Goal: Task Accomplishment & Management: Use online tool/utility

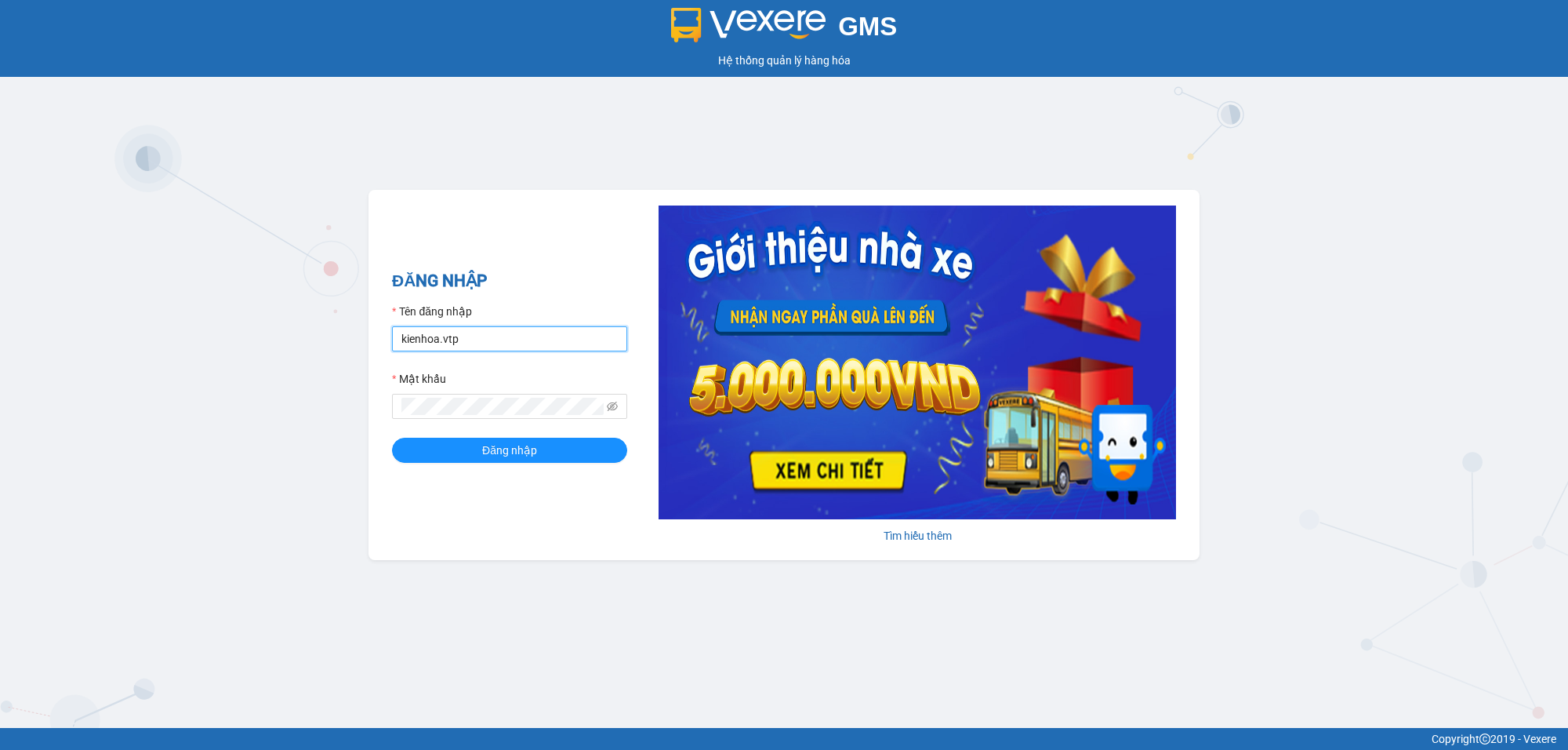
click at [491, 340] on input "kienhoa.vtp" at bounding box center [509, 339] width 235 height 26
type input "ngocgiau.vtp"
click at [483, 416] on span at bounding box center [509, 407] width 235 height 26
click at [392, 437] on button "Đăng nhập" at bounding box center [509, 450] width 235 height 26
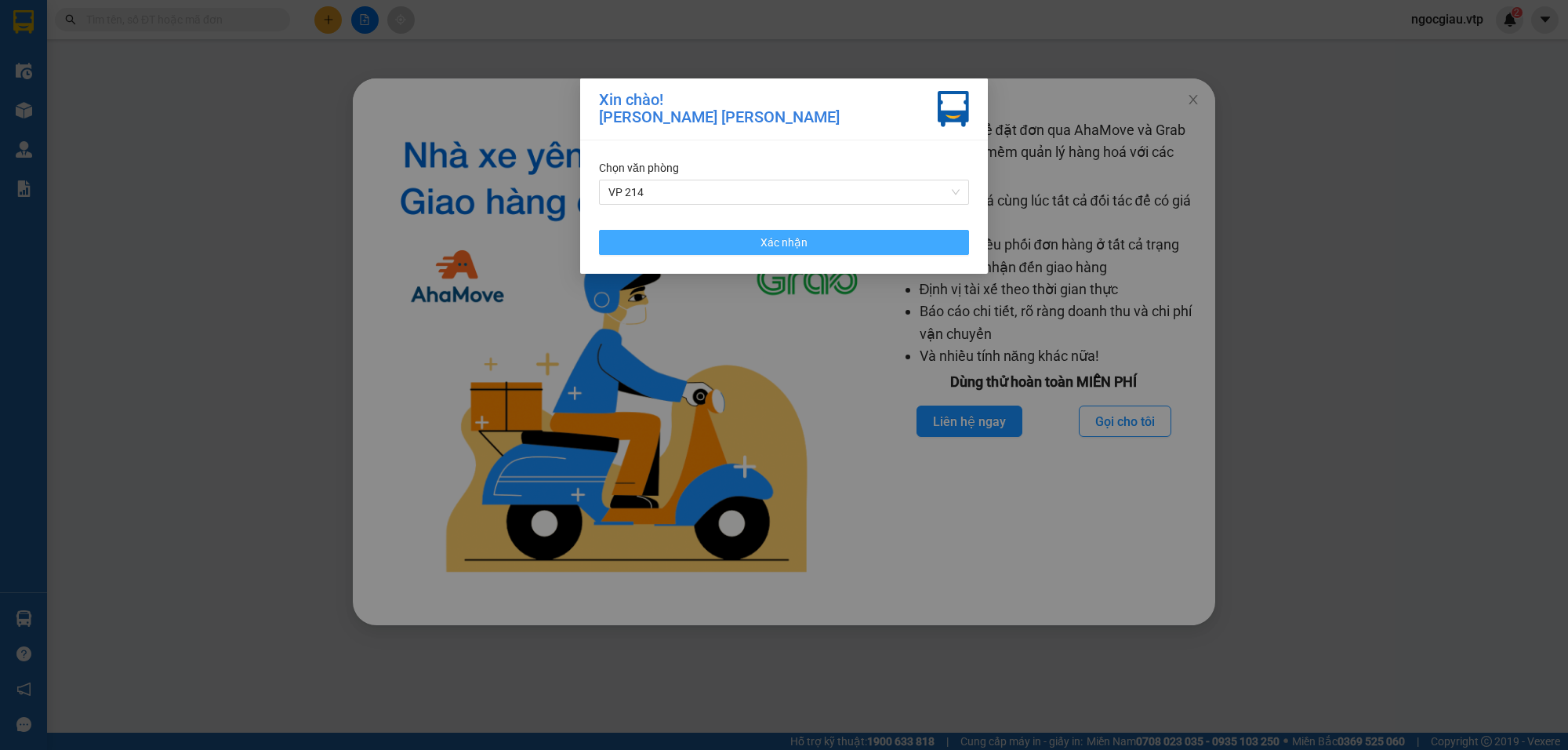
click at [832, 238] on button "Xác nhận" at bounding box center [784, 243] width 370 height 26
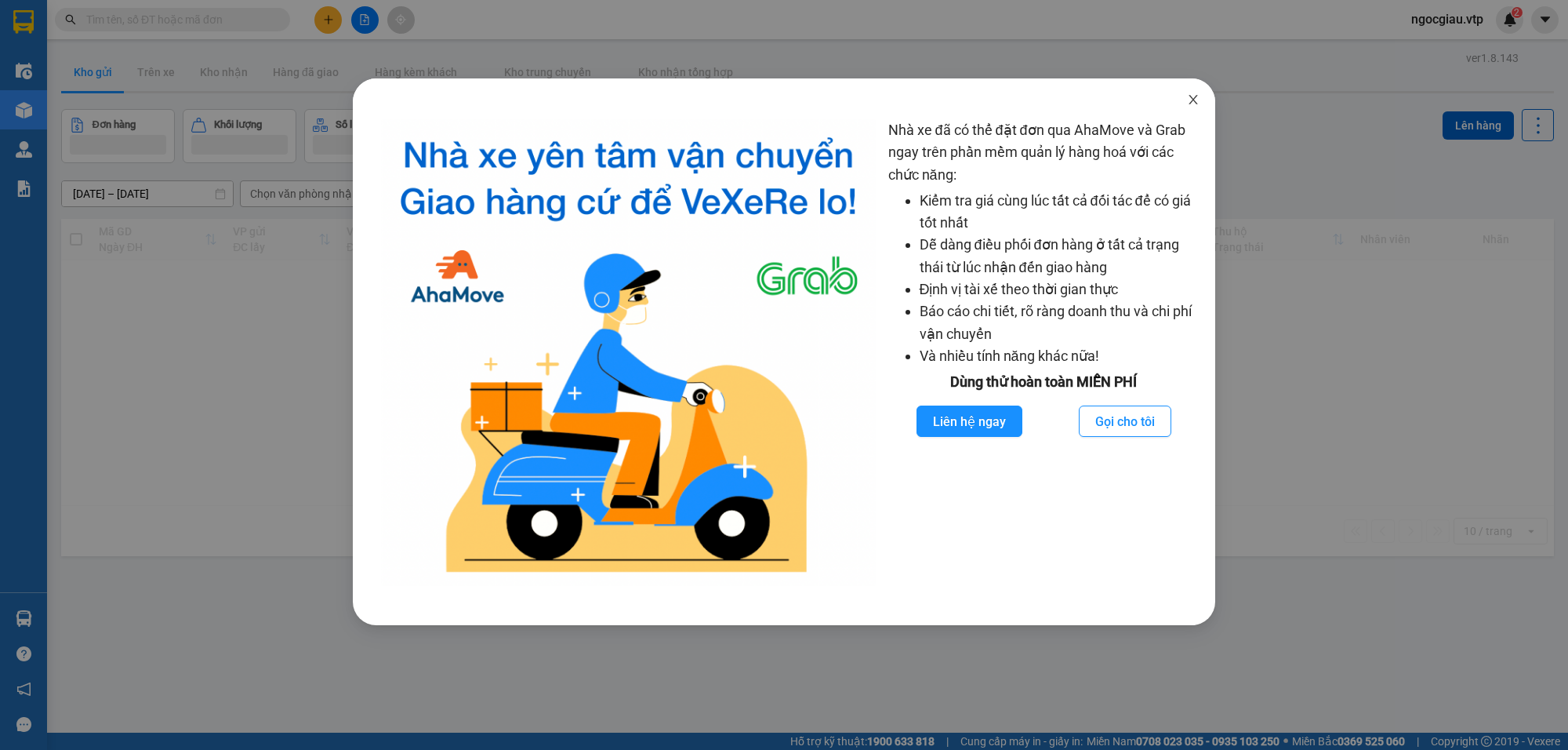
click at [1198, 95] on icon "close" at bounding box center [1193, 99] width 13 height 13
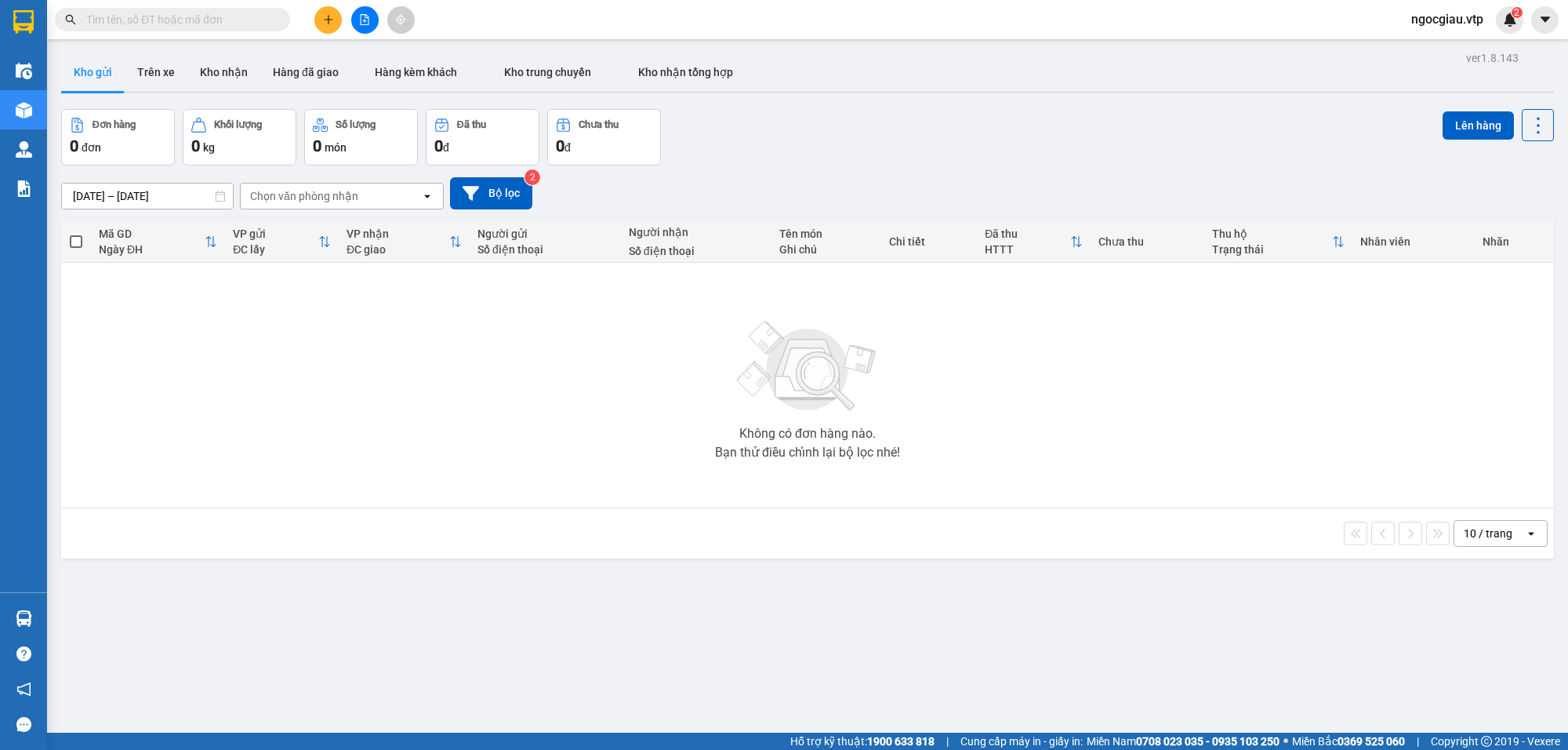
click at [195, 593] on div "ver 1.8.143 Kho gửi Trên xe Kho nhận Hàng đã giao Hàng kèm khách Kho trung chuy…" at bounding box center [808, 422] width 1505 height 750
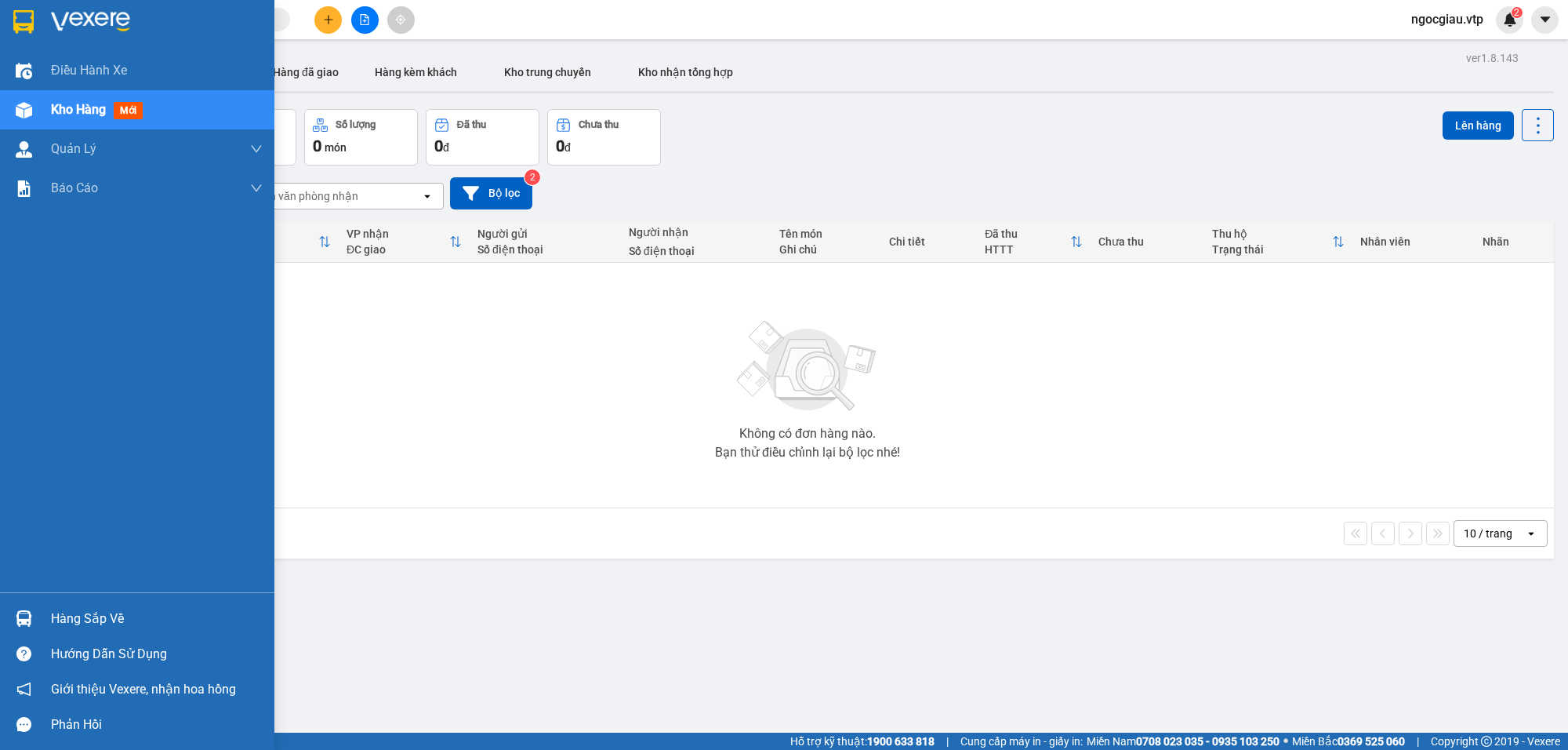
click at [14, 607] on div at bounding box center [24, 618] width 28 height 28
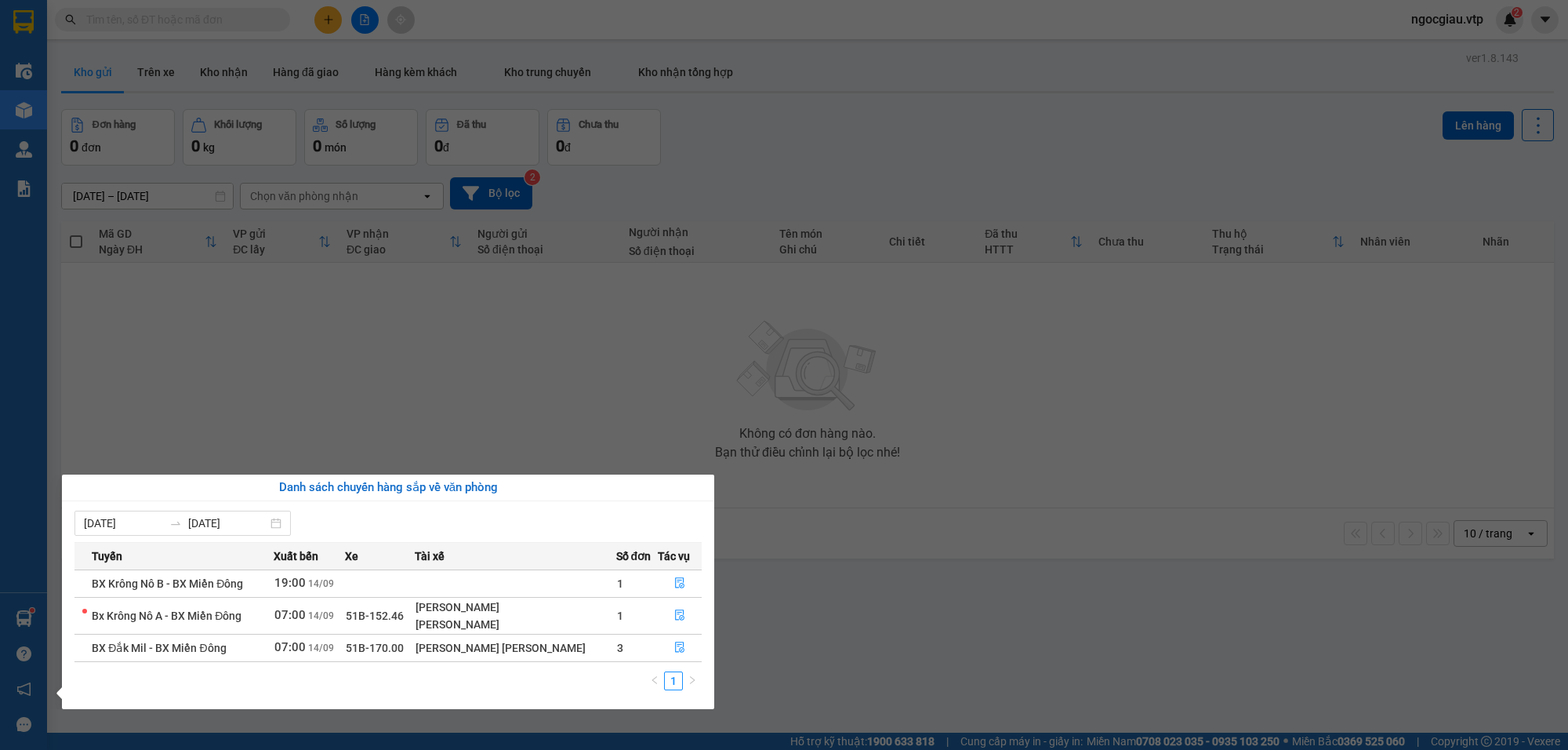
click at [1024, 402] on section "Kết quả tìm kiếm ( 0 ) Bộ lọc No Data ngocgiau.vtp 2 Điều hành xe Kho hàng mới …" at bounding box center [784, 375] width 1568 height 750
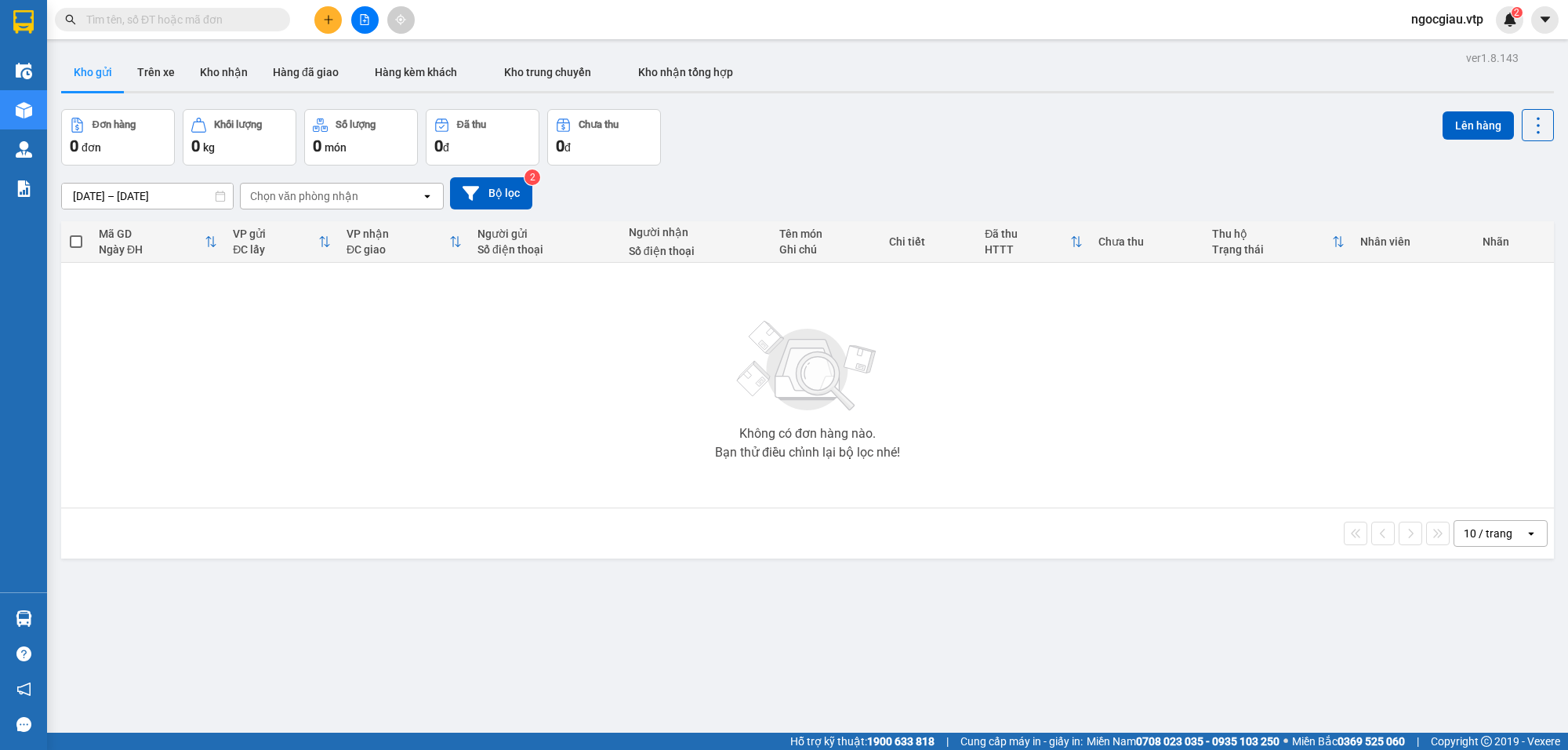
click at [186, 22] on input "text" at bounding box center [179, 20] width 185 height 18
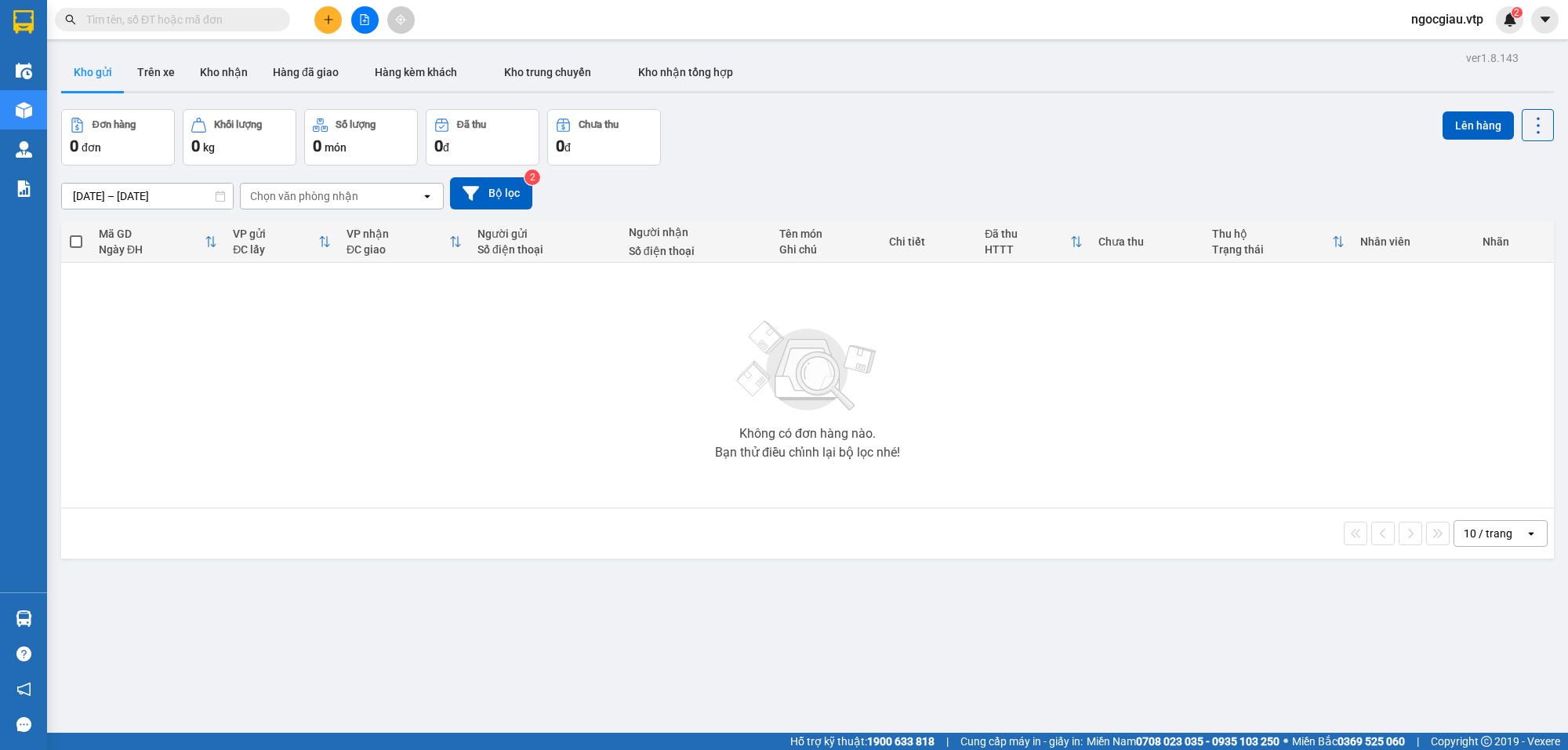
click at [186, 22] on input "text" at bounding box center [179, 20] width 185 height 18
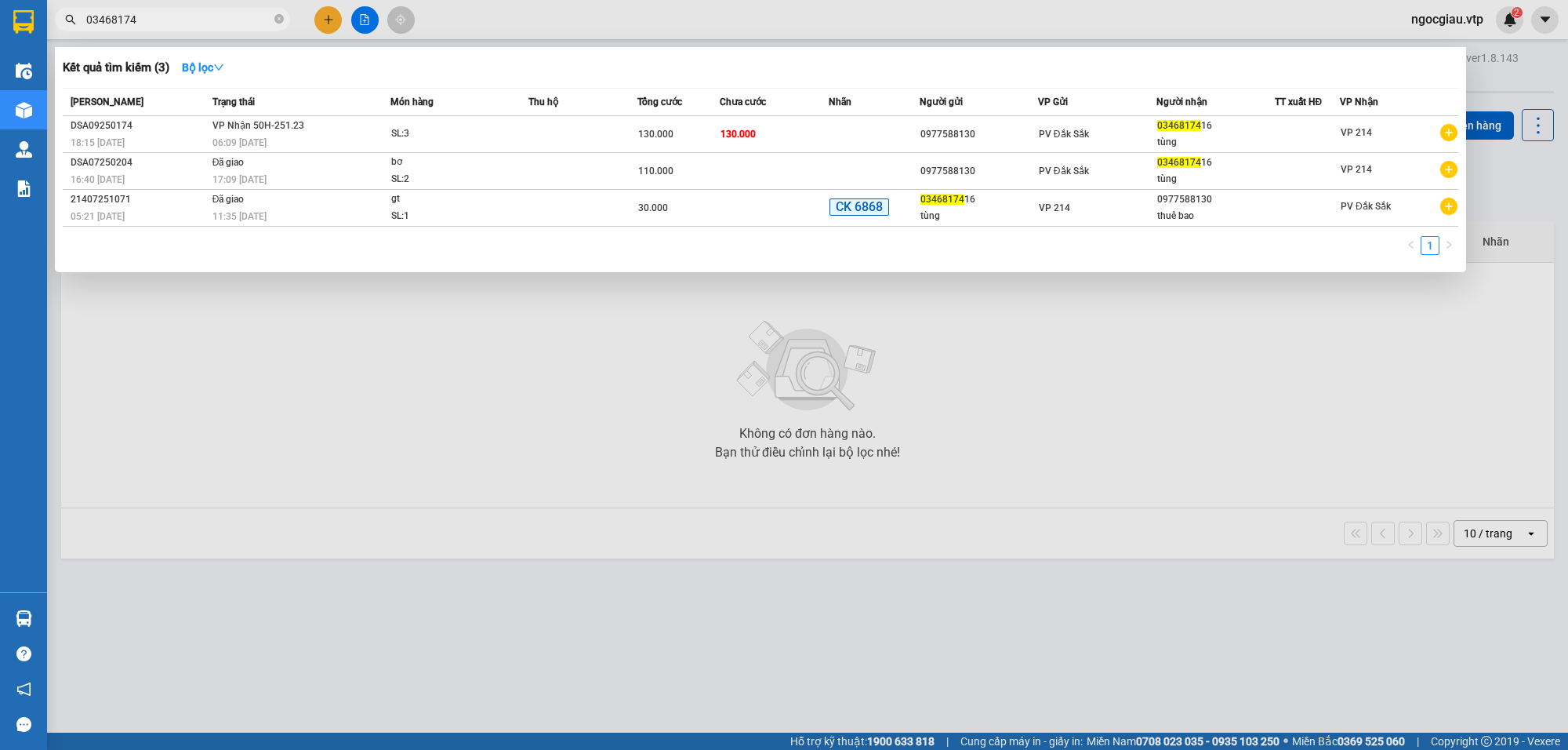
type input "03468174"
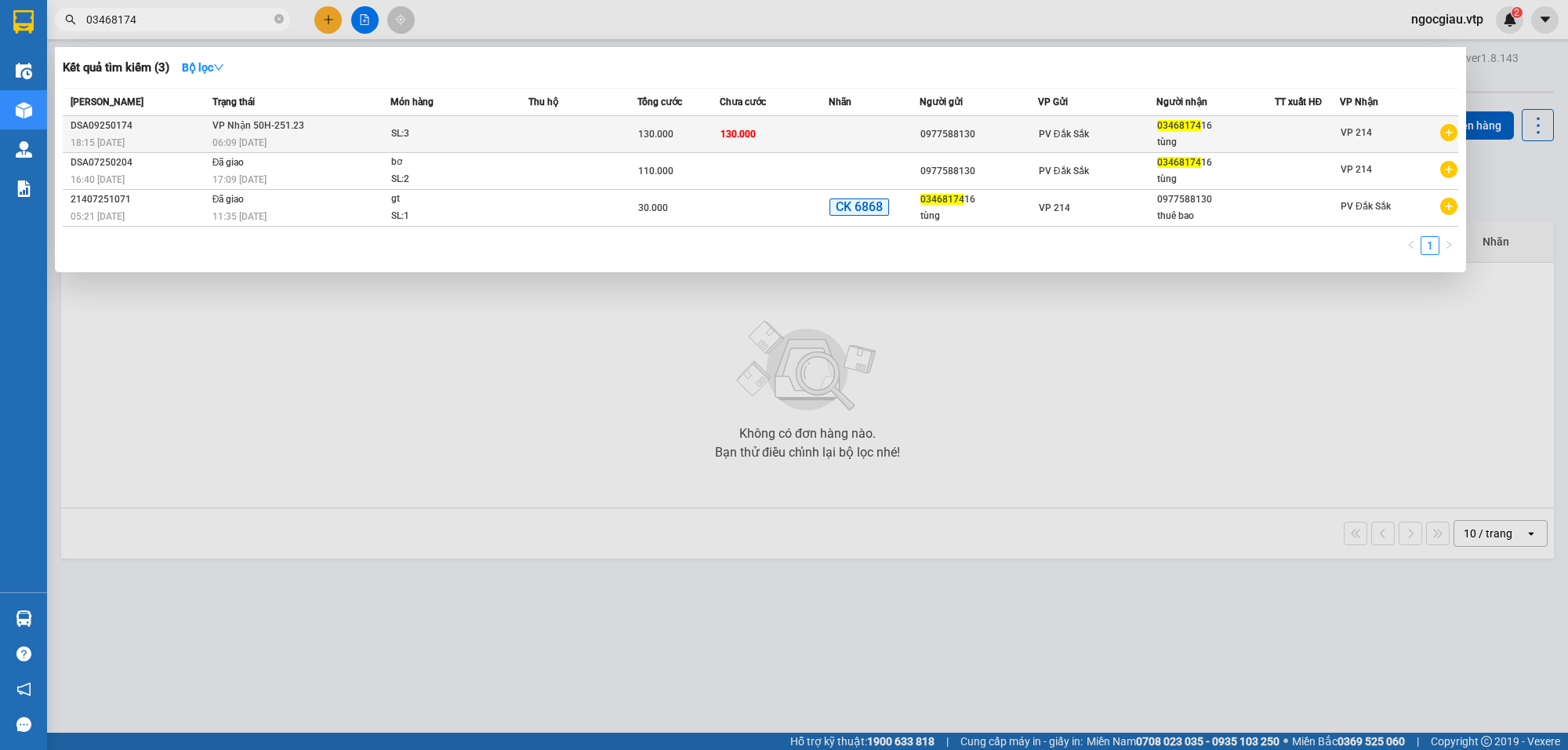
click at [806, 124] on td "130.000" at bounding box center [774, 135] width 109 height 37
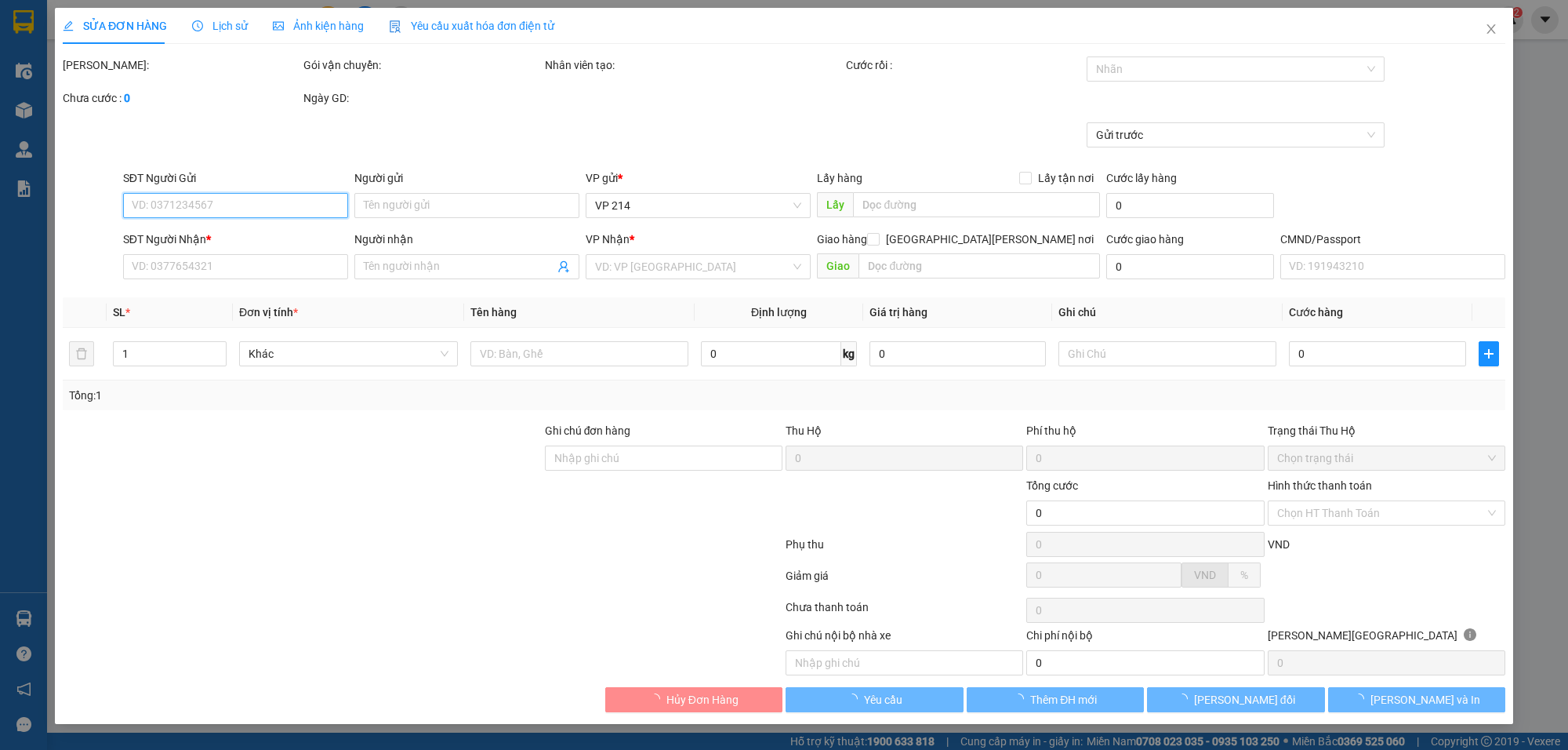
type input "0977588130"
type input "0346817416"
type input "tùng"
type input "130.000"
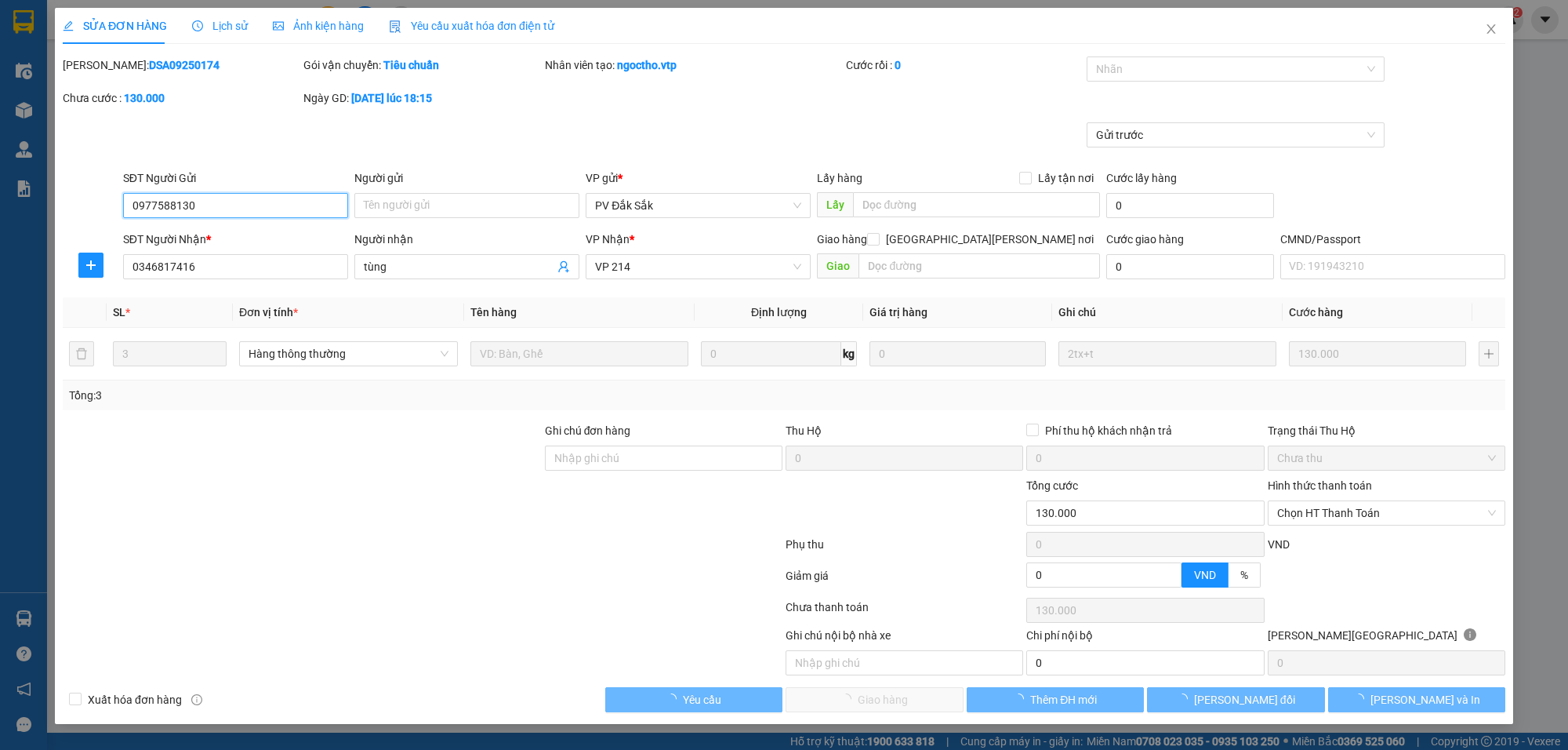
type input "6.500"
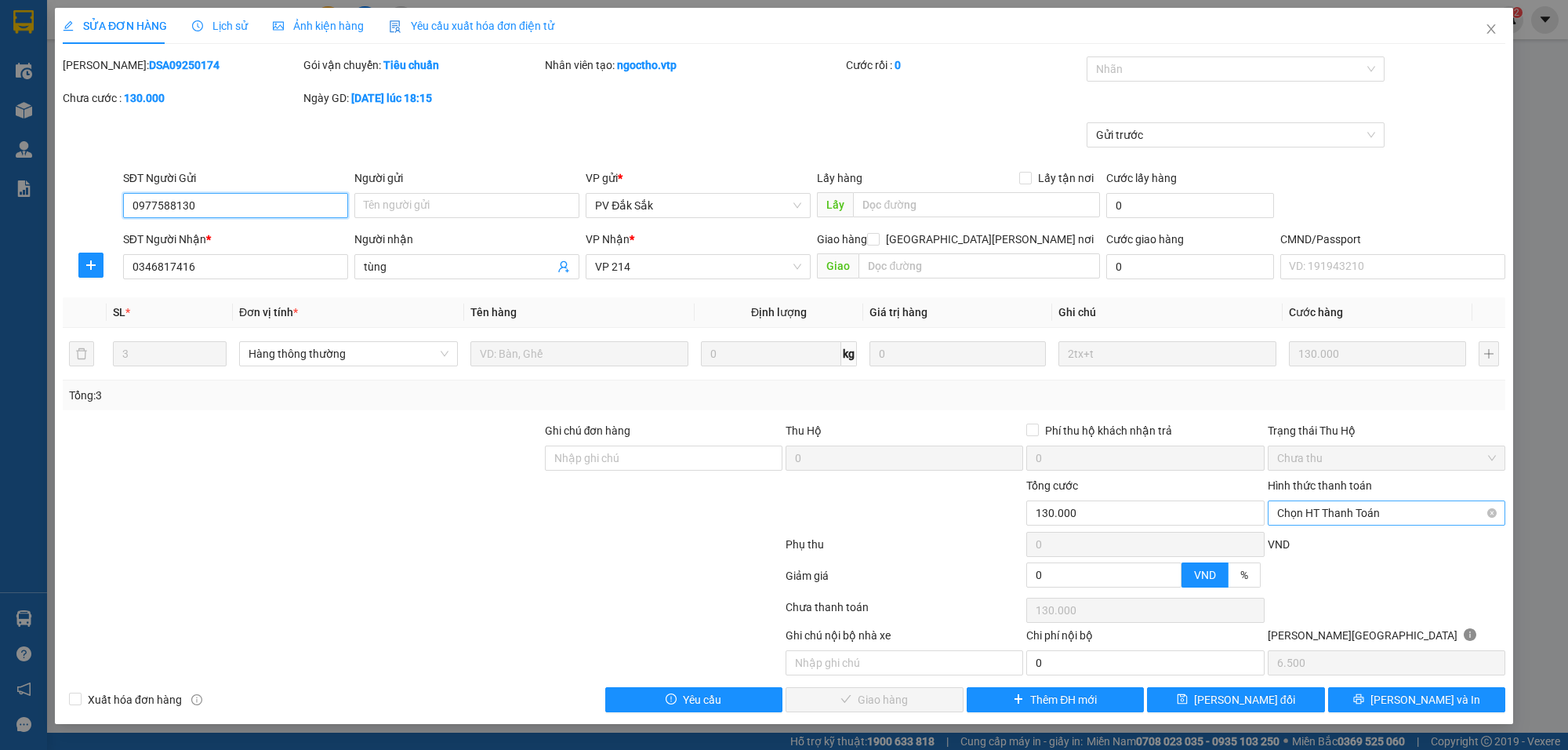
click at [1345, 503] on span "Chọn HT Thanh Toán" at bounding box center [1386, 513] width 219 height 24
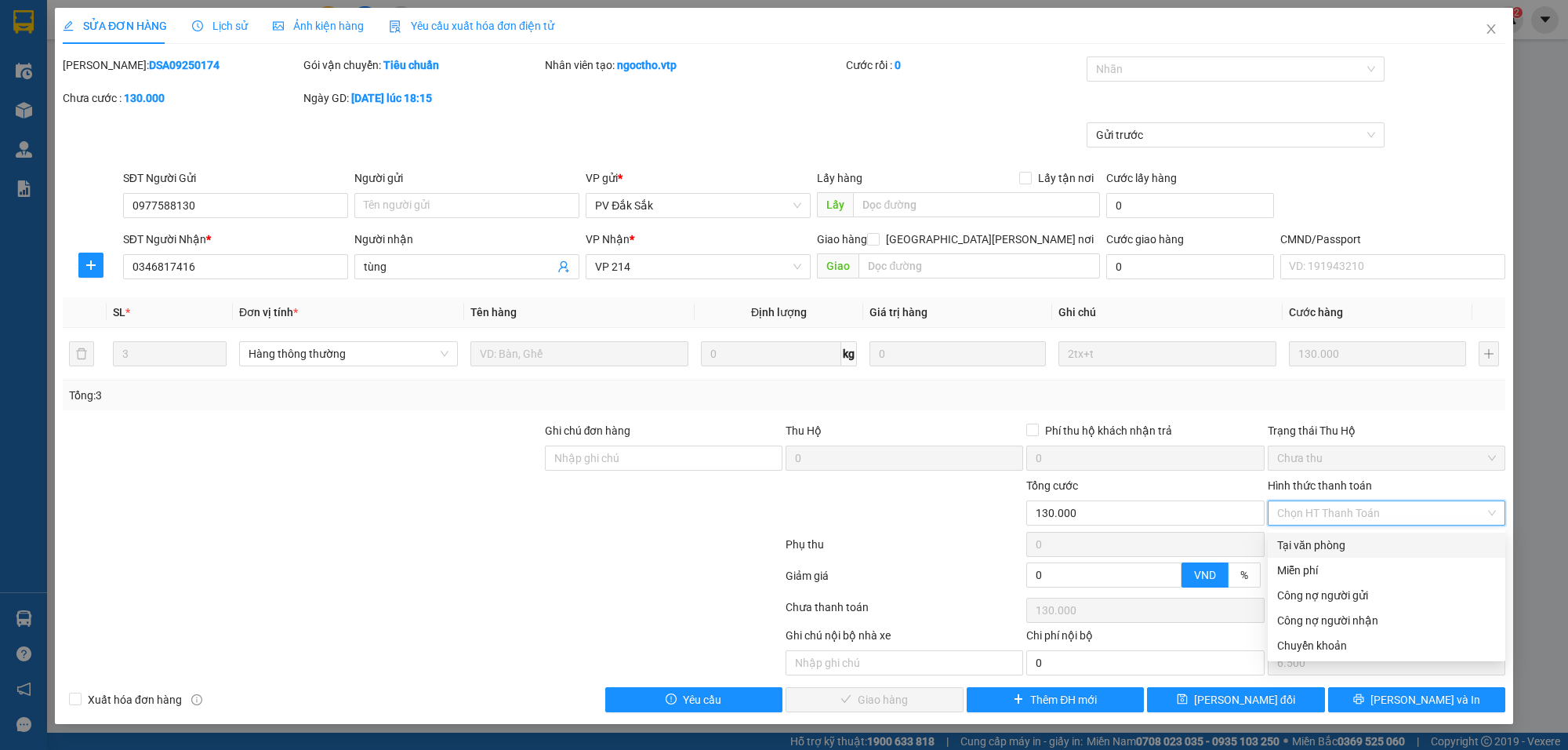
click at [1317, 538] on div "Tại văn phòng" at bounding box center [1386, 546] width 219 height 18
type input "0"
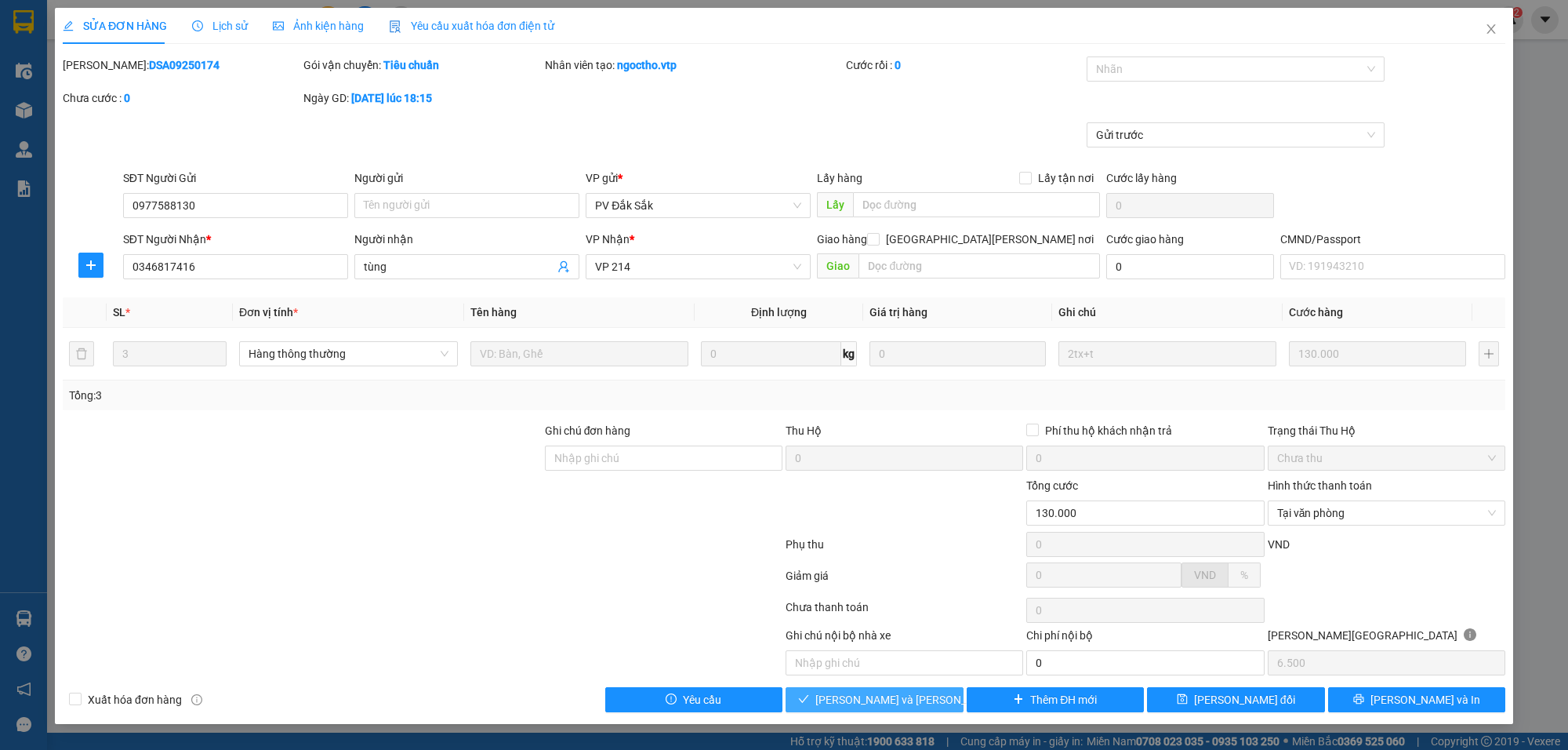
click at [918, 702] on span "[PERSON_NAME] và [PERSON_NAME] hàng" at bounding box center [921, 700] width 211 height 18
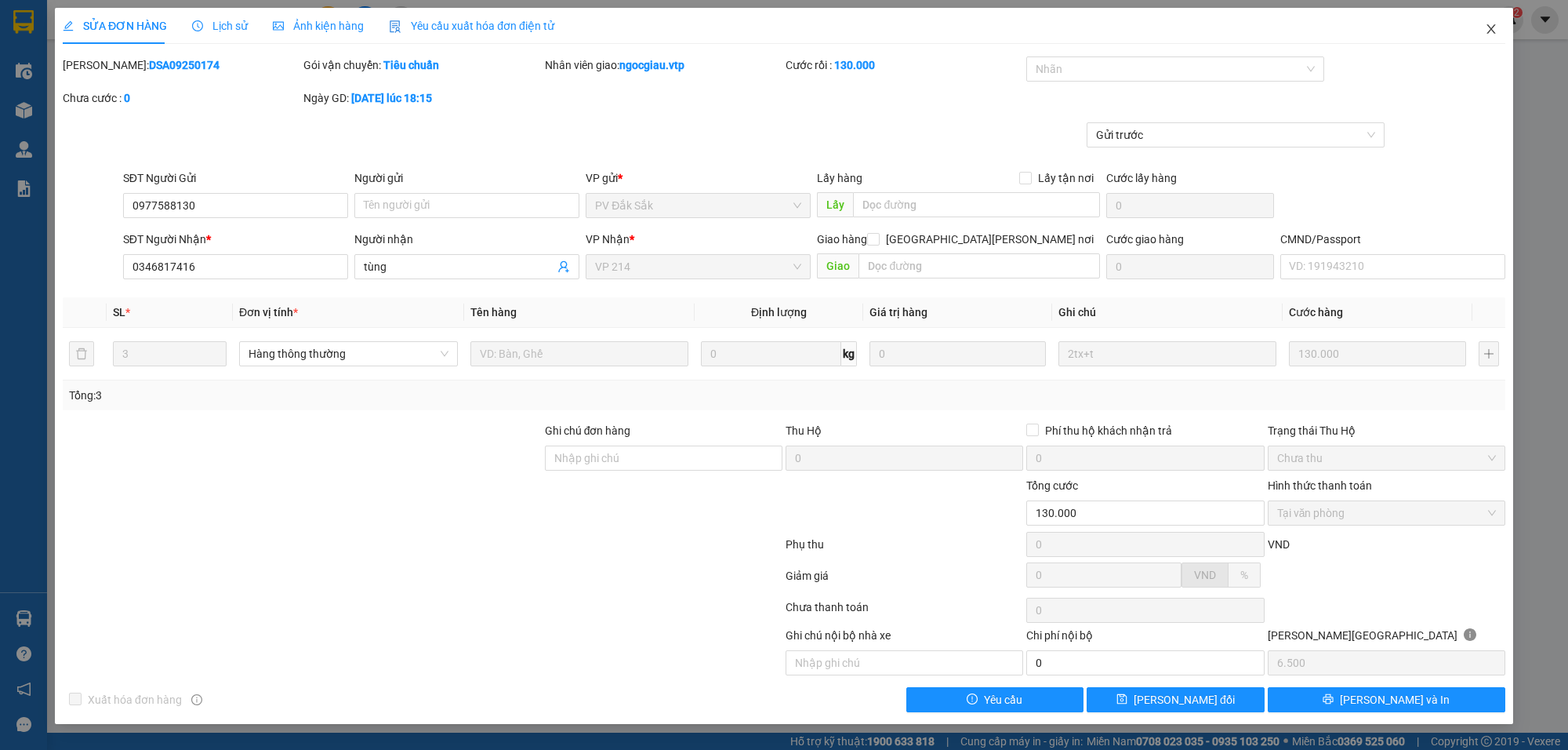
click at [1496, 21] on span "Close" at bounding box center [1490, 29] width 44 height 44
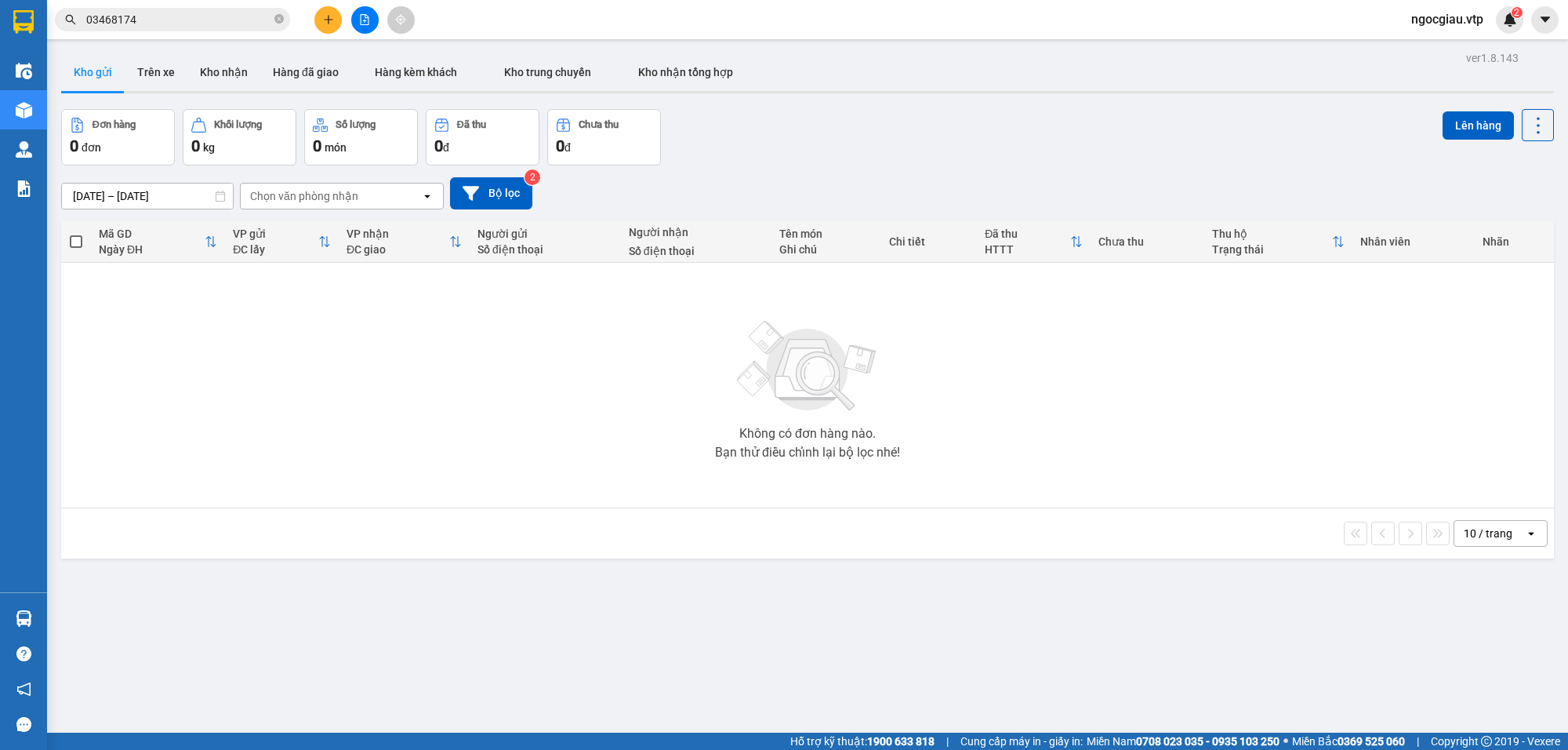
click at [159, 24] on input "03468174" at bounding box center [179, 20] width 185 height 18
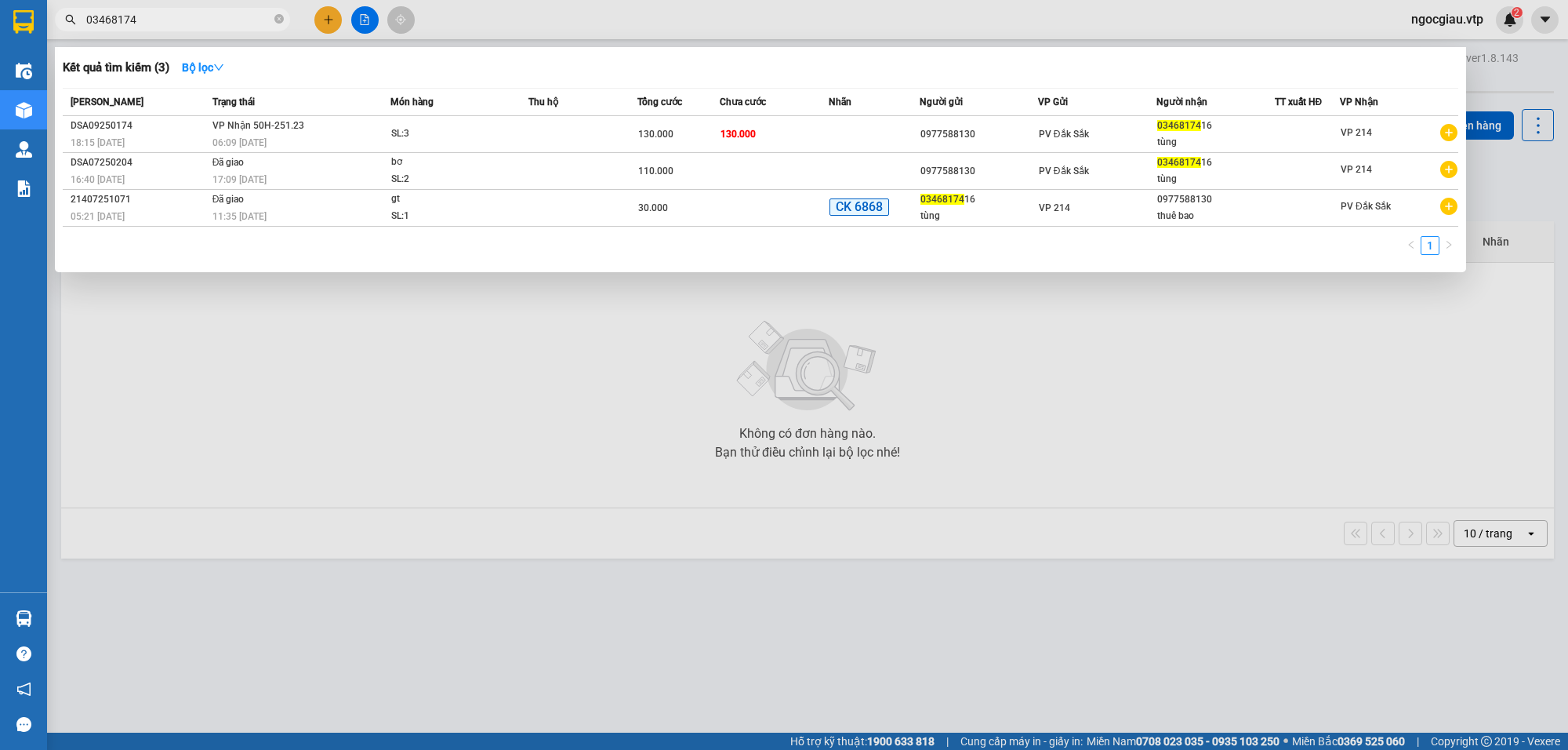
click at [159, 24] on input "03468174" at bounding box center [179, 20] width 185 height 18
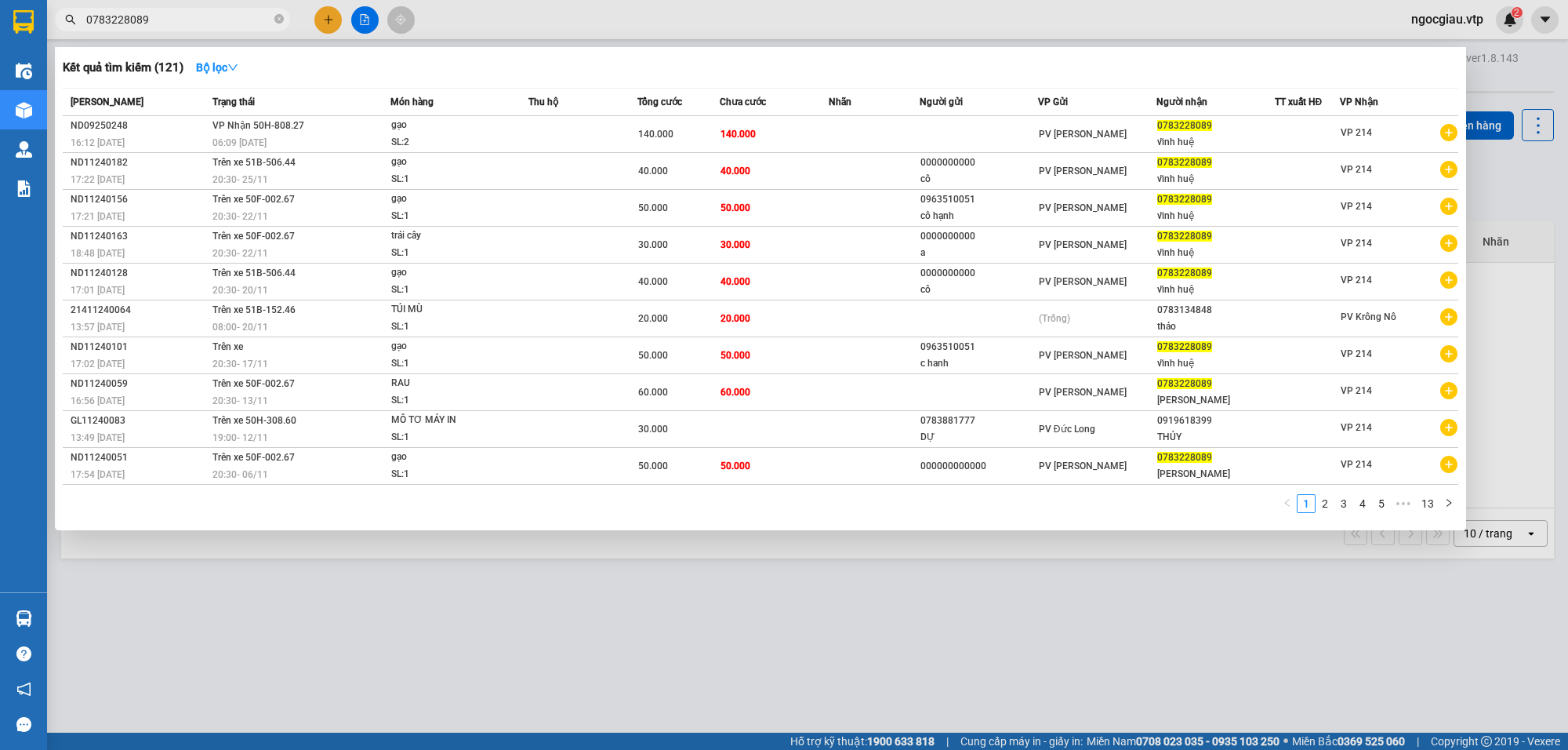
type input "0783228089"
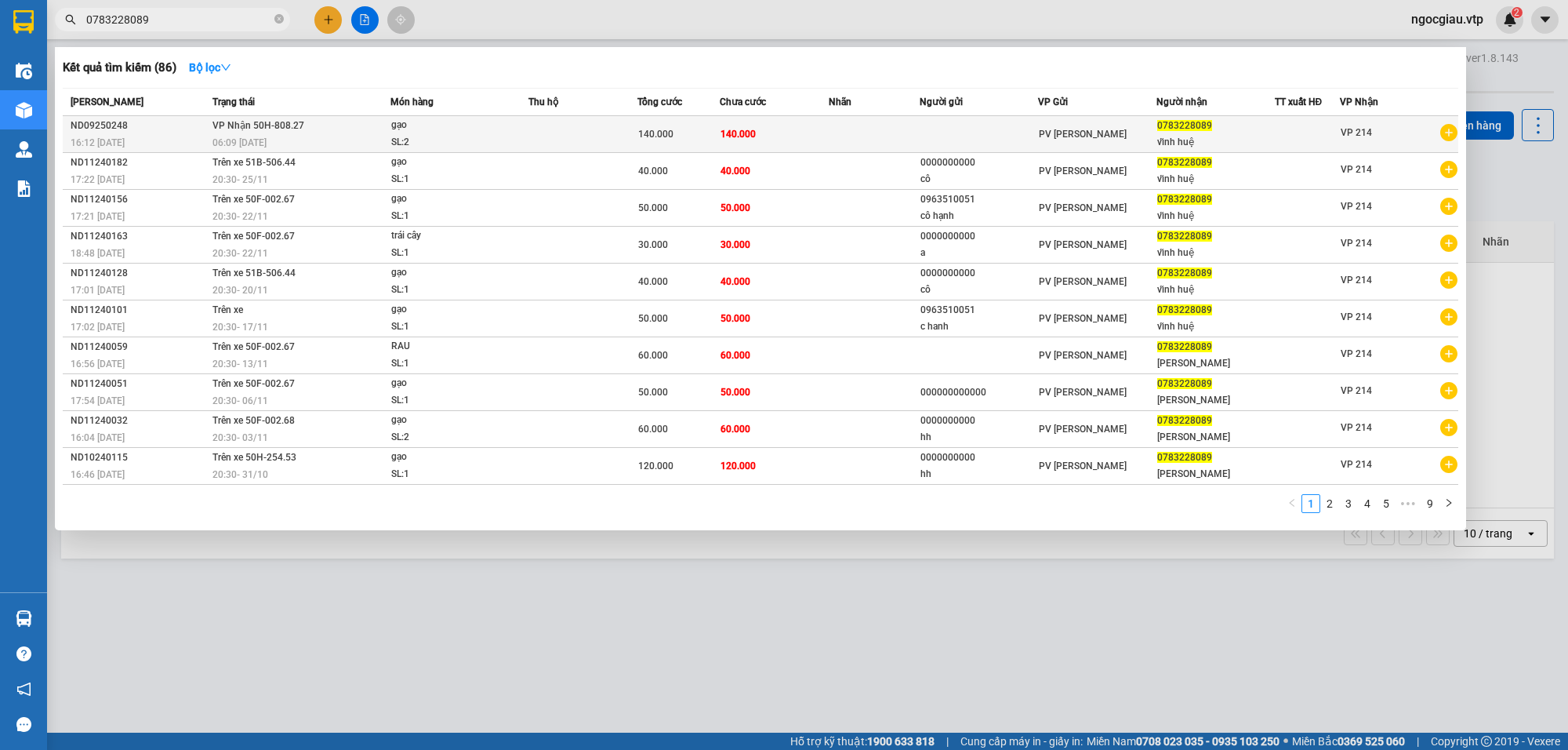
click at [569, 138] on td at bounding box center [583, 135] width 109 height 37
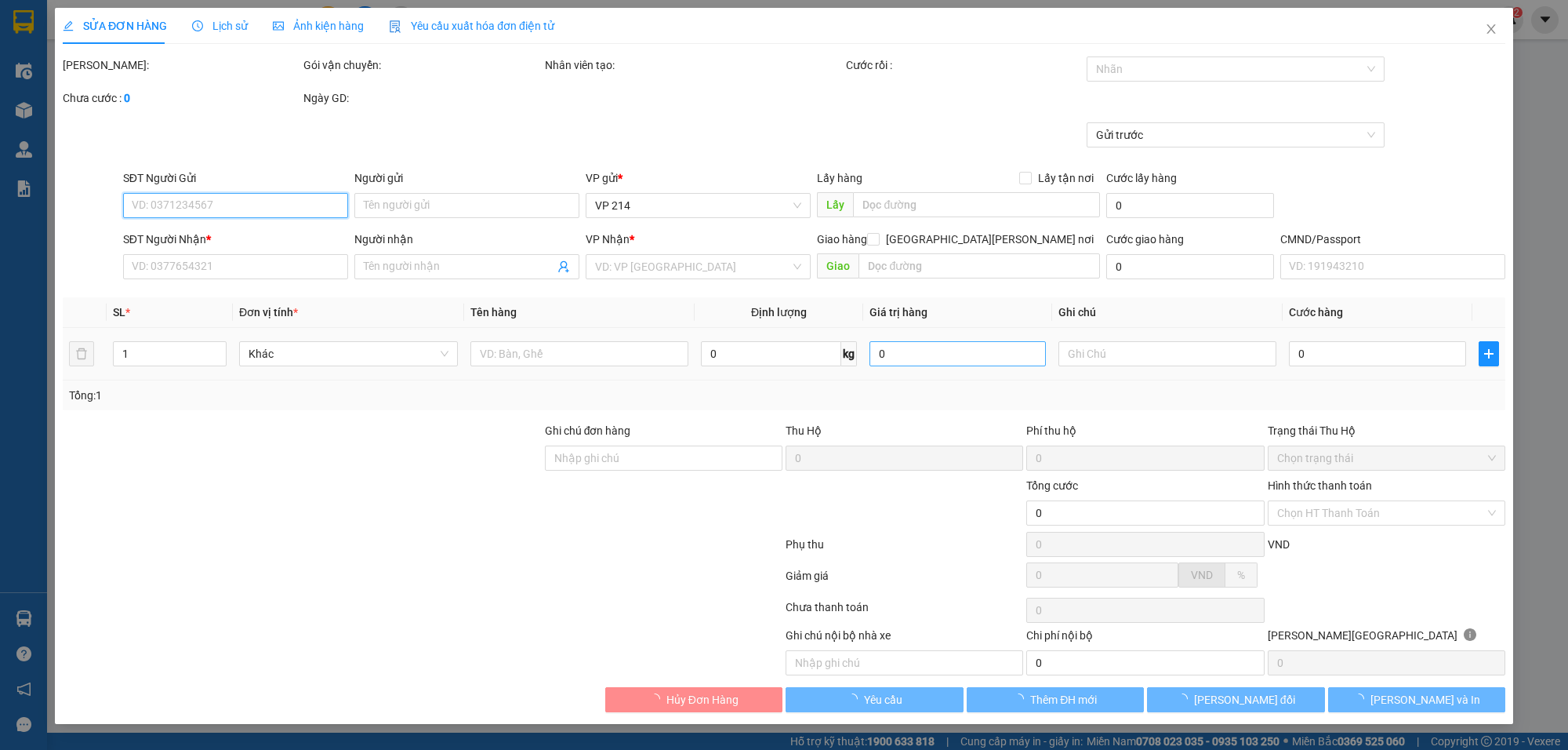
type input "7.000"
type input "0783228089"
type input "vĩnh huệ"
type input "140.000"
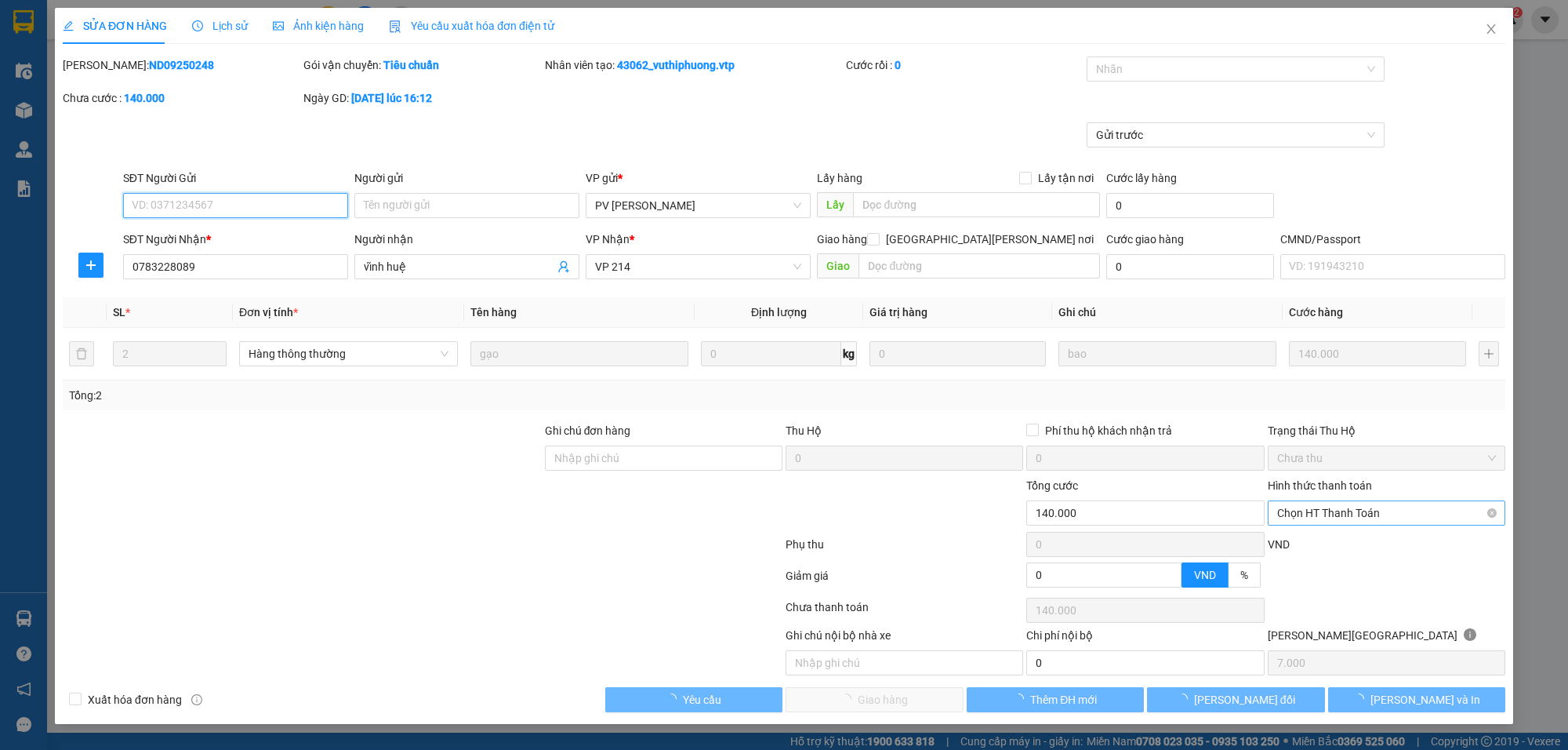
click at [1312, 515] on span "Chọn HT Thanh Toán" at bounding box center [1386, 513] width 219 height 24
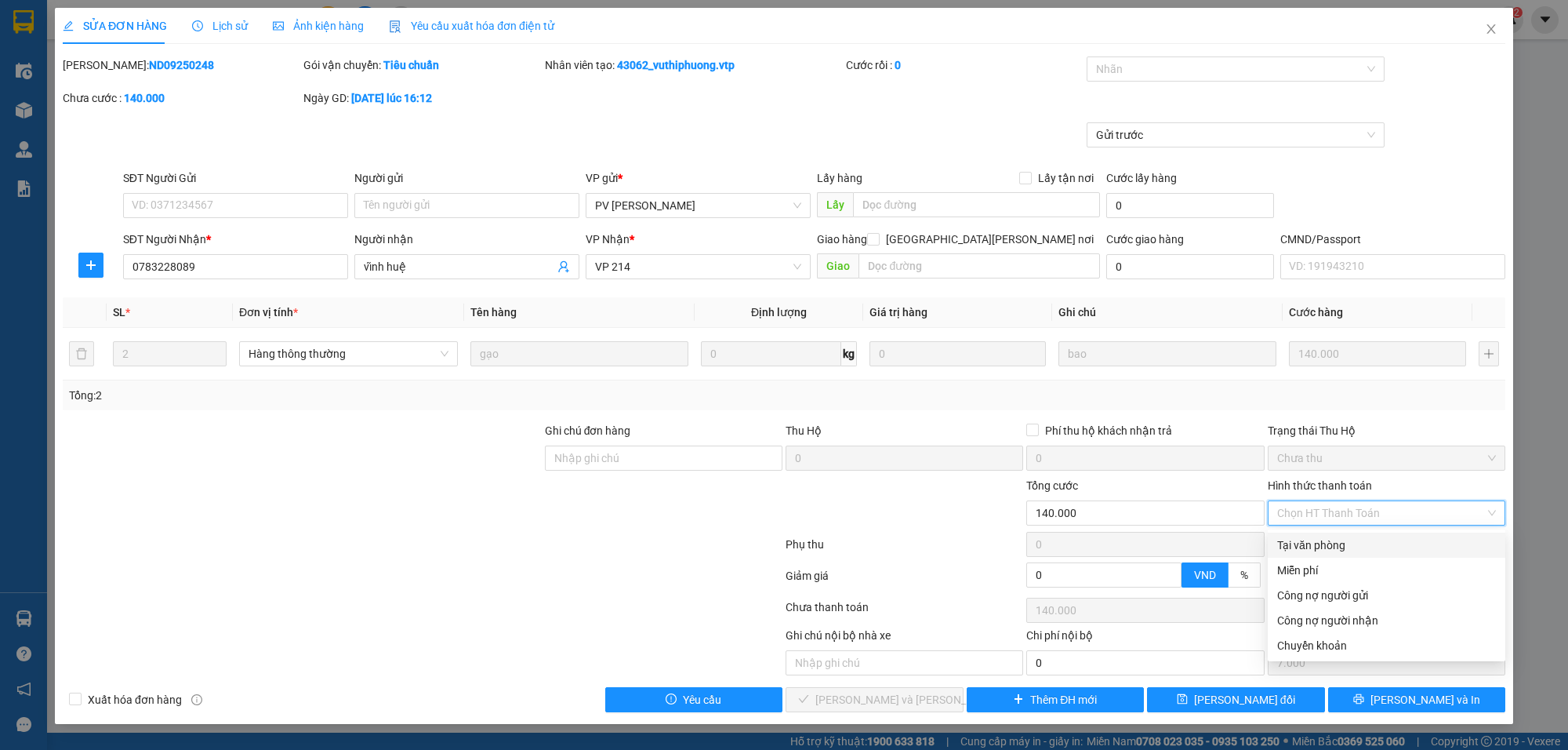
click at [1311, 540] on div "Tại văn phòng" at bounding box center [1386, 546] width 219 height 18
type input "0"
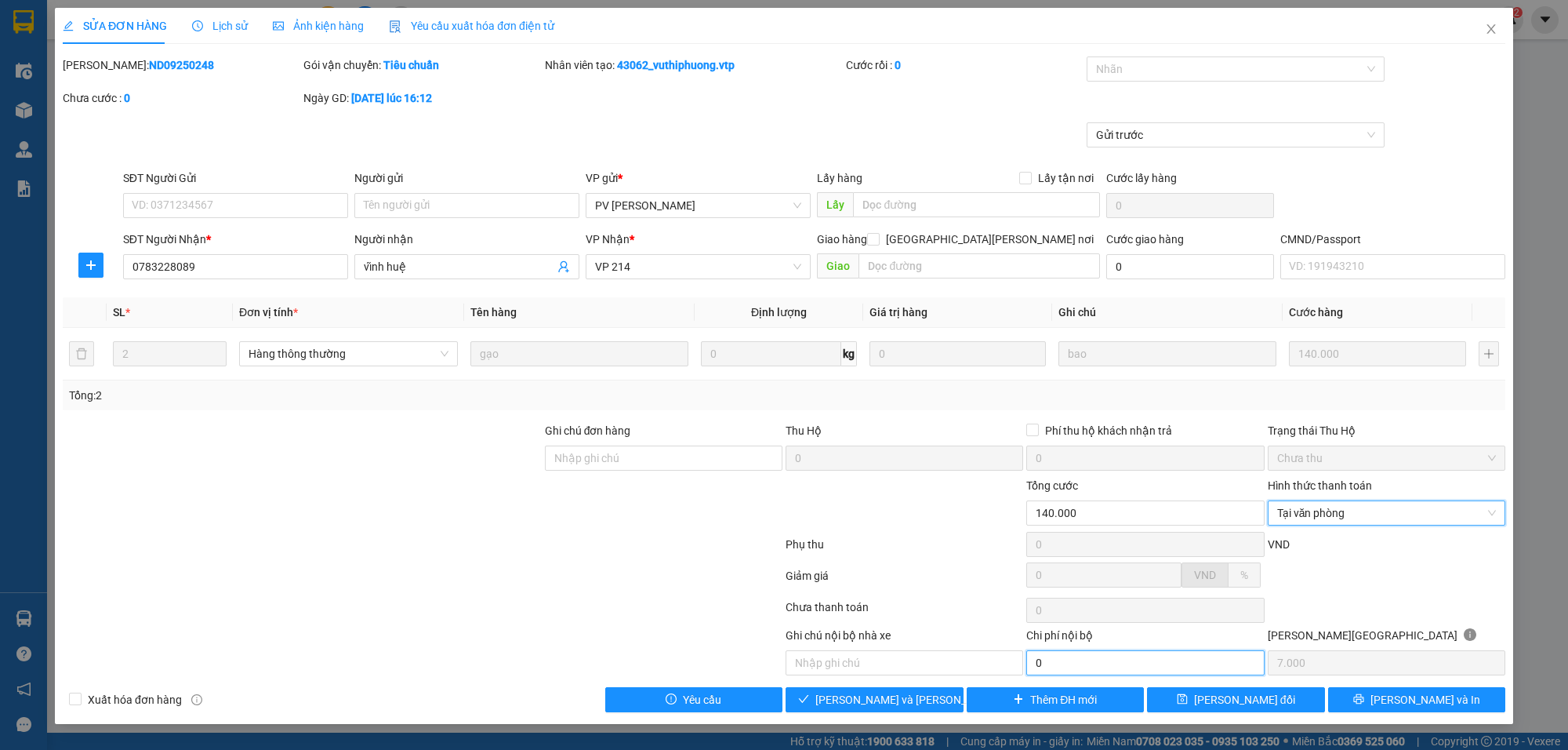
click at [1092, 666] on input "0" at bounding box center [1146, 663] width 238 height 26
type input "20.000"
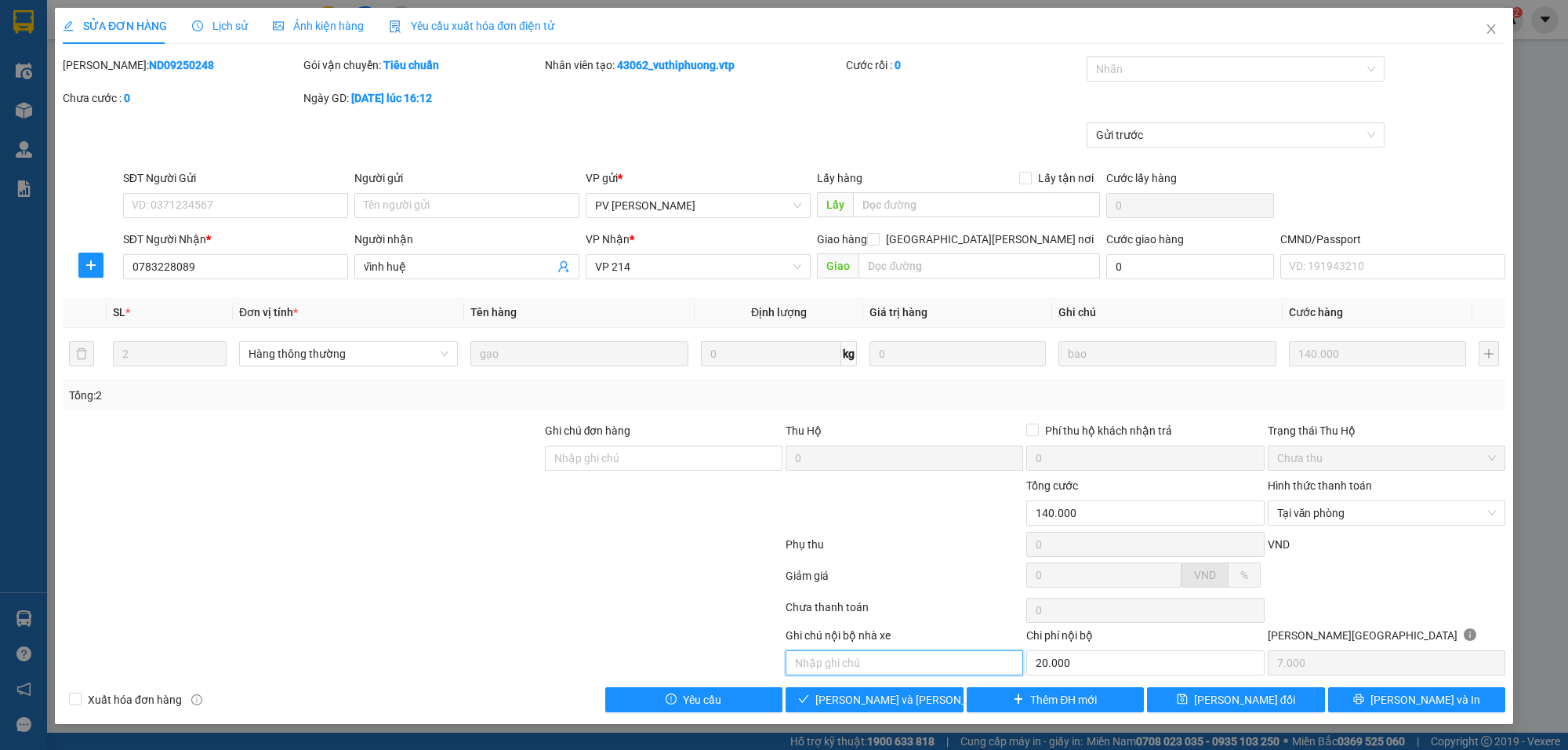
click at [929, 670] on input "text" at bounding box center [905, 663] width 238 height 26
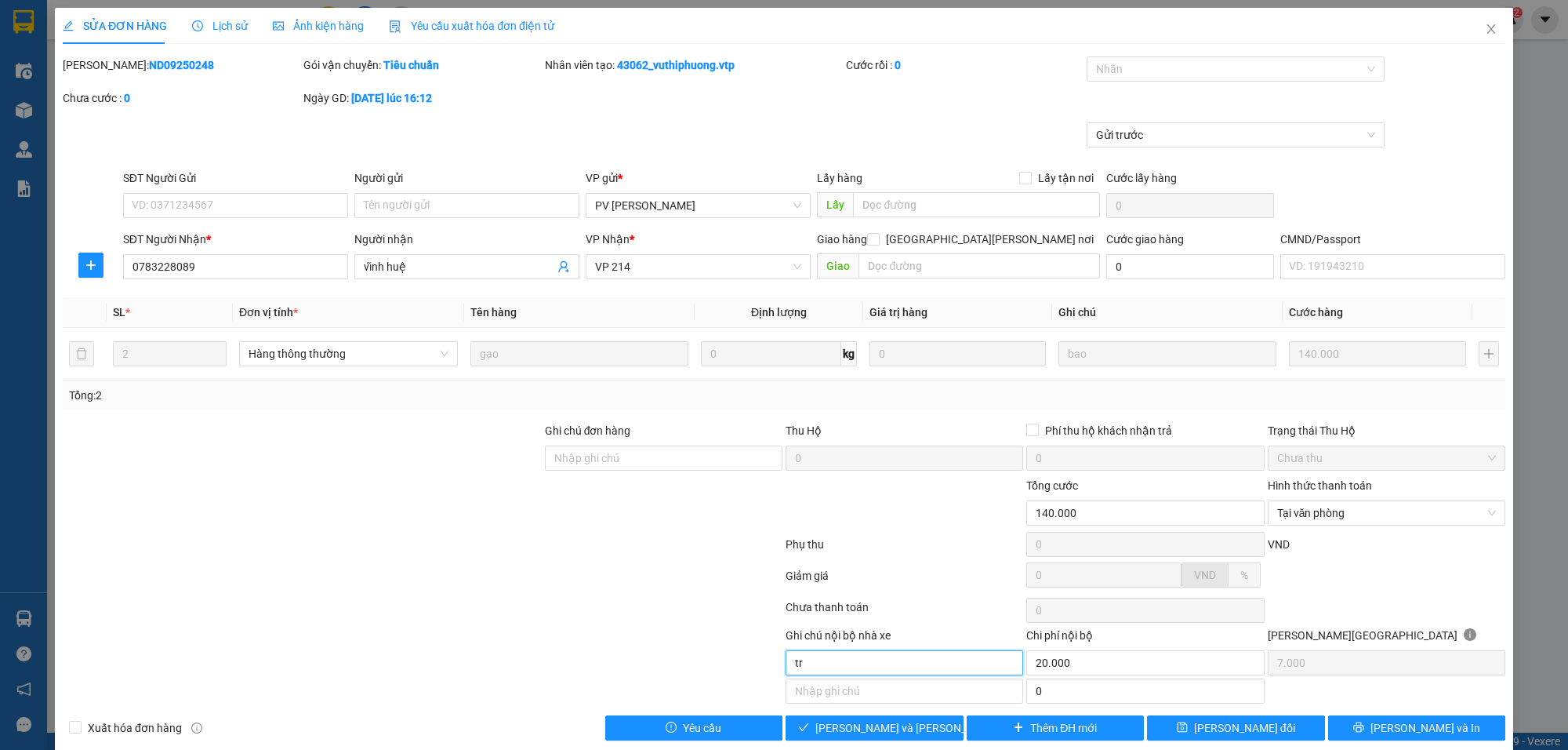
type input "t"
type input "bớt khách"
click at [918, 732] on button "[PERSON_NAME] và [PERSON_NAME] hàng" at bounding box center [874, 728] width 178 height 26
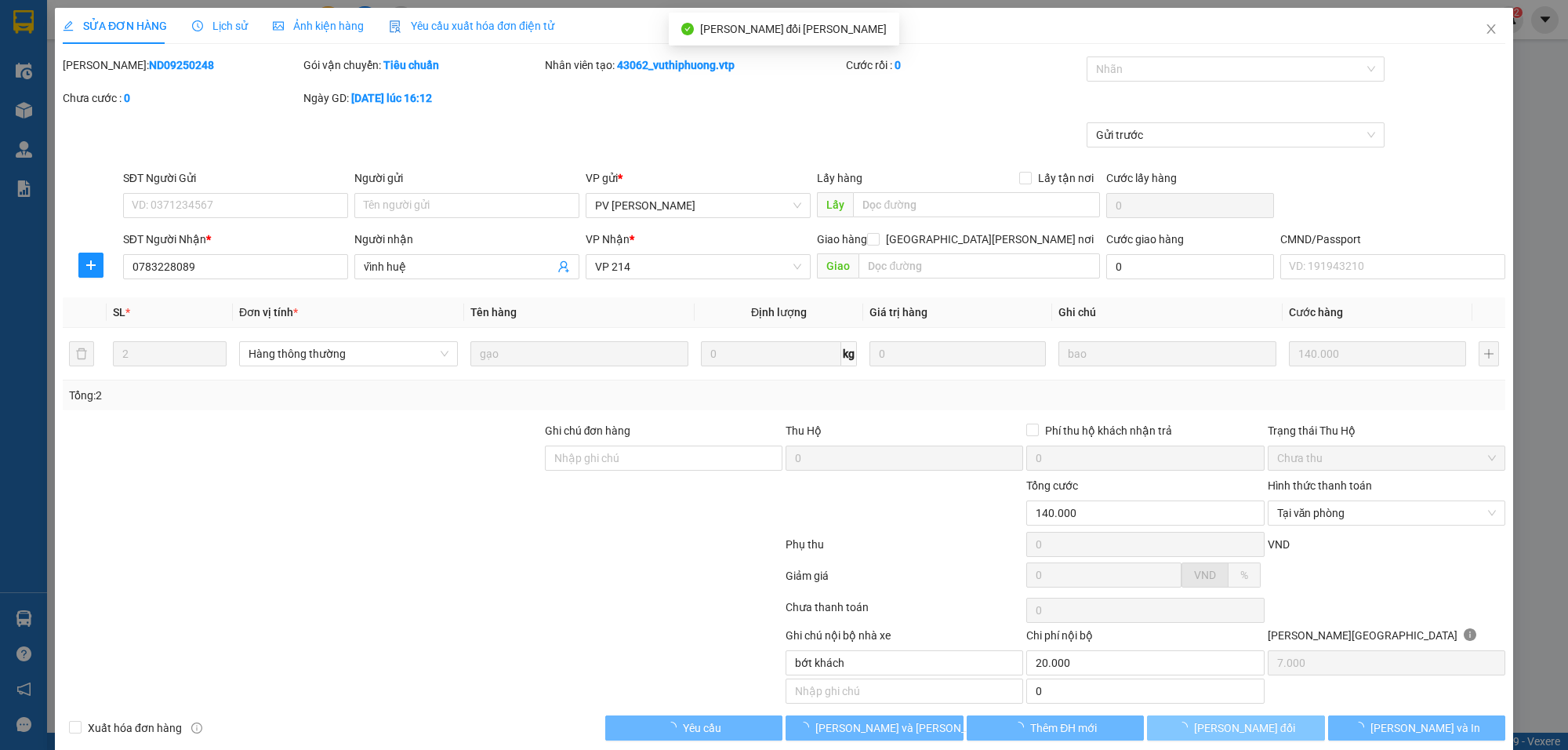
type input "20.000"
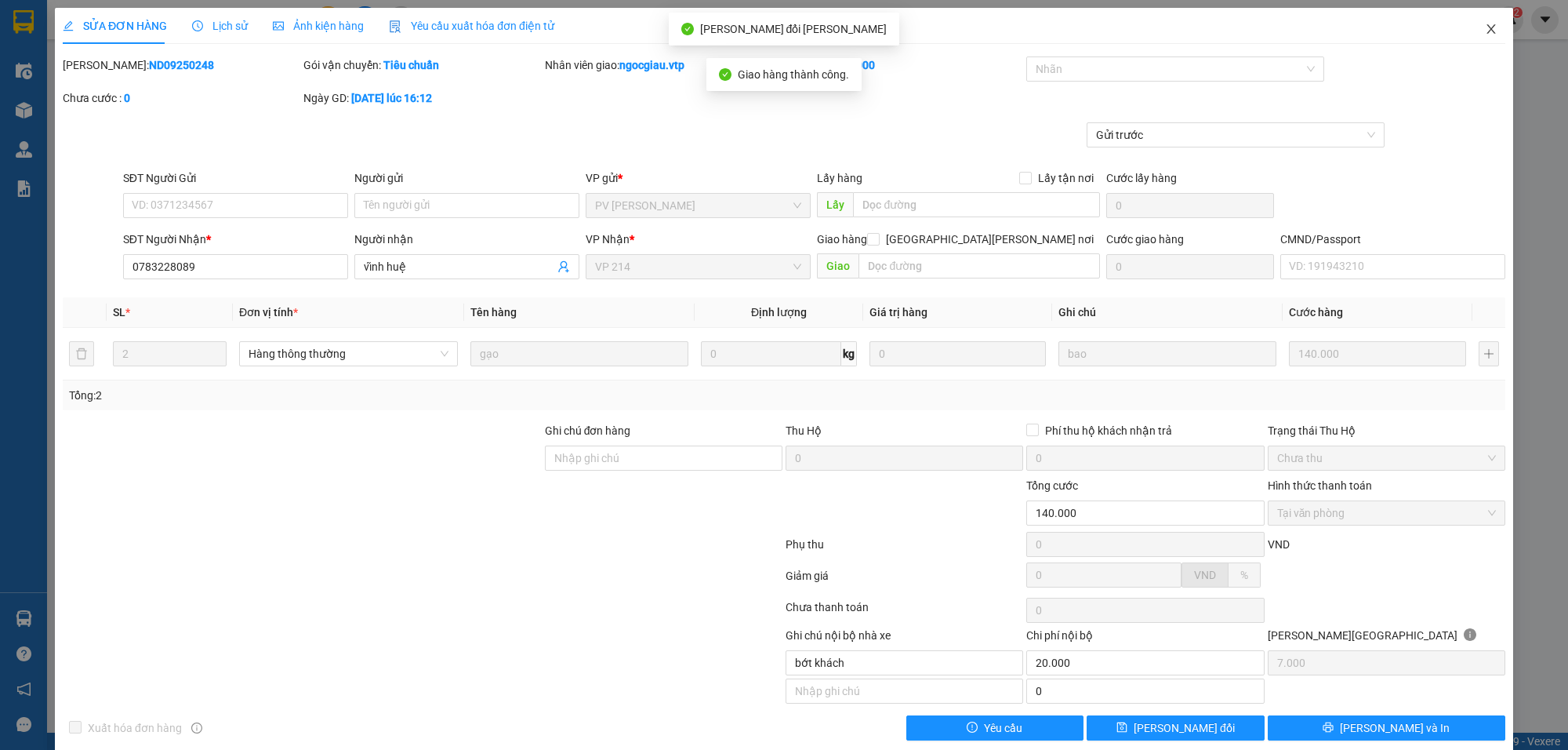
click at [1484, 29] on icon "close" at bounding box center [1490, 29] width 13 height 13
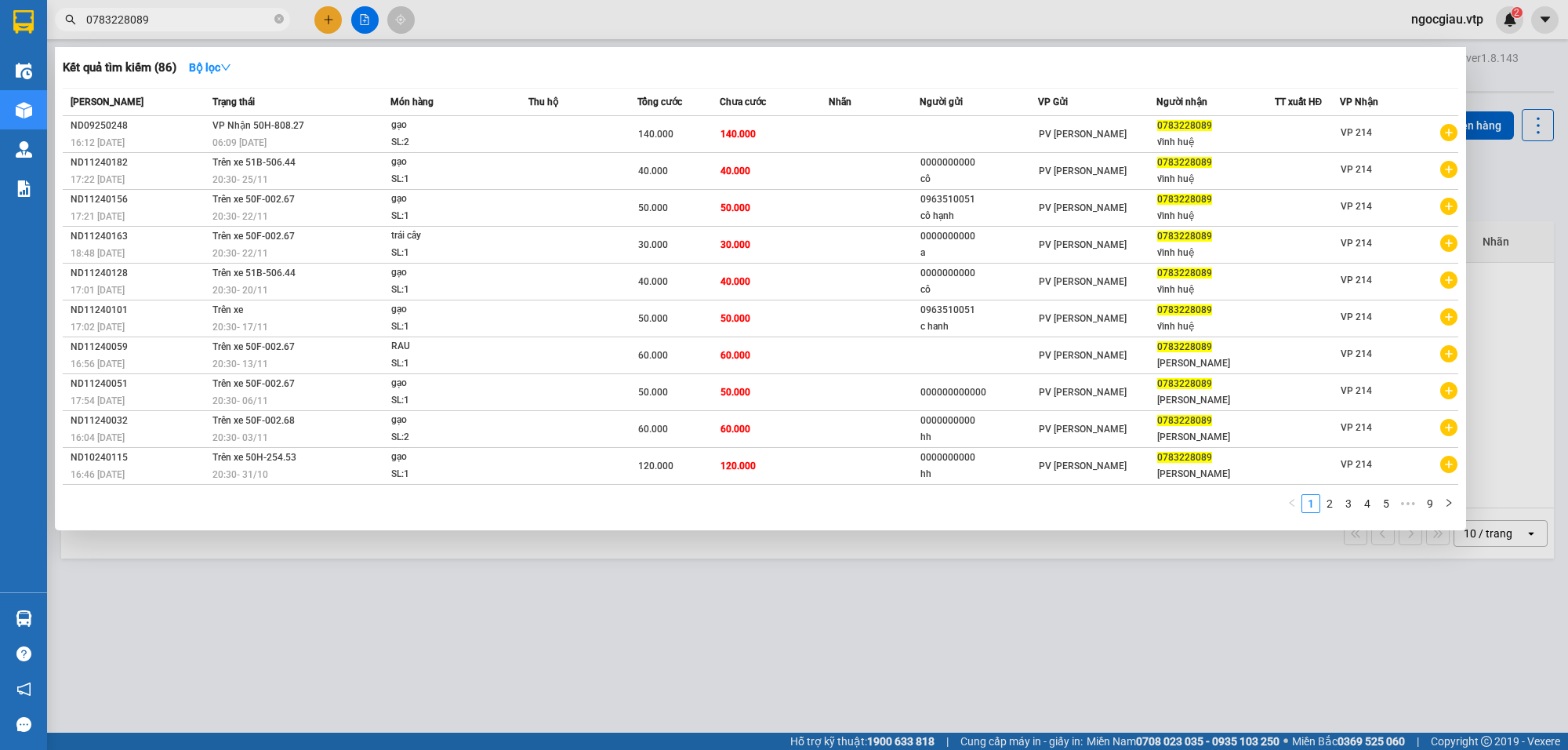
click at [167, 13] on input "0783228089" at bounding box center [179, 20] width 185 height 18
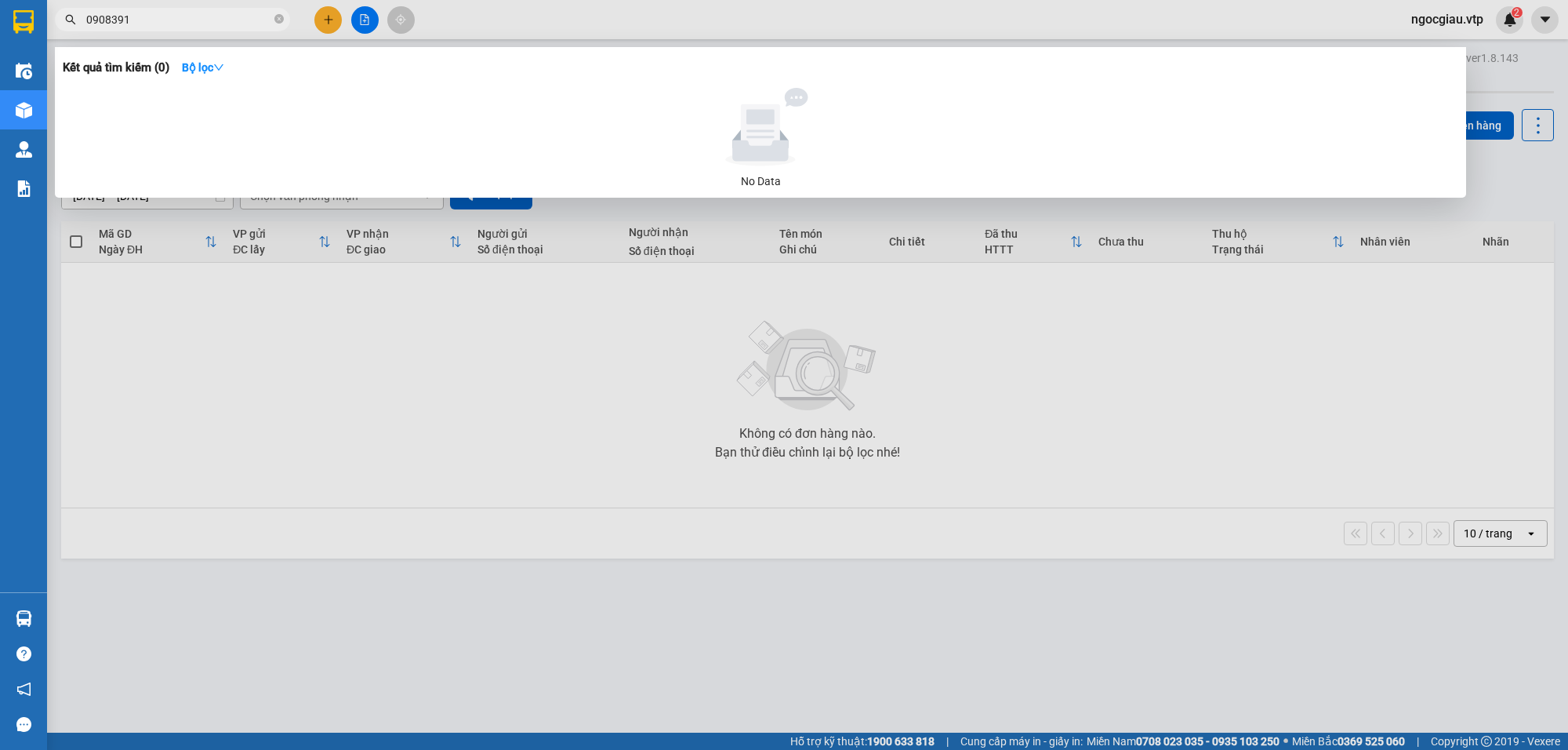
click at [150, 18] on input "0908391" at bounding box center [179, 20] width 185 height 18
type input "0906387"
click at [131, 9] on span "0906387" at bounding box center [172, 20] width 235 height 24
click at [140, 14] on input "0906387" at bounding box center [179, 20] width 185 height 18
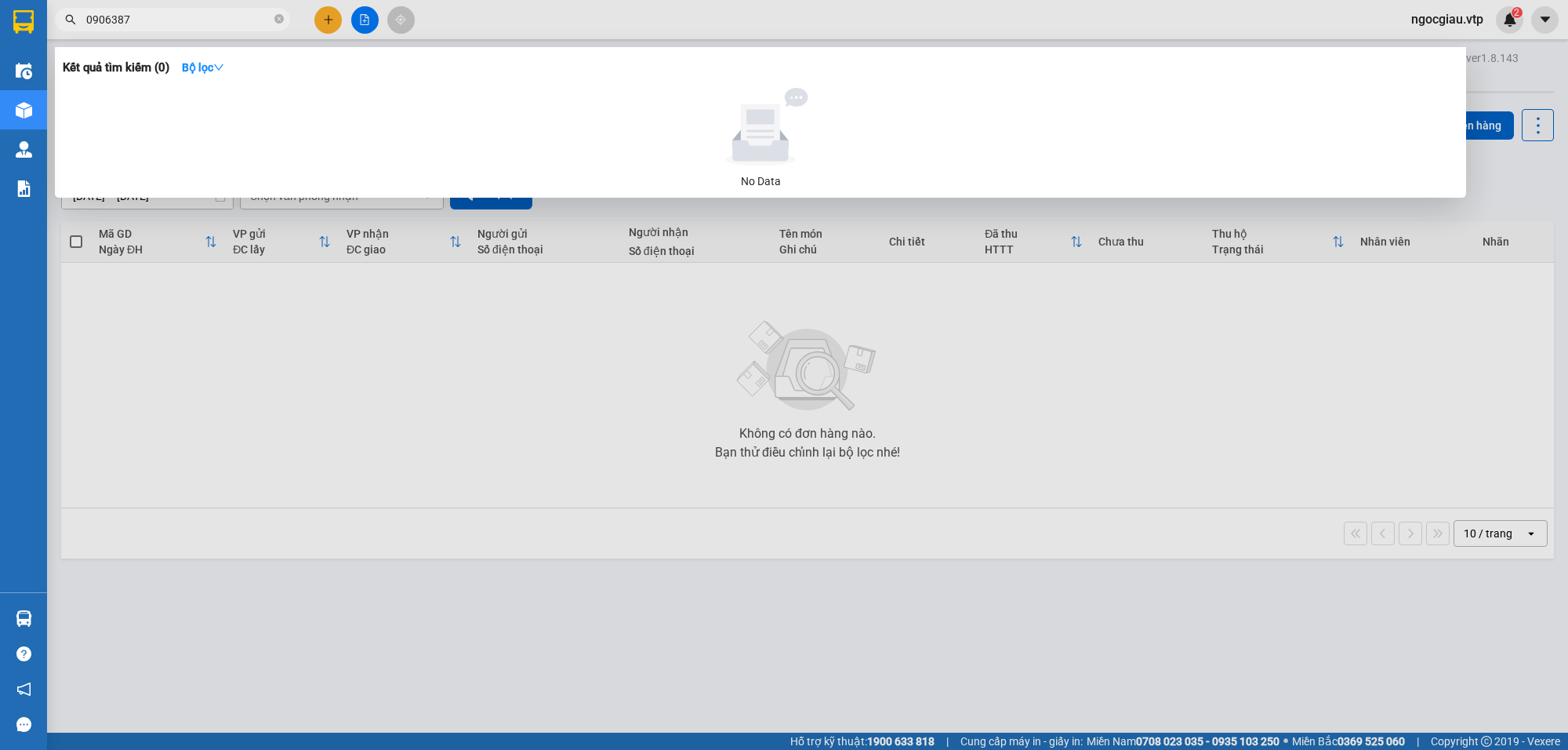
click at [140, 14] on input "0906387" at bounding box center [179, 20] width 185 height 18
click at [191, 18] on input "0906387" at bounding box center [179, 20] width 185 height 18
type input "0383235862"
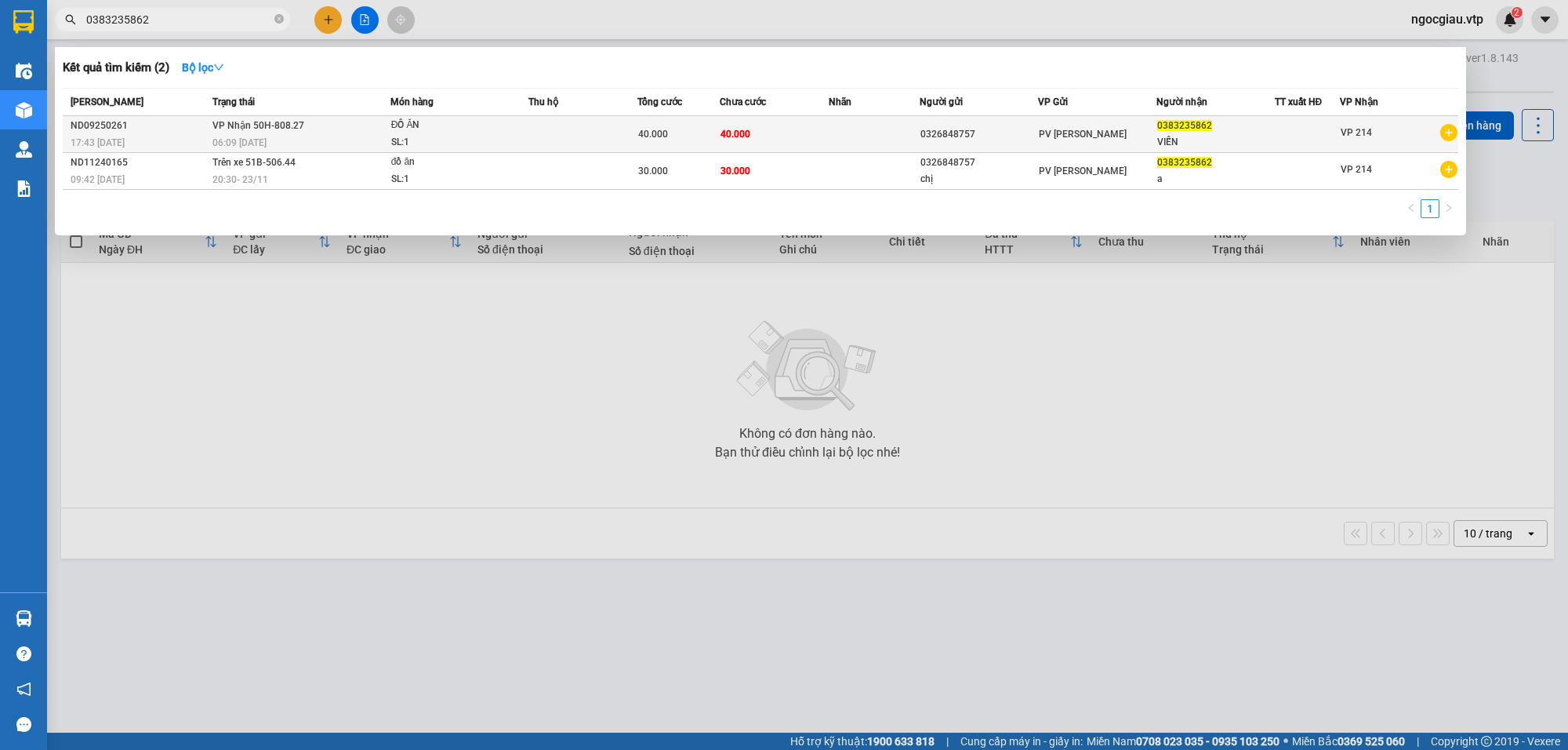
click at [603, 134] on td at bounding box center [583, 135] width 109 height 37
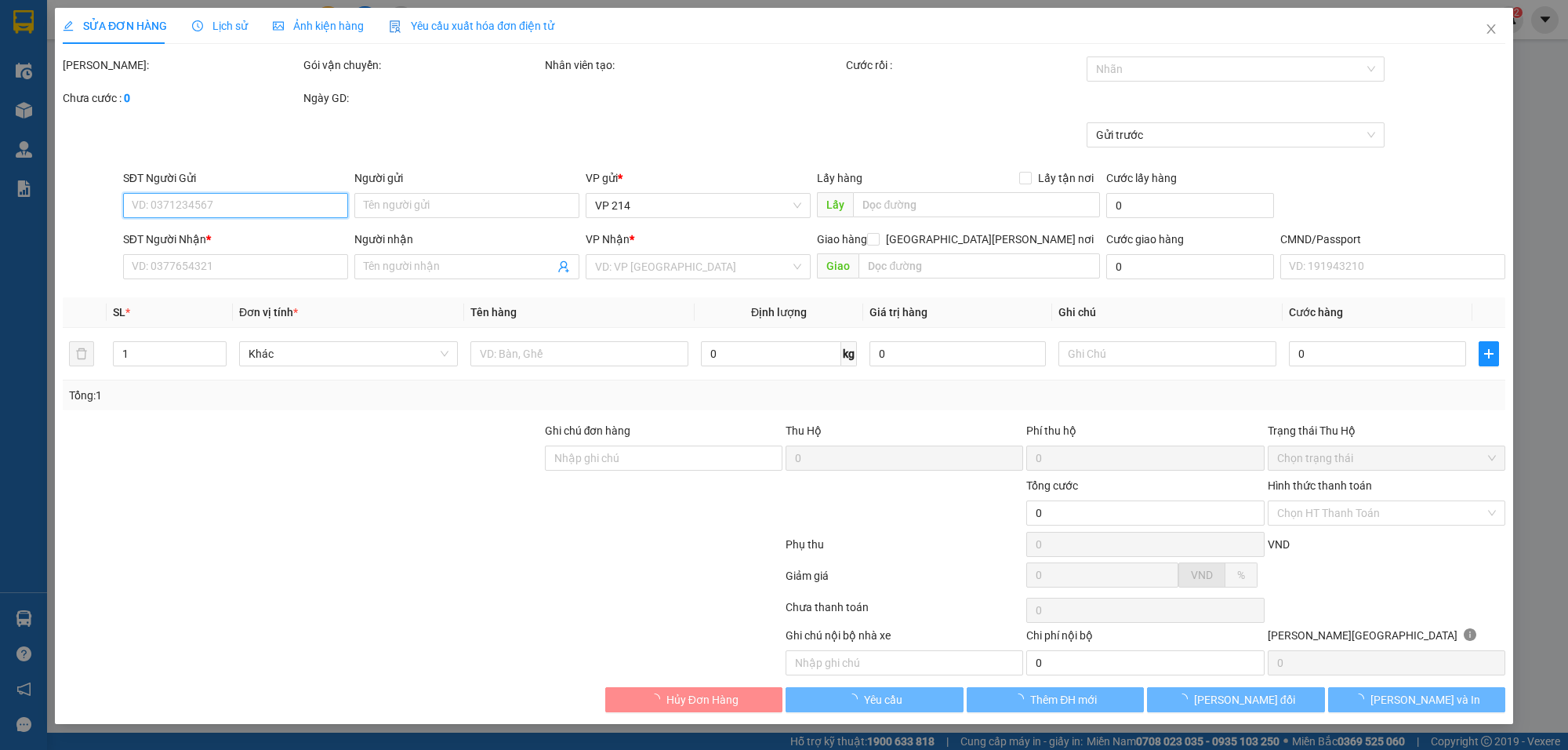
type input "0326848757"
type input "0383235862"
type input "VIỄN"
type input "40.000"
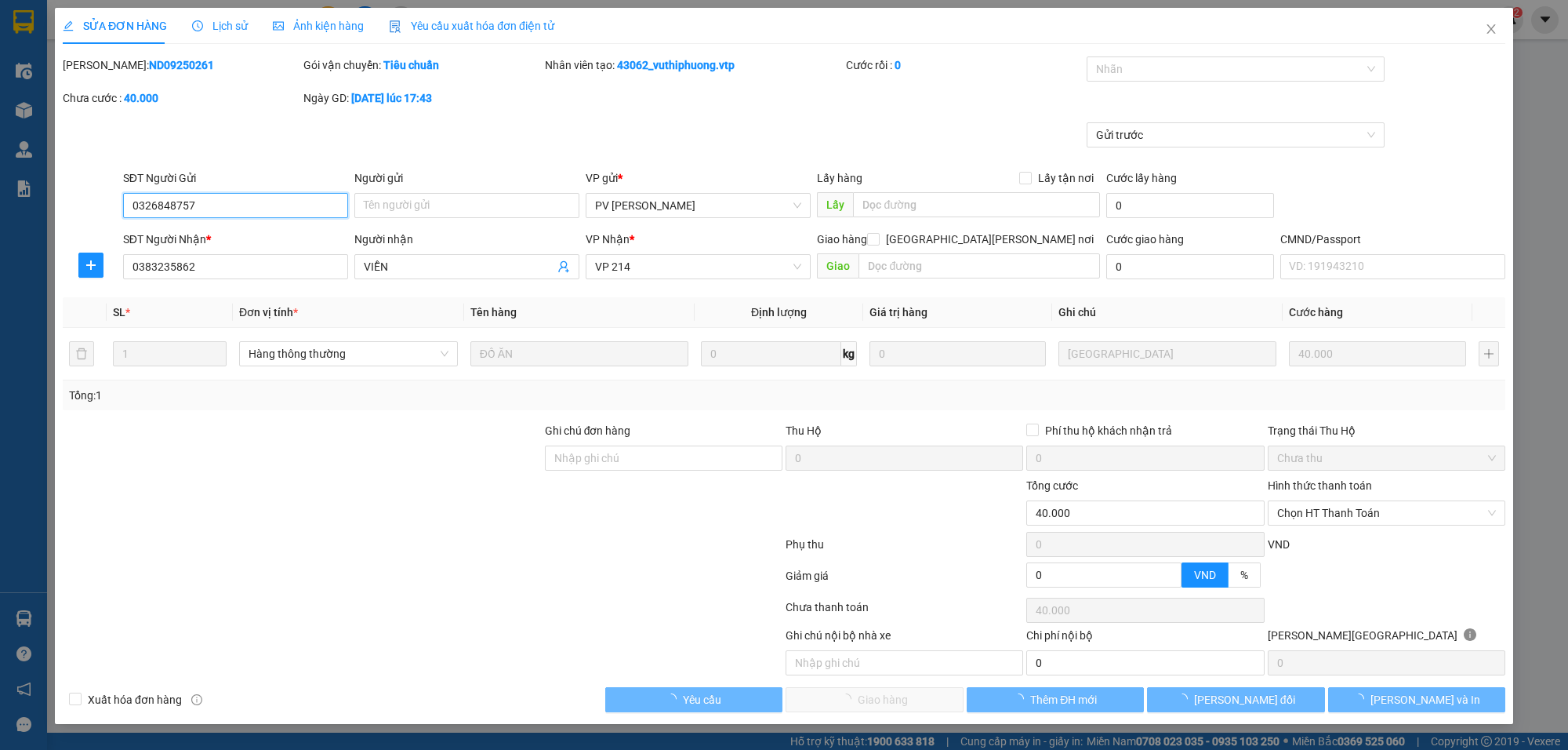
type input "2.000"
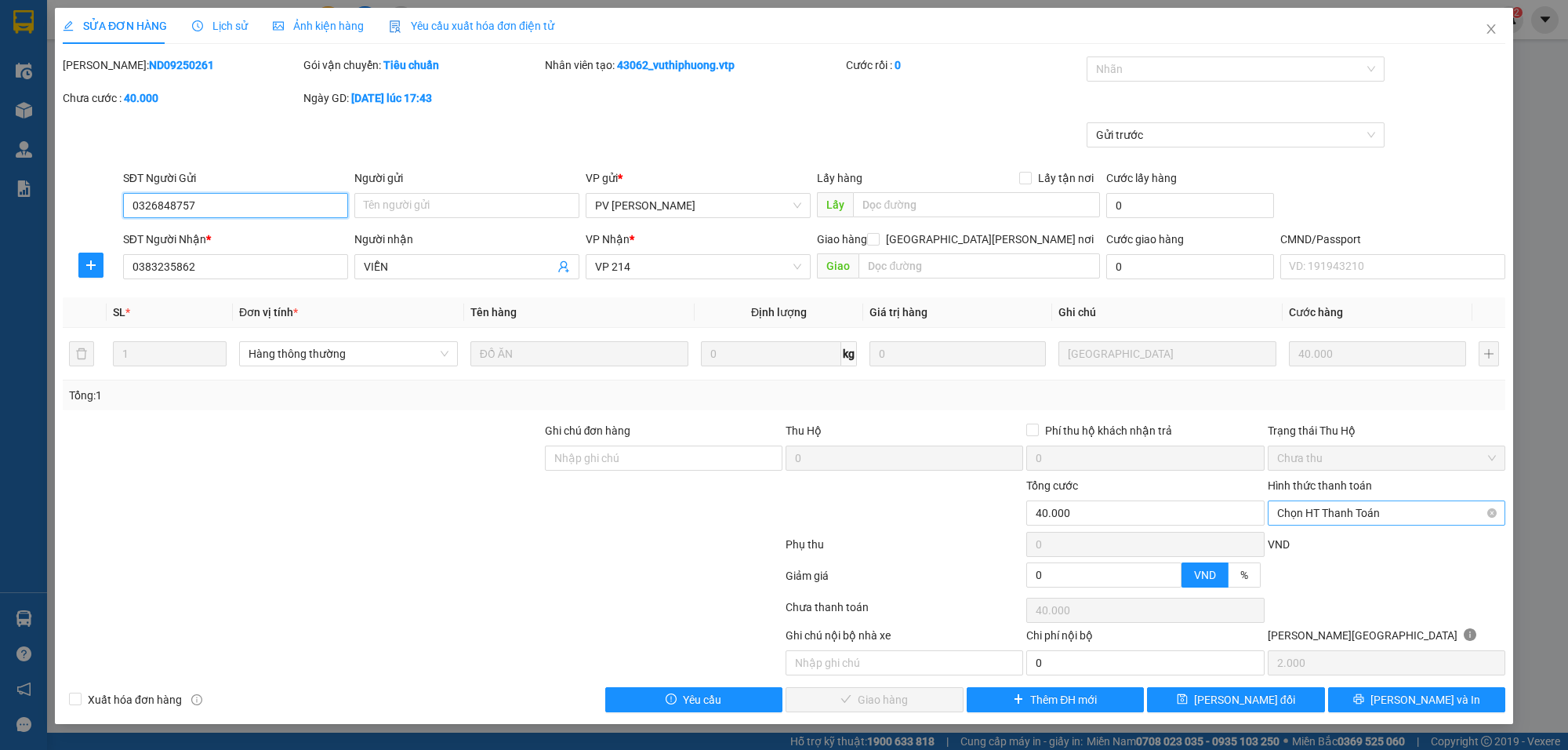
click at [1372, 515] on span "Chọn HT Thanh Toán" at bounding box center [1386, 513] width 219 height 24
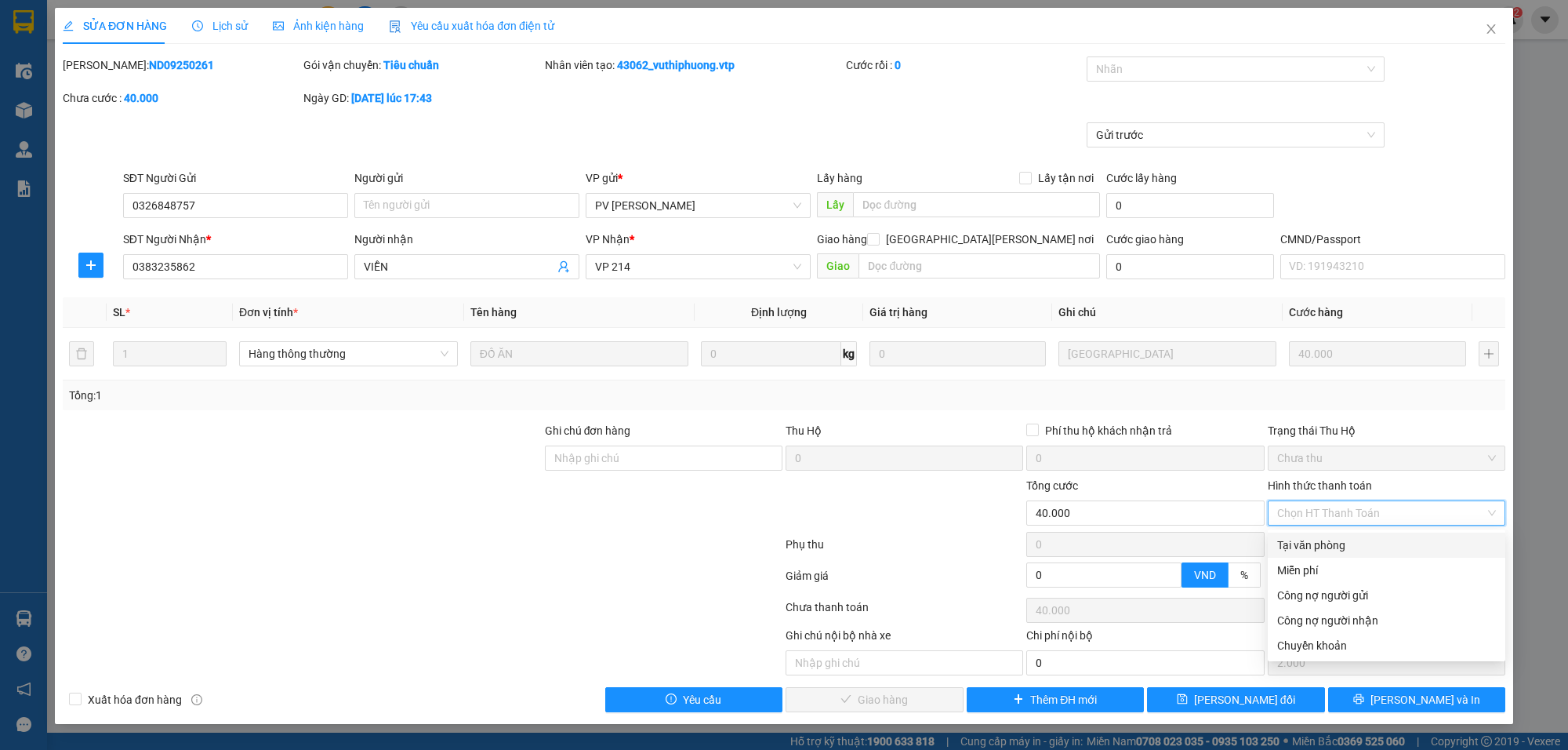
click at [1341, 542] on div "Tại văn phòng" at bounding box center [1386, 546] width 219 height 18
type input "0"
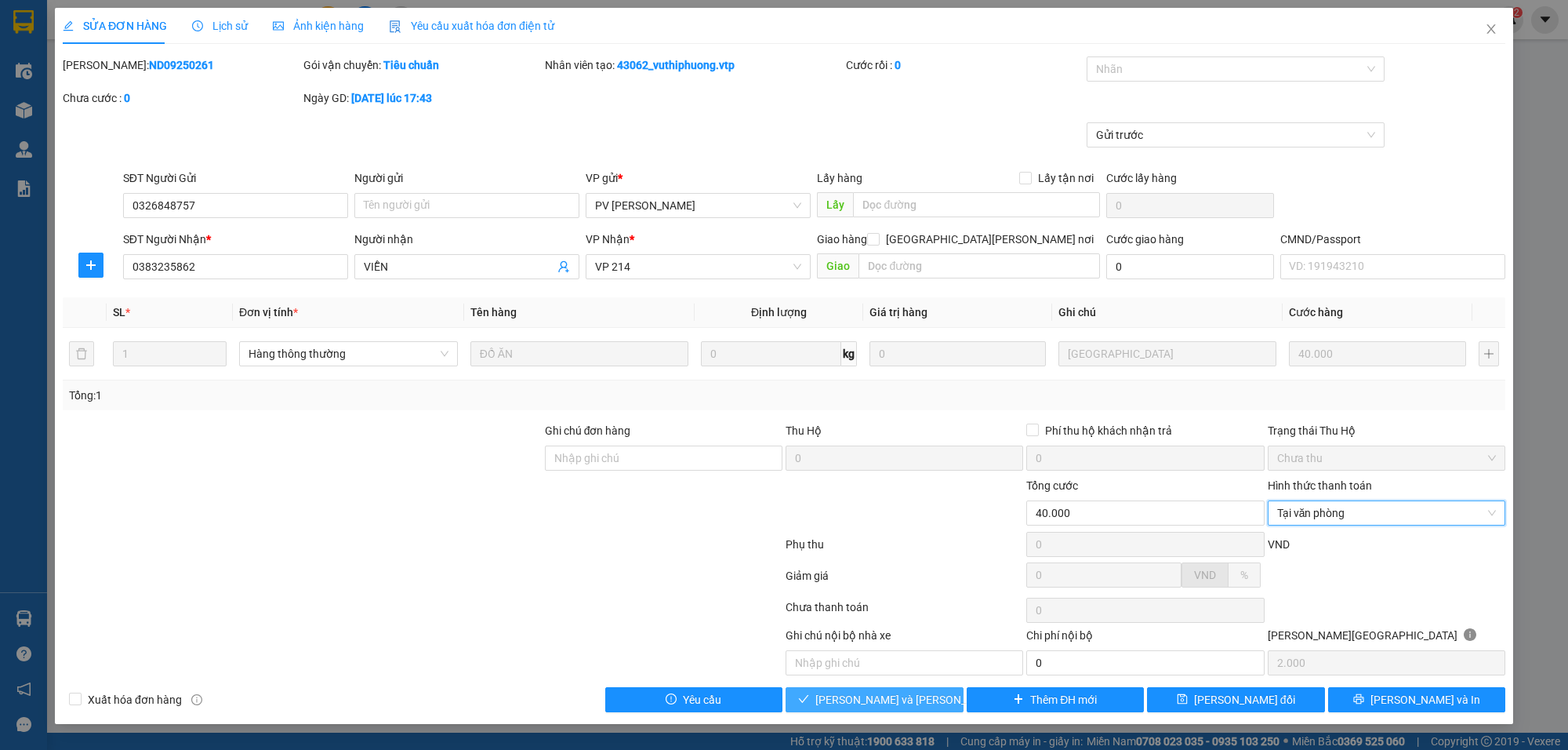
click at [903, 694] on span "[PERSON_NAME] và [PERSON_NAME] hàng" at bounding box center [921, 700] width 211 height 18
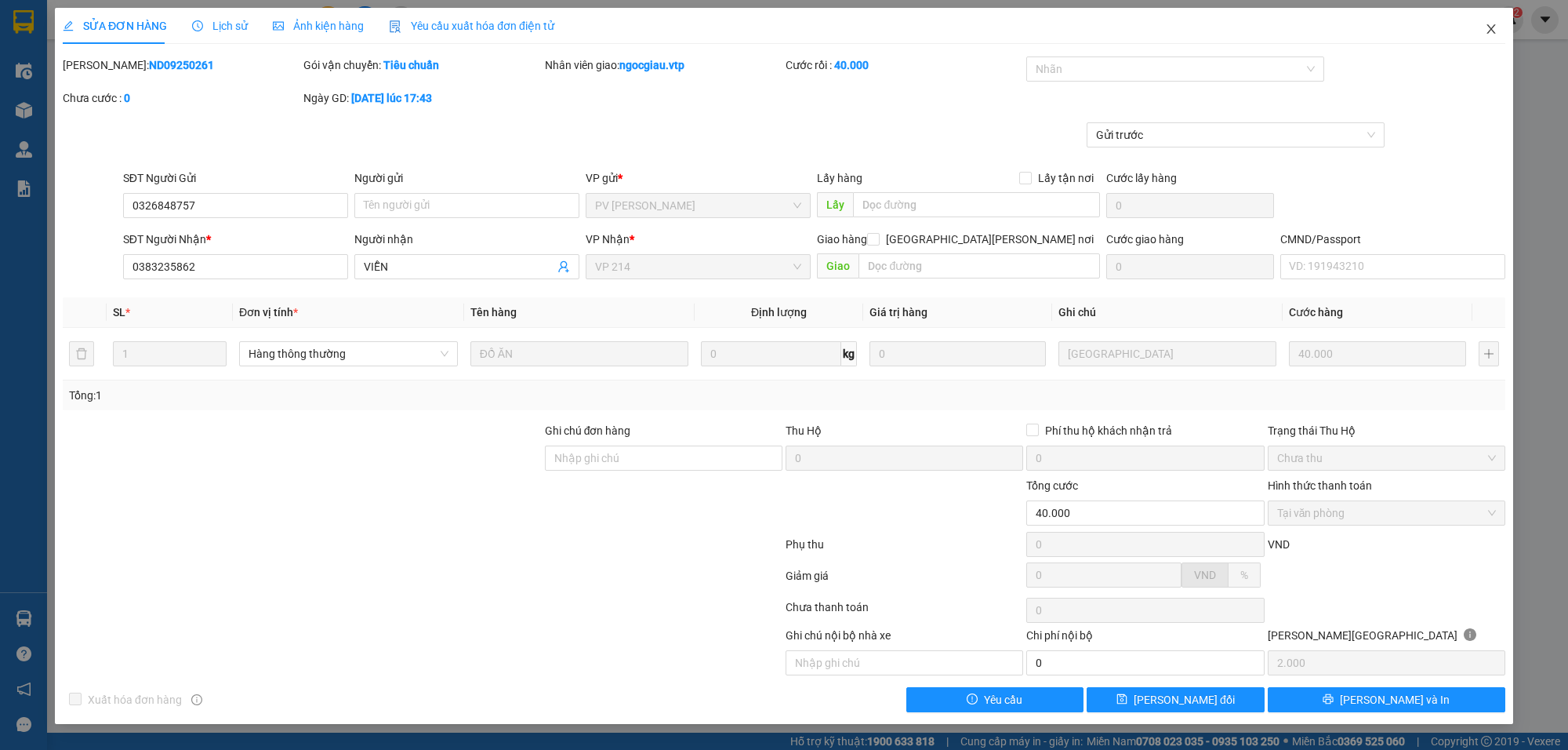
click at [1495, 29] on icon "close" at bounding box center [1490, 29] width 13 height 13
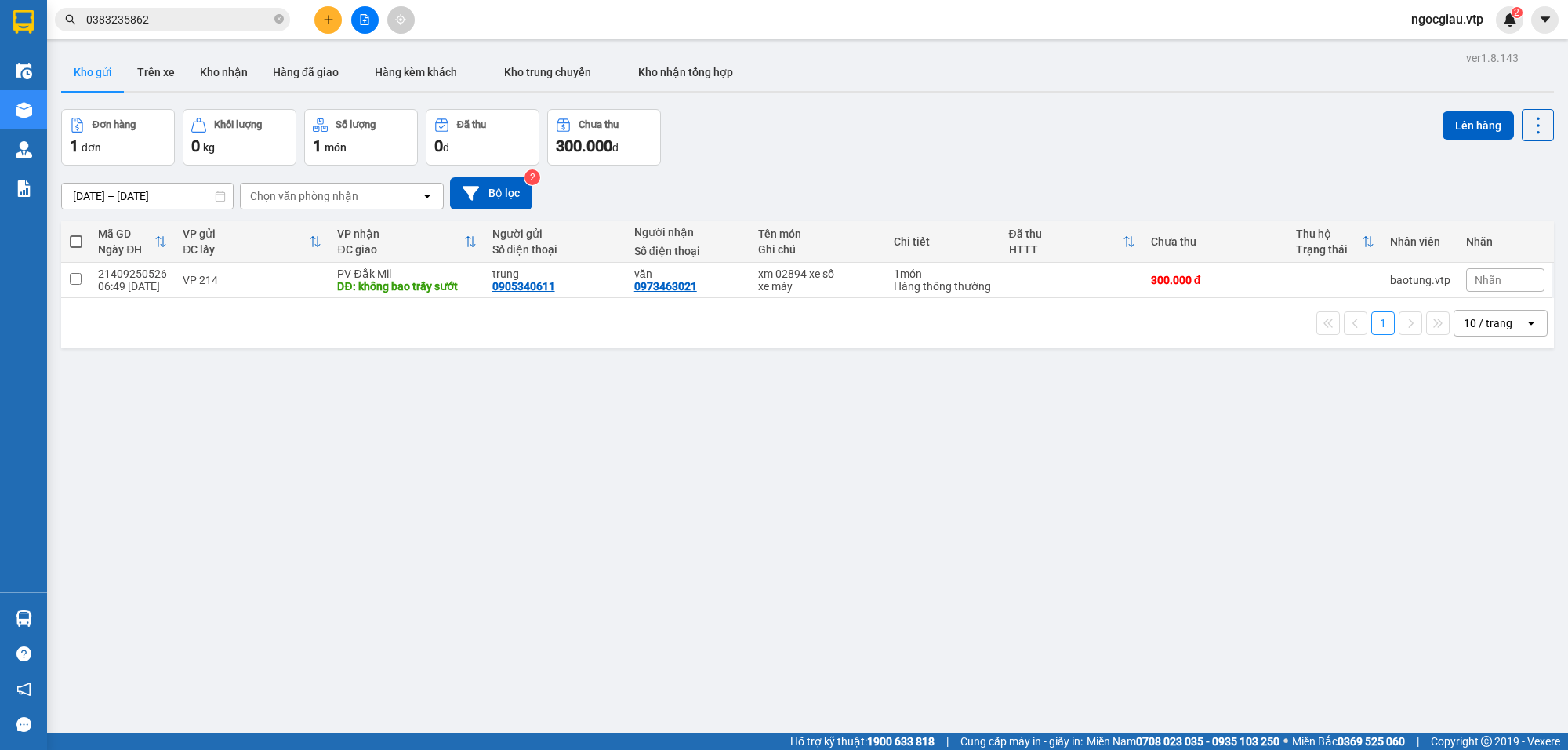
click at [199, 10] on span "0383235862" at bounding box center [172, 20] width 235 height 24
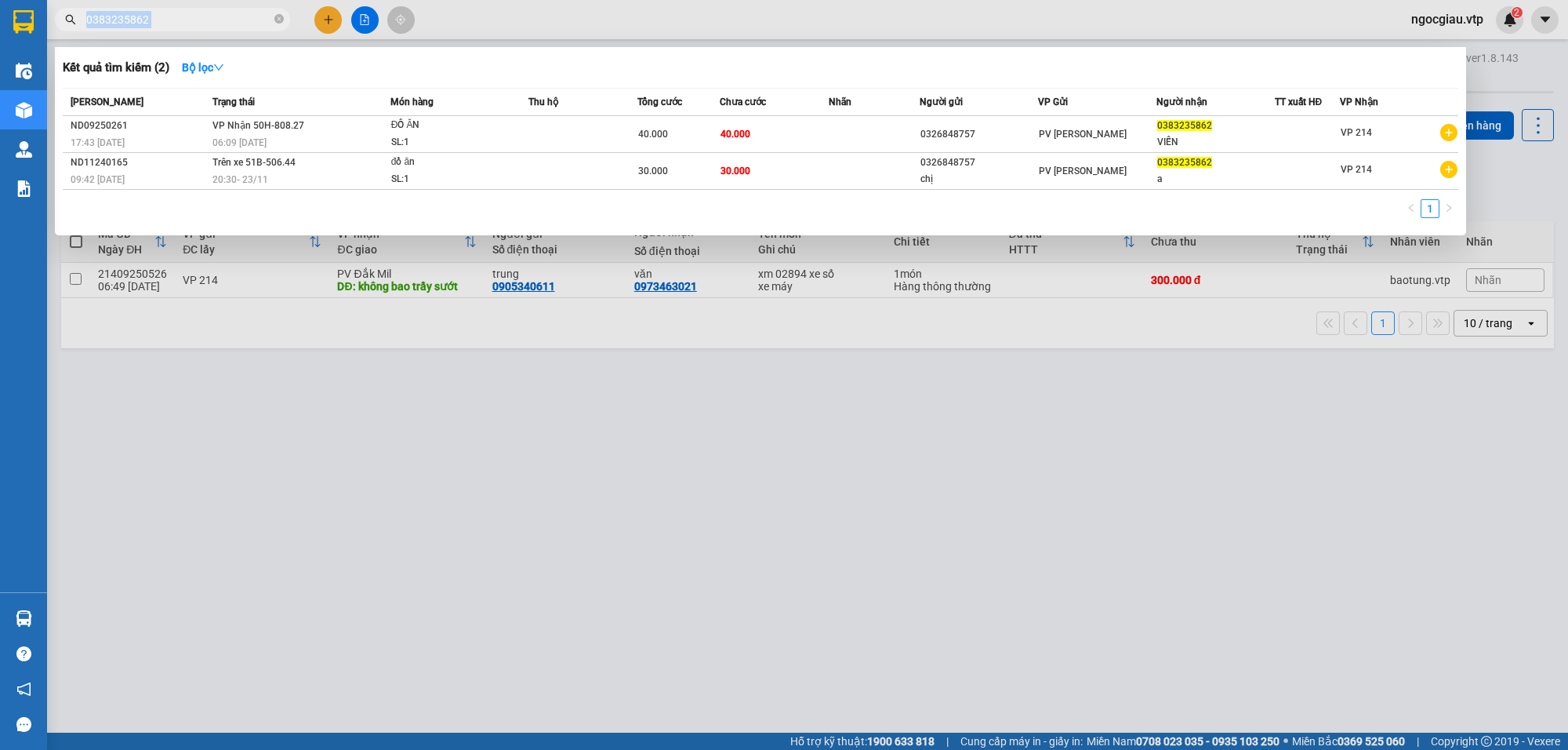
click at [199, 10] on span "0383235862" at bounding box center [172, 20] width 235 height 24
click at [189, 18] on input "0383235862" at bounding box center [179, 20] width 185 height 18
type input "0903093"
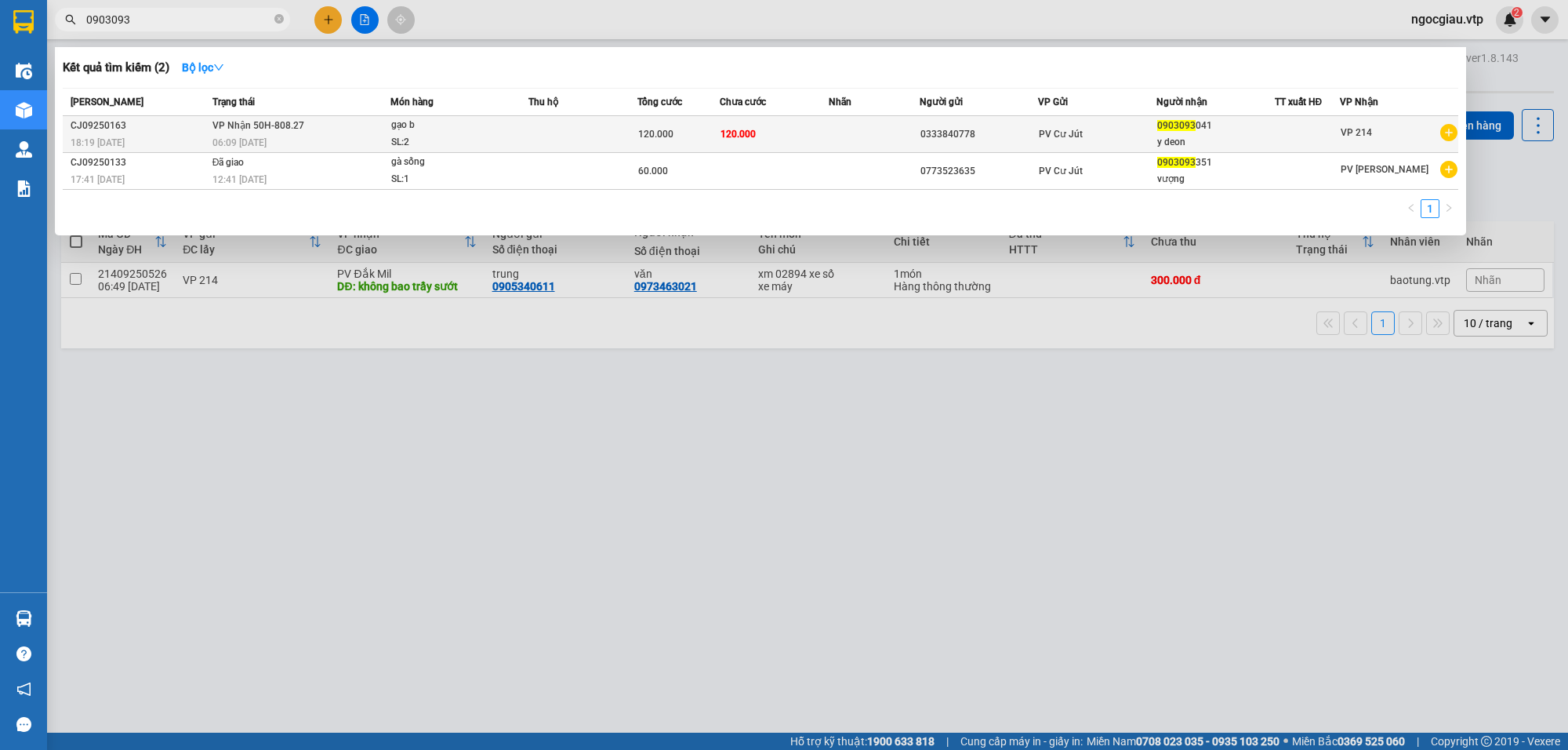
click at [856, 120] on td at bounding box center [874, 135] width 91 height 37
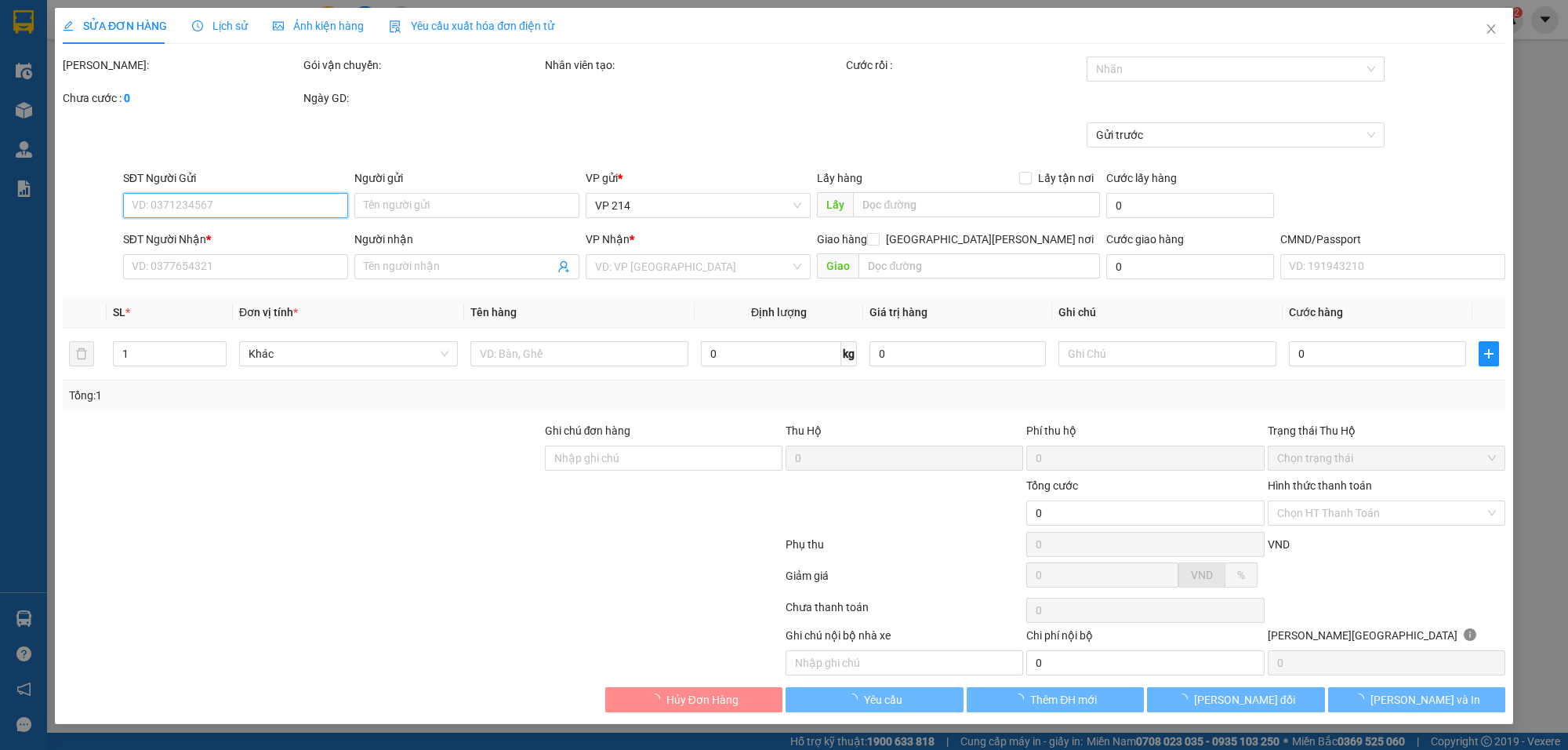
type input "0333840778"
type input "0903093041"
type input "y deon"
type input "120.000"
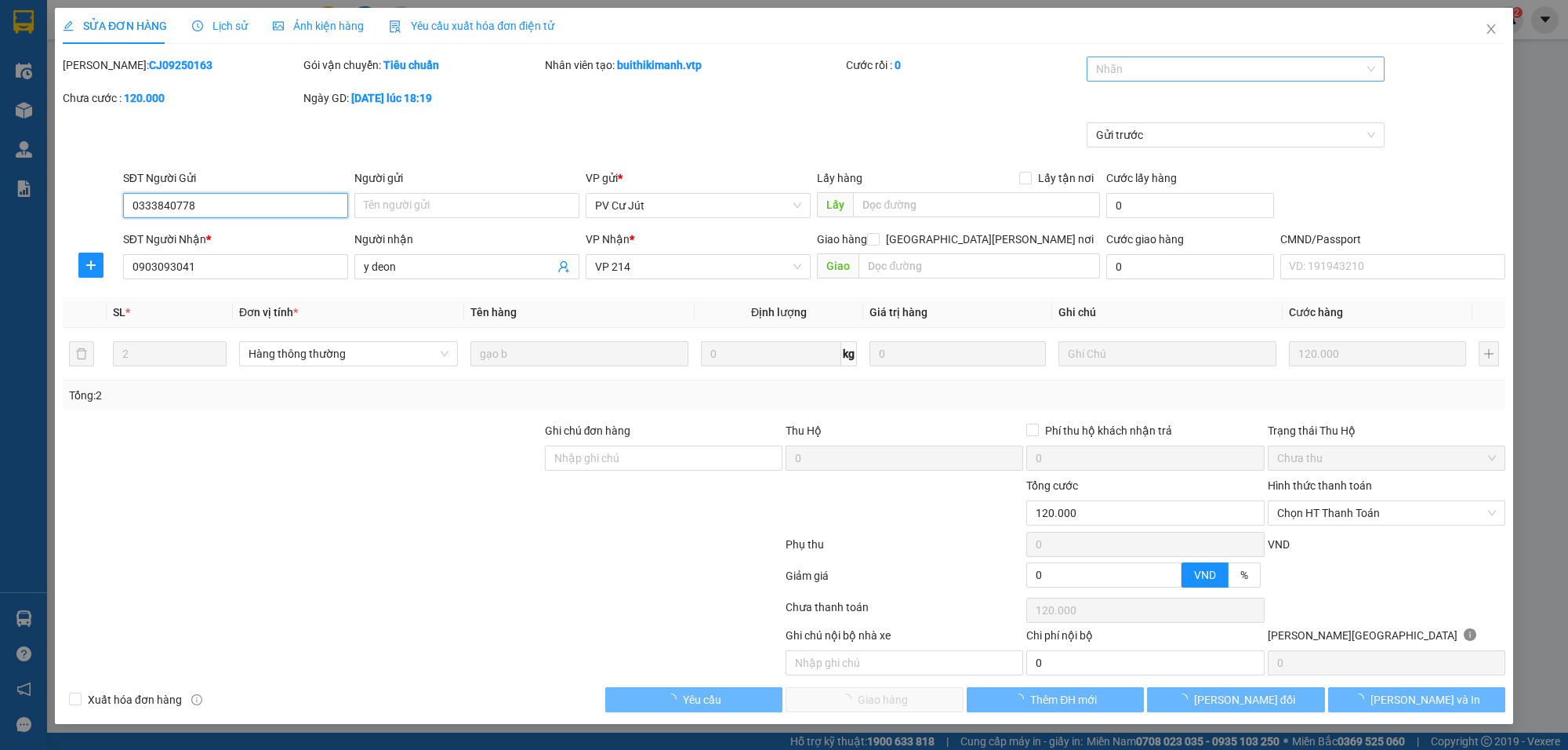
type input "6.000"
click at [1182, 73] on div at bounding box center [1227, 69] width 274 height 19
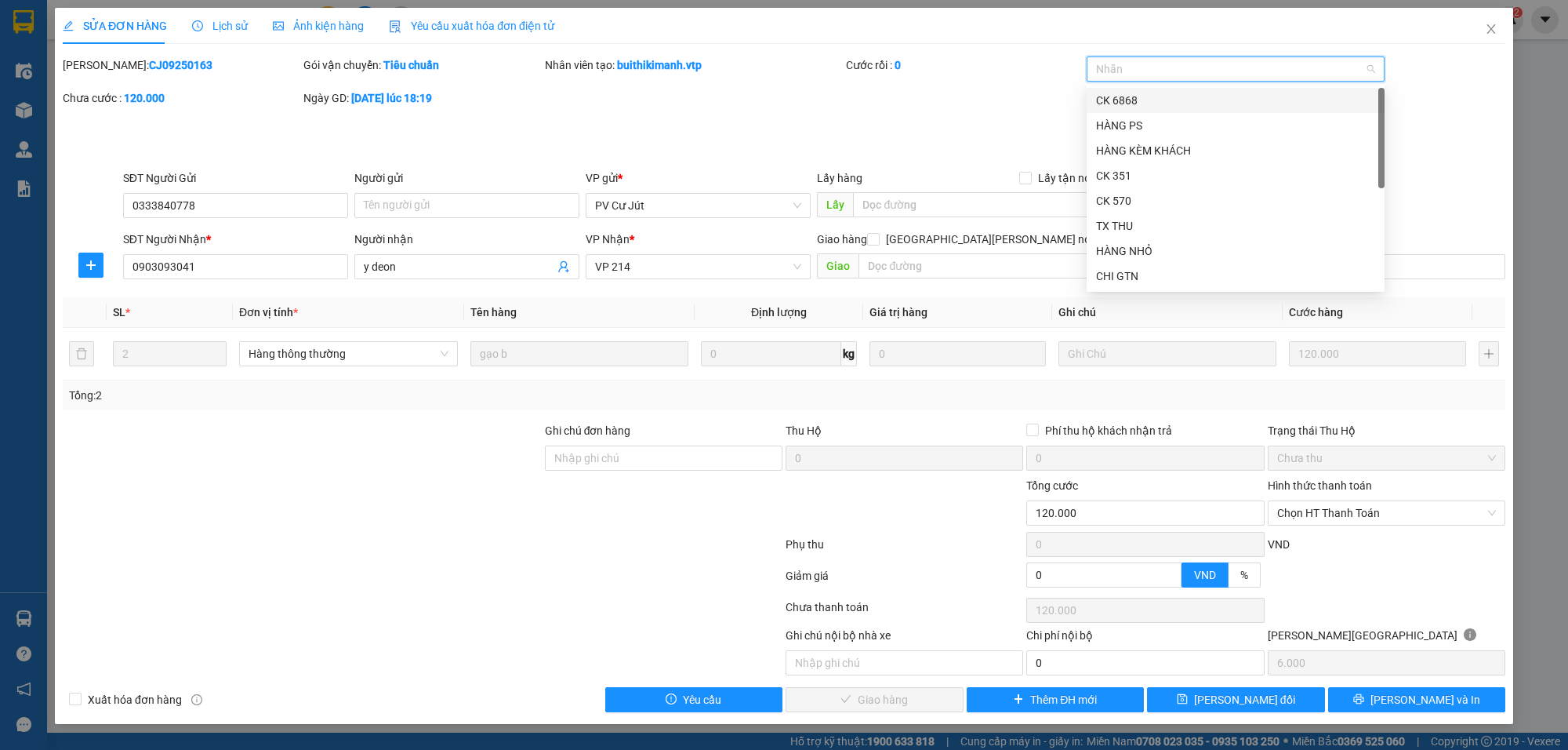
click at [1111, 60] on div at bounding box center [1227, 69] width 274 height 19
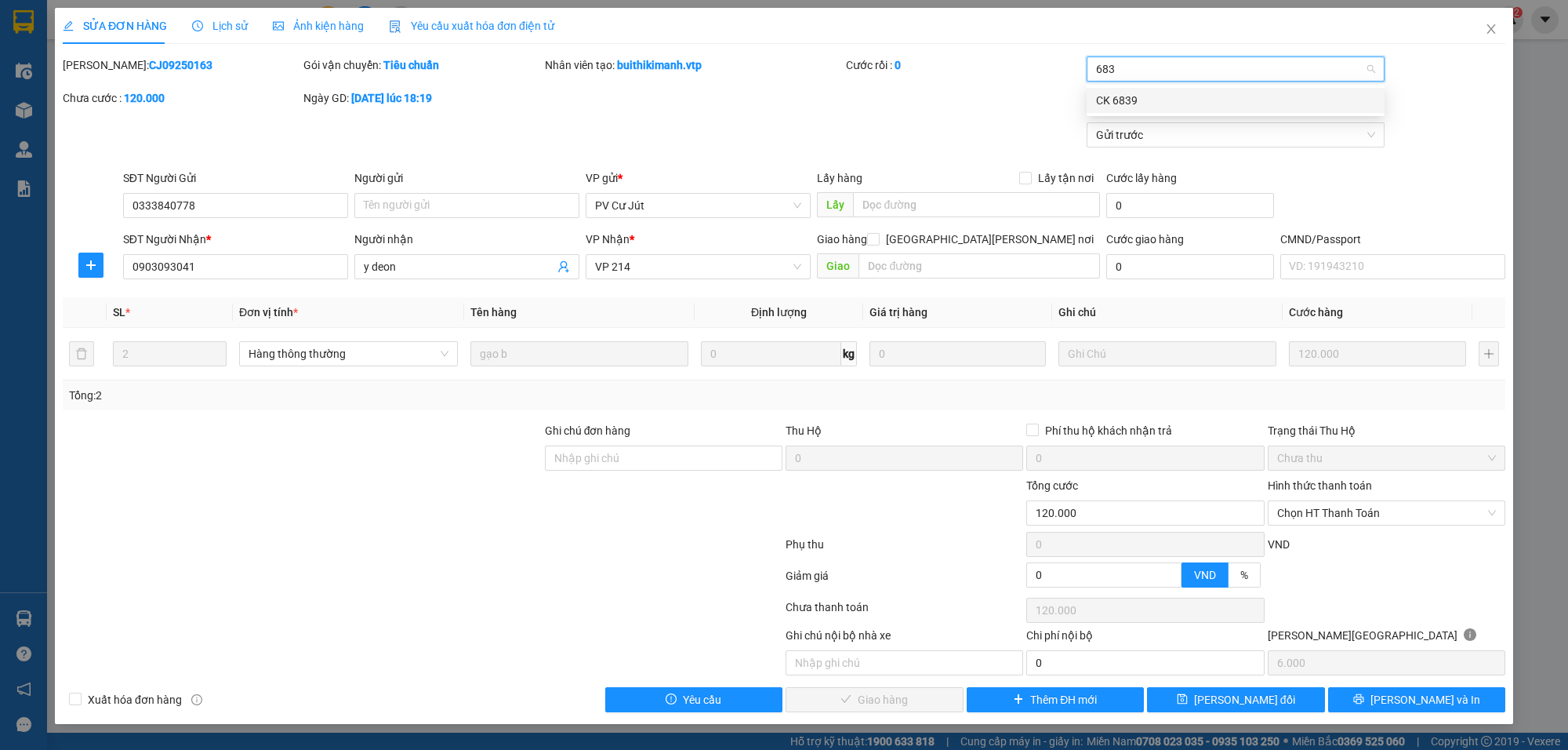
type input "6839"
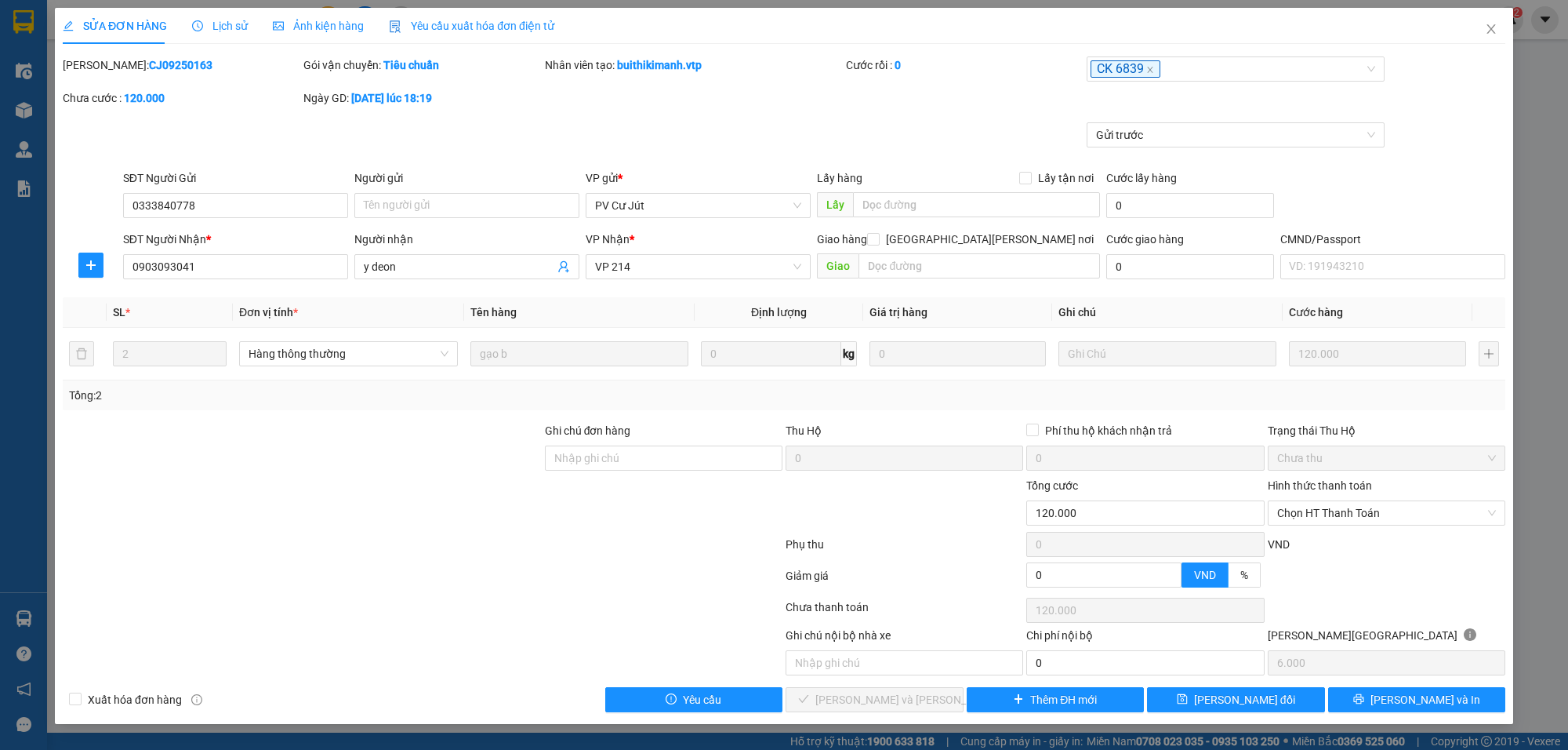
click at [1001, 88] on div "Cước rồi : 0" at bounding box center [964, 73] width 241 height 33
click at [1369, 522] on span "Chọn HT Thanh Toán" at bounding box center [1386, 513] width 219 height 24
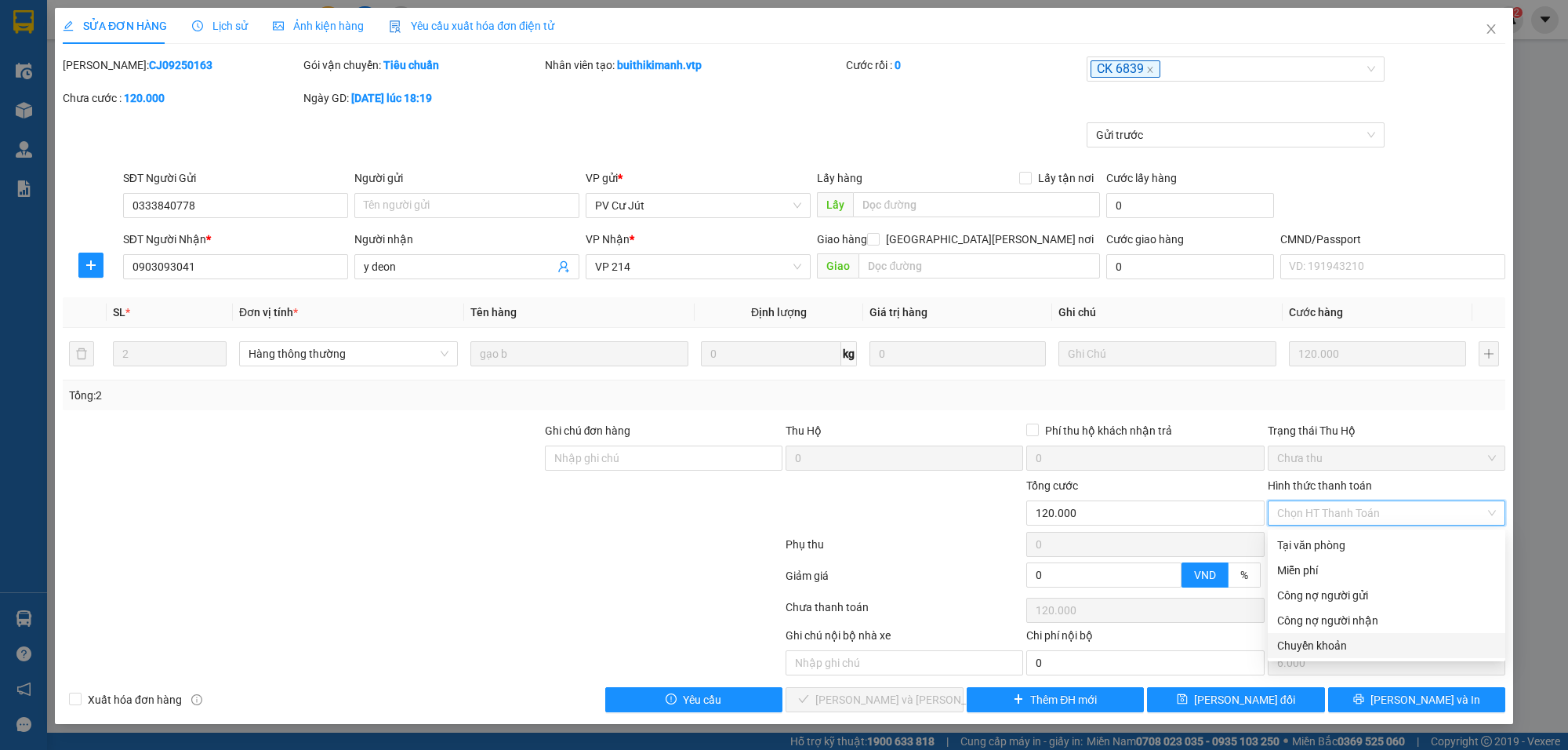
click at [1329, 639] on div "Chuyển khoản" at bounding box center [1386, 646] width 219 height 18
type input "0"
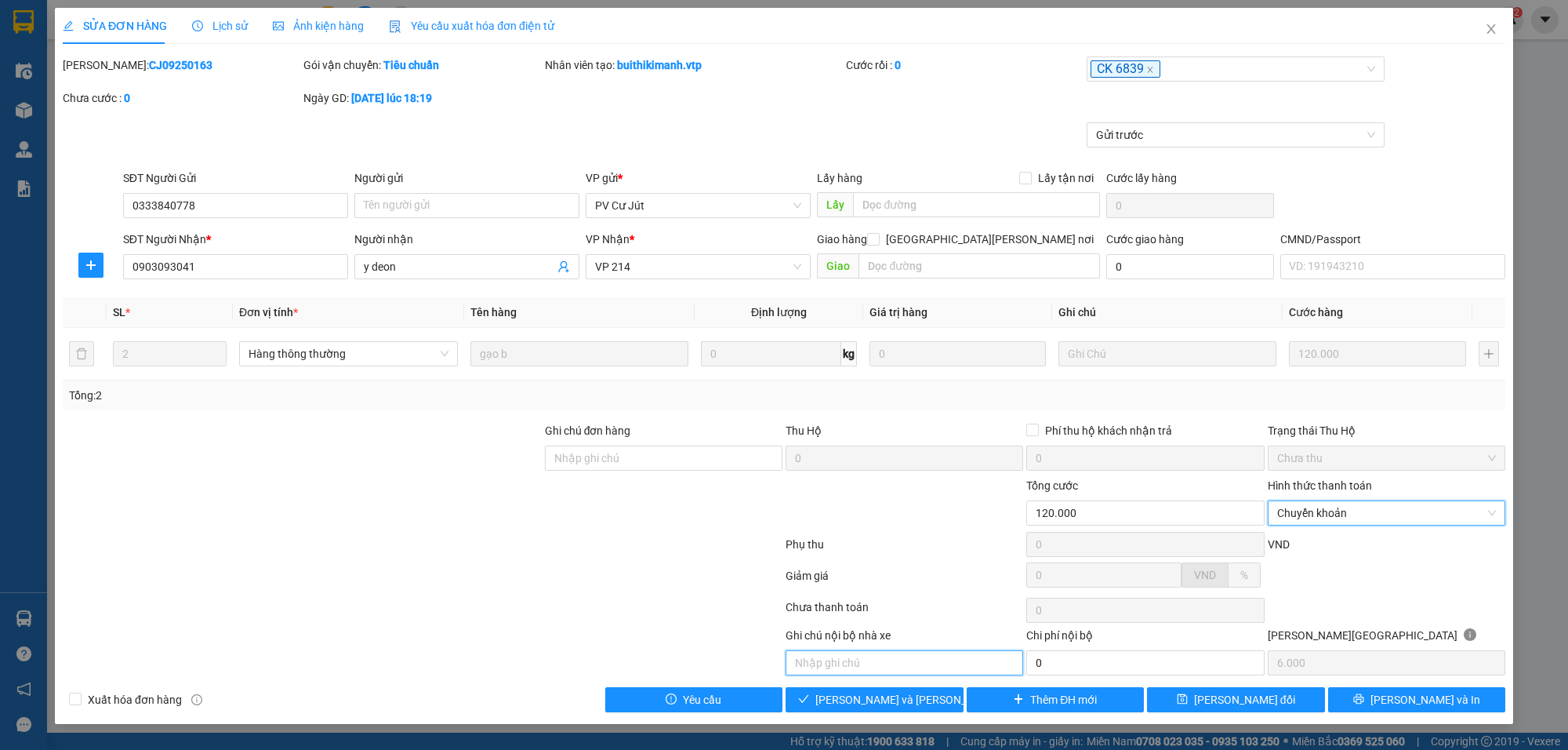
click at [912, 665] on input "text" at bounding box center [905, 663] width 238 height 26
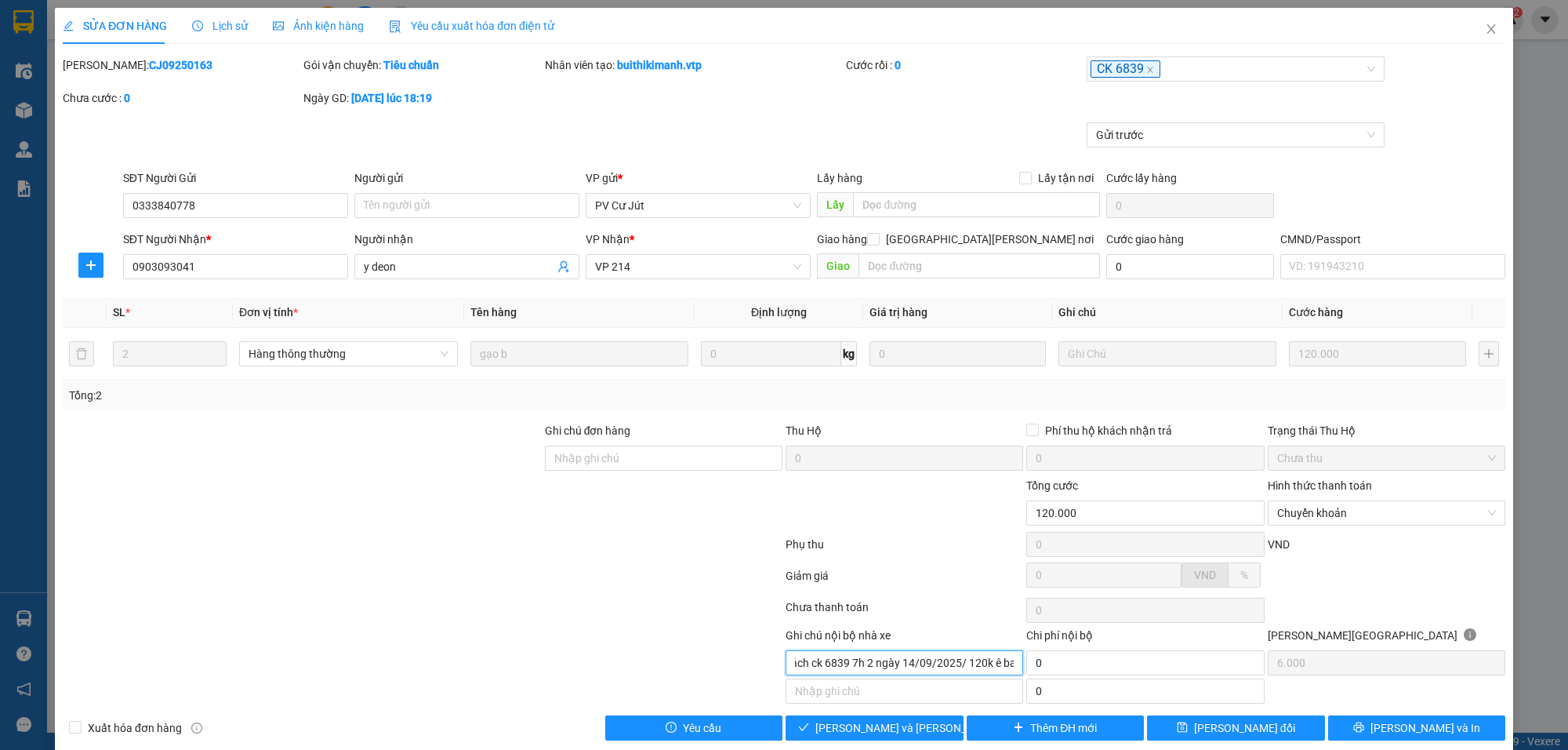
scroll to position [0, 22]
click at [857, 673] on input "khách ck 6839 7h 2 ngày 14/09/2025/ 120k ê ban" at bounding box center [905, 663] width 238 height 26
click at [967, 672] on input "khách ck 6839 7h 32 ngày 14/09/2025/ 120k ê ban" at bounding box center [905, 663] width 238 height 26
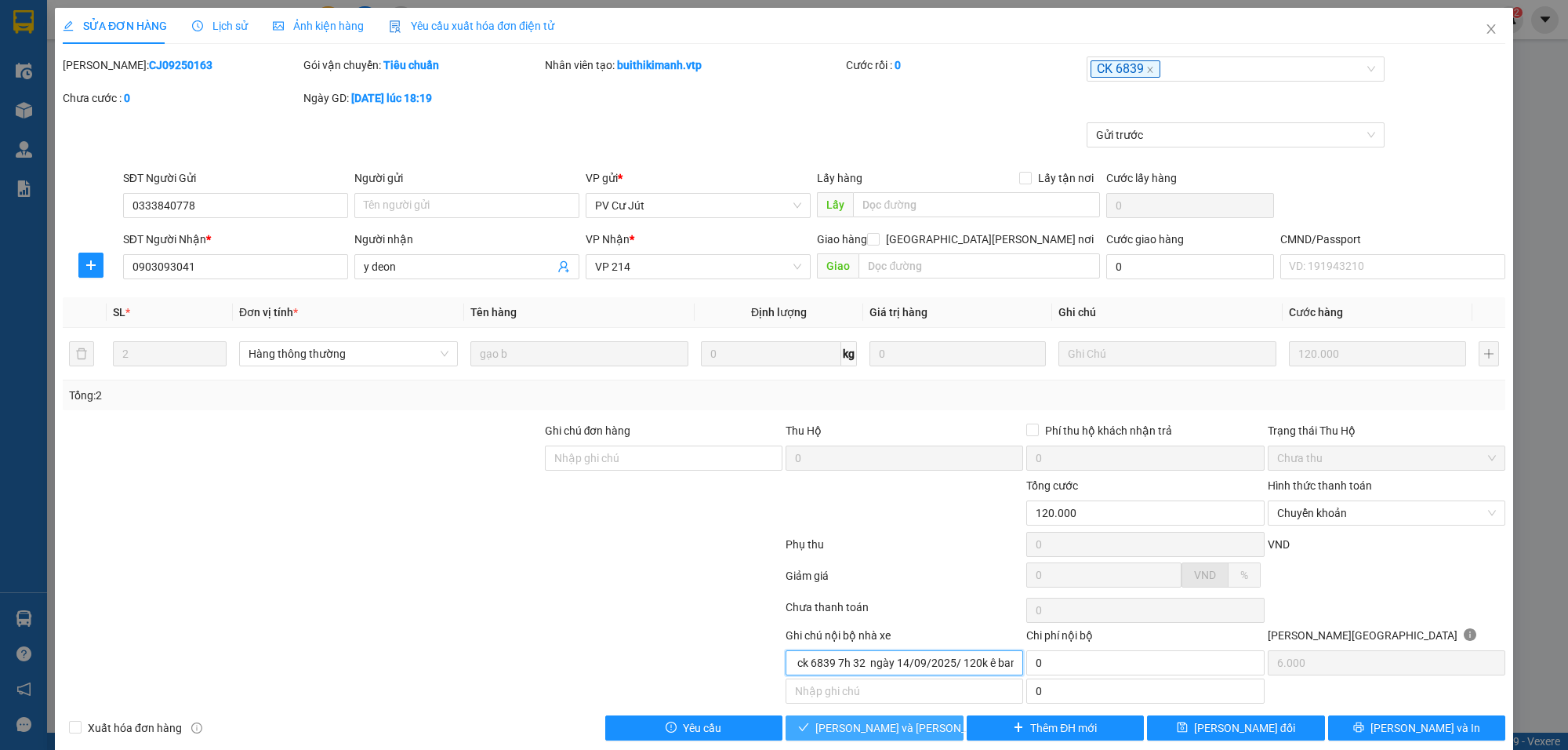
type input "khách ck 6839 7h 32 ngày 14/09/2025/ 120k ê ban"
click at [924, 729] on button "[PERSON_NAME] và [PERSON_NAME] hàng" at bounding box center [874, 728] width 178 height 26
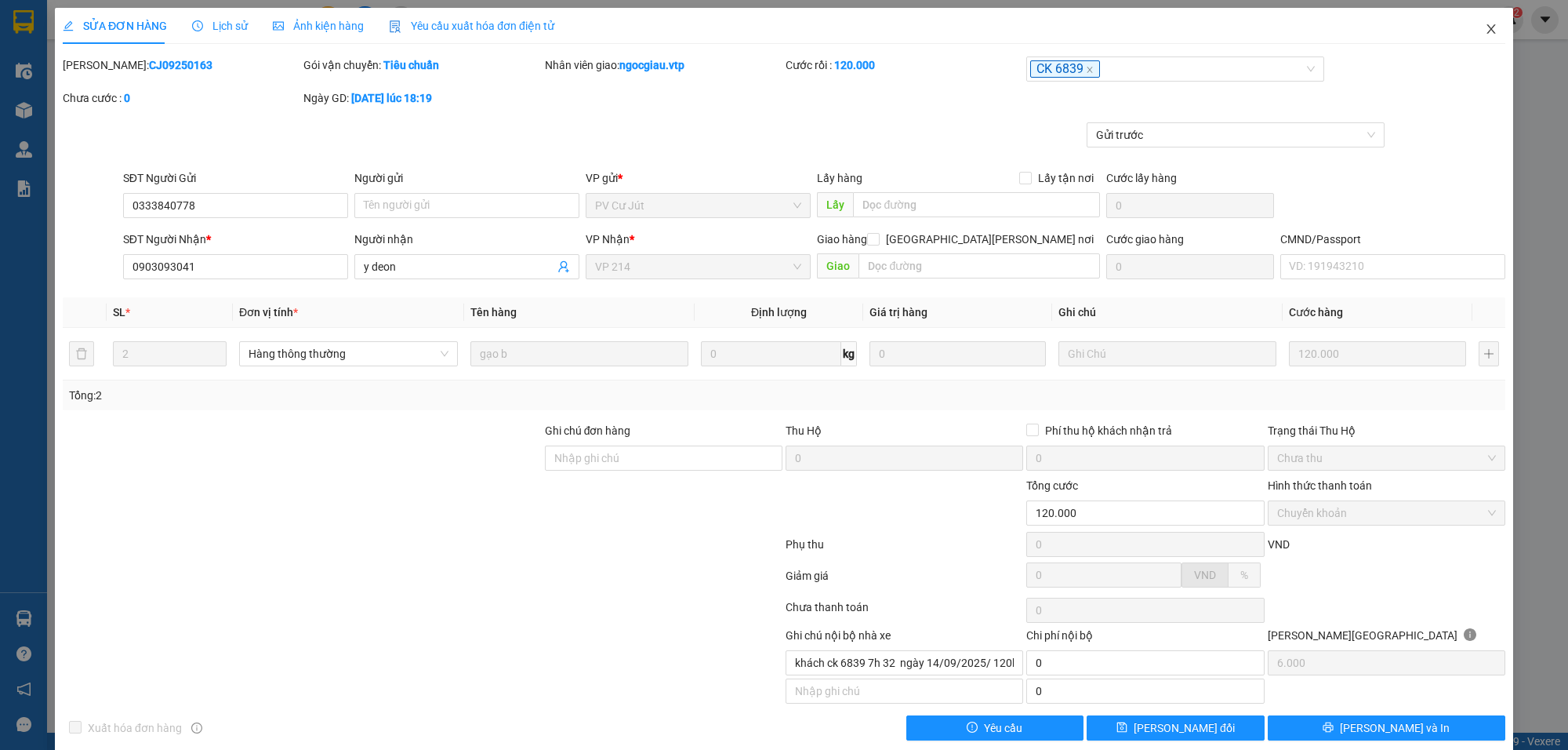
click at [1484, 23] on icon "close" at bounding box center [1490, 29] width 13 height 13
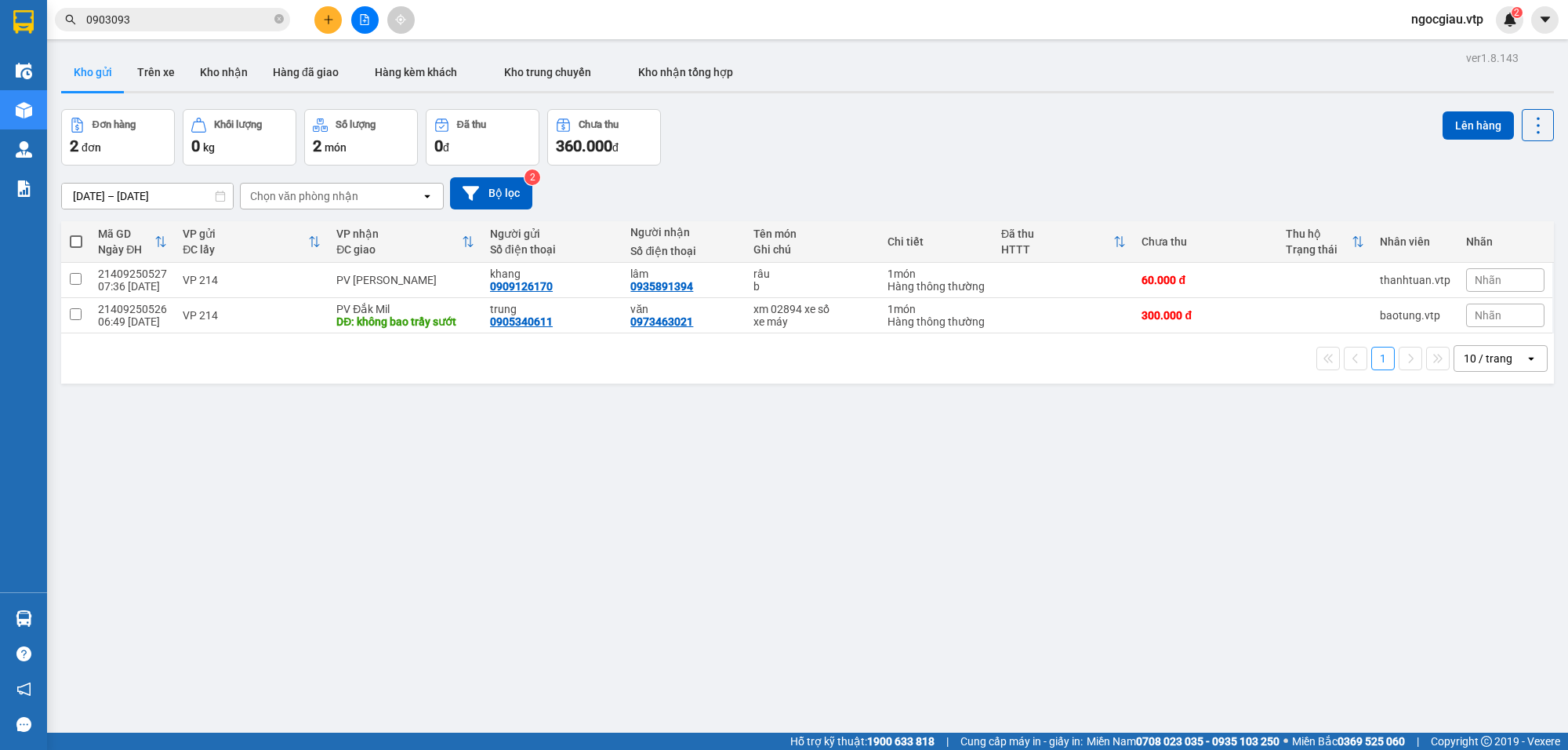
click at [161, 22] on input "0903093" at bounding box center [179, 20] width 185 height 18
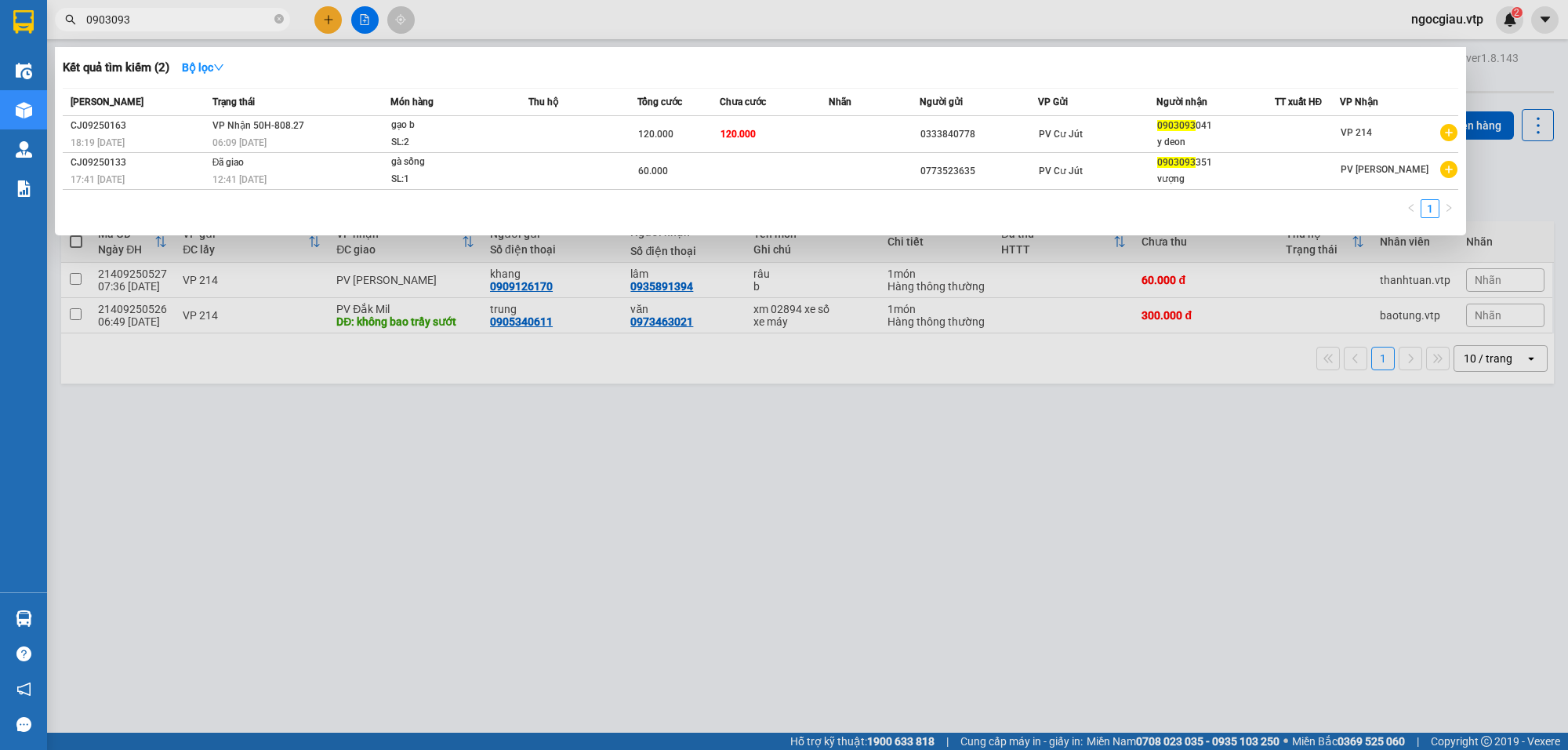
click at [161, 22] on input "0903093" at bounding box center [179, 20] width 185 height 18
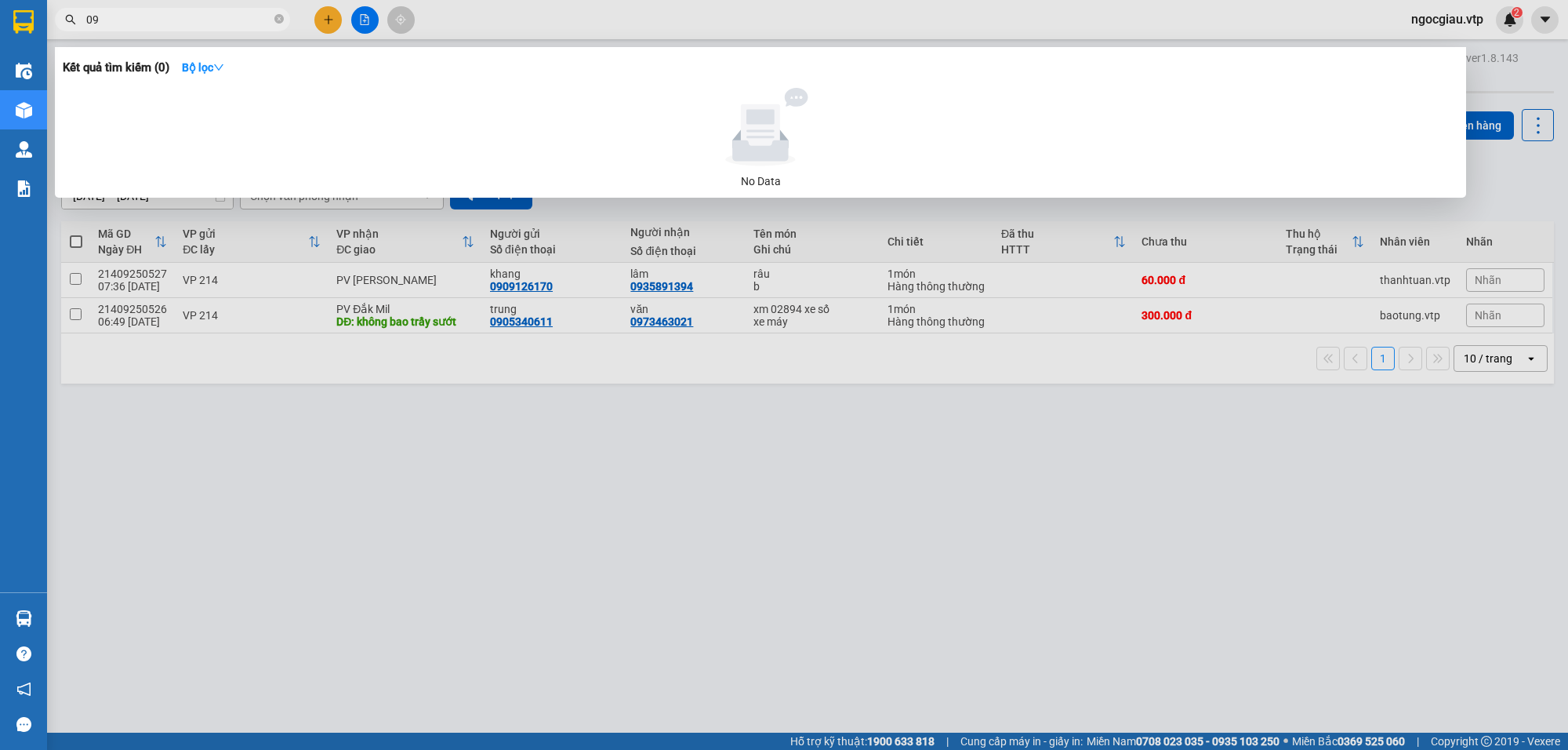
type input "0"
type input "0936176870"
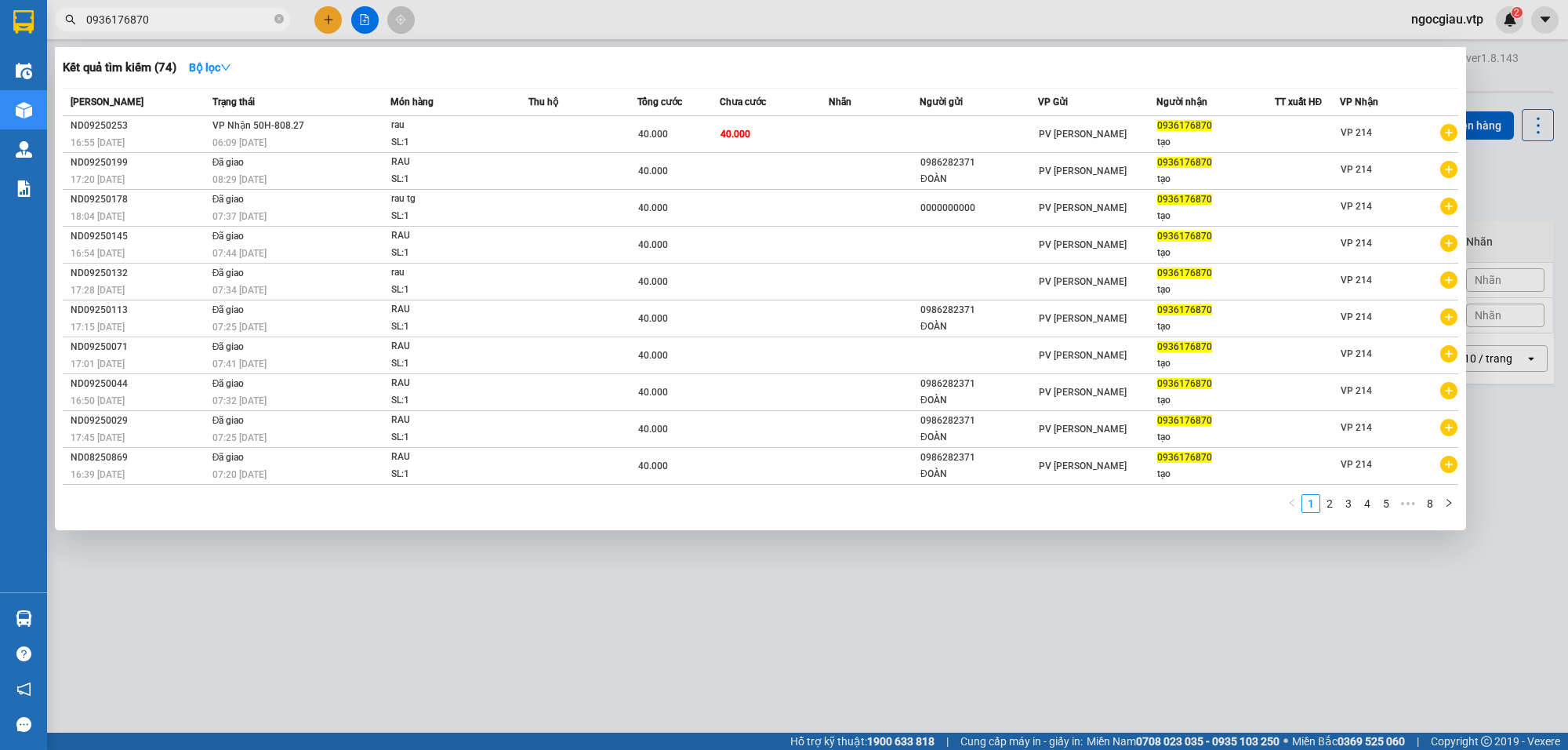
click at [606, 111] on th "Thu hộ" at bounding box center [583, 102] width 109 height 28
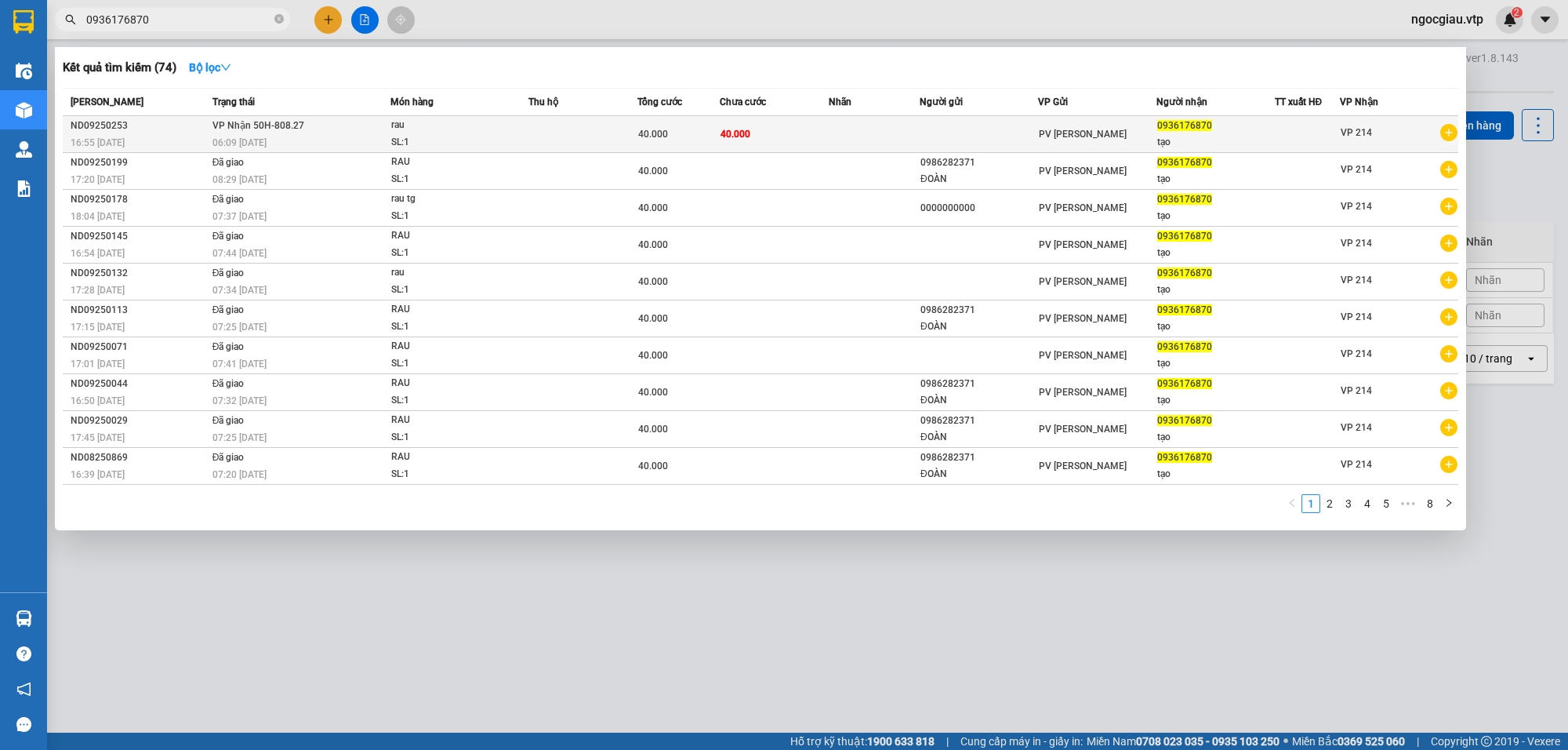
click at [612, 126] on td at bounding box center [583, 135] width 109 height 37
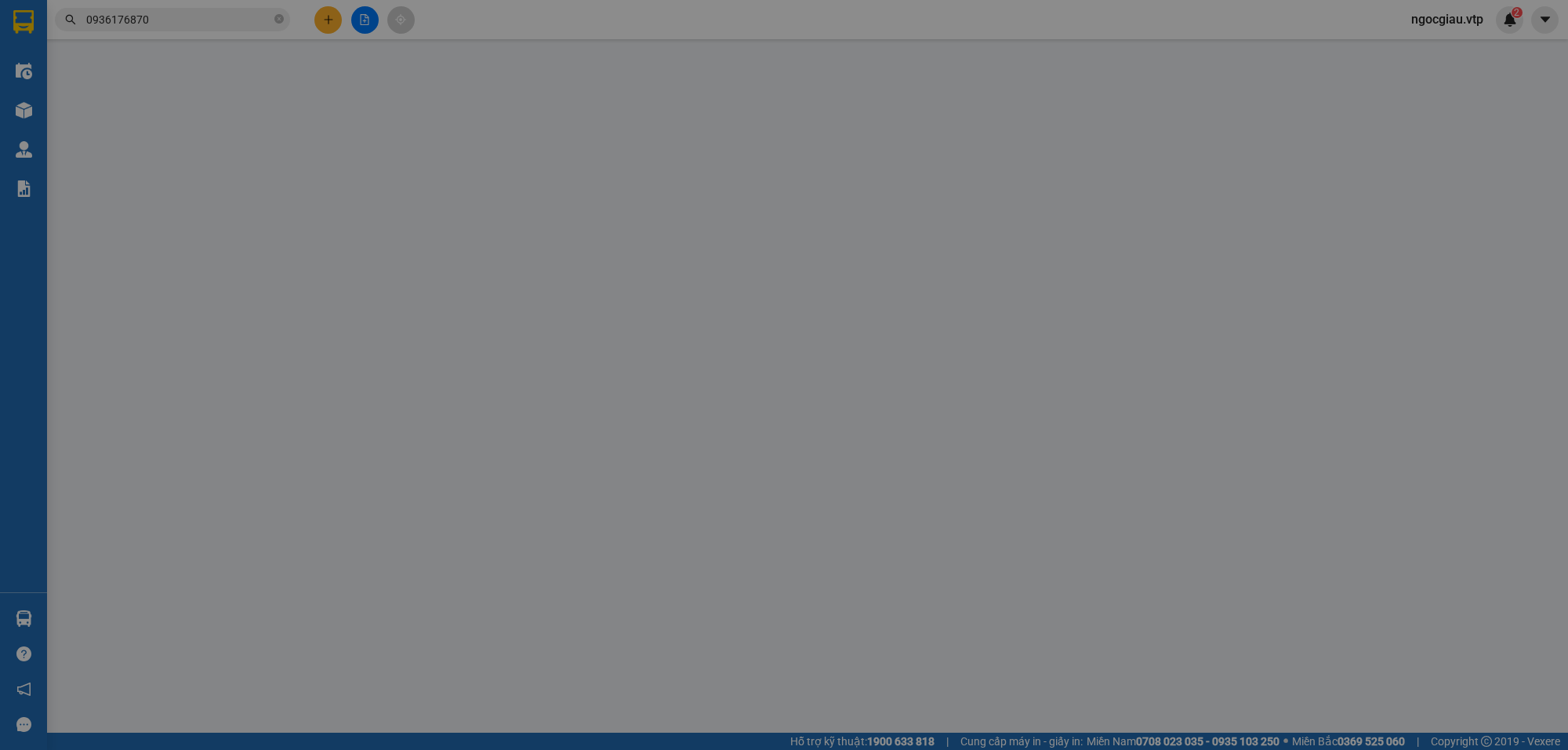
type input "0936176870"
type input "tạo"
type input "40.000"
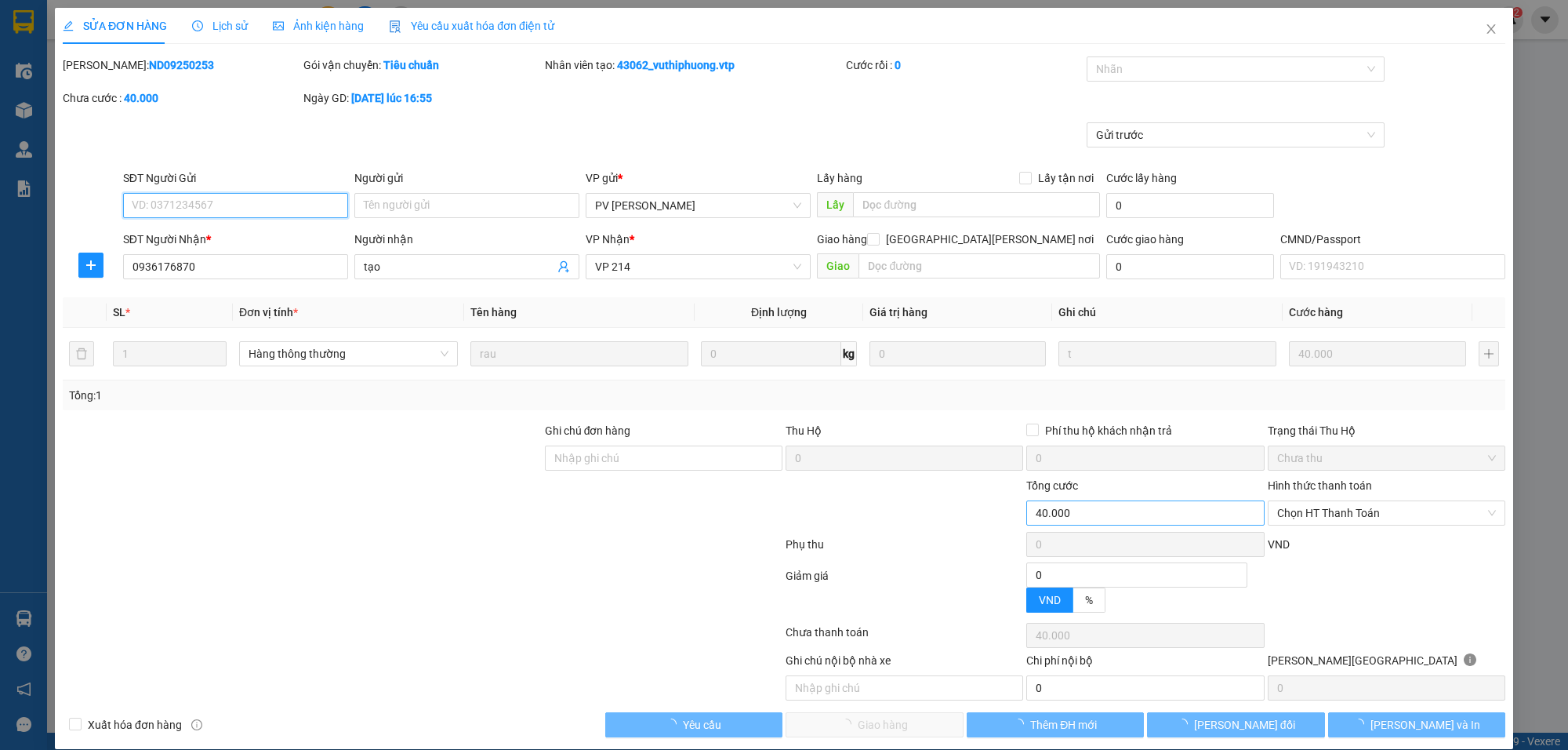
type input "2.000"
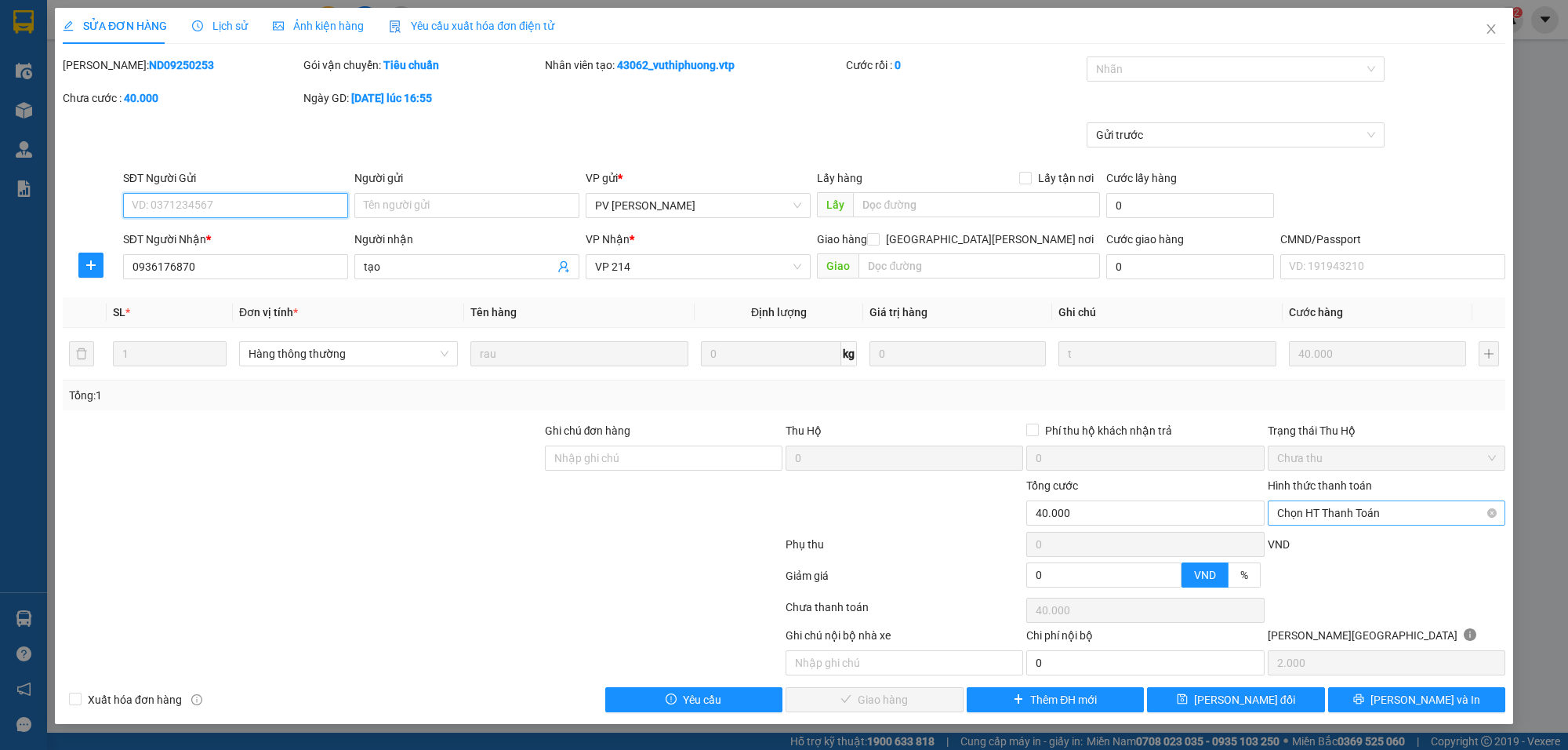
click at [1330, 508] on span "Chọn HT Thanh Toán" at bounding box center [1386, 513] width 219 height 24
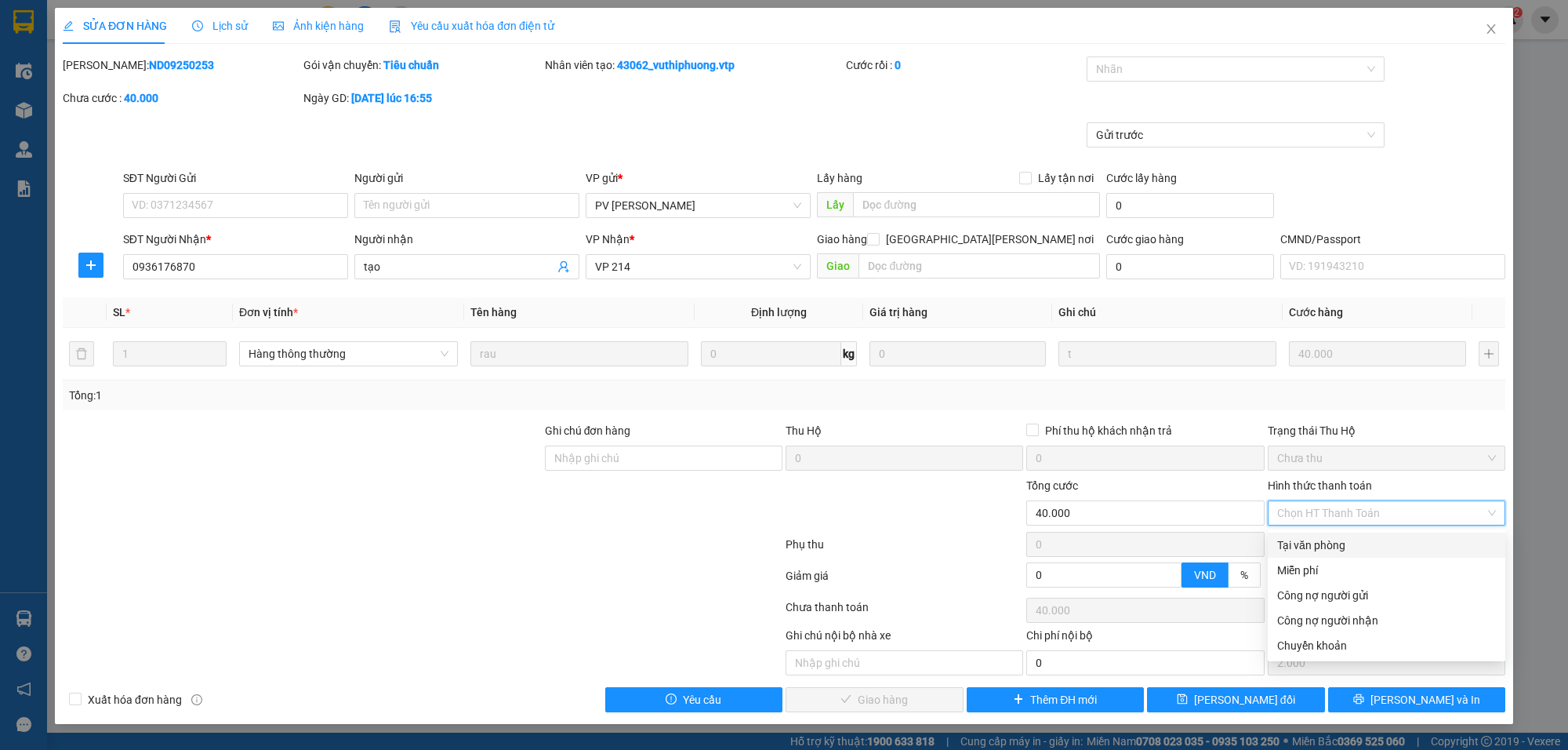
click at [1325, 538] on div "Tại văn phòng" at bounding box center [1386, 546] width 219 height 18
type input "0"
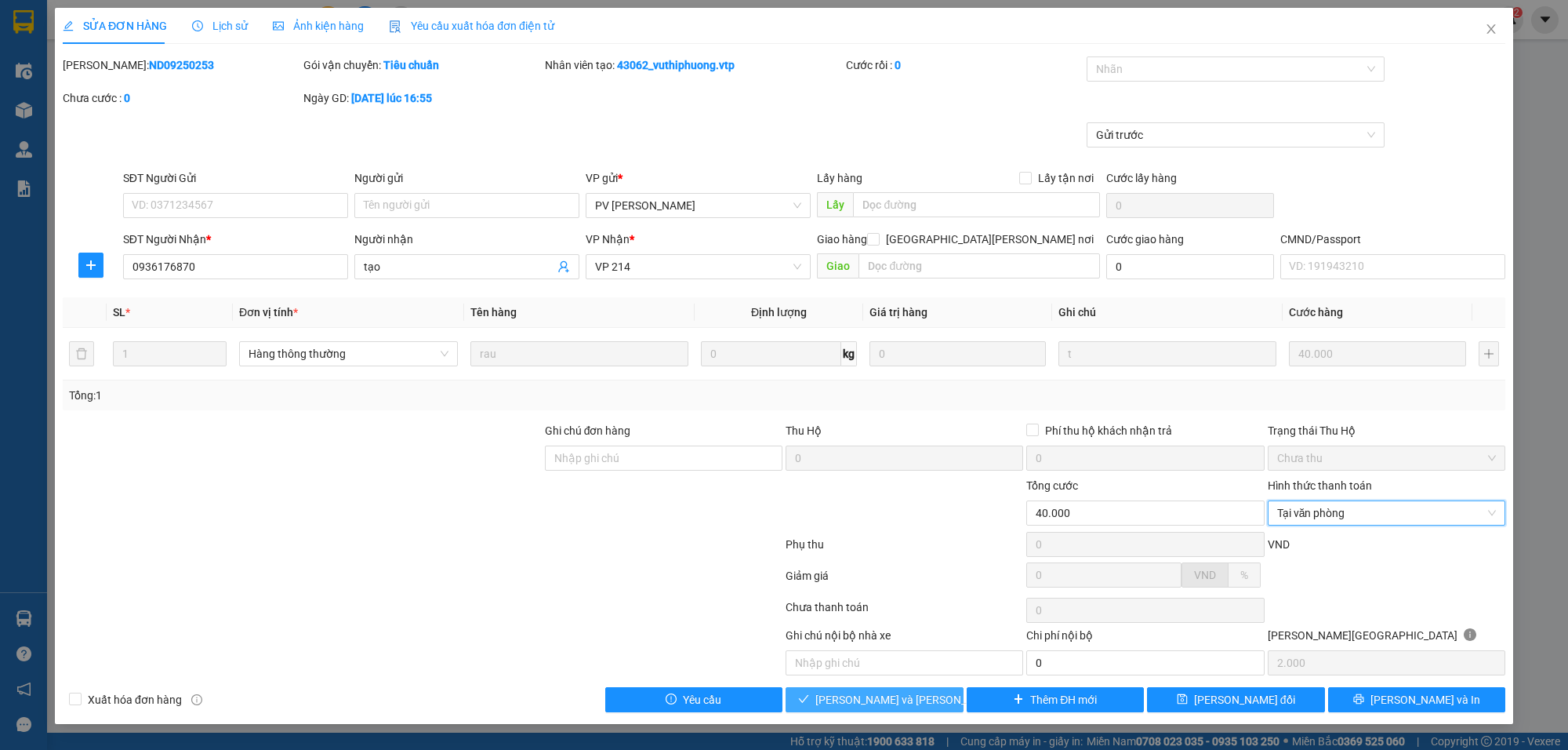
click at [860, 712] on button "[PERSON_NAME] và [PERSON_NAME] hàng" at bounding box center [874, 700] width 178 height 26
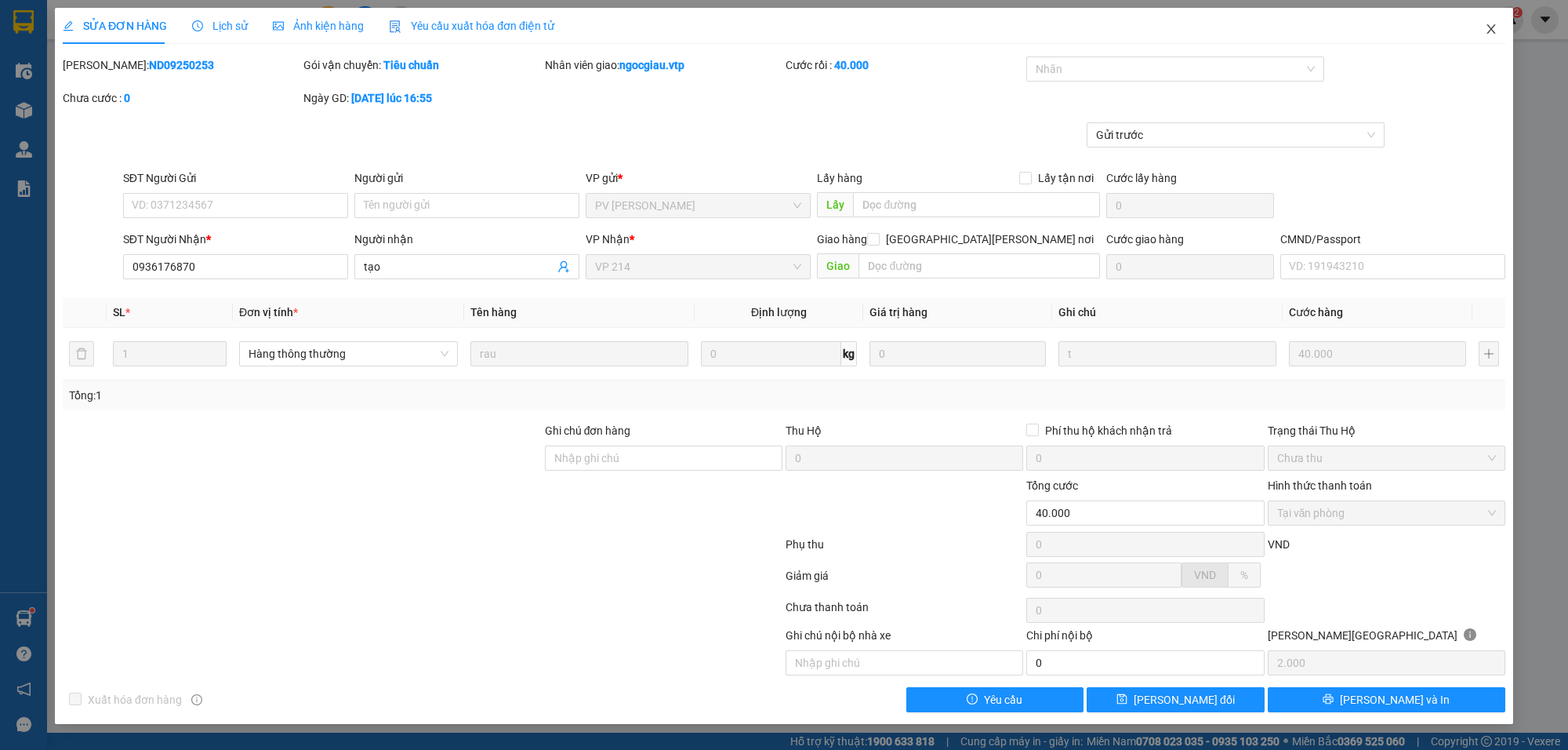
click at [1490, 29] on icon "close" at bounding box center [1490, 29] width 9 height 10
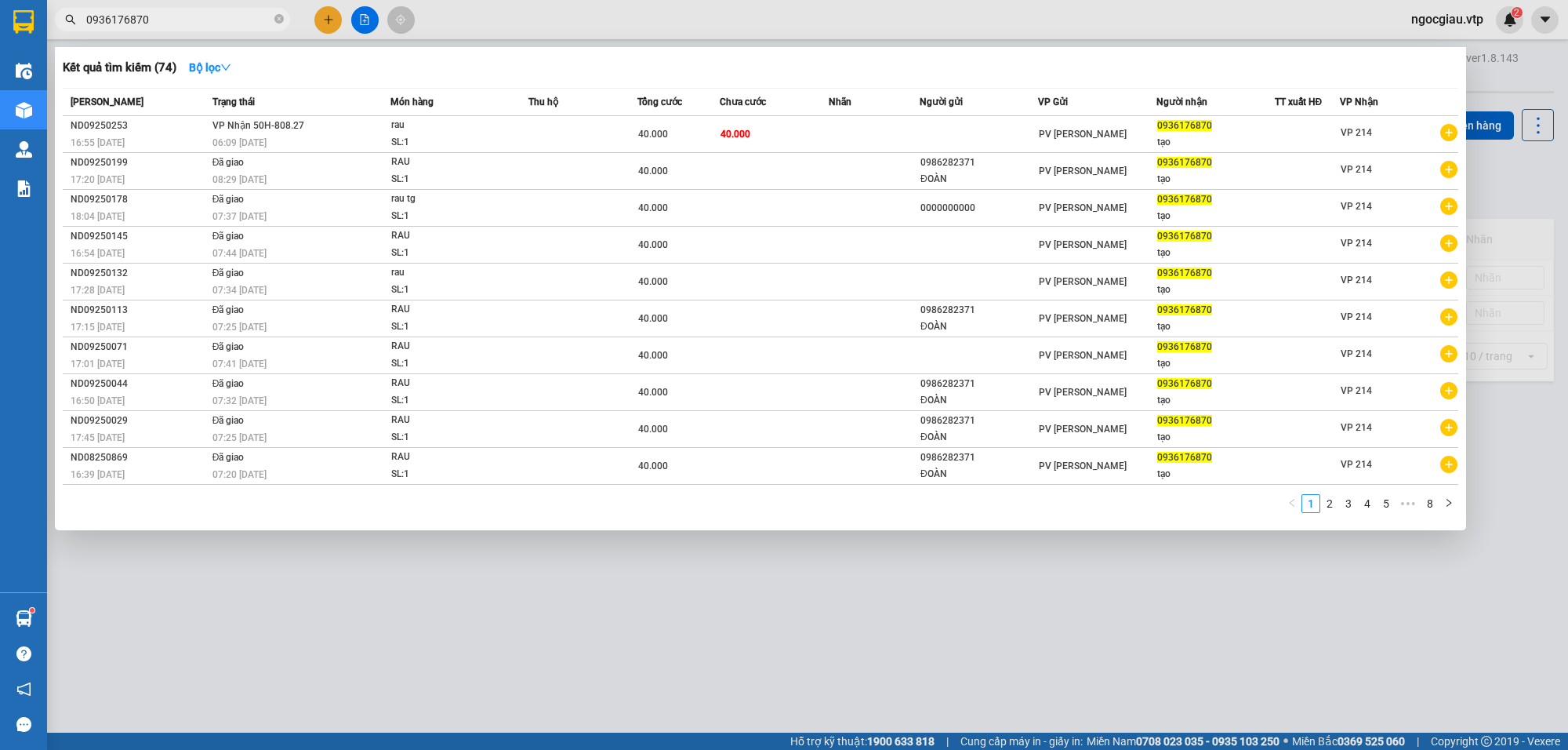
click at [190, 22] on input "0936176870" at bounding box center [179, 20] width 185 height 18
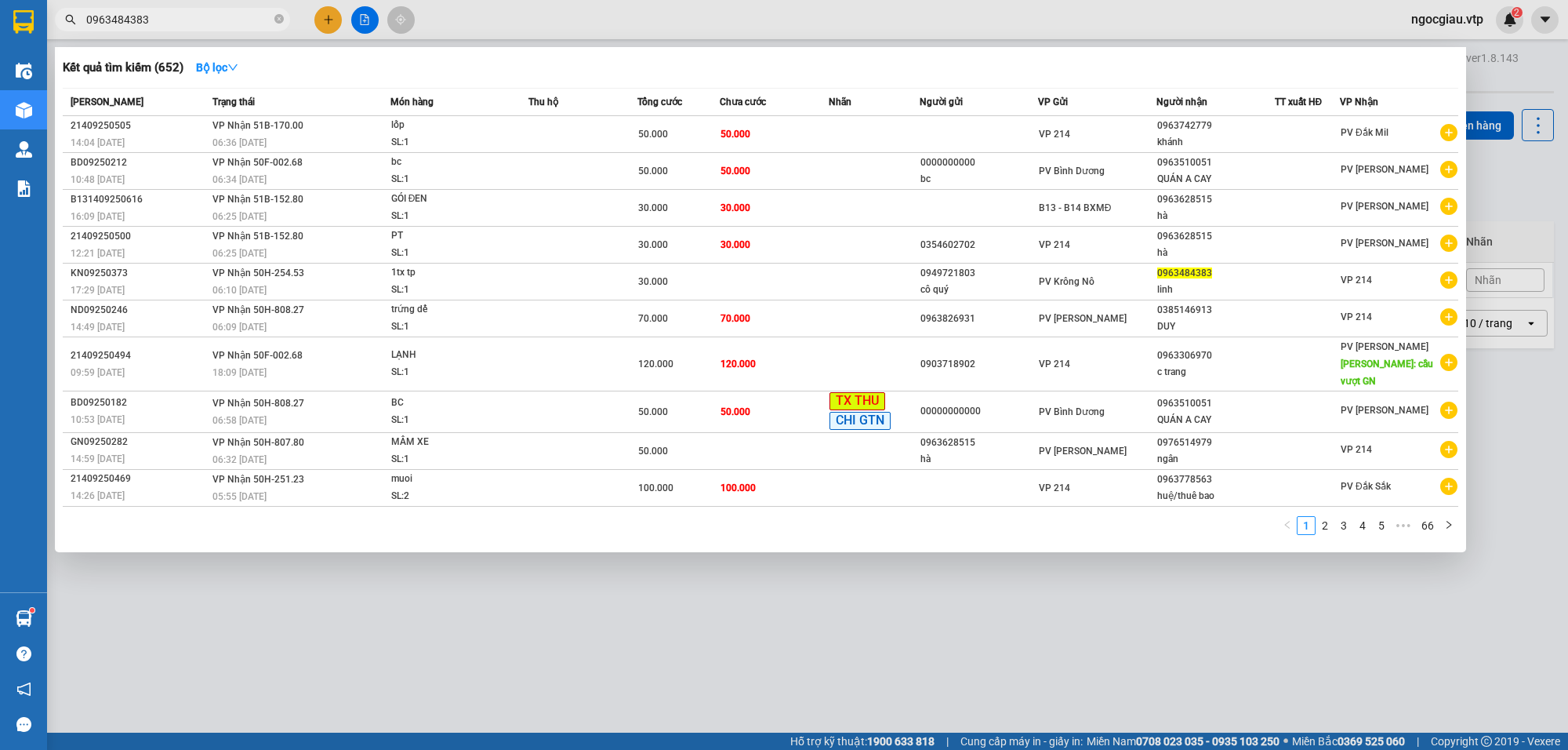
type input "0963484383"
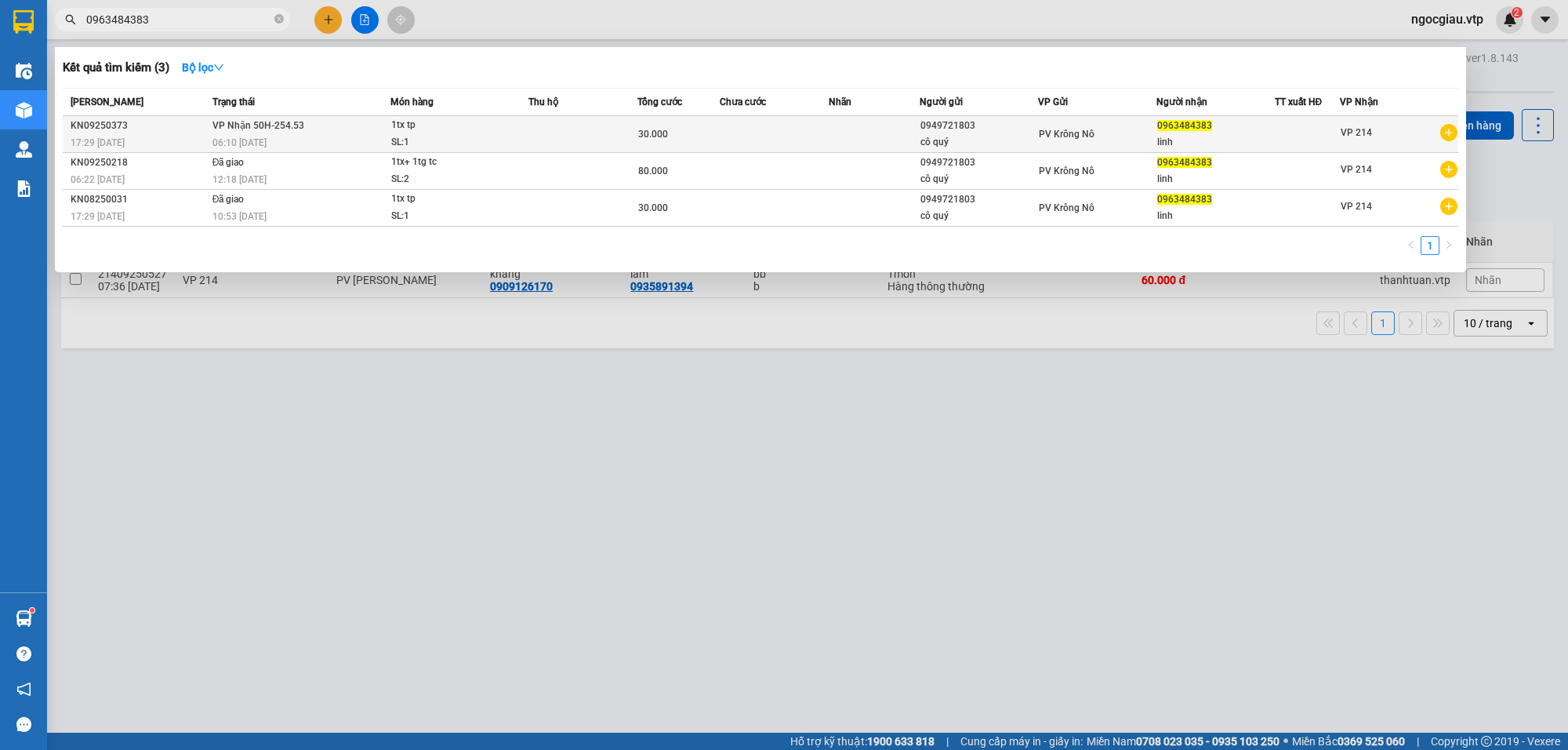
click at [445, 144] on div "SL: 1" at bounding box center [450, 143] width 118 height 18
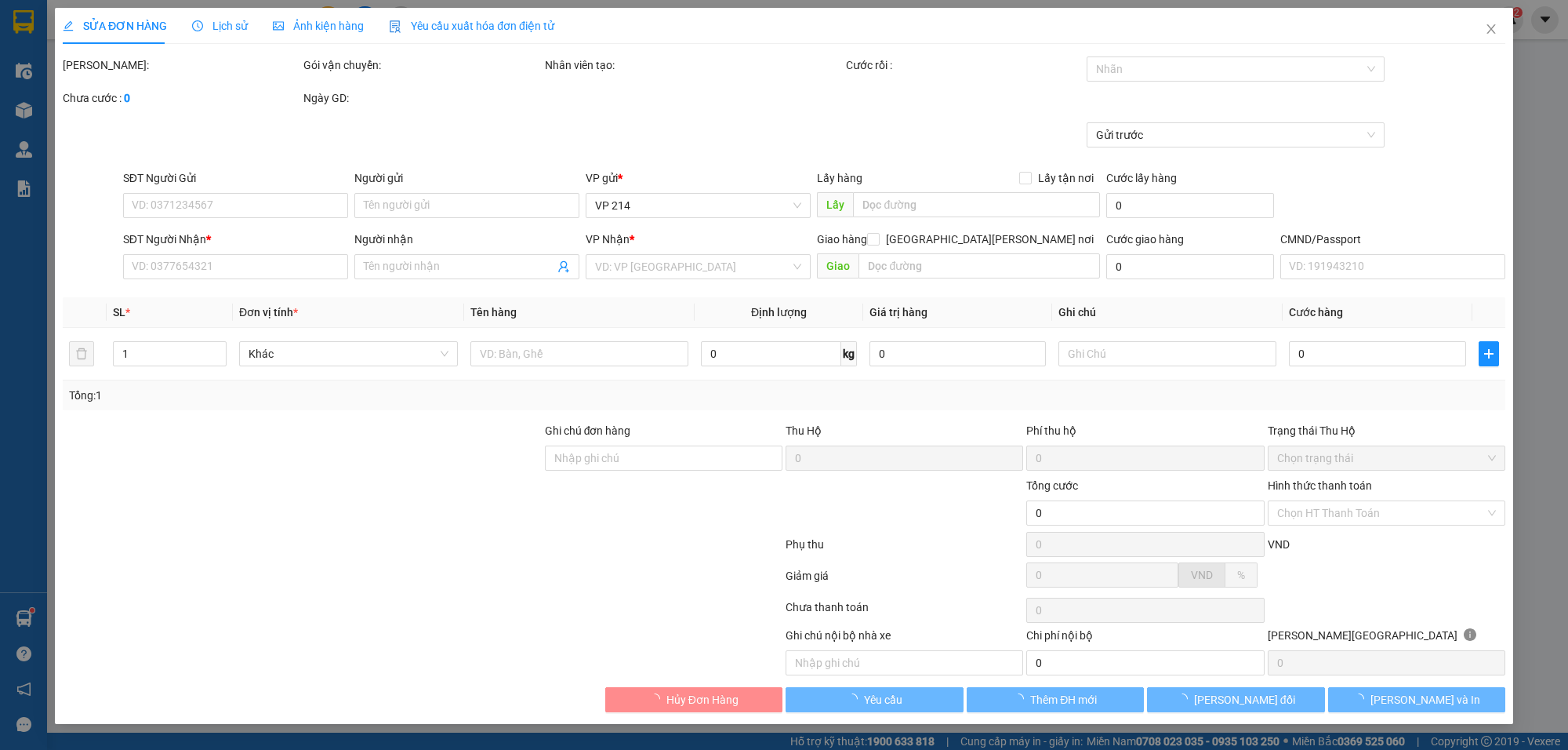
type input "0949721803"
type input "cô quý"
type input "0963484383"
type input "linh"
type input "30.000"
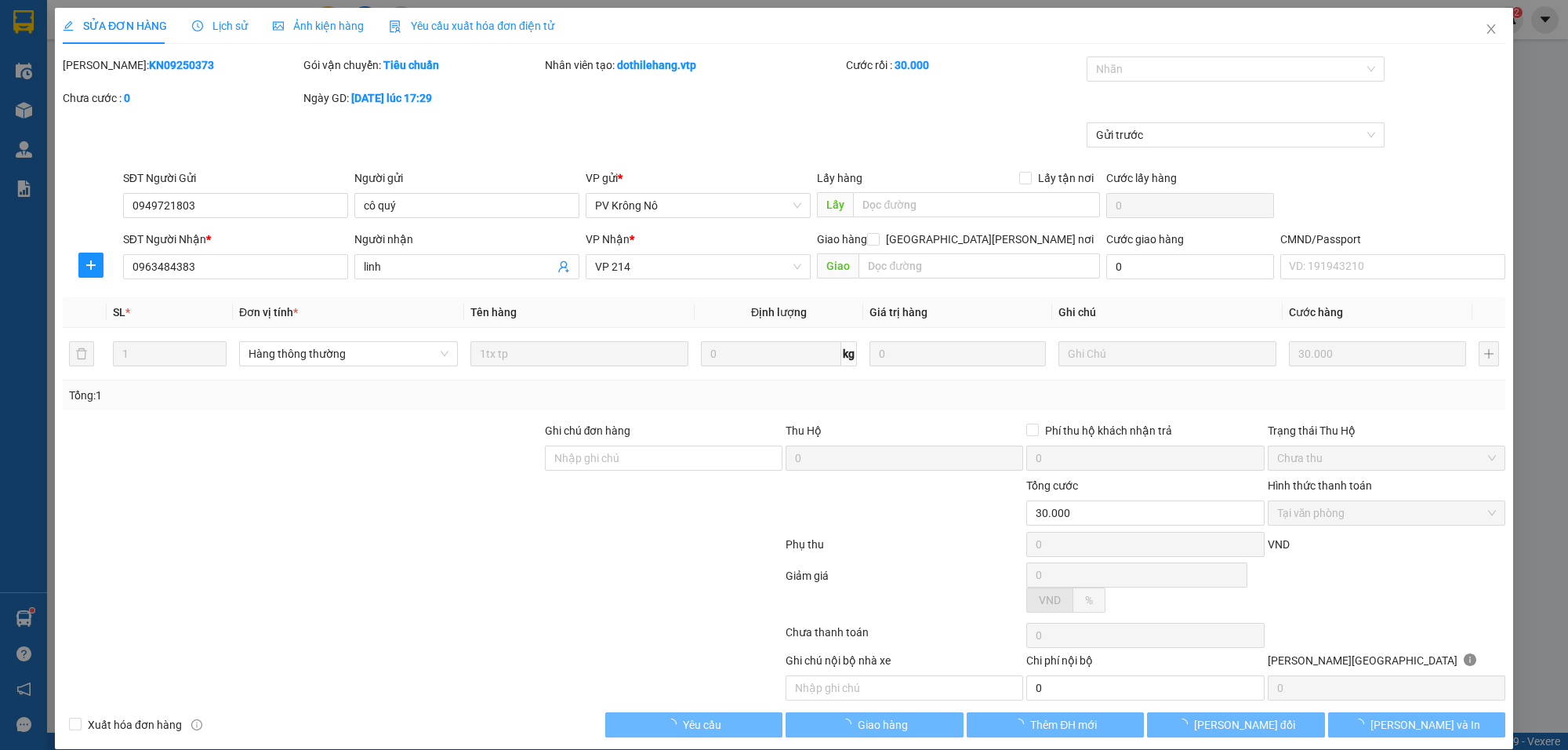
type input "1.500"
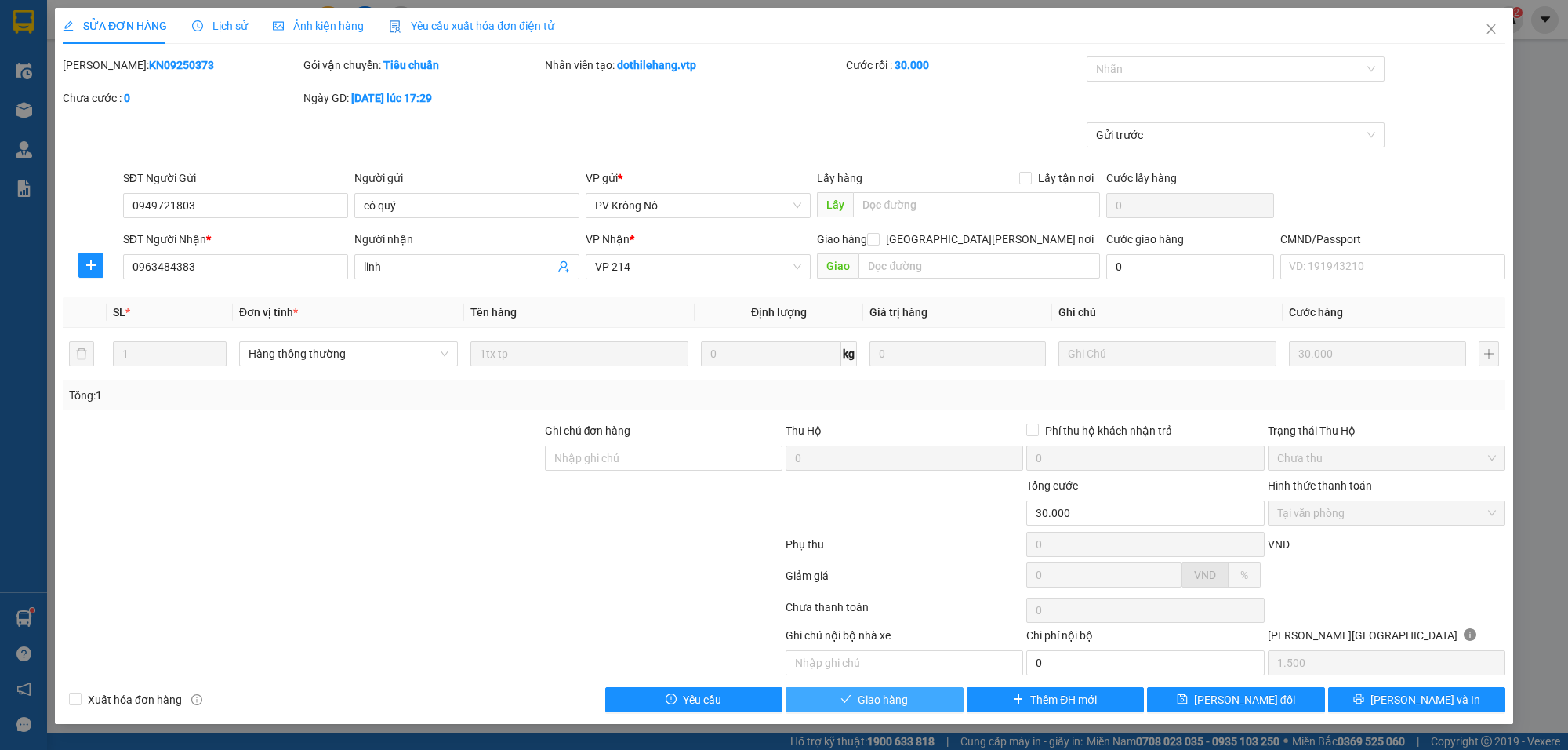
click at [879, 713] on button "Giao hàng" at bounding box center [874, 700] width 178 height 26
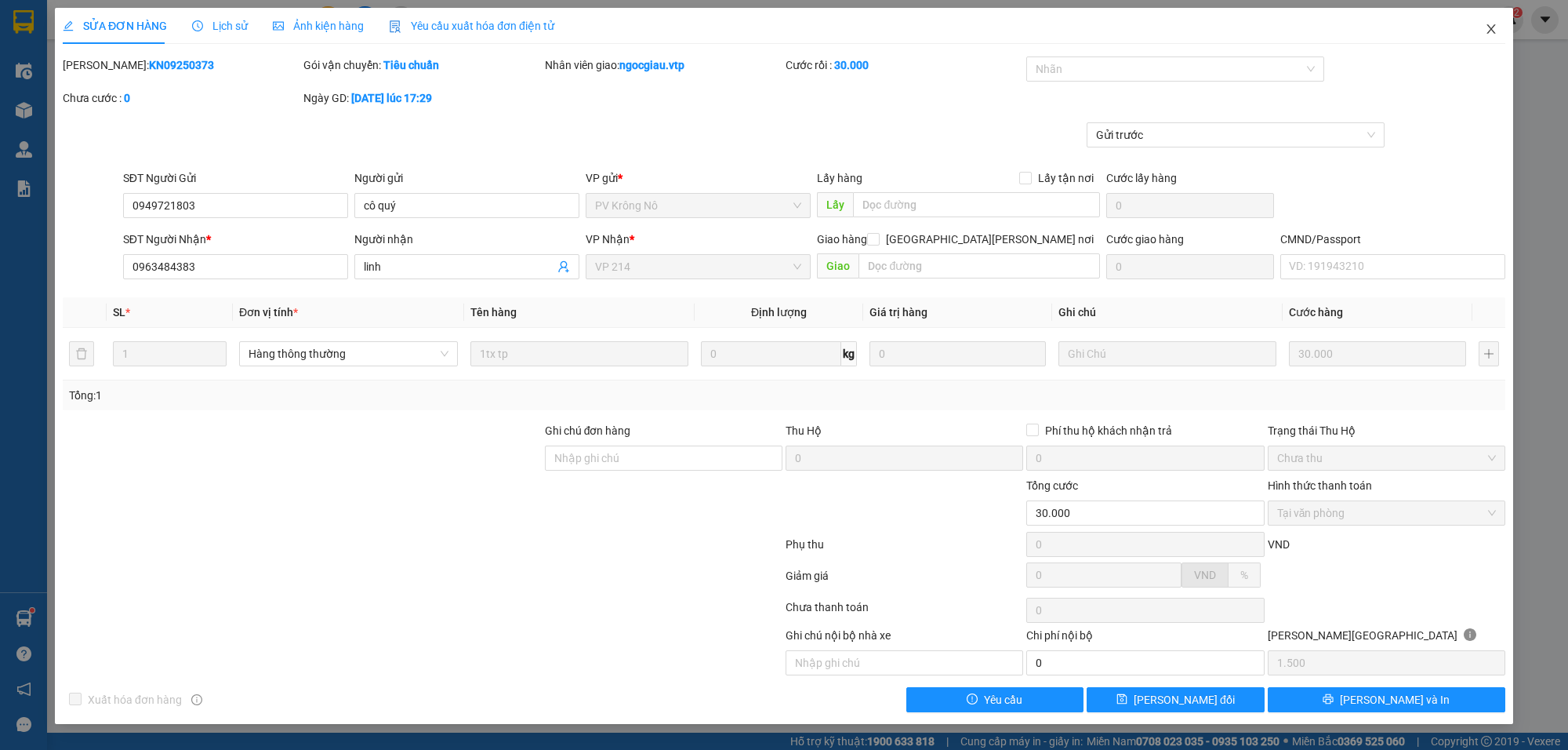
click at [1493, 29] on icon "close" at bounding box center [1490, 29] width 13 height 13
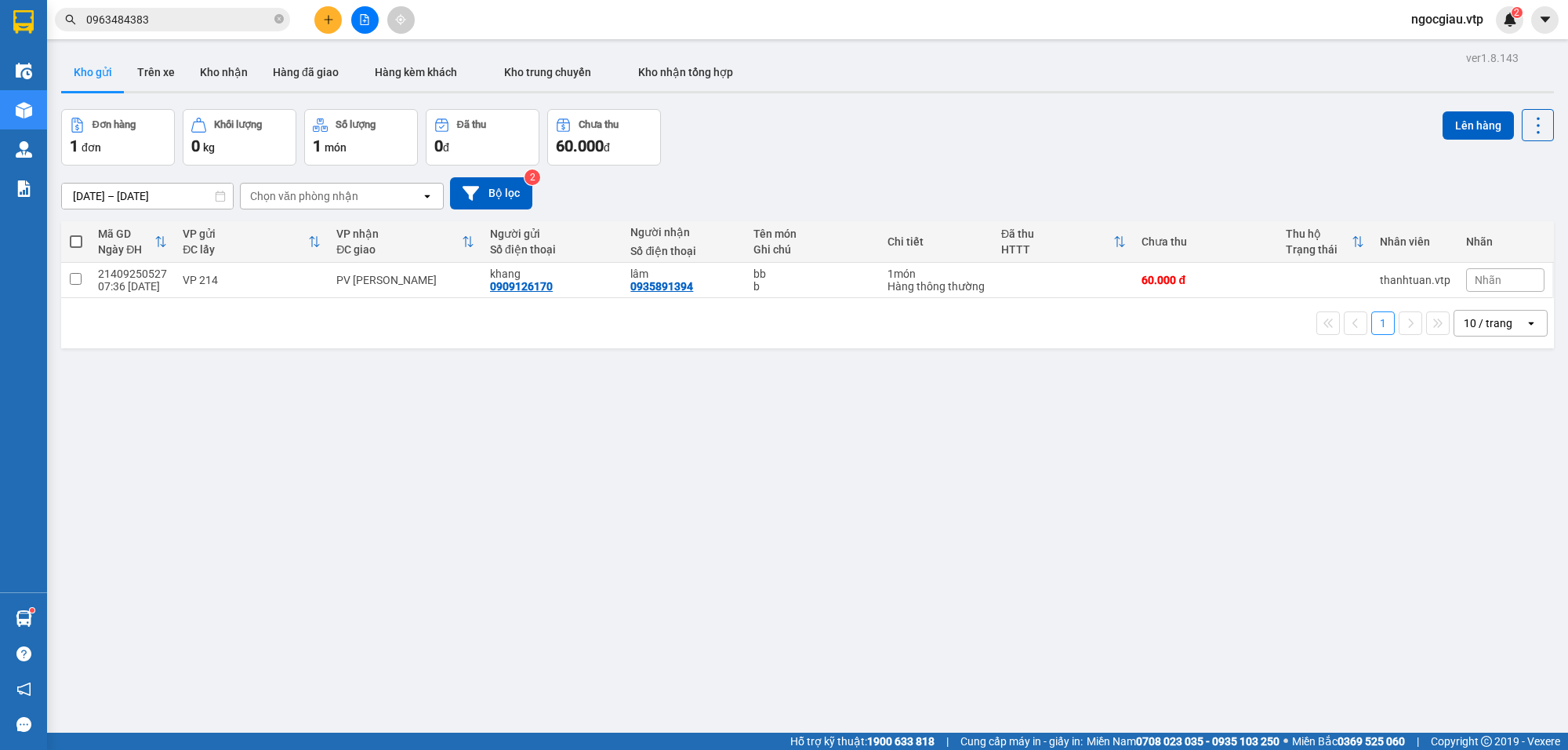
click at [179, 26] on input "0963484383" at bounding box center [179, 20] width 185 height 18
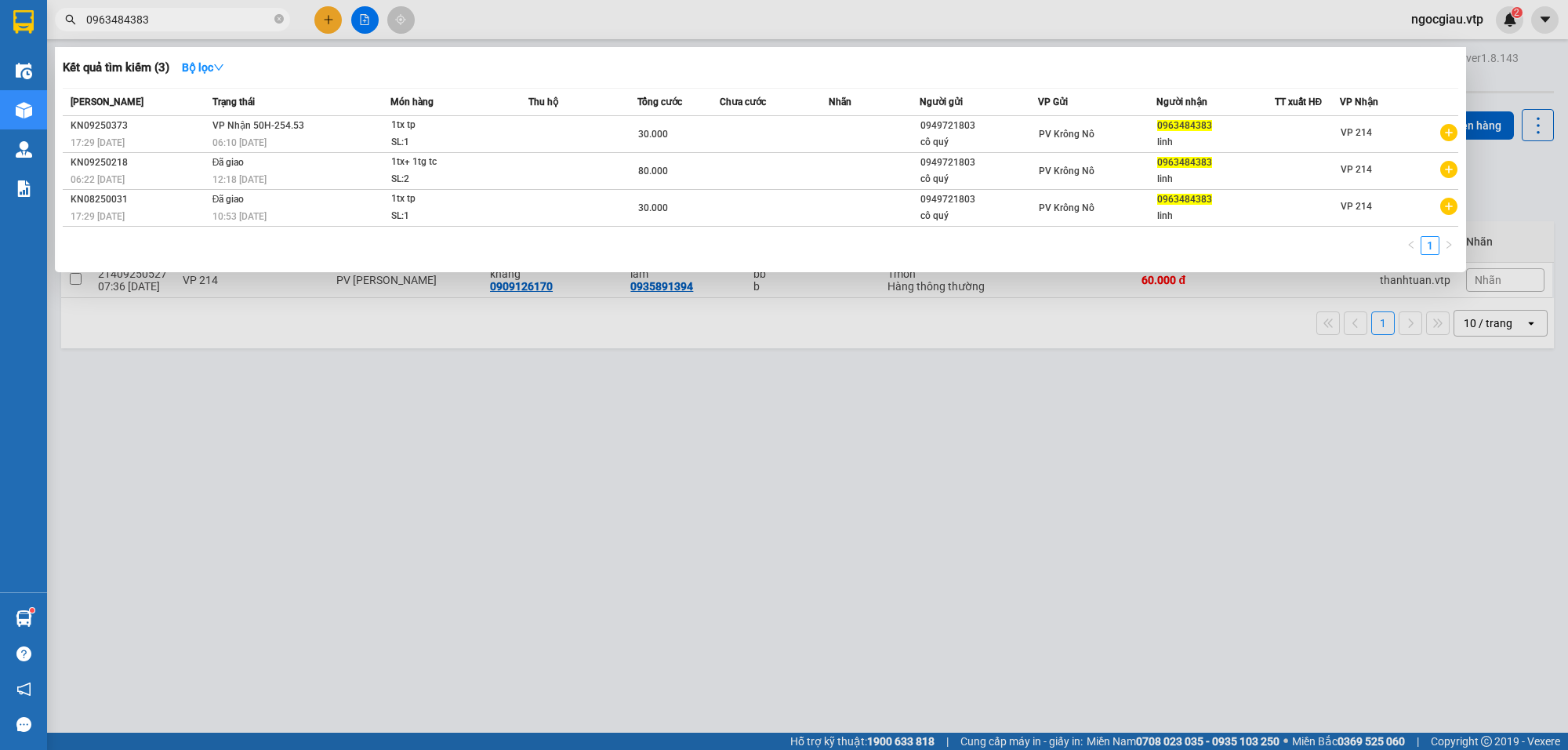
click at [179, 26] on input "0963484383" at bounding box center [179, 20] width 185 height 18
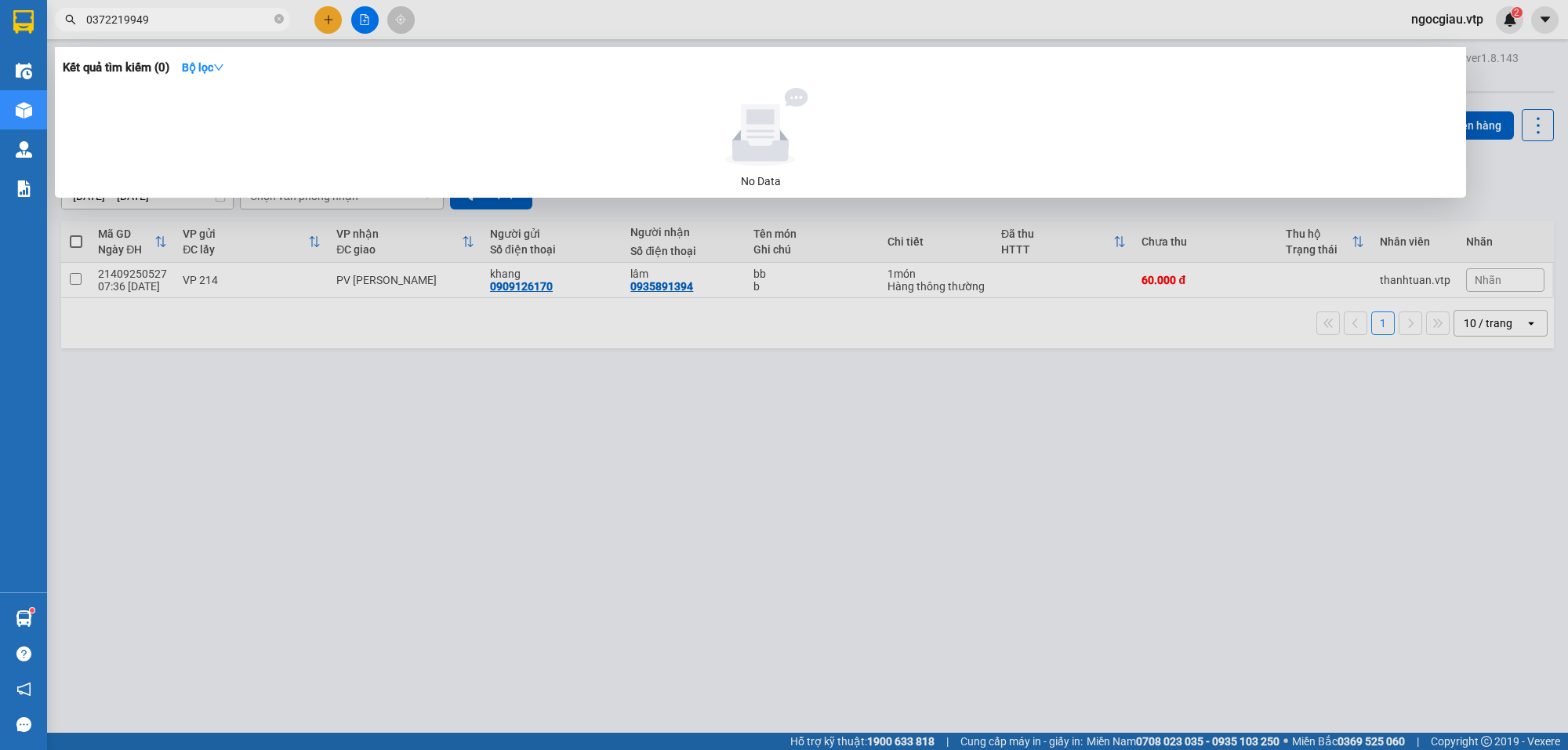
click at [954, 498] on div at bounding box center [784, 375] width 1568 height 750
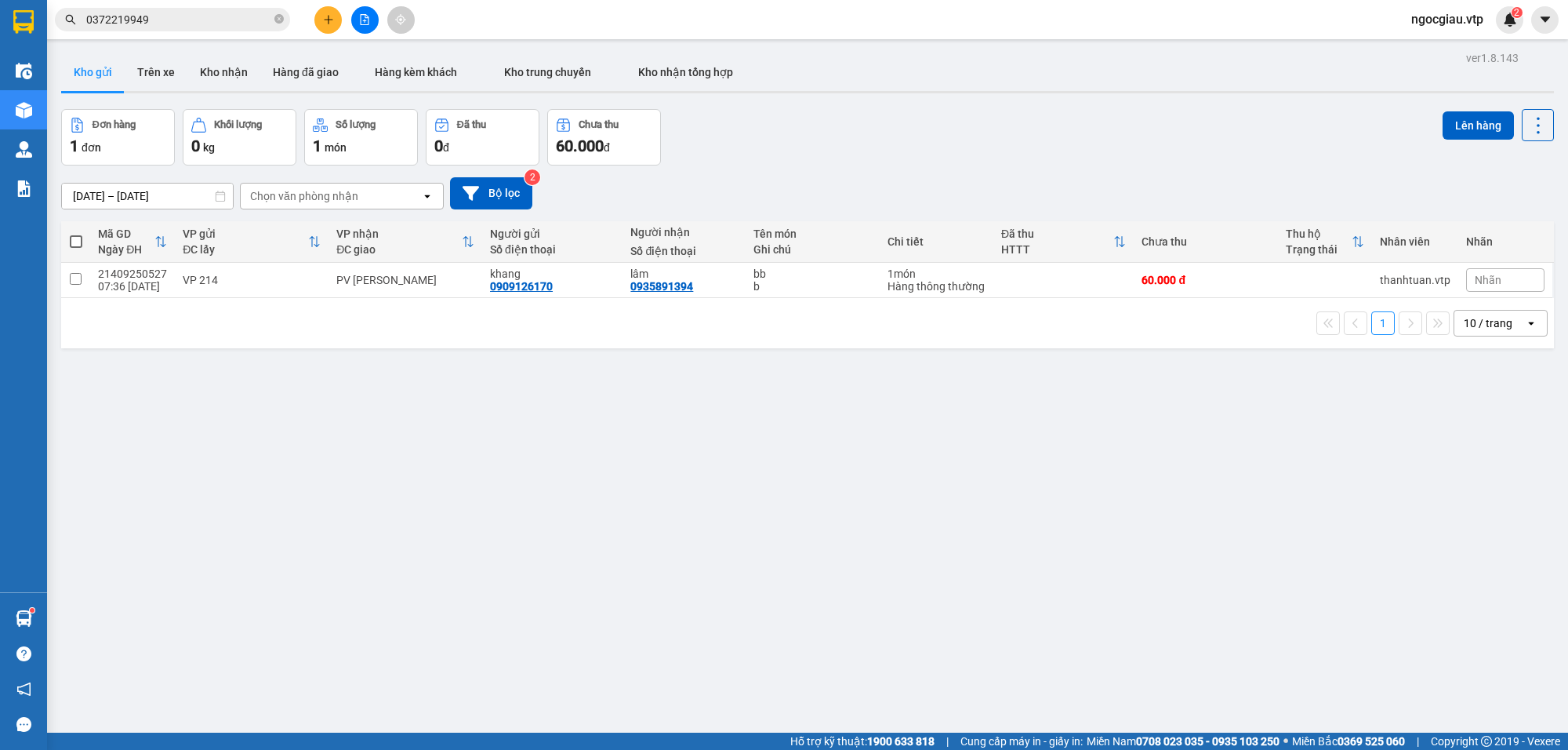
click at [197, 14] on input "0372219949" at bounding box center [179, 20] width 185 height 18
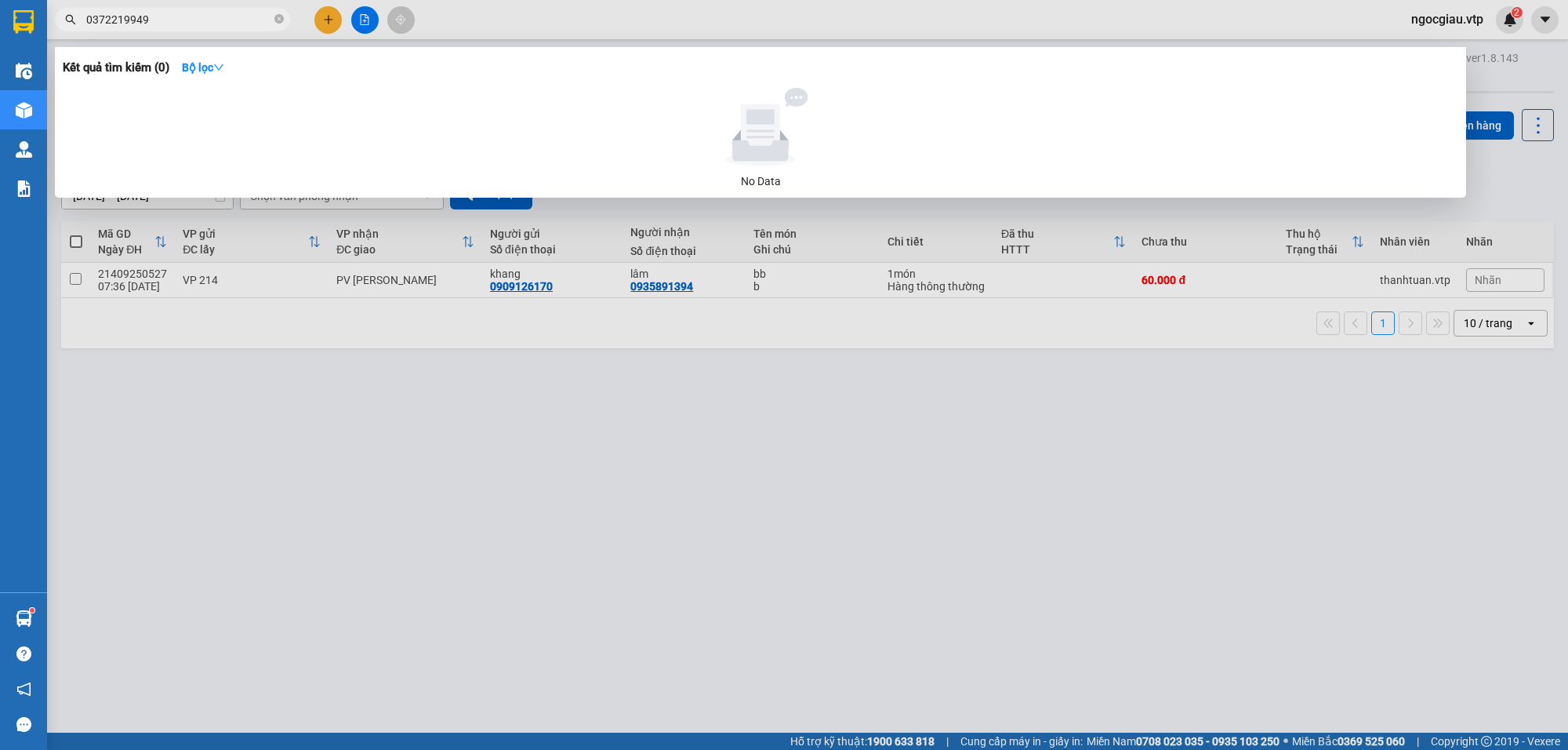
click at [197, 14] on input "0372219949" at bounding box center [179, 20] width 185 height 18
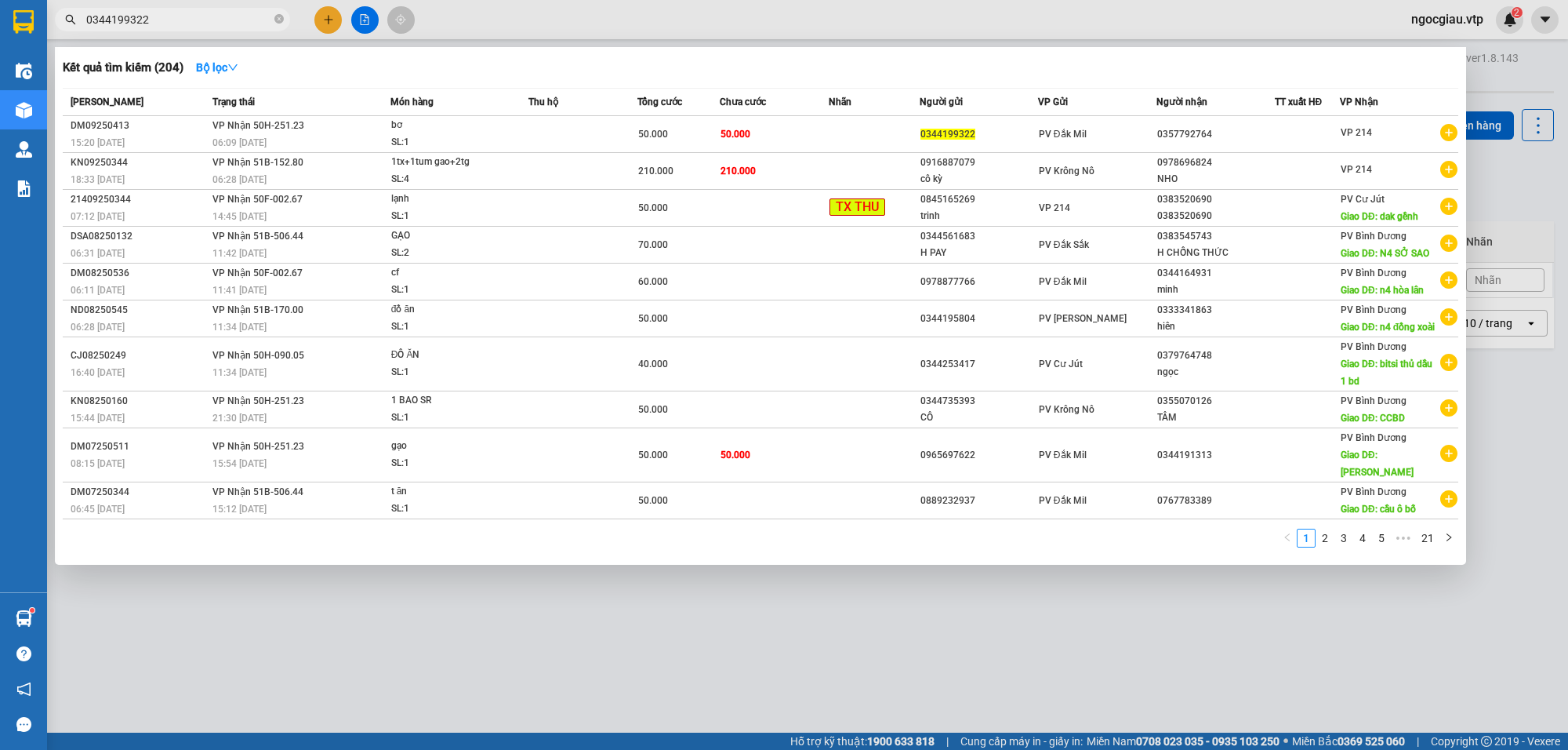
type input "0344199322"
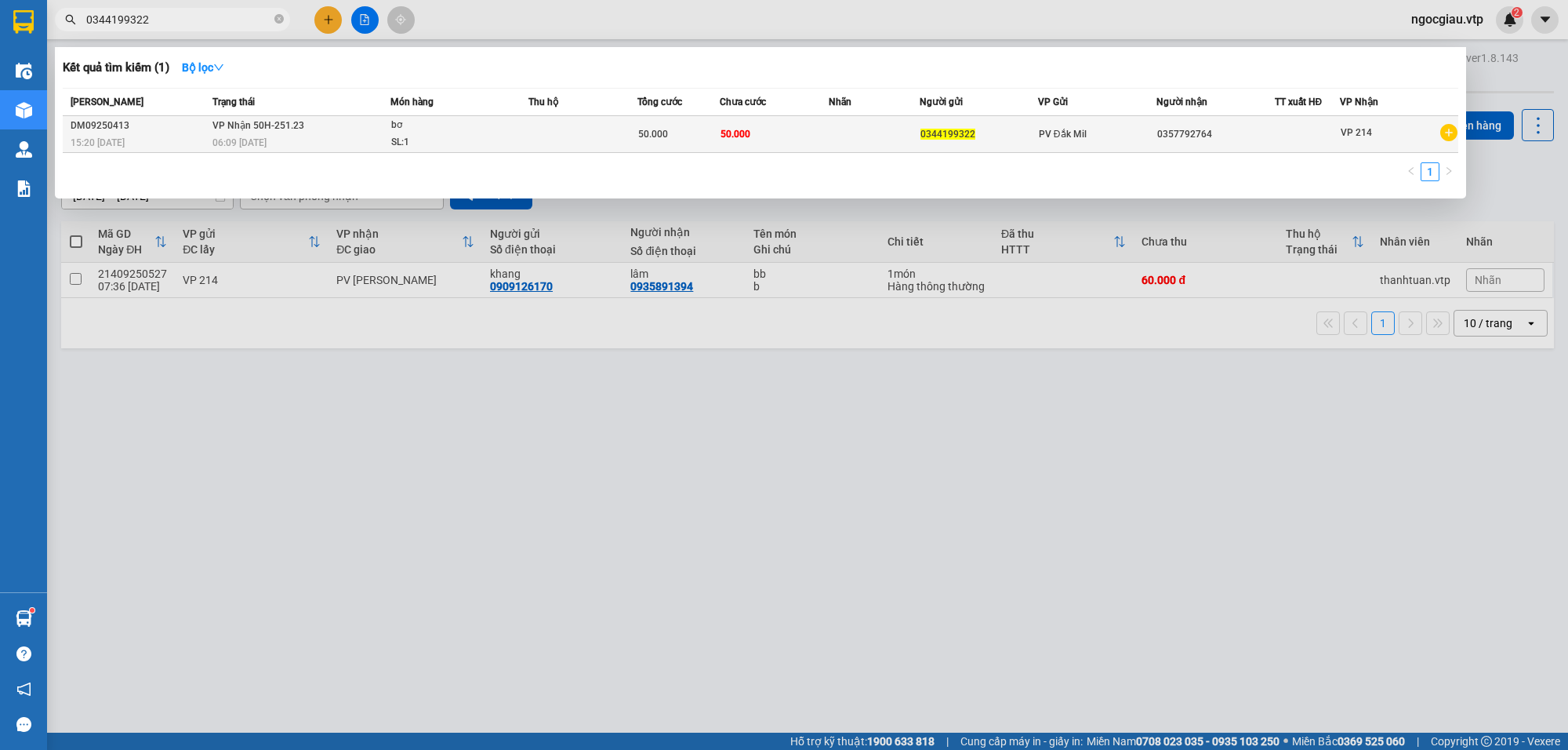
click at [977, 128] on div "0344199322" at bounding box center [979, 134] width 117 height 17
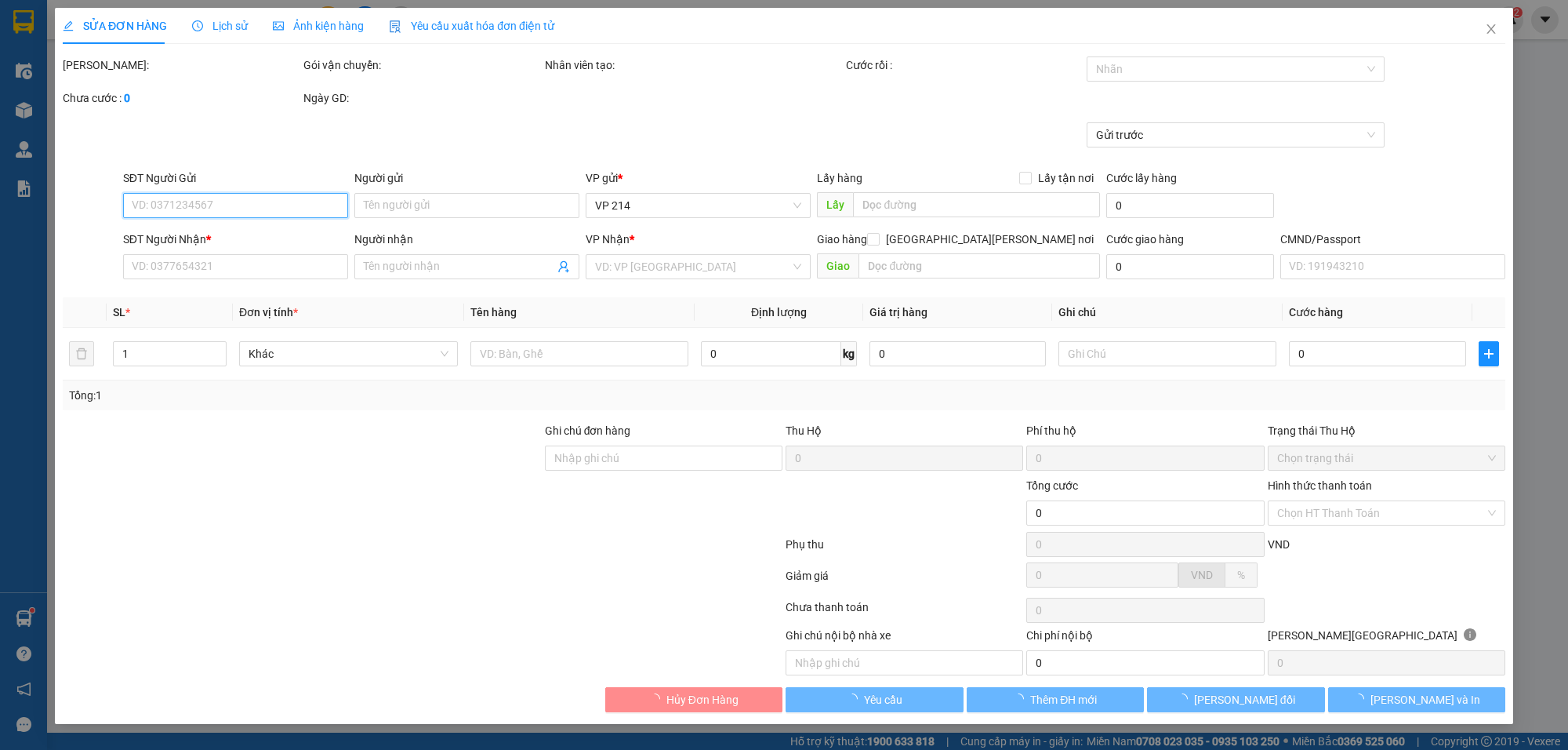
type input "0344199322"
type input "0357792764"
type input "50.000"
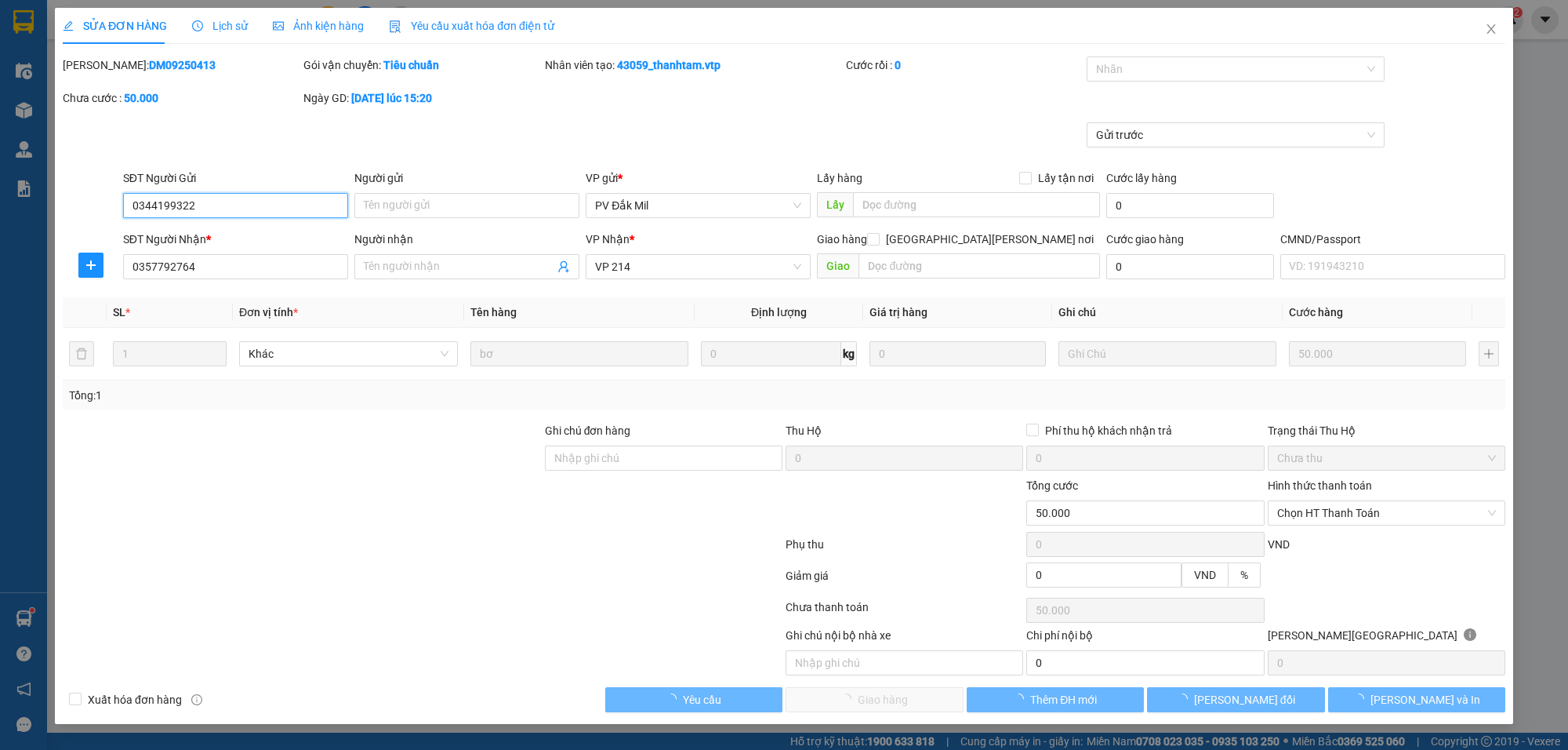
type input "2.500"
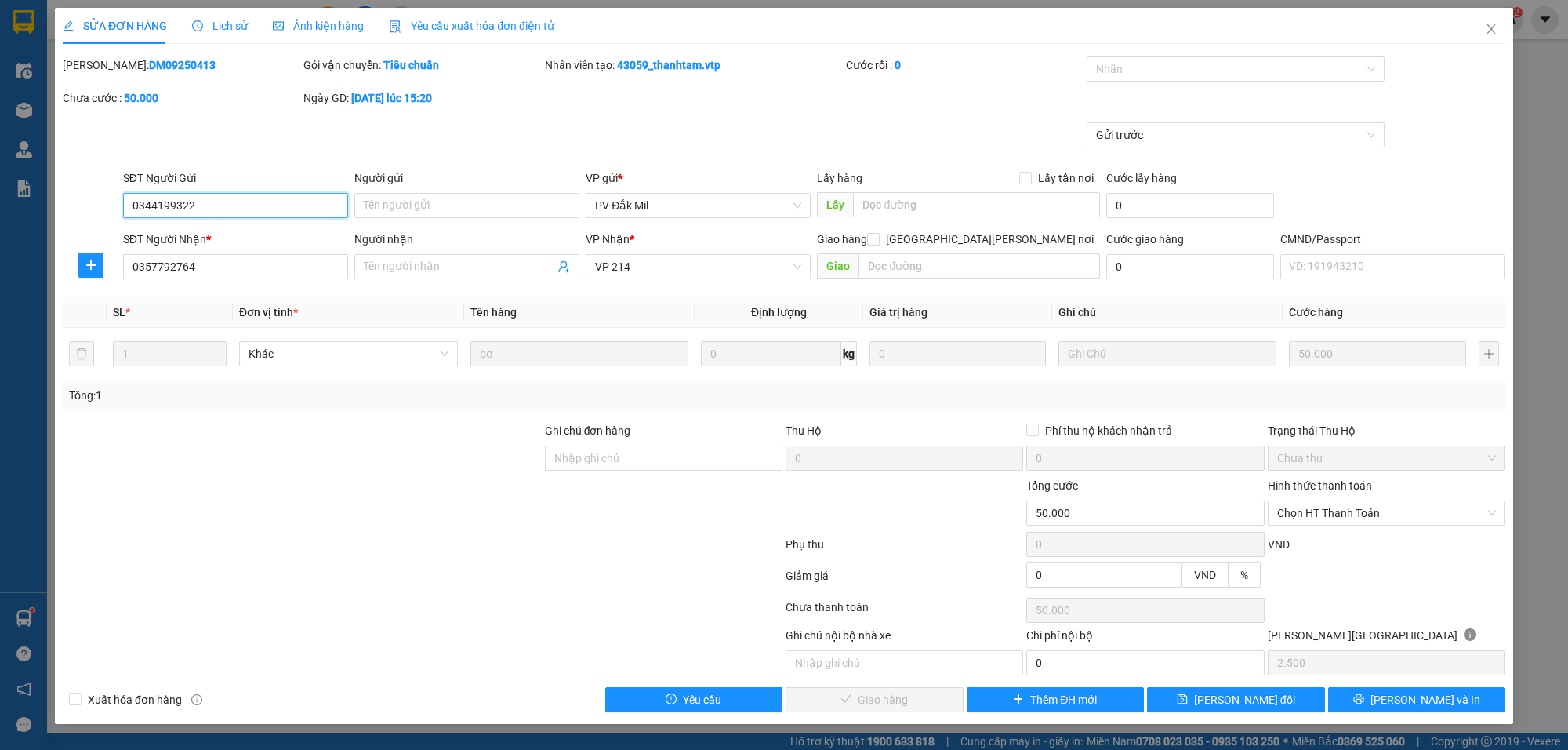
click at [1314, 512] on span "Chọn HT Thanh Toán" at bounding box center [1386, 513] width 219 height 24
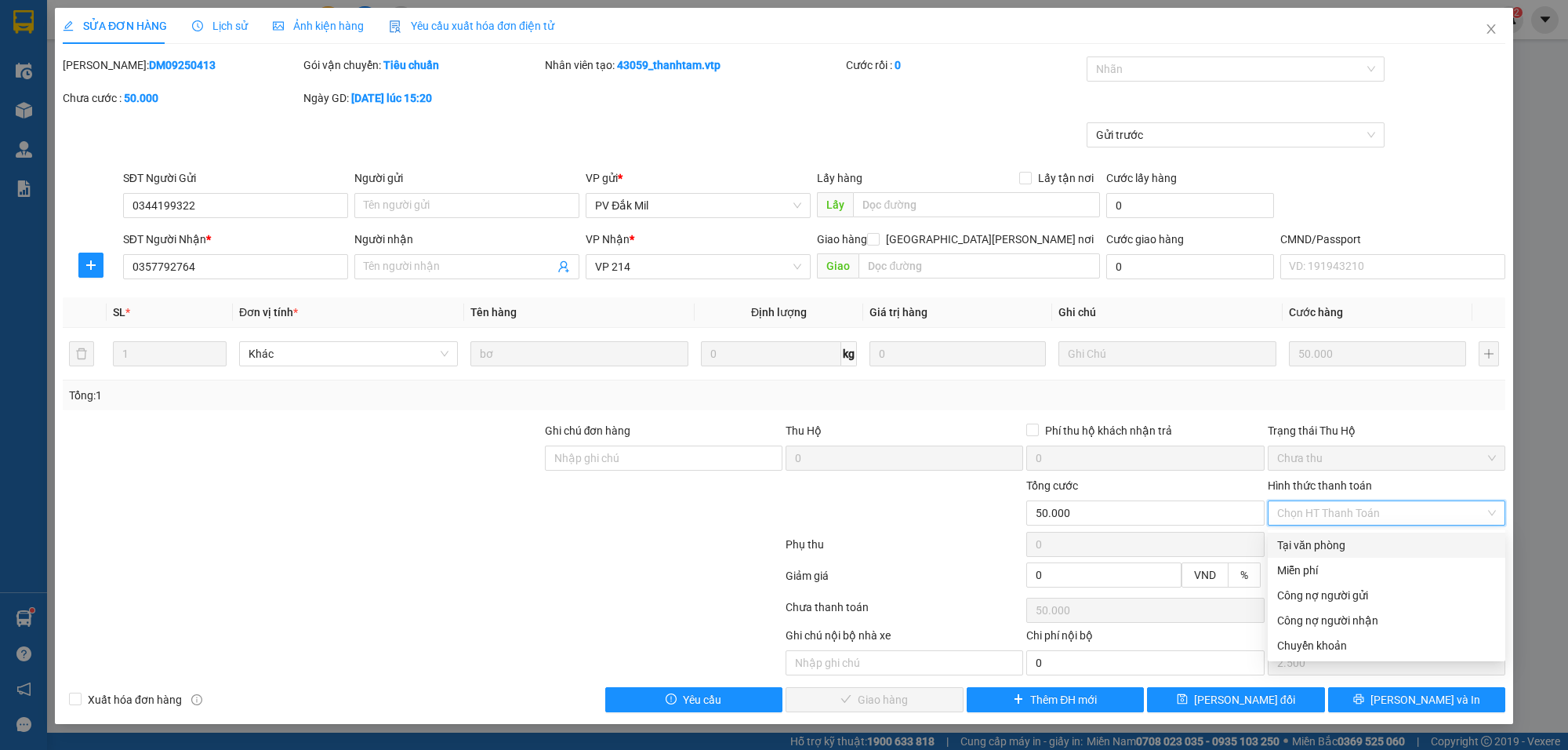
click at [1318, 542] on div "Tại văn phòng" at bounding box center [1386, 546] width 219 height 18
type input "0"
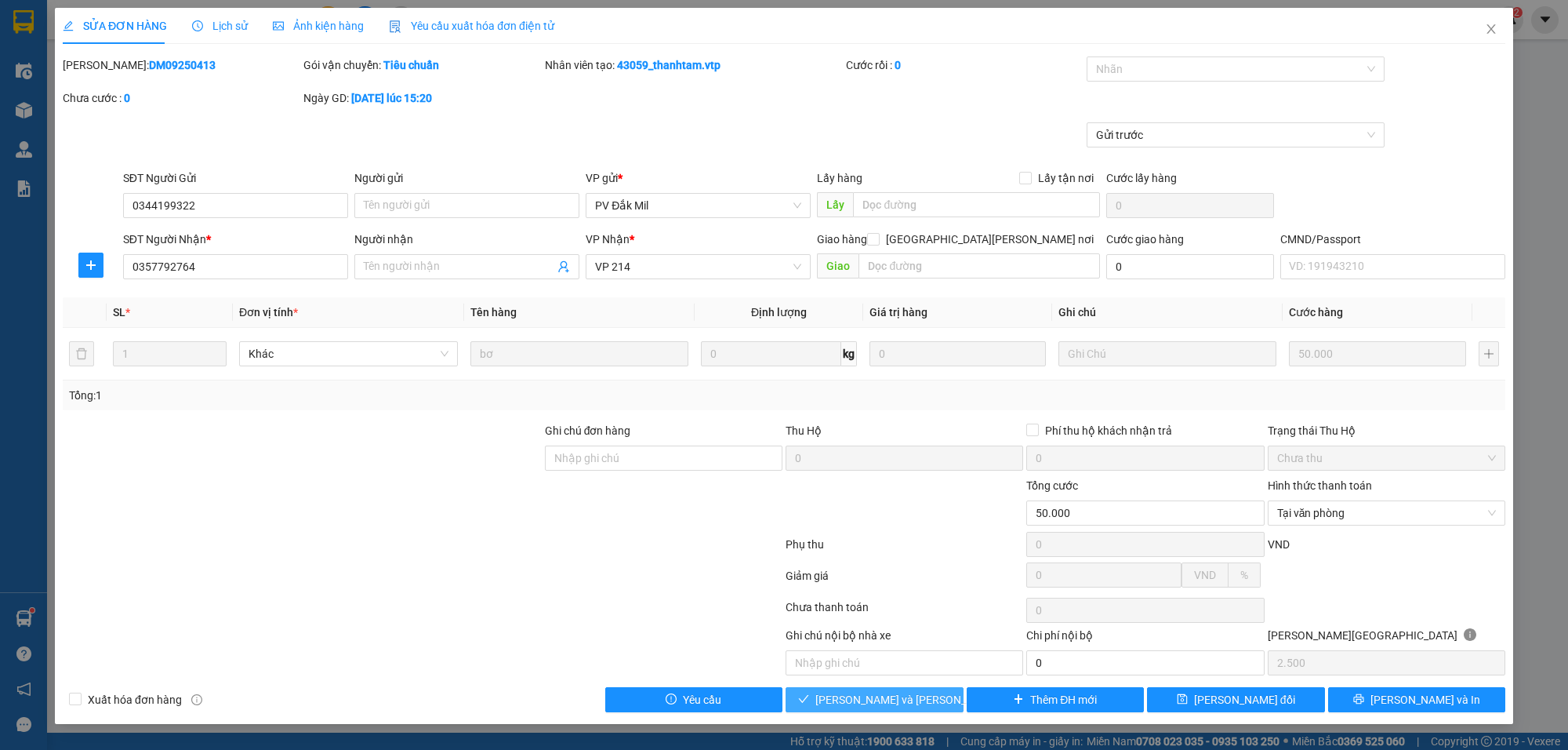
click at [933, 706] on button "[PERSON_NAME] và [PERSON_NAME] hàng" at bounding box center [874, 700] width 178 height 26
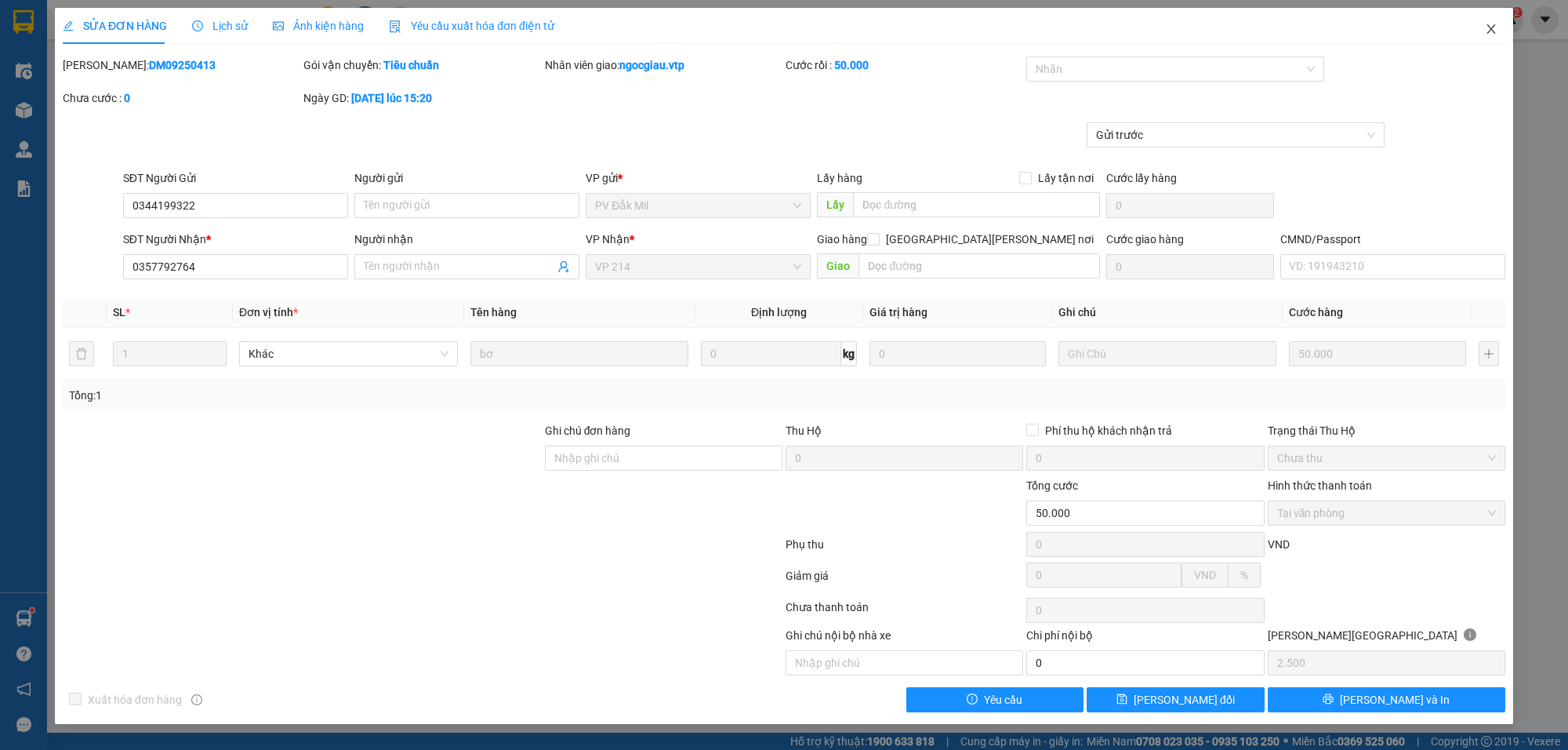
click at [1488, 31] on icon "close" at bounding box center [1490, 29] width 13 height 13
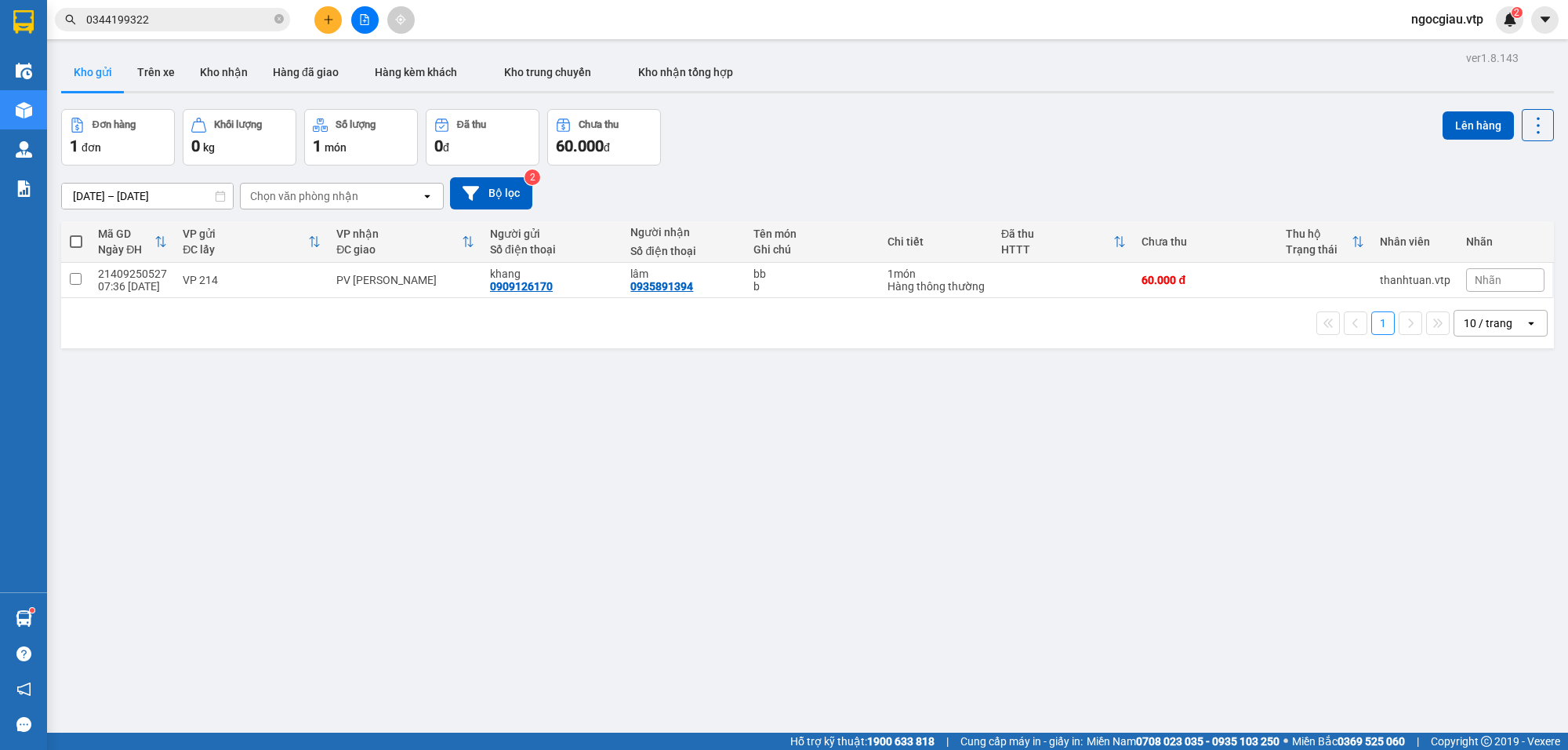
click at [201, 16] on input "0344199322" at bounding box center [179, 20] width 185 height 18
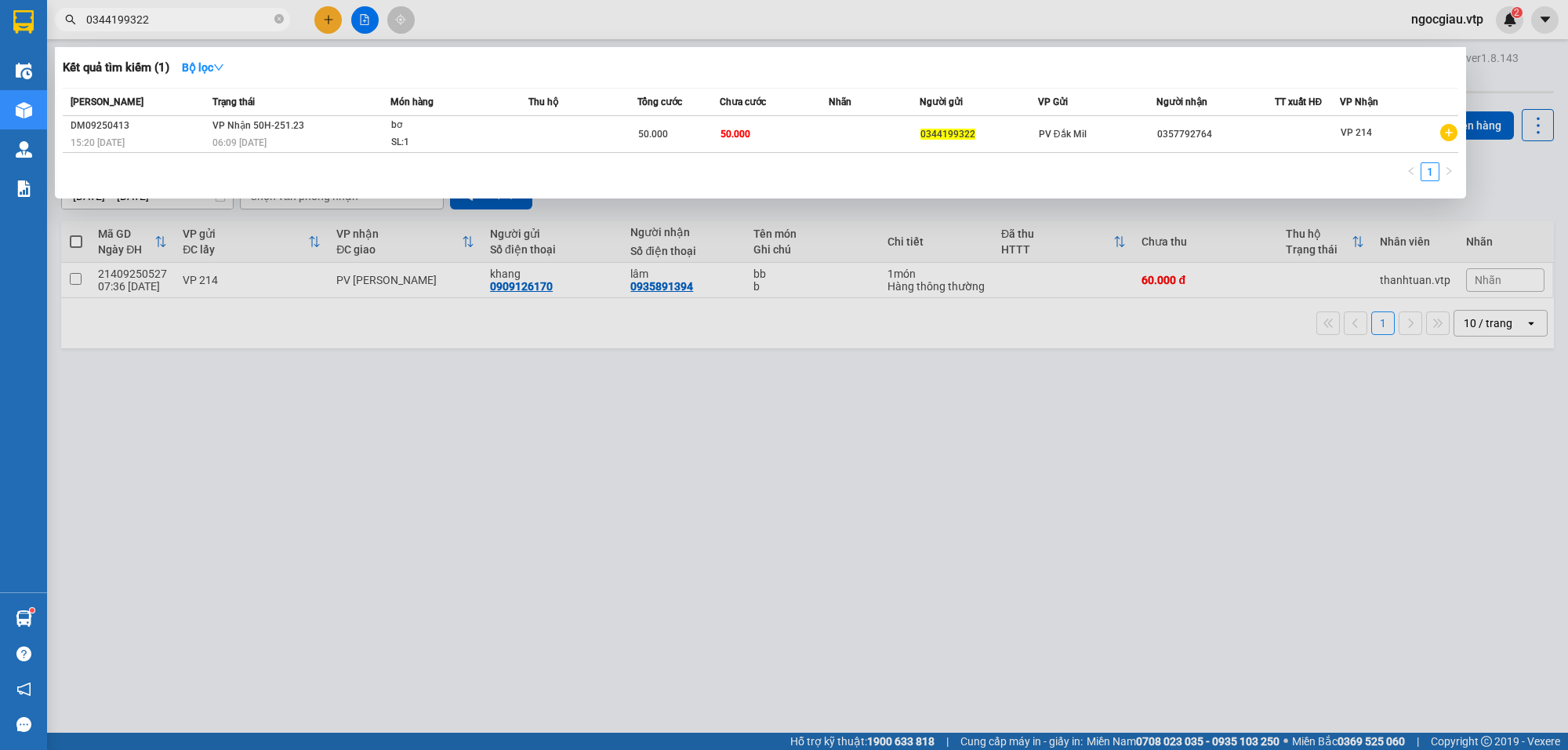
click at [201, 16] on input "0344199322" at bounding box center [179, 20] width 185 height 18
type input "0916948689"
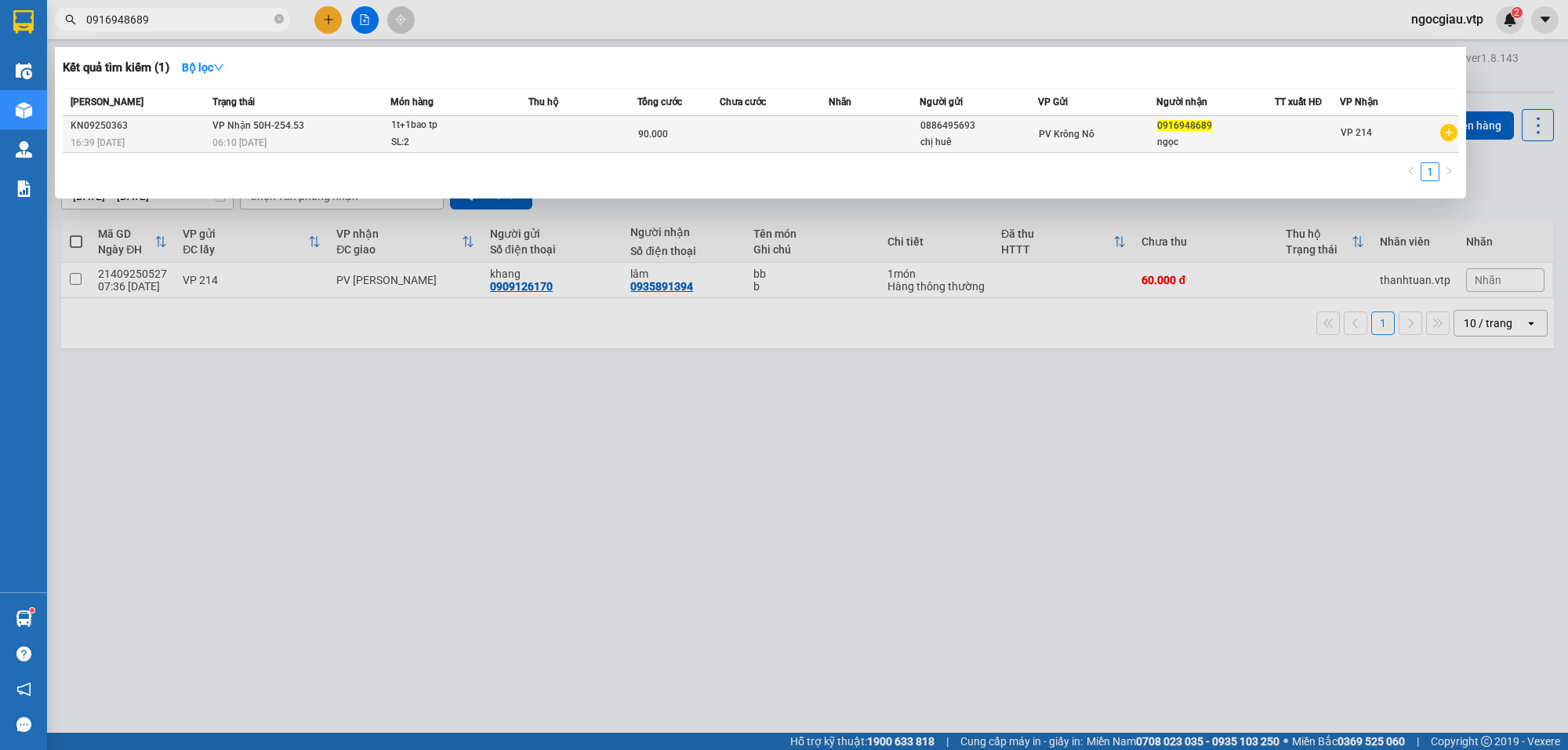
click at [483, 134] on div "SL: 2" at bounding box center [450, 143] width 118 height 18
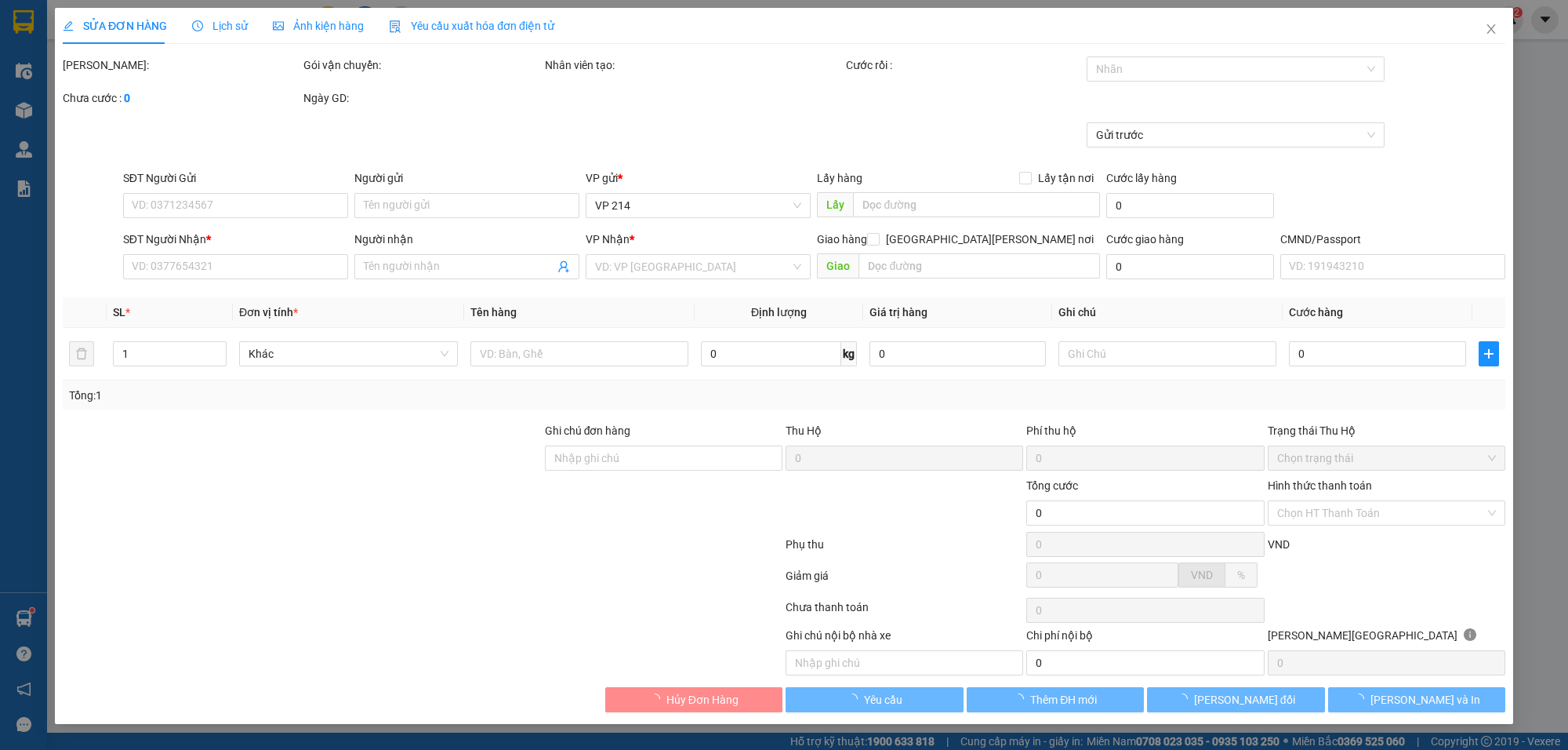
type input "4.500"
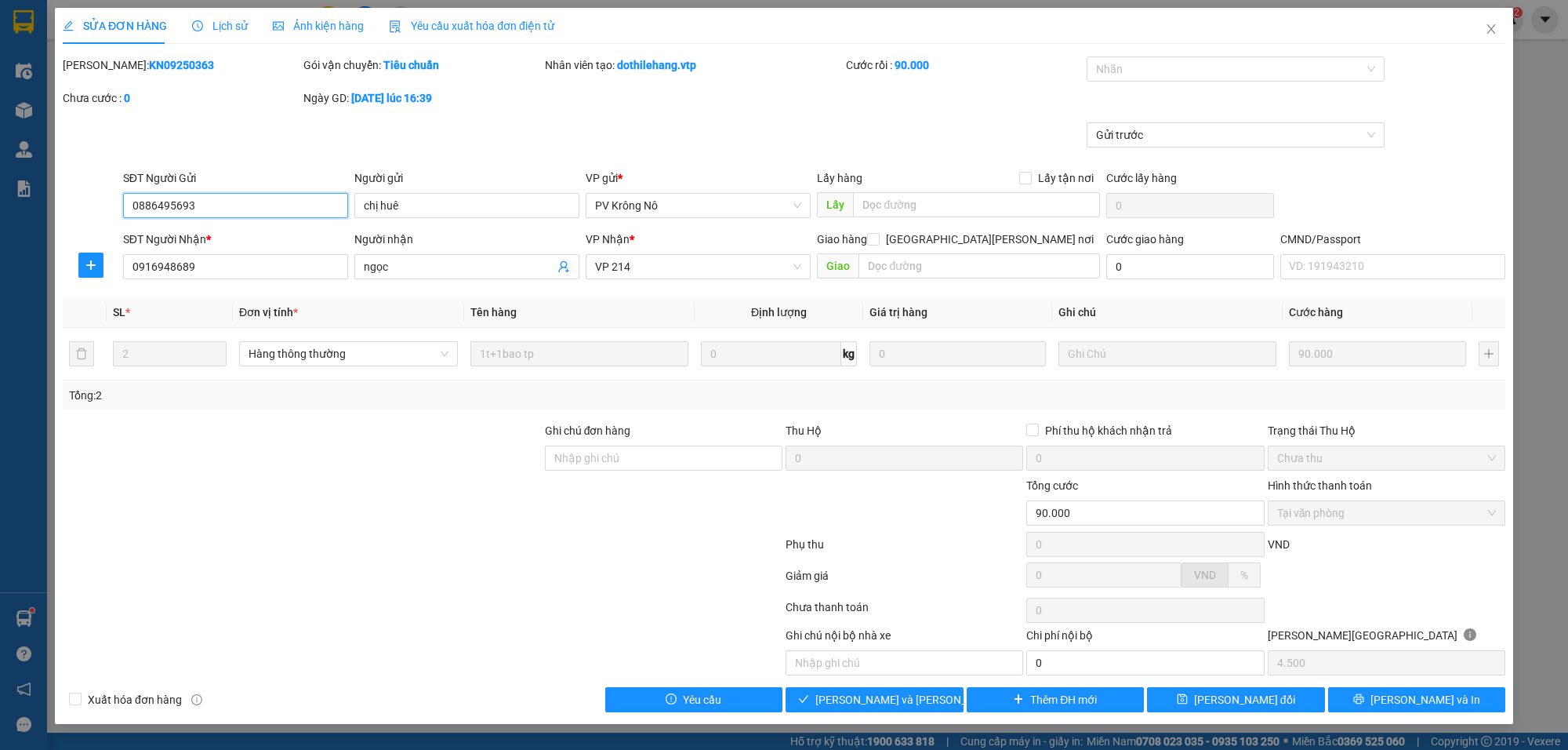
type input "0886495693"
type input "chị huê"
type input "0916948689"
type input "ngọc"
type input "90.000"
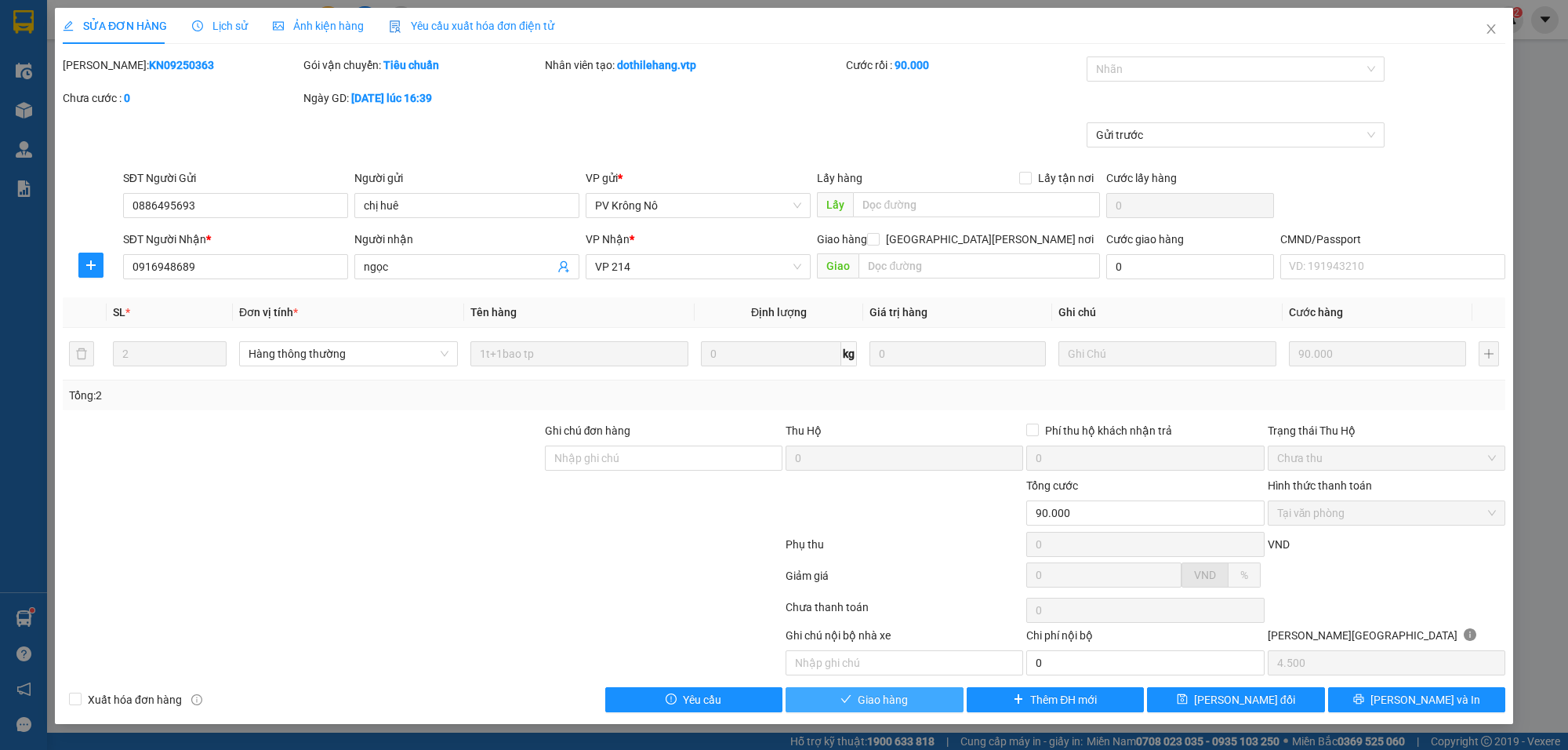
click at [951, 697] on button "Giao hàng" at bounding box center [874, 700] width 178 height 26
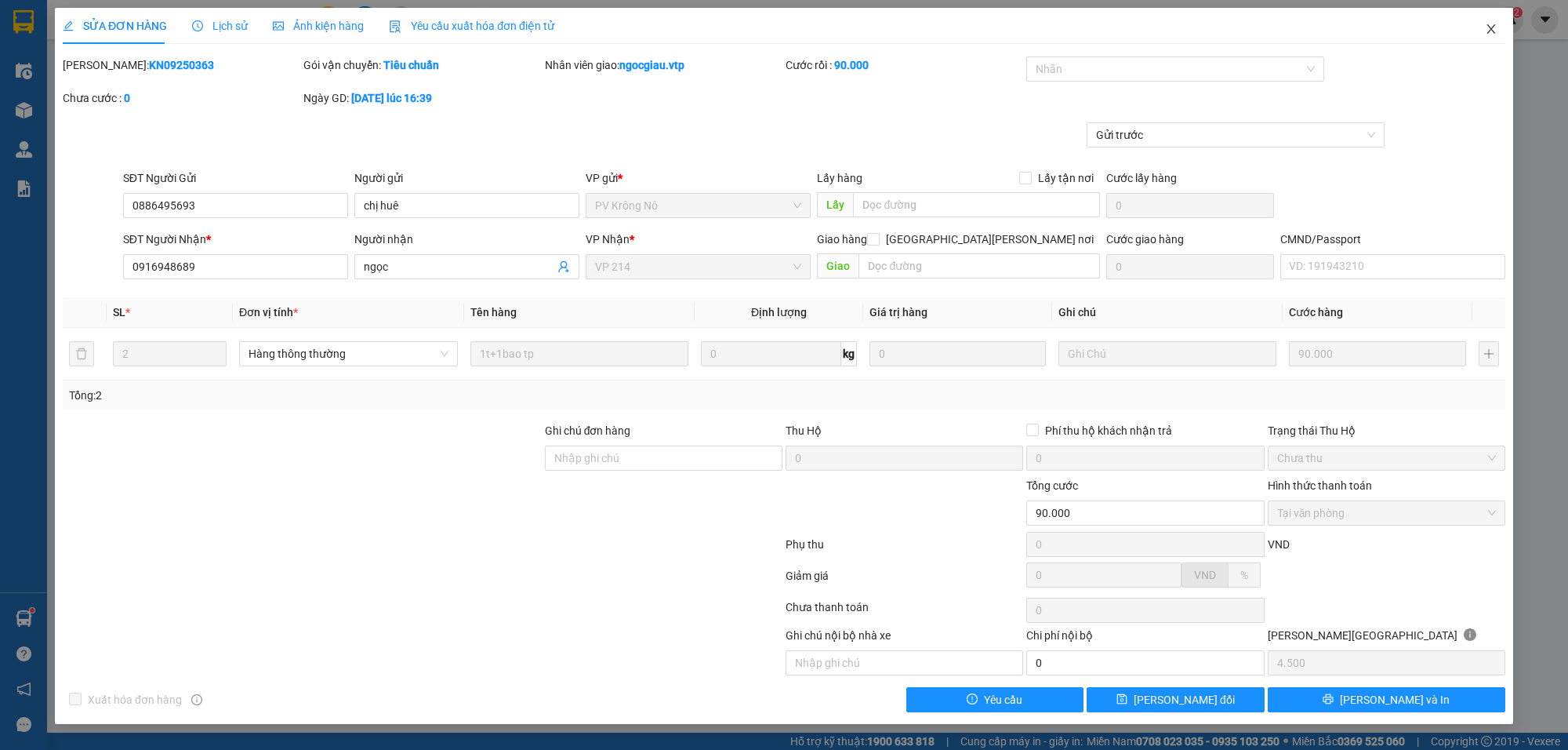
click at [1497, 29] on span "Close" at bounding box center [1490, 29] width 44 height 44
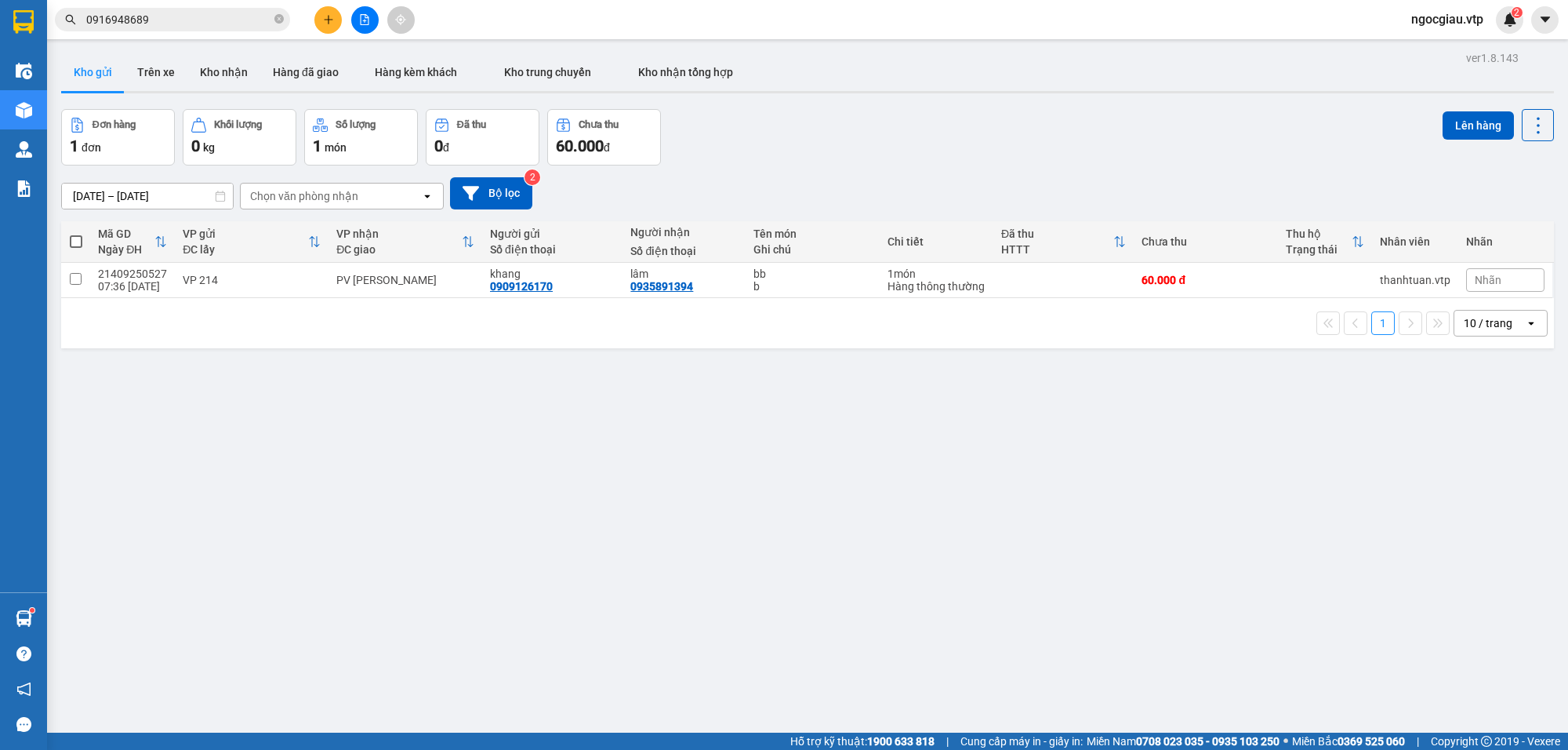
click at [166, 8] on span "0916948689" at bounding box center [172, 20] width 235 height 24
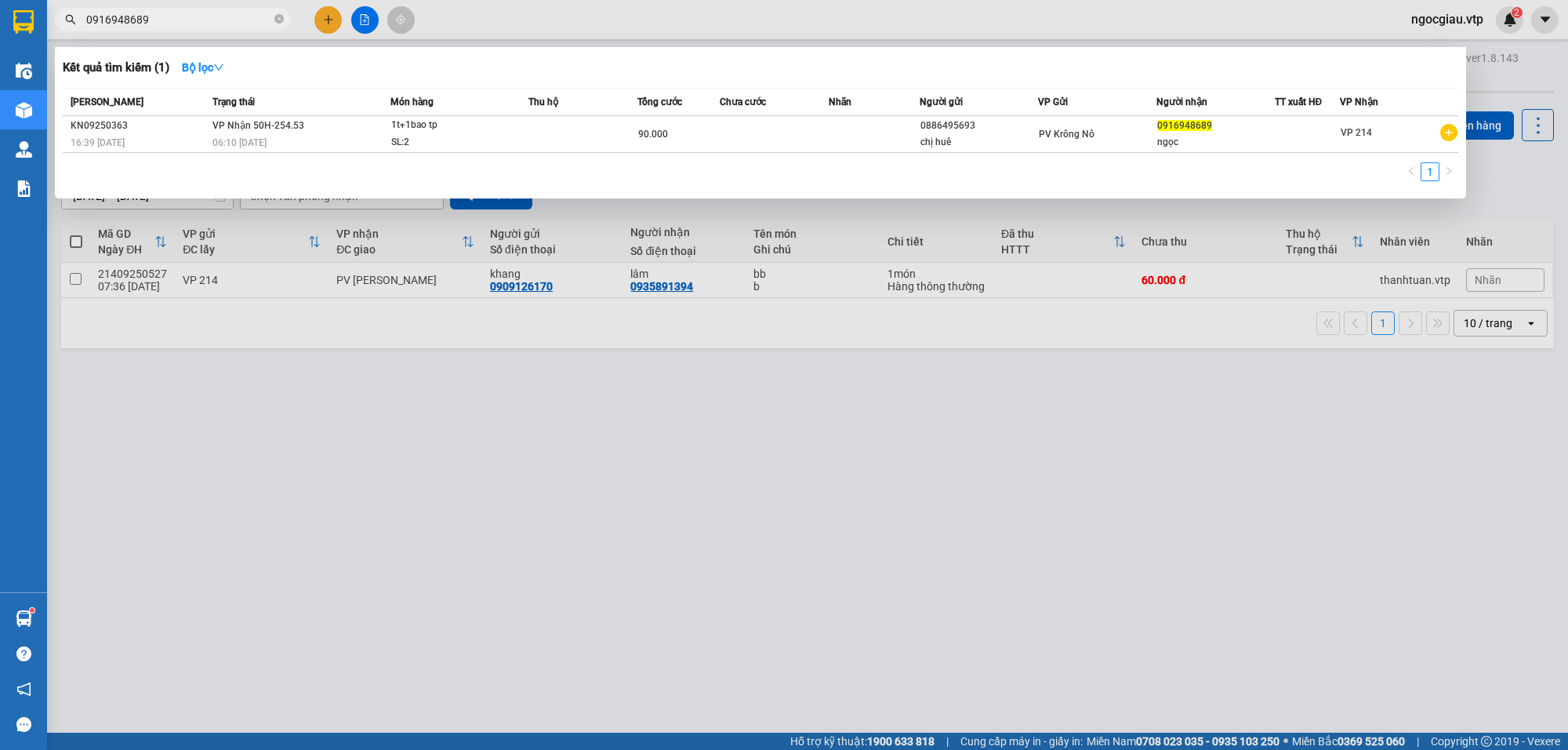
click at [166, 24] on input "0916948689" at bounding box center [179, 20] width 185 height 18
type input "0764454086"
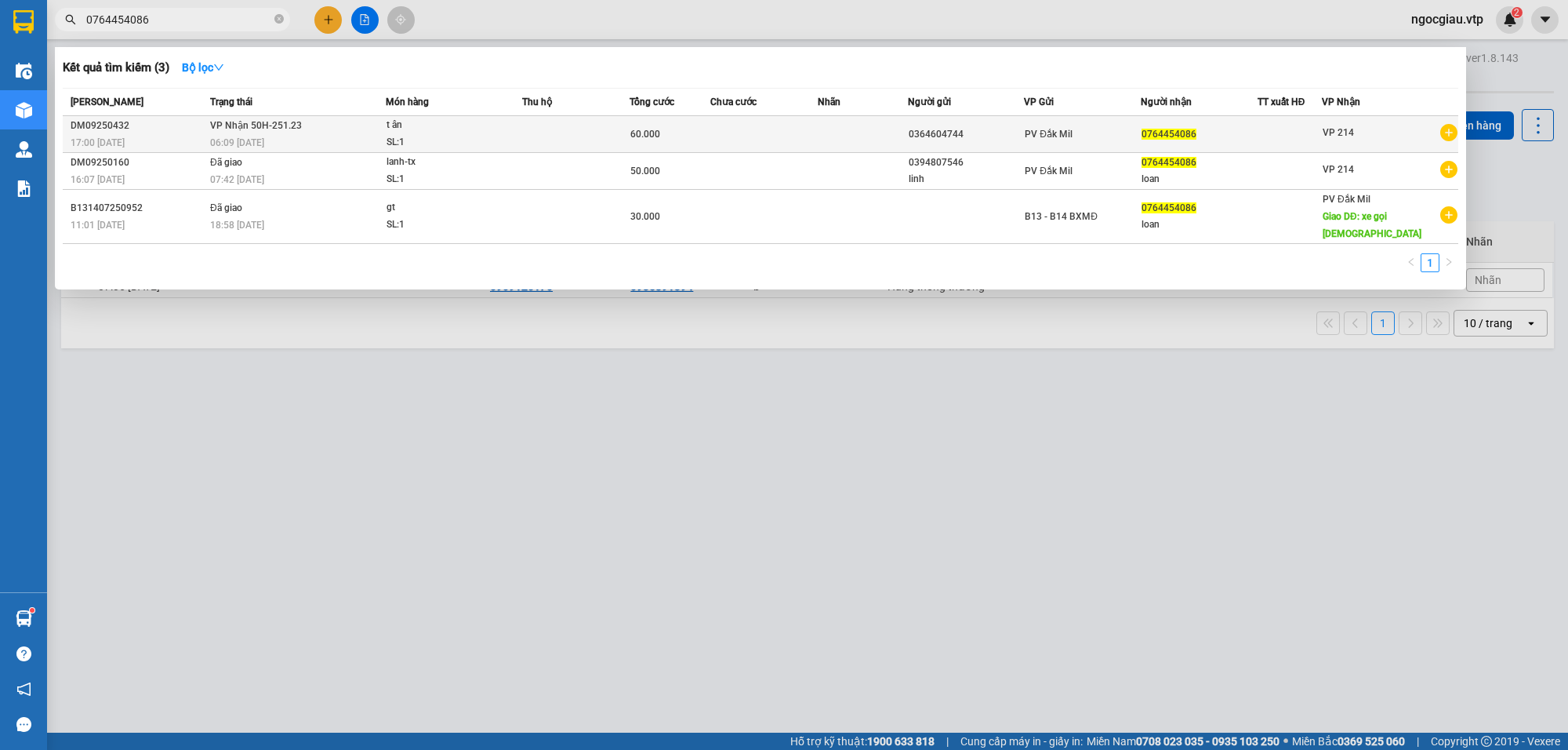
click at [588, 128] on td at bounding box center [575, 135] width 107 height 37
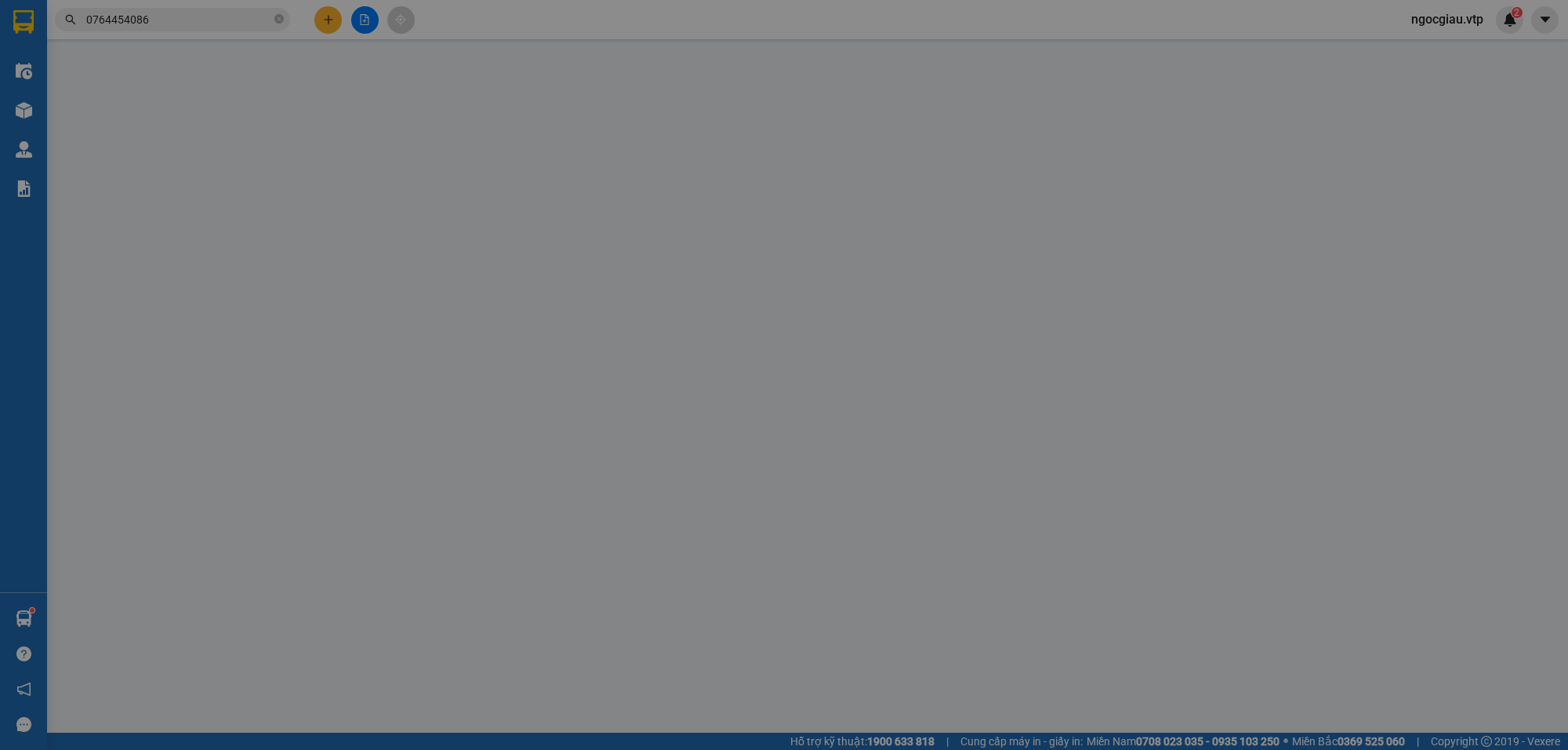
type input "0364604744"
type input "0764454086"
type input "60.000"
type input "0"
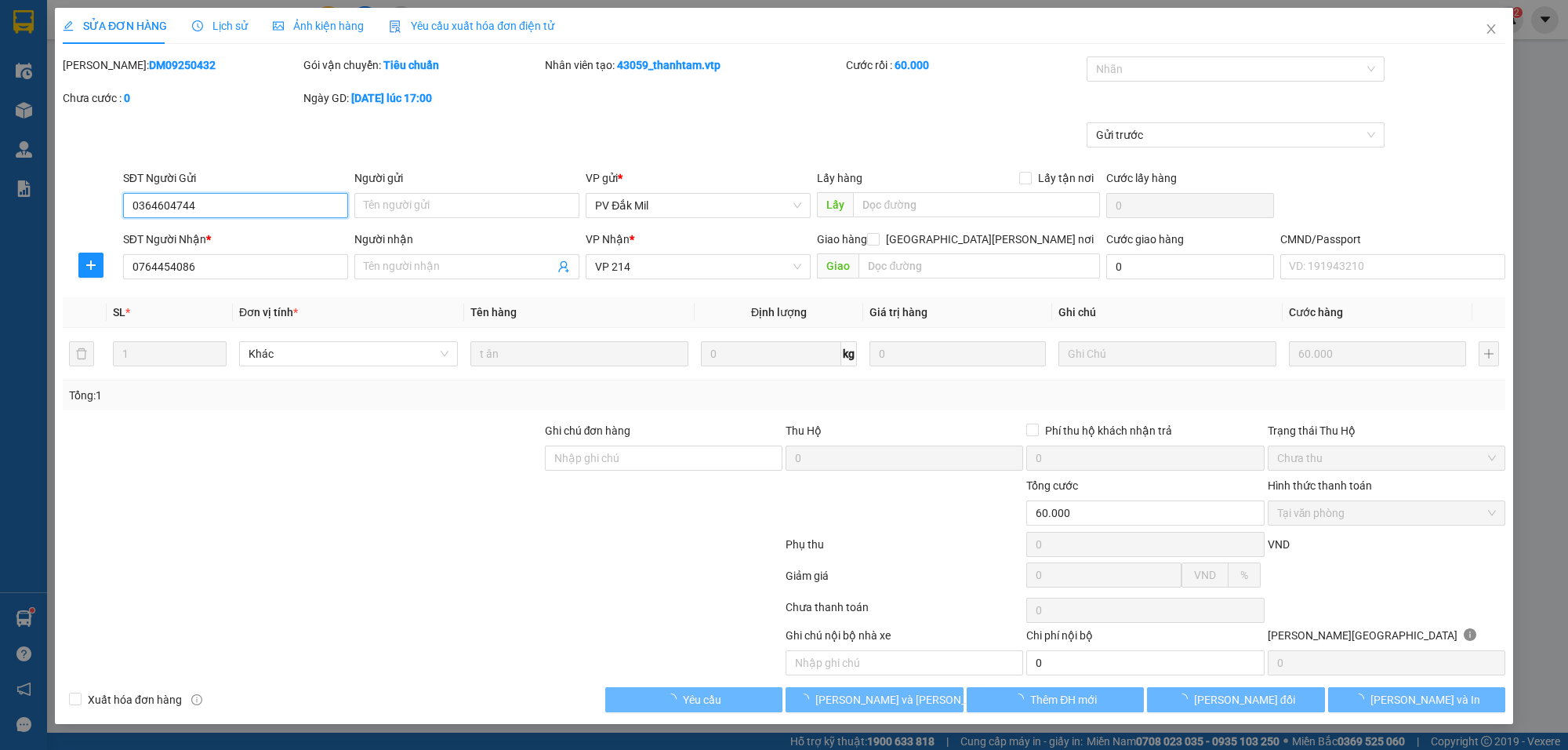
type input "3.000"
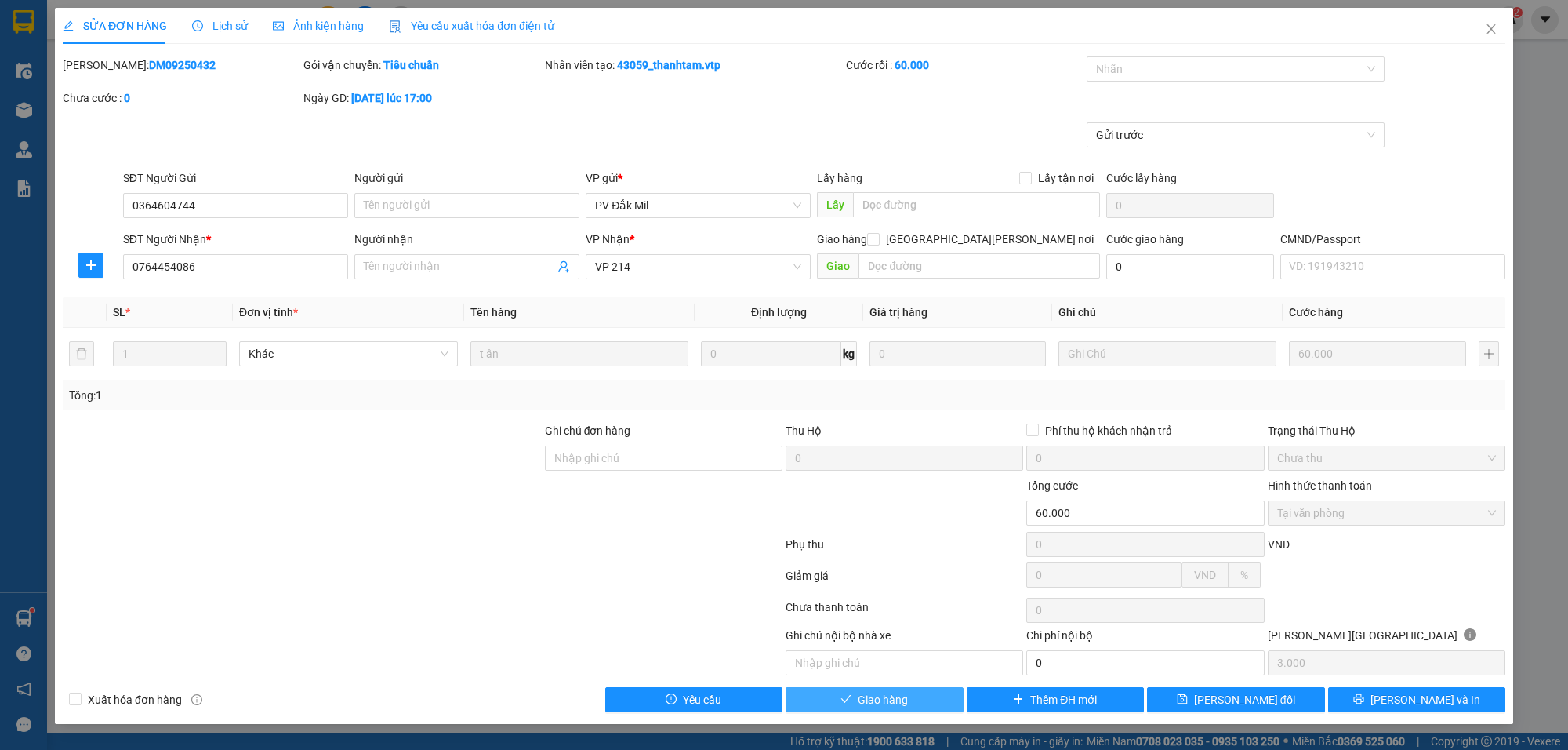
click at [911, 690] on button "Giao hàng" at bounding box center [874, 700] width 178 height 26
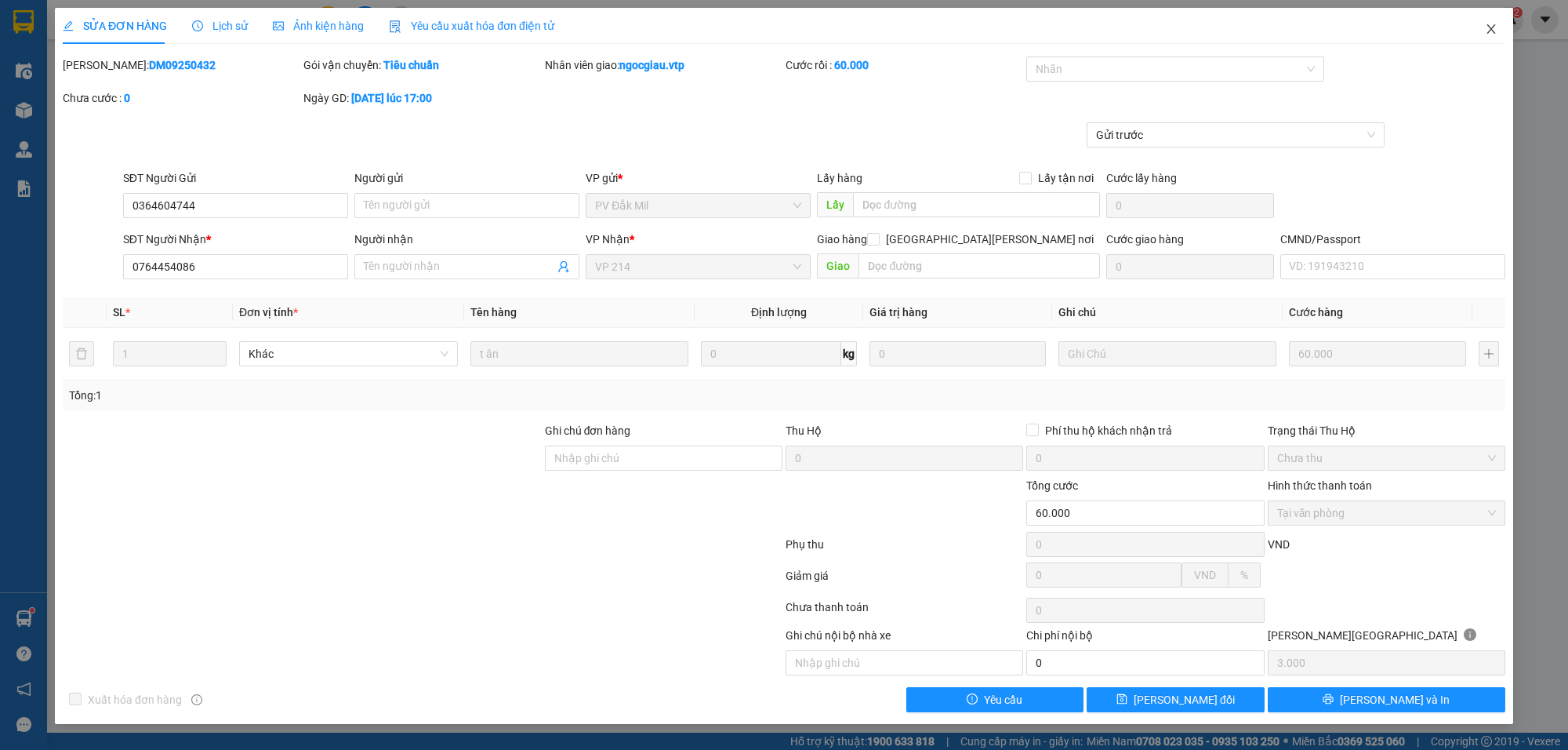
click at [1498, 22] on span "Close" at bounding box center [1490, 29] width 44 height 44
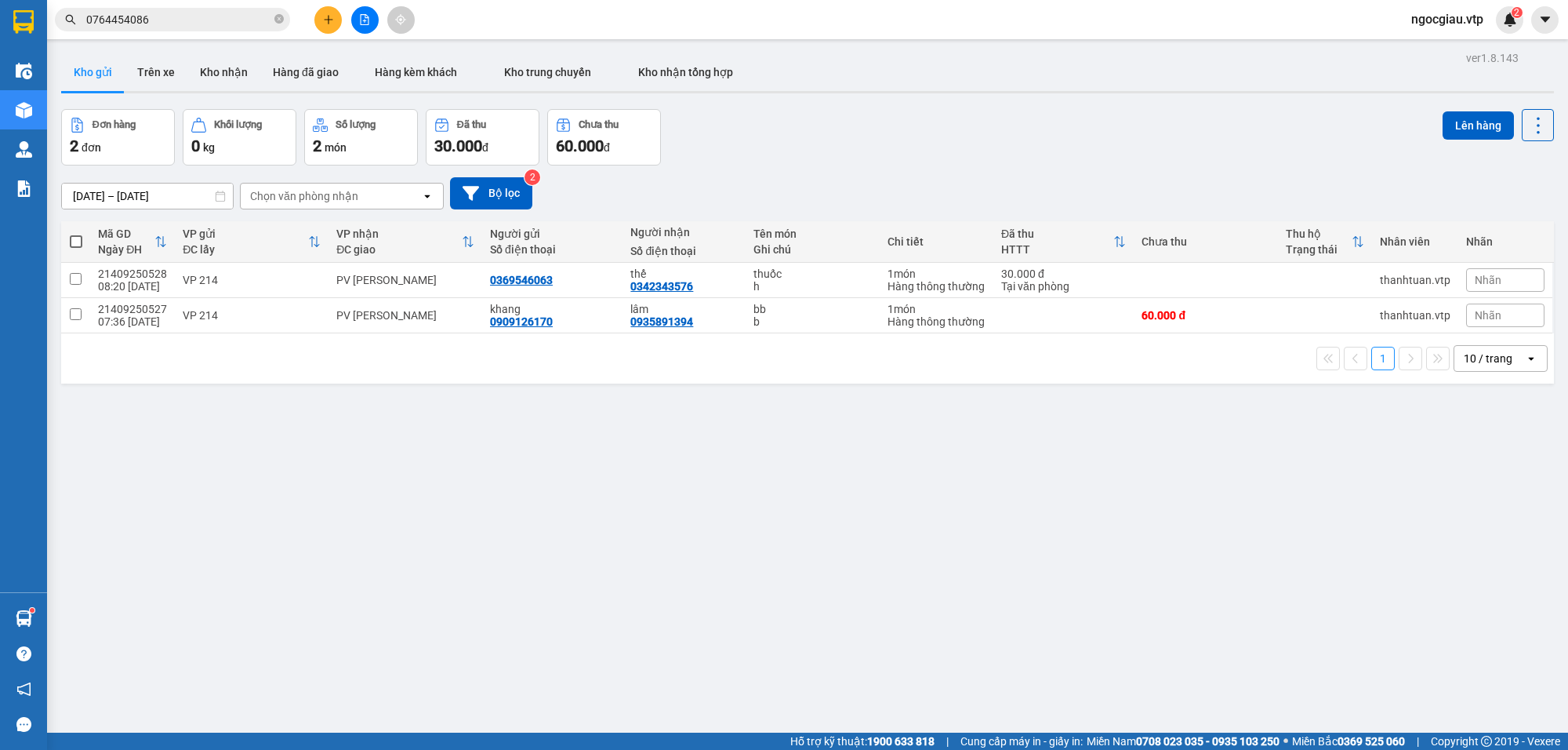
click at [178, 18] on input "0764454086" at bounding box center [179, 20] width 185 height 18
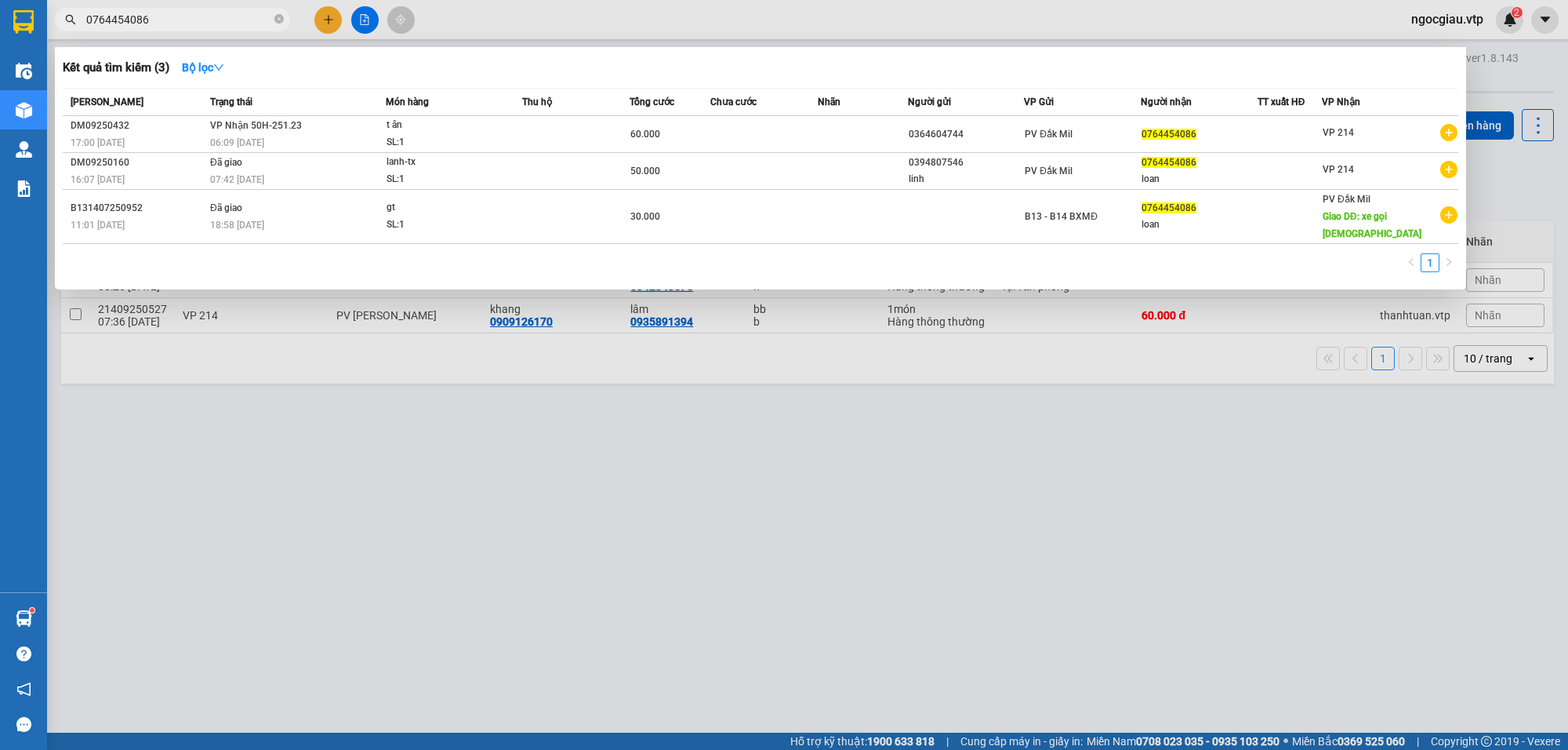
click at [178, 18] on input "0764454086" at bounding box center [179, 20] width 185 height 18
type input "0966931163"
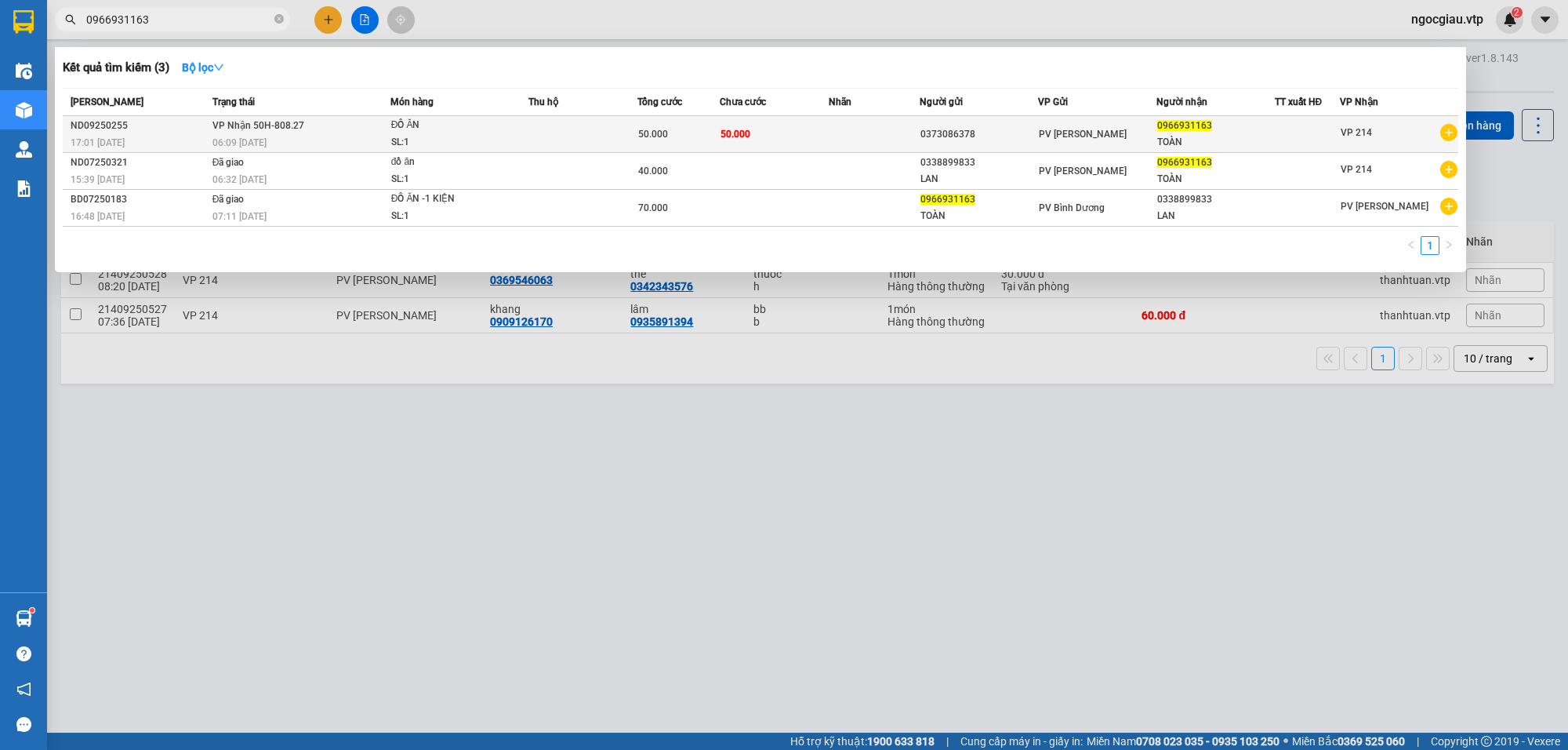
click at [817, 130] on td "50.000" at bounding box center [774, 135] width 109 height 37
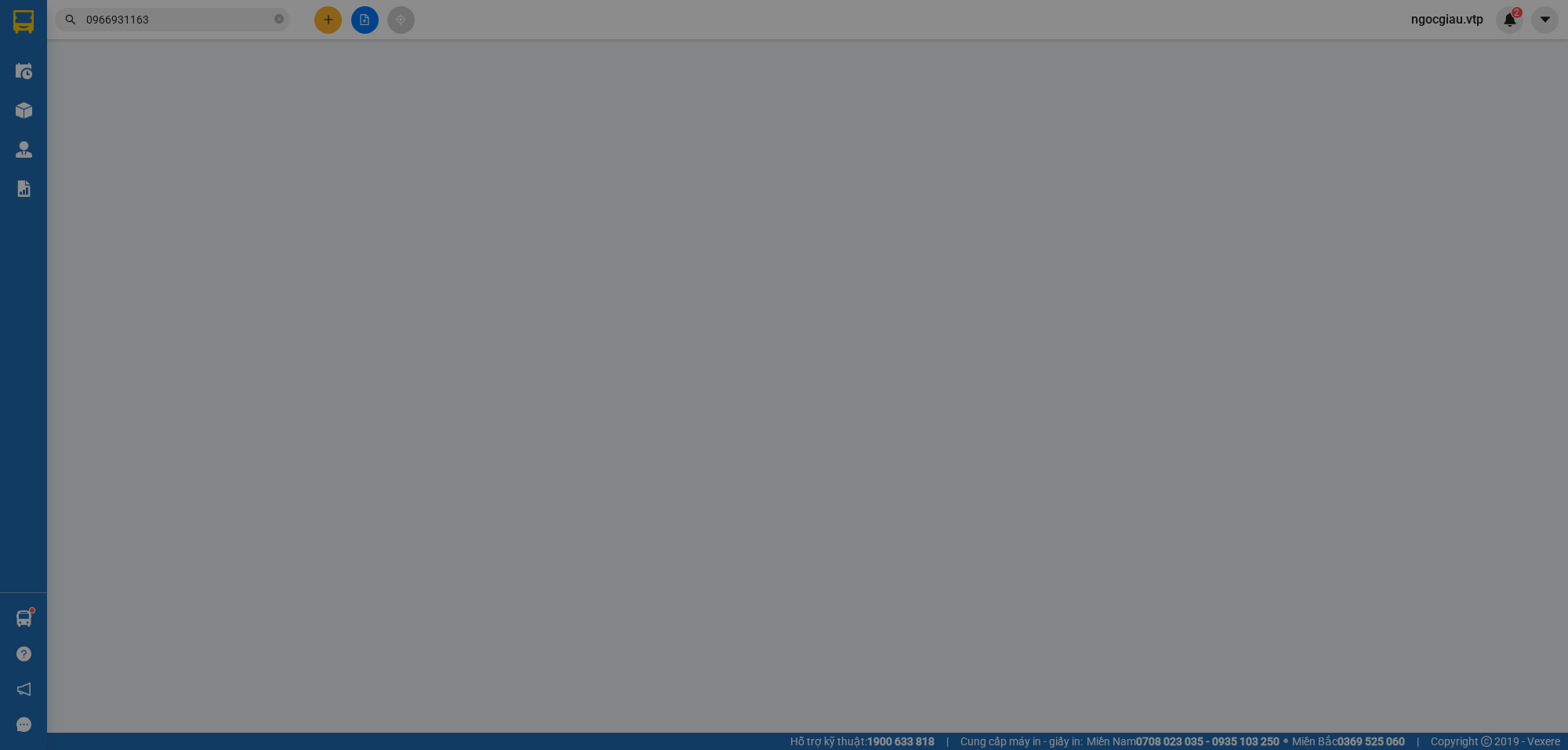
type input "0373086378"
type input "0966931163"
type input "TOÀN"
type input "50.000"
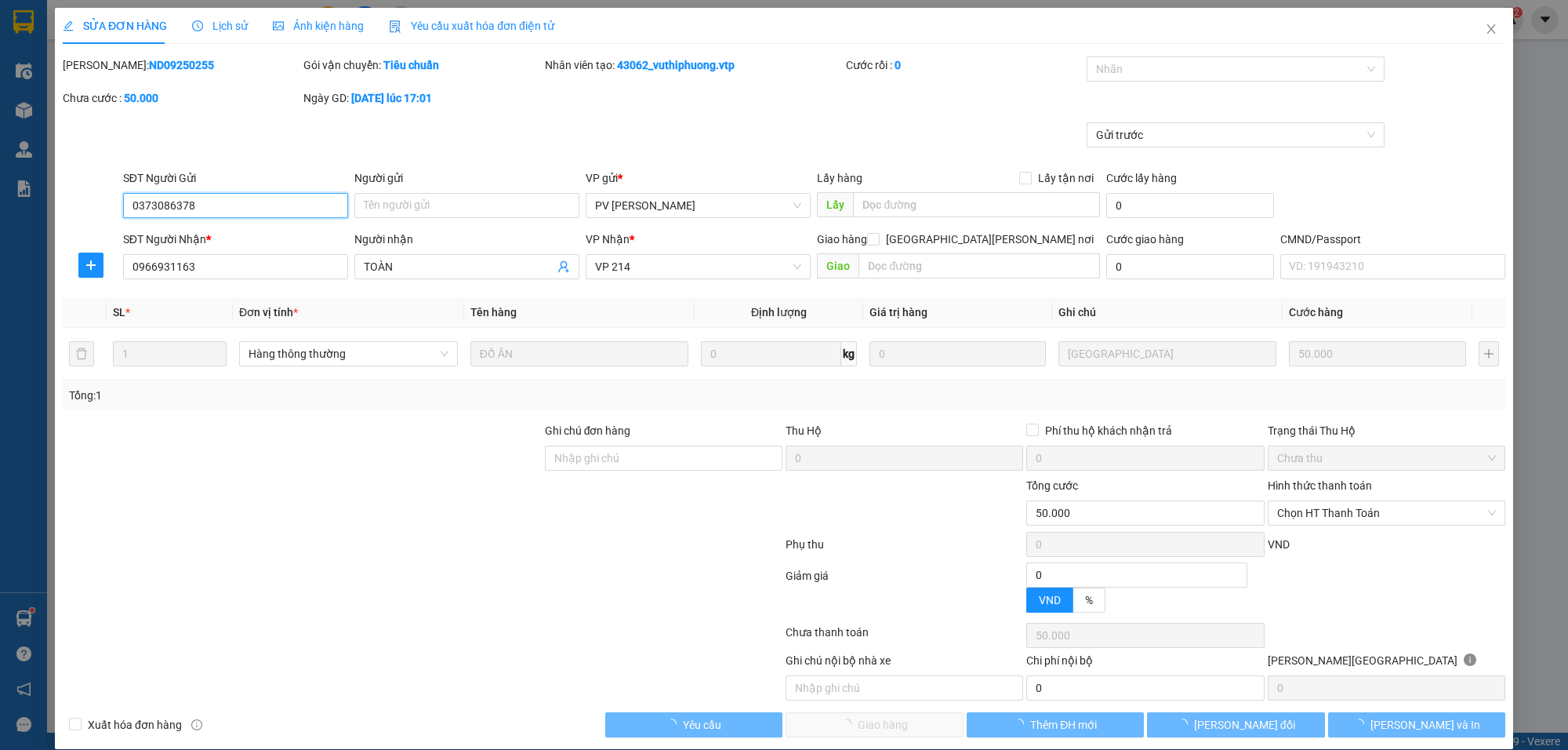
type input "2.500"
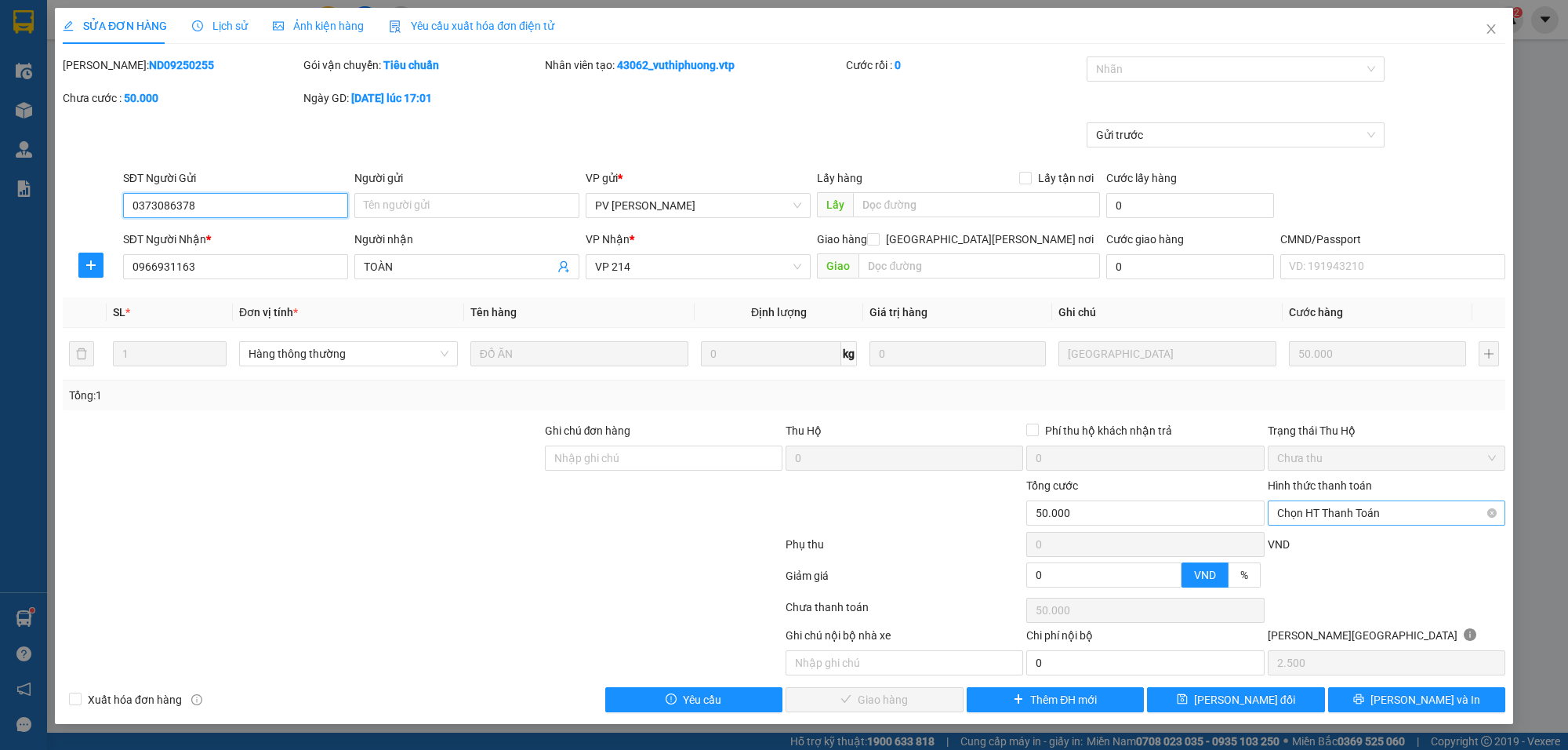
click at [1330, 503] on span "Chọn HT Thanh Toán" at bounding box center [1386, 513] width 219 height 24
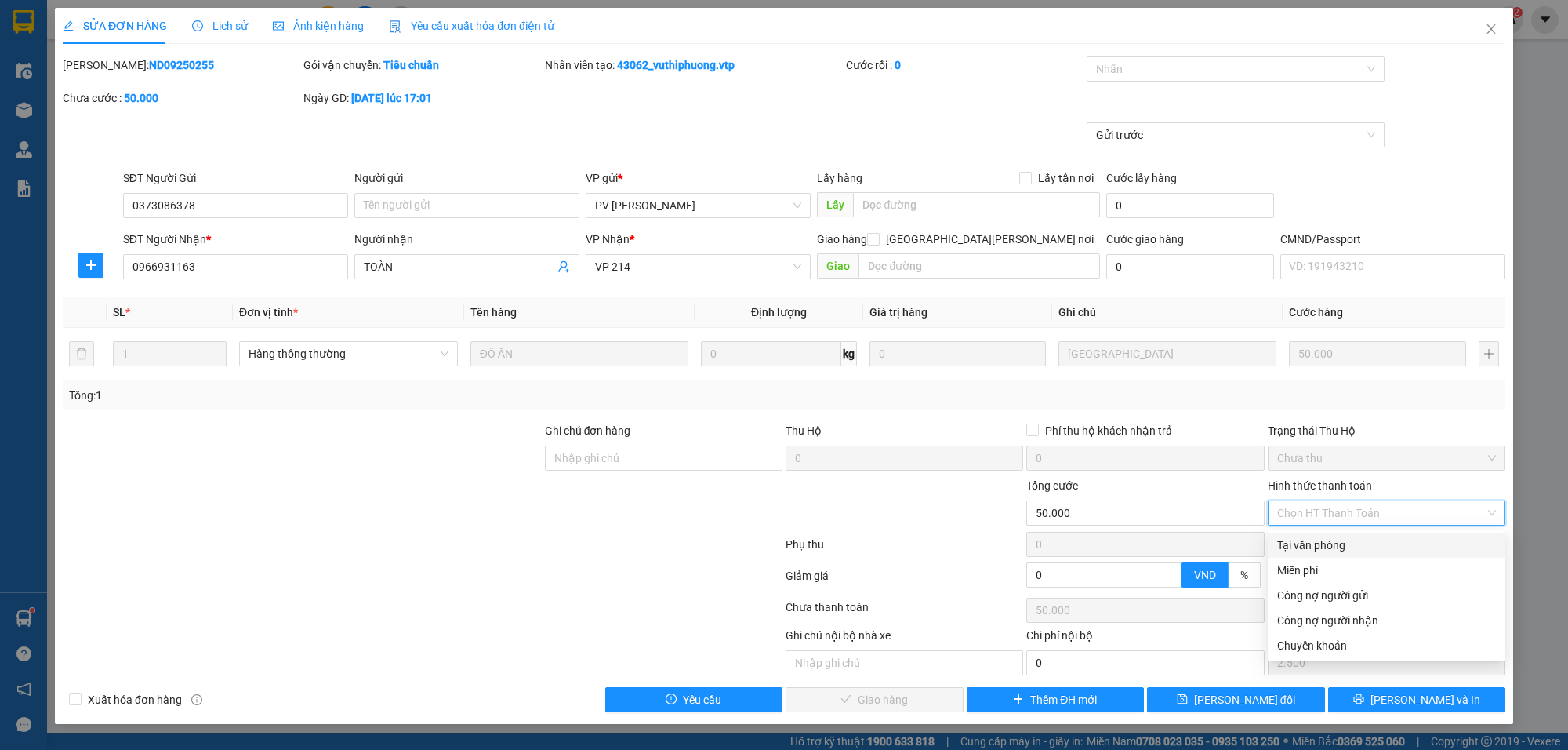
click at [1329, 538] on div "Tại văn phòng" at bounding box center [1386, 546] width 219 height 18
type input "0"
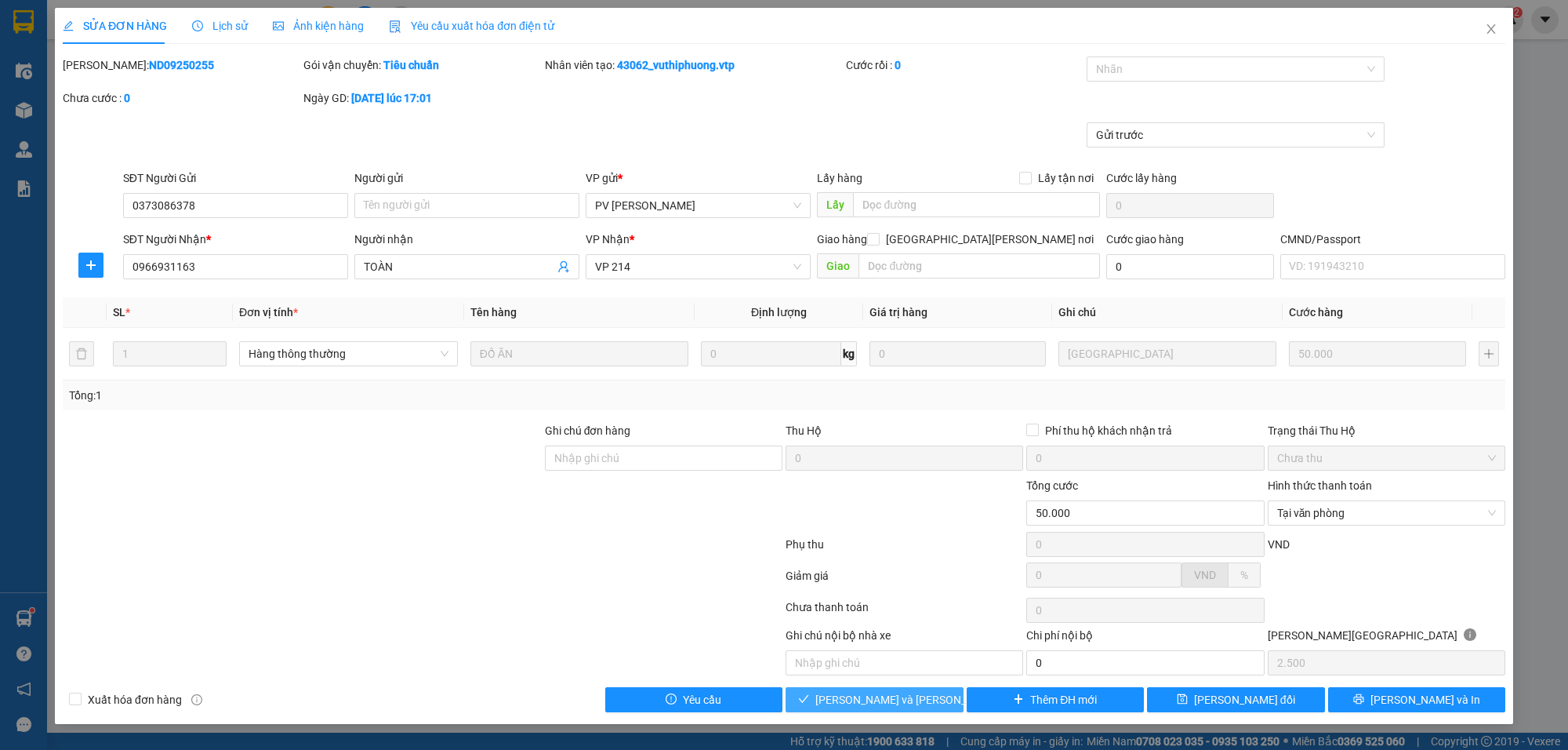
click at [871, 701] on span "[PERSON_NAME] và [PERSON_NAME] hàng" at bounding box center [921, 700] width 211 height 18
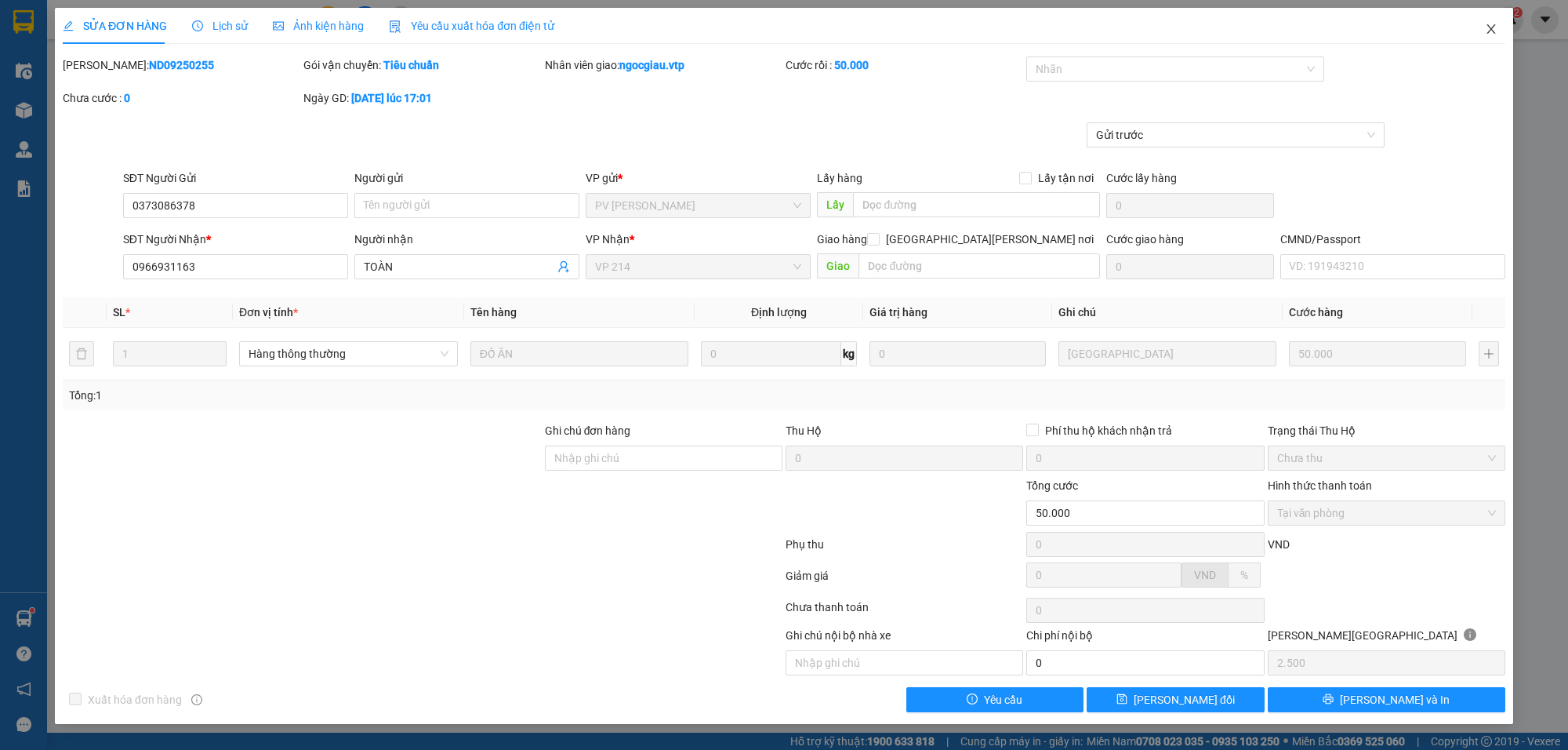
click at [1495, 21] on span "Close" at bounding box center [1490, 29] width 44 height 44
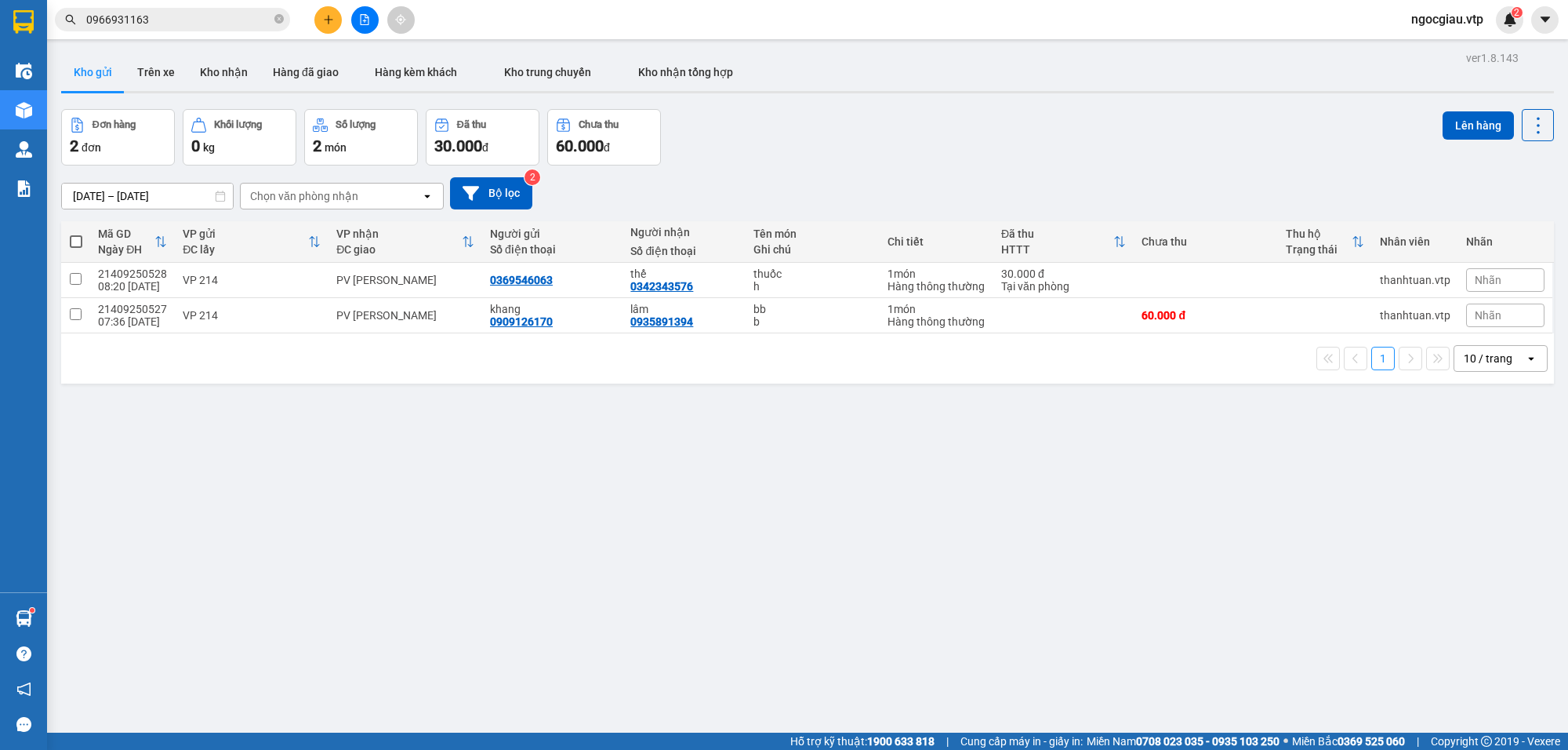
click at [199, 17] on input "0966931163" at bounding box center [179, 20] width 185 height 18
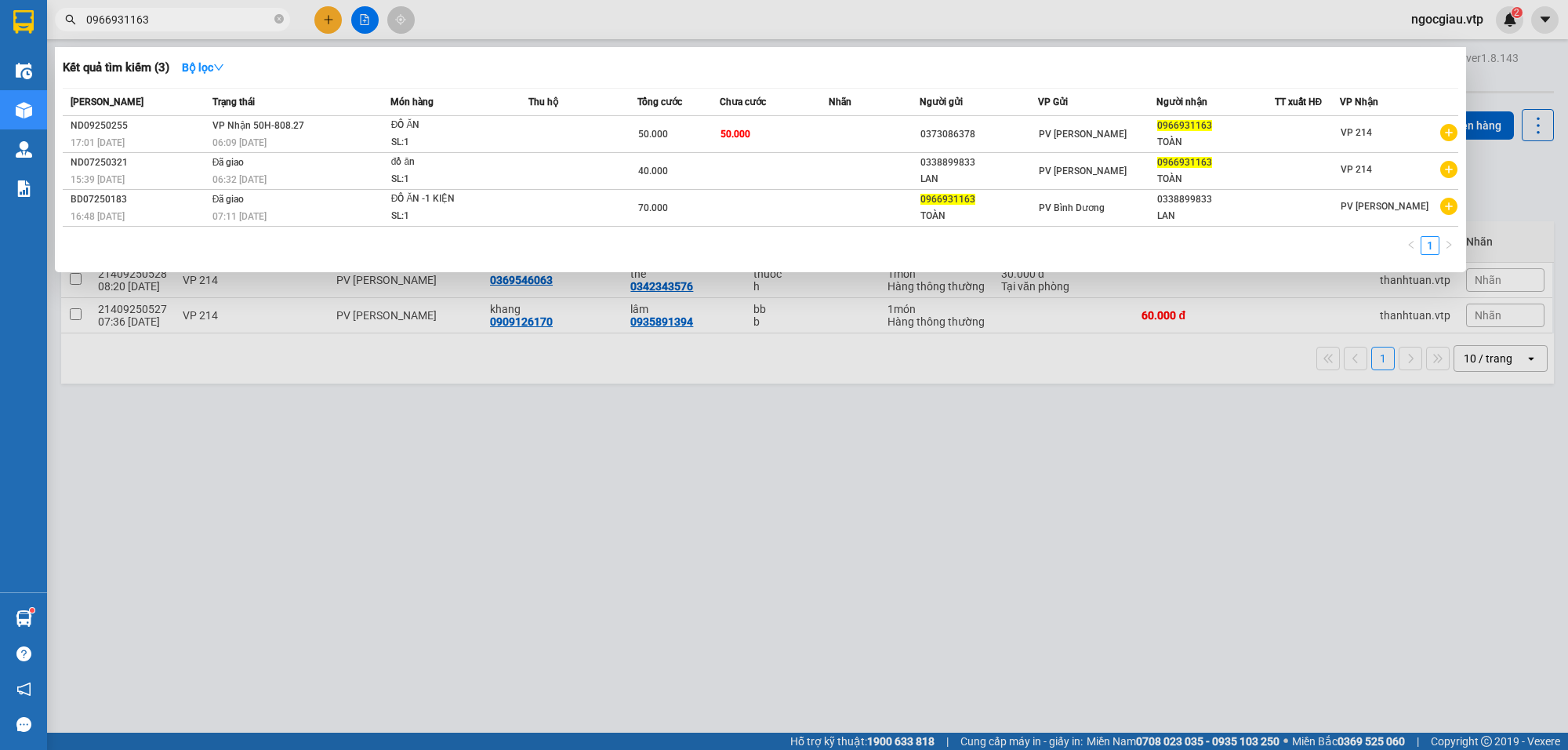
click at [199, 17] on input "0966931163" at bounding box center [179, 20] width 185 height 18
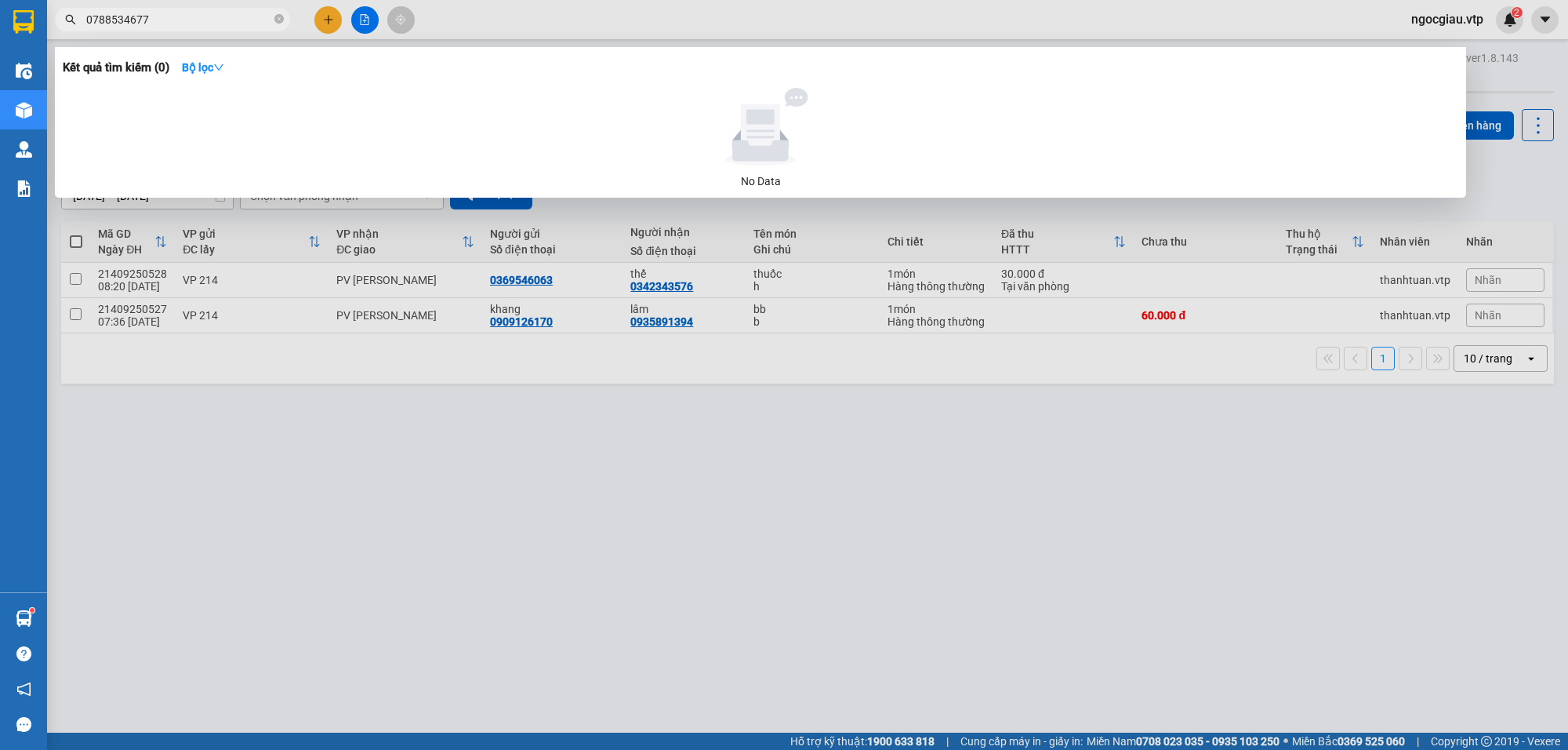
click at [175, 26] on input "0788534677" at bounding box center [179, 20] width 185 height 18
click at [1053, 578] on div at bounding box center [784, 375] width 1568 height 750
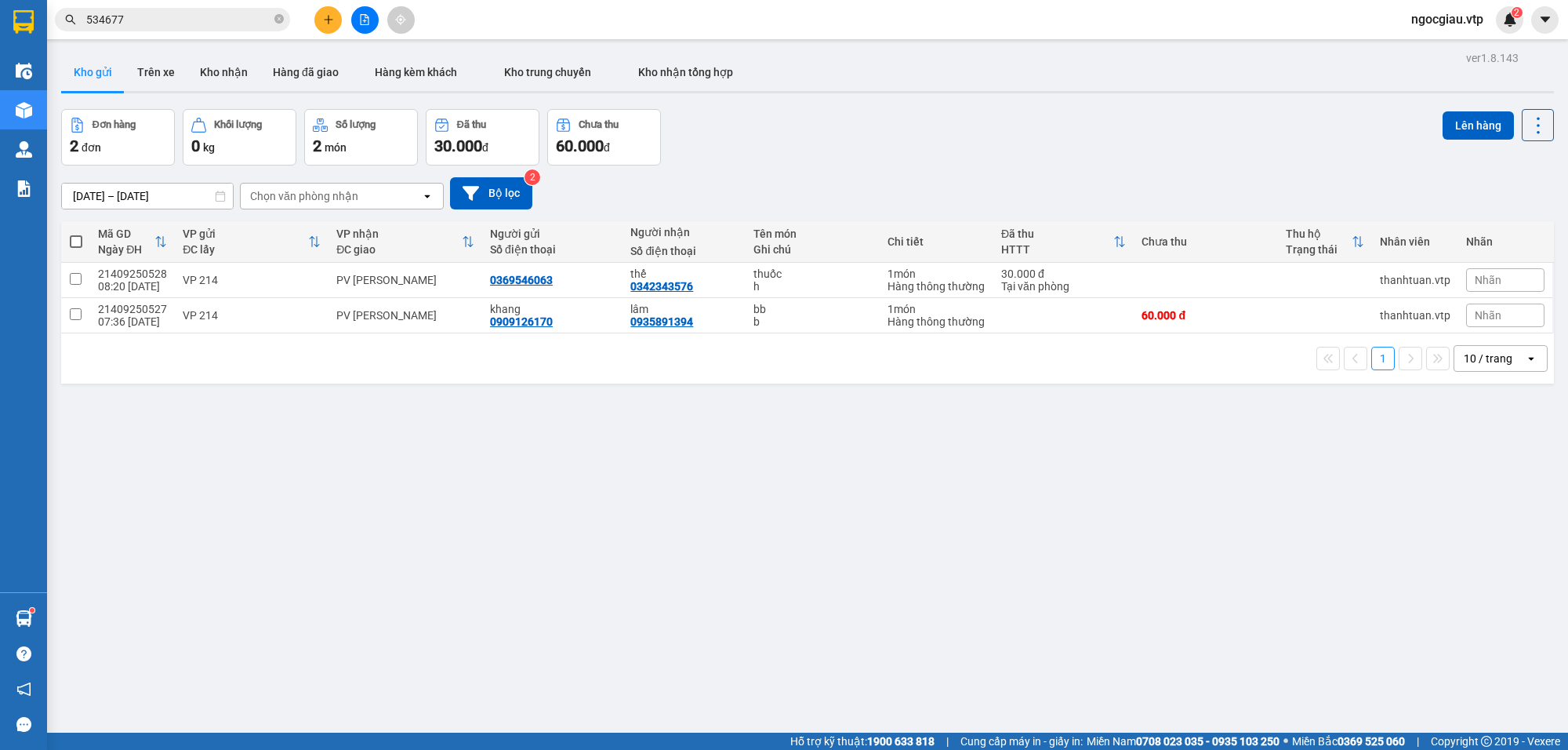
click at [147, 32] on div "Kết quả tìm kiếm ( 0 ) Bộ lọc No Data 534677" at bounding box center [152, 20] width 306 height 28
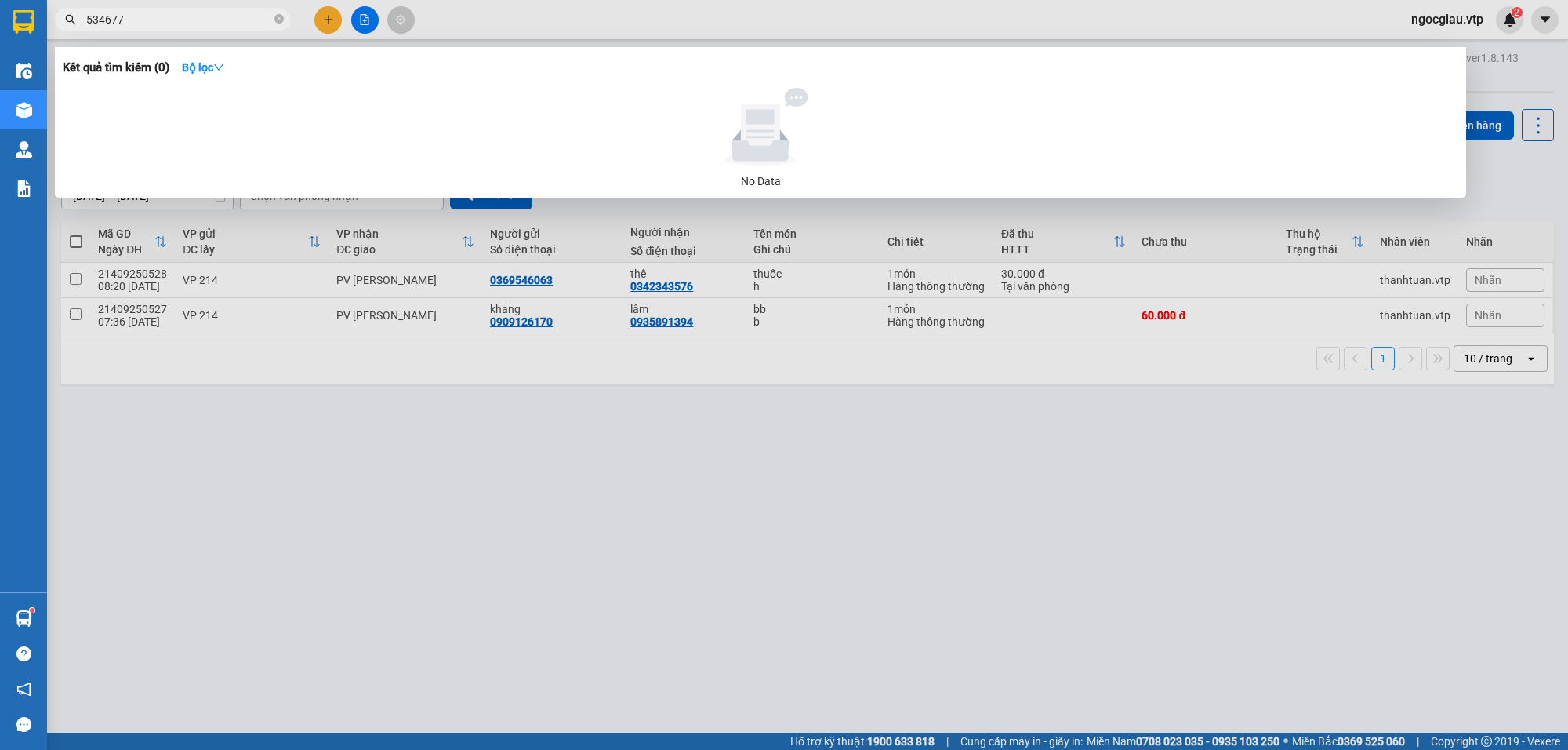
click at [131, 22] on input "534677" at bounding box center [179, 20] width 185 height 18
type input "0"
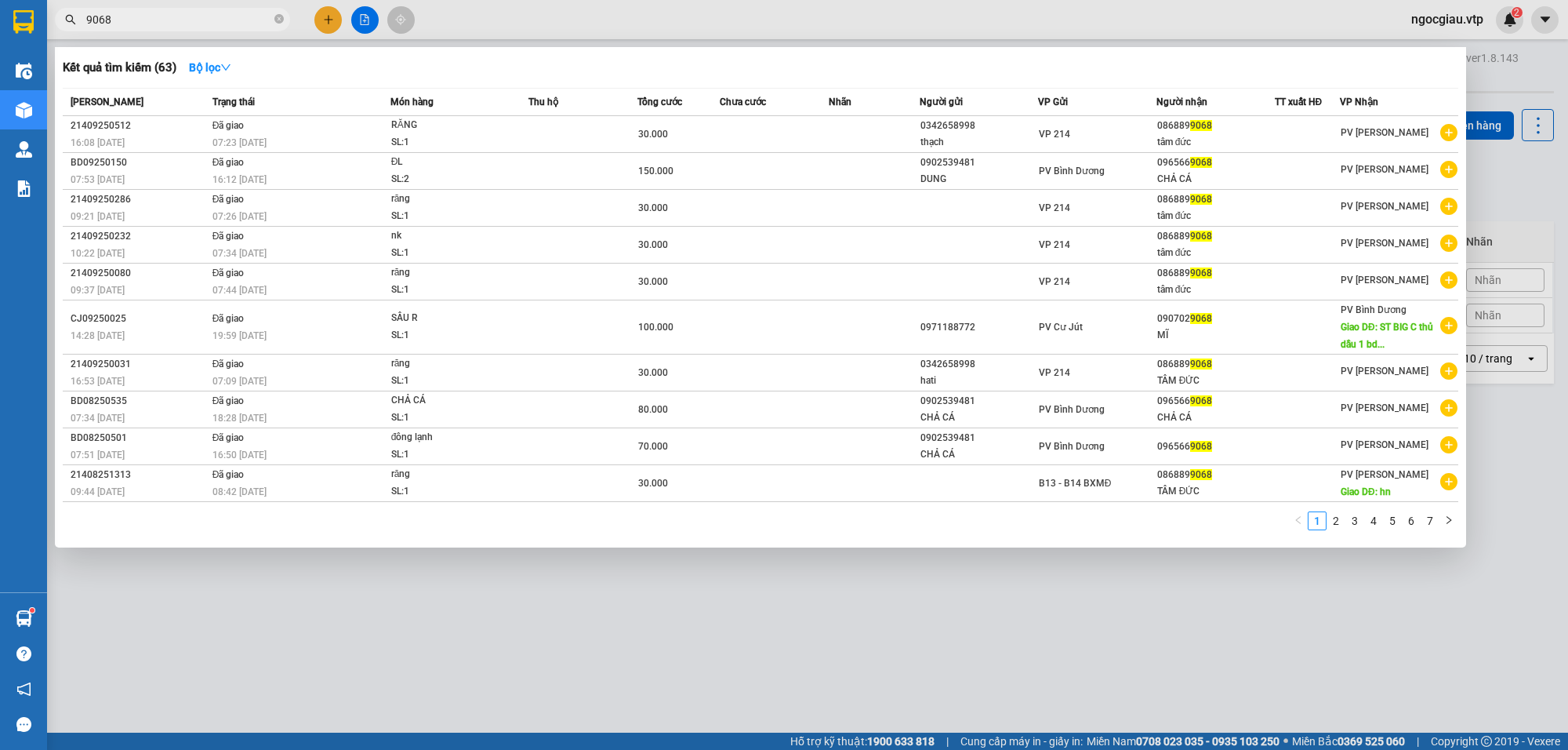
click at [142, 14] on input "9068" at bounding box center [179, 20] width 185 height 18
click at [95, 25] on input "9068" at bounding box center [179, 20] width 185 height 18
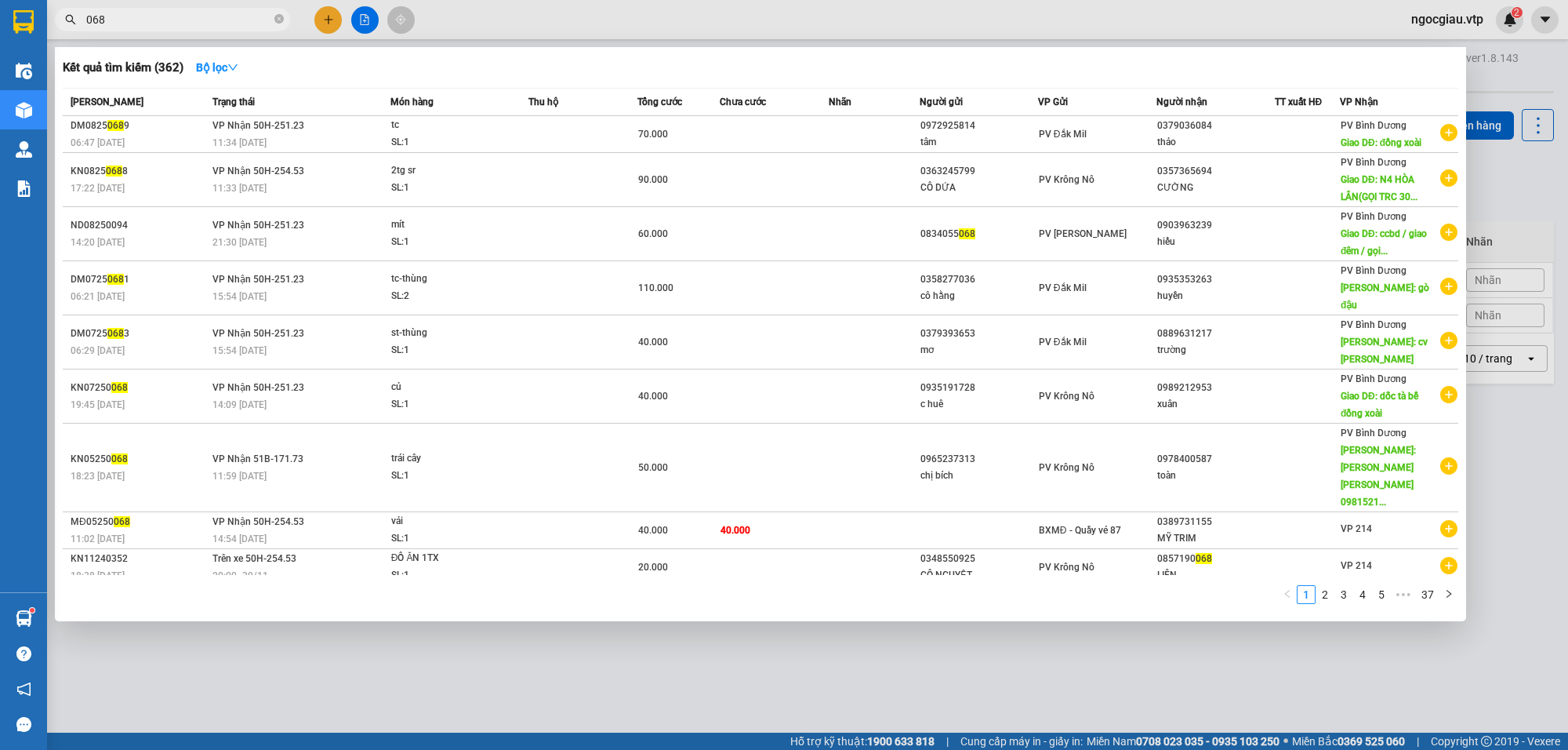
click at [147, 16] on input "068" at bounding box center [179, 20] width 185 height 18
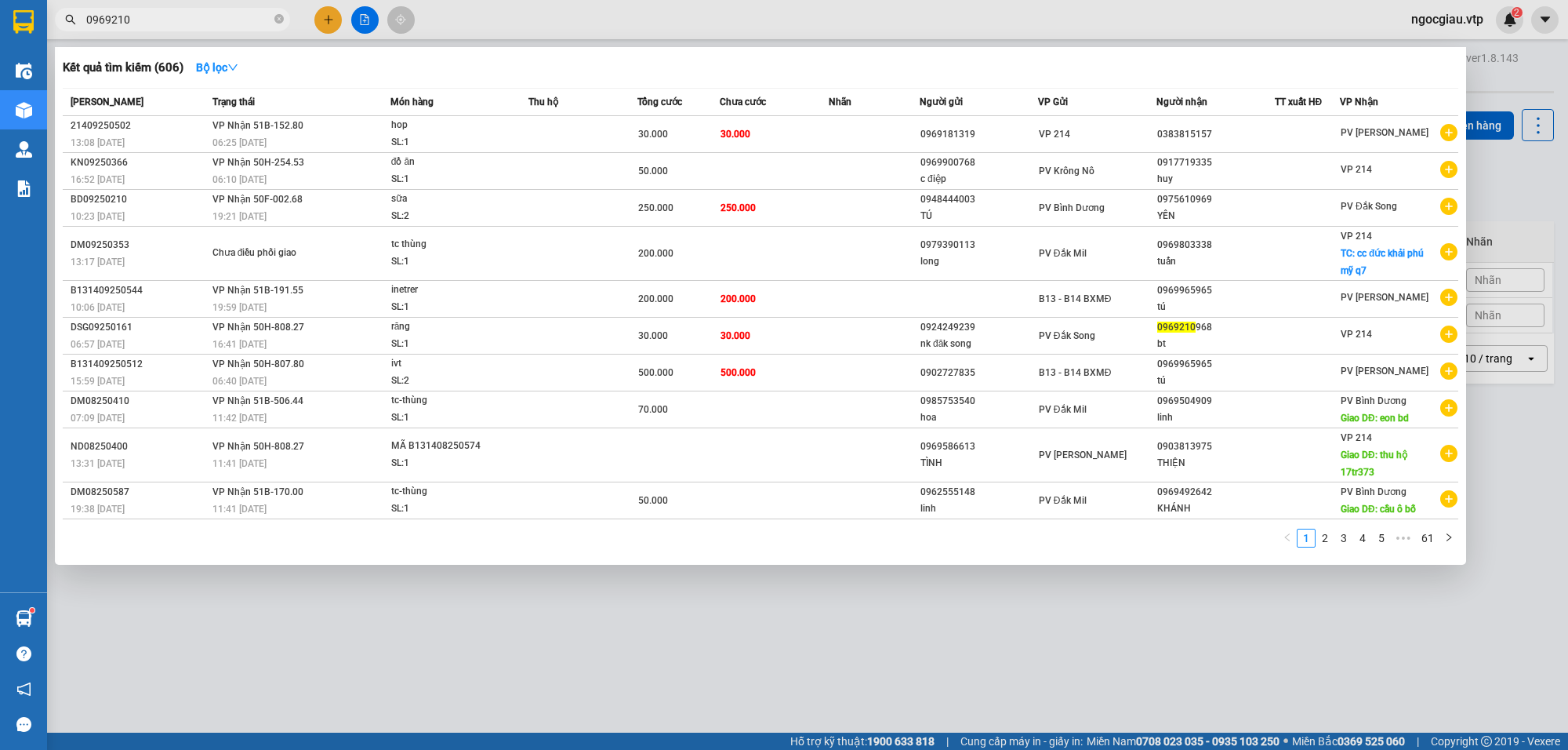
type input "0969210"
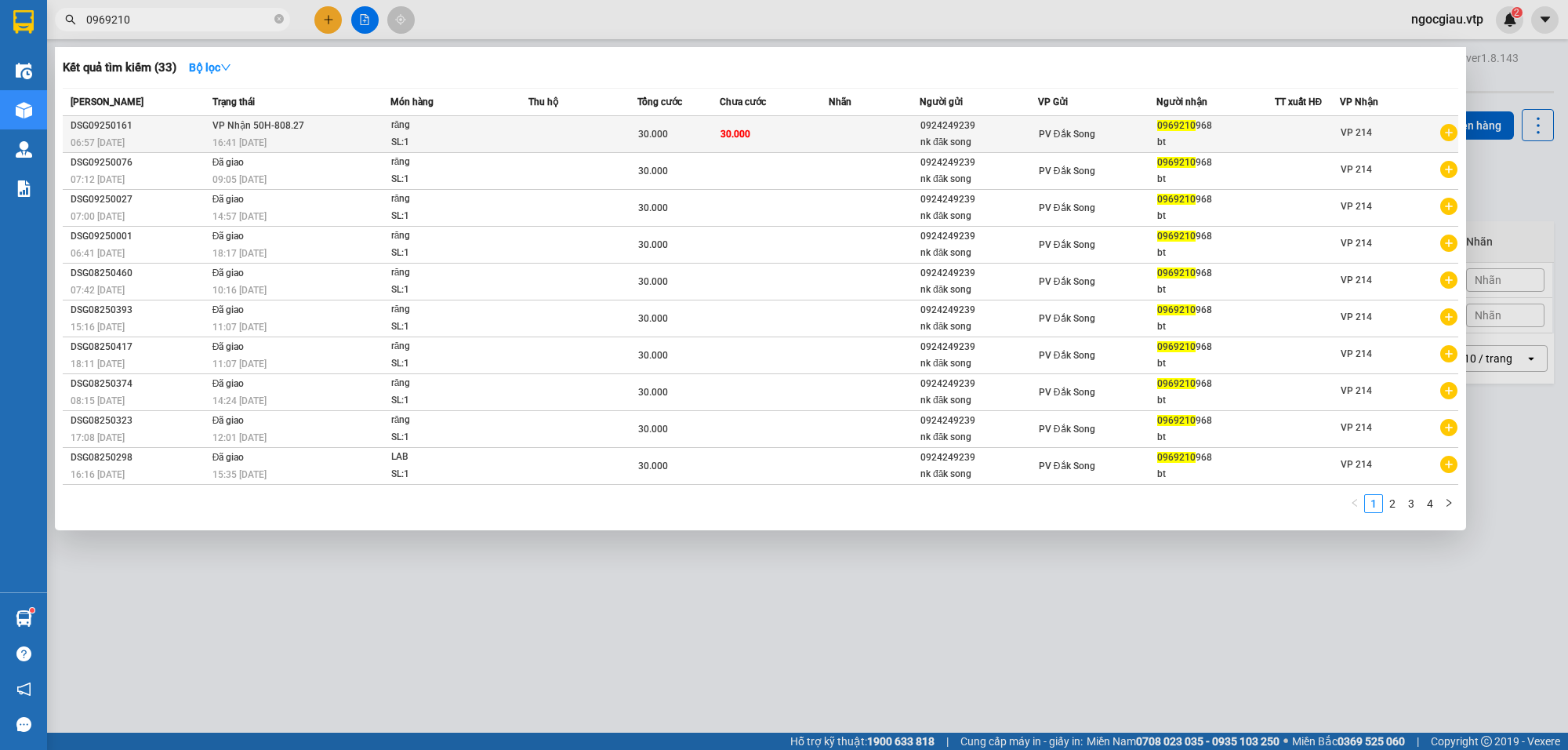
click at [836, 128] on td at bounding box center [874, 135] width 91 height 37
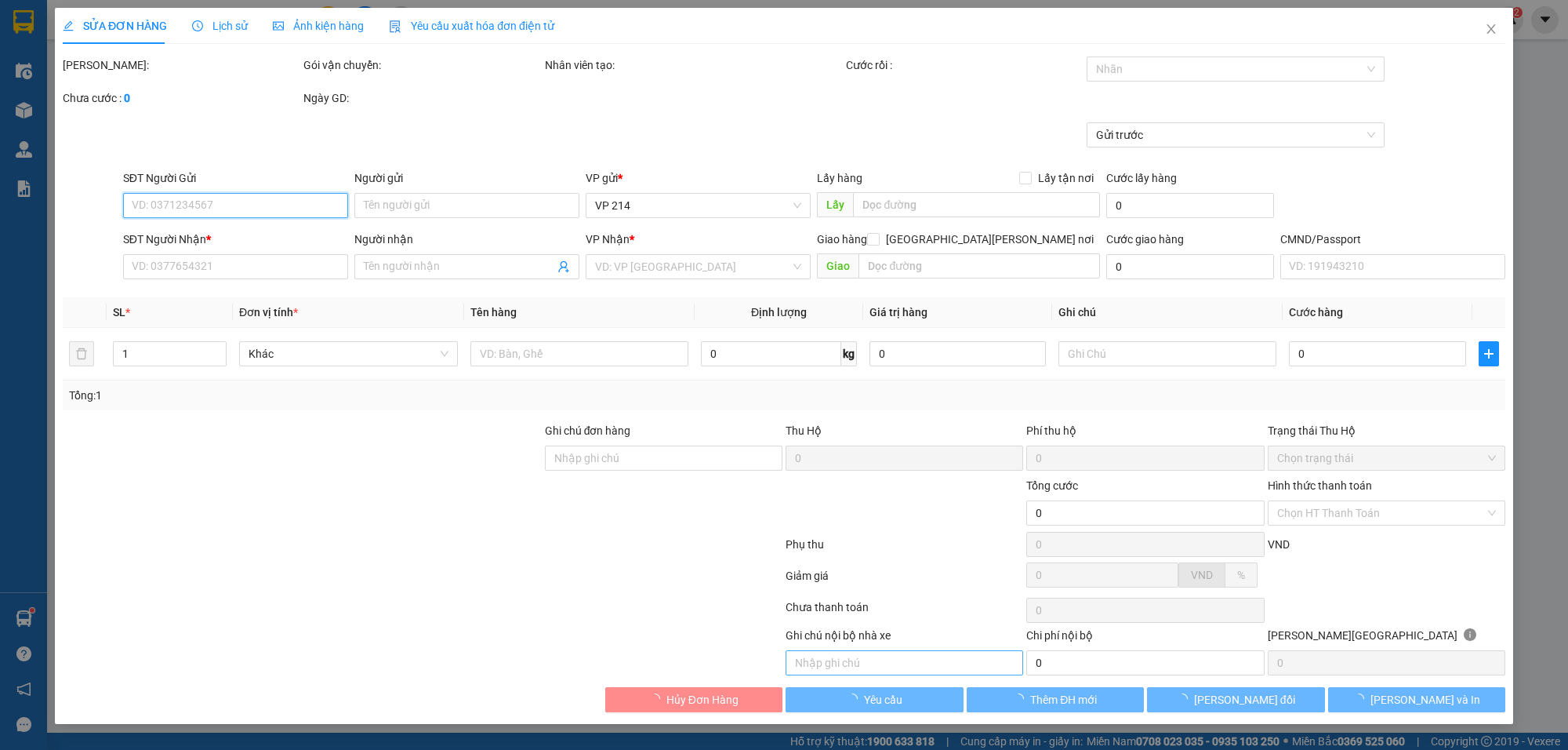
type input "0924249239"
type input "nk đăk song"
type input "0969210968"
type input "bt"
type input "30.000"
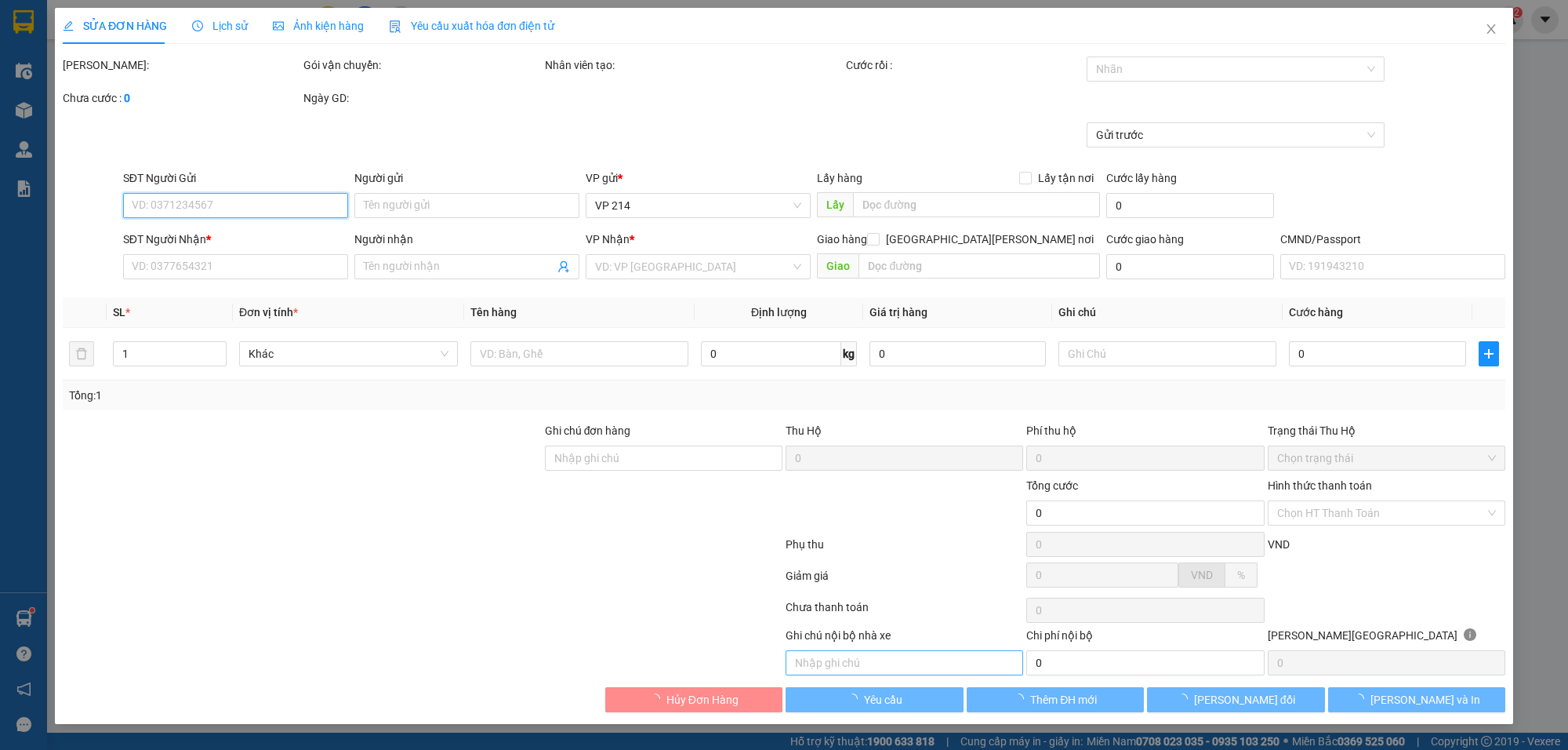
type input "30.000"
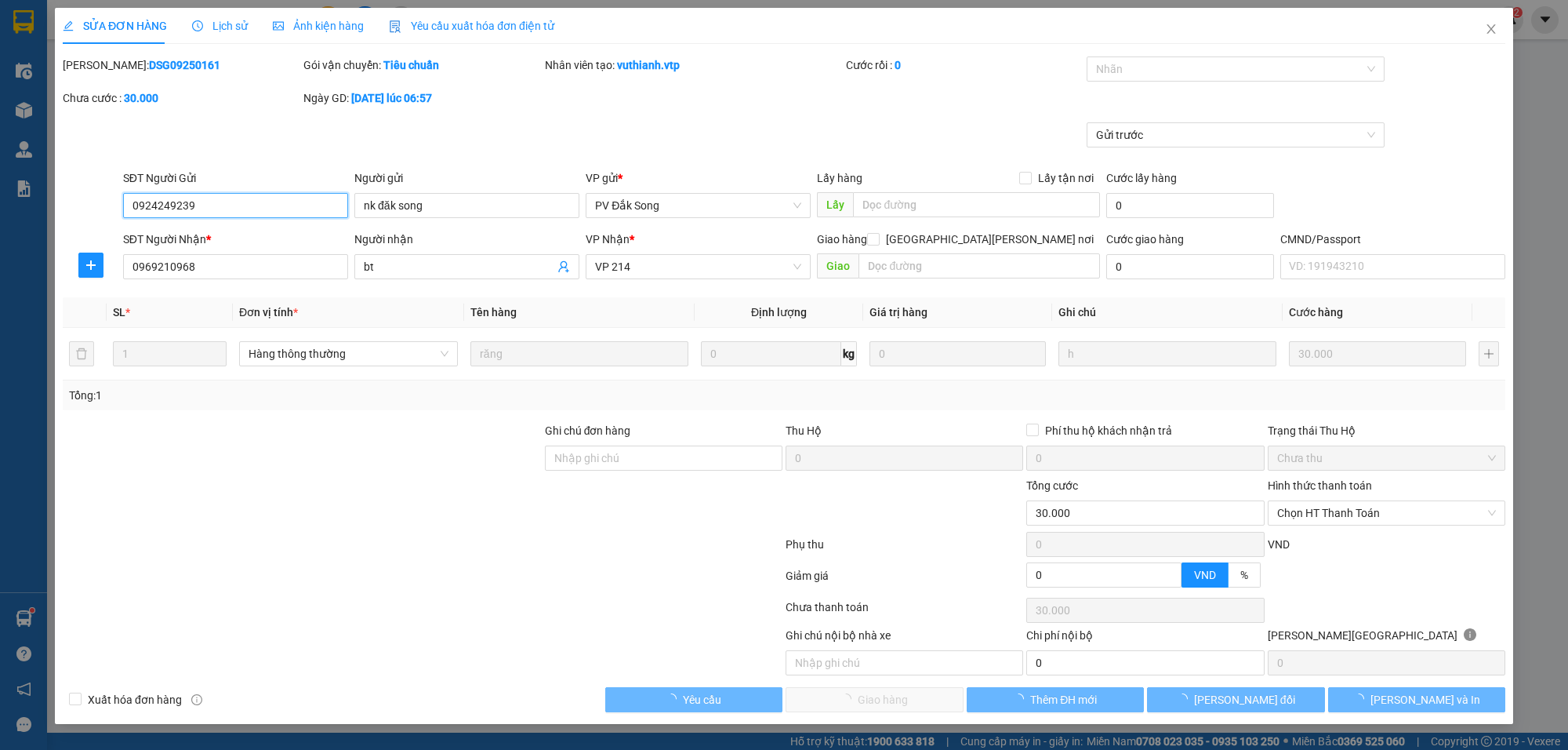
type input "1.500"
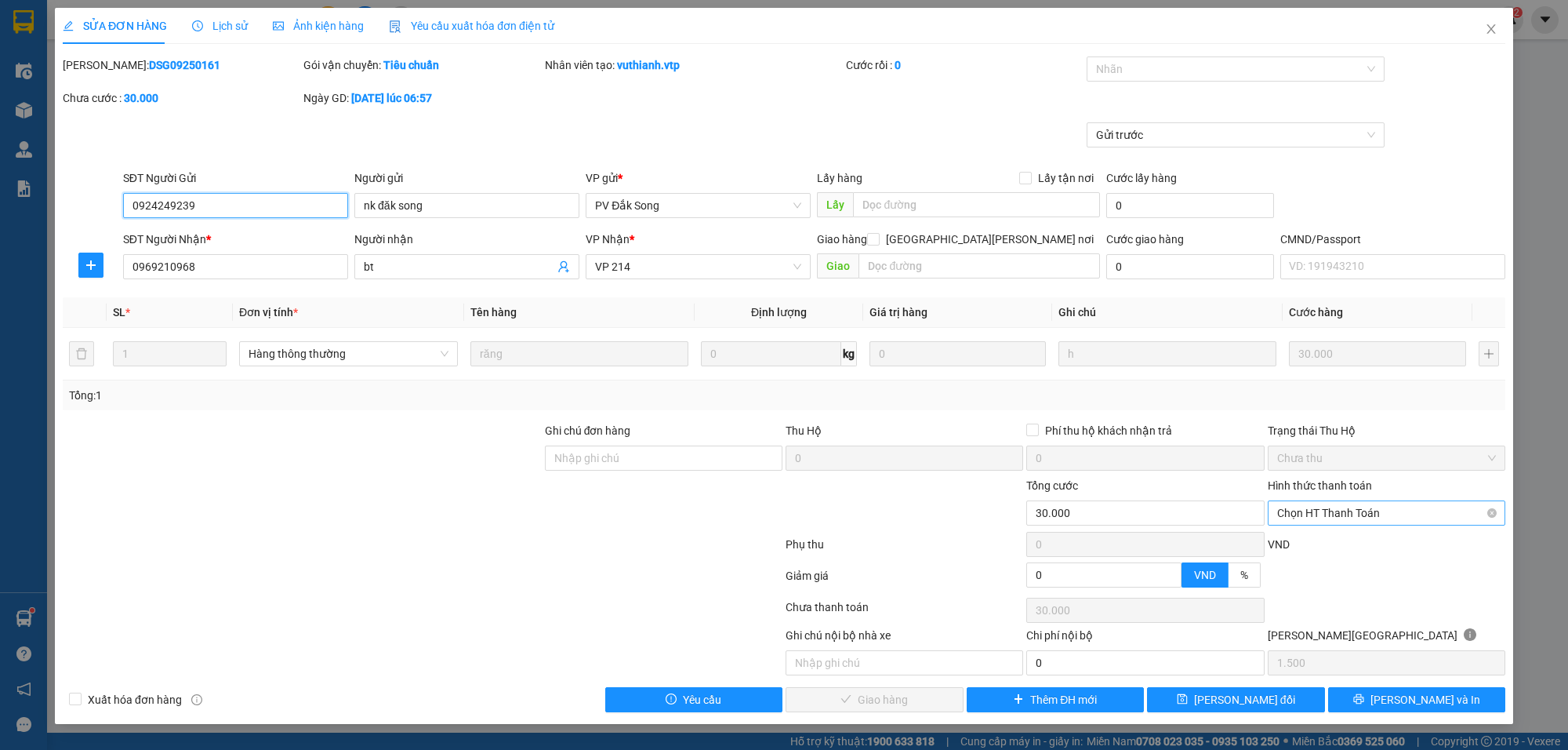
click at [1325, 508] on span "Chọn HT Thanh Toán" at bounding box center [1386, 513] width 219 height 24
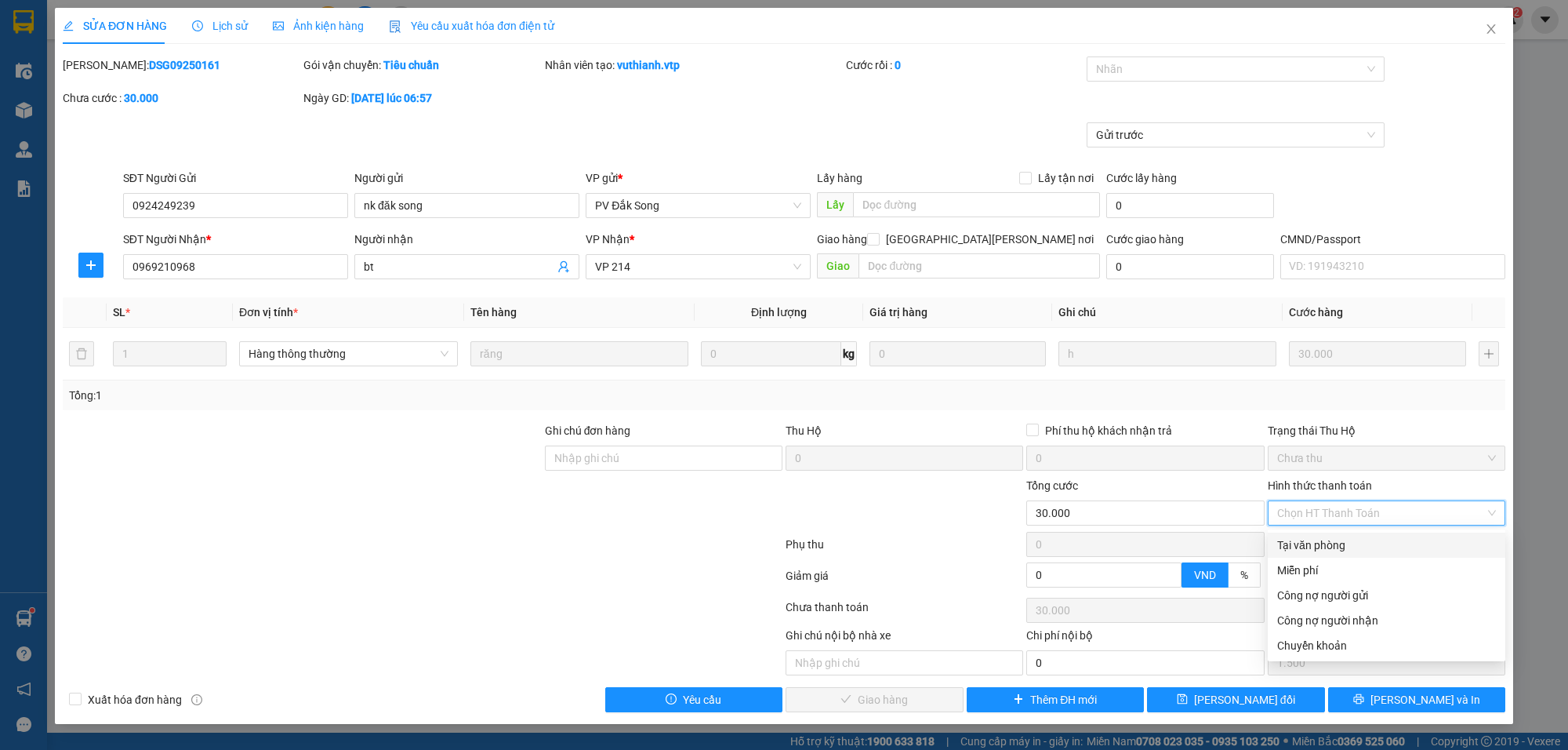
click at [1310, 535] on div "Tại văn phòng" at bounding box center [1386, 546] width 238 height 26
type input "0"
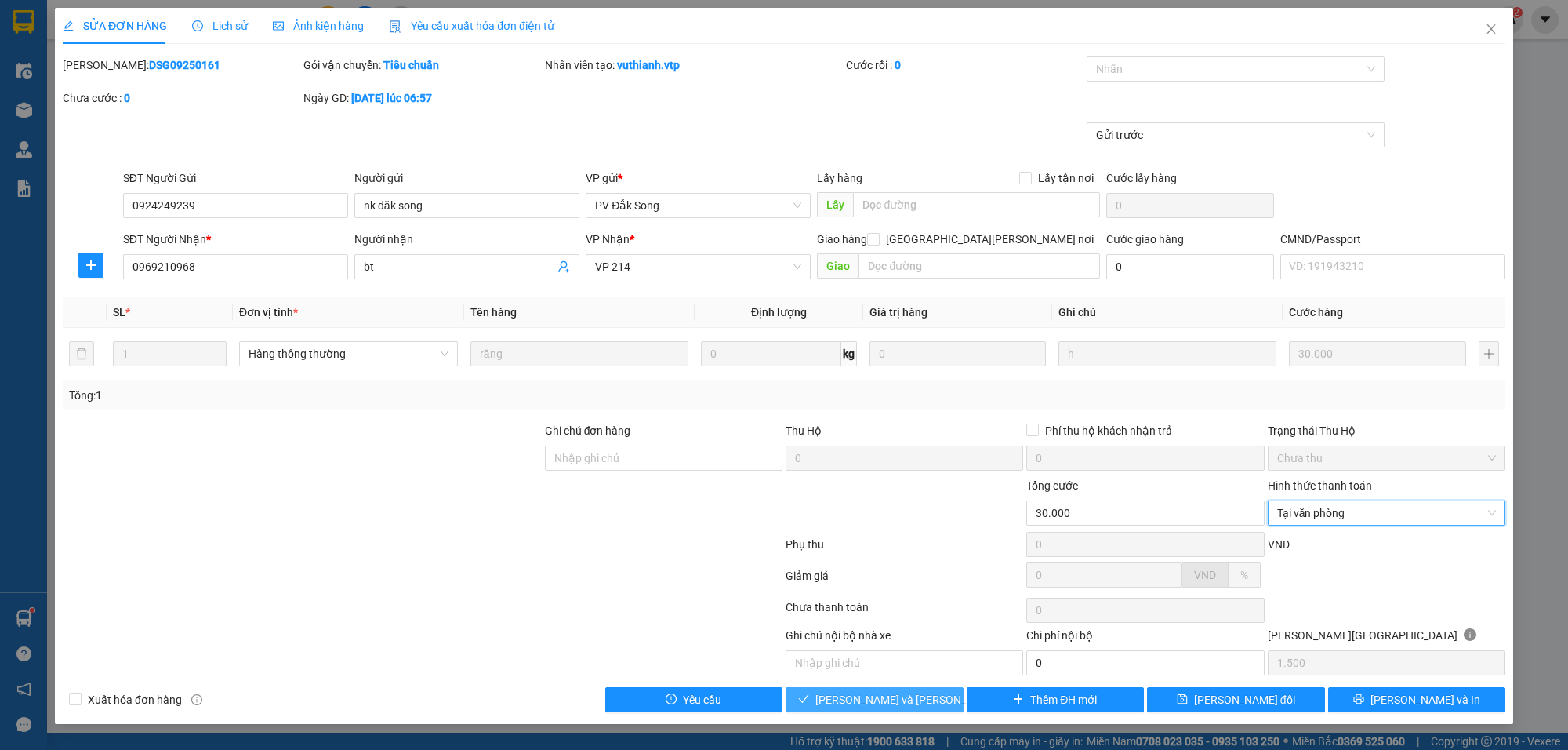
click at [919, 709] on span "[PERSON_NAME] và [PERSON_NAME] hàng" at bounding box center [921, 700] width 211 height 18
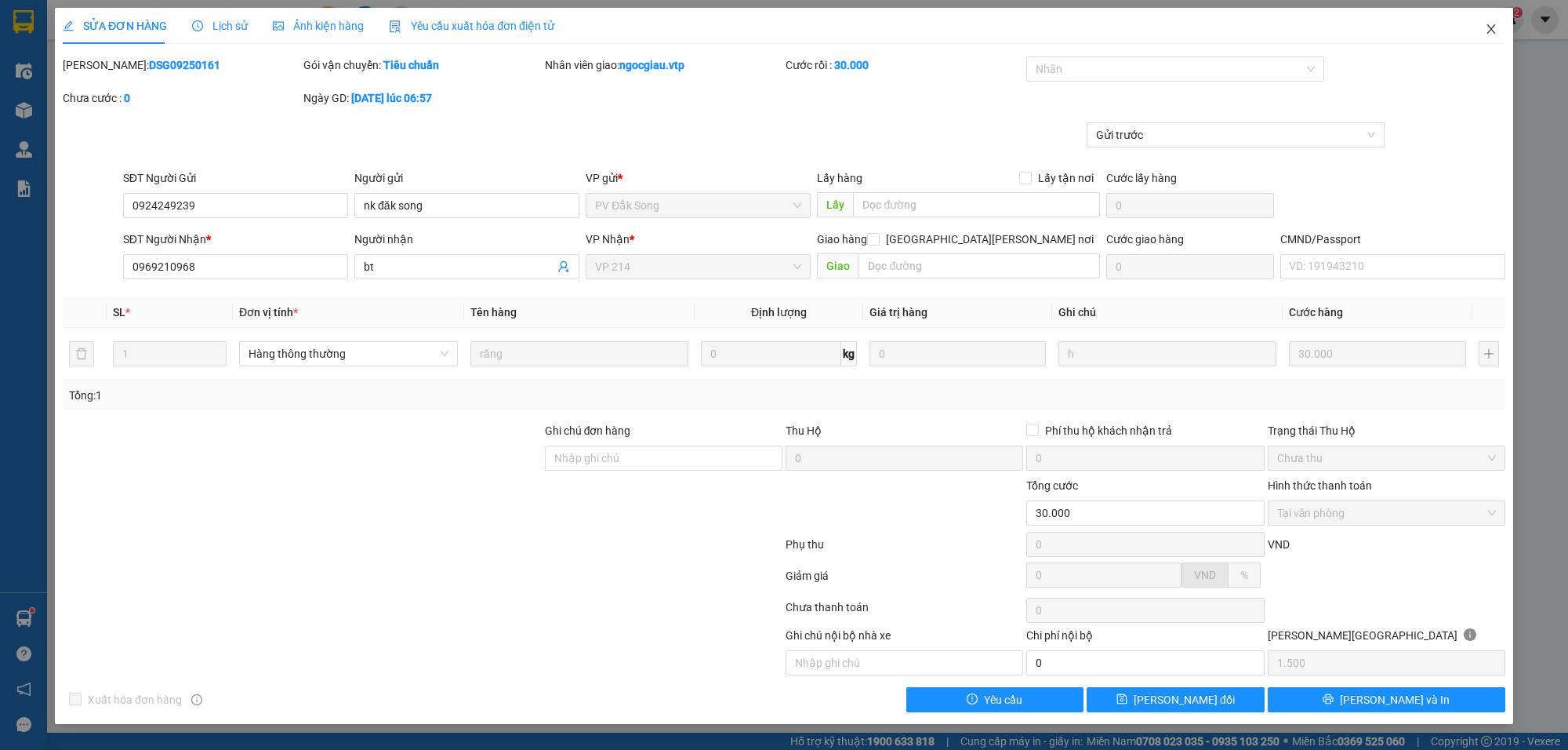
click at [1484, 29] on span "Close" at bounding box center [1490, 29] width 44 height 44
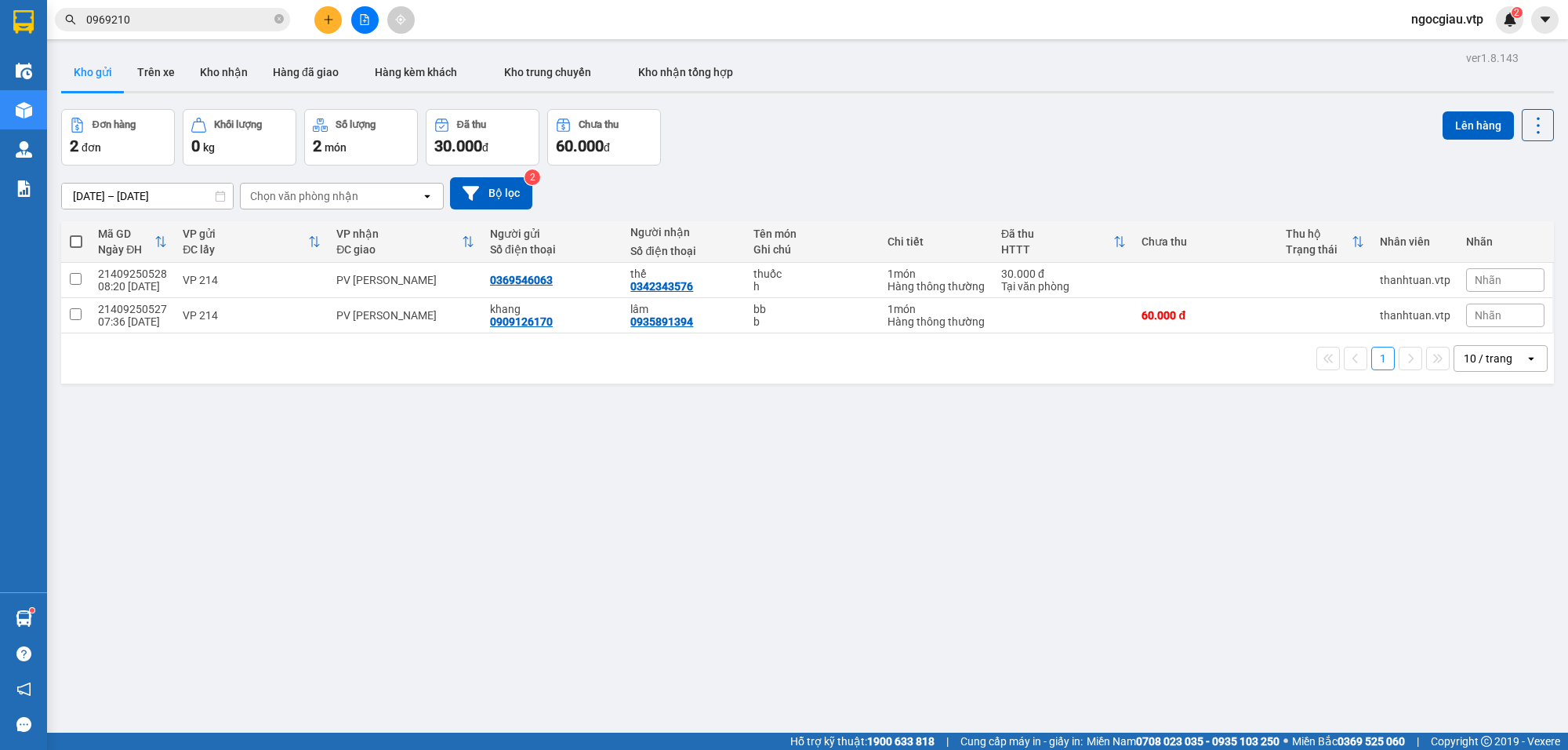
click at [178, 16] on input "0969210" at bounding box center [179, 20] width 185 height 18
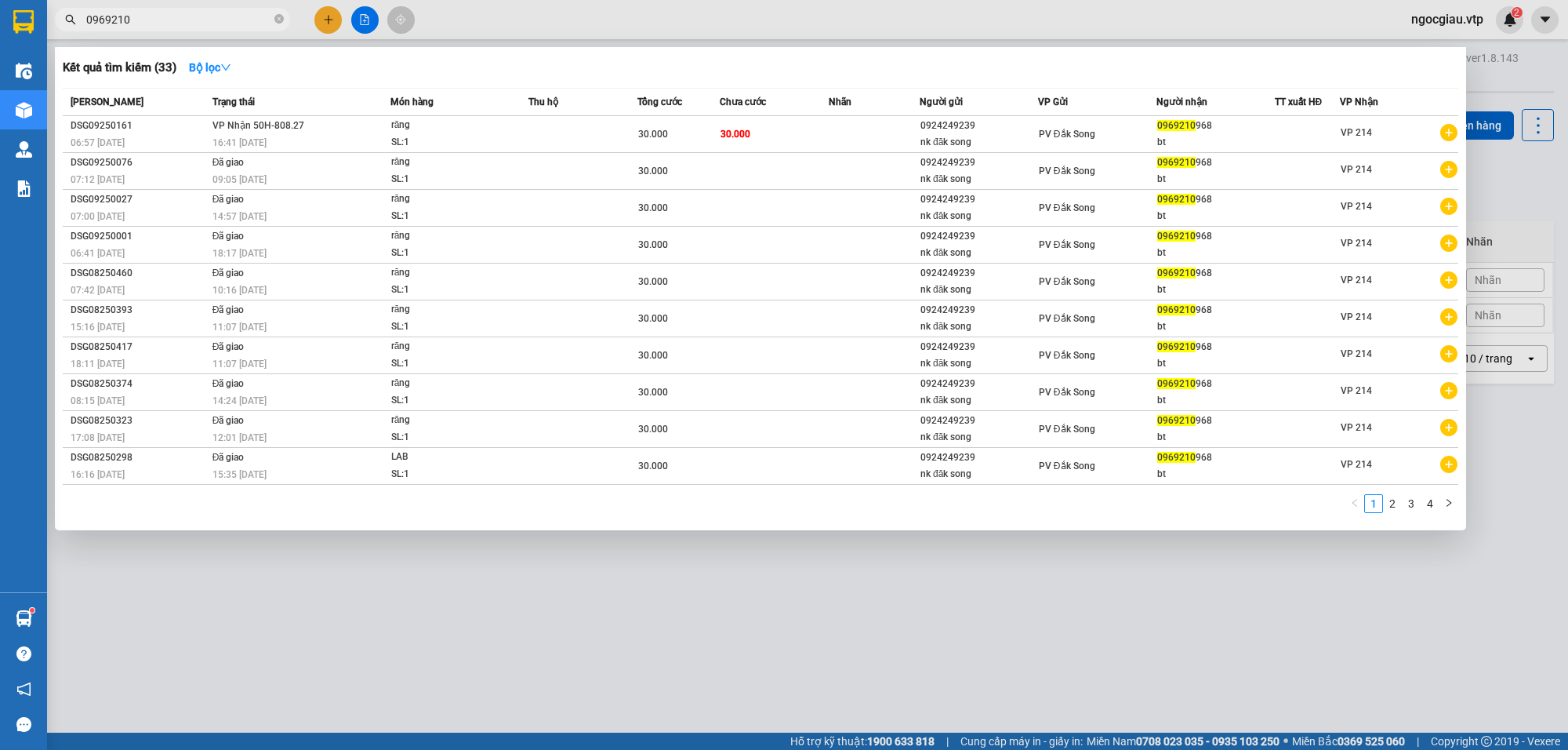
click at [178, 16] on input "0969210" at bounding box center [179, 20] width 185 height 18
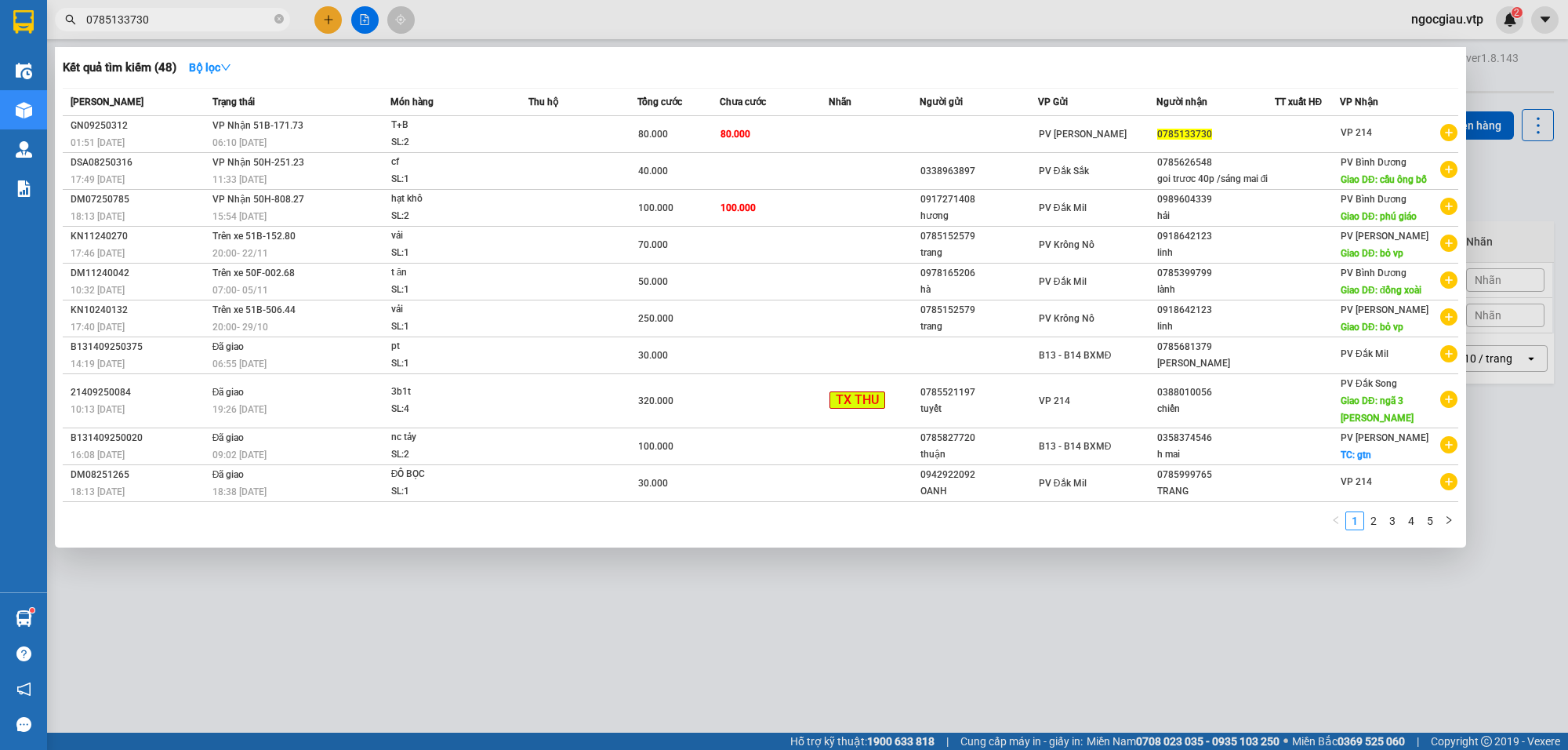
type input "0785133730"
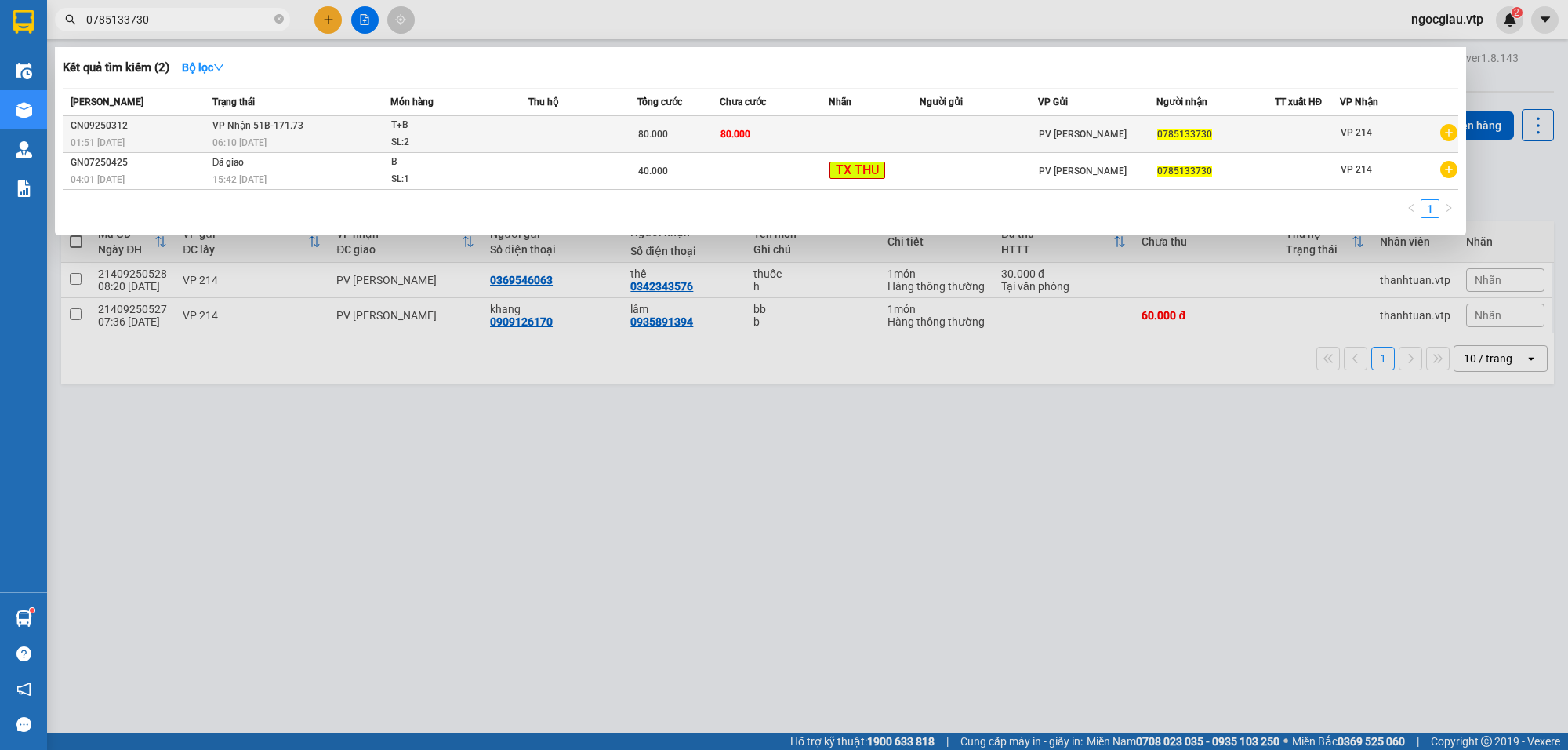
click at [870, 132] on td at bounding box center [874, 135] width 91 height 37
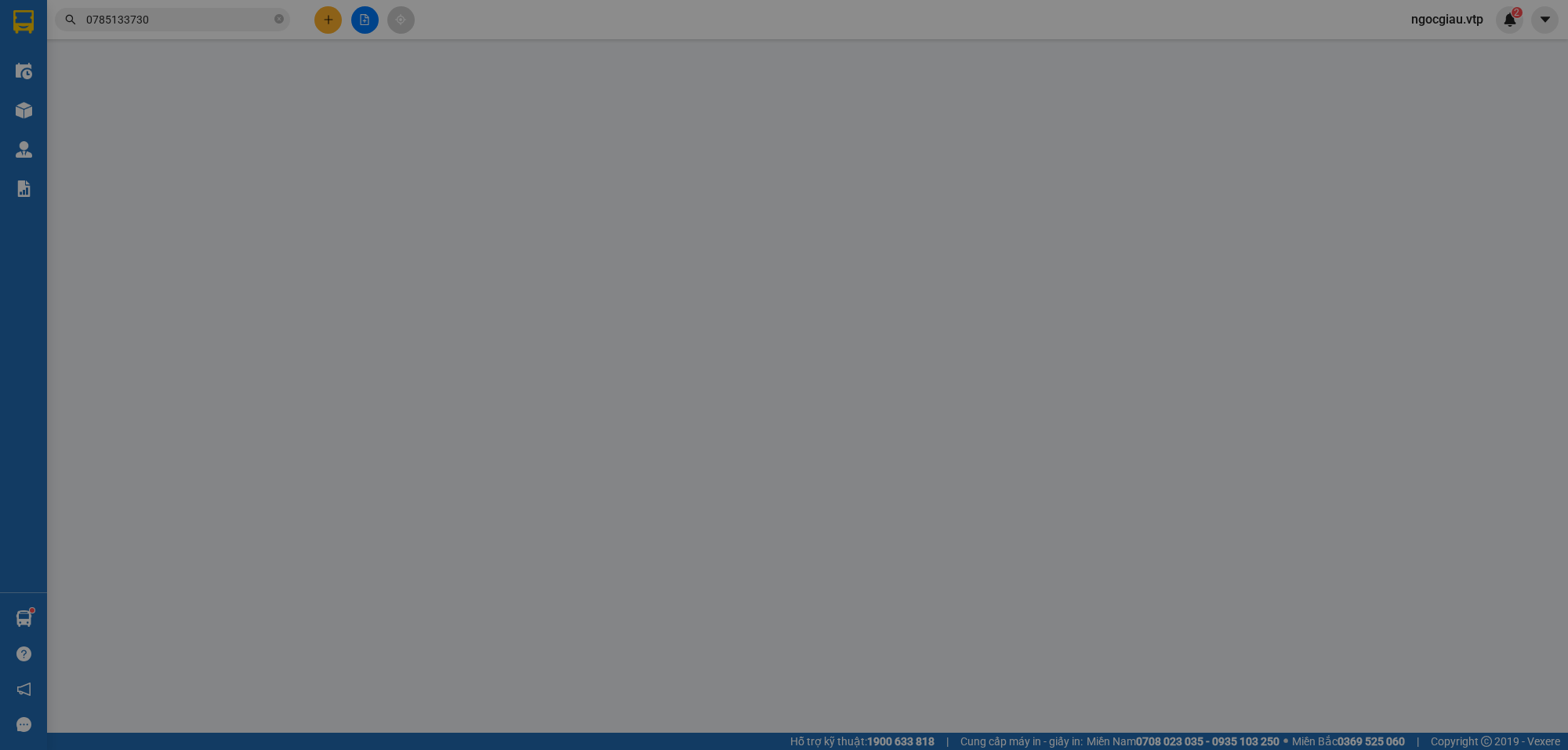
type input "0785133730"
type input "80.000"
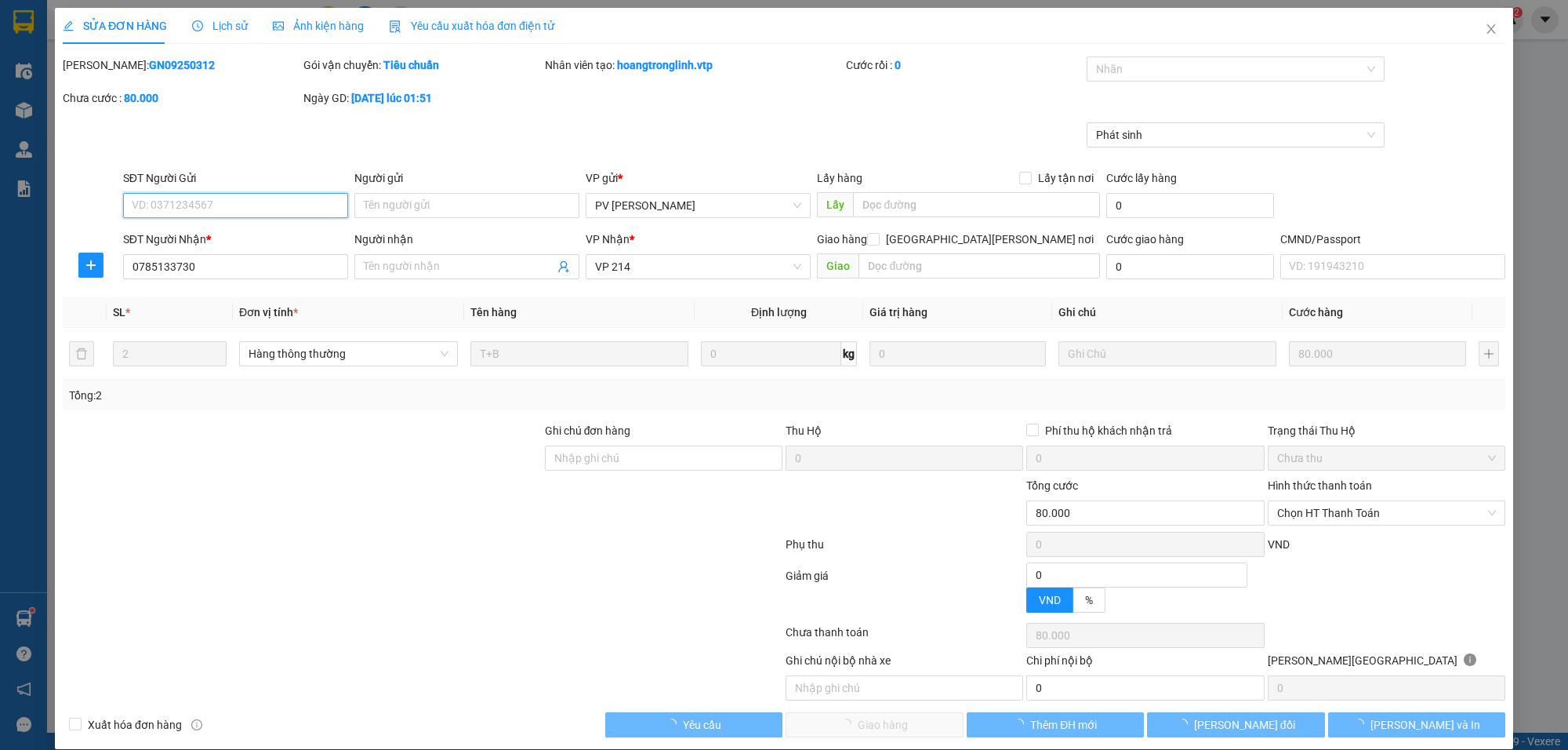
type input "16.000"
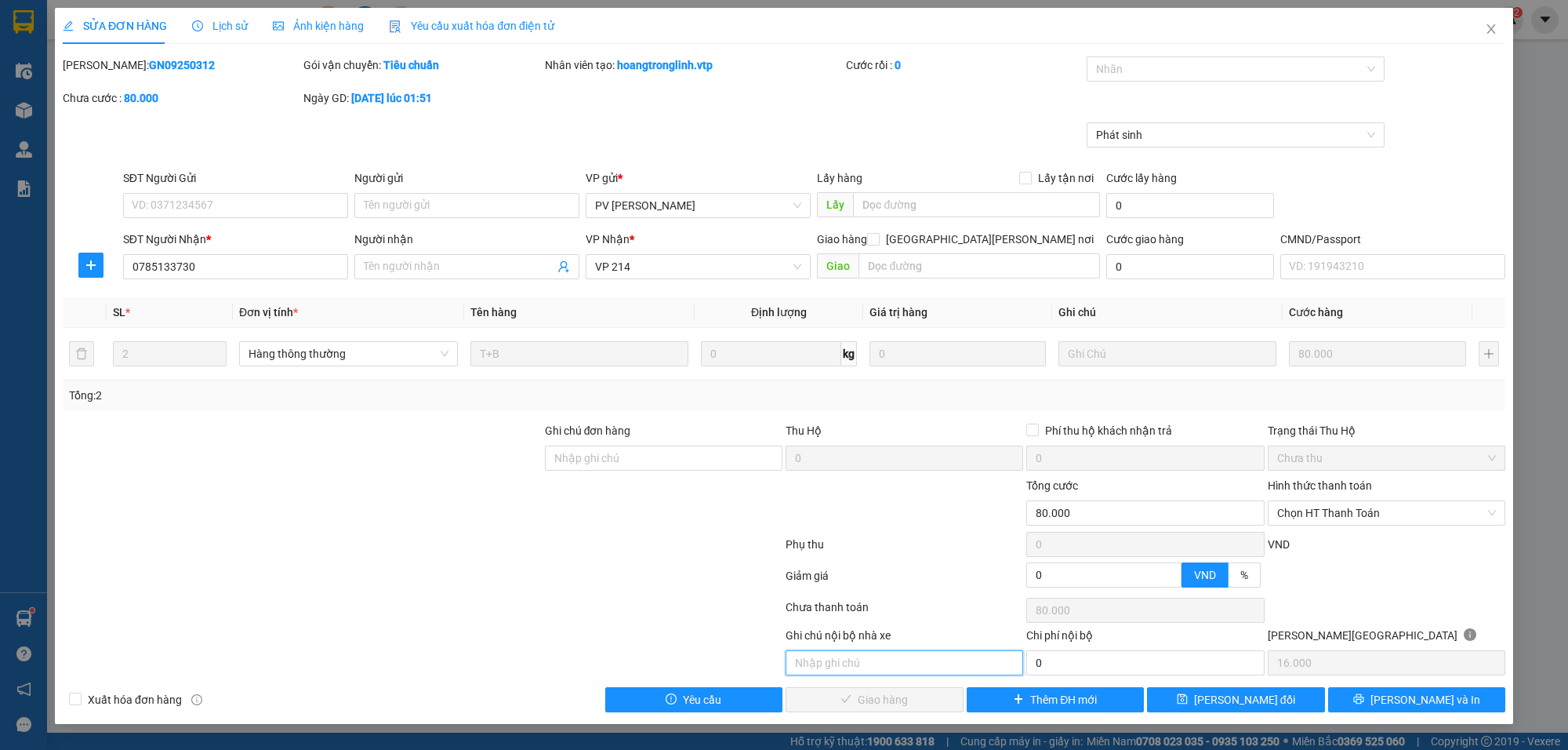
click at [835, 669] on input "text" at bounding box center [905, 663] width 238 height 26
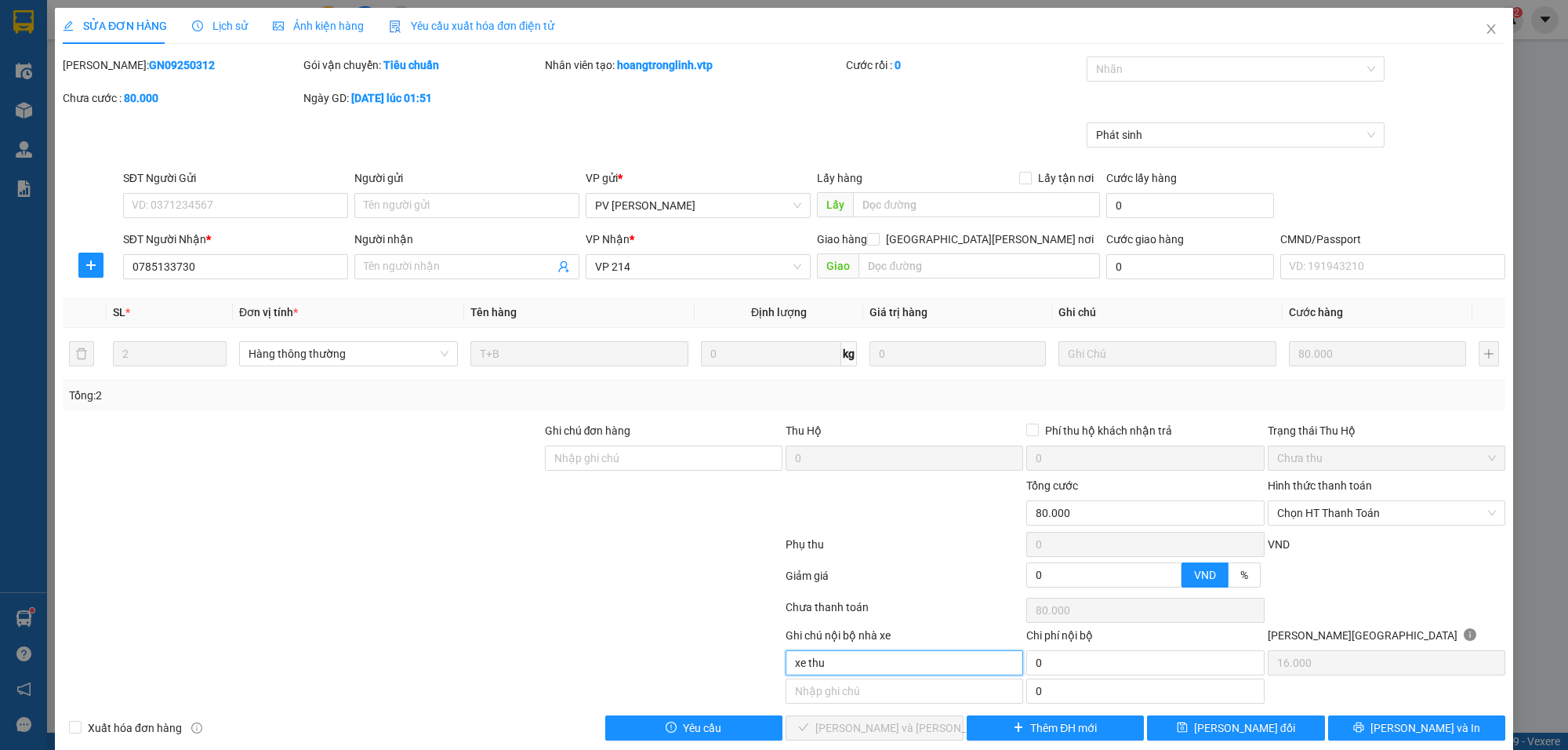
type input "xe thu"
click at [1096, 65] on input "search" at bounding box center [1097, 69] width 3 height 19
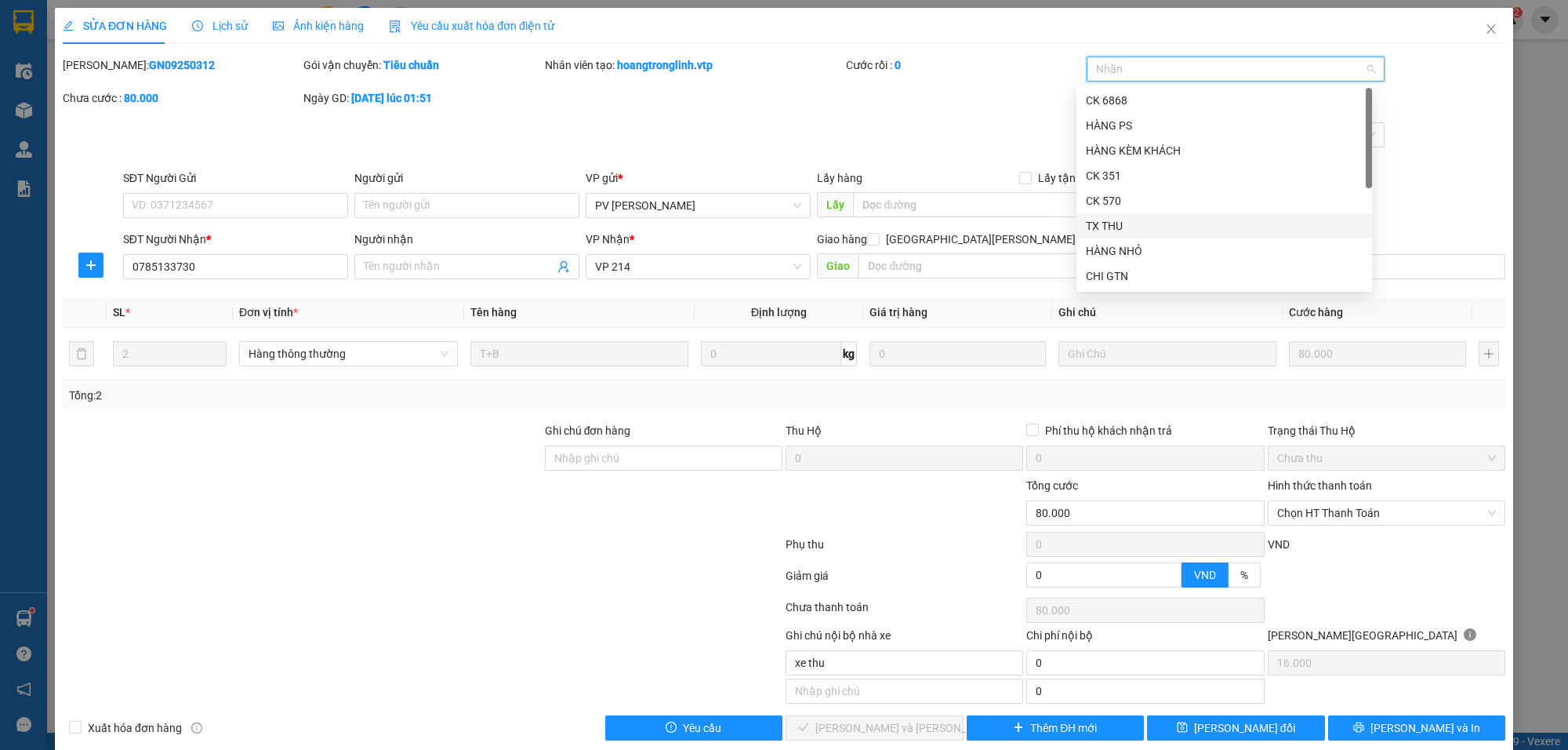
click at [1121, 224] on div "TX THU" at bounding box center [1224, 226] width 277 height 18
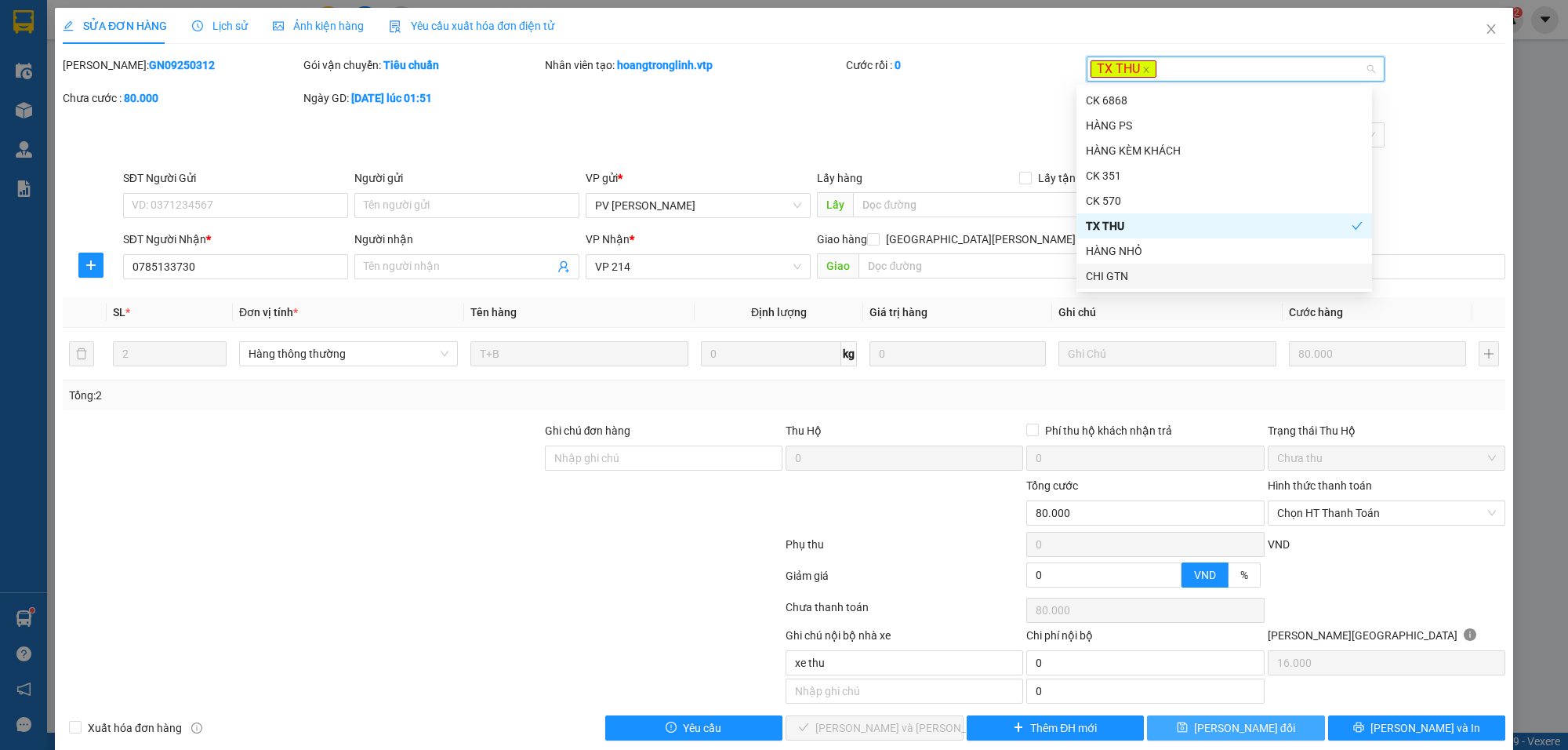
click at [1232, 735] on span "[PERSON_NAME] đổi" at bounding box center [1244, 728] width 101 height 18
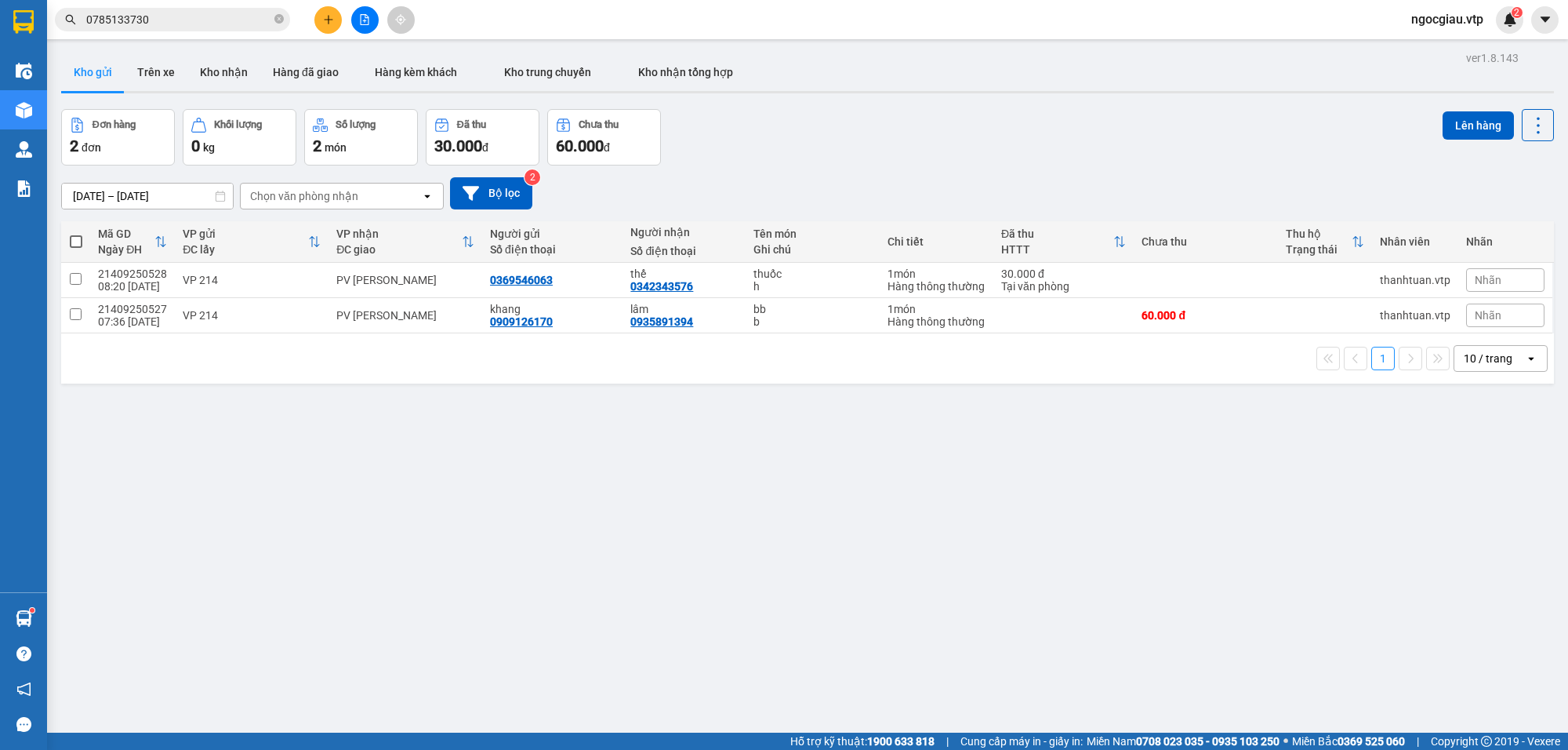
click at [220, 24] on input "0785133730" at bounding box center [179, 20] width 185 height 18
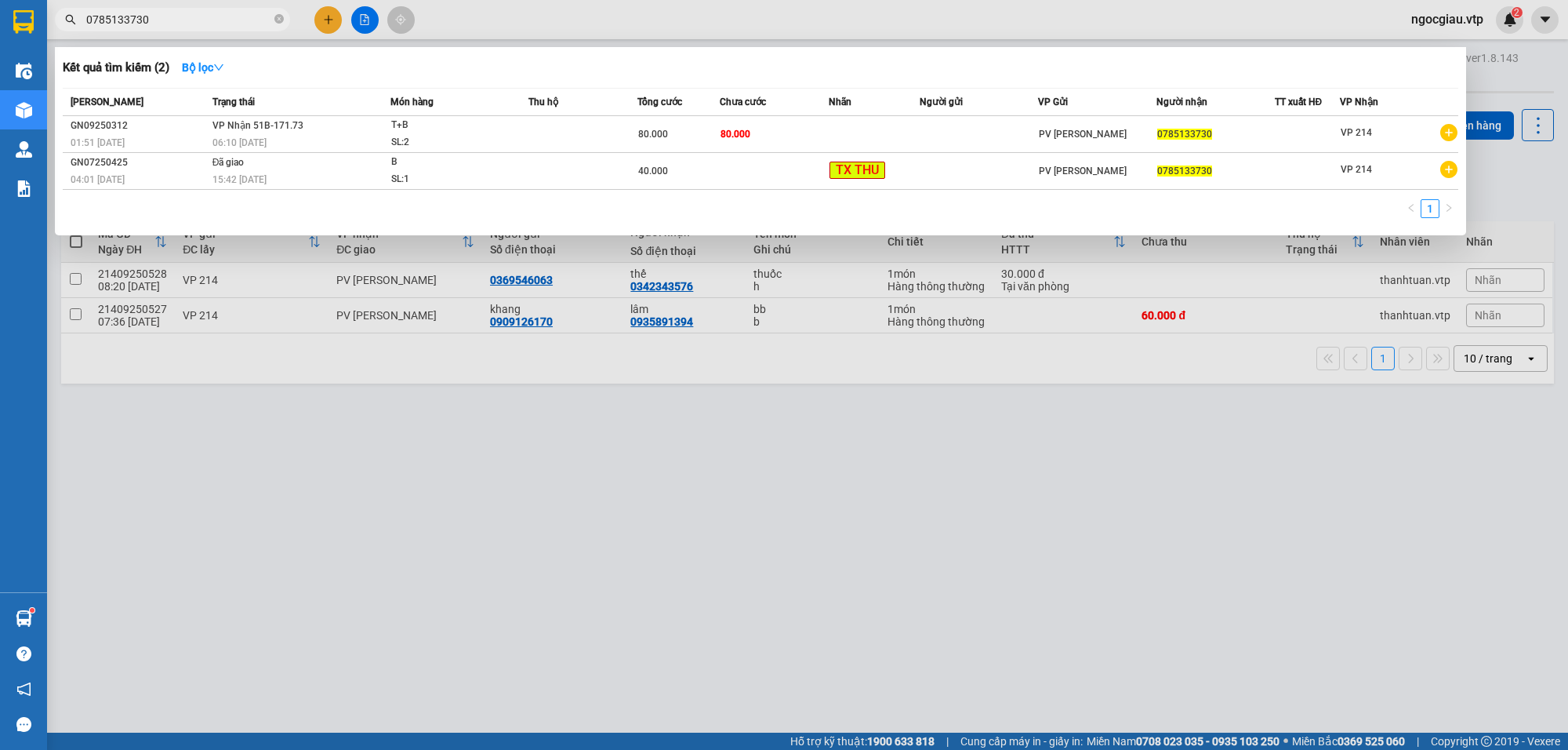
click at [220, 24] on input "0785133730" at bounding box center [179, 20] width 185 height 18
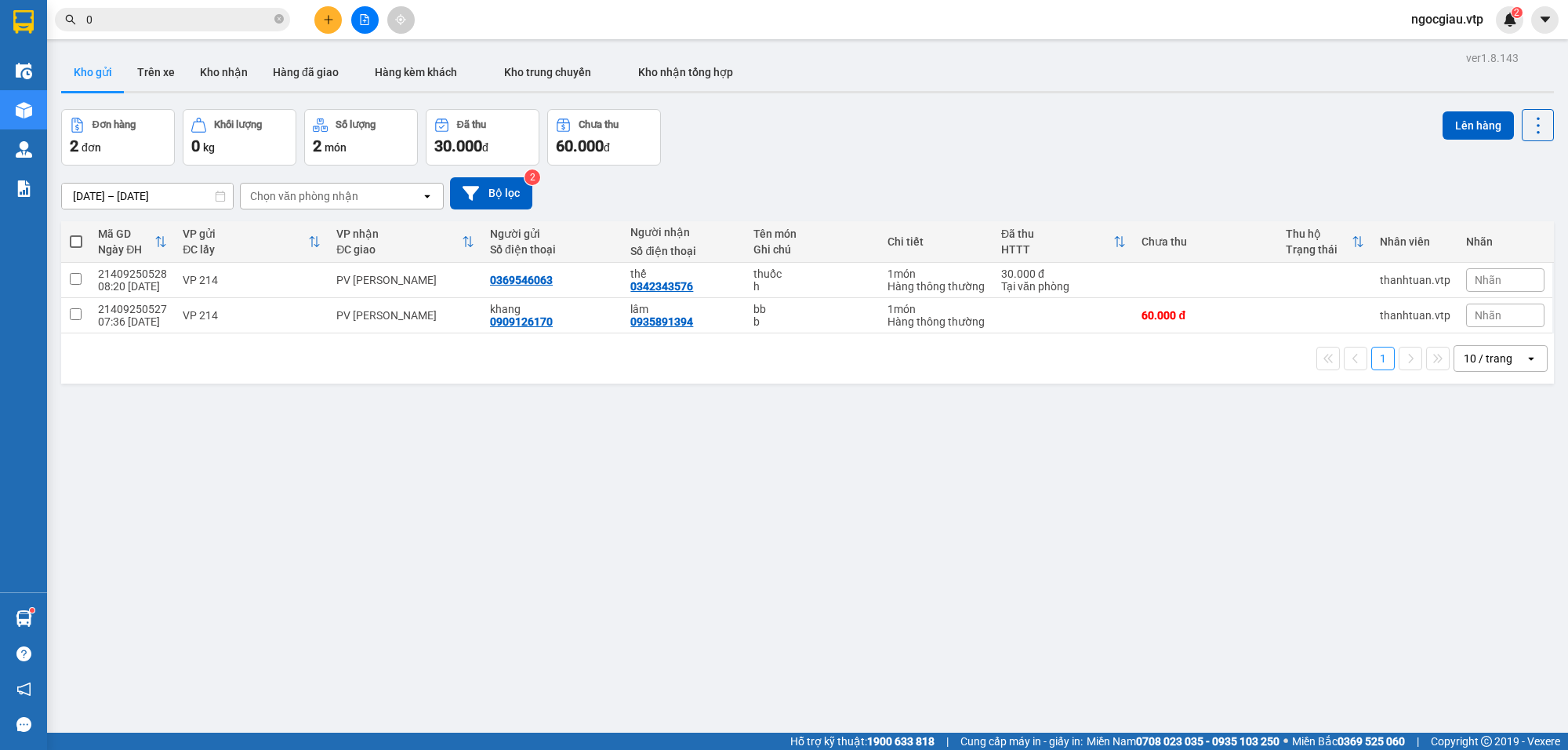
click at [221, 21] on input "0" at bounding box center [179, 20] width 185 height 18
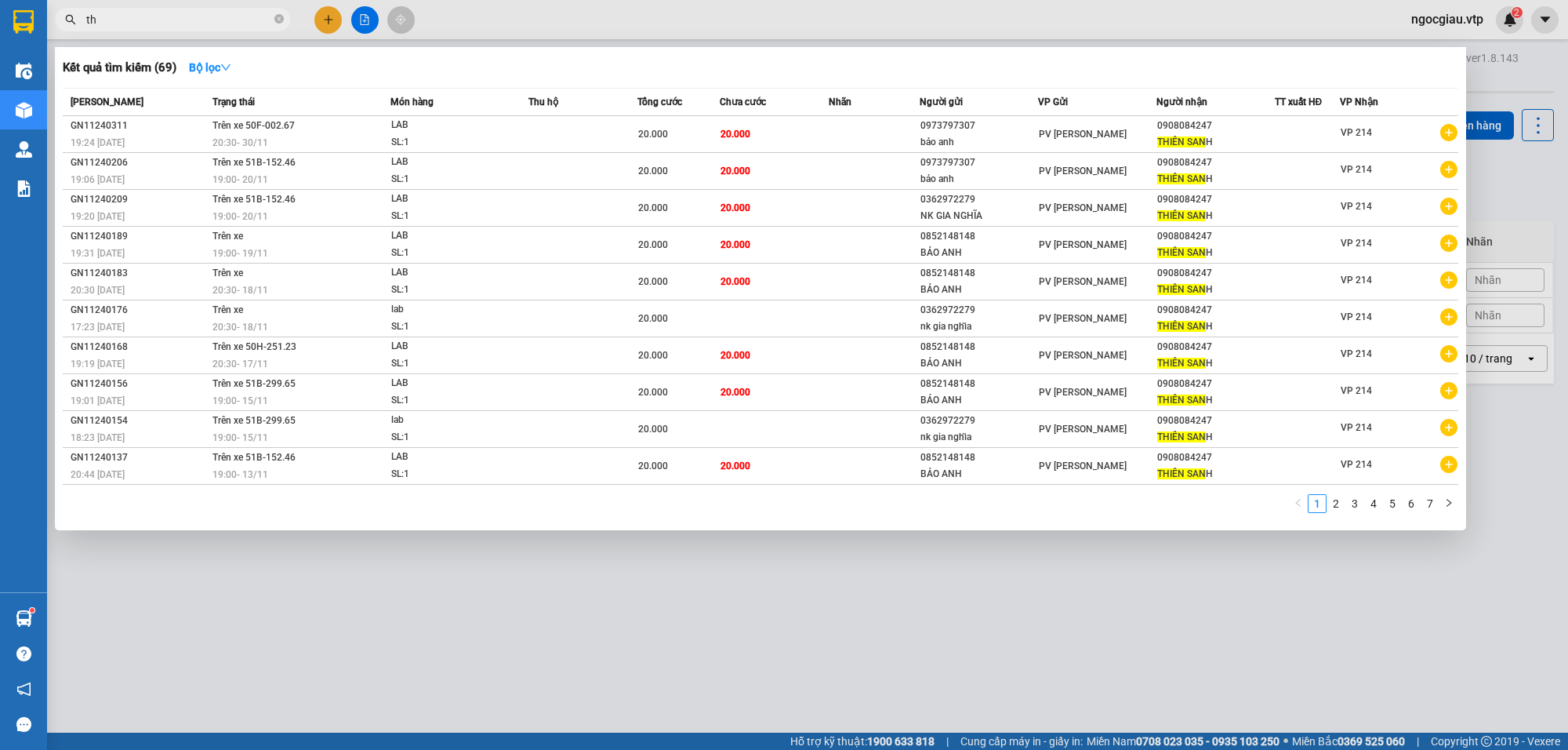
type input "t"
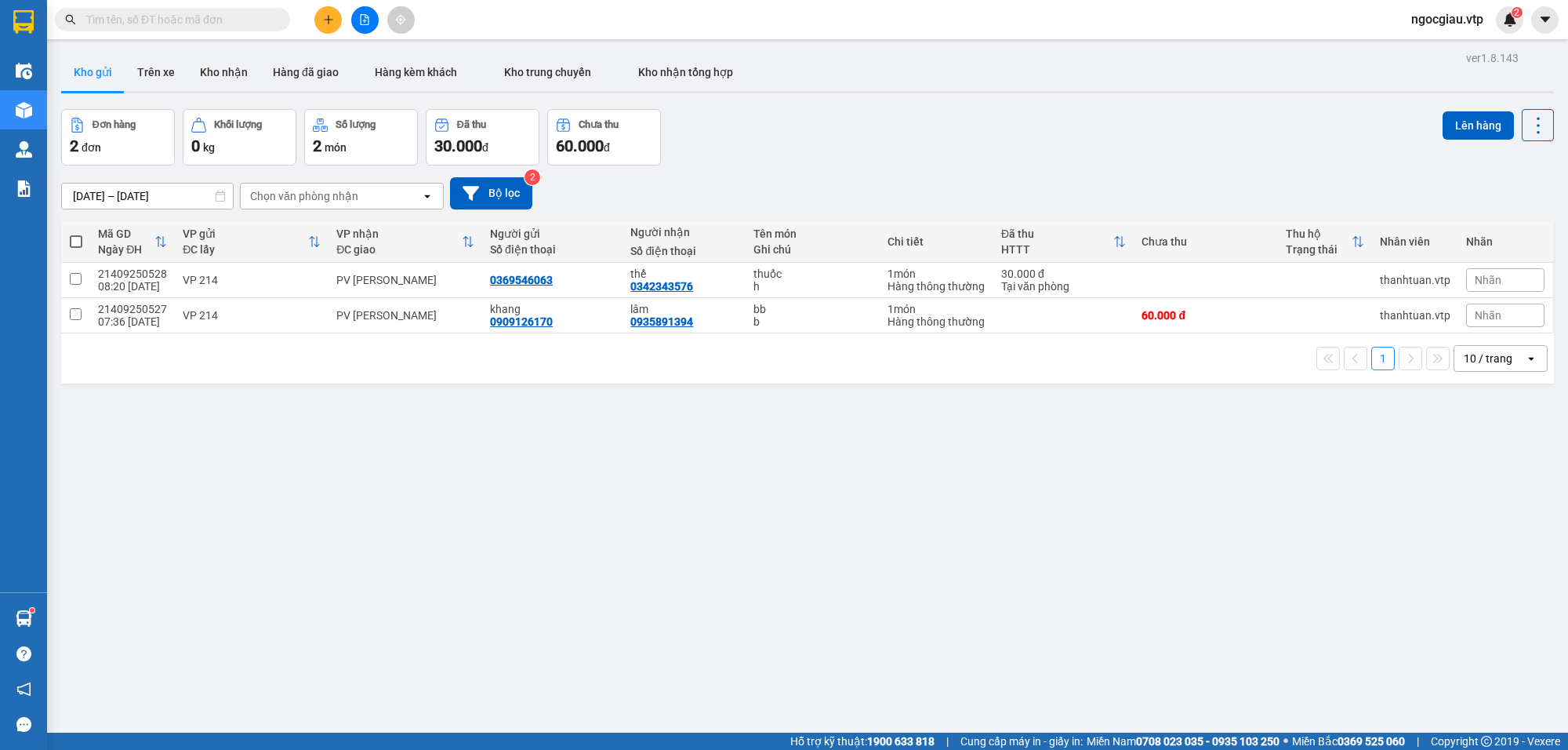
click at [173, 18] on input "text" at bounding box center [179, 20] width 185 height 18
click at [157, 11] on input "text" at bounding box center [179, 20] width 185 height 18
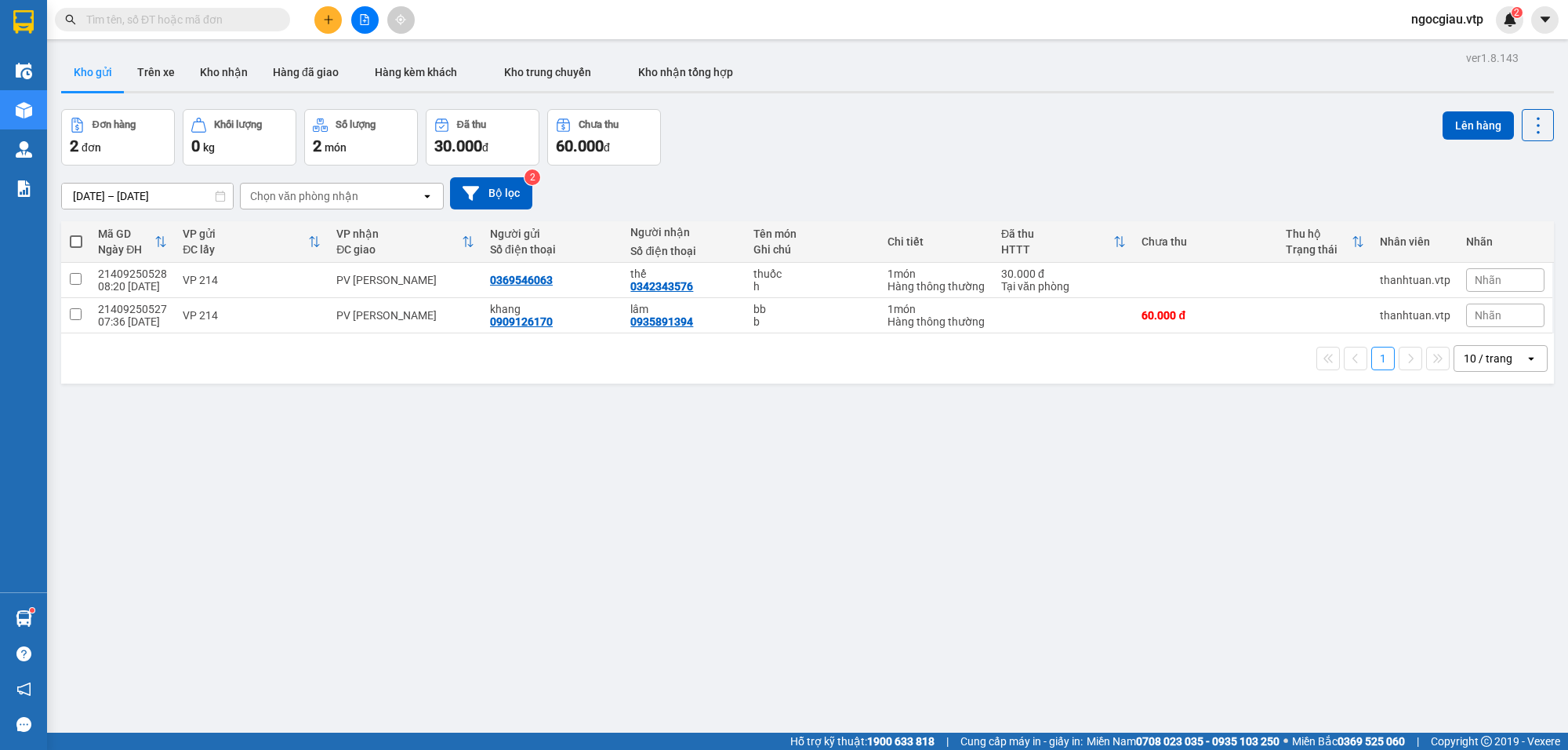
click at [157, 11] on input "text" at bounding box center [179, 20] width 185 height 18
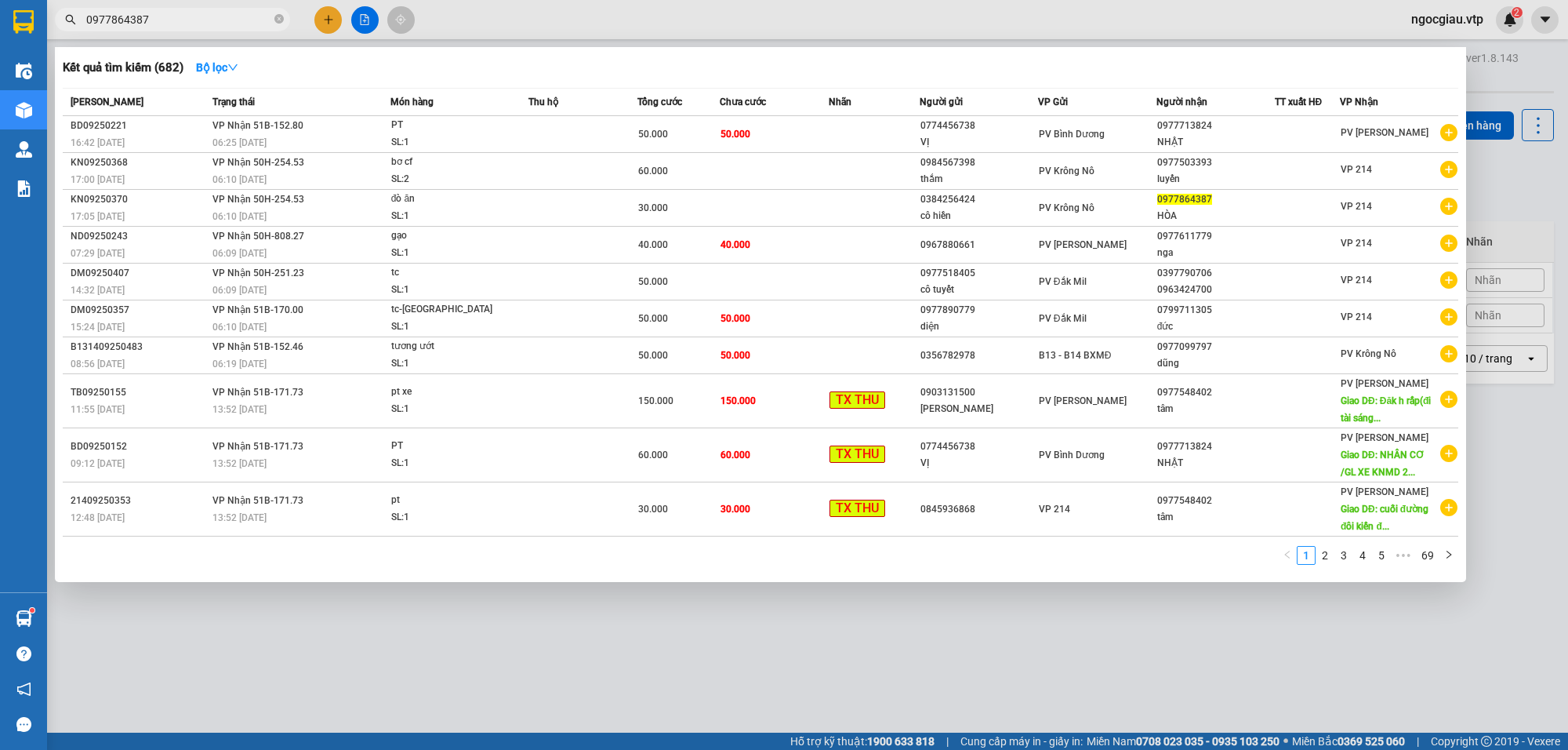
type input "0977864387"
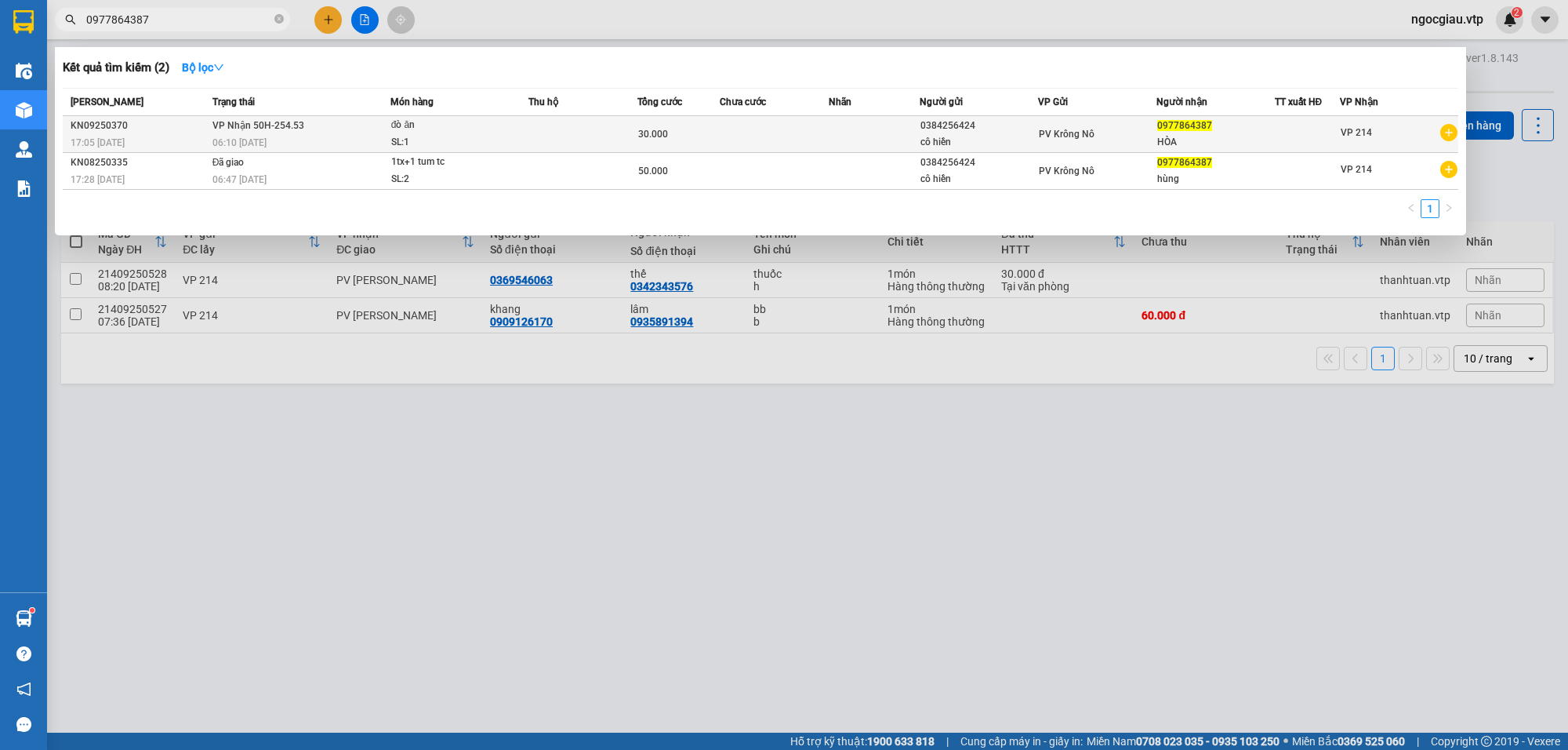
click at [705, 126] on div "30.000" at bounding box center [678, 135] width 80 height 18
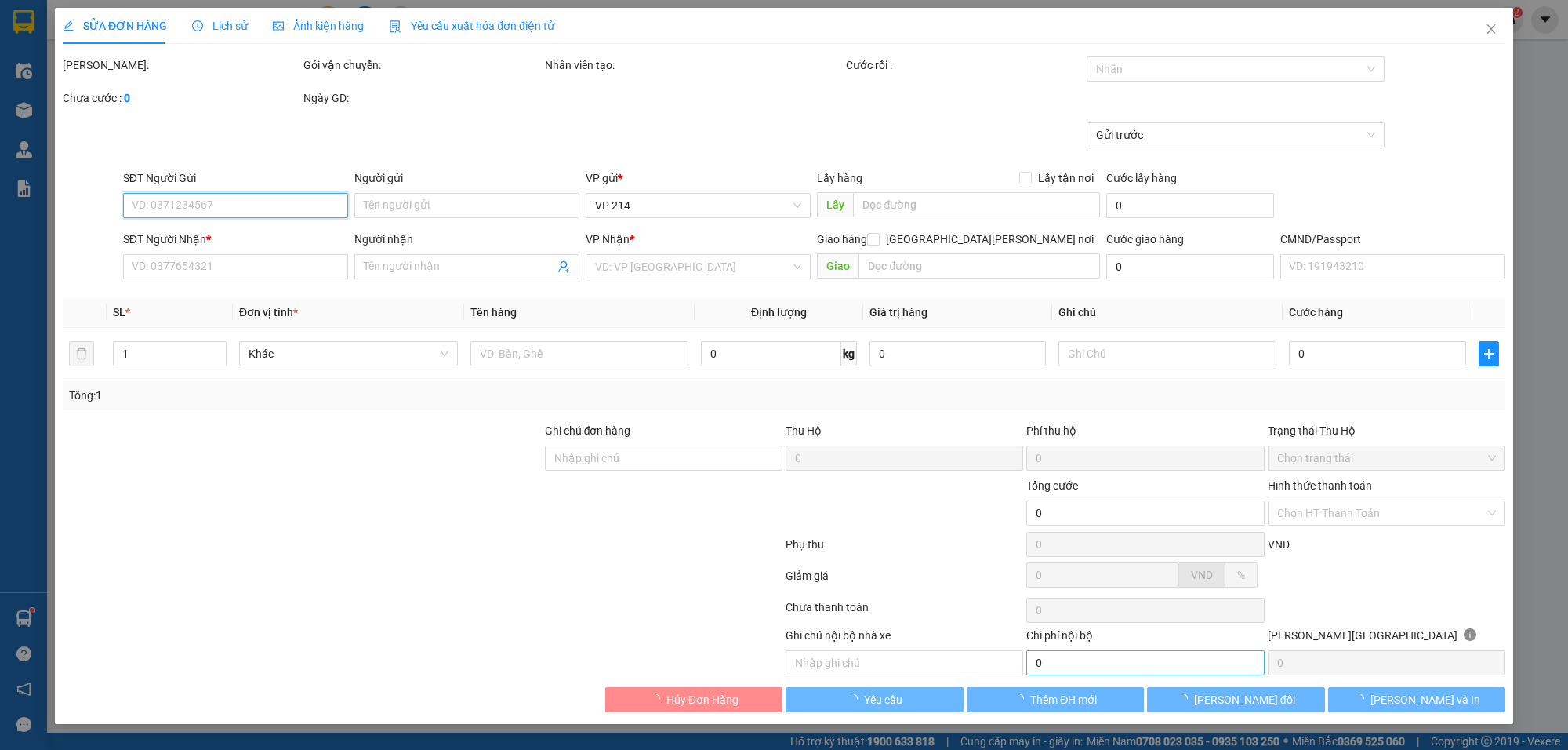
type input "0384256424"
type input "cô hiền"
type input "0977864387"
type input "HÒA"
type input "30.000"
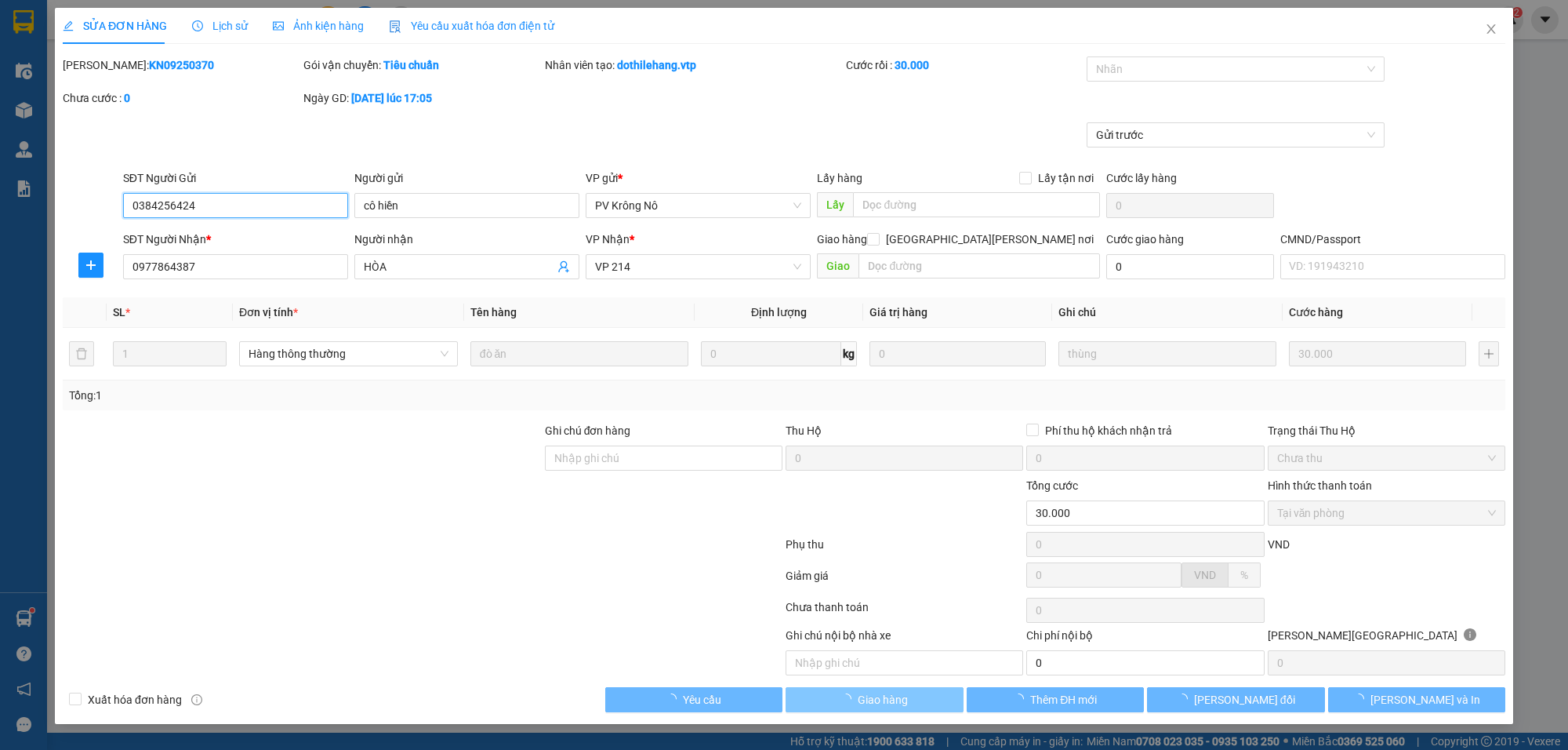
type input "1.500"
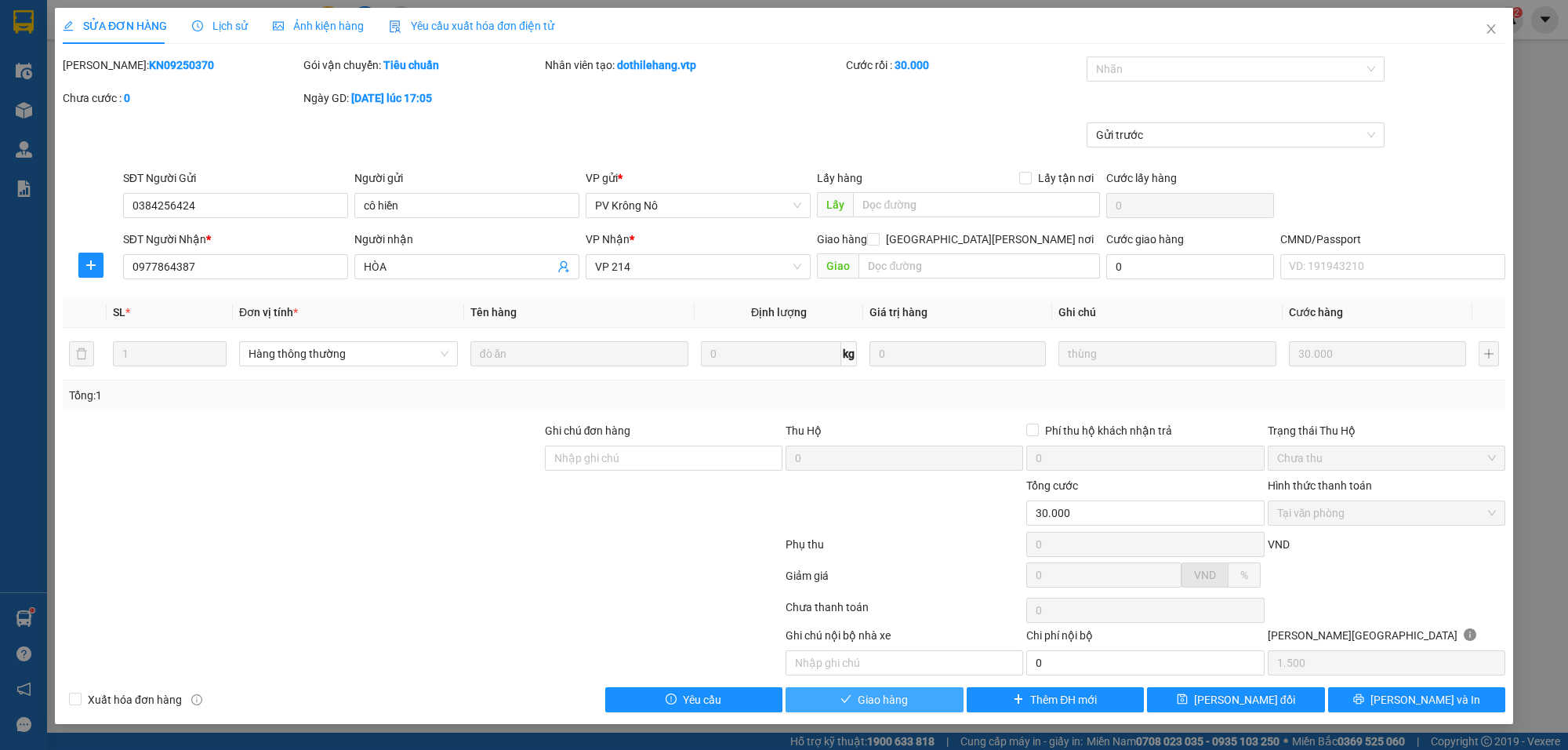
click at [898, 692] on button "Giao hàng" at bounding box center [874, 700] width 178 height 26
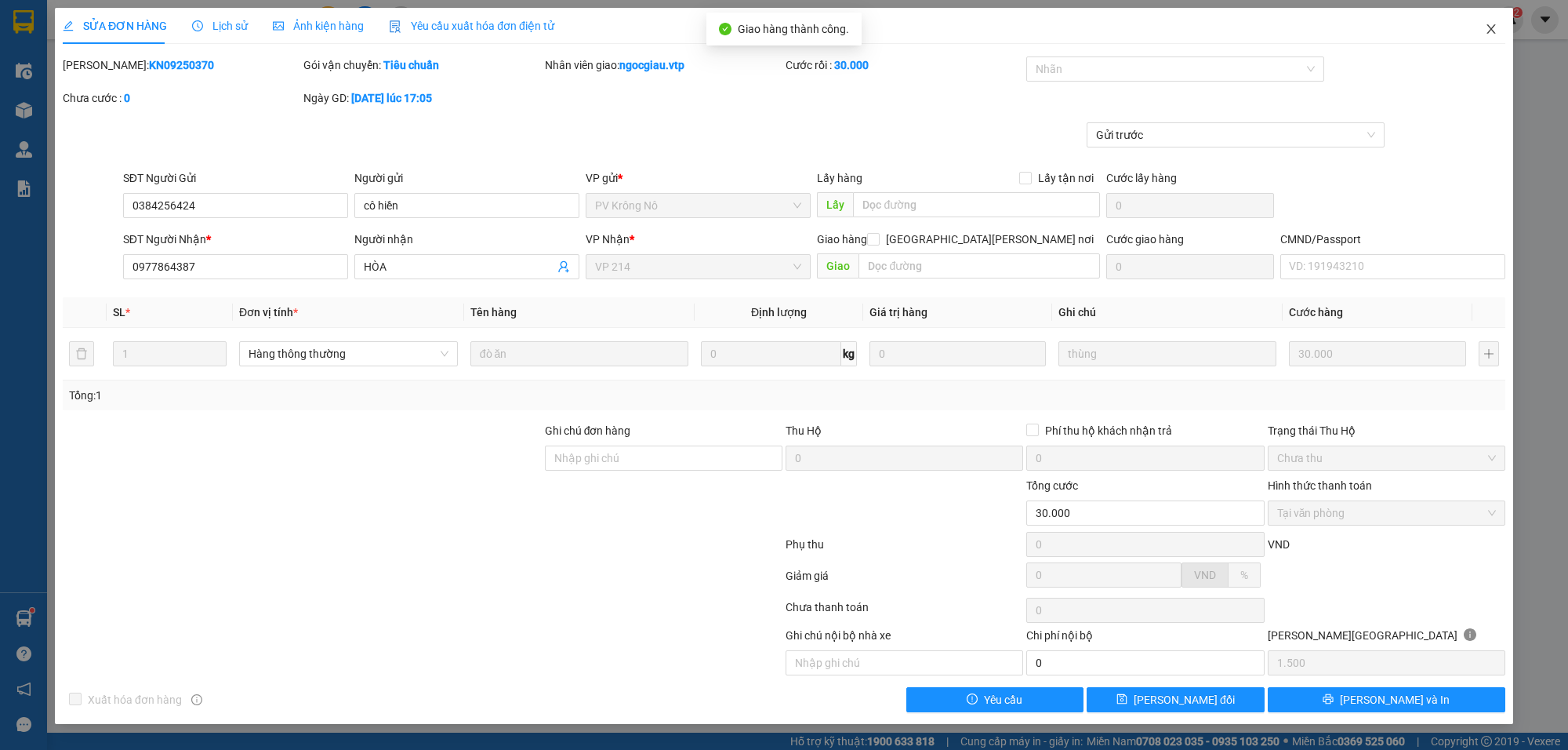
click at [1497, 31] on span "Close" at bounding box center [1490, 29] width 44 height 44
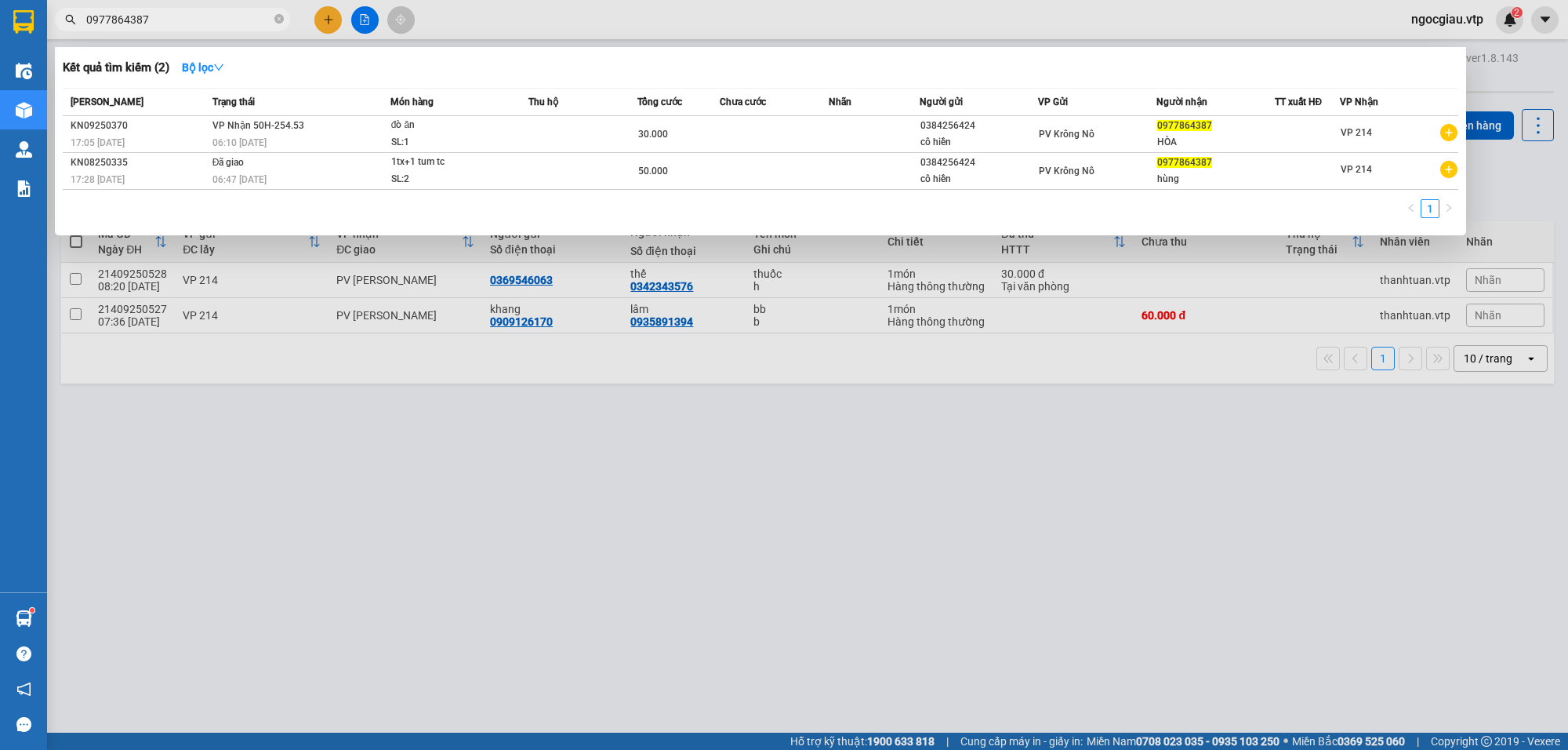
click at [212, 22] on input "0977864387" at bounding box center [179, 20] width 185 height 18
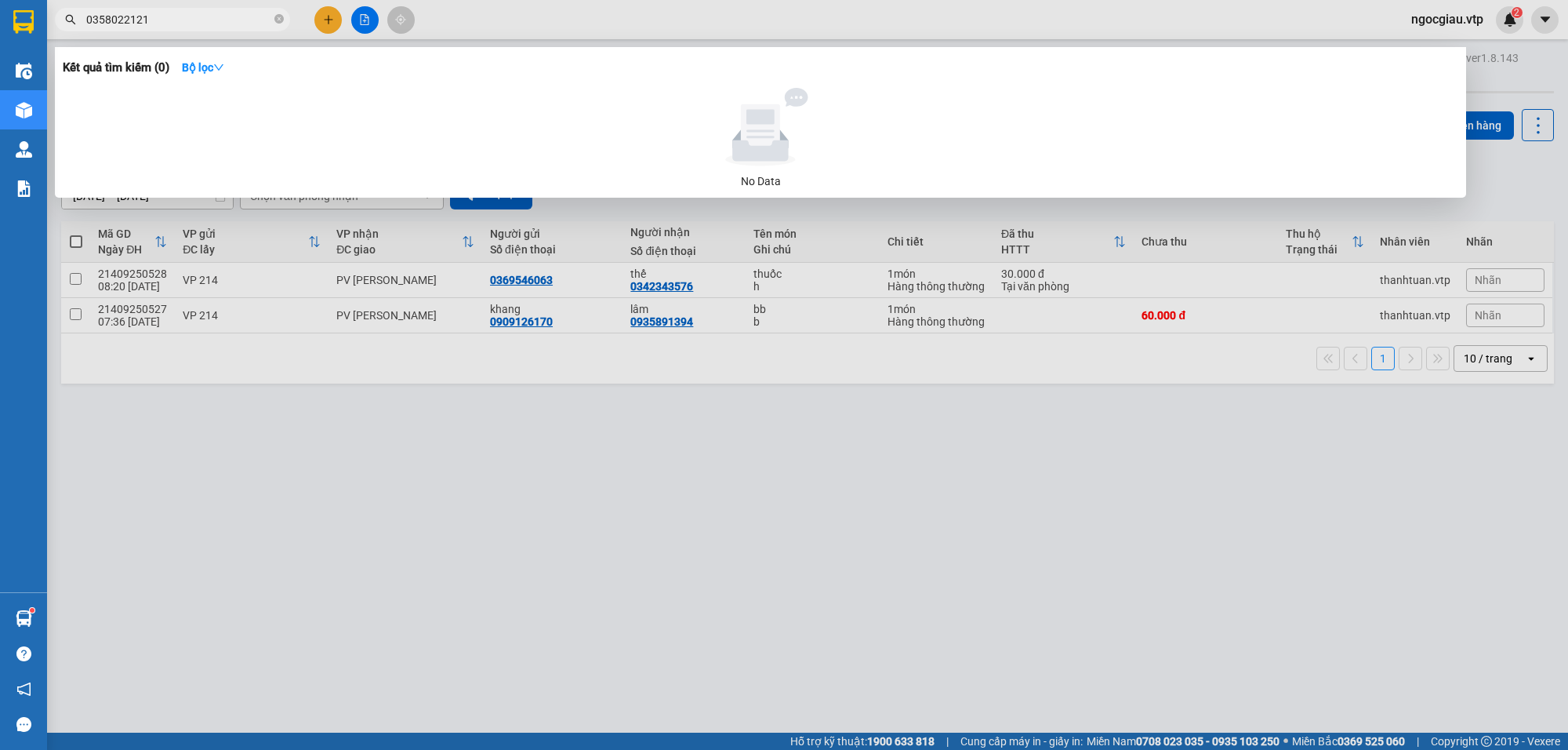
click at [185, 16] on input "0358022121" at bounding box center [179, 20] width 185 height 18
click at [185, 14] on input "09060096" at bounding box center [179, 20] width 185 height 18
type input "0345624065"
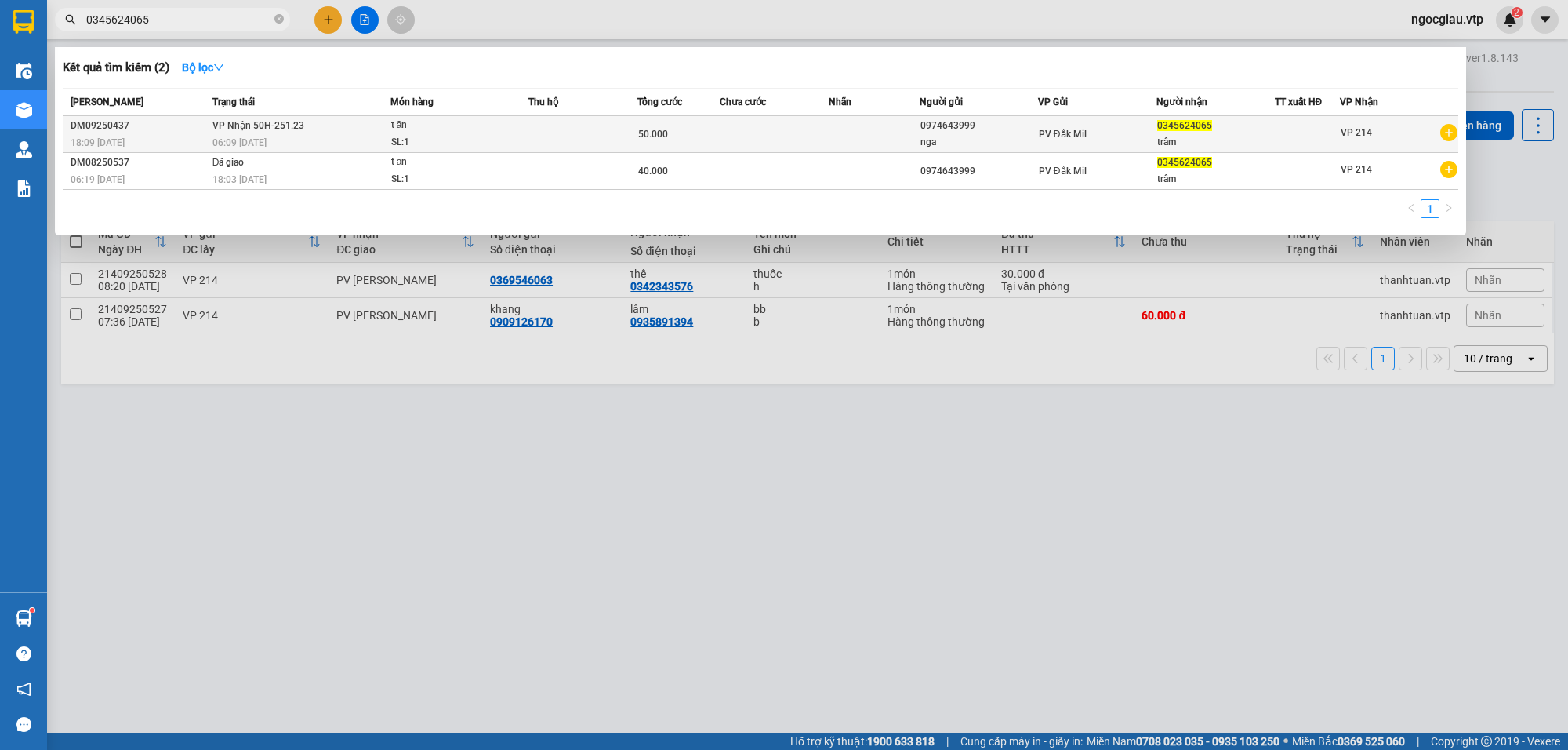
click at [674, 128] on div "50.000" at bounding box center [678, 135] width 80 height 18
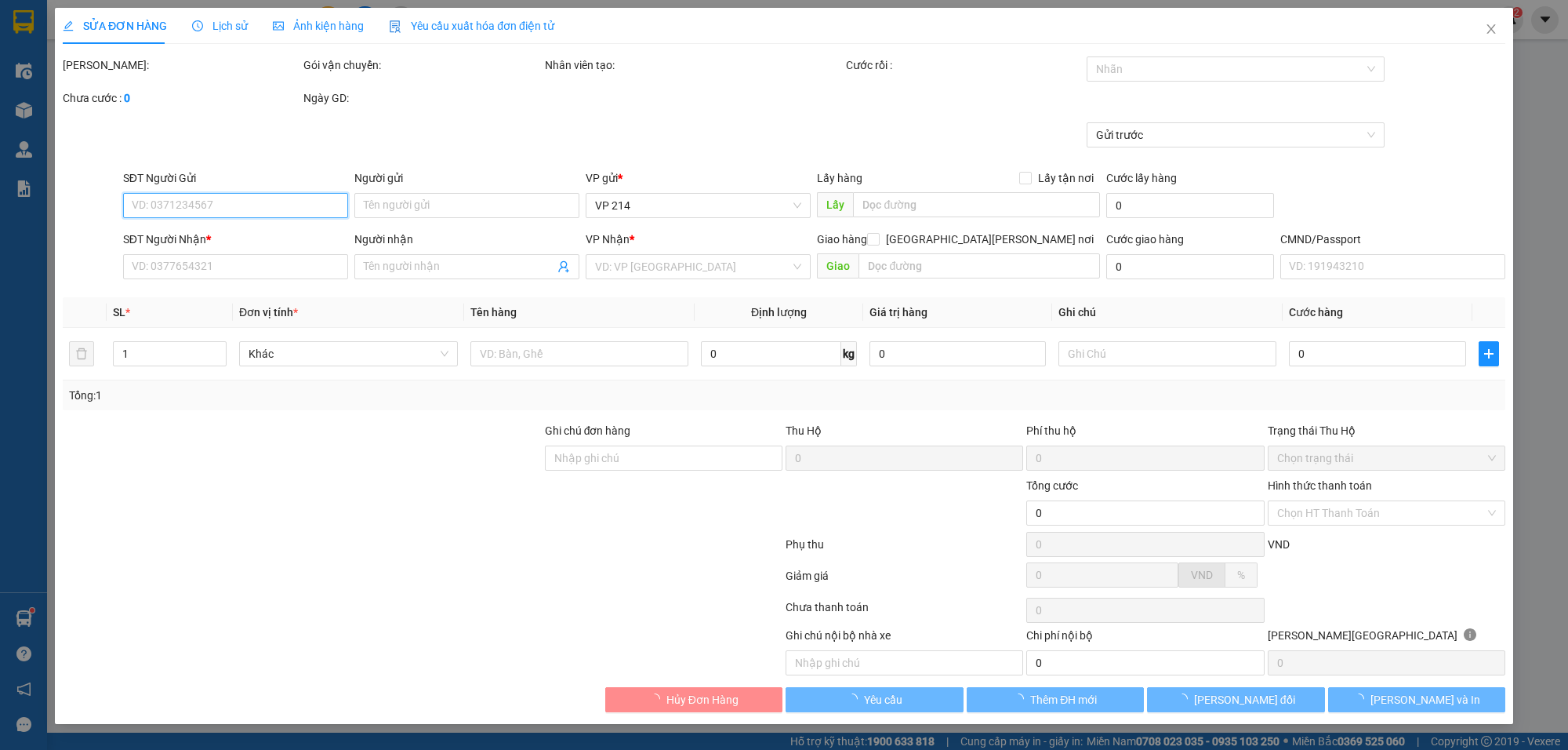
type input "2.500"
type input "0974643999"
type input "nga"
type input "0345624065"
type input "trâm"
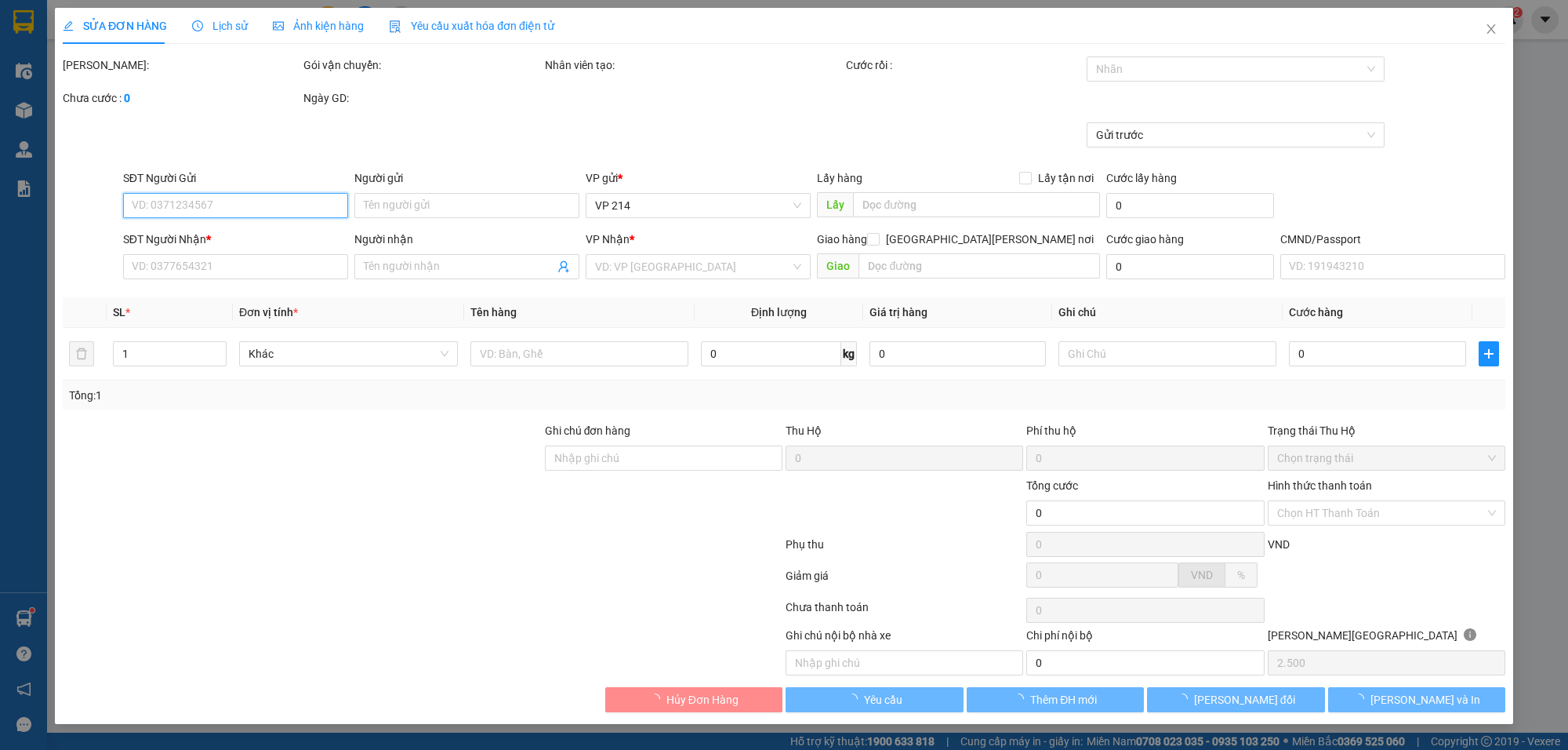
type input "50.000"
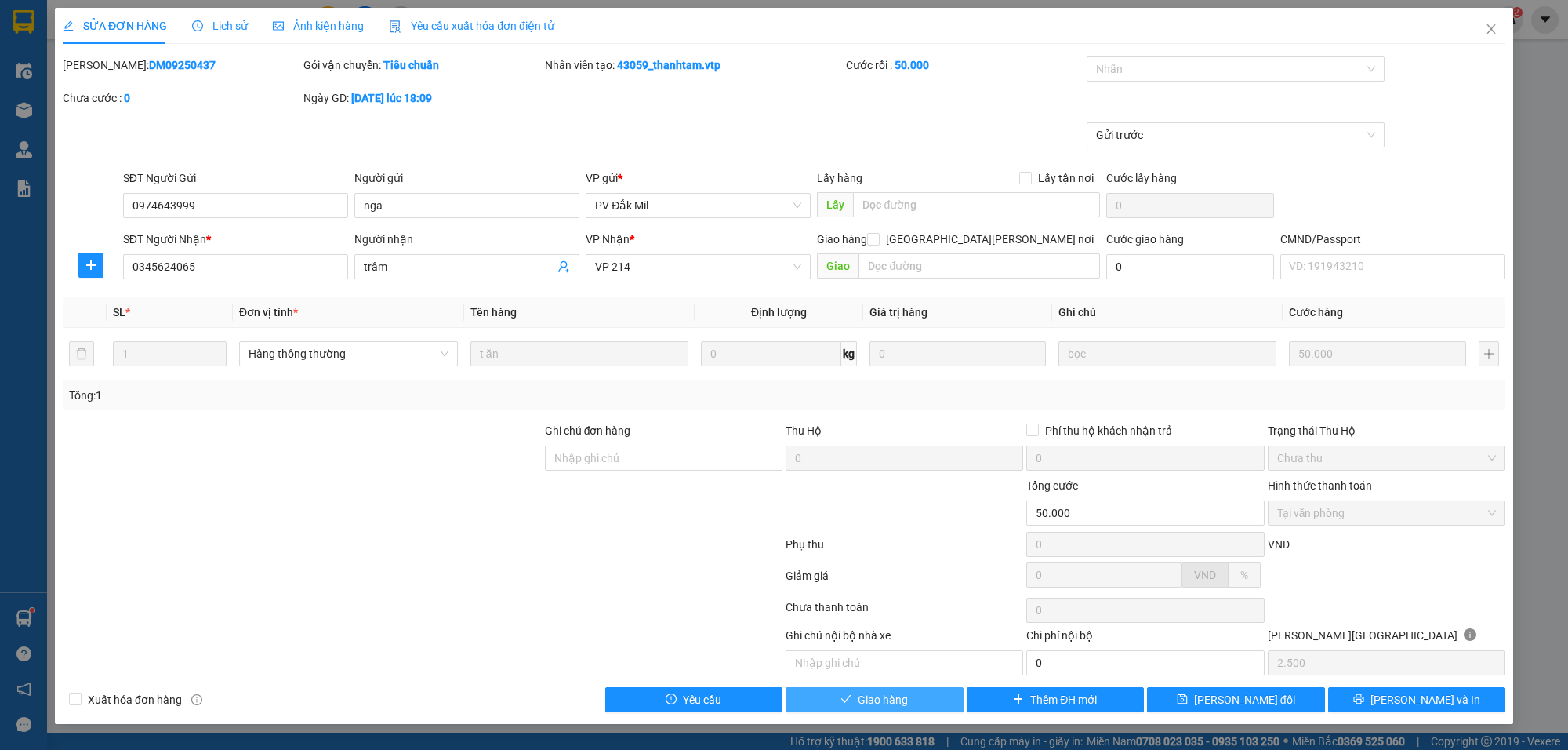
click at [891, 698] on span "Giao hàng" at bounding box center [882, 700] width 50 height 18
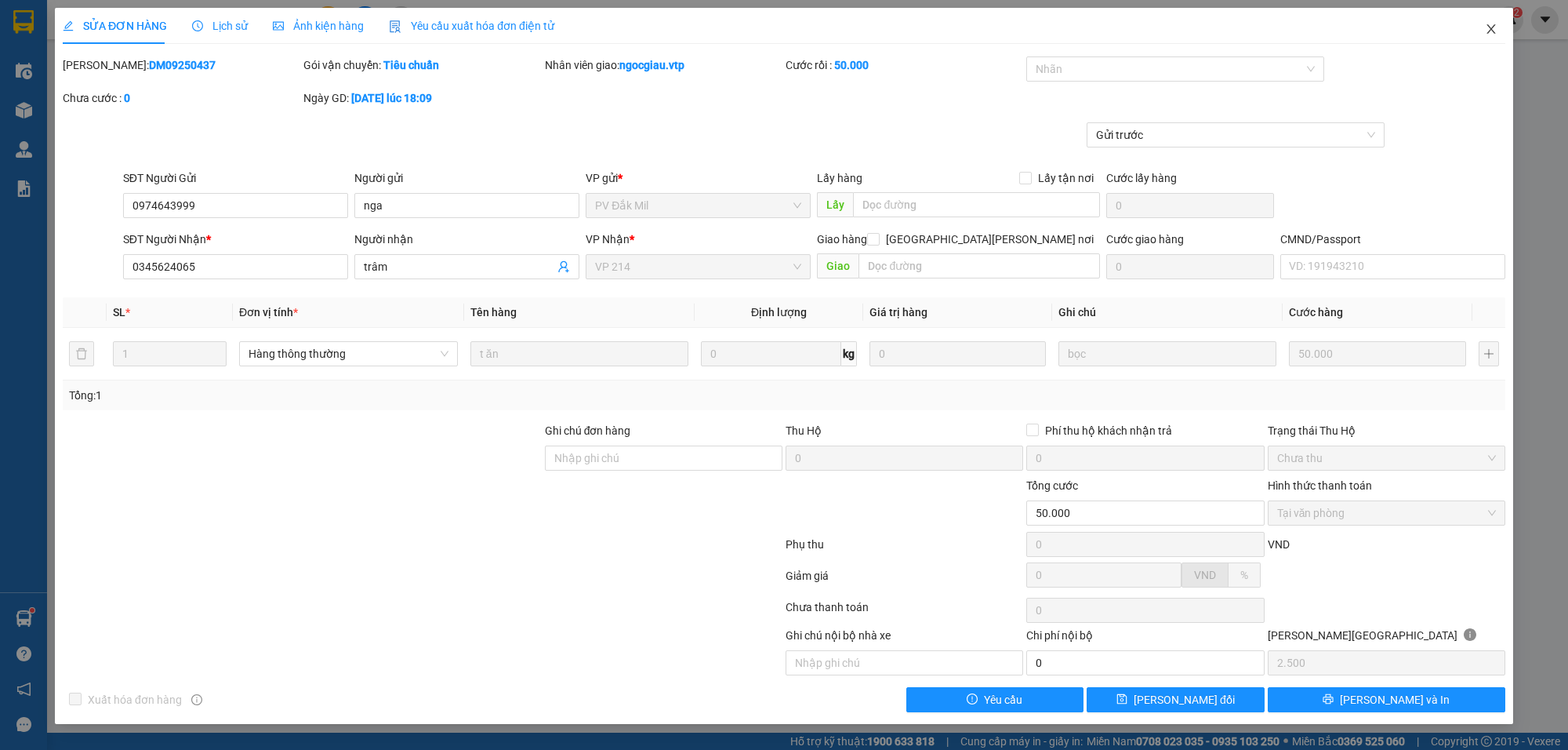
click at [1498, 24] on span "Close" at bounding box center [1490, 29] width 44 height 44
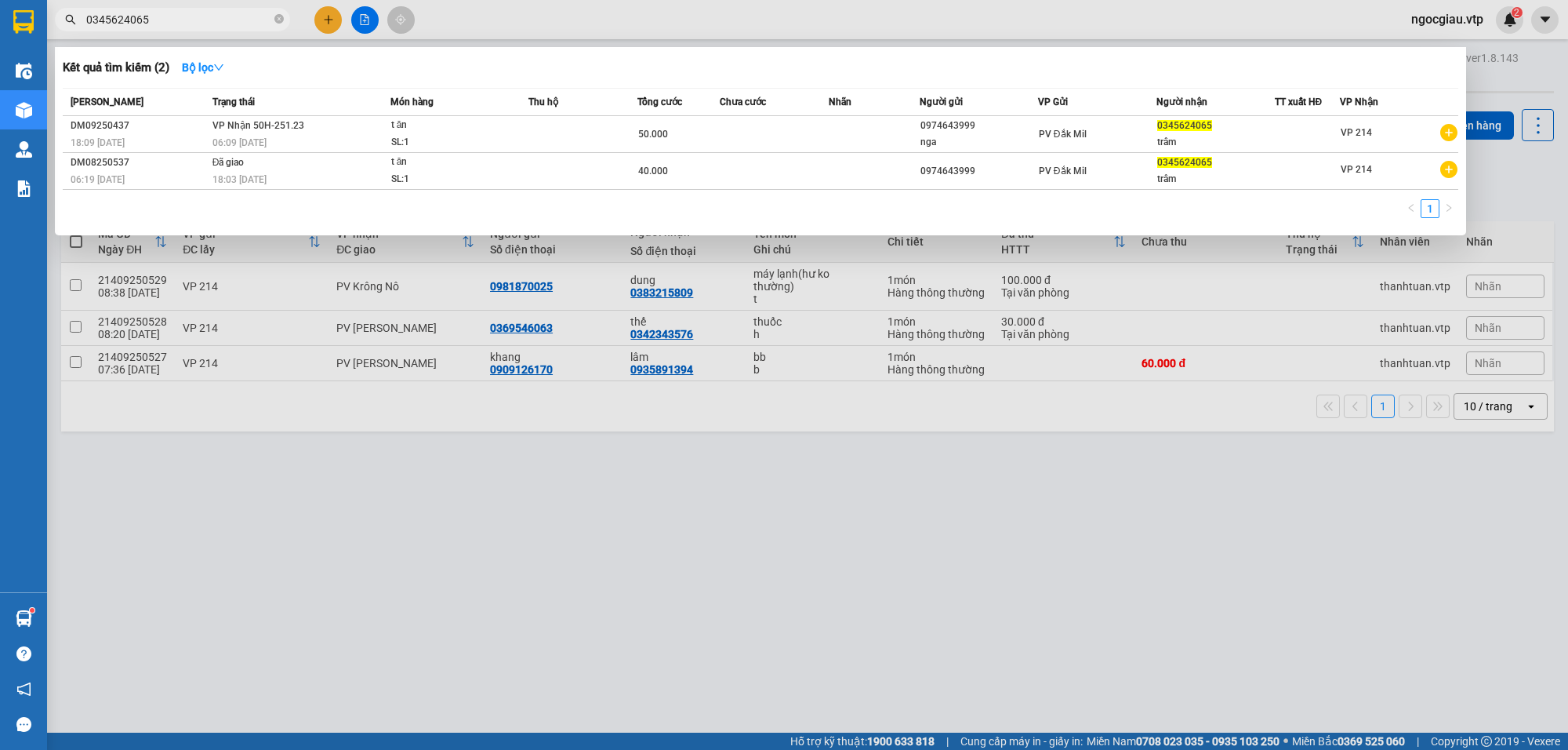
click at [212, 18] on input "0345624065" at bounding box center [179, 20] width 185 height 18
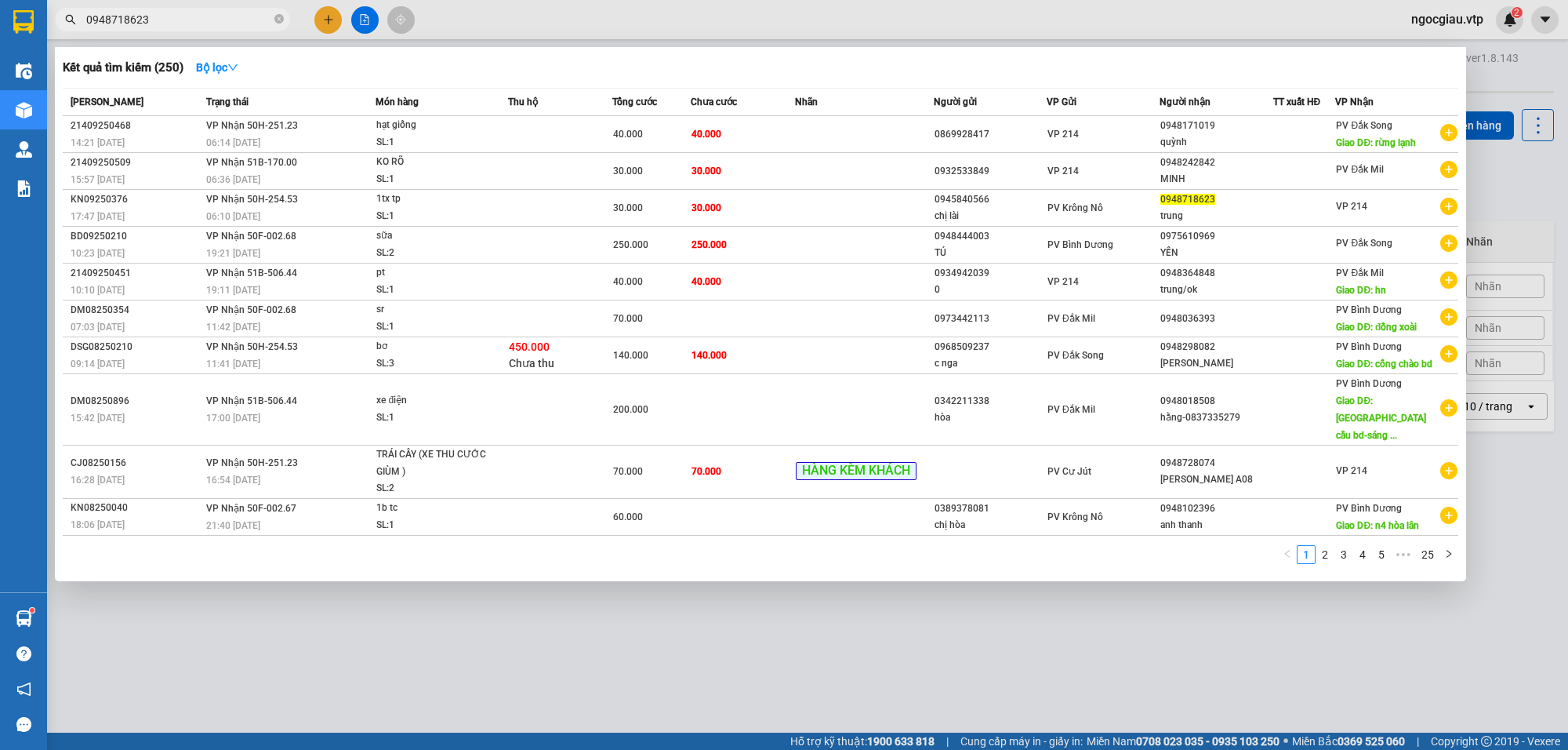
type input "0948718623"
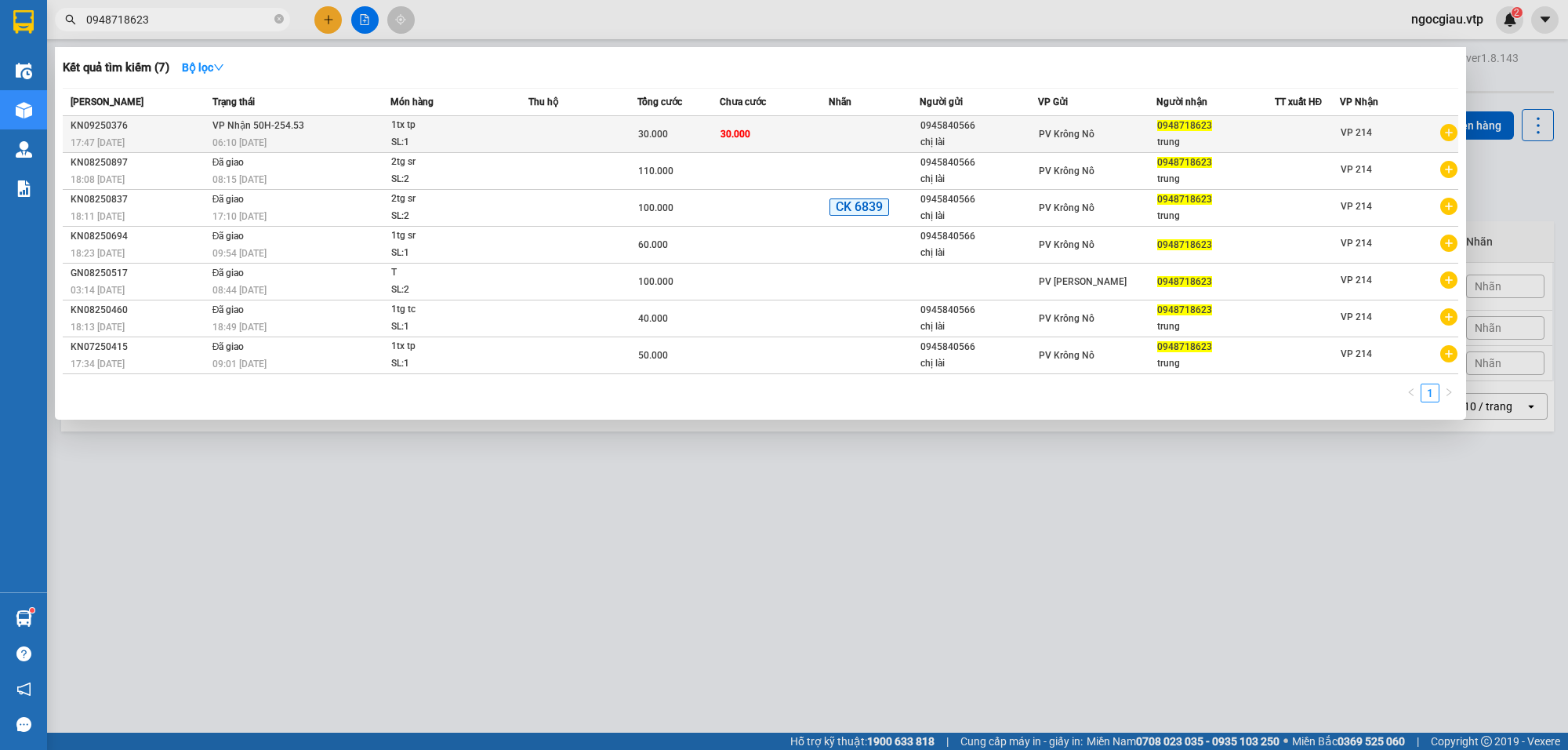
click at [499, 131] on div "1tx tp" at bounding box center [450, 126] width 118 height 18
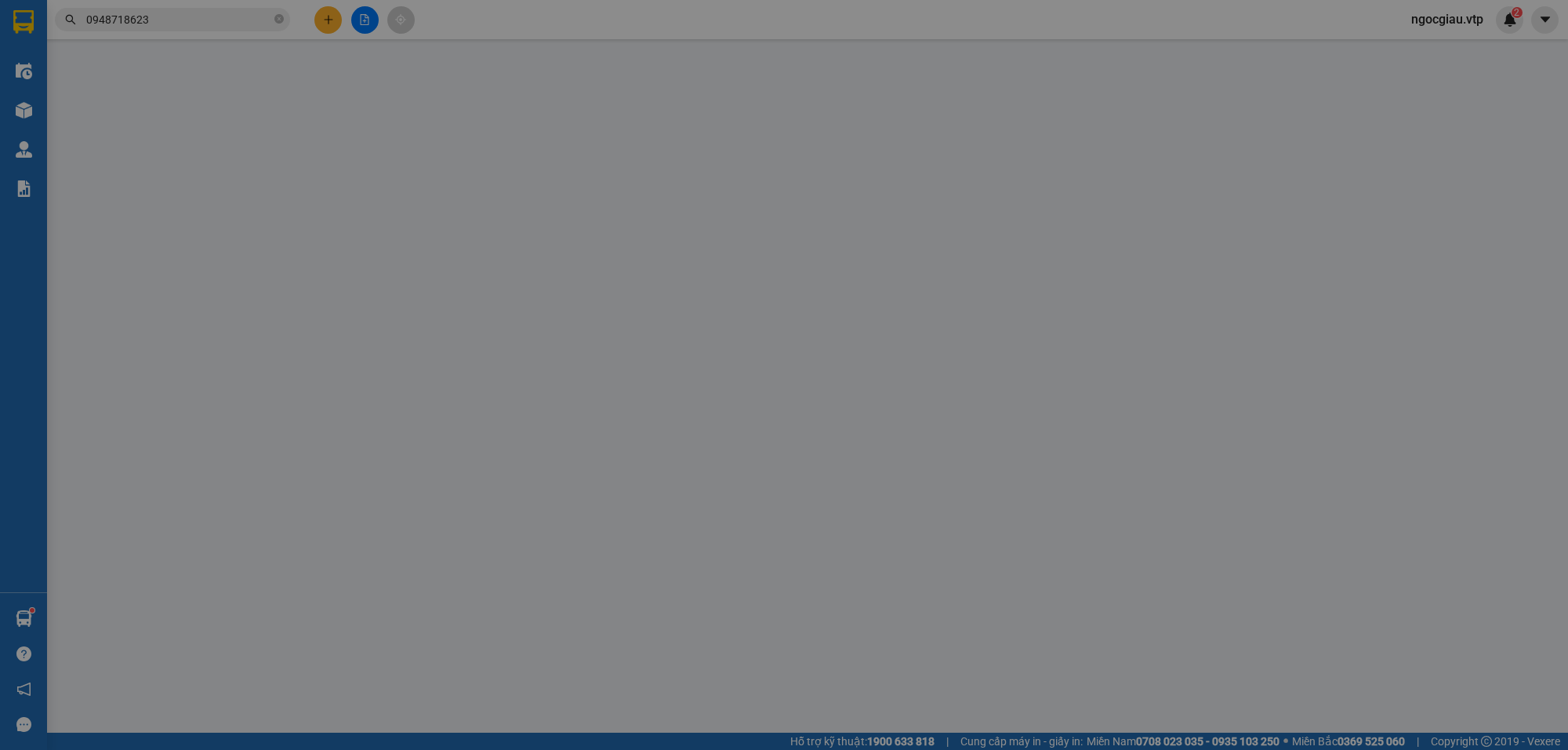
type input "1.500"
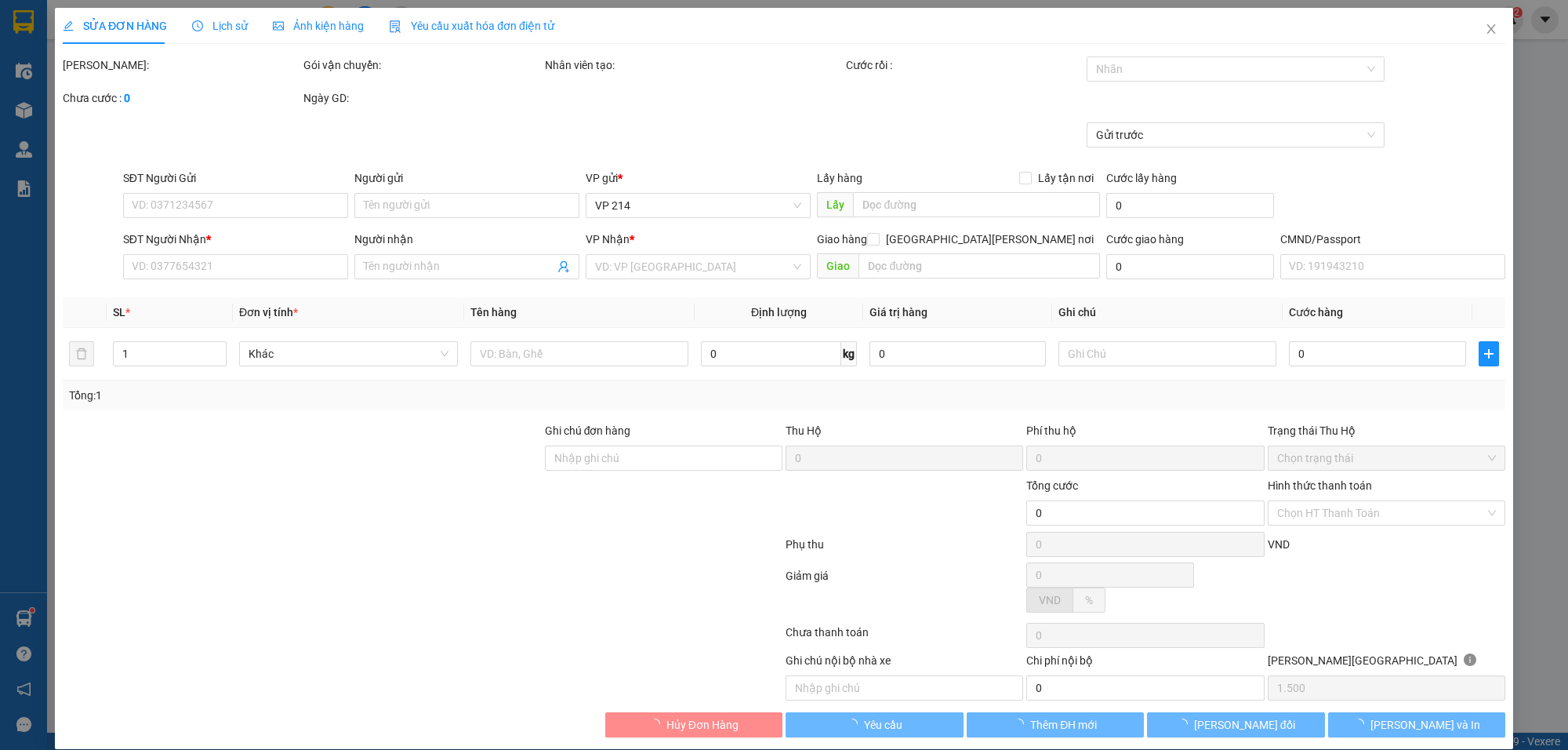
type input "0945840566"
type input "chị lài"
type input "0948718623"
type input "trung"
type input "30.000"
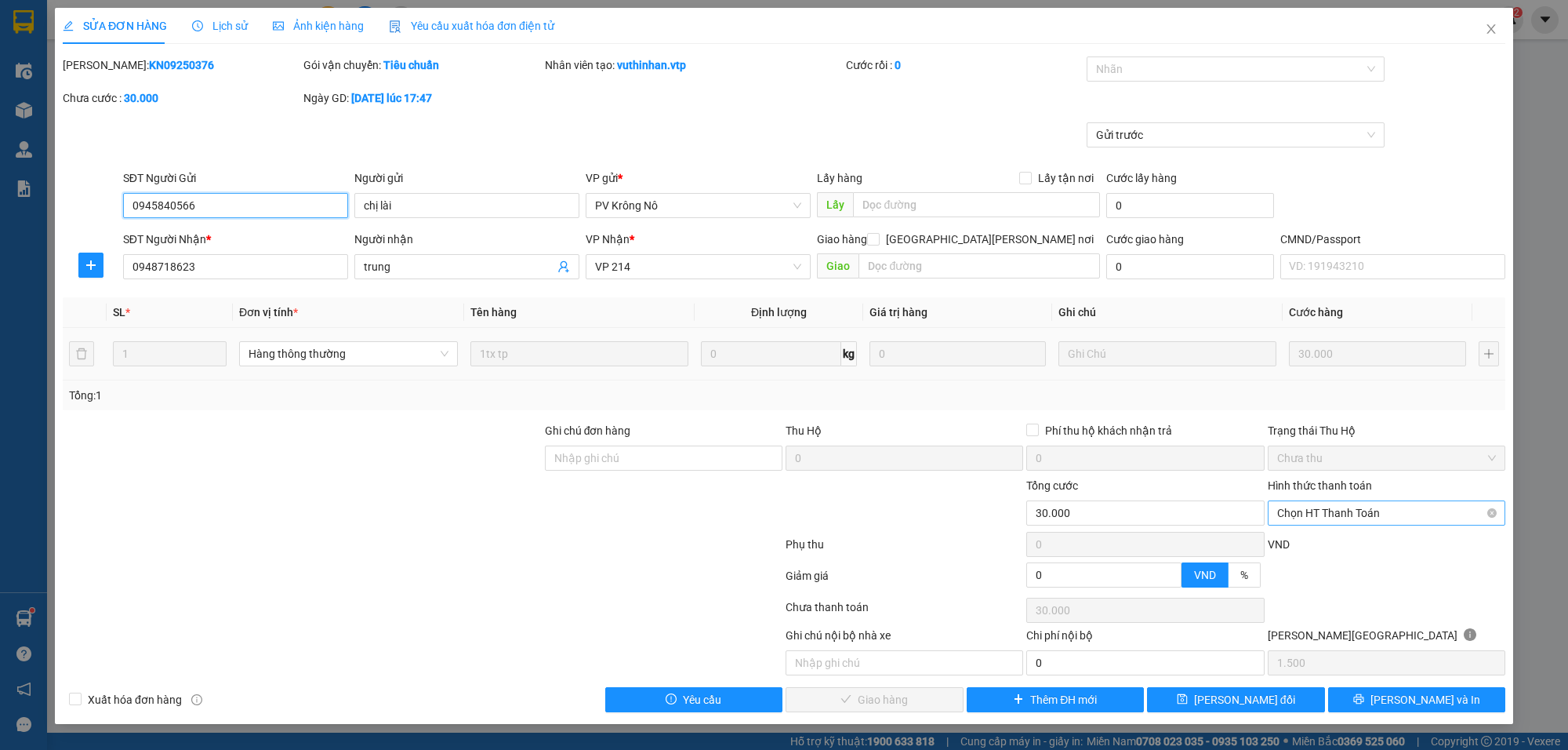
click at [1307, 520] on span "Chọn HT Thanh Toán" at bounding box center [1386, 513] width 219 height 24
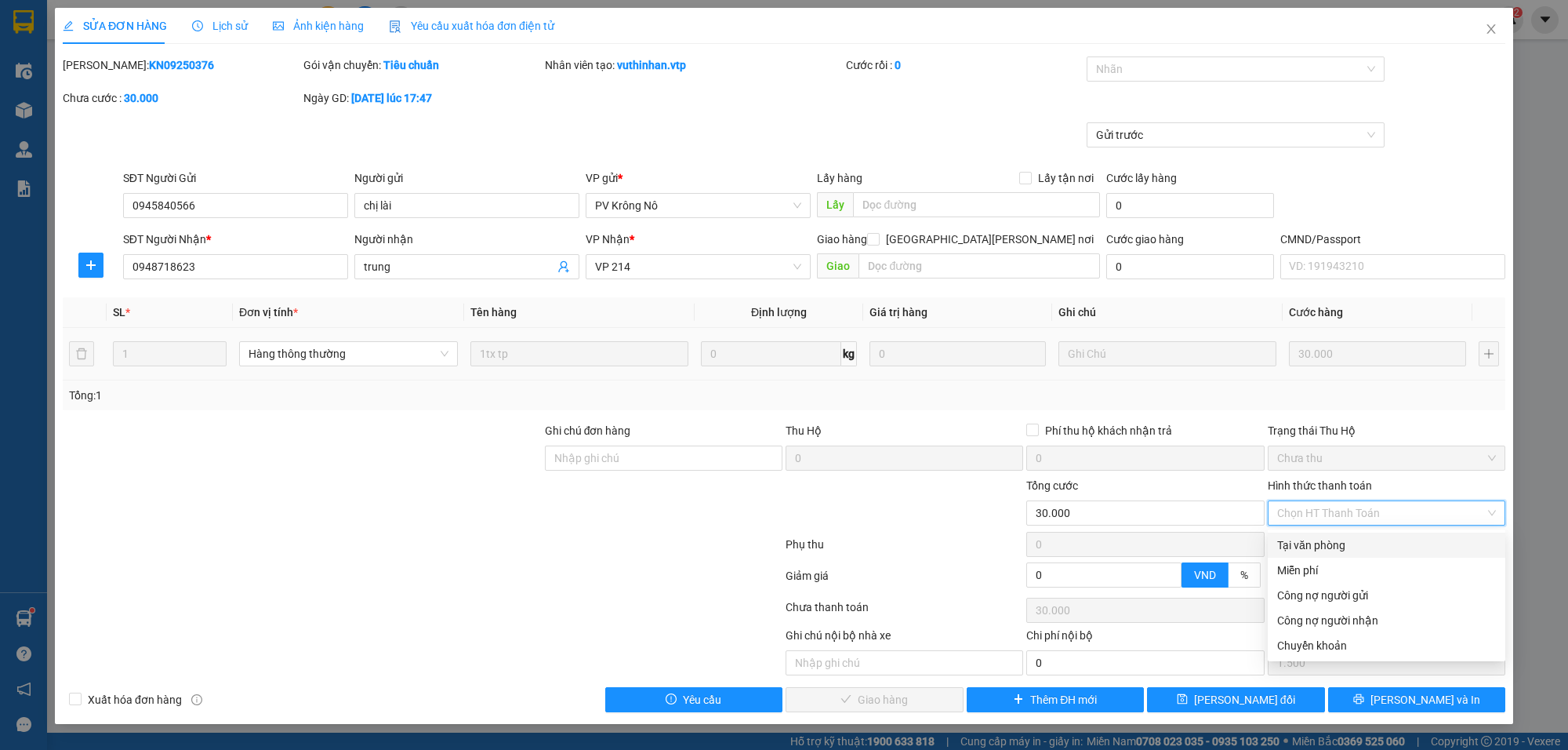
click at [1322, 547] on div "Tại văn phòng" at bounding box center [1386, 546] width 219 height 18
type input "0"
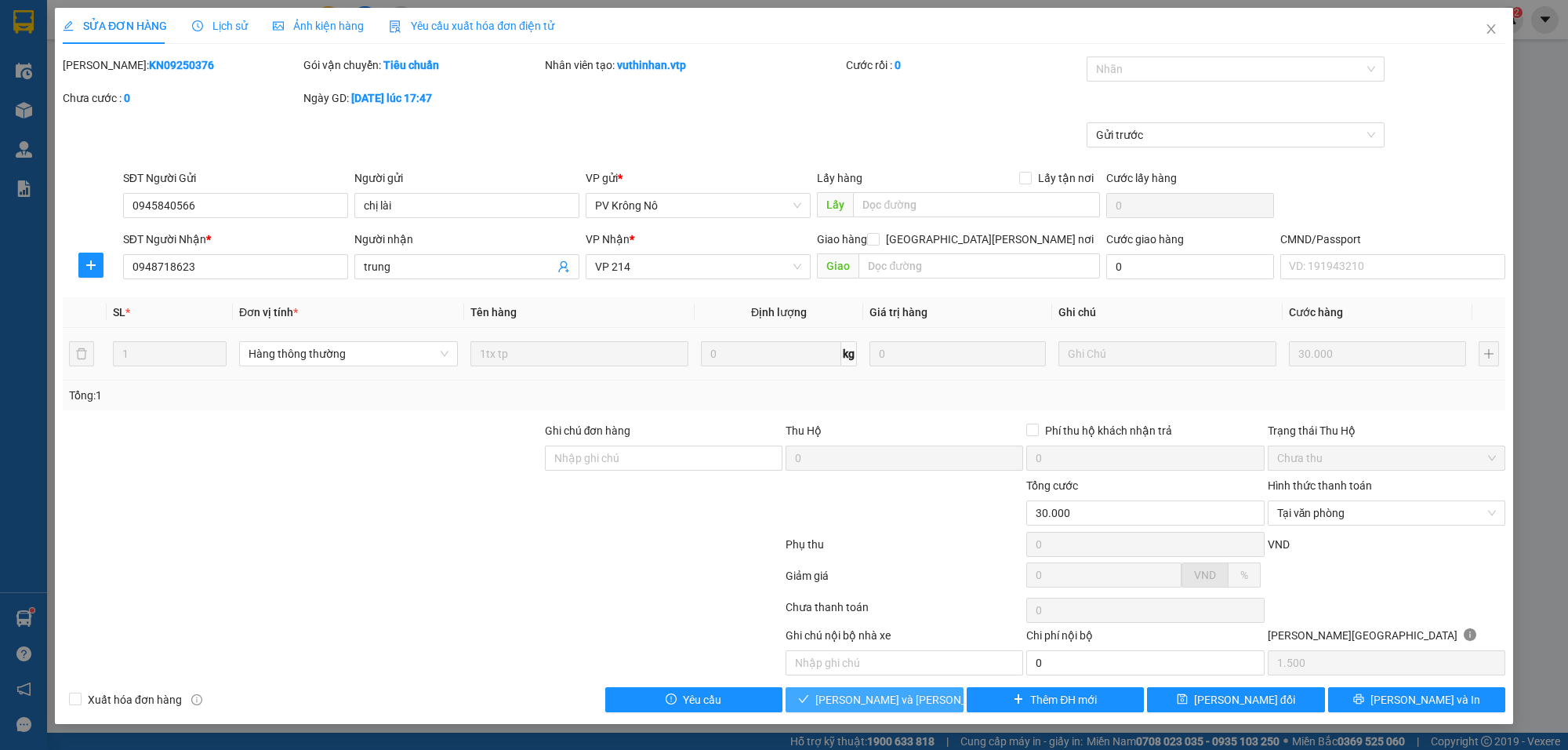
click at [907, 698] on span "[PERSON_NAME] và [PERSON_NAME] hàng" at bounding box center [921, 700] width 211 height 18
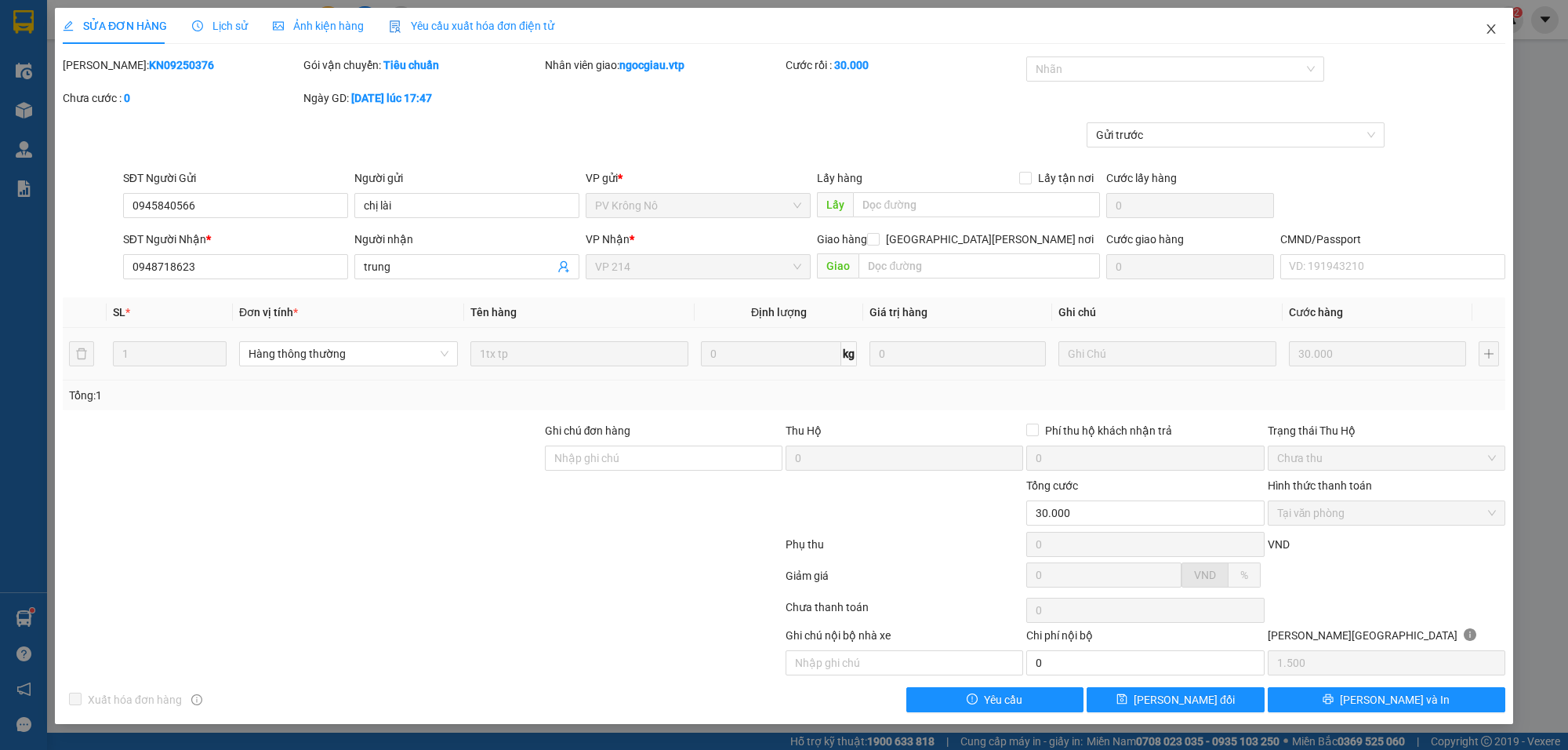
click at [1497, 39] on span "Close" at bounding box center [1490, 29] width 44 height 44
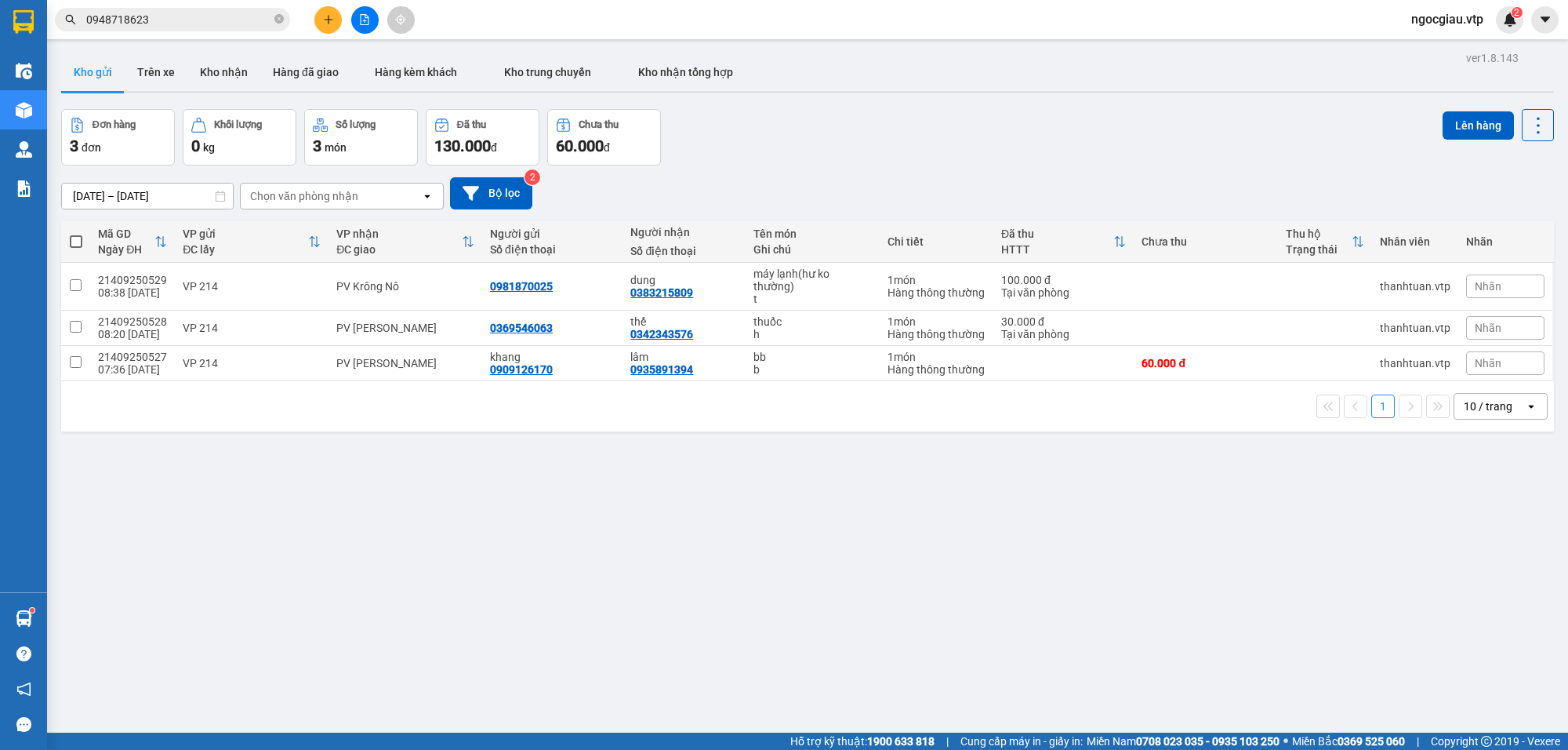
click at [183, 26] on input "0948718623" at bounding box center [179, 20] width 185 height 18
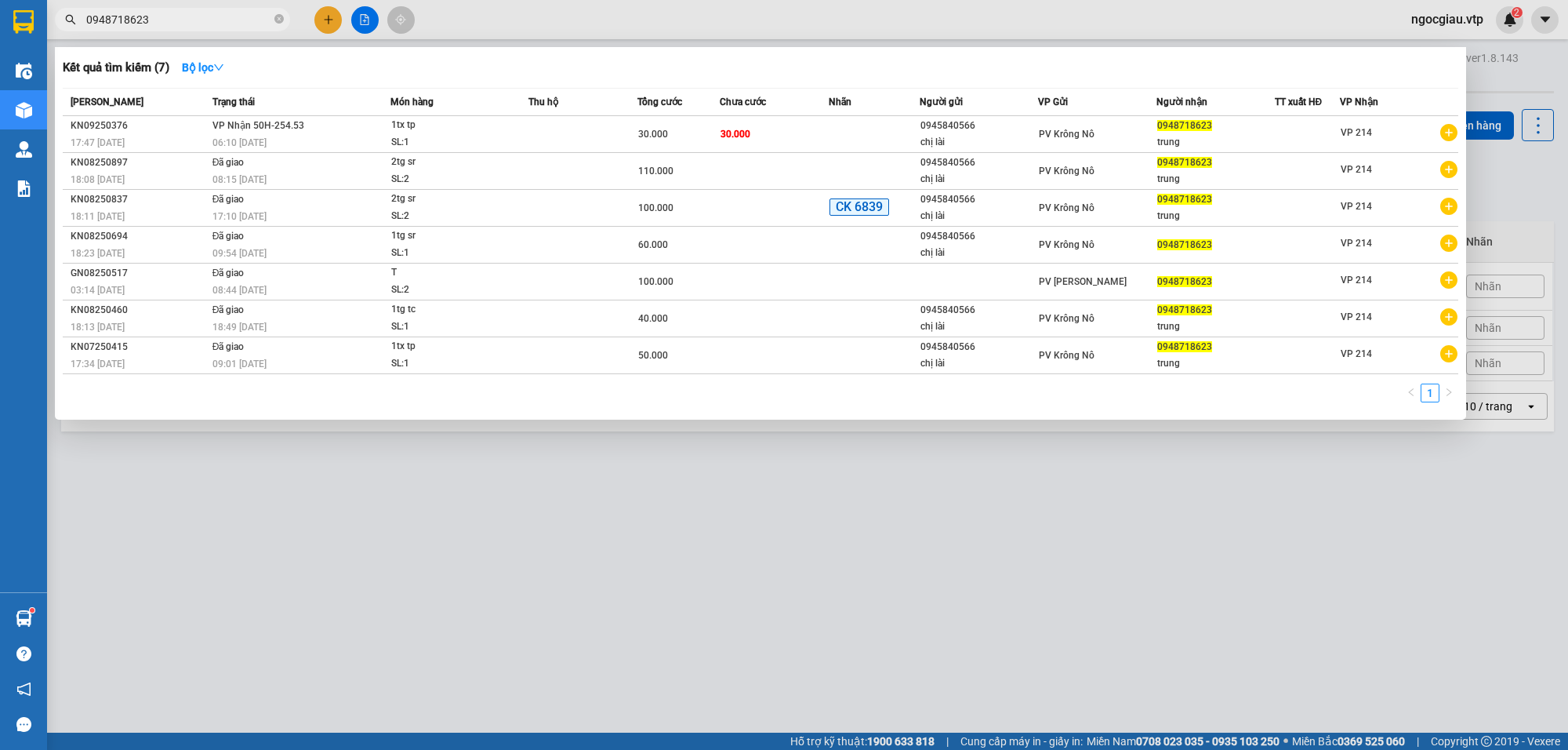
click at [183, 26] on input "0948718623" at bounding box center [179, 20] width 185 height 18
type input "0349383096"
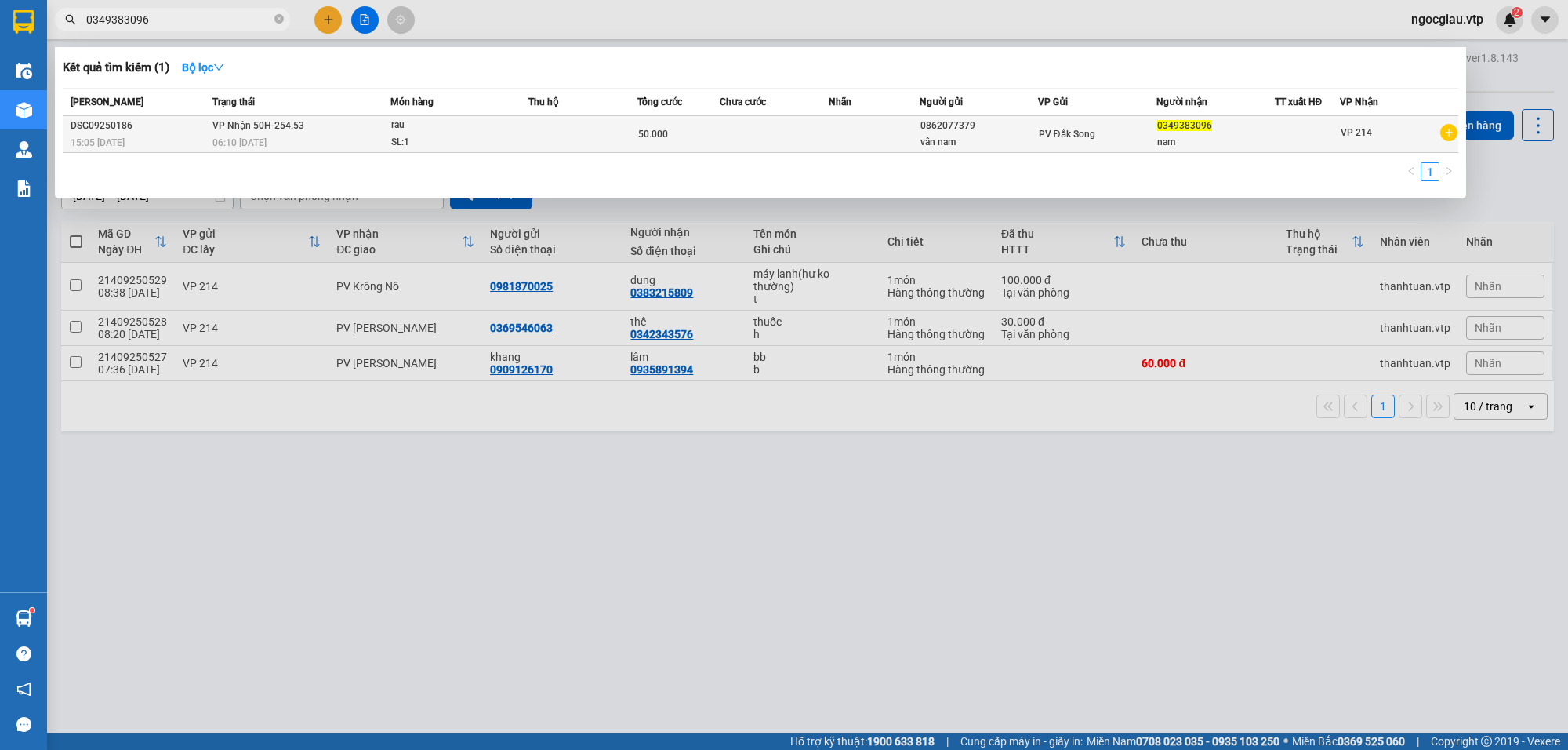
click at [713, 138] on div "50.000" at bounding box center [678, 135] width 80 height 18
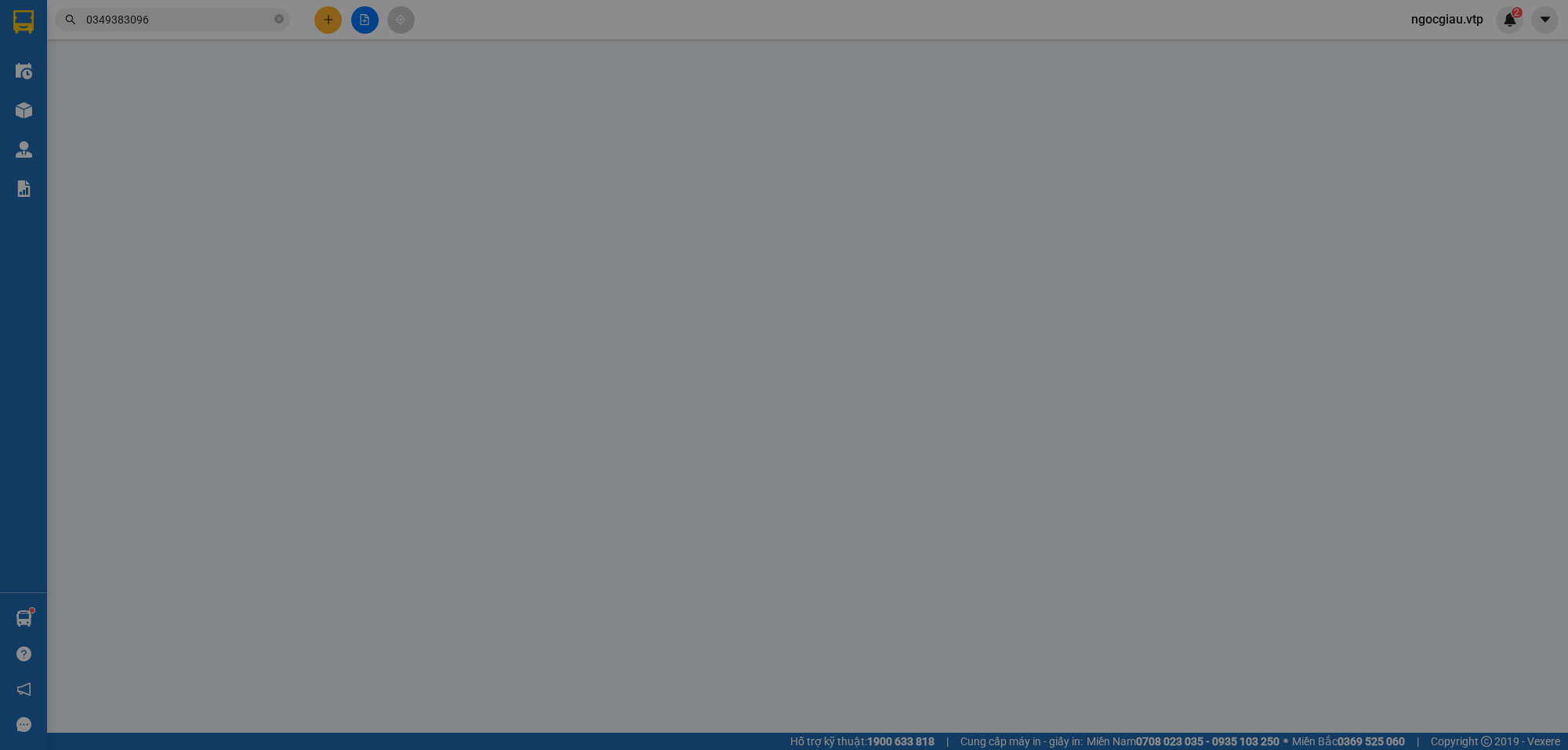
type input "0862077379"
type input "vân nam"
type input "0349383096"
type input "nam"
type input "150k tk6868 15h6p 13/9/25"
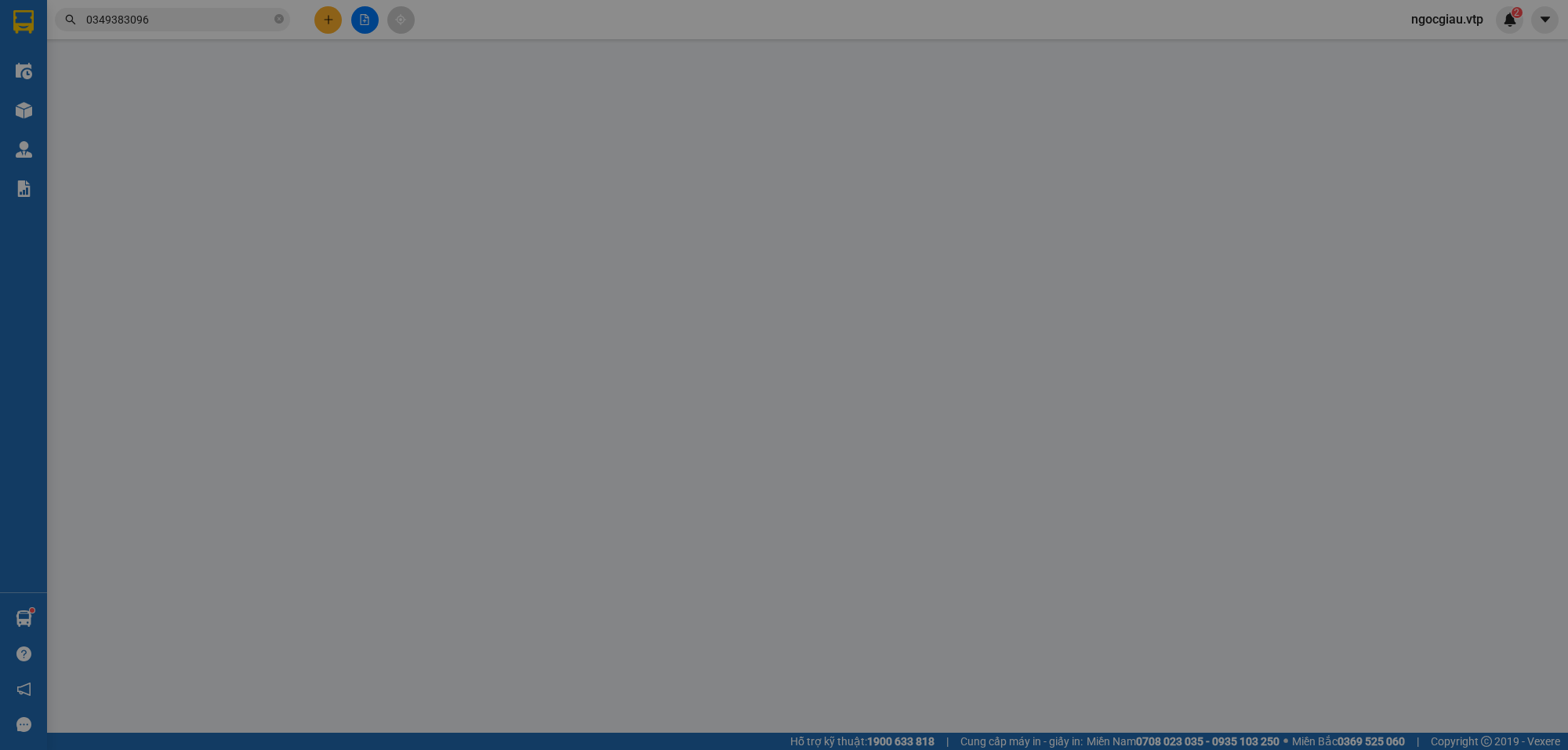
type input "50.000"
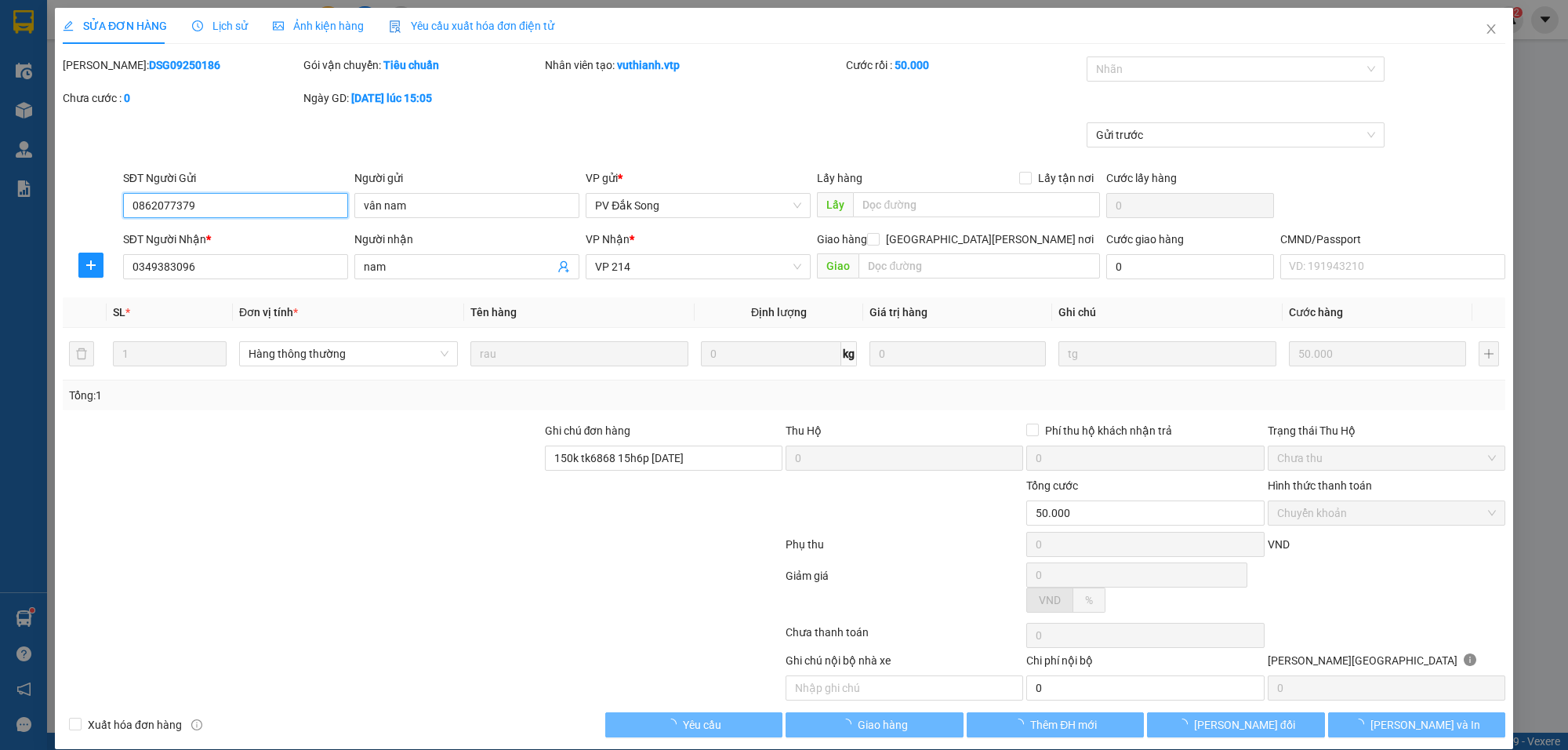
type input "2.500"
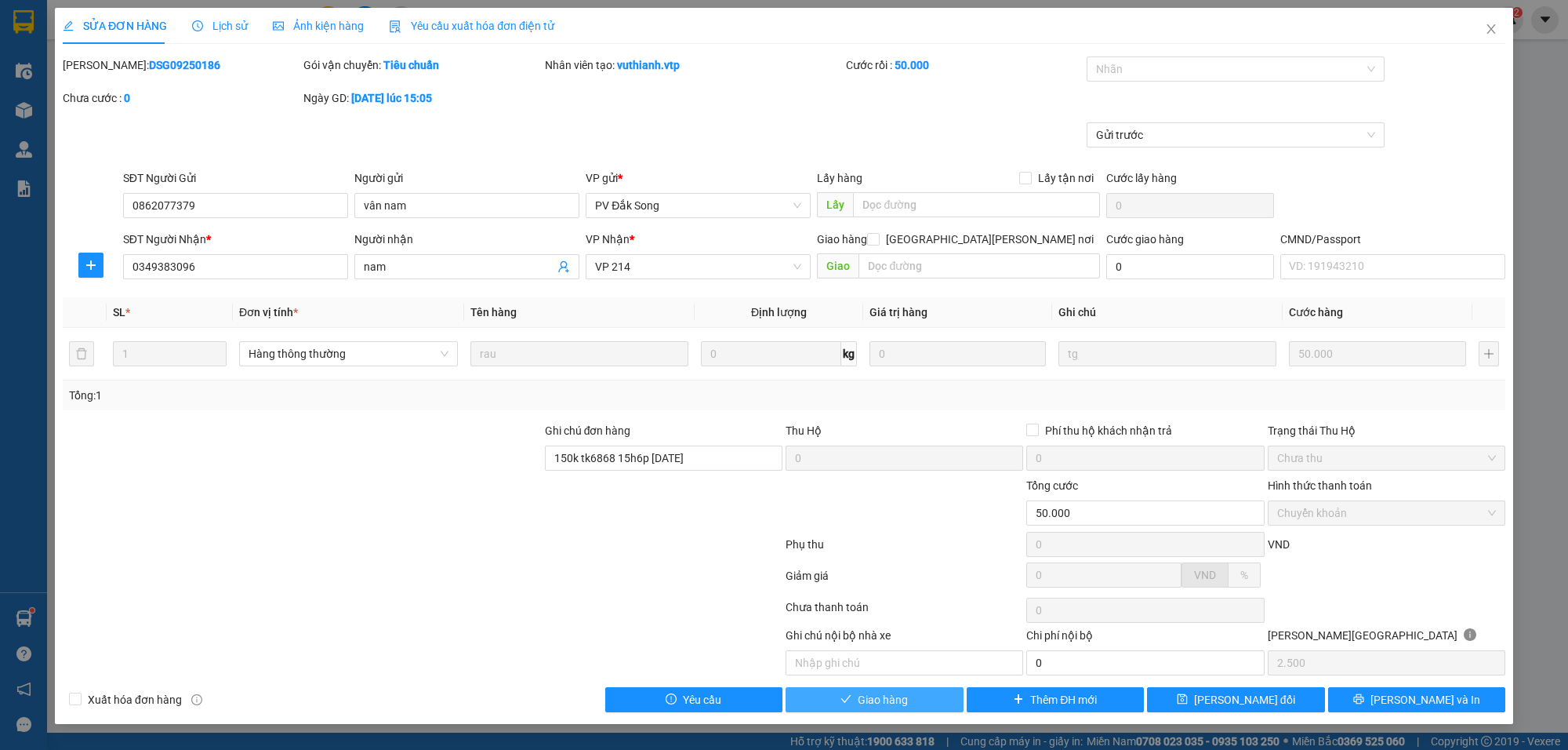
click at [884, 696] on span "Giao hàng" at bounding box center [882, 700] width 50 height 18
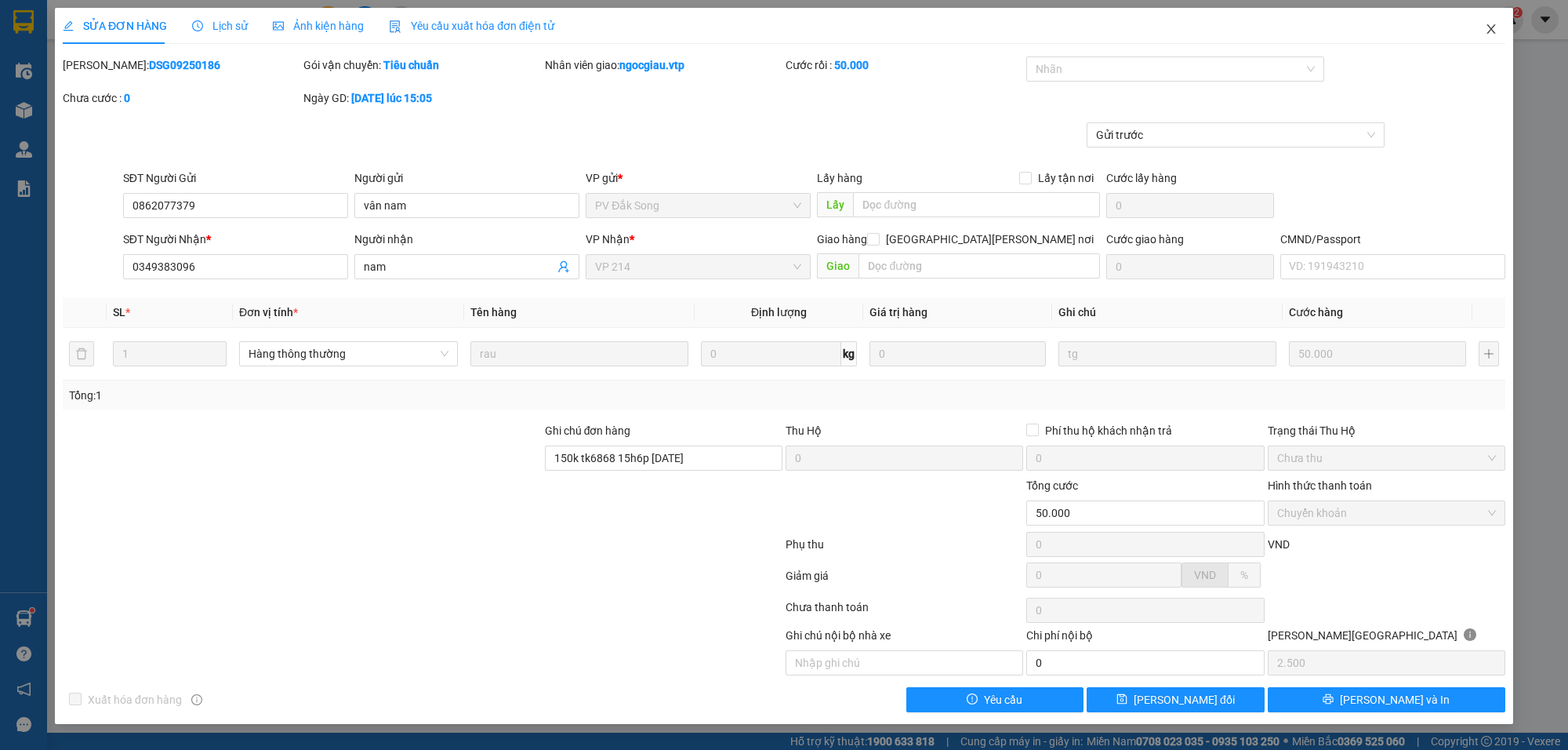
click at [1500, 22] on span "Close" at bounding box center [1490, 29] width 44 height 44
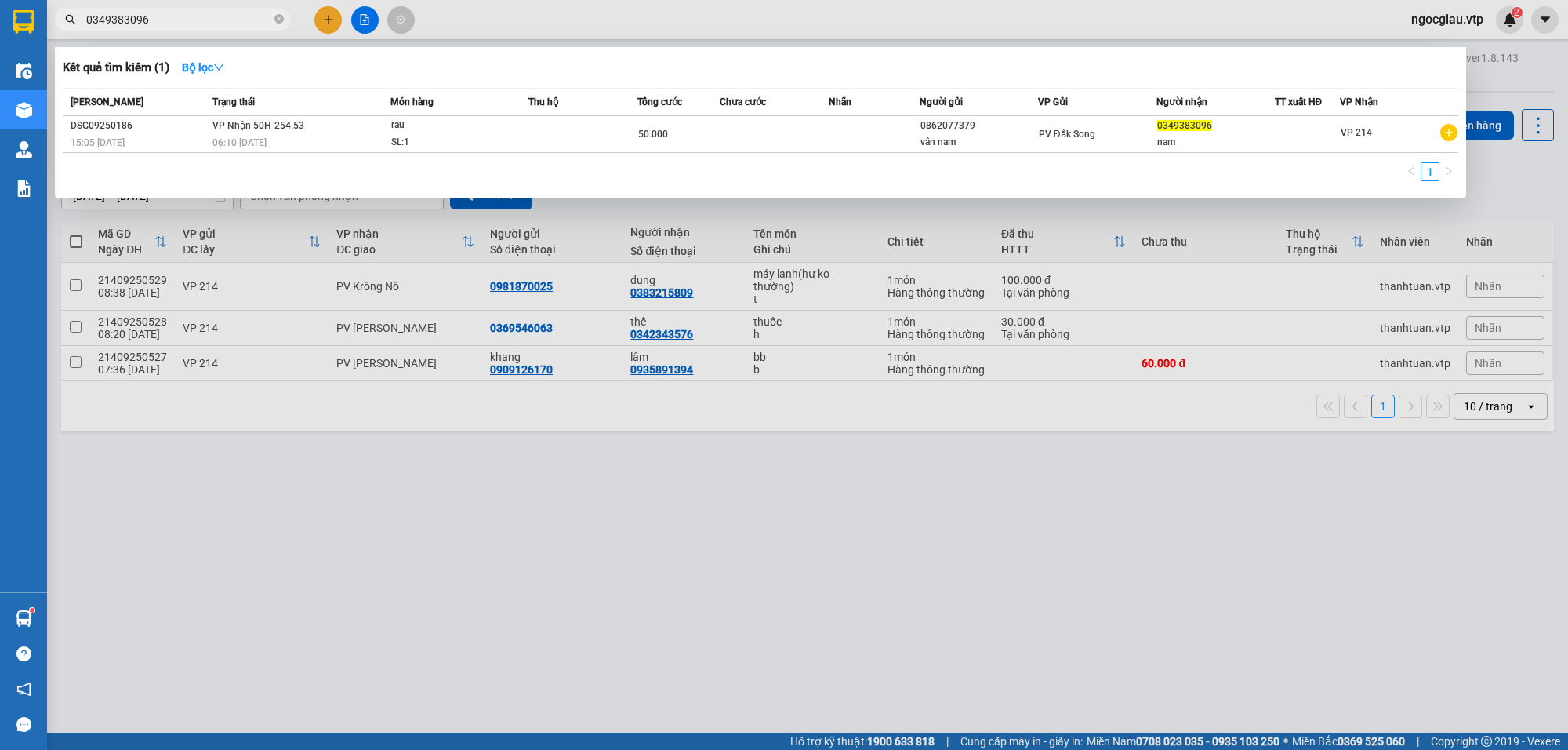
click at [173, 18] on input "0349383096" at bounding box center [179, 20] width 185 height 18
type input "068789"
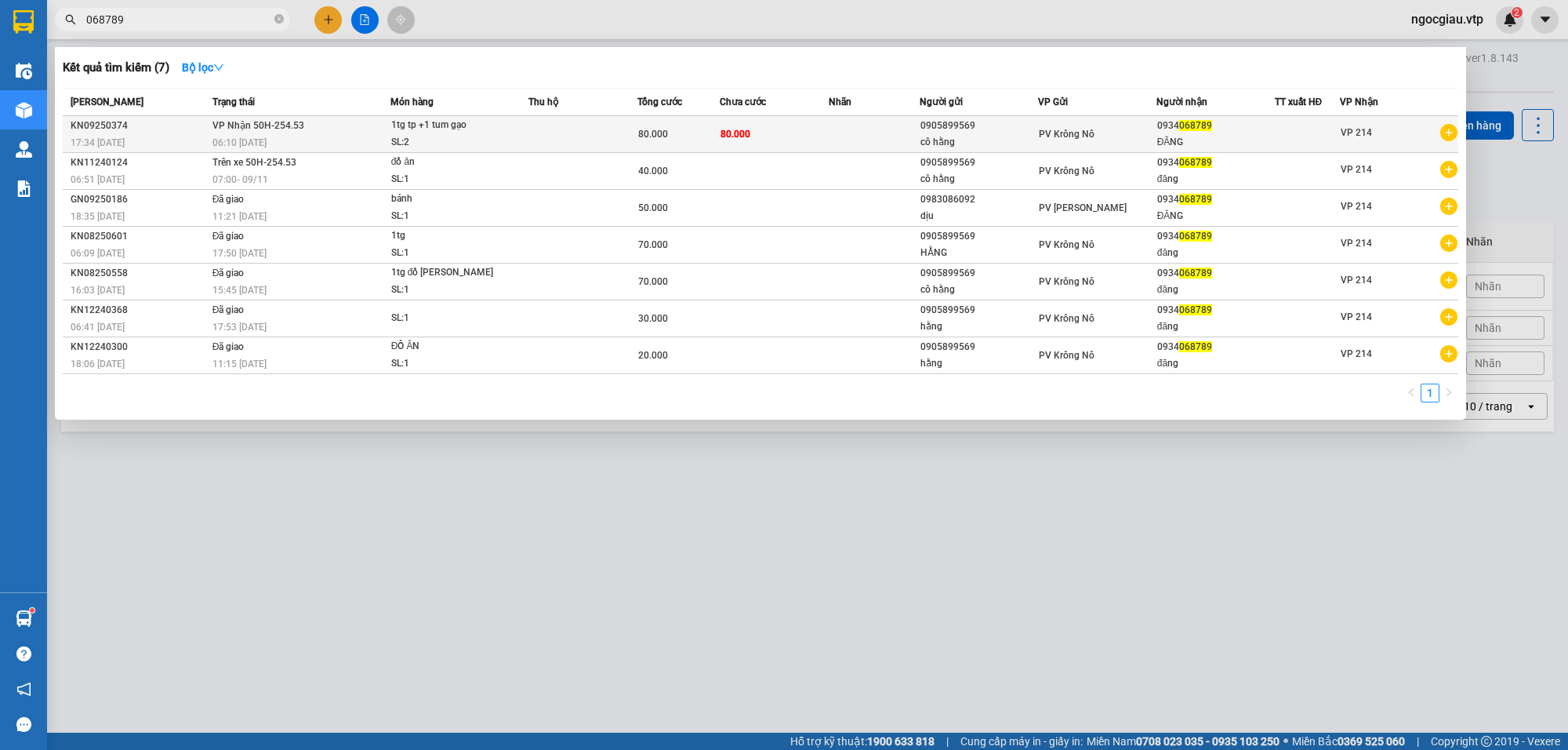
click at [806, 138] on td "80.000" at bounding box center [774, 135] width 109 height 37
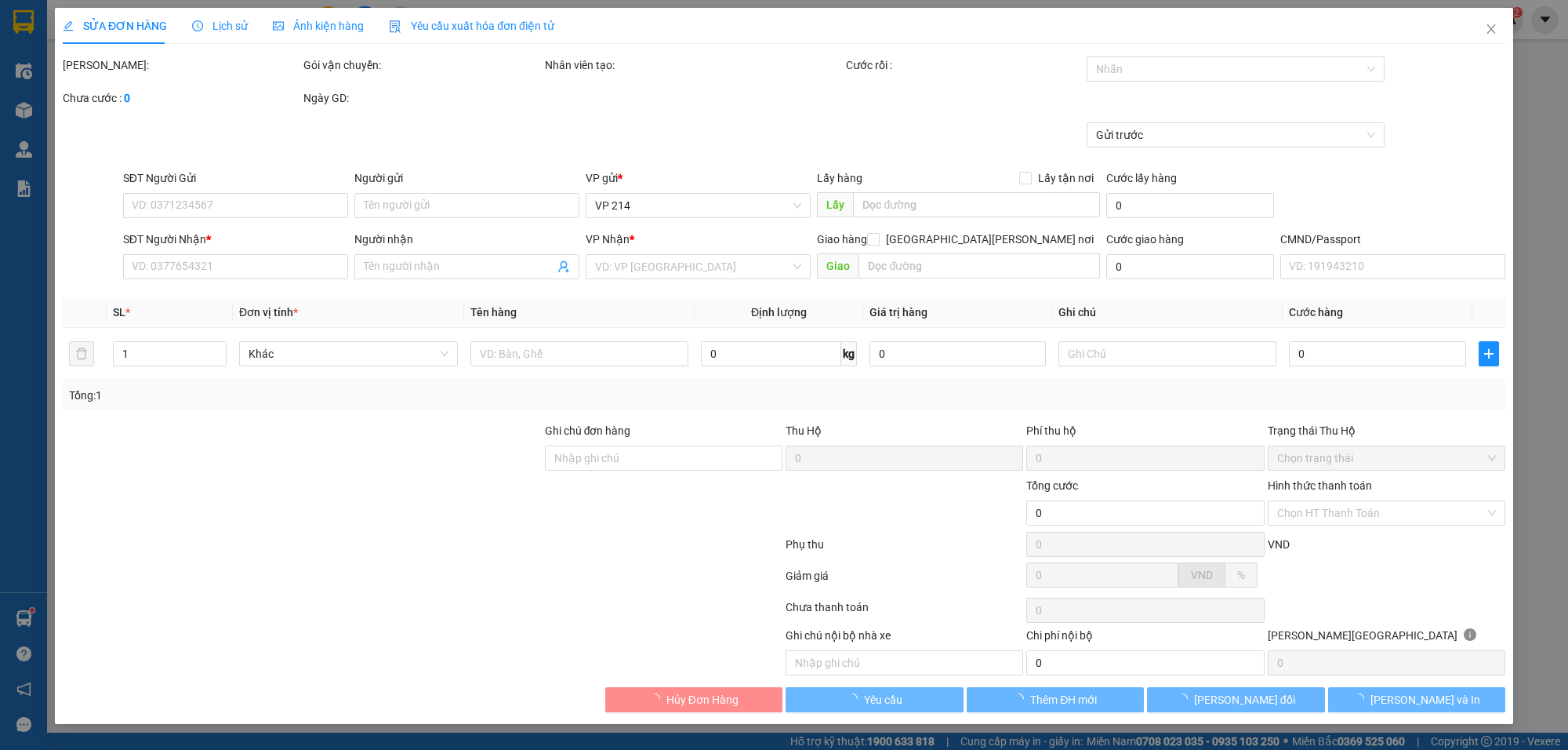
type input "0905899569"
type input "cô hằng"
type input "0934068789"
type input "ĐĂNG"
type input "80.000"
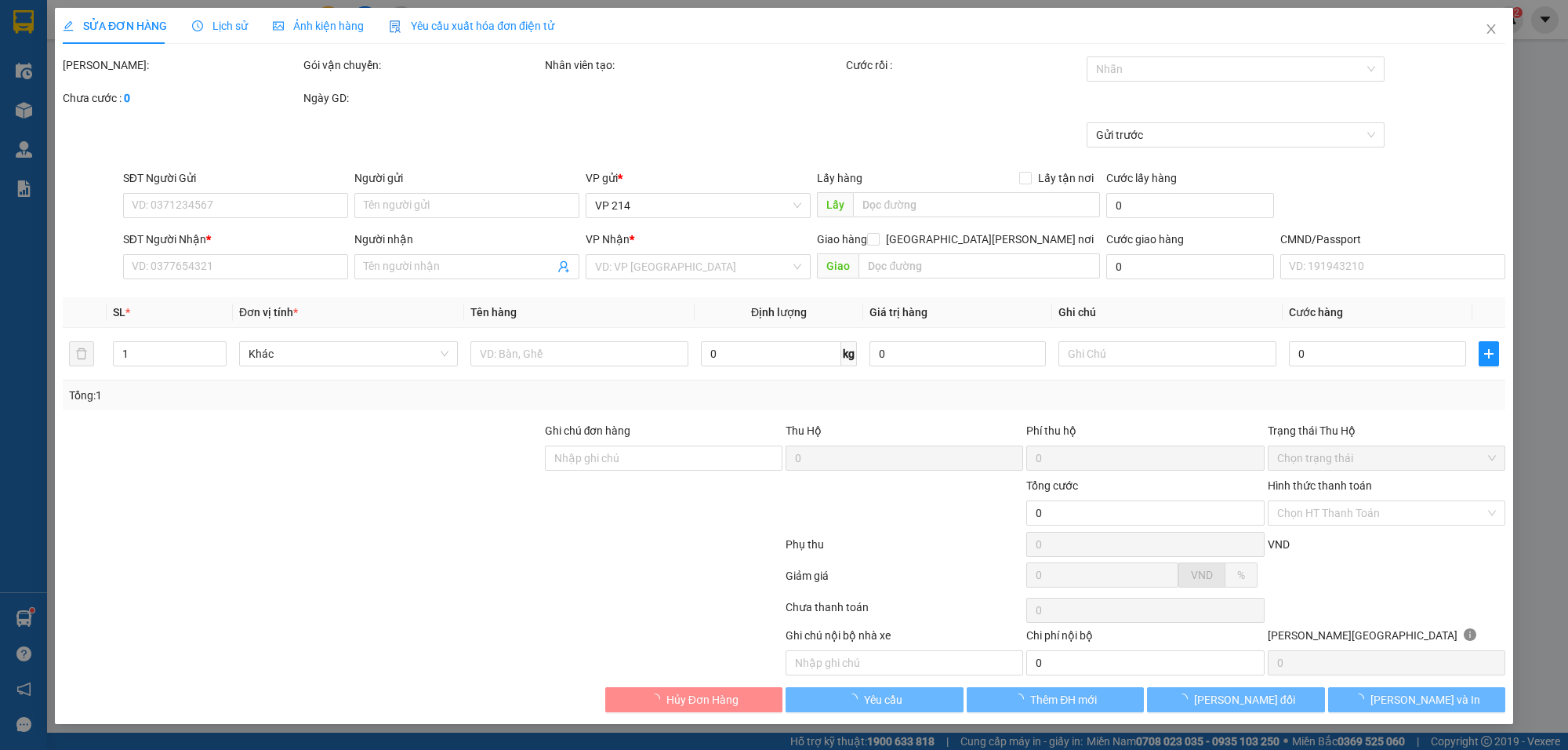
type input "80.000"
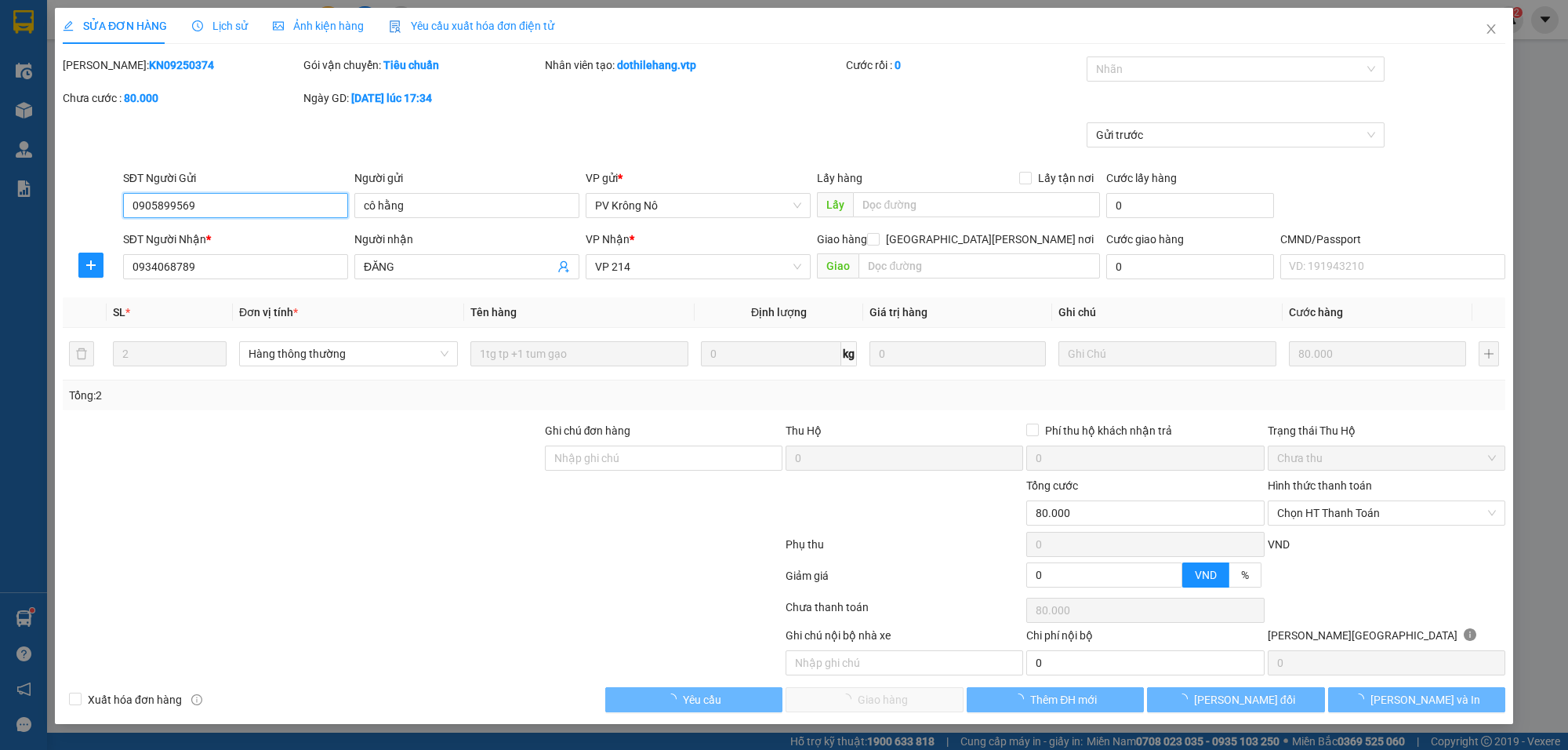
type input "4.000"
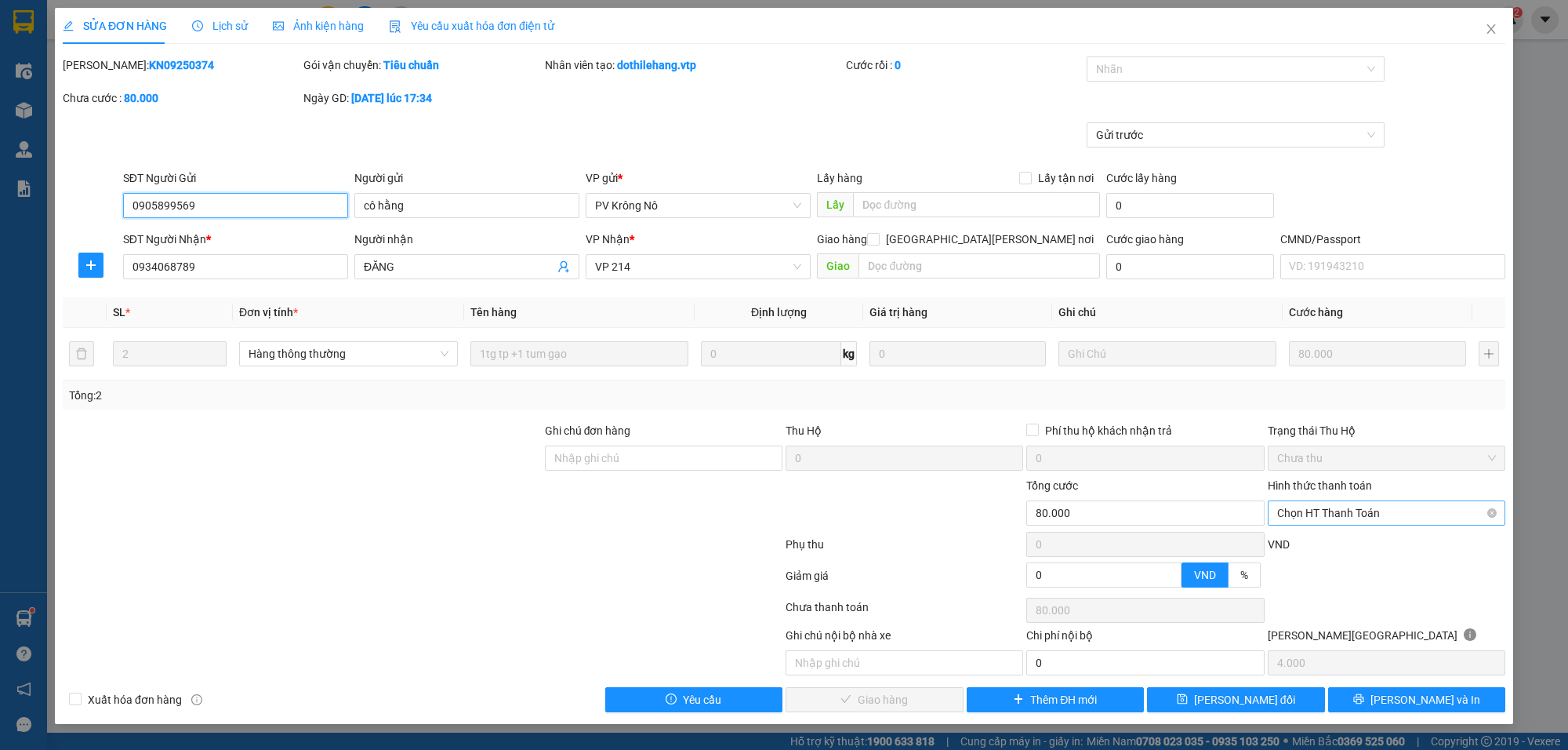
click at [1319, 518] on span "Chọn HT Thanh Toán" at bounding box center [1386, 513] width 219 height 24
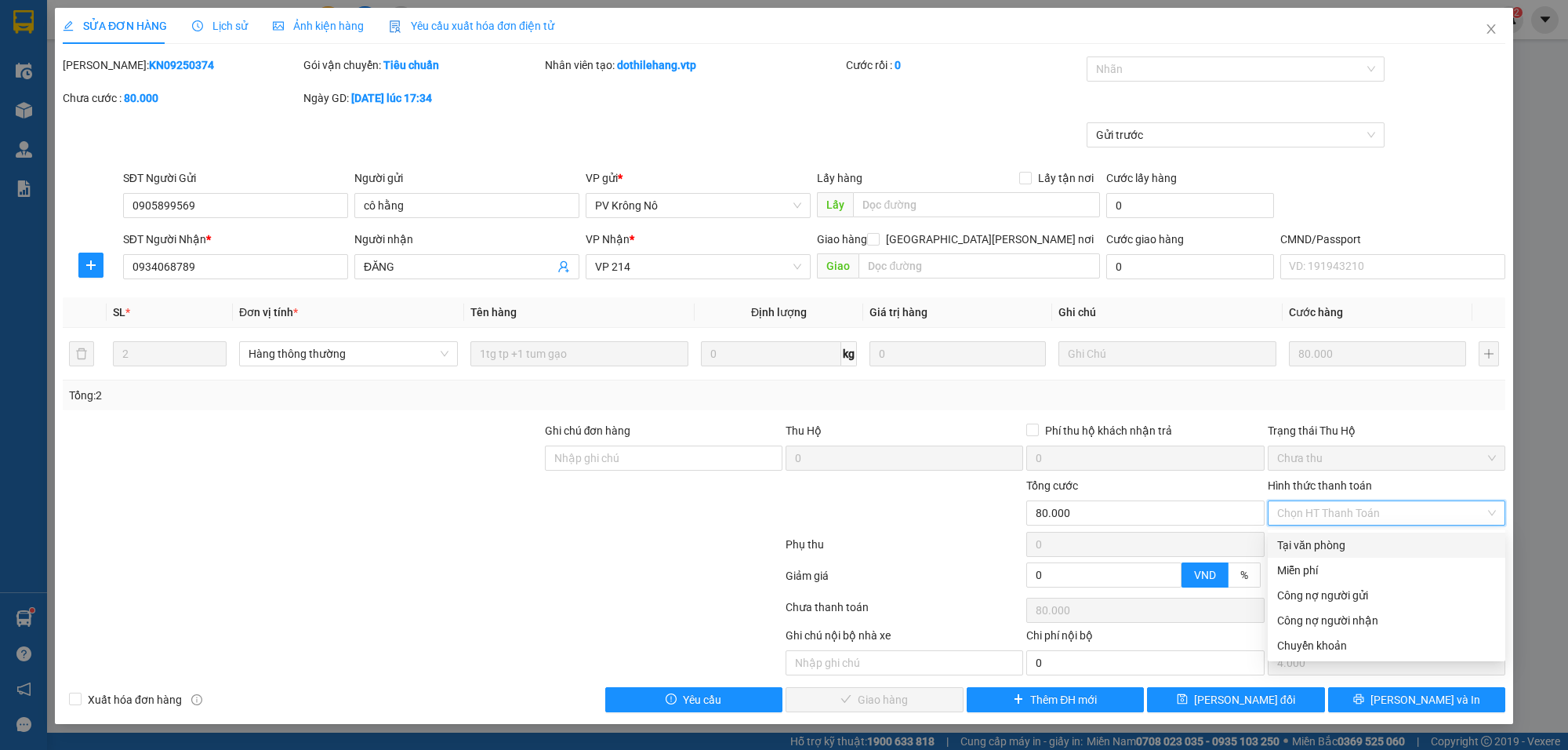
click at [1316, 546] on div "Tại văn phòng" at bounding box center [1386, 546] width 219 height 18
type input "0"
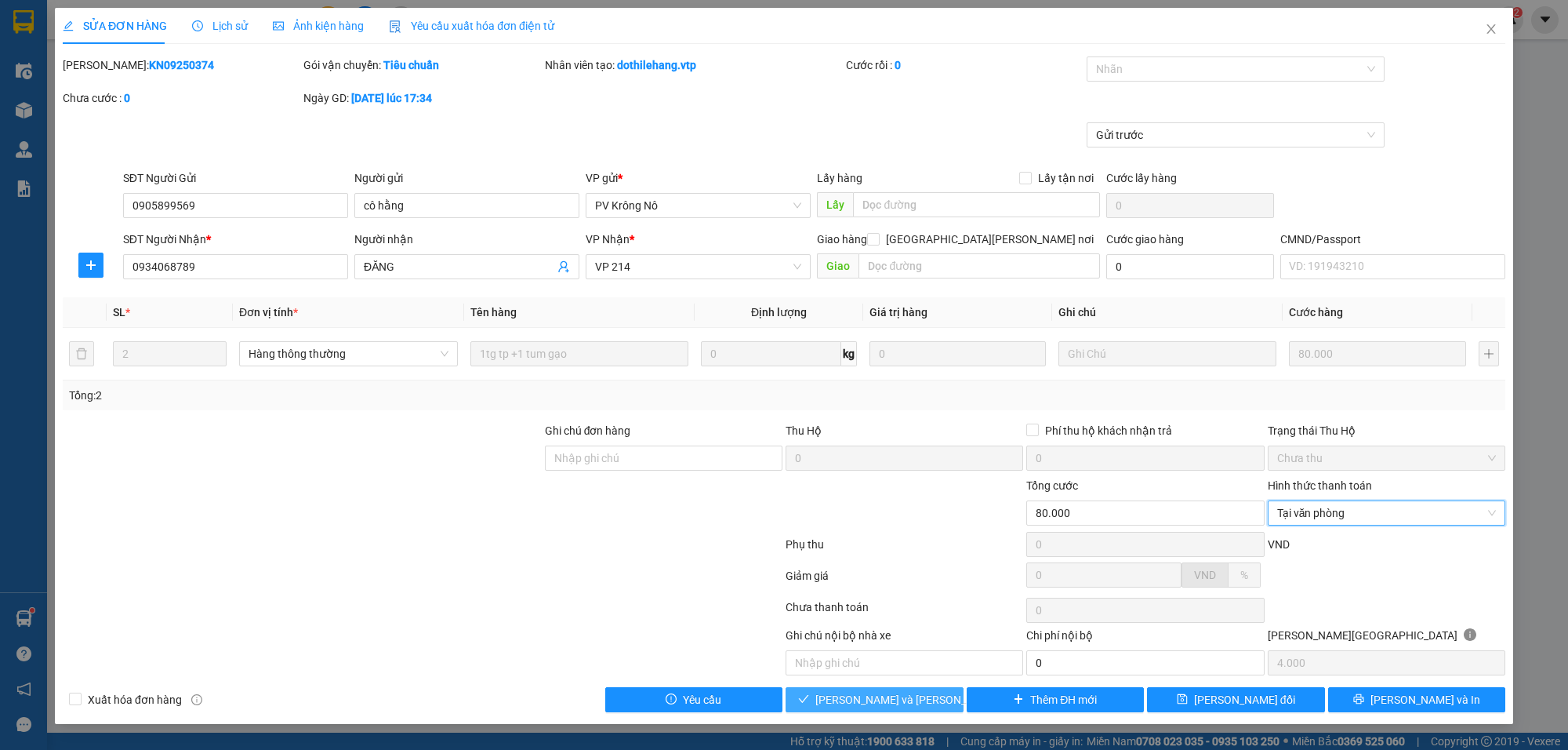
click at [903, 703] on span "[PERSON_NAME] và [PERSON_NAME] hàng" at bounding box center [921, 700] width 211 height 18
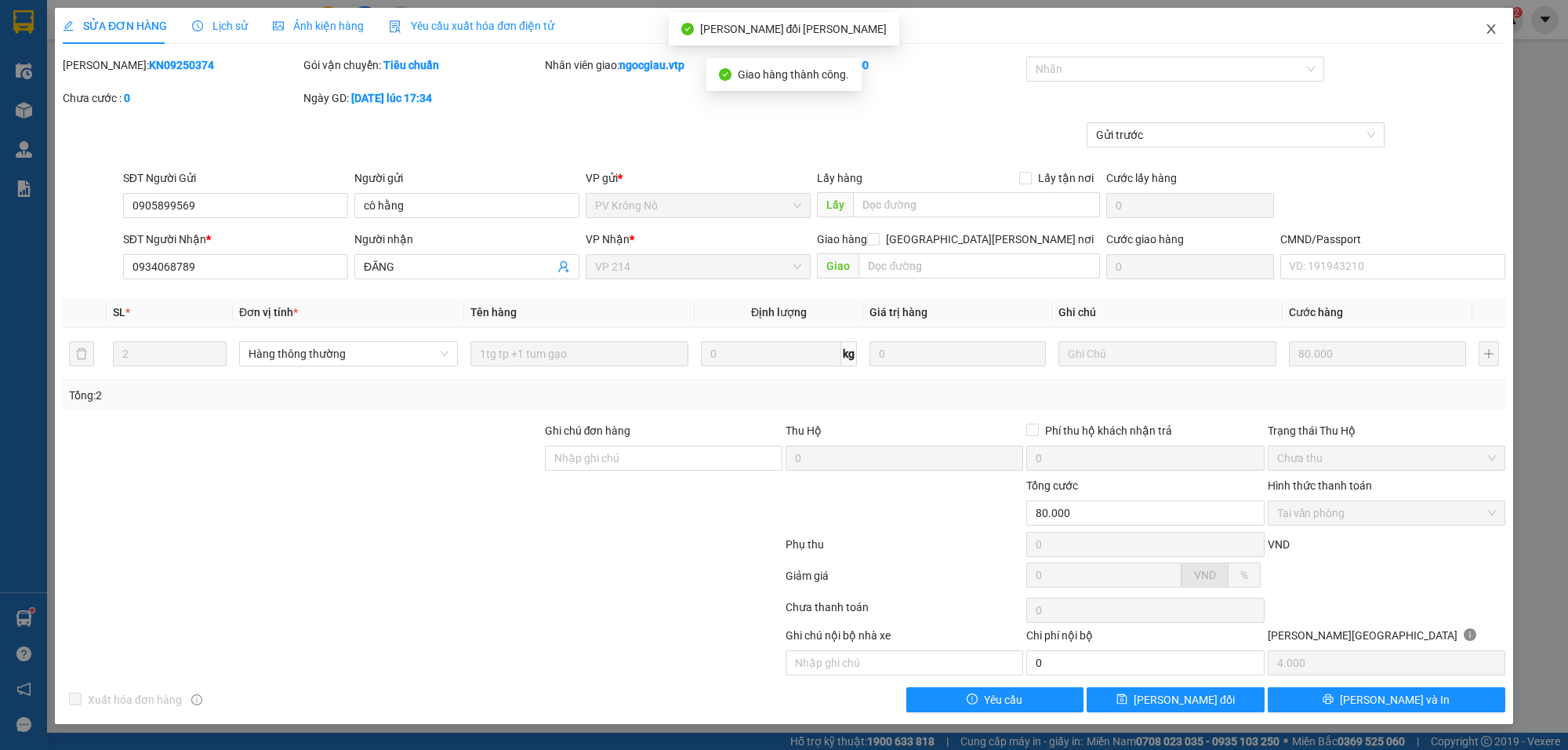
click at [1493, 26] on icon "close" at bounding box center [1490, 29] width 9 height 10
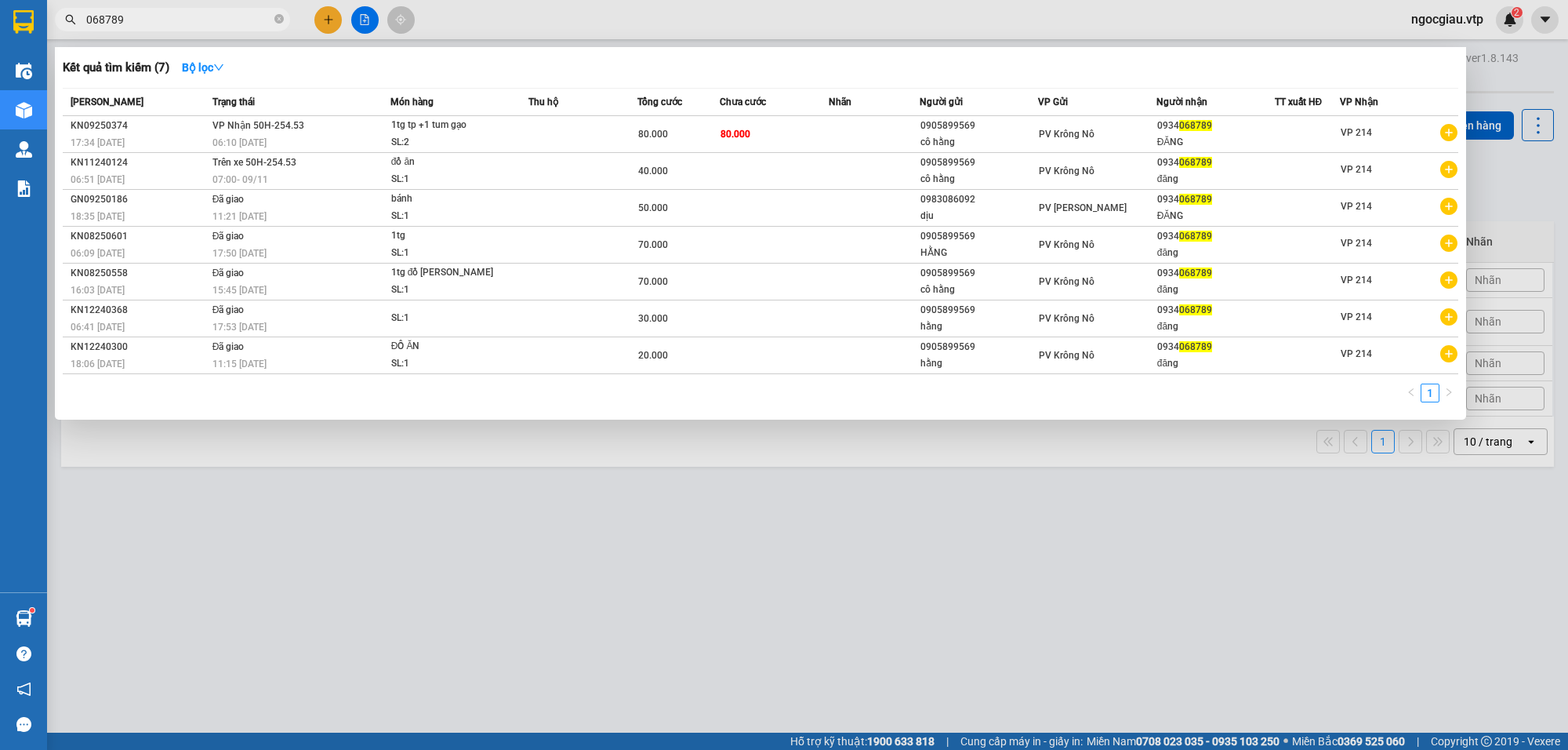
click at [166, 17] on input "068789" at bounding box center [179, 20] width 185 height 18
click at [957, 604] on div at bounding box center [784, 375] width 1568 height 750
click at [147, 22] on input "068789" at bounding box center [179, 20] width 185 height 18
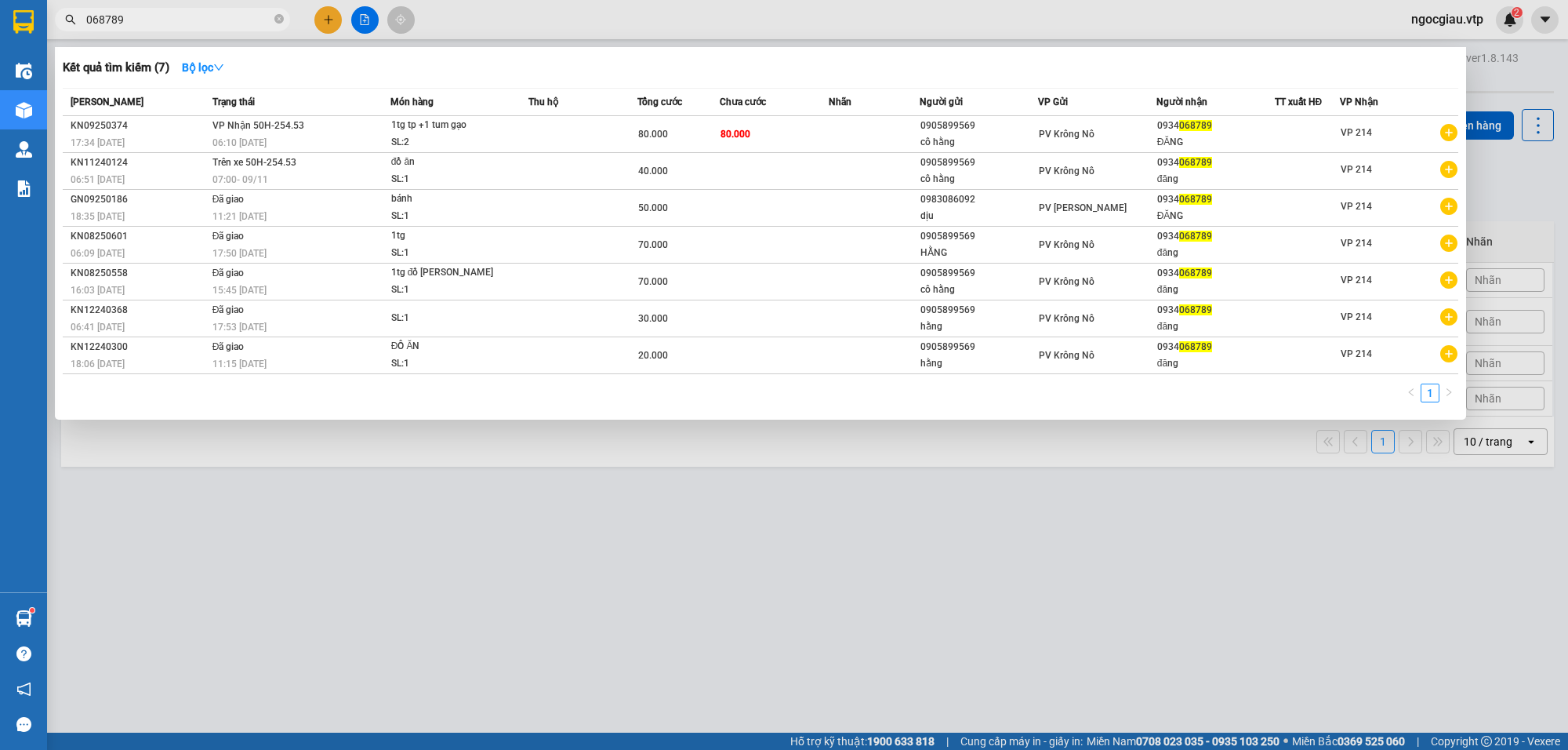
paste input "349251778"
type input "0349251778"
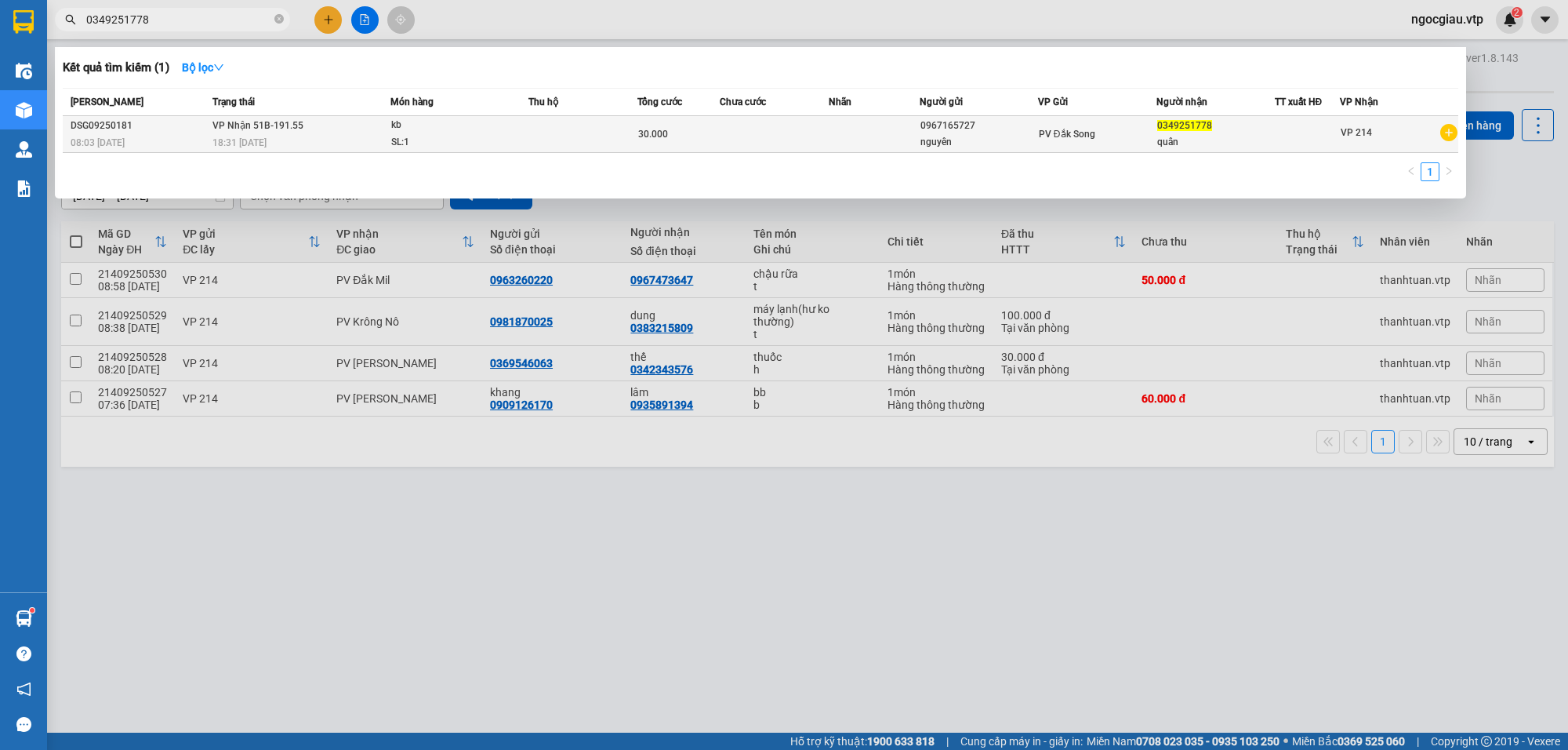
click at [377, 126] on td "VP Nhận 51B-191.55 18:31 - 13/09" at bounding box center [299, 135] width 182 height 37
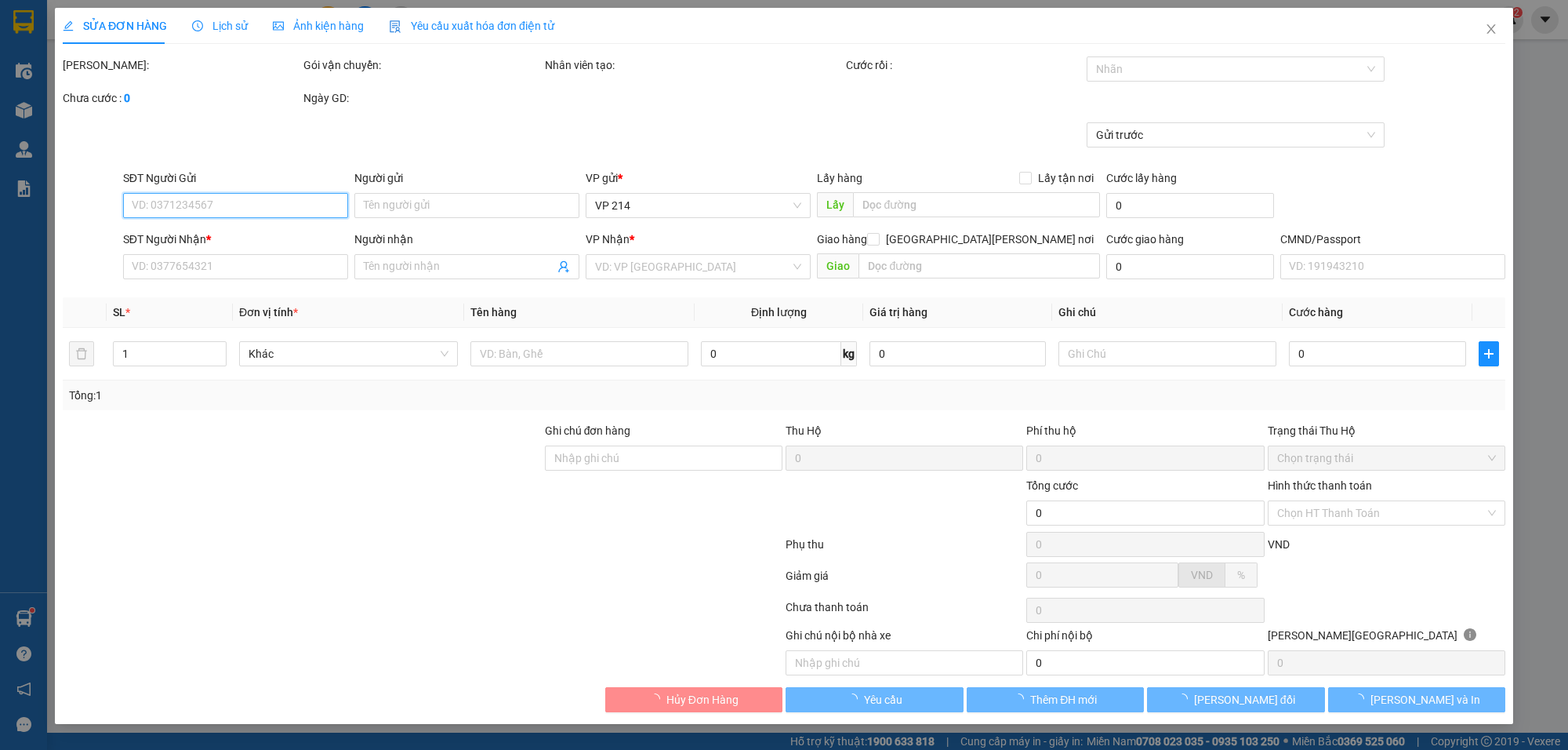
type input "1.500"
type input "0967165727"
type input "nguyên"
type input "0349251778"
type input "quân"
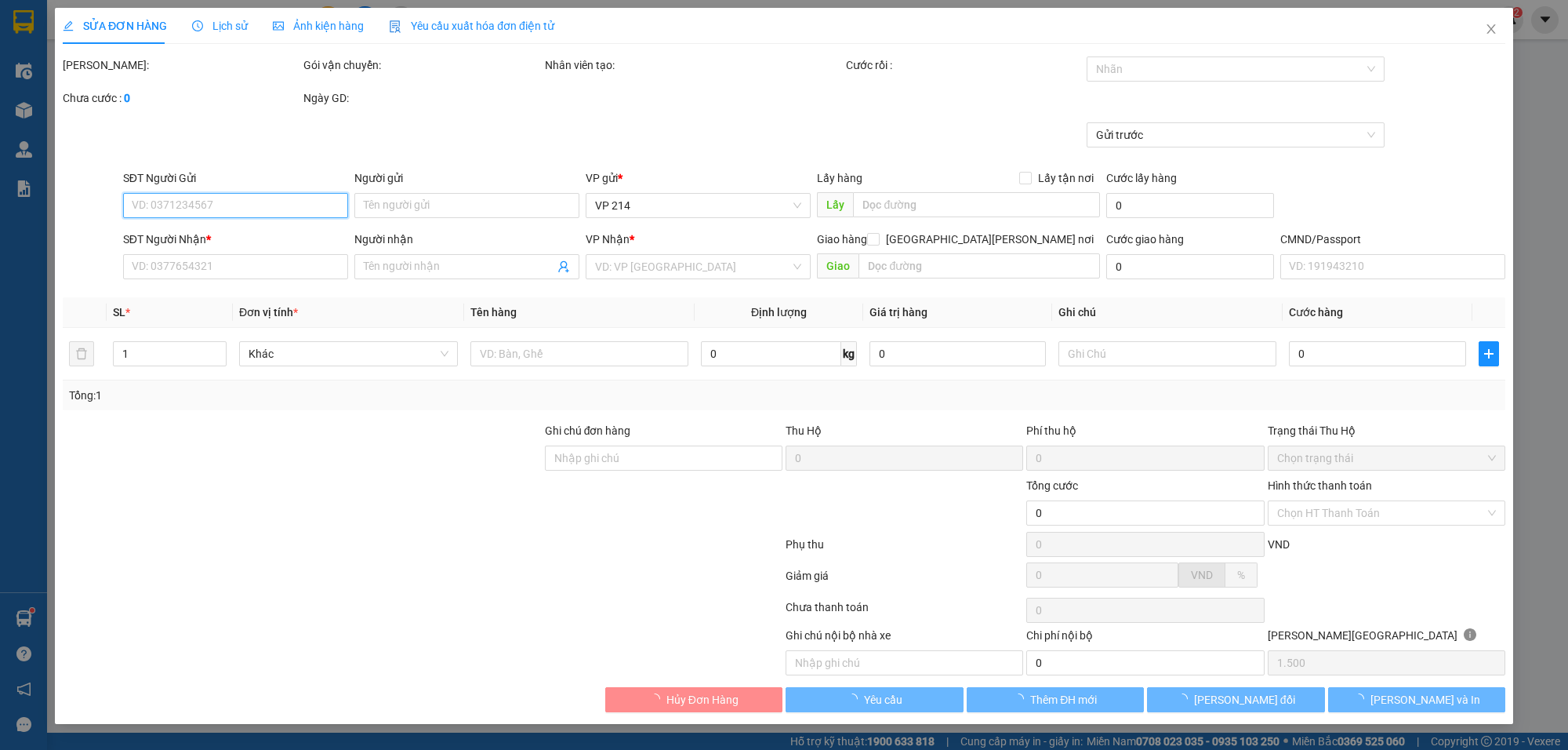
type input "30.000"
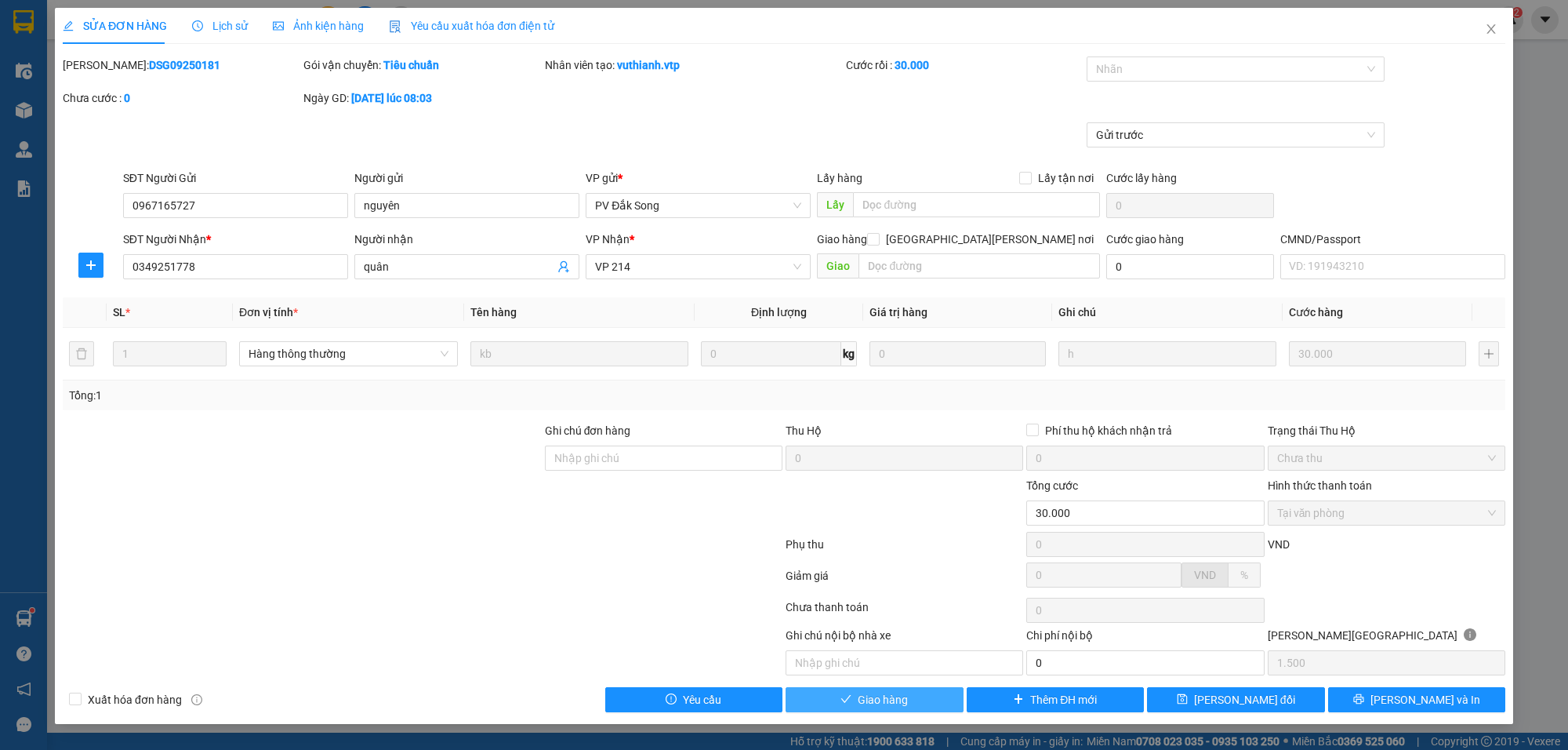
click at [878, 709] on span "Giao hàng" at bounding box center [882, 700] width 50 height 18
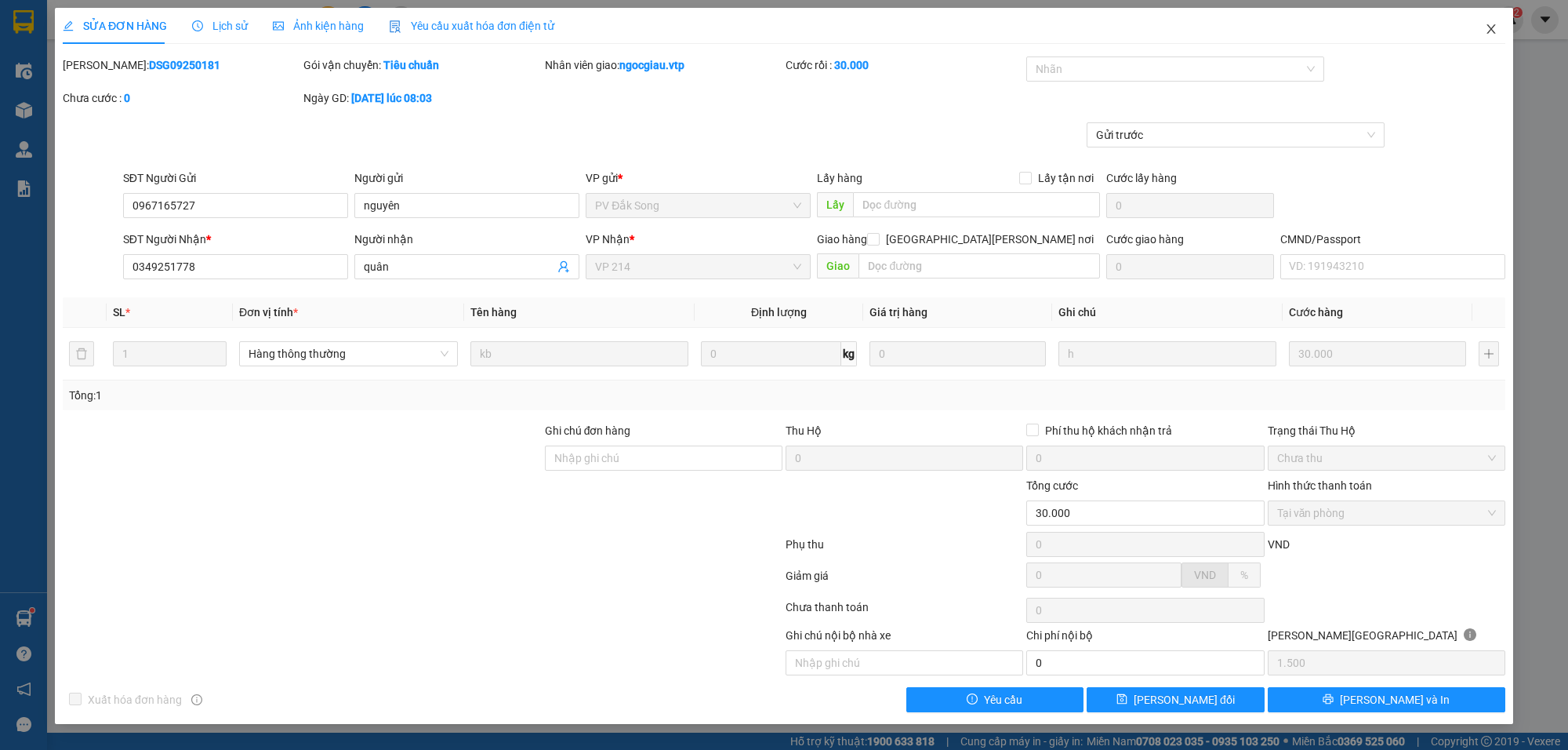
click at [1486, 22] on span "Close" at bounding box center [1490, 29] width 44 height 44
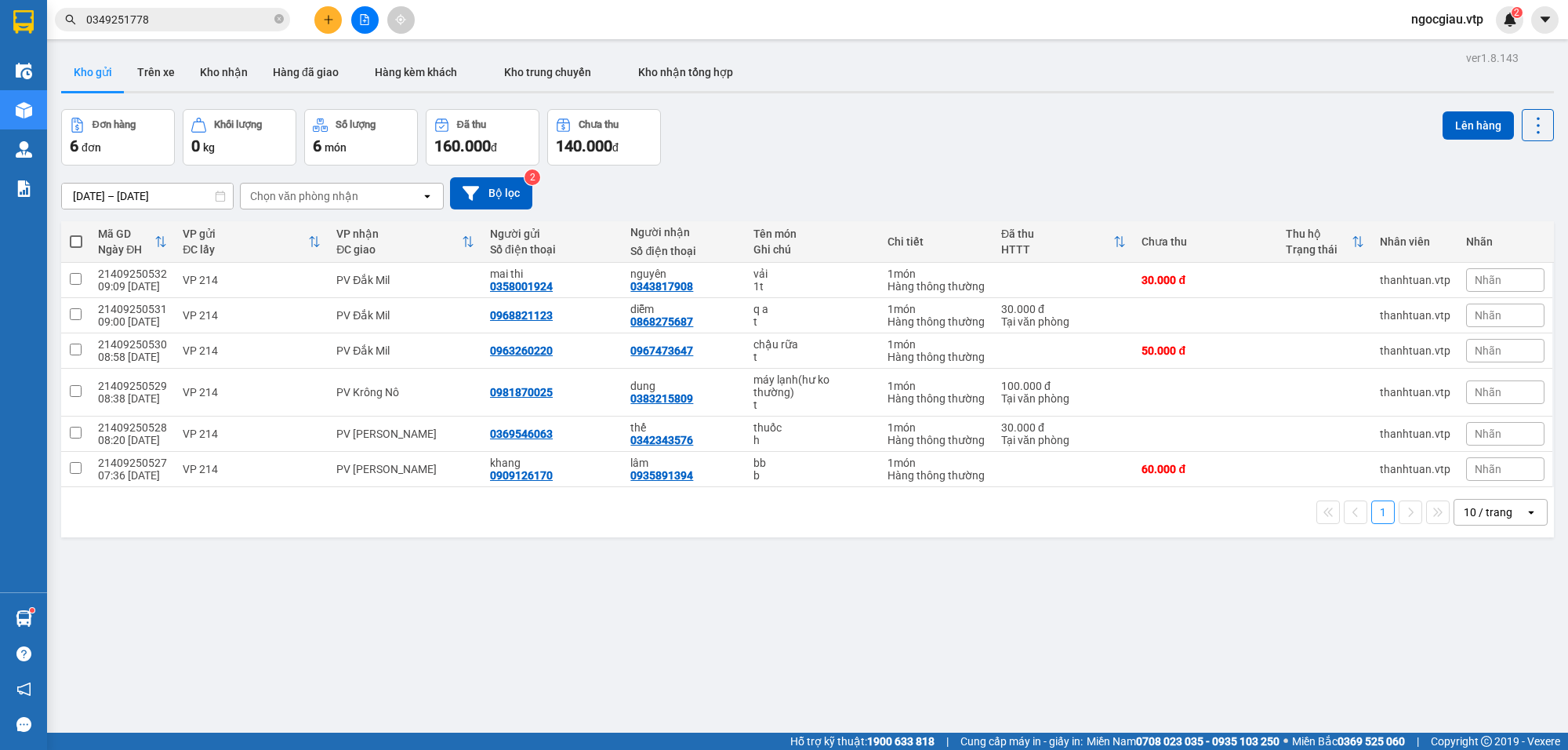
click at [198, 17] on input "0349251778" at bounding box center [179, 20] width 185 height 18
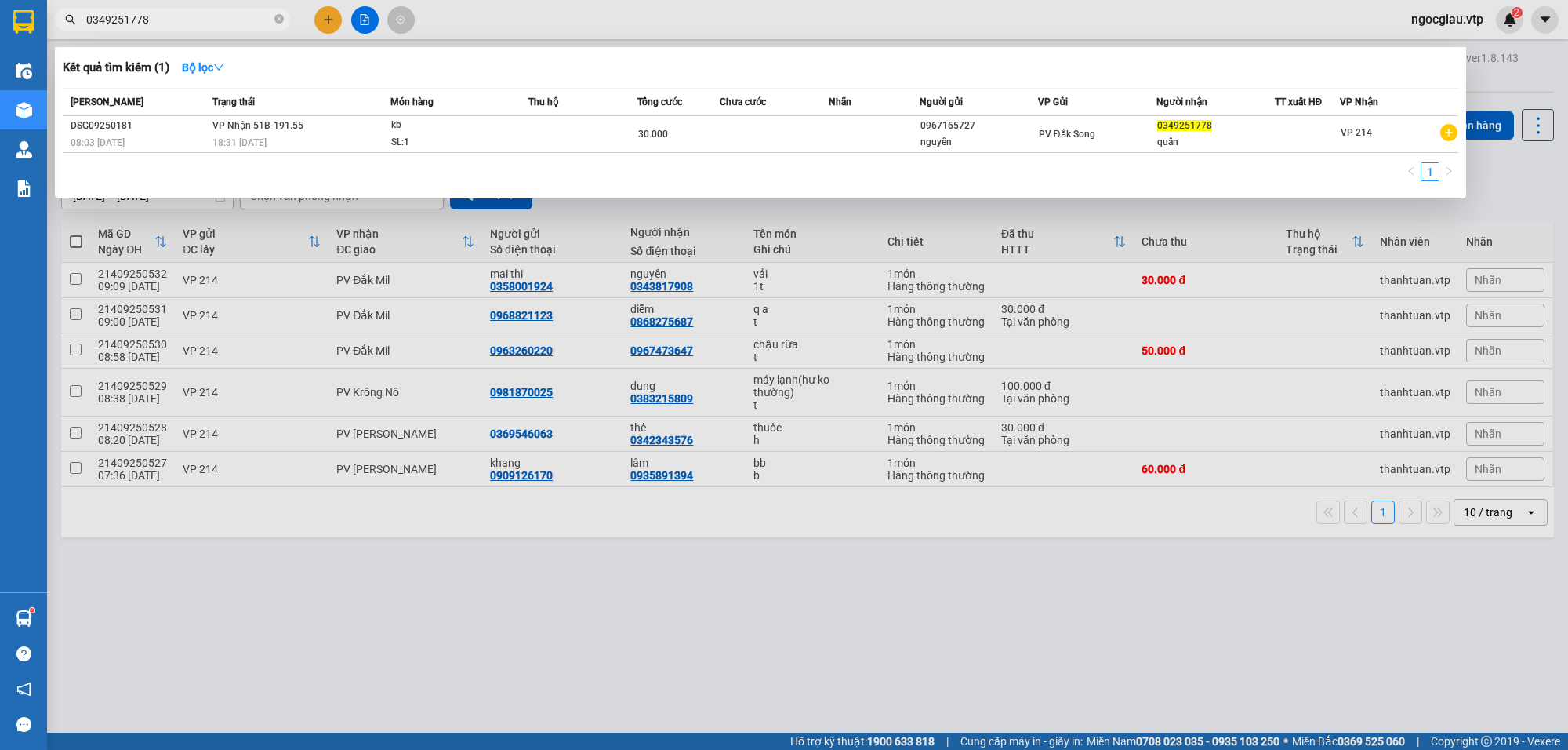
click at [198, 17] on input "0349251778" at bounding box center [179, 20] width 185 height 18
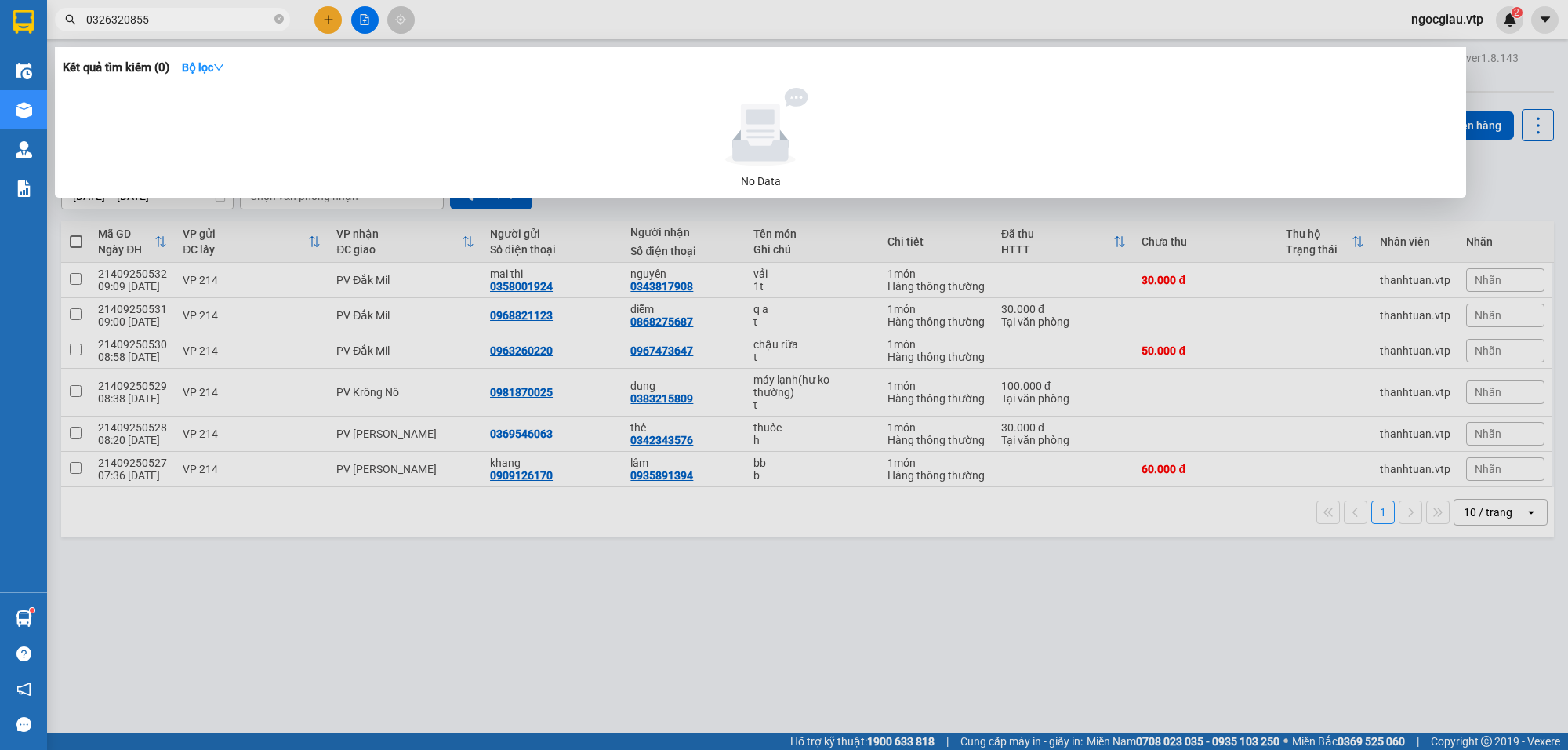
click at [187, 18] on input "0326320855" at bounding box center [179, 20] width 185 height 18
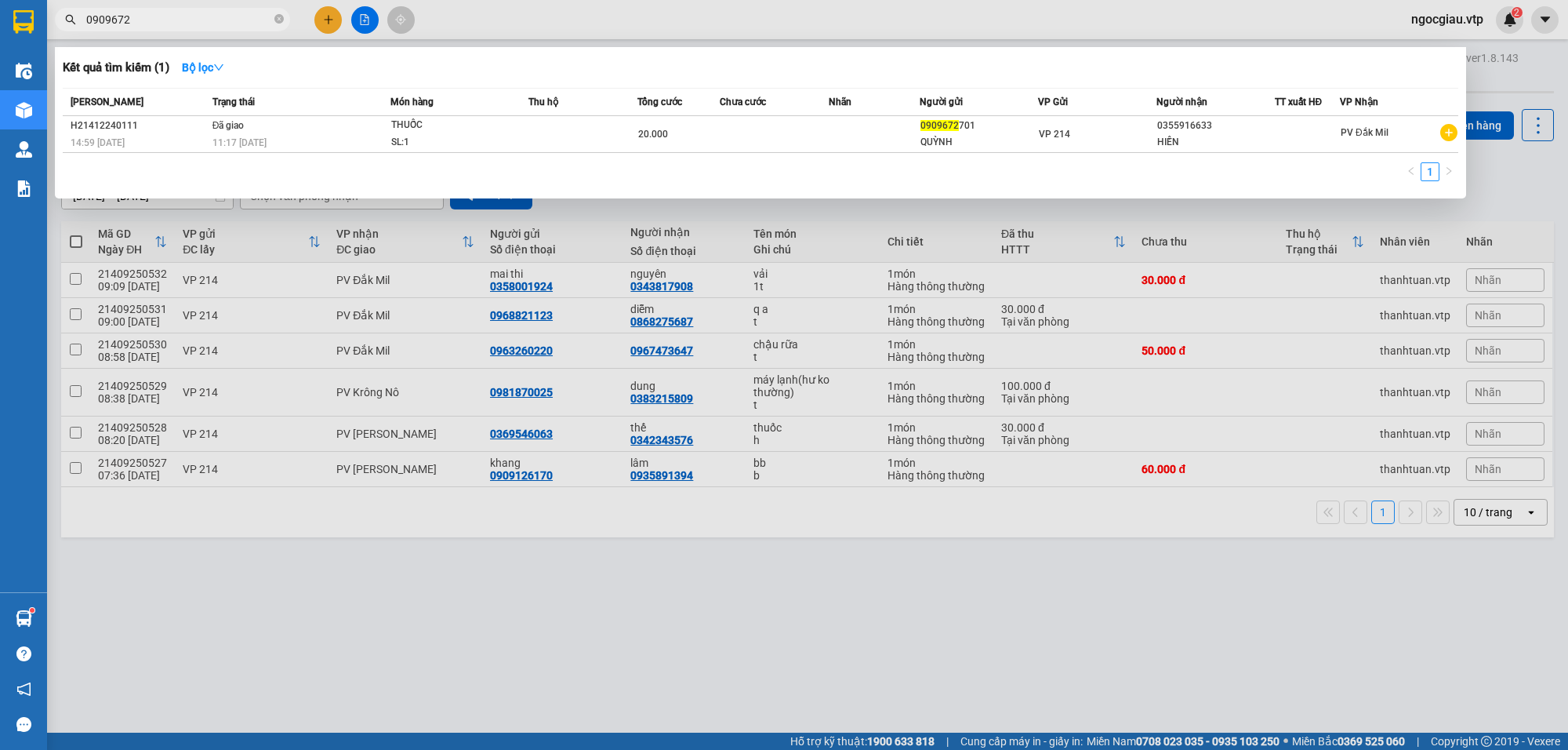
click at [174, 20] on input "0909672" at bounding box center [179, 20] width 185 height 18
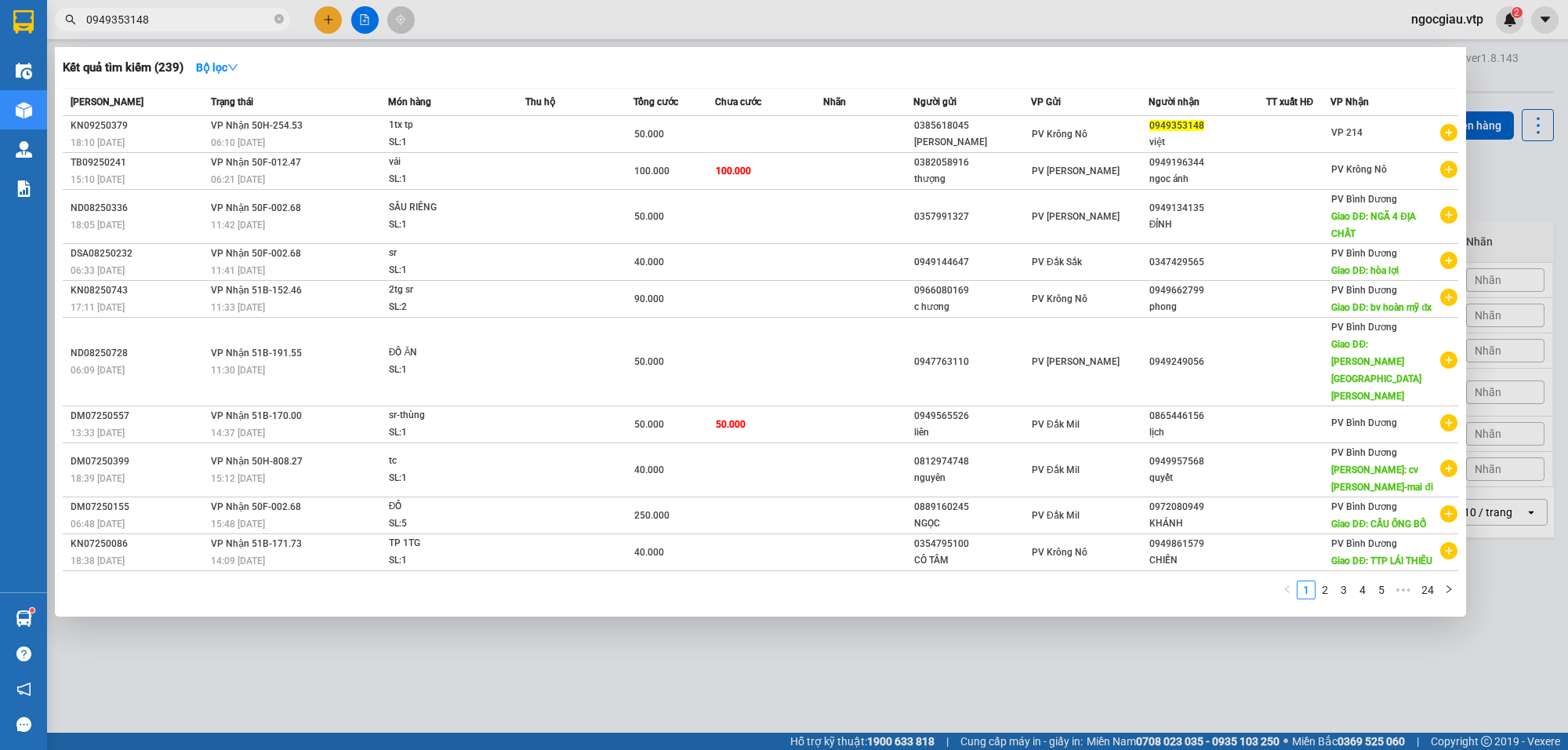
type input "0949353148"
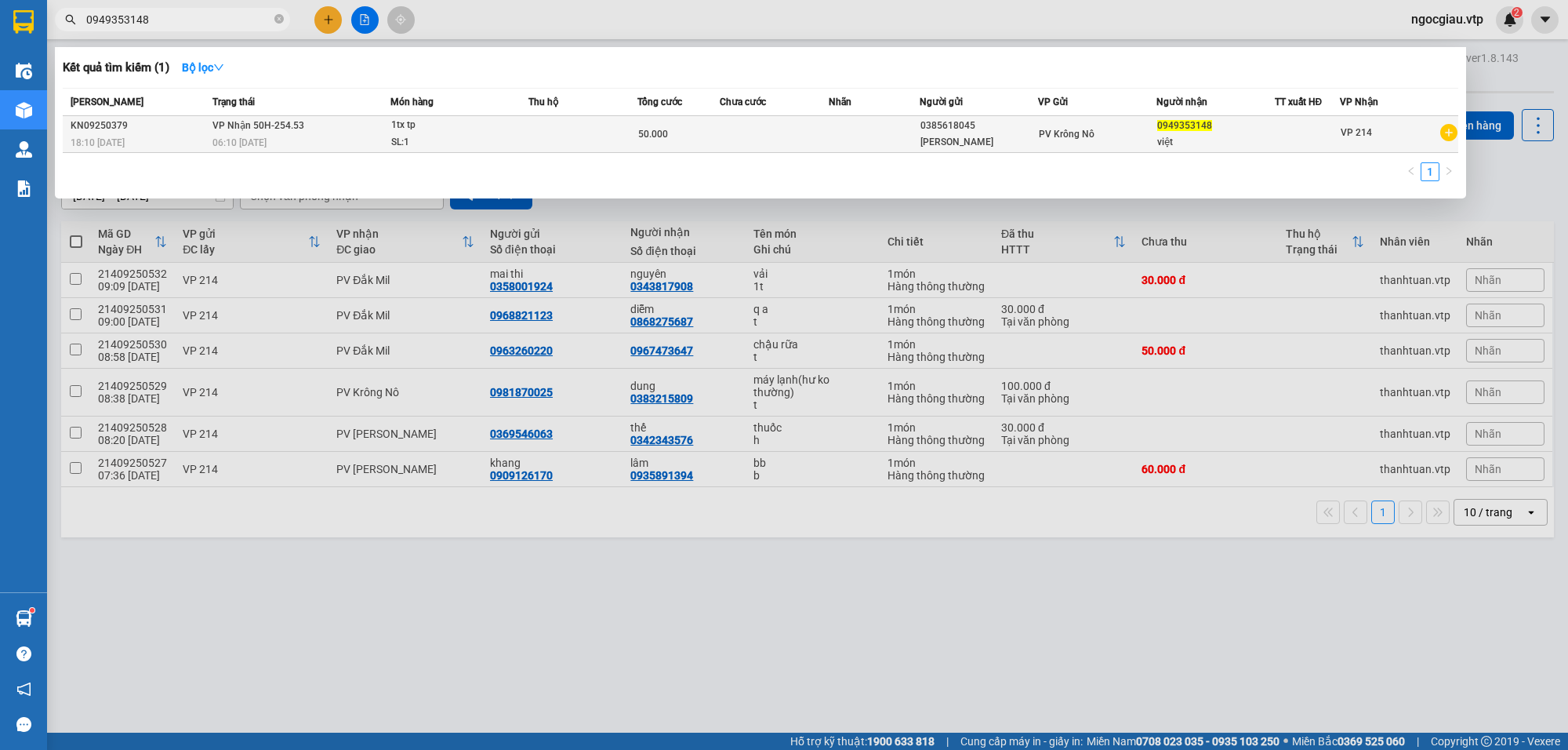
click at [522, 138] on span "1tx tp SL: 1" at bounding box center [459, 134] width 137 height 33
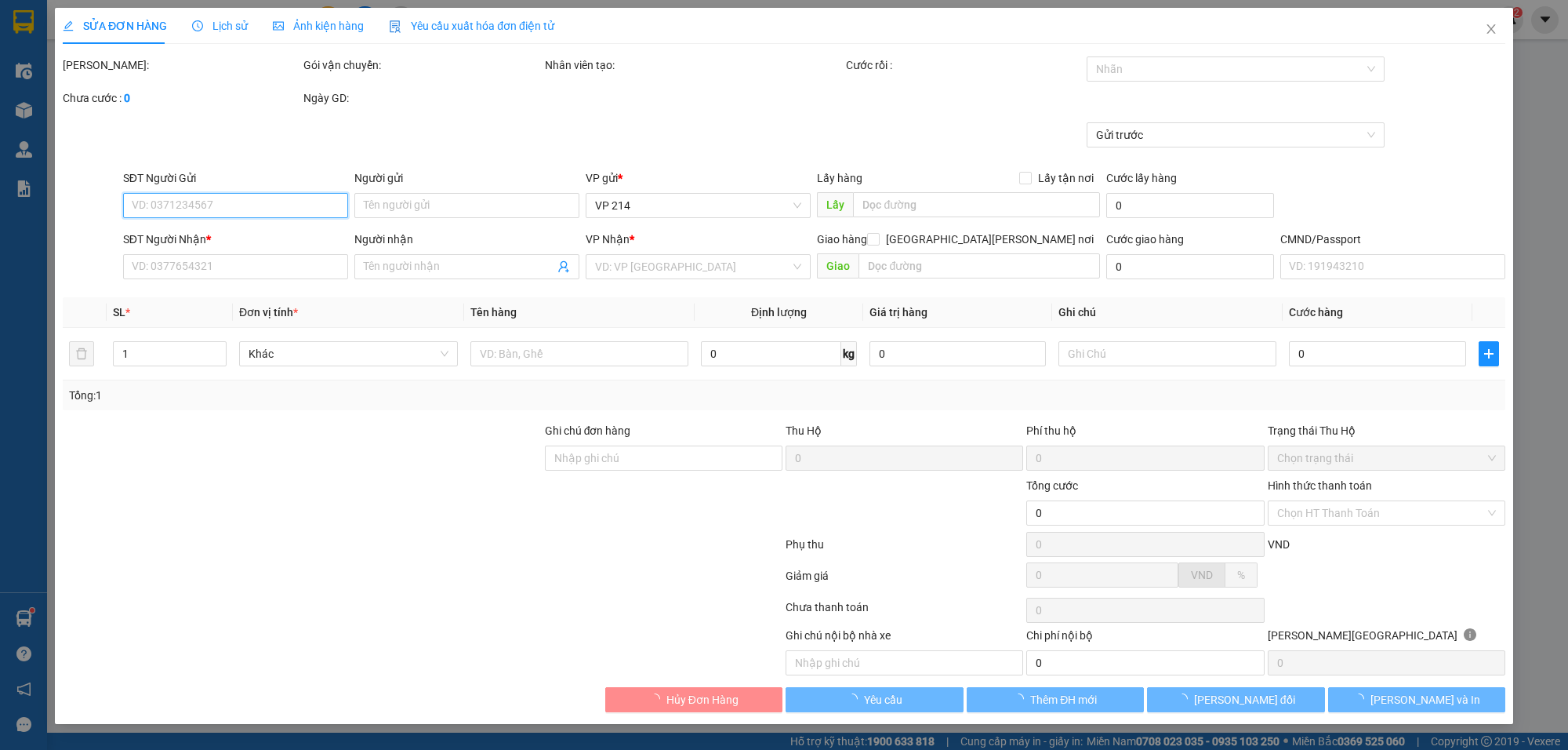
type input "2.500"
type input "0385618045"
type input "chị thuy"
type input "0949353148"
type input "việt"
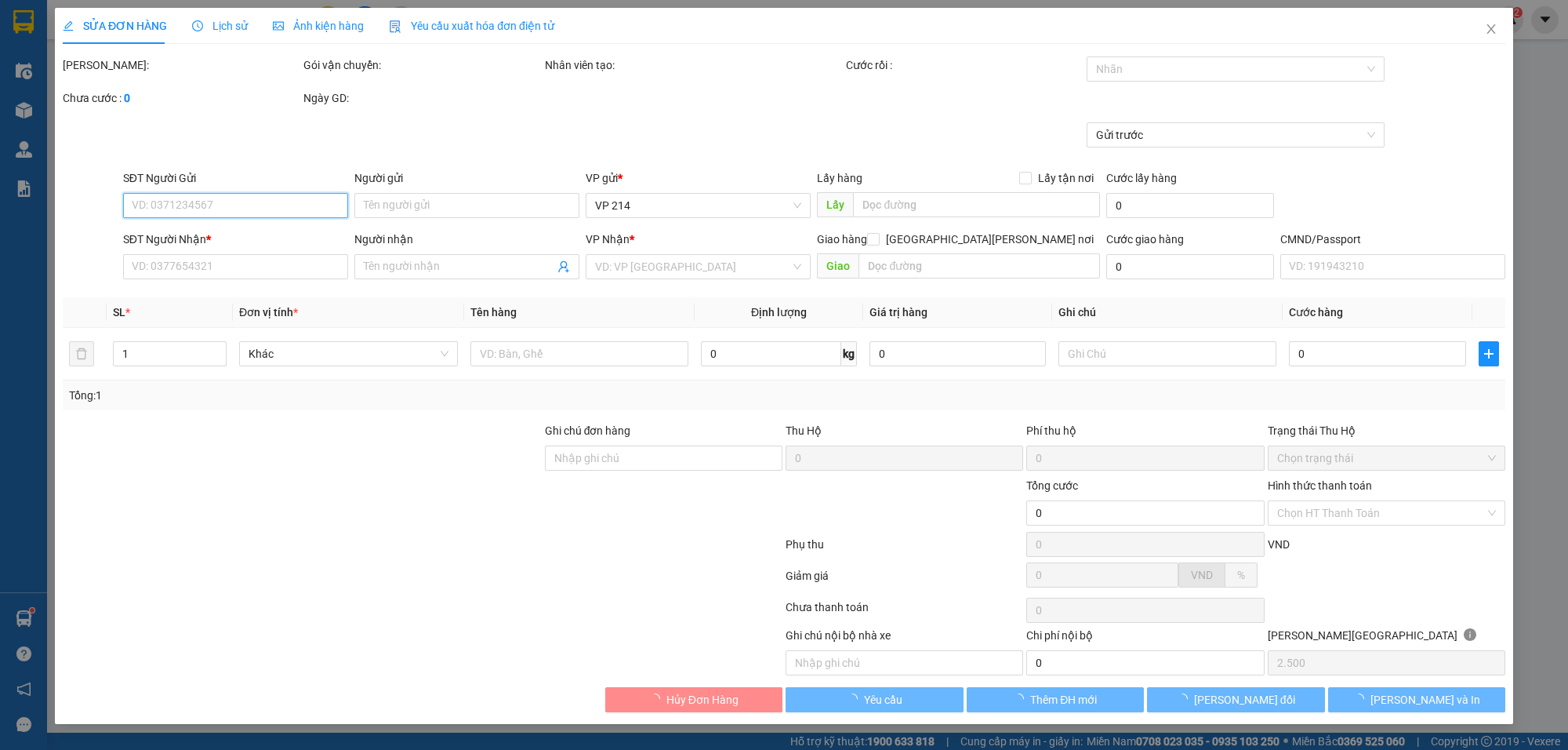
type input "50.000"
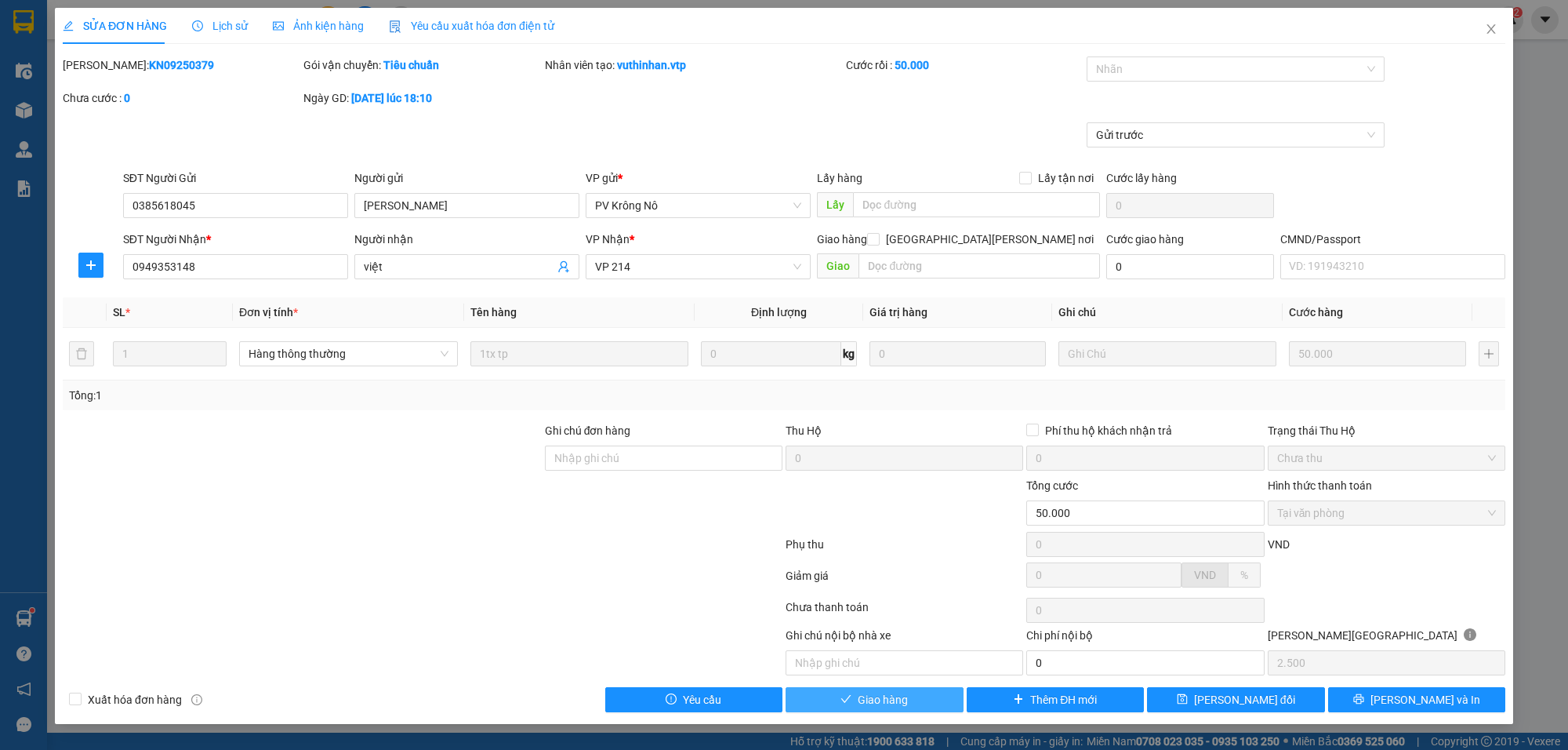
click at [878, 704] on span "Giao hàng" at bounding box center [882, 700] width 50 height 18
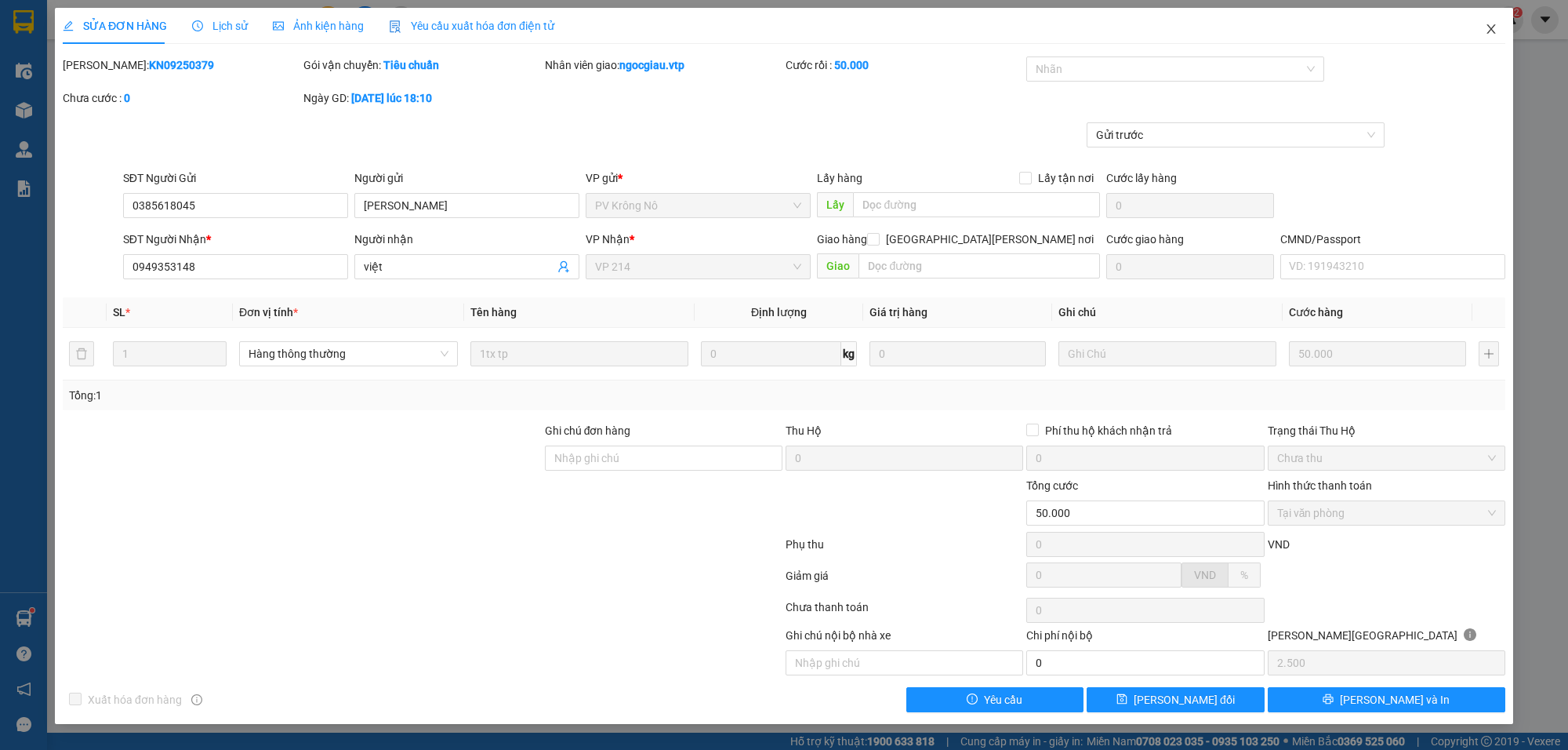
click at [1492, 28] on icon "close" at bounding box center [1490, 29] width 9 height 10
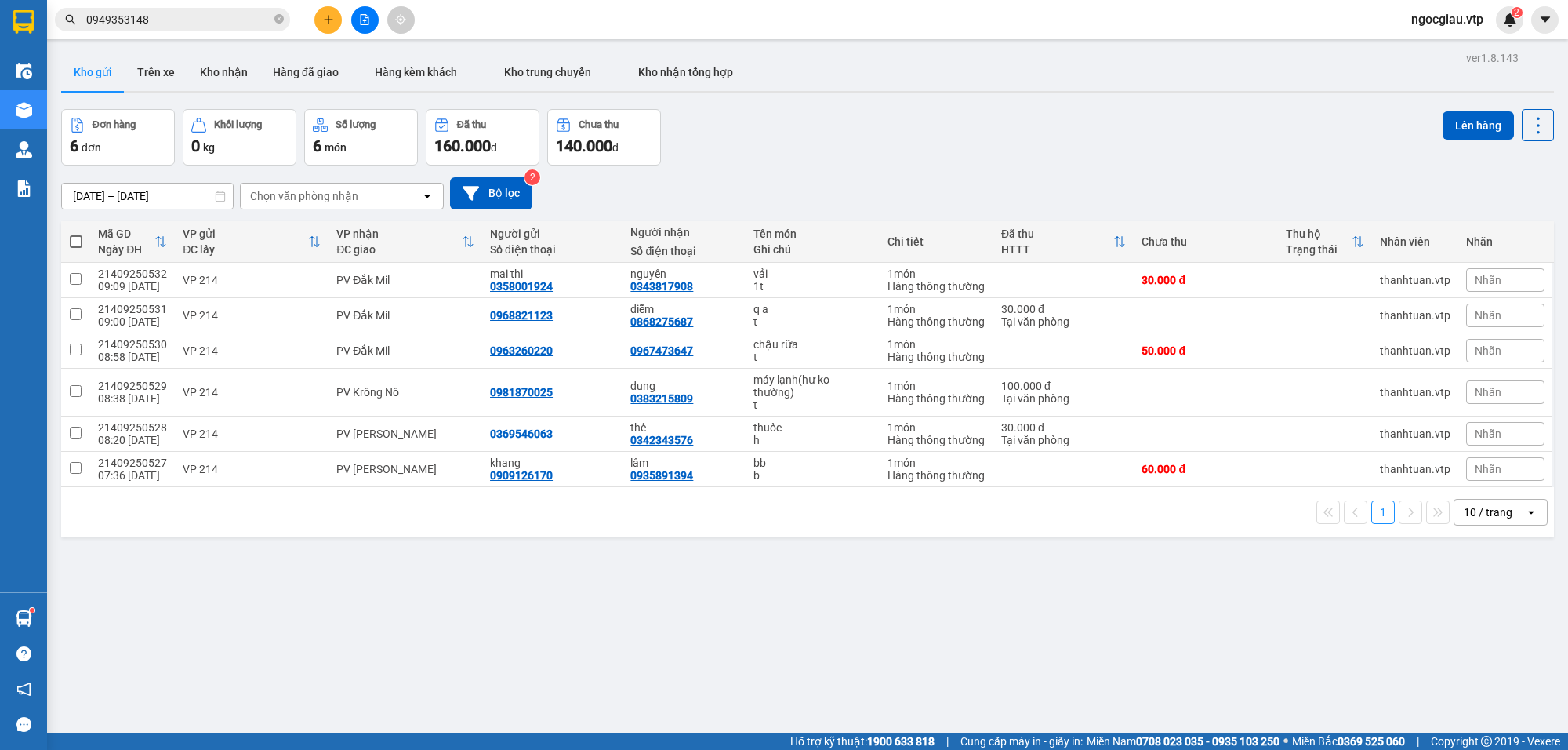
click at [185, 26] on input "0949353148" at bounding box center [179, 20] width 185 height 18
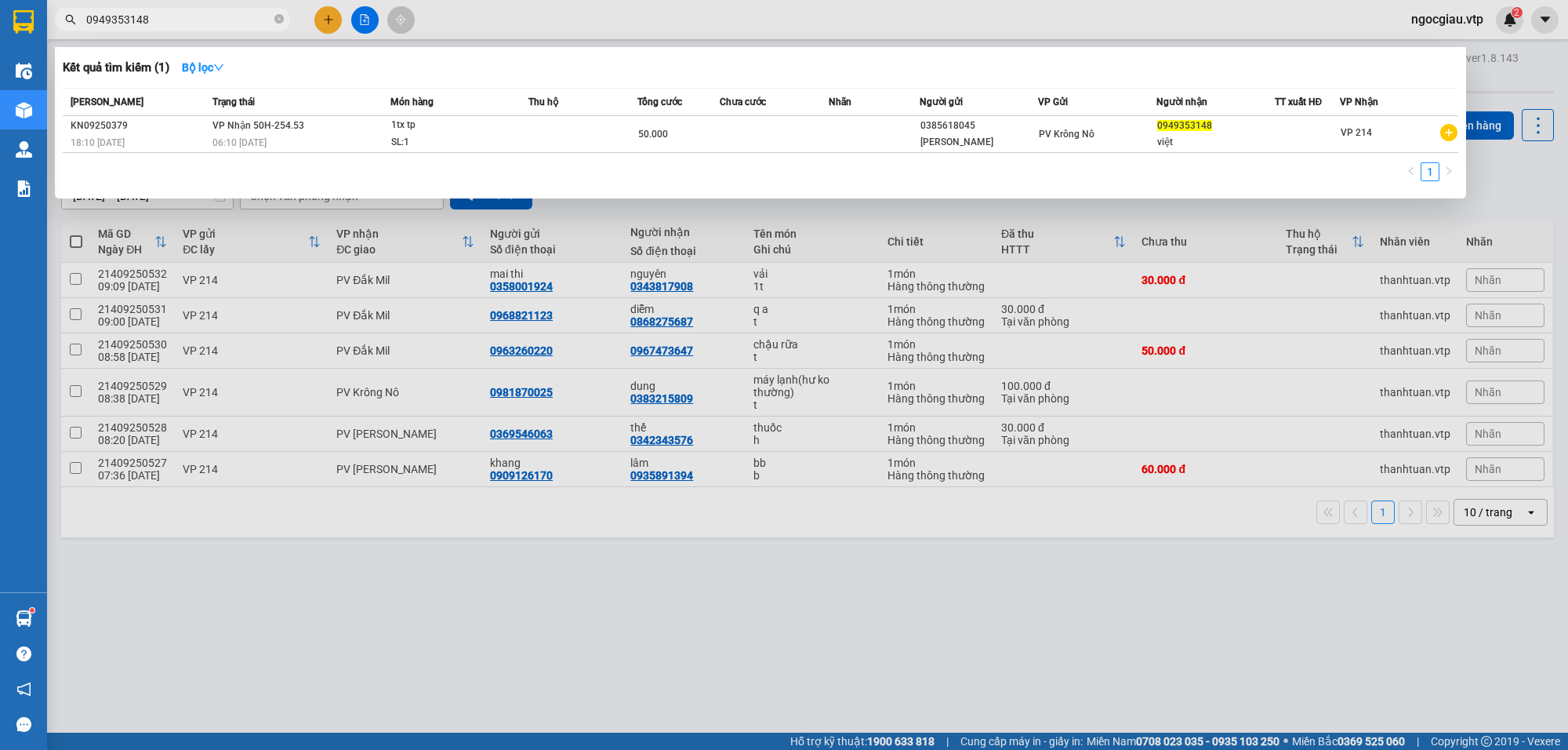
click at [185, 26] on input "0949353148" at bounding box center [179, 20] width 185 height 18
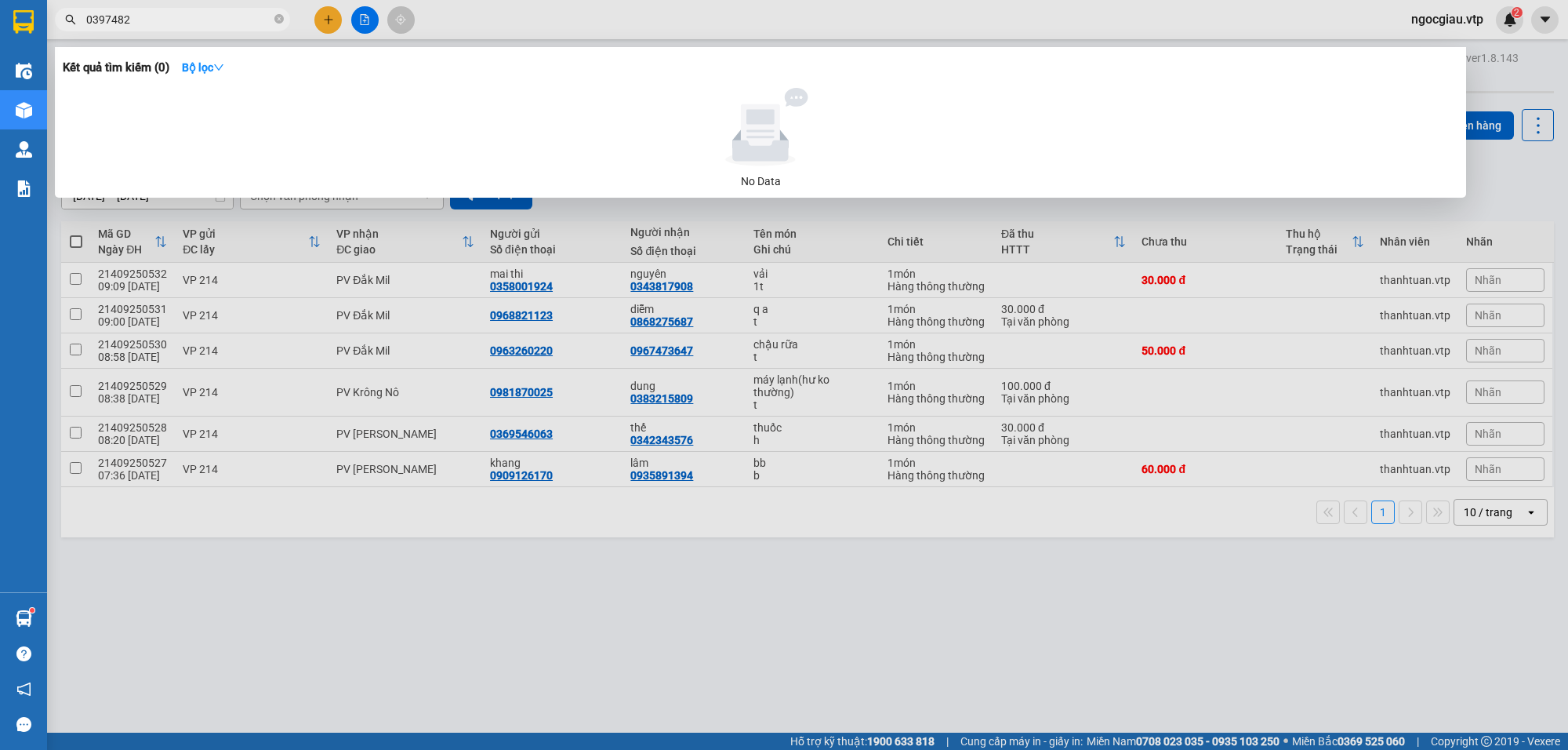
click at [194, 18] on input "0397482" at bounding box center [179, 20] width 185 height 18
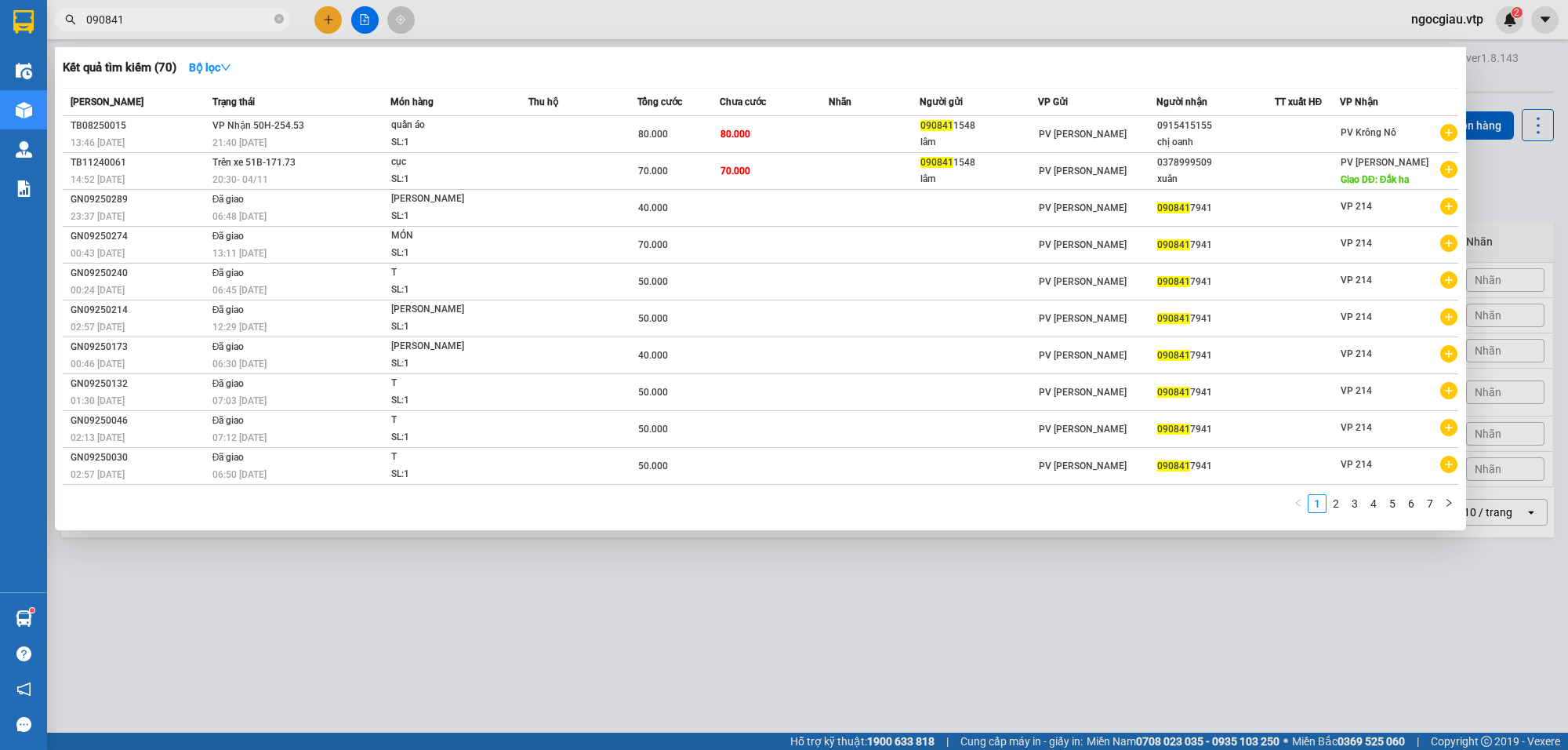
type input "090841"
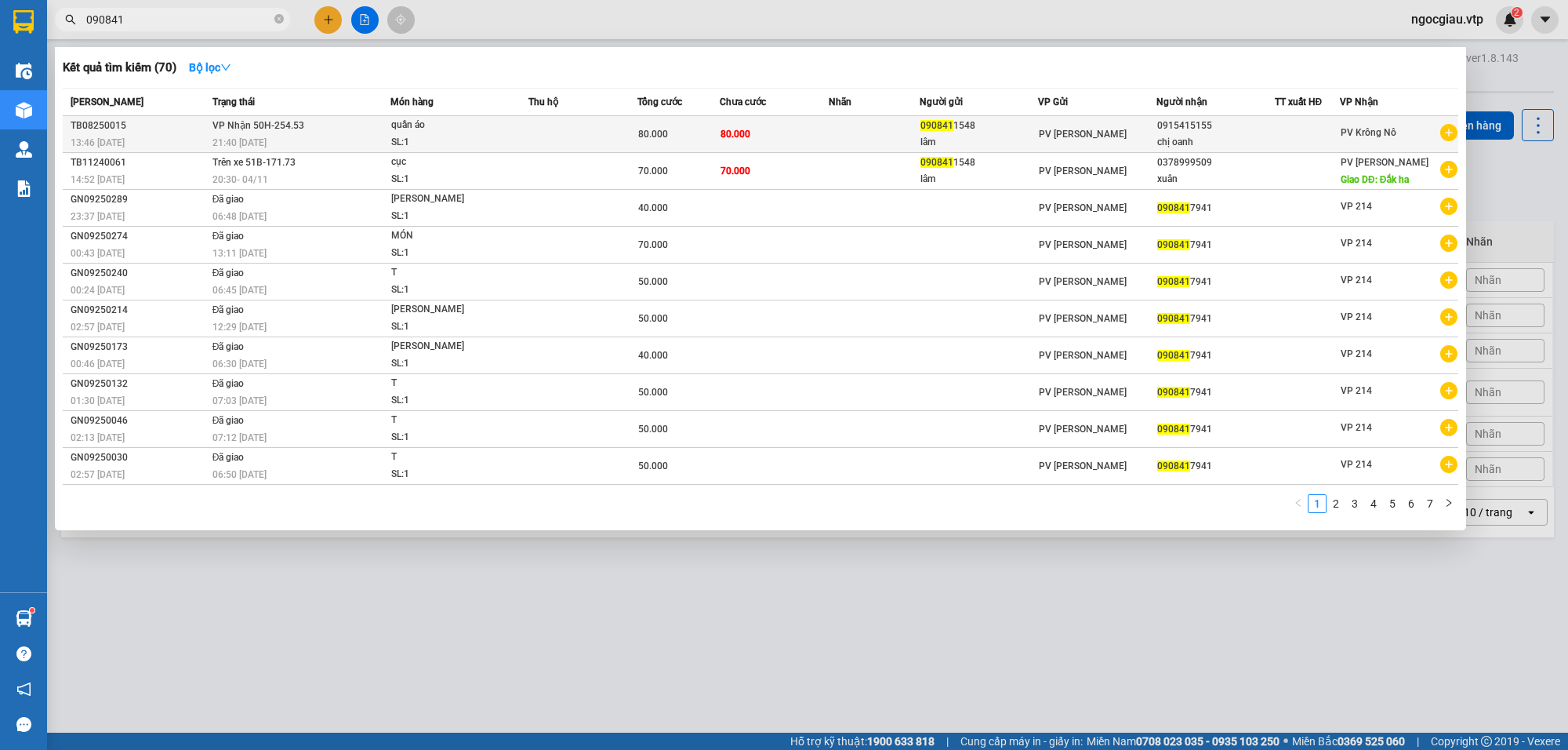
click at [628, 147] on td at bounding box center [583, 135] width 109 height 37
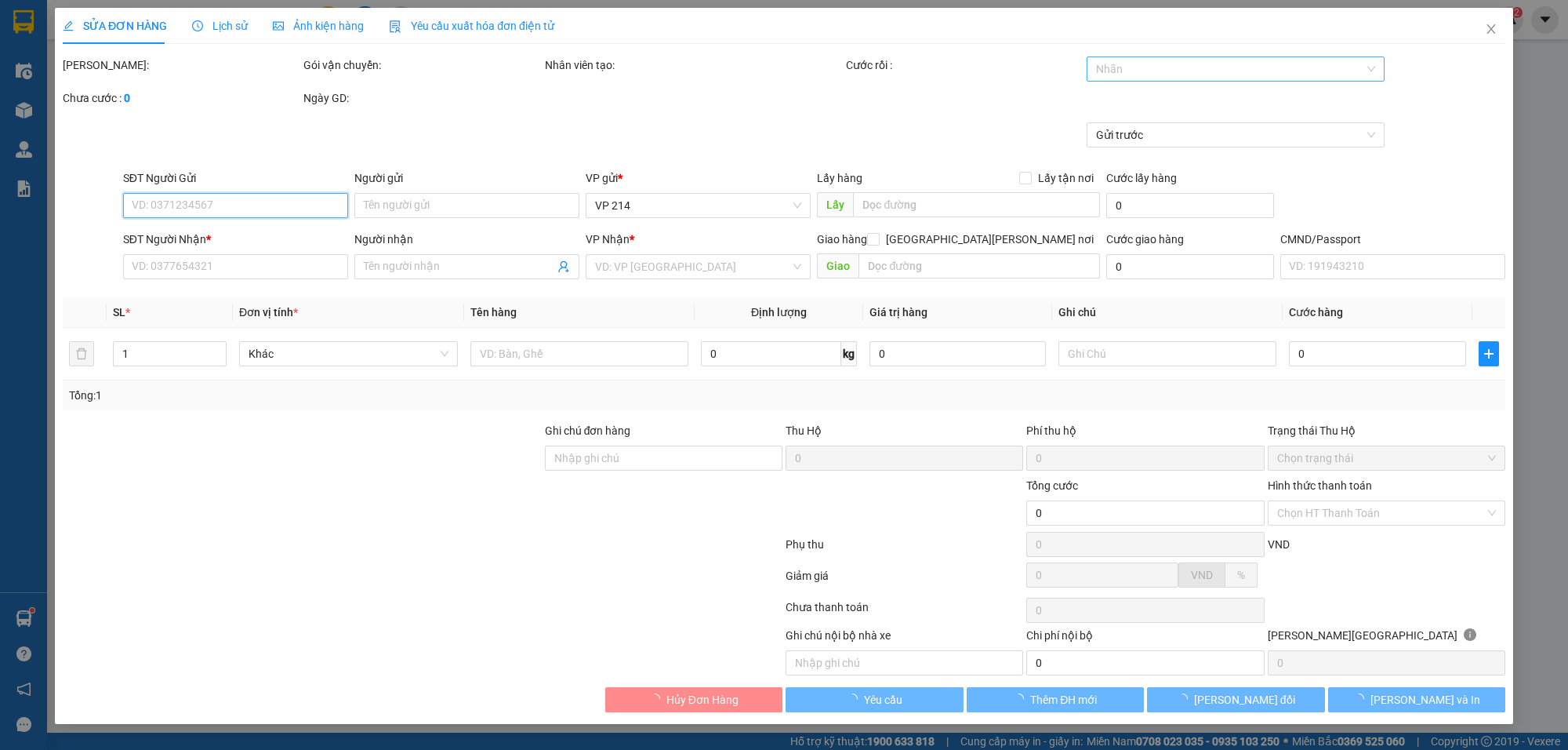
type input "4.000"
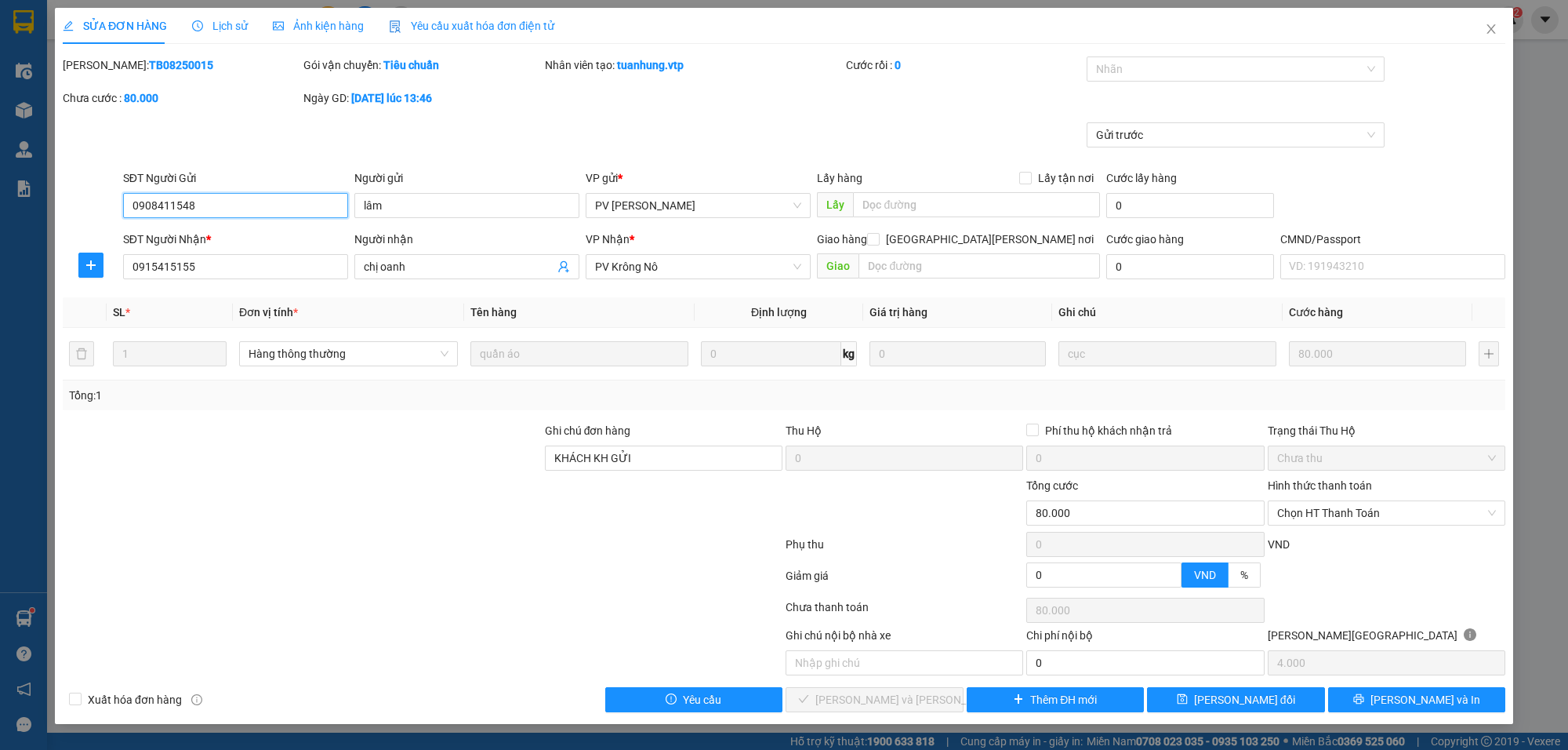
type input "0908411548"
type input "lâm"
type input "0915415155"
type input "chị oanh"
type input "KHÁCH KH GỬI"
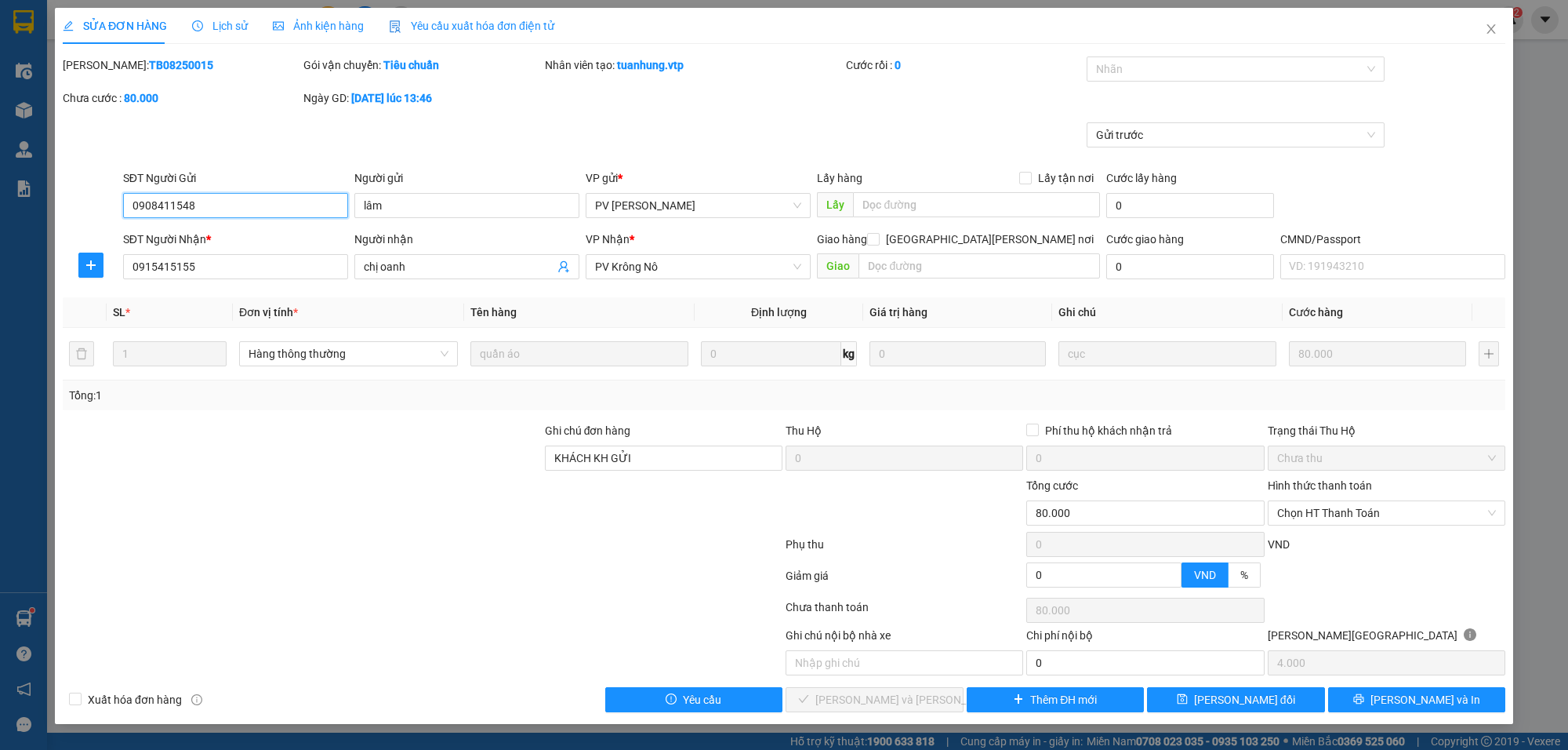
type input "80.000"
click at [1499, 29] on span "Close" at bounding box center [1490, 29] width 44 height 44
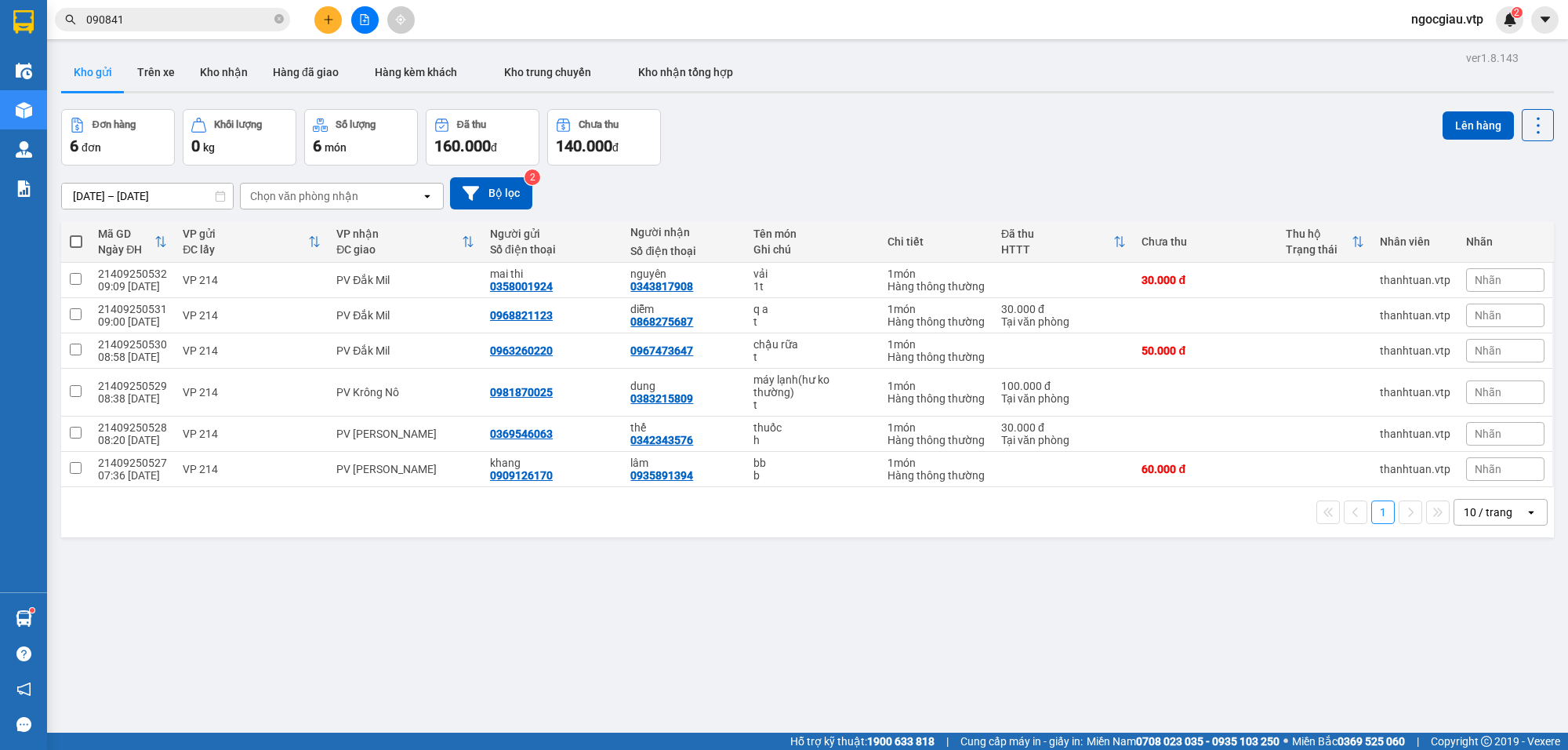
click at [227, 22] on input "090841" at bounding box center [179, 20] width 185 height 18
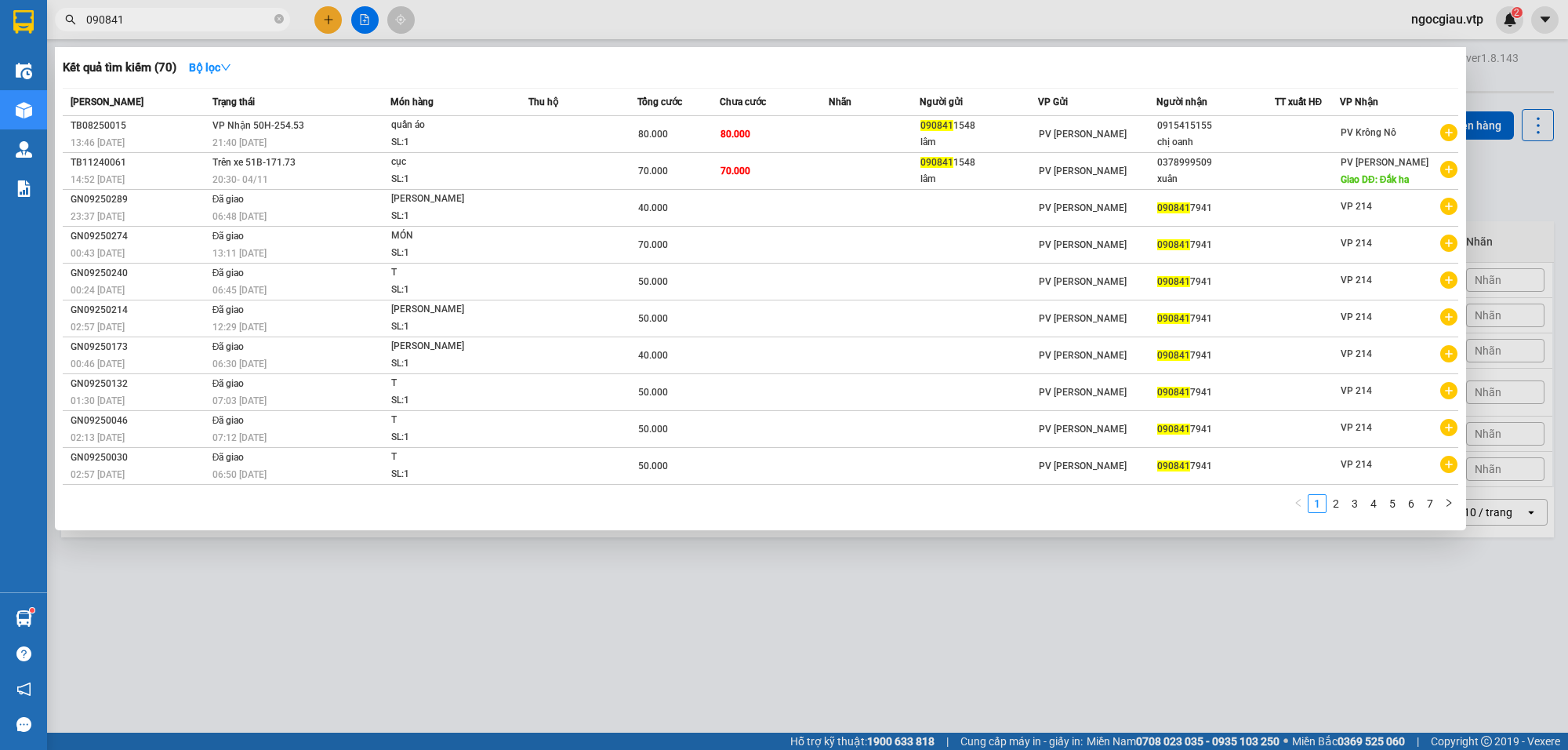
click at [227, 22] on input "090841" at bounding box center [179, 20] width 185 height 18
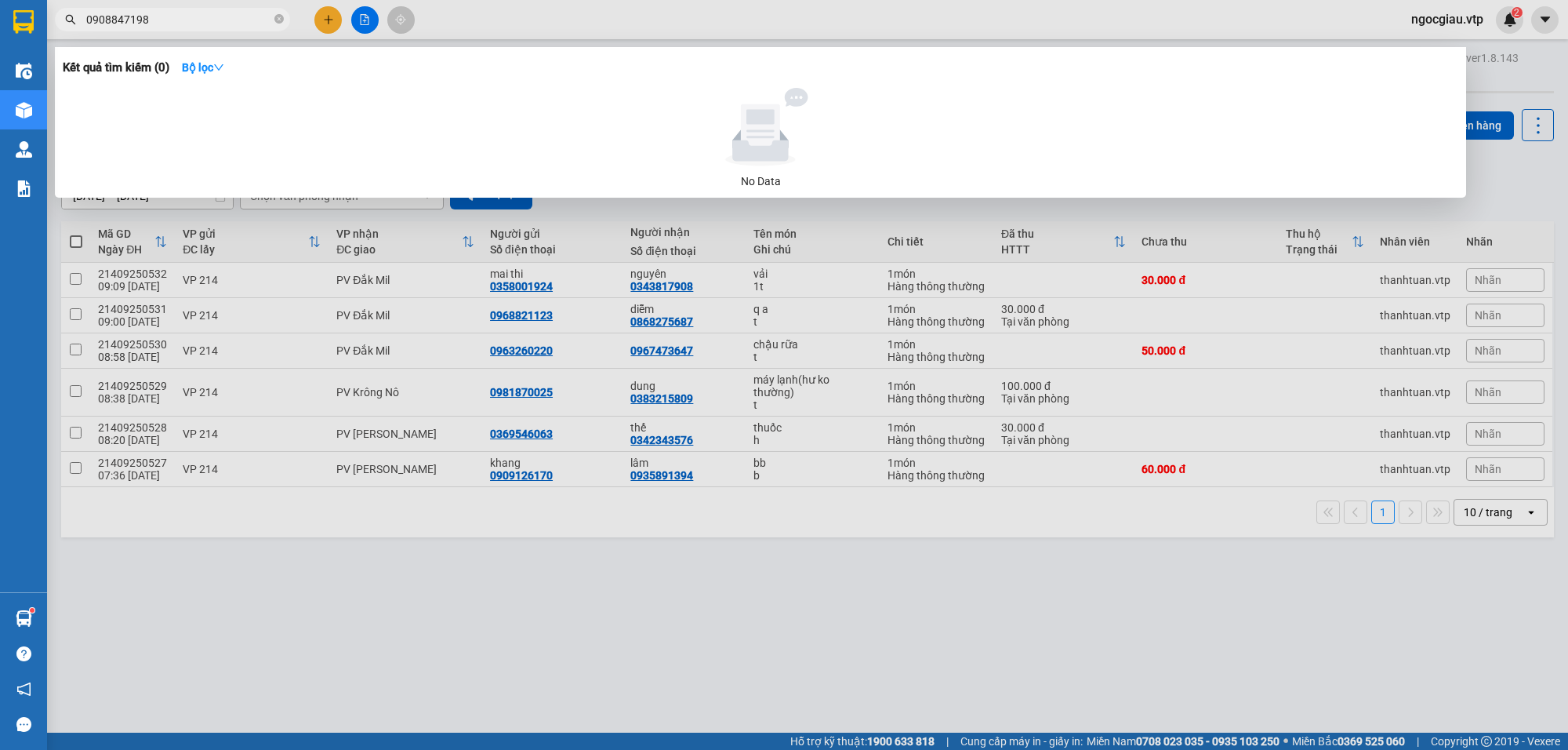
click at [193, 22] on input "0908847198" at bounding box center [179, 20] width 185 height 18
click at [169, 21] on input "0908847198" at bounding box center [179, 20] width 185 height 18
click at [183, 20] on input "0988960987" at bounding box center [179, 20] width 185 height 18
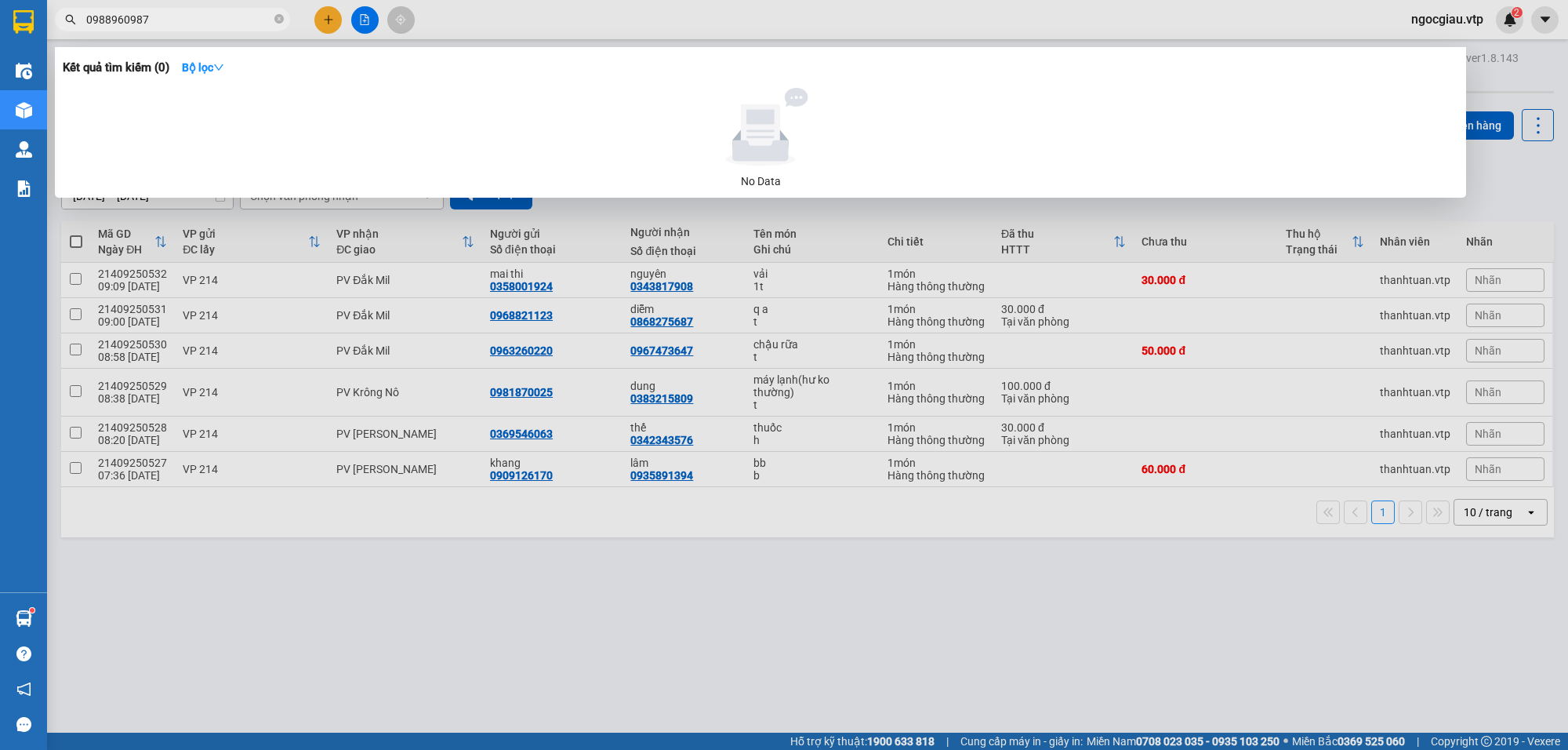
click at [183, 20] on input "0988960987" at bounding box center [179, 20] width 185 height 18
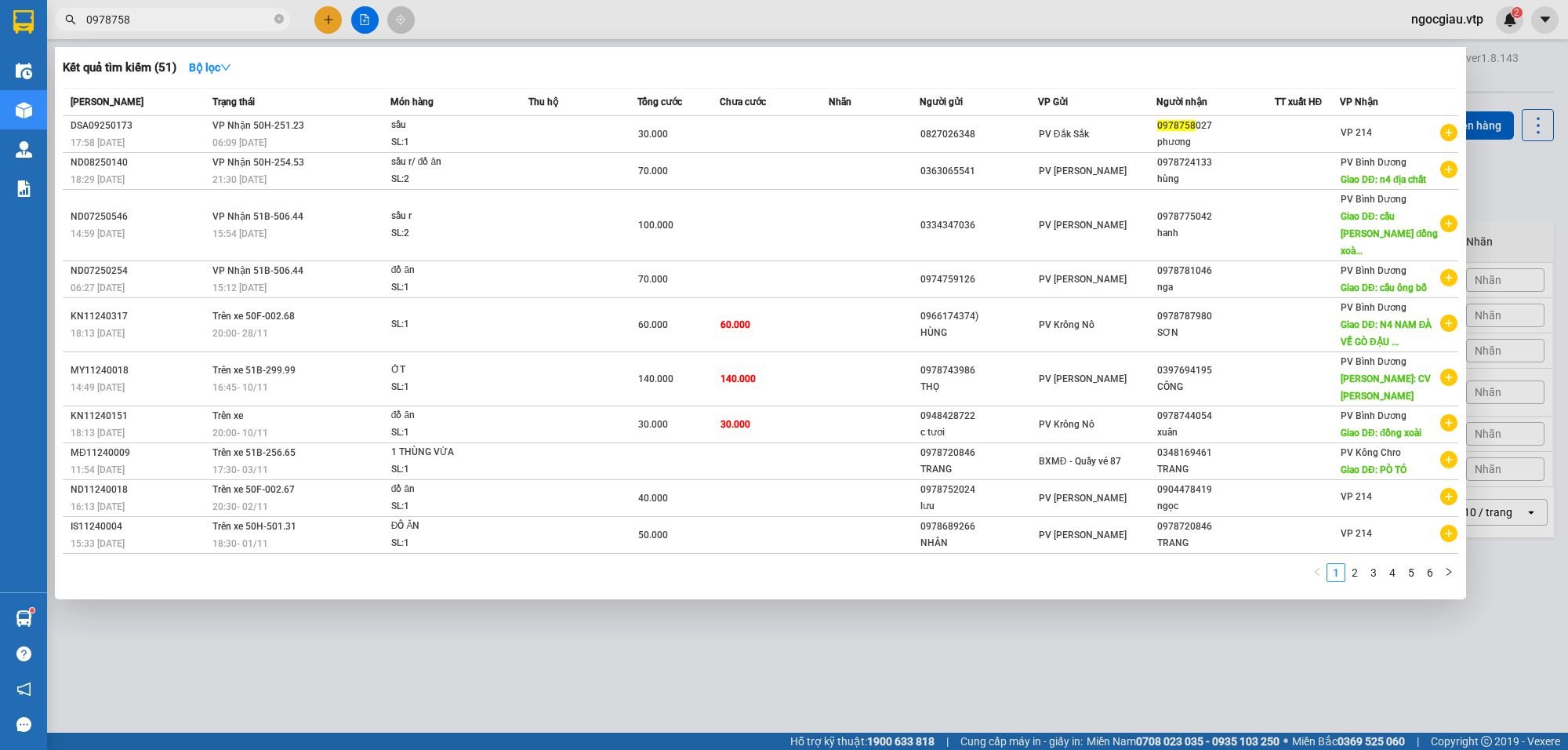
type input "0978758"
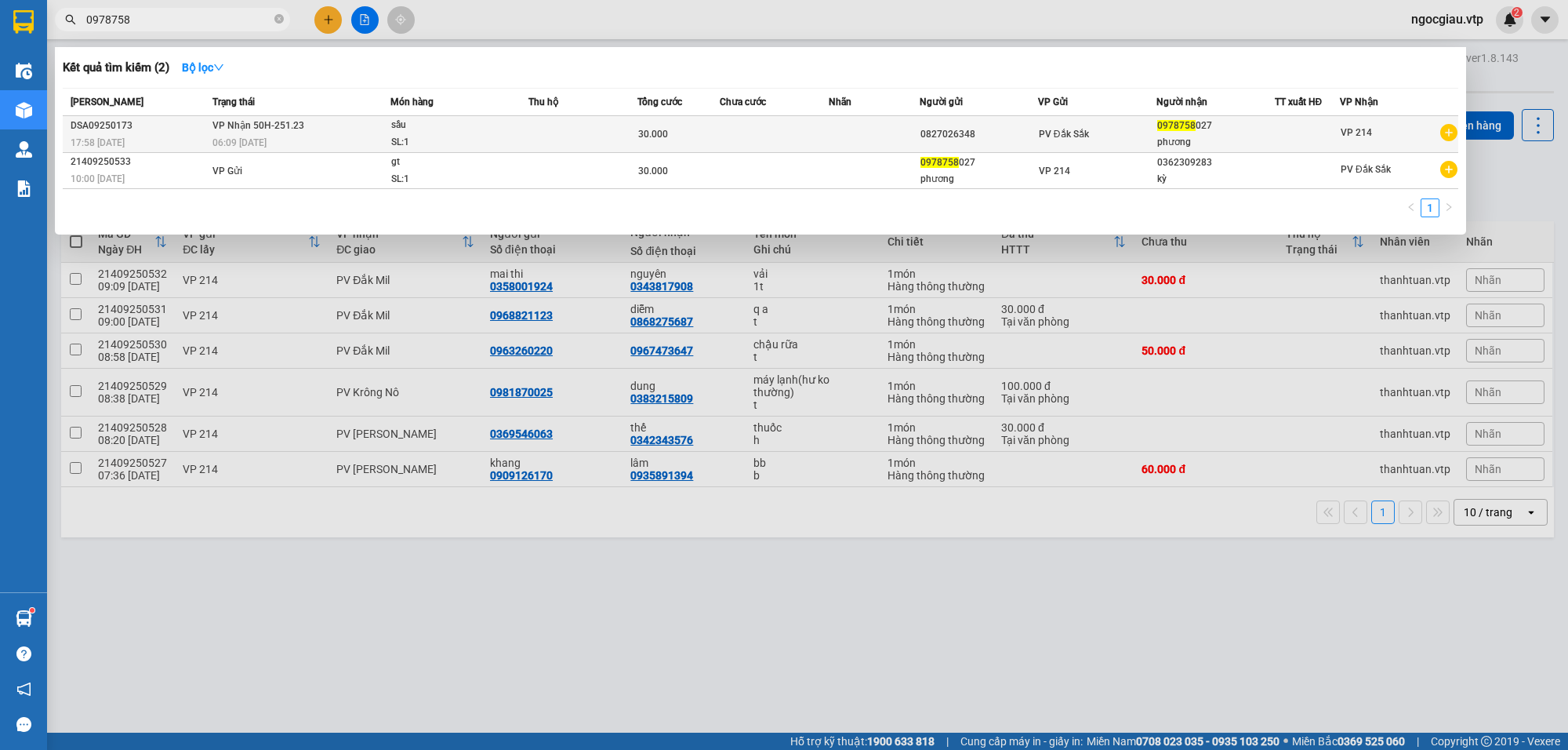
click at [475, 132] on div "sầu" at bounding box center [450, 126] width 118 height 18
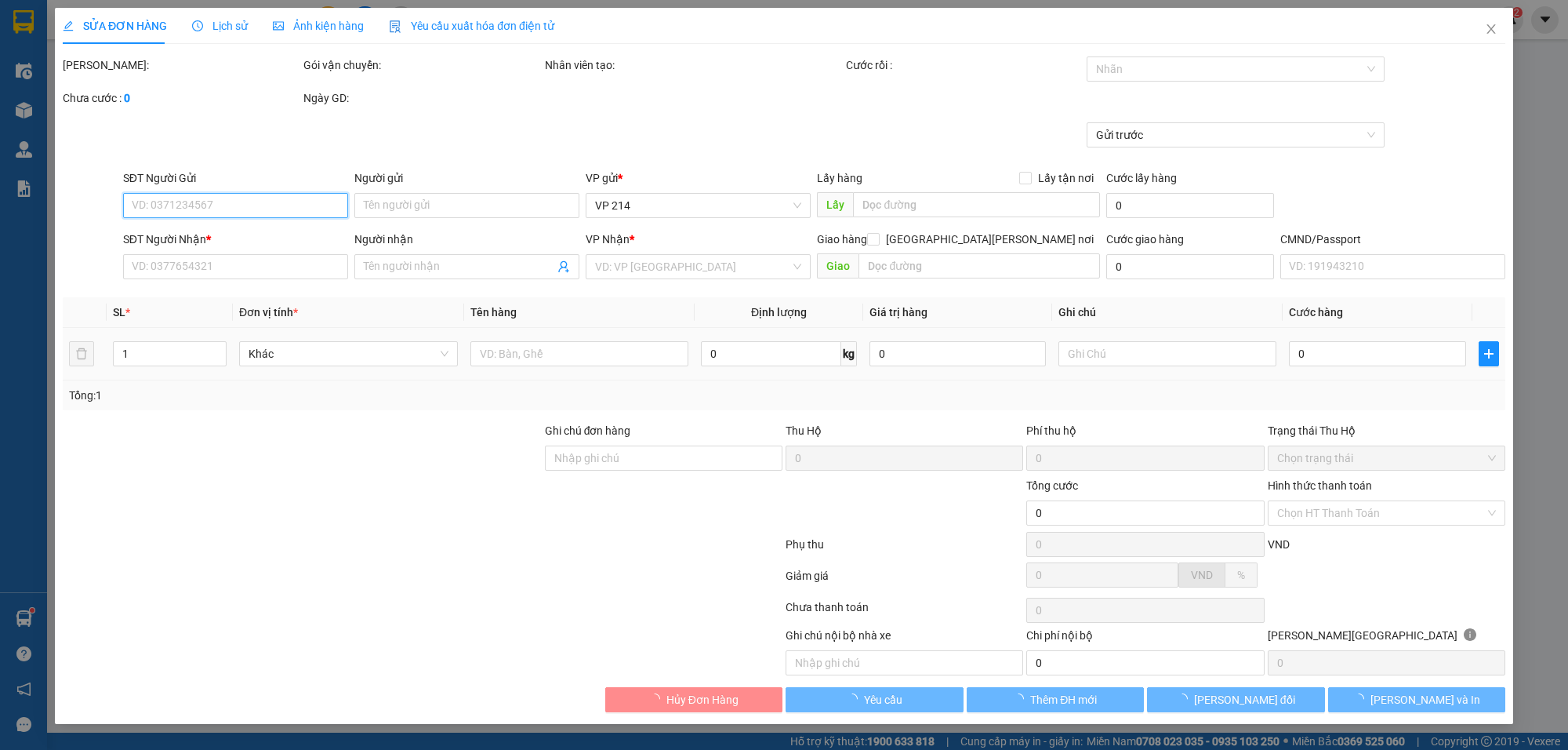
type input "1.500"
type input "0827026348"
type input "0978758027"
type input "phương"
type input "30.000"
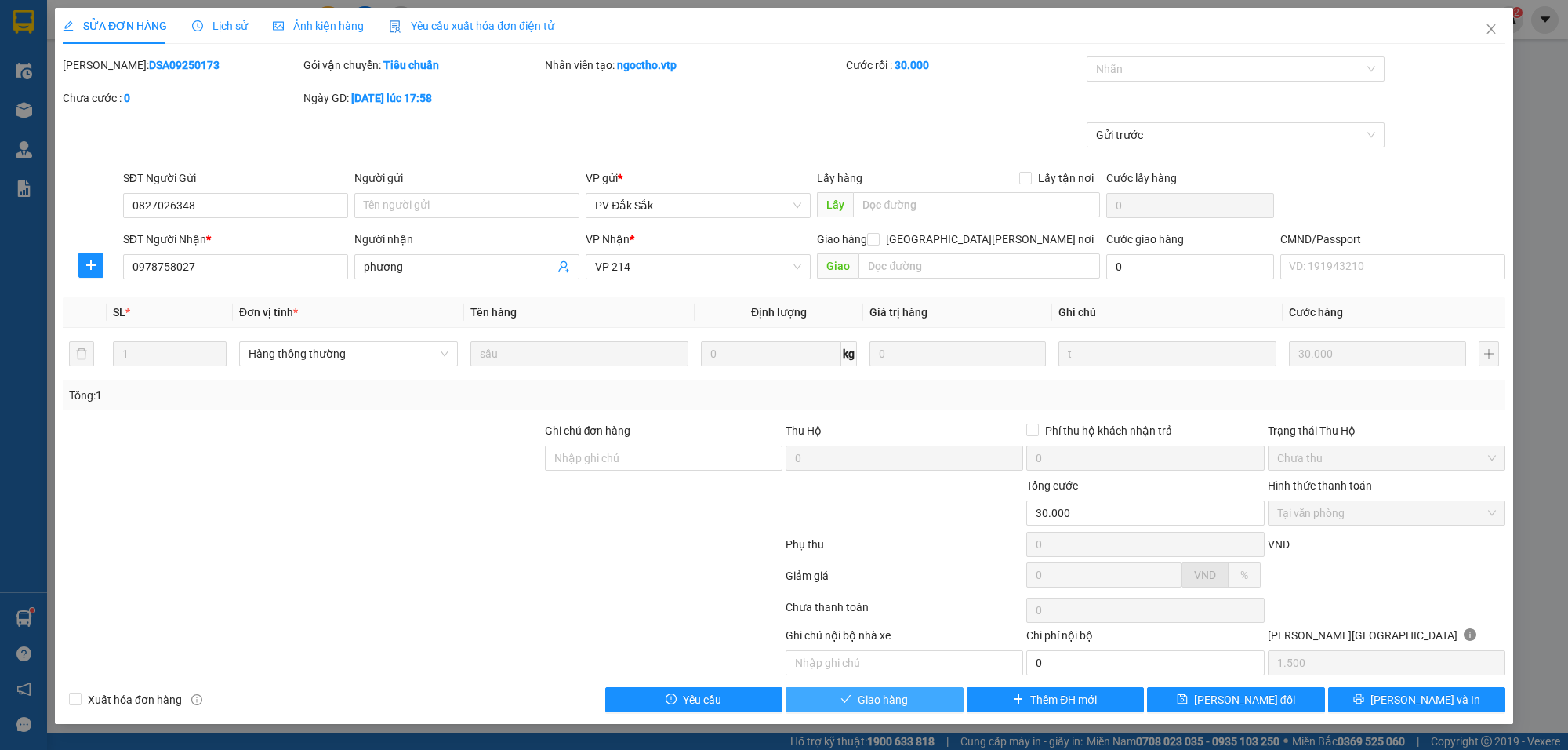
click at [899, 697] on span "Giao hàng" at bounding box center [882, 700] width 50 height 18
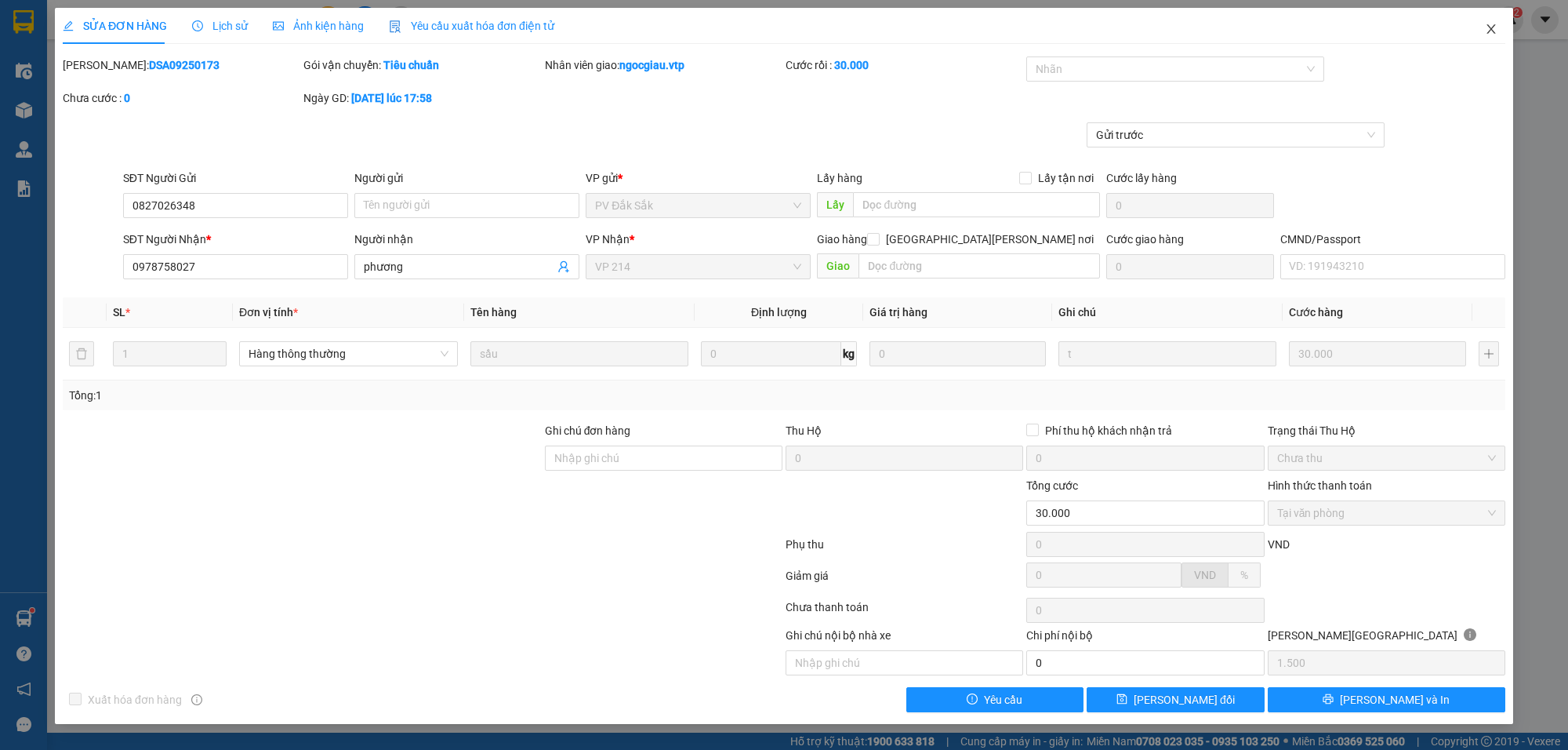
click at [1495, 29] on icon "close" at bounding box center [1490, 29] width 13 height 13
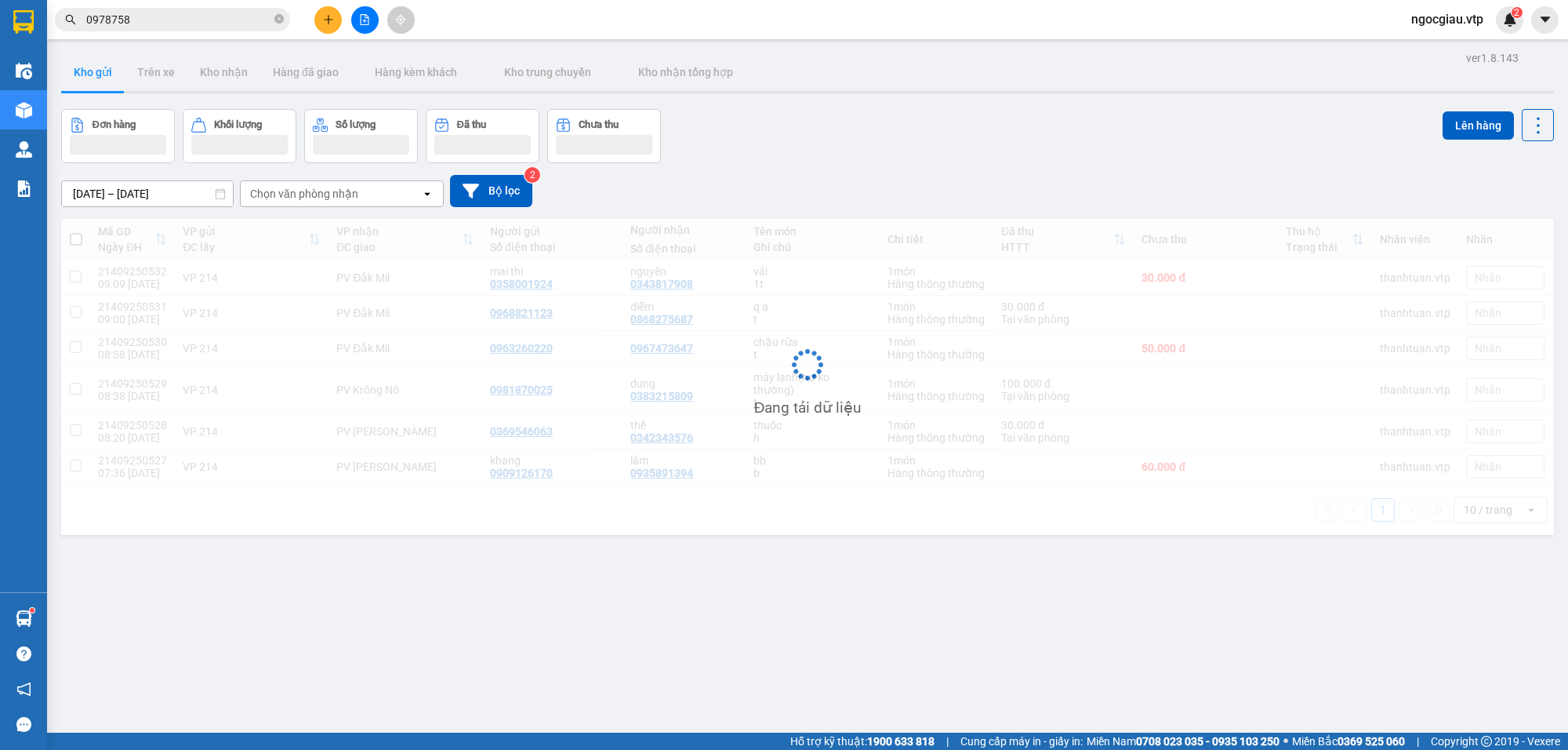
click at [167, 31] on div "Kết quả tìm kiếm ( 2 ) Bộ lọc Mã ĐH Trạng thái Món hàng Thu hộ Tổng cước Chưa c…" at bounding box center [152, 20] width 306 height 28
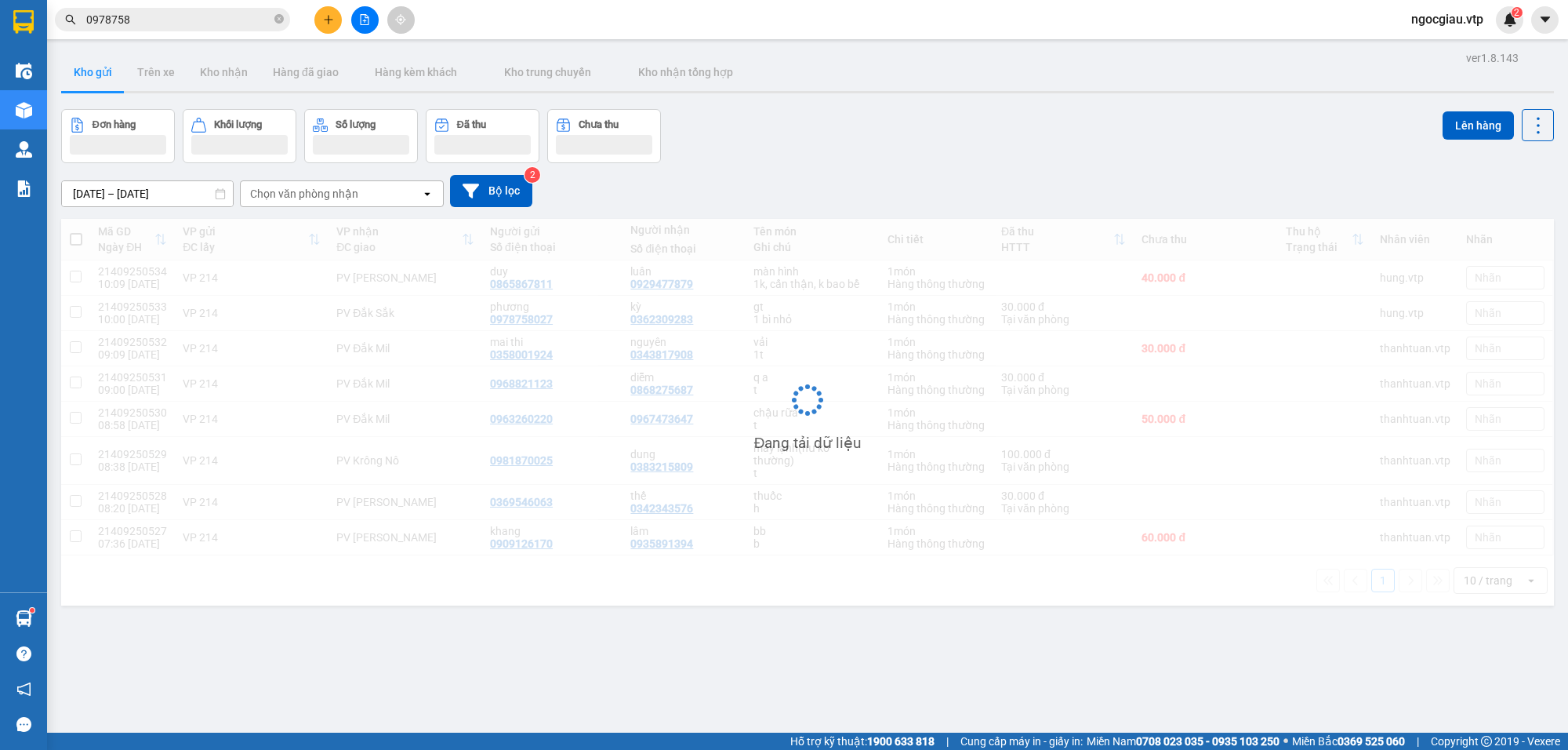
click at [167, 26] on input "0978758" at bounding box center [179, 20] width 185 height 18
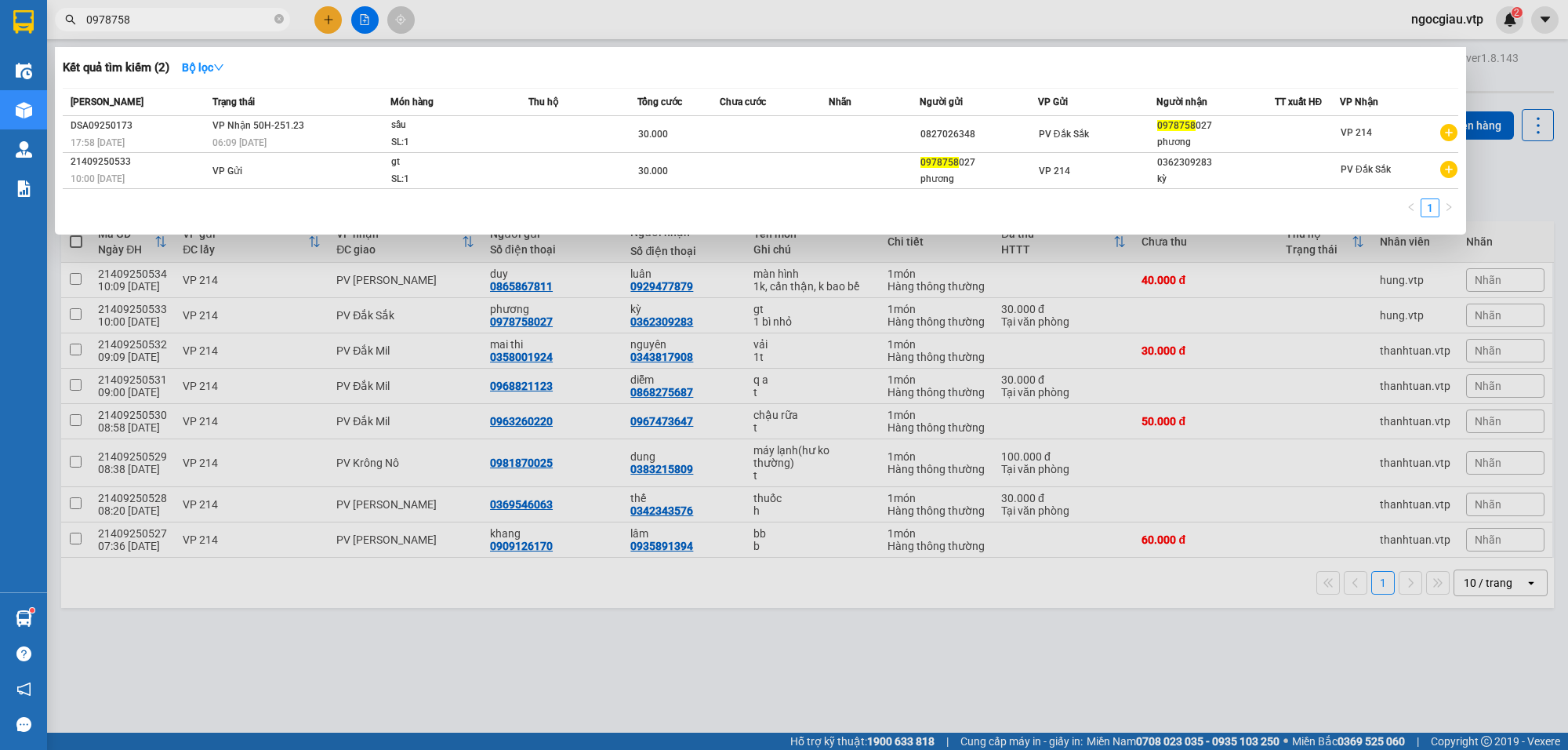
click at [167, 26] on input "0978758" at bounding box center [179, 20] width 185 height 18
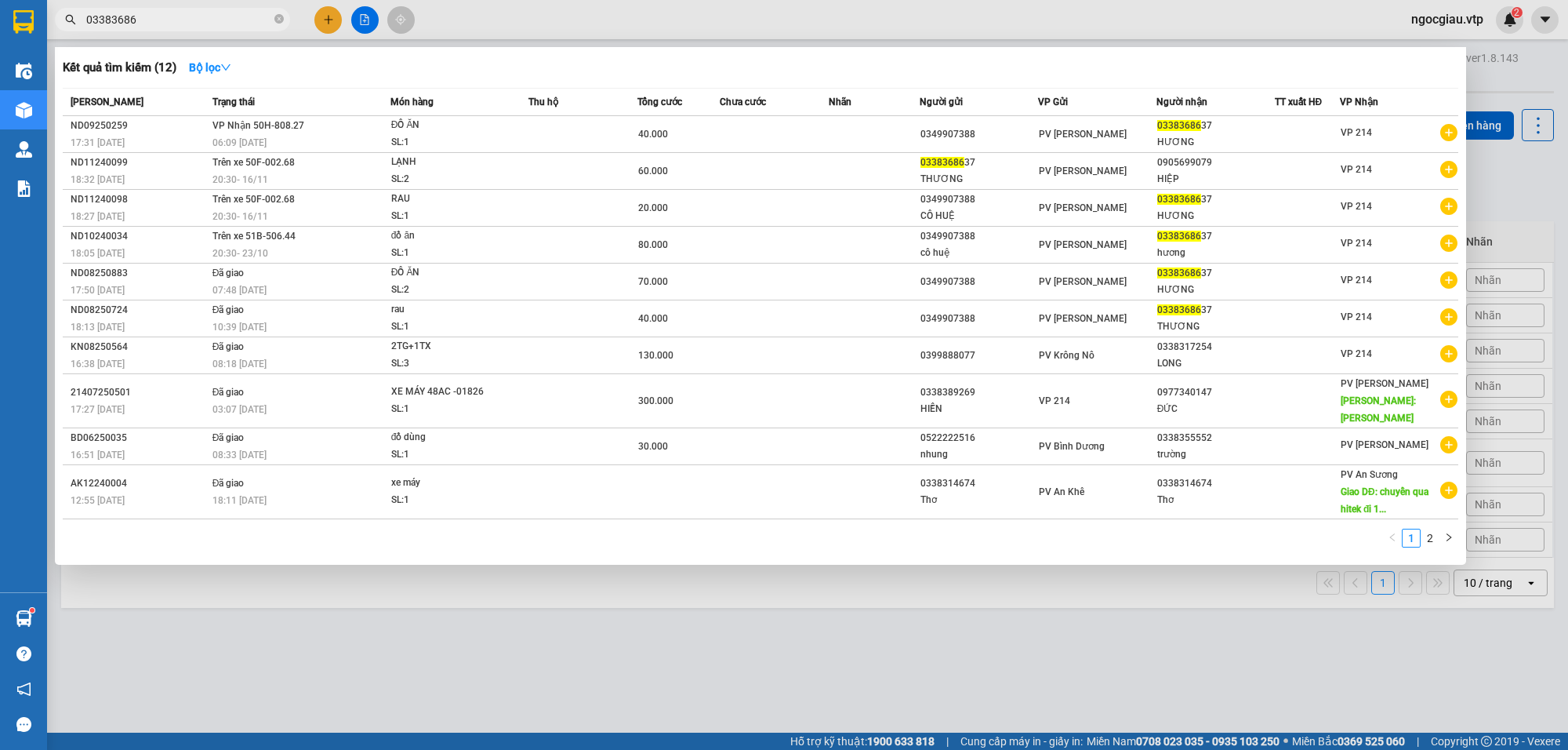
type input "03383686"
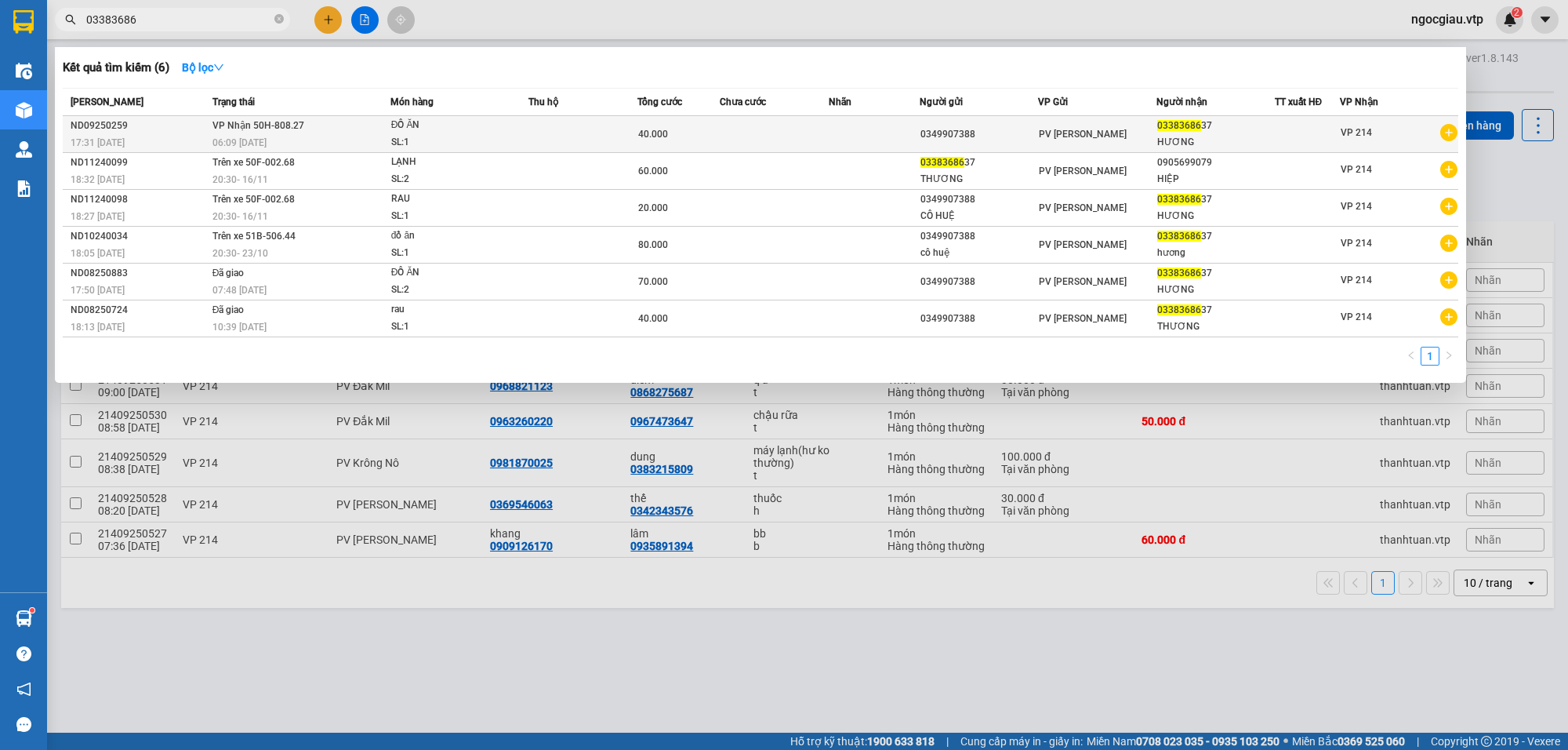
click at [604, 124] on td at bounding box center [583, 135] width 109 height 37
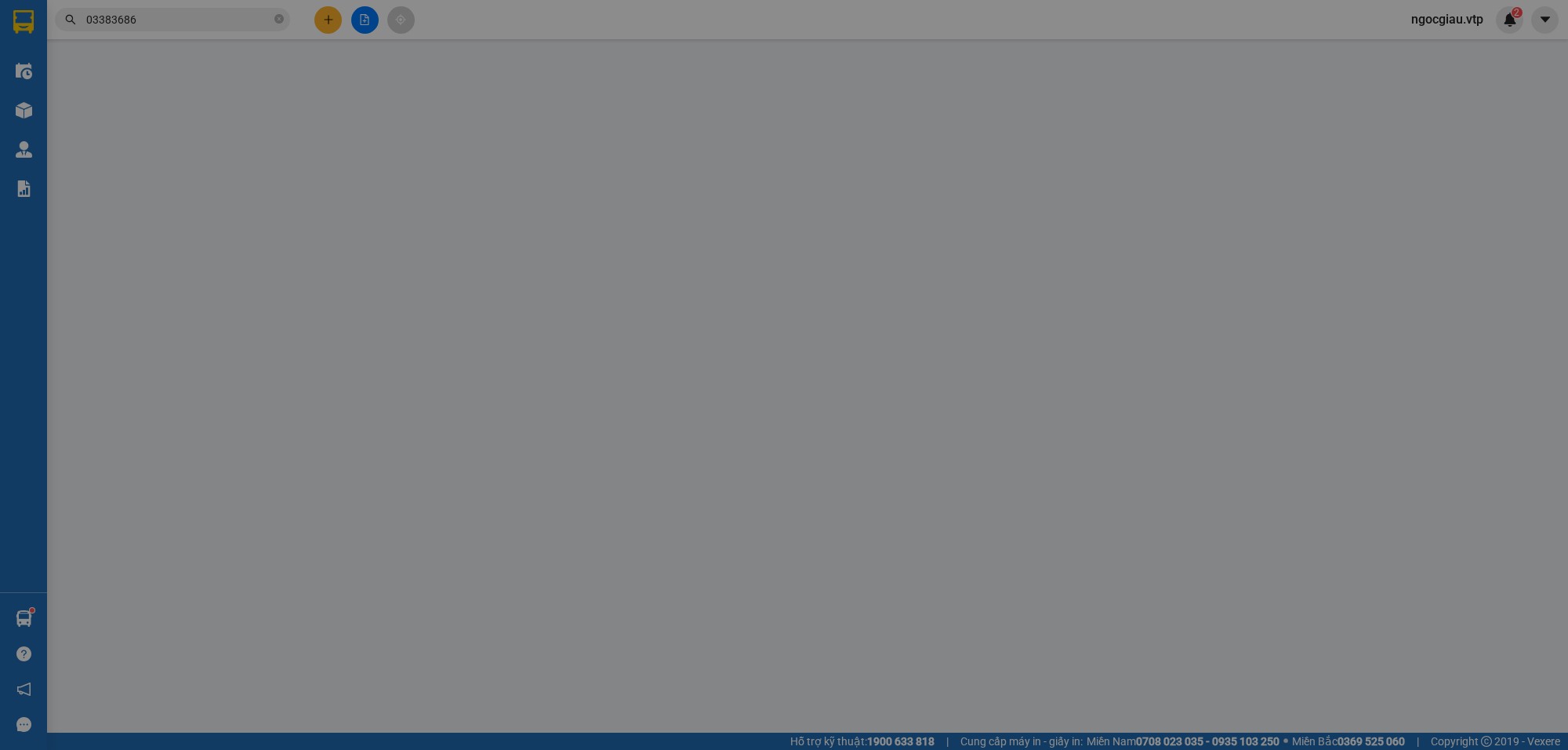
type input "0349907388"
type input "0338368637"
type input "HƯƠNG"
type input "40.000"
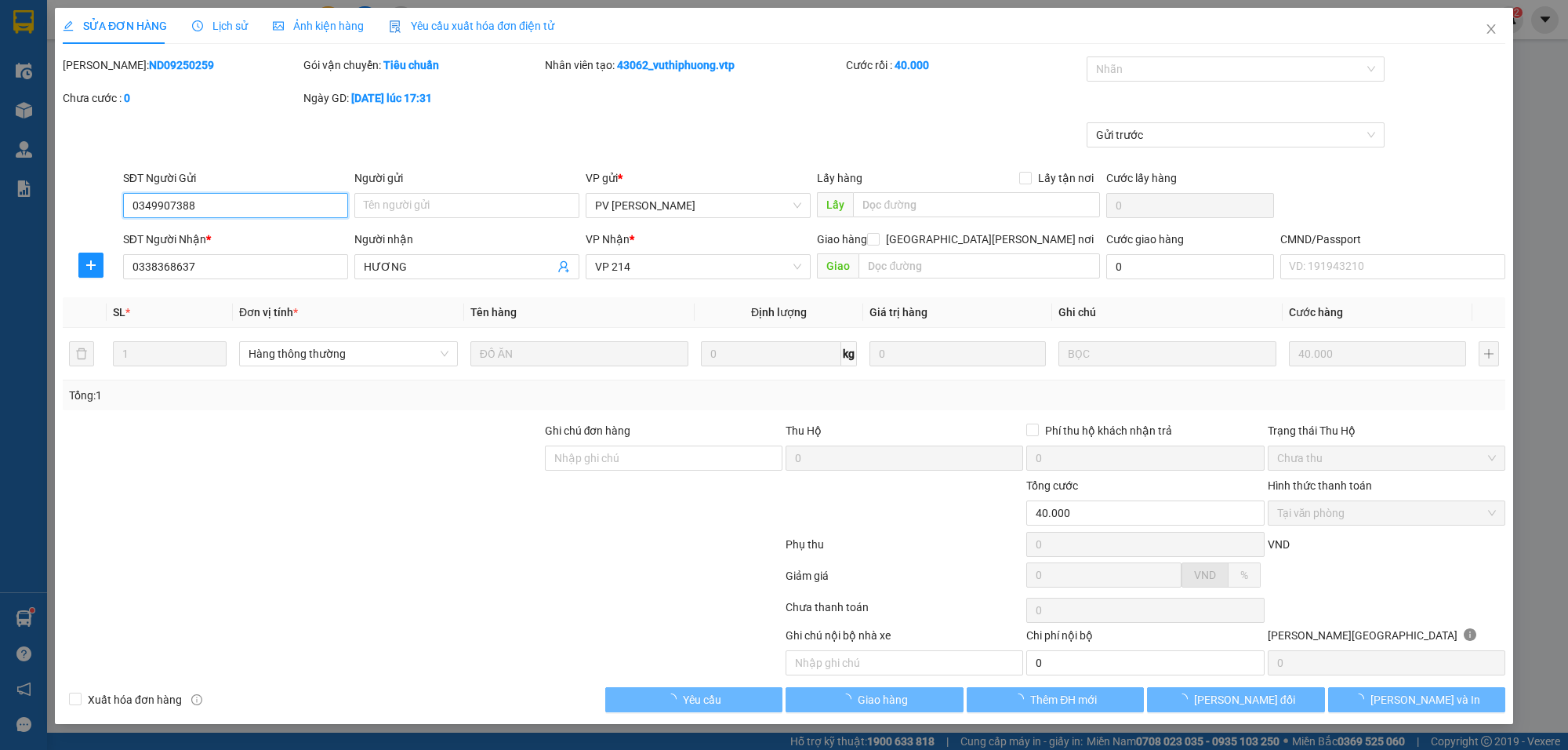
type input "2.000"
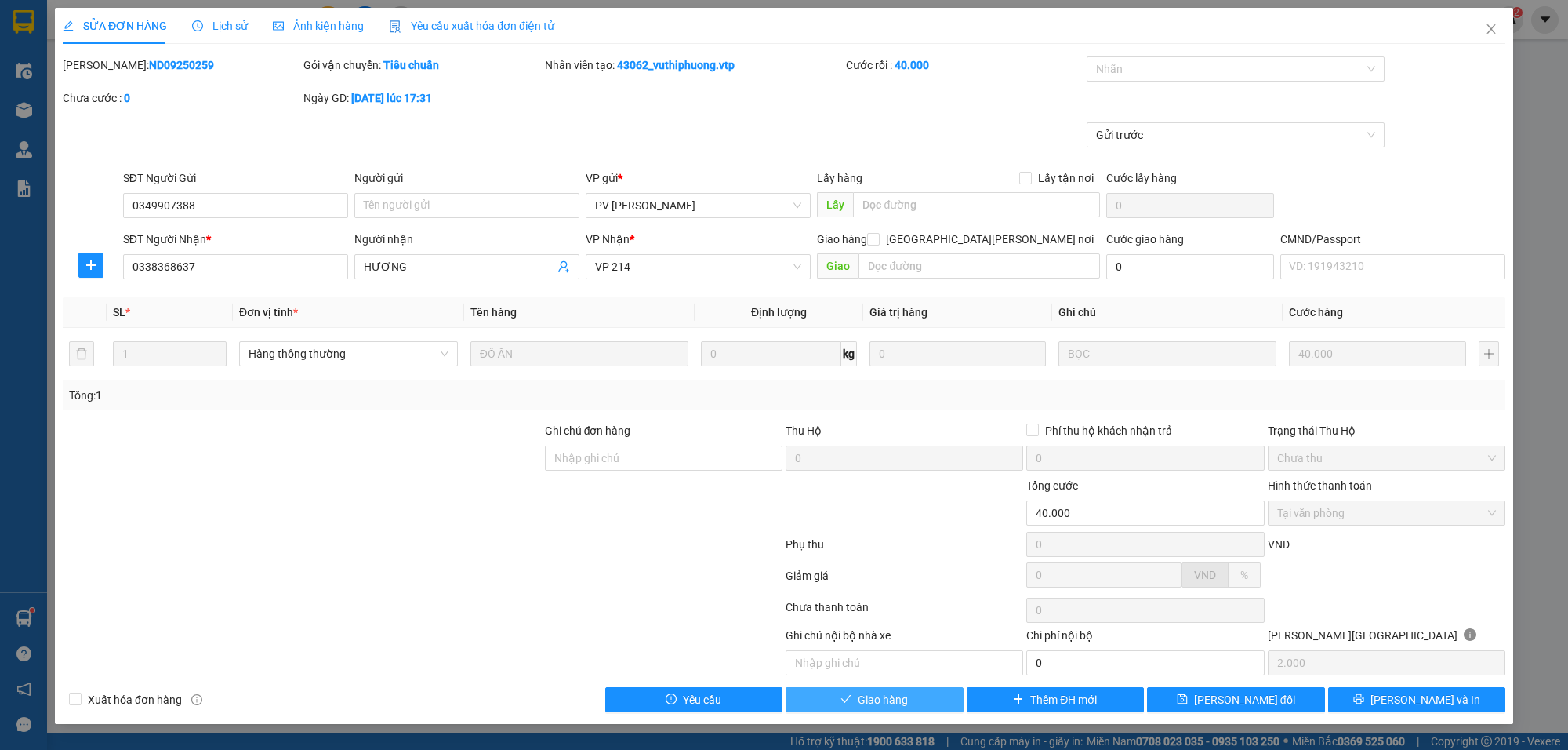
click at [879, 713] on button "Giao hàng" at bounding box center [874, 700] width 178 height 26
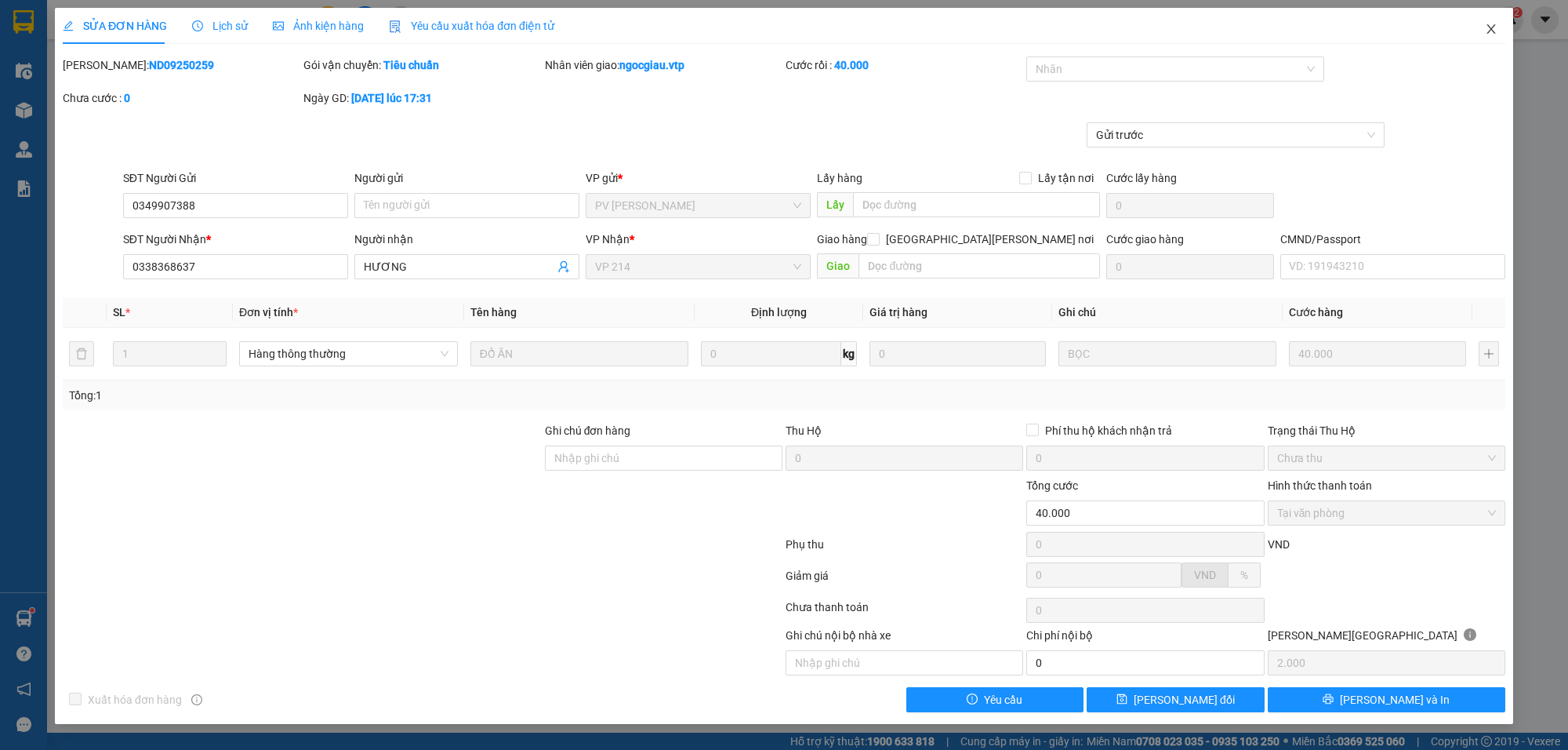
click at [1492, 29] on icon "close" at bounding box center [1490, 29] width 9 height 10
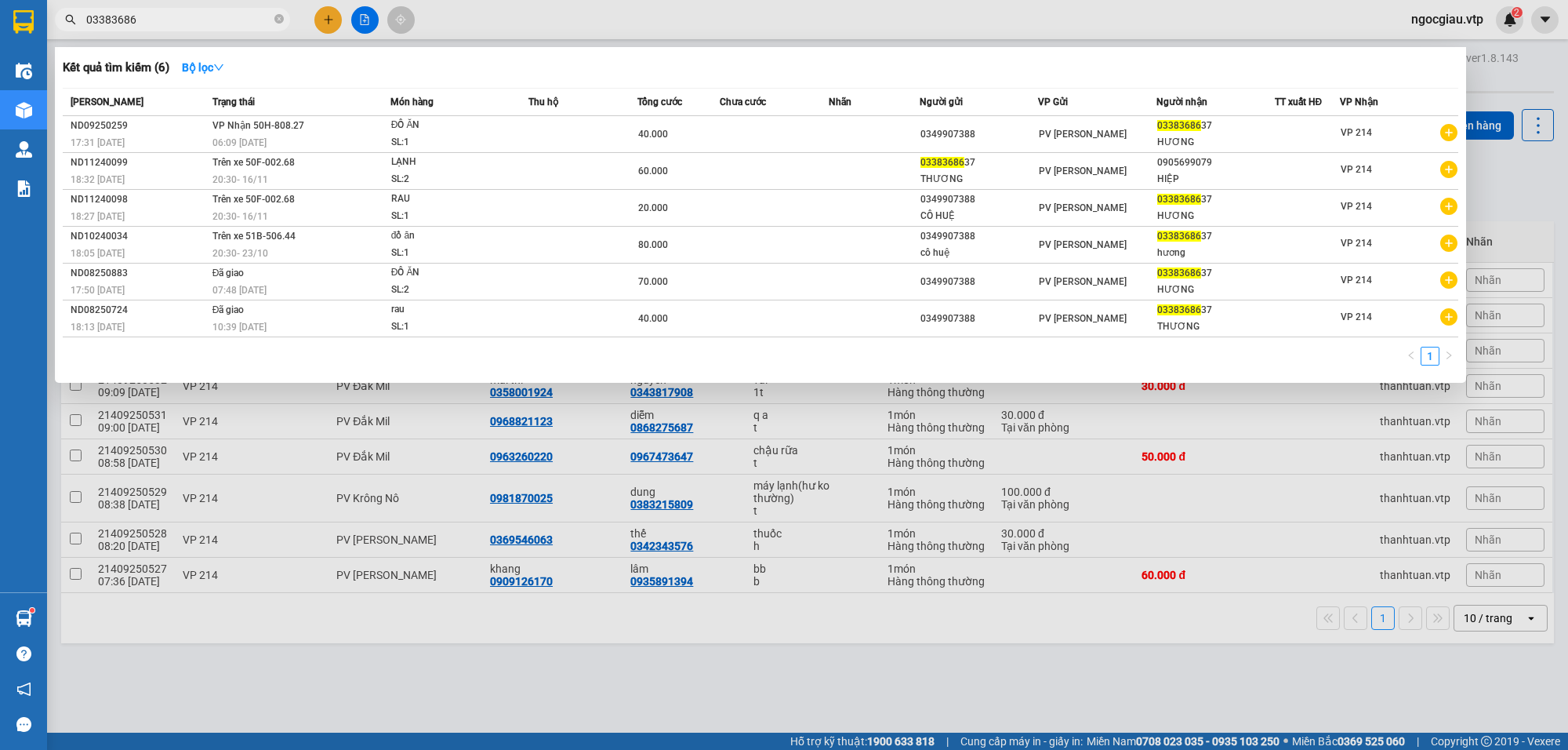
click at [177, 13] on input "03383686" at bounding box center [179, 20] width 185 height 18
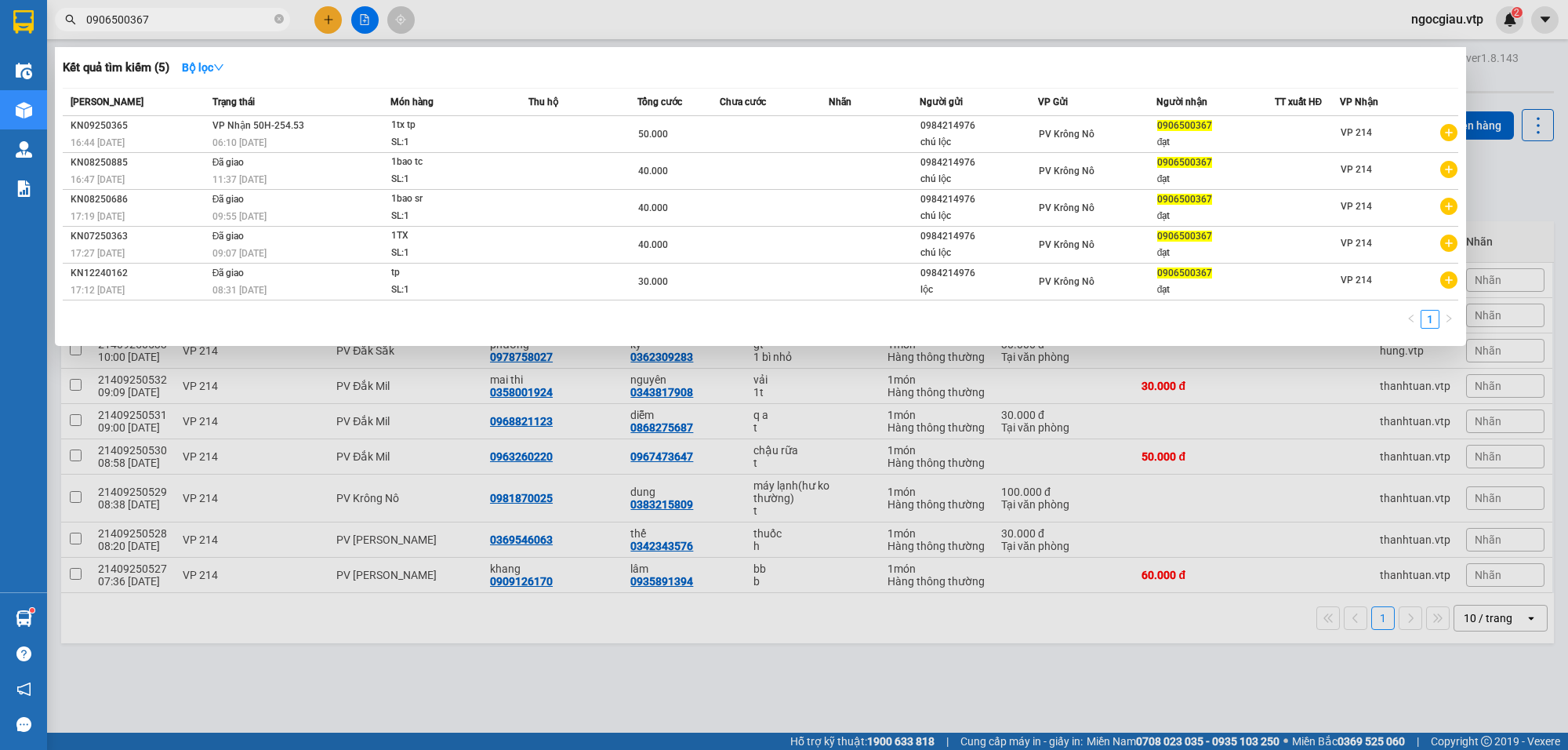
click at [190, 16] on input "0906500367" at bounding box center [179, 20] width 185 height 18
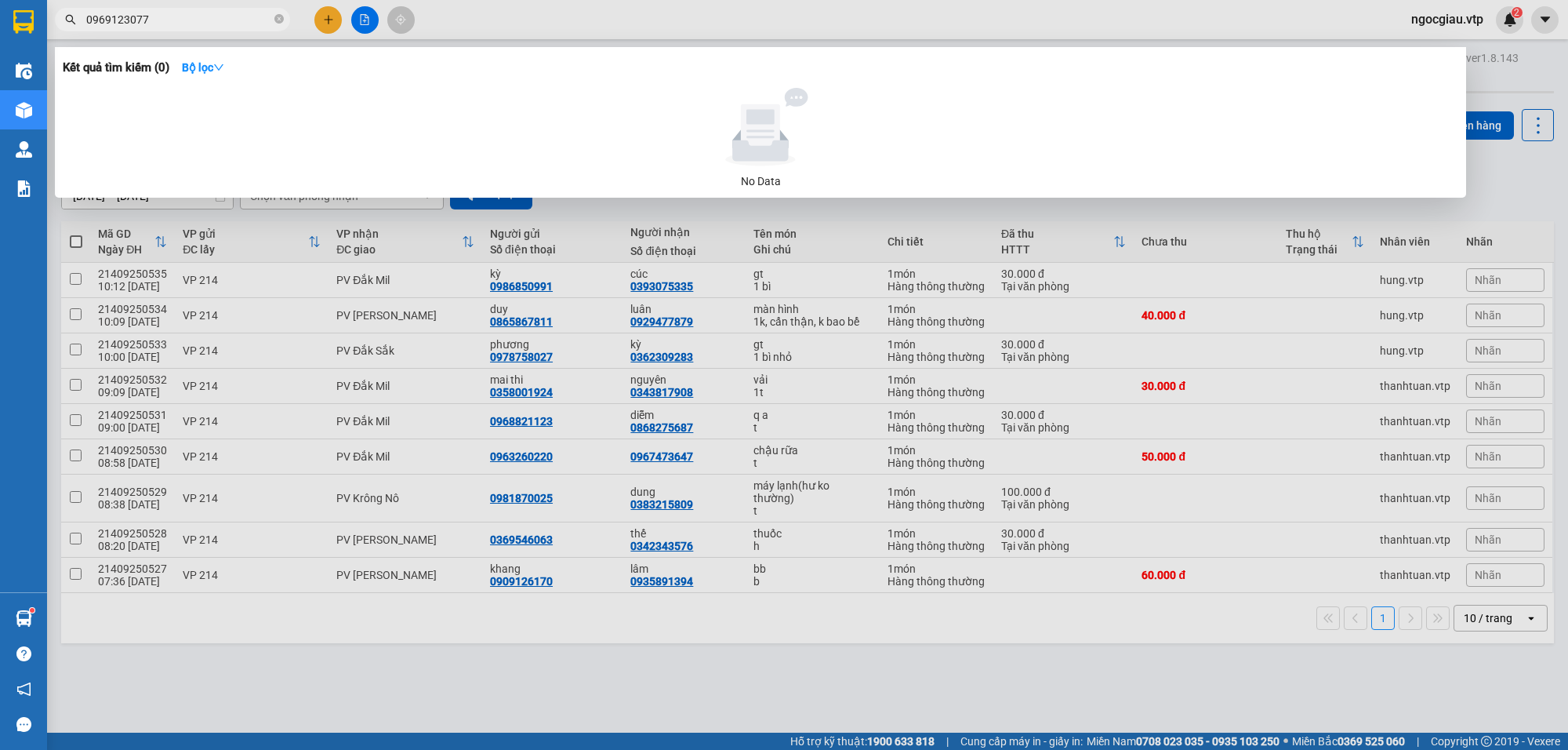
click at [1128, 680] on div at bounding box center [784, 375] width 1568 height 750
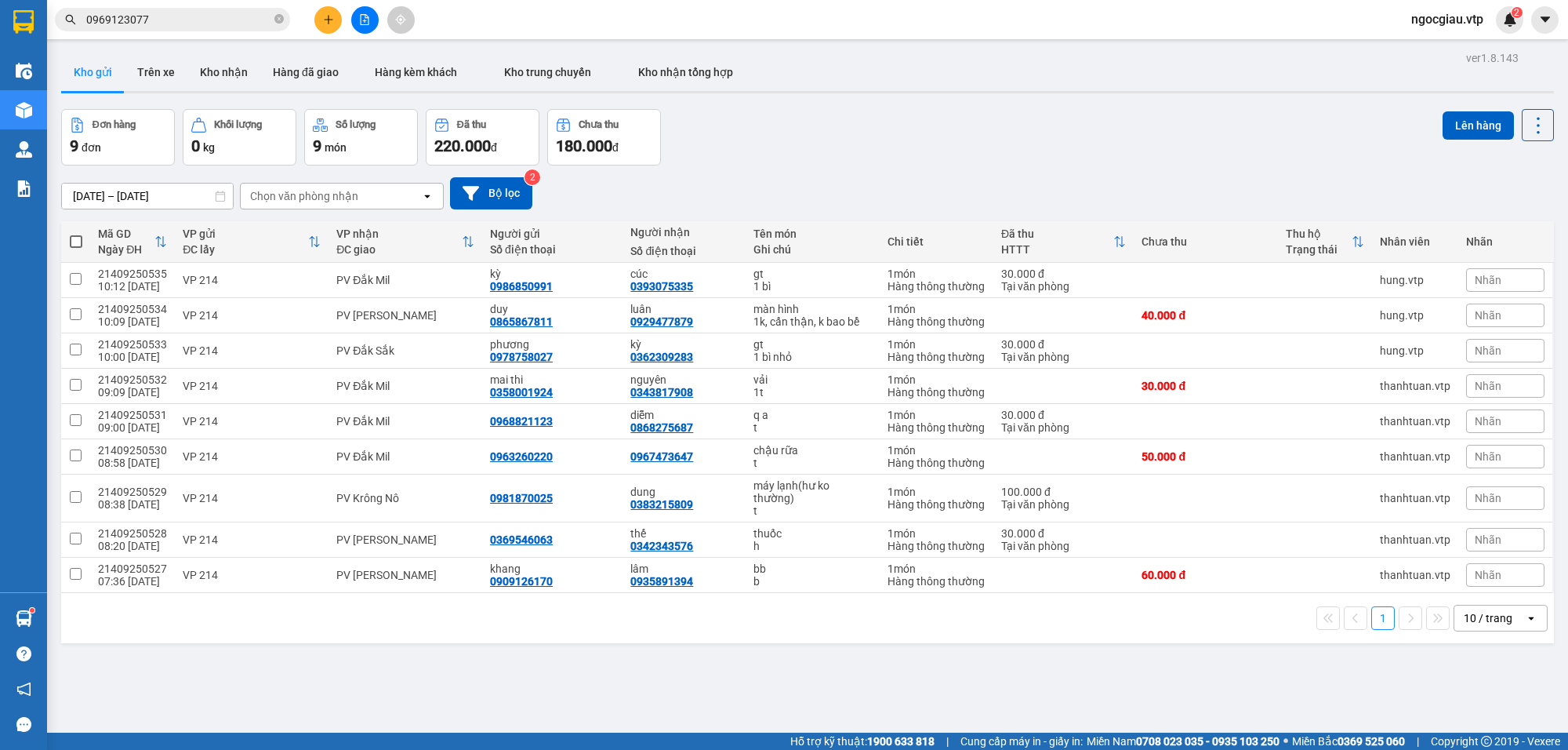
click at [195, 20] on input "0969123077" at bounding box center [179, 20] width 185 height 18
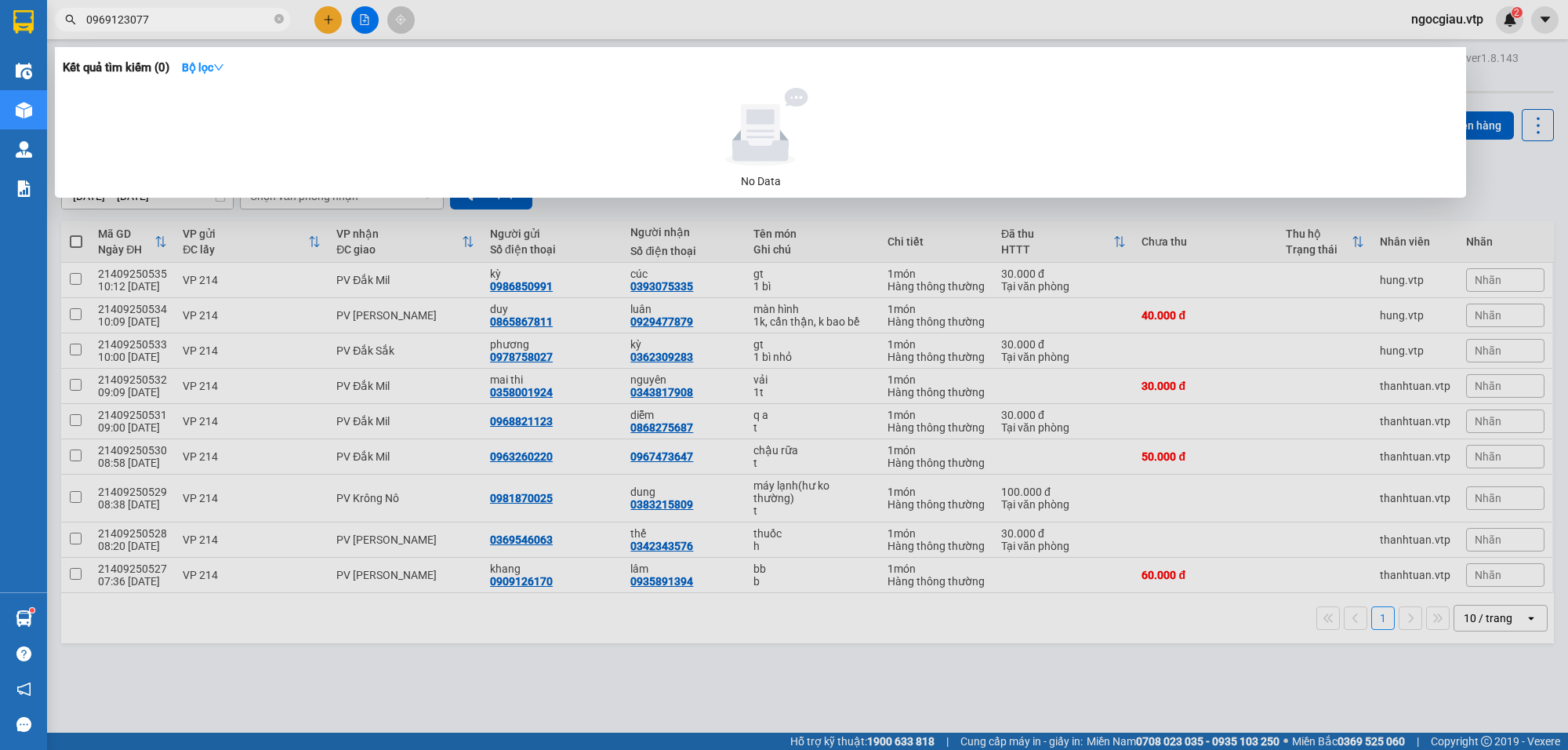
click at [195, 20] on input "0969123077" at bounding box center [179, 20] width 185 height 18
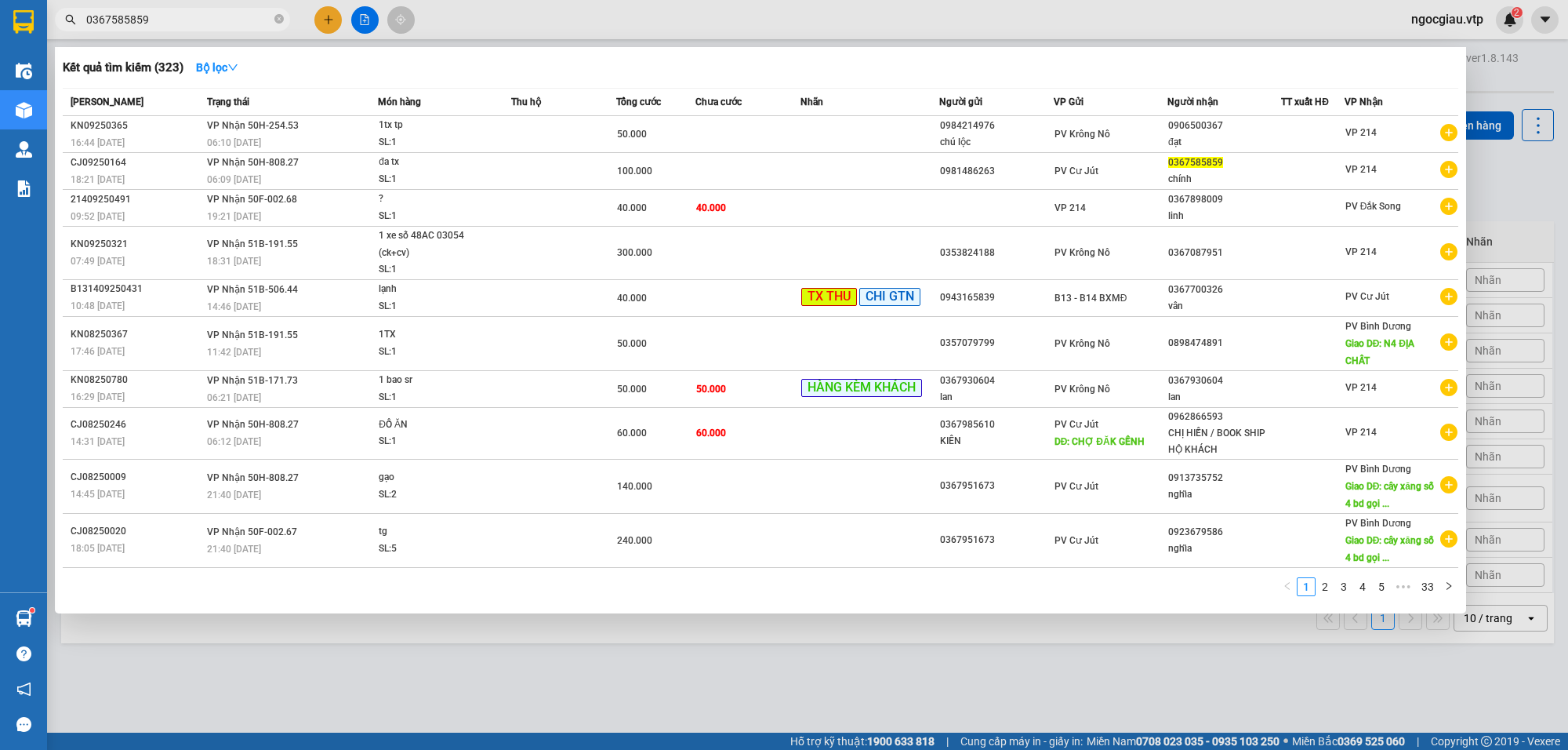
type input "0367585859"
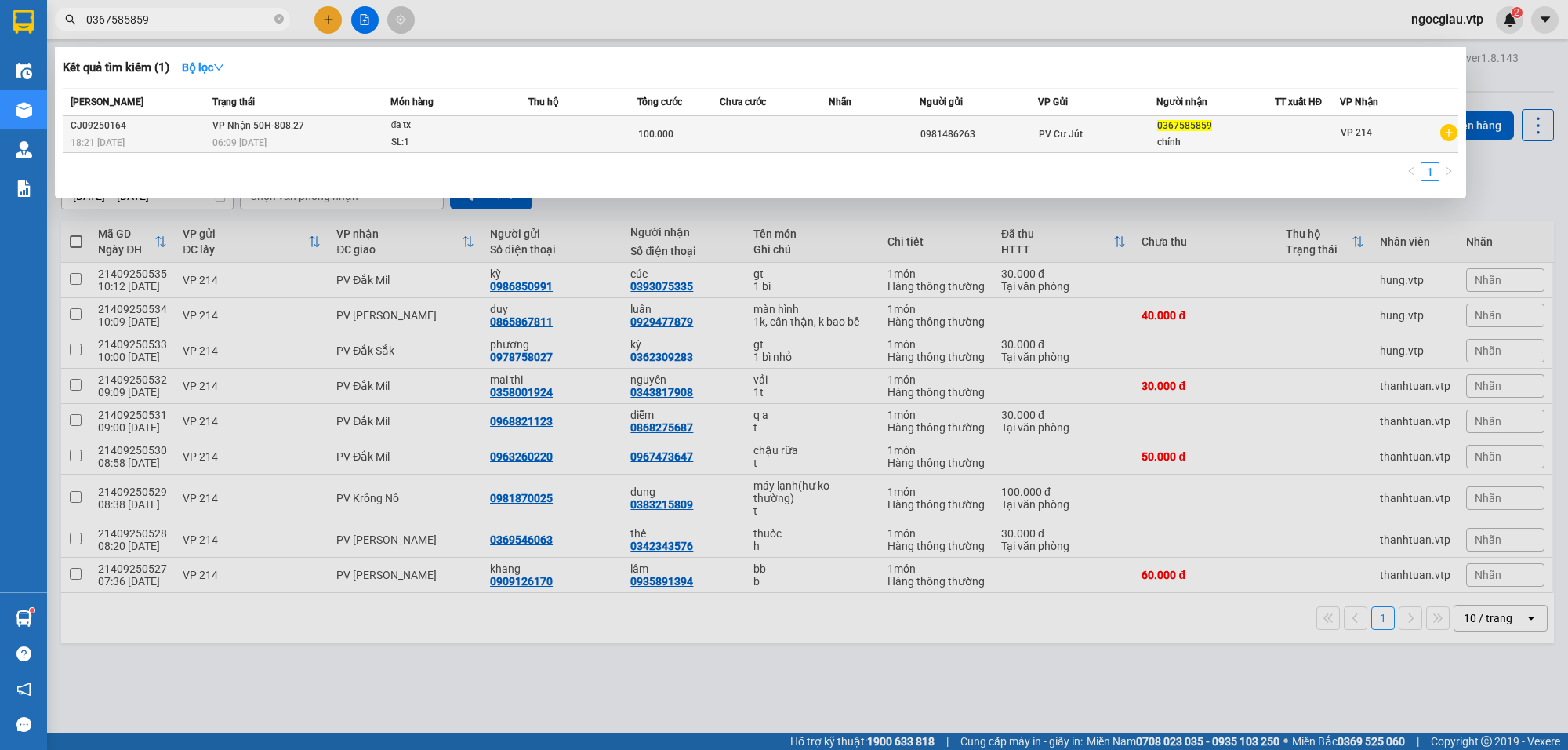
click at [747, 130] on td at bounding box center [774, 135] width 109 height 37
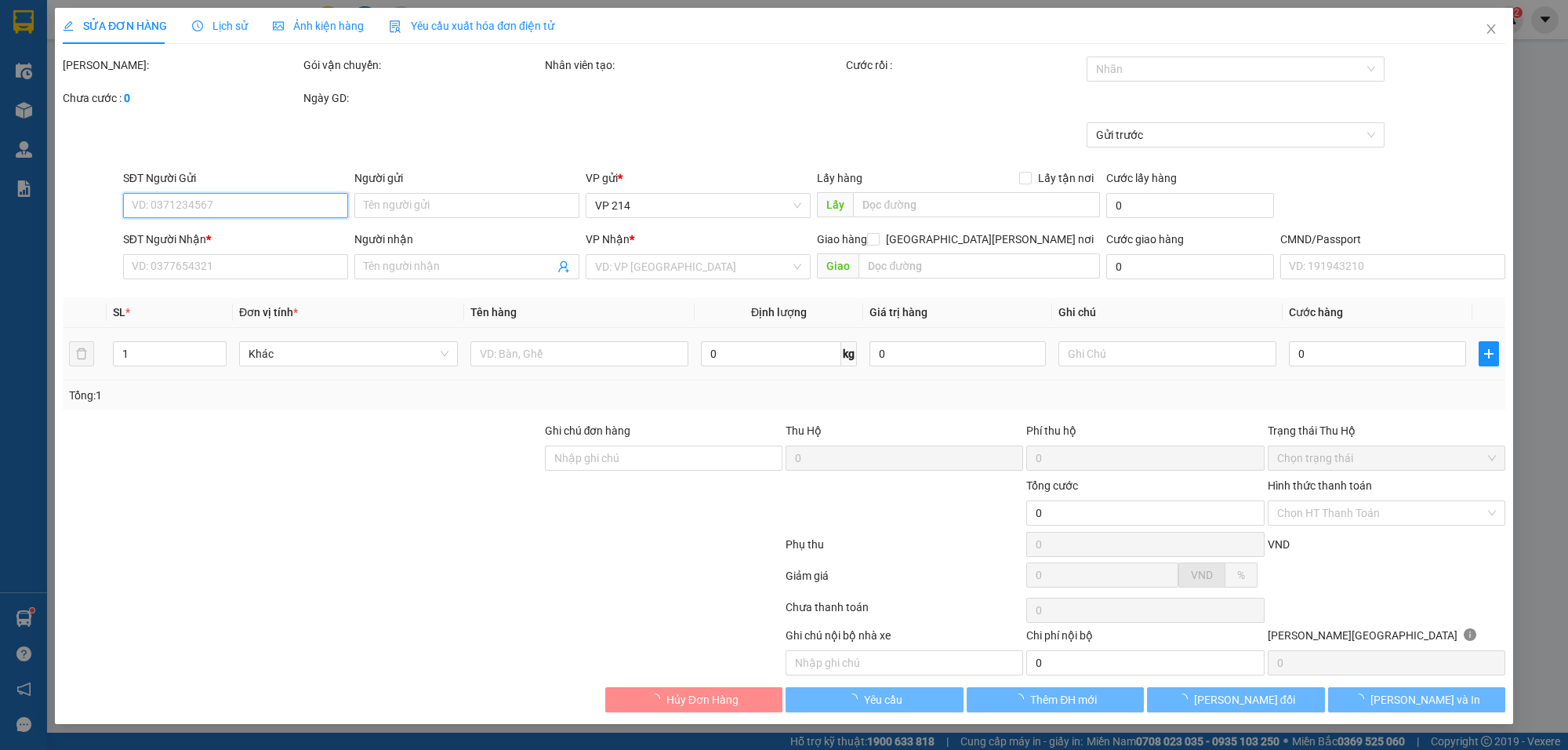
type input "5.000"
type input "0981486263"
type input "0367585859"
type input "chính"
type input "100.000"
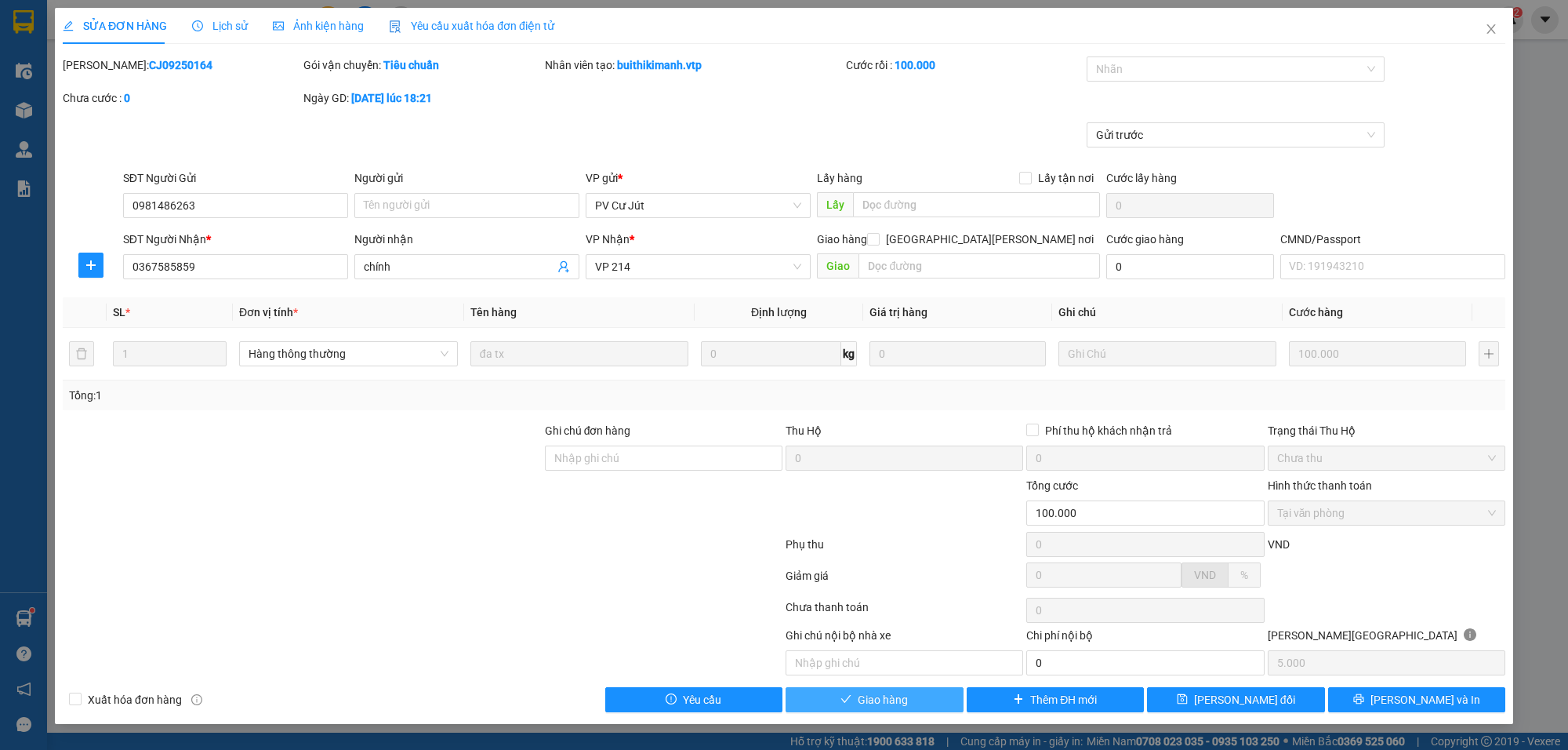
click at [927, 705] on button "Giao hàng" at bounding box center [874, 700] width 178 height 26
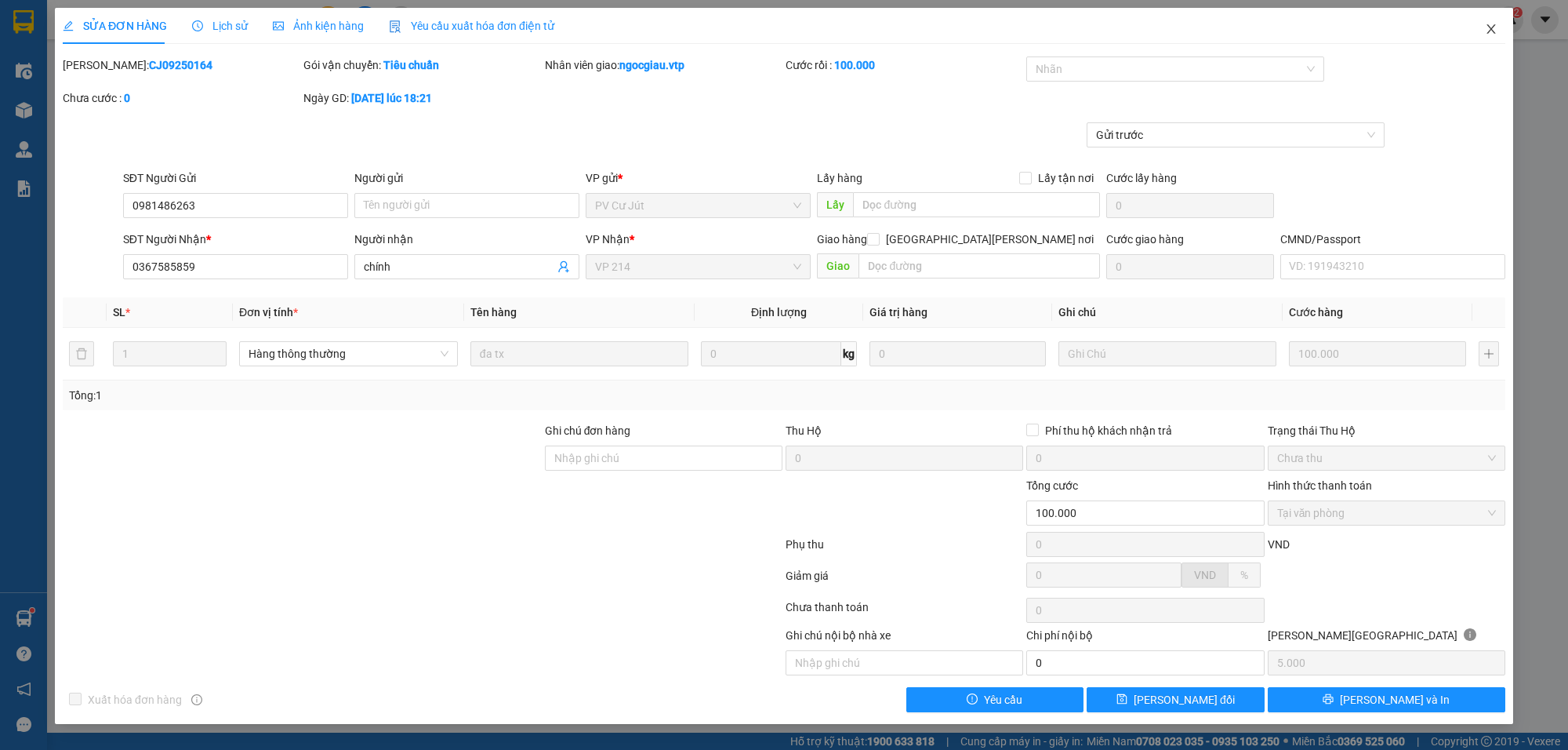
click at [1488, 29] on icon "close" at bounding box center [1490, 29] width 13 height 13
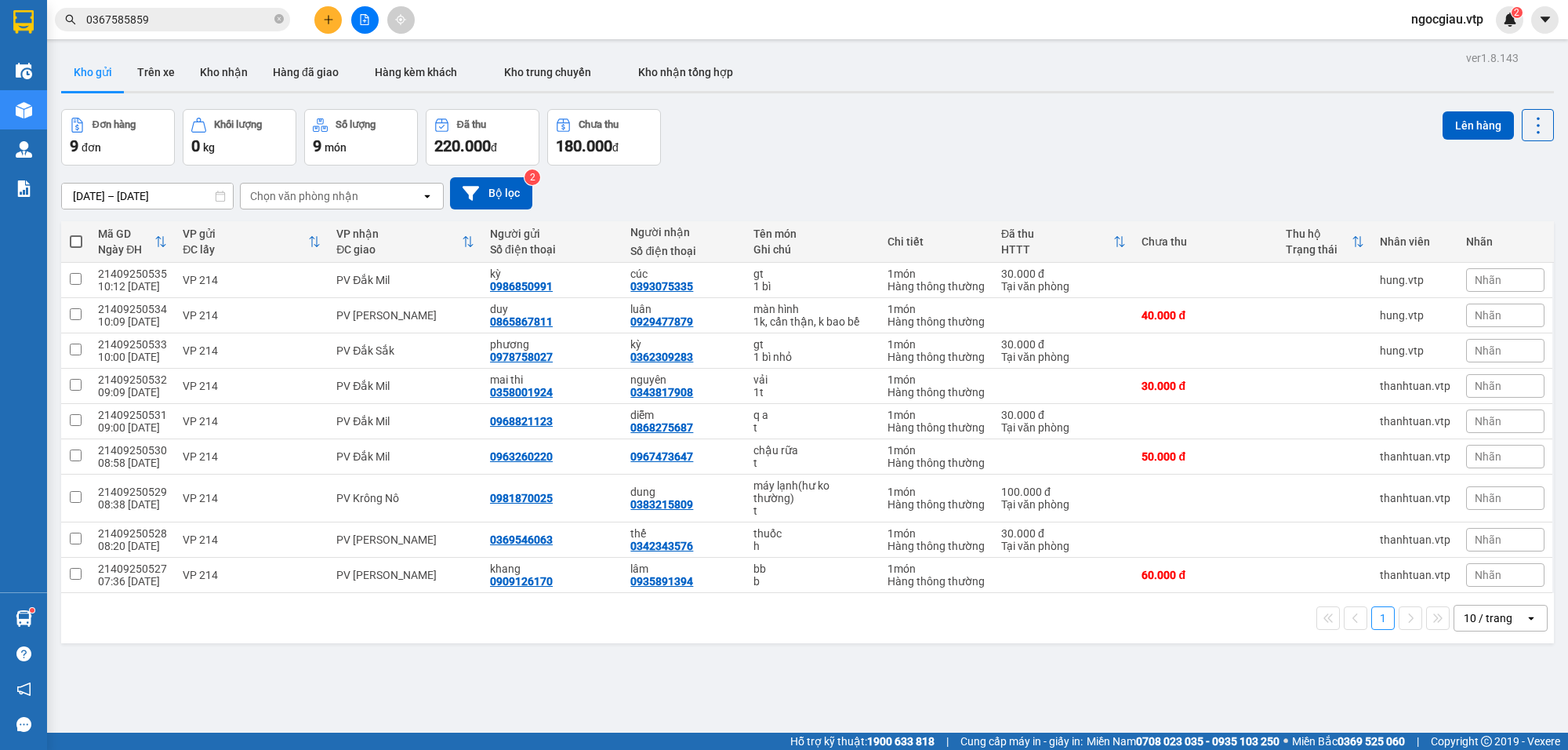
click at [193, 18] on input "0367585859" at bounding box center [179, 20] width 185 height 18
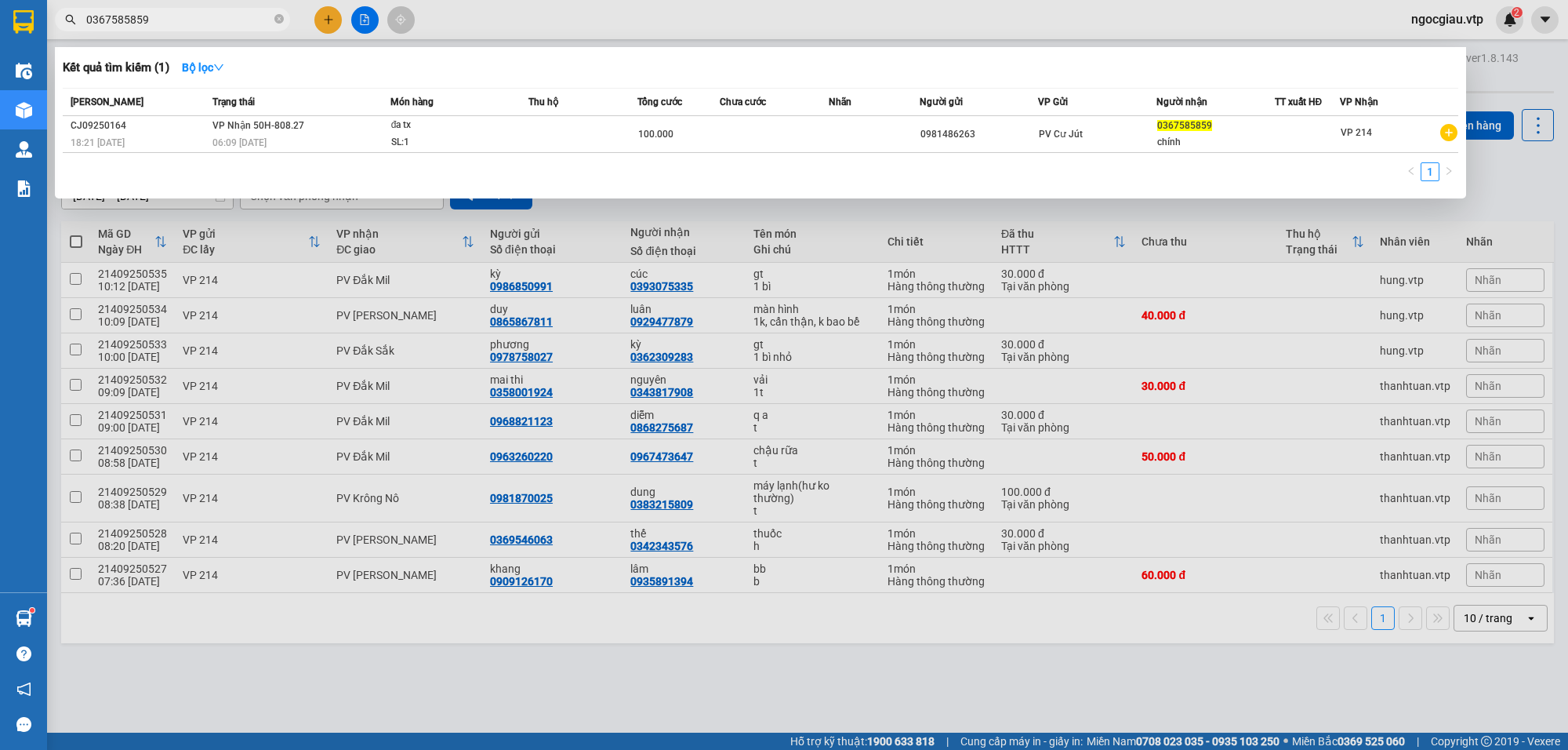
click at [193, 18] on input "0367585859" at bounding box center [179, 20] width 185 height 18
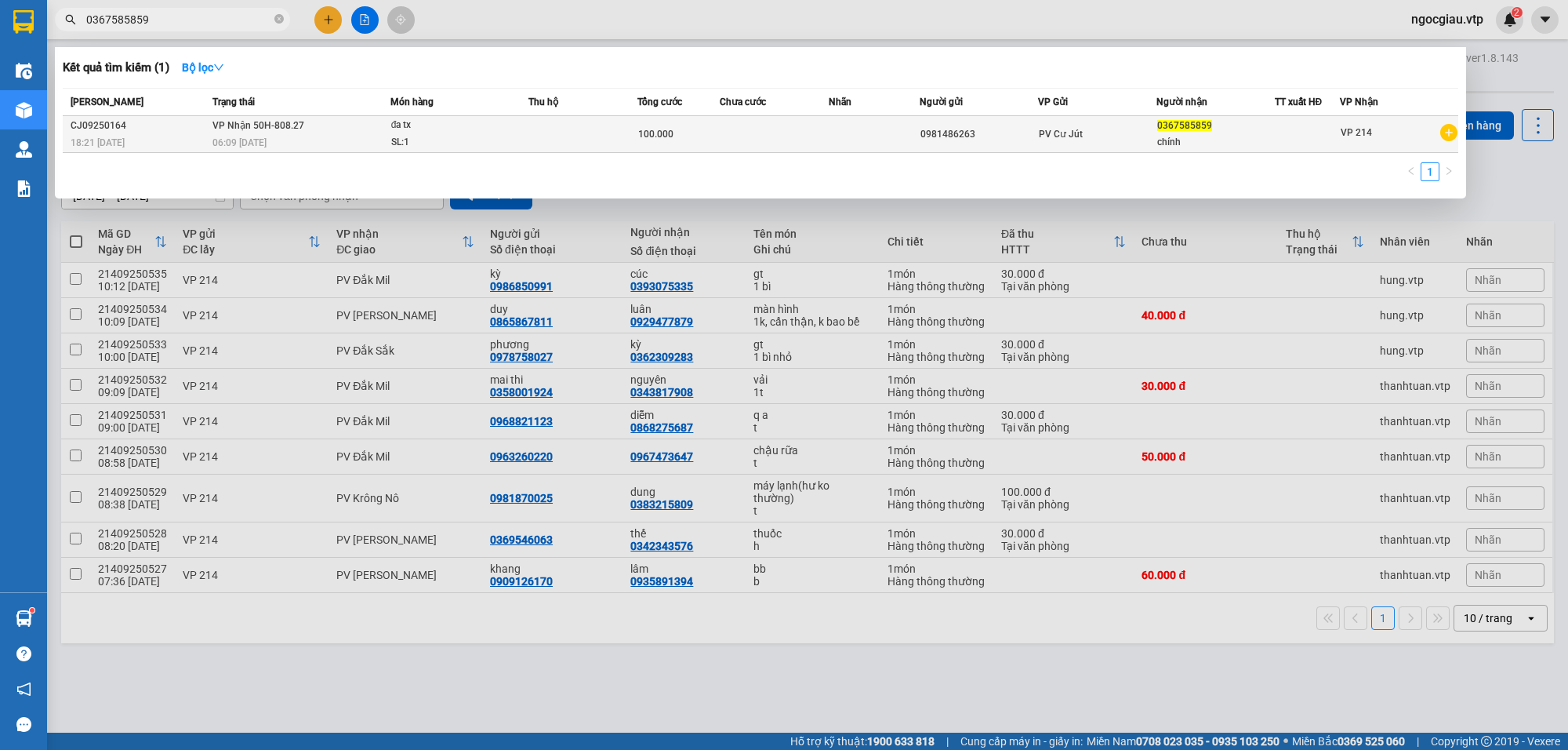
click at [503, 134] on div "SL: 1" at bounding box center [450, 143] width 118 height 18
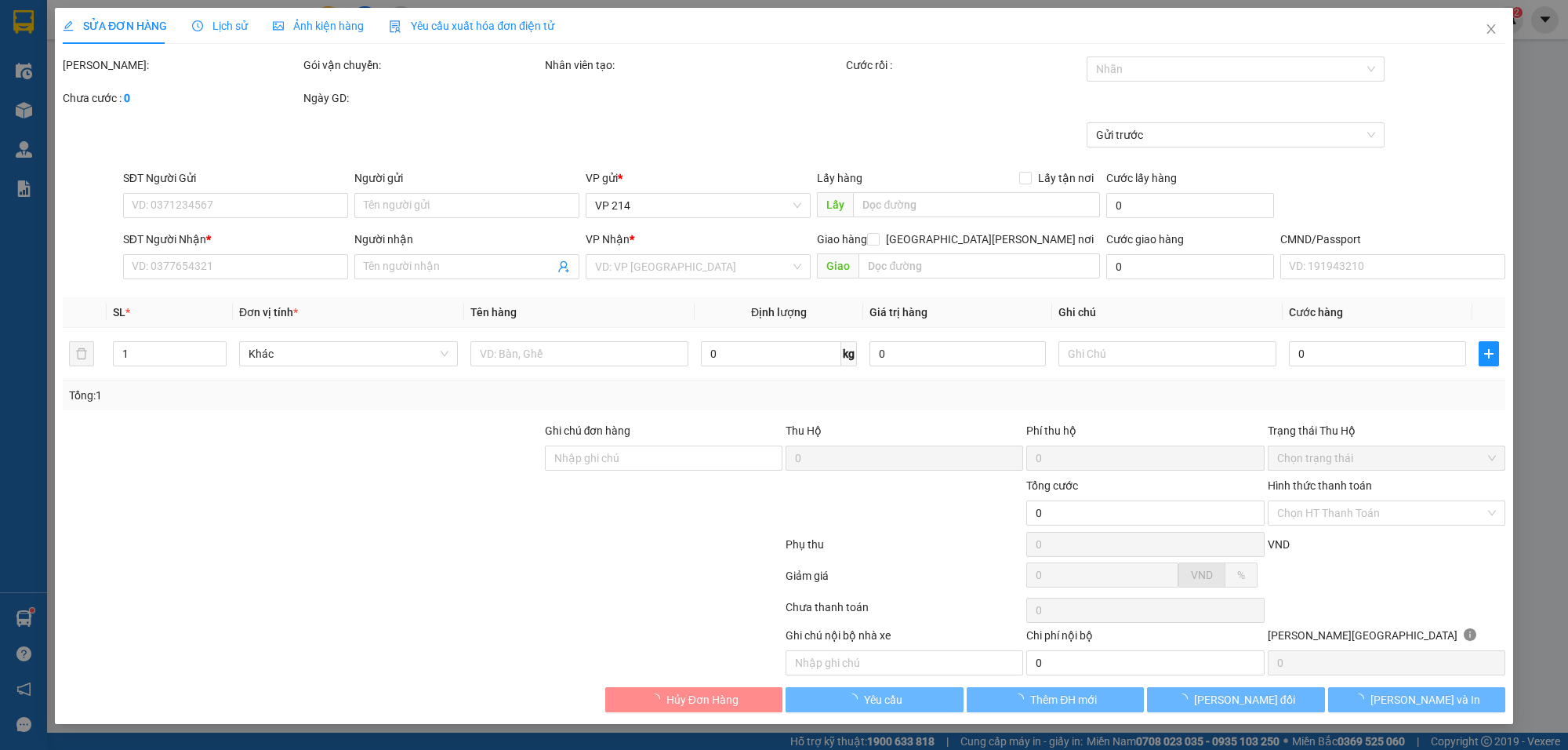
type input "5.000"
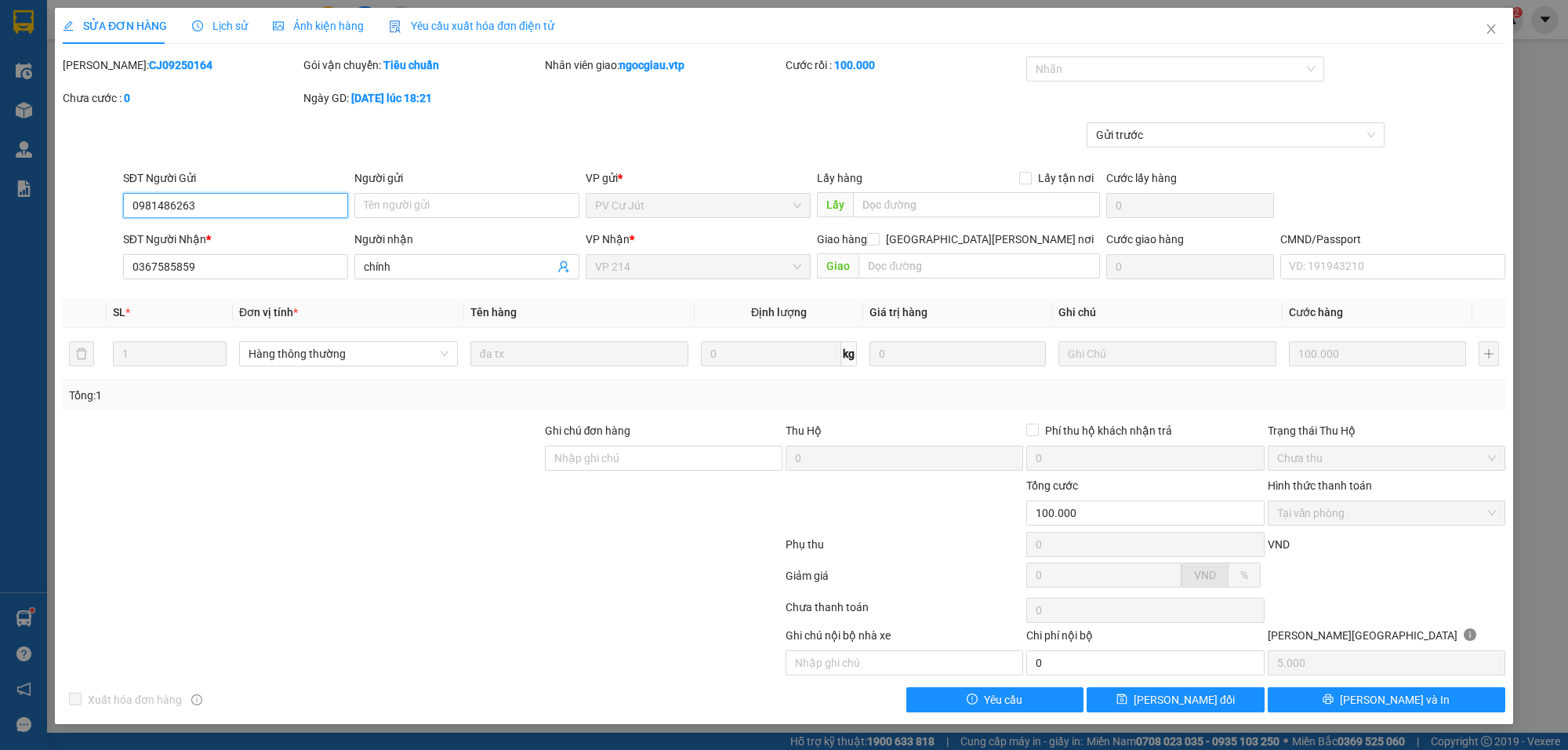
type input "0981486263"
type input "0367585859"
type input "chính"
type input "100.000"
click at [1487, 28] on icon "close" at bounding box center [1490, 29] width 13 height 13
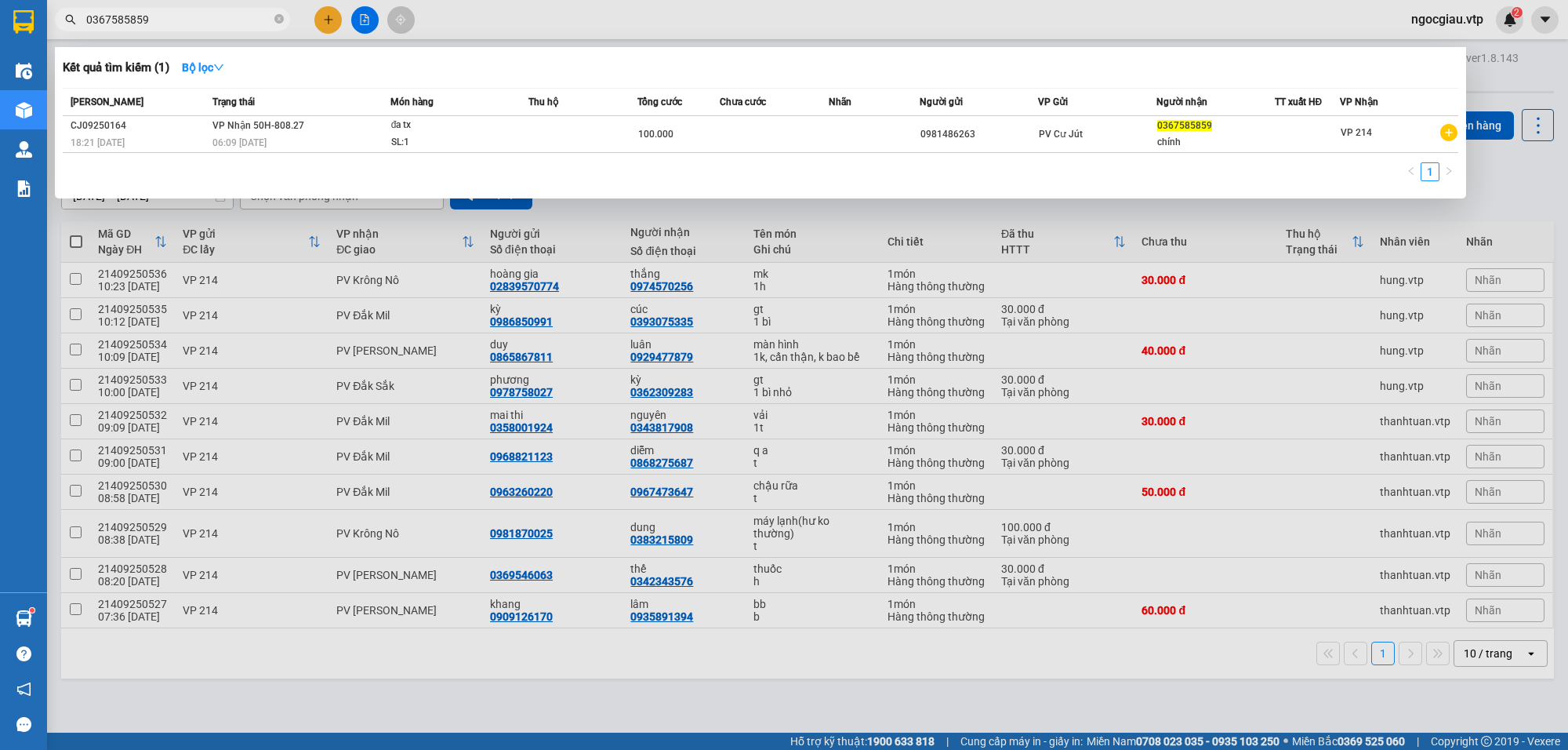
click at [177, 14] on input "0367585859" at bounding box center [179, 20] width 185 height 18
type input "0906500367"
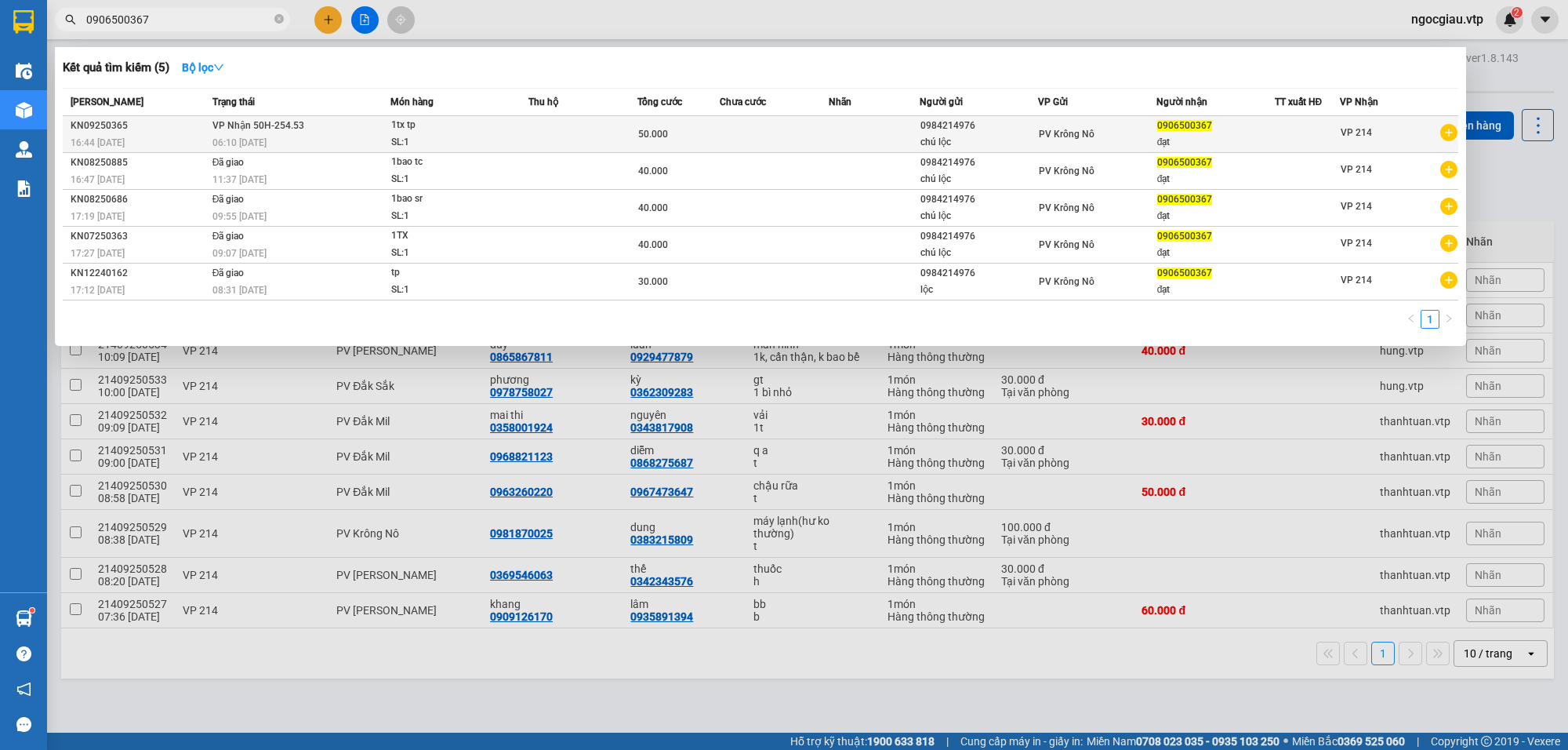
click at [737, 132] on td at bounding box center [774, 135] width 109 height 37
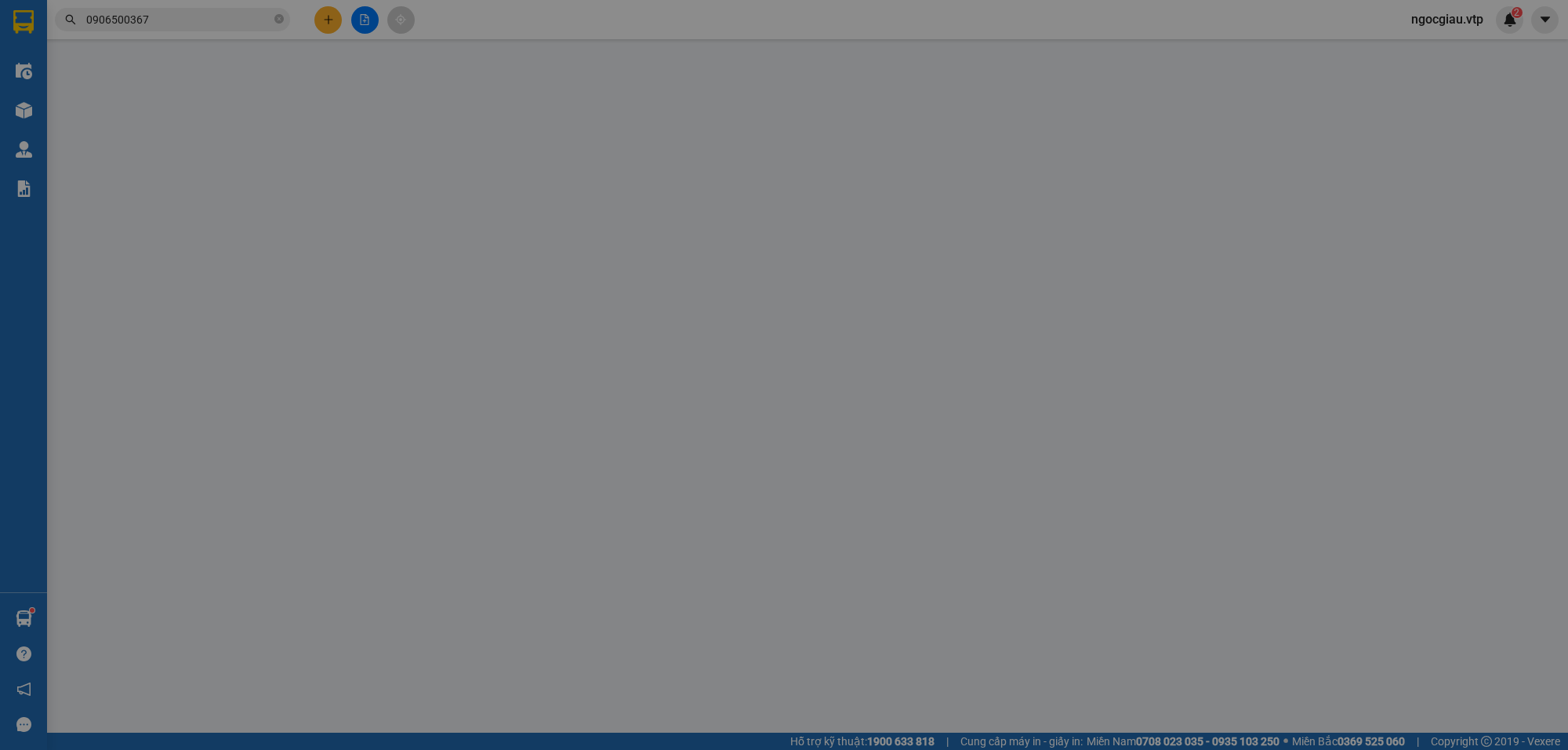
type input "0984214976"
type input "chú lộc"
type input "0906500367"
type input "đạt"
type input "50.000"
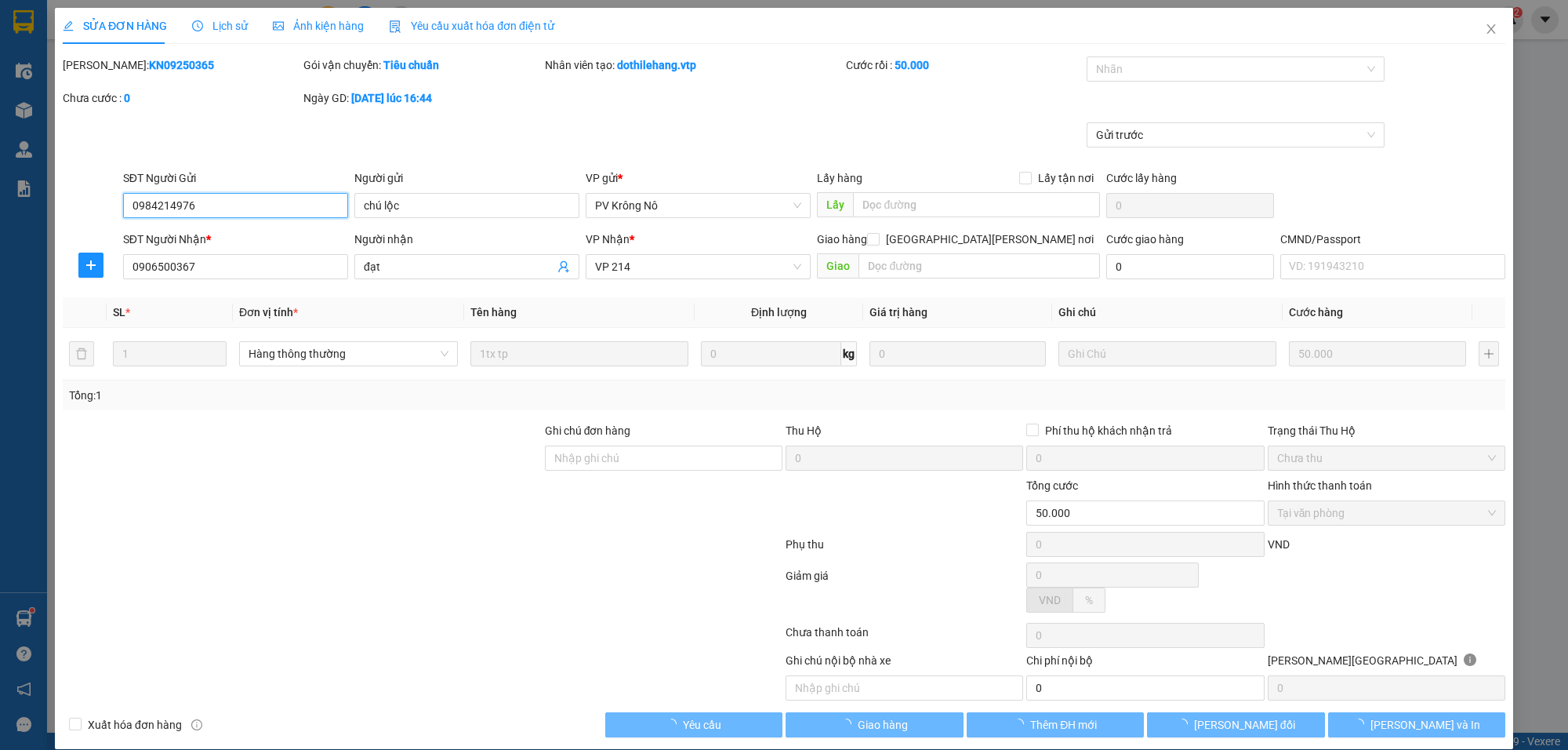
type input "2.500"
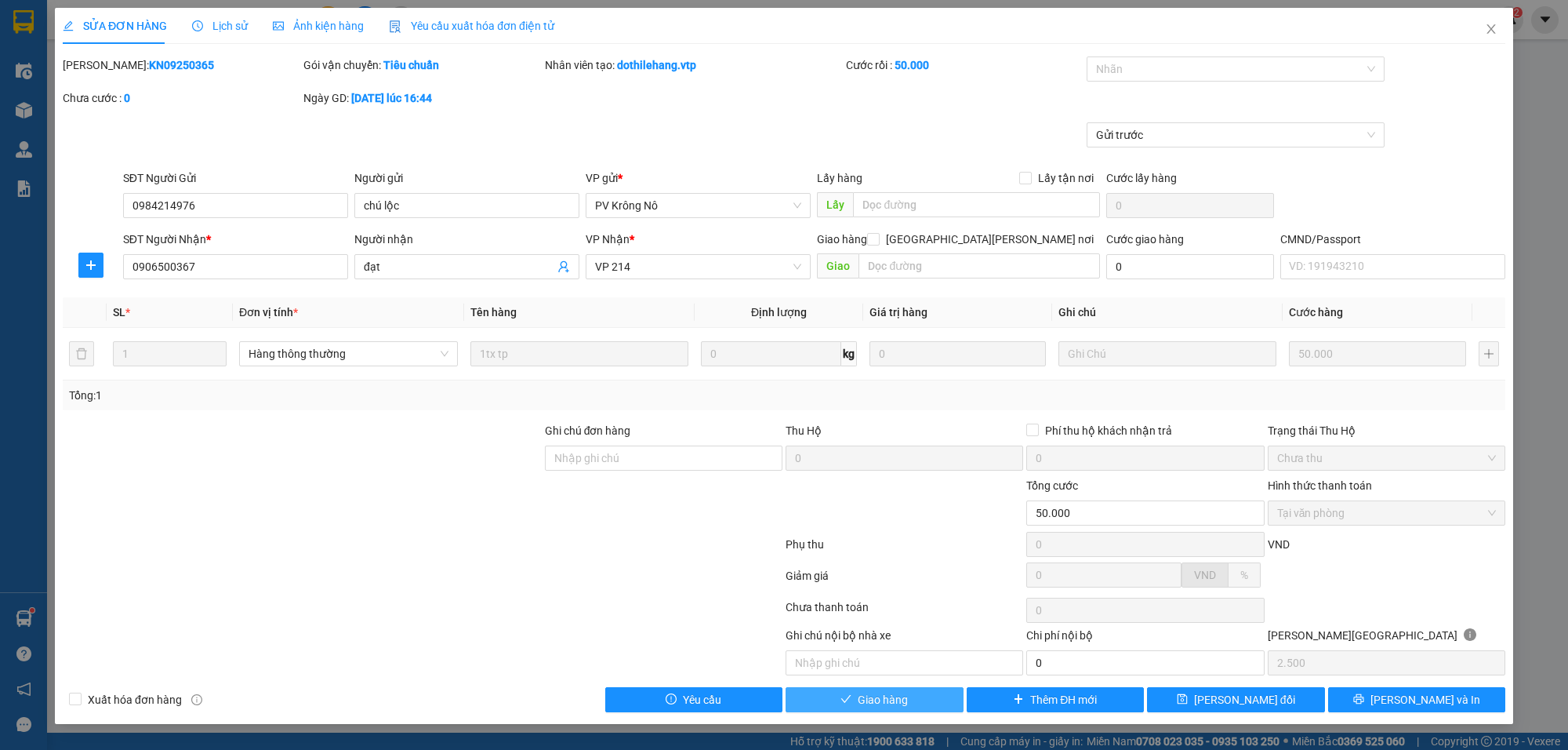
click at [907, 700] on span "Giao hàng" at bounding box center [882, 700] width 50 height 18
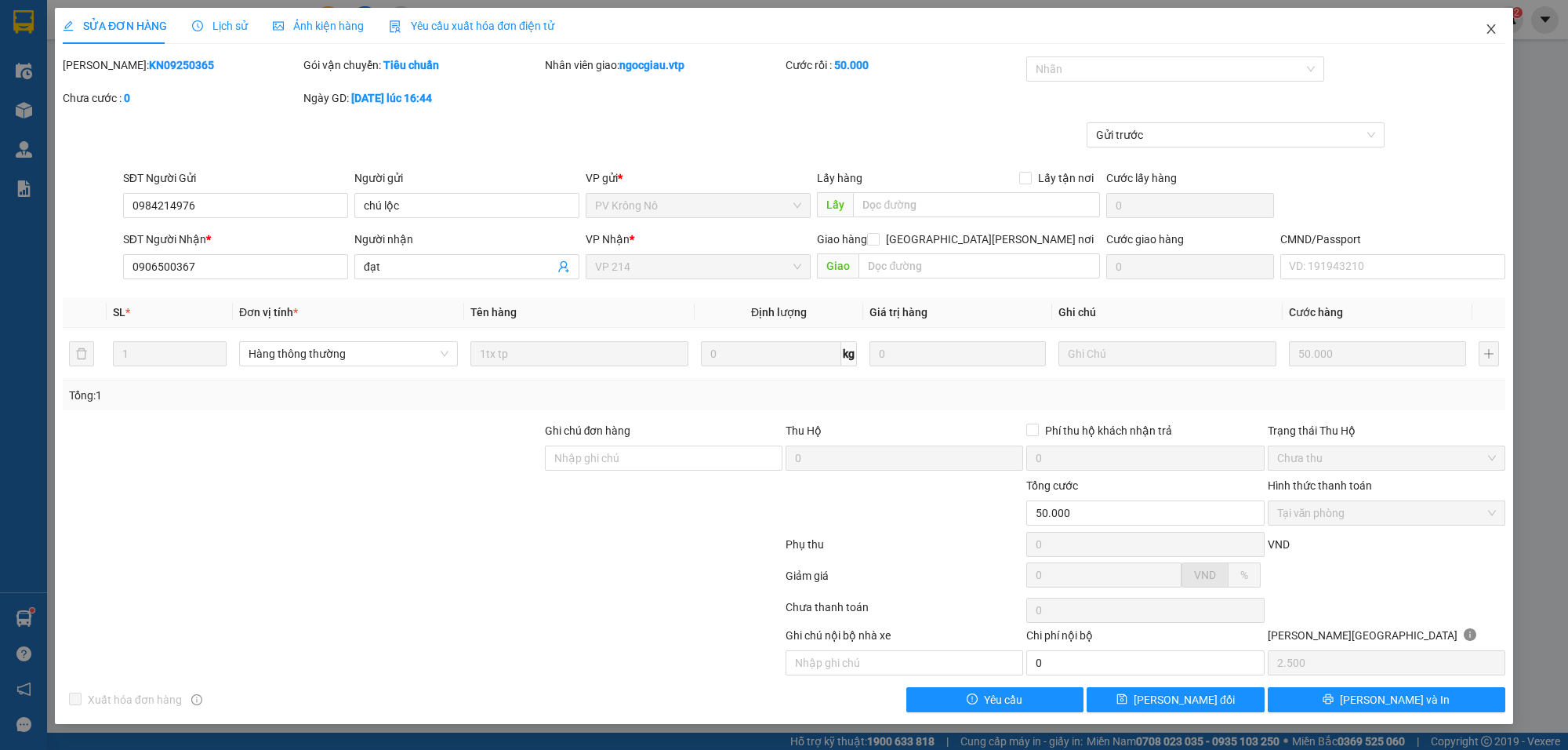
click at [1481, 26] on span "Close" at bounding box center [1490, 29] width 44 height 44
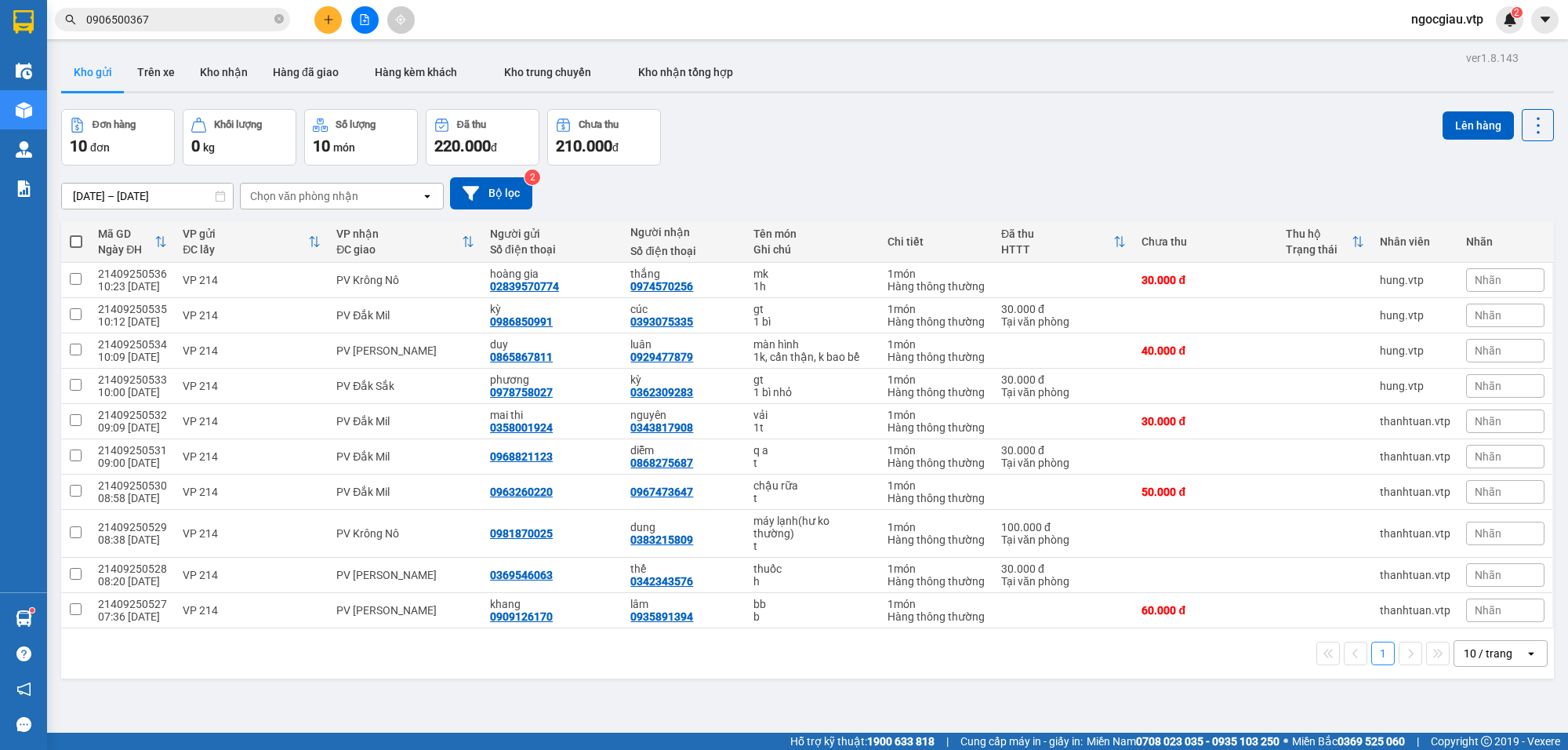
click at [165, 26] on input "0906500367" at bounding box center [179, 20] width 185 height 18
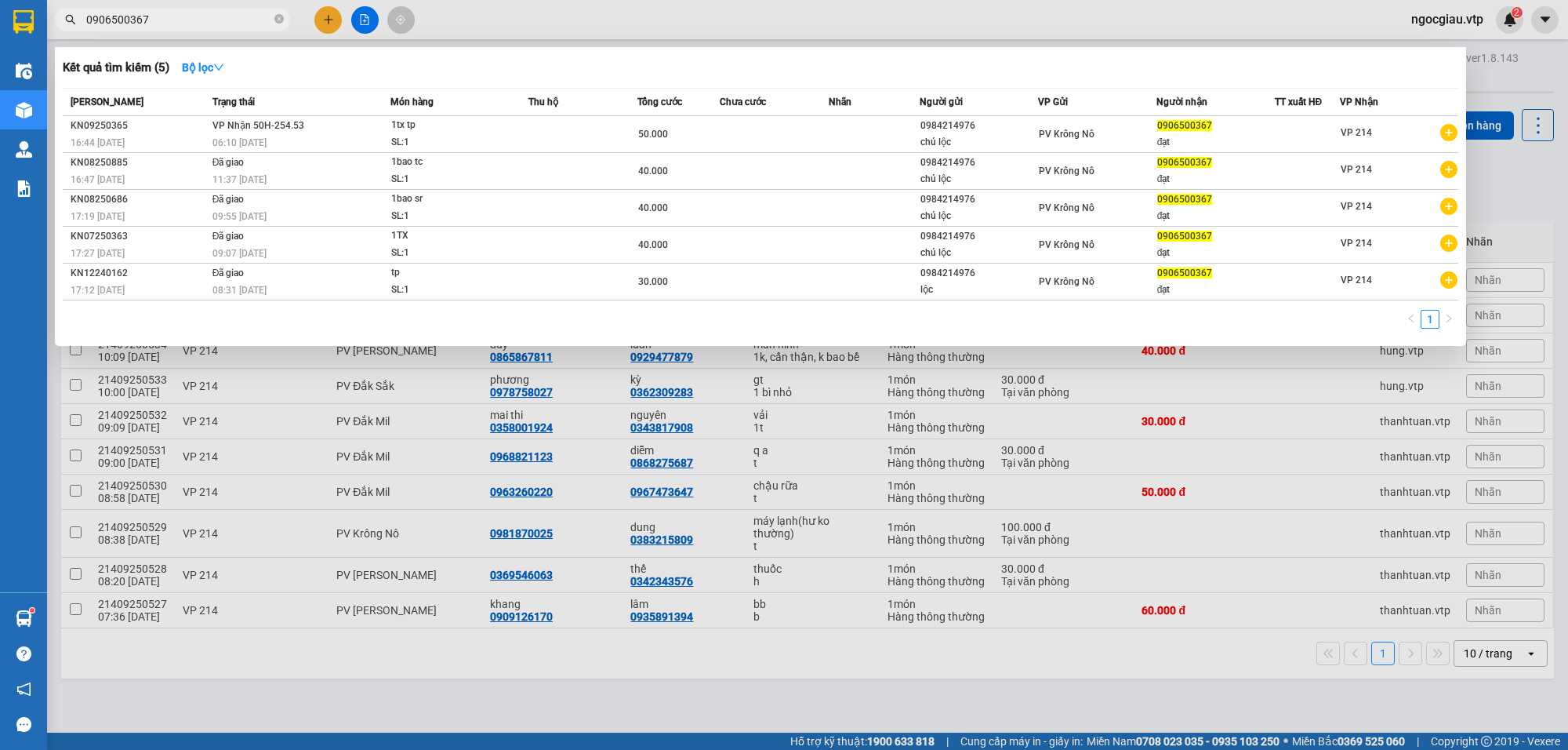
click at [165, 26] on input "0906500367" at bounding box center [179, 20] width 185 height 18
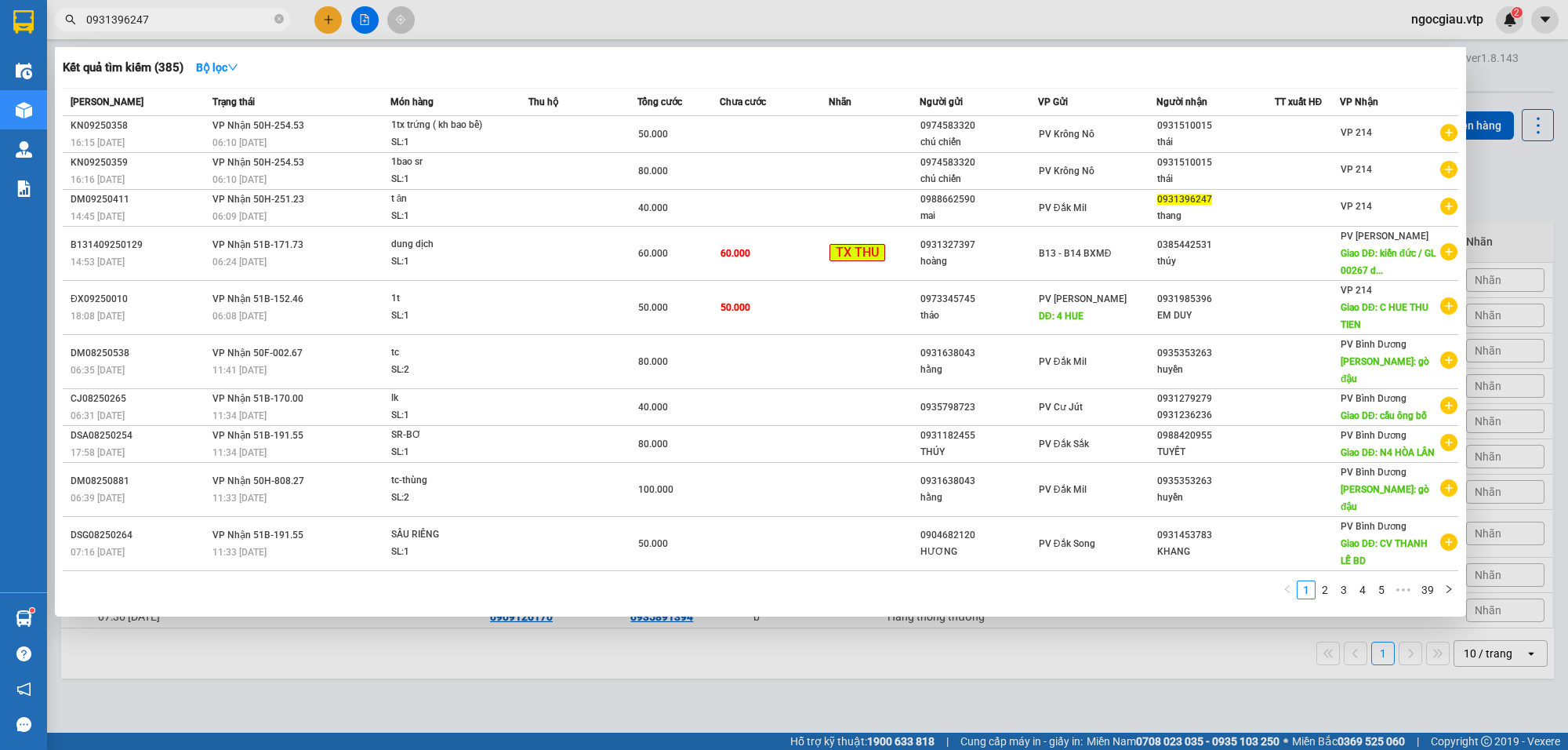
type input "0931396247"
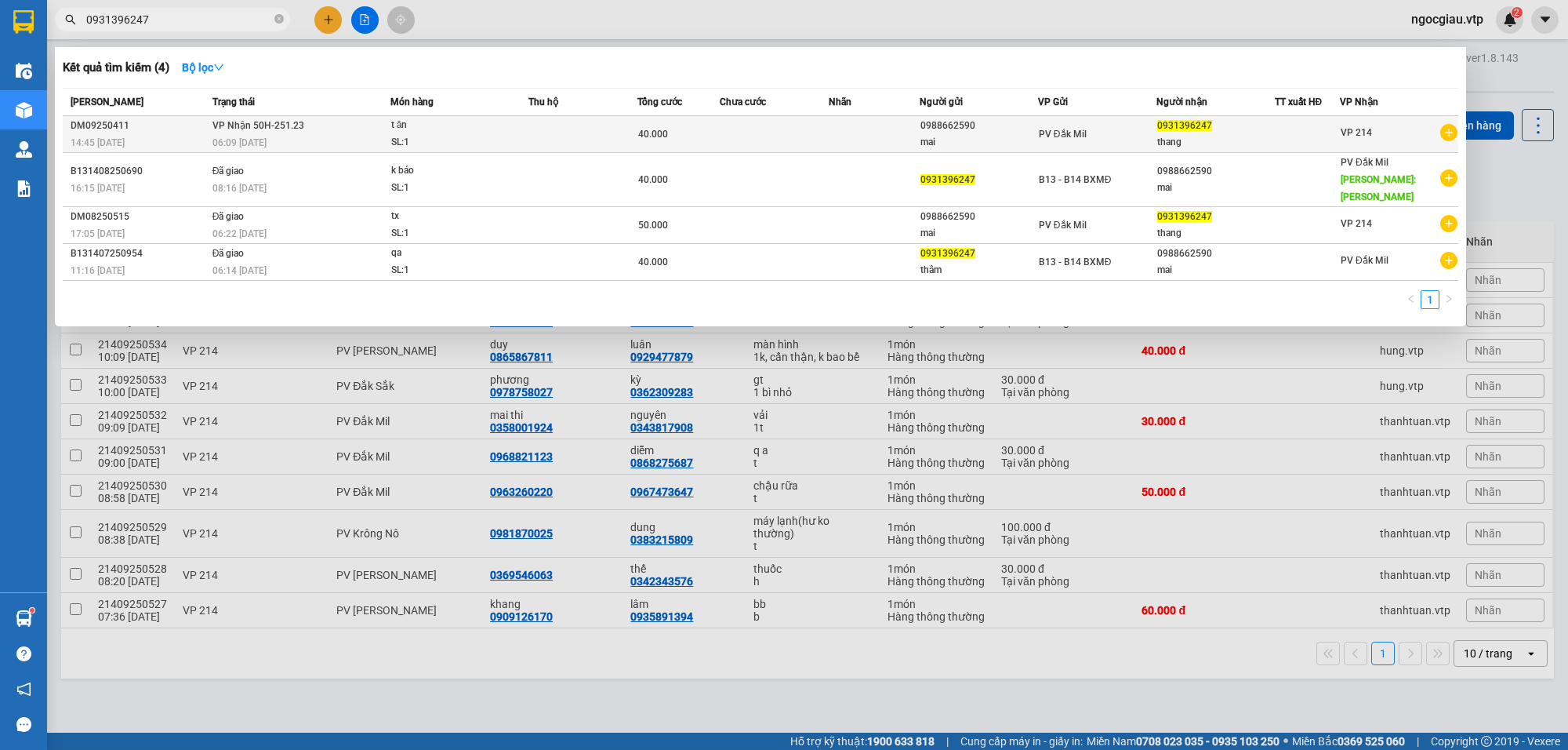
click at [605, 134] on td at bounding box center [583, 135] width 109 height 37
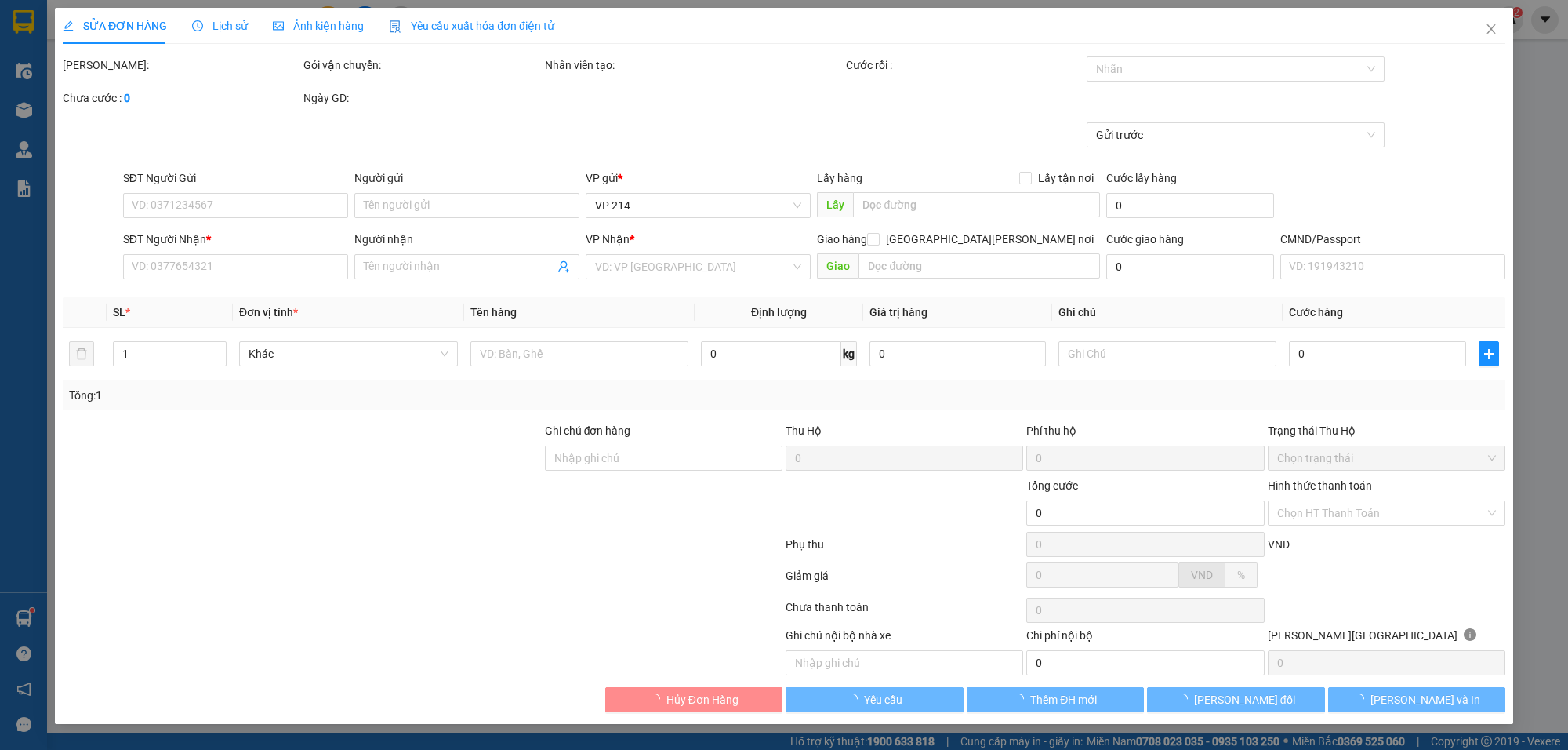
type input "2.000"
type input "0988662590"
type input "mai"
type input "0931396247"
type input "thang"
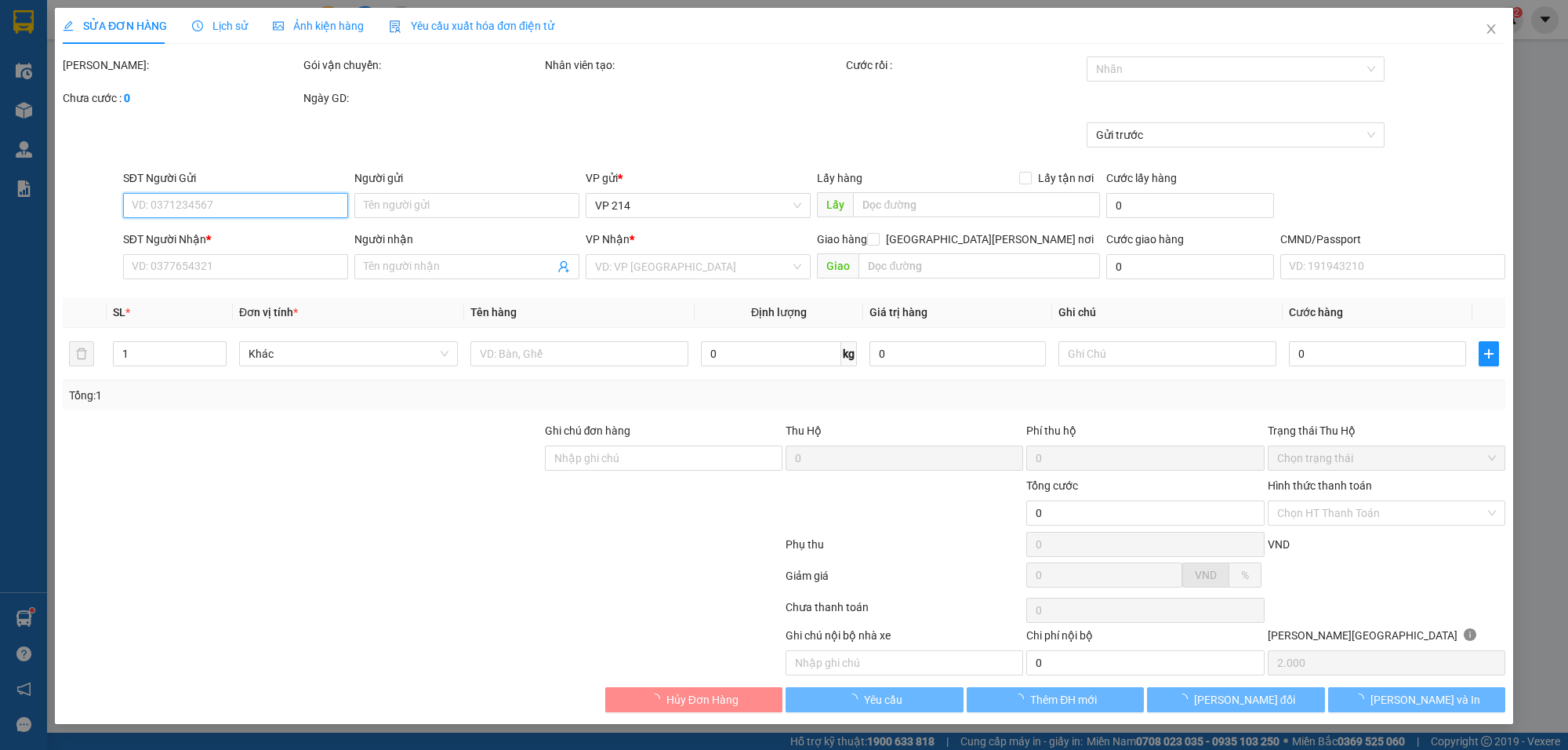
type input "40.000"
type input "0"
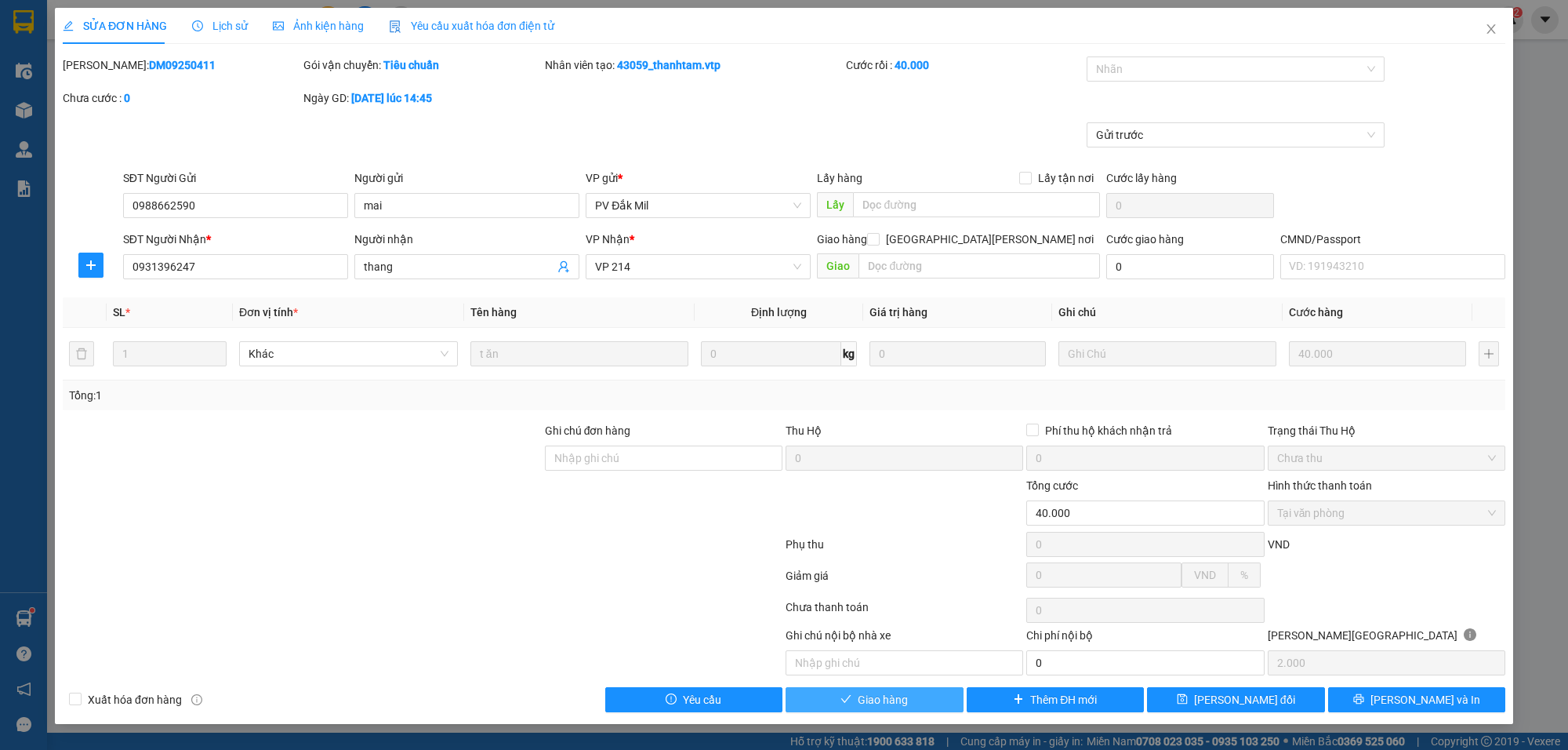
click at [903, 706] on span "Giao hàng" at bounding box center [882, 700] width 50 height 18
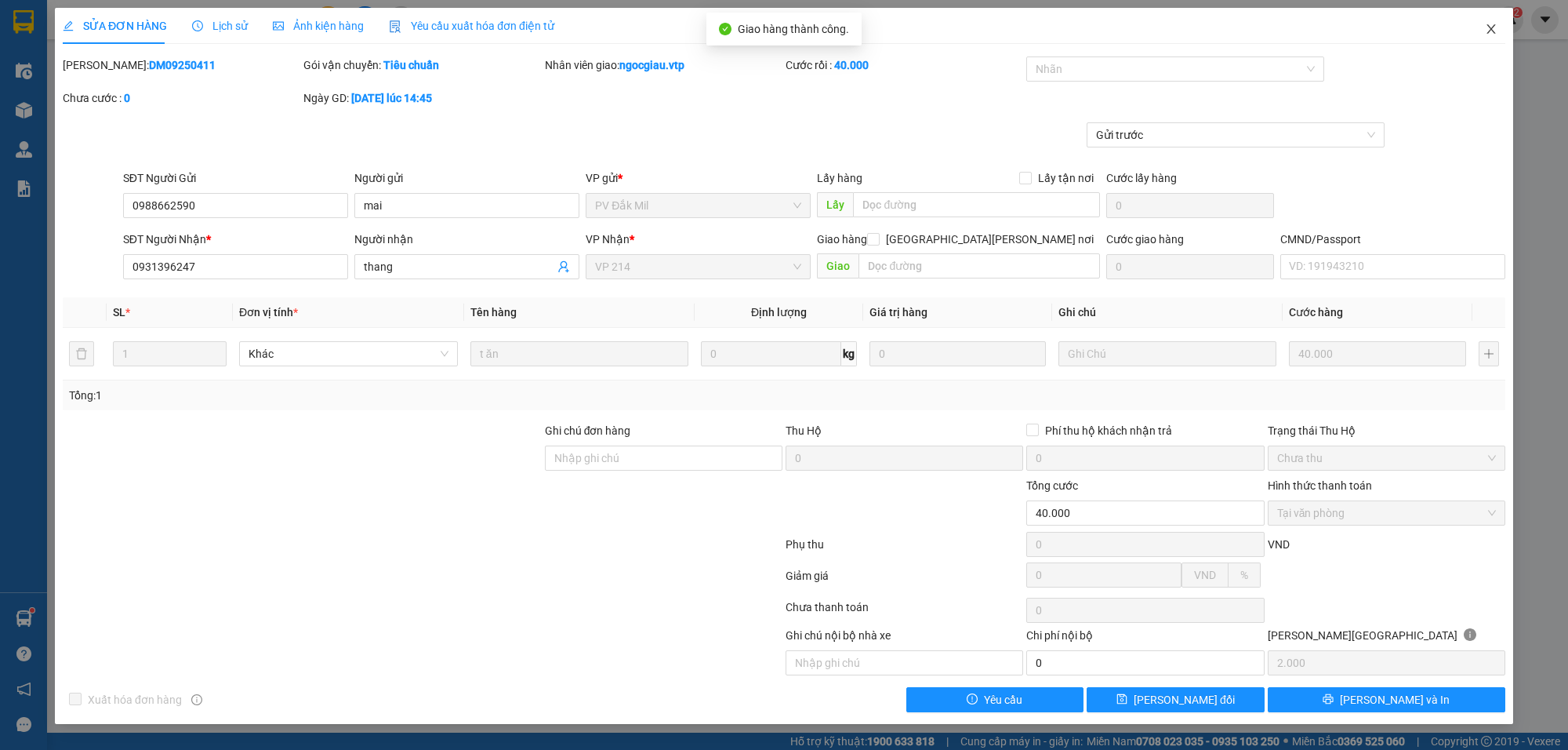
click at [1486, 26] on icon "close" at bounding box center [1490, 29] width 13 height 13
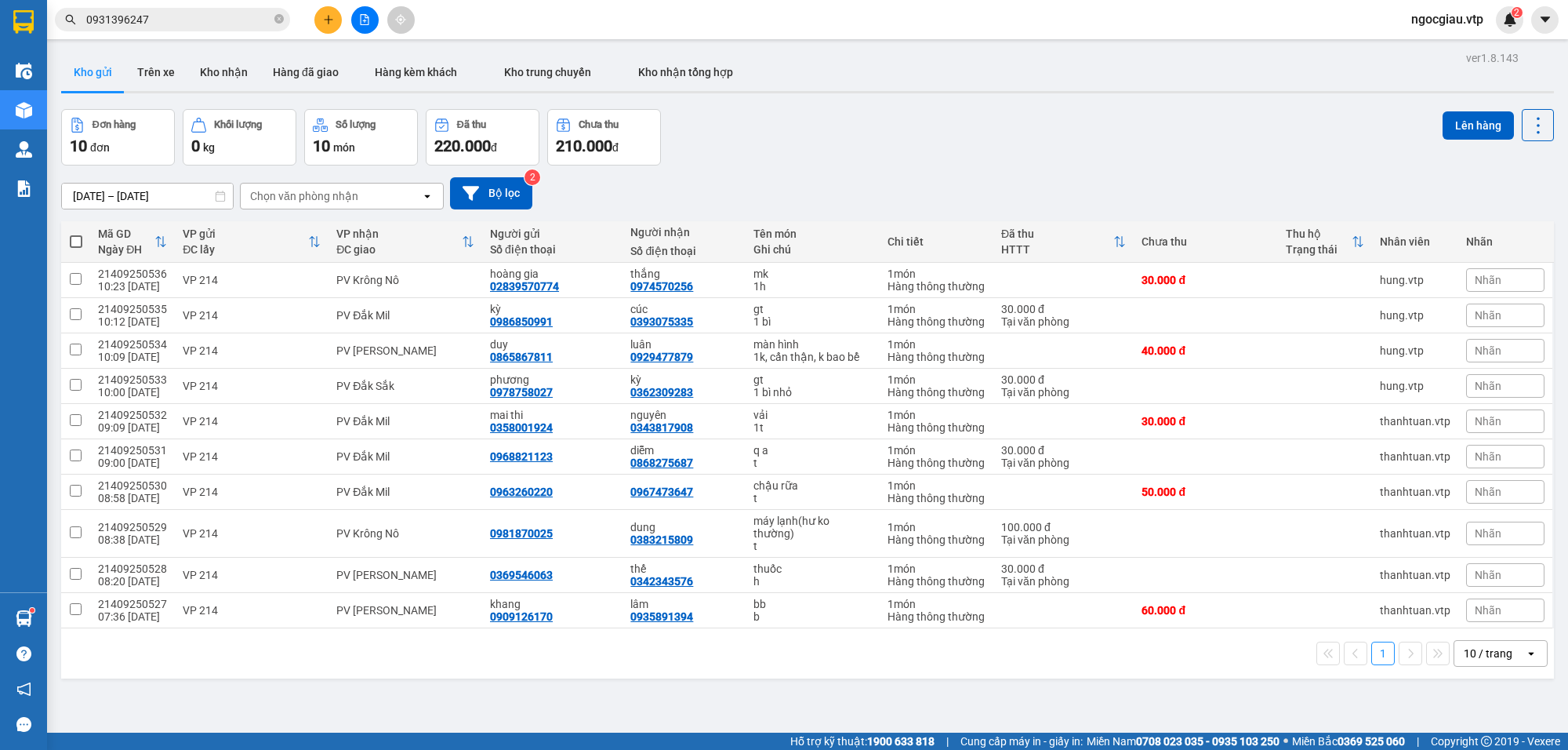
click at [147, 6] on div "Kết quả tìm kiếm ( 4 ) Bộ lọc Mã ĐH Trạng thái Món hàng Thu hộ Tổng cước Chưa c…" at bounding box center [152, 20] width 306 height 28
click at [143, 20] on input "0931396247" at bounding box center [179, 20] width 185 height 18
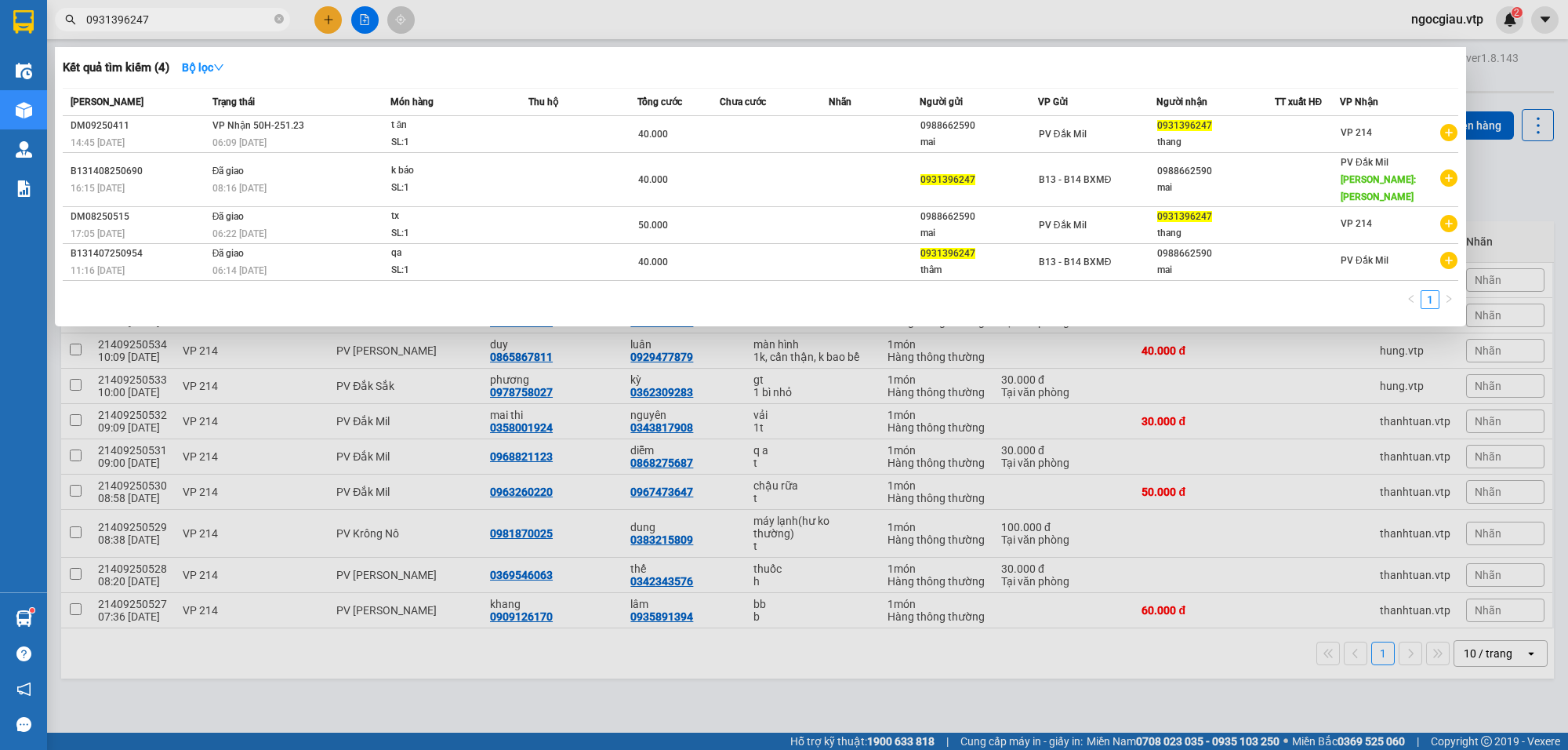
click at [143, 20] on input "0931396247" at bounding box center [179, 20] width 185 height 18
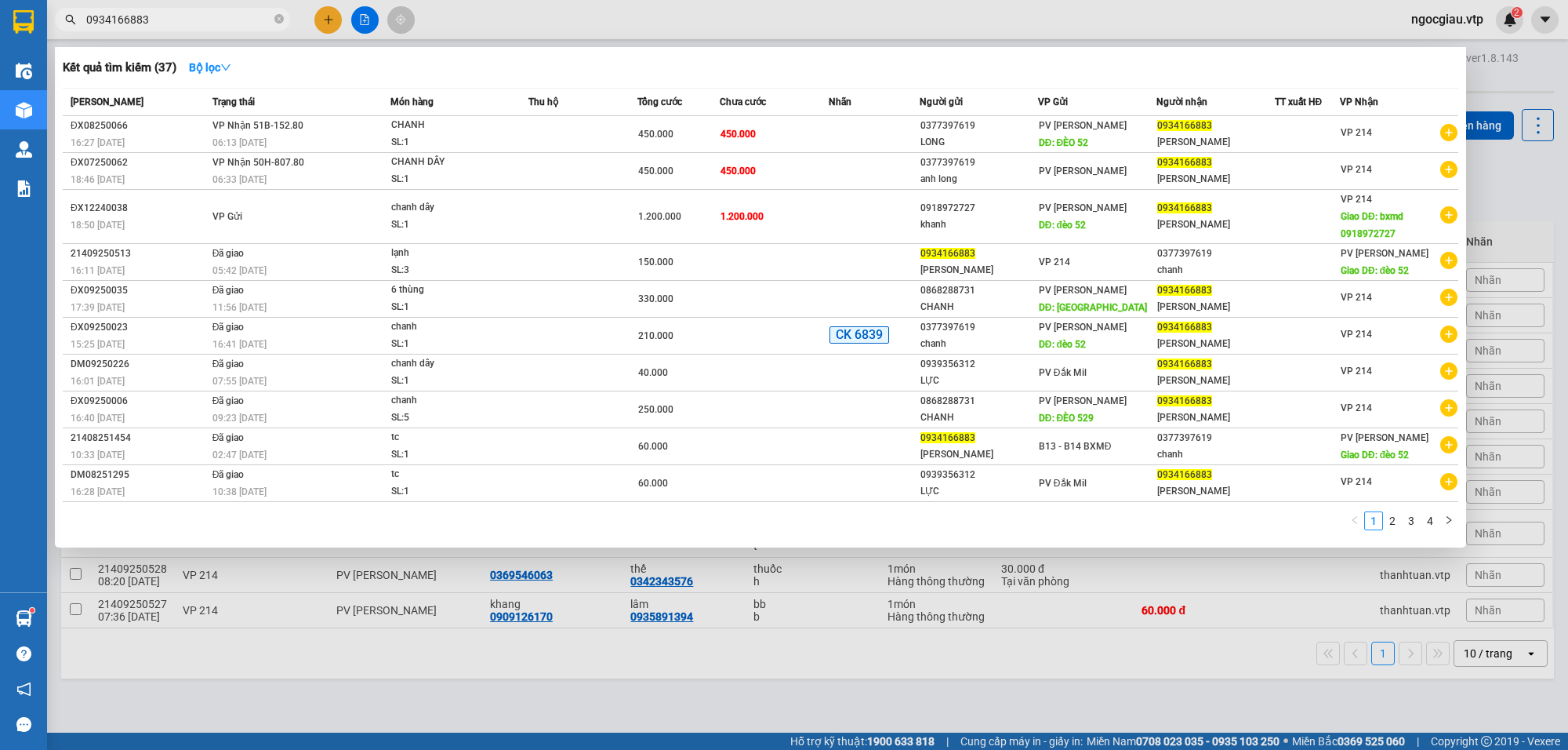
click at [171, 14] on input "0934166883" at bounding box center [179, 20] width 185 height 18
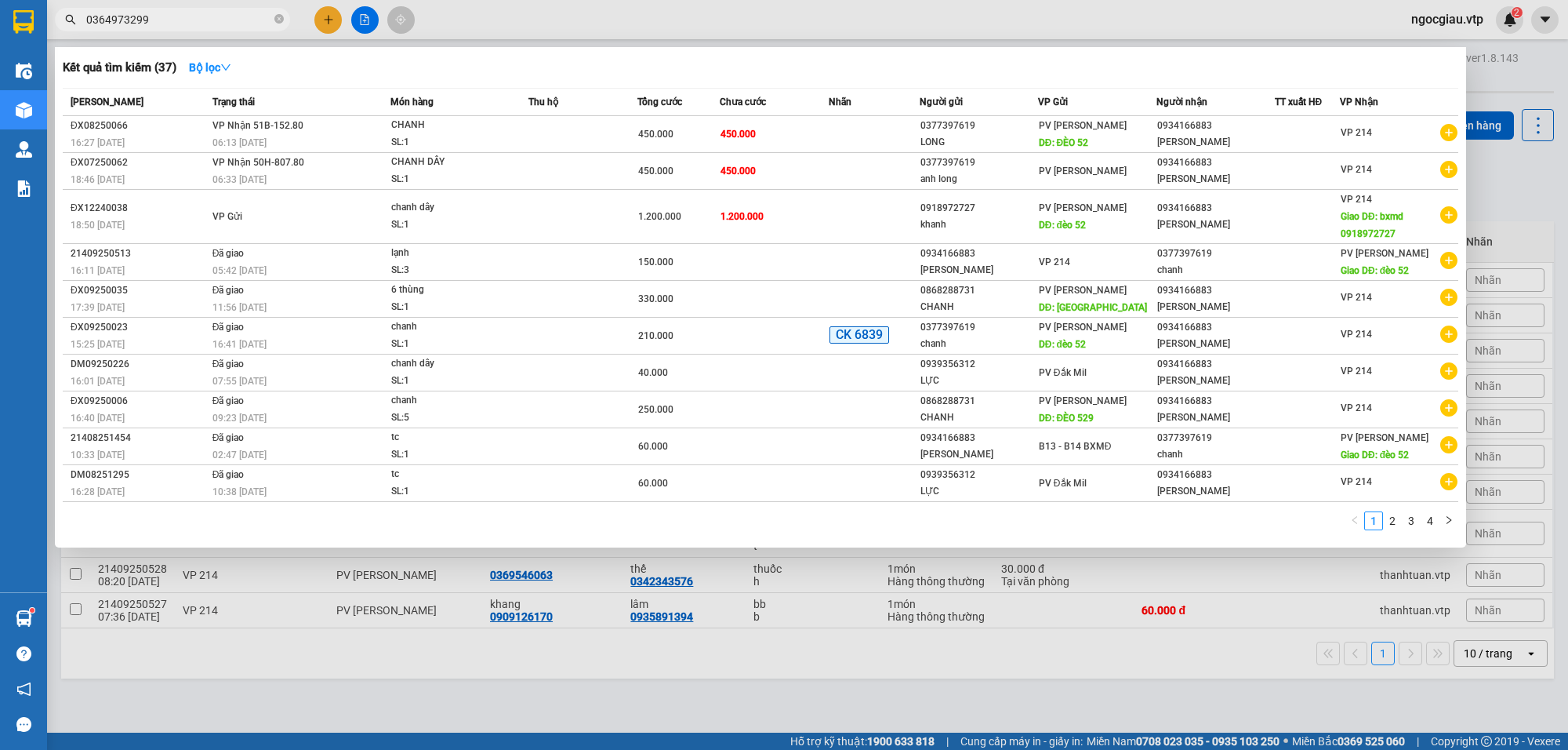
type input "0364973299"
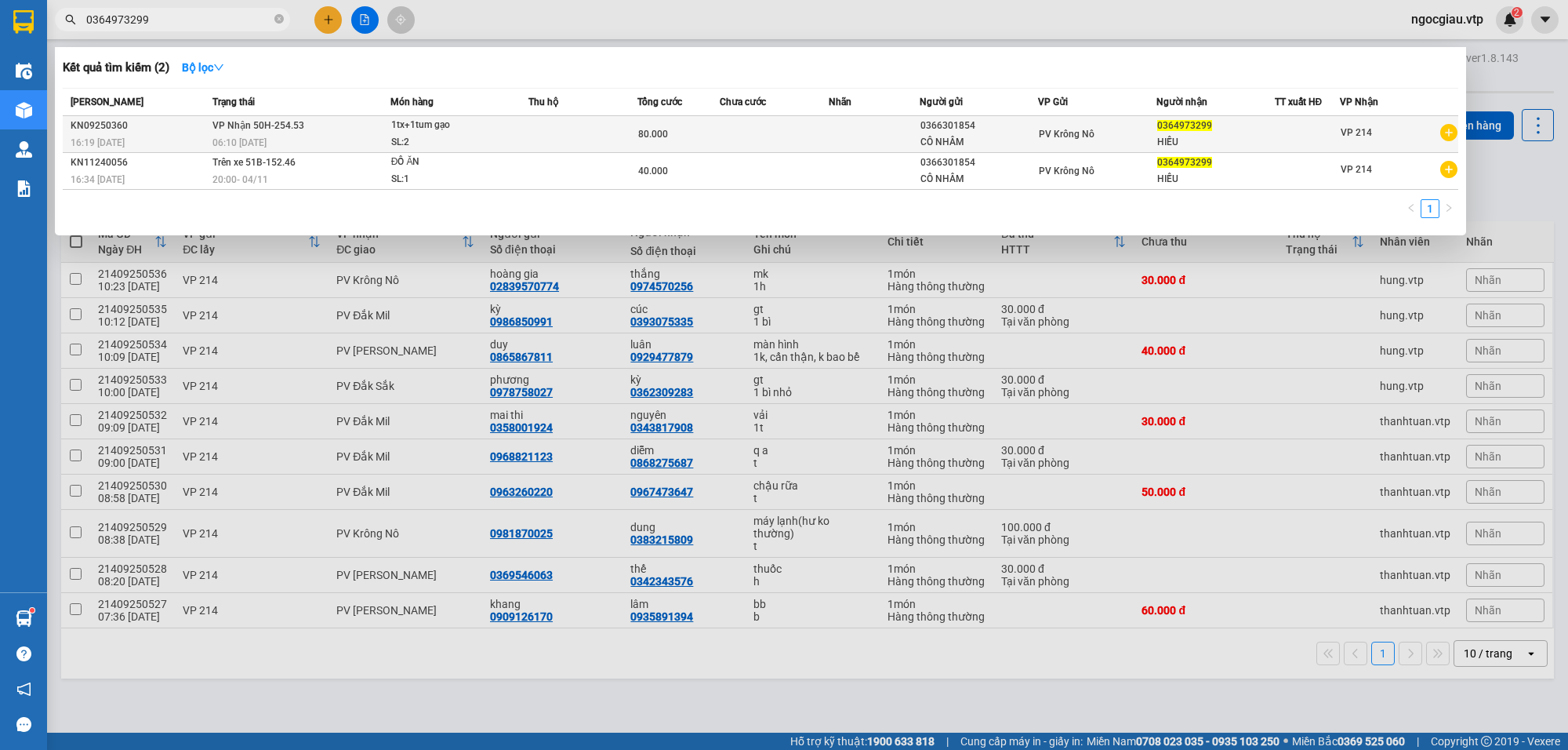
click at [688, 119] on td "80.000" at bounding box center [678, 135] width 82 height 37
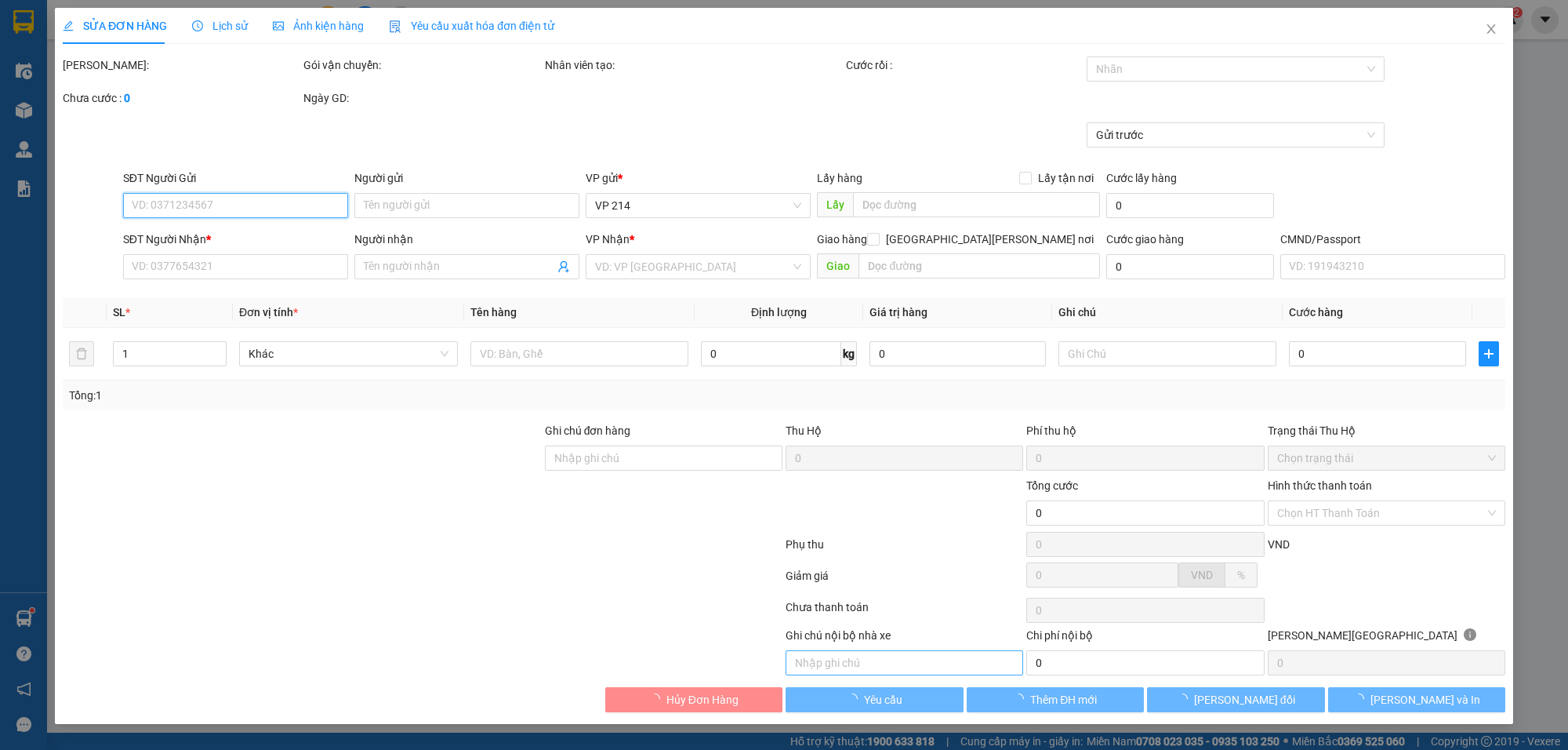
type input "4.000"
type input "0366301854"
type input "CÔ NHÂM"
type input "0364973299"
type input "HIẾU"
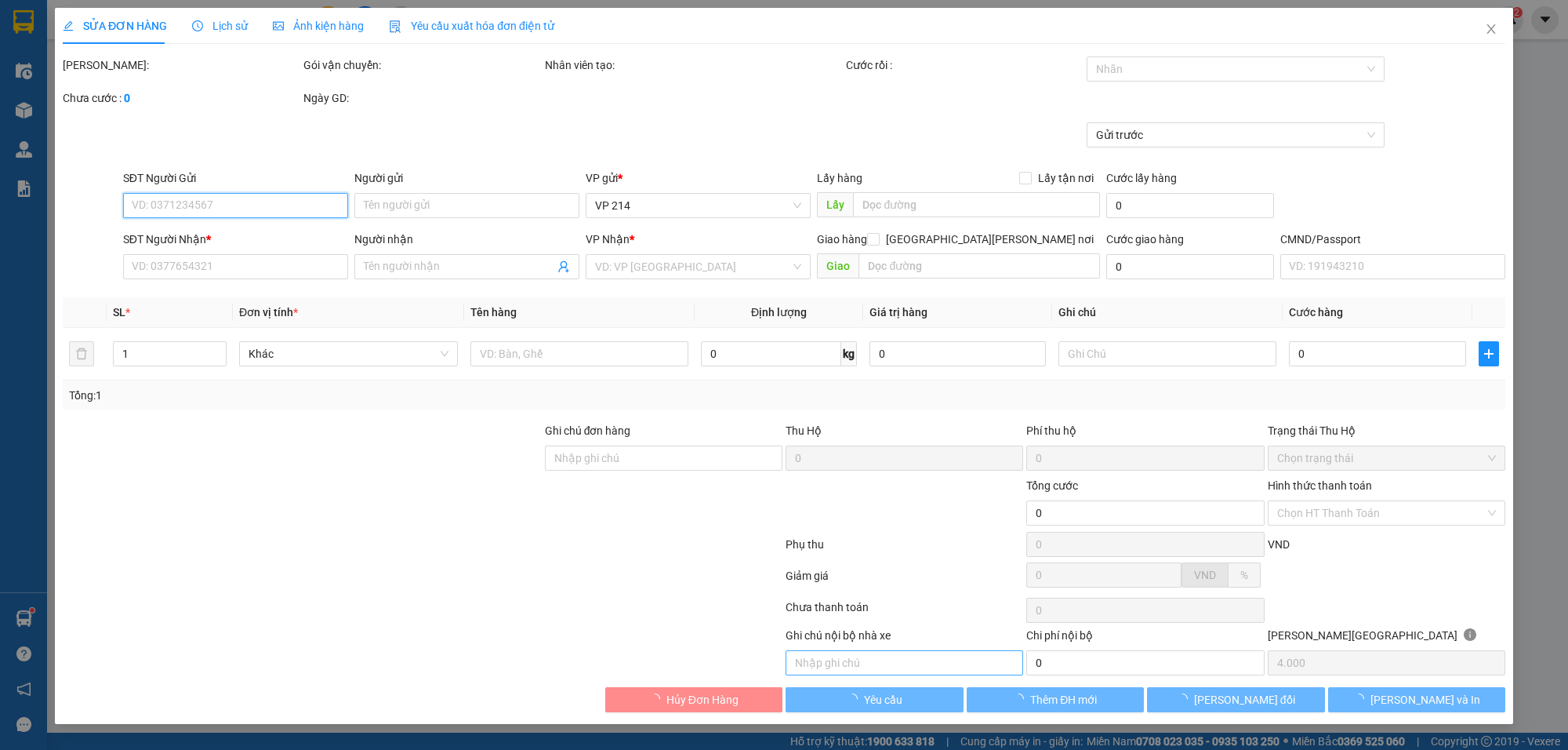
type input "80.000"
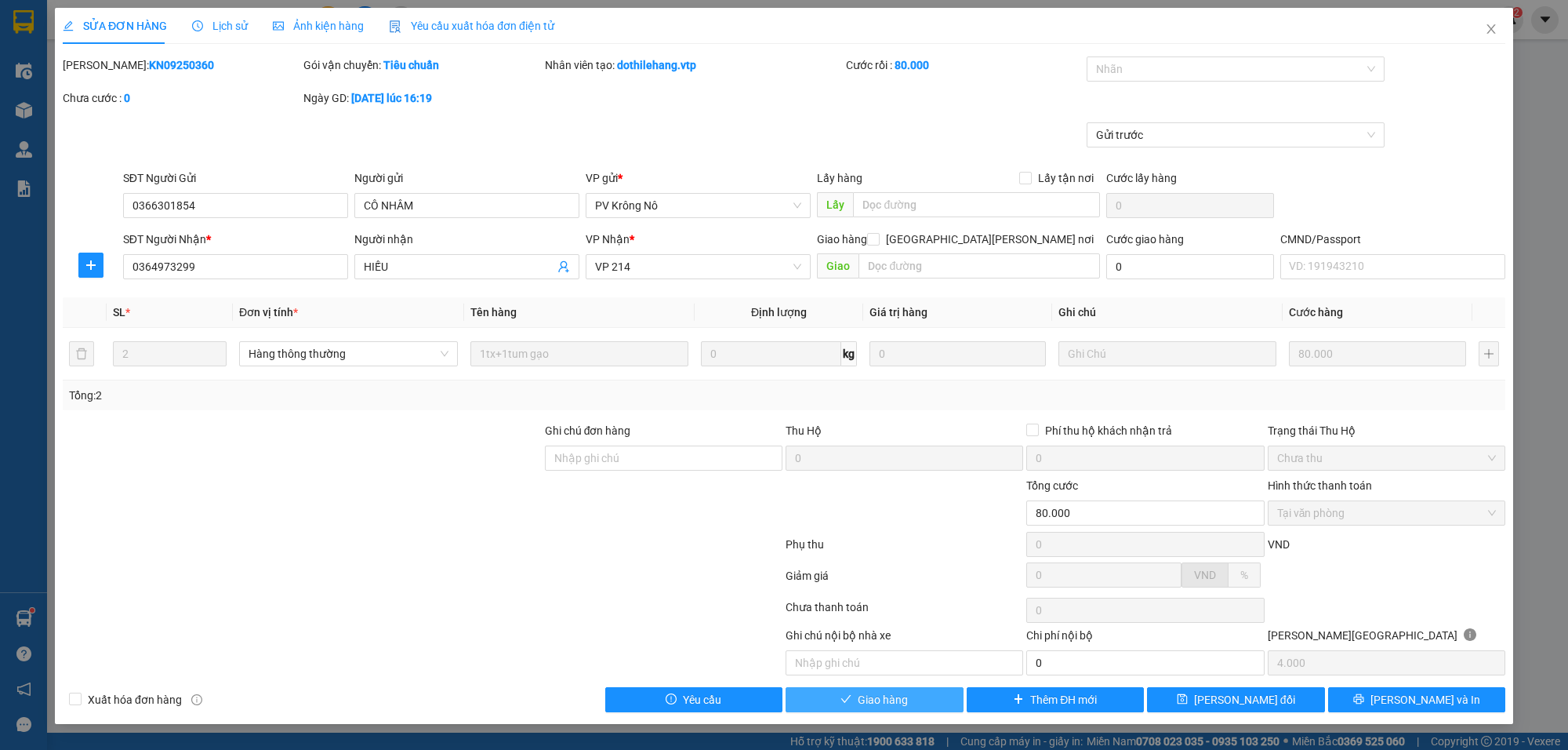
click at [898, 707] on span "Giao hàng" at bounding box center [882, 700] width 50 height 18
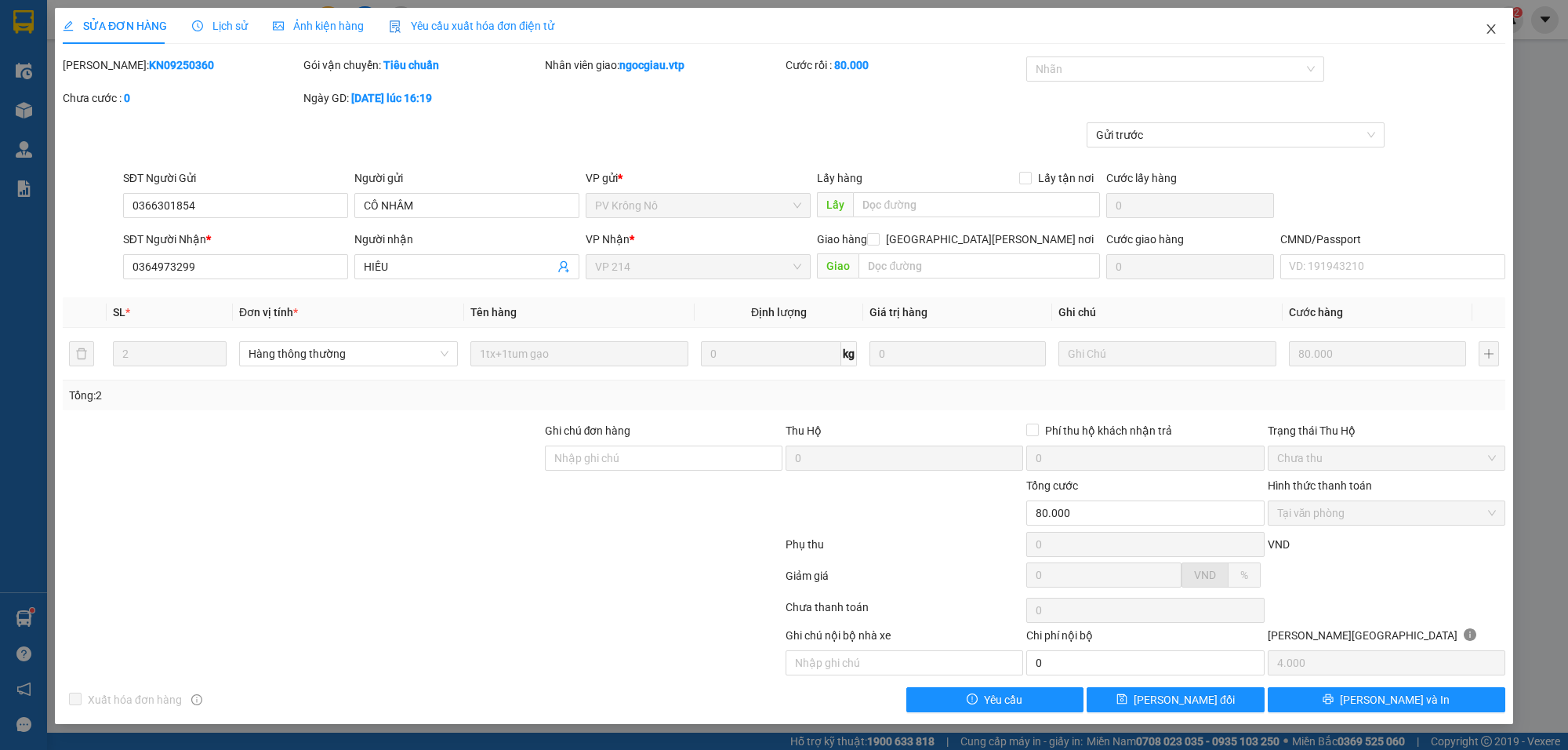
click at [1490, 29] on icon "close" at bounding box center [1490, 29] width 9 height 10
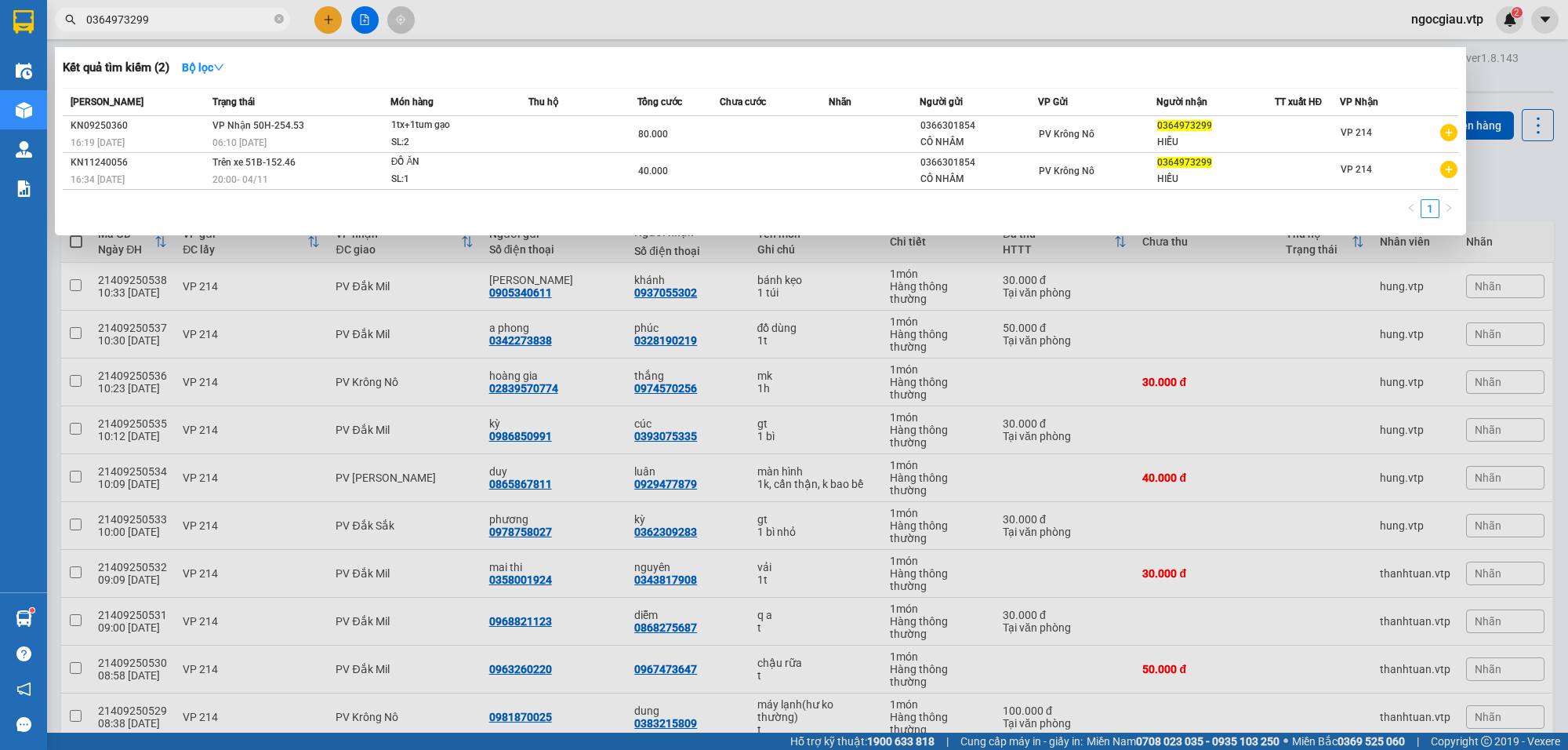
click at [173, 20] on input "0364973299" at bounding box center [179, 20] width 185 height 18
type input "0"
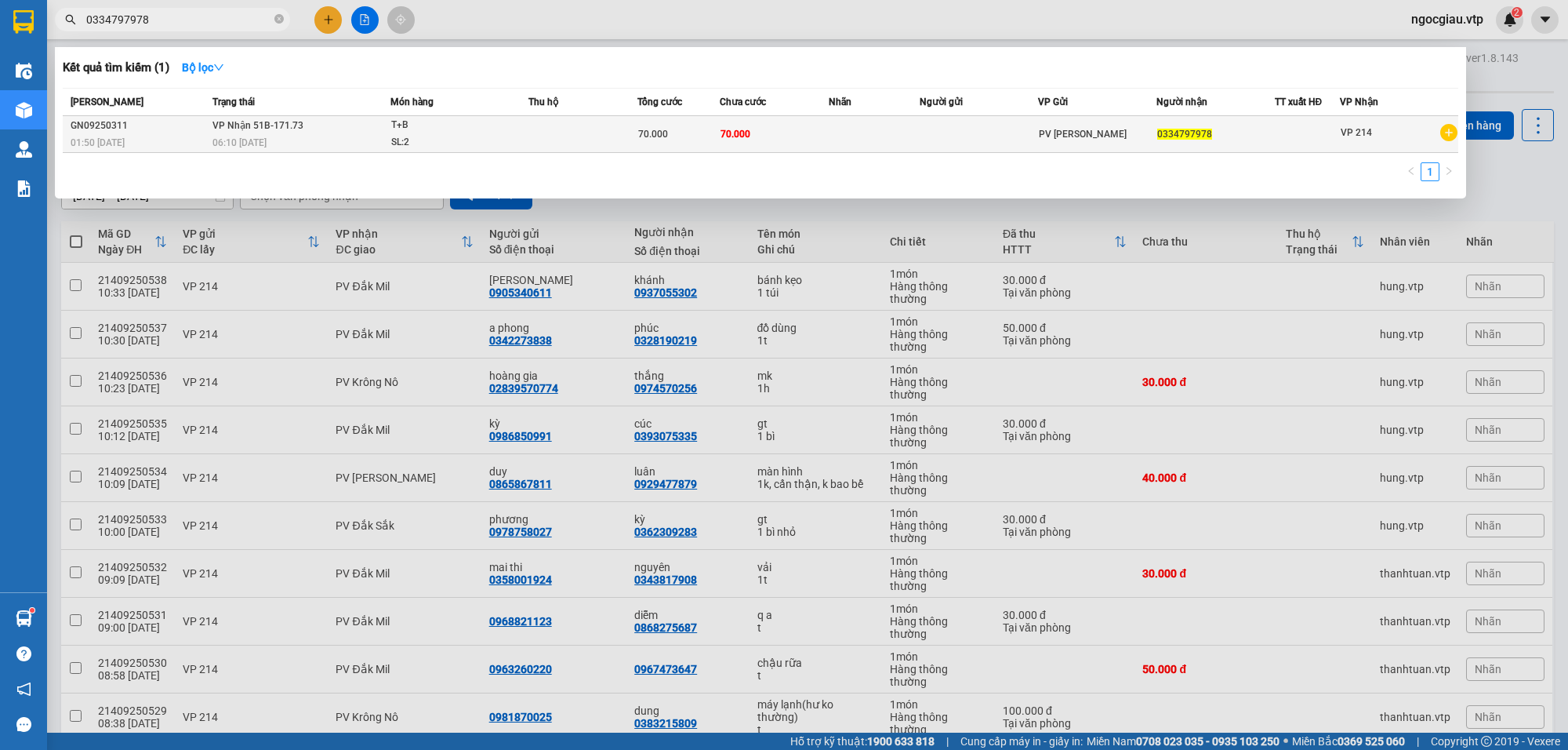
type input "0334797978"
click at [766, 126] on td "70.000" at bounding box center [774, 135] width 109 height 37
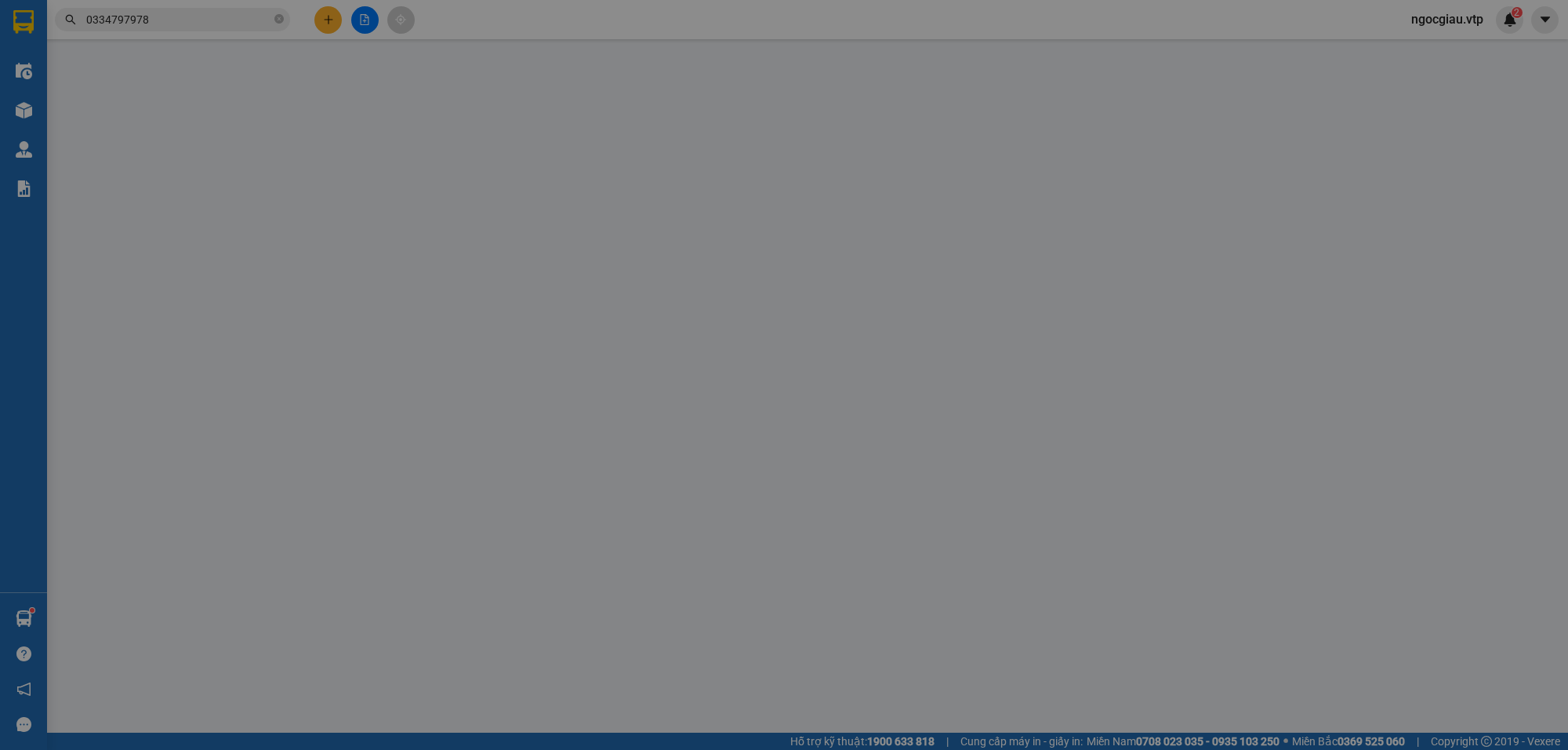
type input "0334797978"
type input "70.000"
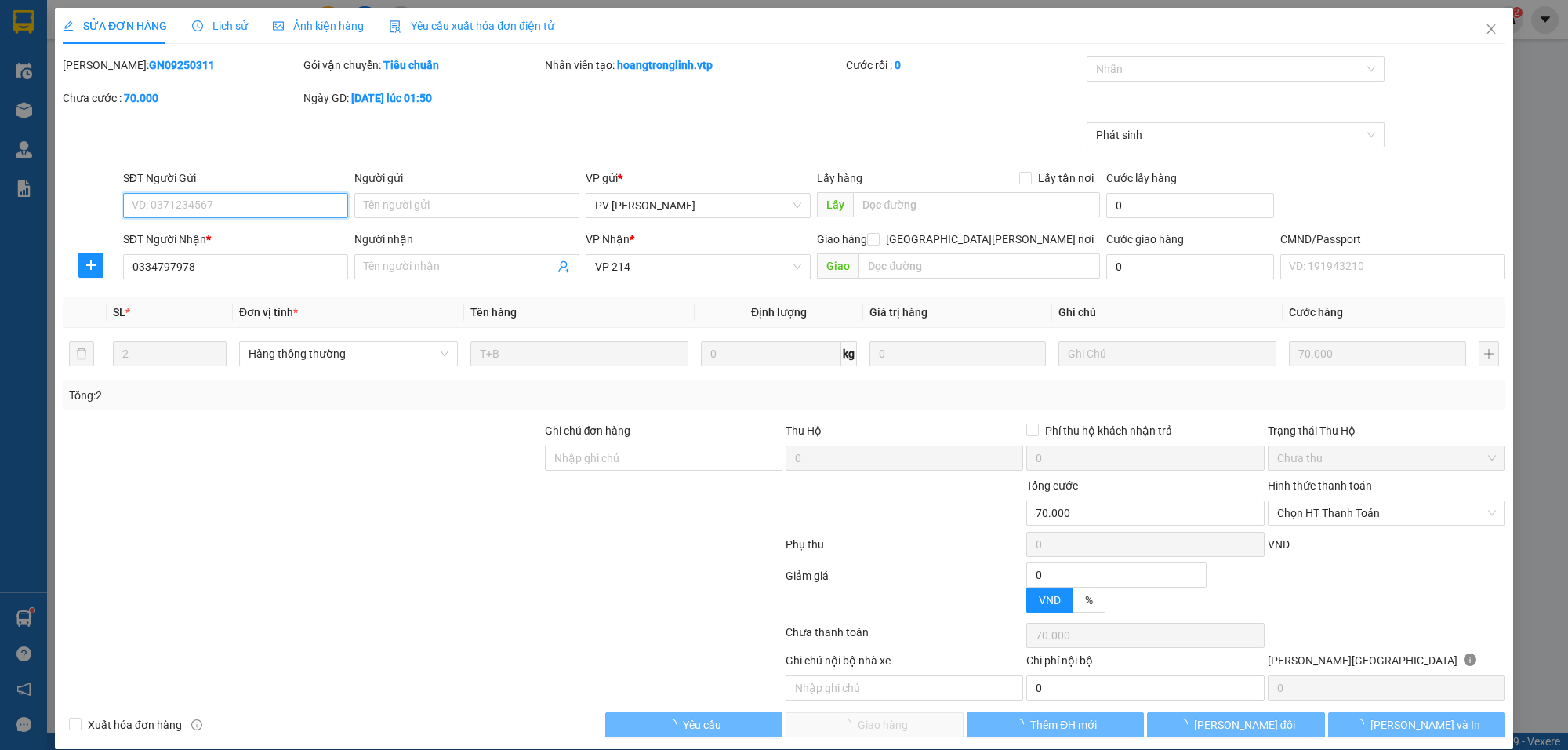
type input "14.000"
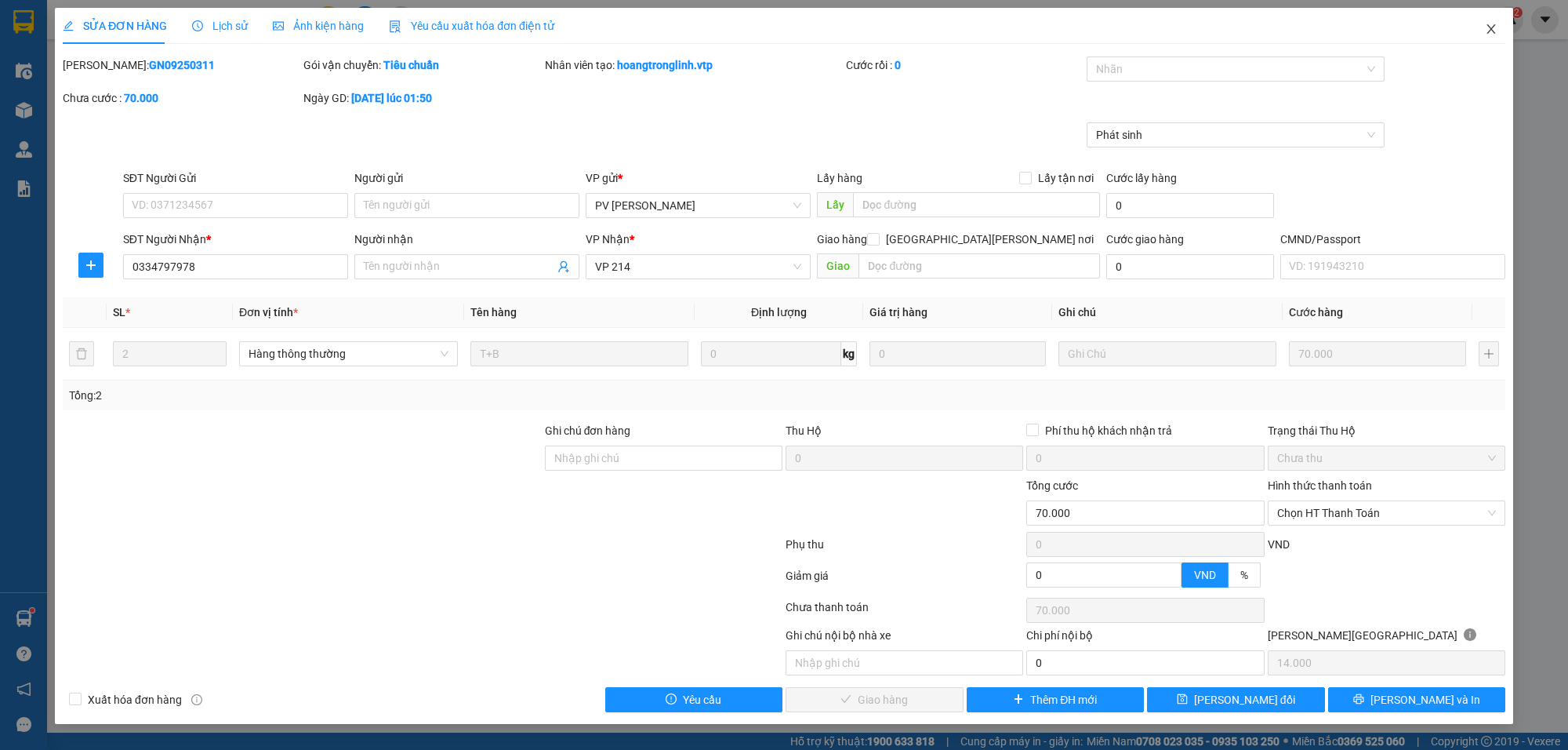
click at [1492, 26] on icon "close" at bounding box center [1490, 29] width 13 height 13
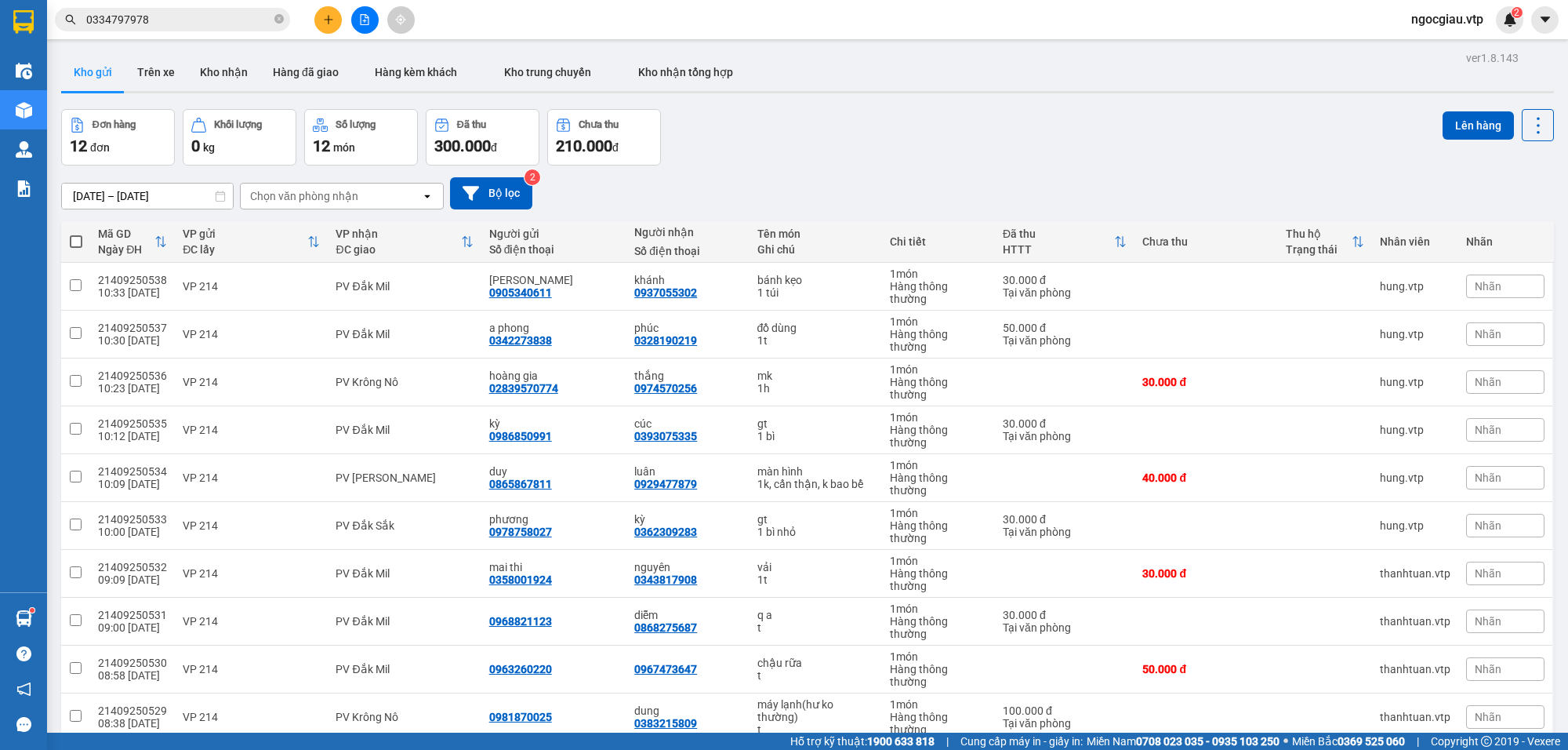
click at [229, 5] on div "Kết quả tìm kiếm ( 1 ) Bộ lọc Mã ĐH Trạng thái Món hàng Thu hộ Tổng cước Chưa c…" at bounding box center [784, 20] width 1568 height 39
click at [229, 25] on input "0334797978" at bounding box center [179, 20] width 185 height 18
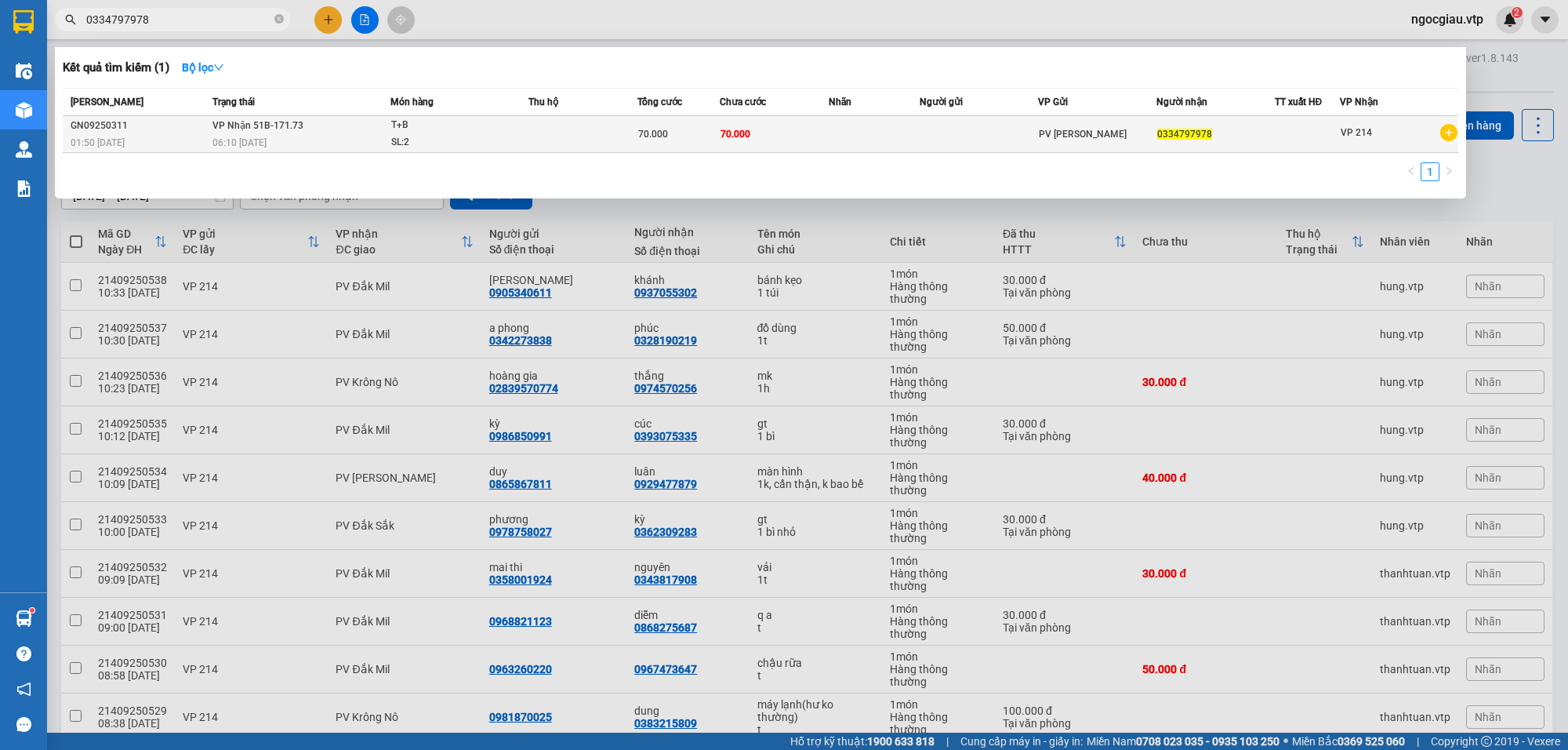
click at [947, 140] on td at bounding box center [979, 135] width 119 height 37
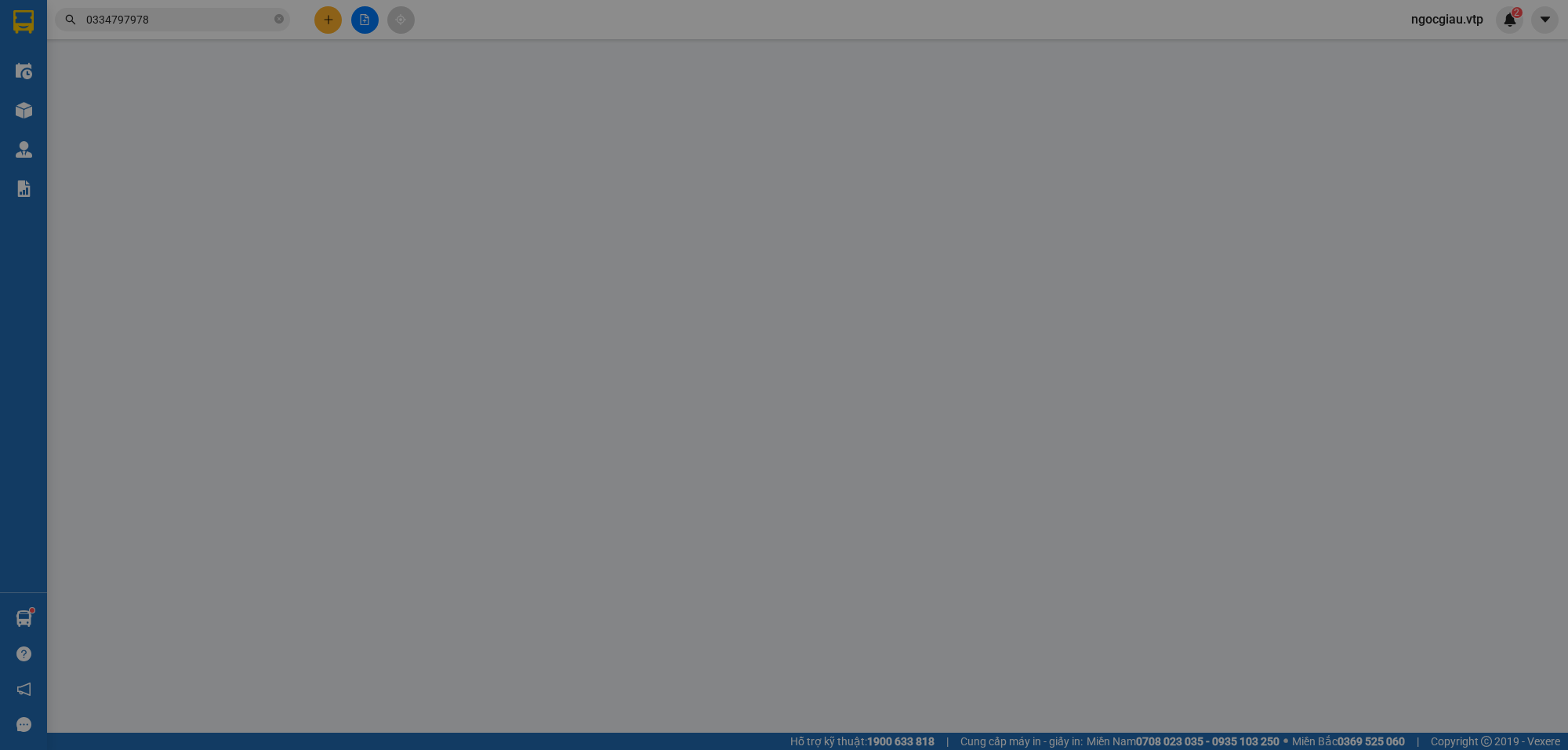
type input "0334797978"
type input "70.000"
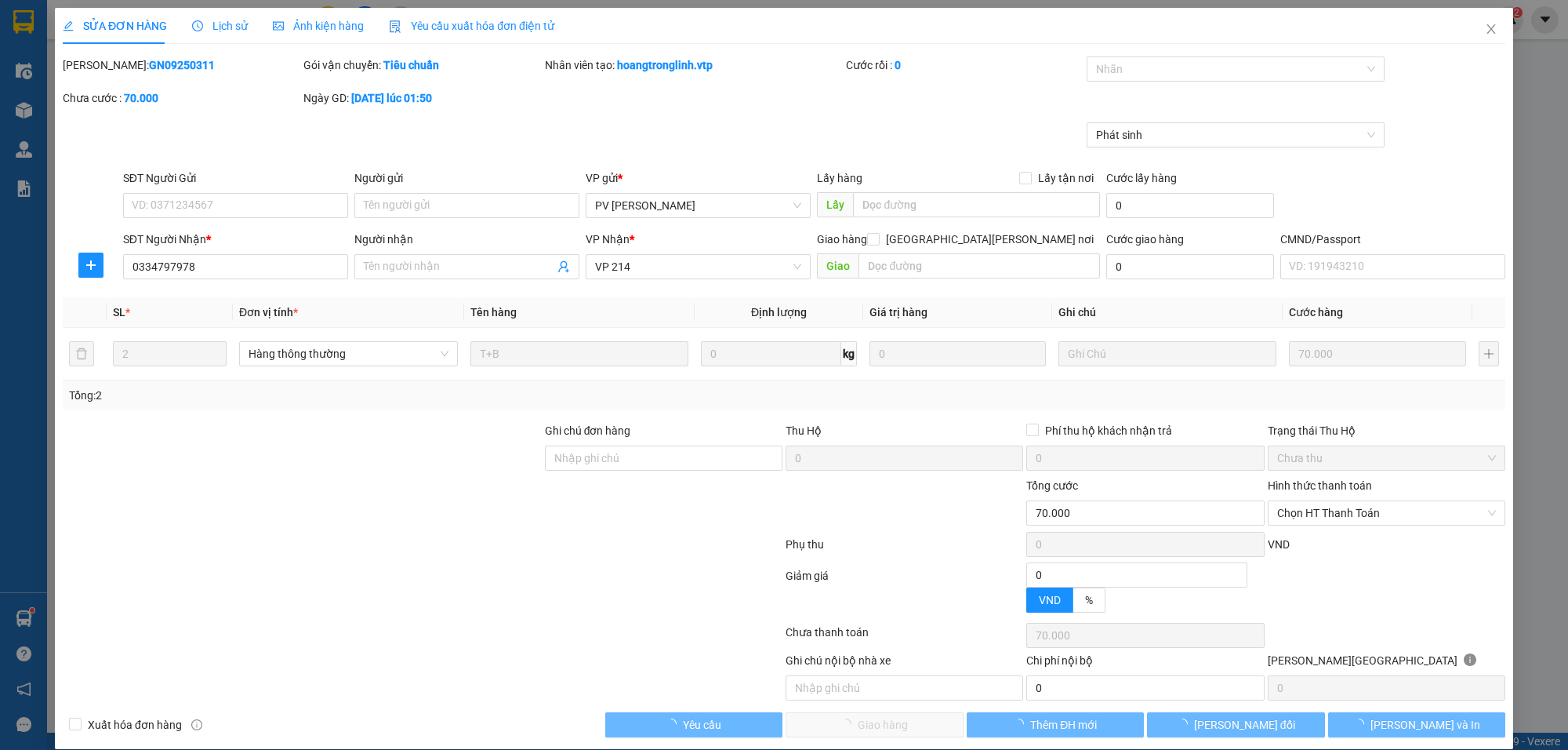
type input "14.000"
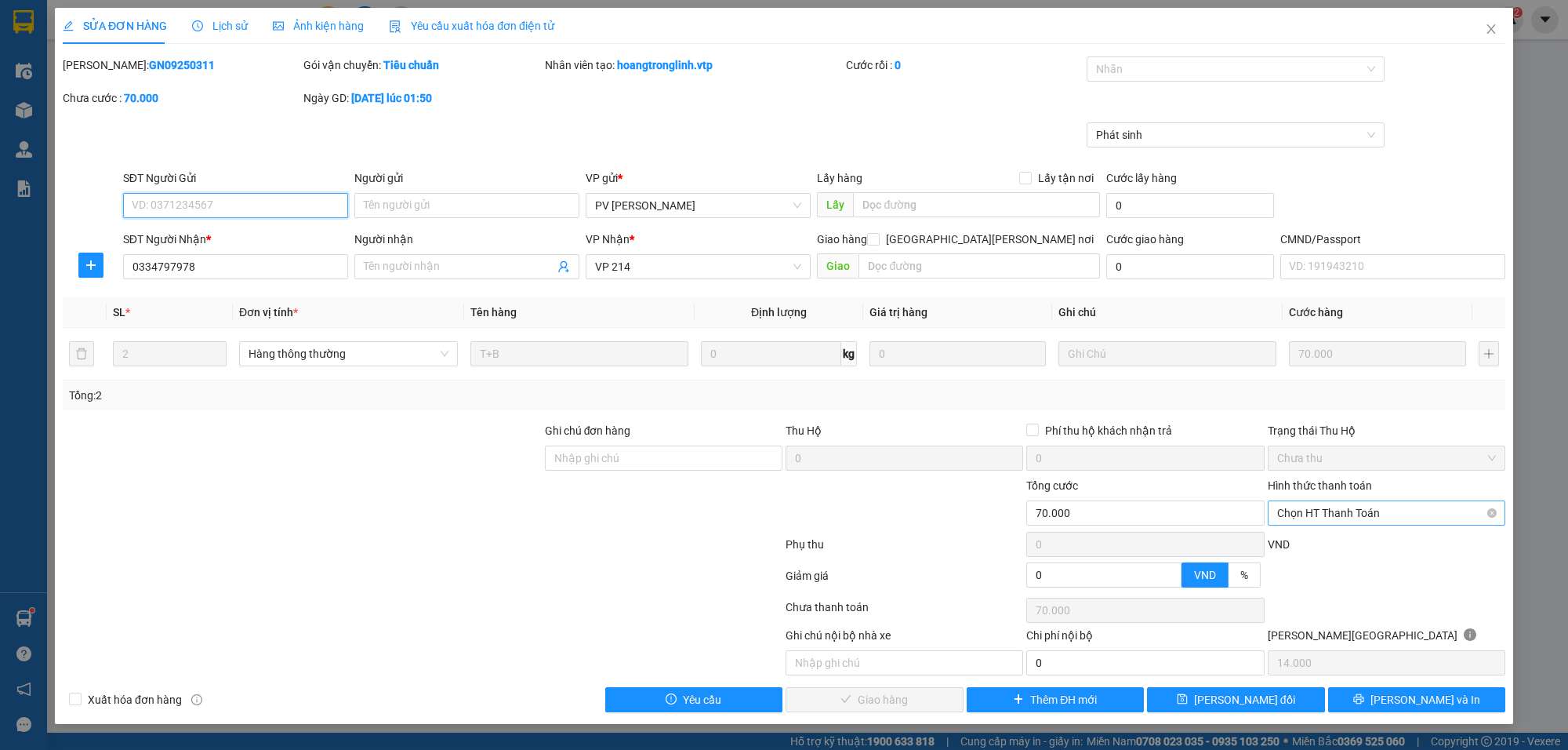
click at [1341, 519] on span "Chọn HT Thanh Toán" at bounding box center [1386, 513] width 219 height 24
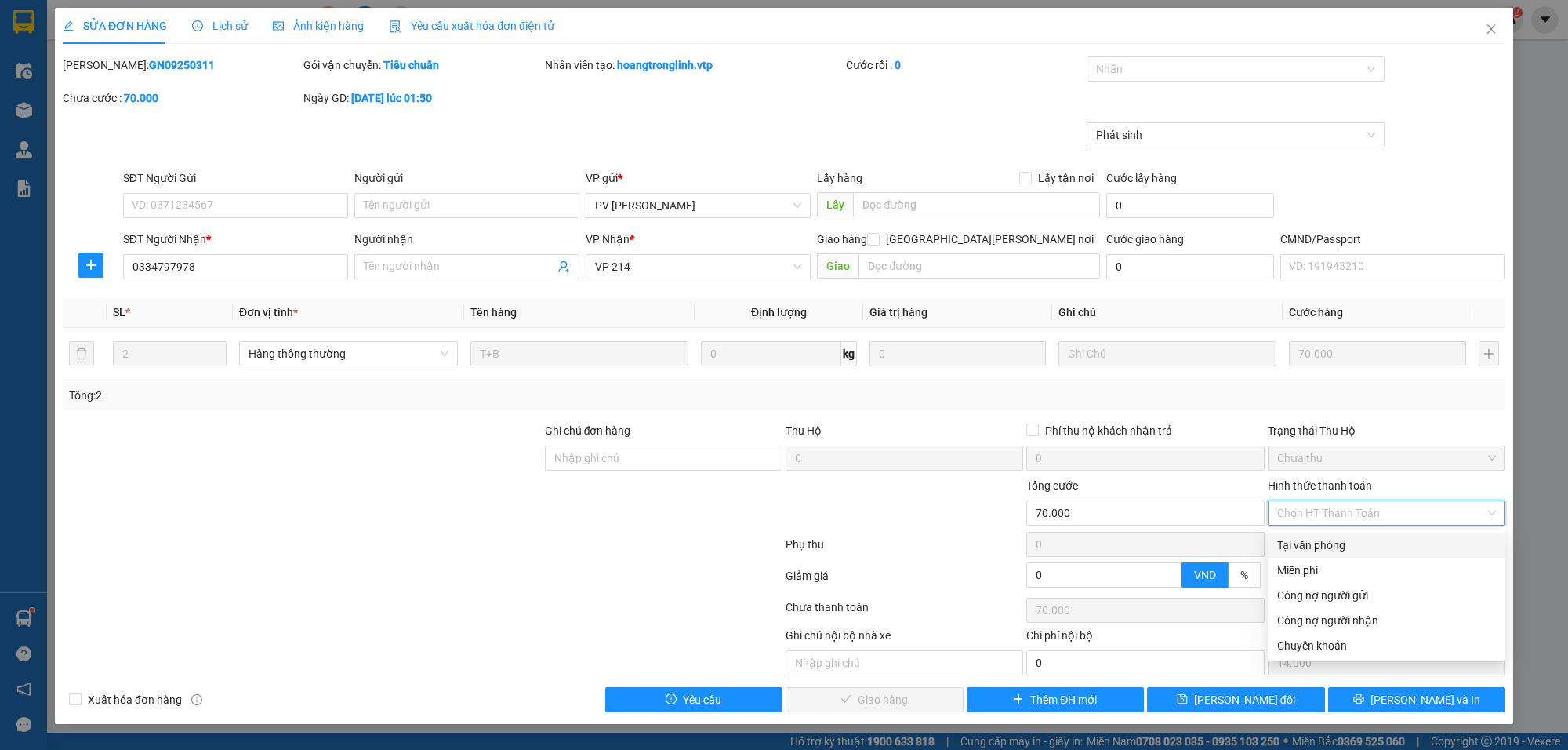
click at [1334, 548] on div "Tại văn phòng" at bounding box center [1386, 546] width 219 height 18
type input "0"
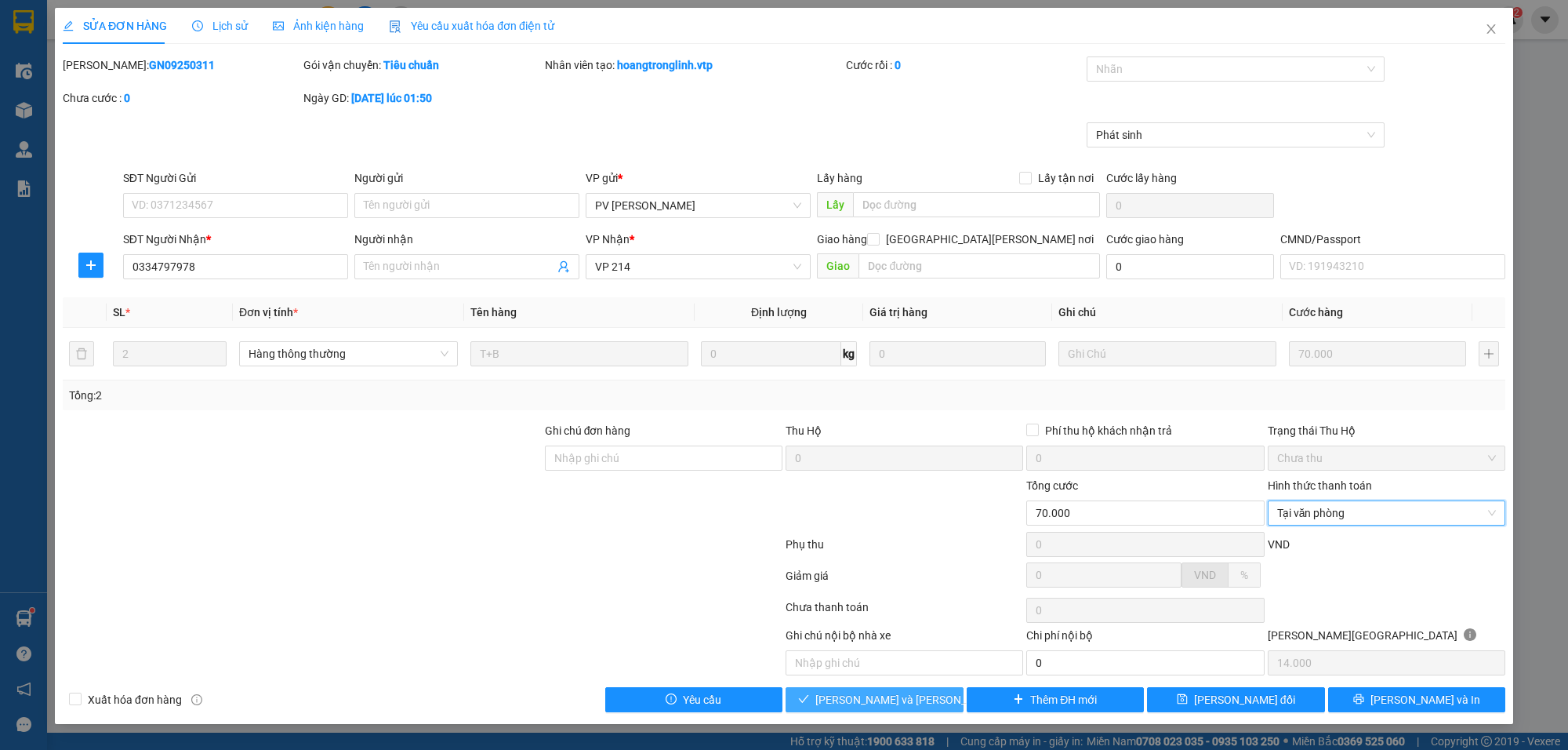
click at [890, 692] on button "[PERSON_NAME] và [PERSON_NAME] hàng" at bounding box center [874, 700] width 178 height 26
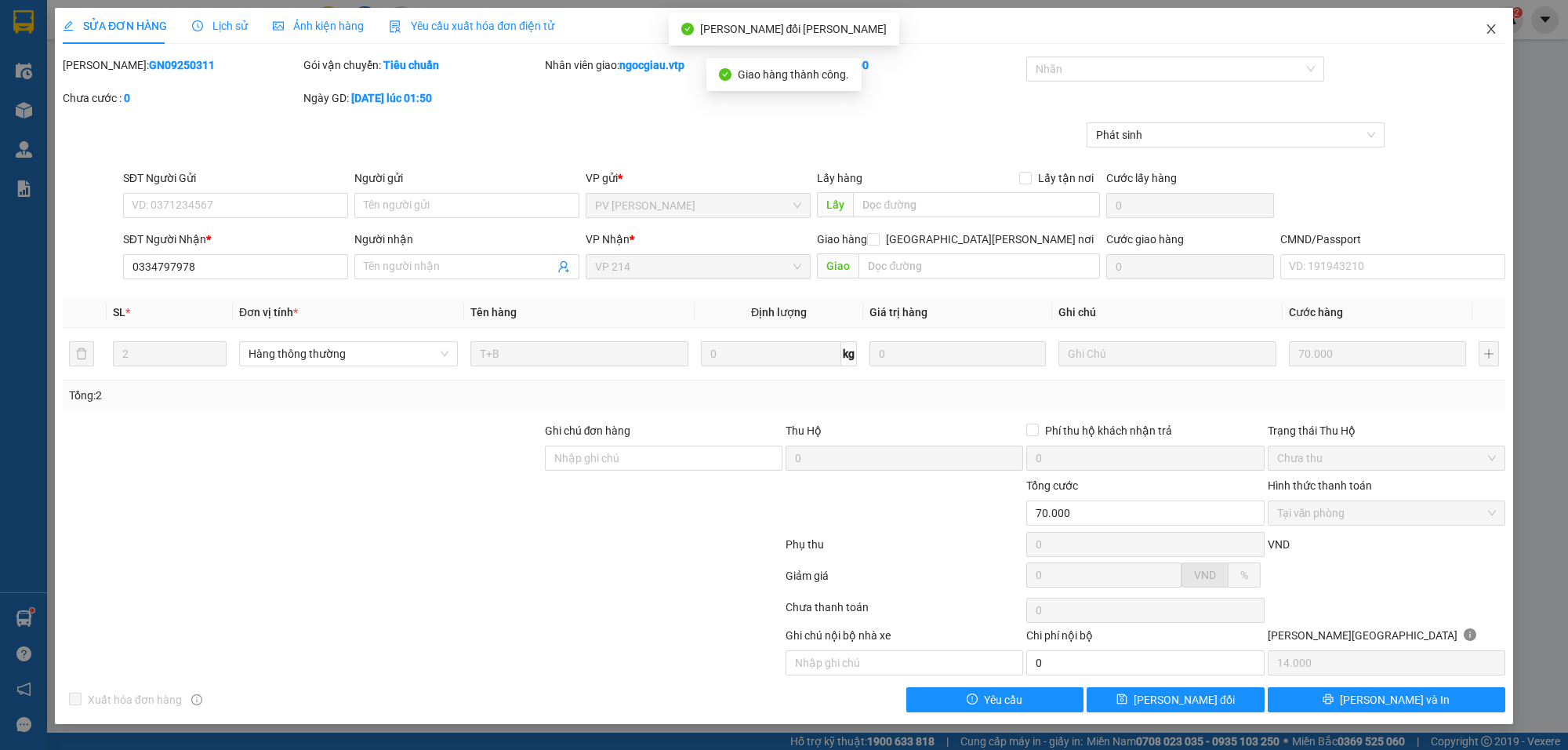
click at [1490, 32] on icon "close" at bounding box center [1490, 29] width 13 height 13
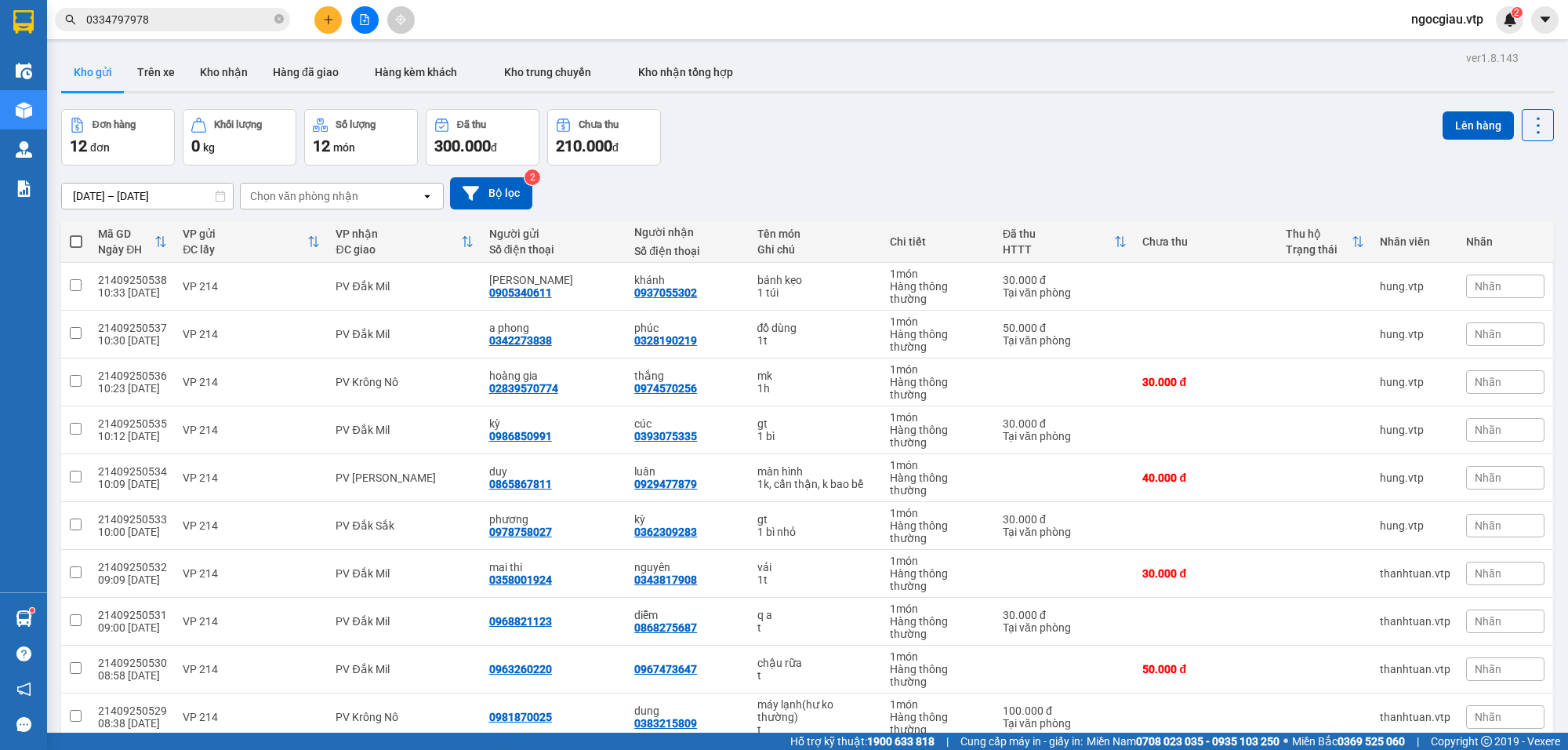
click at [229, 18] on input "0334797978" at bounding box center [179, 20] width 185 height 18
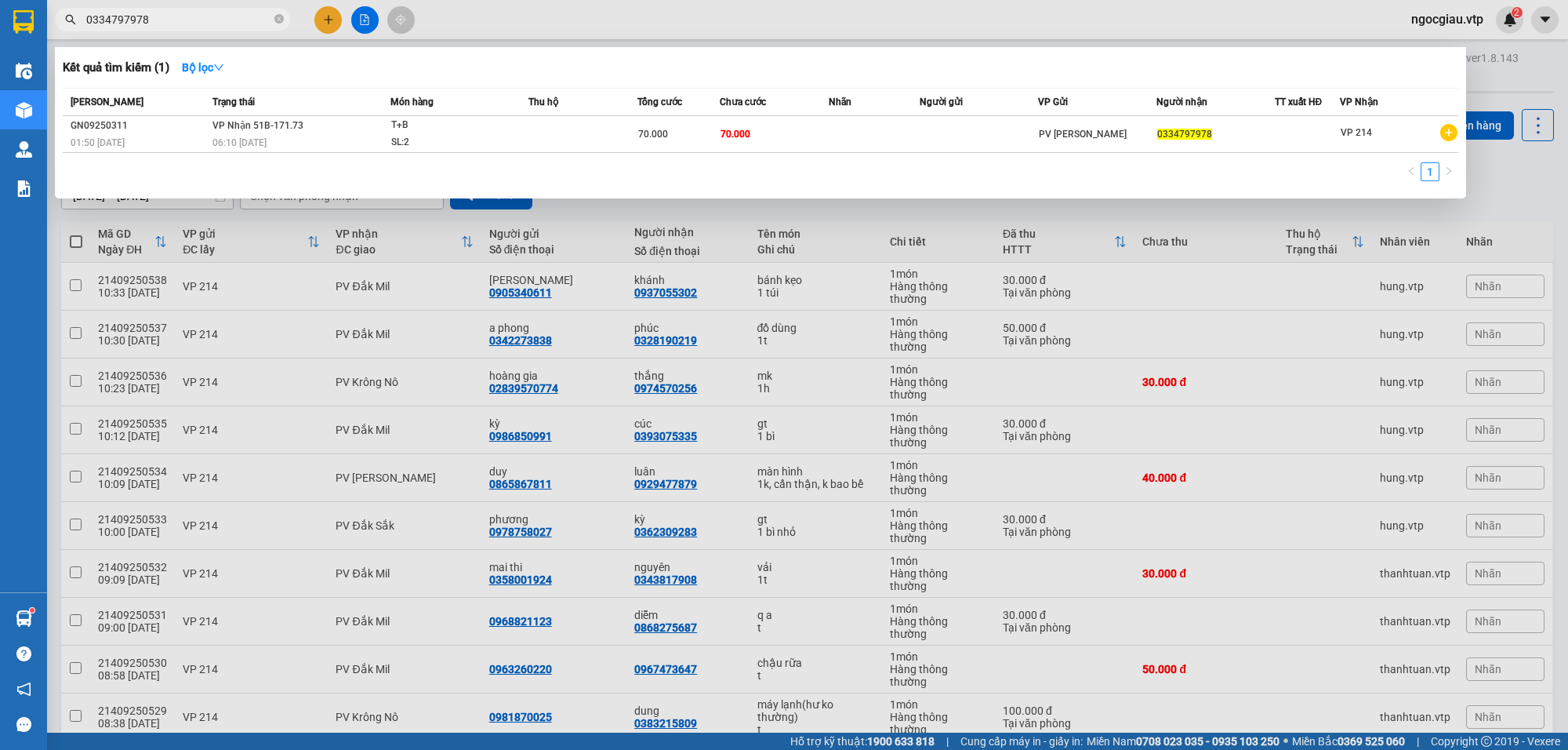
click at [229, 18] on input "0334797978" at bounding box center [179, 20] width 185 height 18
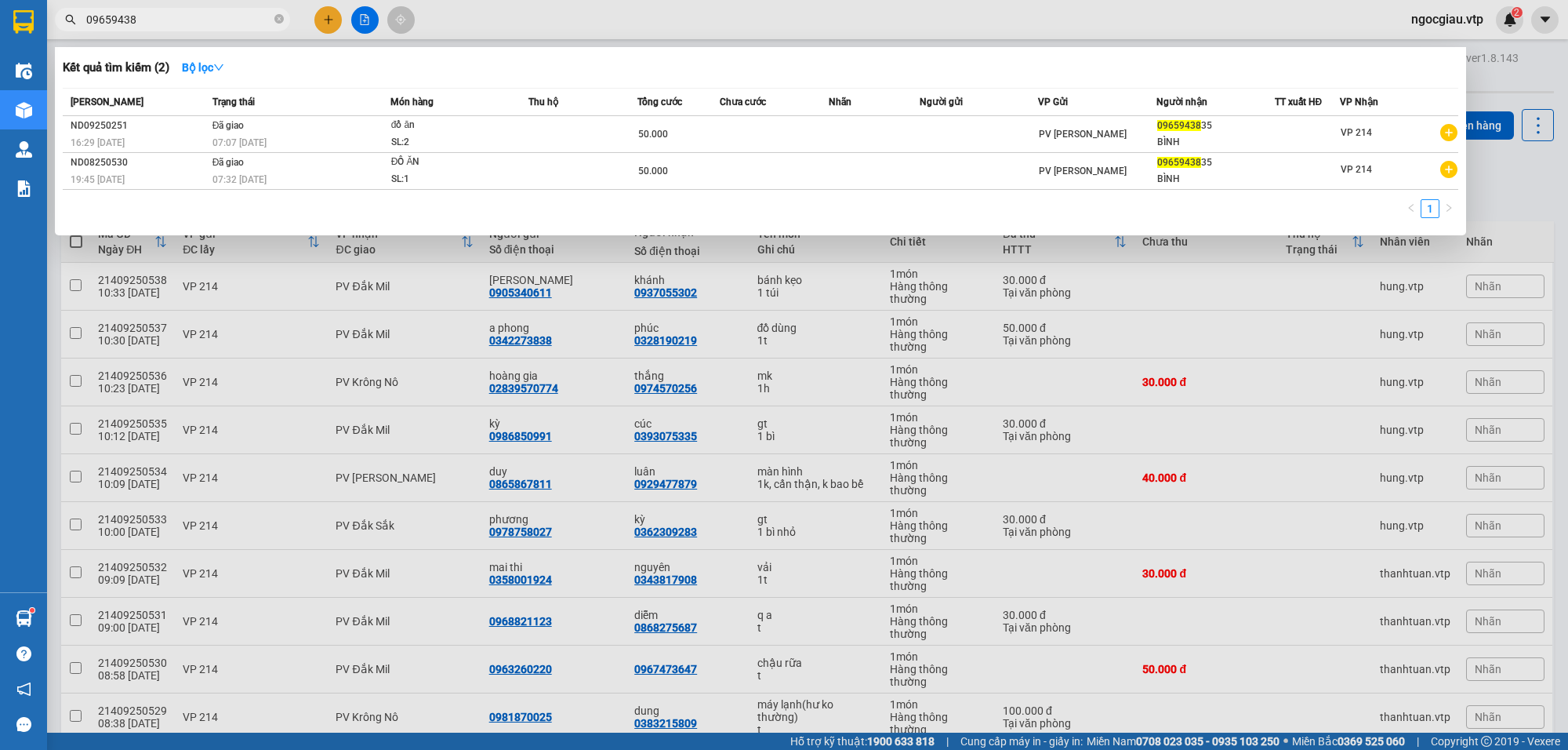
click at [169, 18] on input "09659438" at bounding box center [179, 20] width 185 height 18
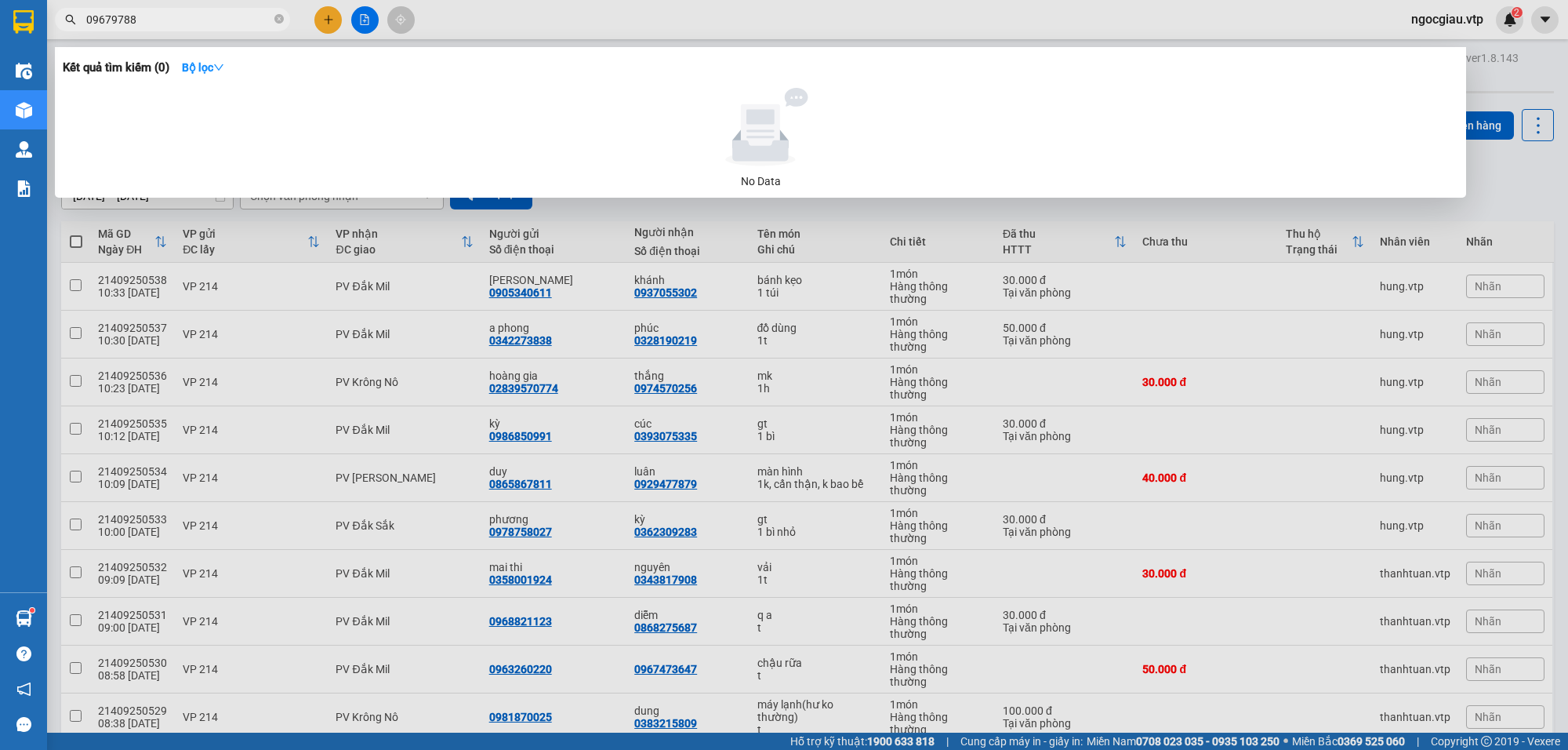
click at [1101, 709] on div at bounding box center [784, 375] width 1568 height 750
click at [158, 14] on input "09679788" at bounding box center [179, 20] width 185 height 18
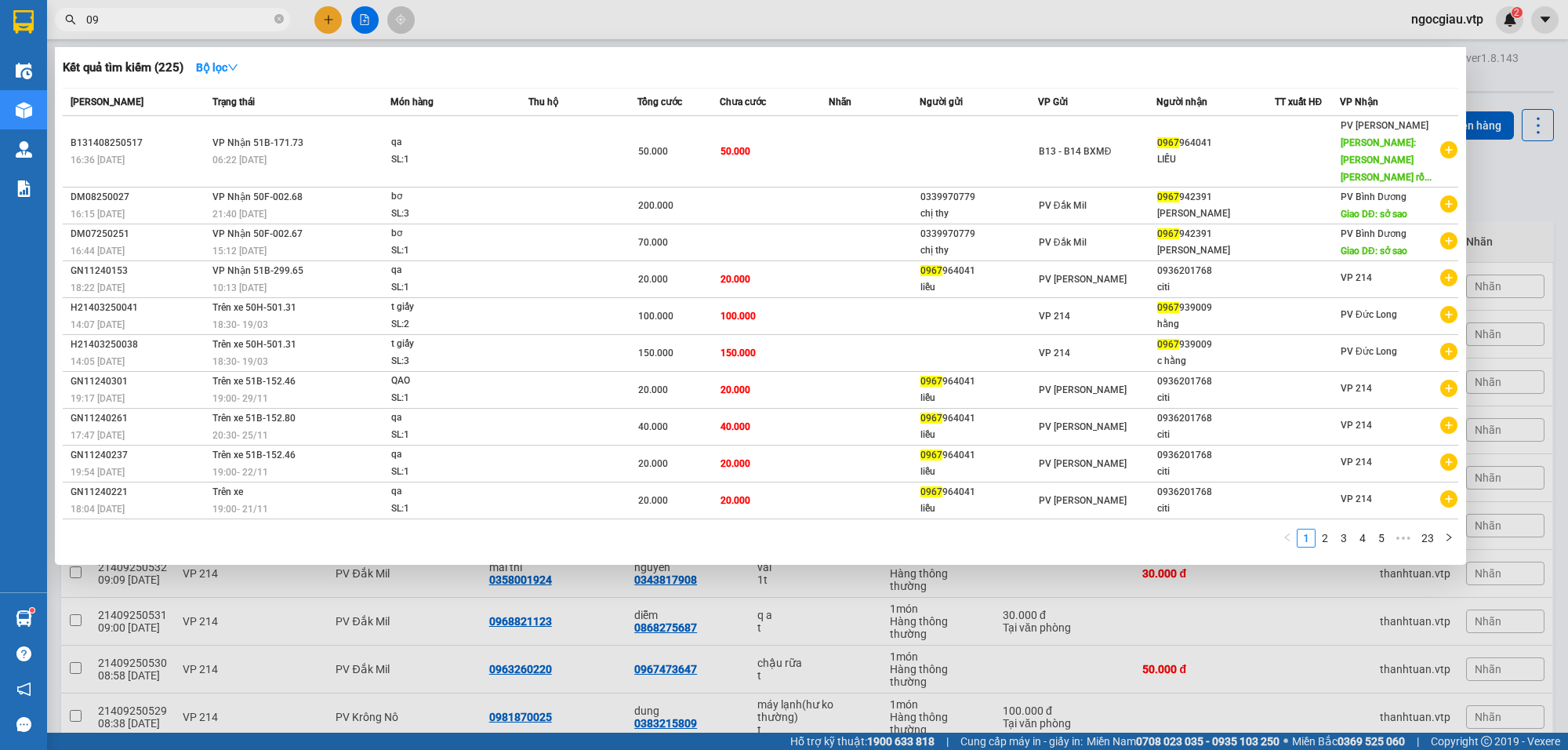
type input "0"
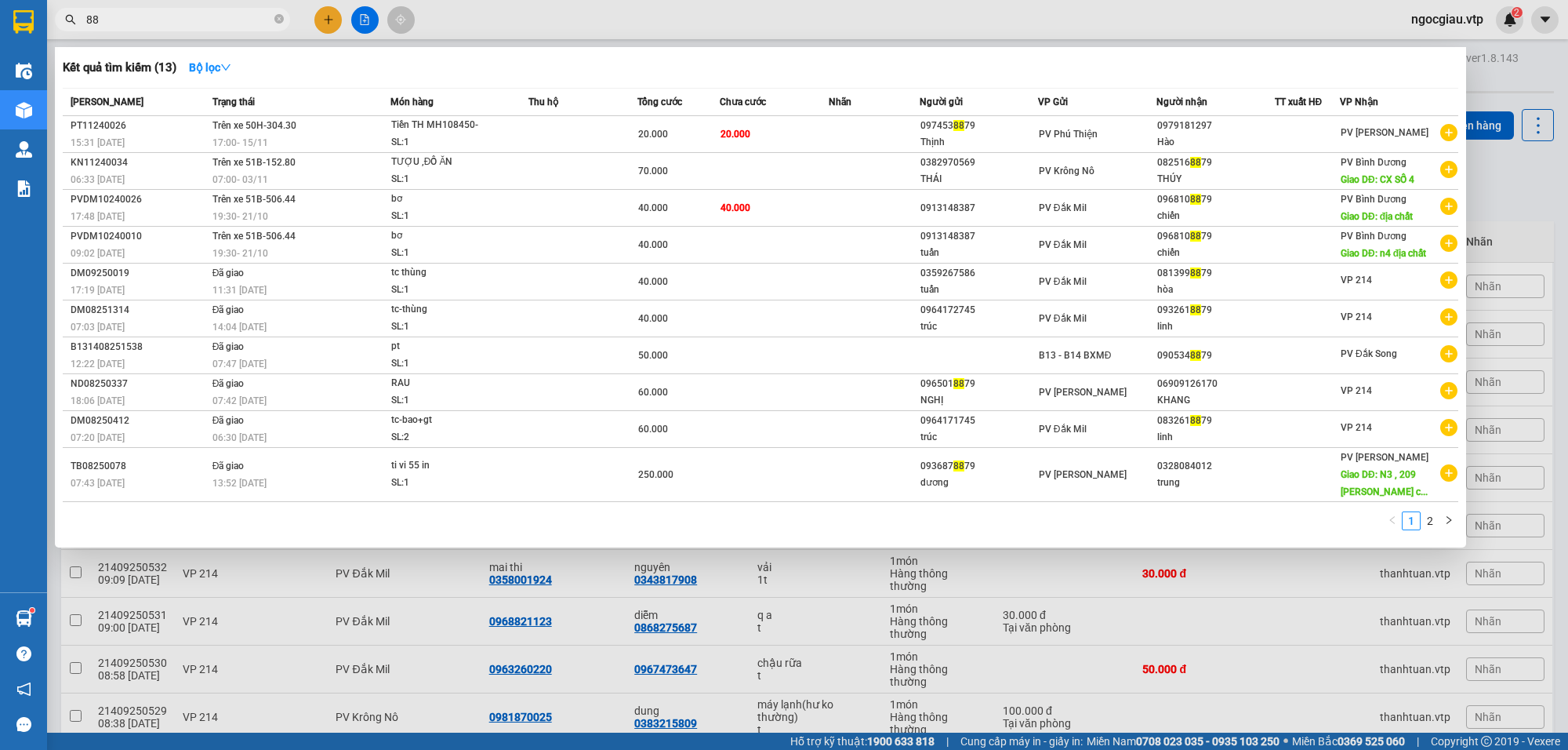
type input "8"
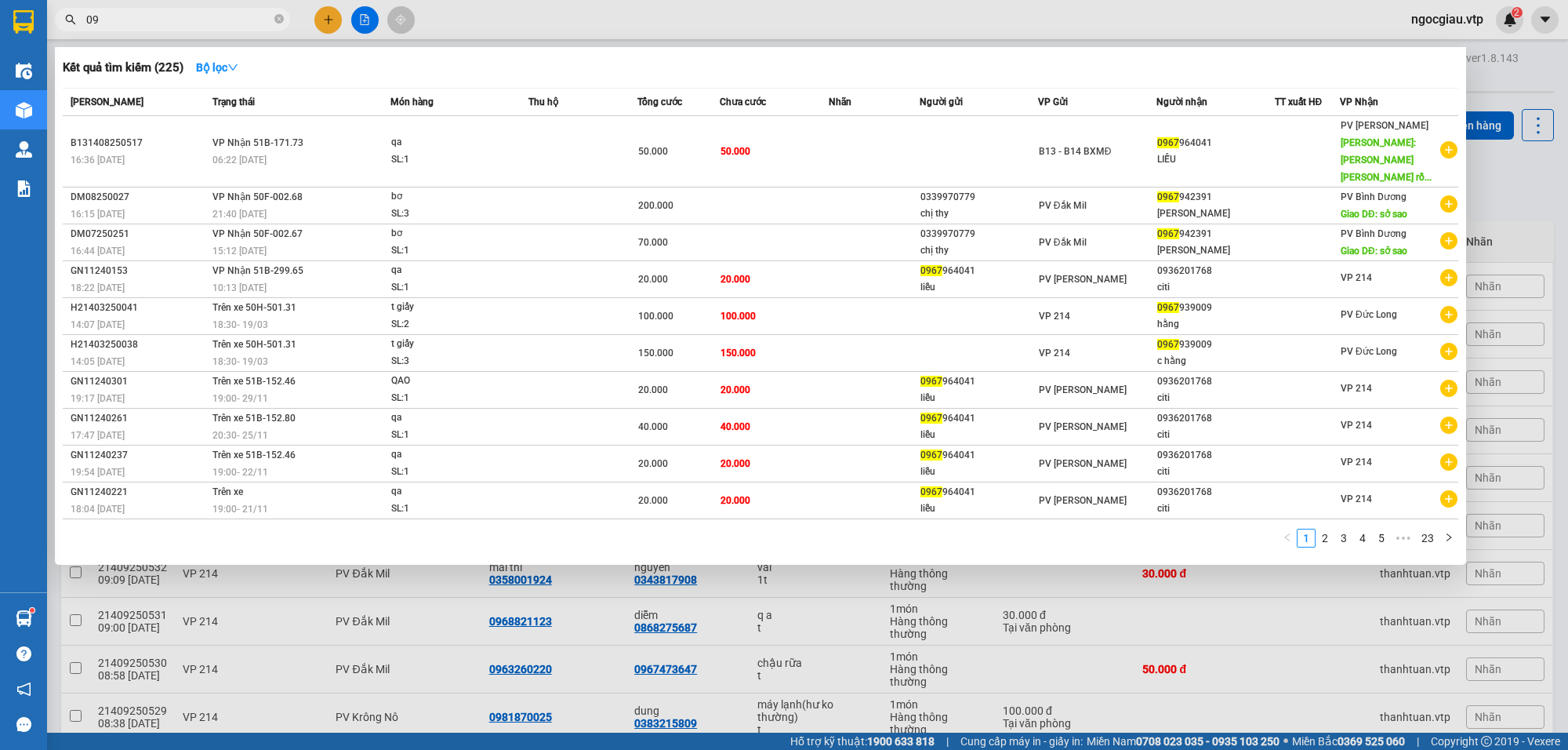
type input "0"
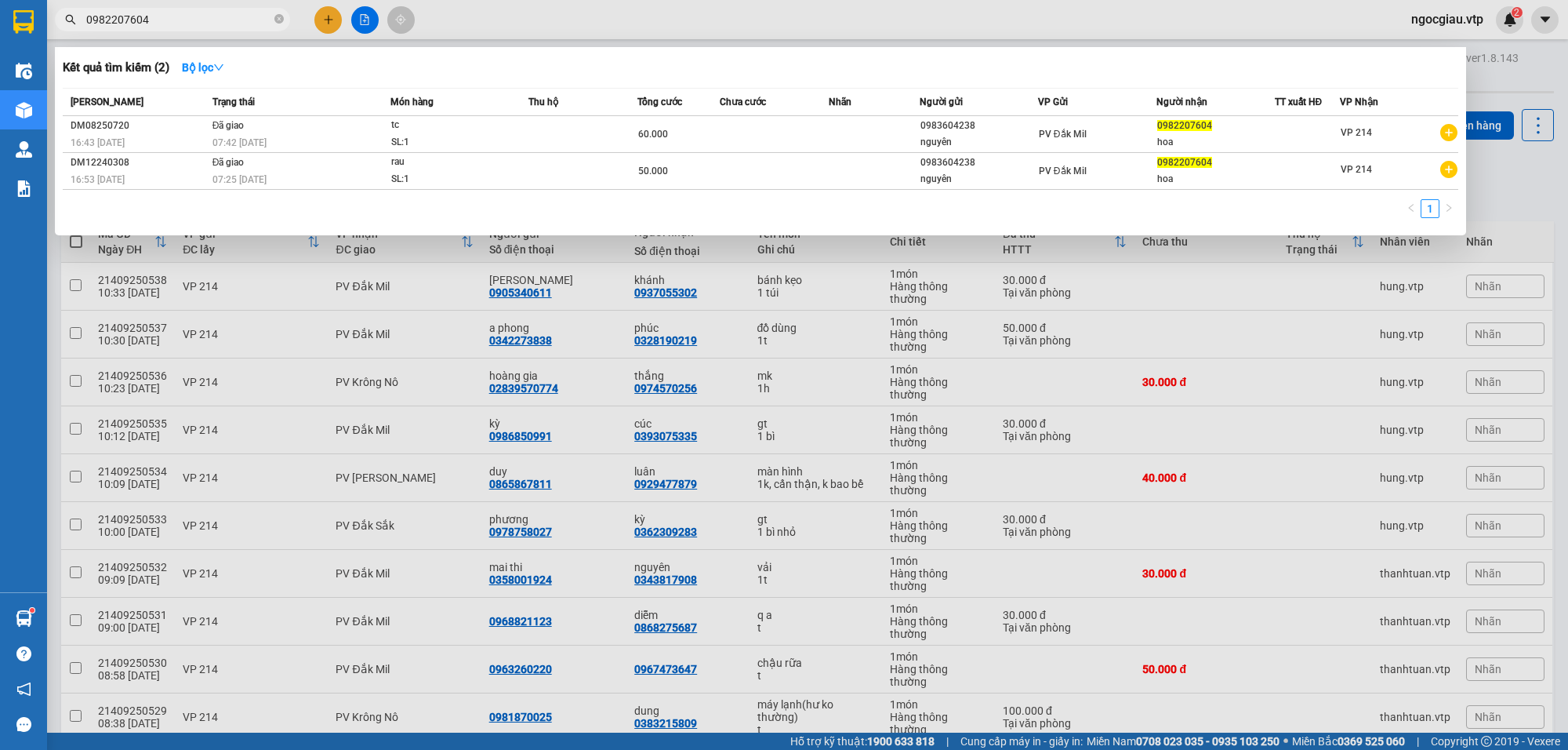
click at [163, 17] on input "0982207604" at bounding box center [179, 20] width 185 height 18
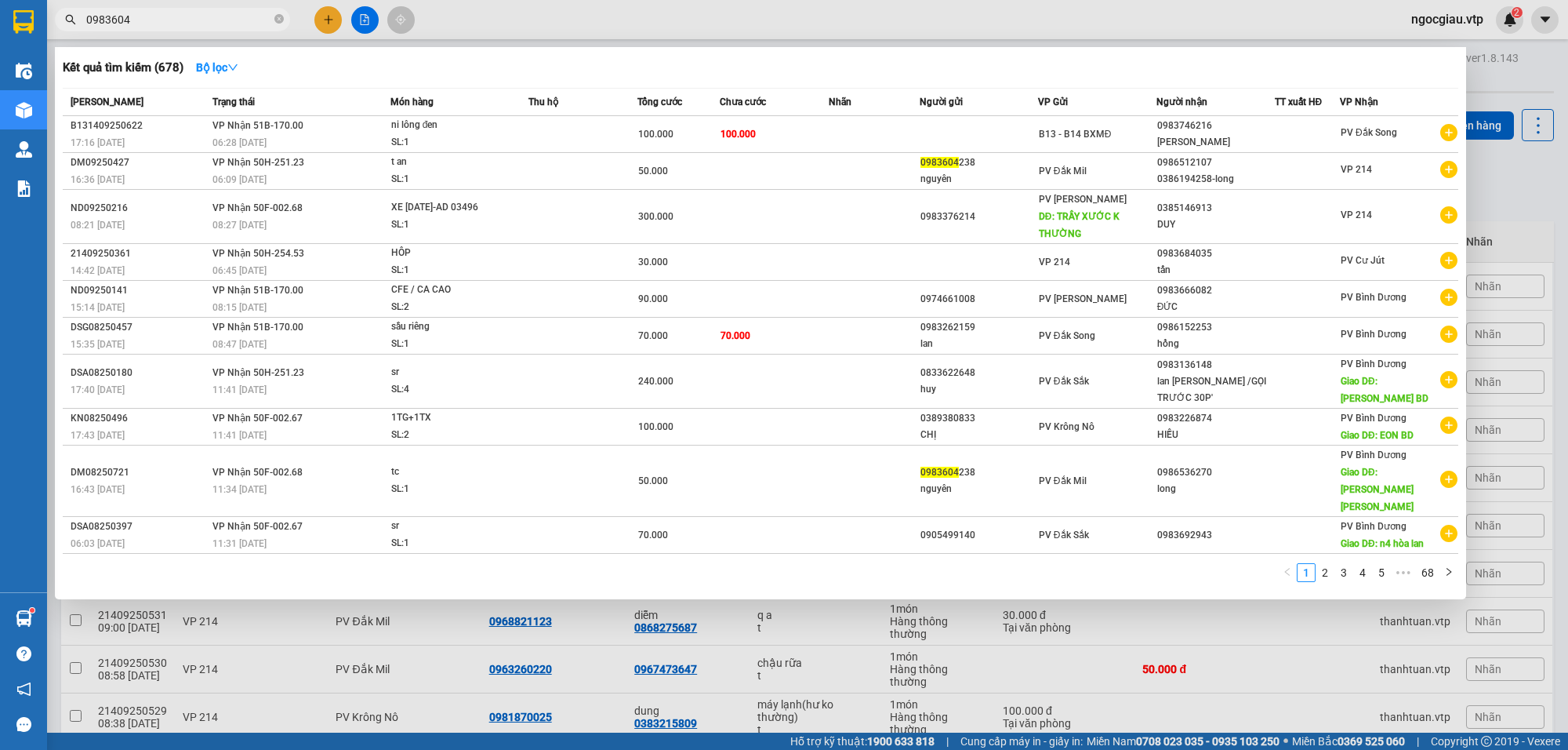
type input "0983604"
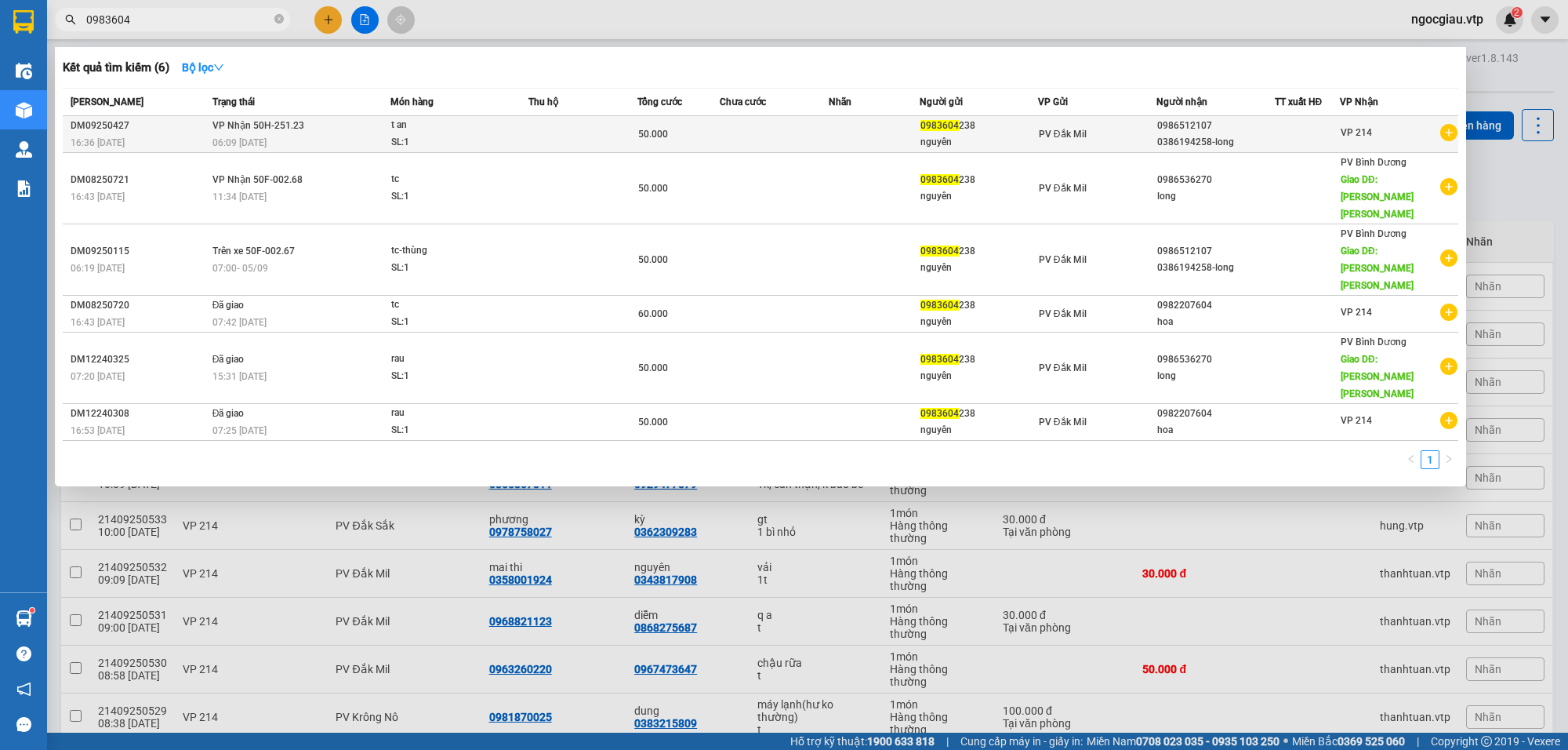
click at [887, 132] on td at bounding box center [874, 135] width 91 height 37
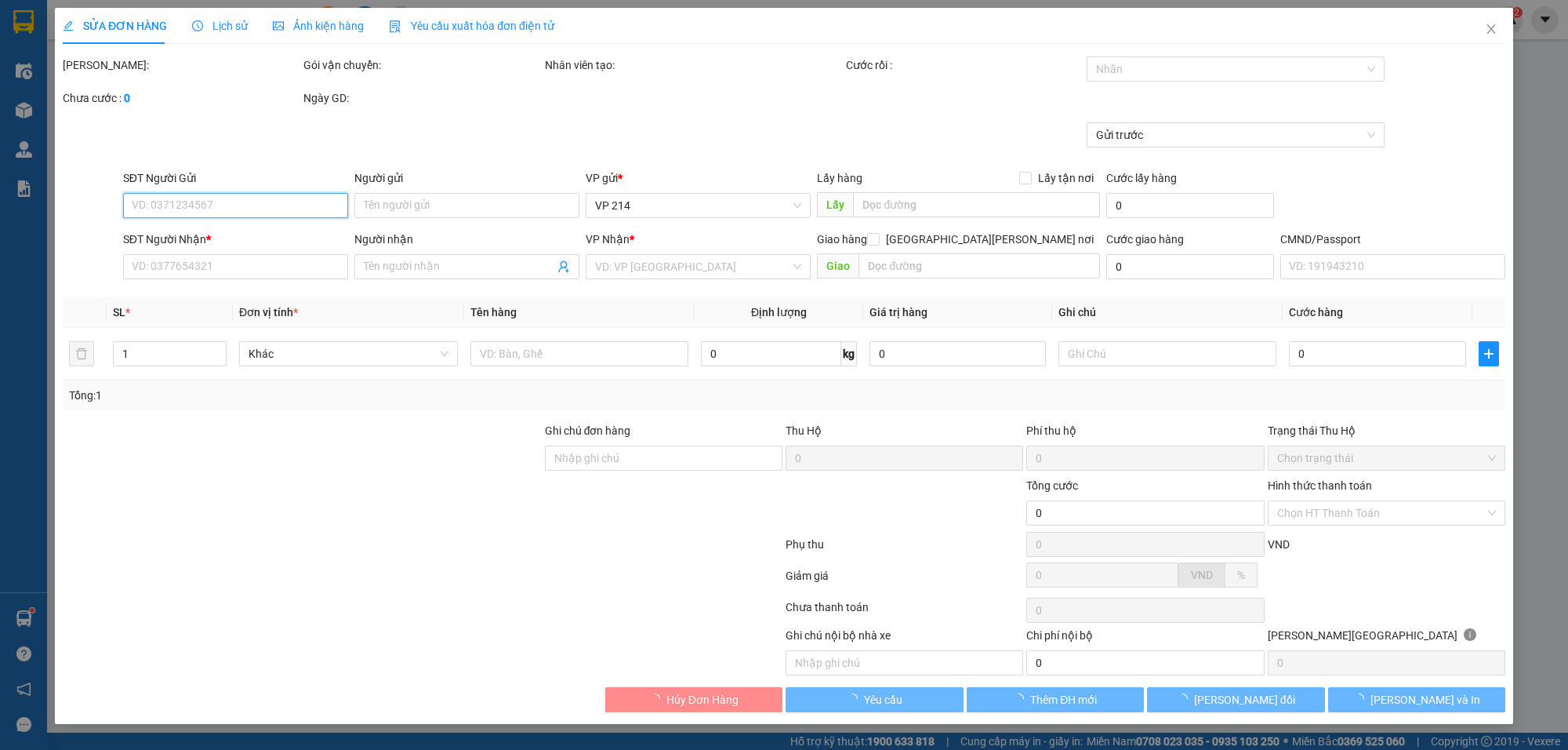
type input "0983604238"
type input "nguyên"
type input "0986512107"
type input "0386194258-long"
type input "50.000"
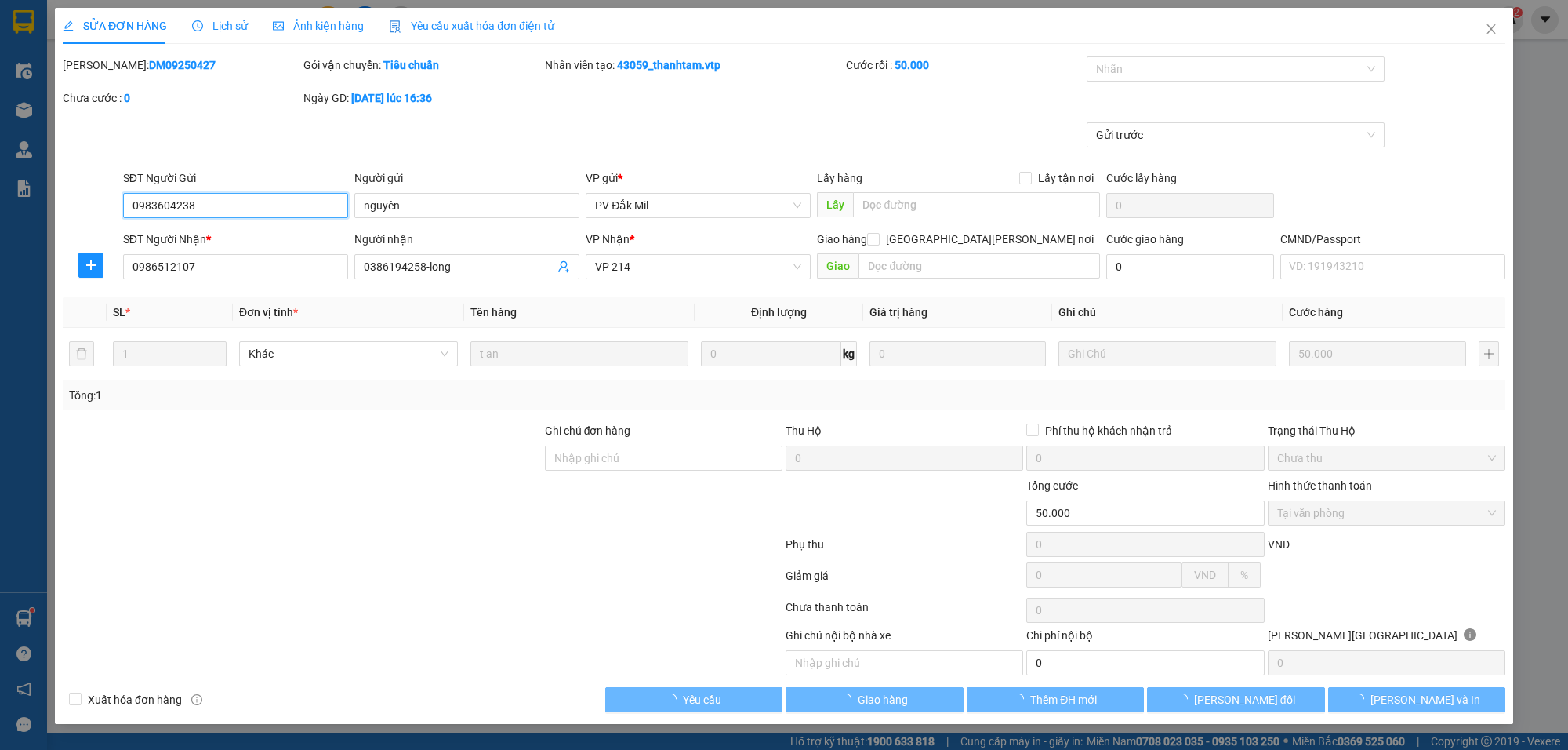
type input "2.500"
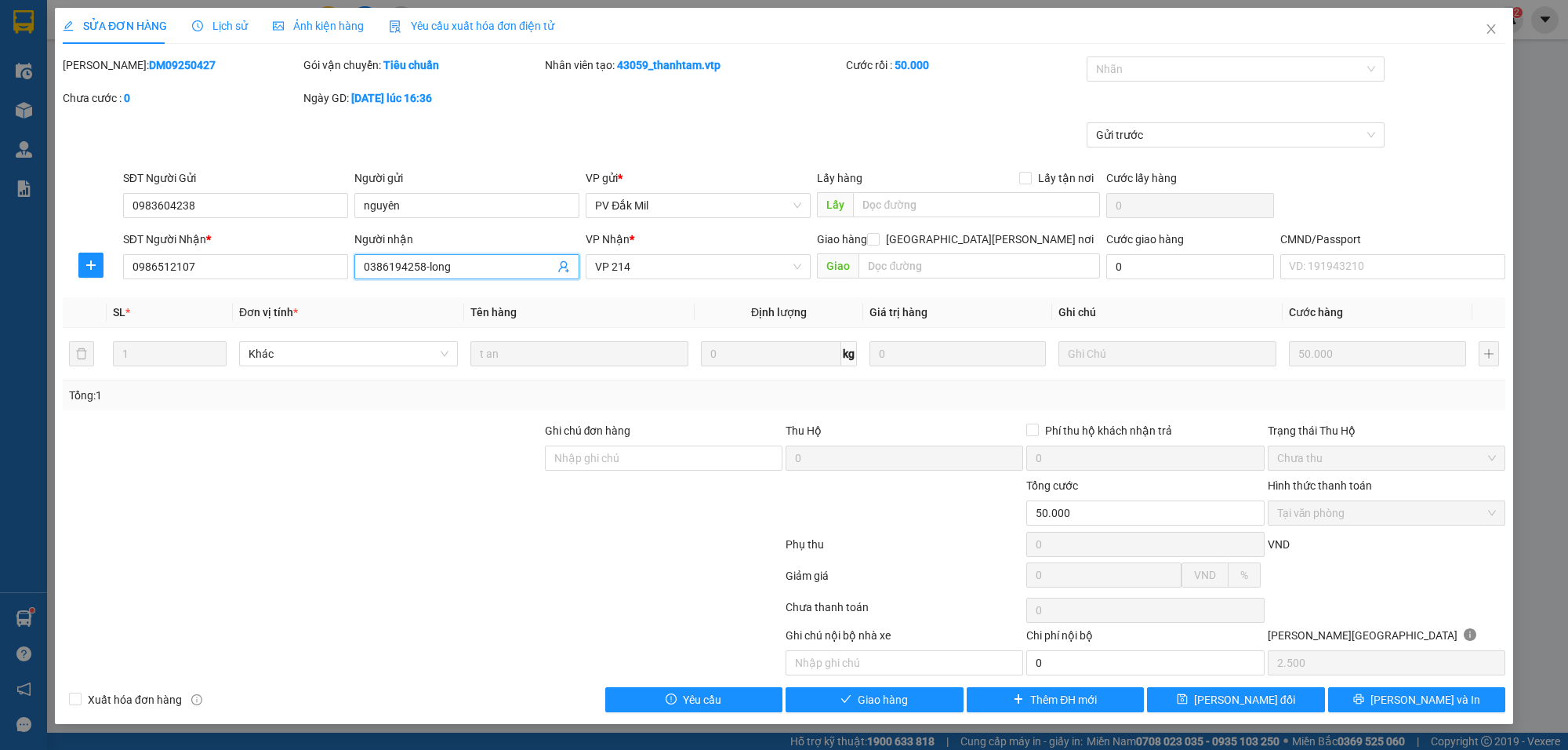
click at [495, 261] on input "0386194258-long" at bounding box center [459, 267] width 191 height 18
type input "0"
type input "long / 0967978879"
click at [884, 693] on span "[PERSON_NAME] và [PERSON_NAME] hàng" at bounding box center [921, 700] width 211 height 18
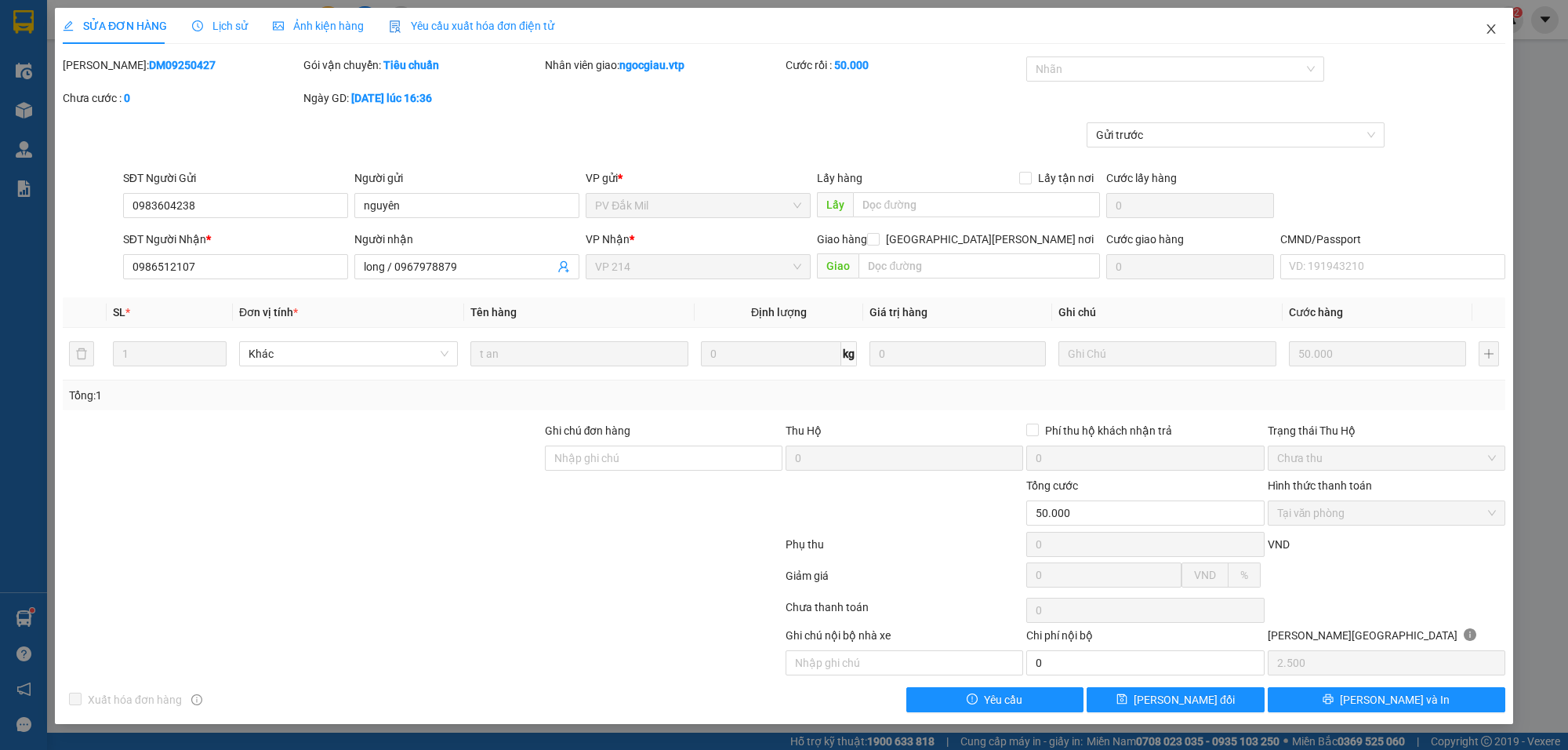
click at [1489, 26] on icon "close" at bounding box center [1490, 29] width 13 height 13
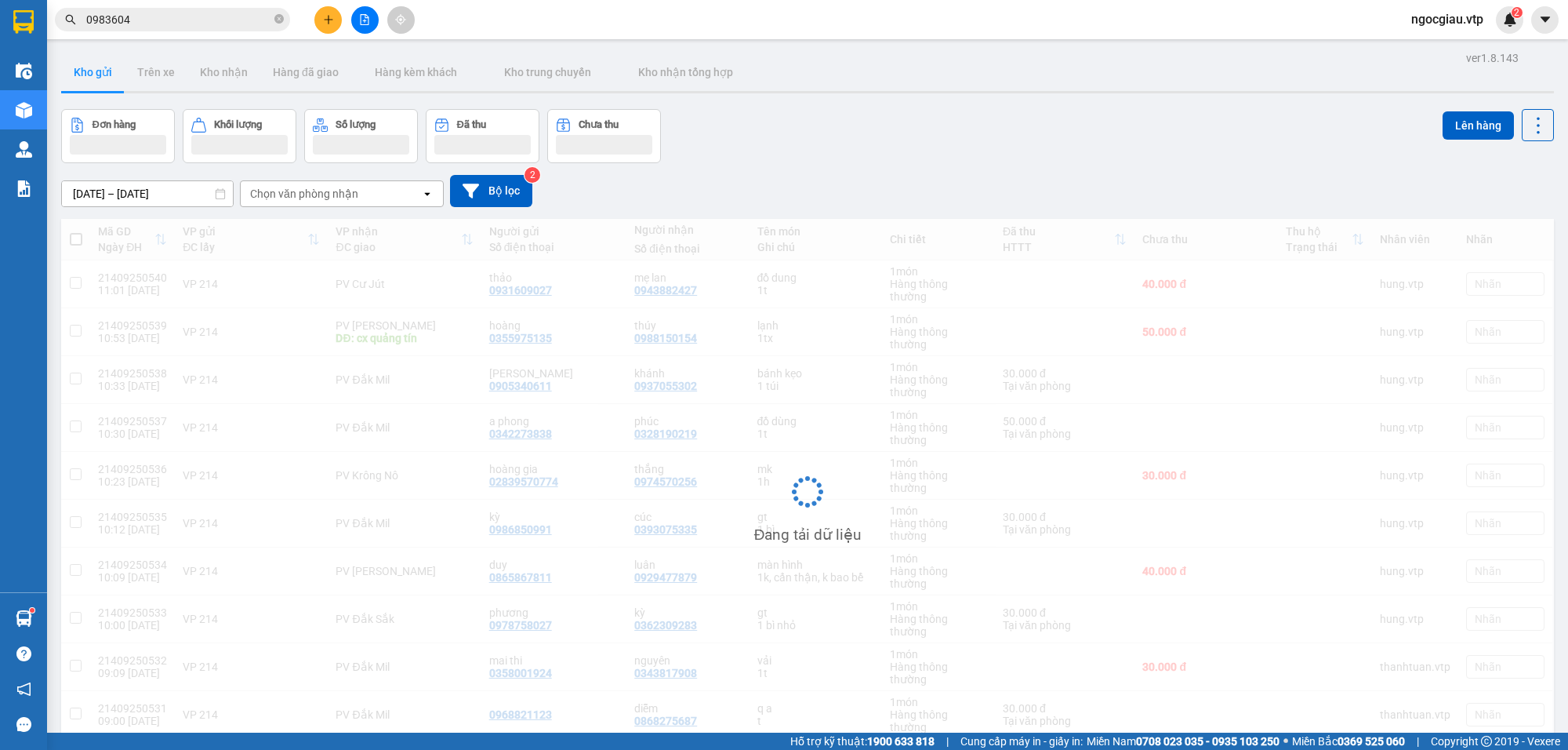
click at [194, 18] on input "0983604" at bounding box center [179, 20] width 185 height 18
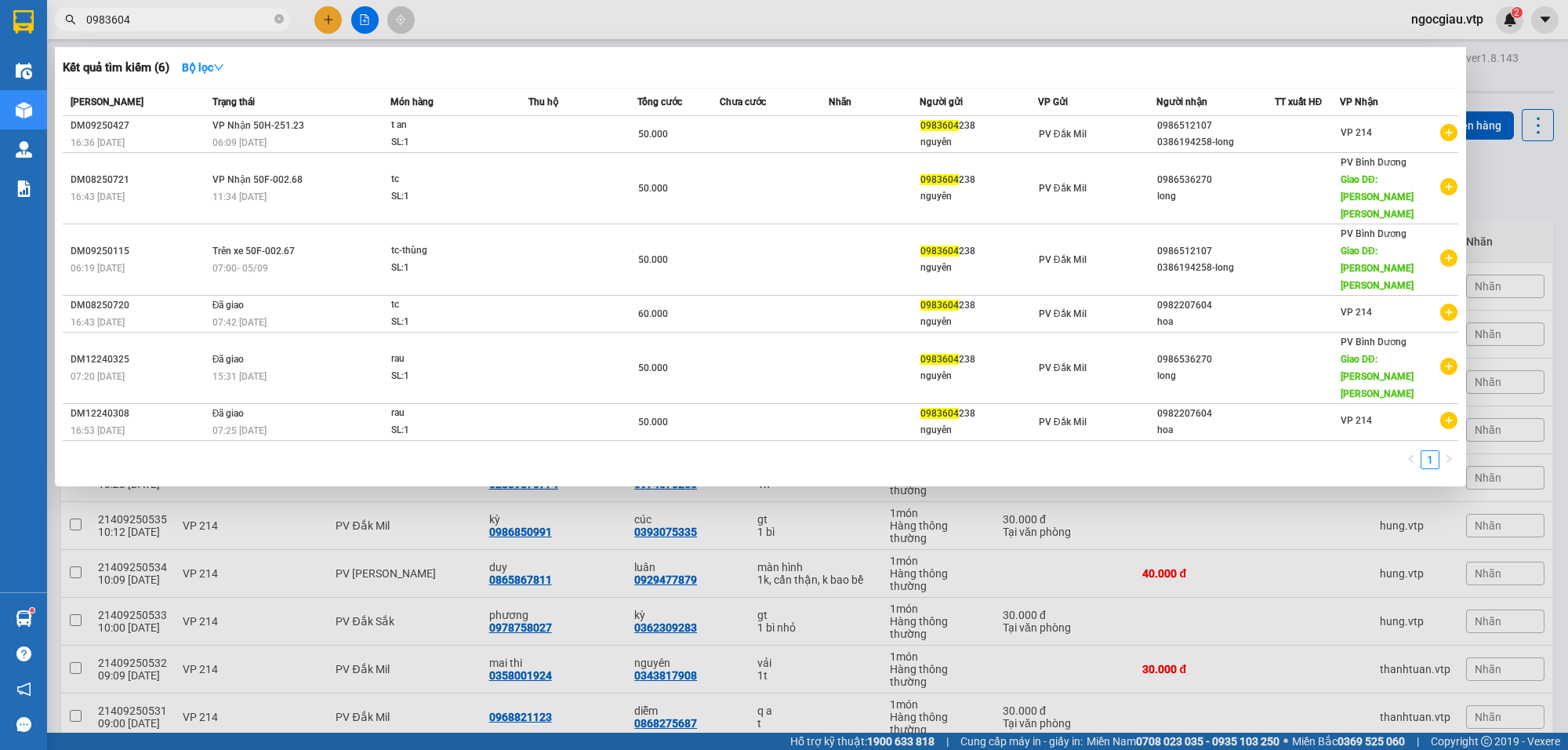
click at [194, 18] on input "0983604" at bounding box center [179, 20] width 185 height 18
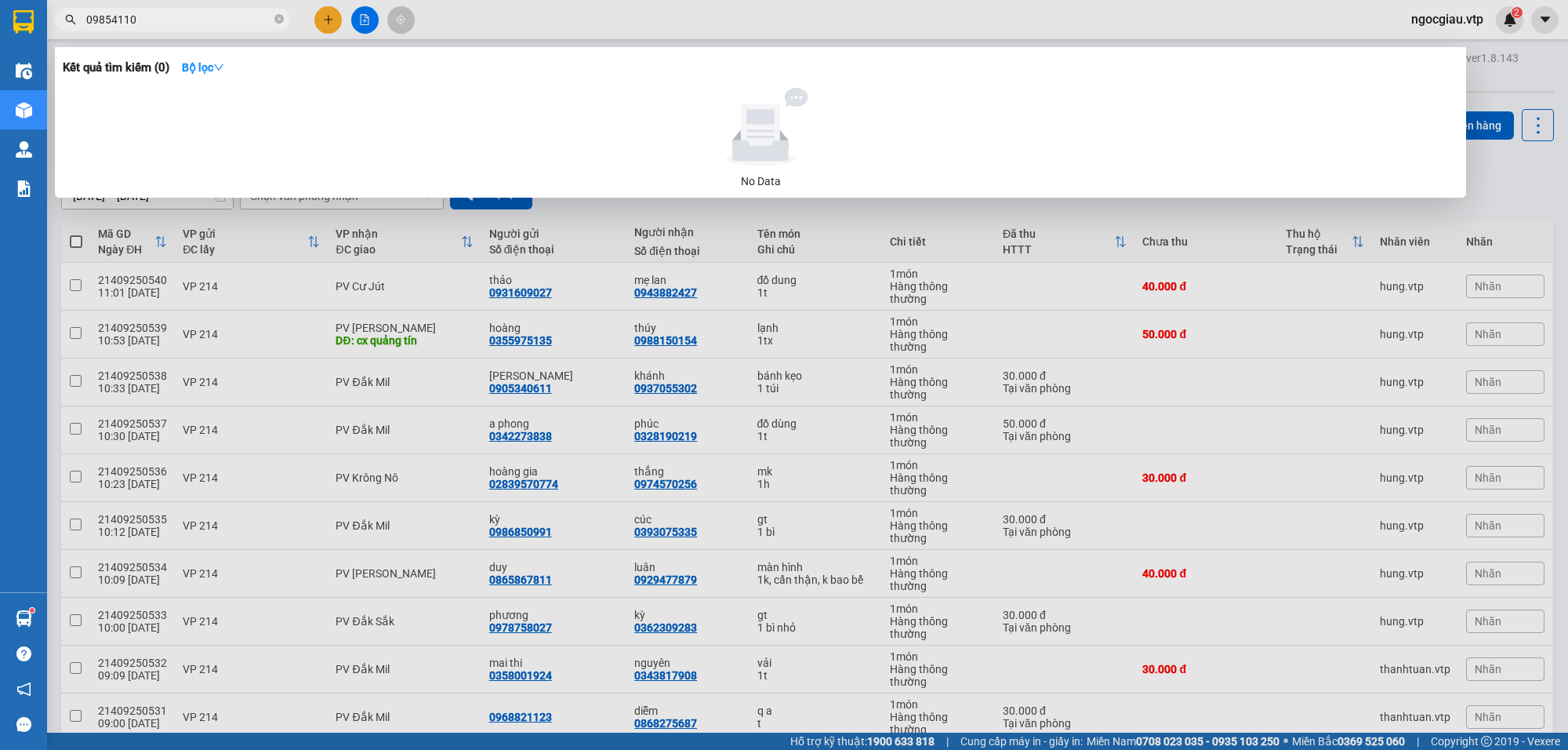
click at [189, 22] on input "09854110" at bounding box center [179, 20] width 185 height 18
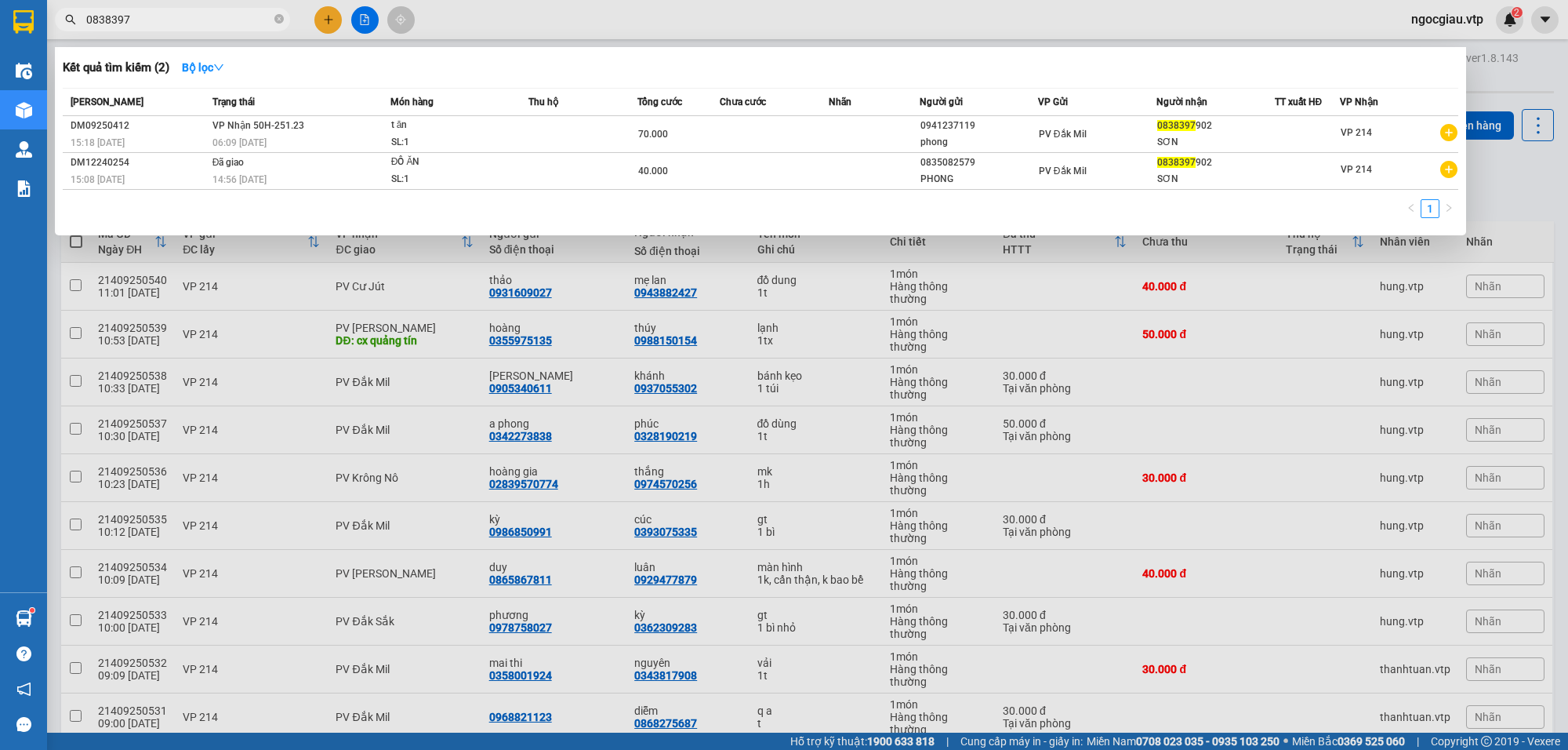
type input "0838397"
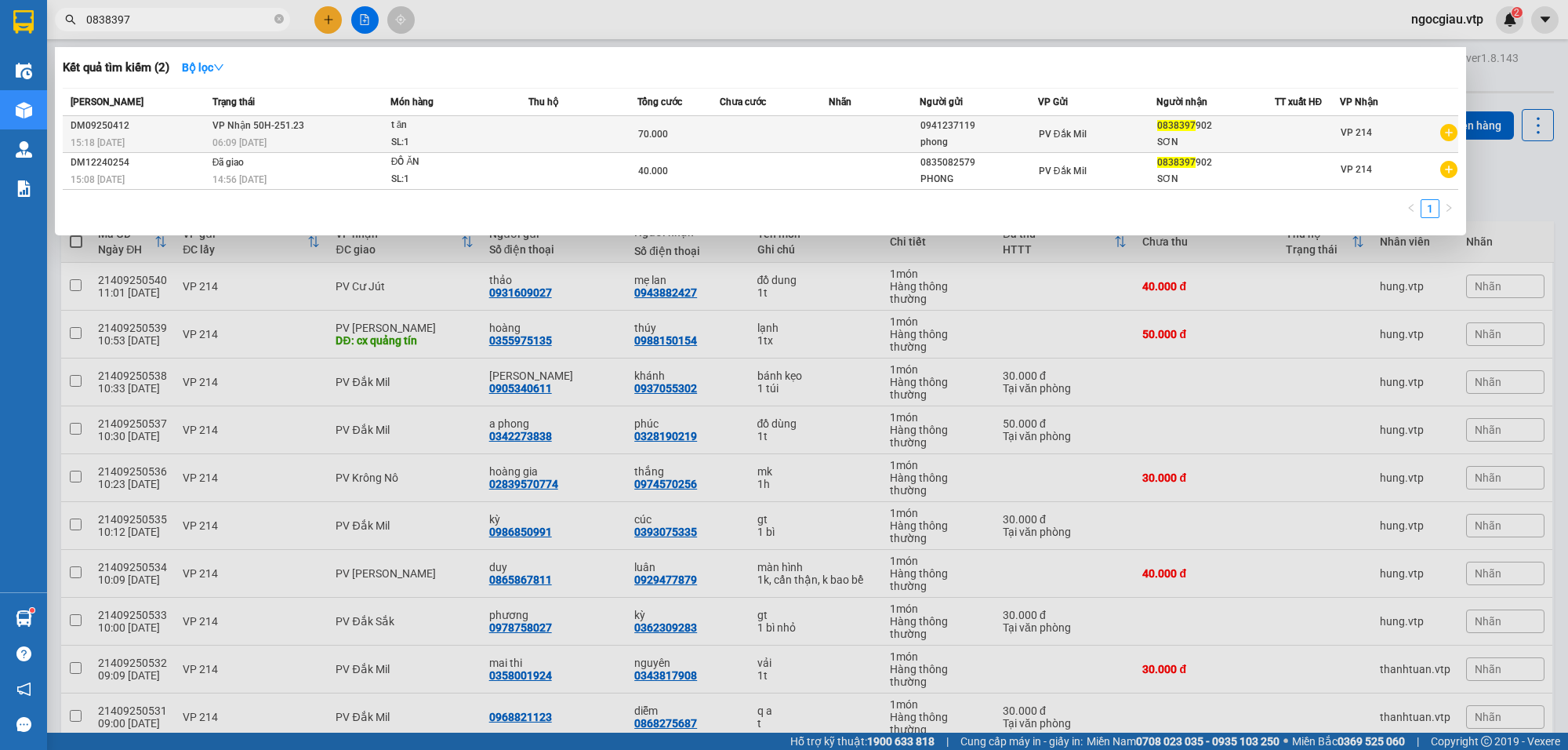
click at [455, 124] on div "t ăn" at bounding box center [450, 126] width 118 height 18
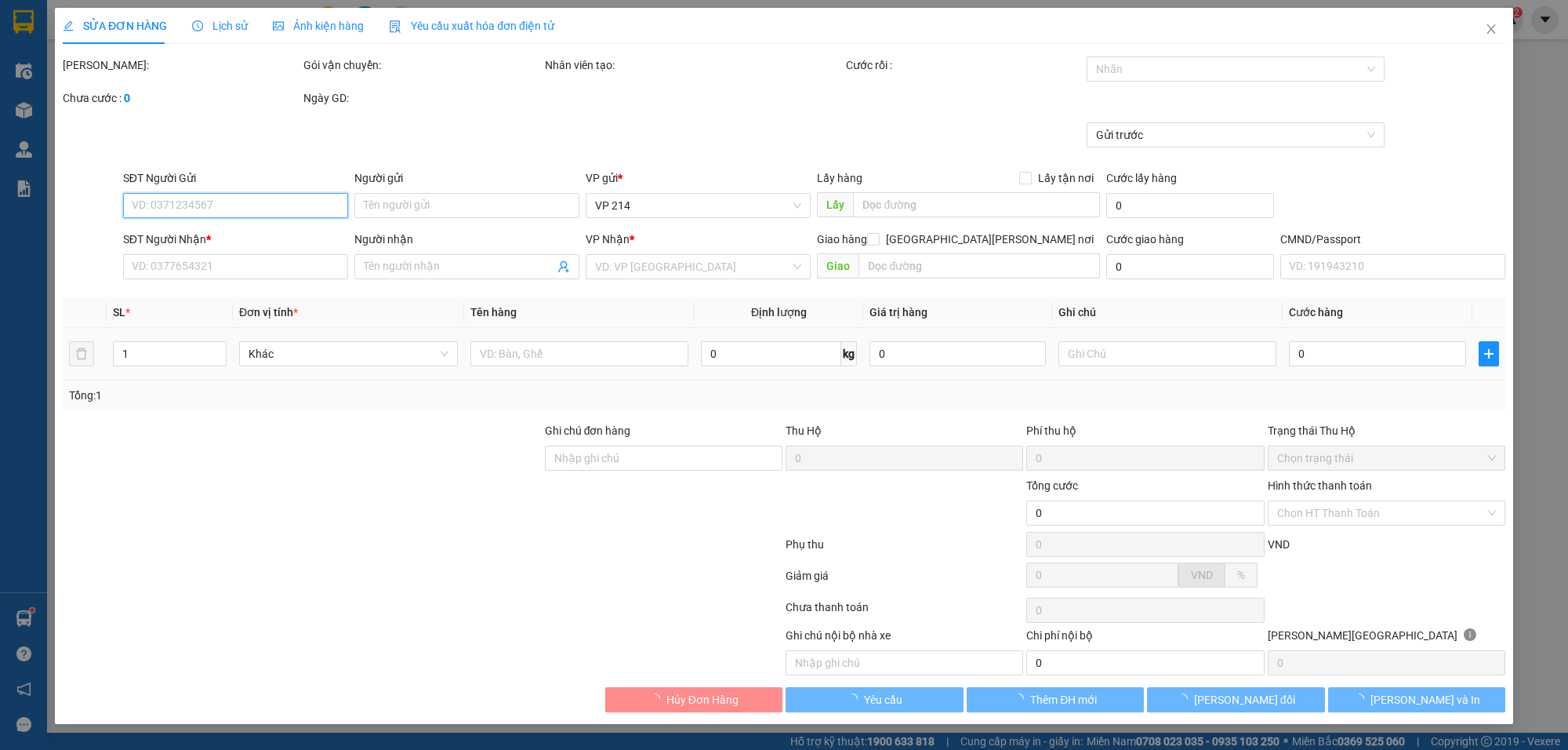
type input "0941237119"
type input "phong"
type input "0838397902"
type input "SƠN"
type input "70.000"
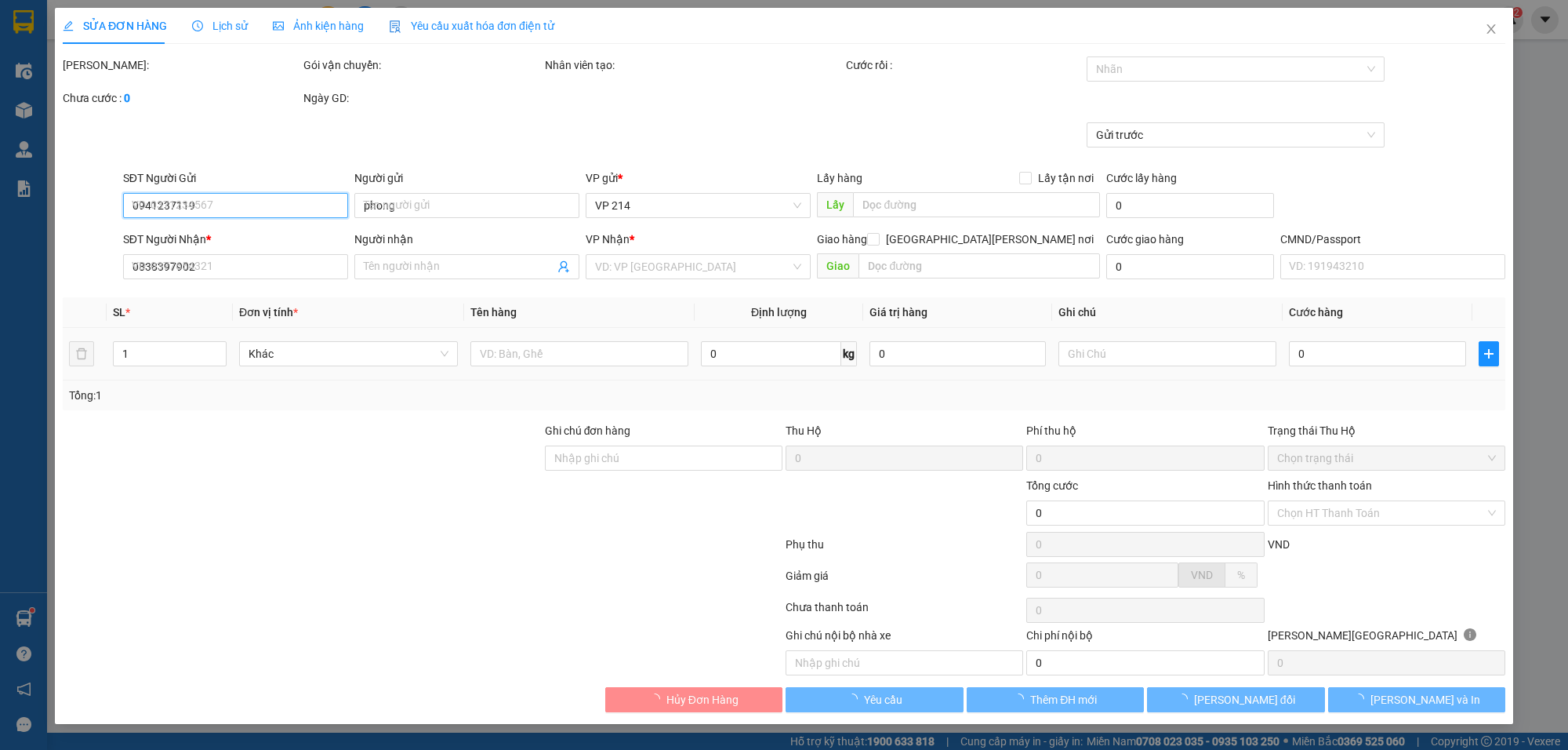
type input "0"
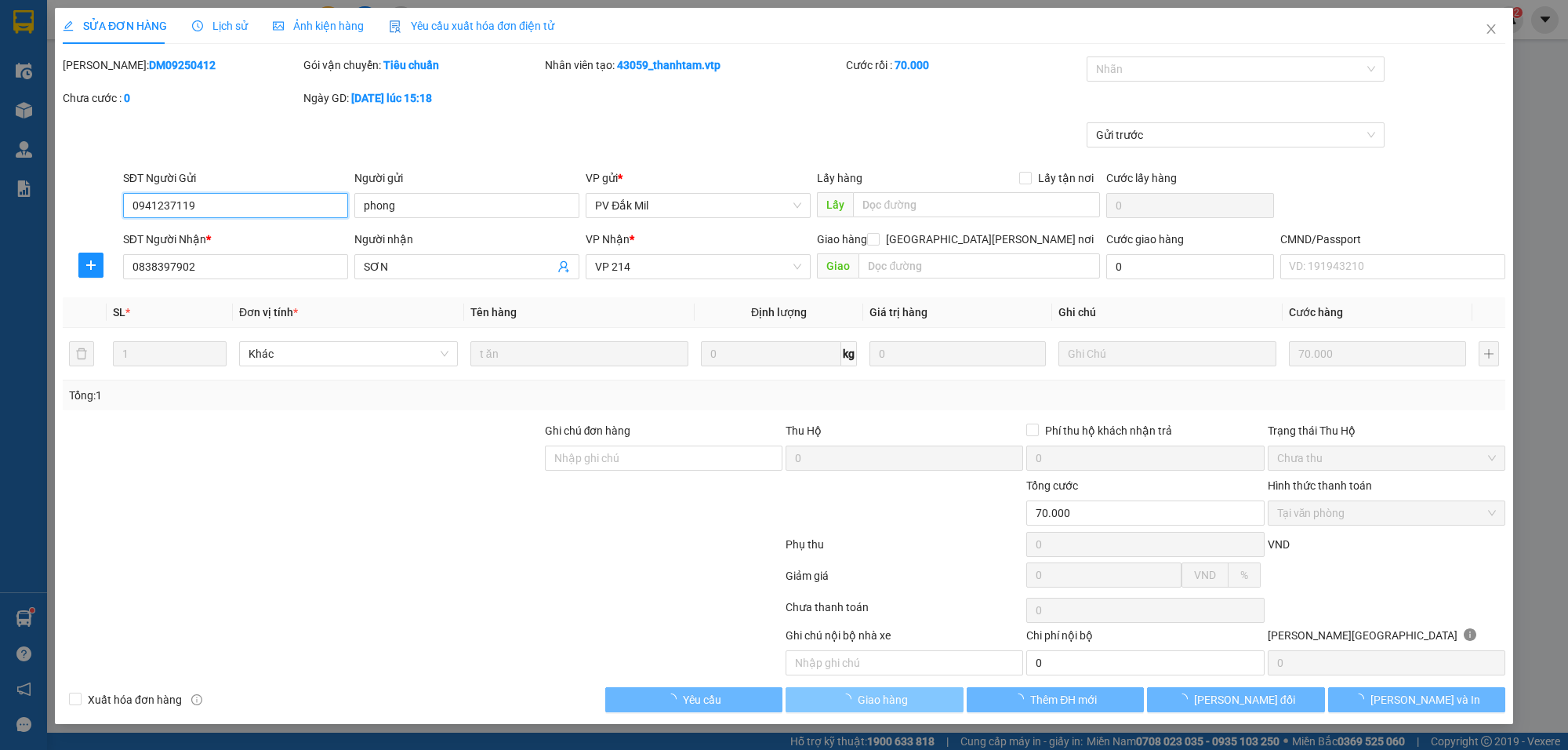
type input "3.500"
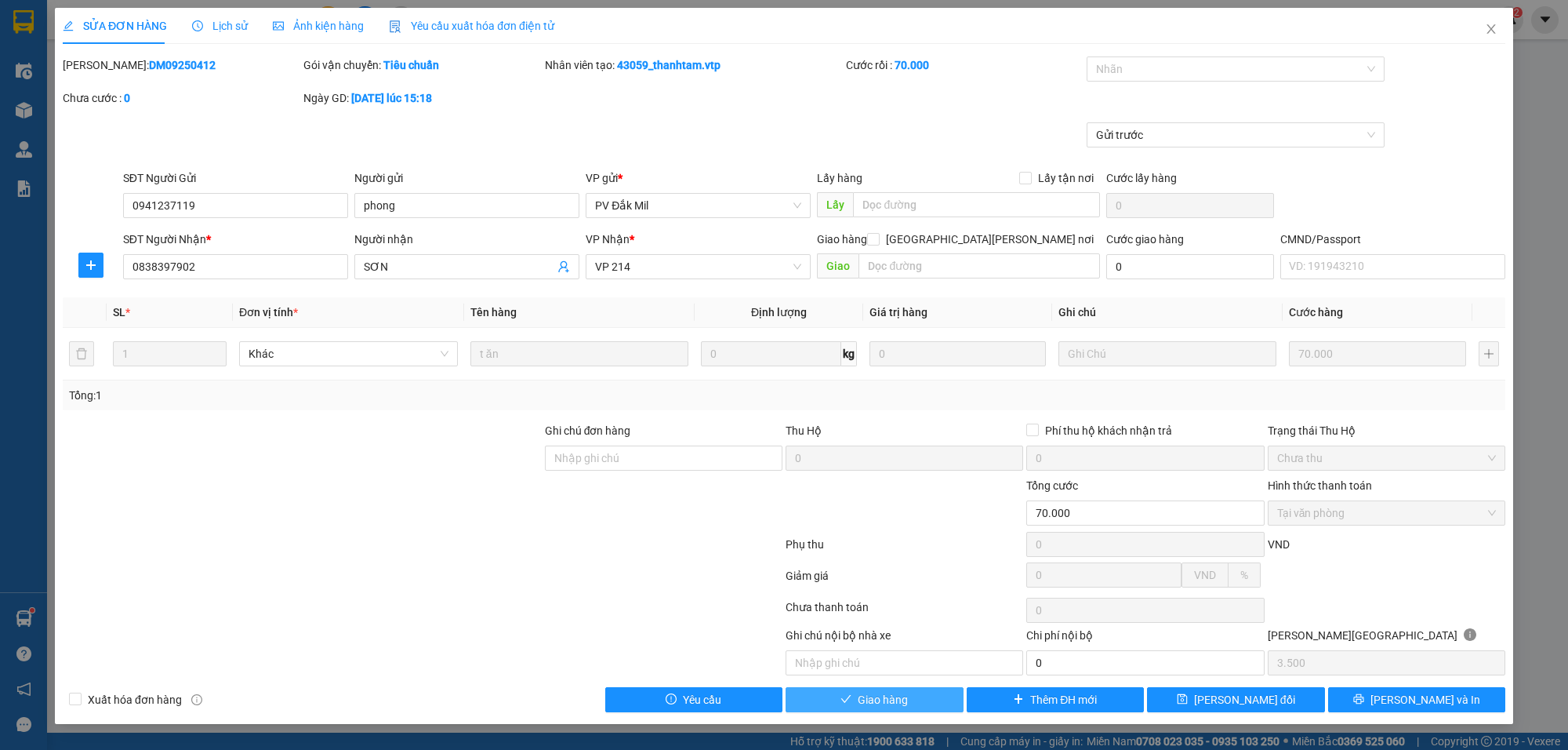
click at [925, 704] on button "Giao hàng" at bounding box center [874, 700] width 178 height 26
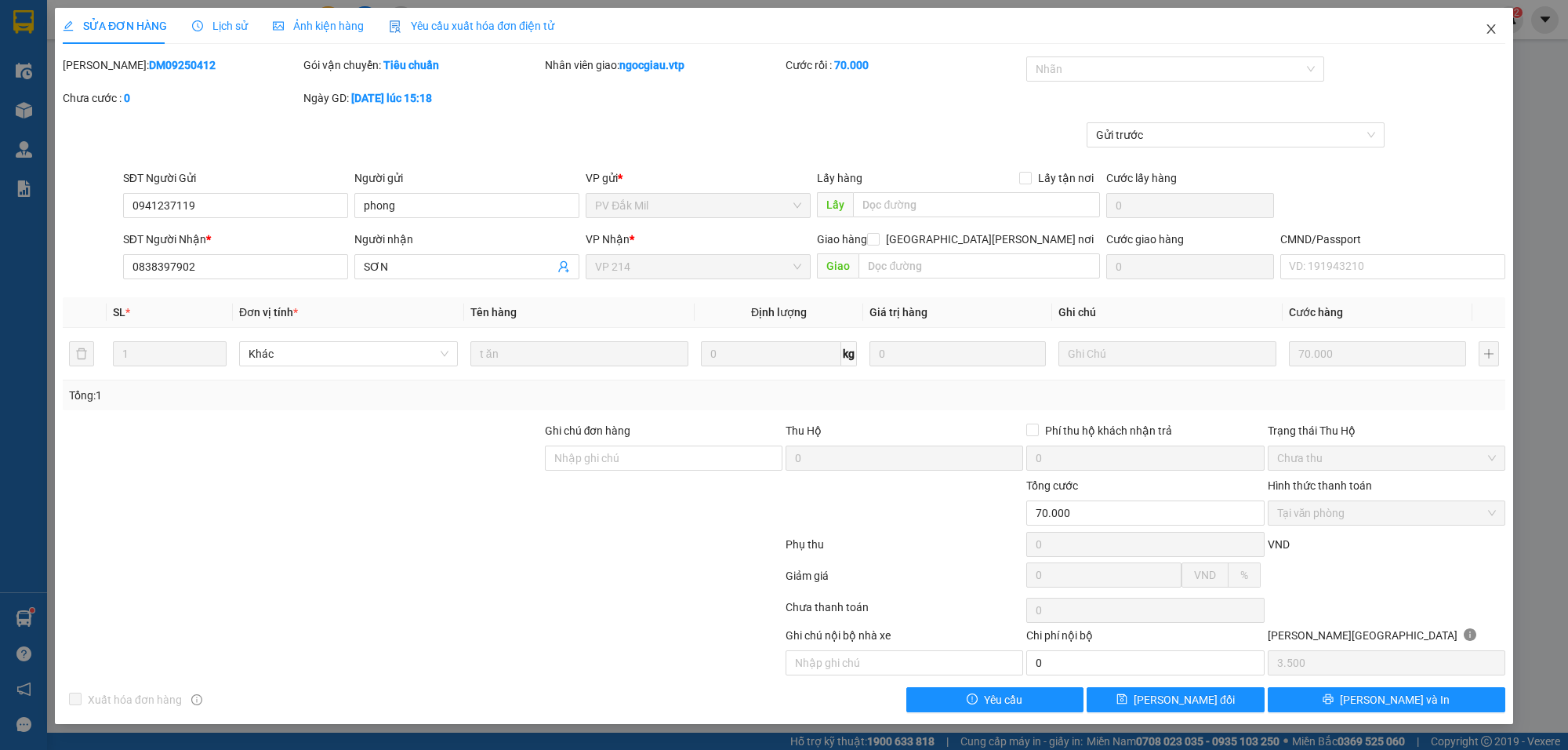
click at [1484, 25] on span "Close" at bounding box center [1490, 29] width 44 height 44
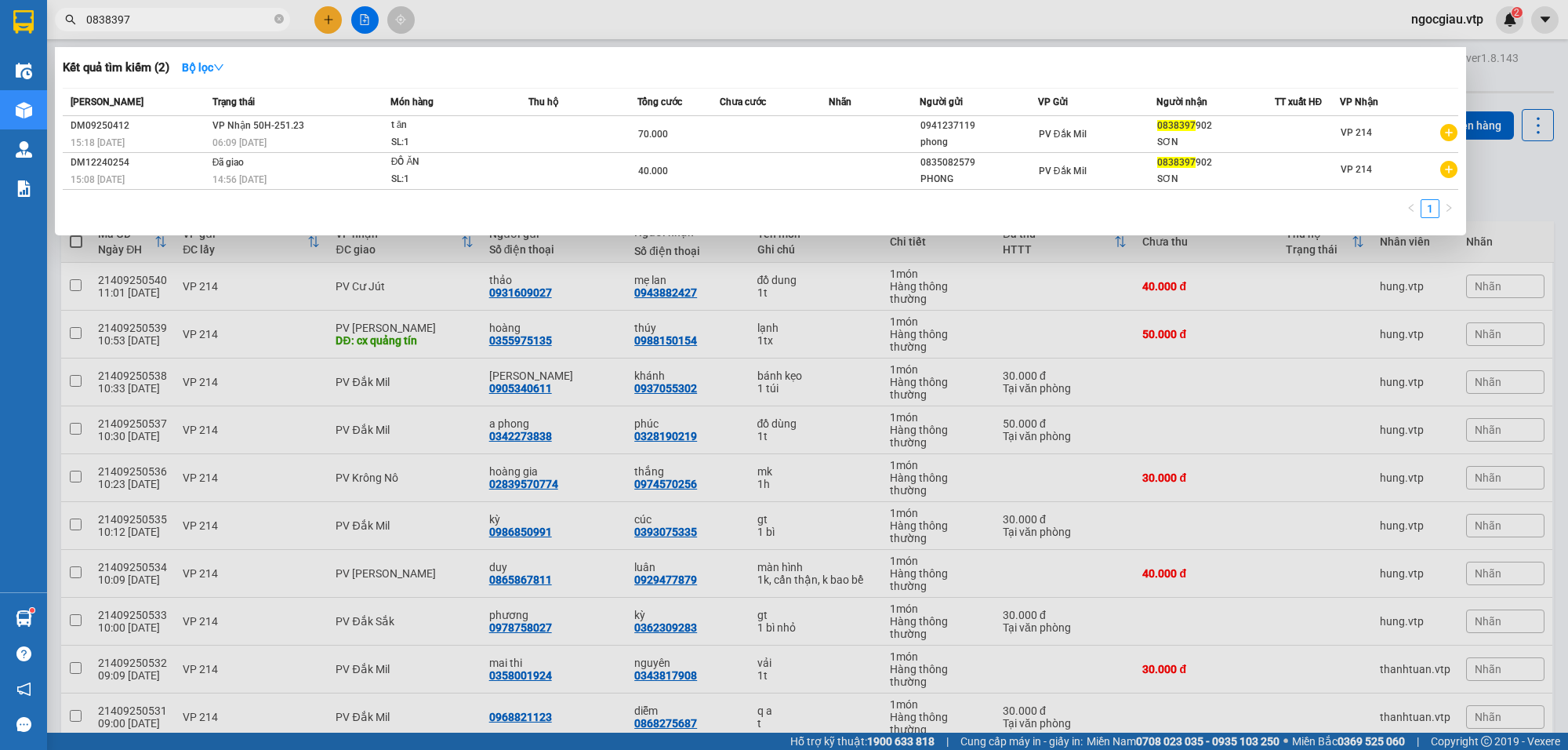
click at [131, 20] on input "0838397" at bounding box center [179, 20] width 185 height 18
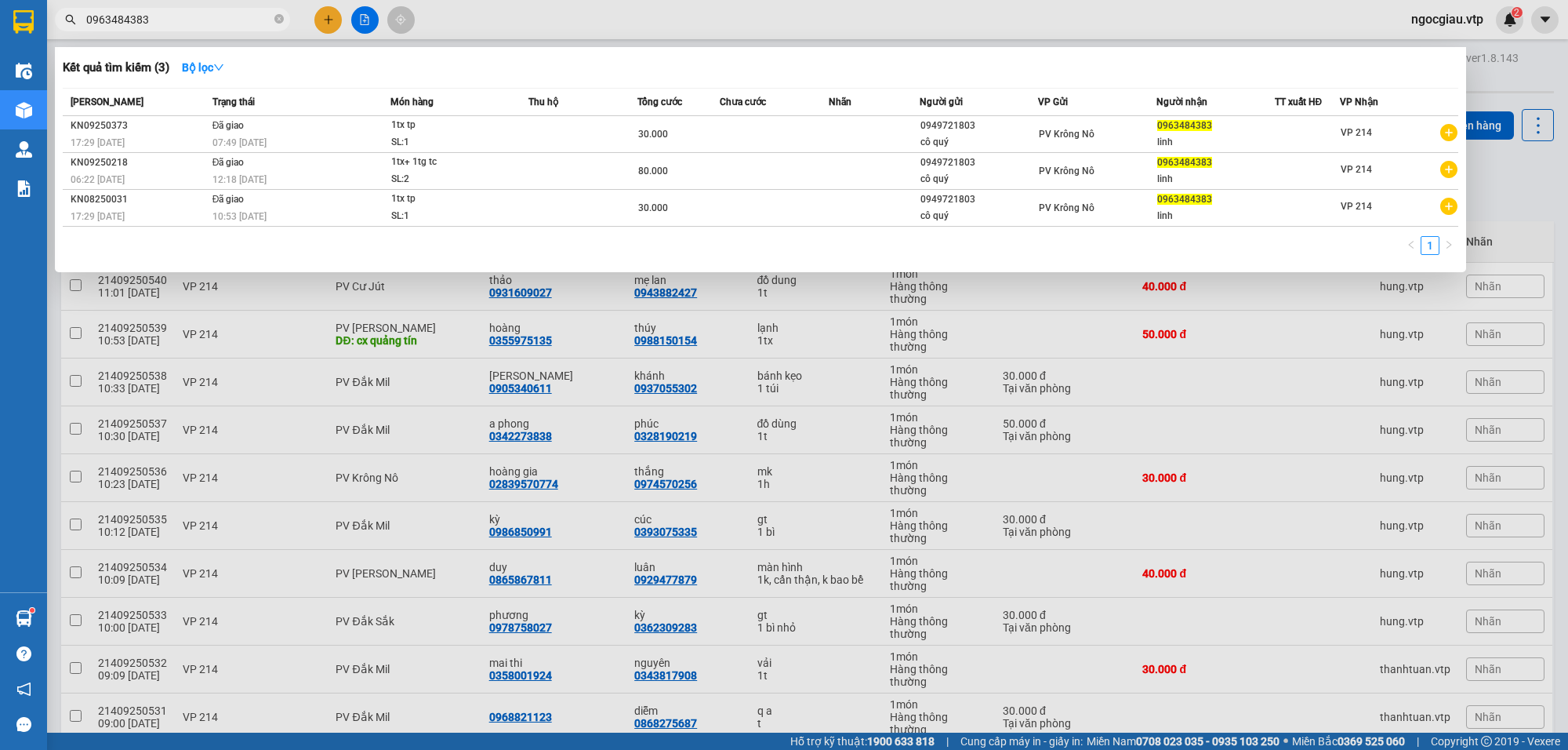
click at [223, 18] on input "0963484383" at bounding box center [179, 20] width 185 height 18
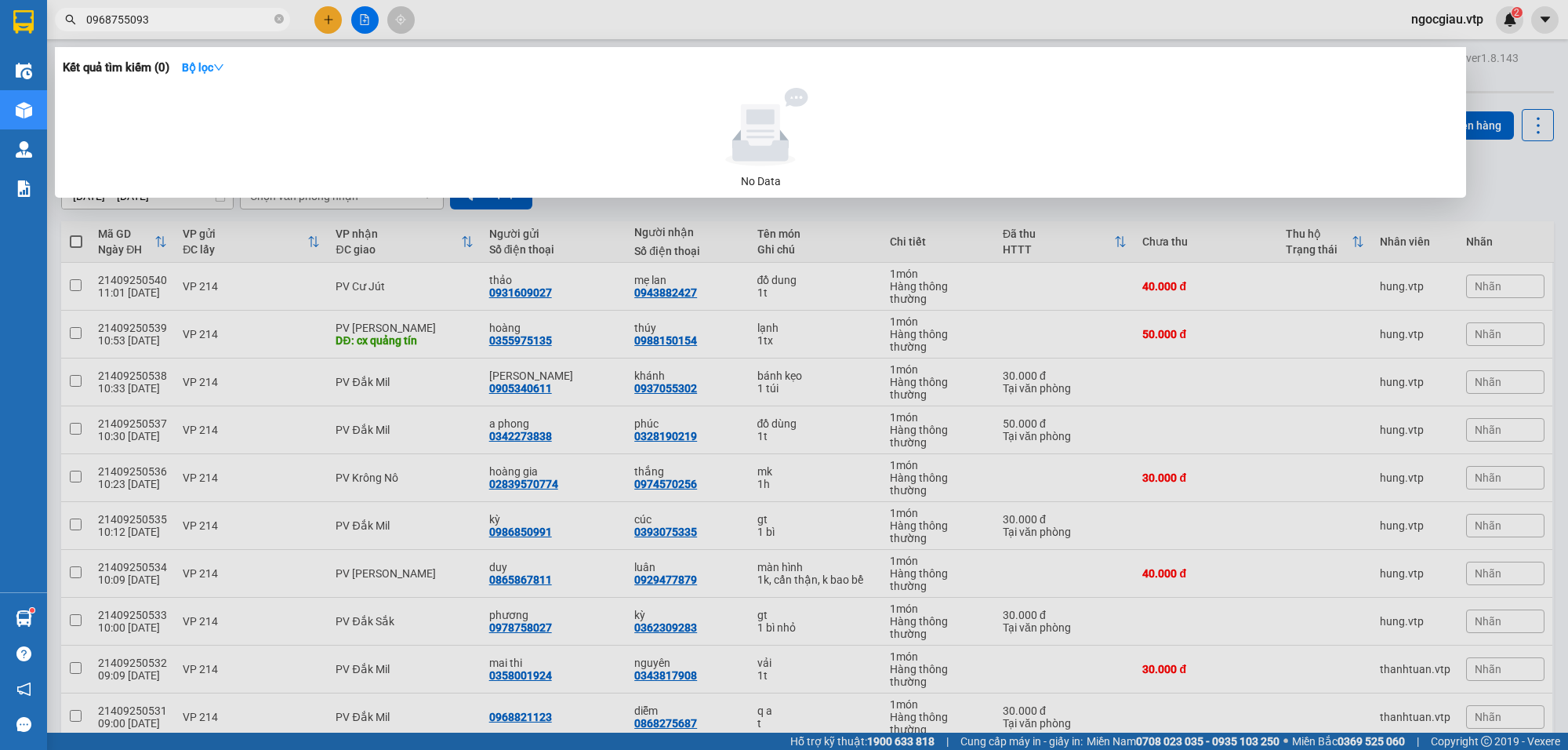
click at [210, 9] on span "0968755093" at bounding box center [172, 20] width 235 height 24
drag, startPoint x: 210, startPoint y: 9, endPoint x: 196, endPoint y: 24, distance: 20.5
click at [205, 14] on span "0968755093" at bounding box center [172, 20] width 235 height 24
click at [196, 24] on input "0968755093" at bounding box center [179, 20] width 185 height 18
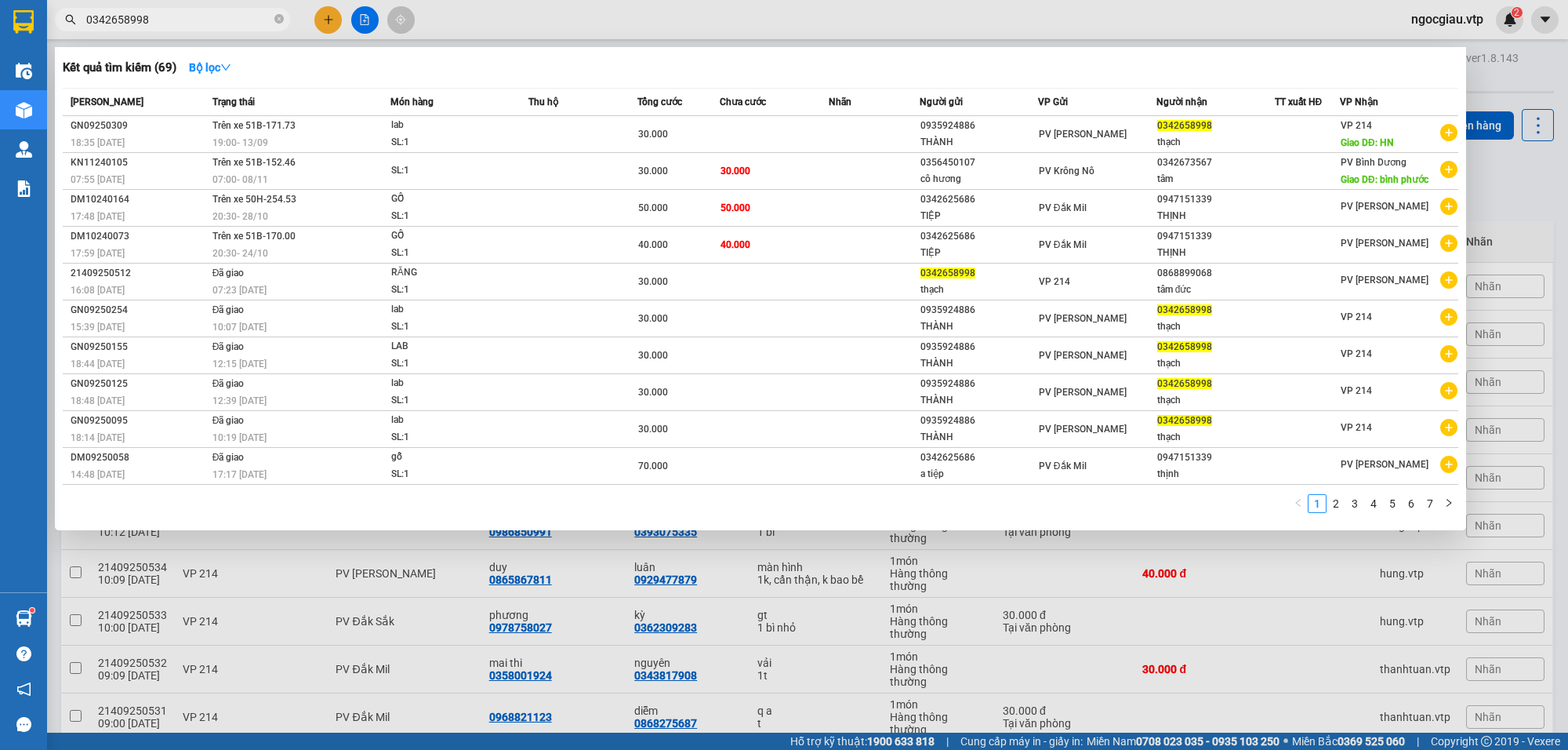
type input "0342658998"
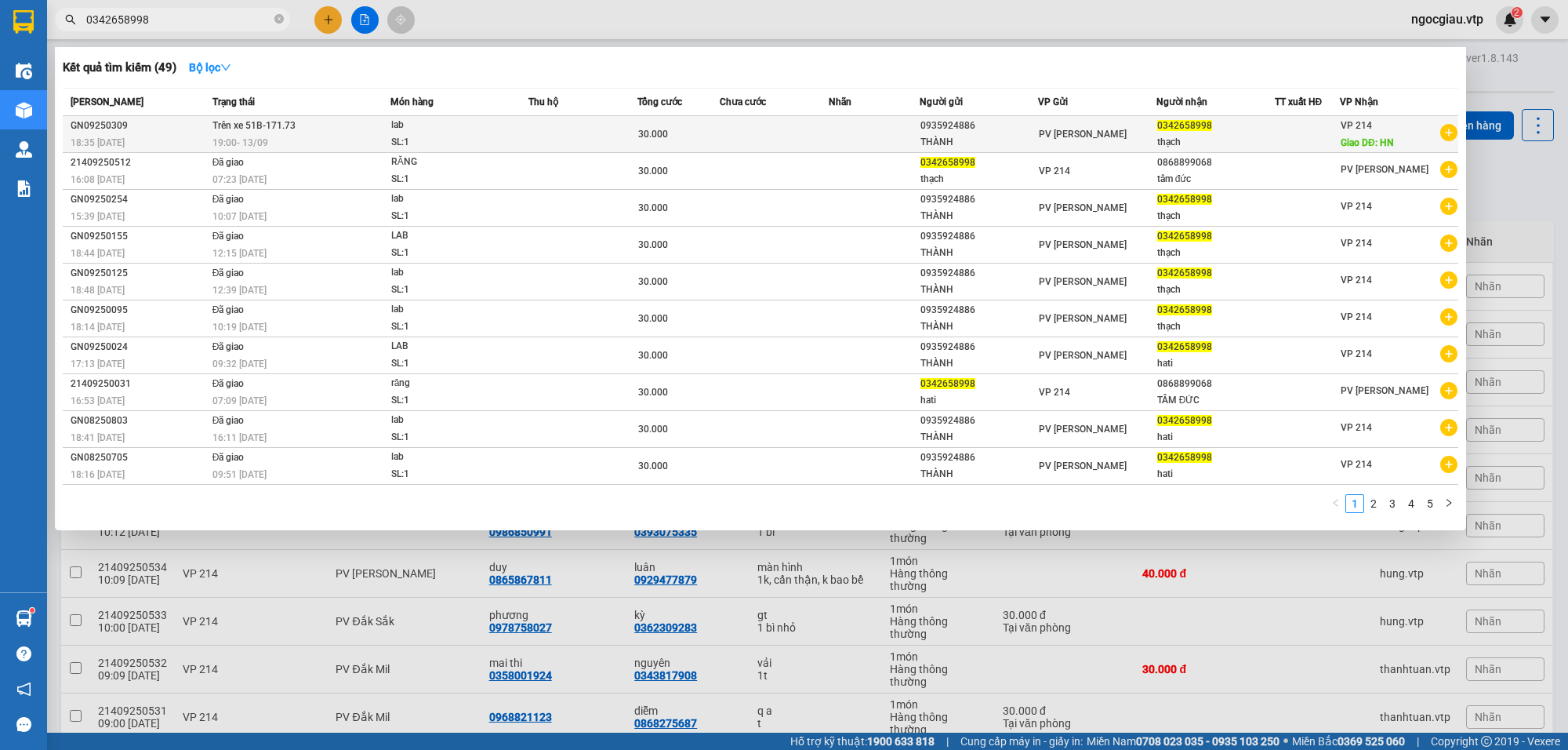
click at [441, 145] on div "SL: 1" at bounding box center [450, 143] width 118 height 18
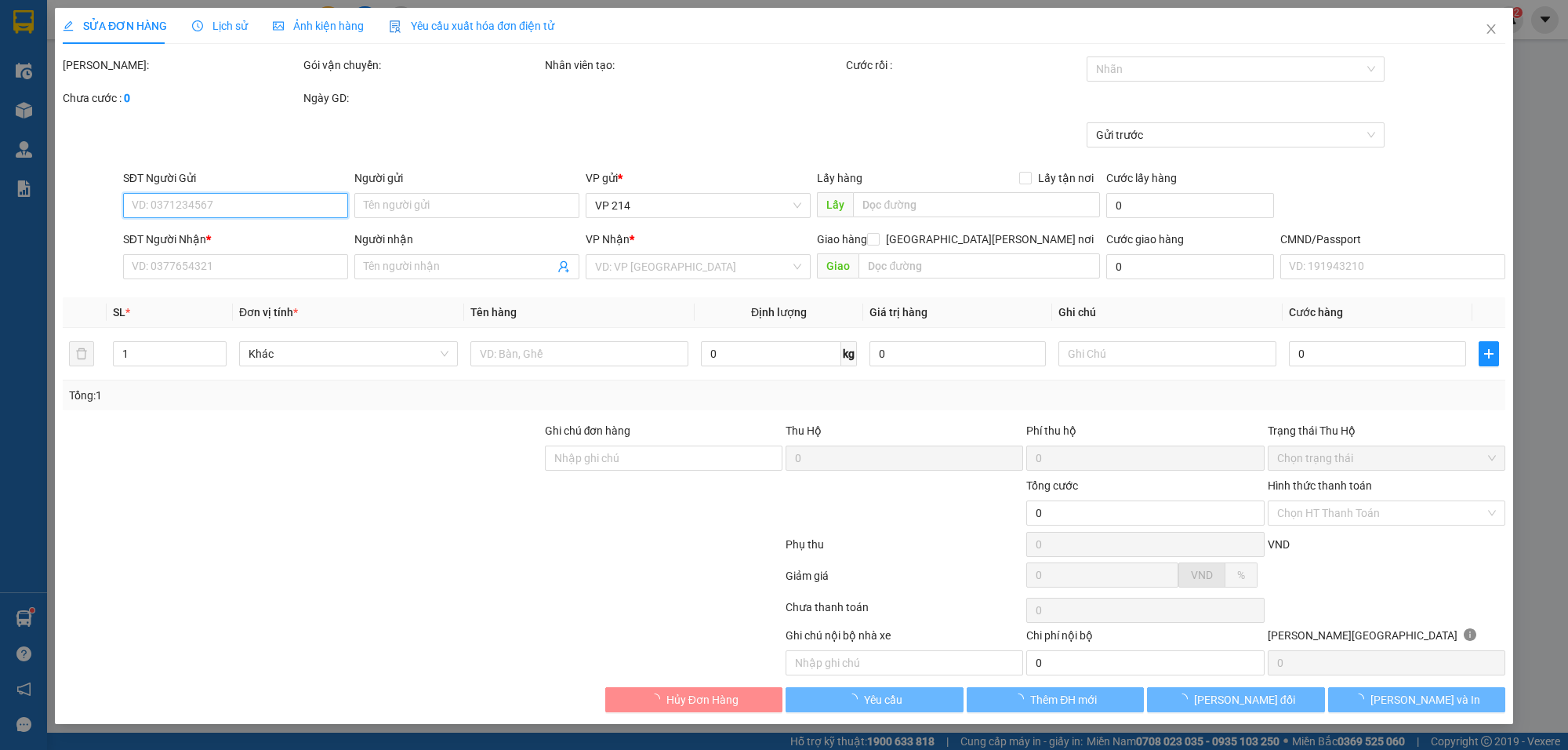
type input "1.500"
type input "0935924886"
type input "THÀNH"
type input "0342658998"
type input "thạch"
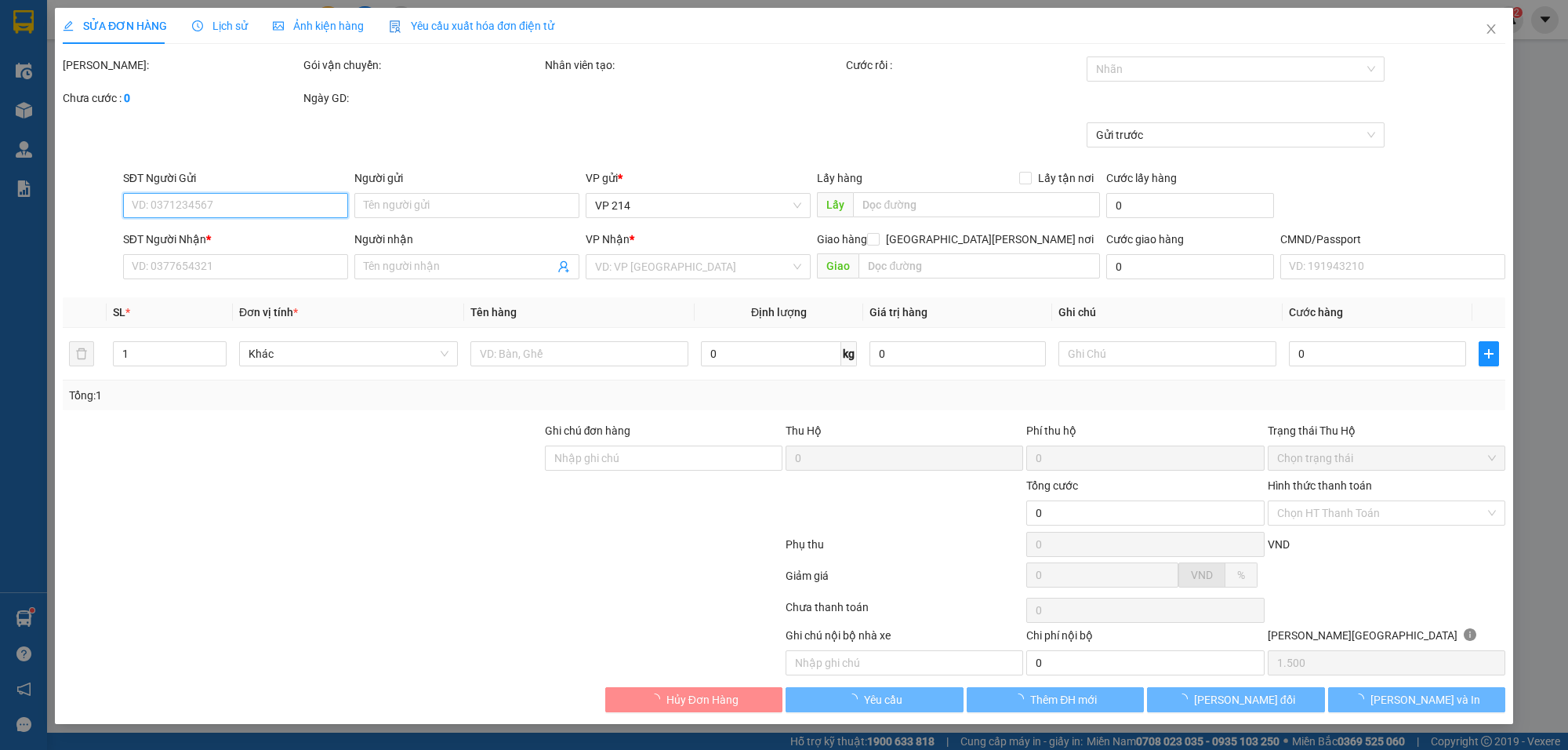
type input "HN"
type input "30.000"
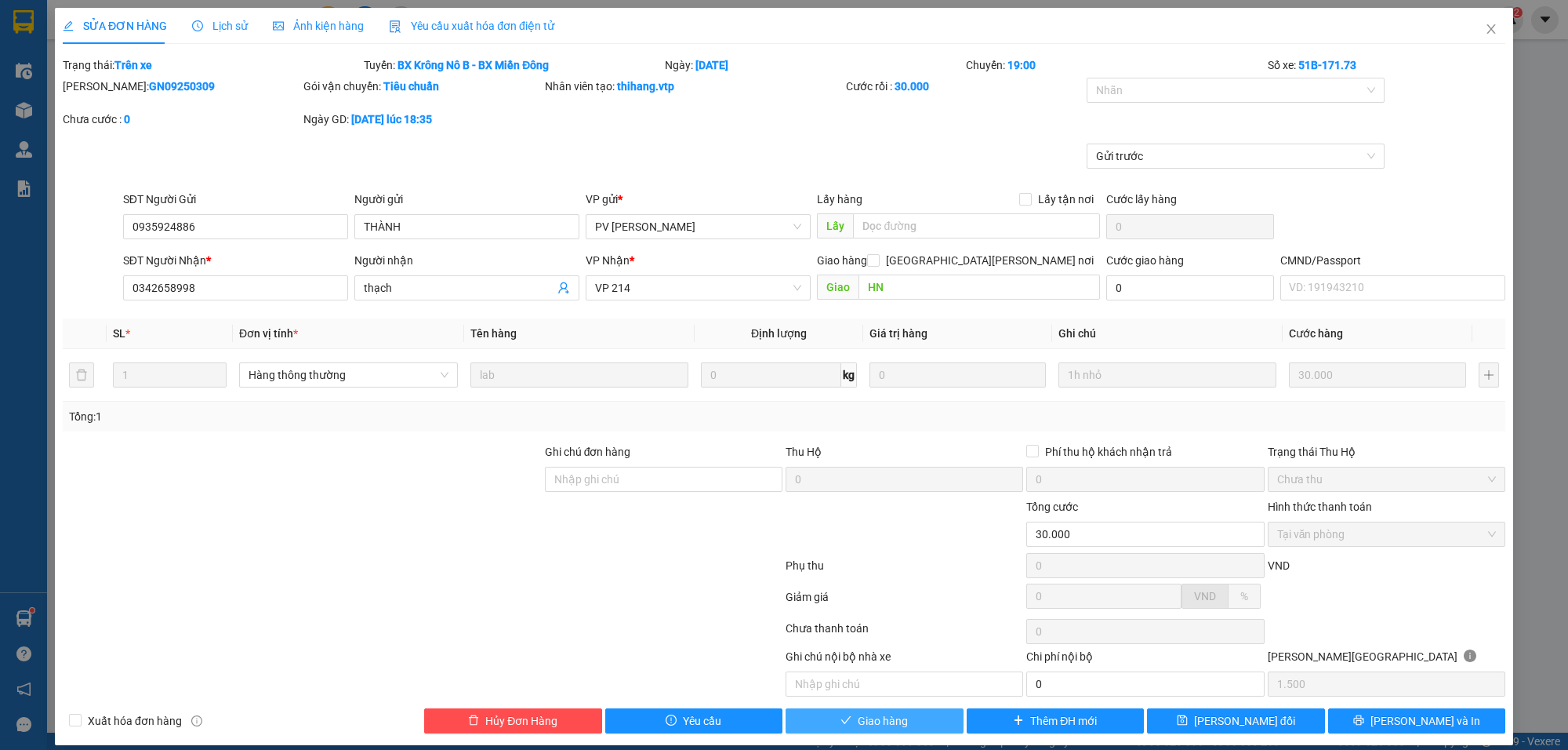
drag, startPoint x: 895, startPoint y: 716, endPoint x: 790, endPoint y: 737, distance: 107.1
click at [896, 717] on span "Giao hàng" at bounding box center [882, 721] width 50 height 18
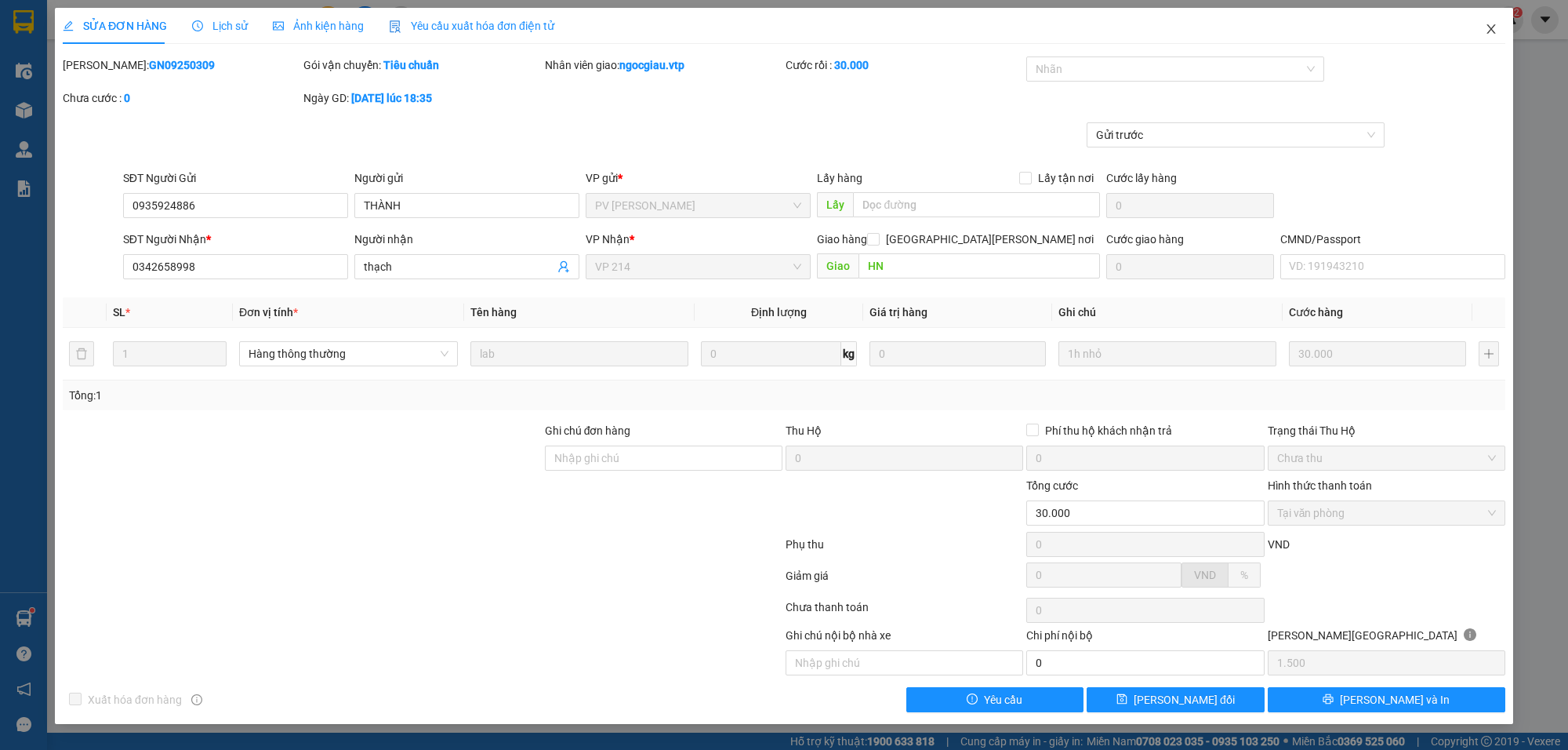
click at [1497, 29] on span "Close" at bounding box center [1490, 29] width 44 height 44
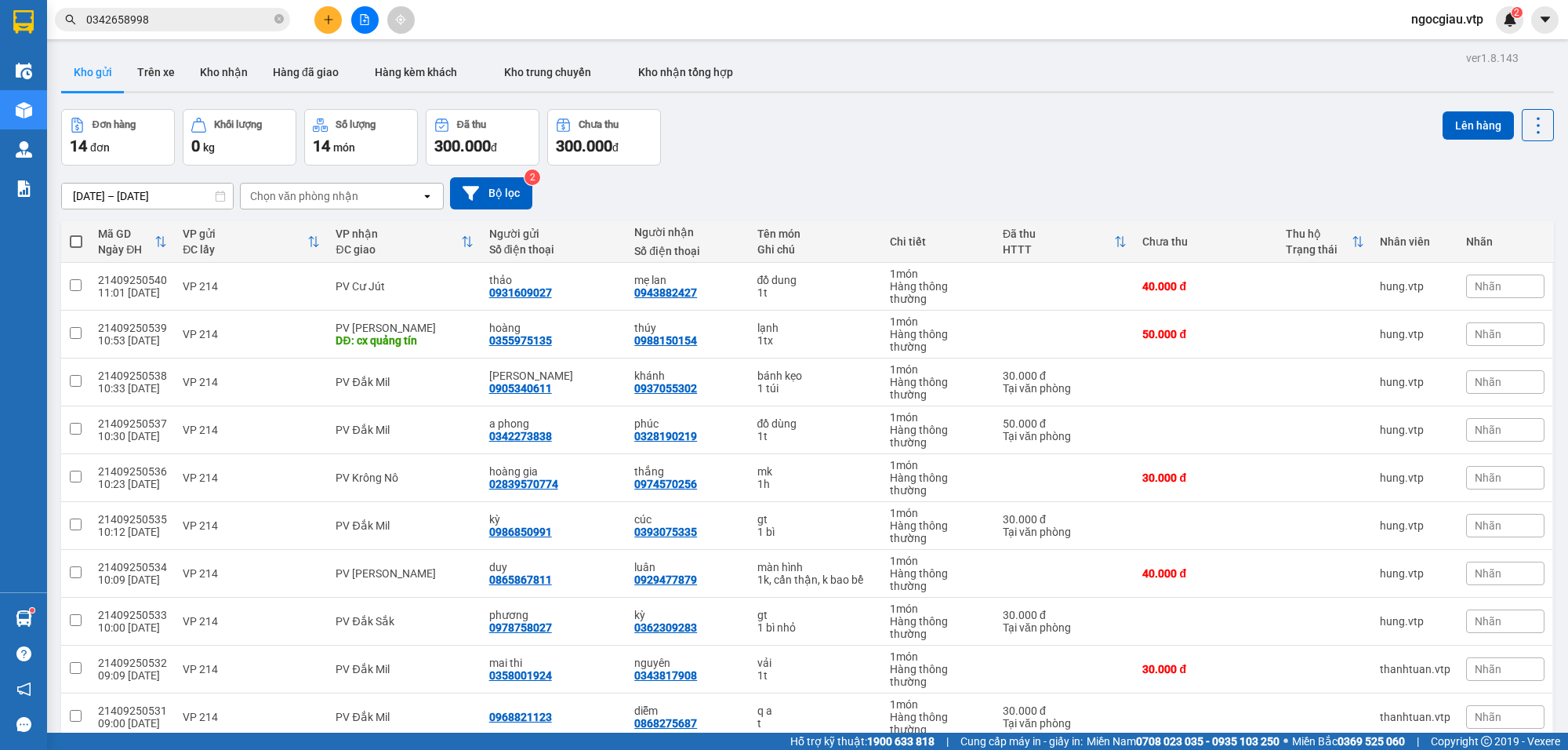
click at [201, 24] on input "0342658998" at bounding box center [179, 20] width 185 height 18
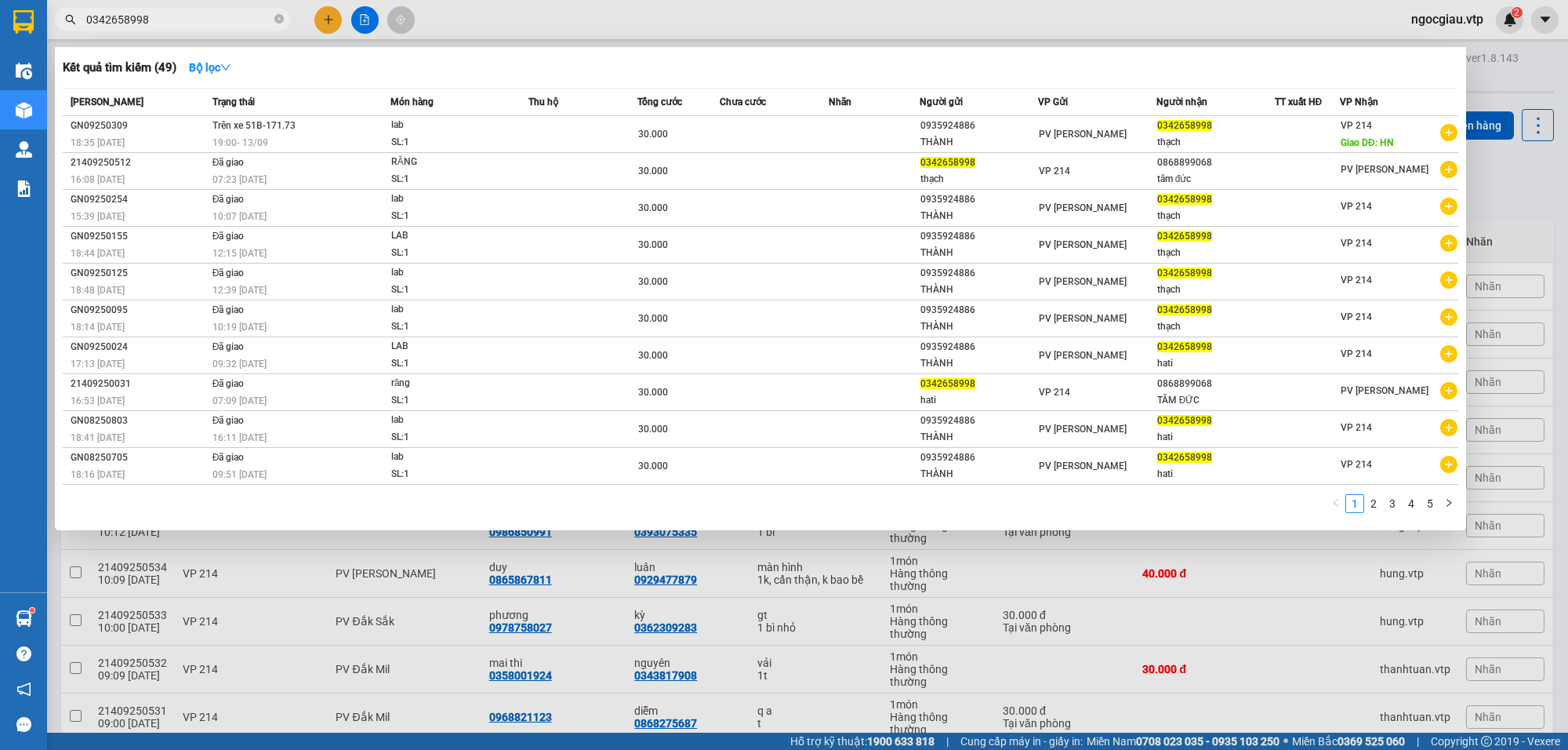
click at [201, 24] on input "0342658998" at bounding box center [179, 20] width 185 height 18
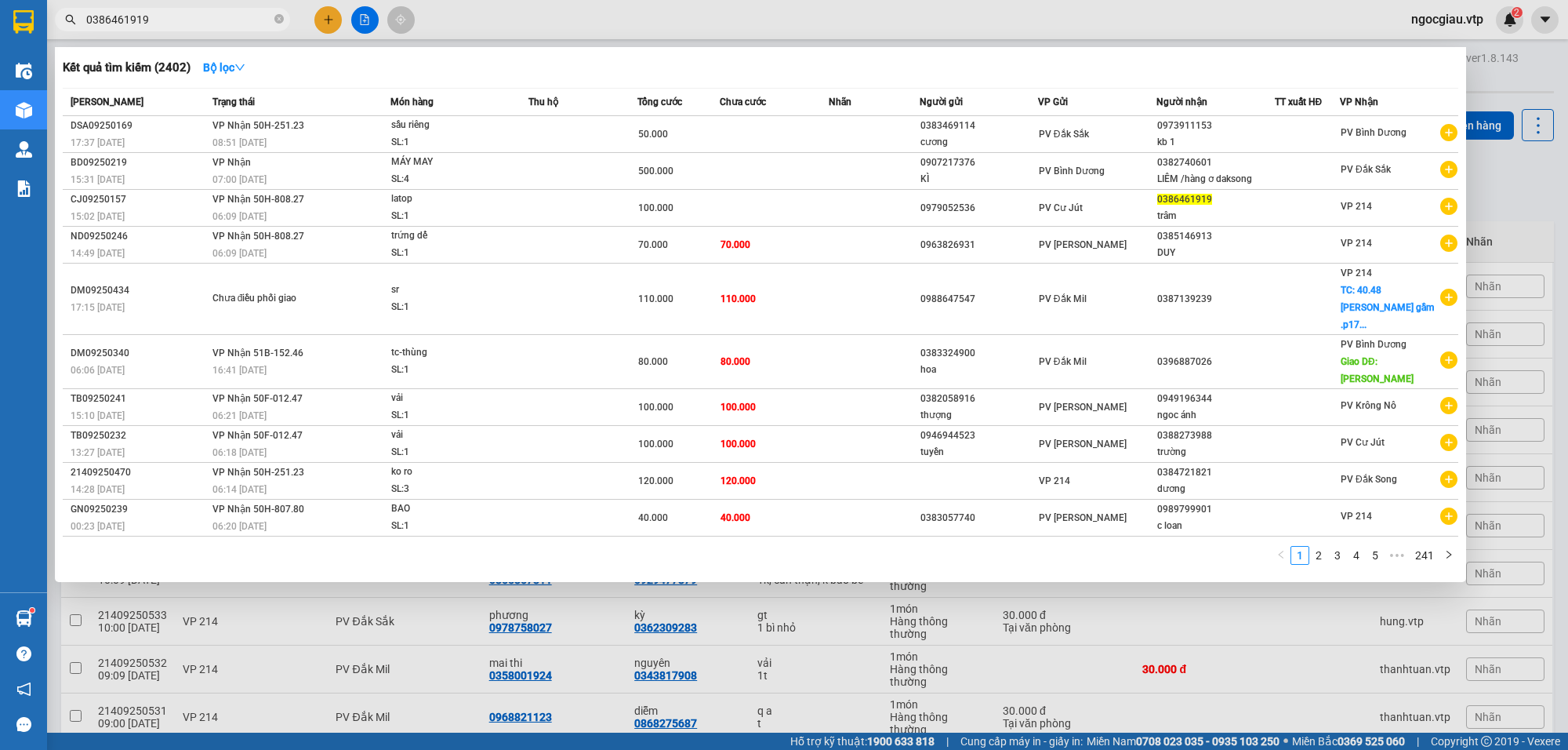
type input "0386461919"
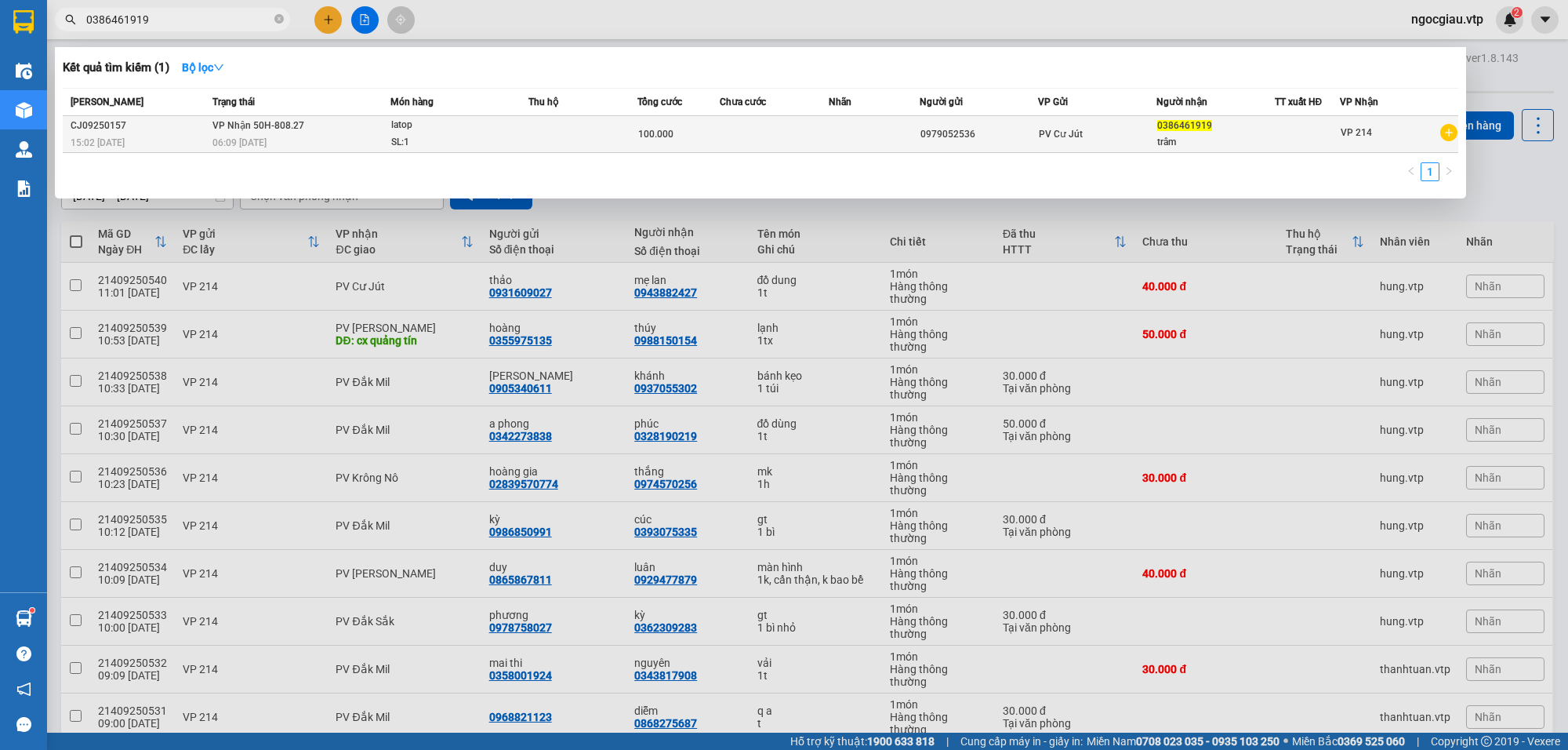
click at [581, 142] on td at bounding box center [583, 135] width 109 height 37
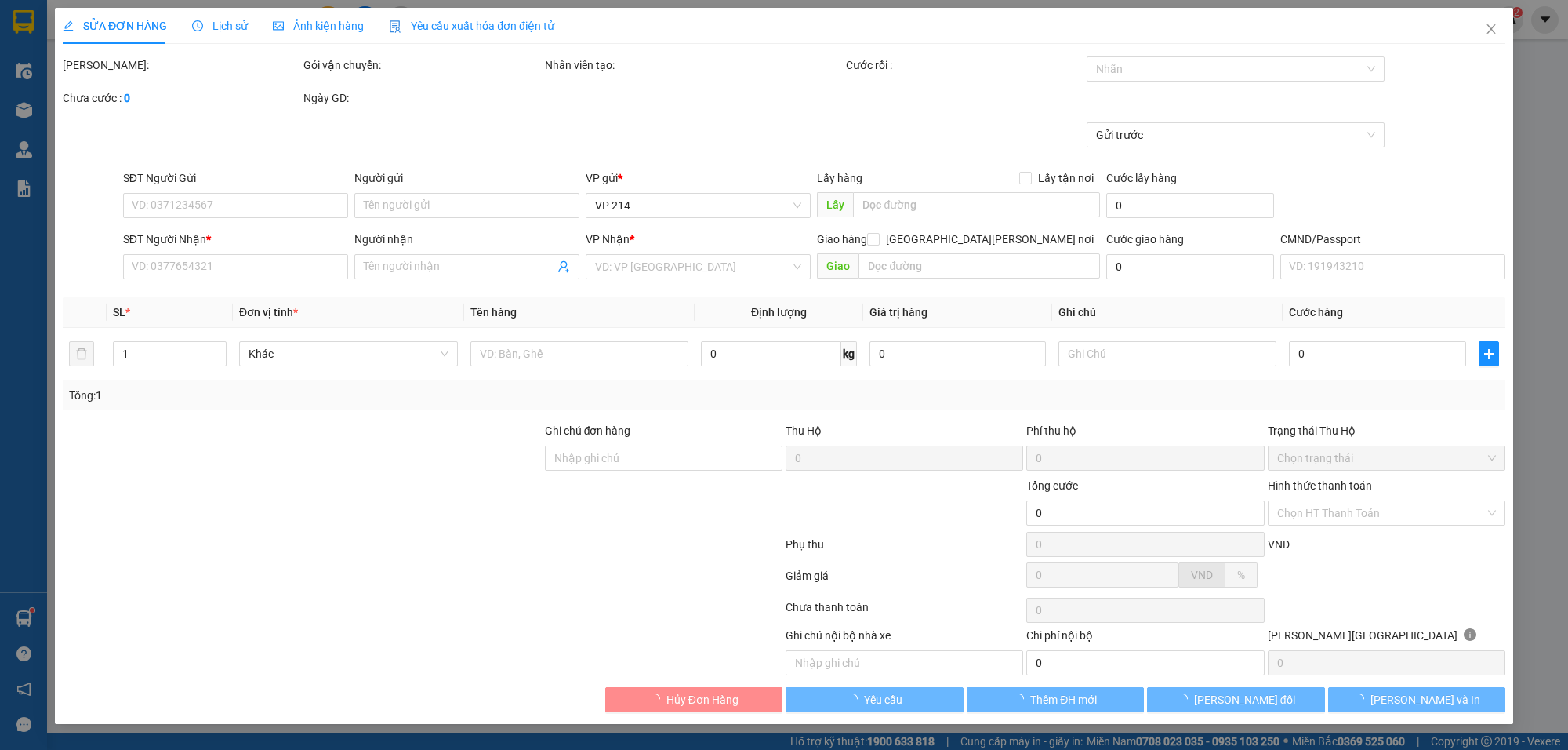
type input "0979052536"
type input "0386461919"
type input "trâm"
type input "100.000"
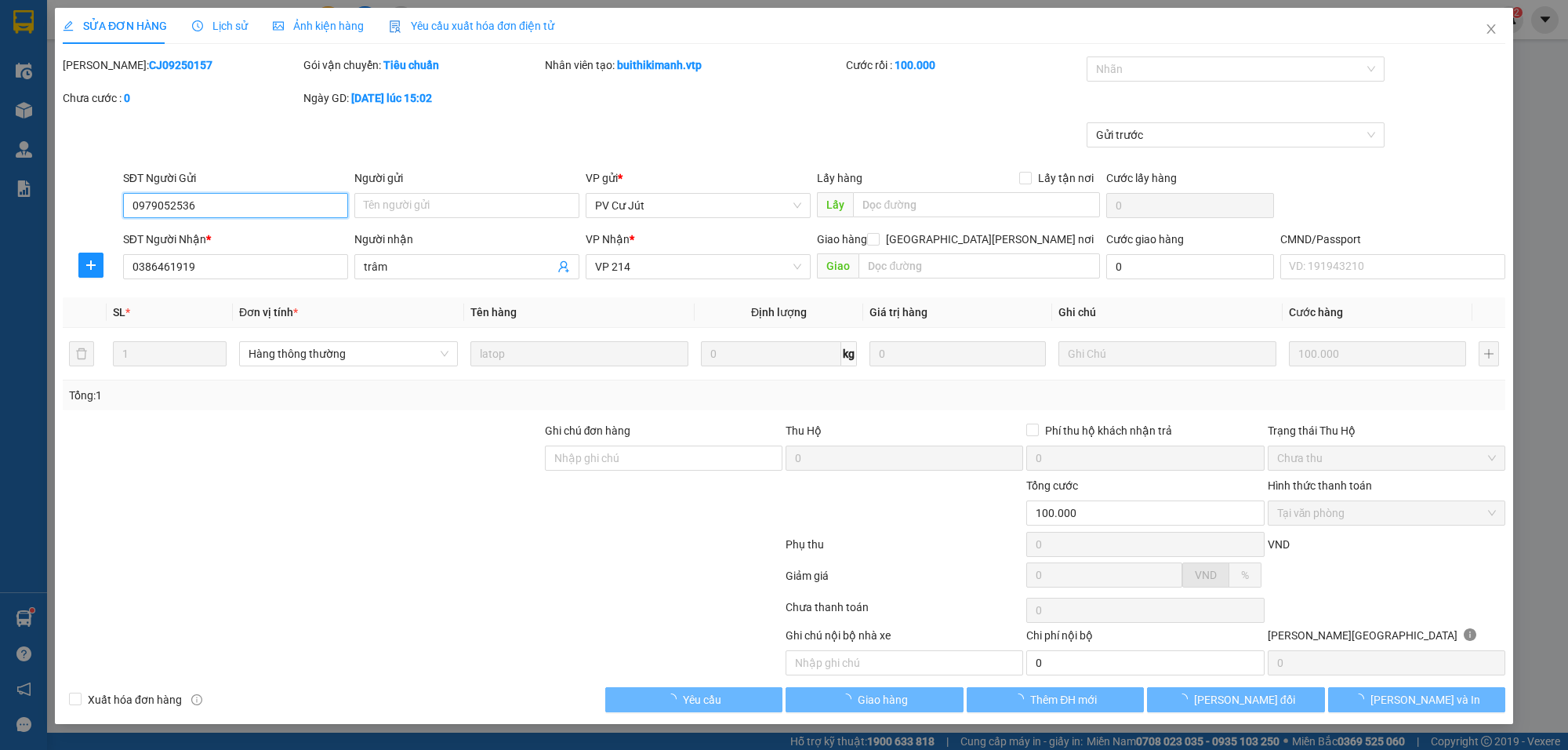
type input "5.000"
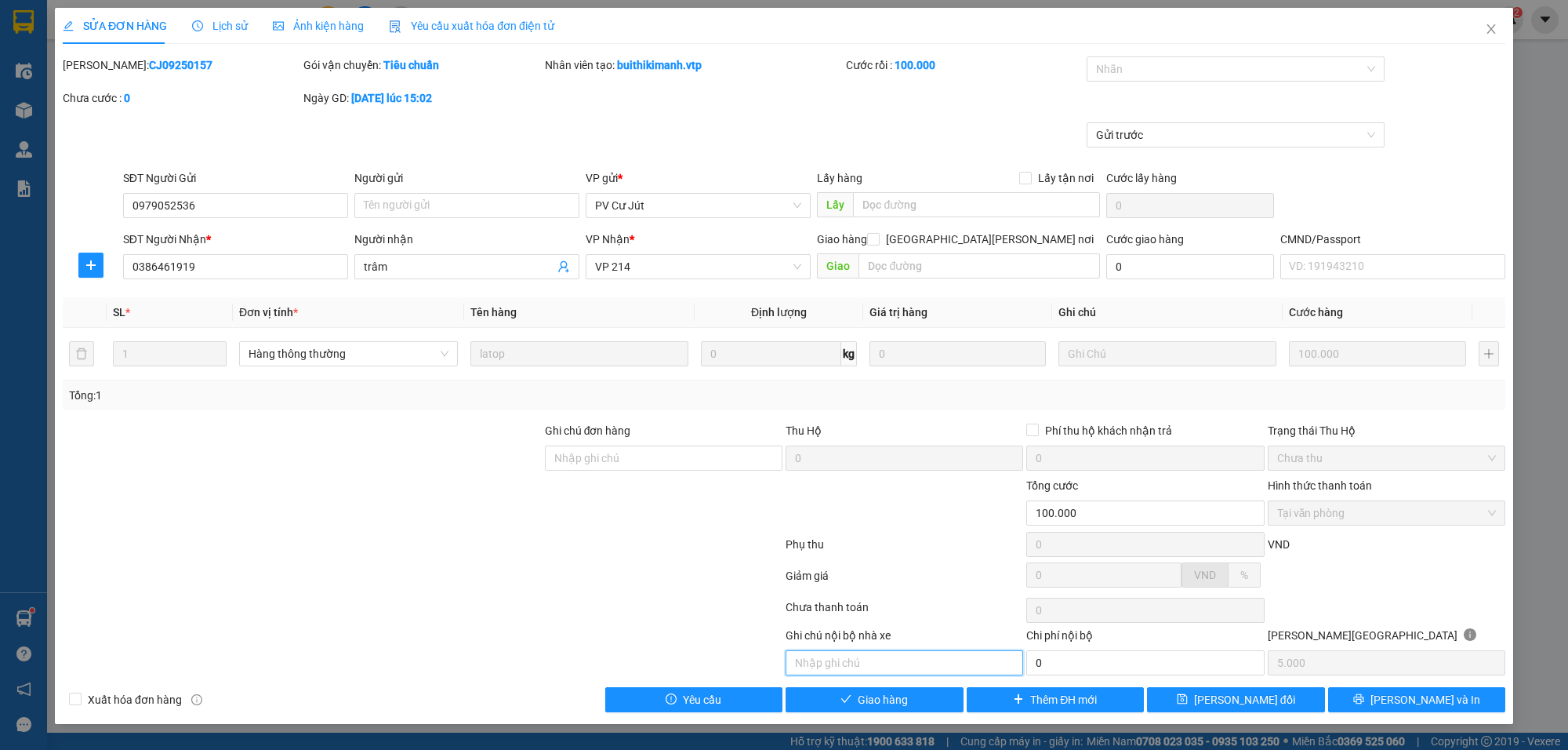
click at [879, 654] on input "text" at bounding box center [905, 663] width 238 height 26
click at [868, 660] on input "text" at bounding box center [905, 663] width 238 height 26
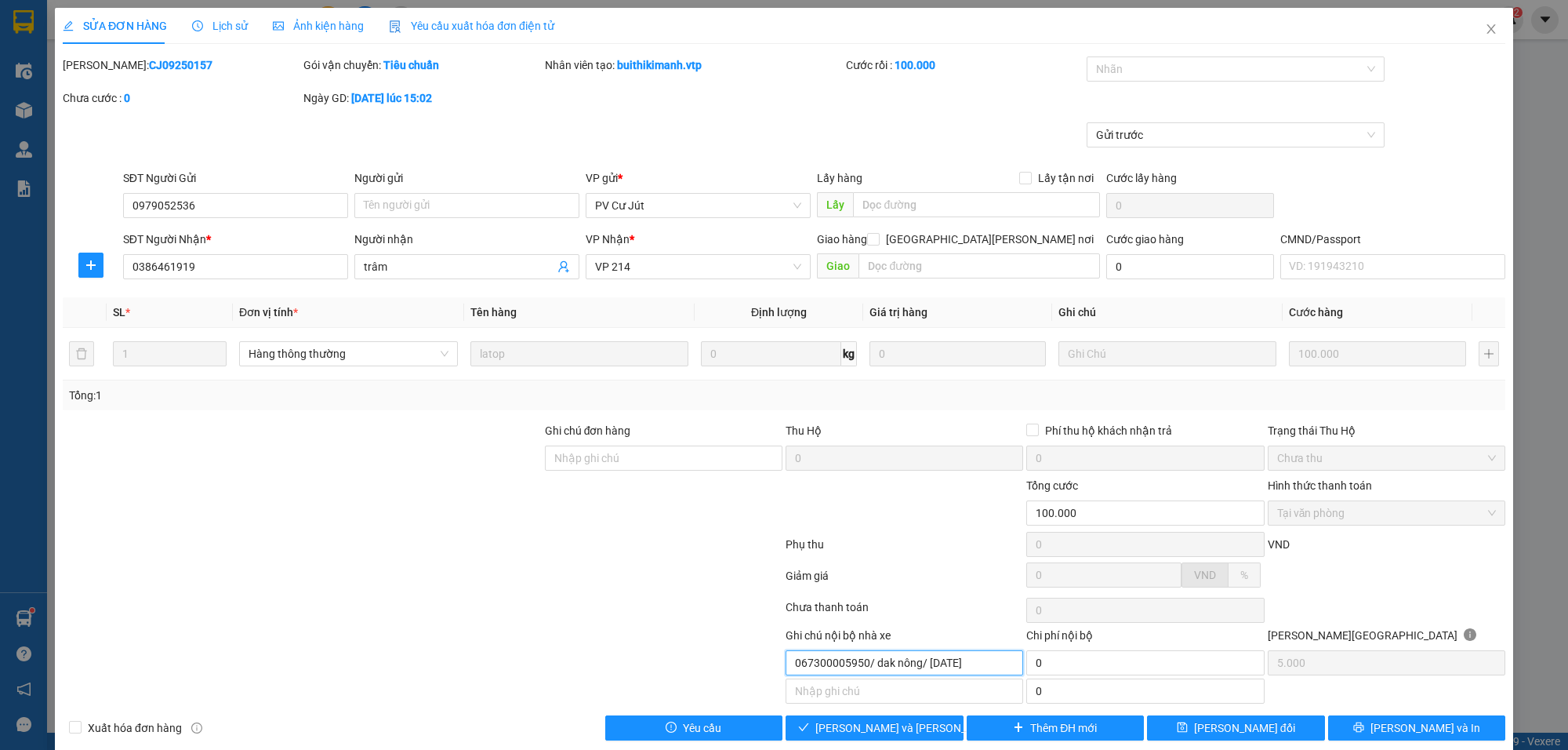
type input "067300005950/ dak nông/ 12/08/2021"
click at [887, 732] on span "[PERSON_NAME] và [PERSON_NAME] hàng" at bounding box center [921, 728] width 211 height 18
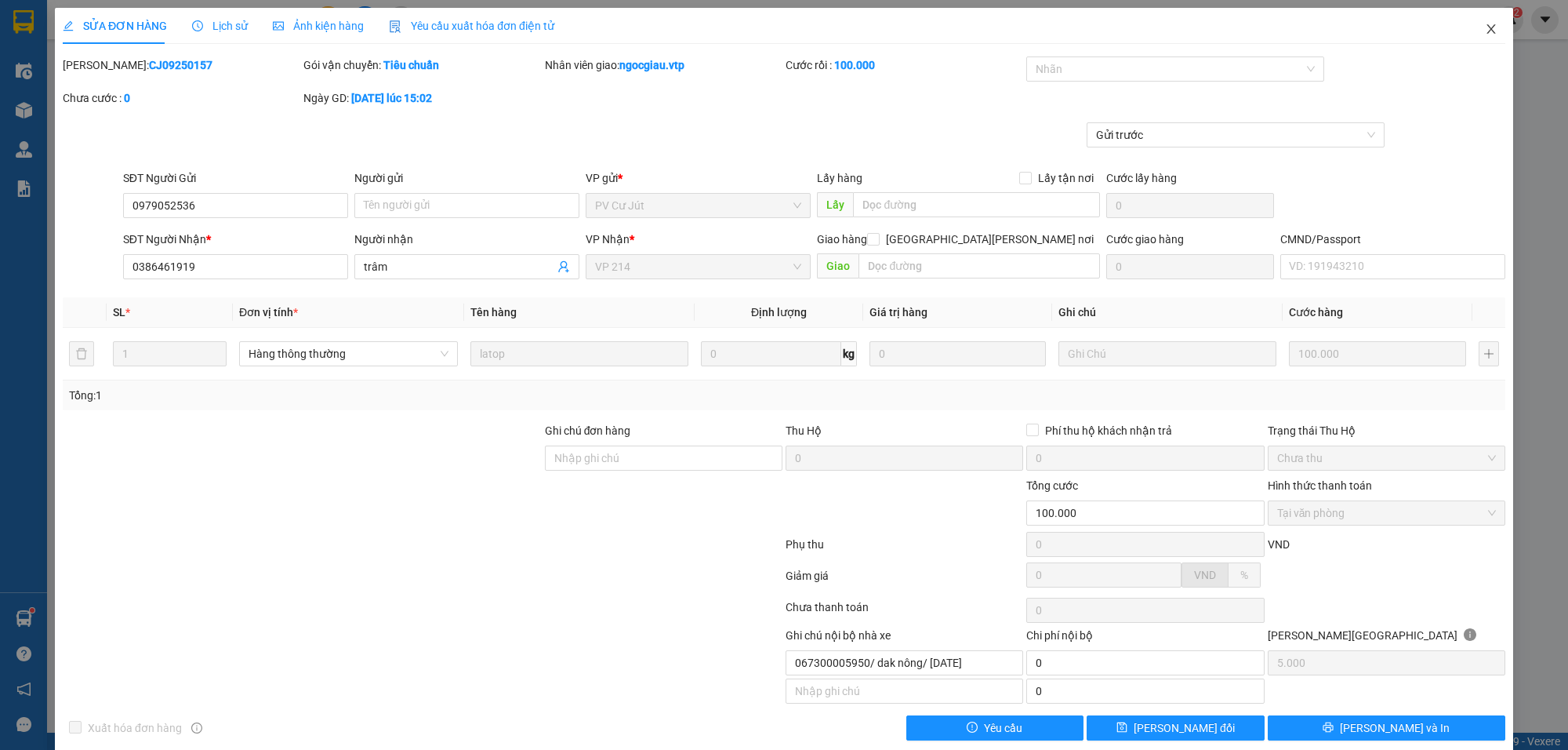
click at [1484, 29] on icon "close" at bounding box center [1490, 29] width 13 height 13
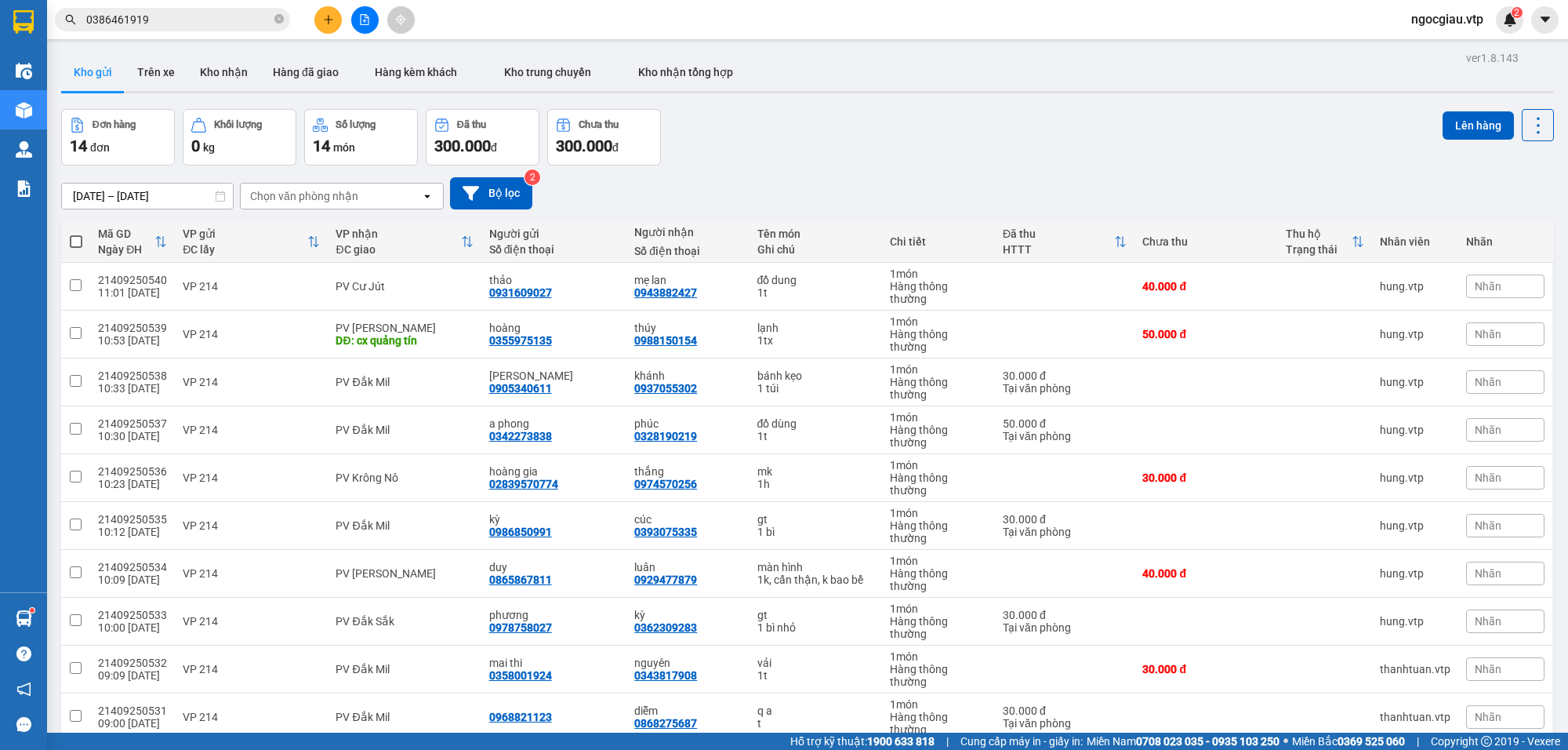
click at [232, 26] on input "0386461919" at bounding box center [179, 20] width 185 height 18
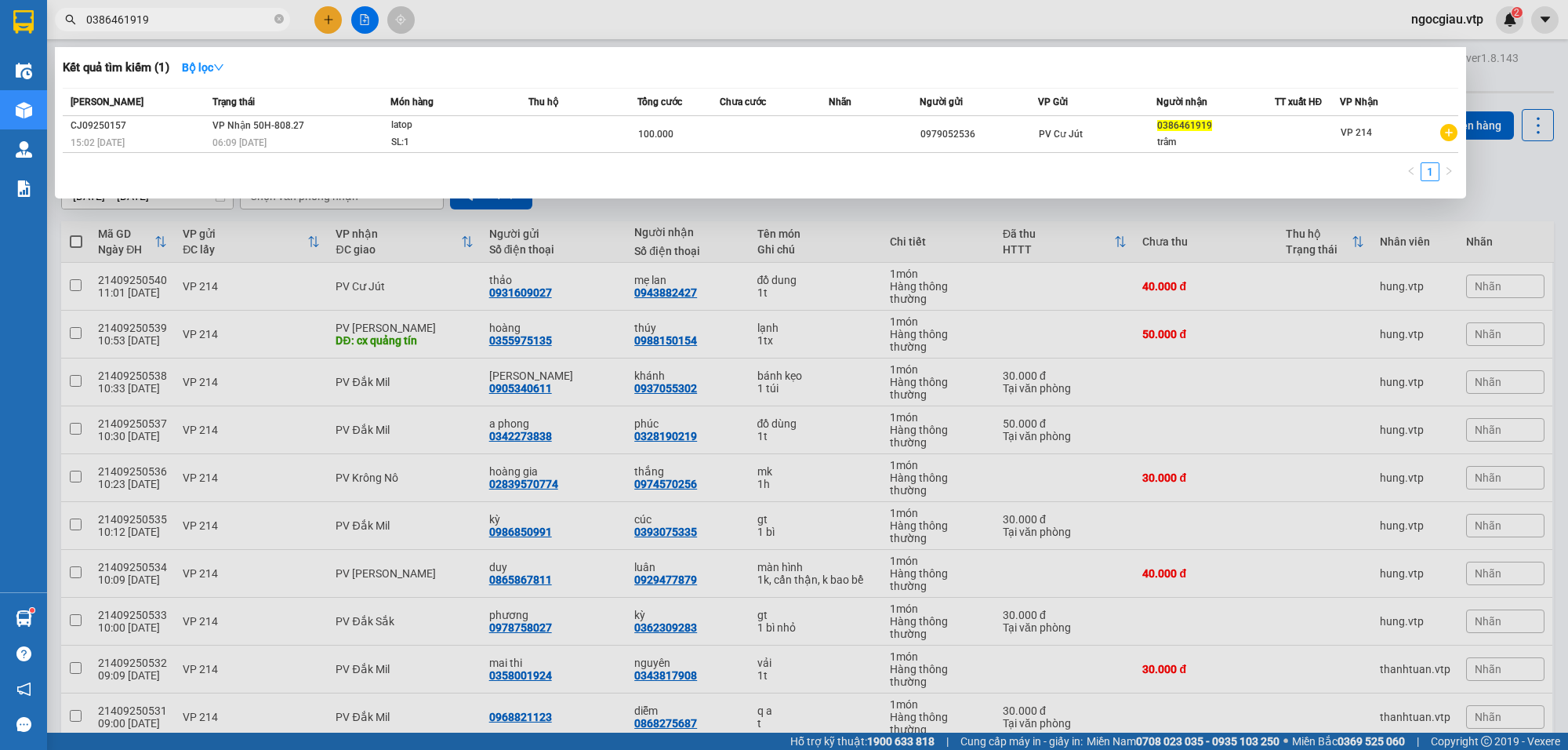
drag, startPoint x: 170, startPoint y: 14, endPoint x: 0, endPoint y: 31, distance: 170.8
click at [0, 31] on section "Kết quả tìm kiếm ( 1 ) Bộ lọc Mã ĐH Trạng thái Món hàng Thu hộ Tổng cước Chưa c…" at bounding box center [784, 375] width 1568 height 750
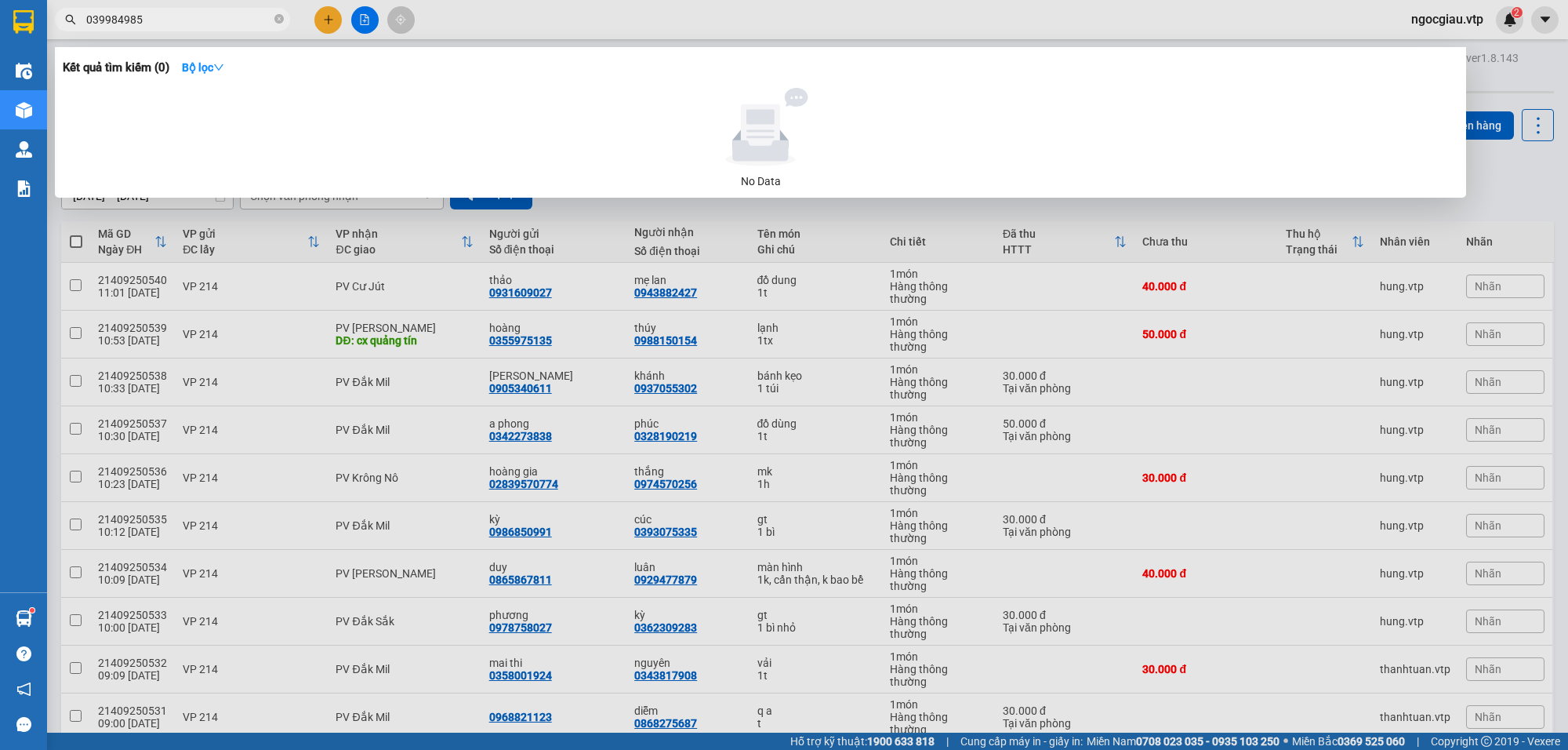
click at [114, 18] on input "039984985" at bounding box center [179, 20] width 185 height 18
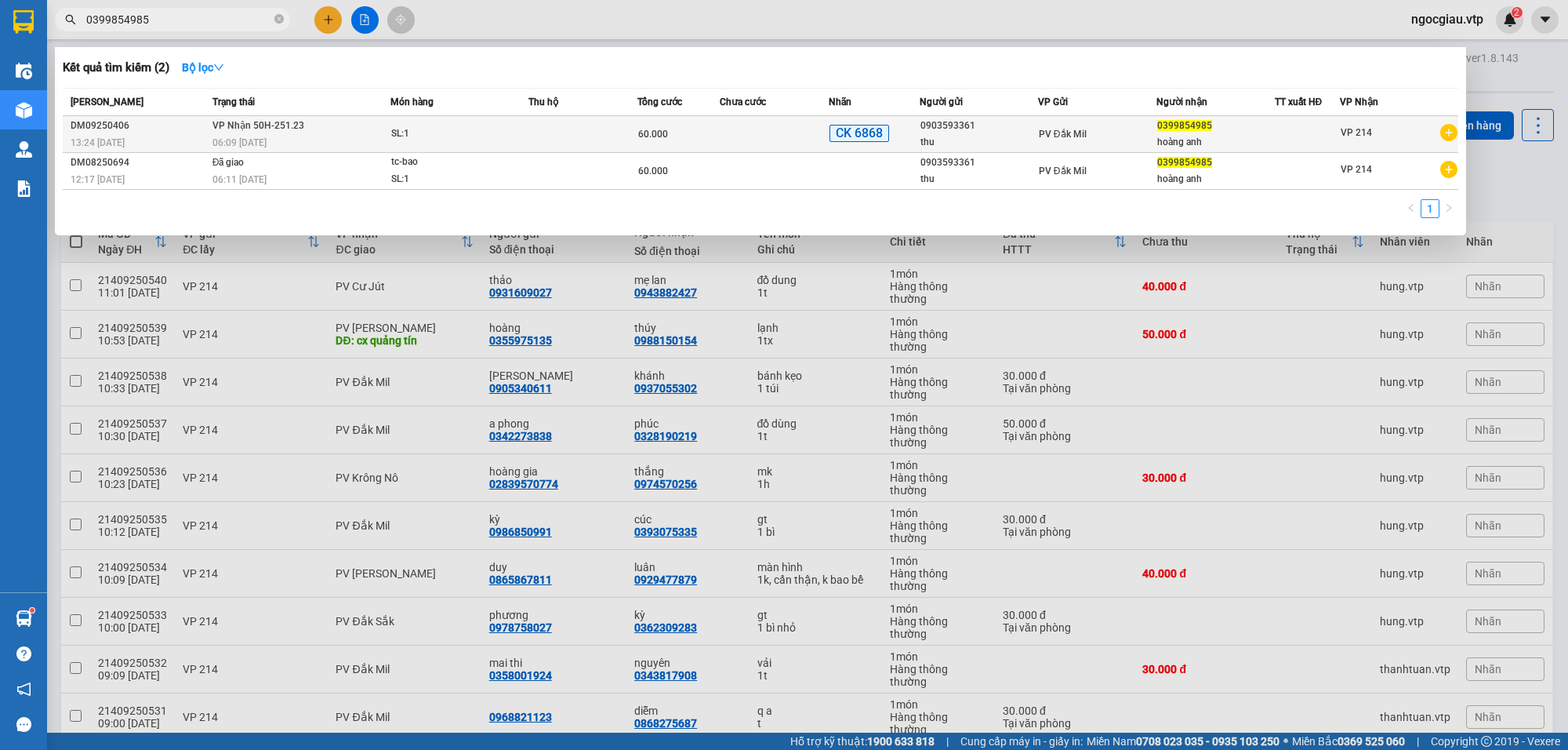
type input "0399854985"
click at [337, 126] on td "VP Nhận 50H-251.23 06:09 - 14/09" at bounding box center [299, 135] width 182 height 37
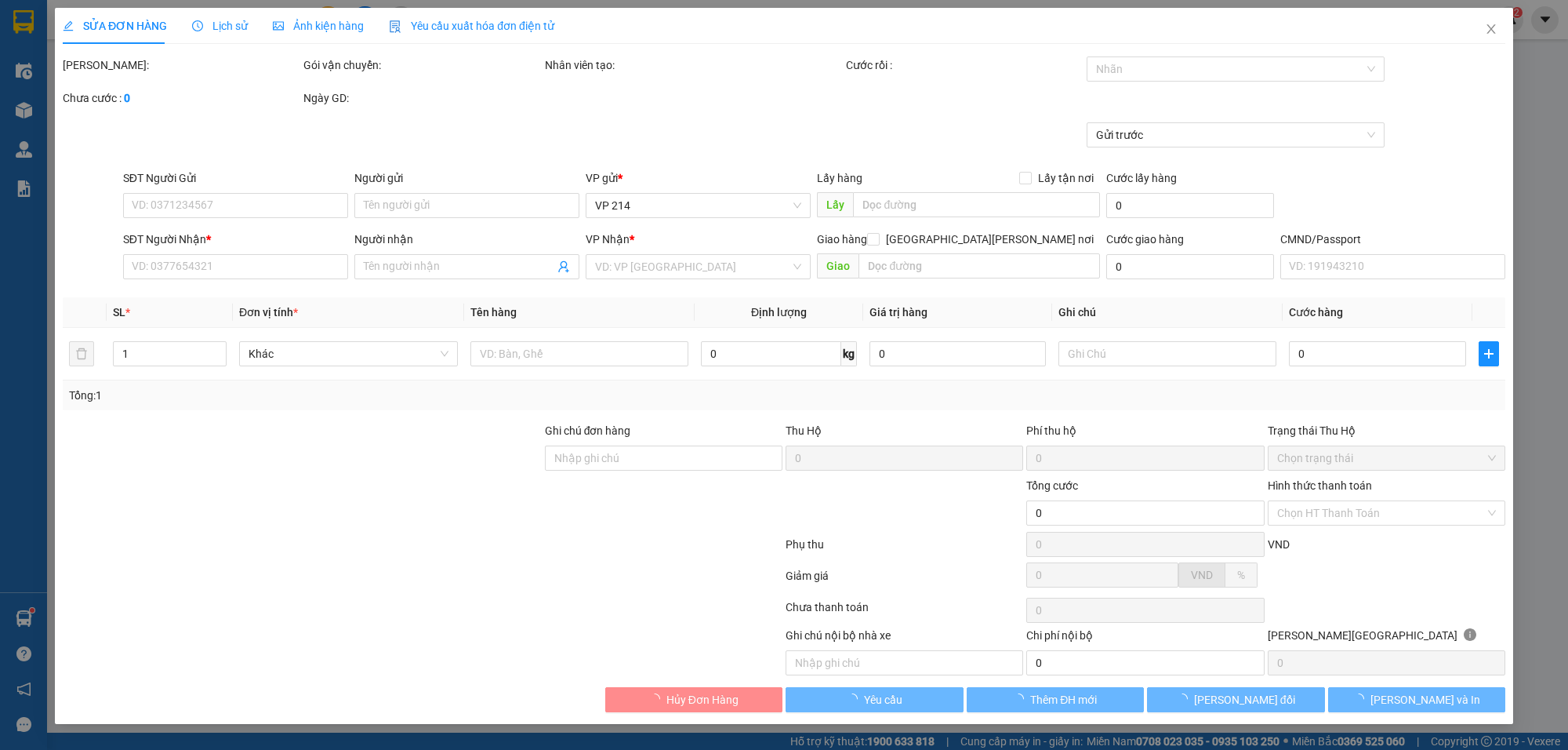
type input "0903593361"
type input "thu"
type input "0399854985"
type input "hoàng anh"
type input "Ck 68. 60k ngày 13.09 lúc 13h23"
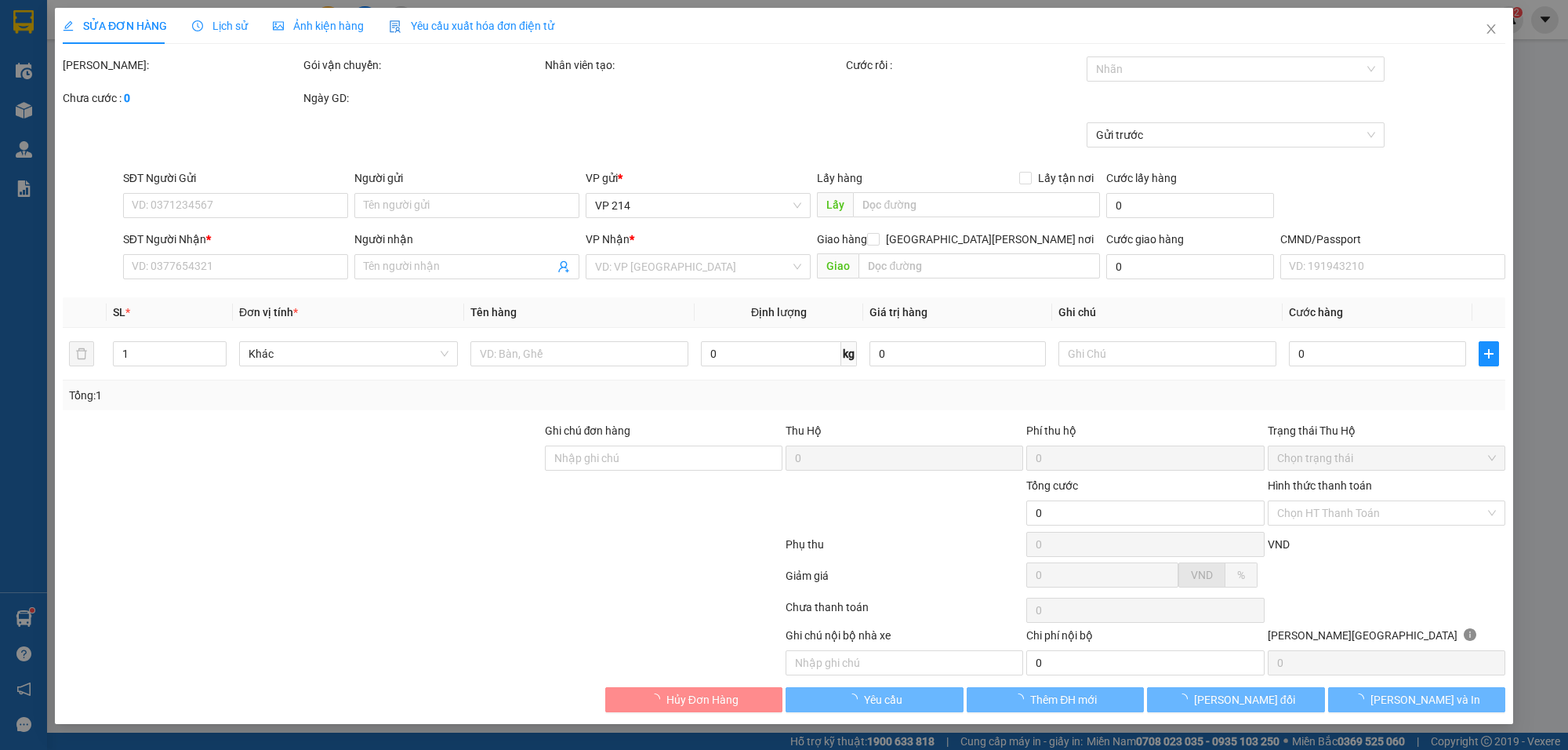
type input "60.000"
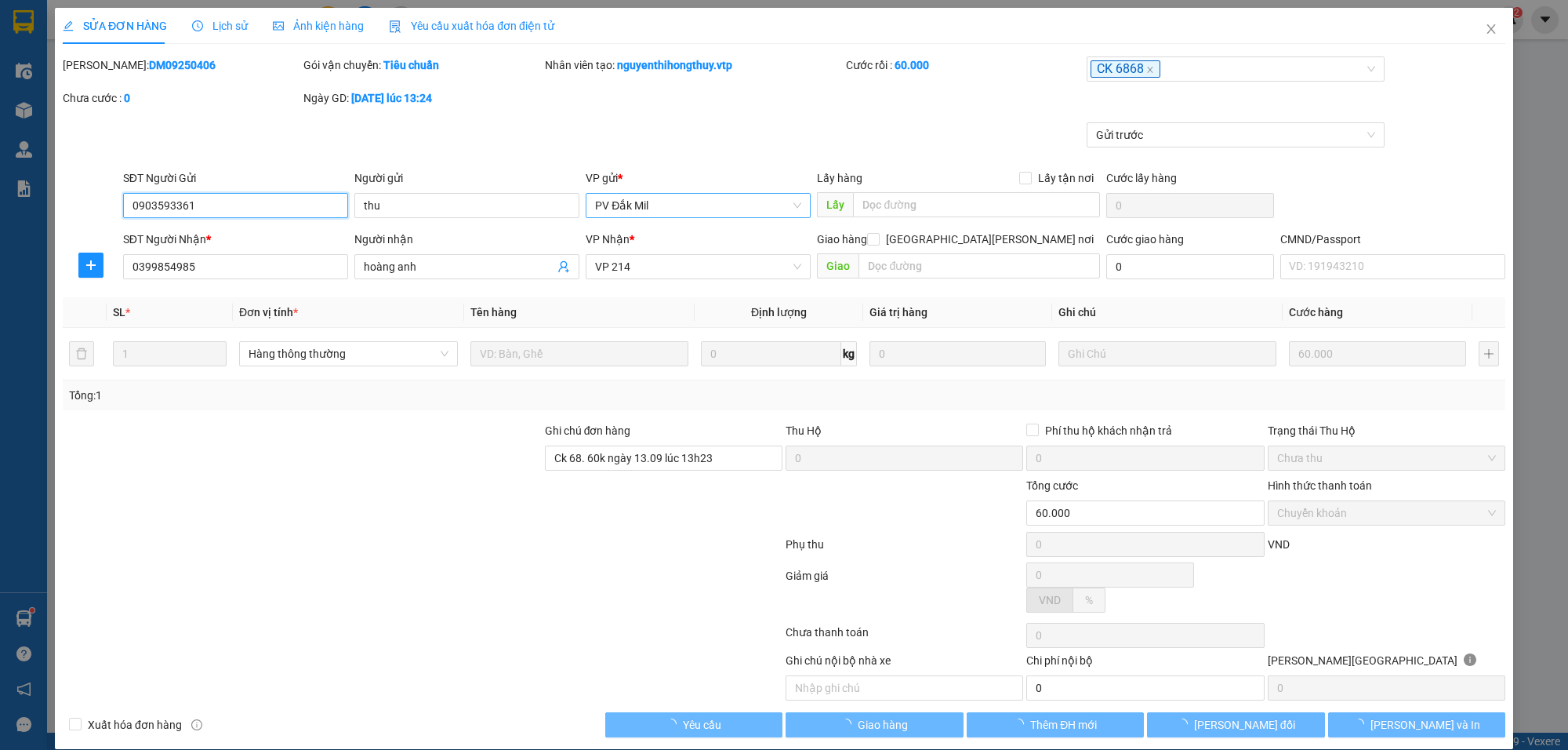
type input "3.000"
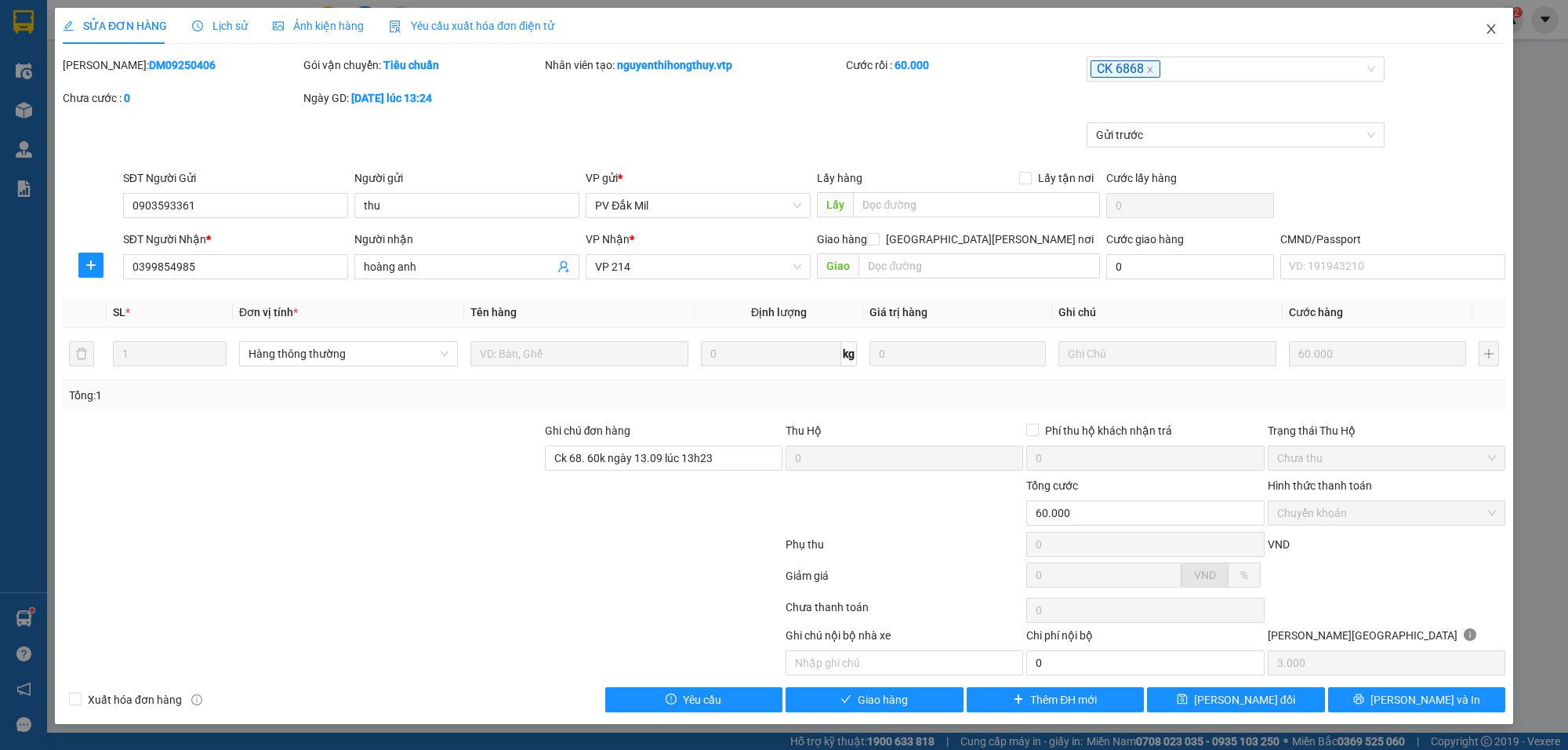
click at [1485, 29] on icon "close" at bounding box center [1490, 29] width 13 height 13
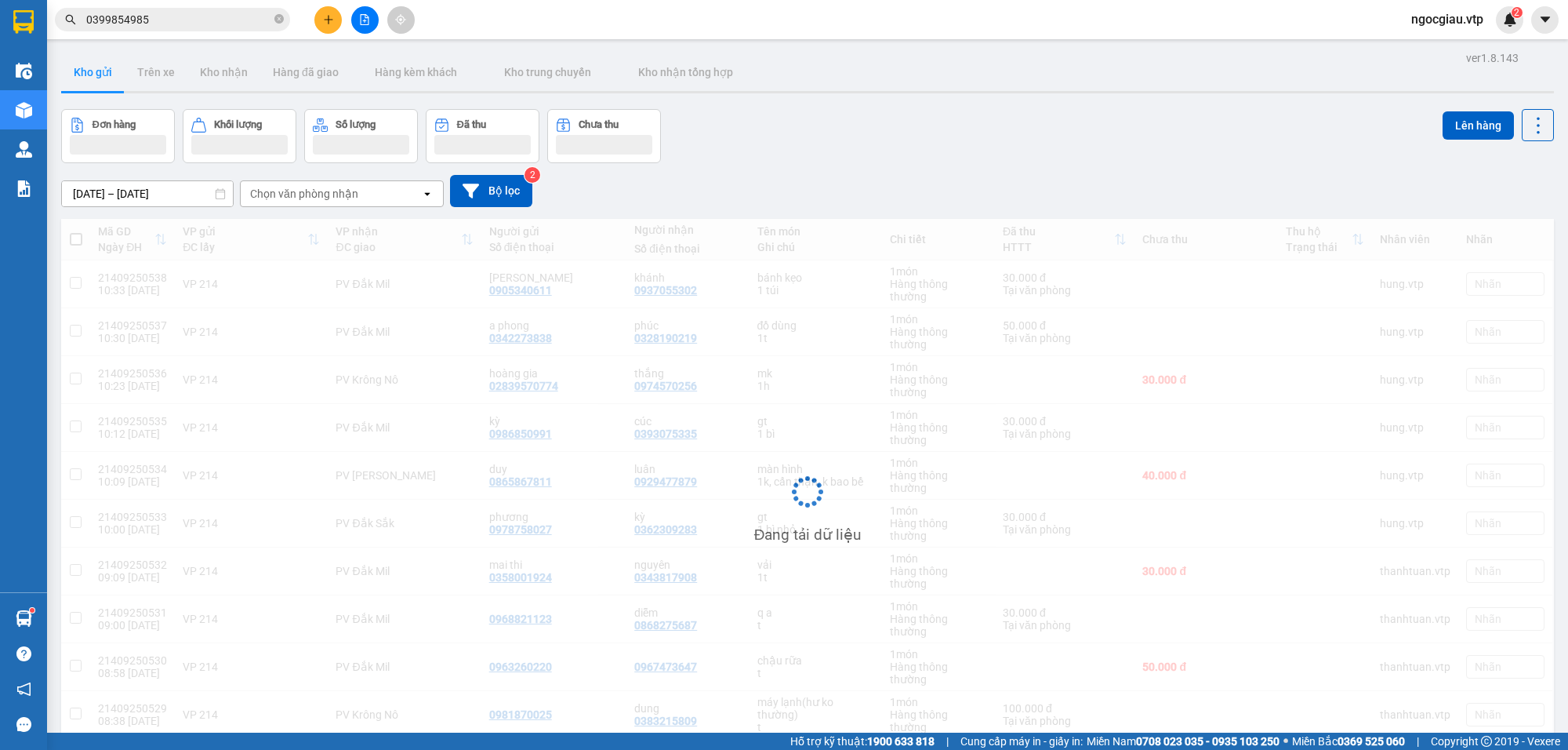
click at [181, 26] on input "0399854985" at bounding box center [179, 20] width 185 height 18
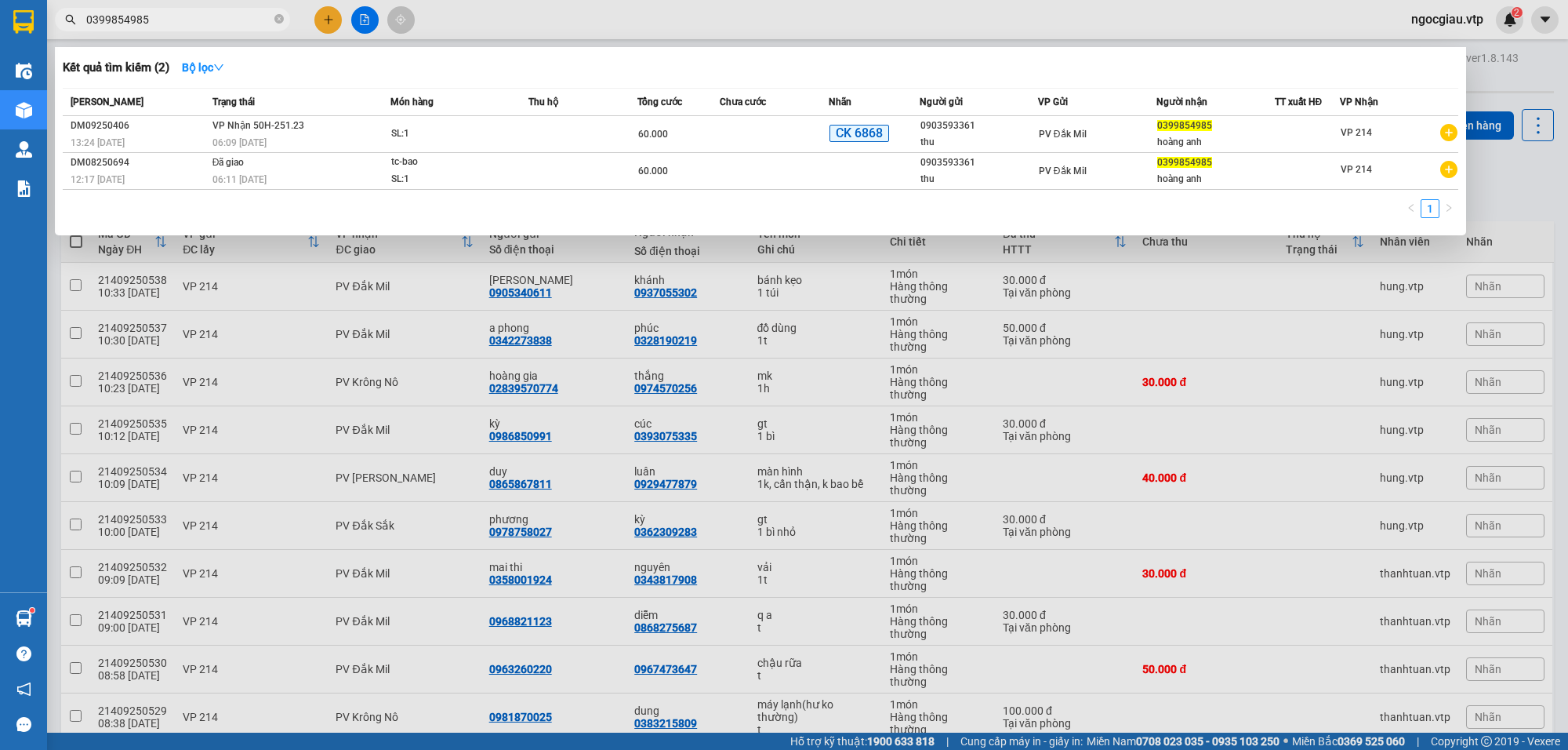
click at [181, 26] on input "0399854985" at bounding box center [179, 20] width 185 height 18
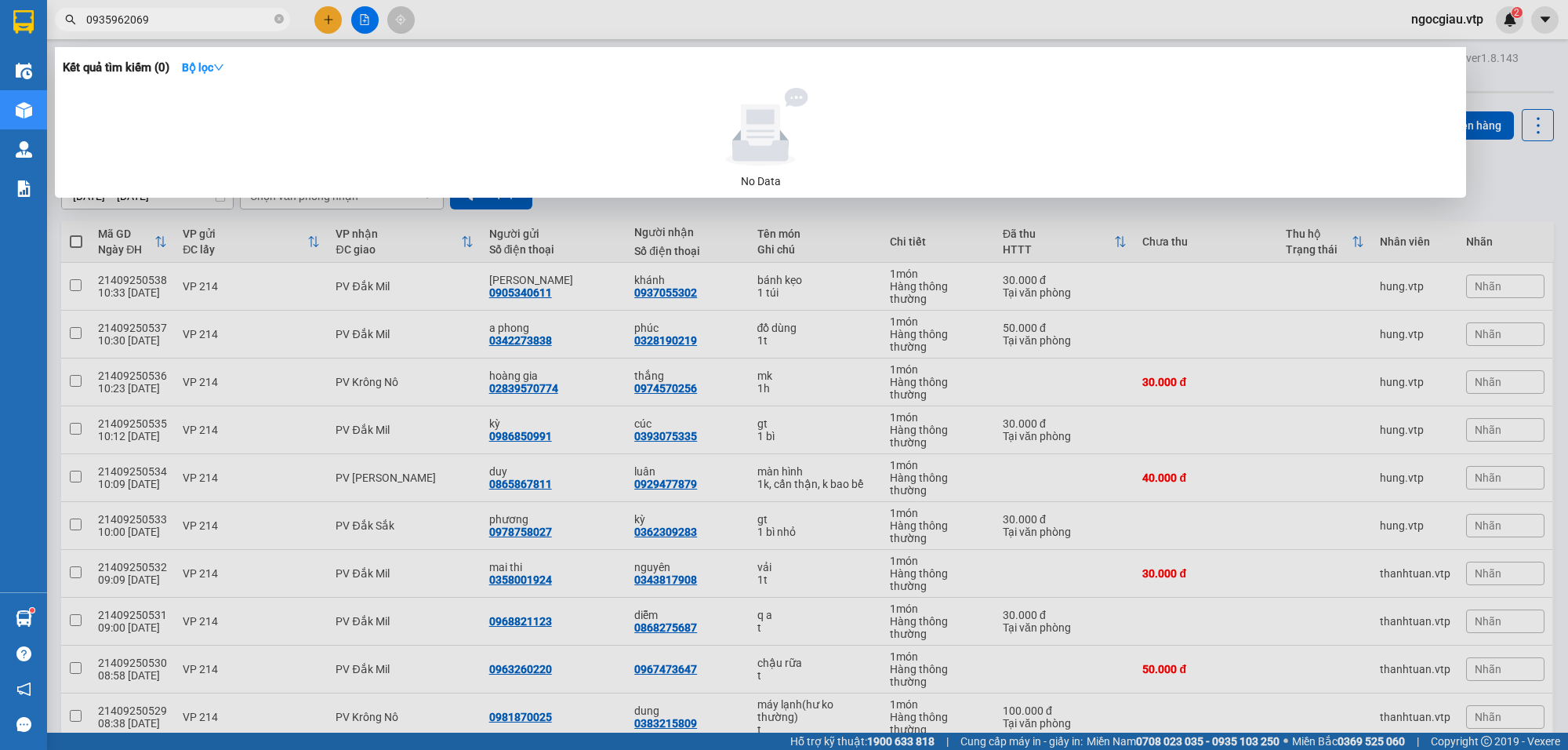
click at [1118, 697] on div at bounding box center [784, 375] width 1568 height 750
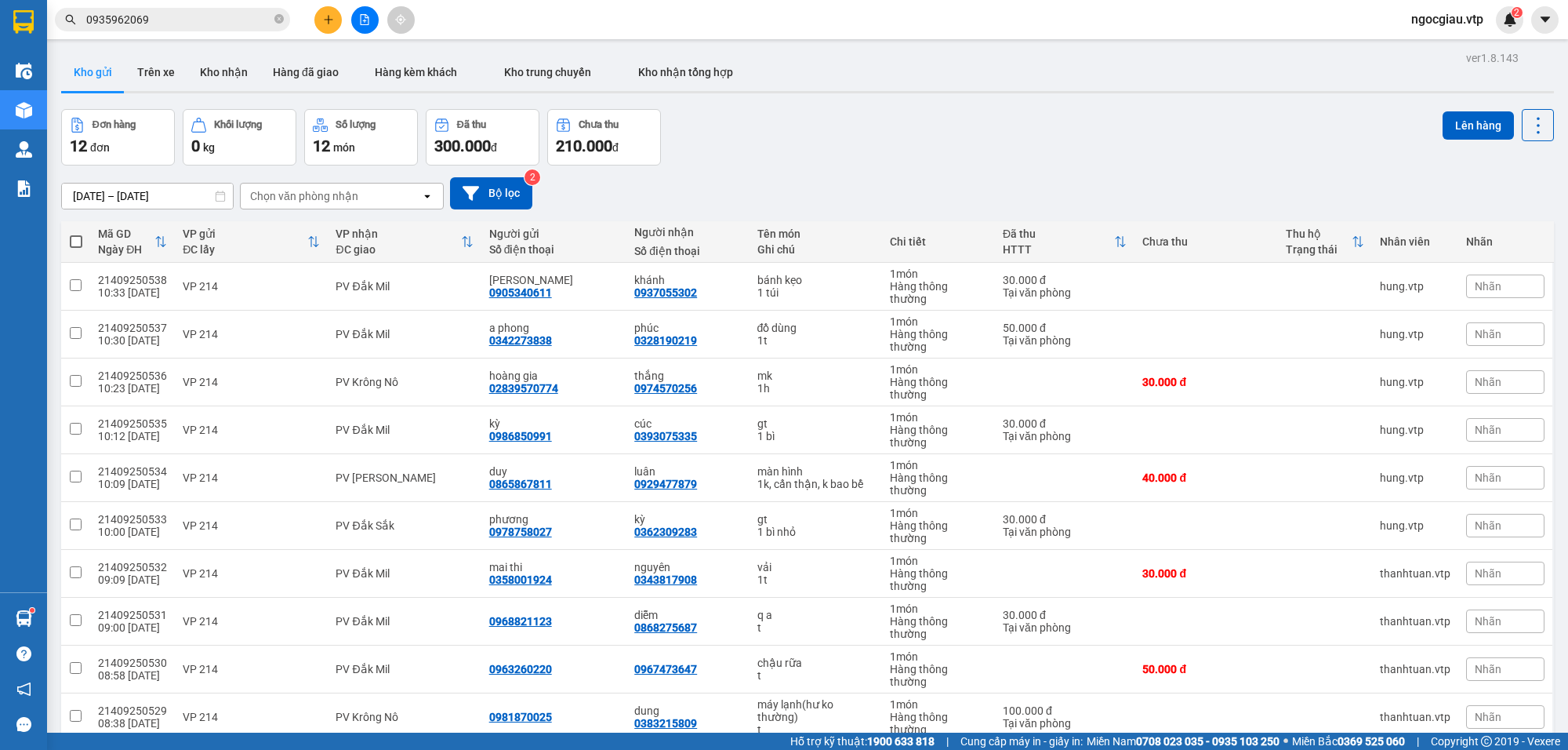
click at [175, 17] on input "0935962069" at bounding box center [179, 20] width 185 height 18
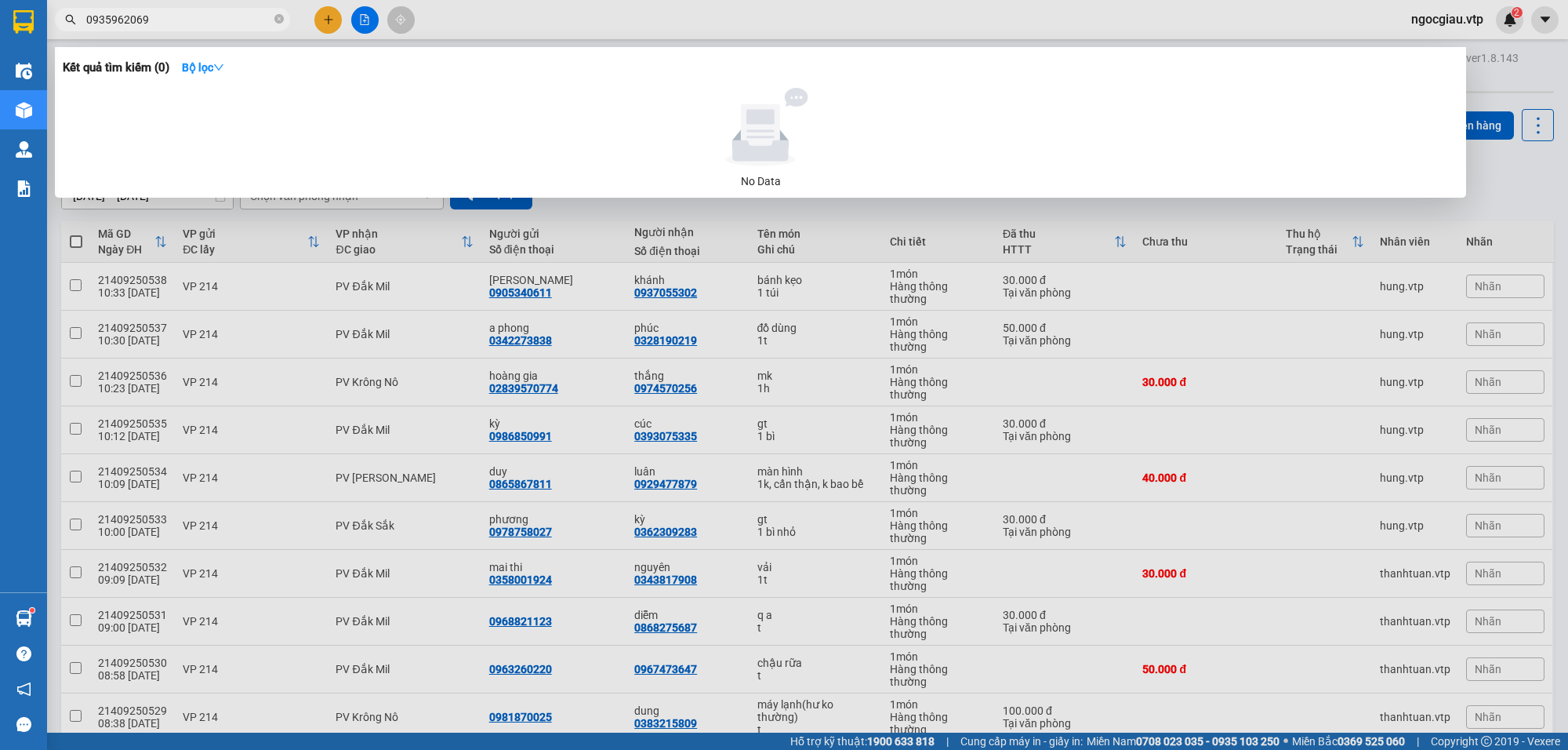
click at [175, 17] on input "0935962069" at bounding box center [179, 20] width 185 height 18
click at [200, 22] on input "09736011" at bounding box center [179, 20] width 185 height 18
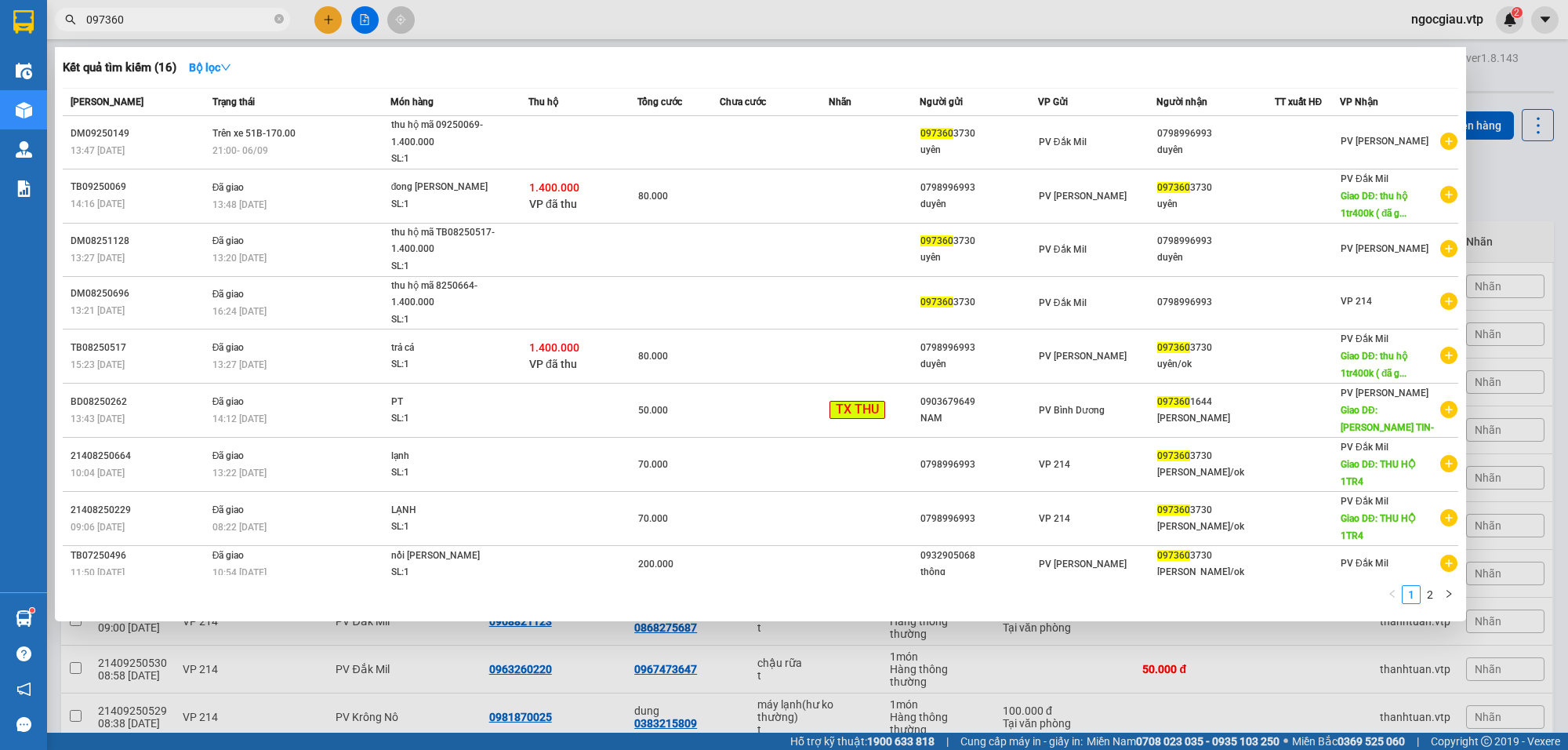
click at [147, 18] on input "097360" at bounding box center [179, 20] width 185 height 18
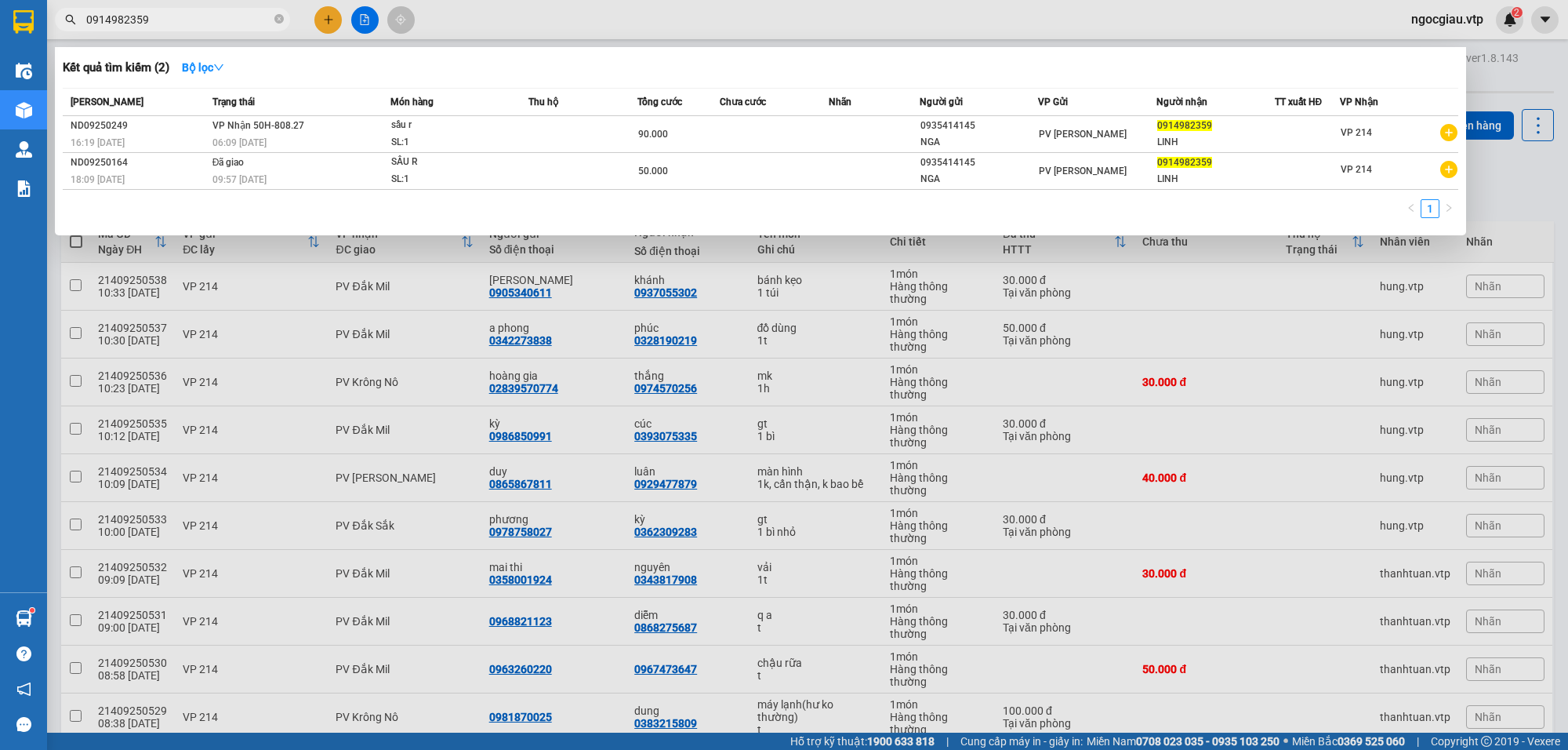
click at [186, 25] on input "0914982359" at bounding box center [179, 20] width 185 height 18
type input "0397790706"
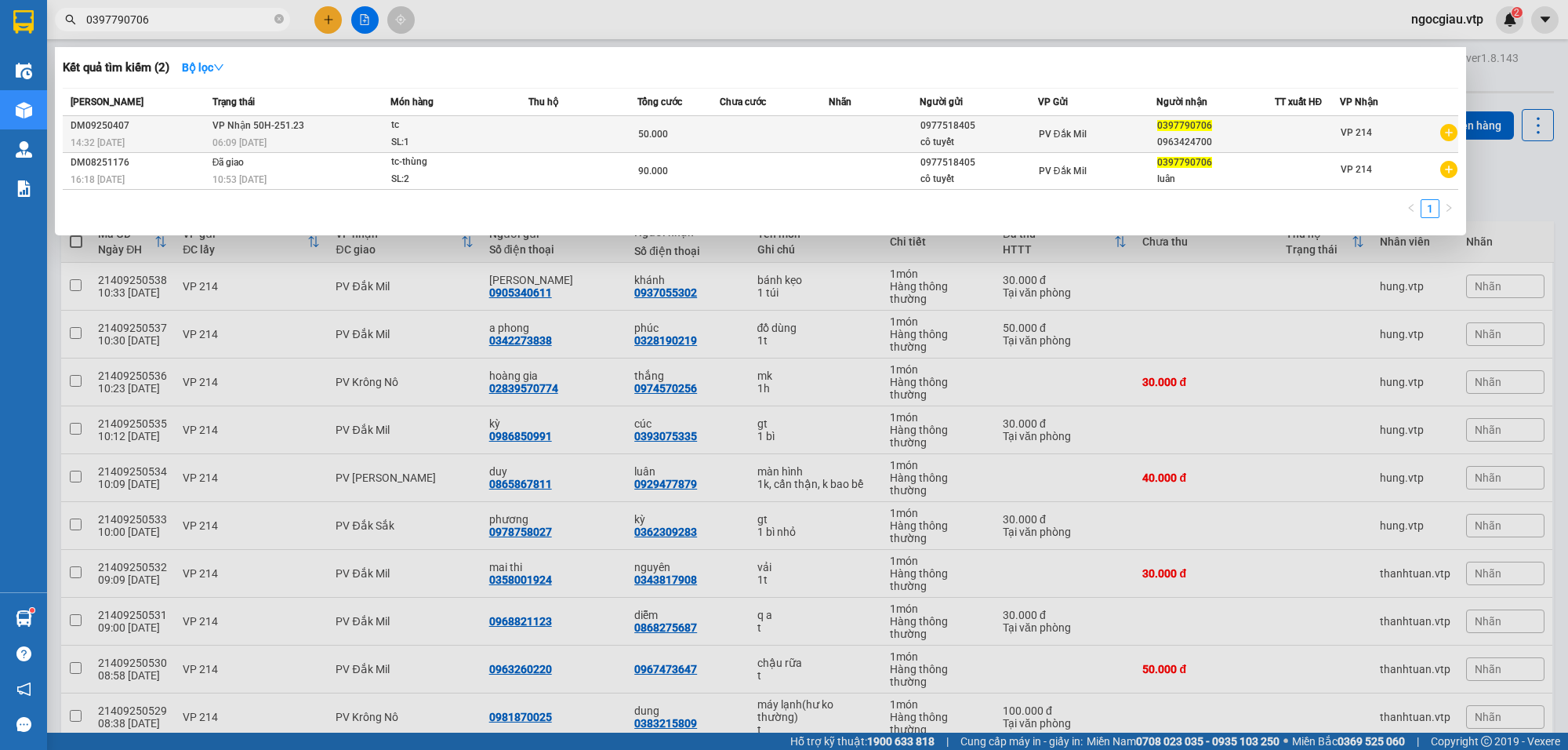
click at [483, 145] on div "SL: 1" at bounding box center [450, 143] width 118 height 18
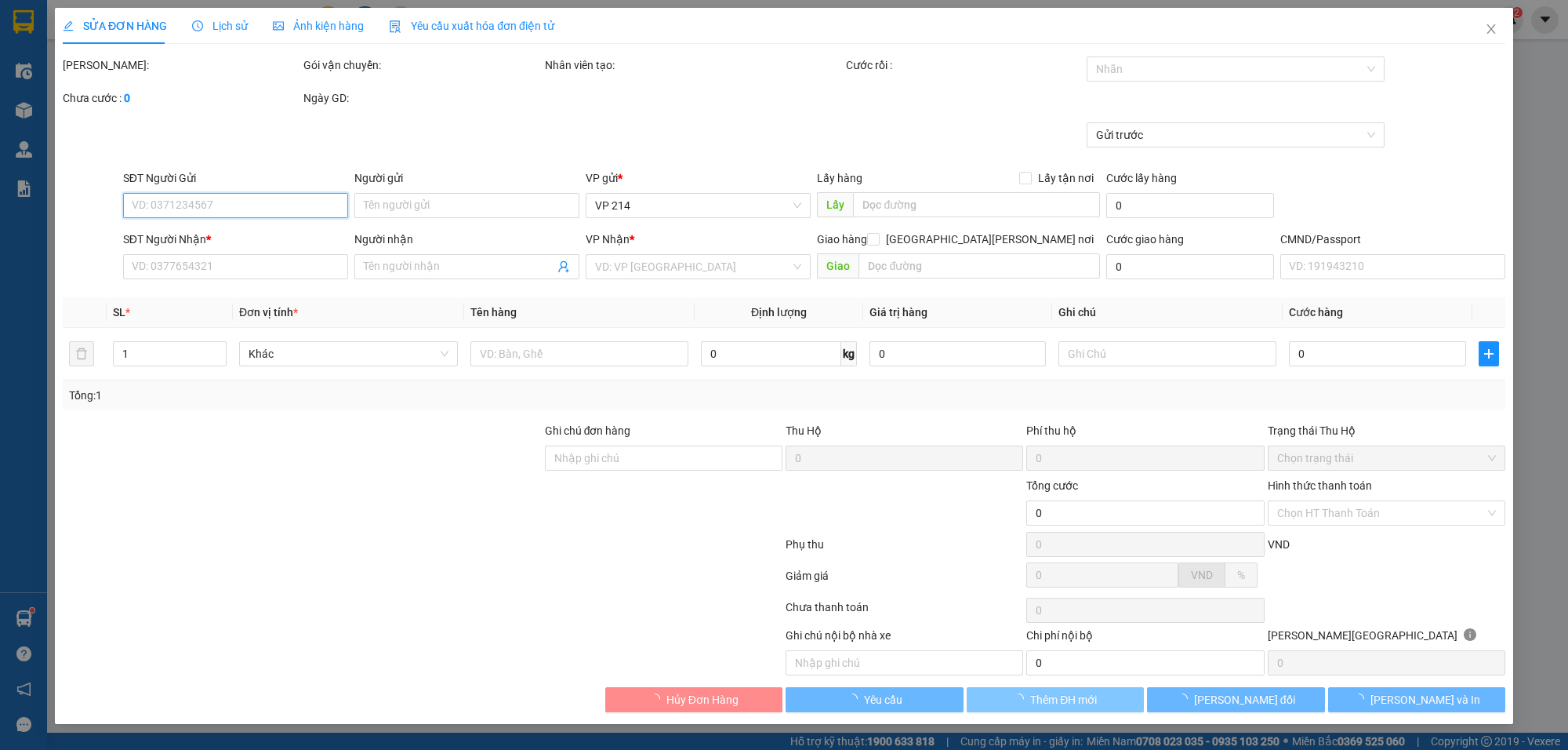
type input "2.500"
type input "0977518405"
type input "cô tuyết"
type input "0397790706"
type input "0963424700"
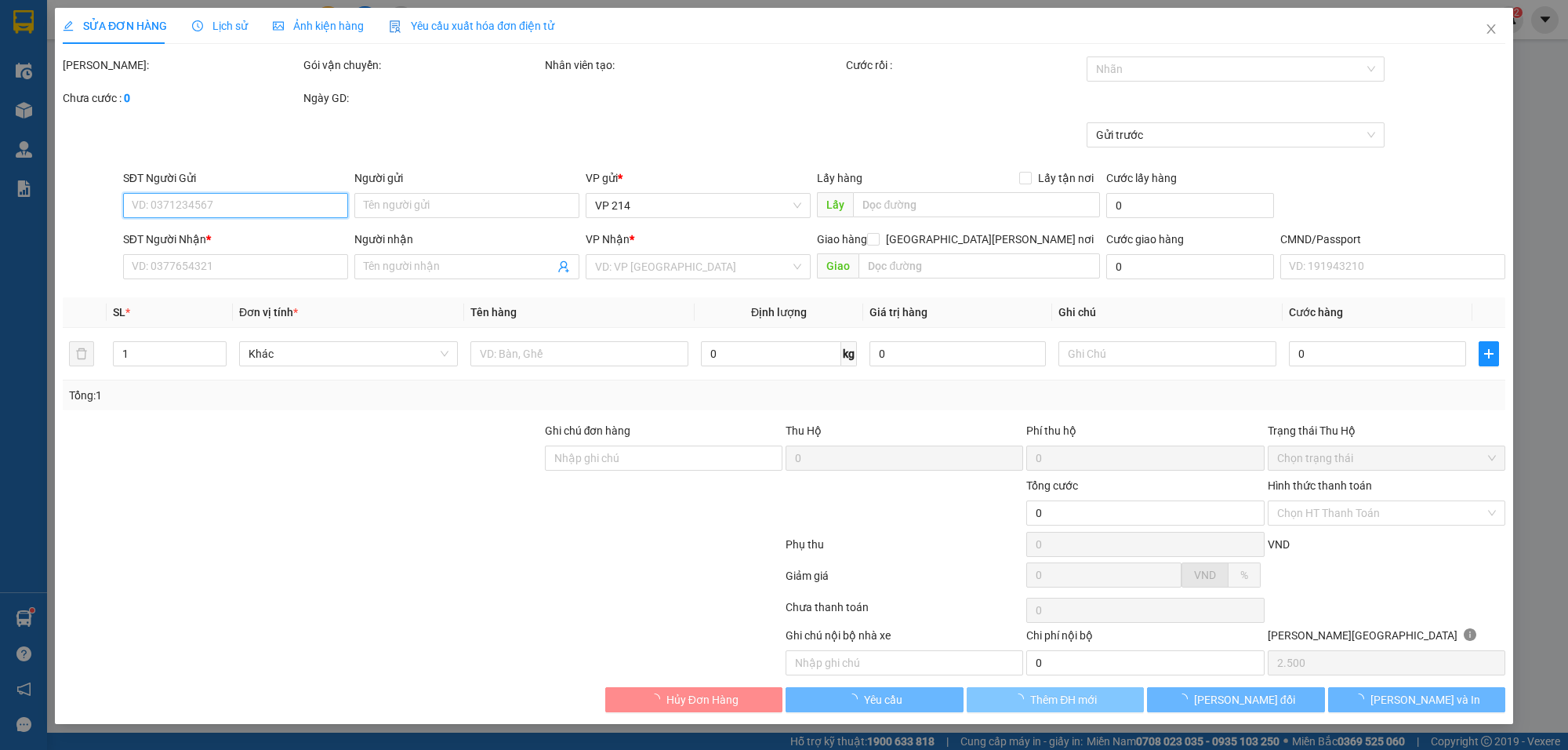
type input "50.000"
type input "0"
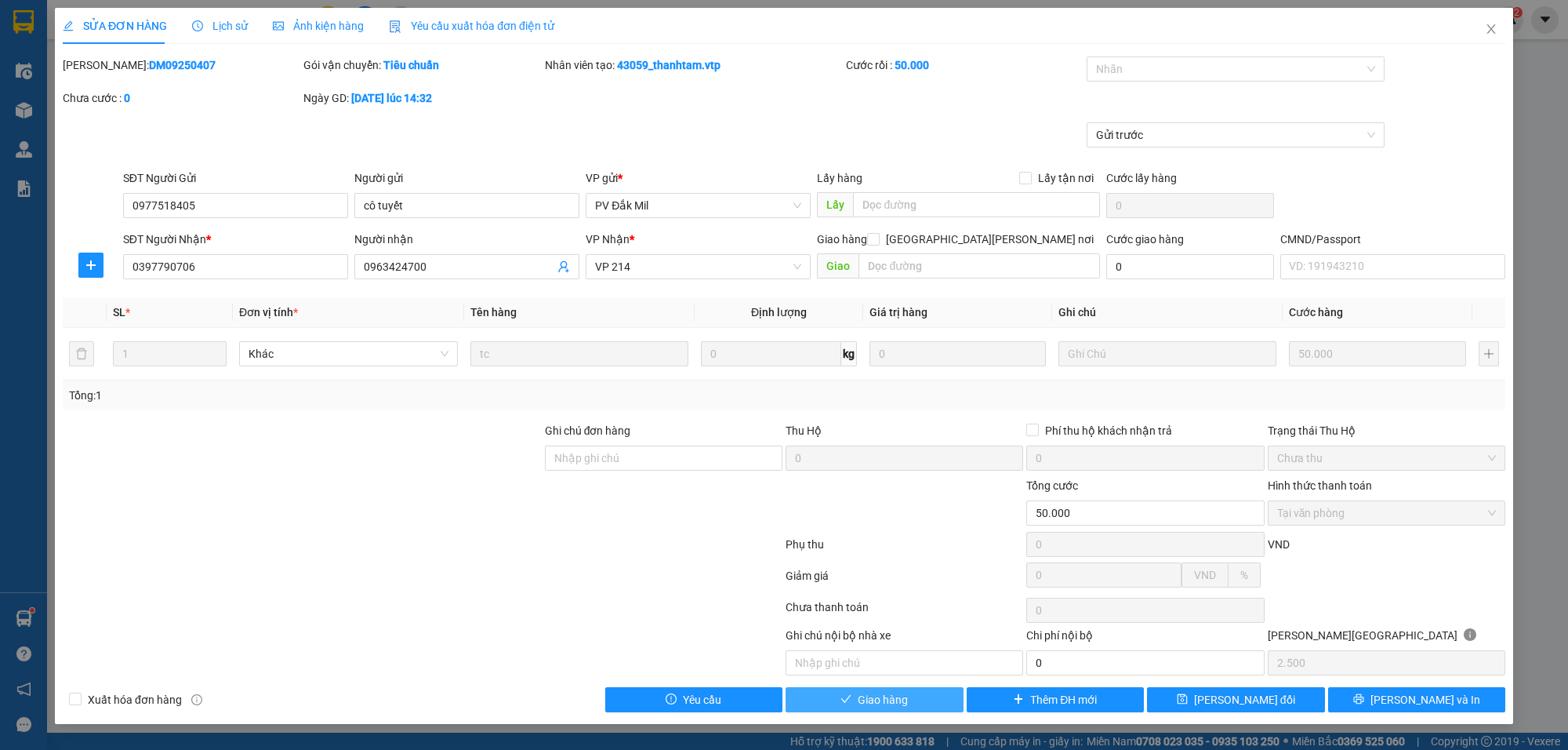
click at [902, 698] on span "Giao hàng" at bounding box center [882, 700] width 50 height 18
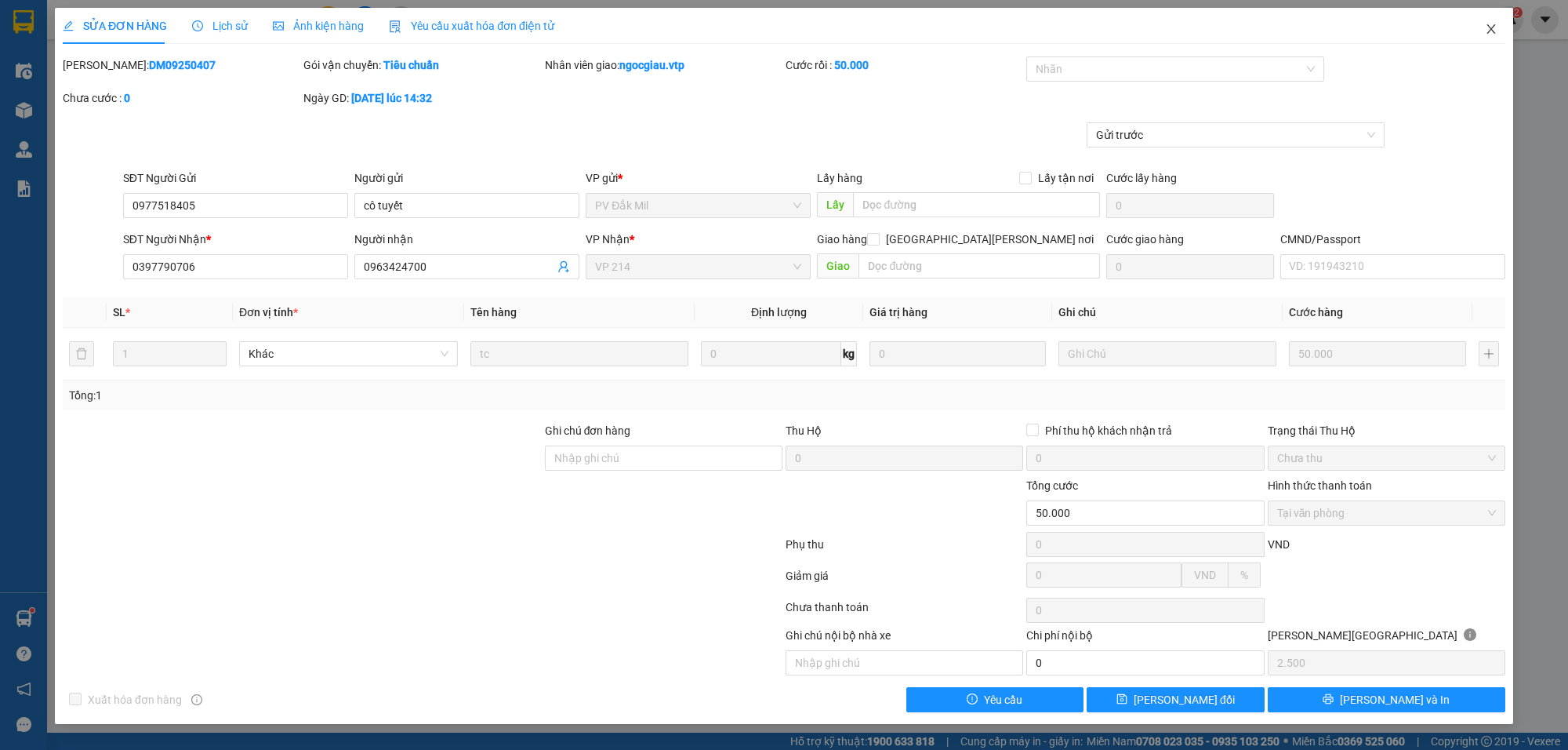
click at [1492, 35] on icon "close" at bounding box center [1490, 29] width 13 height 13
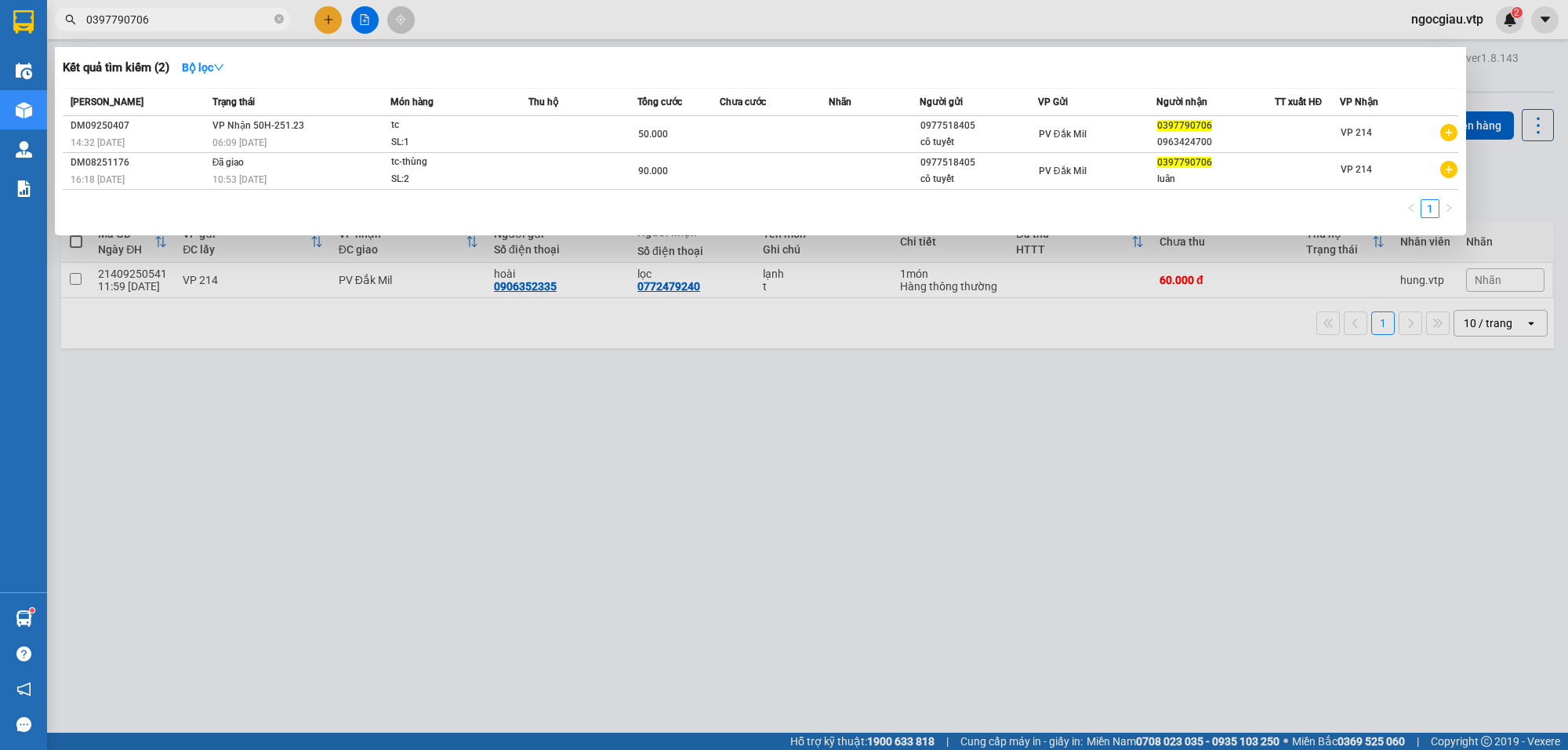
click at [196, 20] on input "0397790706" at bounding box center [179, 20] width 185 height 18
type input "0914982359"
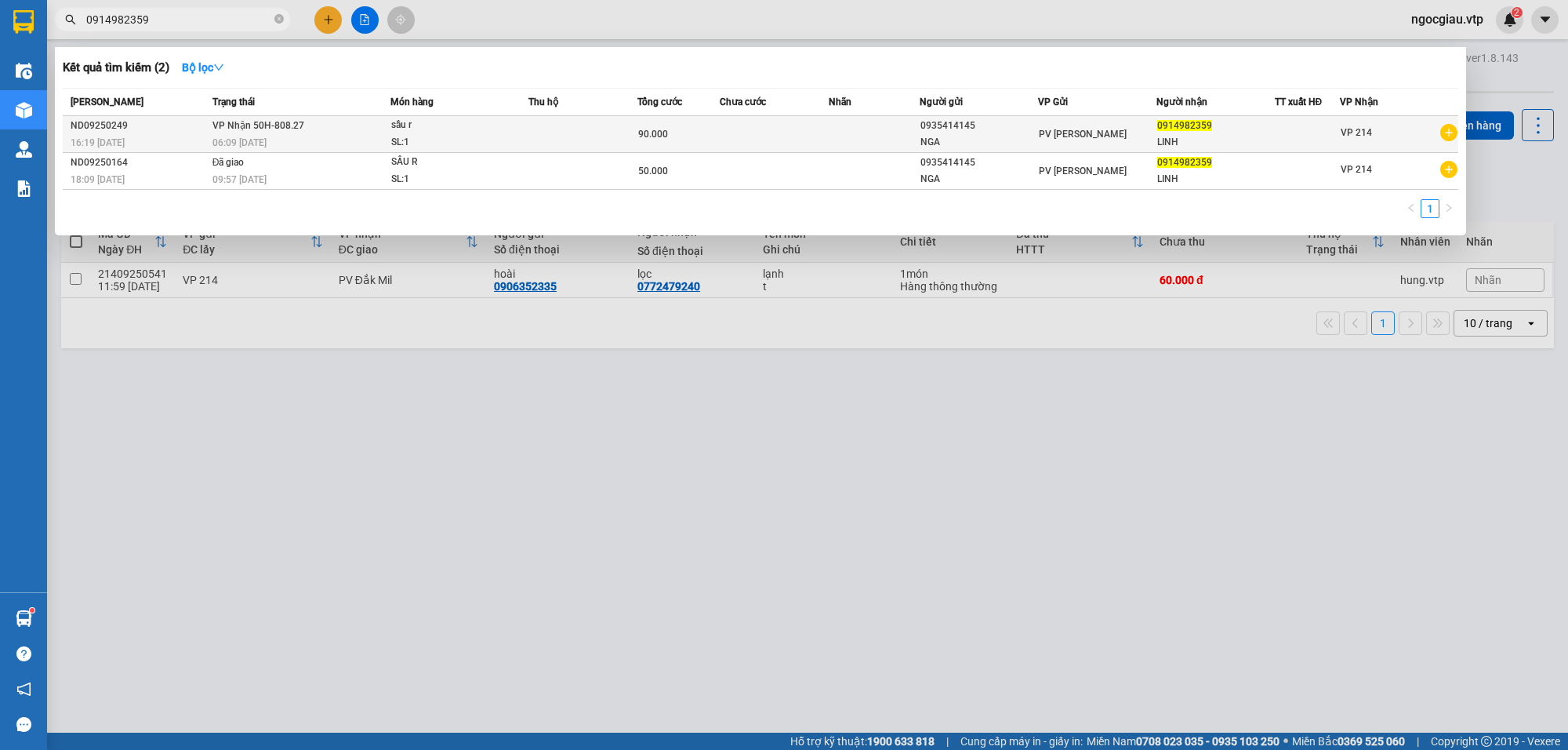
click at [750, 135] on td at bounding box center [774, 135] width 109 height 37
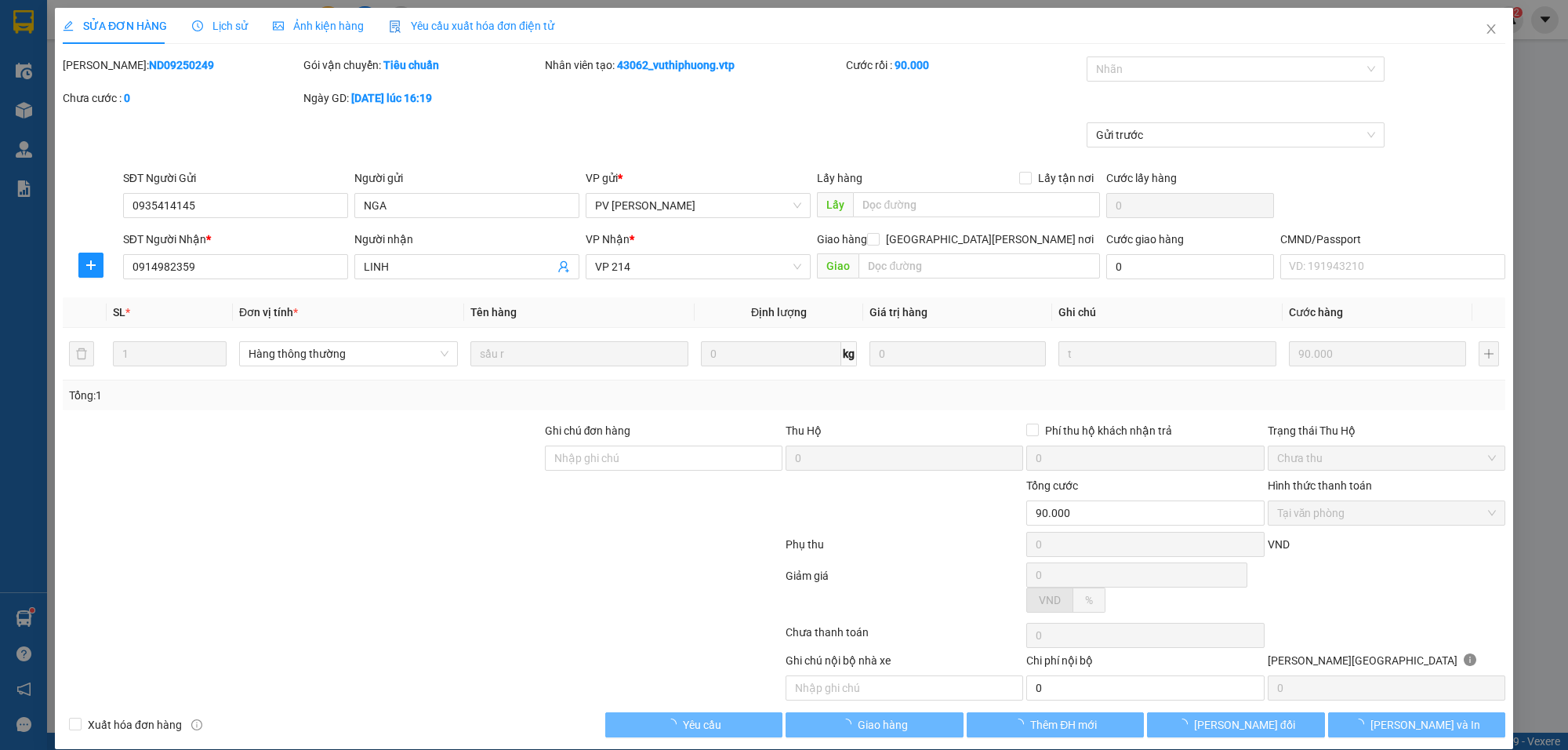
type input "4.500"
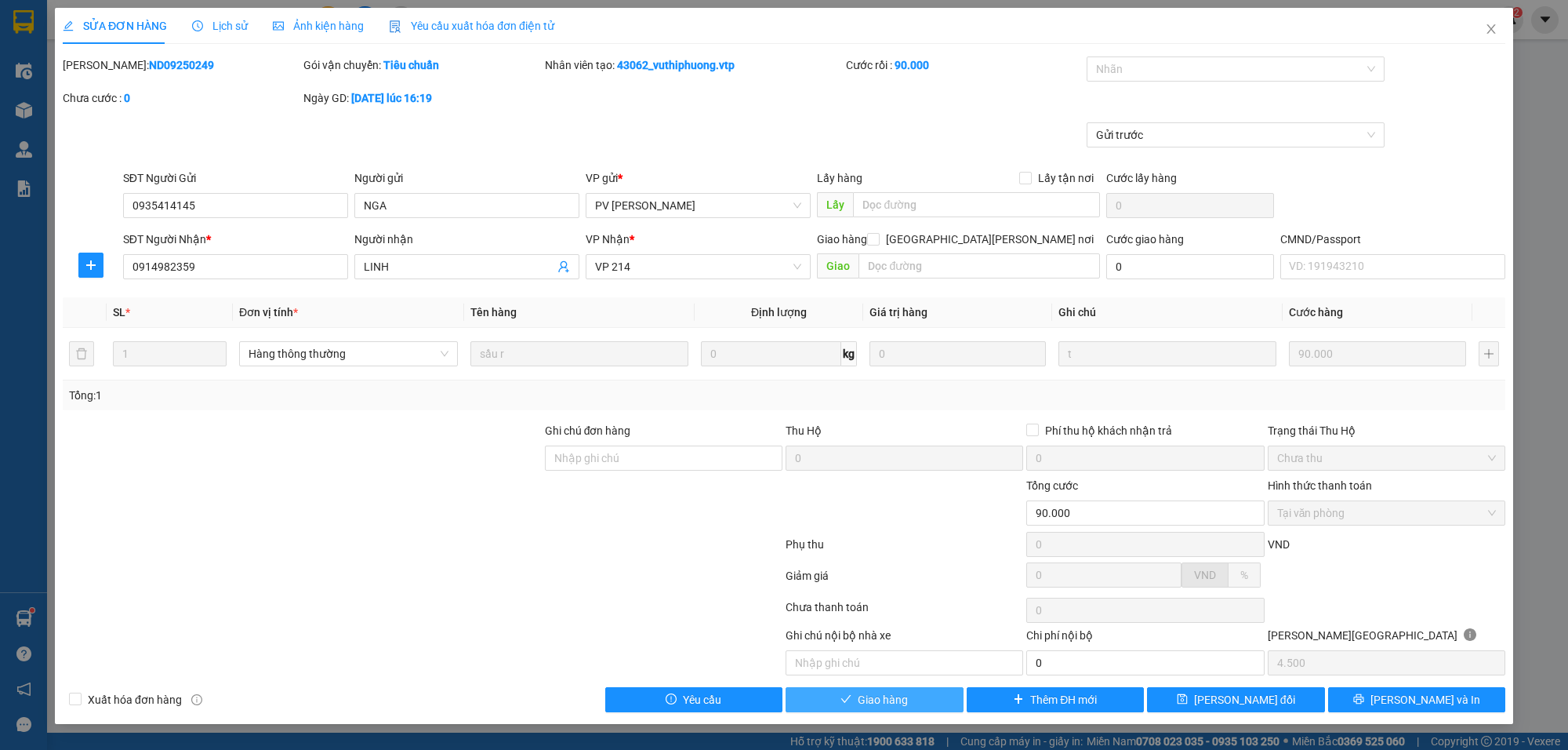
click at [865, 709] on span "Giao hàng" at bounding box center [882, 700] width 50 height 18
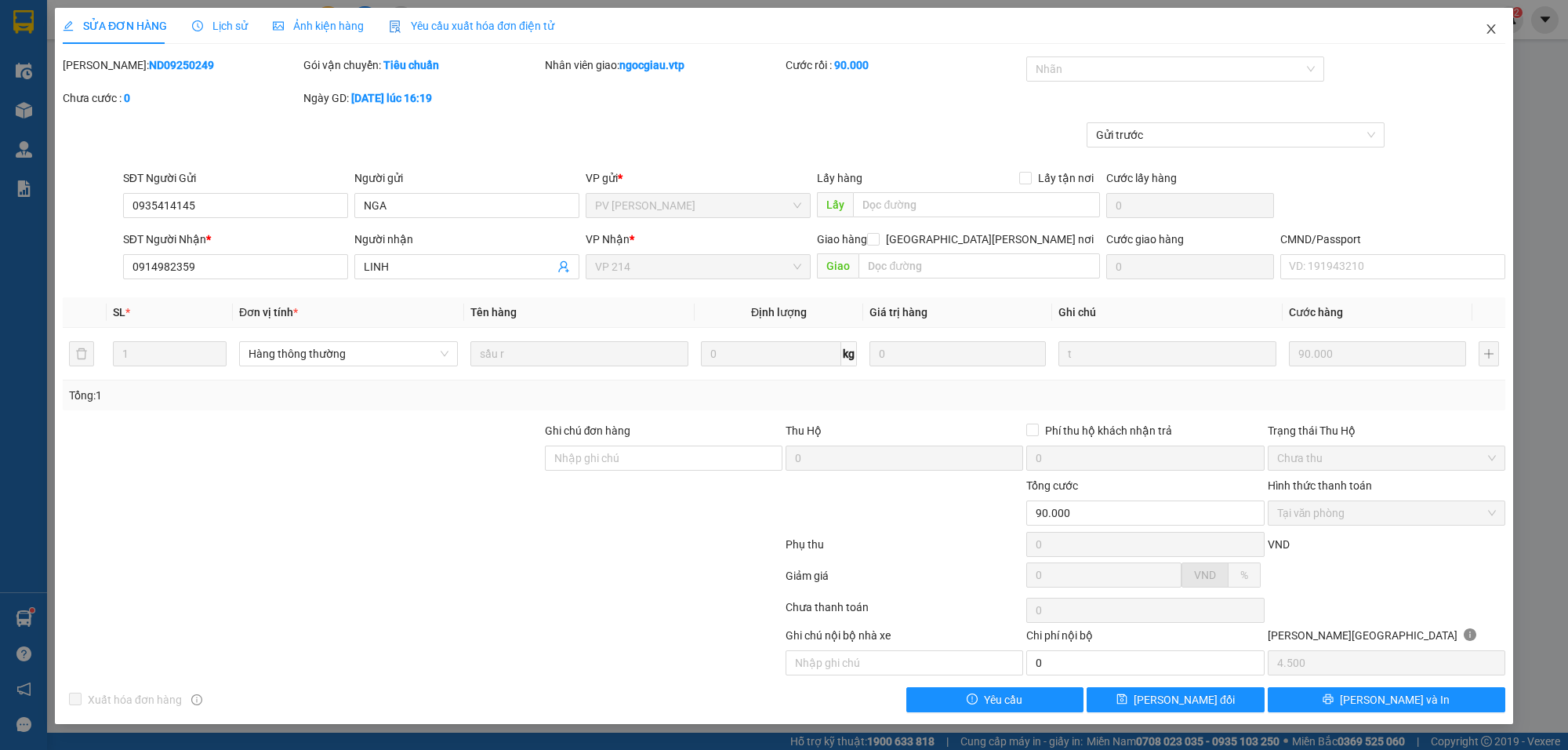
click at [1501, 29] on span "Close" at bounding box center [1490, 29] width 44 height 44
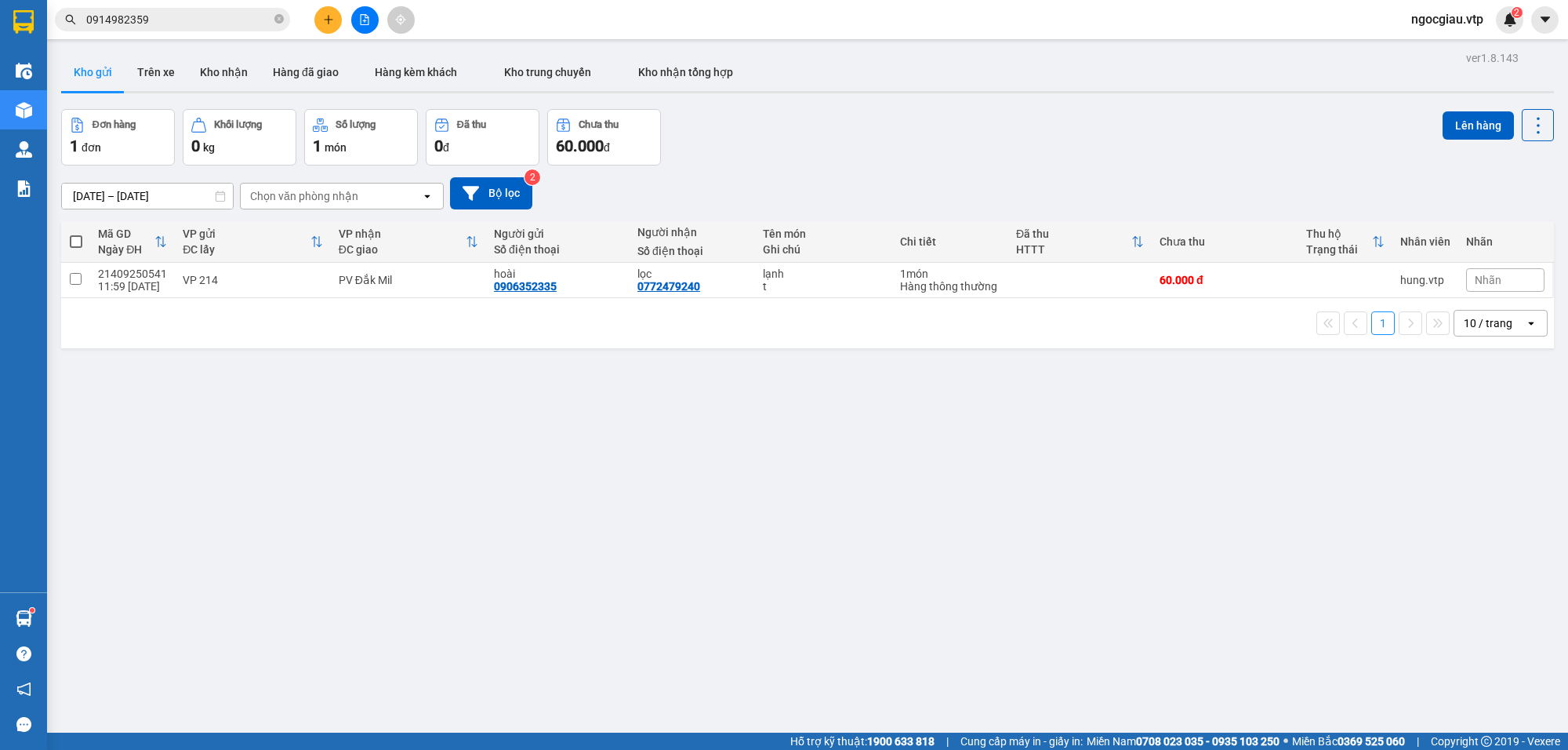
click at [170, 21] on input "0914982359" at bounding box center [179, 20] width 185 height 18
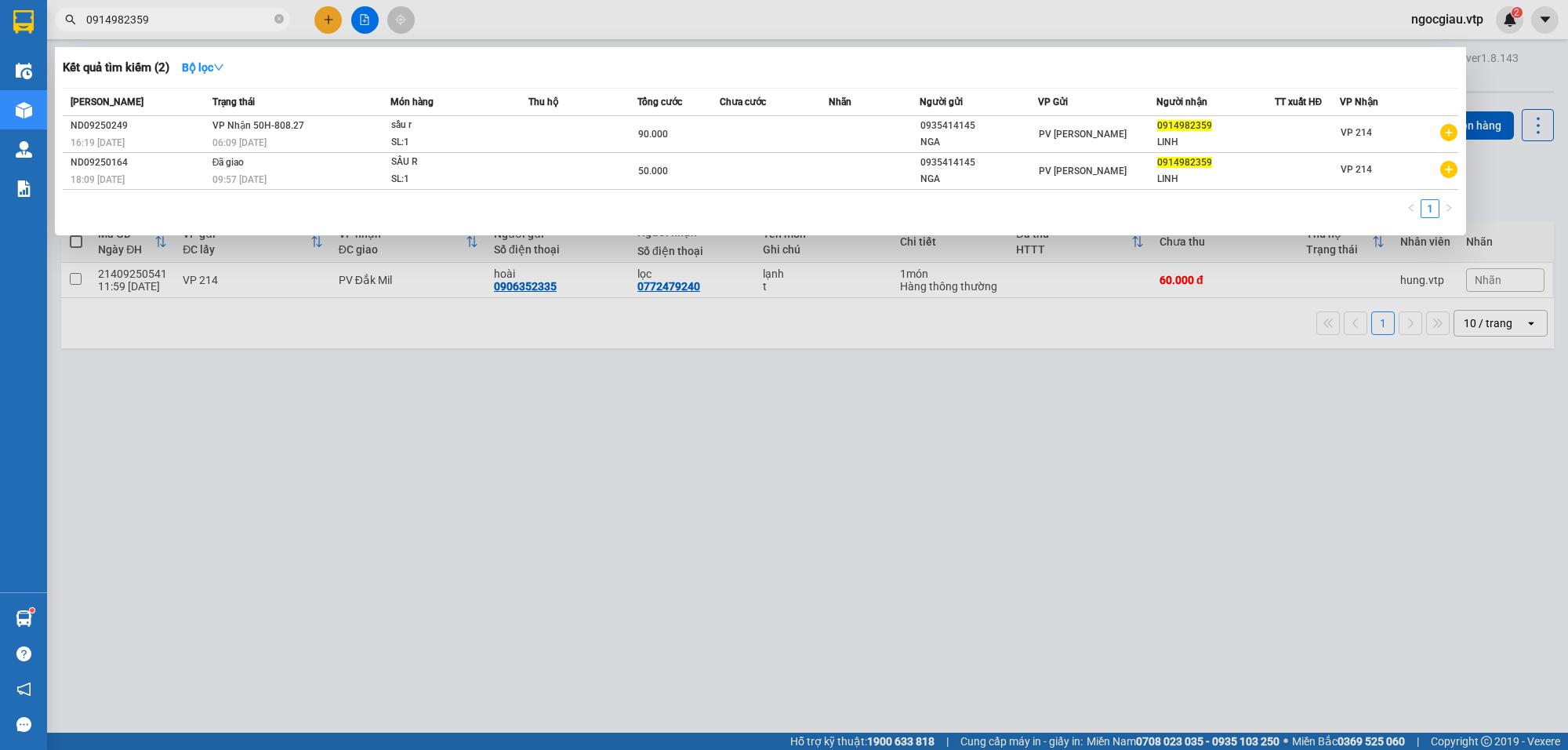
click at [170, 21] on input "0914982359" at bounding box center [179, 20] width 185 height 18
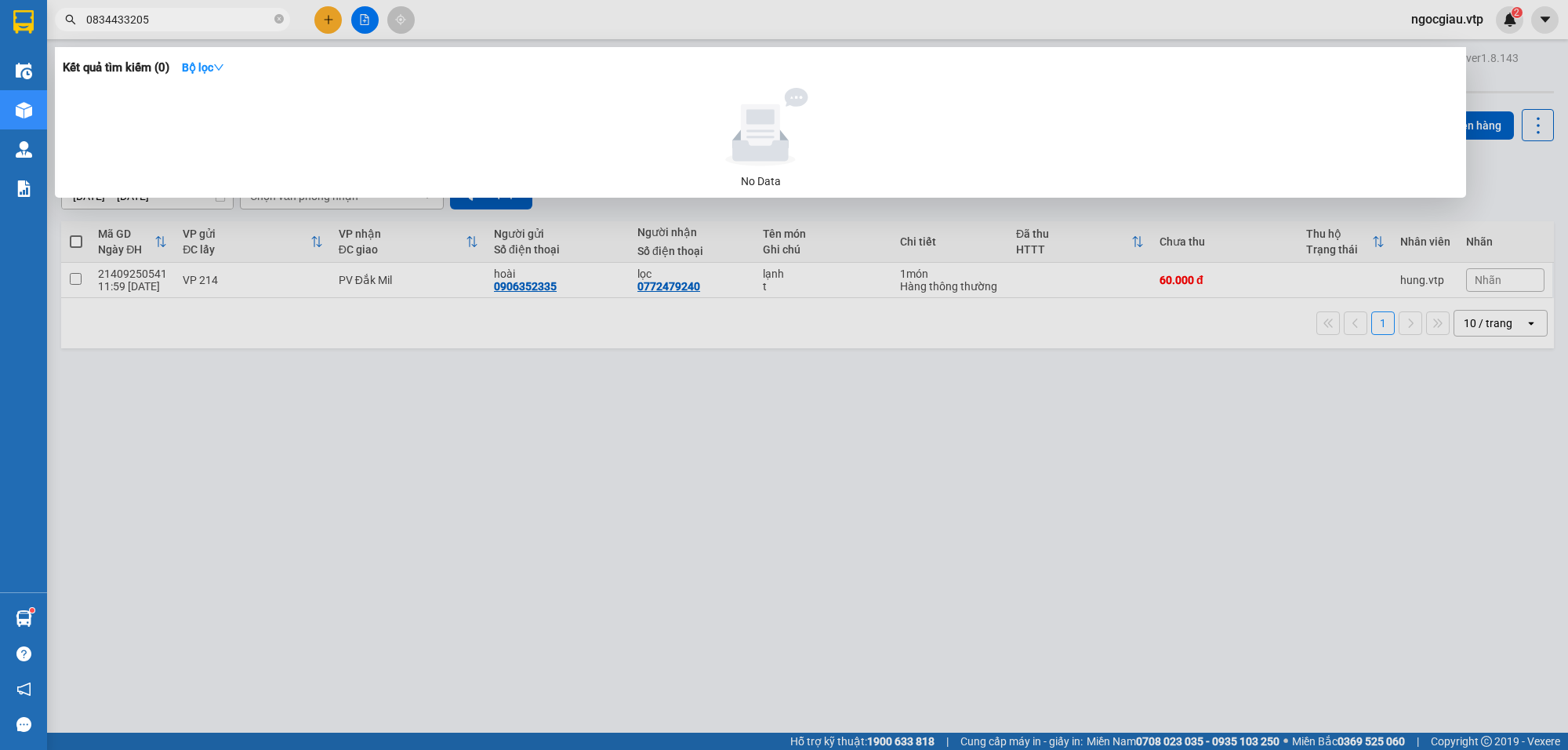
click at [196, 17] on input "0834433205" at bounding box center [179, 20] width 185 height 18
type input "0385146913"
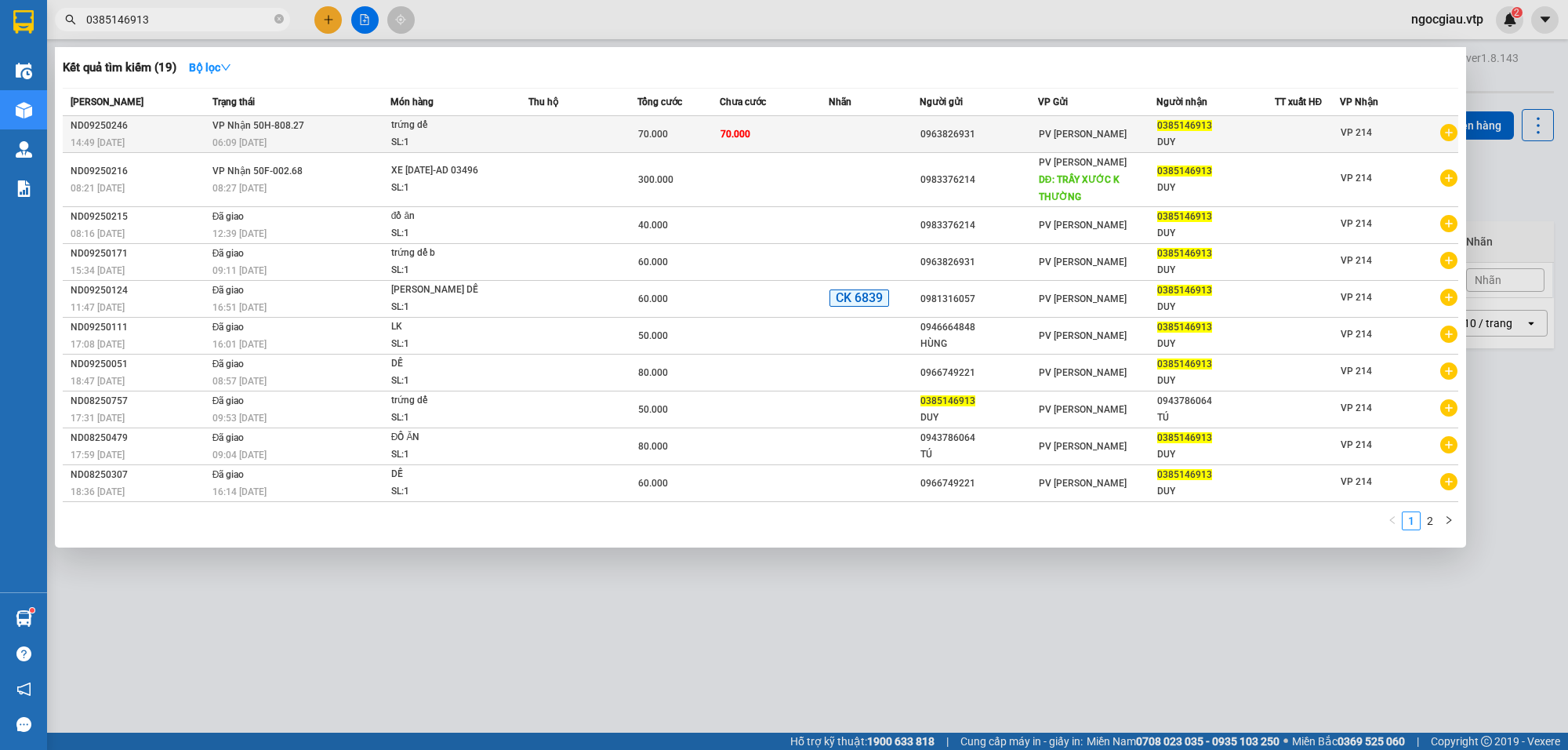
click at [676, 127] on div "70.000" at bounding box center [678, 135] width 80 height 18
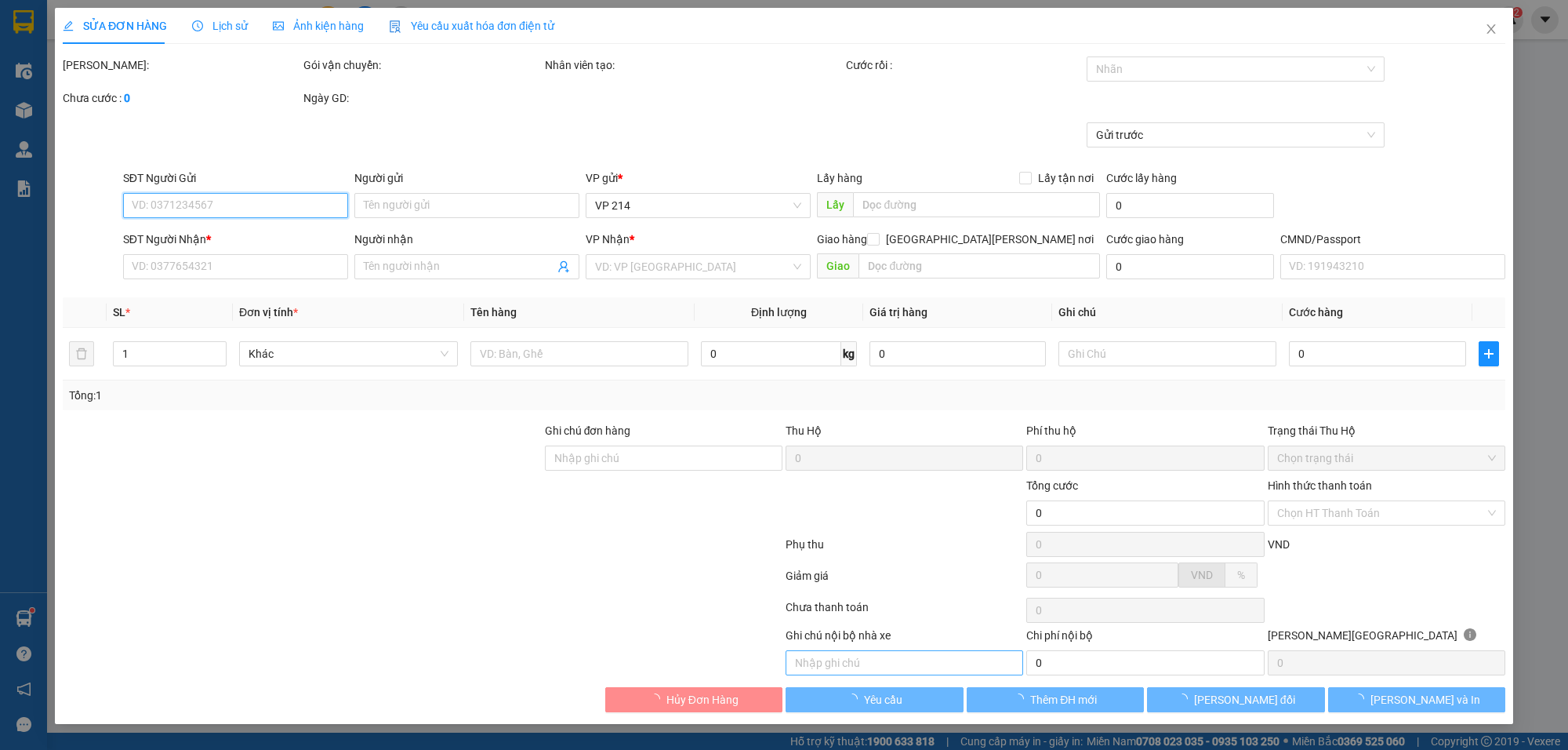
type input "0963826931"
type input "0385146913"
type input "DUY"
type input "70.000"
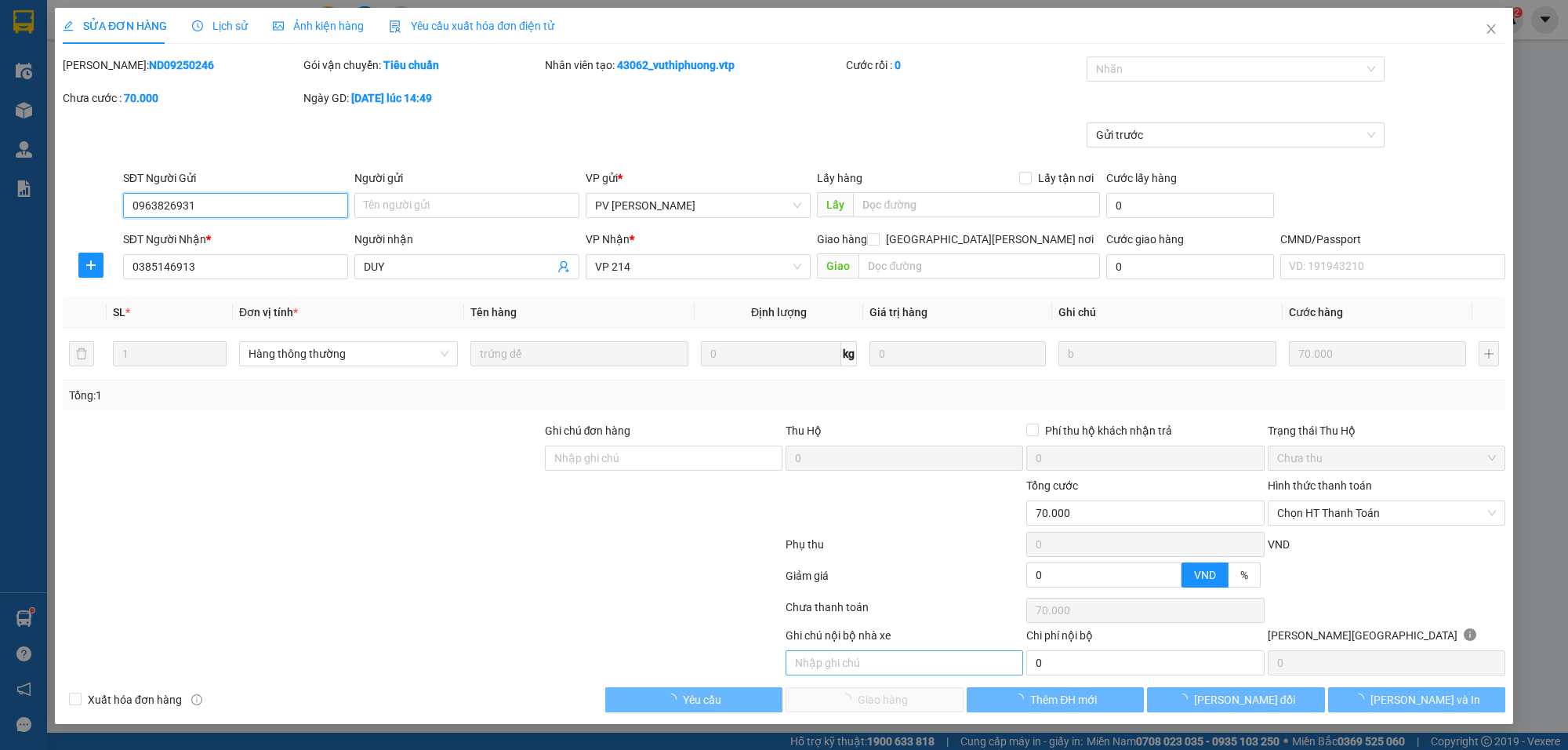
type input "3.500"
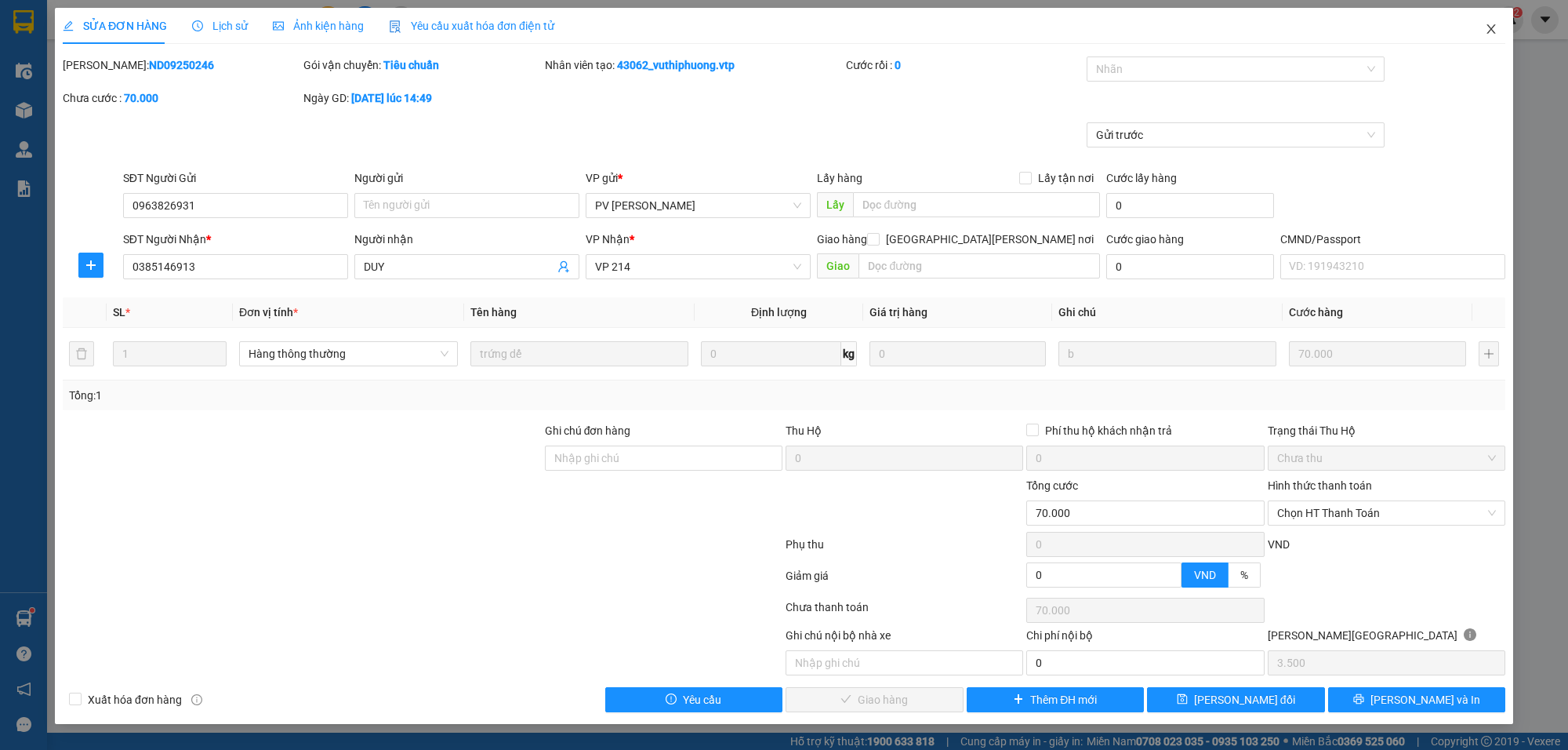
click at [1485, 29] on icon "close" at bounding box center [1490, 29] width 13 height 13
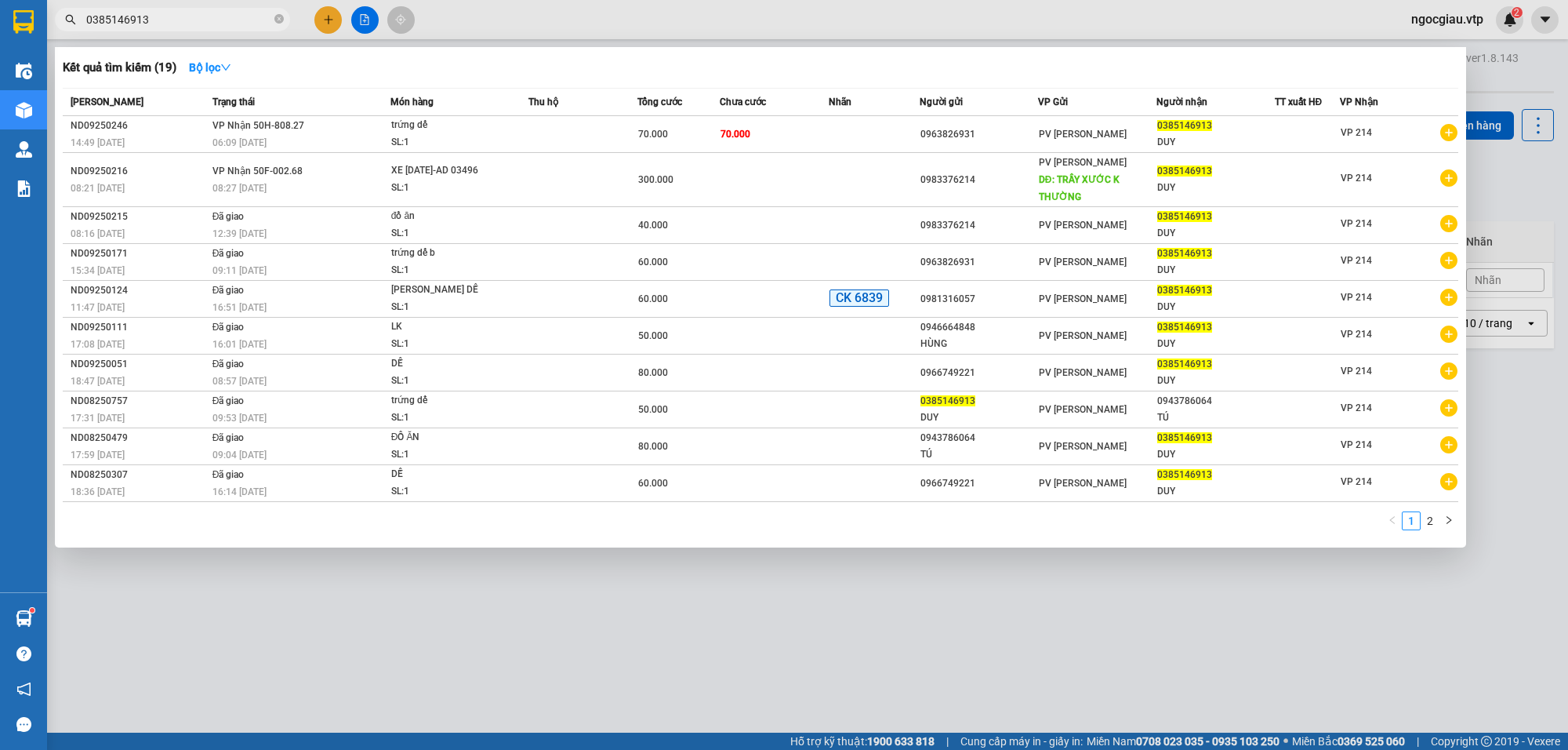
click at [221, 14] on input "0385146913" at bounding box center [179, 20] width 185 height 18
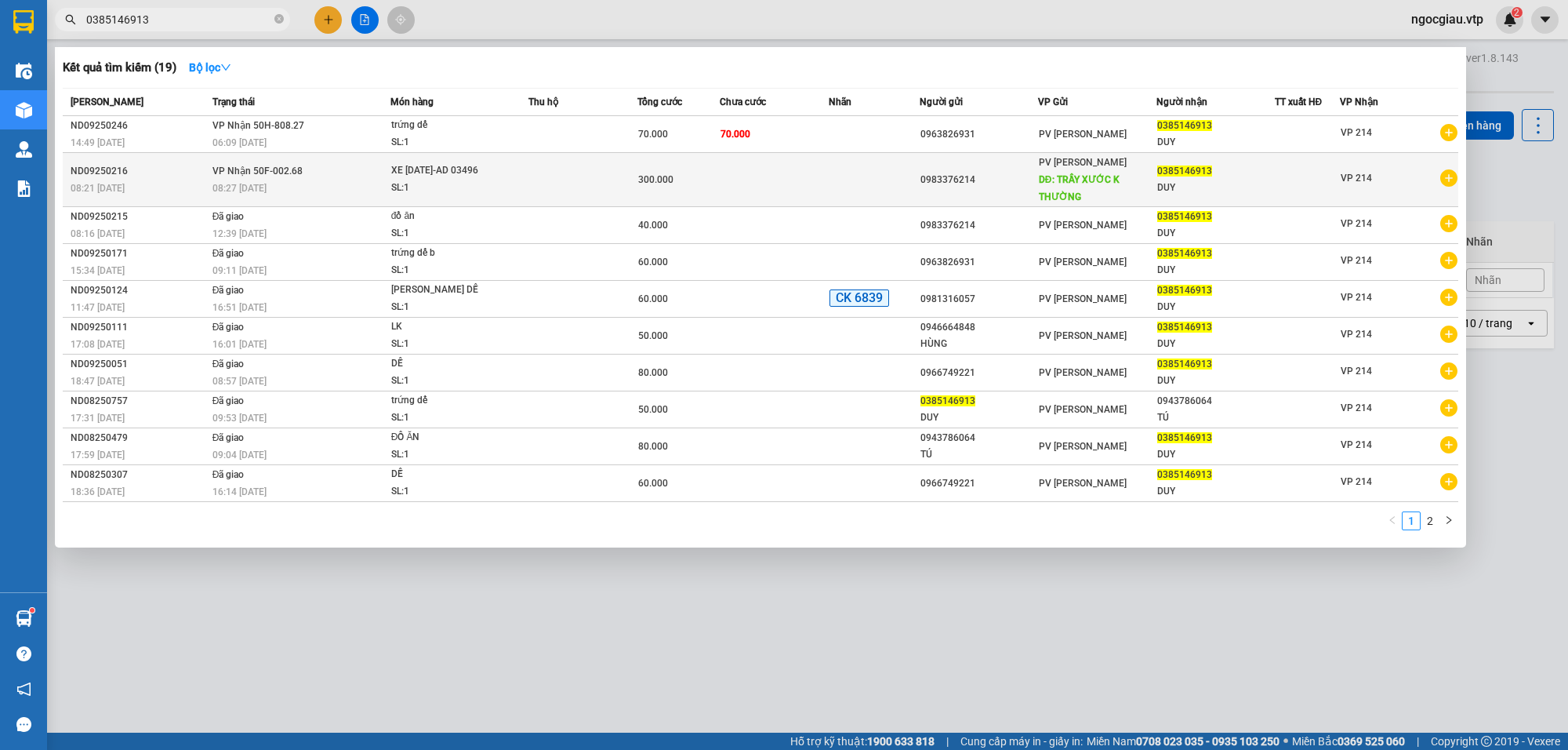
click at [716, 171] on div "300.000" at bounding box center [678, 180] width 80 height 18
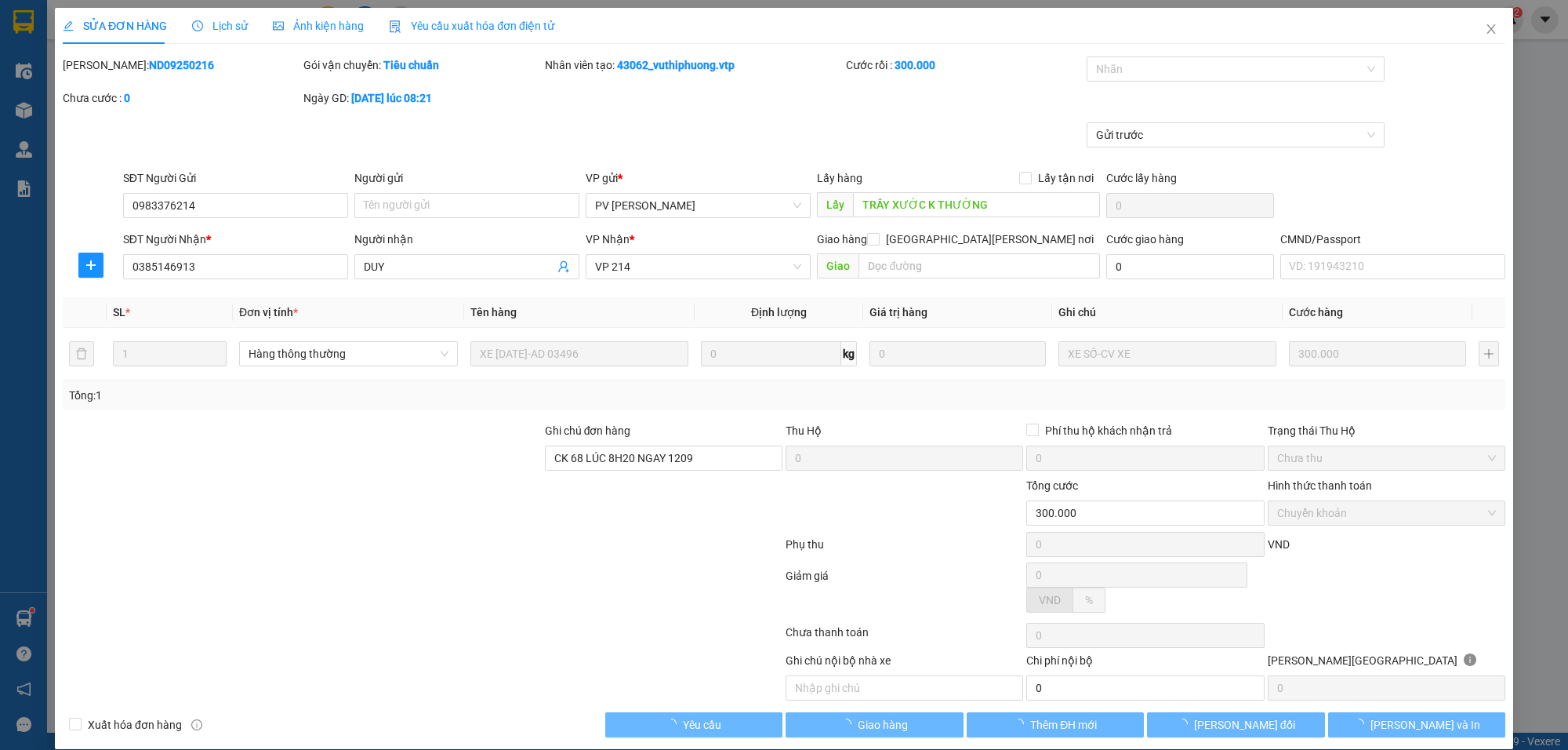
type input "15.000"
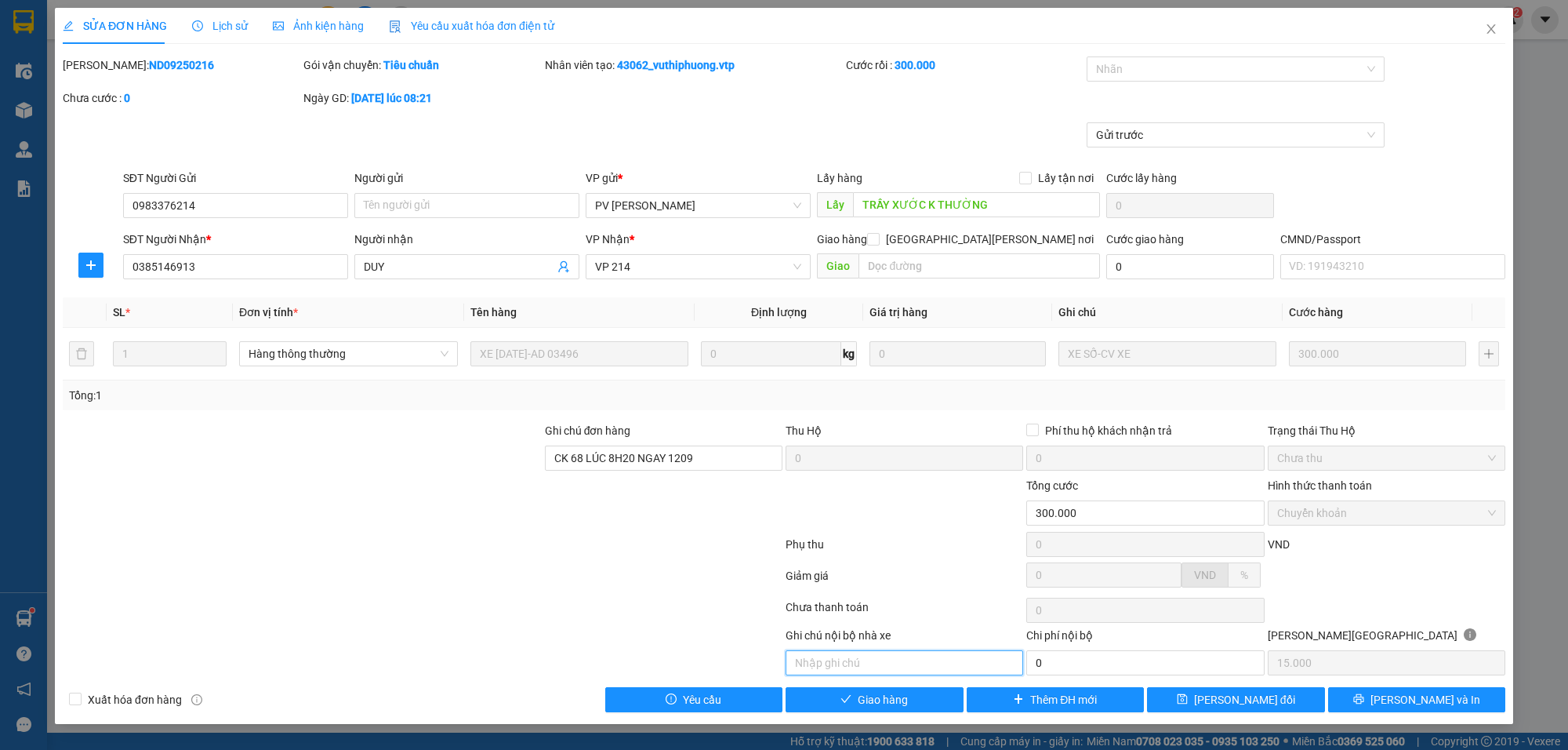
click at [836, 654] on input "text" at bounding box center [905, 663] width 238 height 26
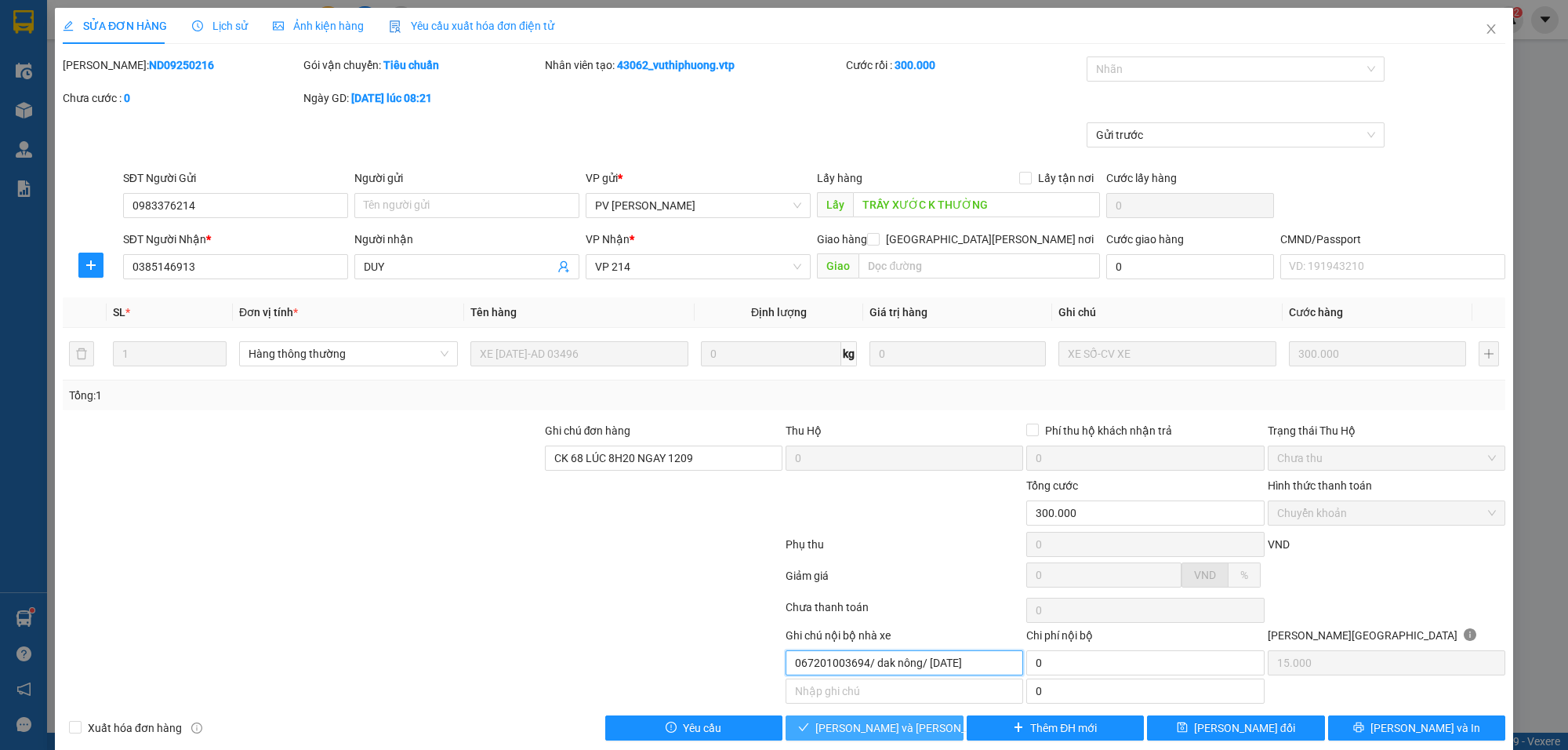
type input "067201003694/ dak nông/ 27/12/2021"
click at [880, 732] on span "[PERSON_NAME] và [PERSON_NAME] hàng" at bounding box center [921, 728] width 211 height 18
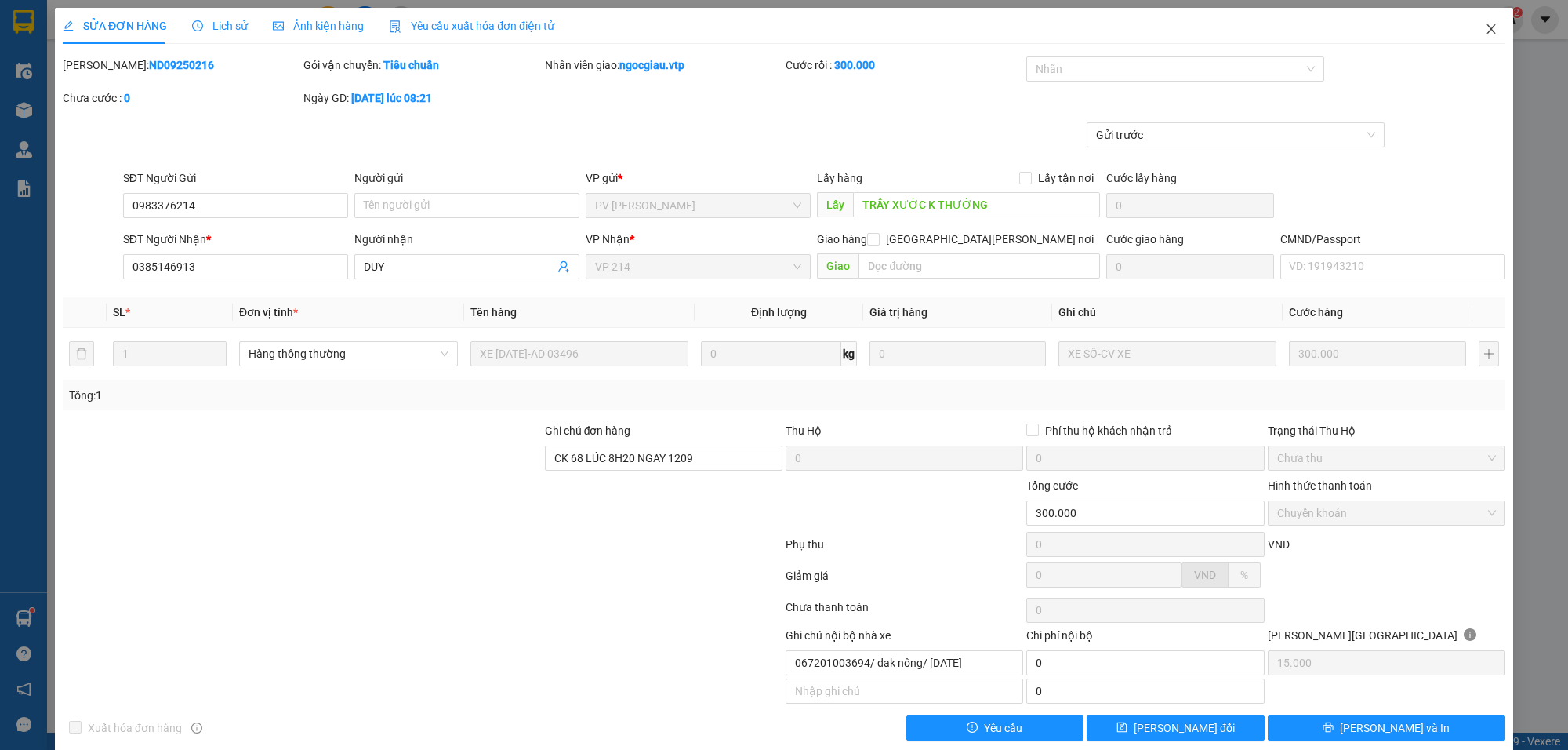
click at [1484, 28] on icon "close" at bounding box center [1490, 29] width 13 height 13
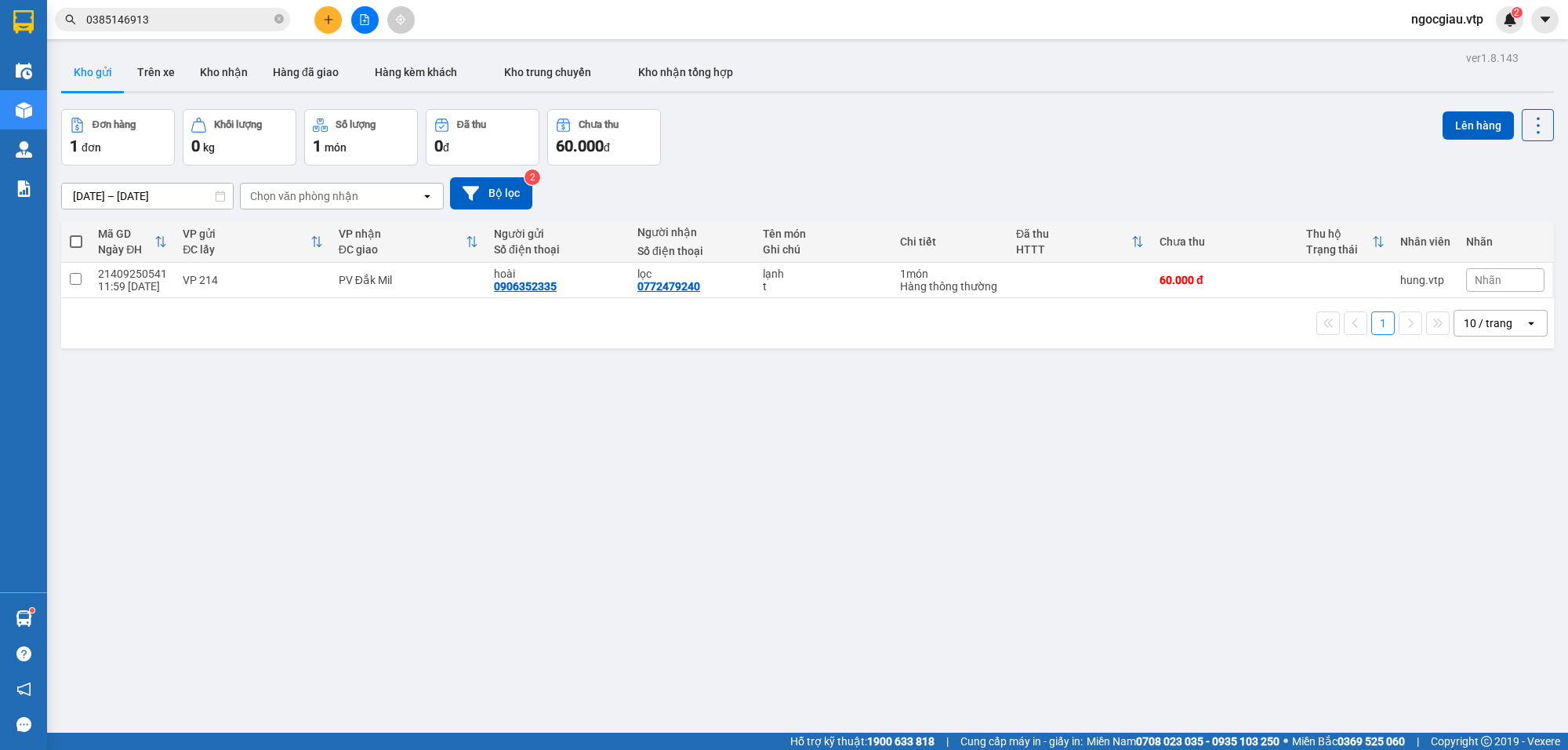
click at [169, 21] on input "0385146913" at bounding box center [179, 20] width 185 height 18
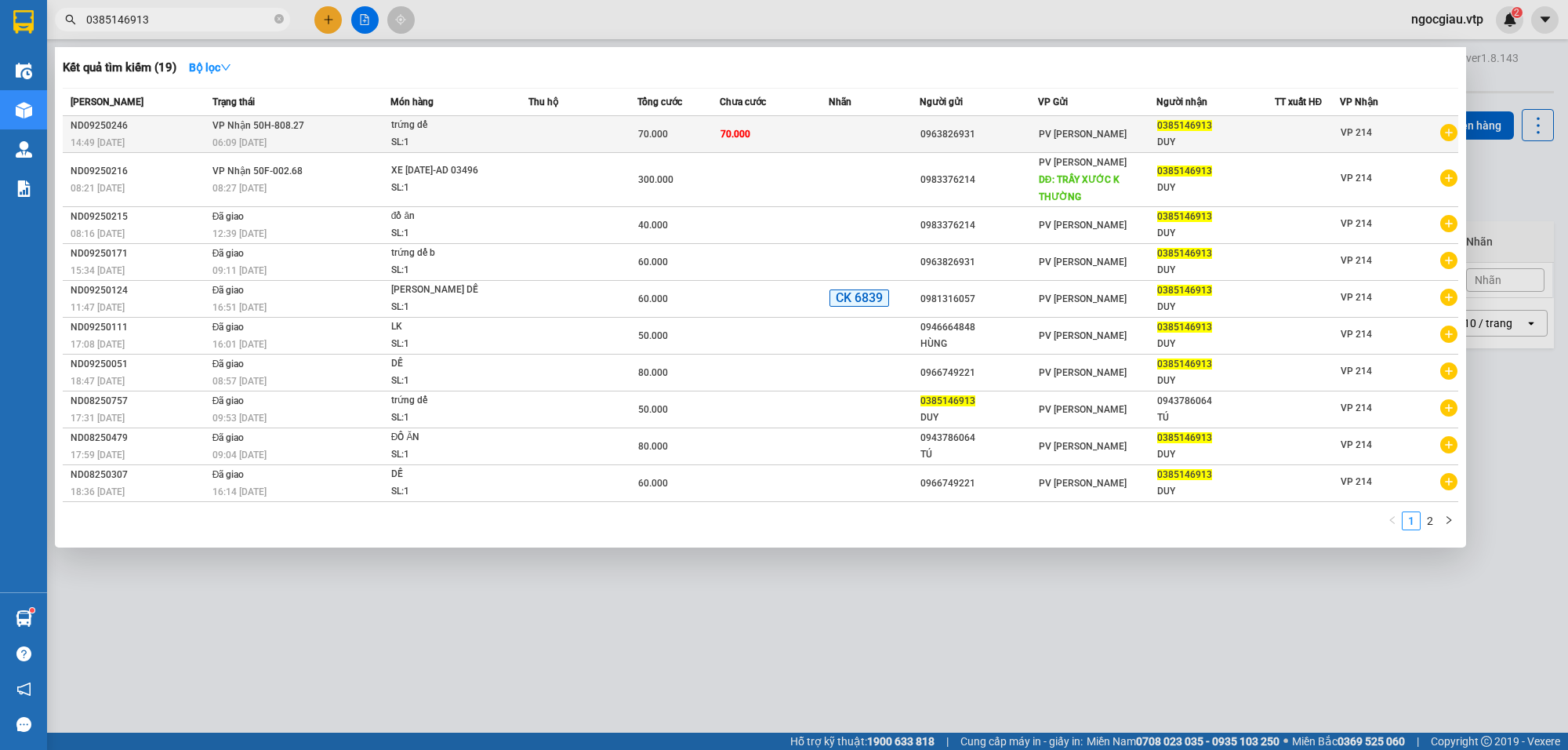
click at [529, 124] on td at bounding box center [583, 135] width 109 height 37
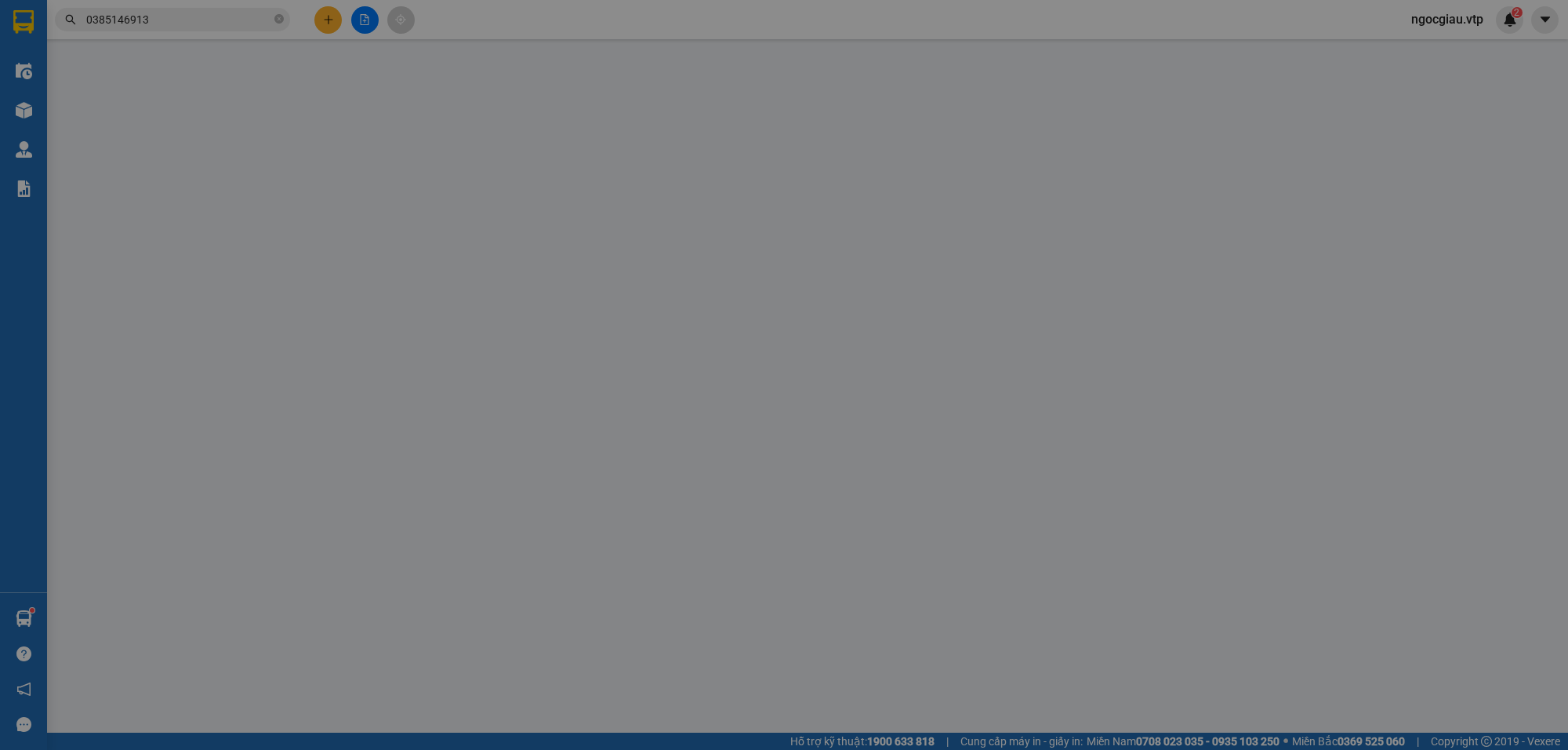
type input "0963826931"
type input "0385146913"
type input "DUY"
type input "70.000"
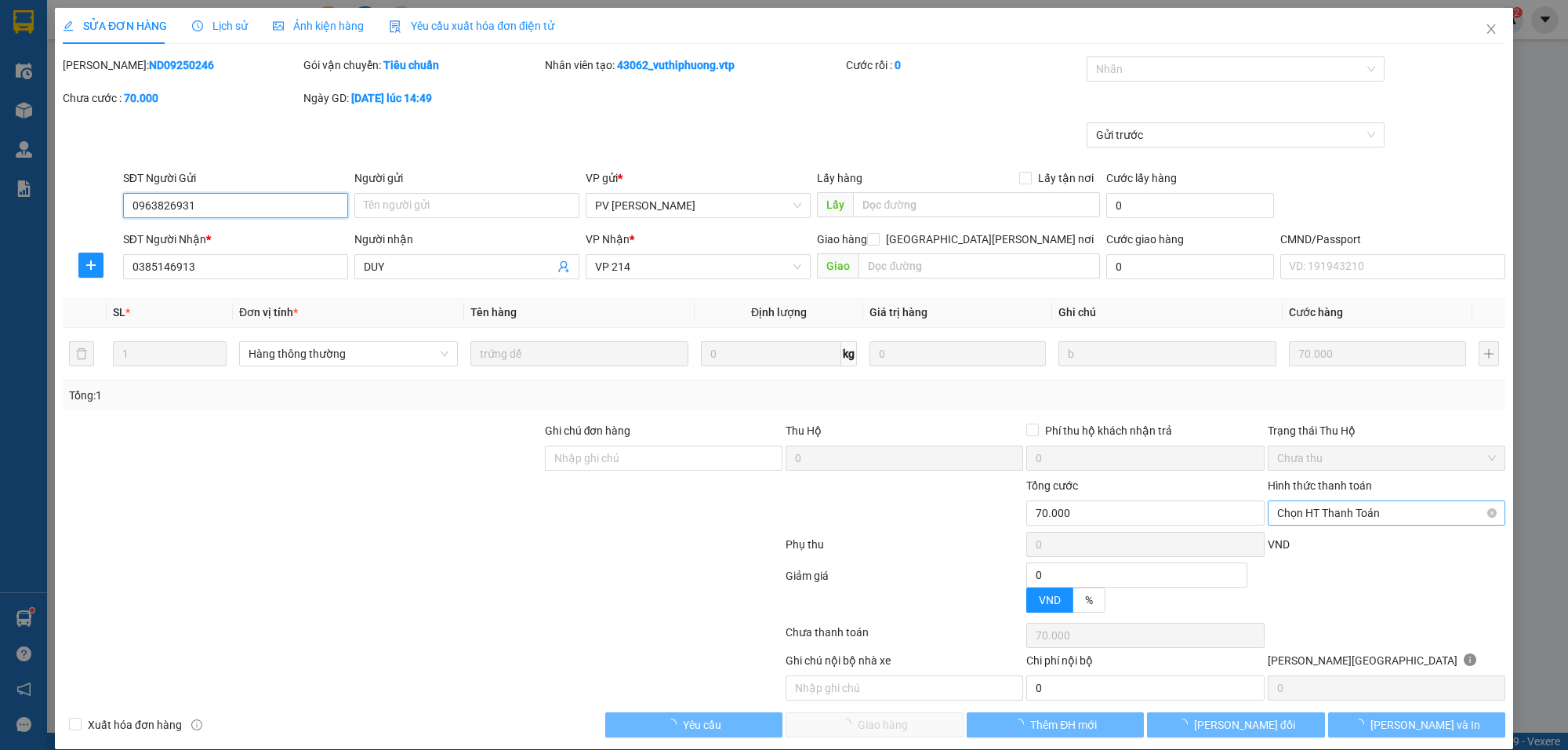
type input "3.500"
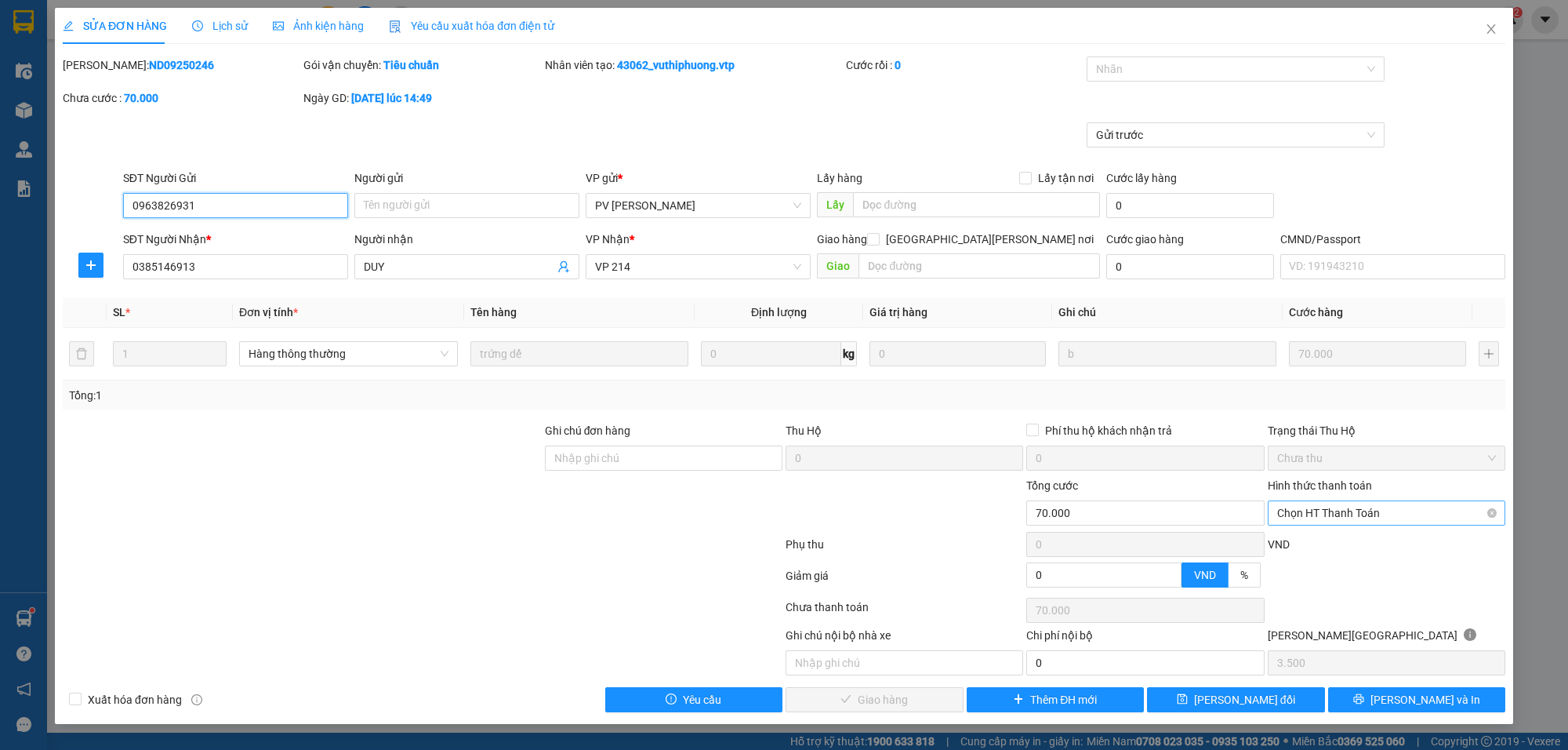
click at [1331, 510] on span "Chọn HT Thanh Toán" at bounding box center [1386, 513] width 219 height 24
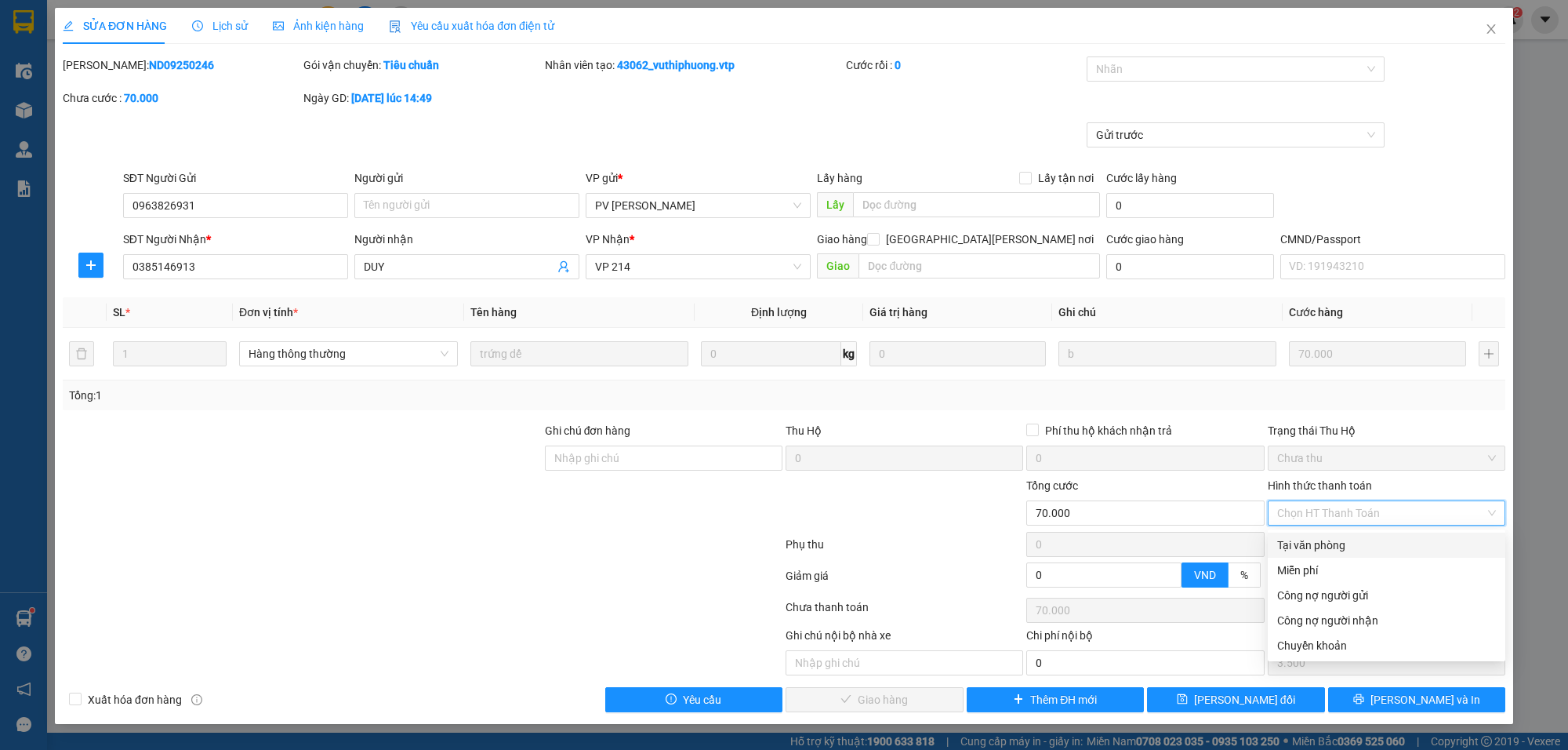
click at [1317, 543] on div "Tại văn phòng" at bounding box center [1386, 546] width 219 height 18
type input "0"
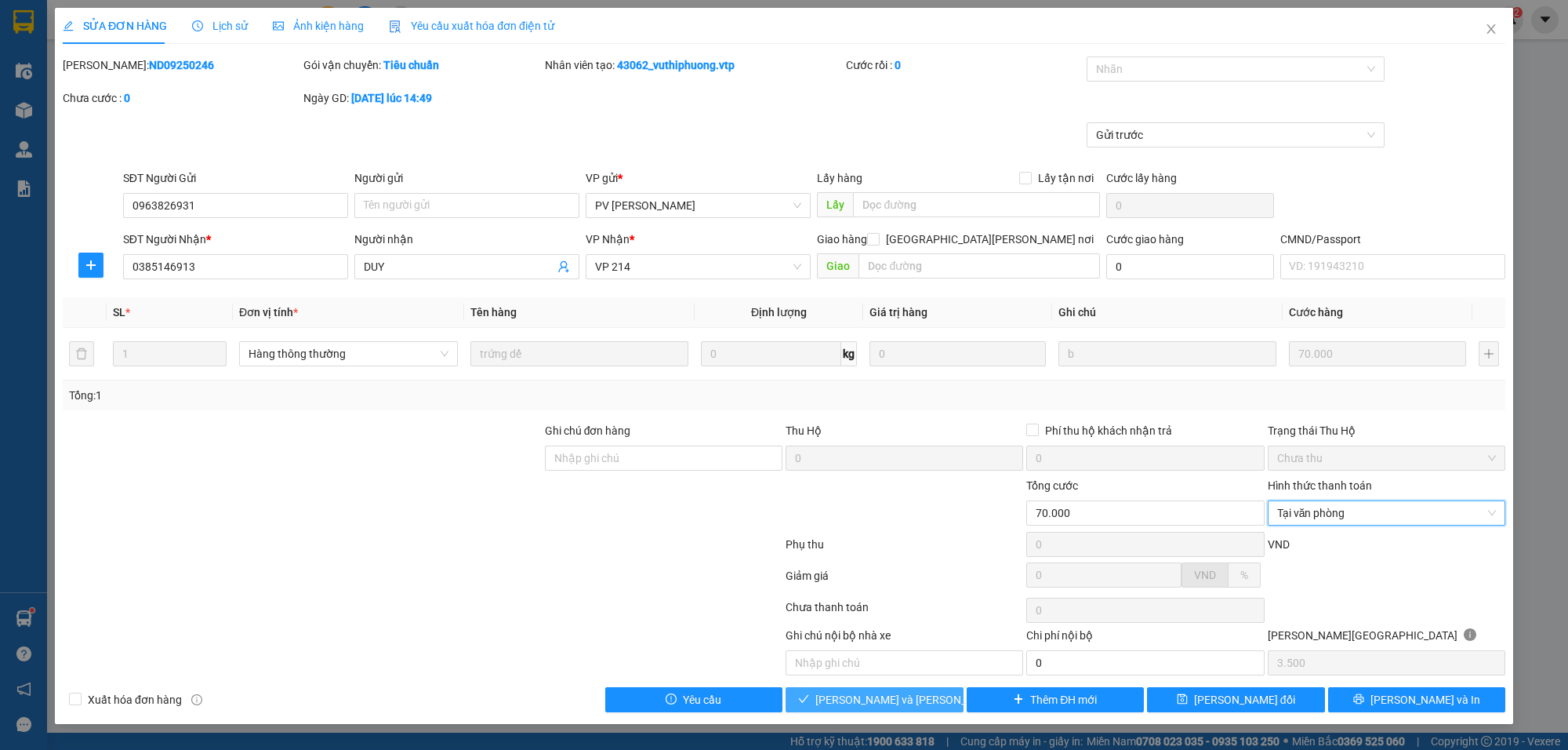
click at [925, 708] on button "[PERSON_NAME] và [PERSON_NAME] hàng" at bounding box center [874, 700] width 178 height 26
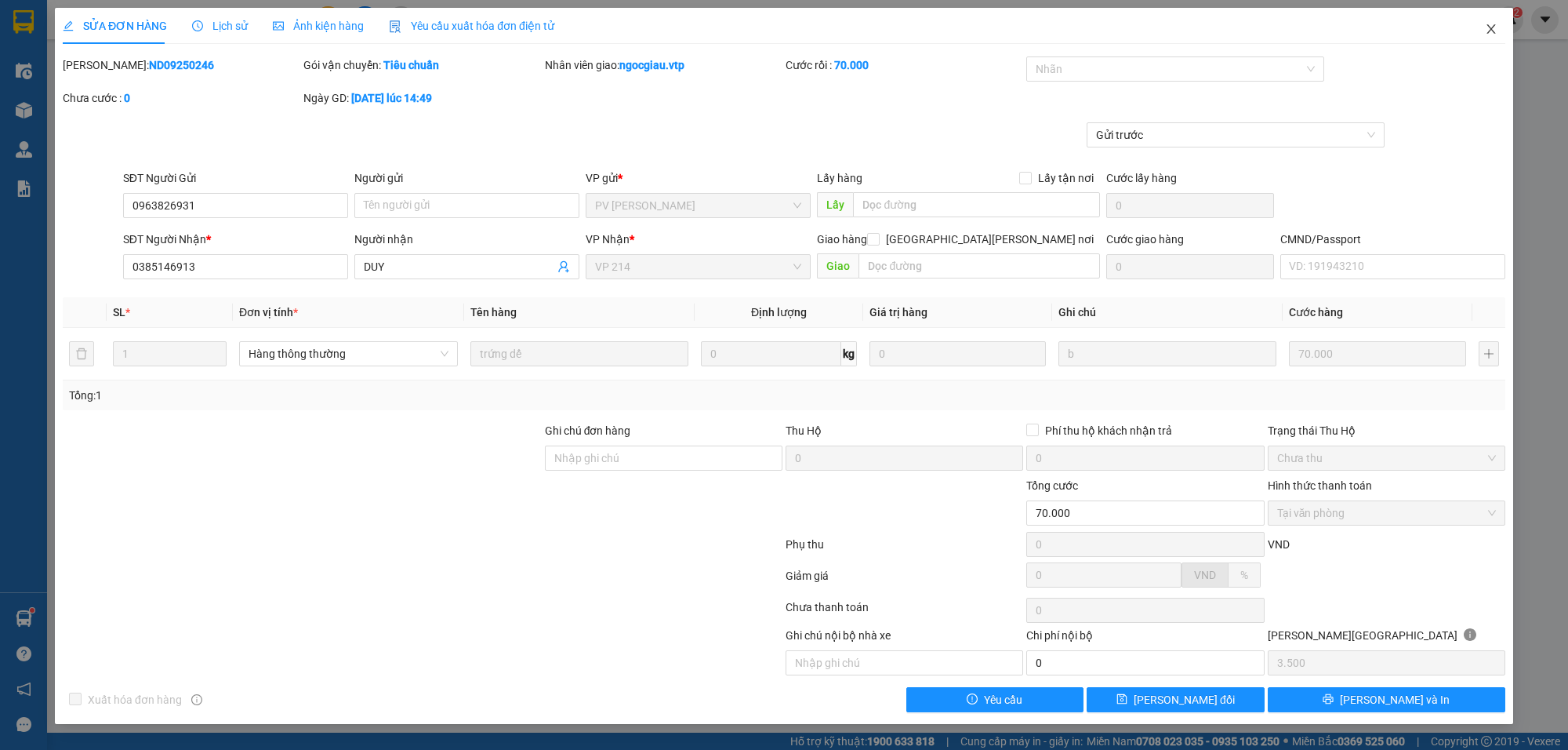
click at [1500, 21] on span "Close" at bounding box center [1490, 29] width 44 height 44
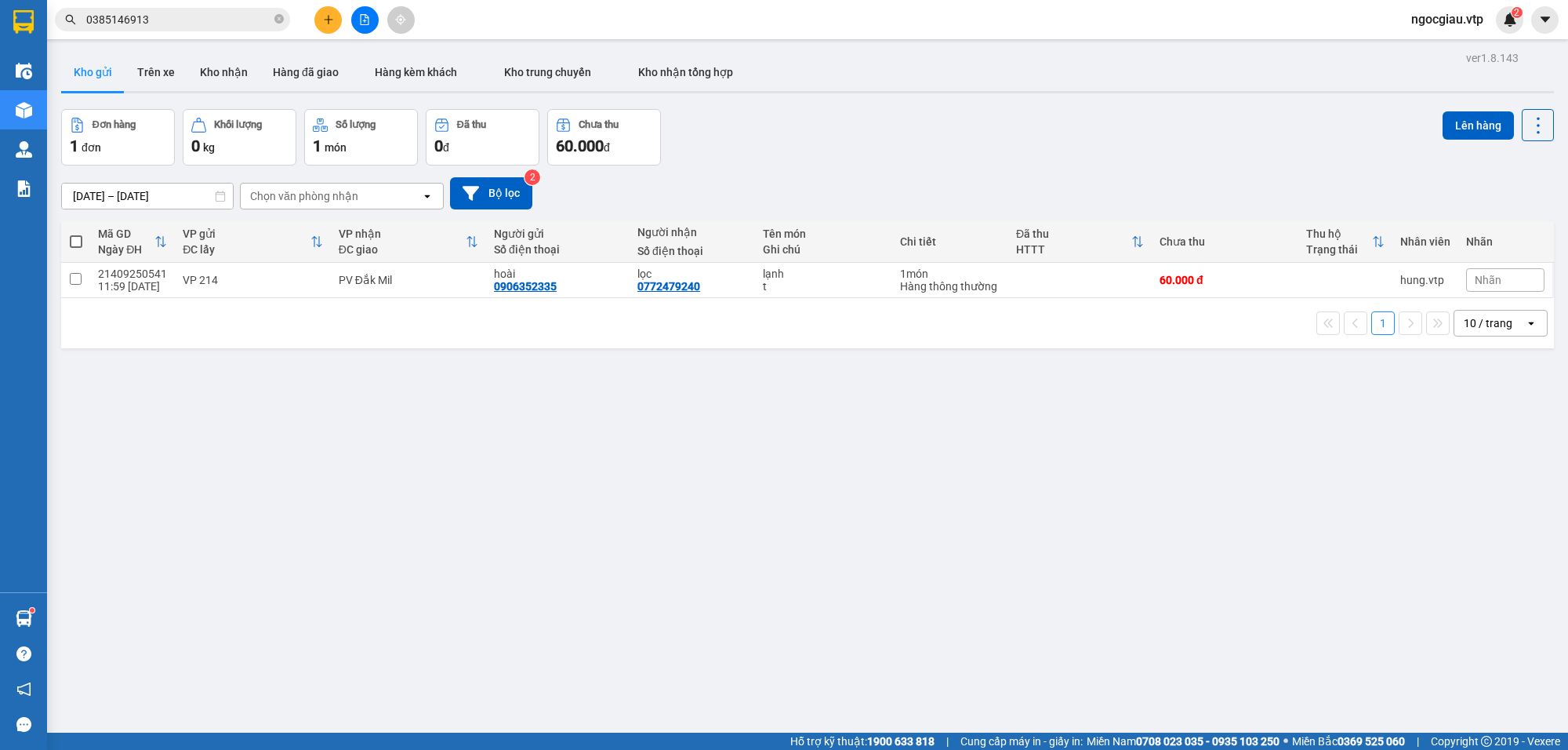
click at [236, 22] on input "0385146913" at bounding box center [179, 20] width 185 height 18
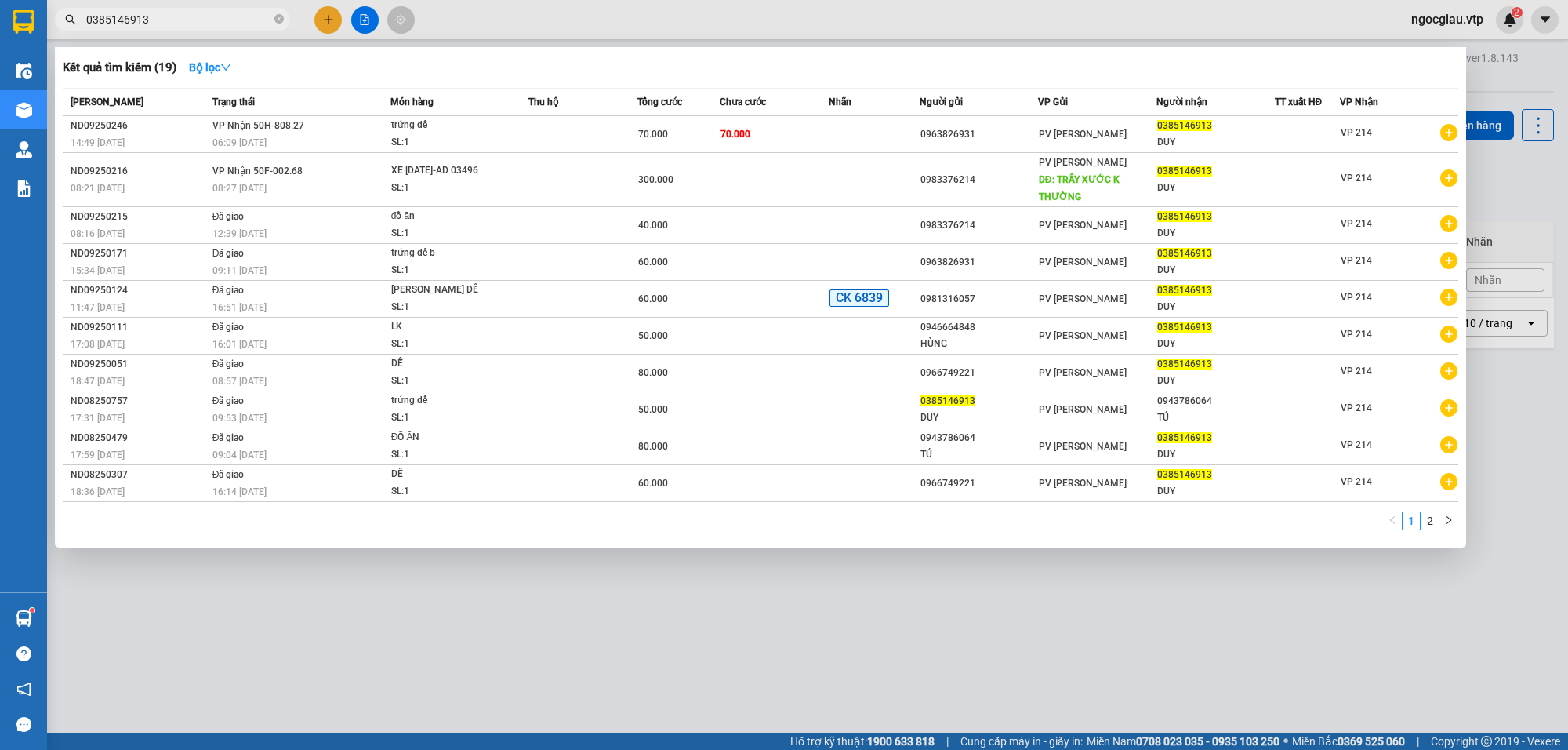
click at [236, 22] on input "0385146913" at bounding box center [179, 20] width 185 height 18
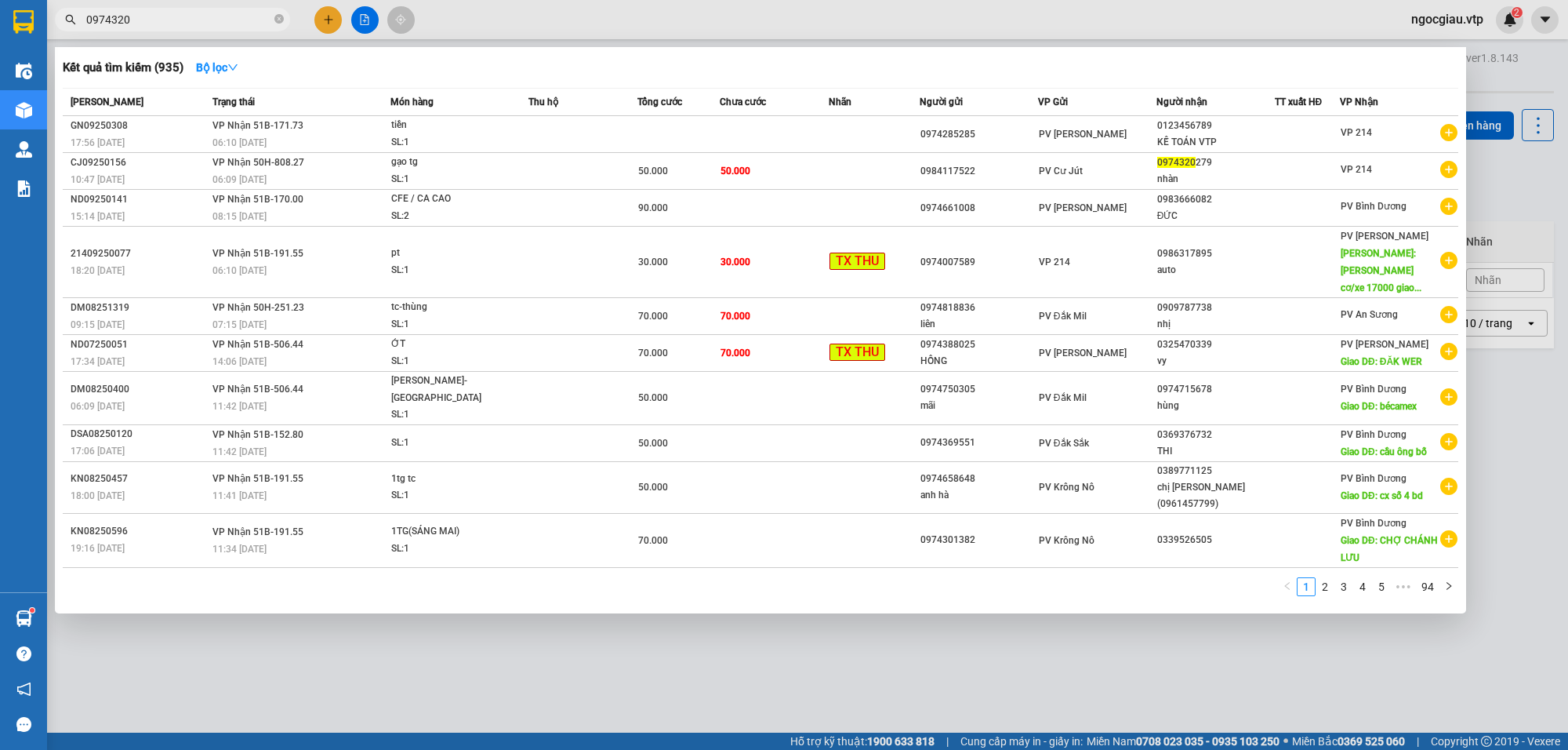
type input "0974320"
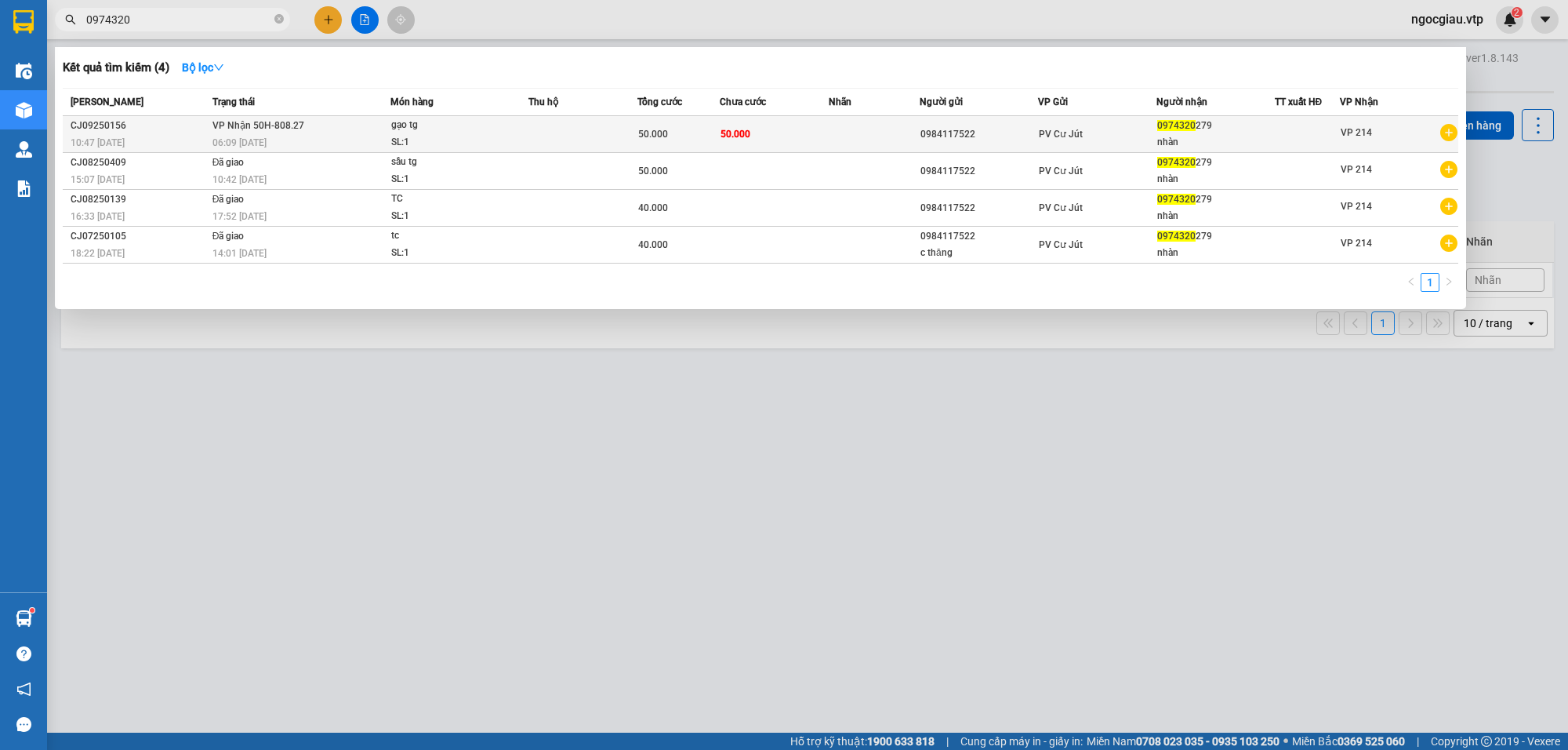
click at [503, 140] on div "SL: 1" at bounding box center [450, 143] width 118 height 18
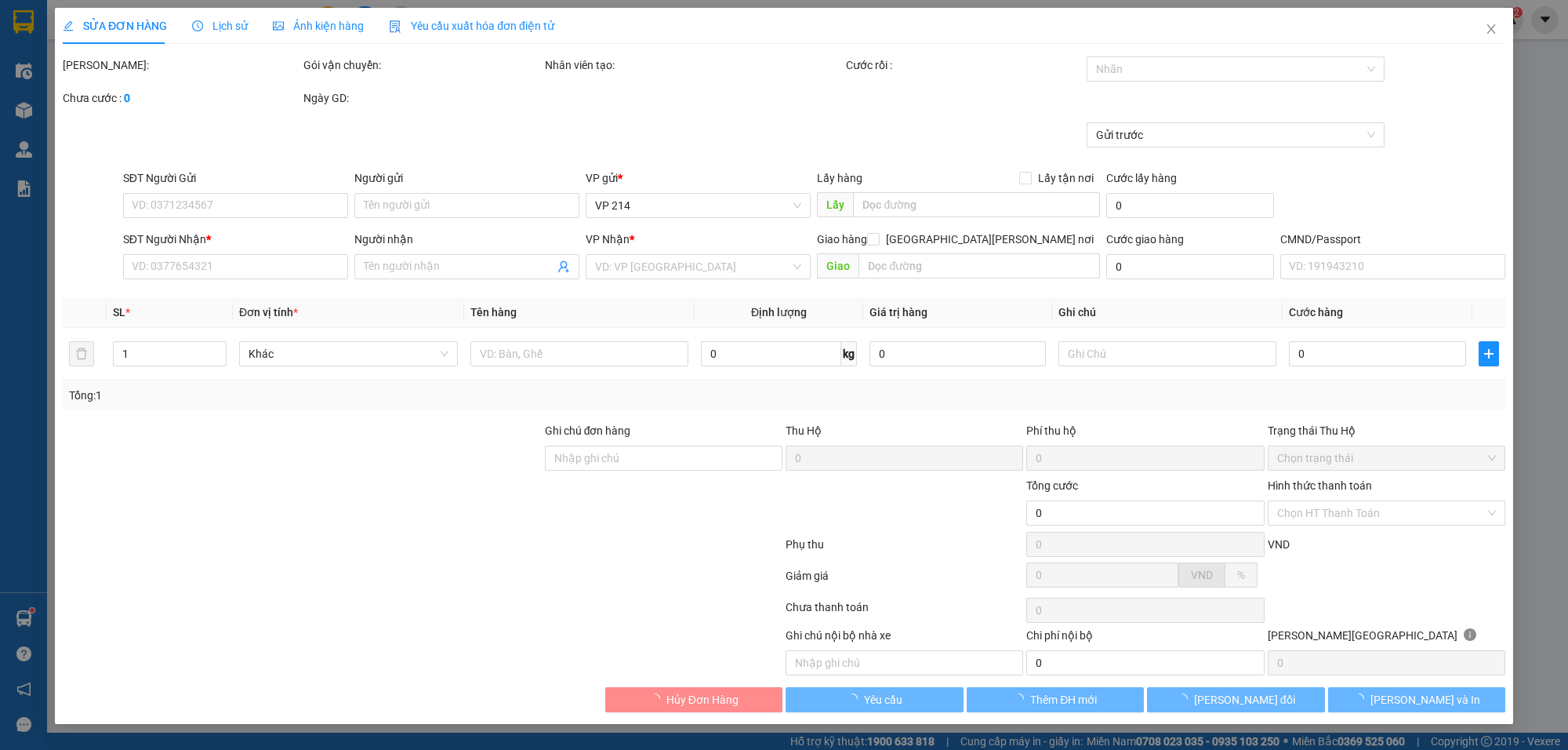
type input "0984117522"
type input "0974320279"
type input "nhàn"
type input "50.000"
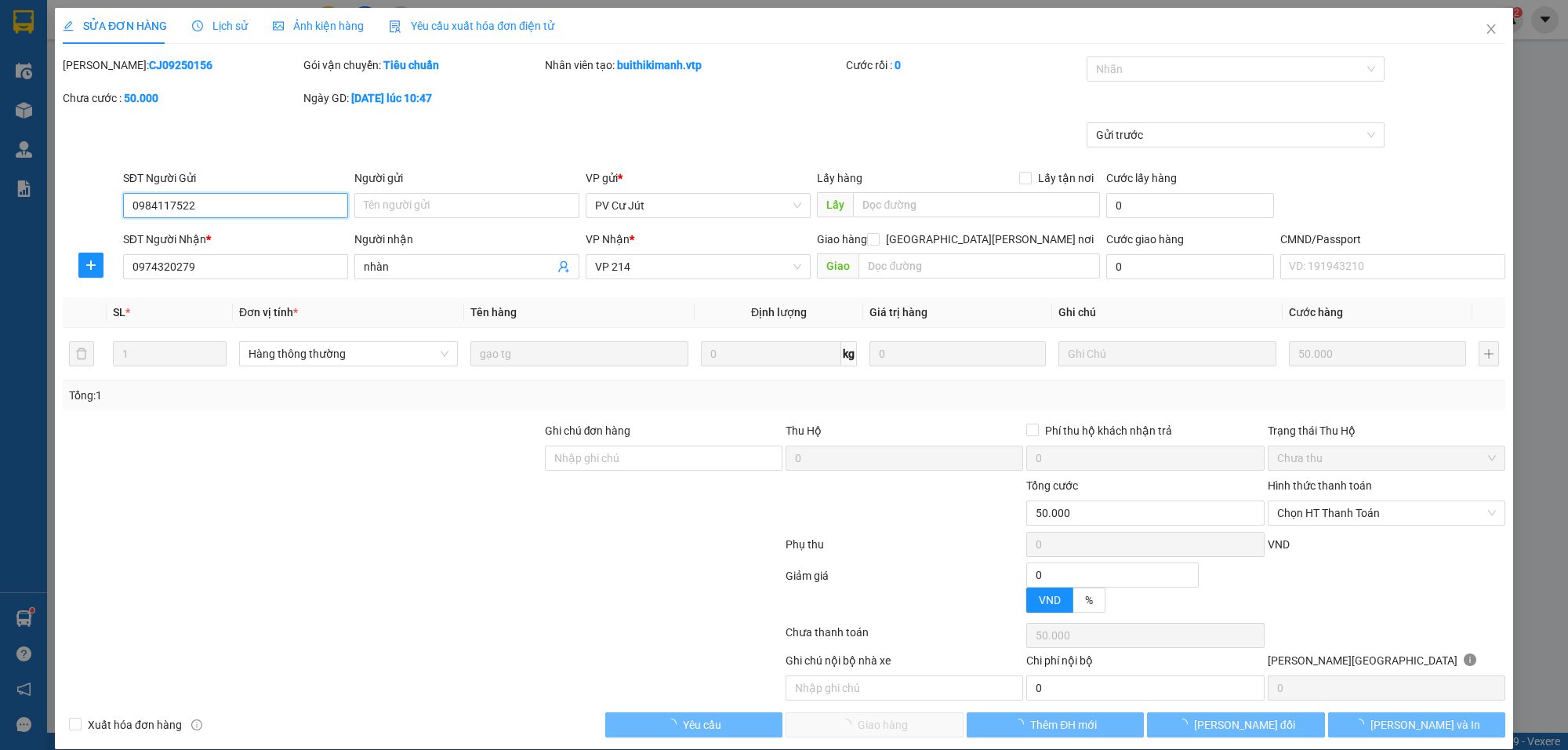
type input "2.500"
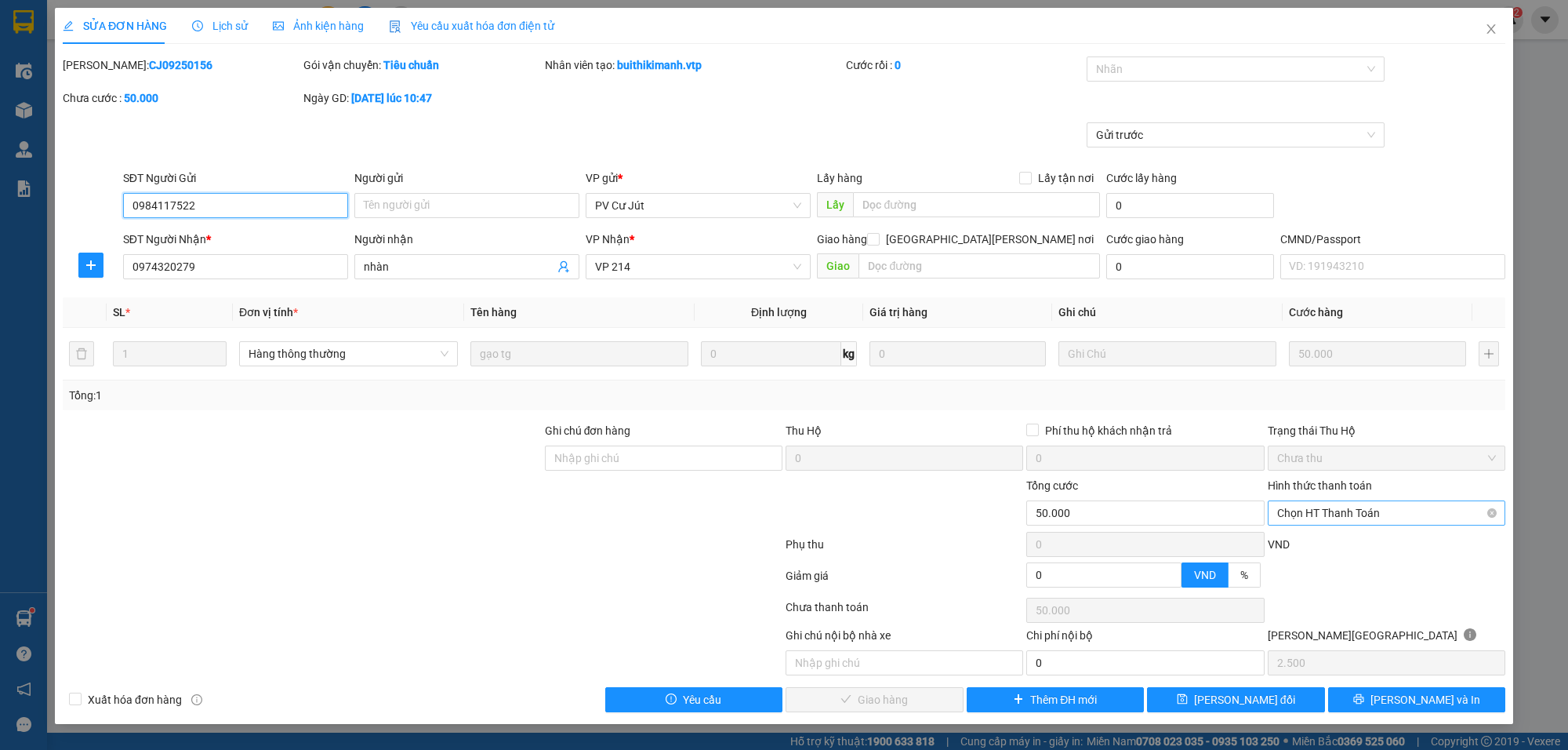
click at [1295, 510] on span "Chọn HT Thanh Toán" at bounding box center [1386, 513] width 219 height 24
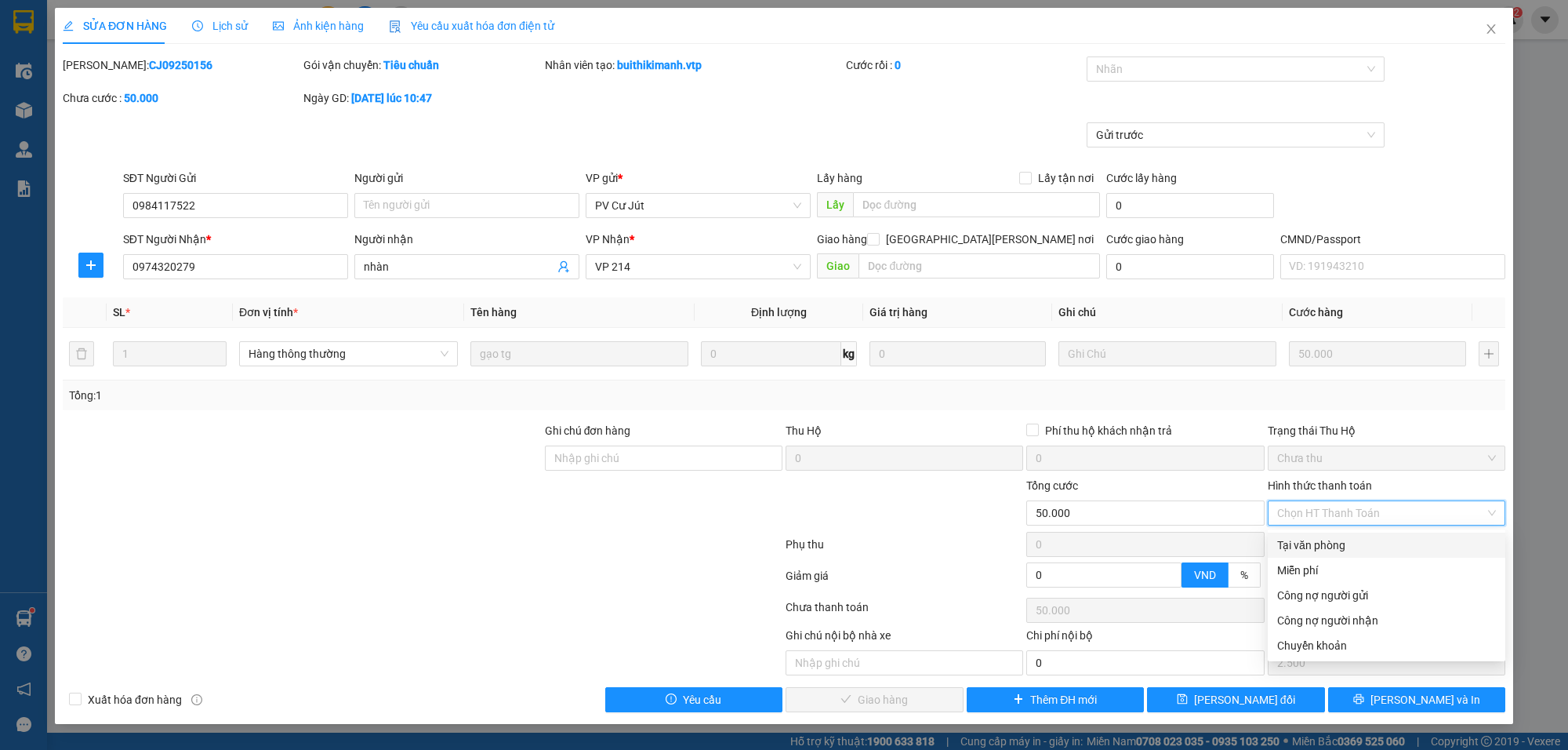
click at [1315, 544] on div "Tại văn phòng" at bounding box center [1386, 546] width 219 height 18
type input "0"
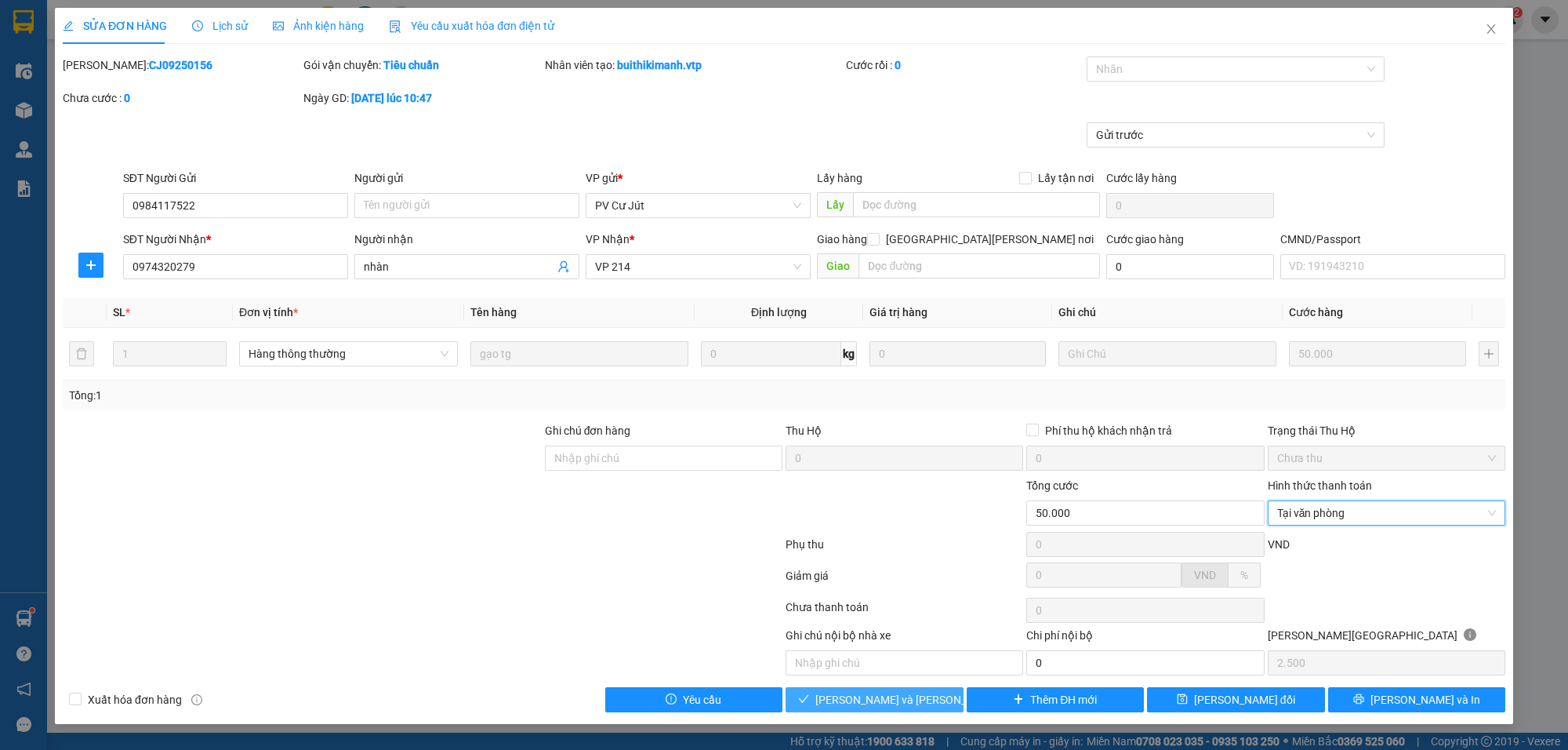
click at [852, 706] on span "[PERSON_NAME] và Giao hàng" at bounding box center [921, 700] width 211 height 18
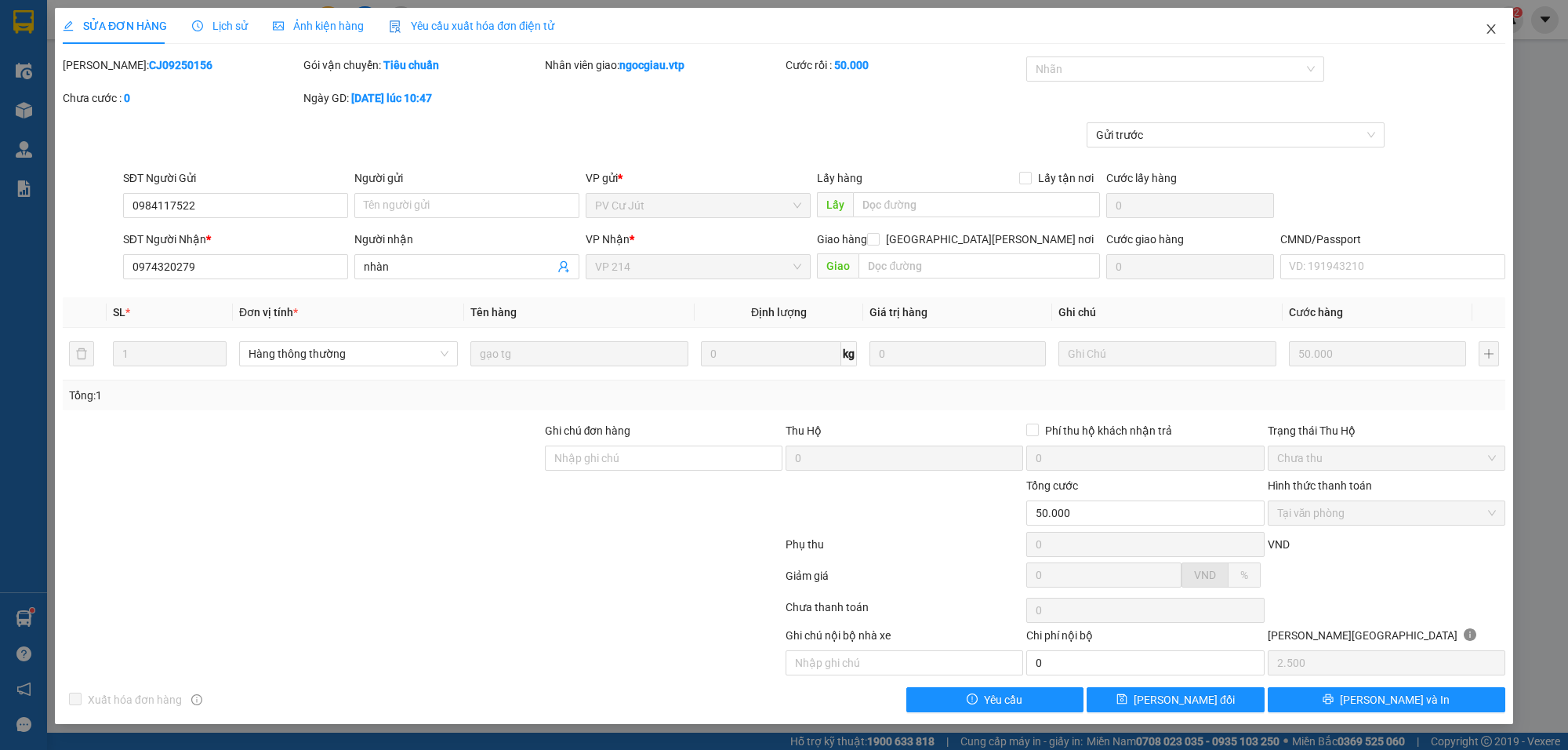
click at [1497, 24] on span "Close" at bounding box center [1490, 29] width 44 height 44
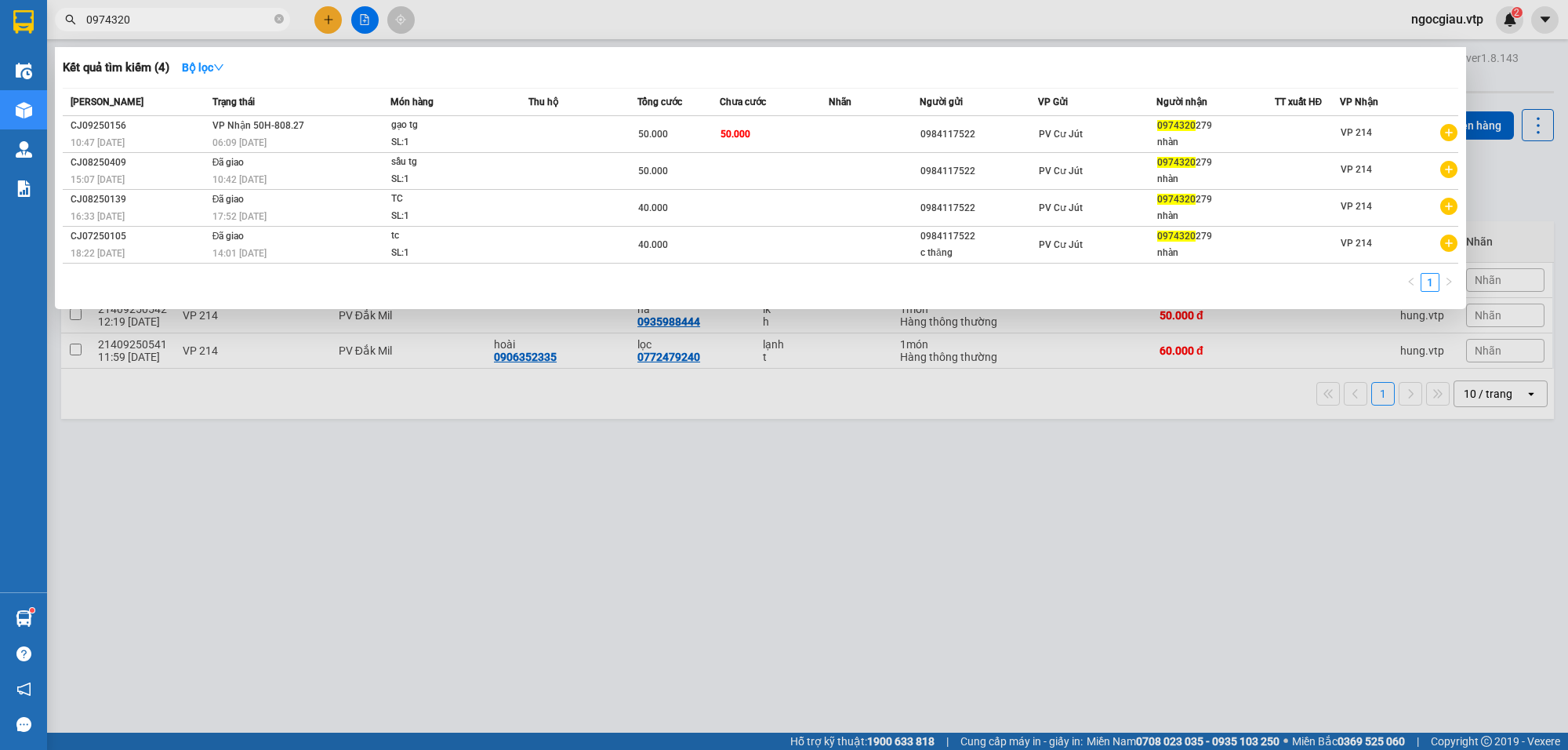
click at [196, 29] on span "0974320" at bounding box center [172, 20] width 235 height 24
click at [193, 22] on input "0974320" at bounding box center [179, 20] width 185 height 18
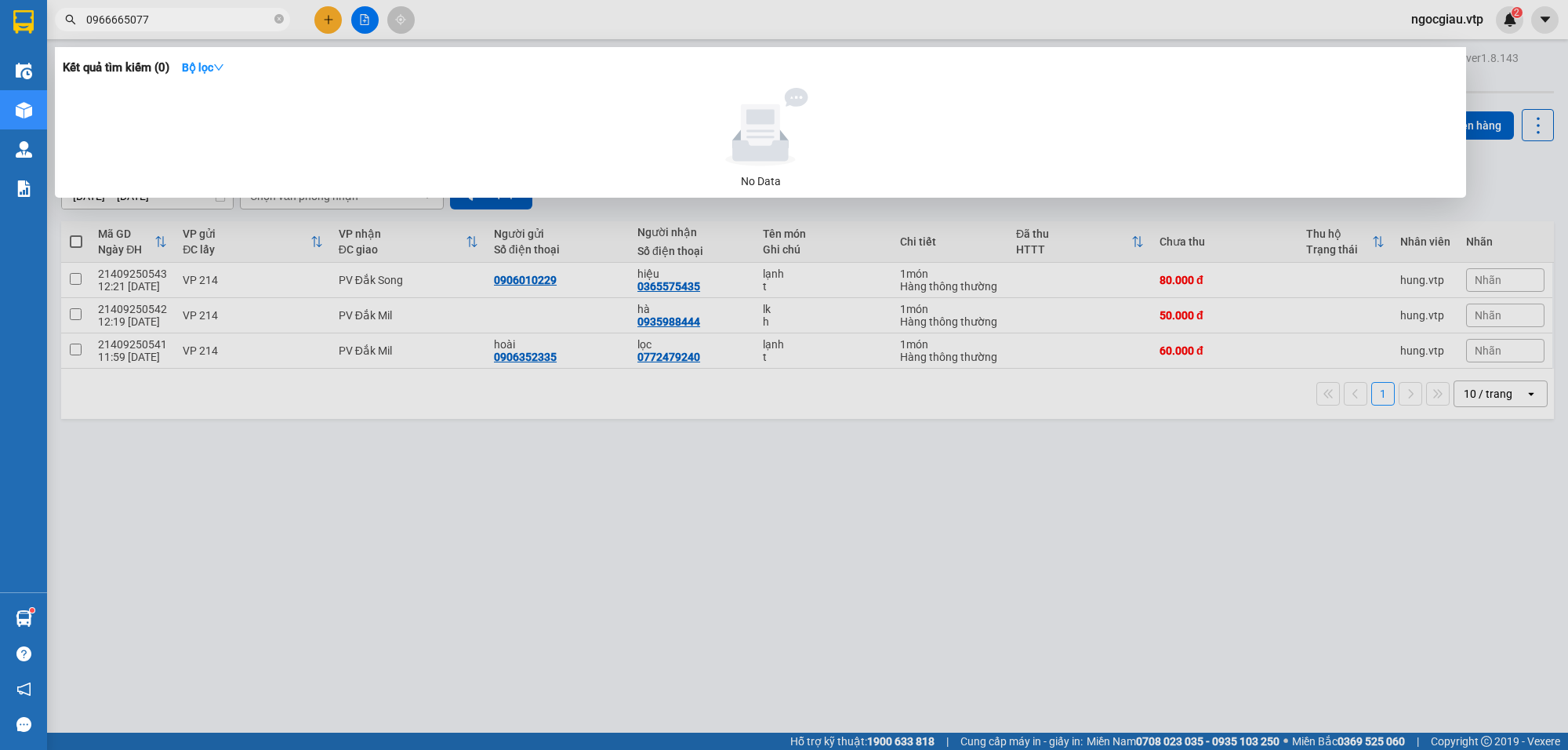
click at [193, 14] on input "0966665077" at bounding box center [179, 20] width 185 height 18
click at [189, 14] on input "0966665077" at bounding box center [179, 20] width 185 height 18
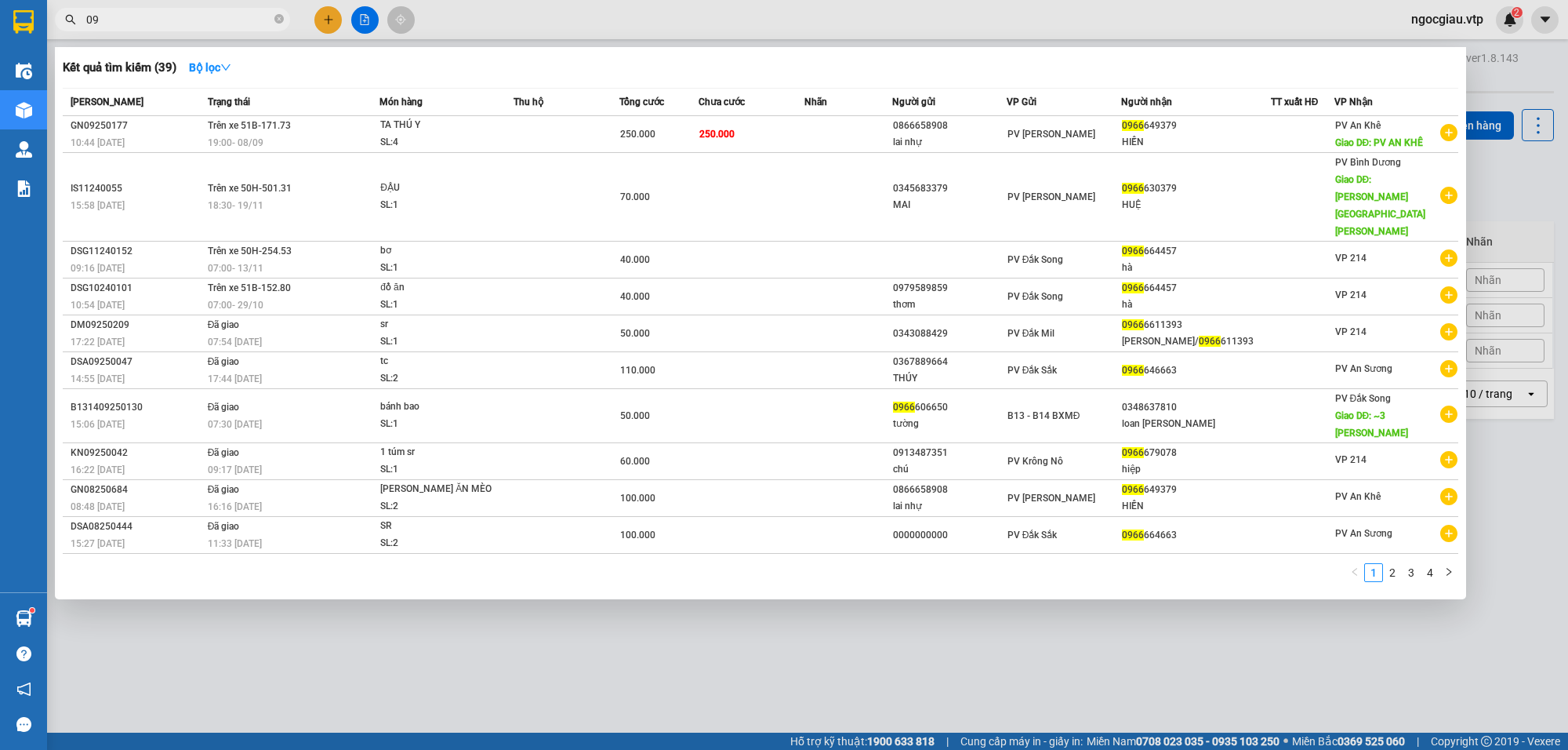
type input "0"
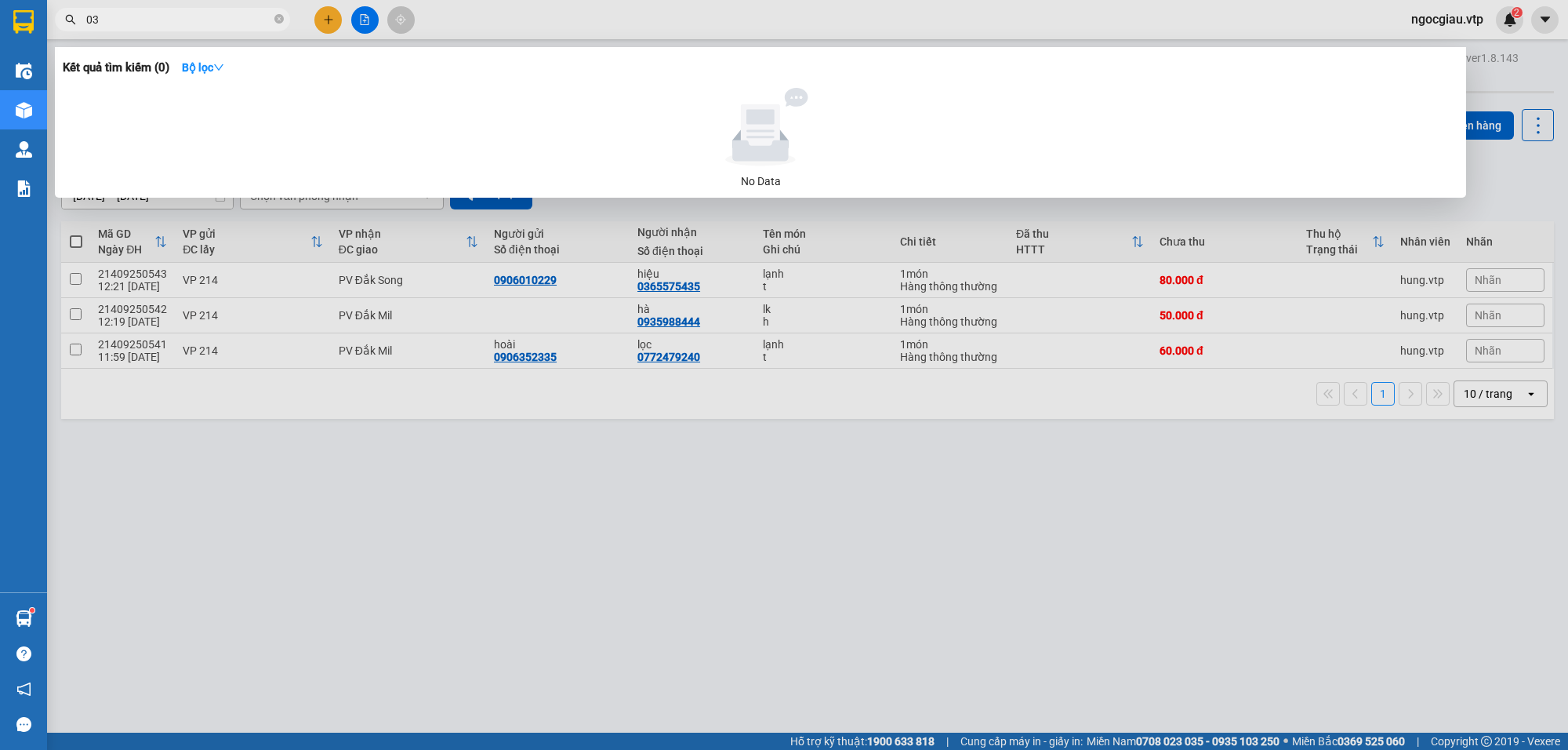
type input "0"
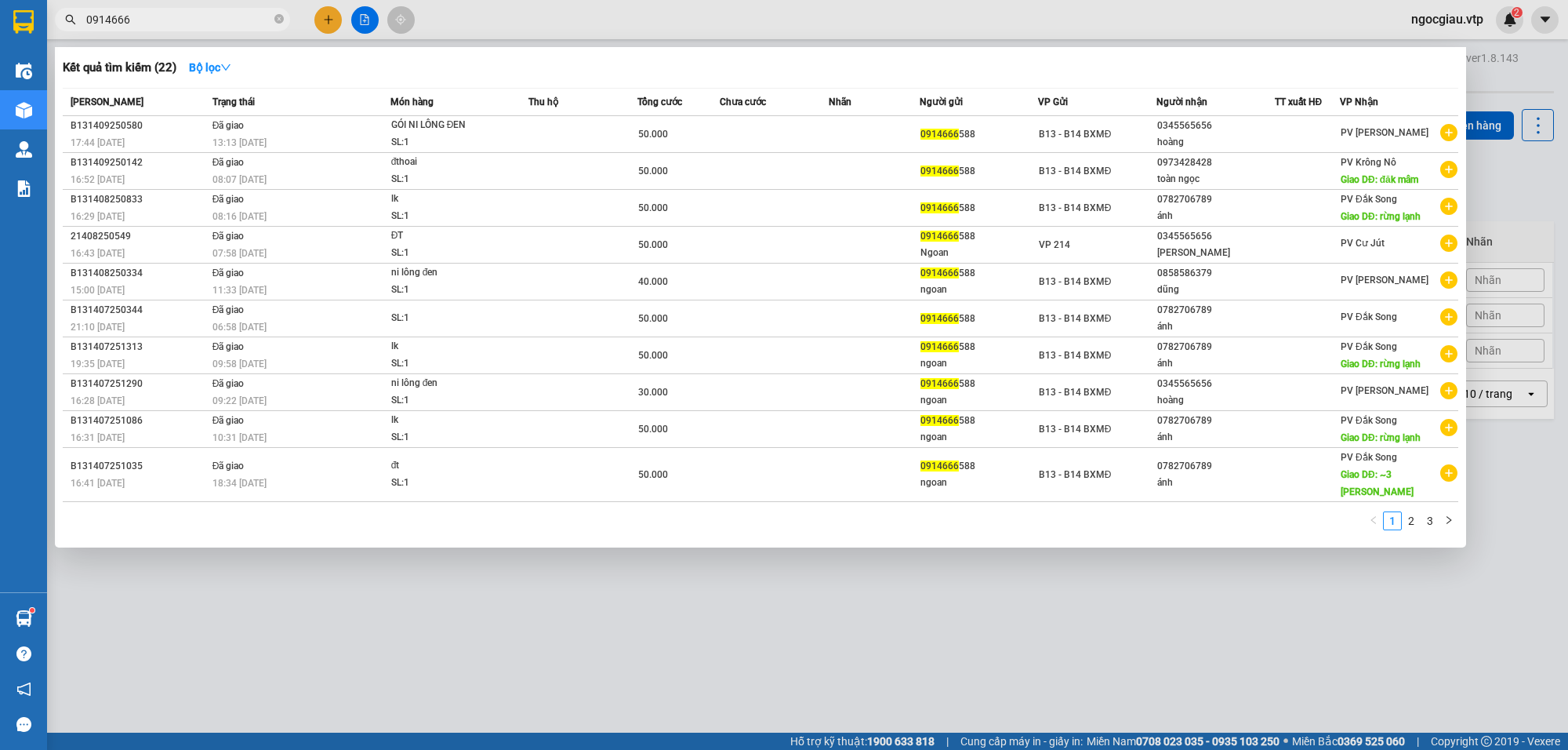
click at [146, 22] on input "0914666" at bounding box center [179, 20] width 185 height 18
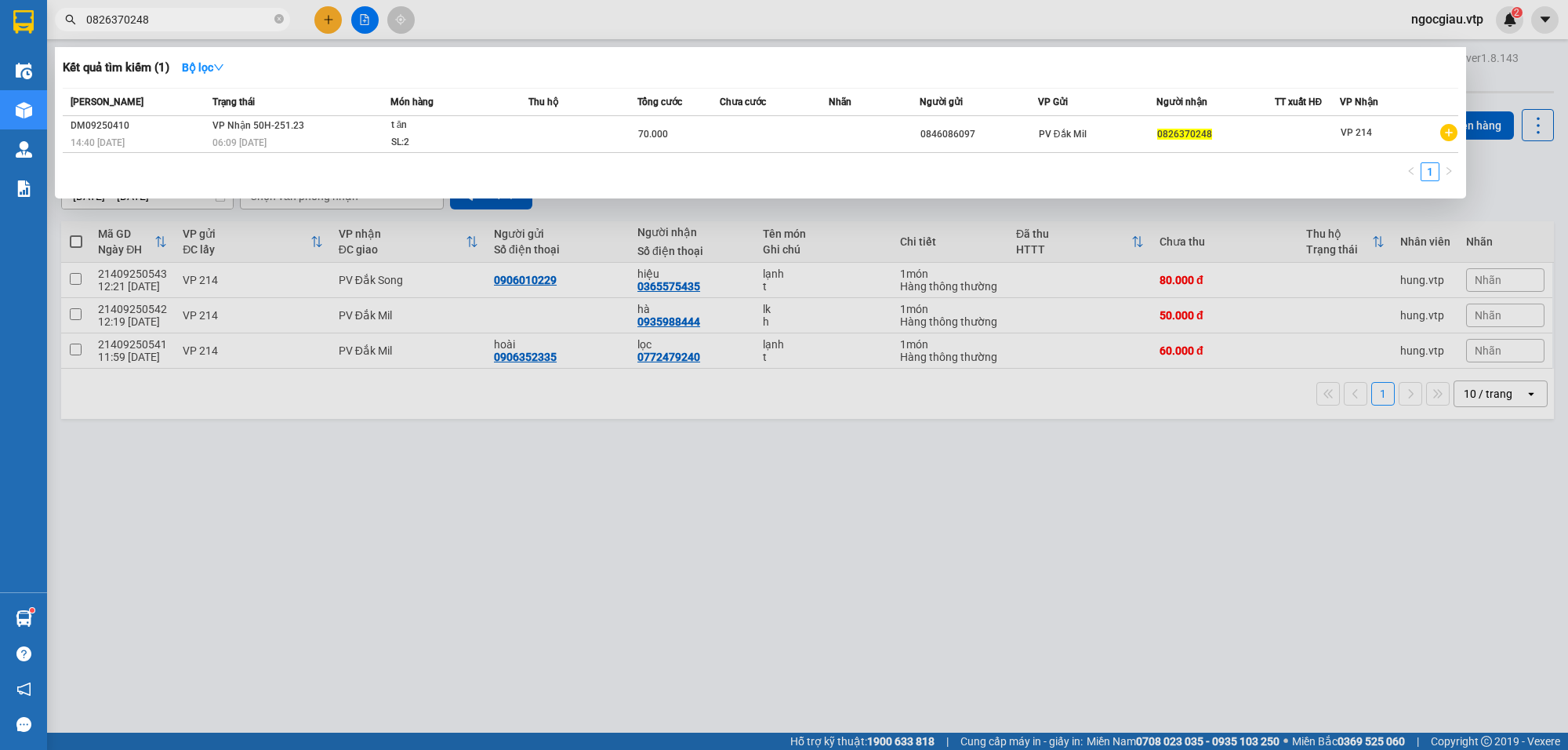
type input "0826370248"
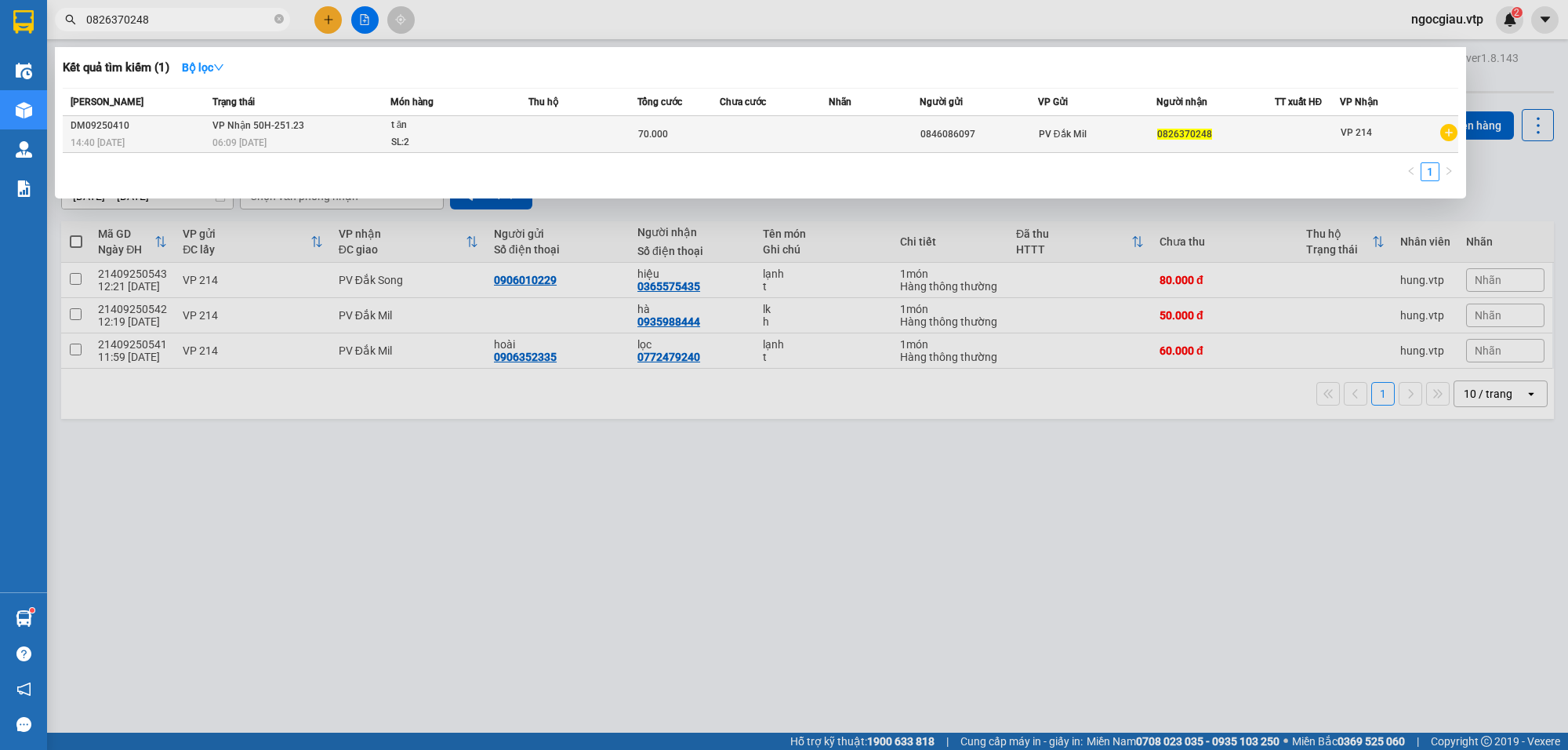
click at [769, 145] on td at bounding box center [774, 135] width 109 height 37
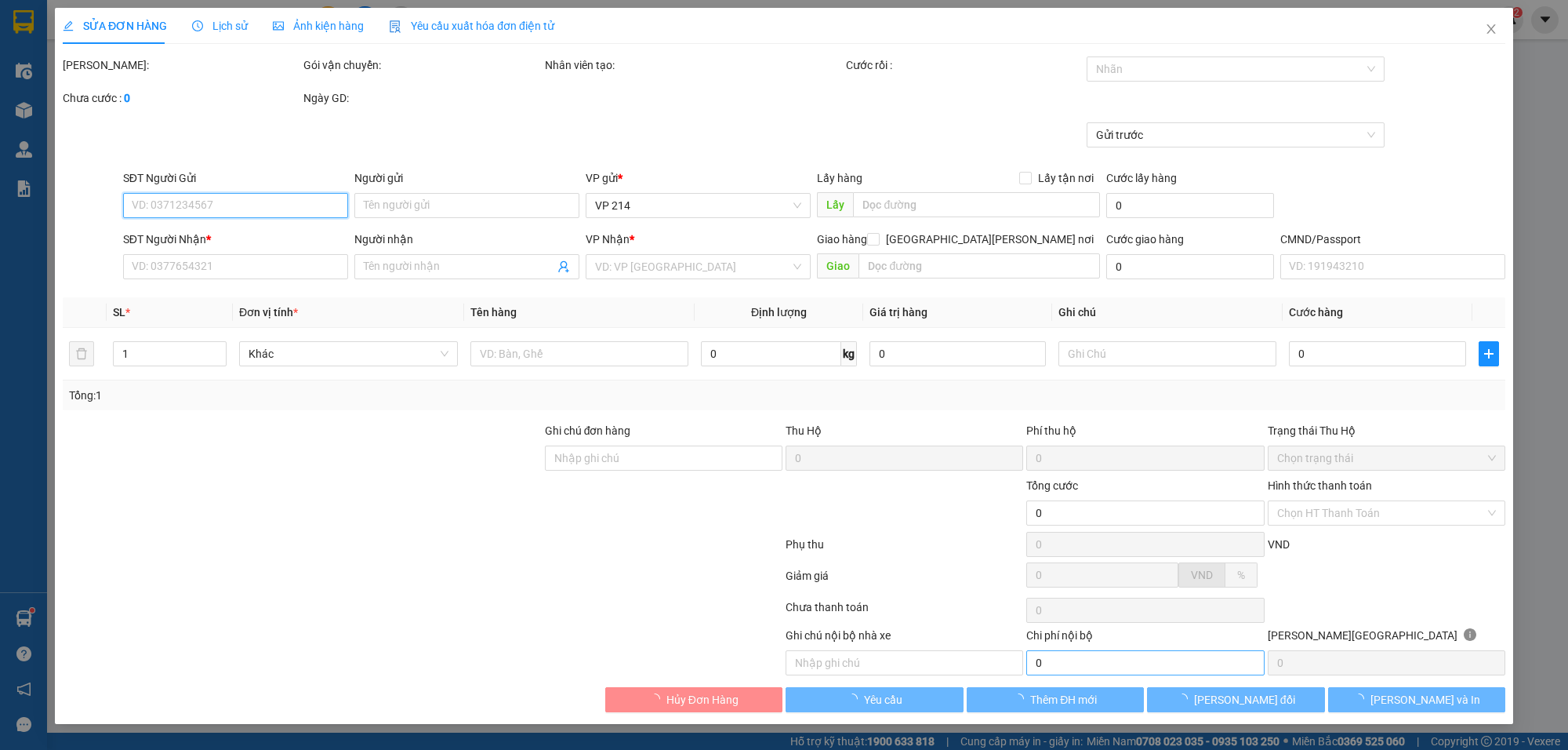
type input "0846086097"
type input "0826370248"
type input "70.000"
type input "0"
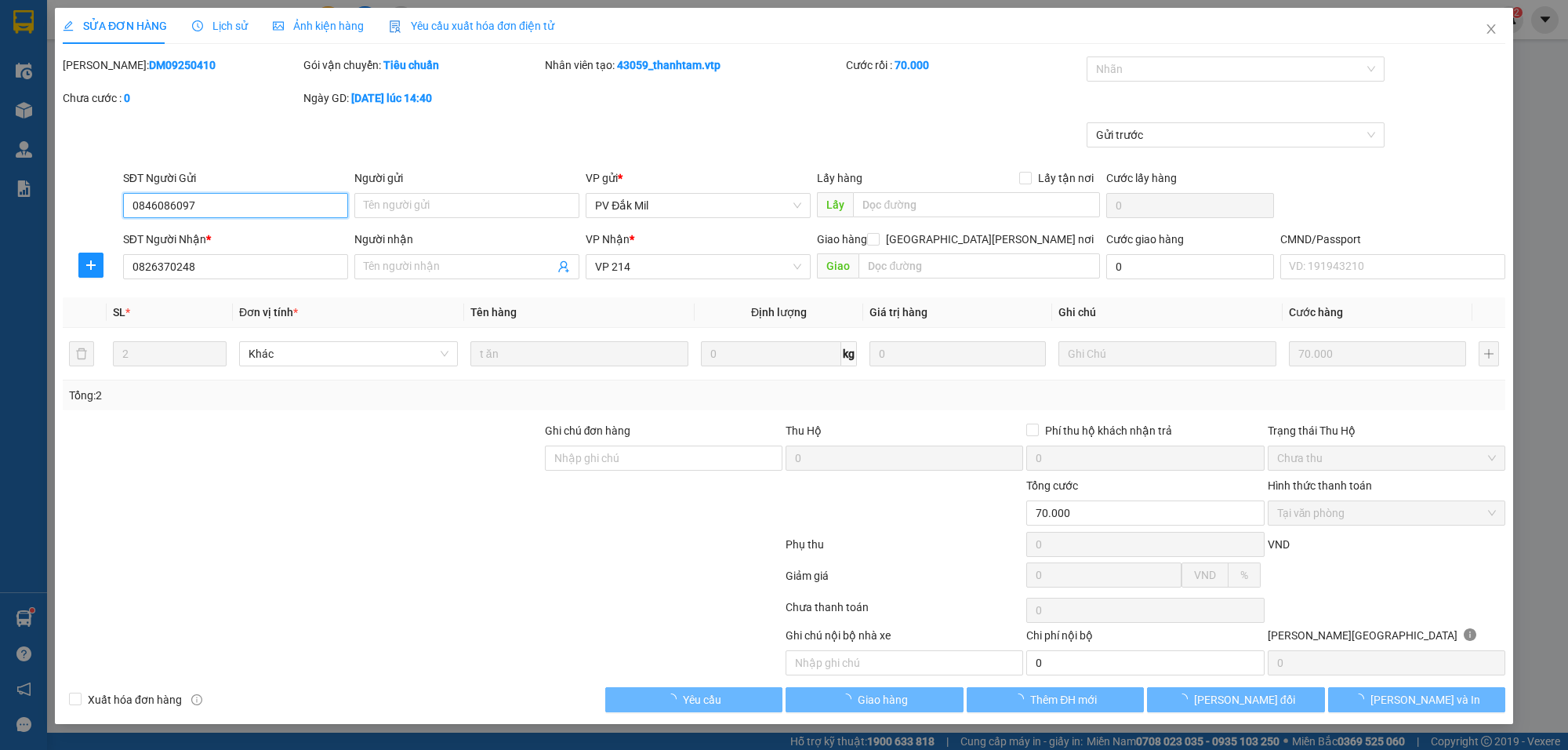
type input "3.500"
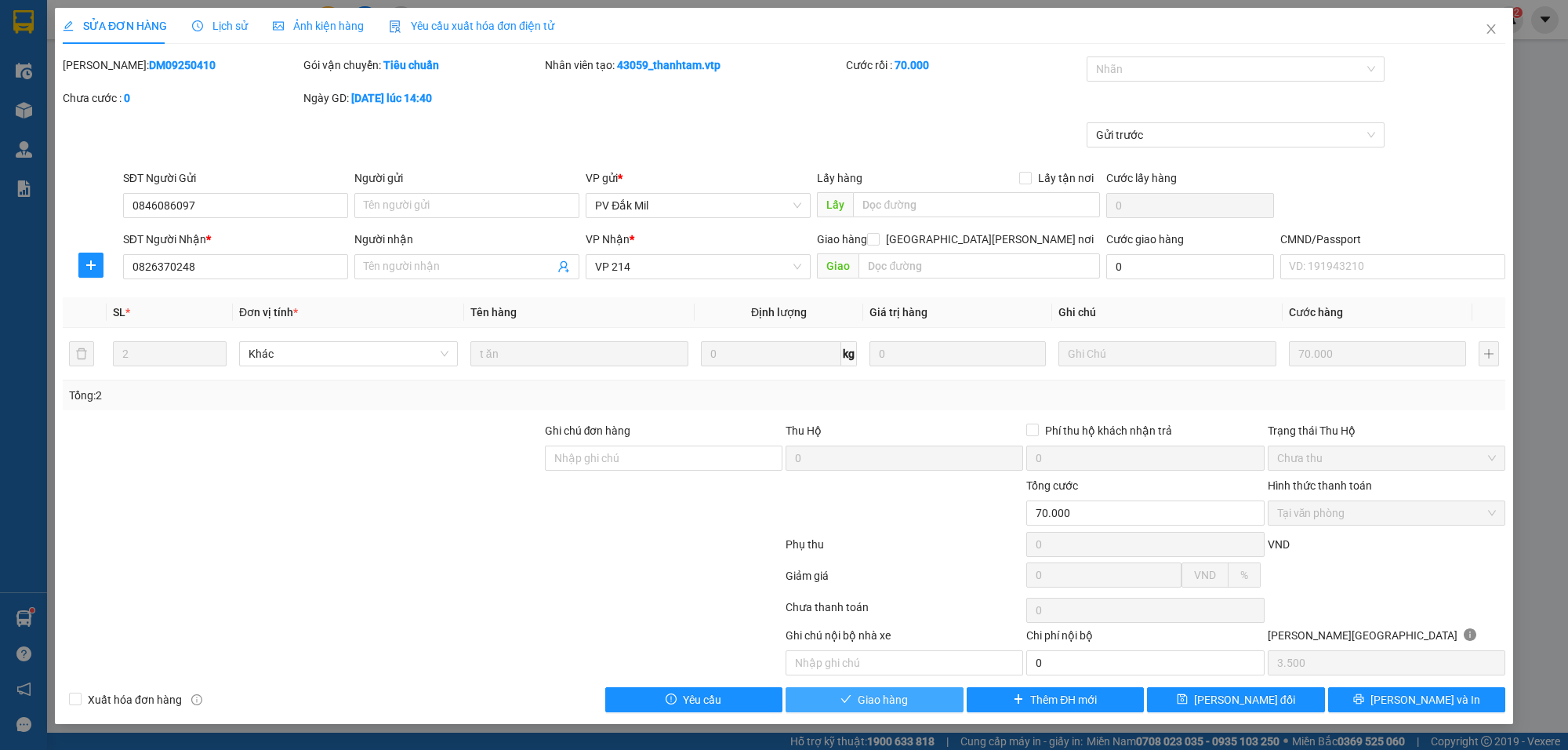
click at [937, 705] on button "Giao hàng" at bounding box center [874, 700] width 178 height 26
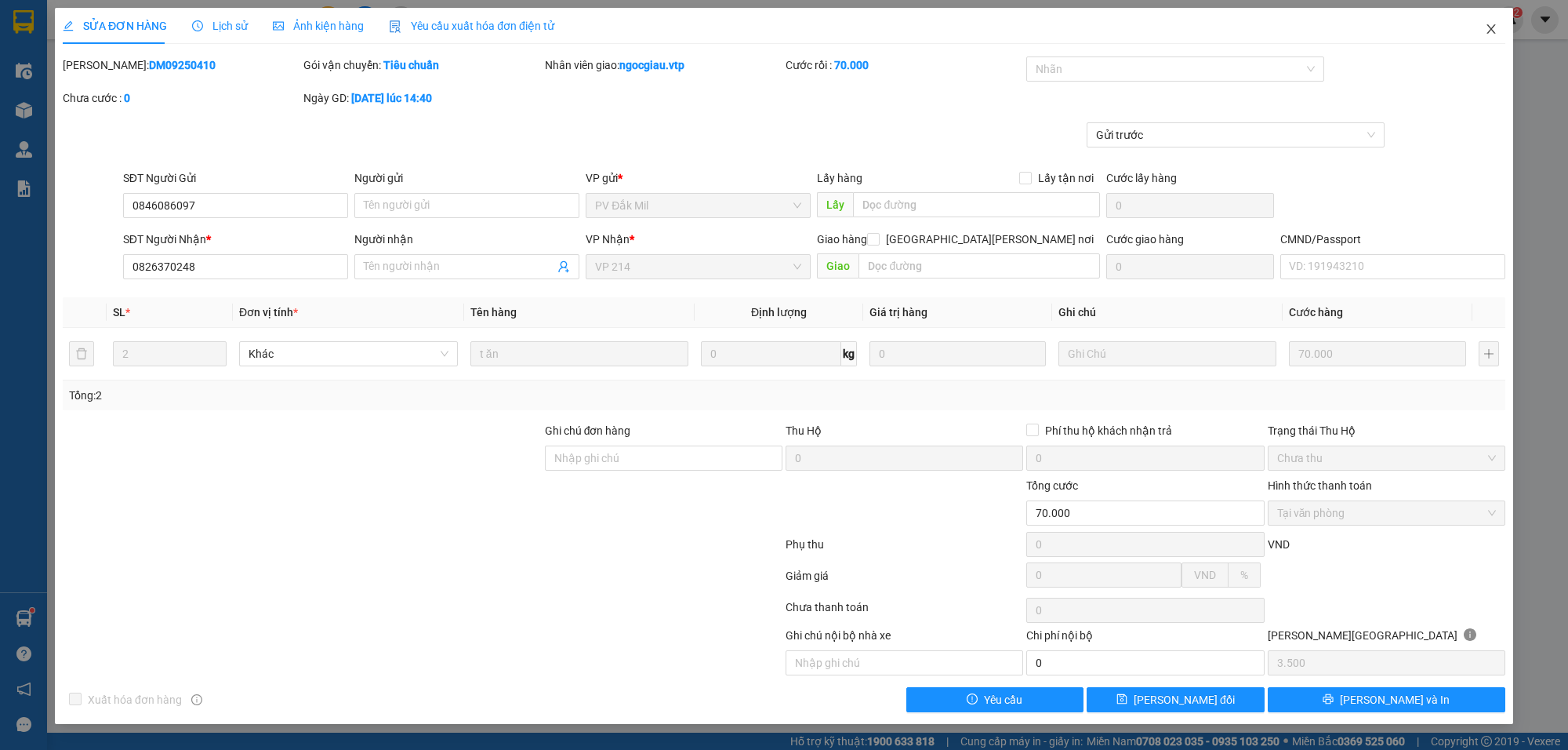
click at [1494, 24] on icon "close" at bounding box center [1490, 29] width 13 height 13
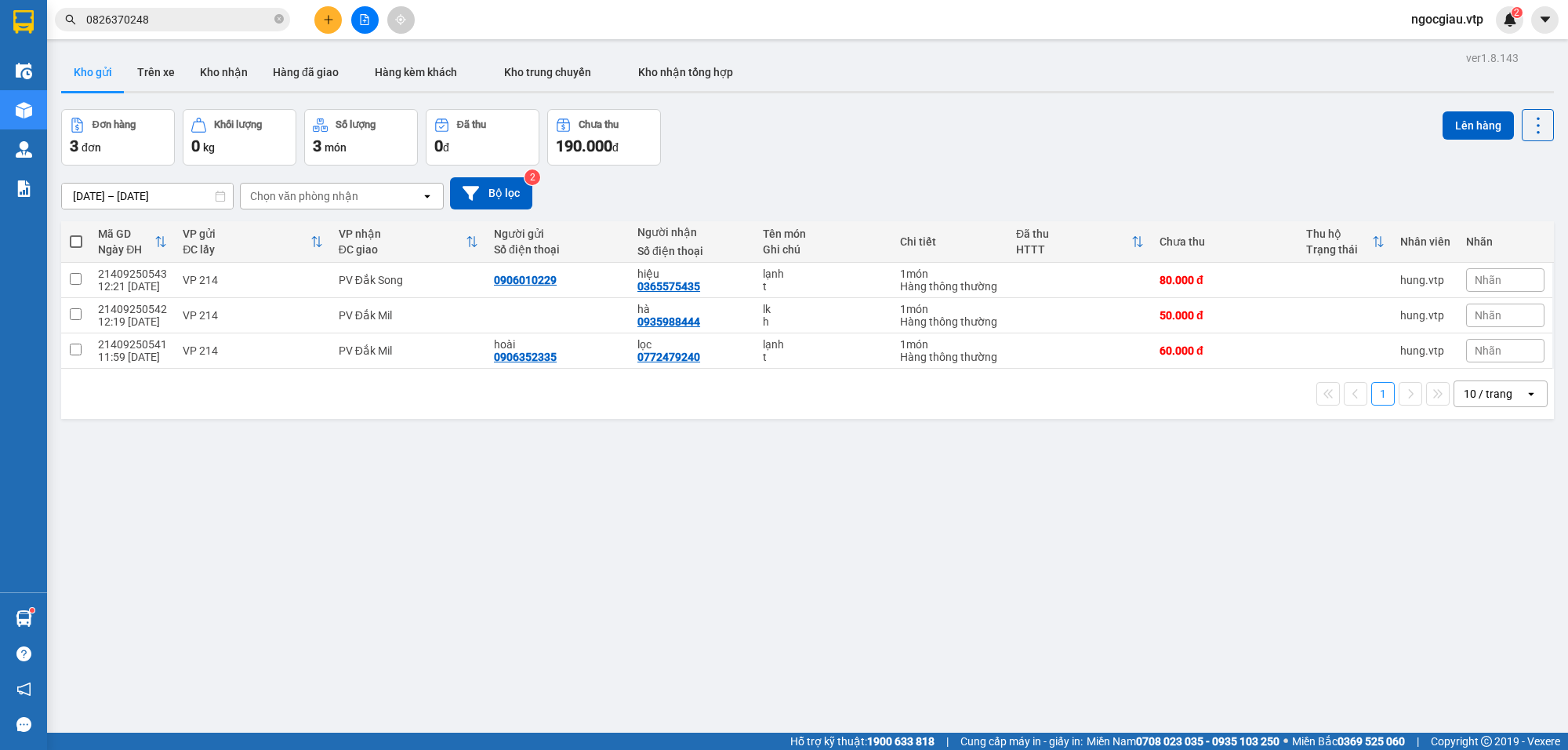
click at [170, 17] on input "0826370248" at bounding box center [179, 20] width 185 height 18
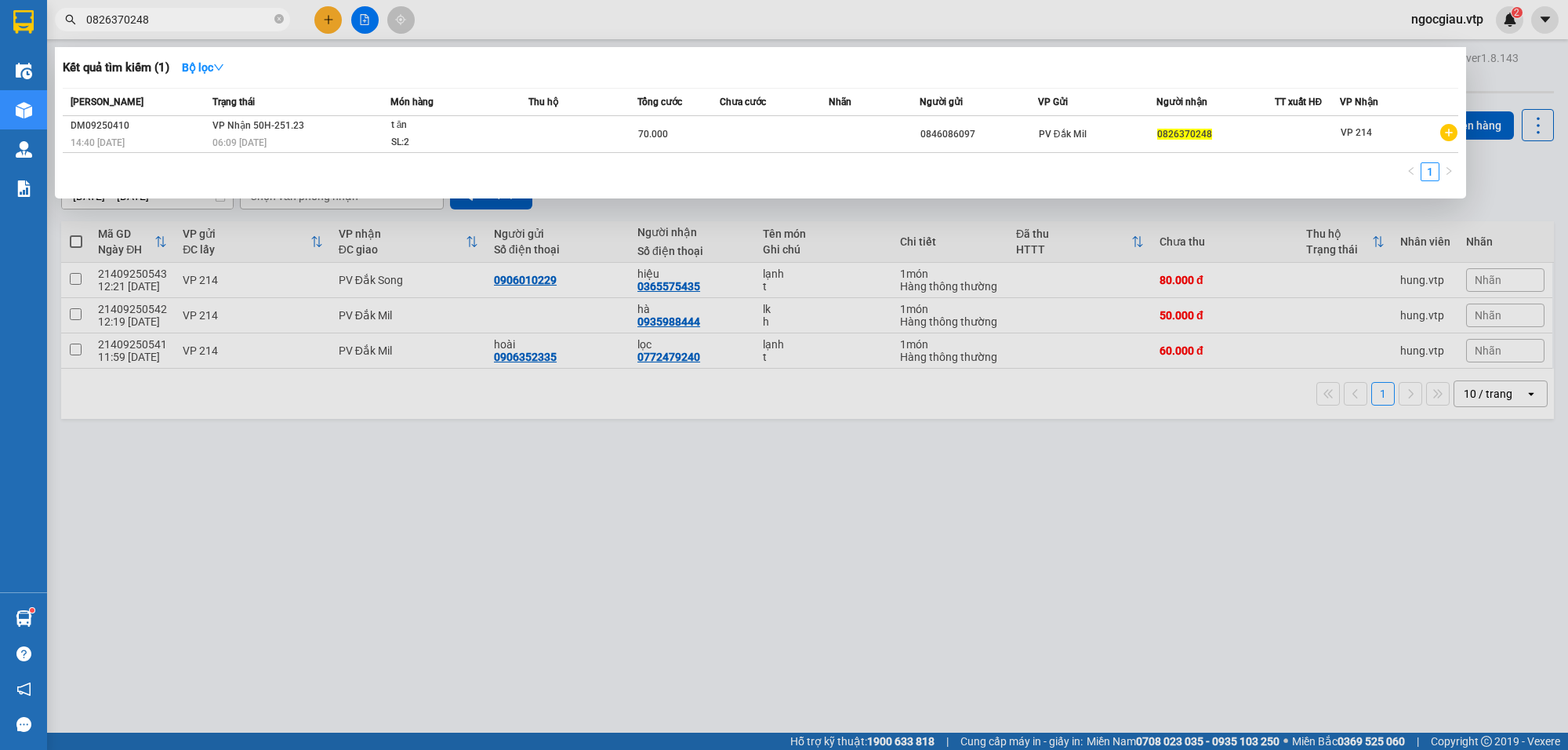
click at [170, 17] on input "0826370248" at bounding box center [179, 20] width 185 height 18
paste input "98706089"
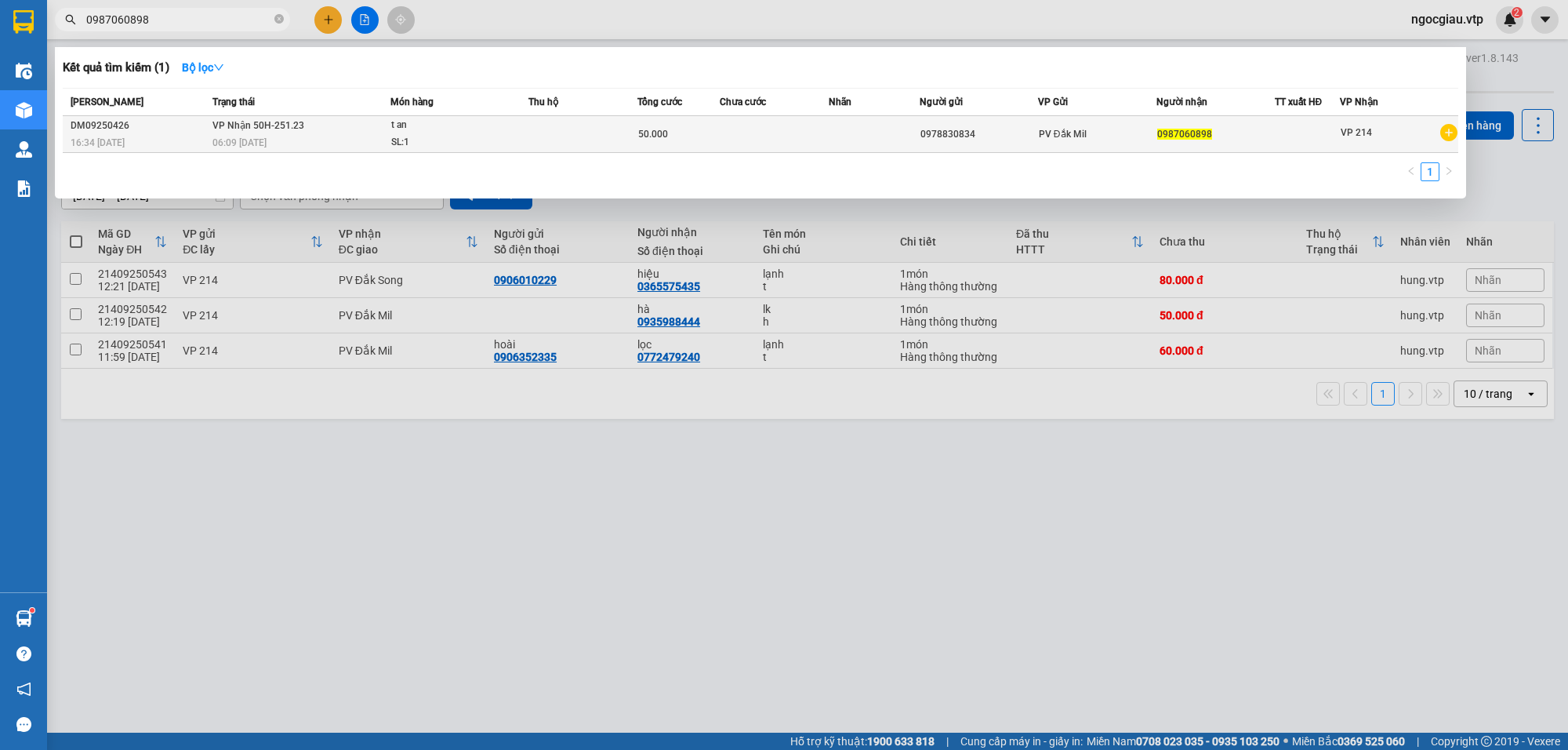
type input "0987060898"
click at [531, 132] on td at bounding box center [583, 135] width 109 height 37
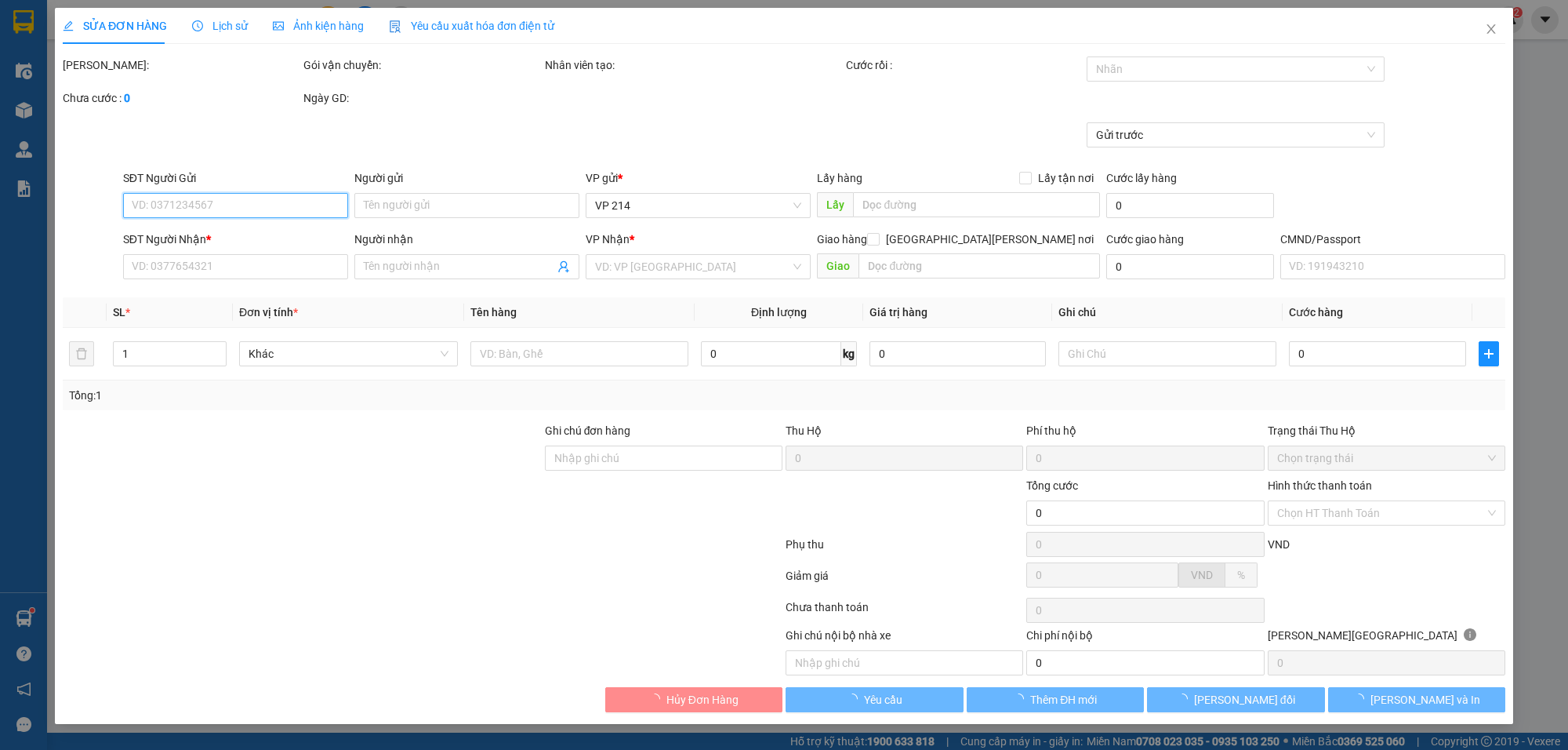
type input "0978830834"
type input "0987060898"
type input "50.000"
type input "0"
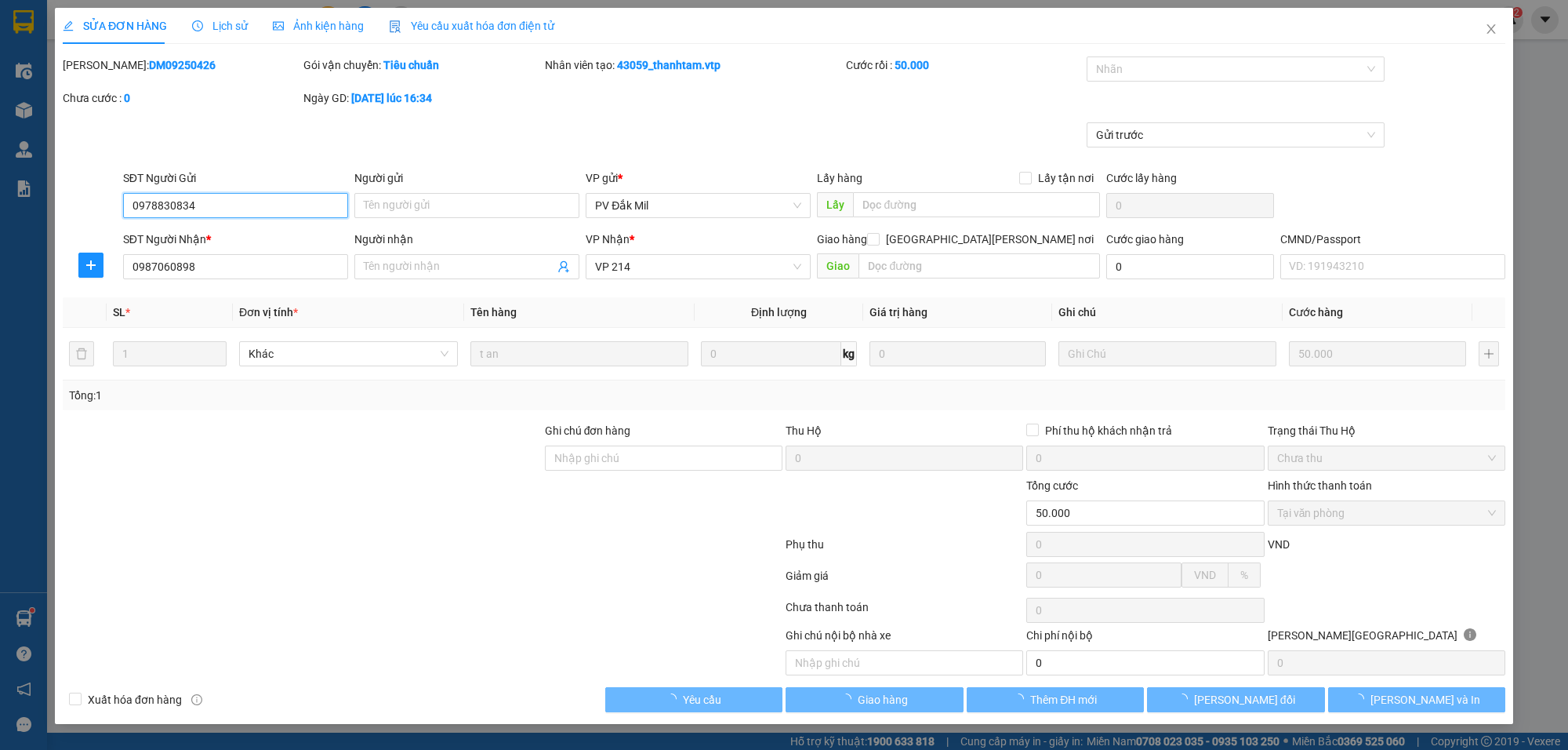
type input "2.500"
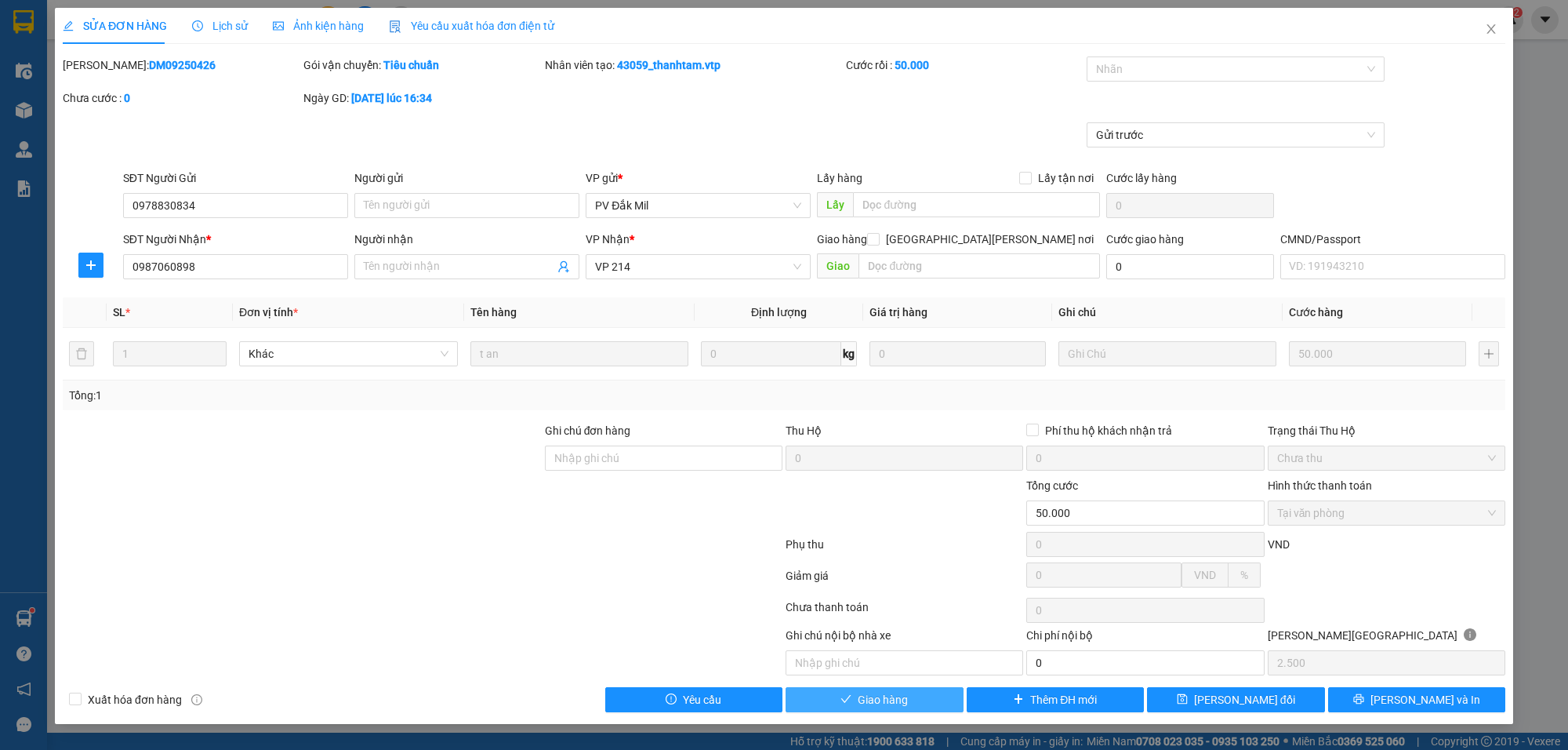
click at [919, 706] on button "Giao hàng" at bounding box center [874, 700] width 178 height 26
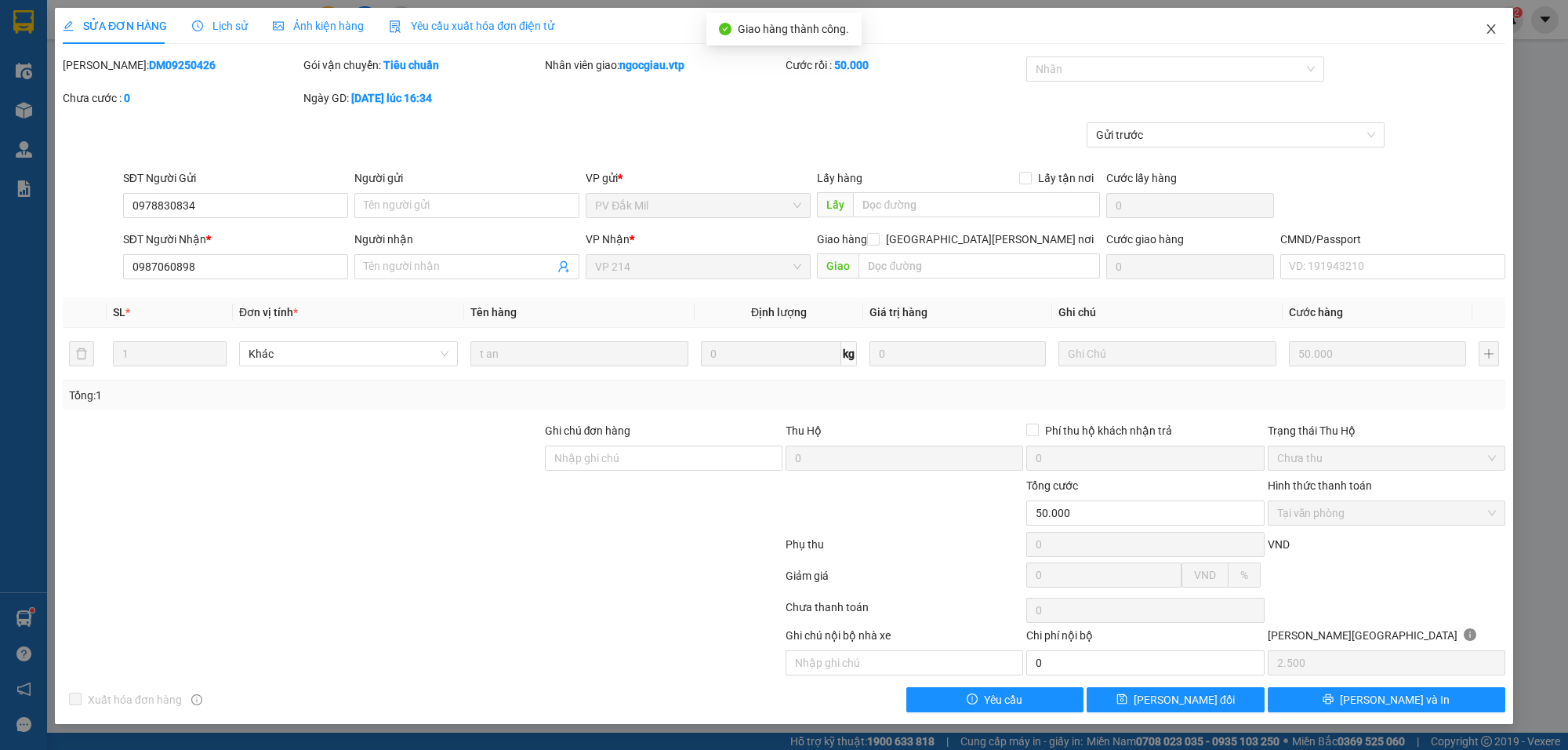
click at [1501, 29] on span "Close" at bounding box center [1490, 29] width 44 height 44
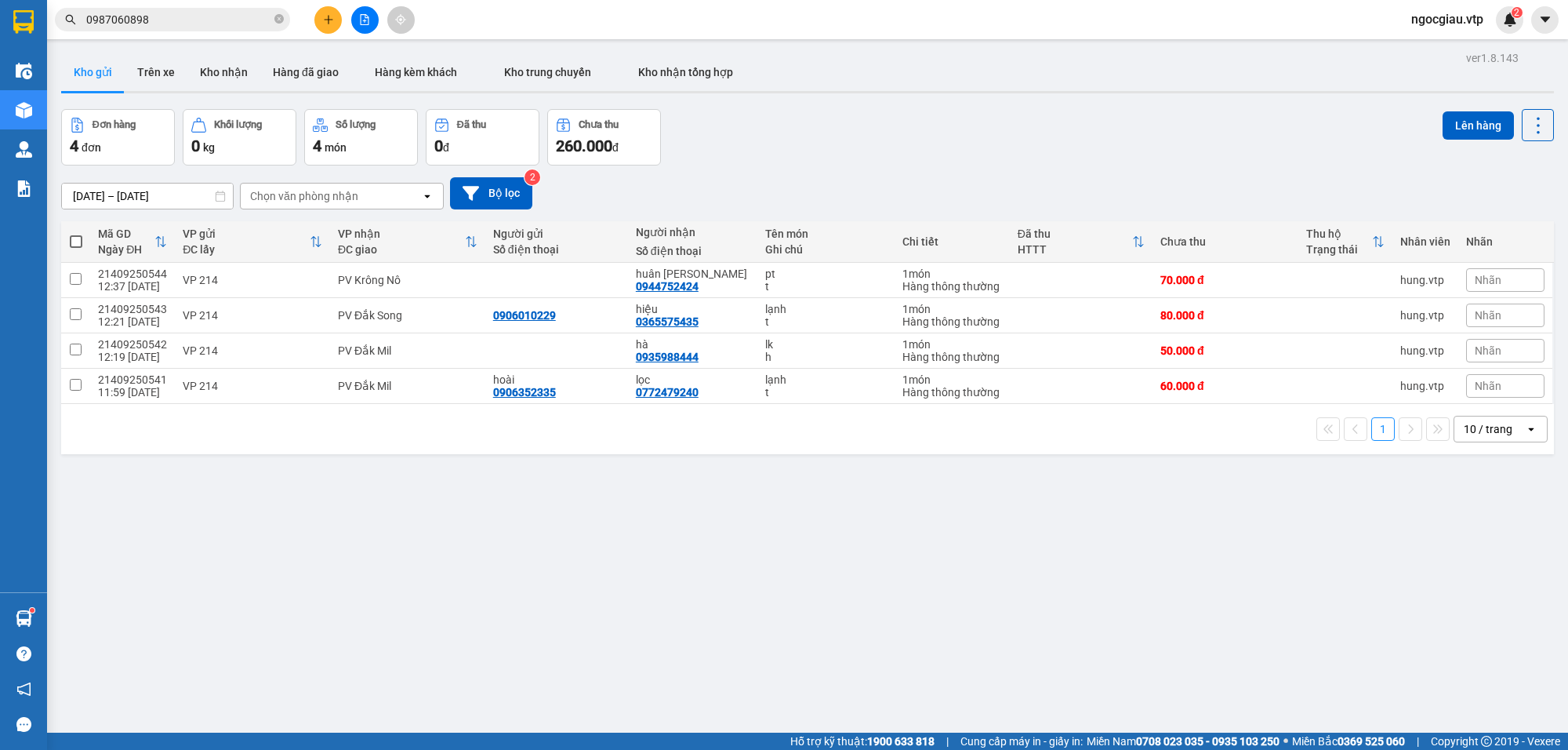
click at [198, 14] on input "0987060898" at bounding box center [179, 20] width 185 height 18
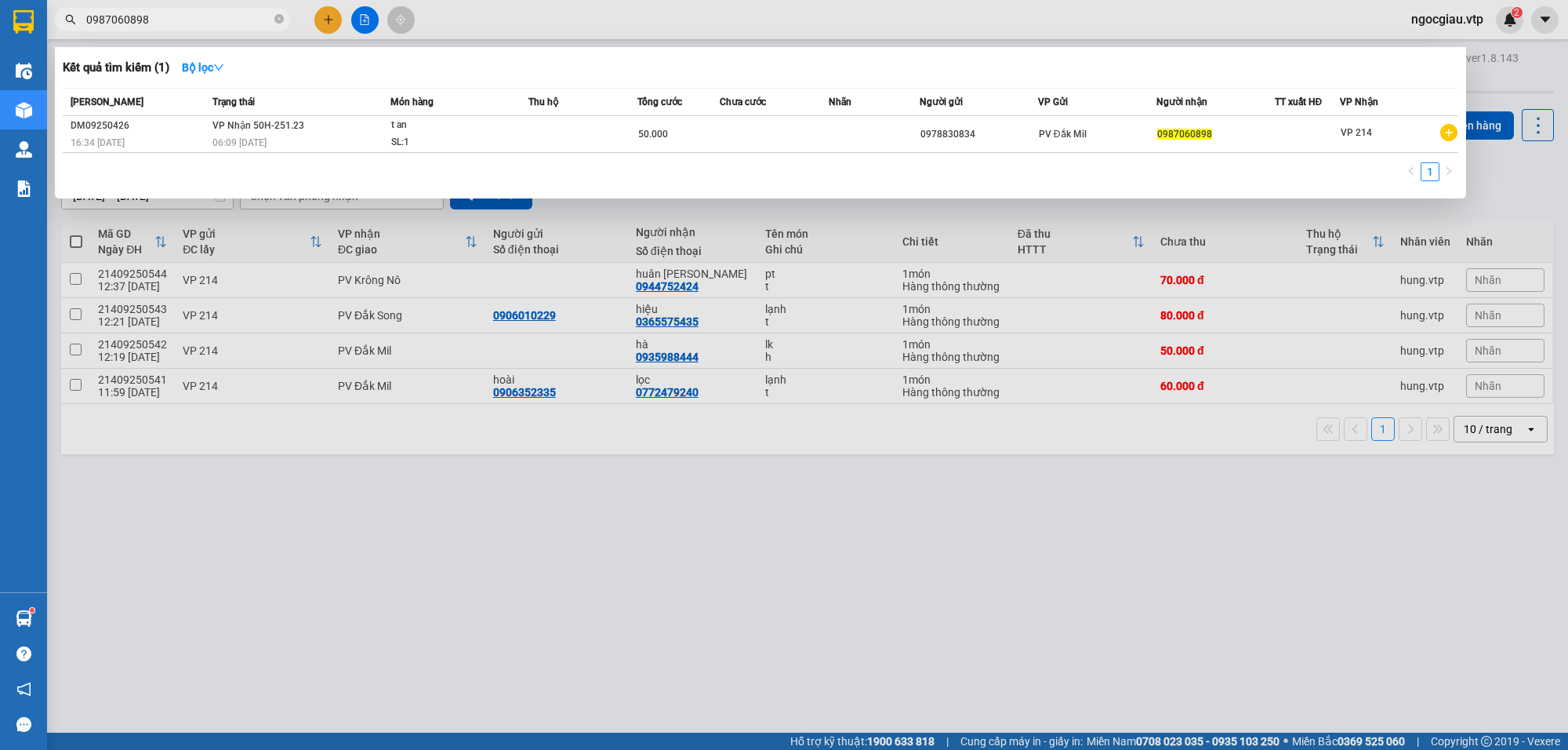
click at [198, 14] on input "0987060898" at bounding box center [179, 20] width 185 height 18
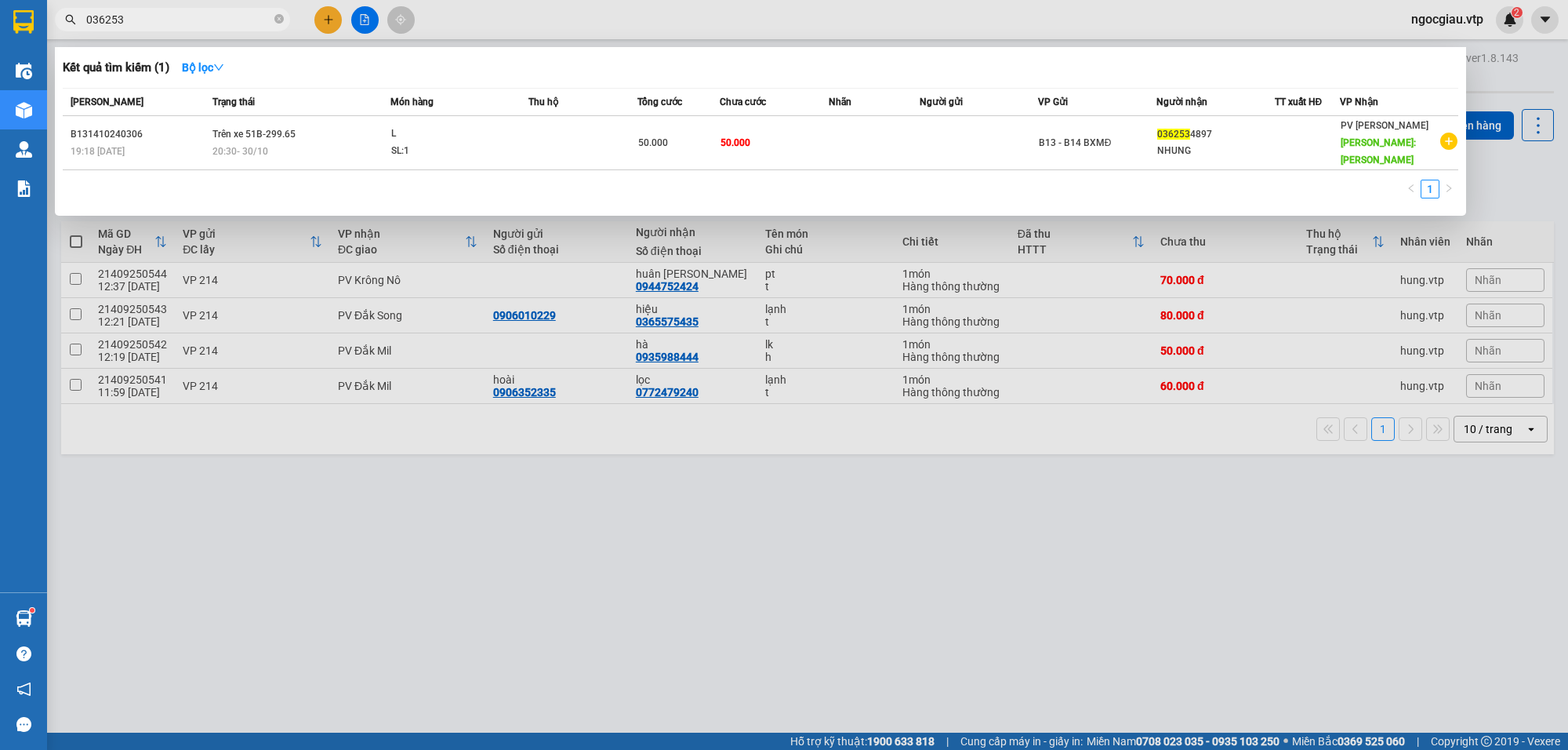
drag, startPoint x: 875, startPoint y: 626, endPoint x: 1028, endPoint y: 749, distance: 196.3
click at [879, 625] on div at bounding box center [784, 375] width 1568 height 750
click at [166, 18] on input "036253" at bounding box center [179, 20] width 185 height 18
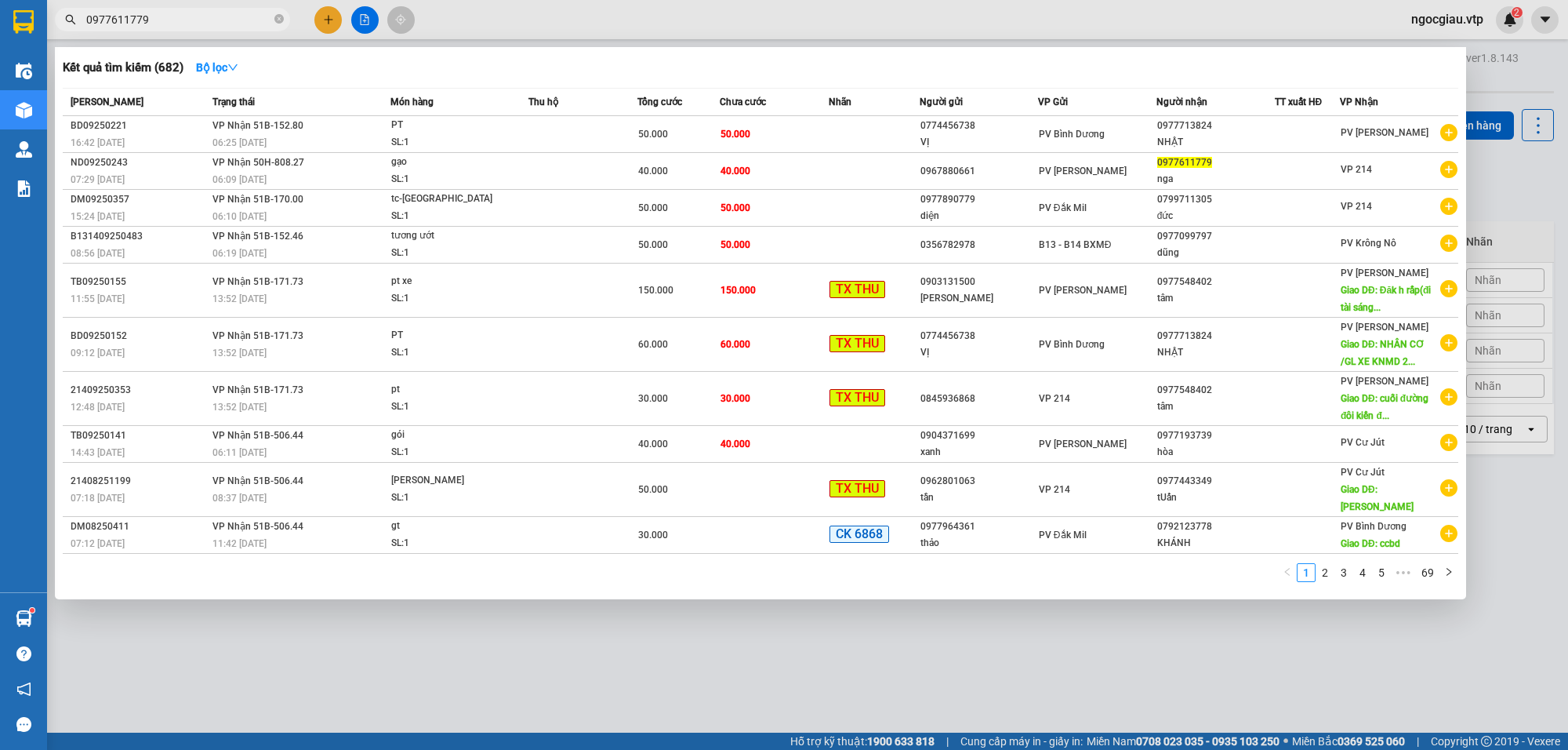
type input "0977611779"
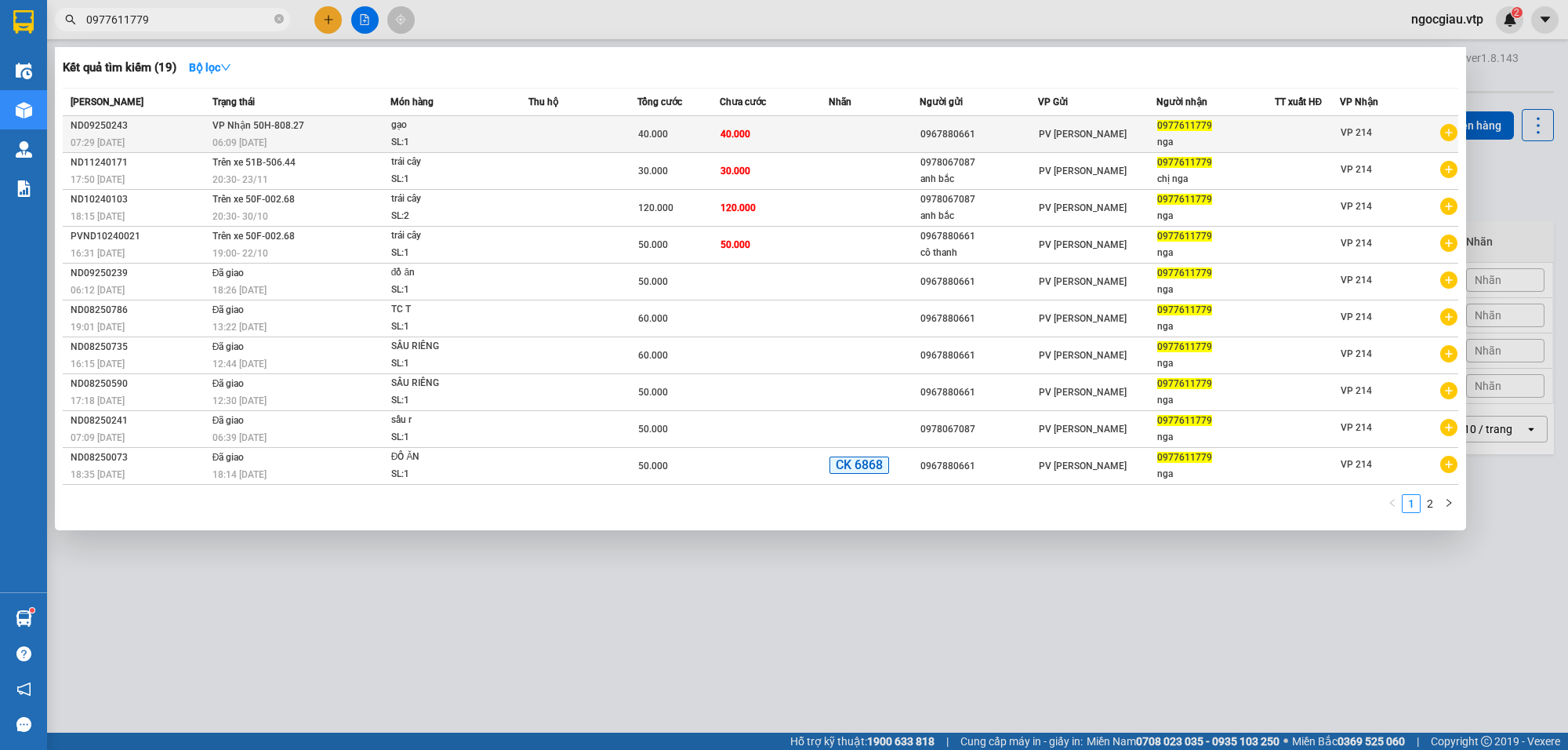
click at [611, 138] on td at bounding box center [583, 135] width 109 height 37
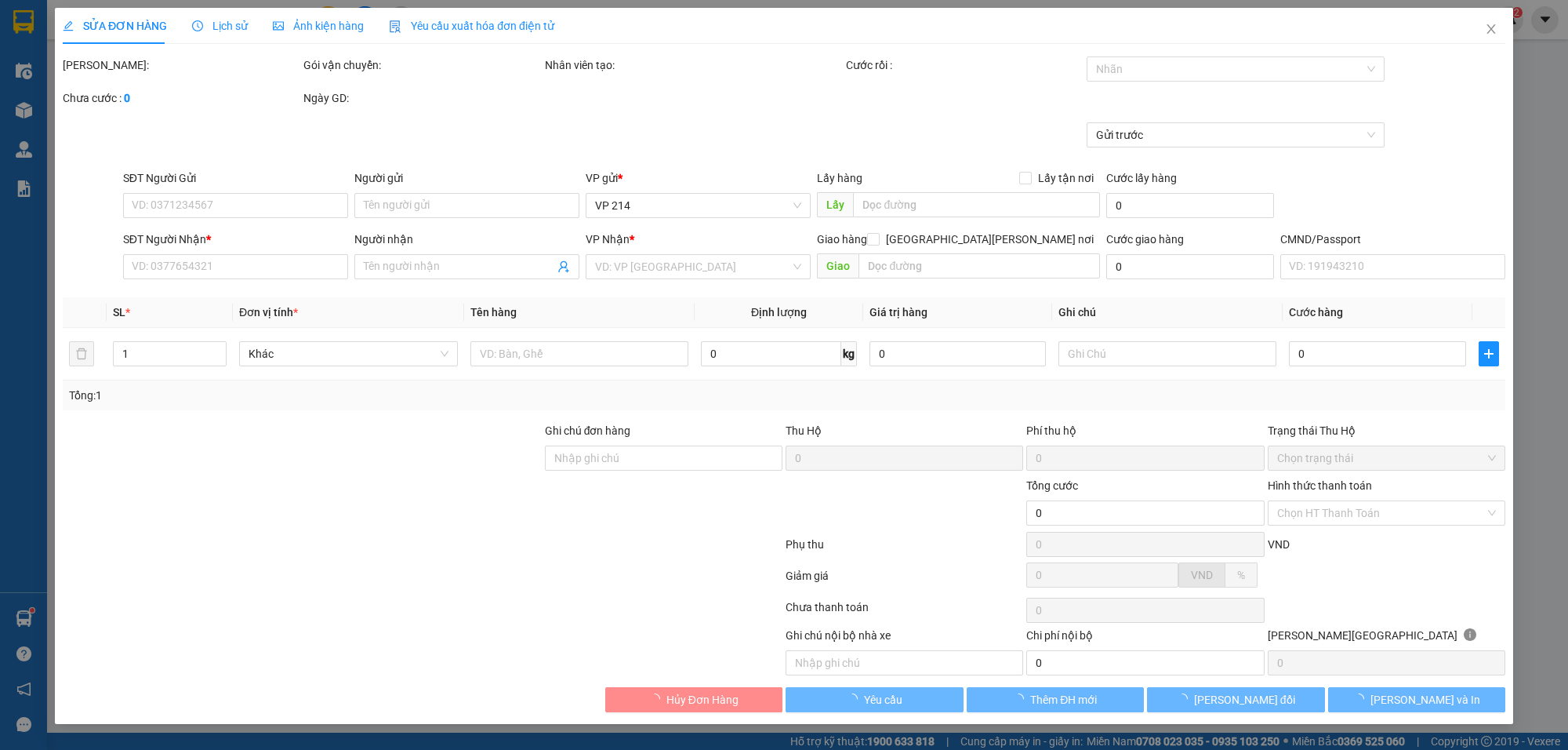
type input "2.000"
type input "0967880661"
type input "0977611779"
type input "nga"
type input "40.000"
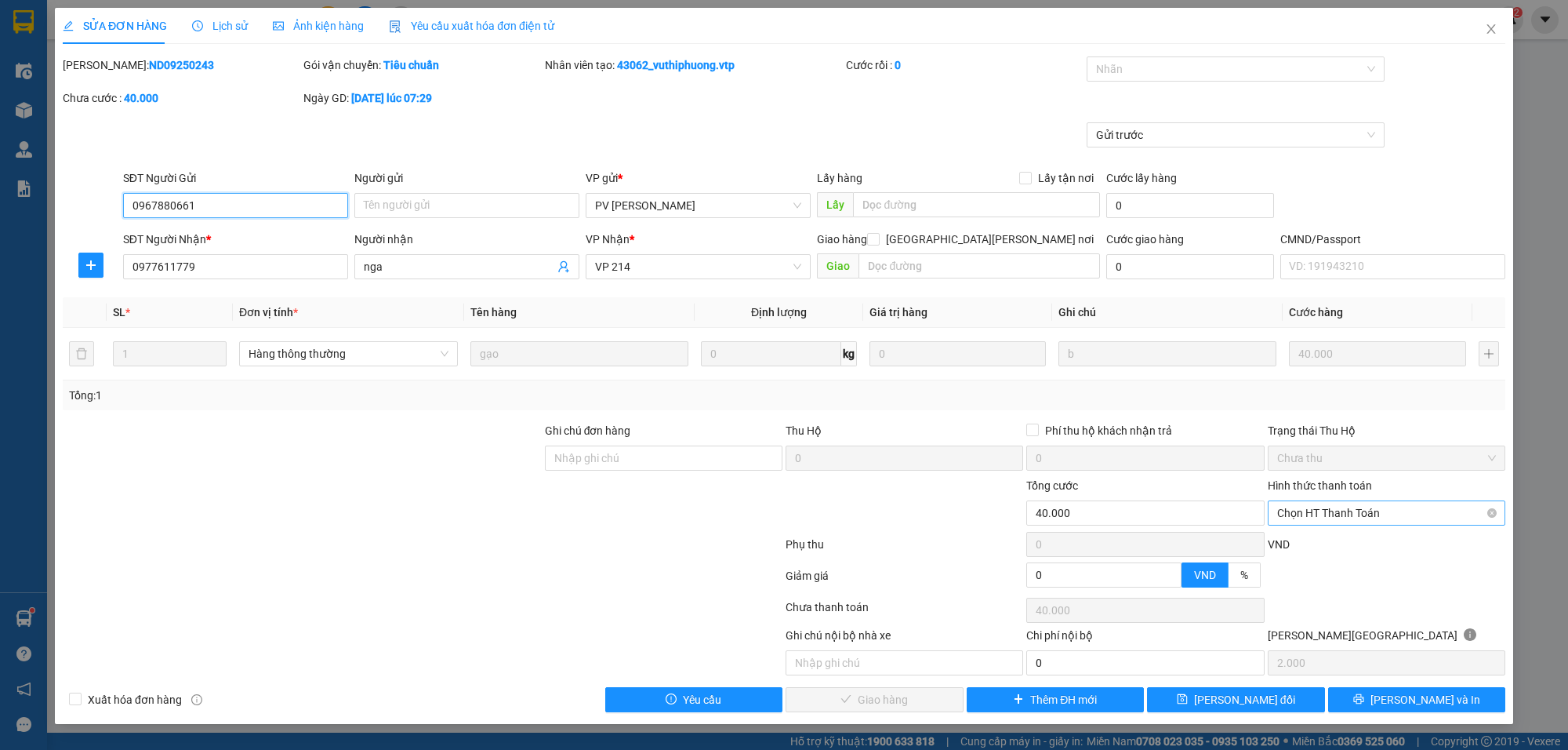
click at [1337, 508] on span "Chọn HT Thanh Toán" at bounding box center [1386, 513] width 219 height 24
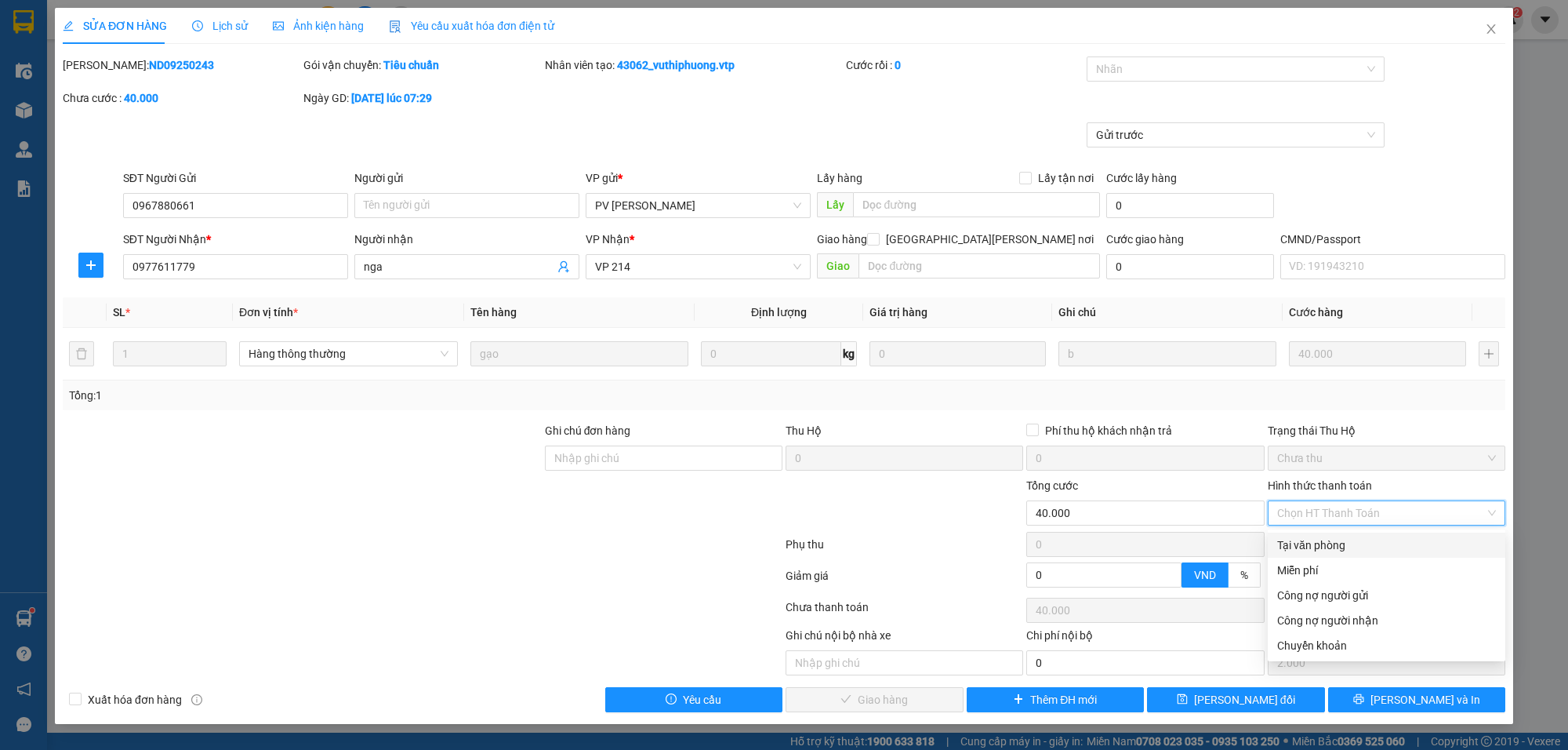
click at [1321, 546] on div "Tại văn phòng" at bounding box center [1386, 546] width 219 height 18
type input "0"
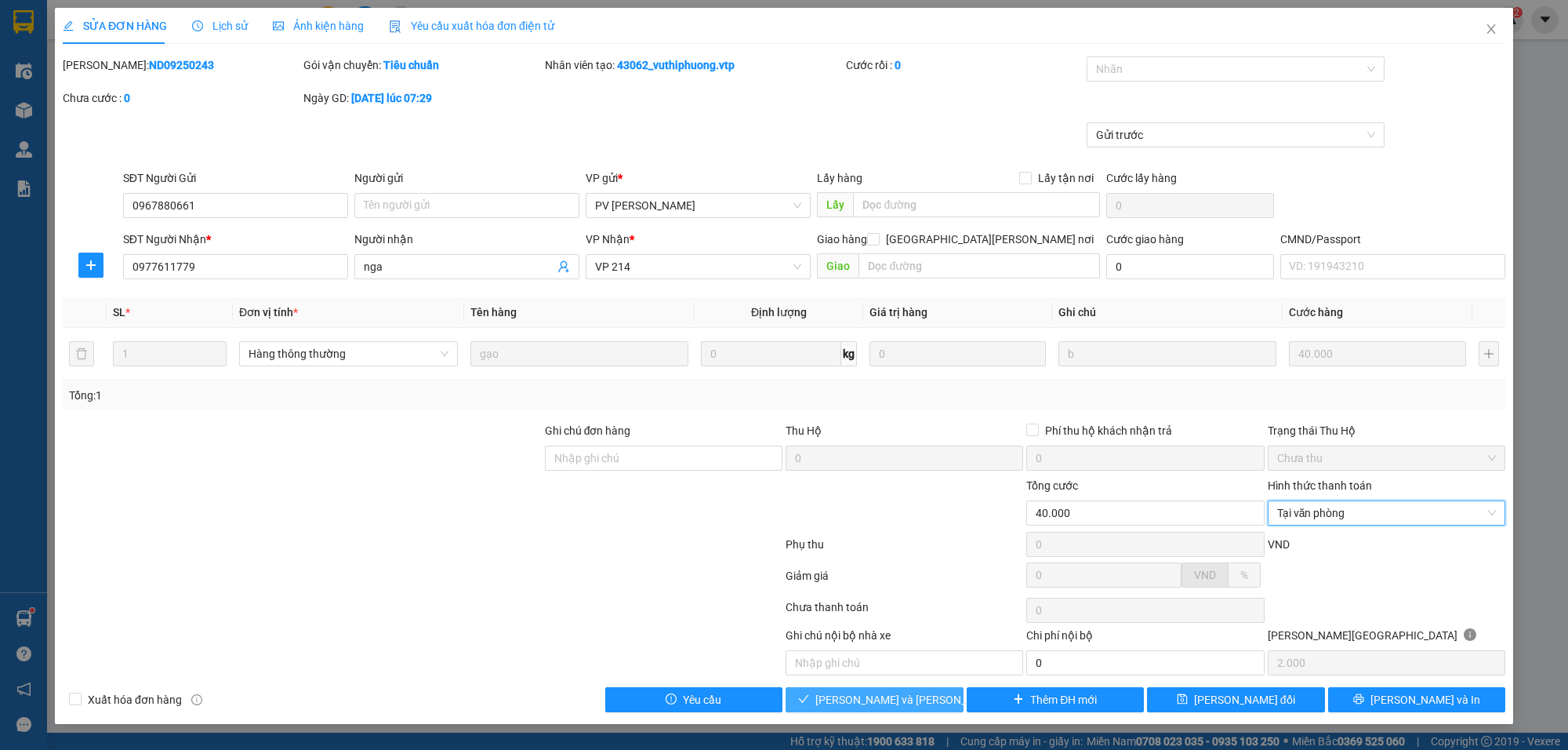
click at [906, 695] on button "[PERSON_NAME] và Giao hàng" at bounding box center [874, 700] width 178 height 26
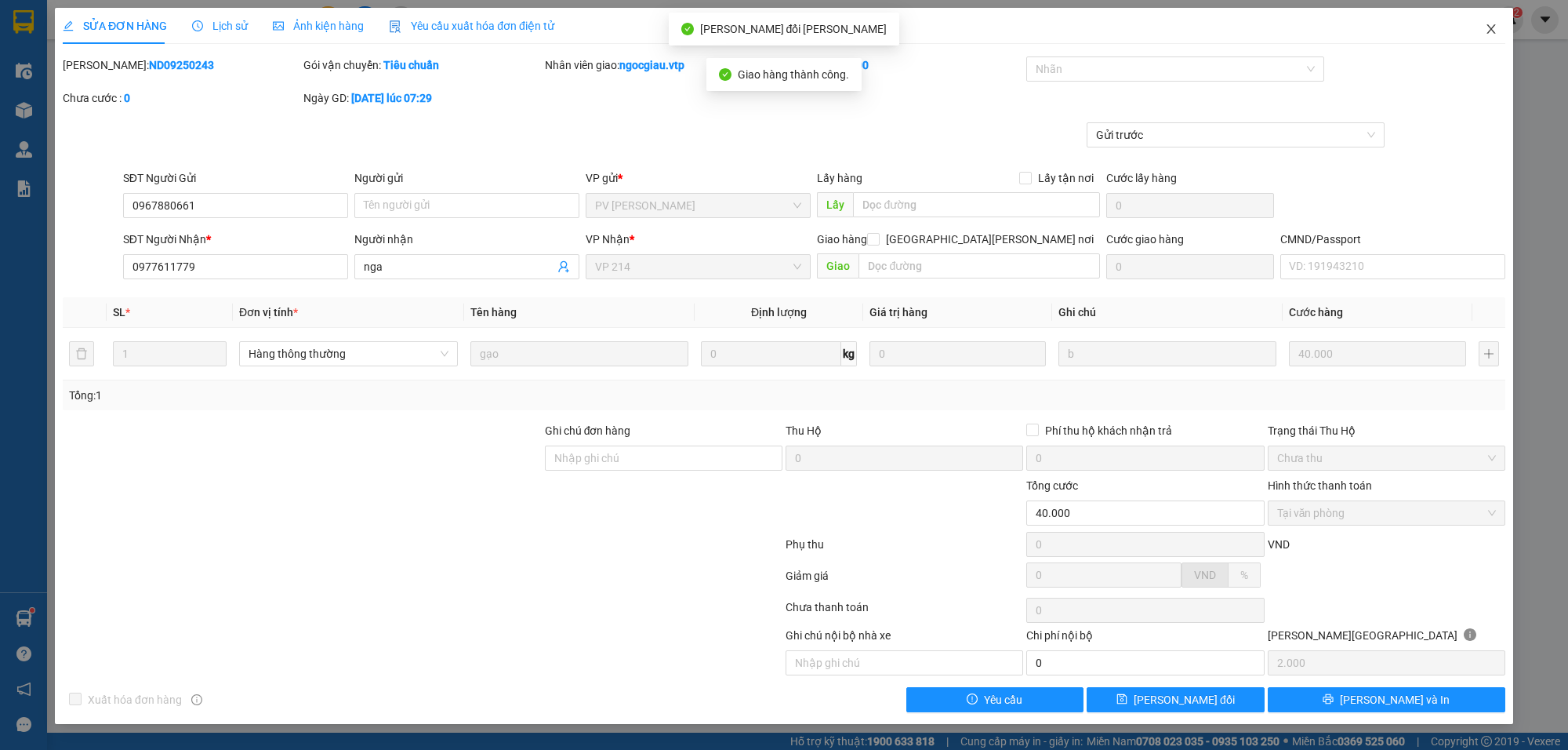
click at [1485, 29] on icon "close" at bounding box center [1490, 29] width 13 height 13
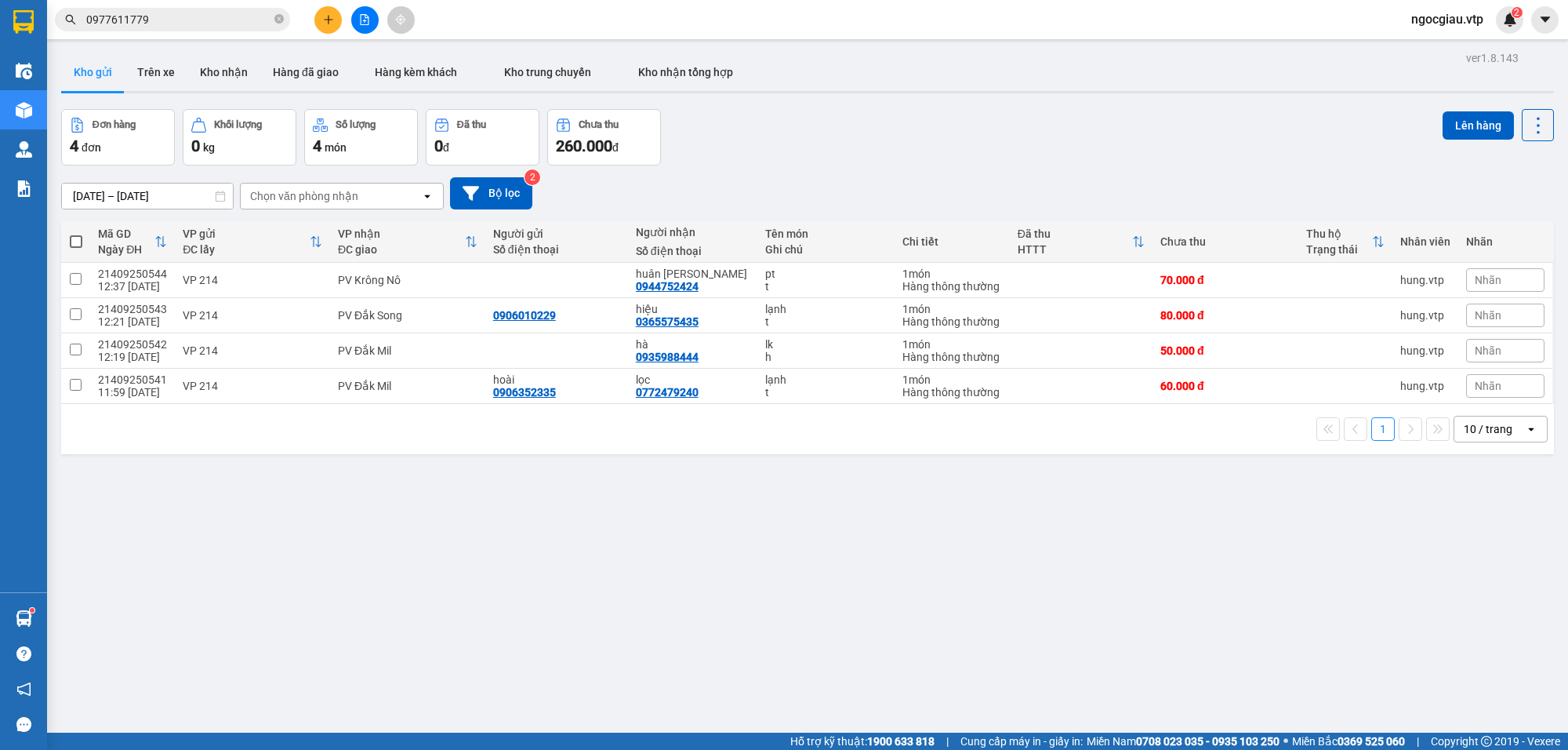
click at [196, 22] on input "0977611779" at bounding box center [179, 20] width 185 height 18
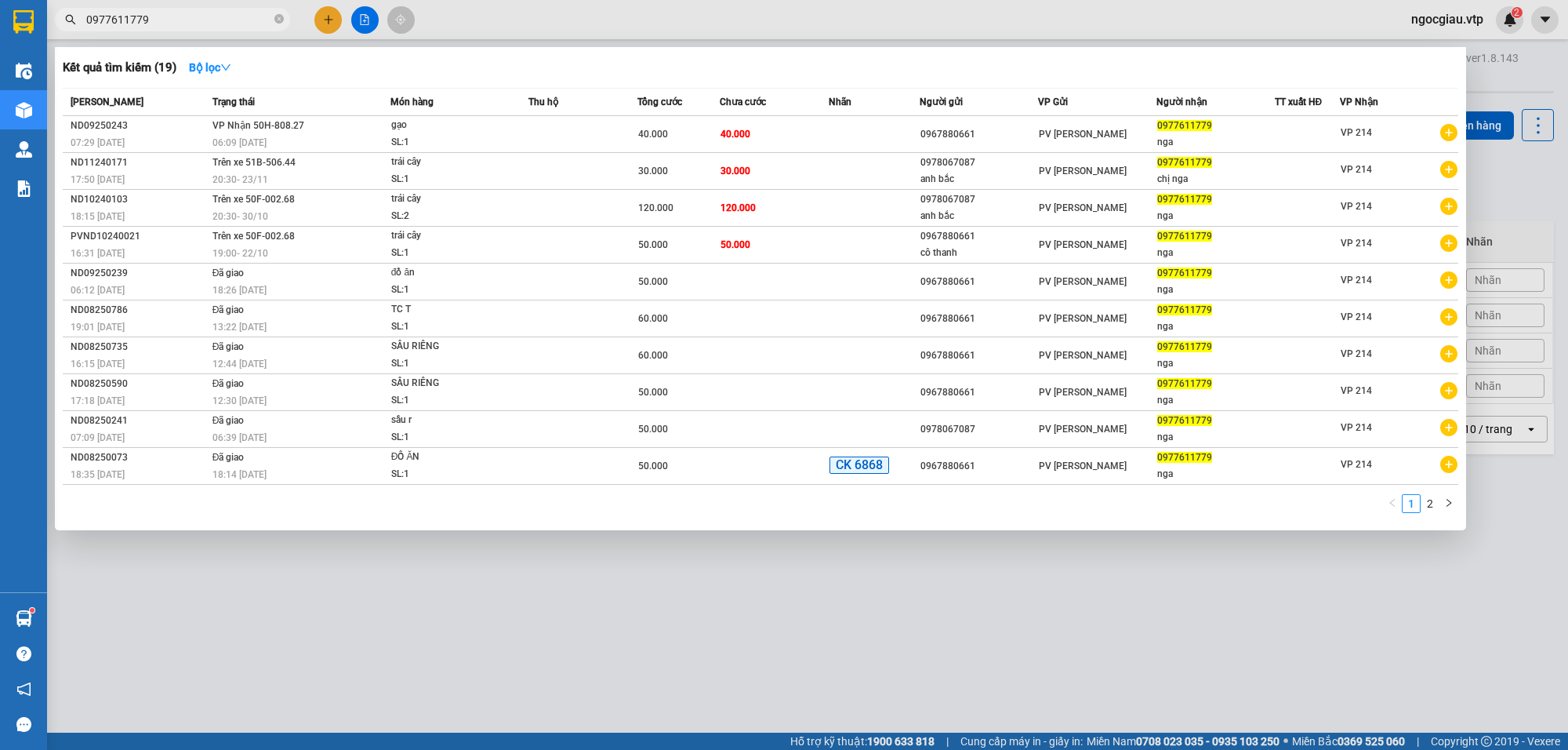
click at [196, 22] on input "0977611779" at bounding box center [179, 20] width 185 height 18
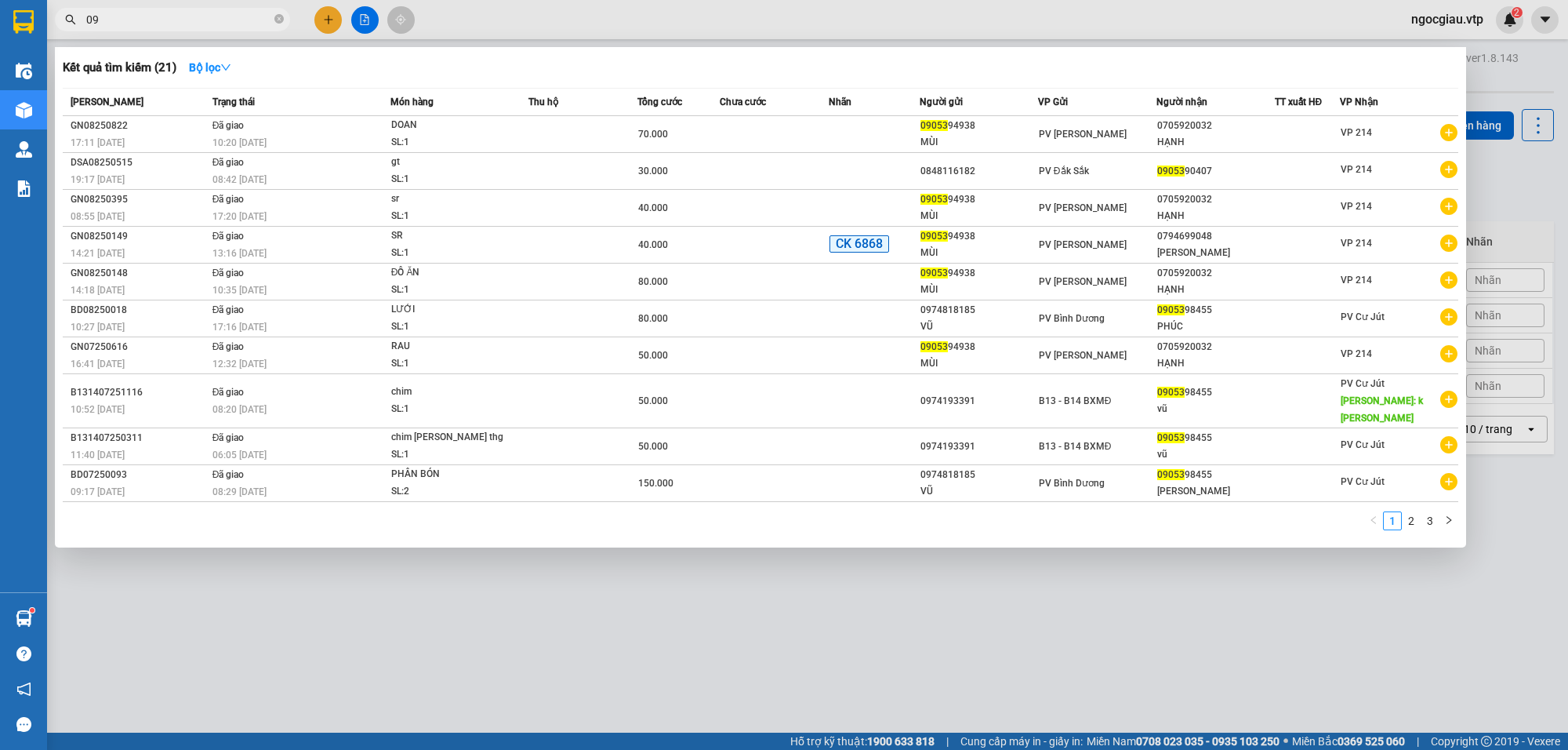
type input "0"
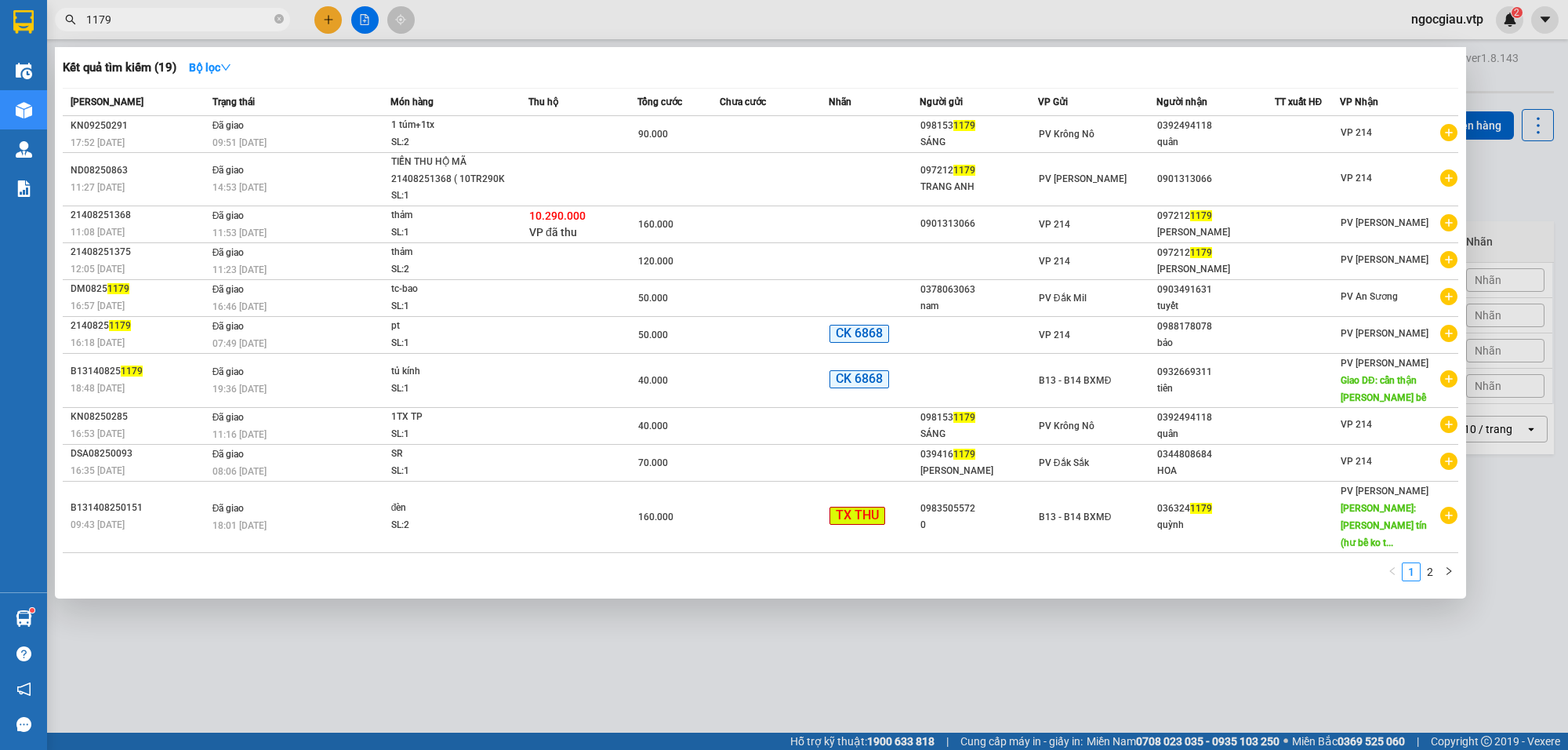
click at [208, 25] on input "1179" at bounding box center [179, 20] width 185 height 18
type input "0336380213"
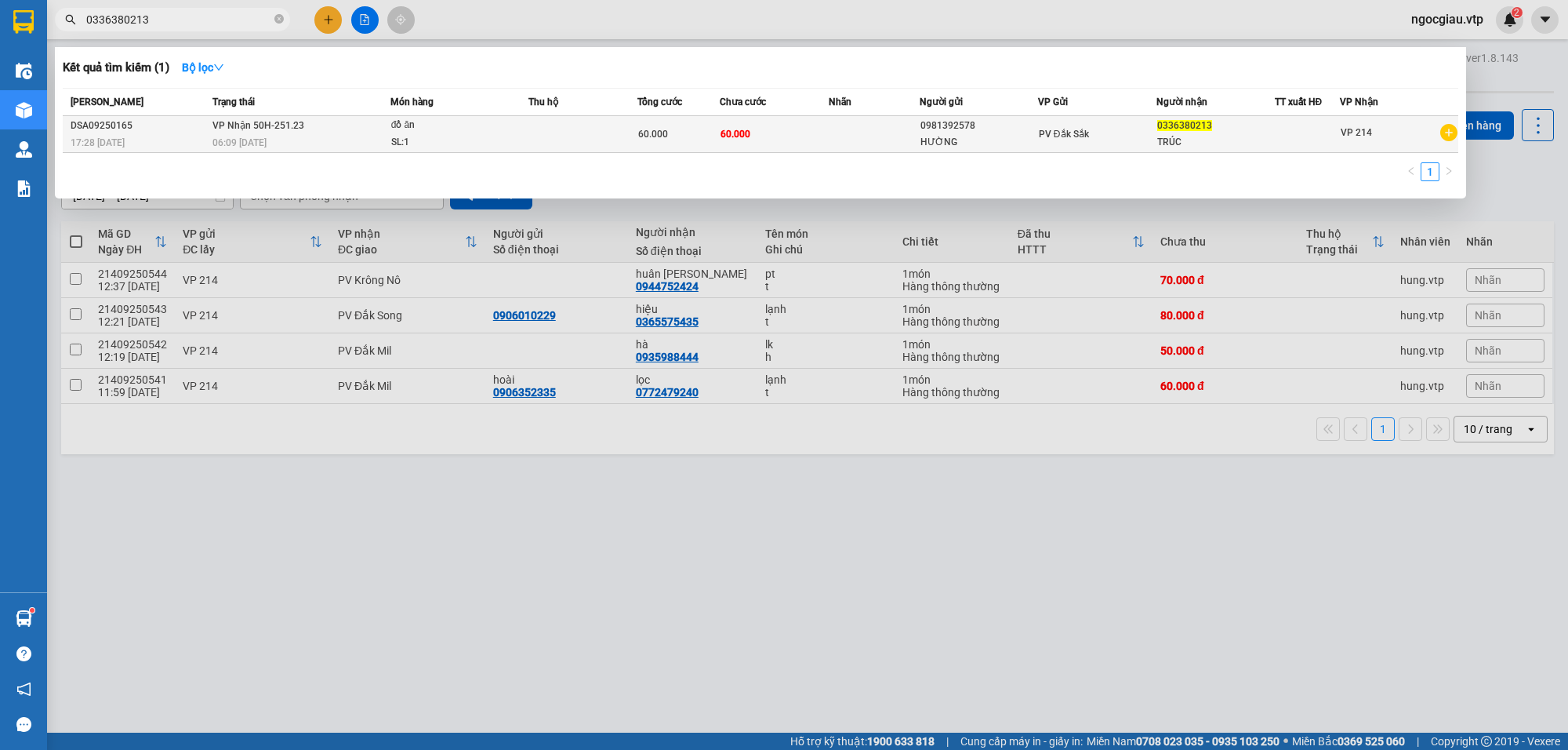
click at [844, 132] on td at bounding box center [874, 135] width 91 height 37
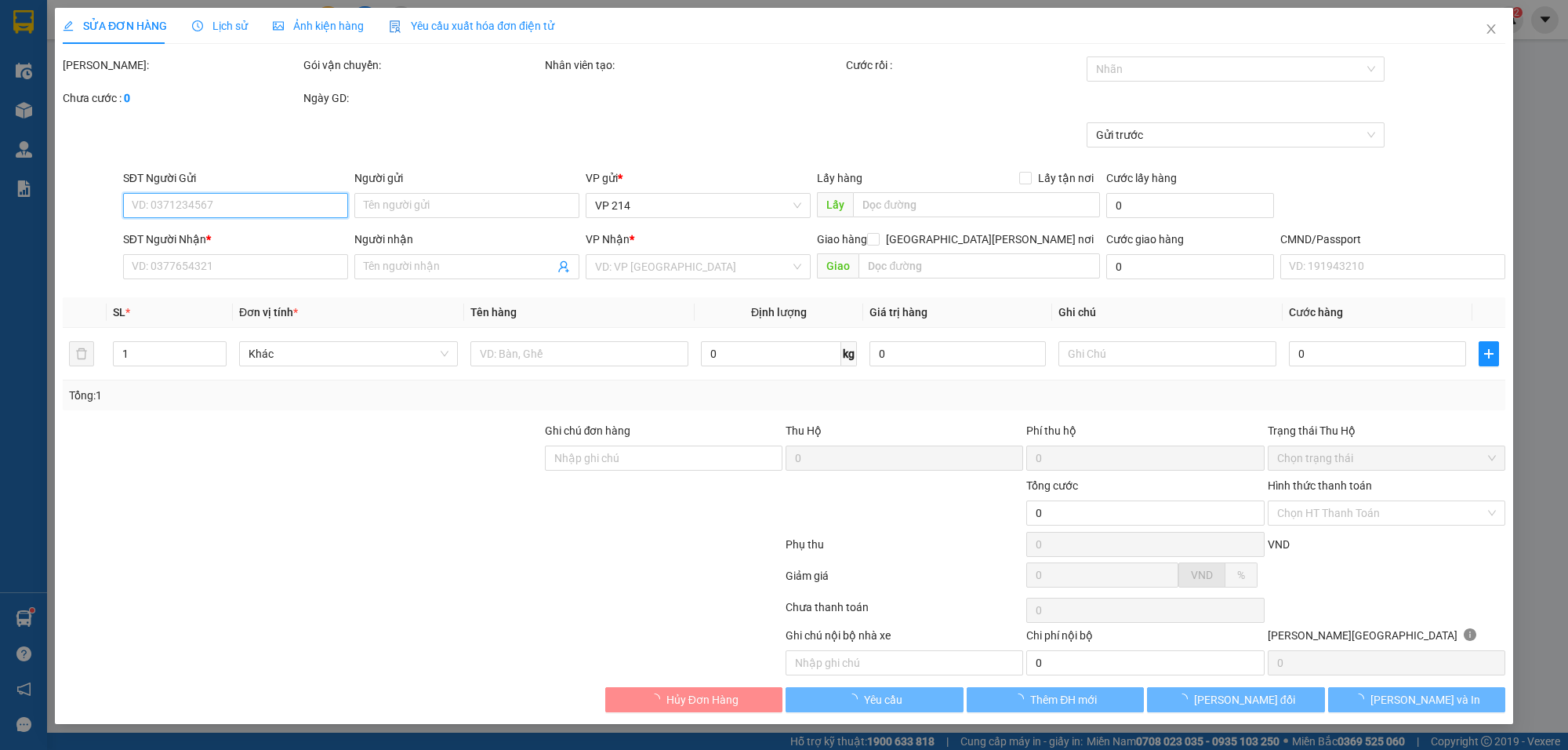
type input "3.000"
type input "0981392578"
type input "HƯỜNG"
type input "0336380213"
type input "TRÚC"
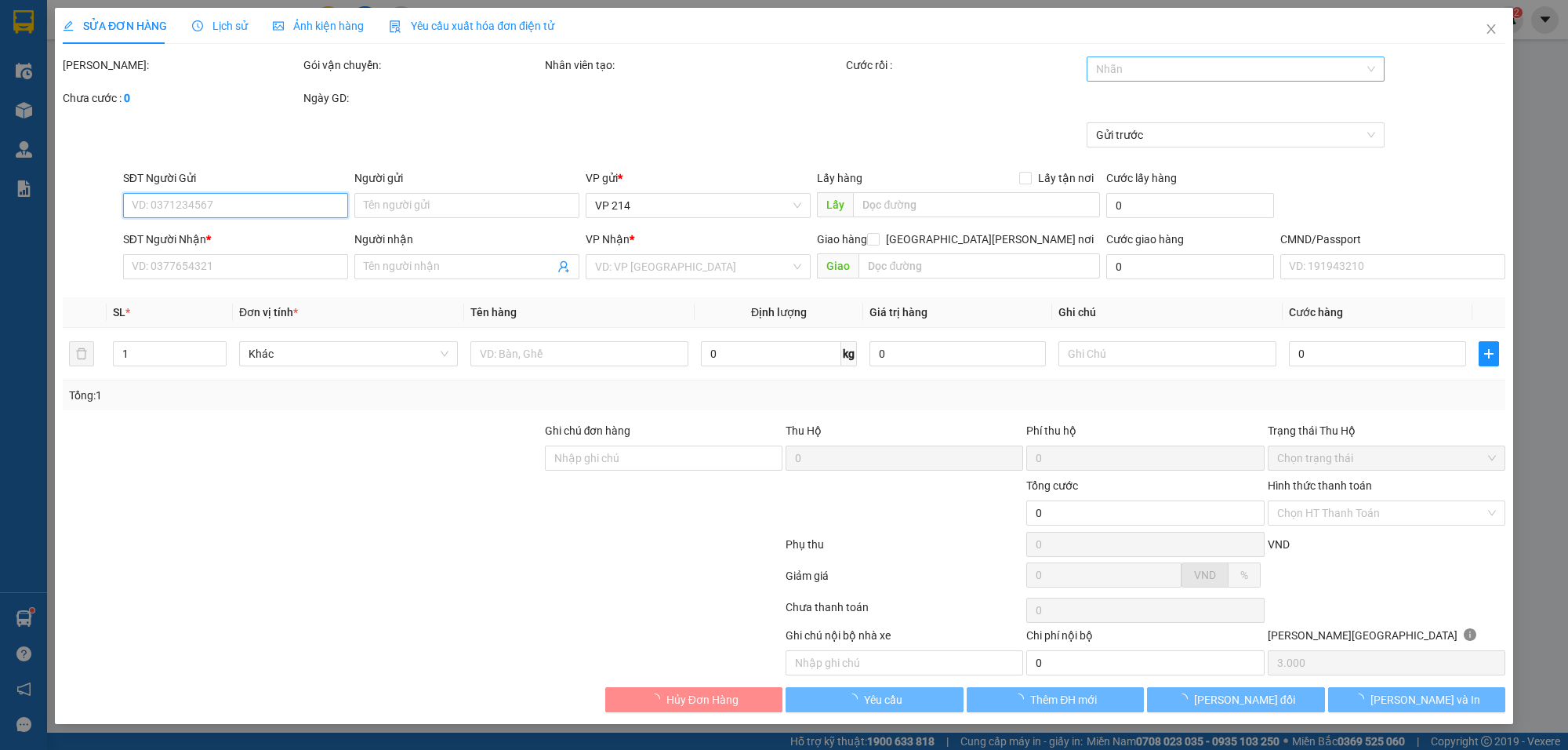
type input "60.000"
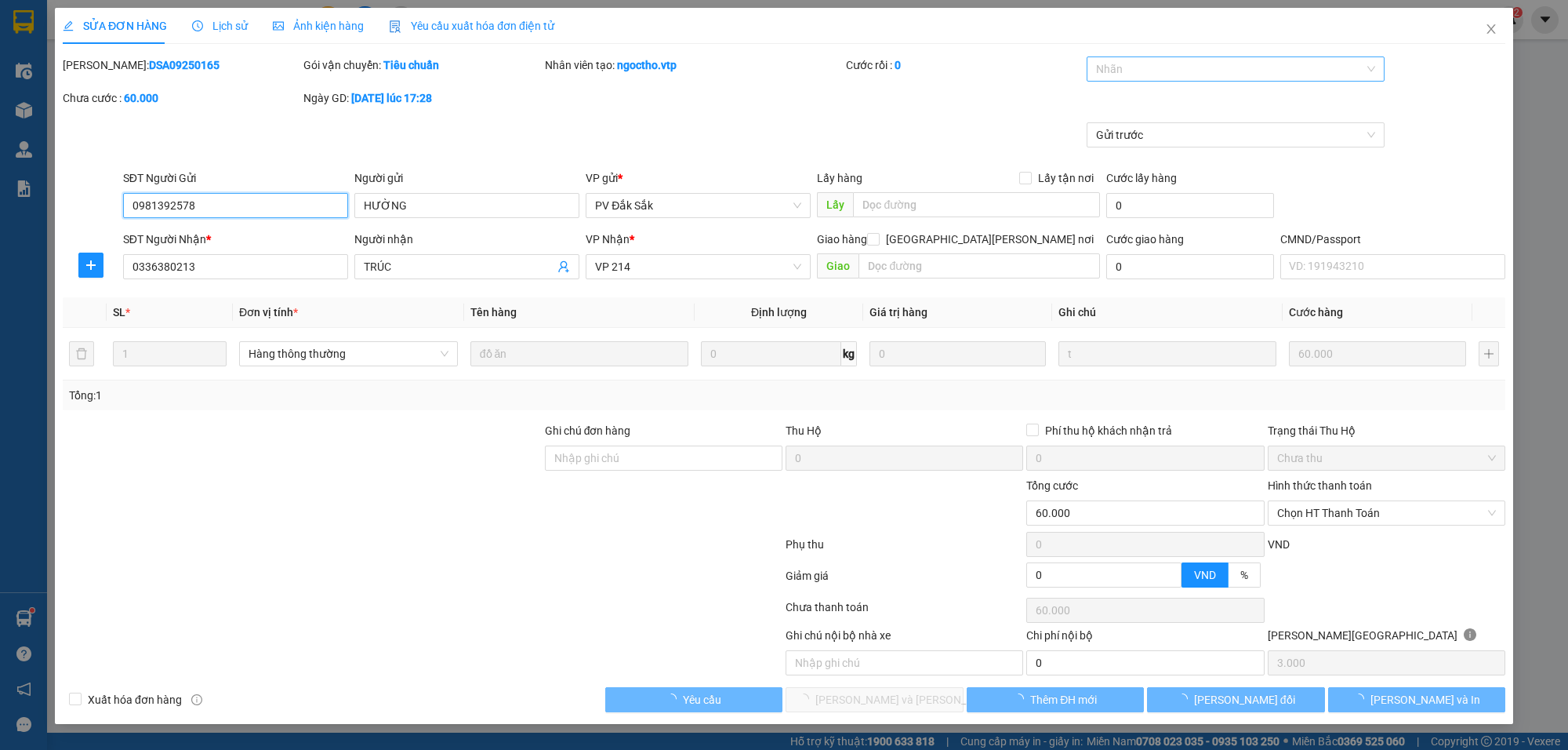
click at [1166, 69] on div at bounding box center [1227, 69] width 274 height 19
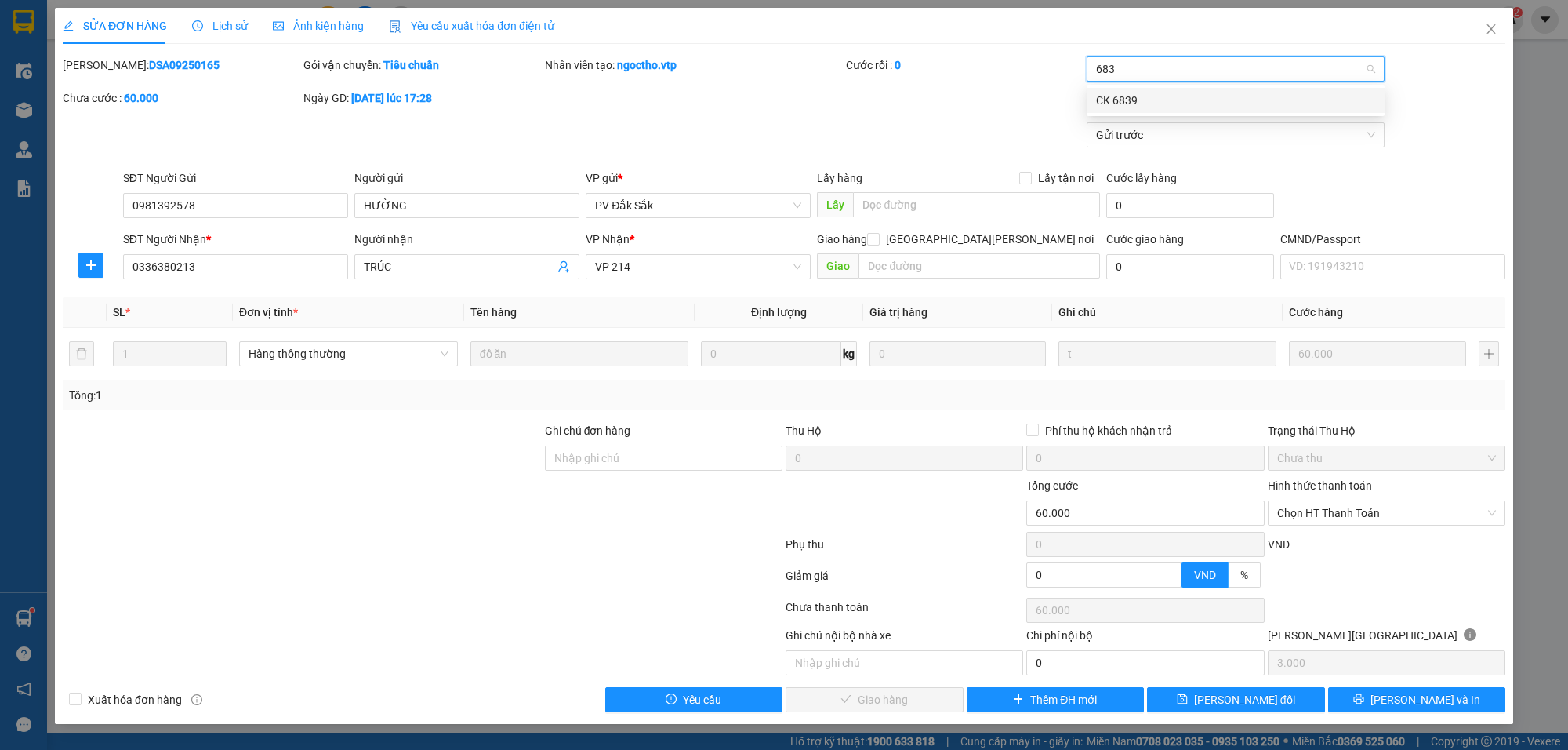
type input "6839"
click at [1349, 525] on input "Hình thức thanh toán" at bounding box center [1380, 513] width 207 height 24
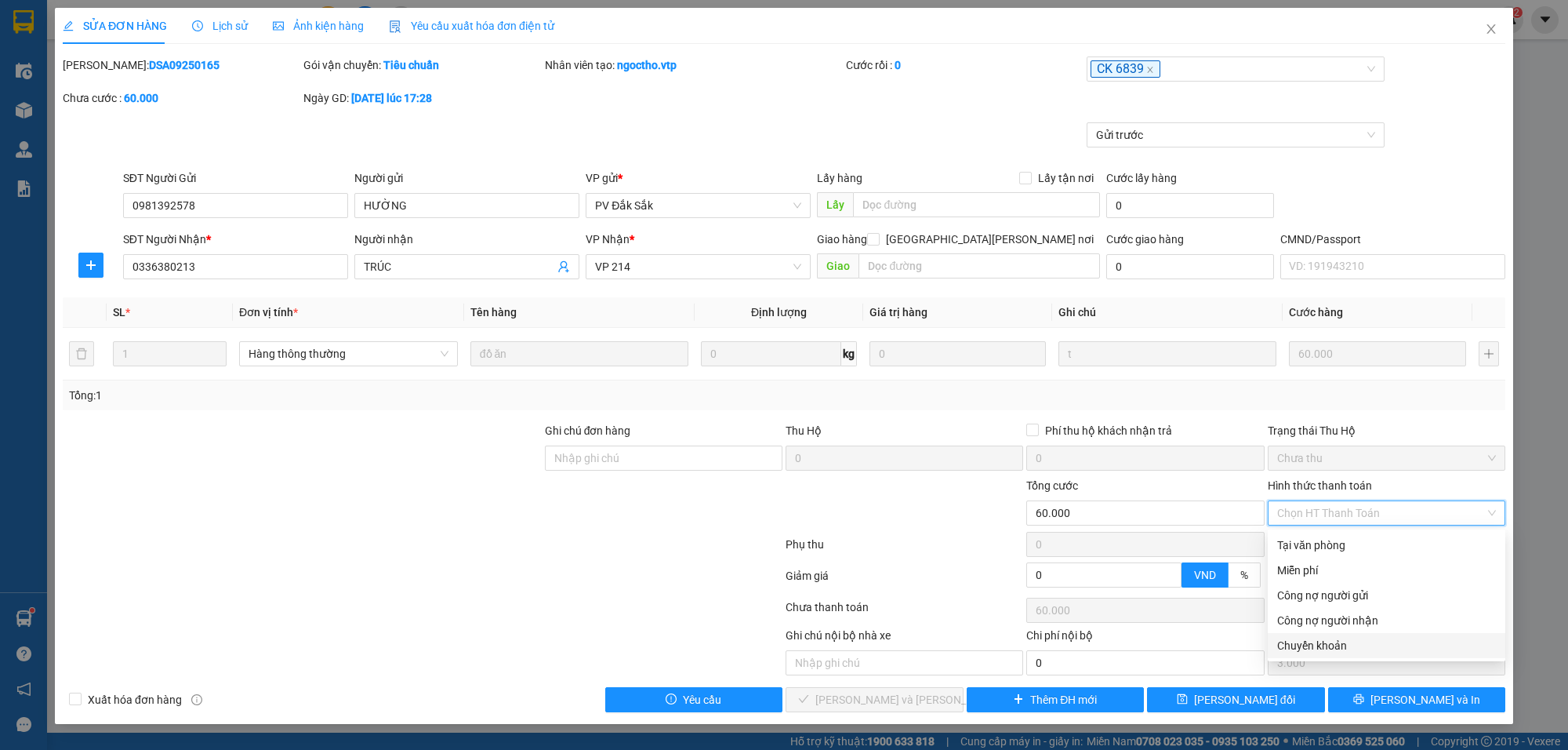
click at [1303, 647] on div "Chuyển khoản" at bounding box center [1386, 646] width 219 height 18
type input "0"
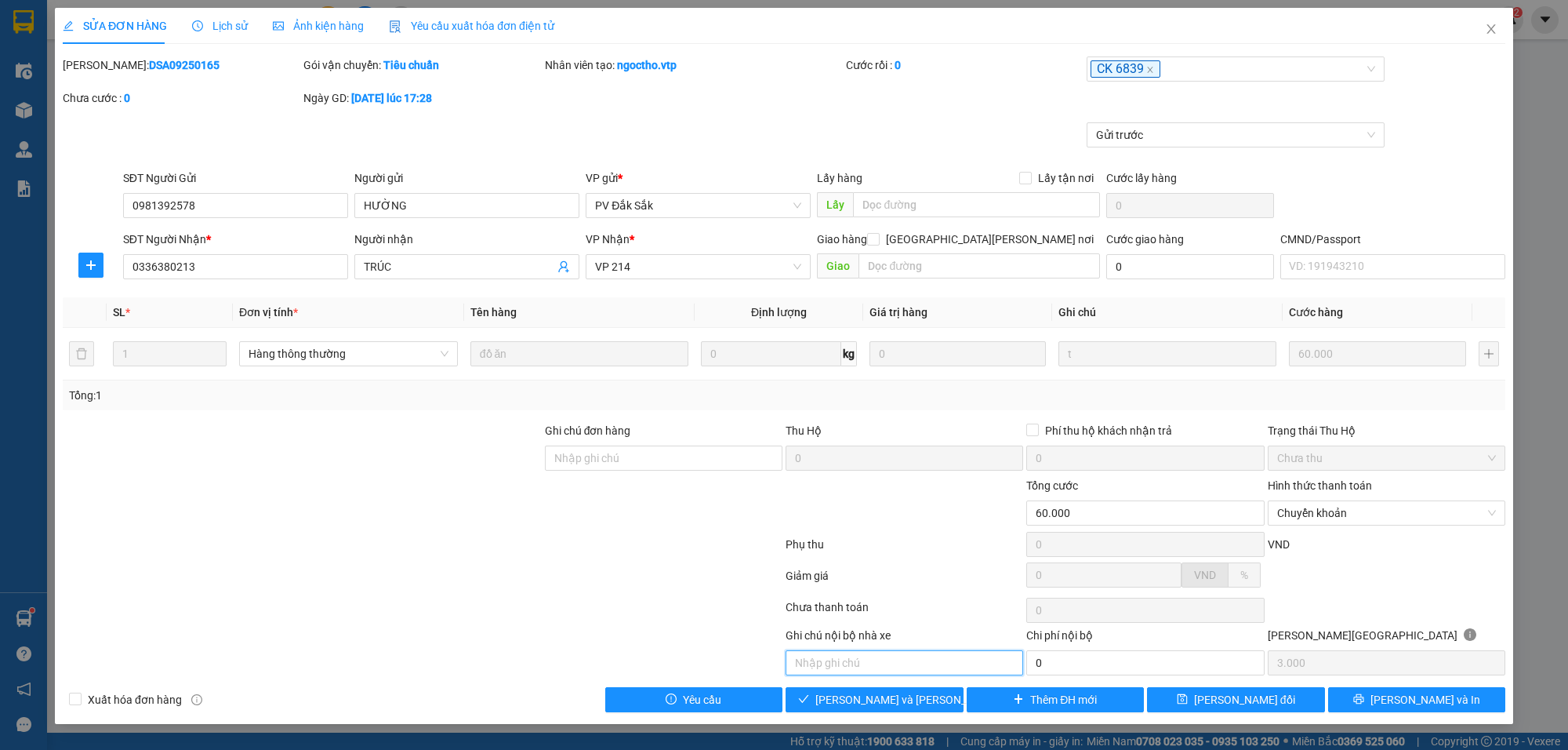
click at [871, 660] on input "text" at bounding box center [905, 663] width 238 height 26
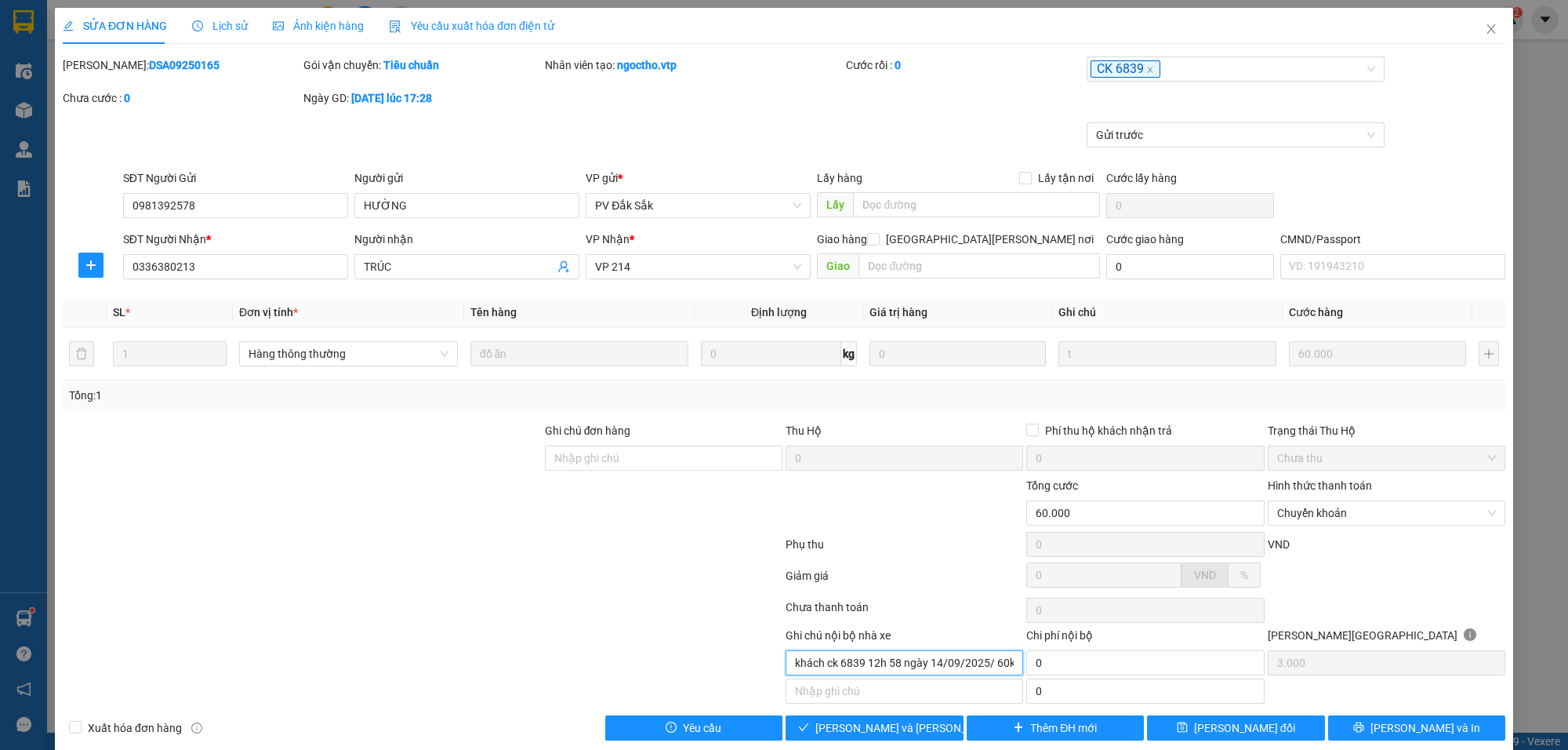
scroll to position [0, 2]
click at [891, 666] on input "khách ck 6839 12h 58 ngày 14/09/2025/ 60k/" at bounding box center [905, 663] width 238 height 26
type input "khách ck 6839 12h 59 ngày 14/09/2025/ 60k/"
click at [1272, 726] on button "[PERSON_NAME] thay đổi" at bounding box center [1236, 728] width 178 height 26
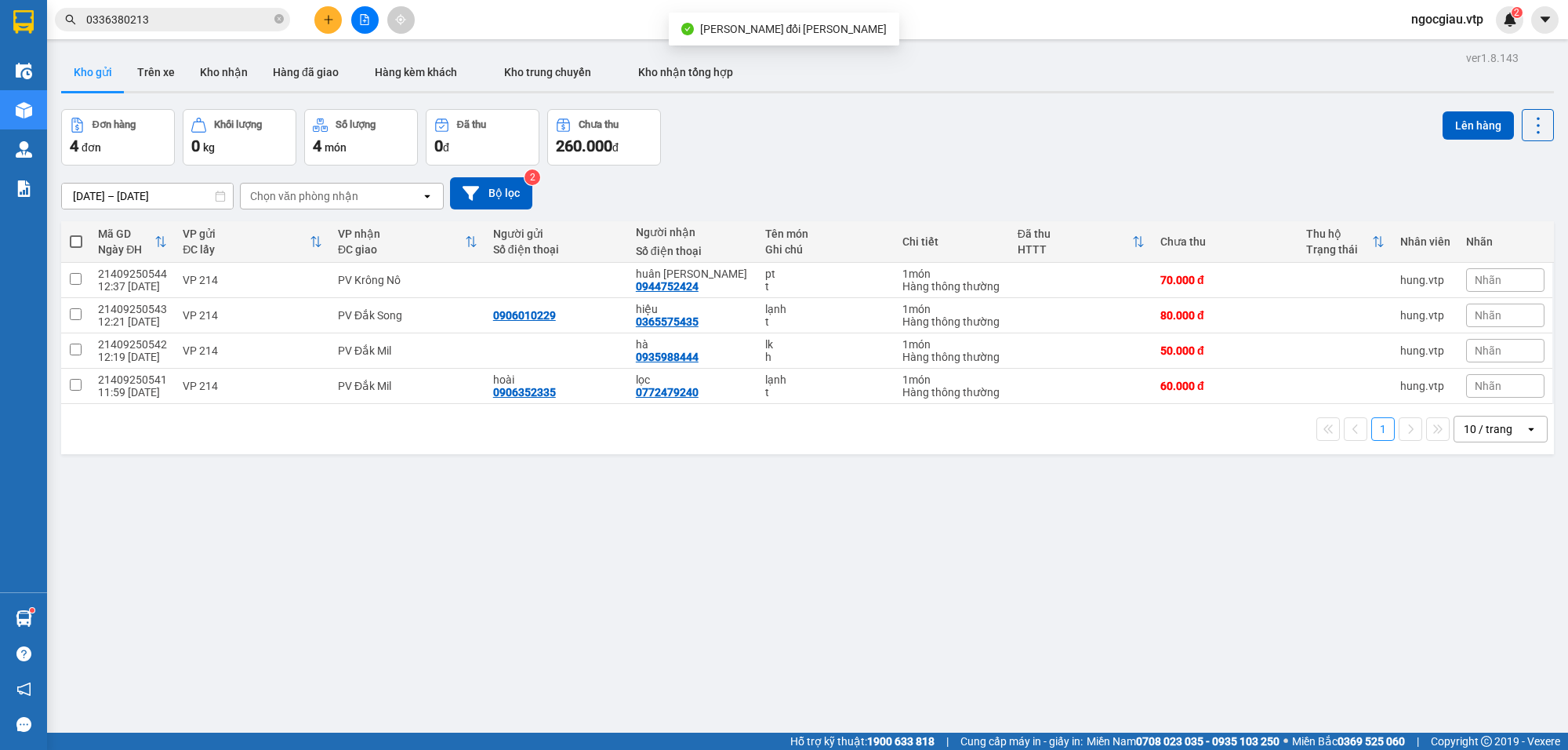
click at [189, 22] on input "0336380213" at bounding box center [179, 20] width 185 height 18
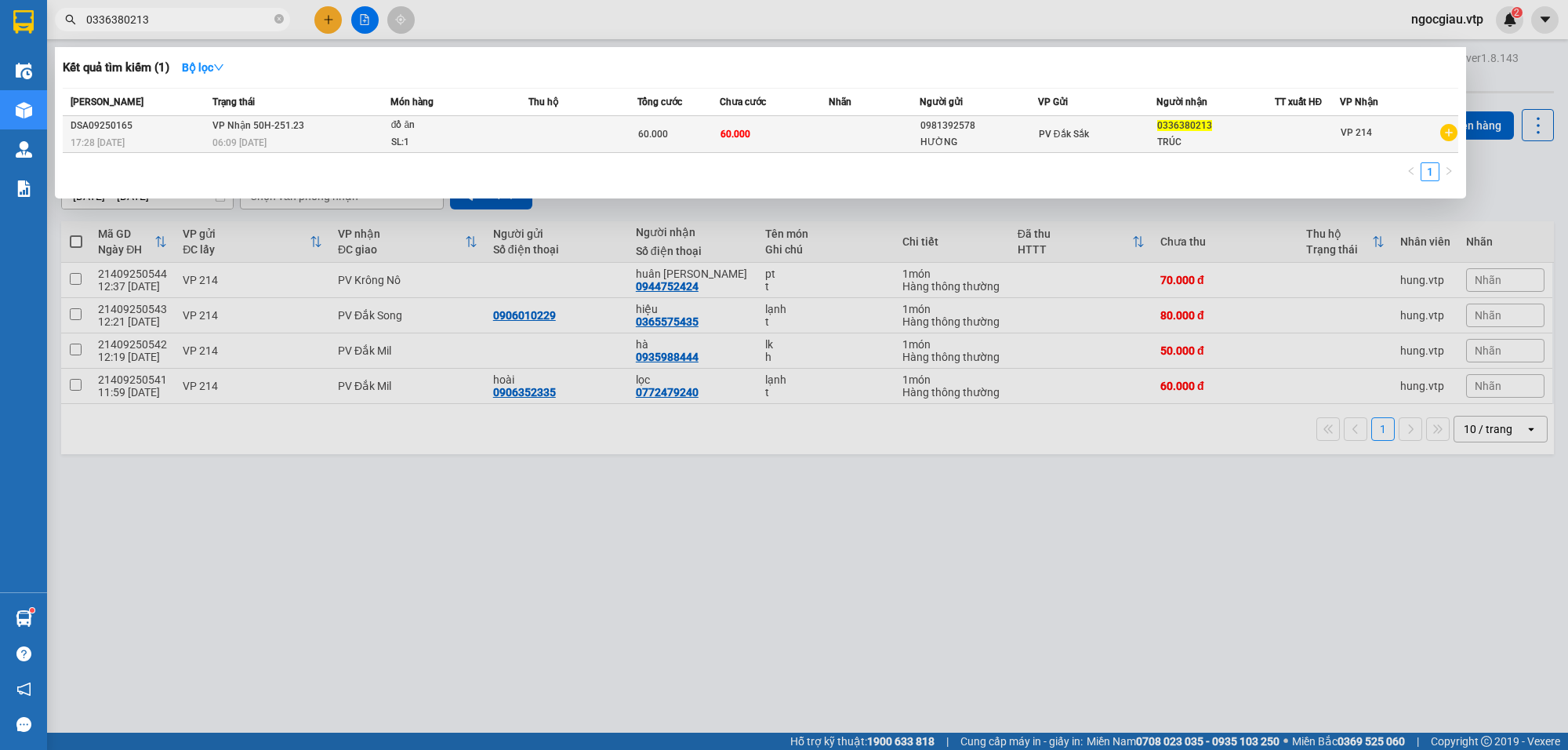
click at [673, 134] on div "60.000" at bounding box center [678, 135] width 80 height 18
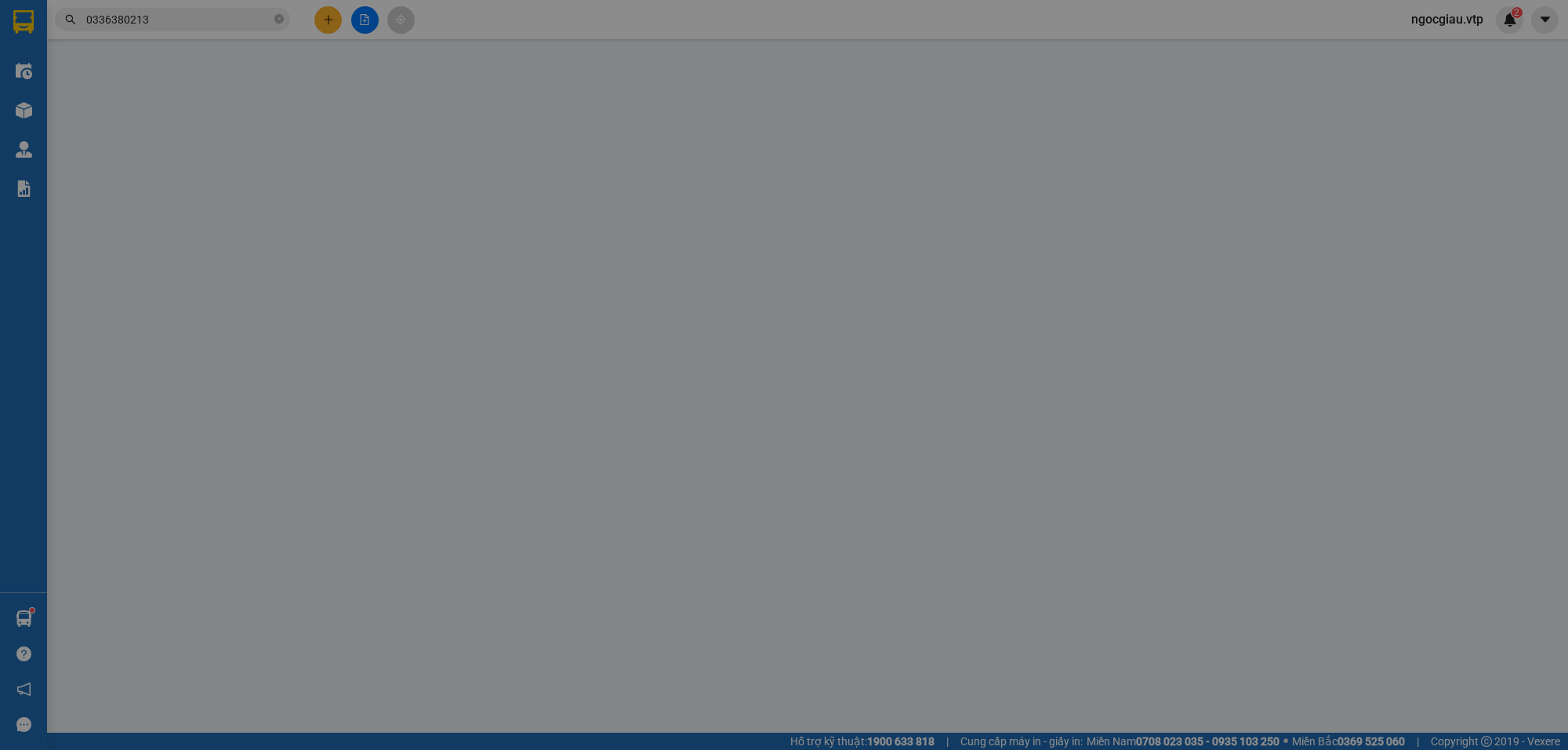
type input "3.000"
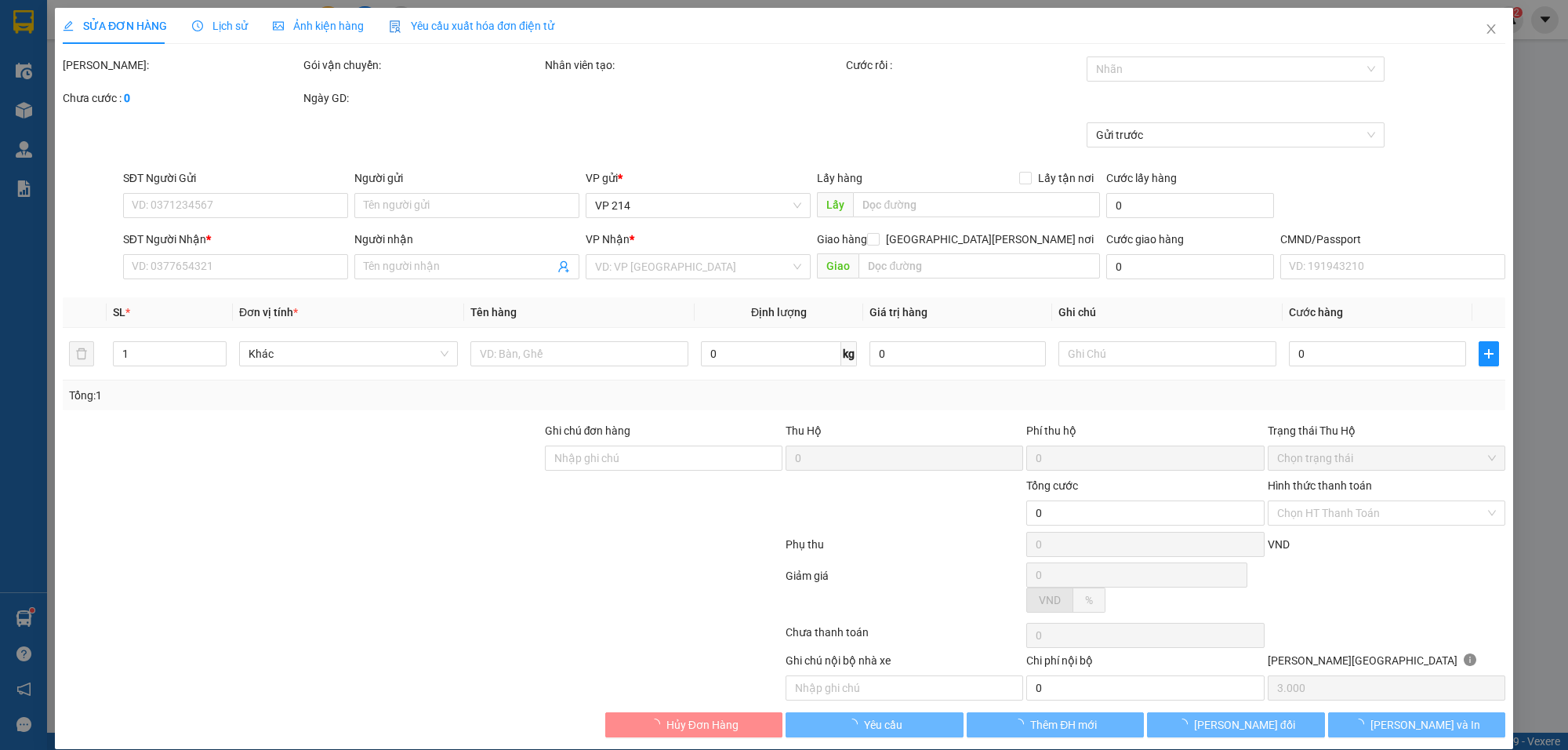
type input "0981392578"
type input "HƯỜNG"
type input "0336380213"
type input "TRÚC"
type input "60.000"
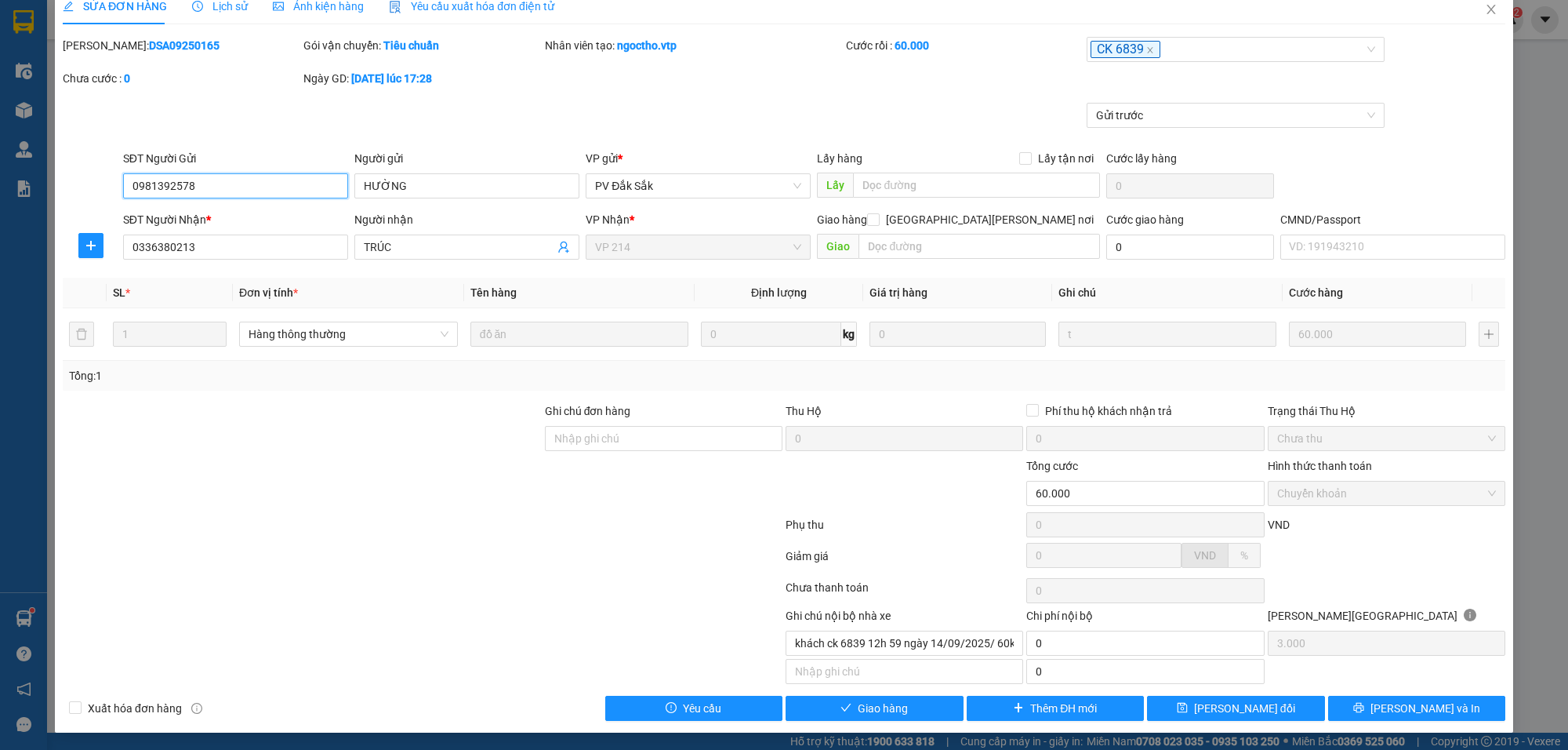
scroll to position [24, 0]
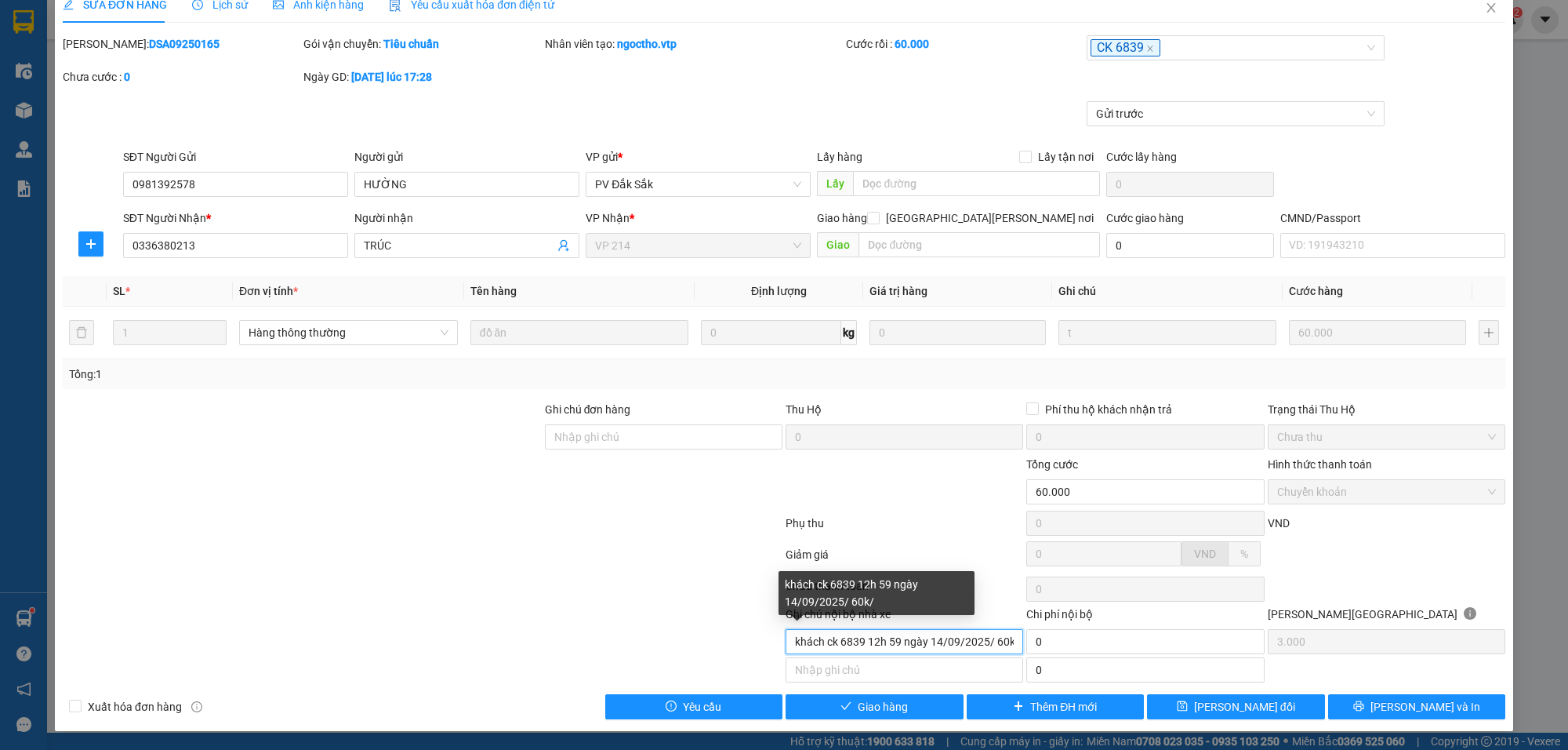
click at [892, 647] on input "khách ck 6839 12h 59 ngày 14/09/2025/ 60k/" at bounding box center [905, 642] width 238 height 26
click at [980, 640] on input "khách ck 6839 12h 58 ngày 14/09/2025/ 60k/" at bounding box center [905, 642] width 238 height 26
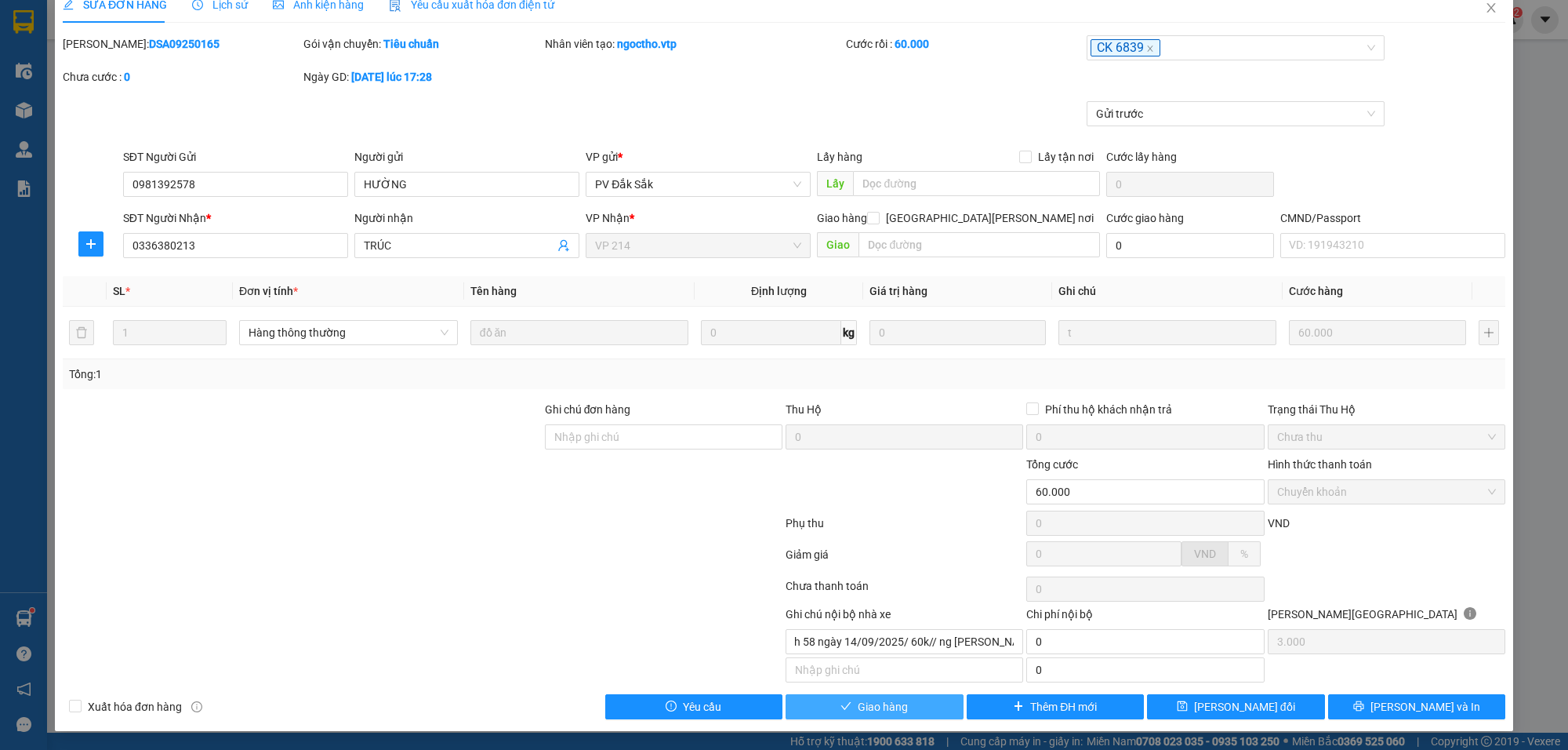
scroll to position [0, 0]
click at [922, 702] on button "Giao hàng" at bounding box center [874, 707] width 178 height 26
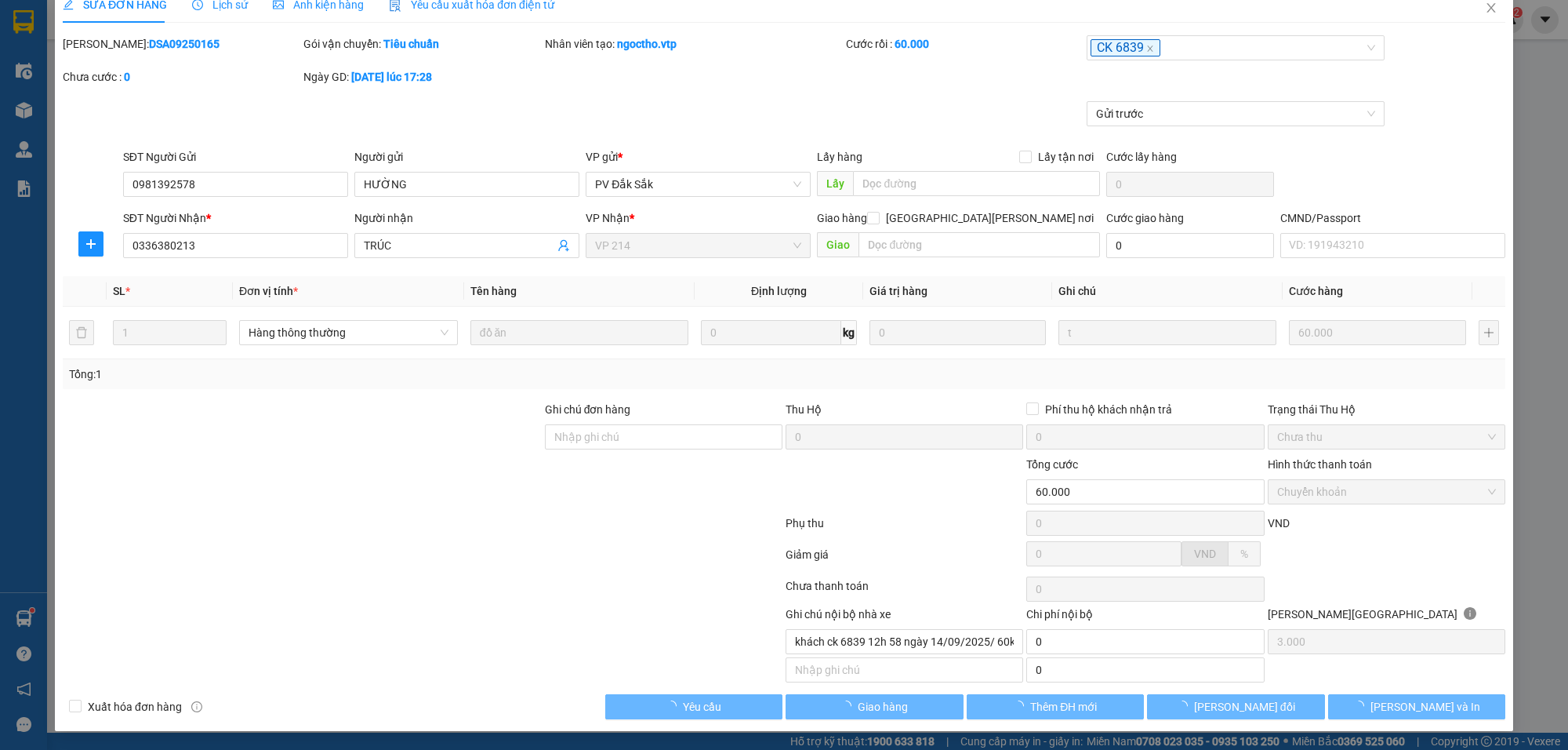
type input "khách ck 6839 12h 59 ngày 14/09/2025/ 60k/"
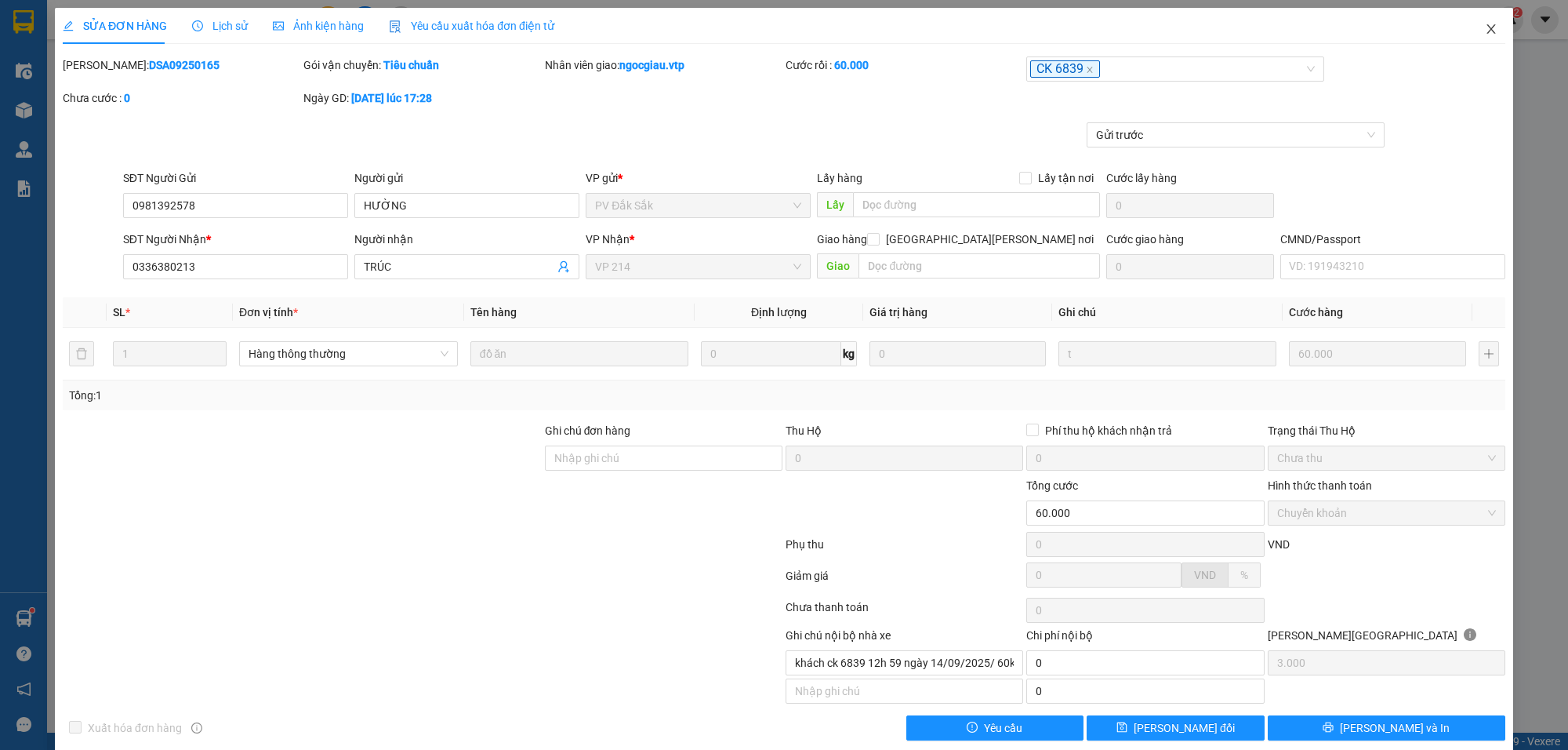
click at [1484, 25] on icon "close" at bounding box center [1490, 29] width 13 height 13
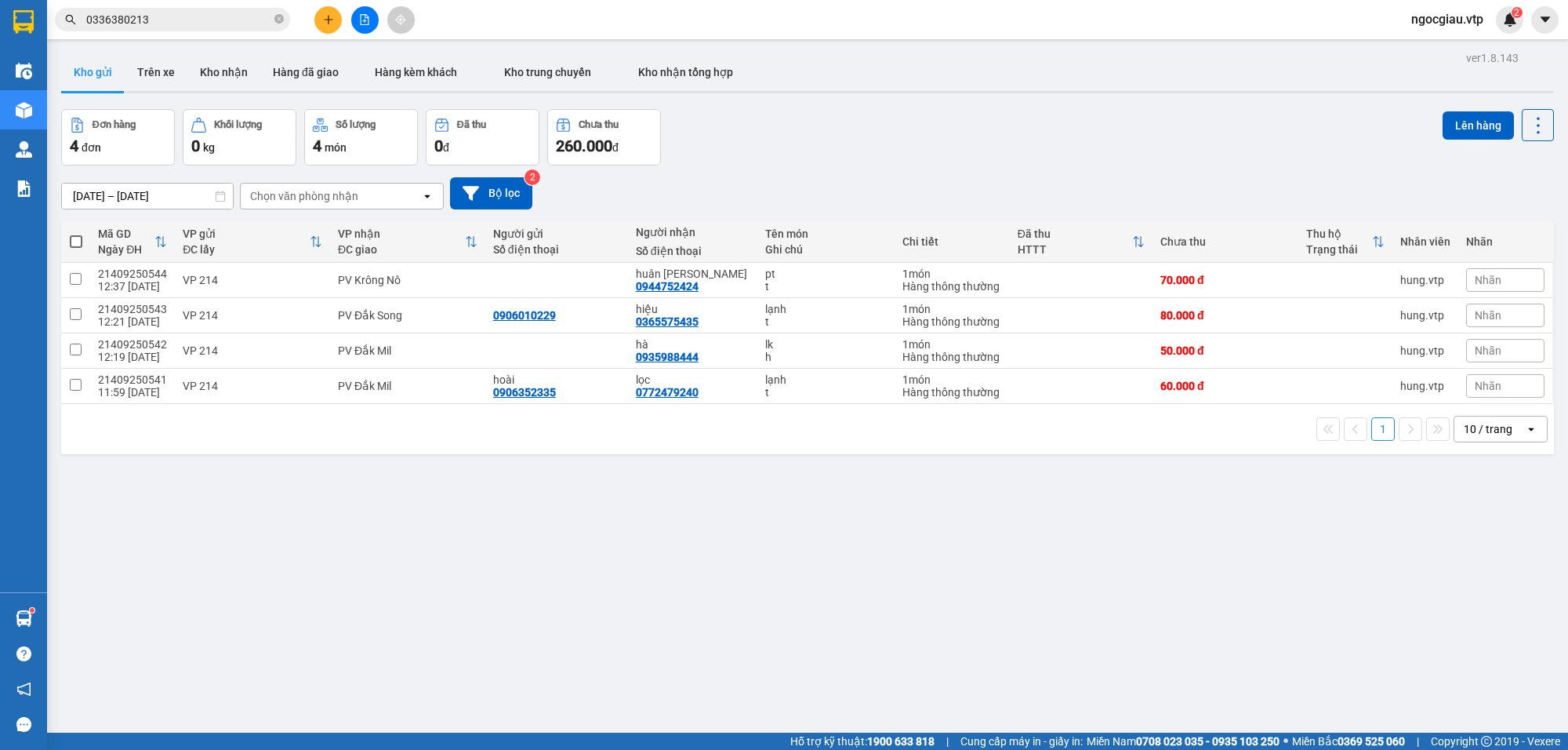
click at [209, 28] on input "0336380213" at bounding box center [179, 20] width 185 height 18
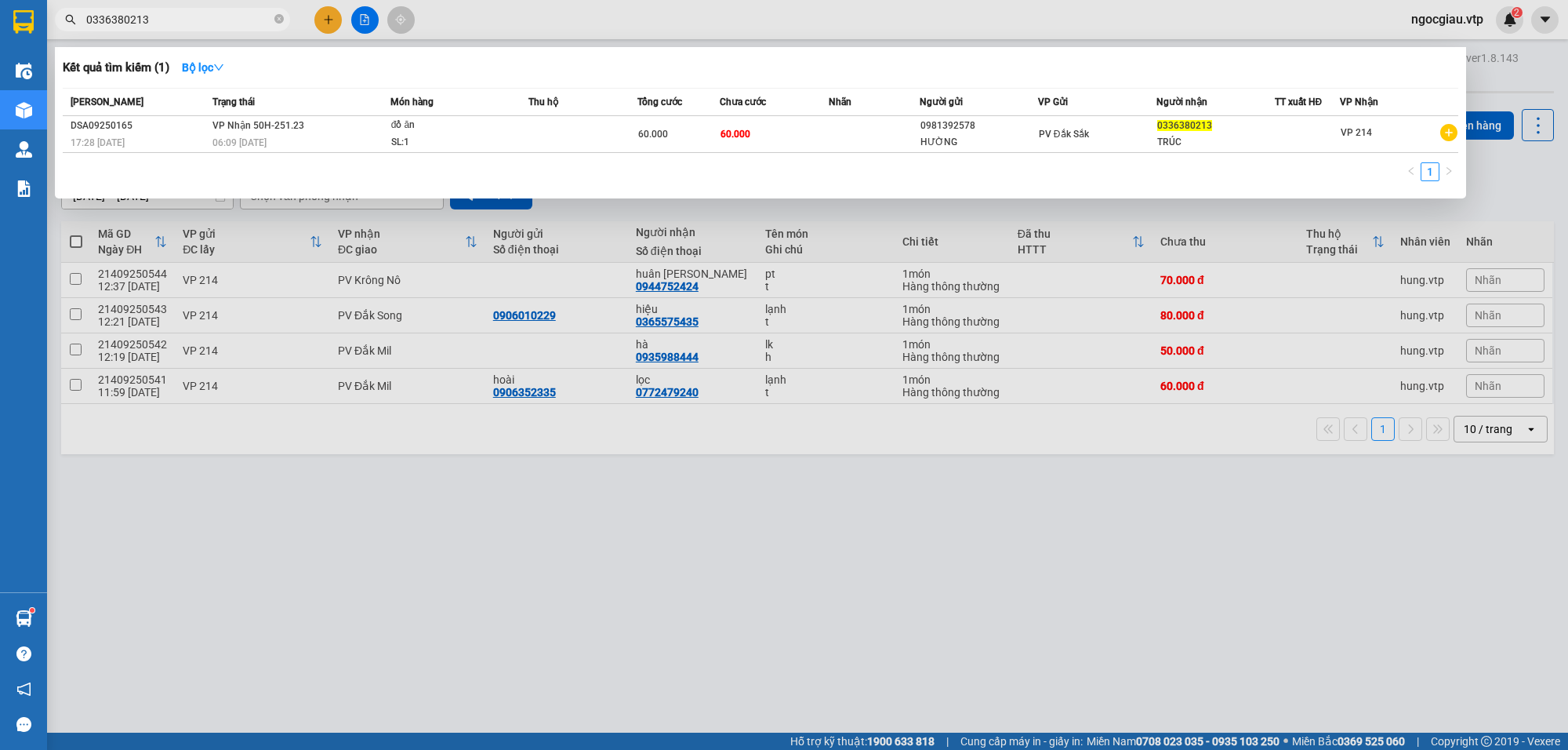
click at [209, 28] on input "0336380213" at bounding box center [179, 20] width 185 height 18
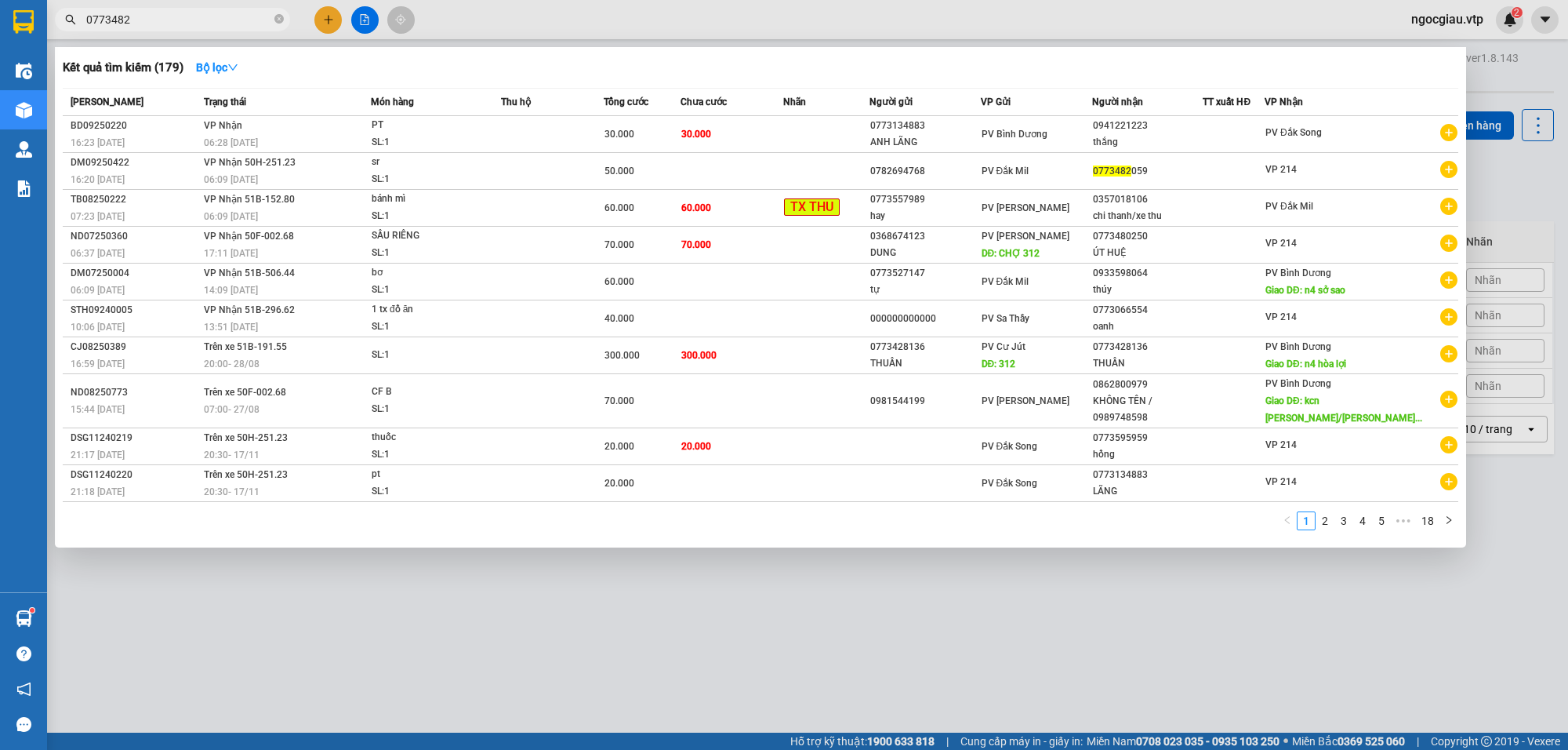
type input "0773482"
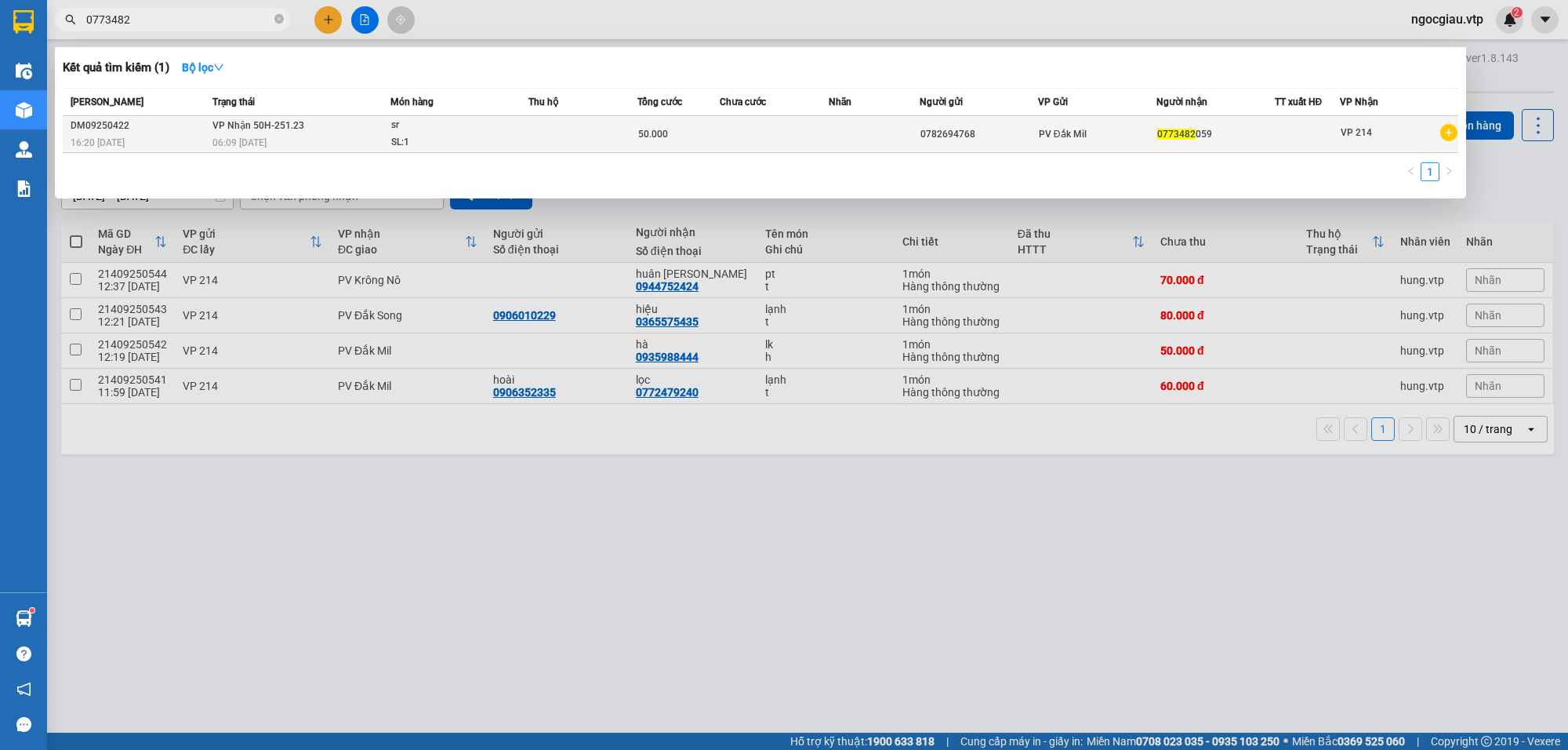
click at [598, 138] on td at bounding box center [583, 135] width 109 height 37
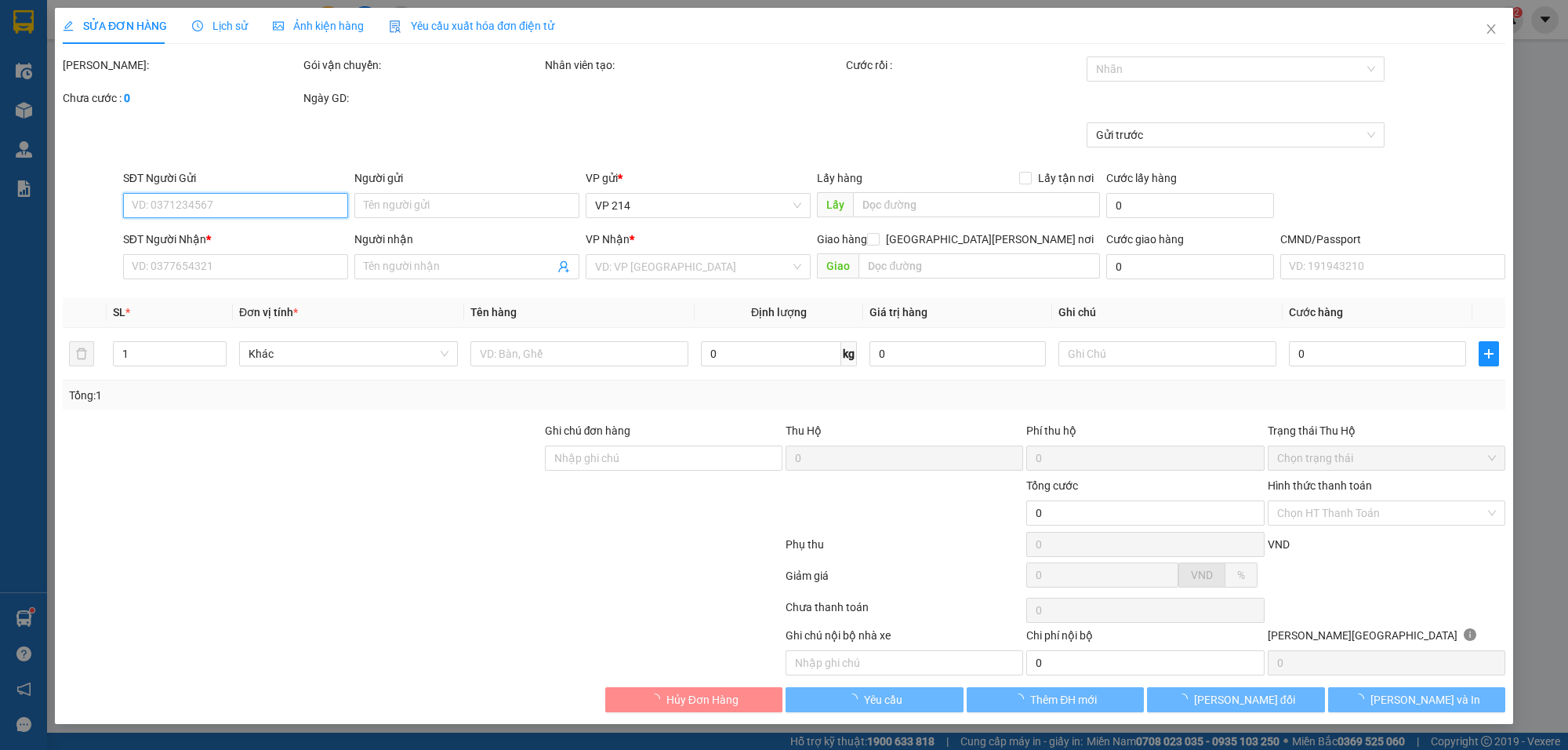
type input "0782694768"
type input "0773482059"
type input "50.000"
type input "0"
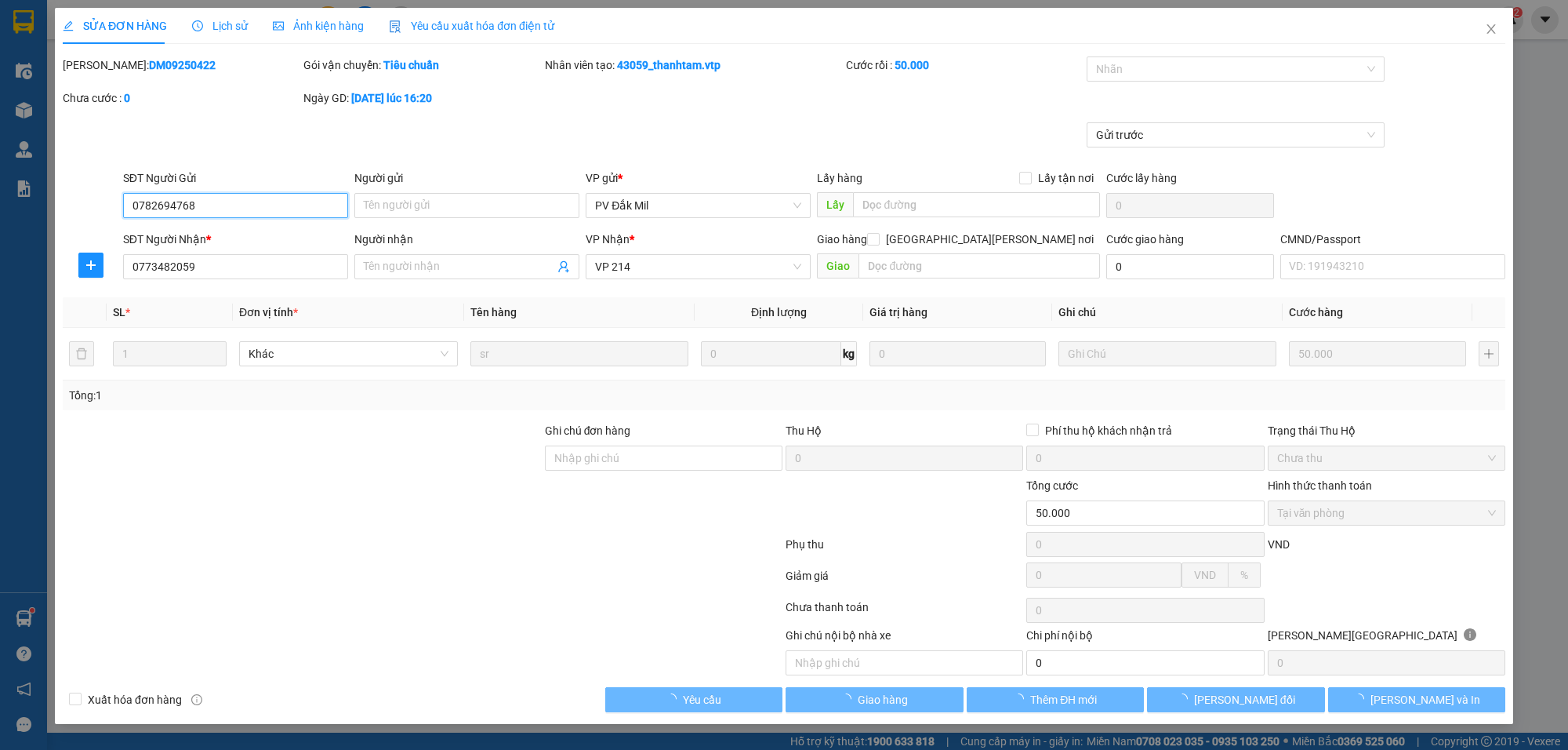
type input "2.500"
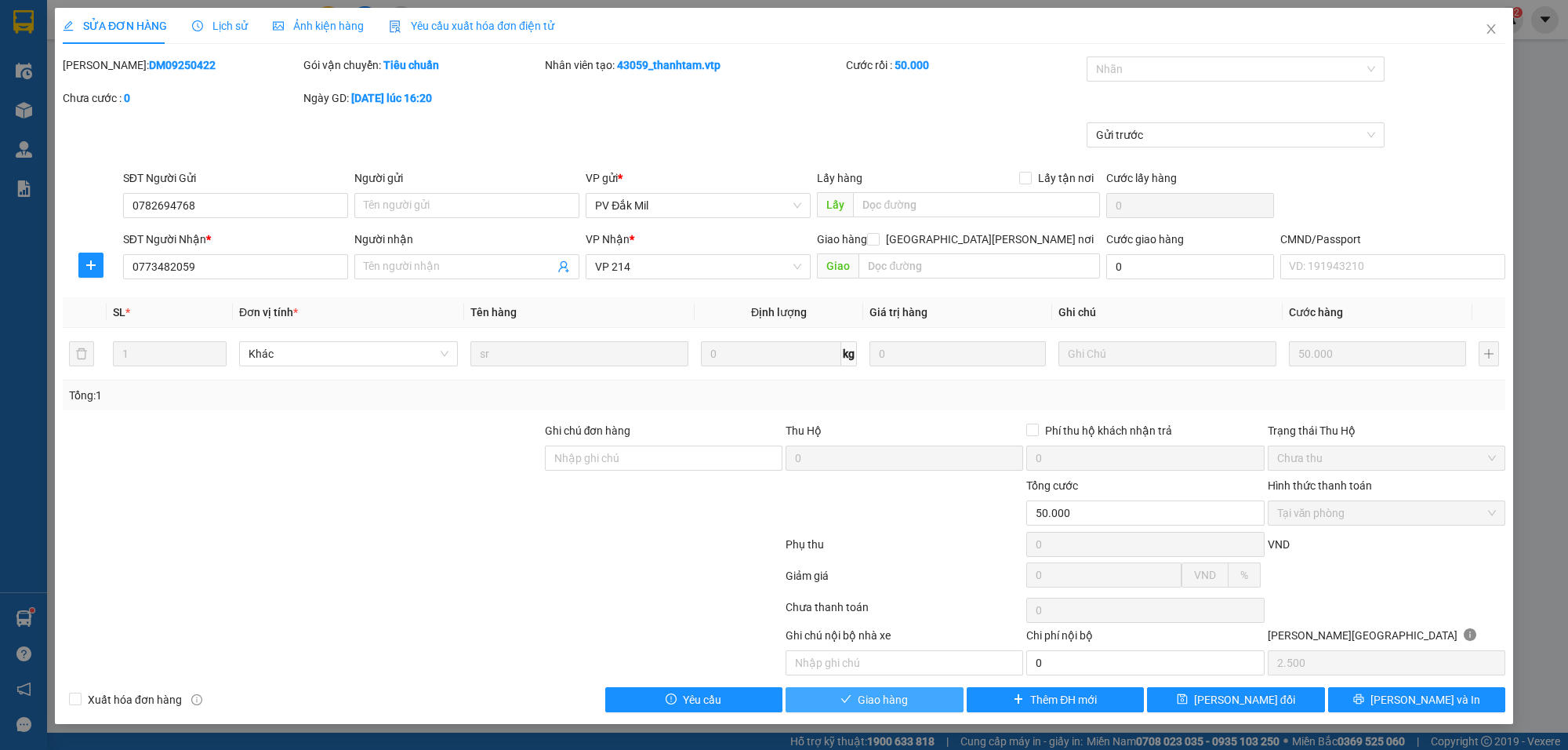
click at [899, 702] on span "Giao hàng" at bounding box center [882, 700] width 50 height 18
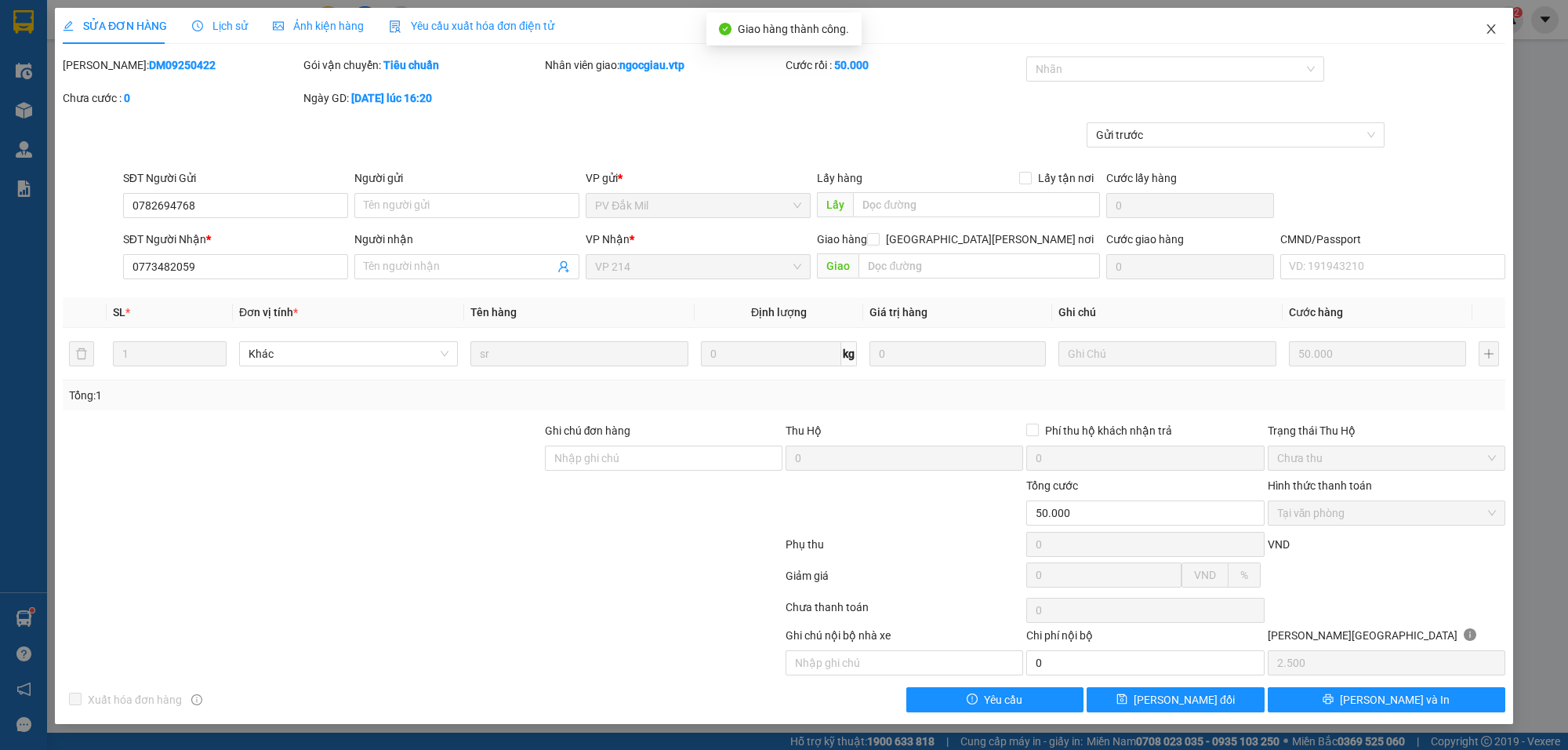
click at [1488, 26] on icon "close" at bounding box center [1490, 29] width 13 height 13
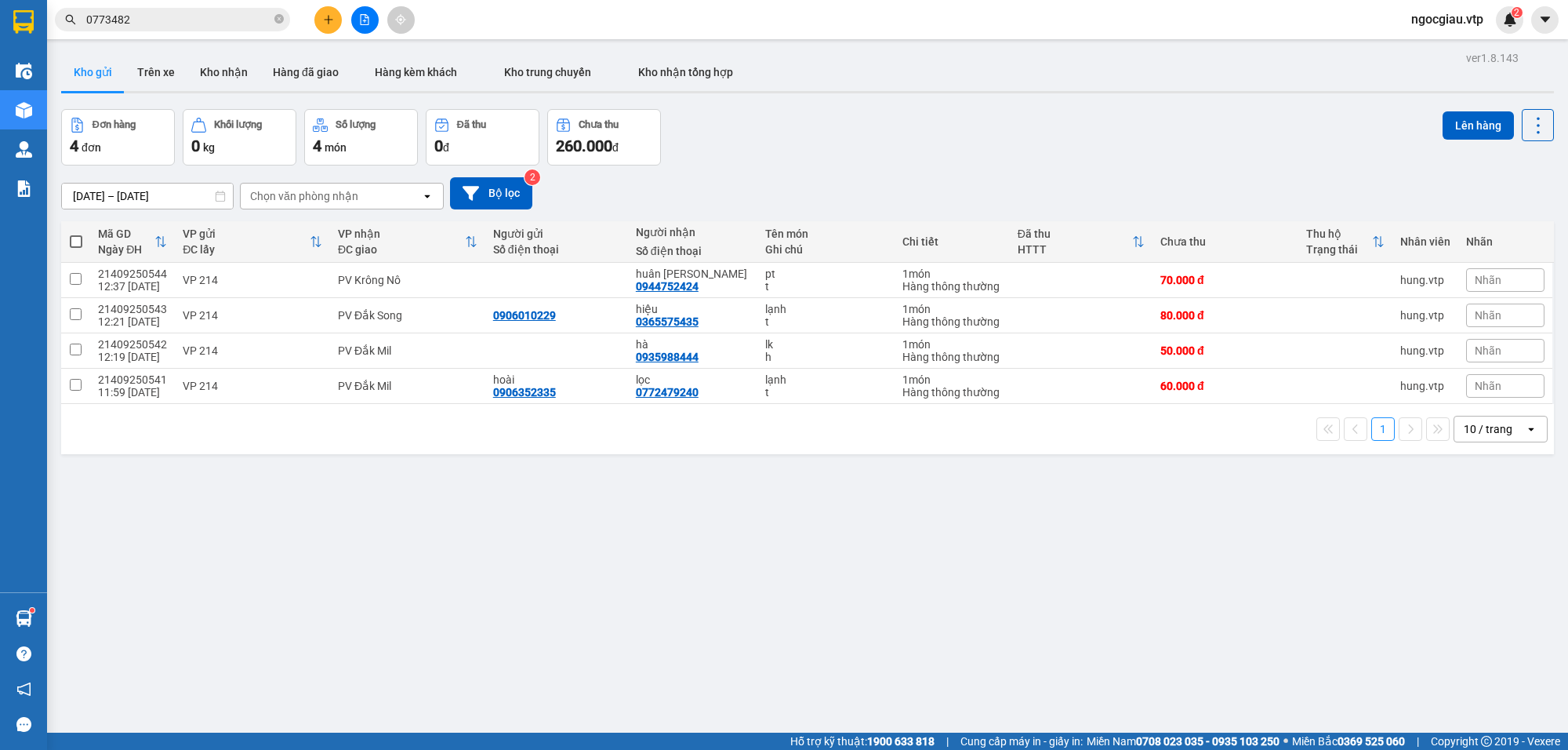
click at [154, 16] on input "0773482" at bounding box center [179, 20] width 185 height 18
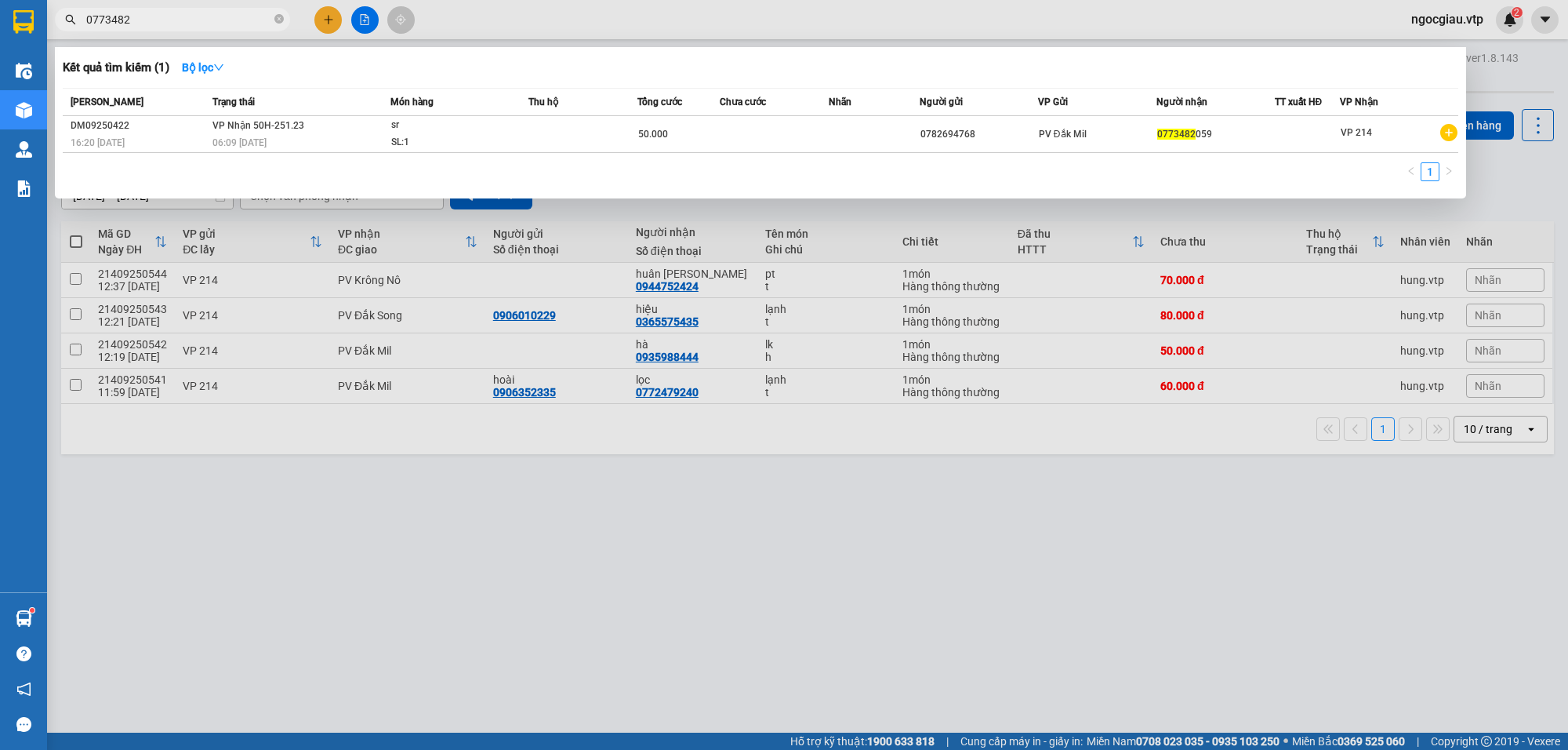
click at [154, 16] on input "0773482" at bounding box center [179, 20] width 185 height 18
type input "0799711305"
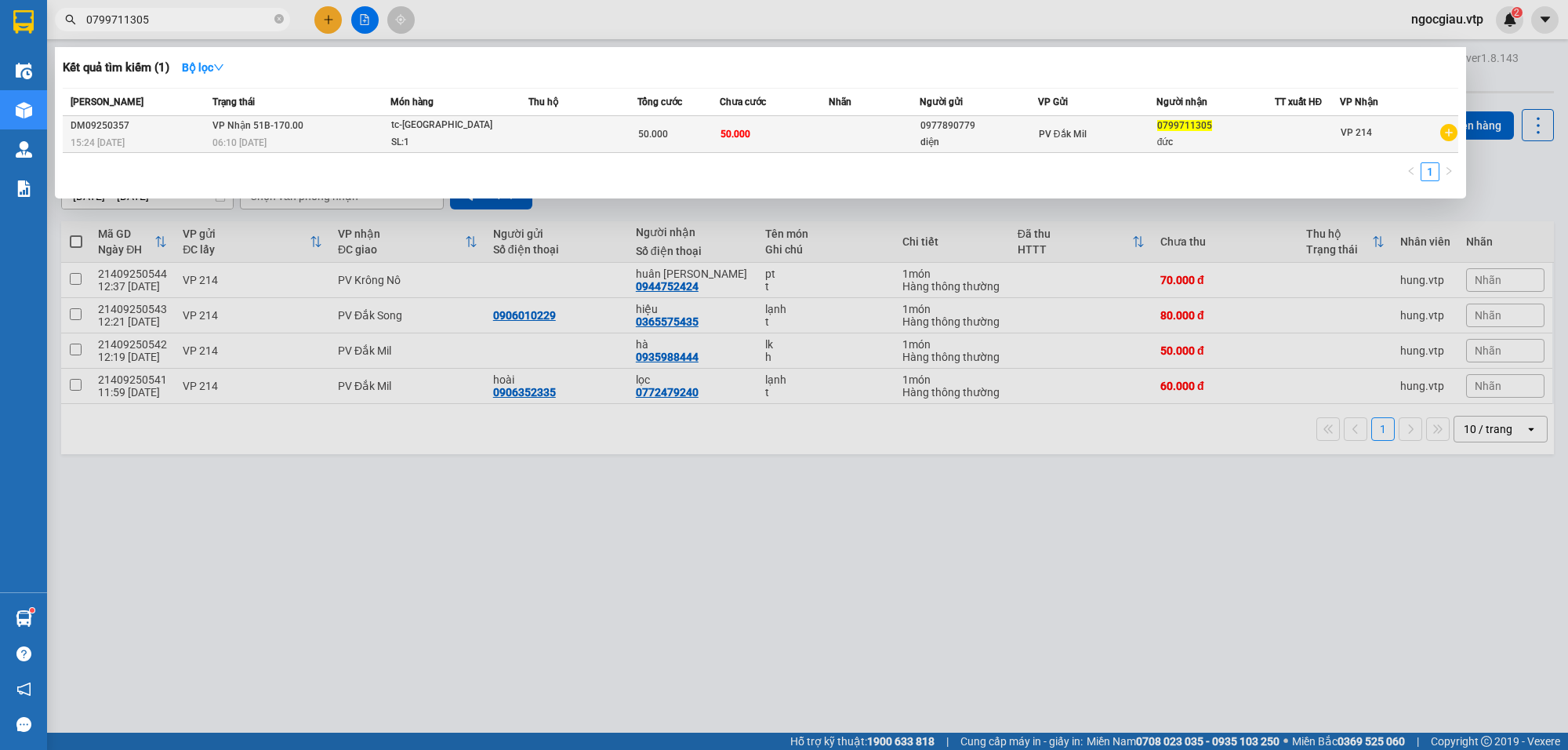
click at [177, 132] on div "DM09250357" at bounding box center [140, 126] width 138 height 17
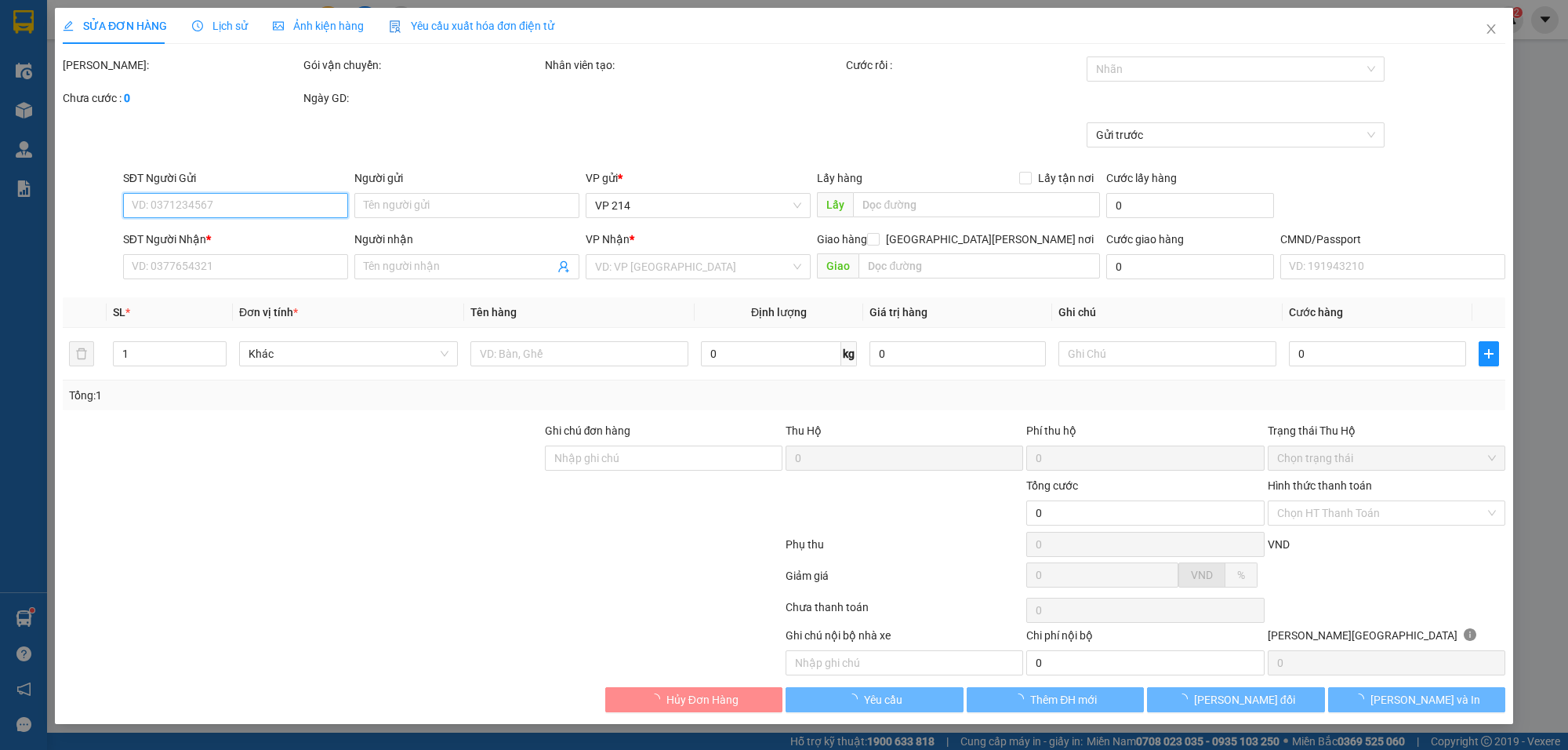
type input "0977890779"
type input "diện"
type input "0799711305"
type input "đức"
type input "50.000"
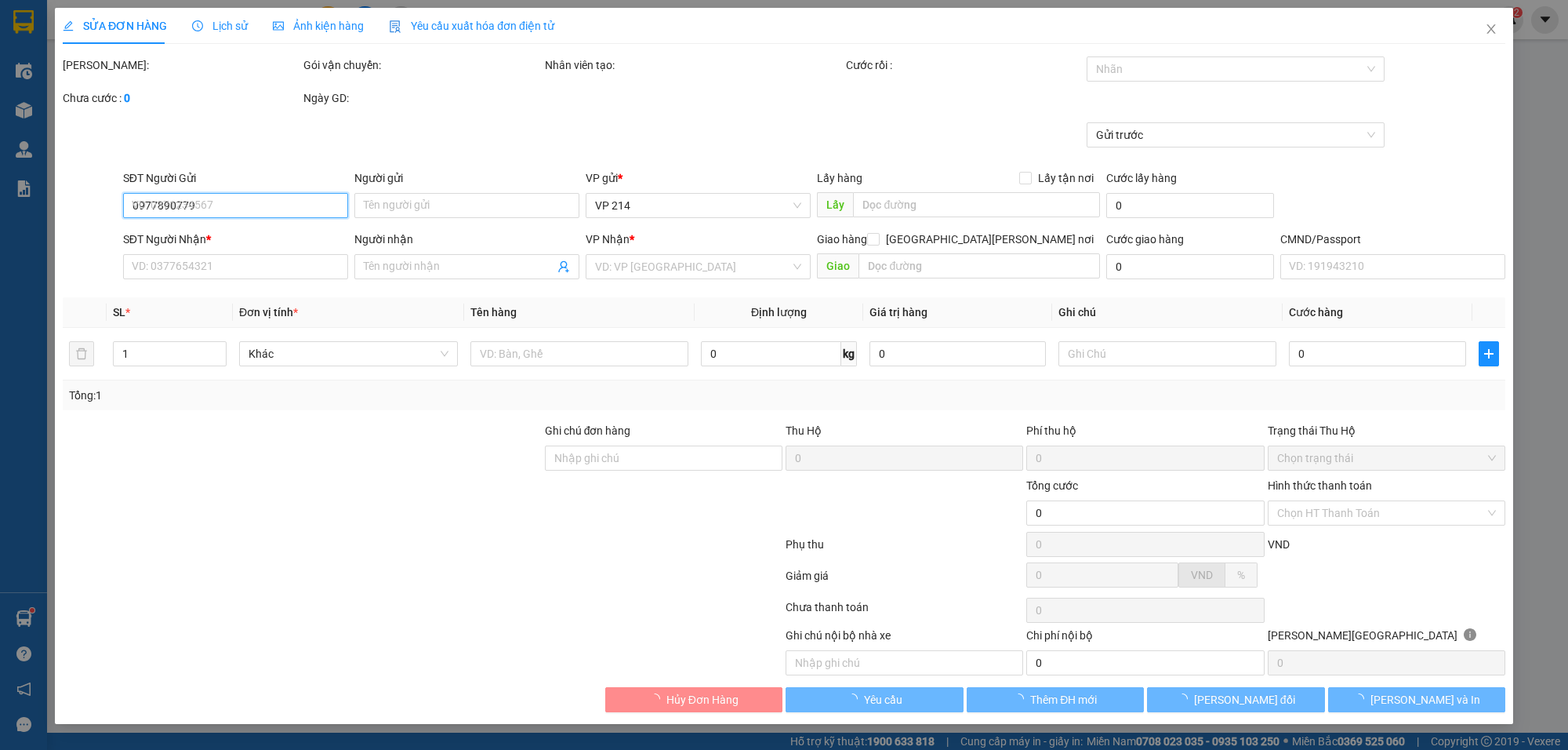
type input "50.000"
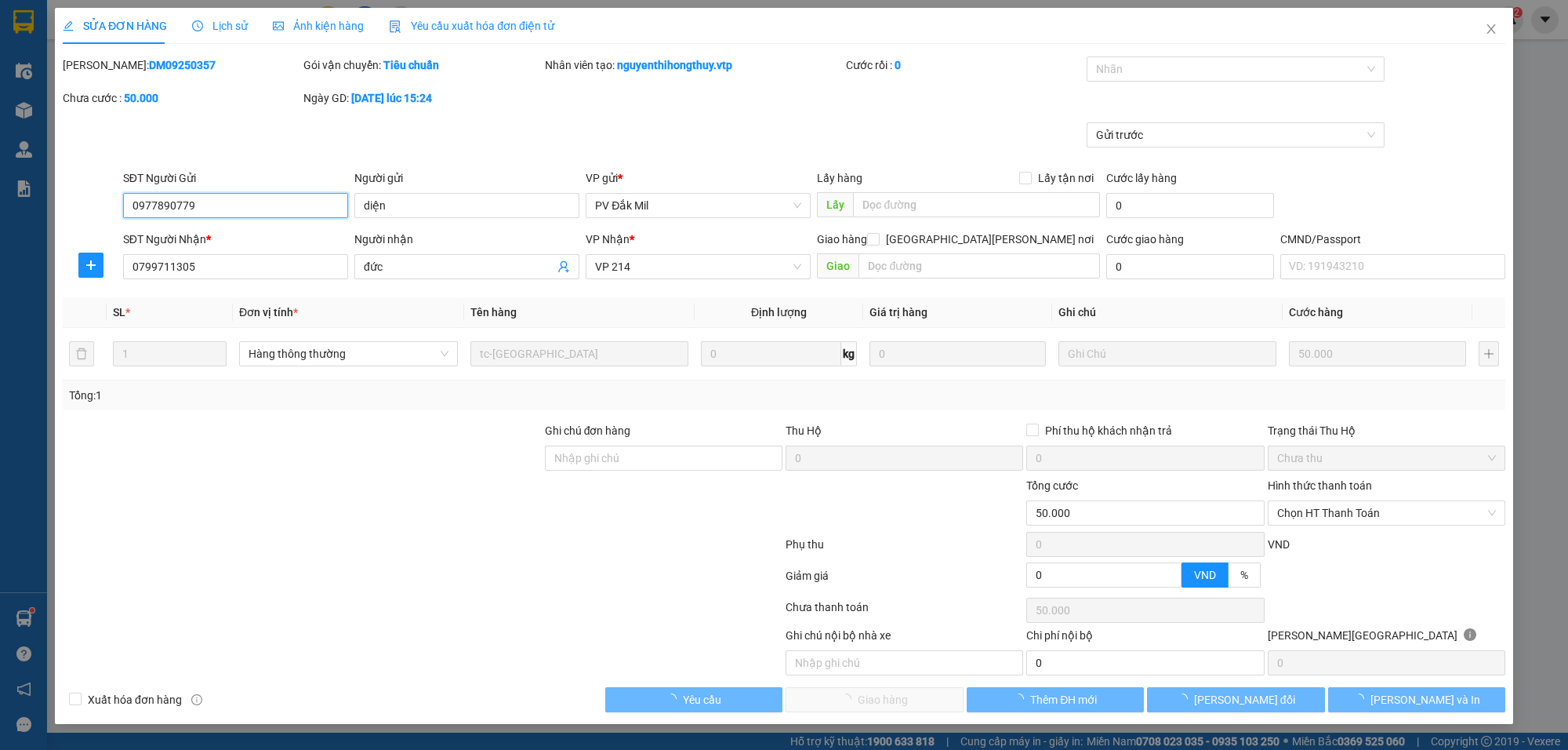
type input "2.500"
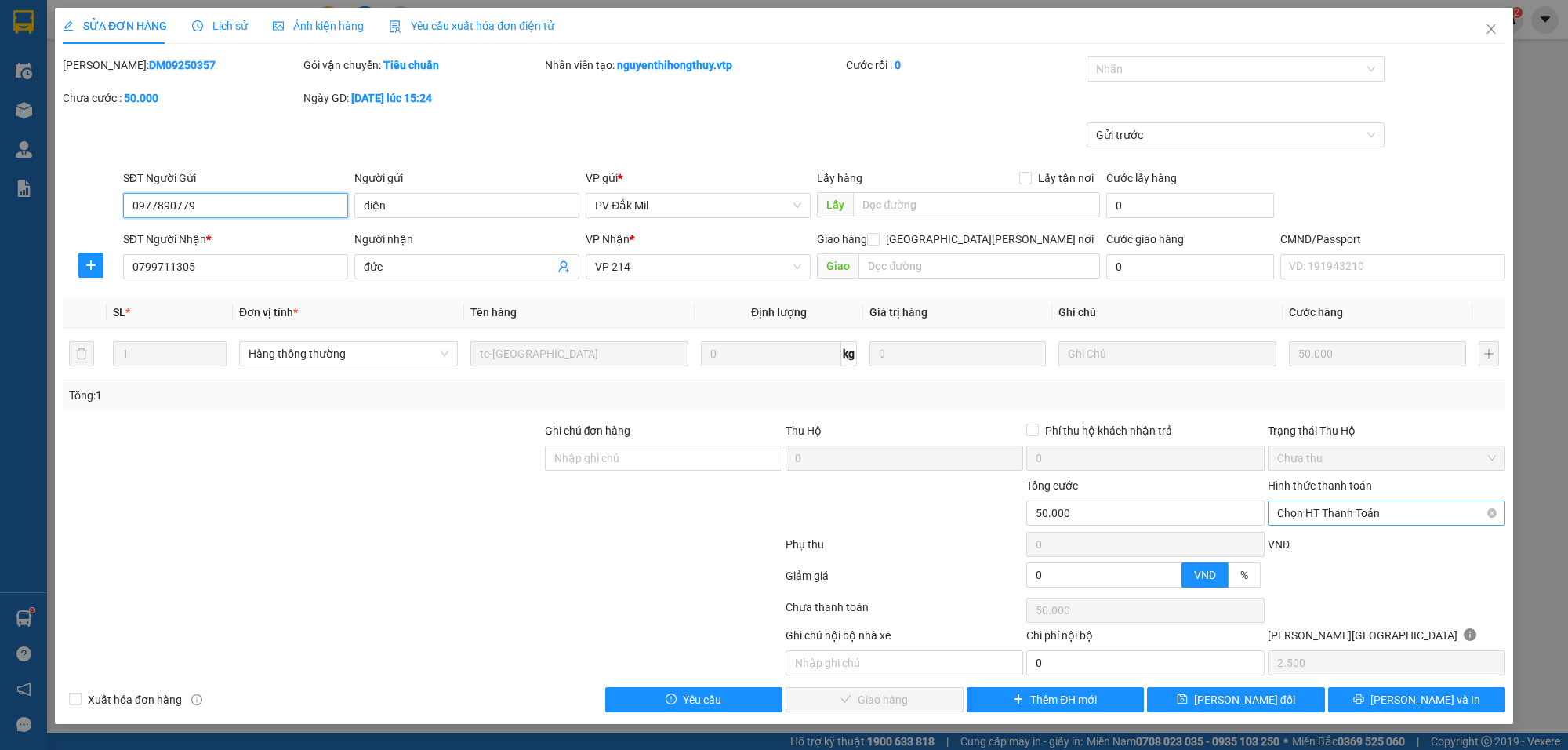
click at [1361, 518] on span "Chọn HT Thanh Toán" at bounding box center [1386, 513] width 219 height 24
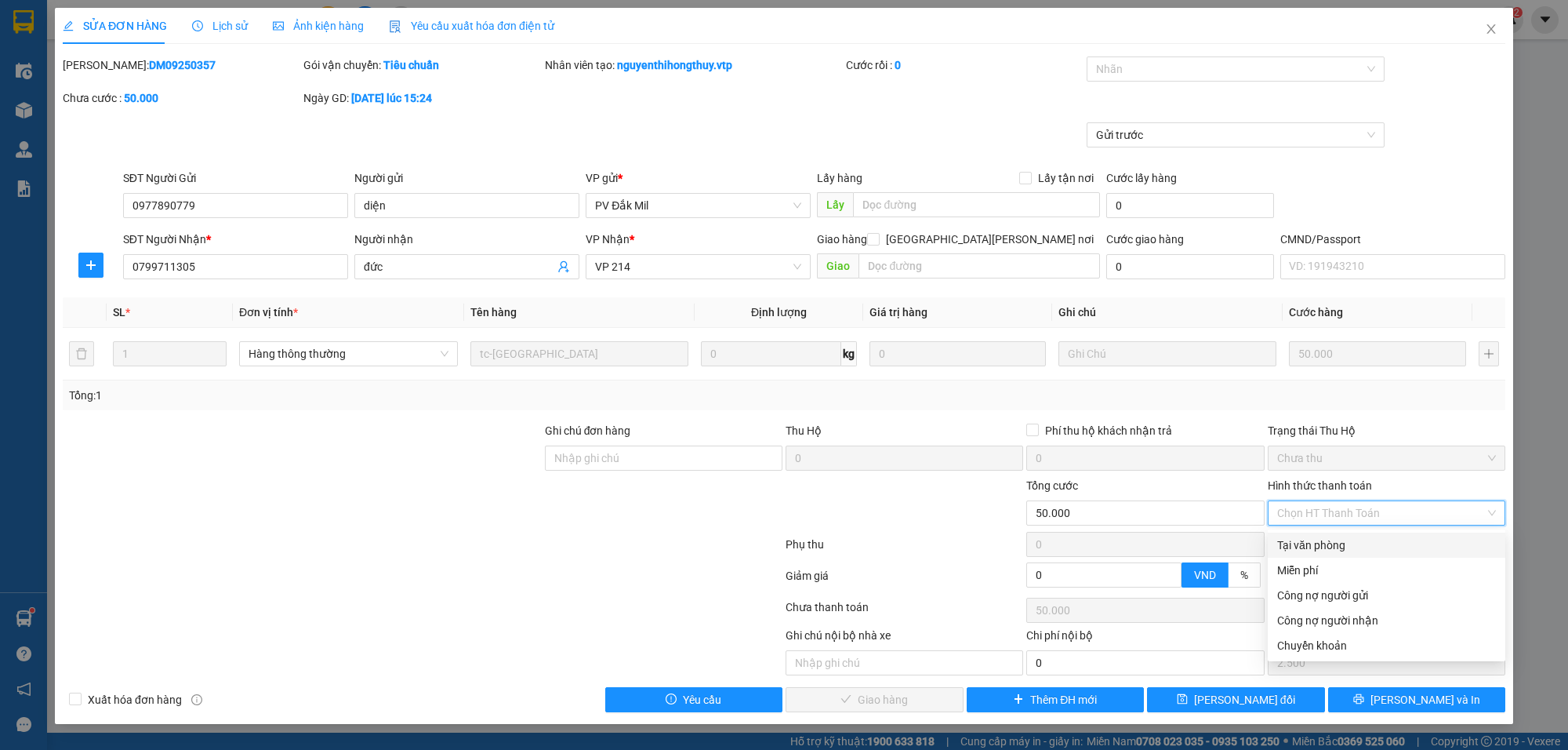
click at [1338, 543] on div "Tại văn phòng" at bounding box center [1386, 546] width 219 height 18
type input "0"
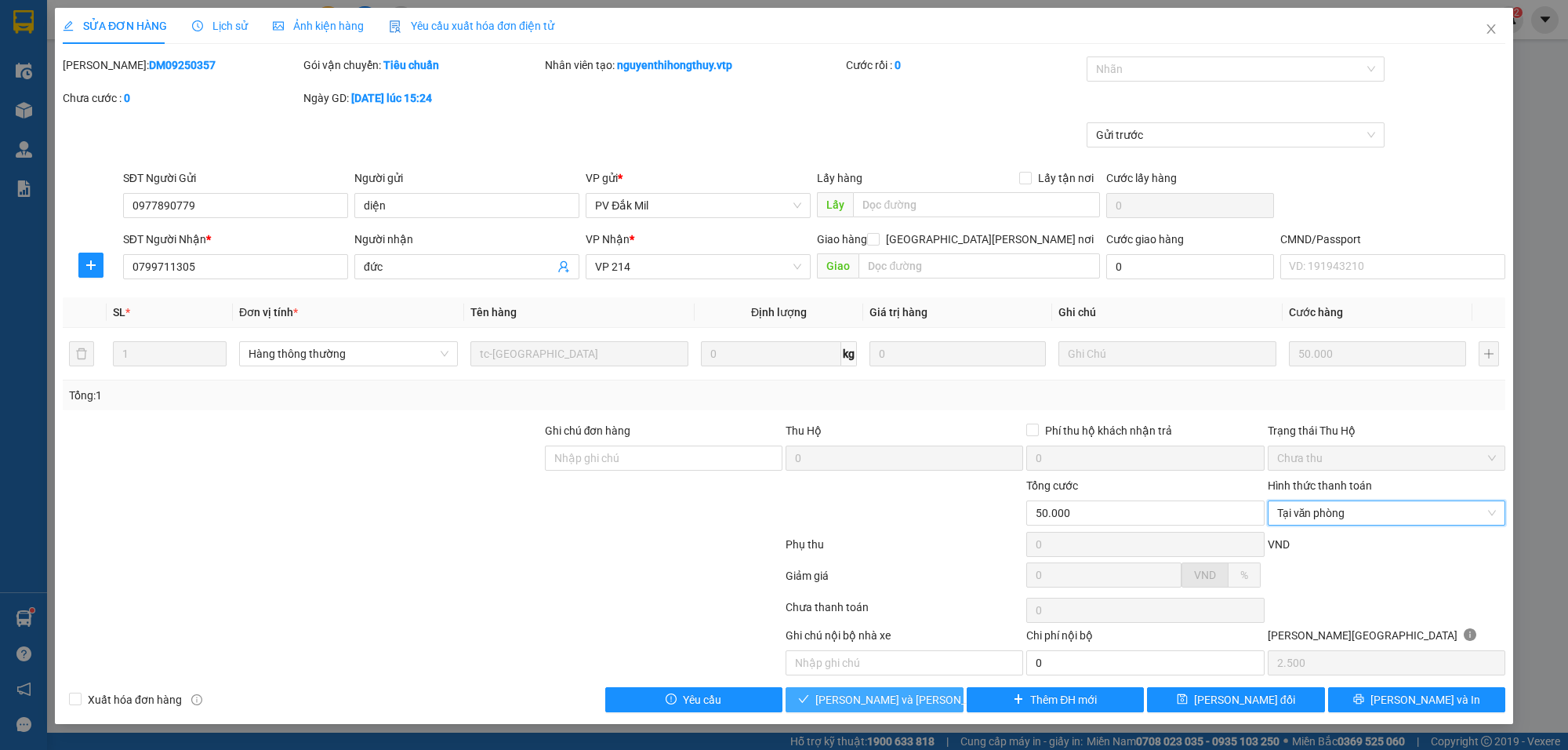
click at [922, 697] on span "[PERSON_NAME] và Giao hàng" at bounding box center [921, 700] width 211 height 18
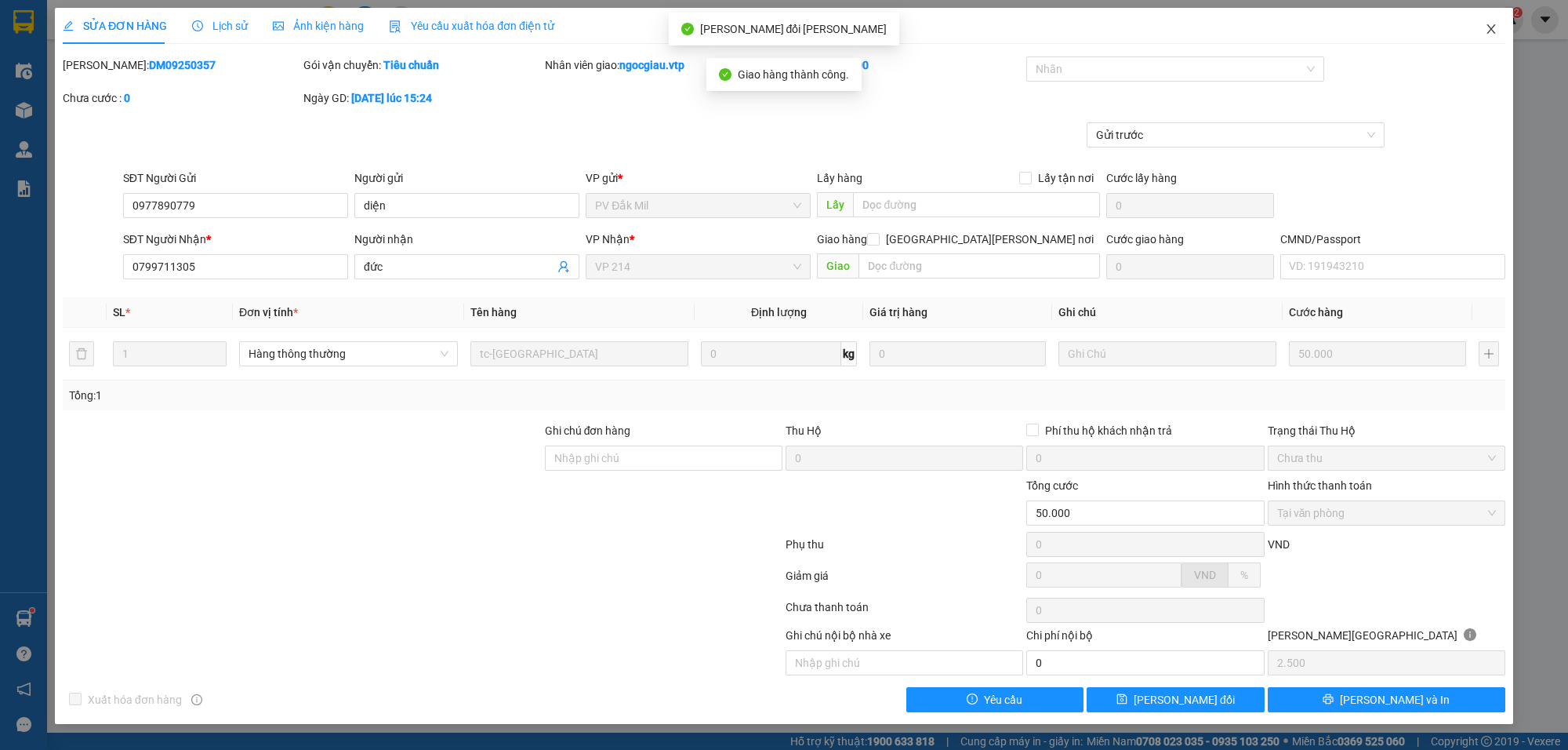
click at [1489, 28] on icon "close" at bounding box center [1490, 29] width 9 height 10
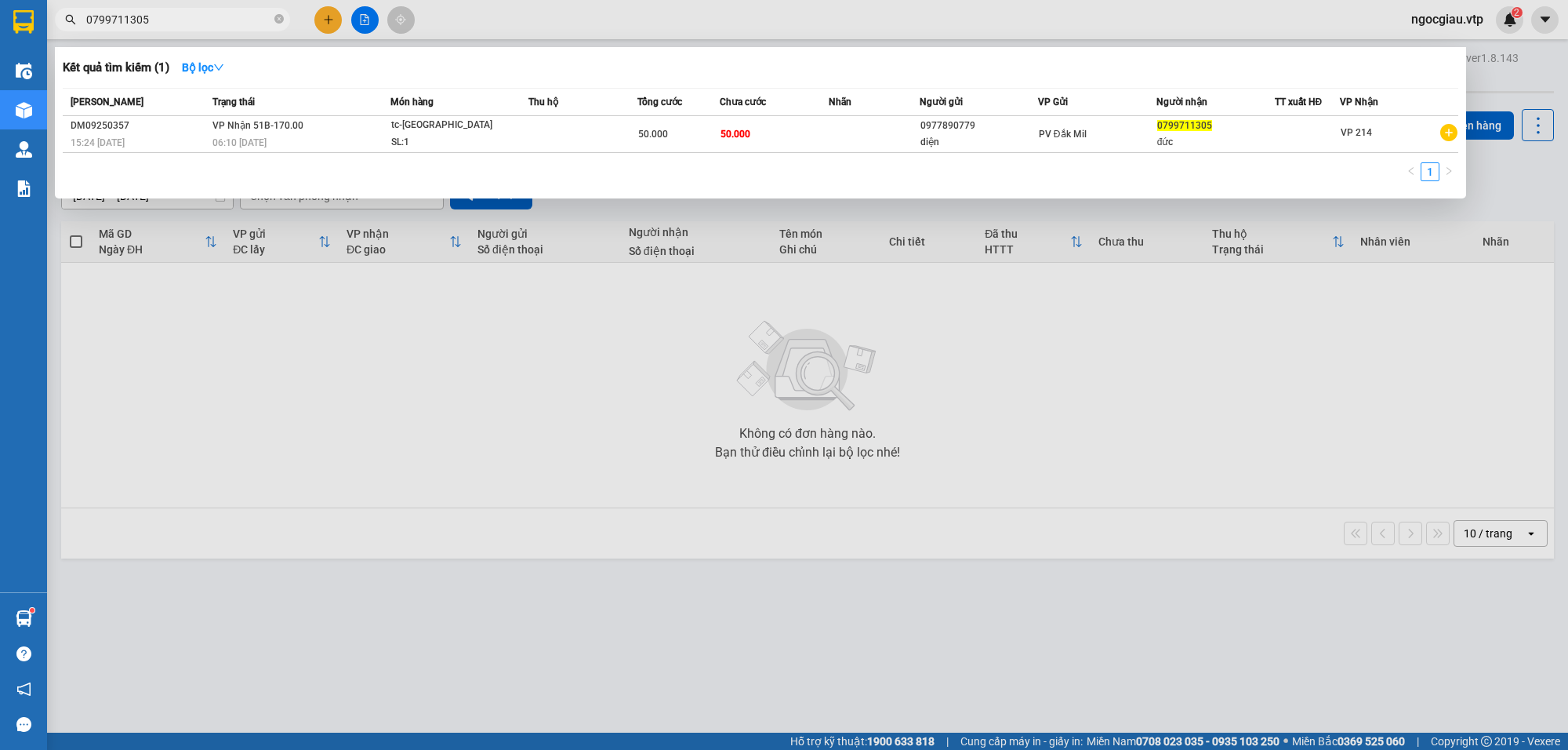
click at [150, 16] on input "0799711305" at bounding box center [179, 20] width 185 height 18
type input "0332045428"
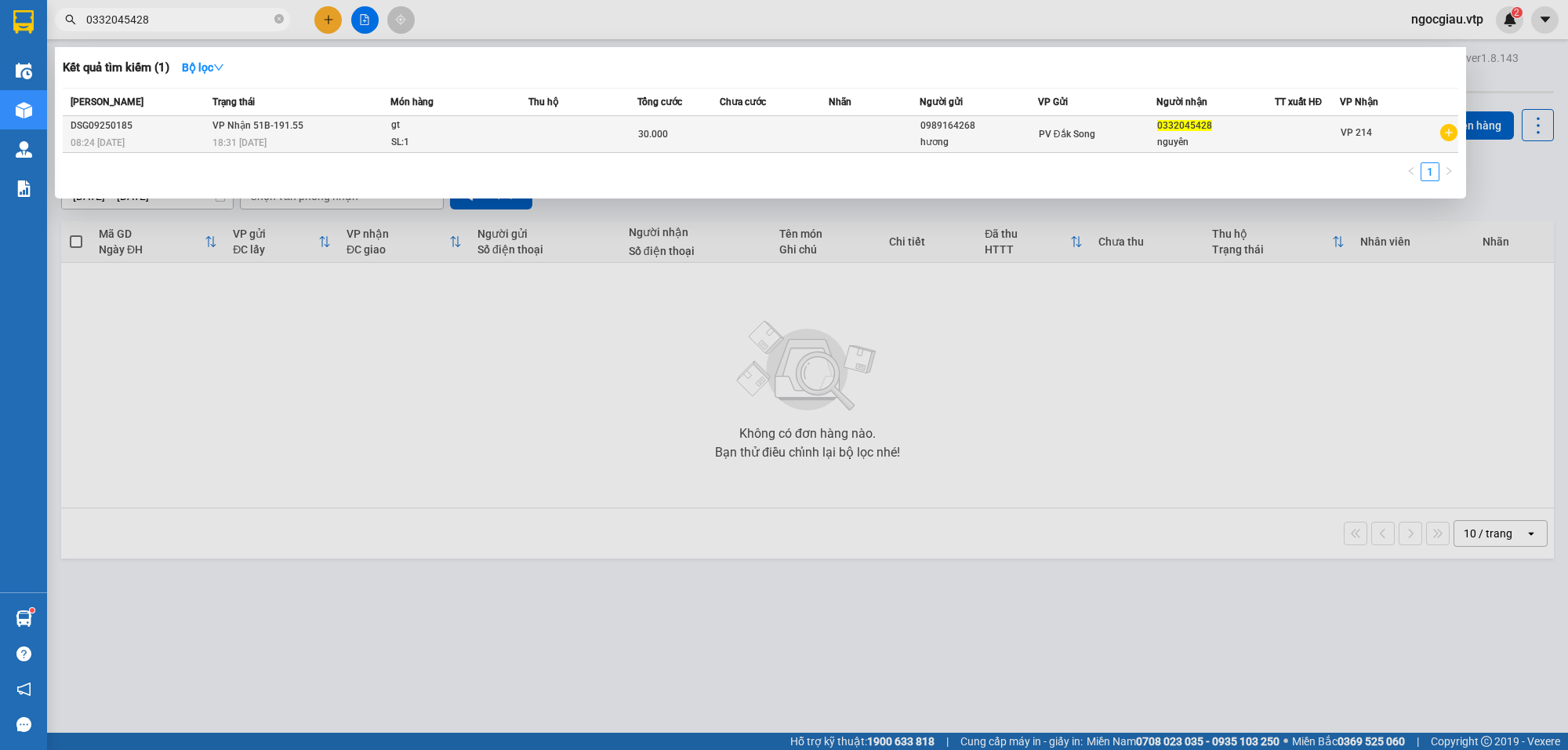
click at [786, 126] on td at bounding box center [774, 135] width 109 height 37
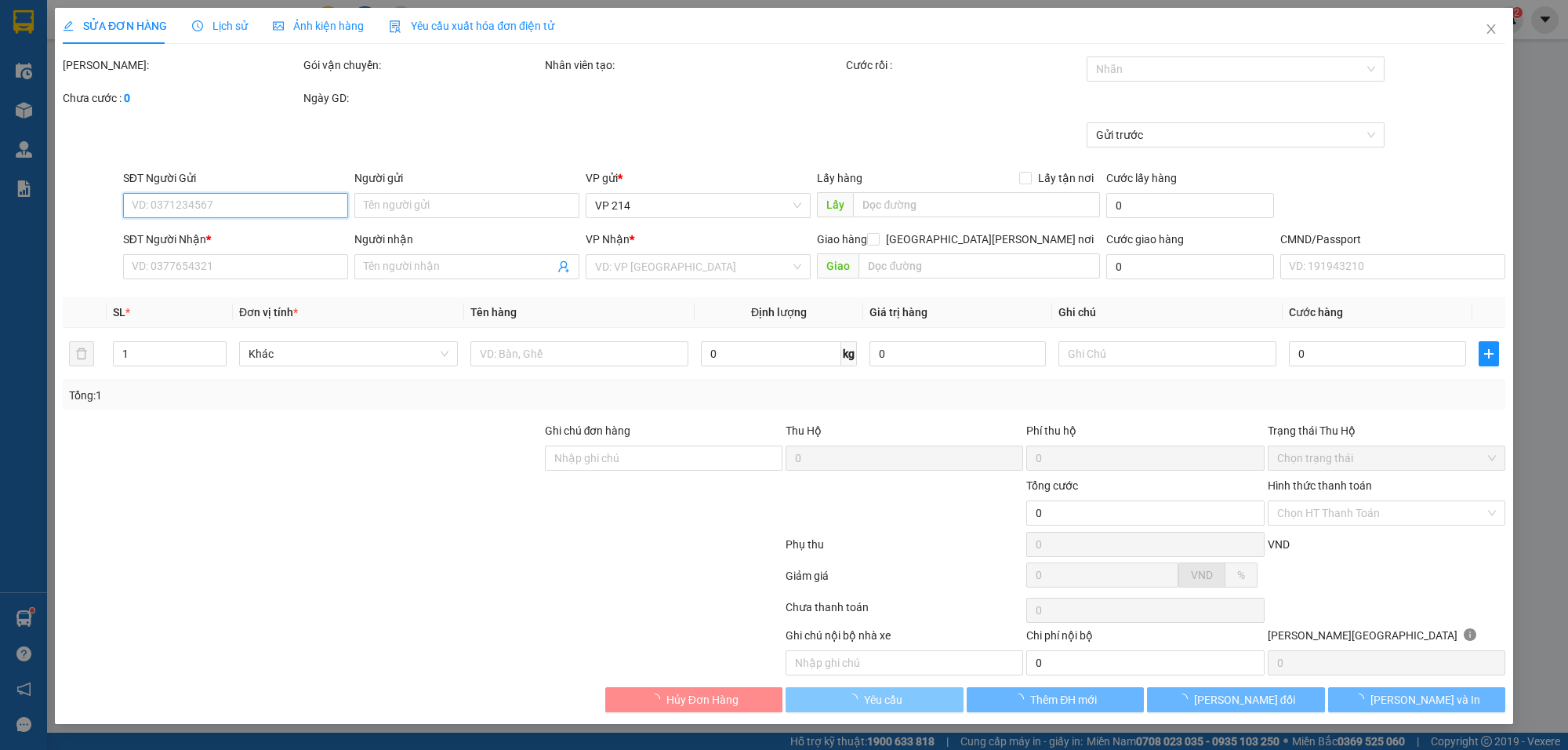
type input "1.500"
type input "0989164268"
type input "hương"
type input "0332045428"
type input "nguyên"
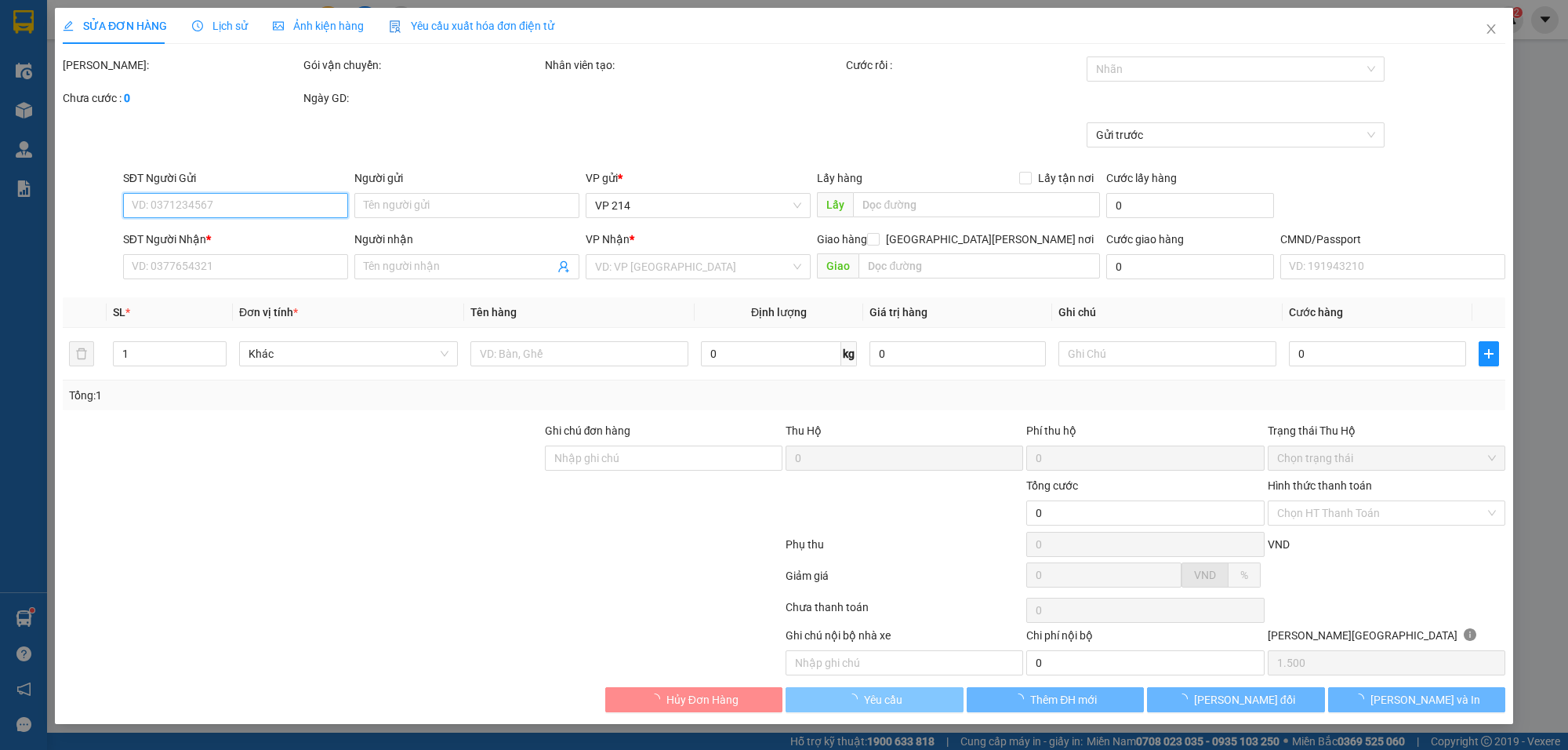
type input "30.000"
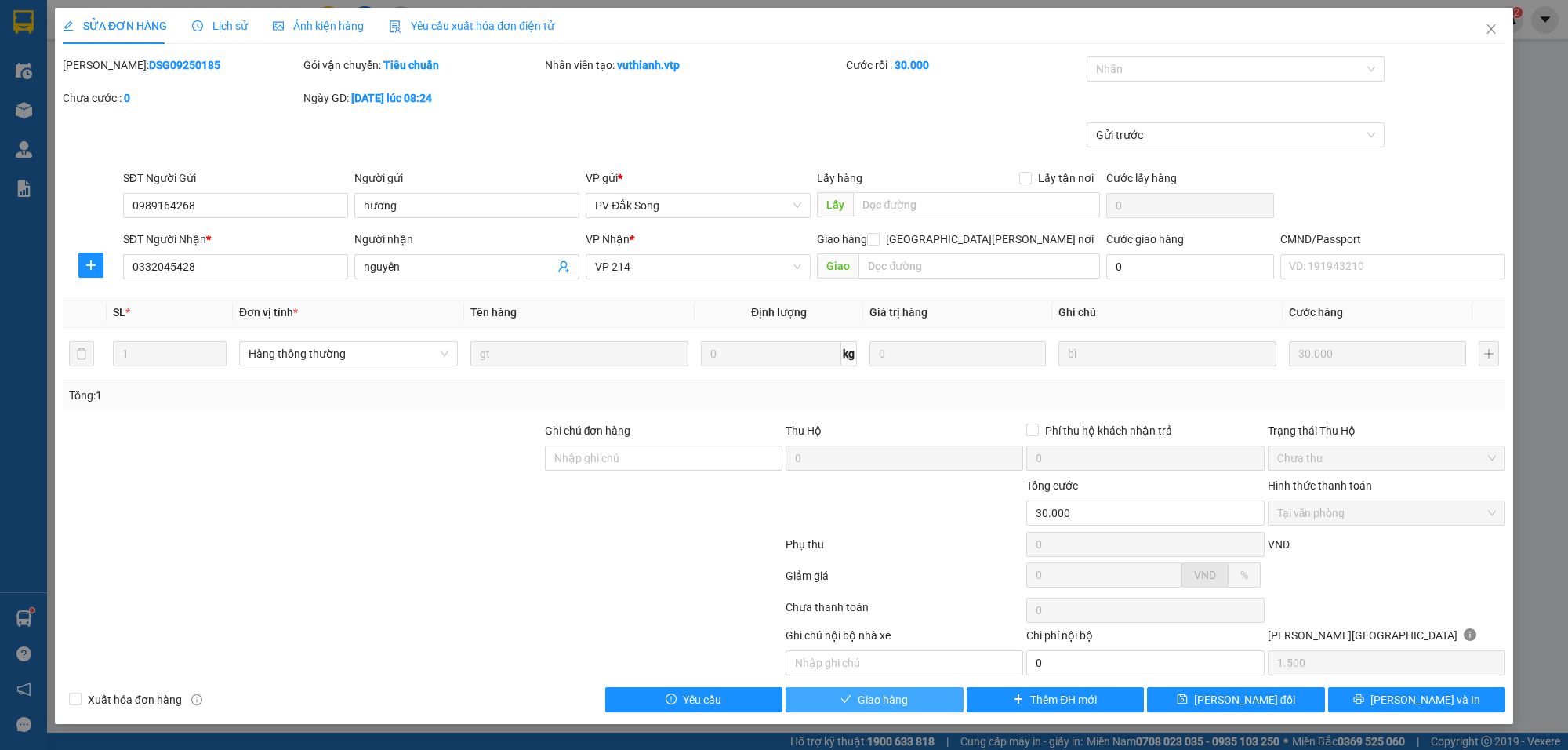
click at [891, 708] on span "Giao hàng" at bounding box center [882, 700] width 50 height 18
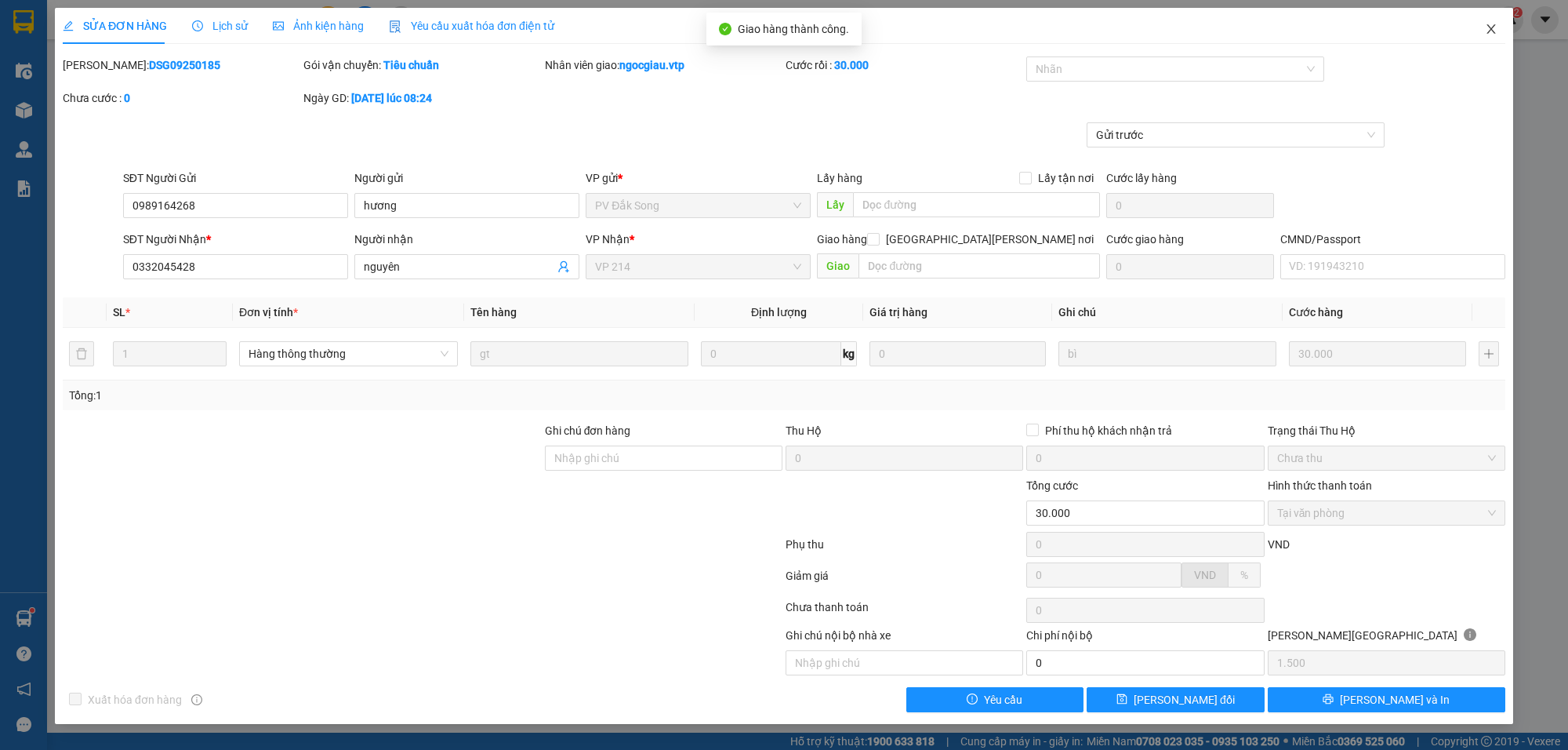
click at [1493, 26] on icon "close" at bounding box center [1490, 29] width 13 height 13
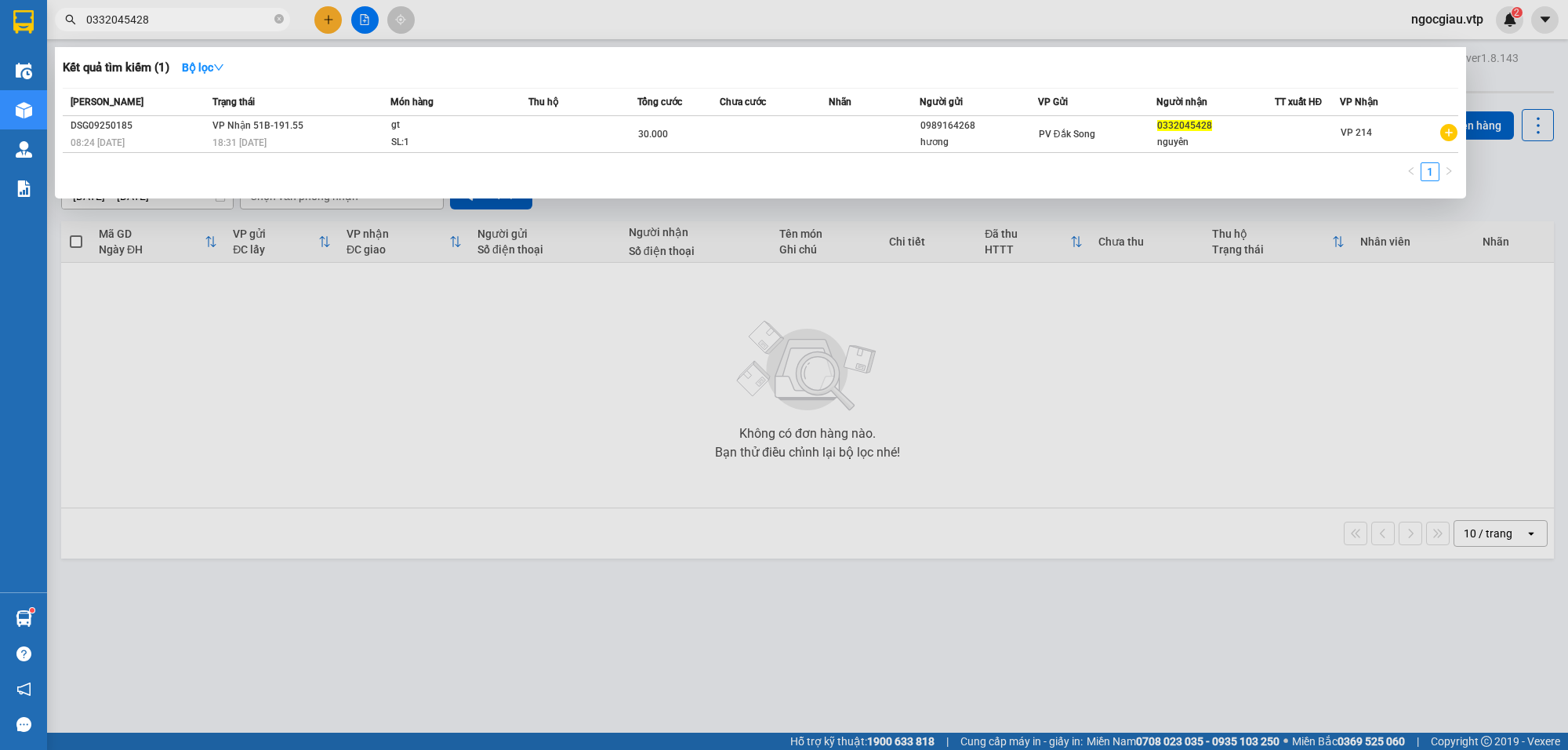
click at [171, 21] on input "0332045428" at bounding box center [179, 20] width 185 height 18
paste input "68231"
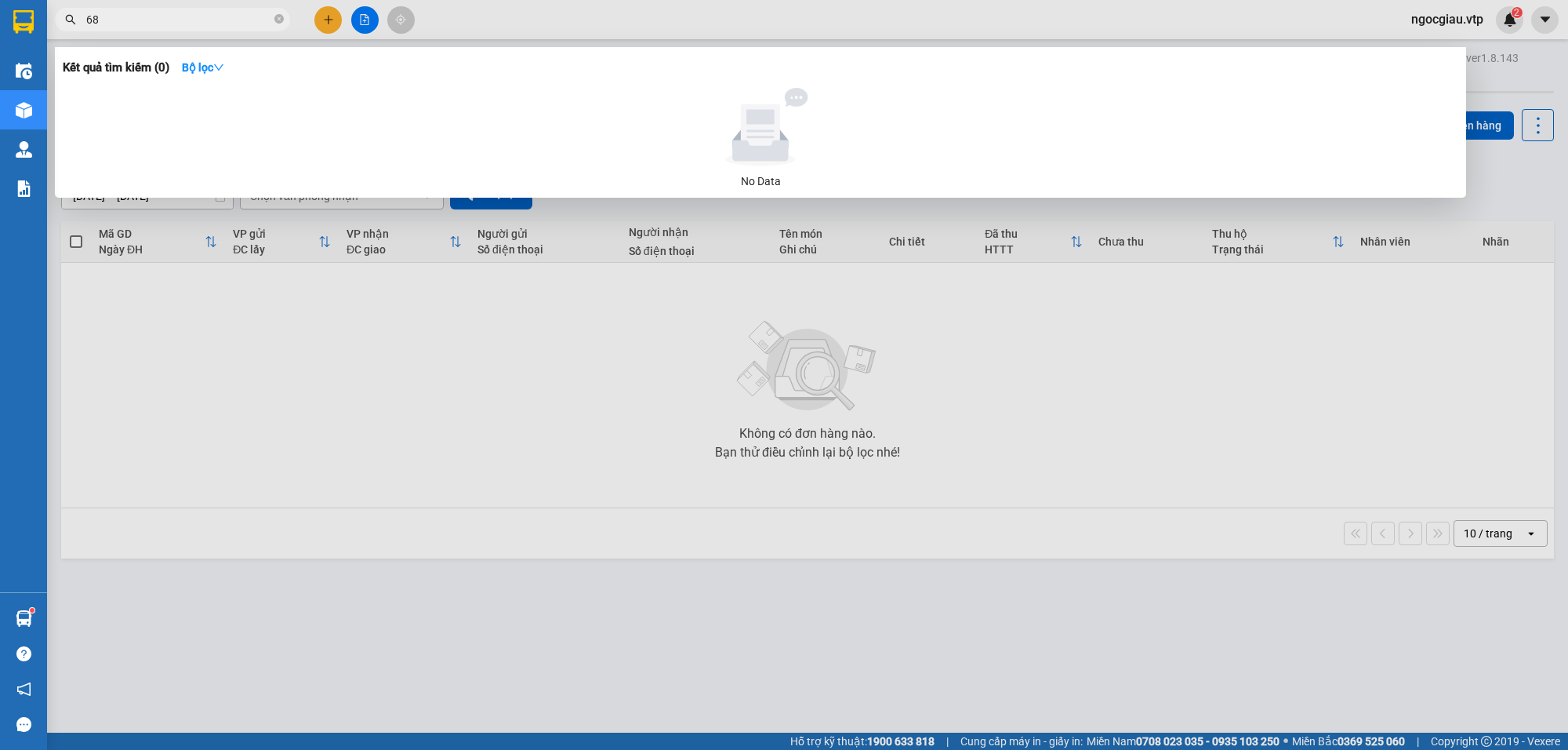
type input "6"
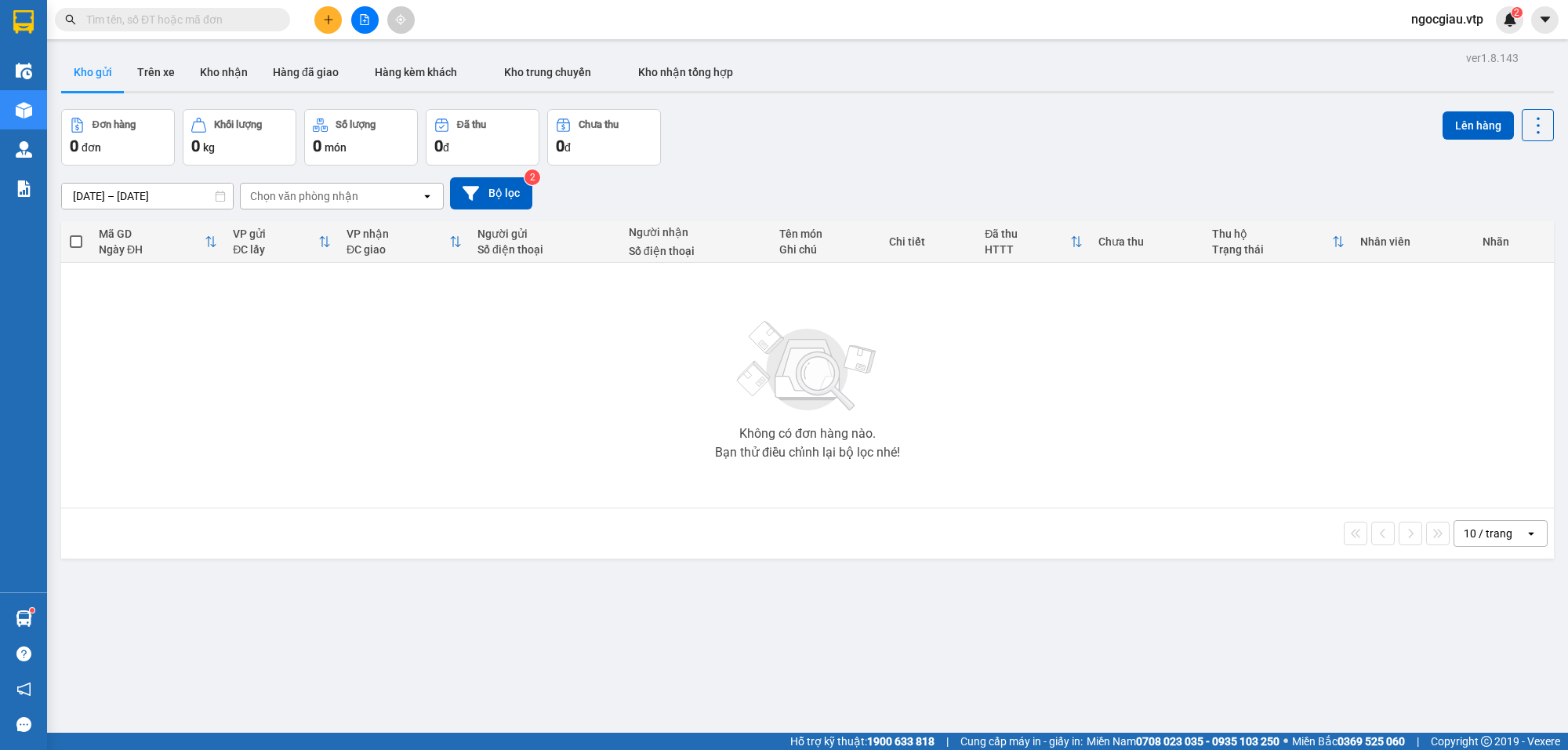
click at [205, 17] on input "text" at bounding box center [179, 20] width 185 height 18
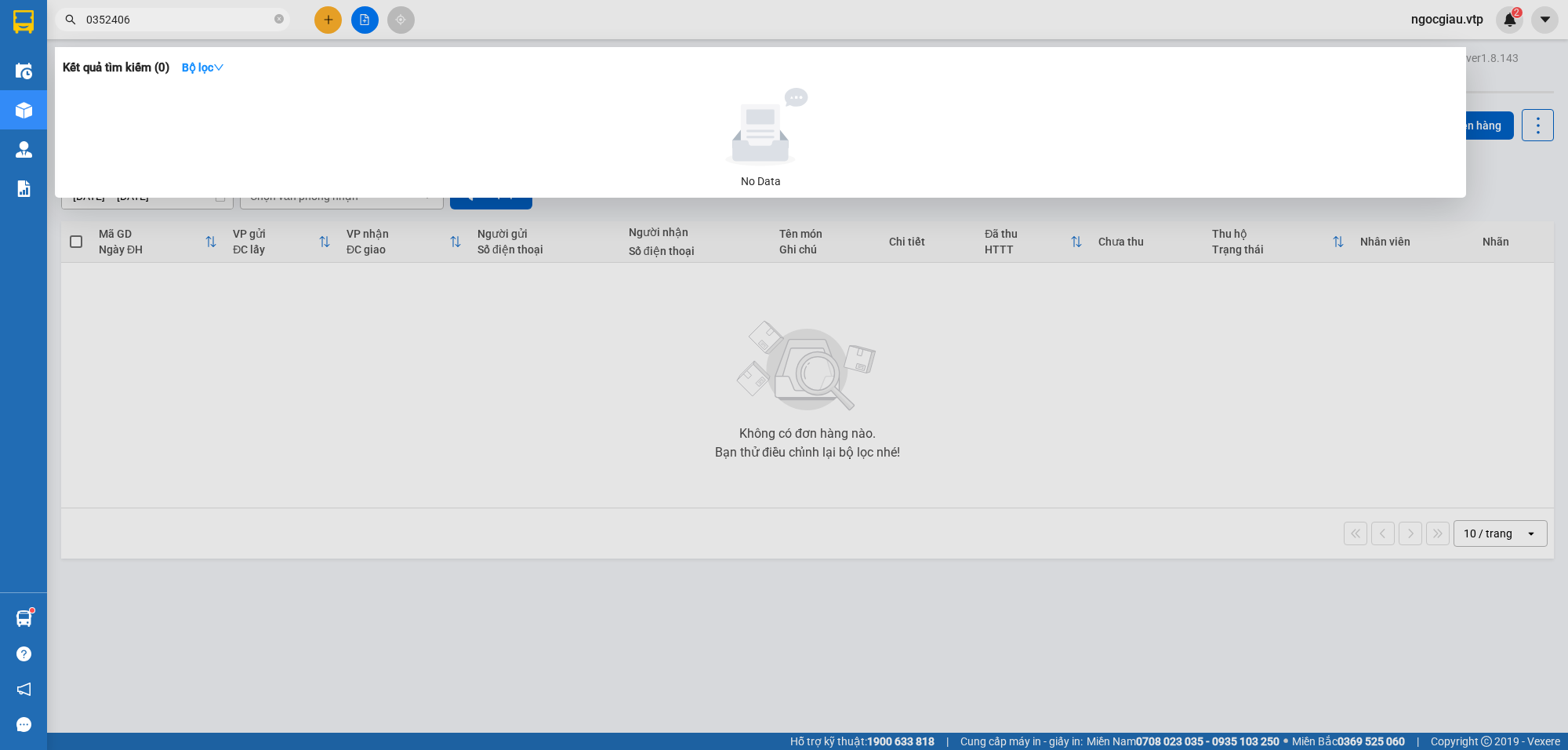
type input "0352406"
click at [390, 484] on div at bounding box center [784, 375] width 1568 height 750
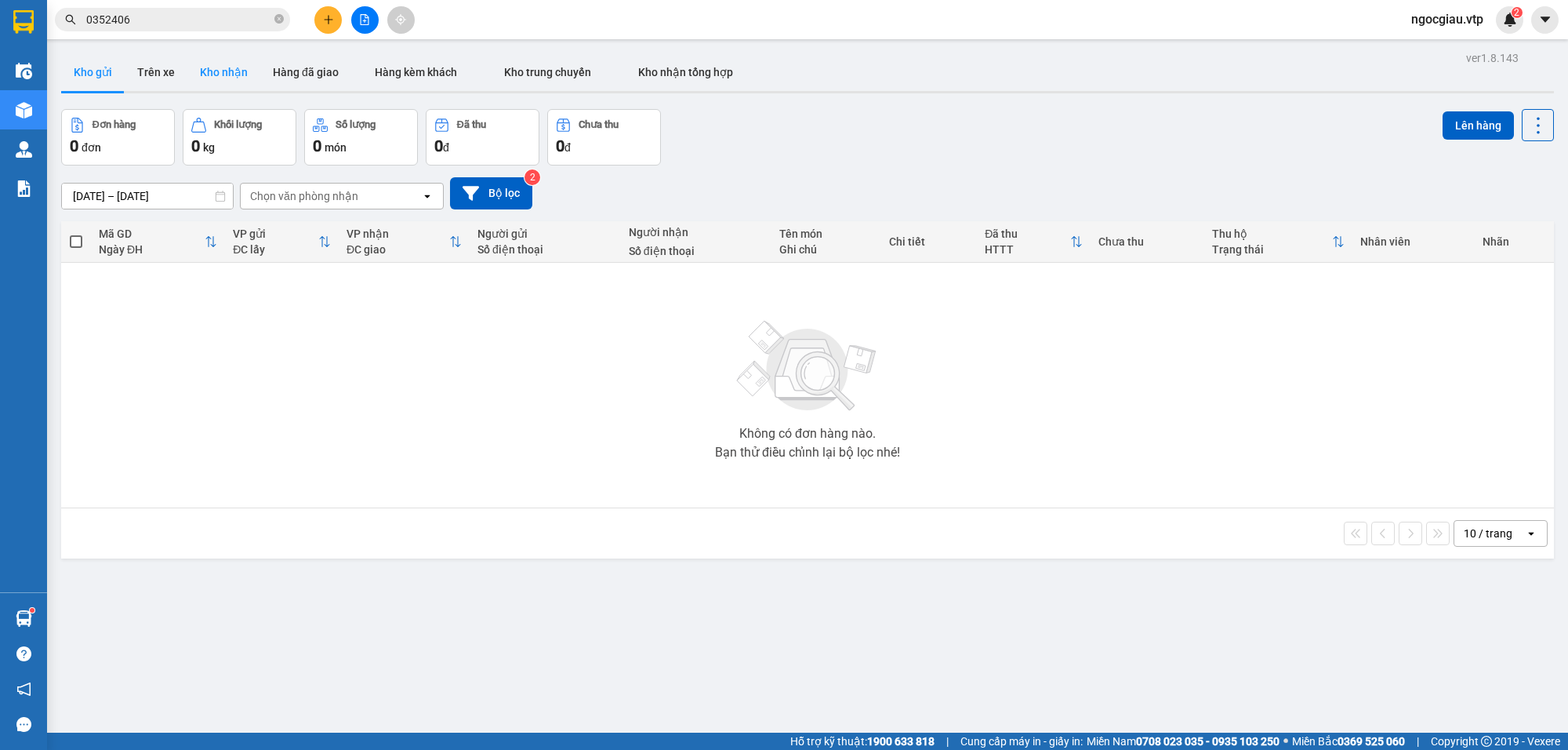
click at [232, 59] on button "Kho nhận" at bounding box center [224, 72] width 73 height 37
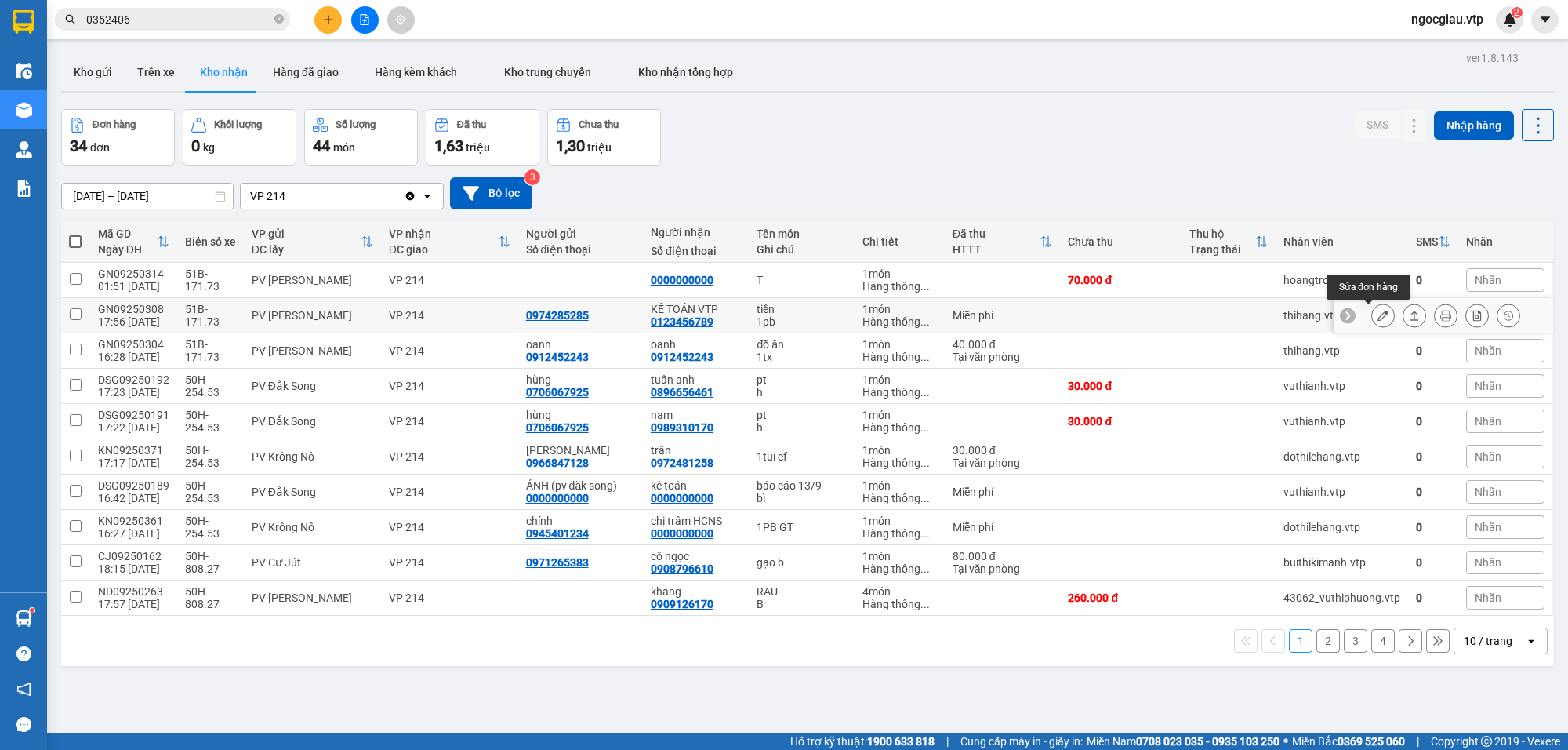
click at [1373, 309] on button at bounding box center [1383, 316] width 22 height 28
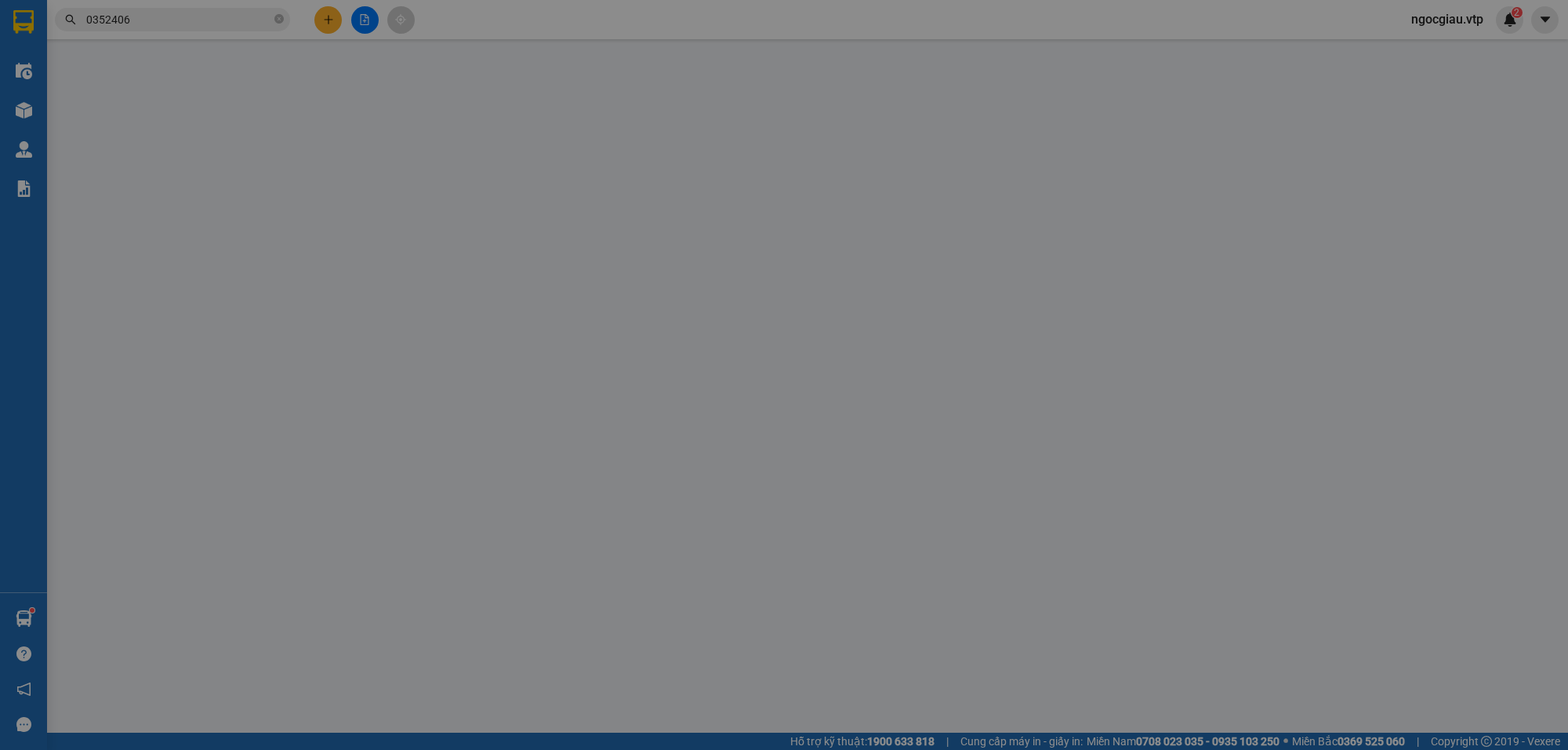
type input "0974285285"
type input "0123456789"
type input "KẾ TOÁN VTP"
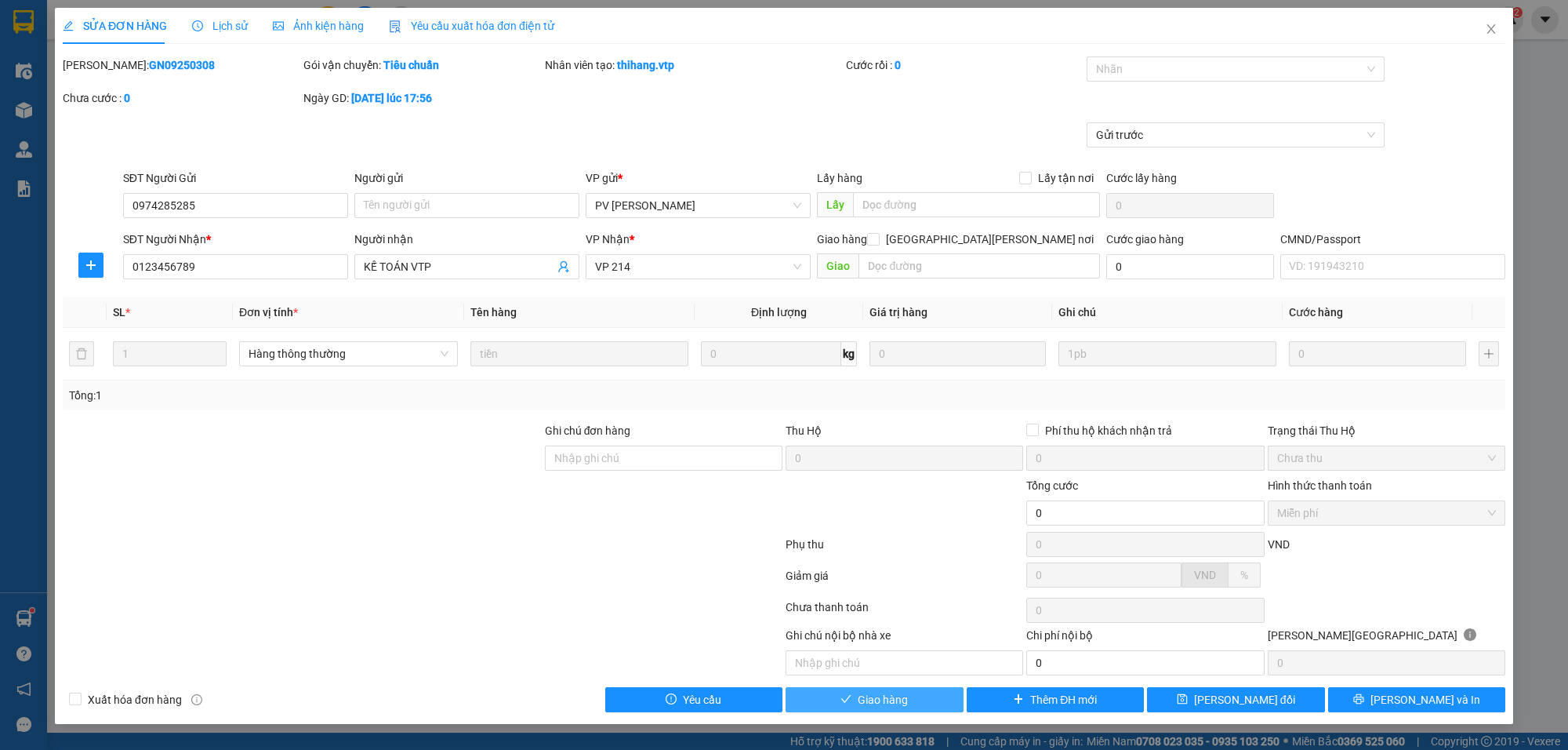
click at [906, 707] on span "Giao hàng" at bounding box center [882, 700] width 50 height 18
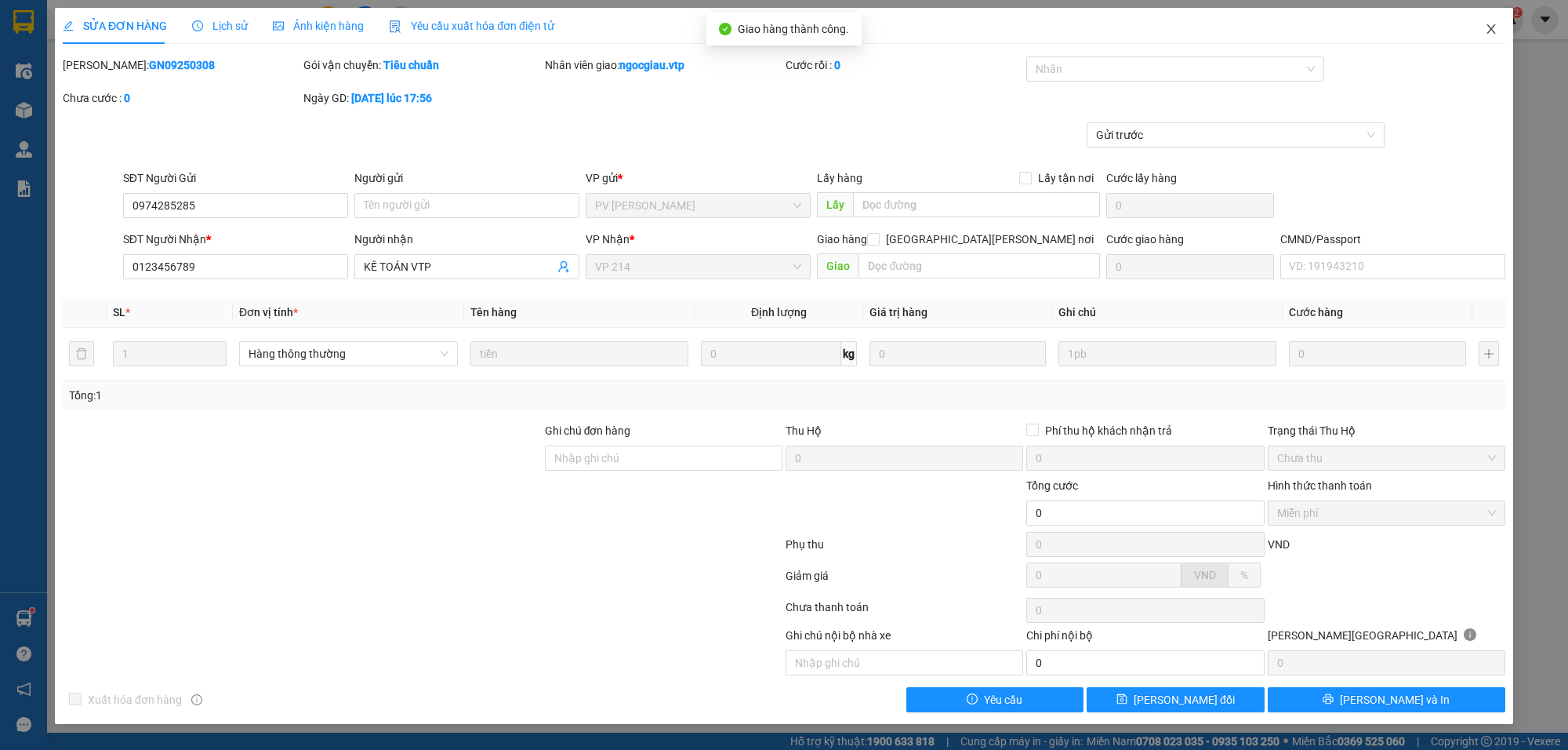
click at [1491, 28] on icon "close" at bounding box center [1490, 29] width 13 height 13
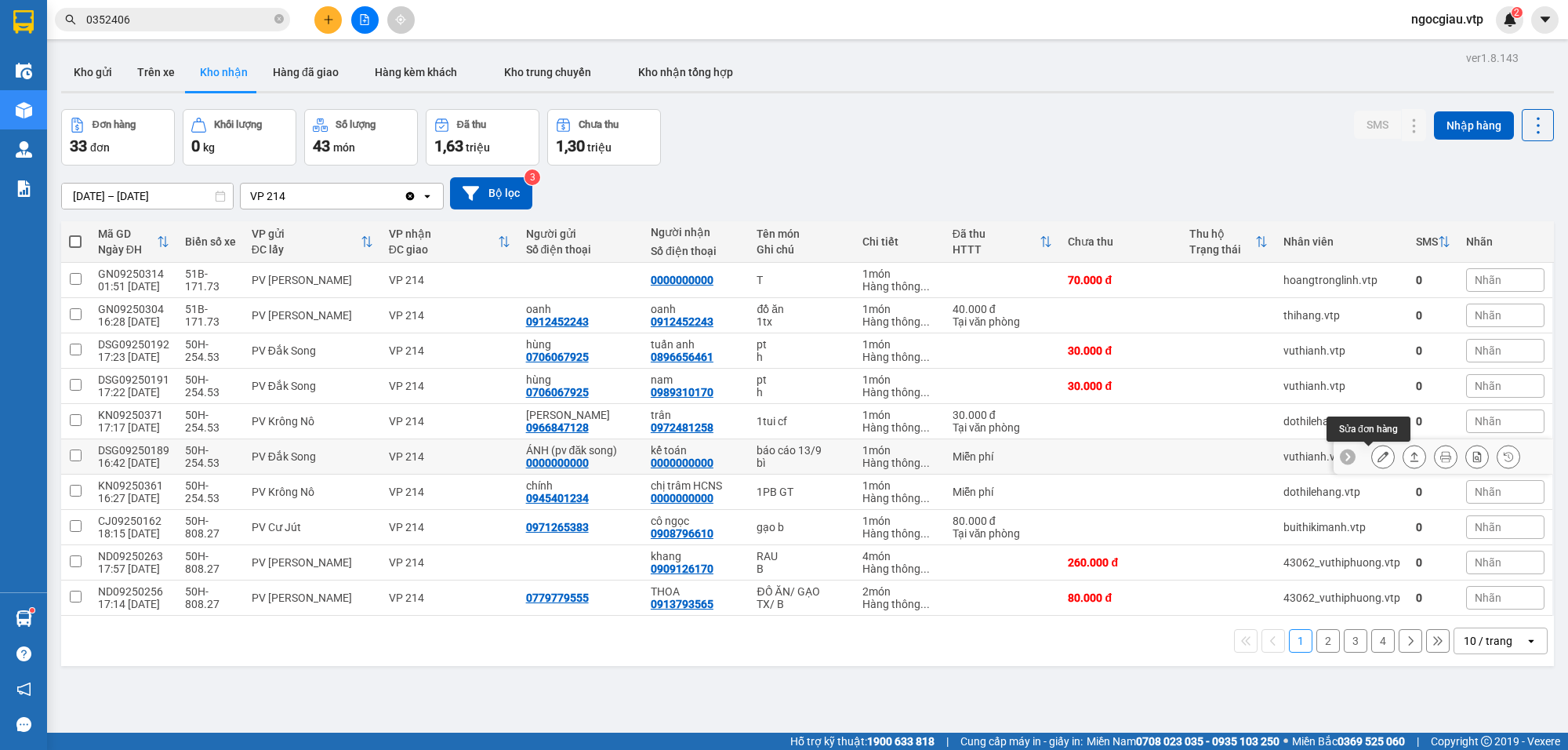
click at [1372, 452] on button at bounding box center [1383, 457] width 22 height 28
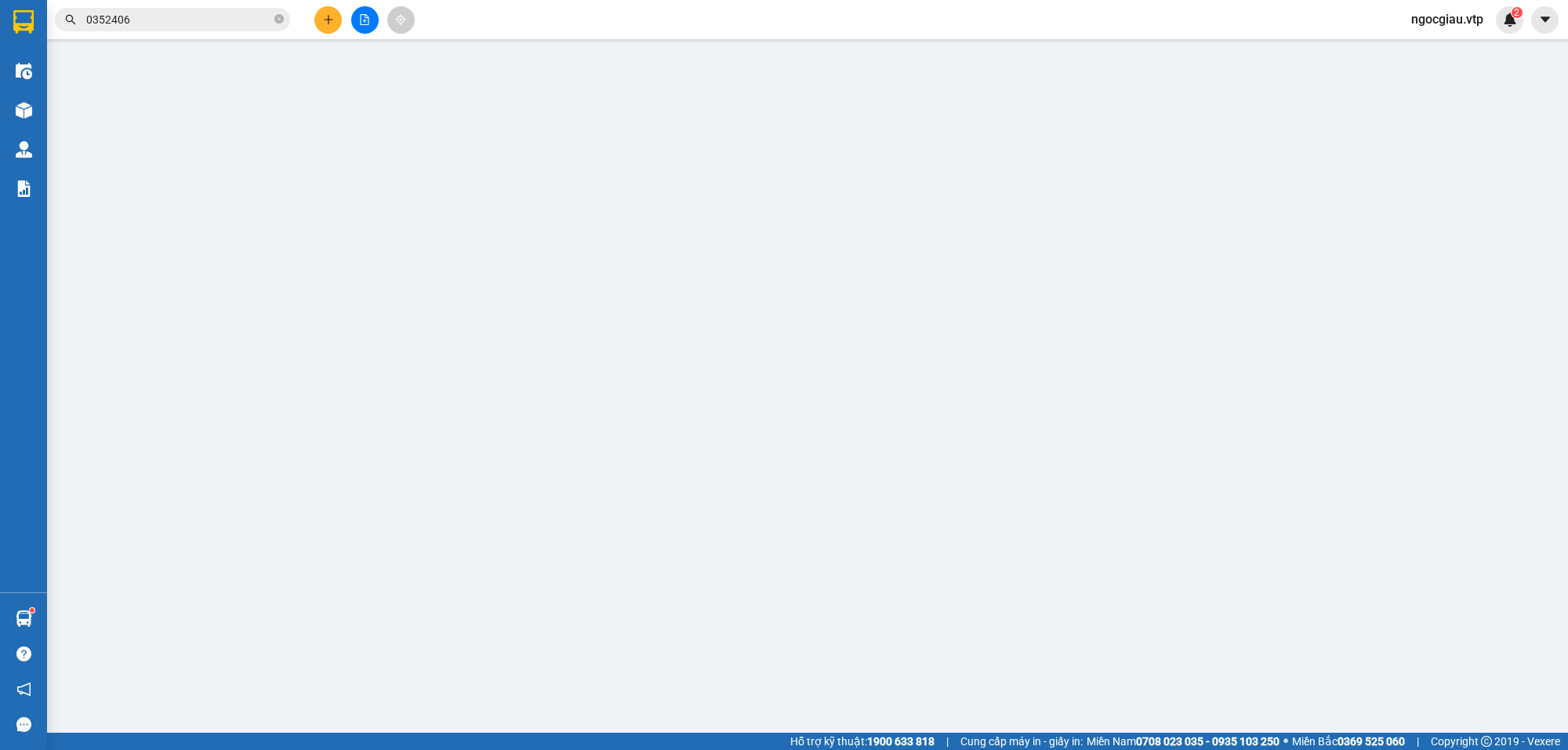
type input "0000000000"
type input "ÁNH (pv đăk song)"
type input "0000000000"
type input "kế toán"
type input "1tr060"
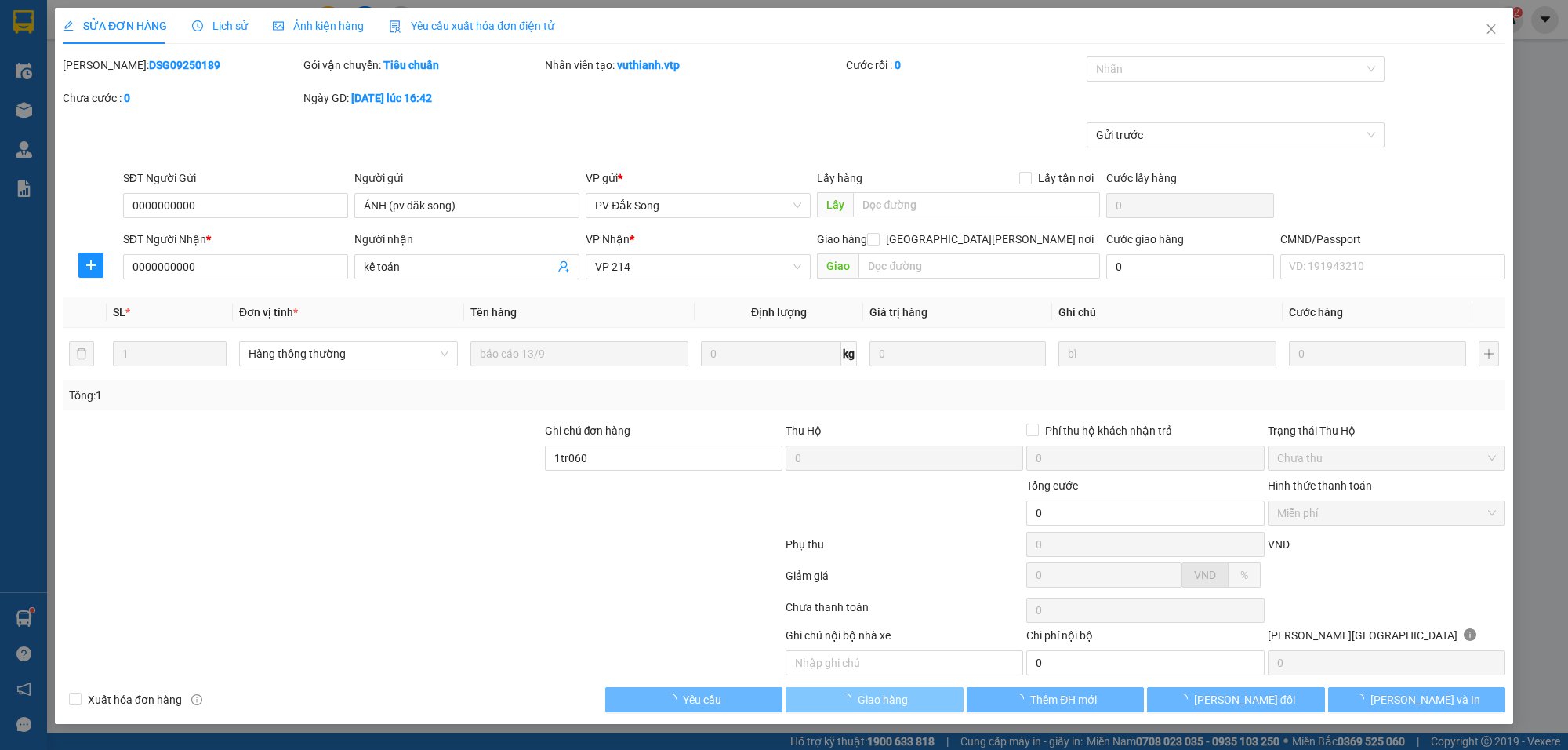
click at [864, 706] on span "Giao hàng" at bounding box center [882, 700] width 50 height 18
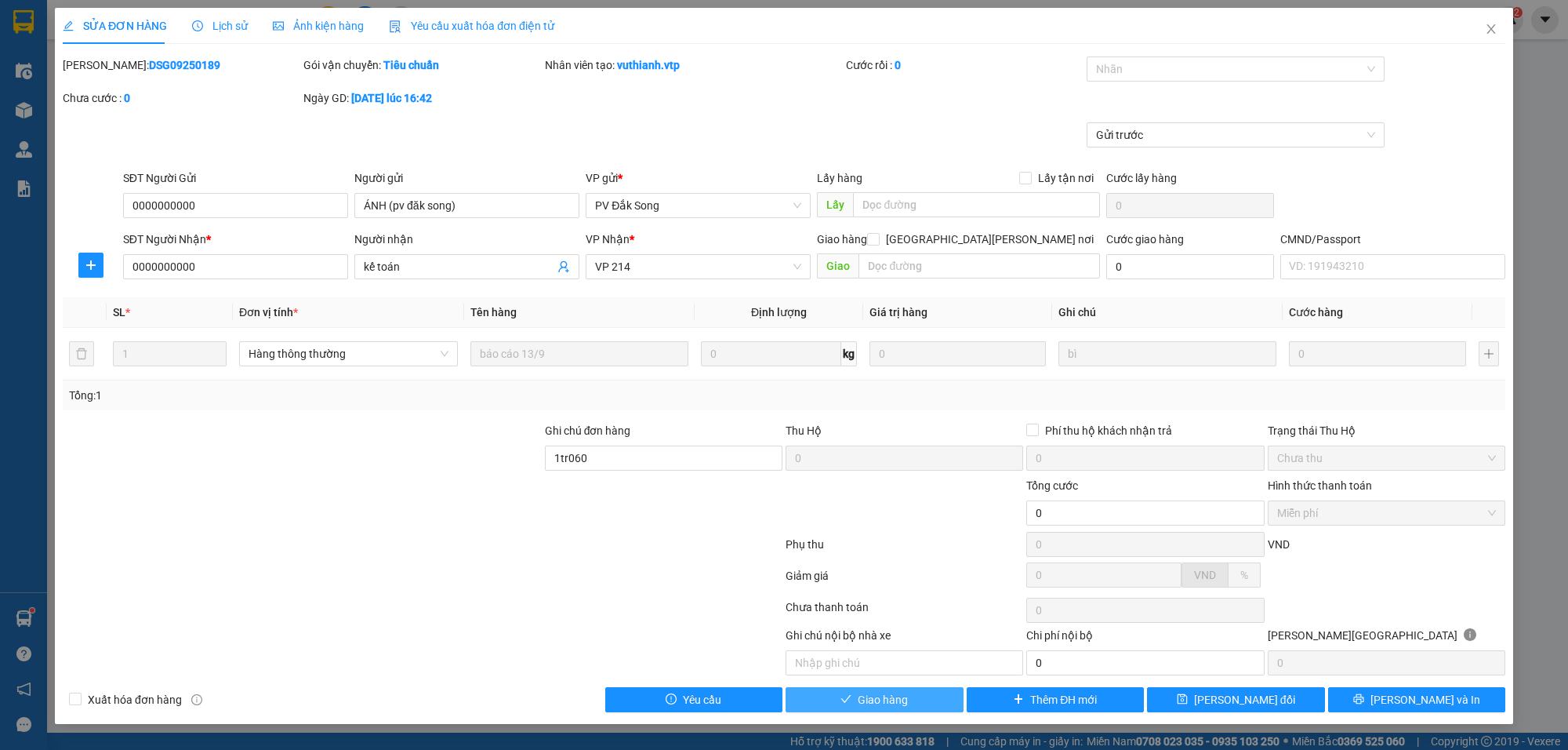
click at [941, 690] on button "Giao hàng" at bounding box center [874, 700] width 178 height 26
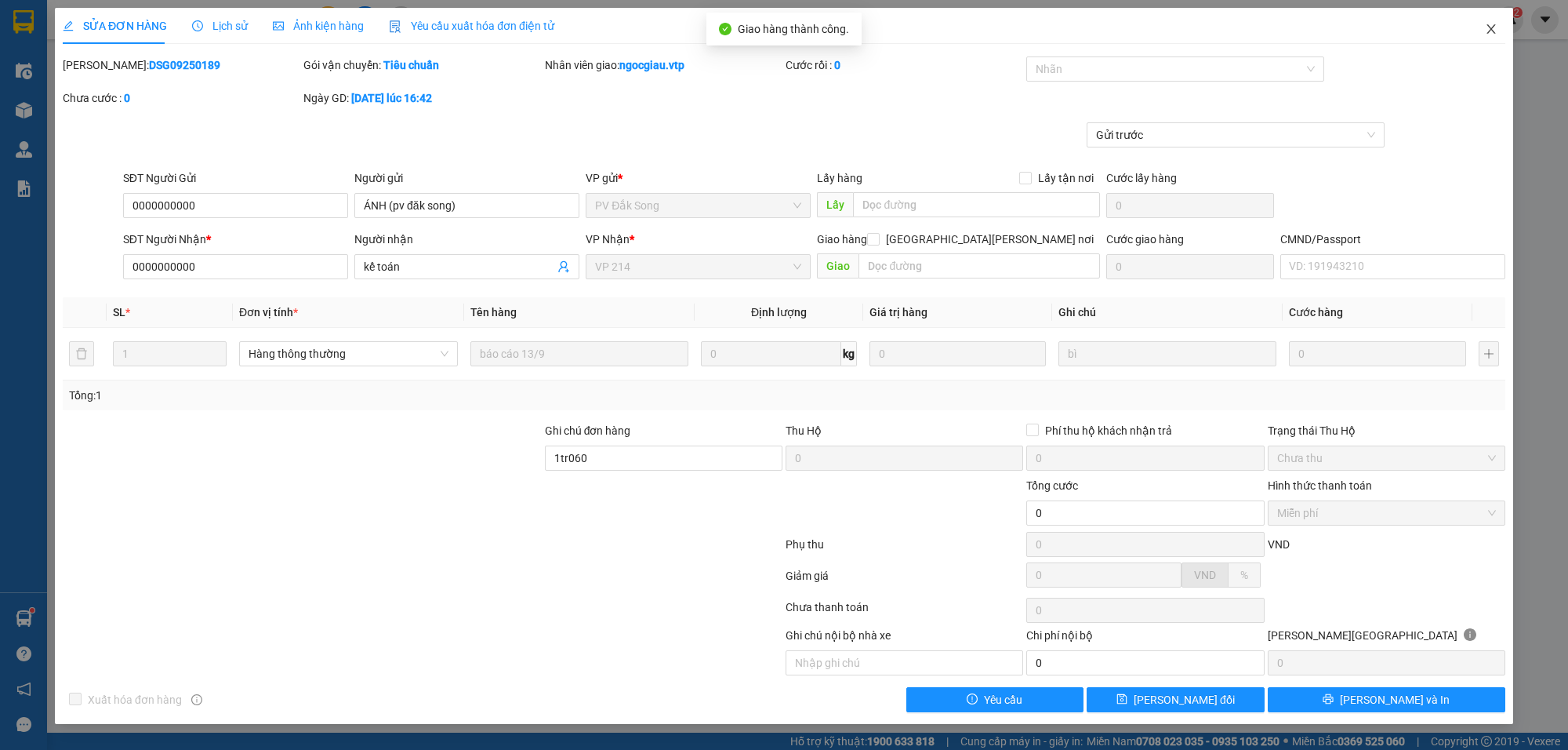
click at [1490, 28] on icon "close" at bounding box center [1490, 29] width 13 height 13
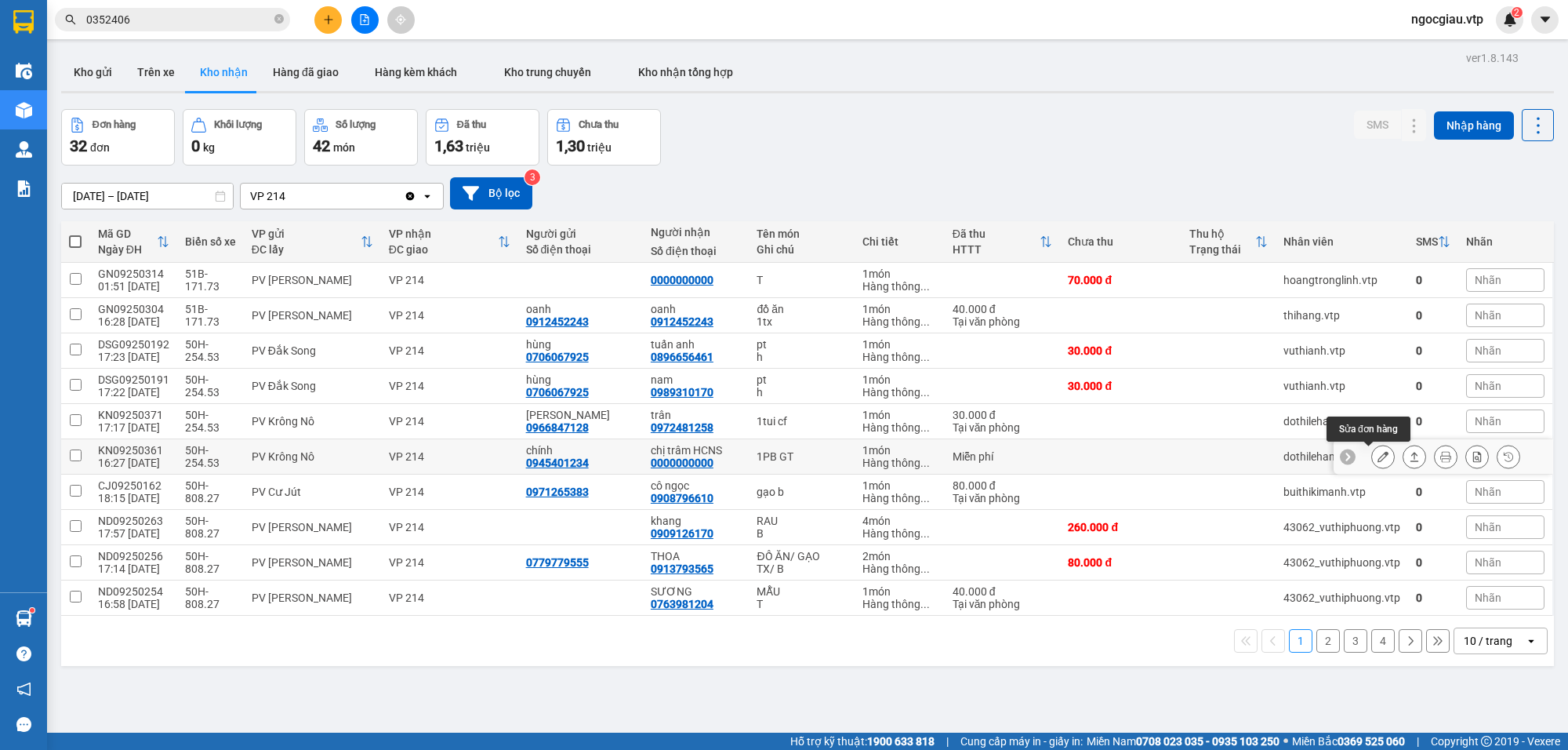
click at [1377, 460] on icon at bounding box center [1382, 456] width 11 height 11
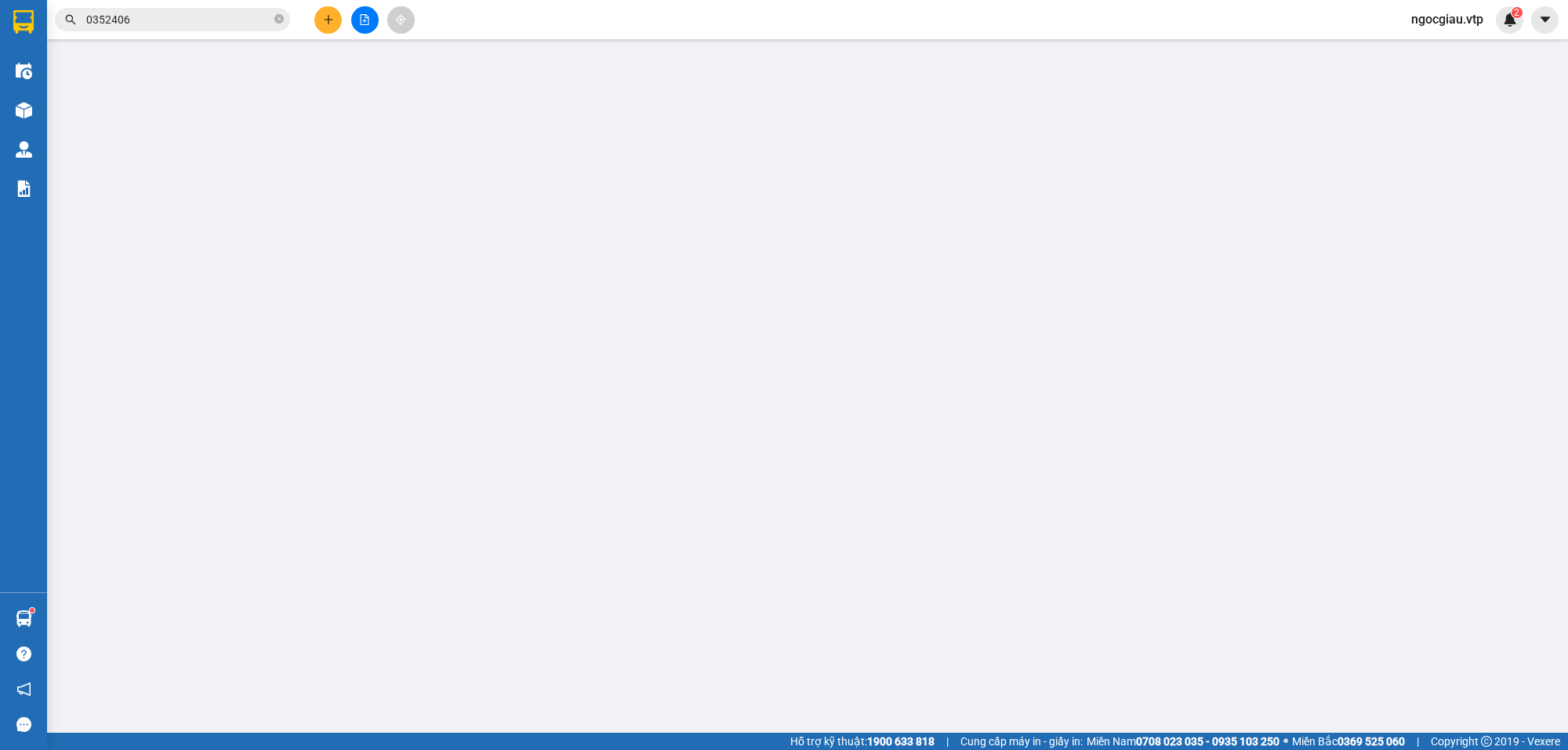
type input "0945401234"
type input "chính"
type input "0000000000"
type input "chị trâm HCNS"
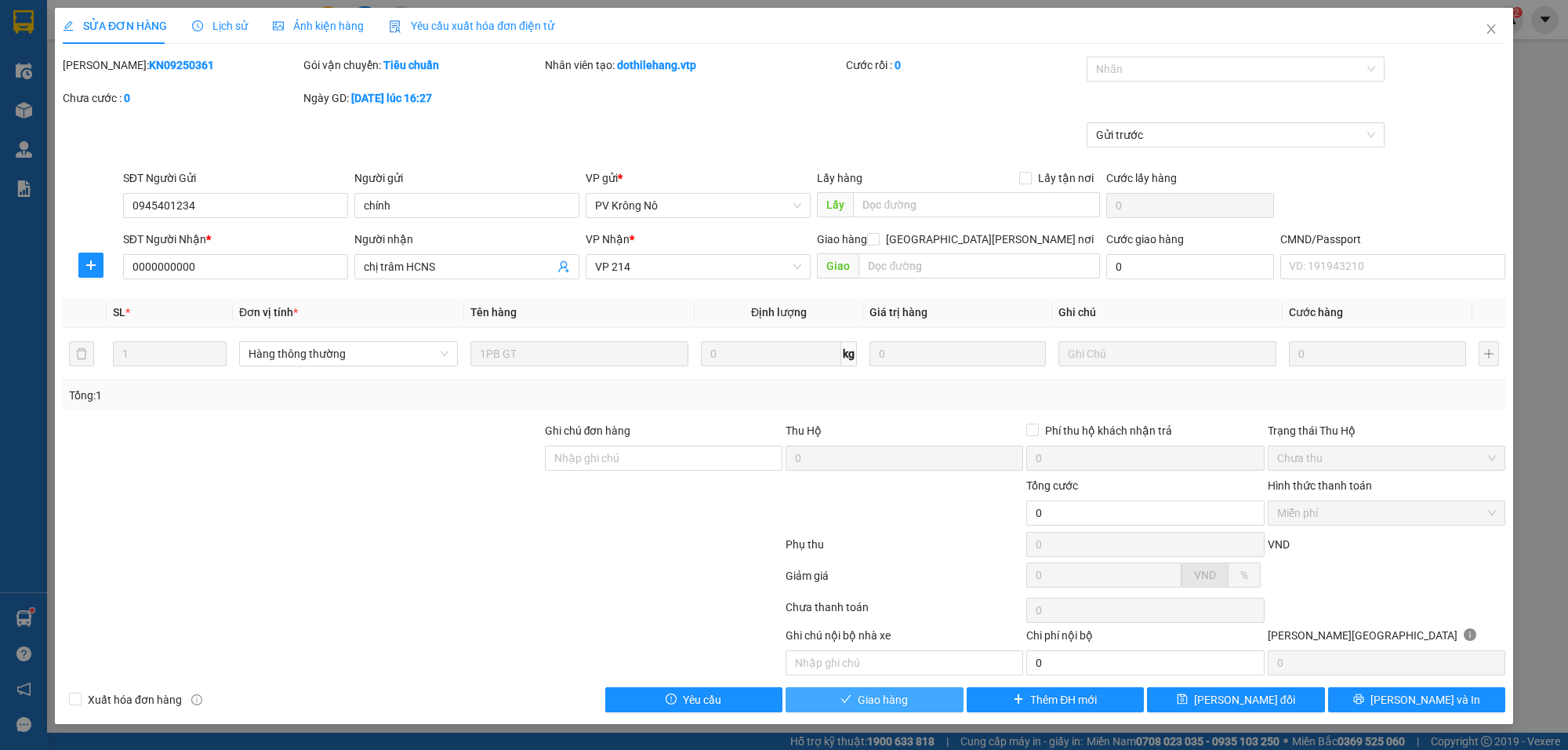
click at [904, 705] on span "Giao hàng" at bounding box center [882, 700] width 50 height 18
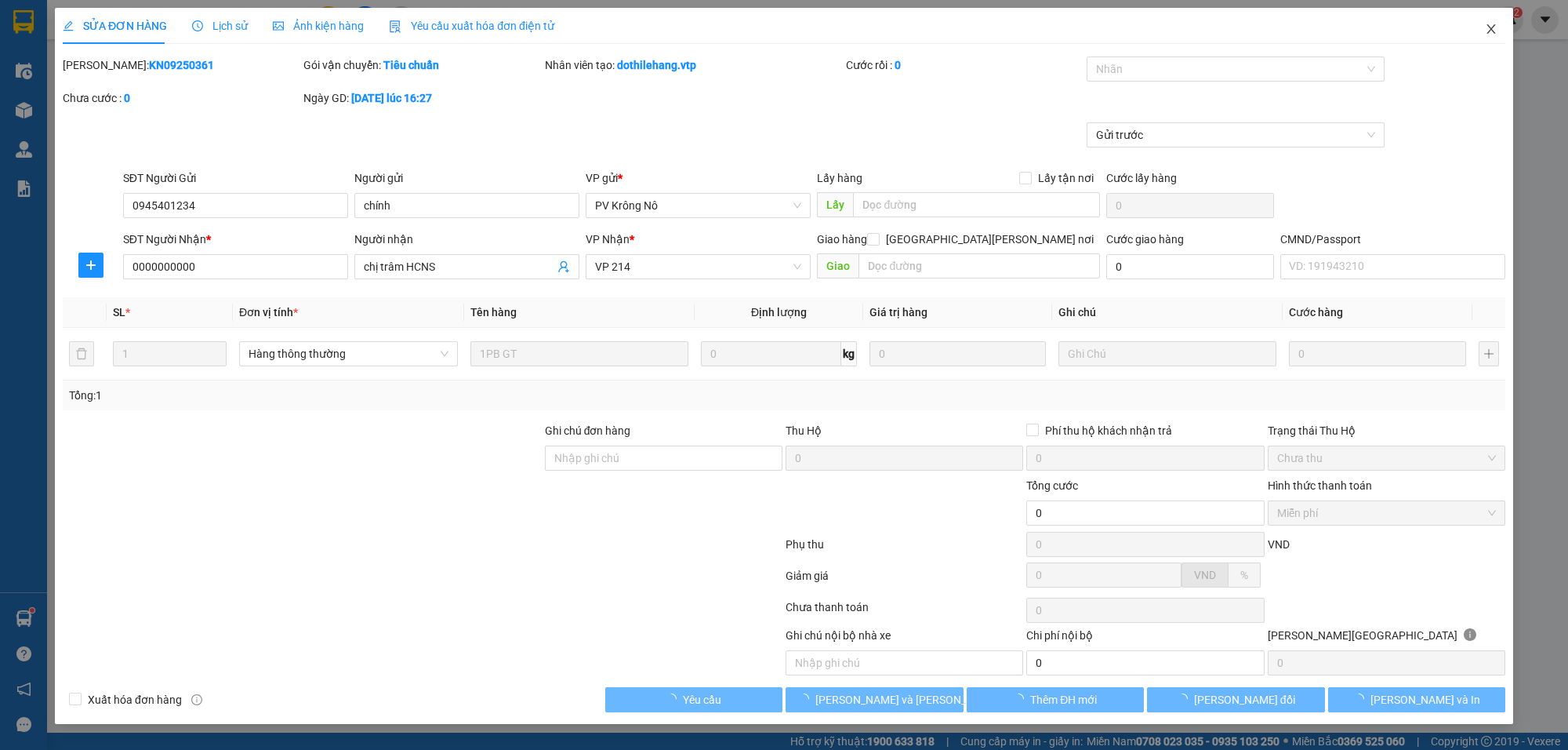
click at [1482, 26] on span "Close" at bounding box center [1490, 29] width 44 height 44
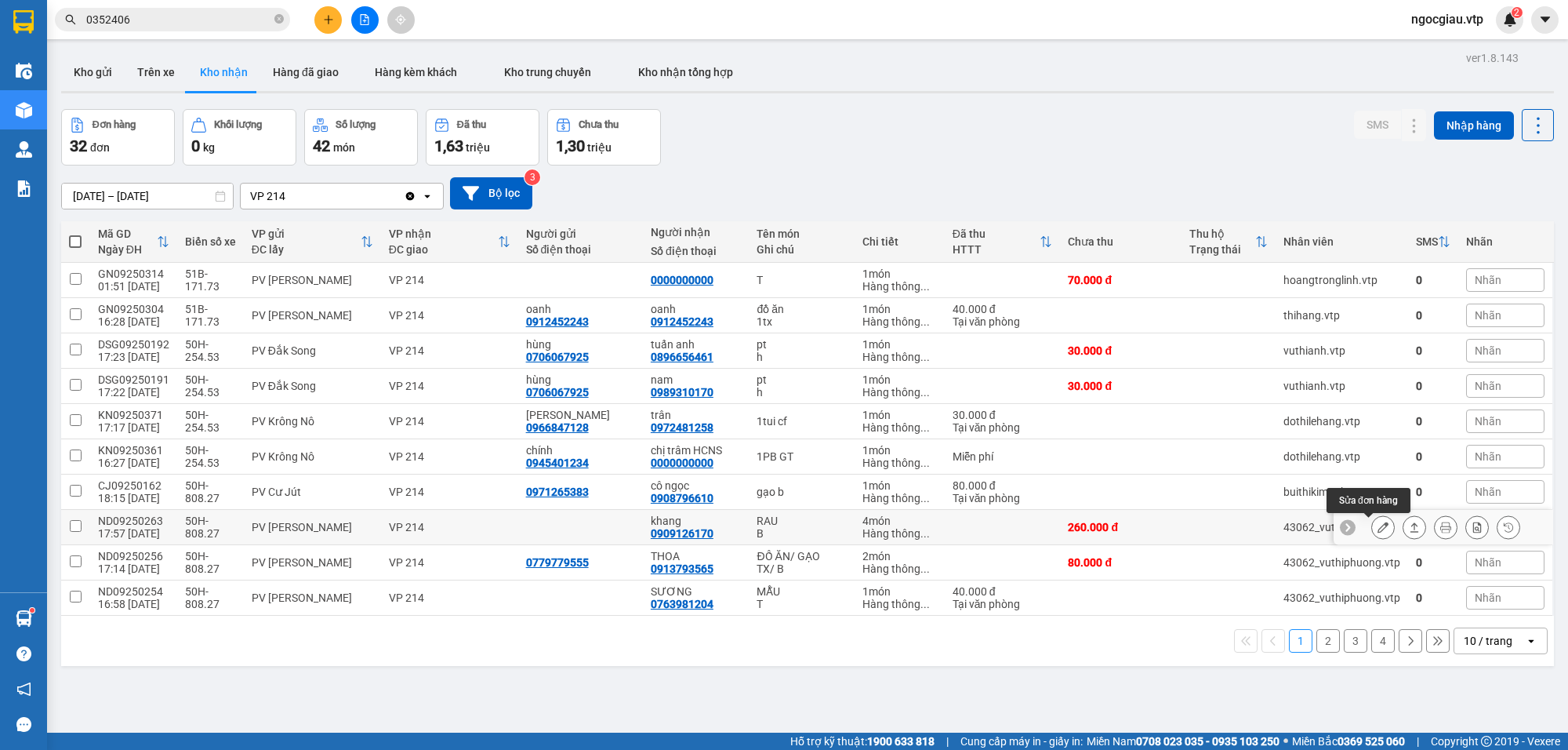
click at [1377, 527] on icon at bounding box center [1382, 527] width 11 height 11
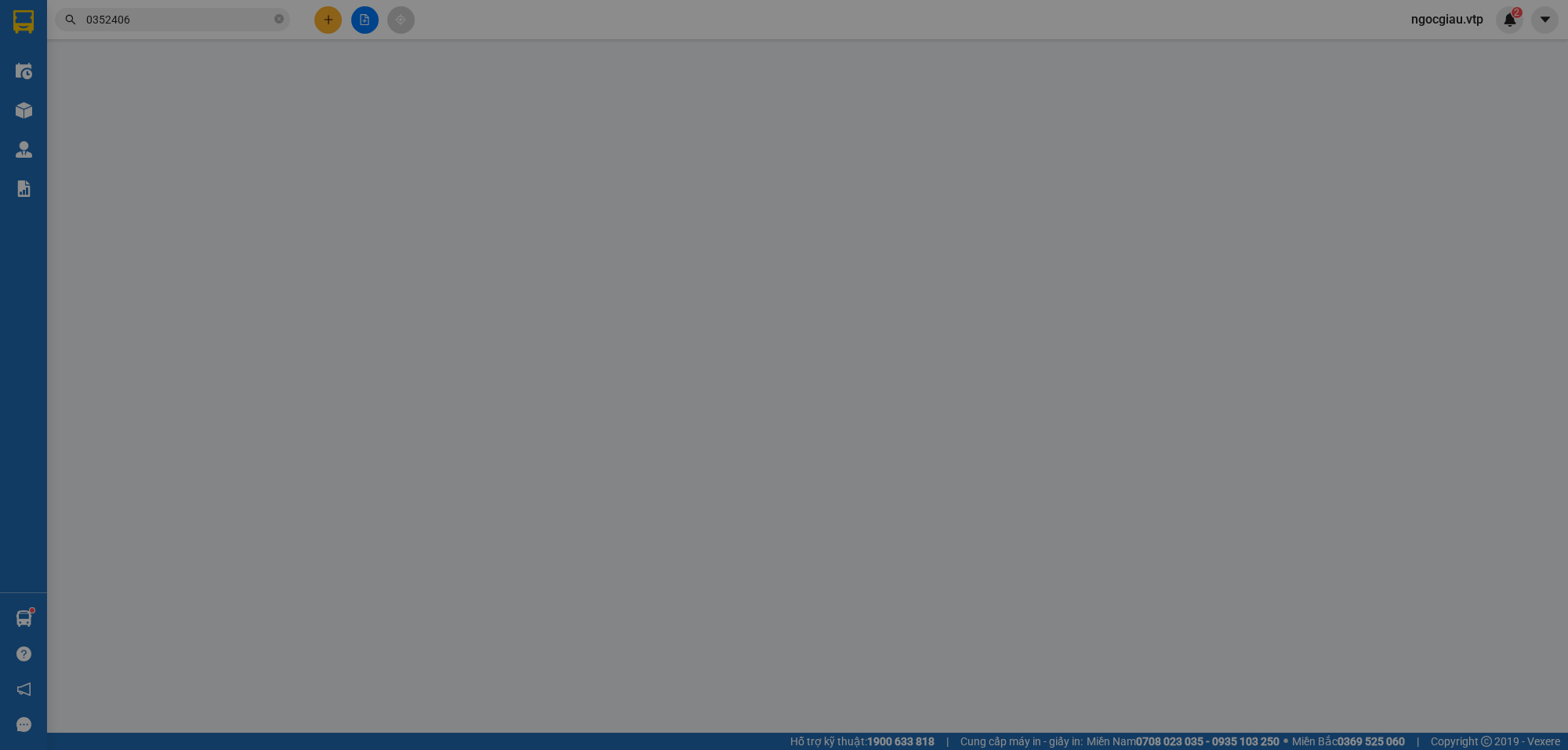
type input "0909126170"
type input "khang"
type input "260.000"
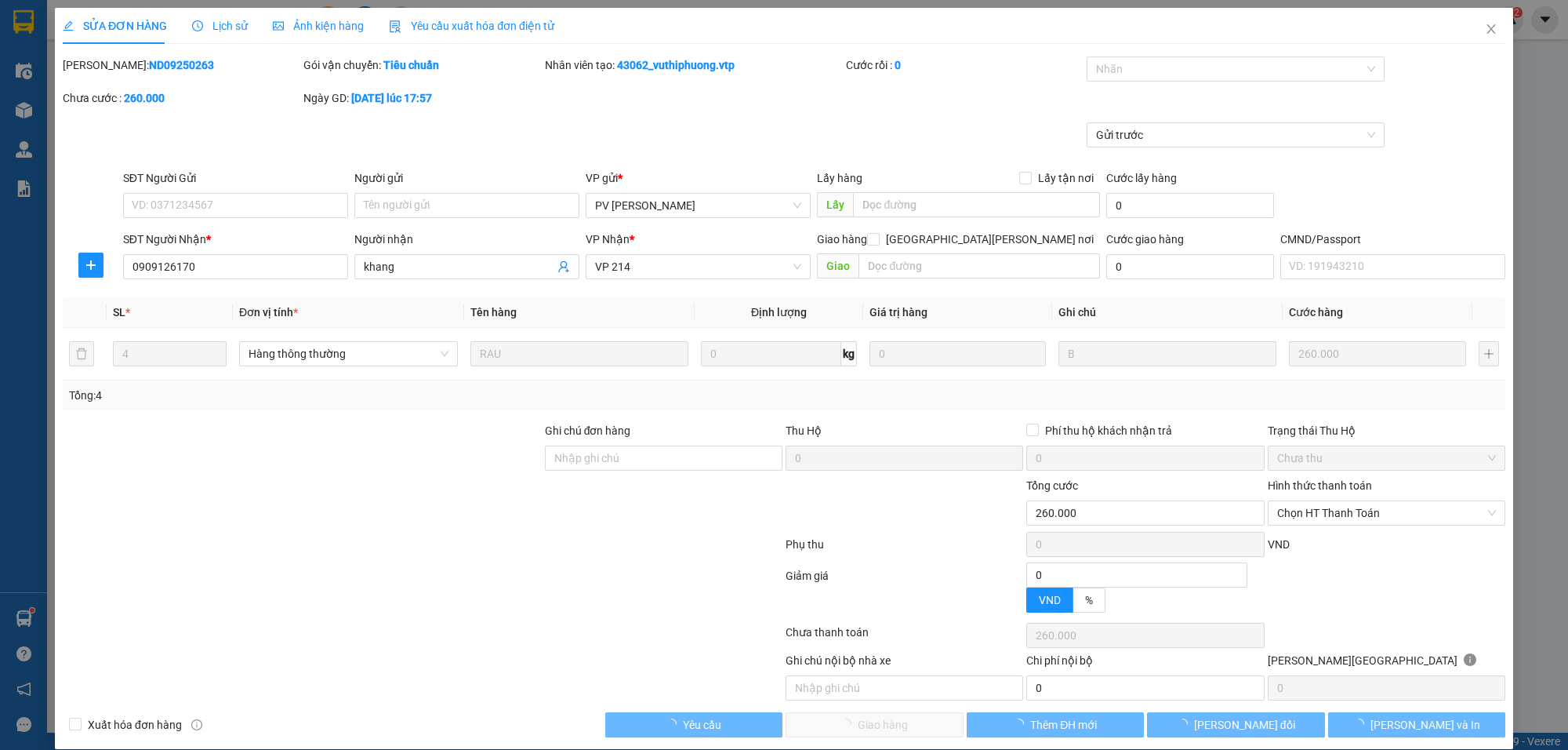
type input "13.000"
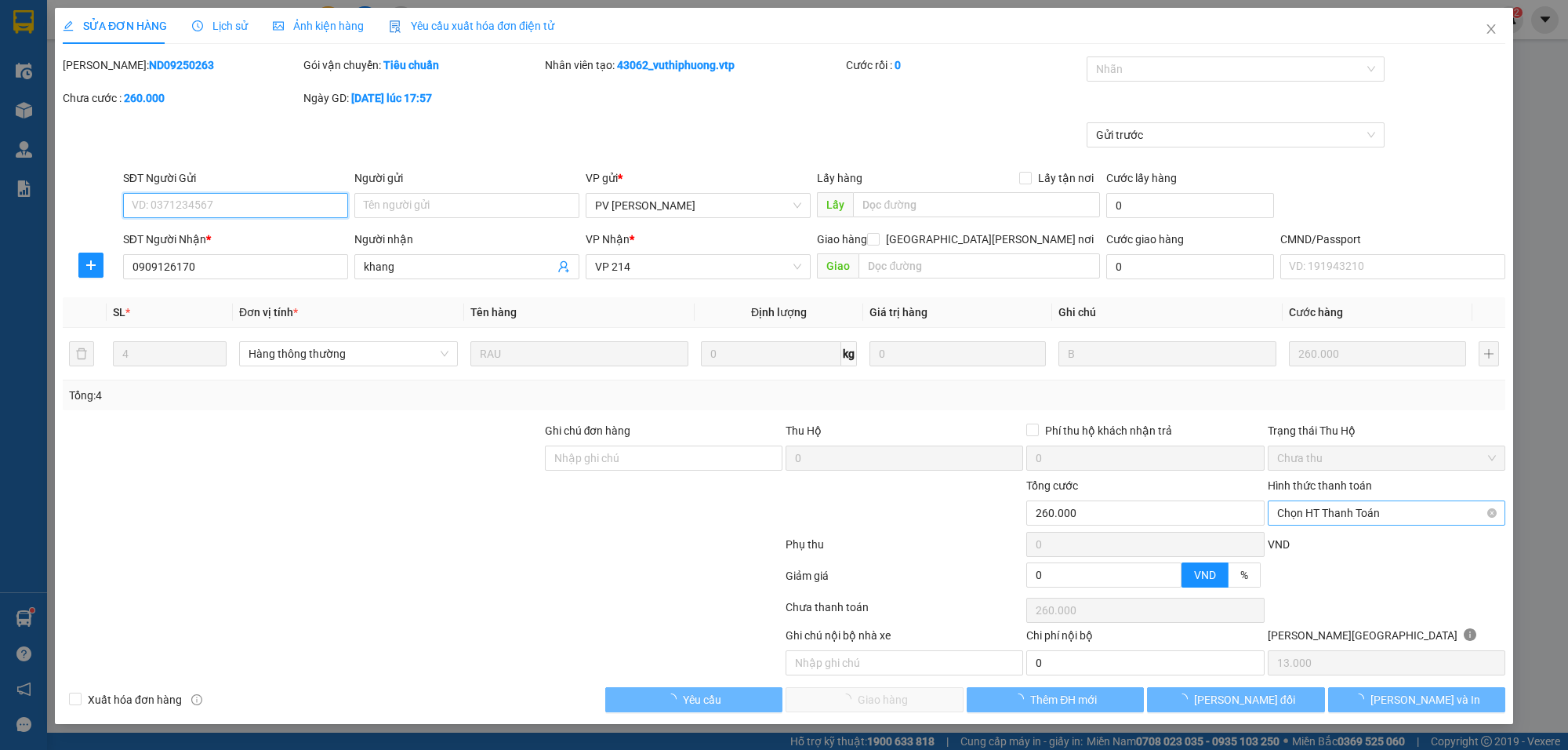
click at [1307, 519] on span "Chọn HT Thanh Toán" at bounding box center [1386, 513] width 219 height 24
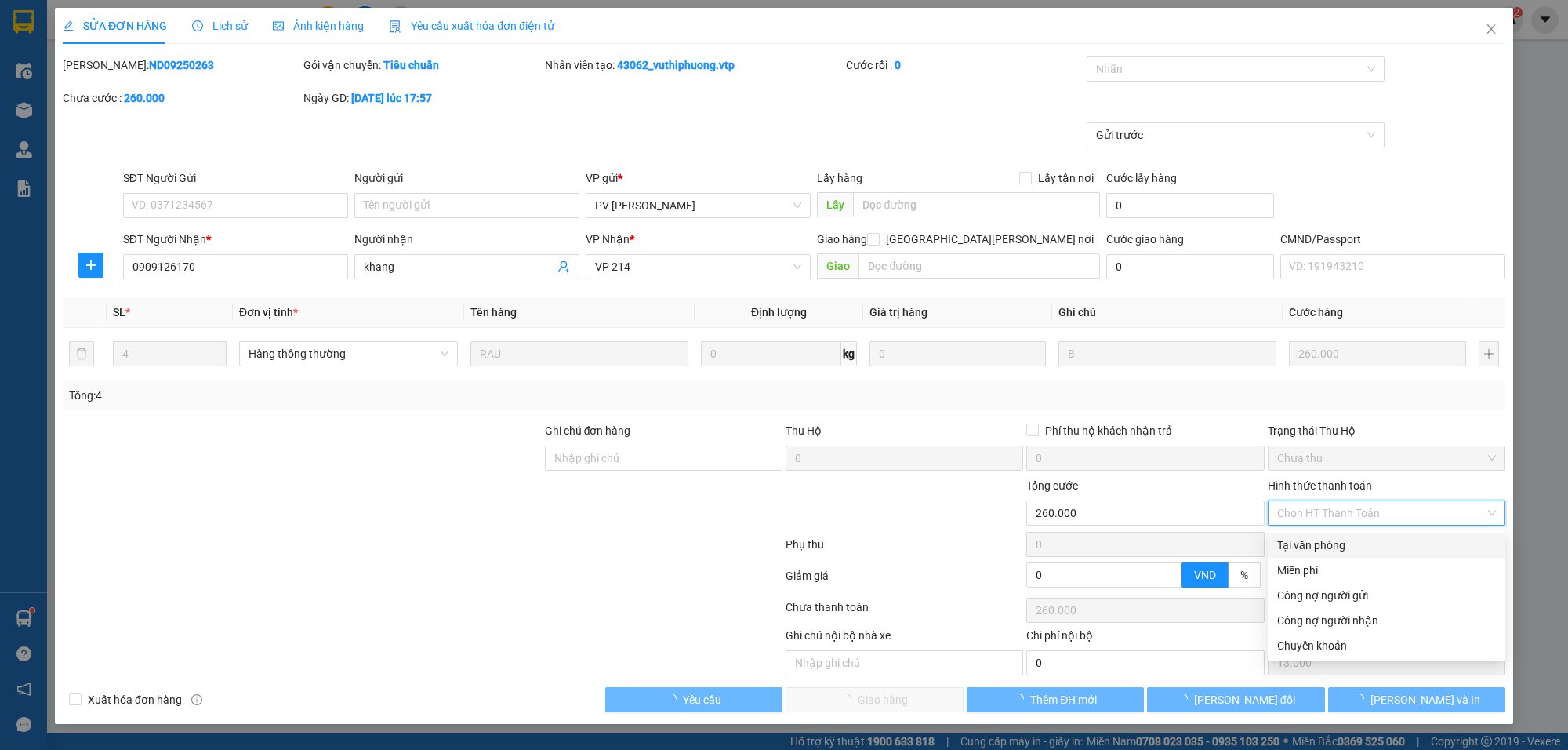
click at [1310, 548] on div "Tại văn phòng" at bounding box center [1386, 546] width 219 height 18
type input "0"
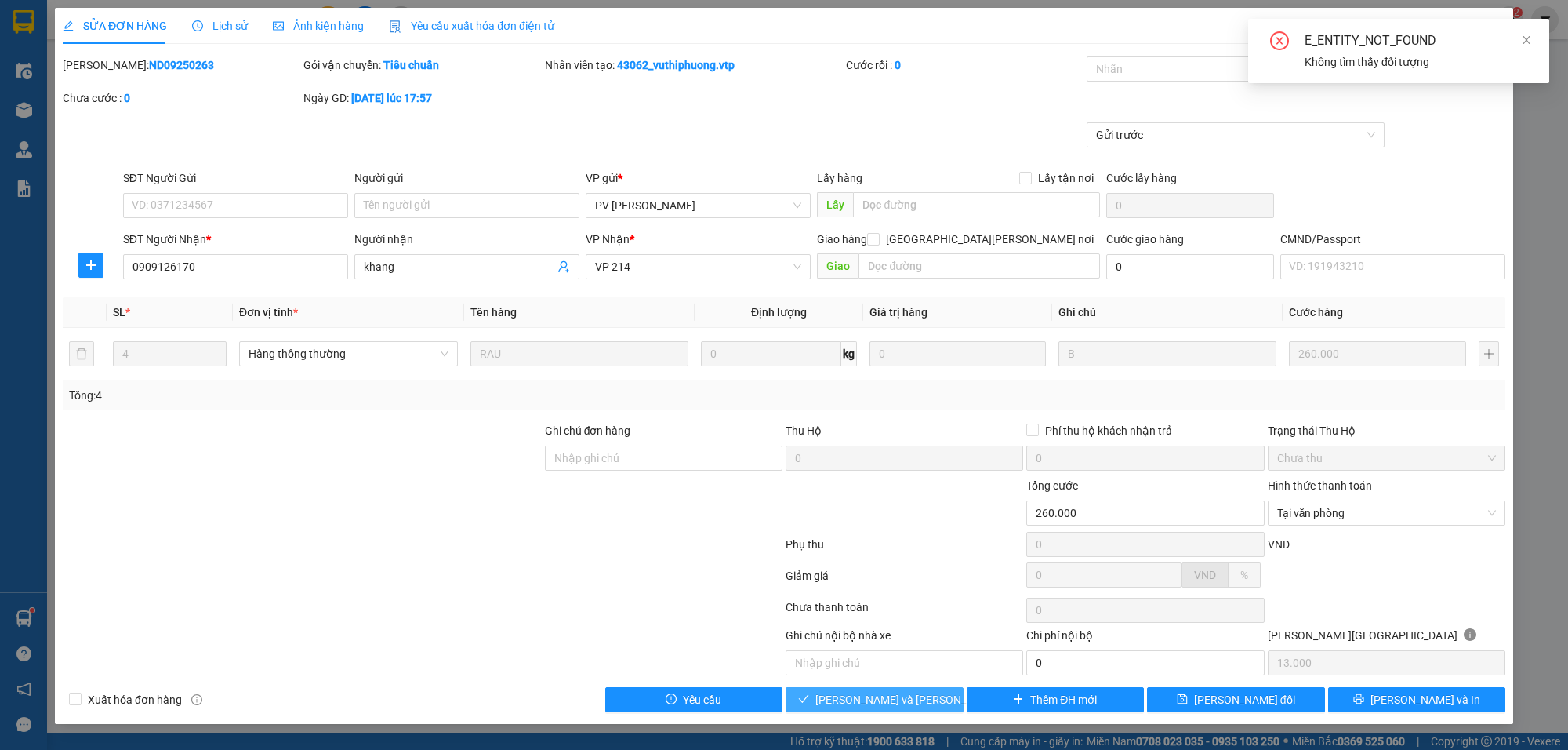
click at [898, 706] on span "[PERSON_NAME] và [PERSON_NAME] hàng" at bounding box center [921, 700] width 211 height 18
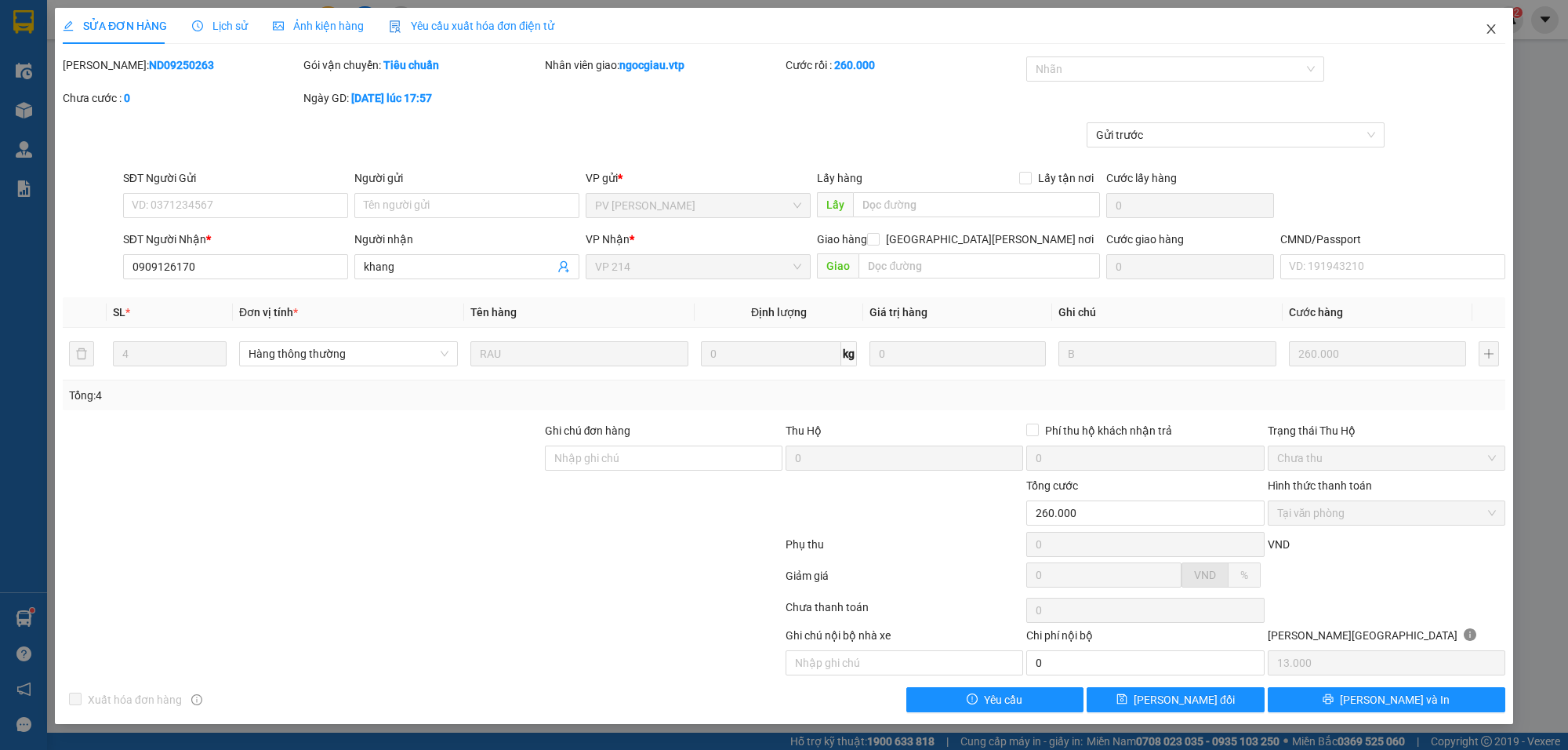
click at [1493, 29] on icon "close" at bounding box center [1490, 29] width 13 height 13
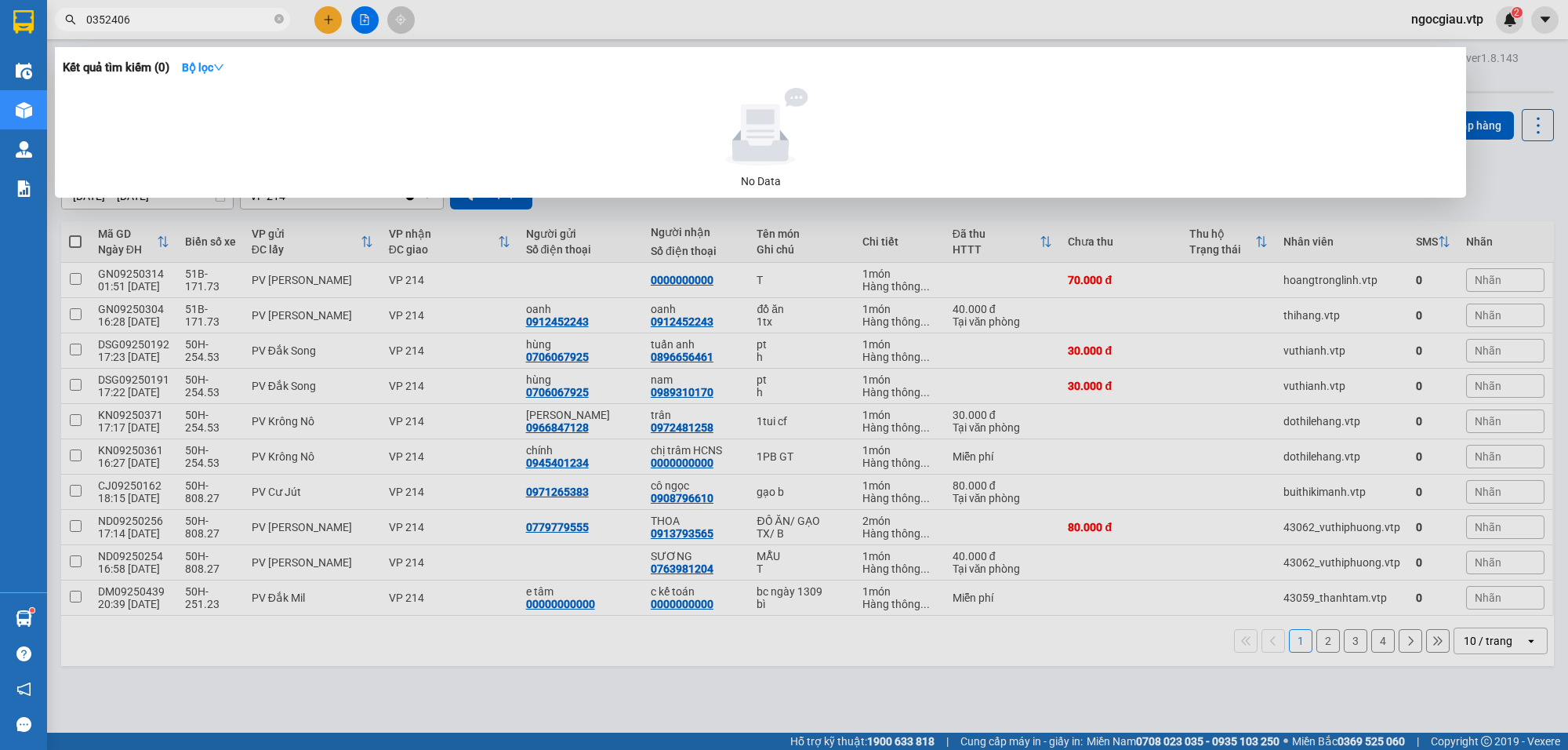
click at [153, 22] on input "0352406" at bounding box center [179, 20] width 185 height 18
type input "0355494059"
drag, startPoint x: 418, startPoint y: 452, endPoint x: 553, endPoint y: 385, distance: 150.7
click at [424, 452] on div at bounding box center [784, 375] width 1568 height 750
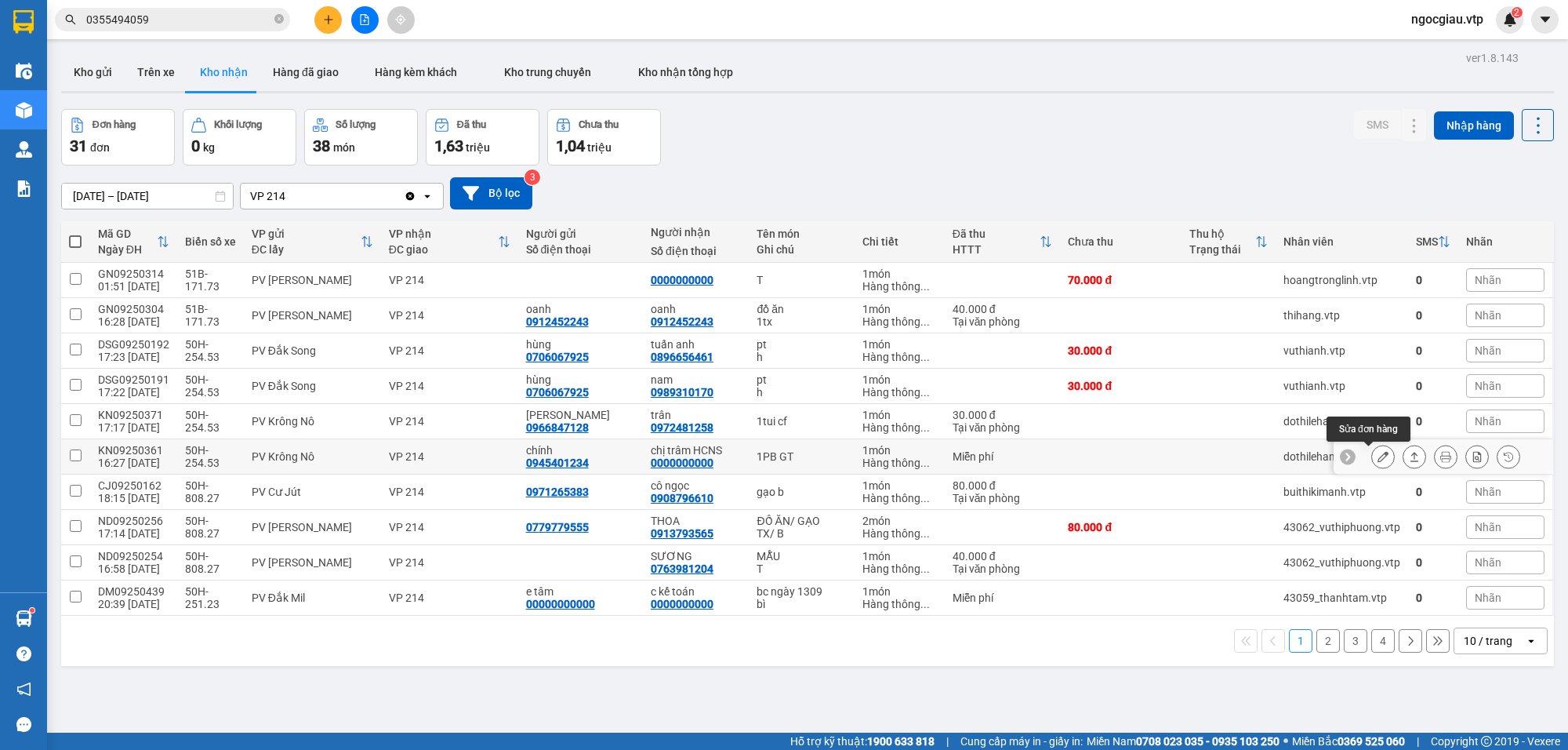
click at [1378, 456] on div at bounding box center [1383, 456] width 24 height 24
click at [1372, 464] on button at bounding box center [1383, 457] width 22 height 28
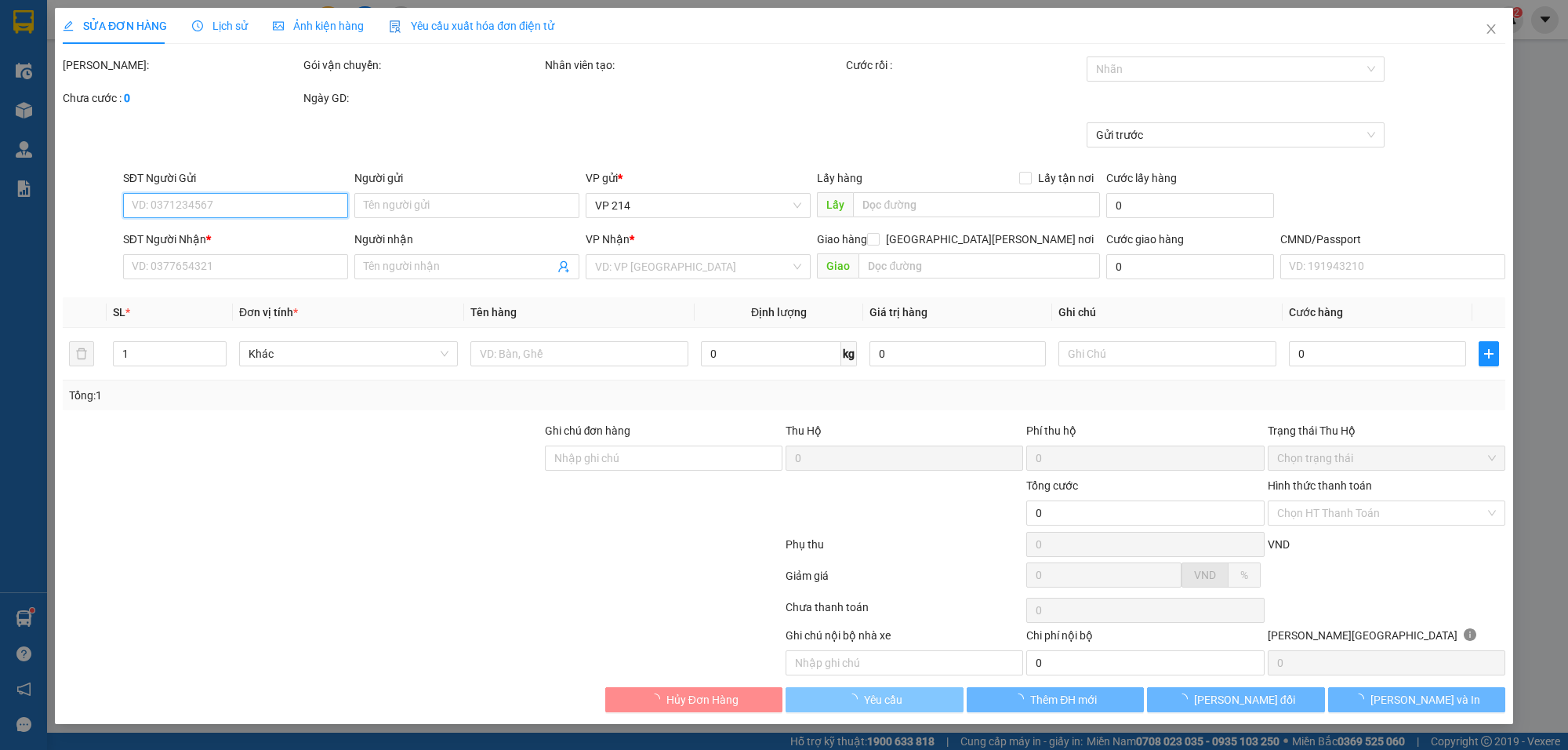
type input "0945401234"
type input "chính"
type input "0000000000"
type input "chị trâm HCNS"
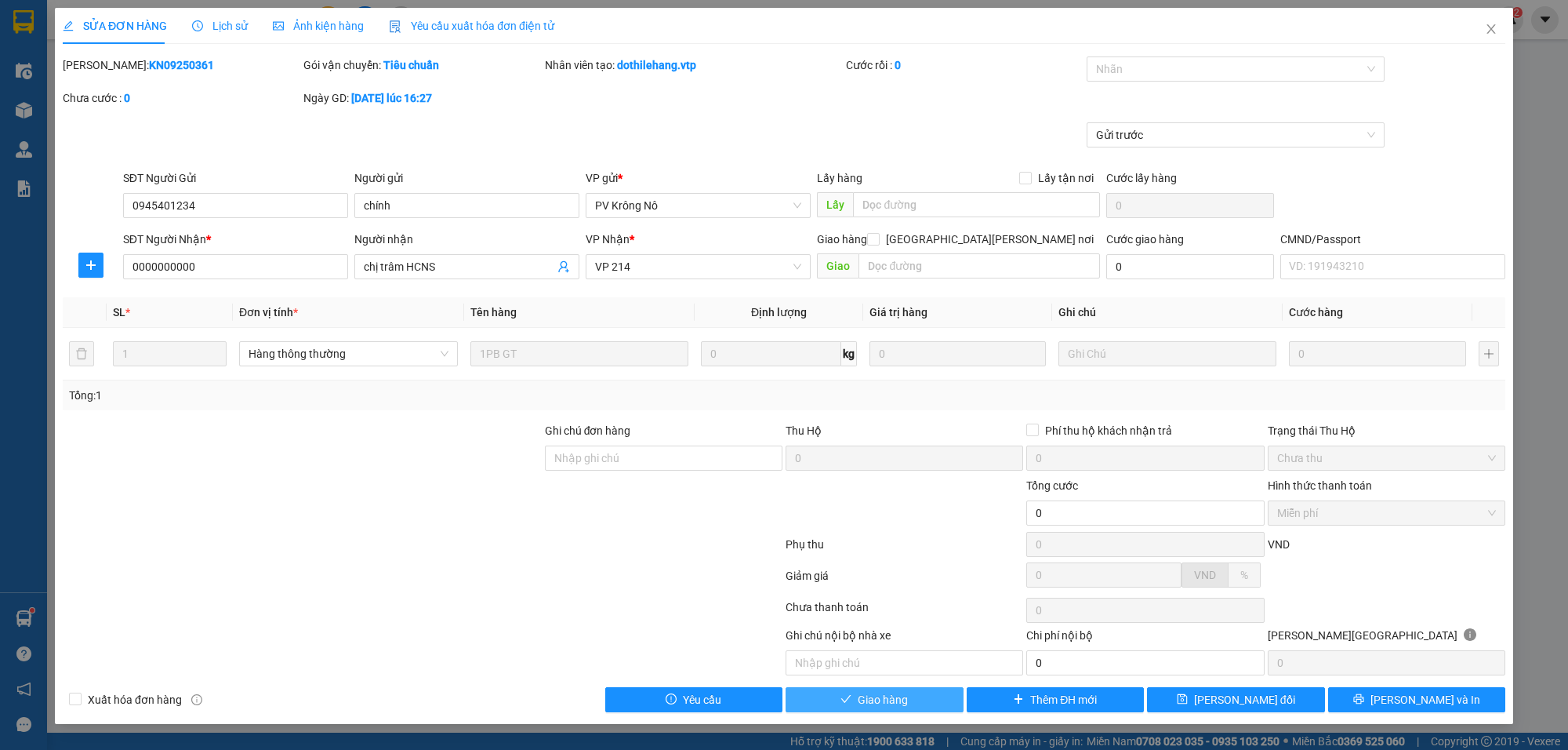
click at [902, 709] on span "Giao hàng" at bounding box center [882, 700] width 50 height 18
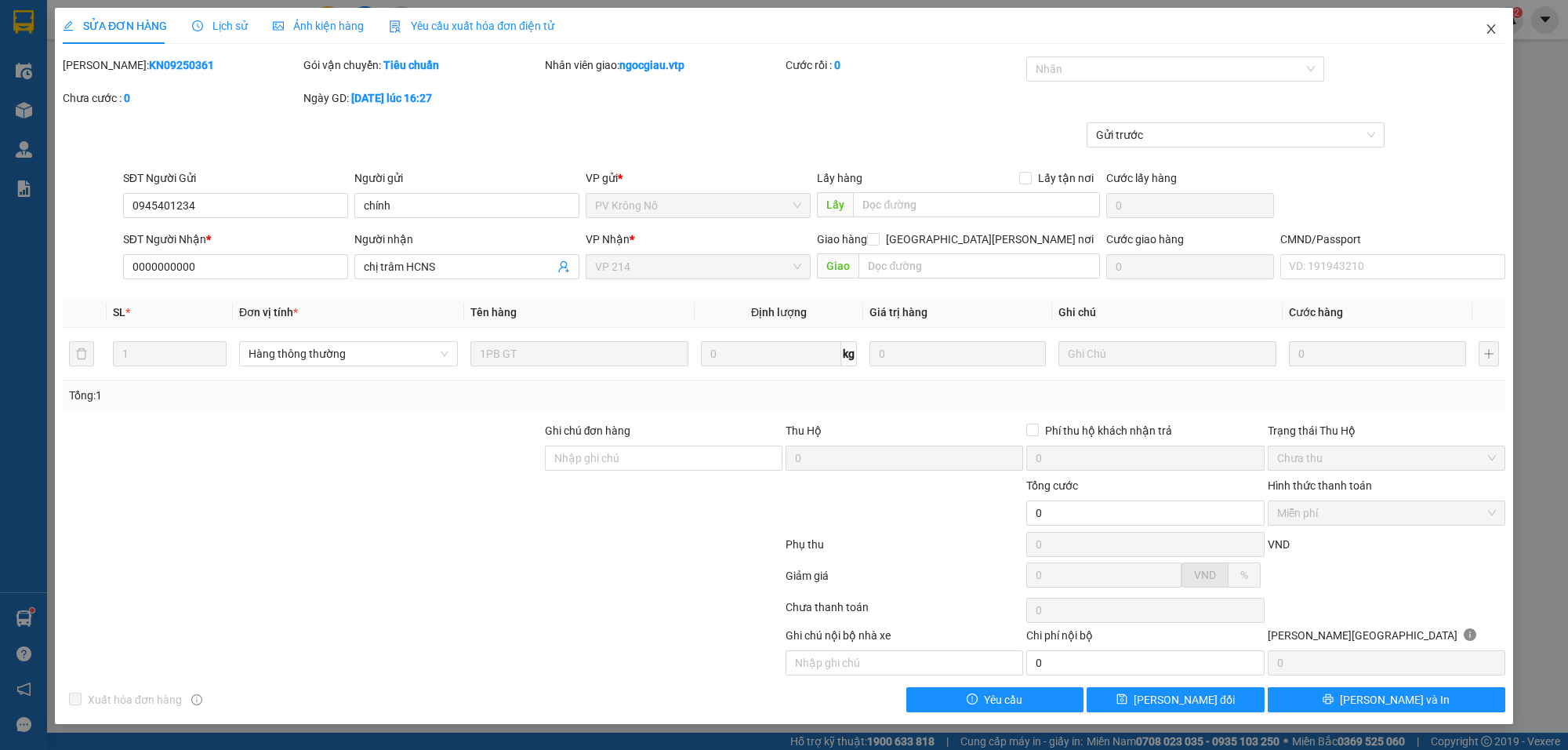
click at [1490, 31] on icon "close" at bounding box center [1490, 29] width 13 height 13
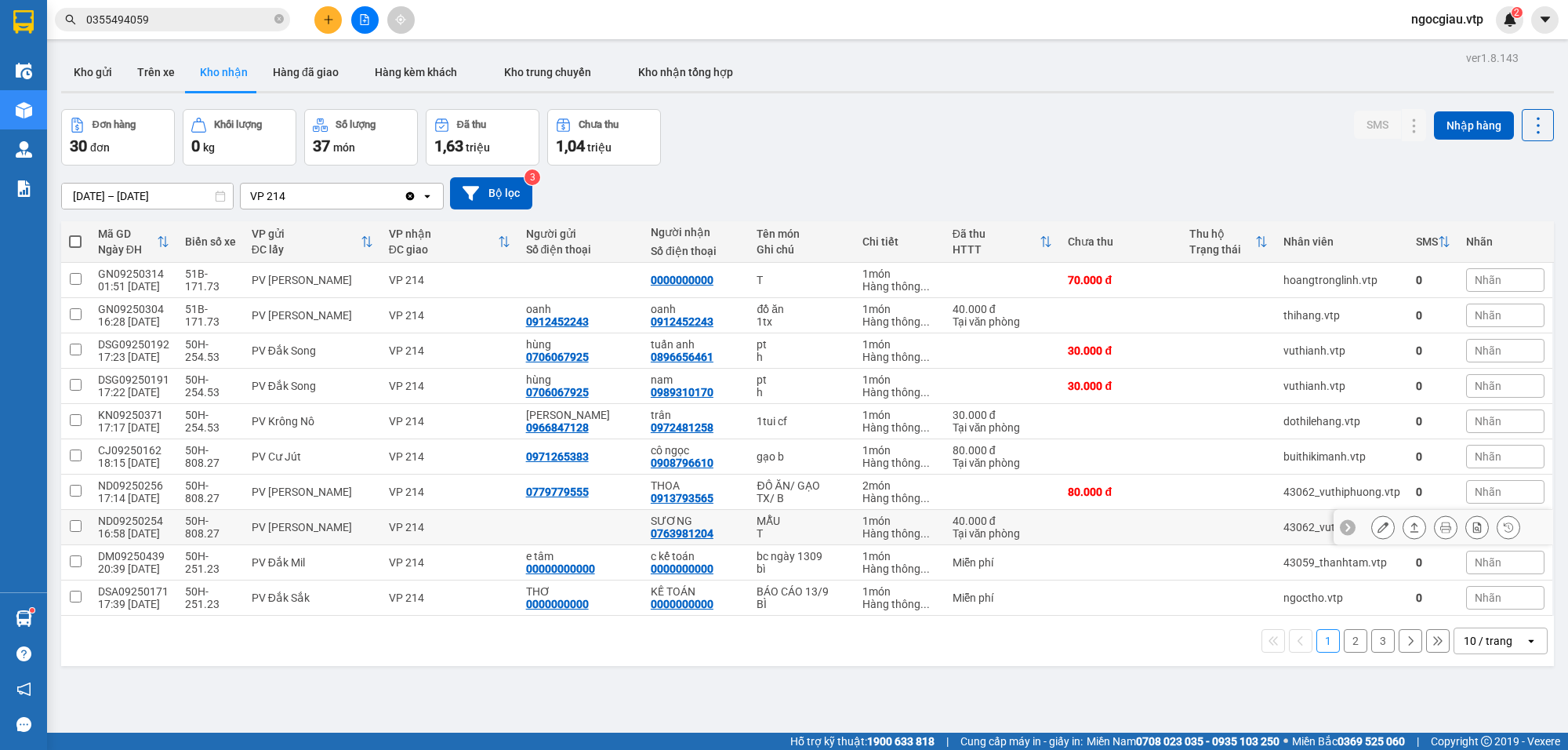
click at [1377, 527] on icon at bounding box center [1382, 527] width 11 height 11
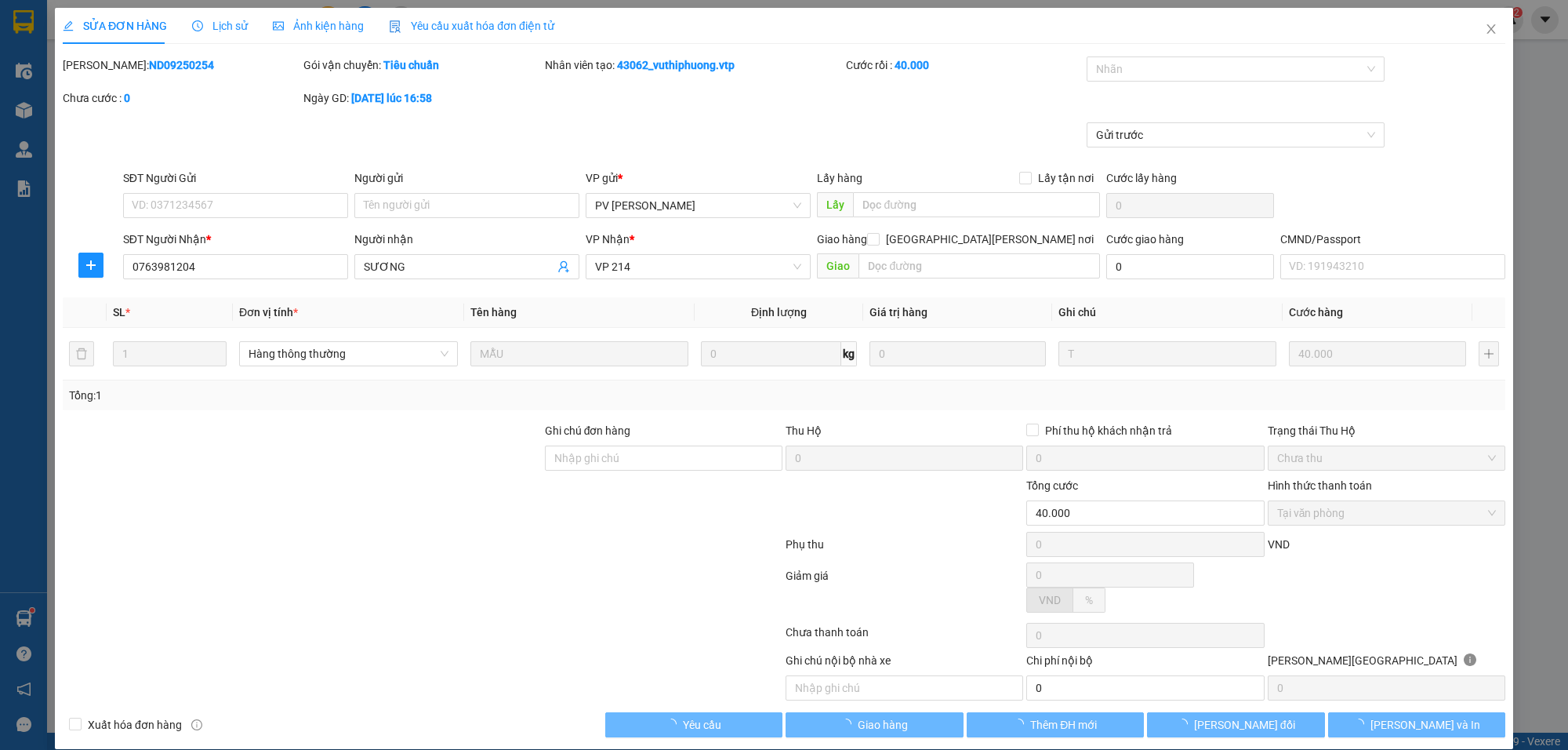
type input "2.000"
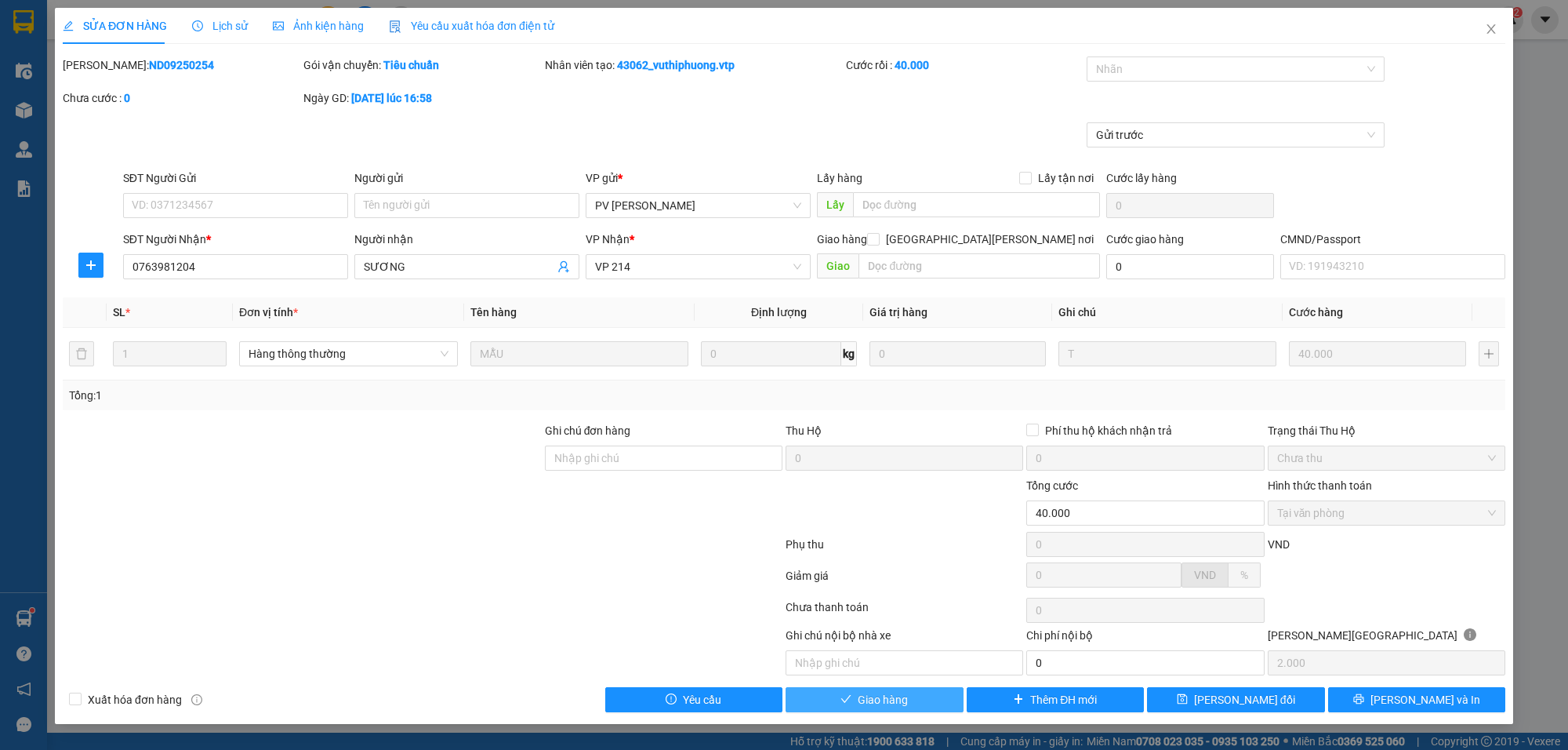
click at [896, 703] on span "Giao hàng" at bounding box center [882, 700] width 50 height 18
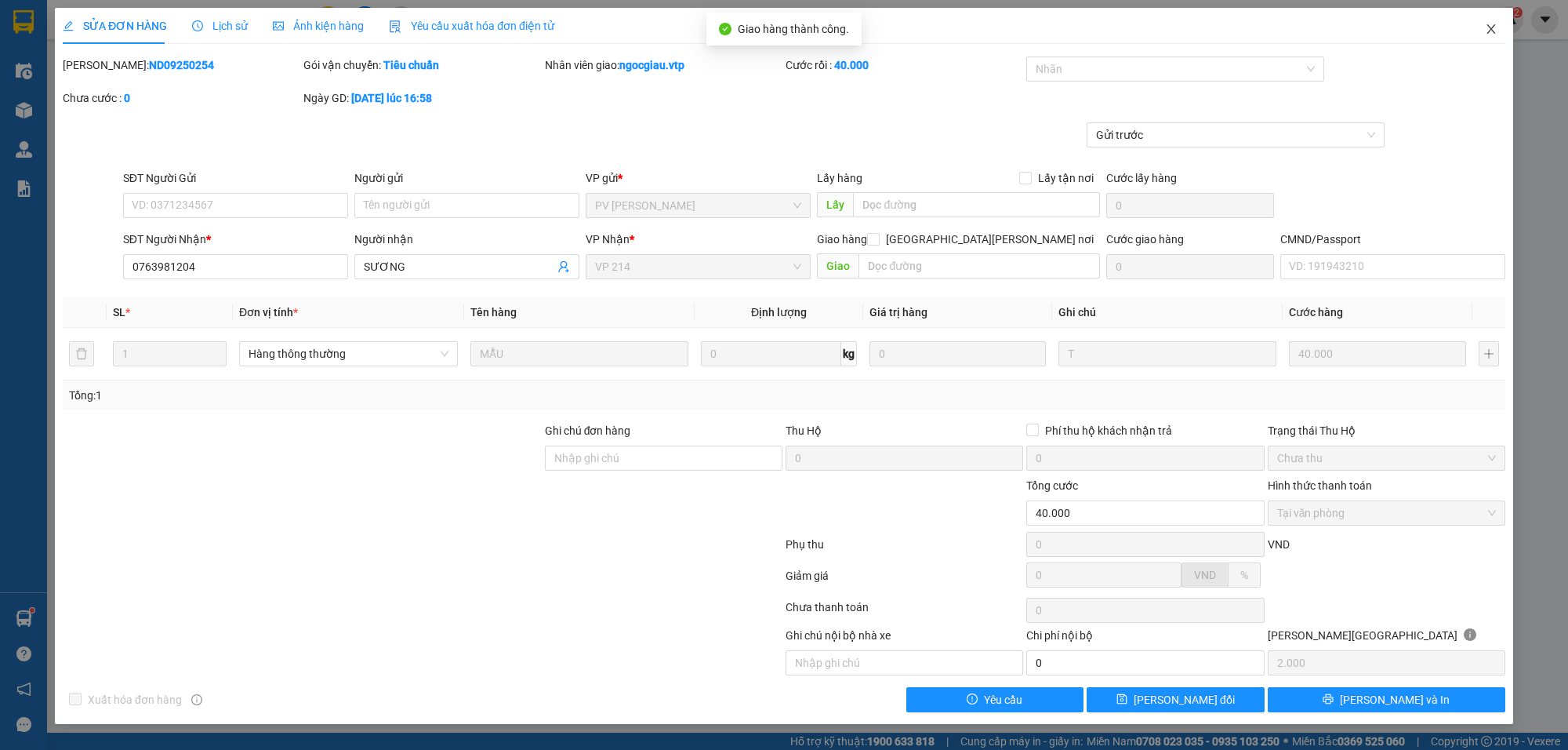
click at [1496, 25] on icon "close" at bounding box center [1490, 29] width 13 height 13
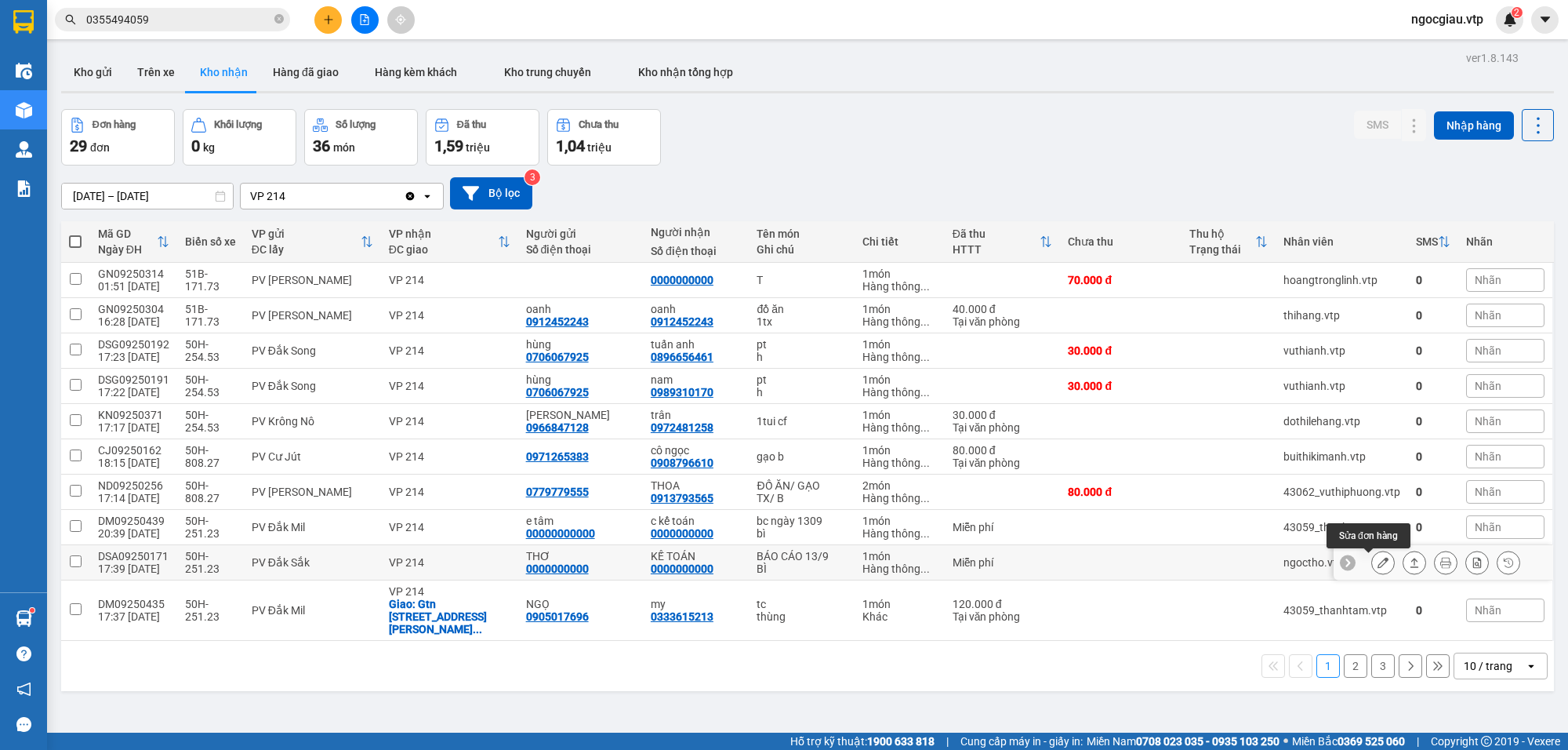
click at [1377, 566] on icon at bounding box center [1382, 562] width 11 height 11
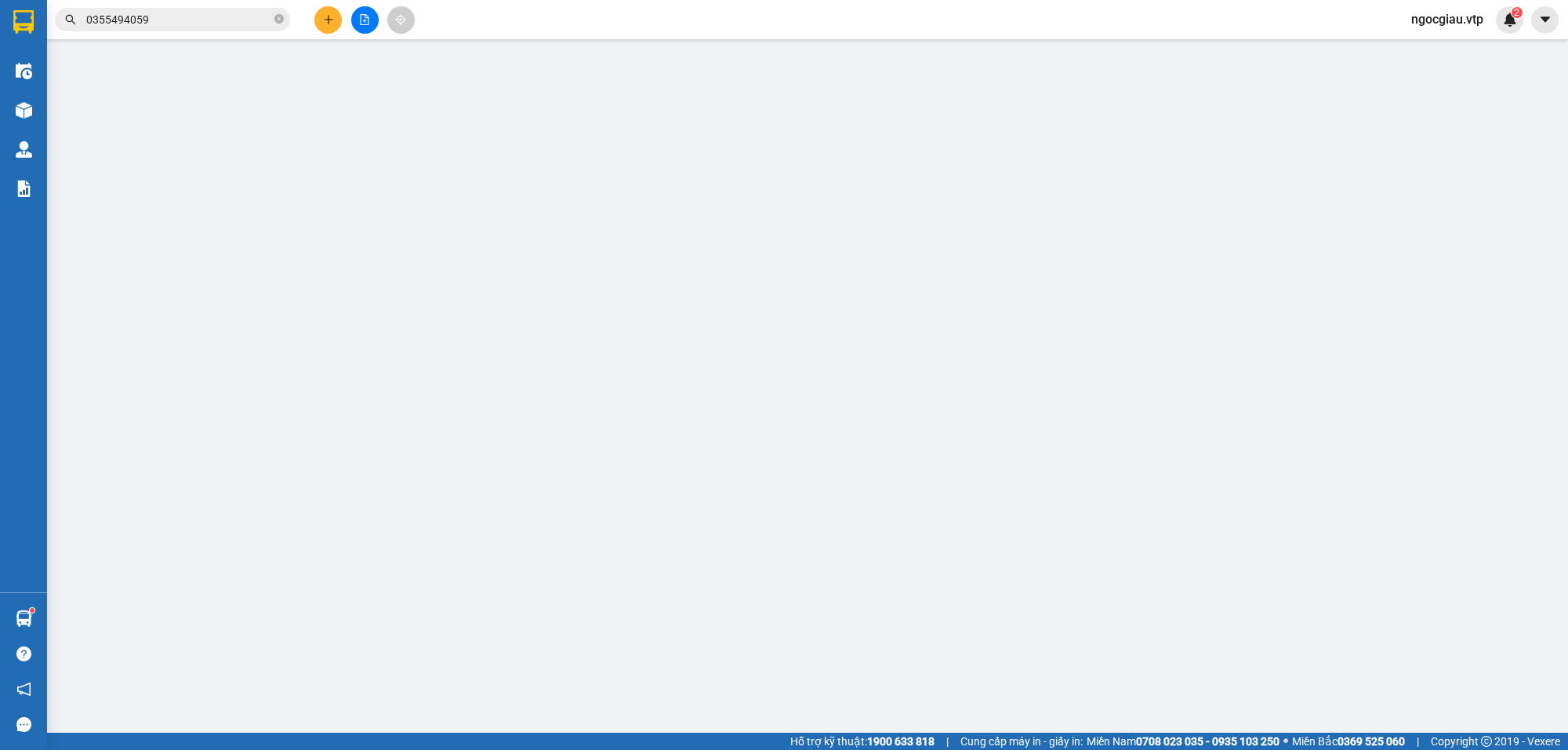
type input "0000000000"
type input "THƠ"
type input "0000000000"
type input "KẾ TOÁN"
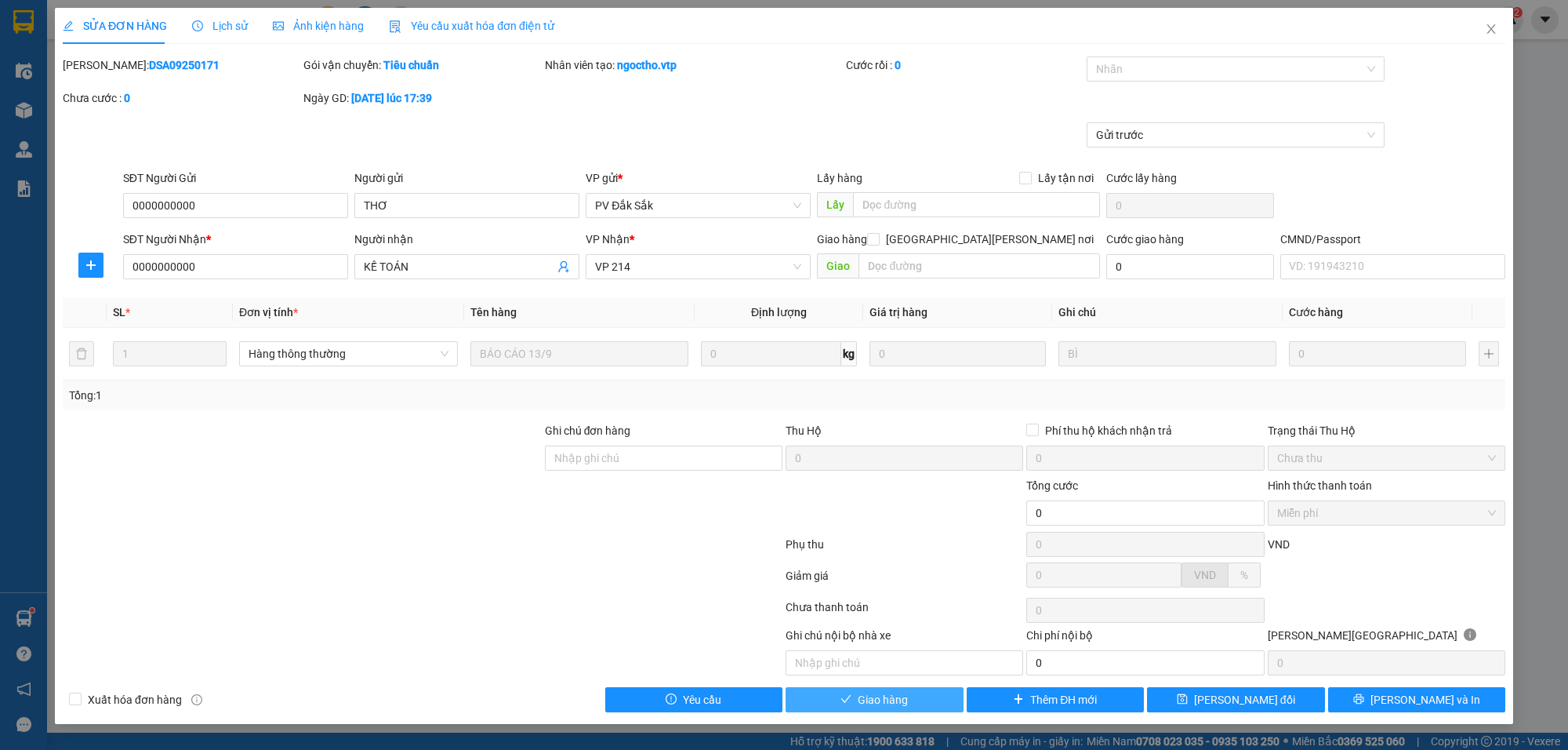
click at [888, 700] on span "Giao hàng" at bounding box center [882, 700] width 50 height 18
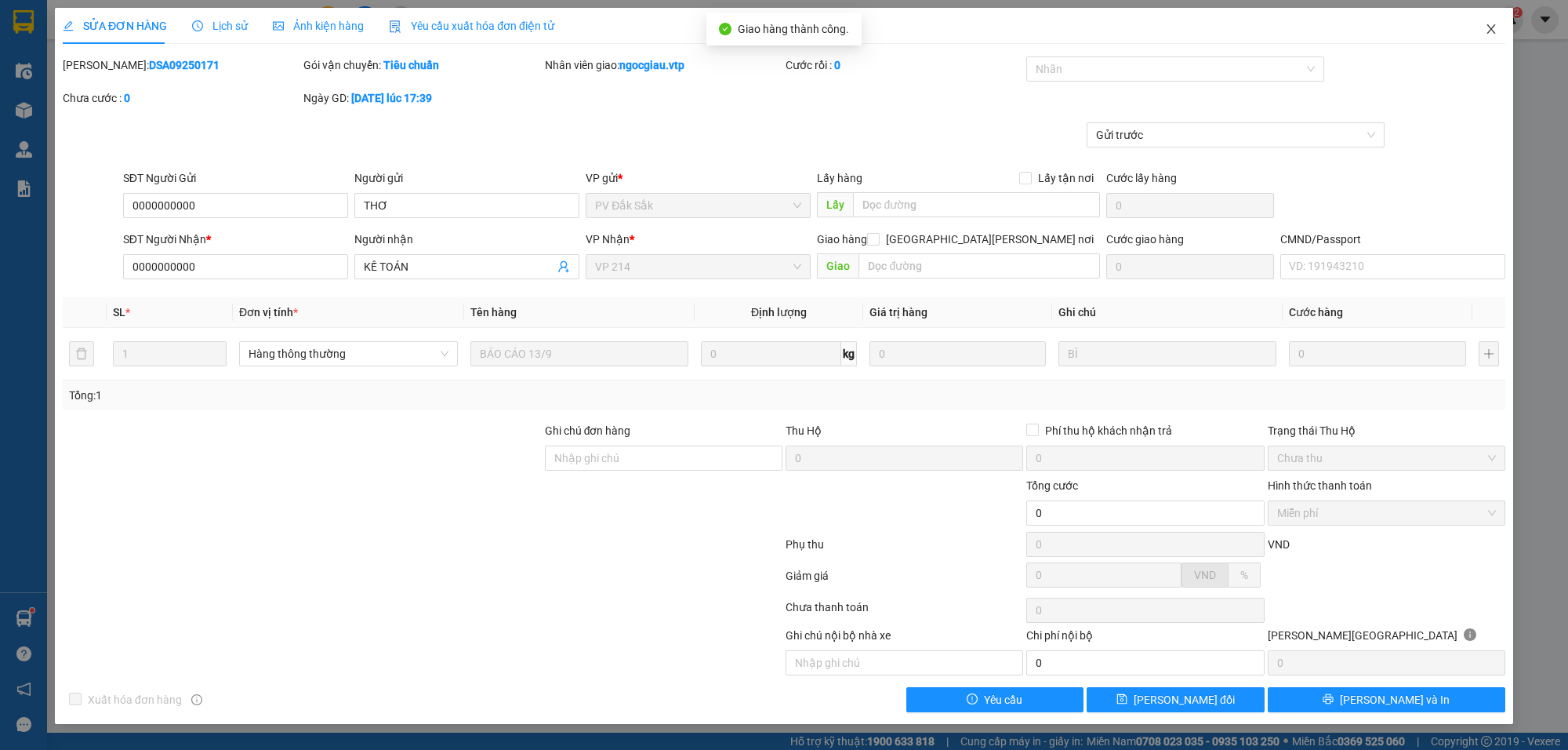
click at [1493, 29] on icon "close" at bounding box center [1490, 29] width 13 height 13
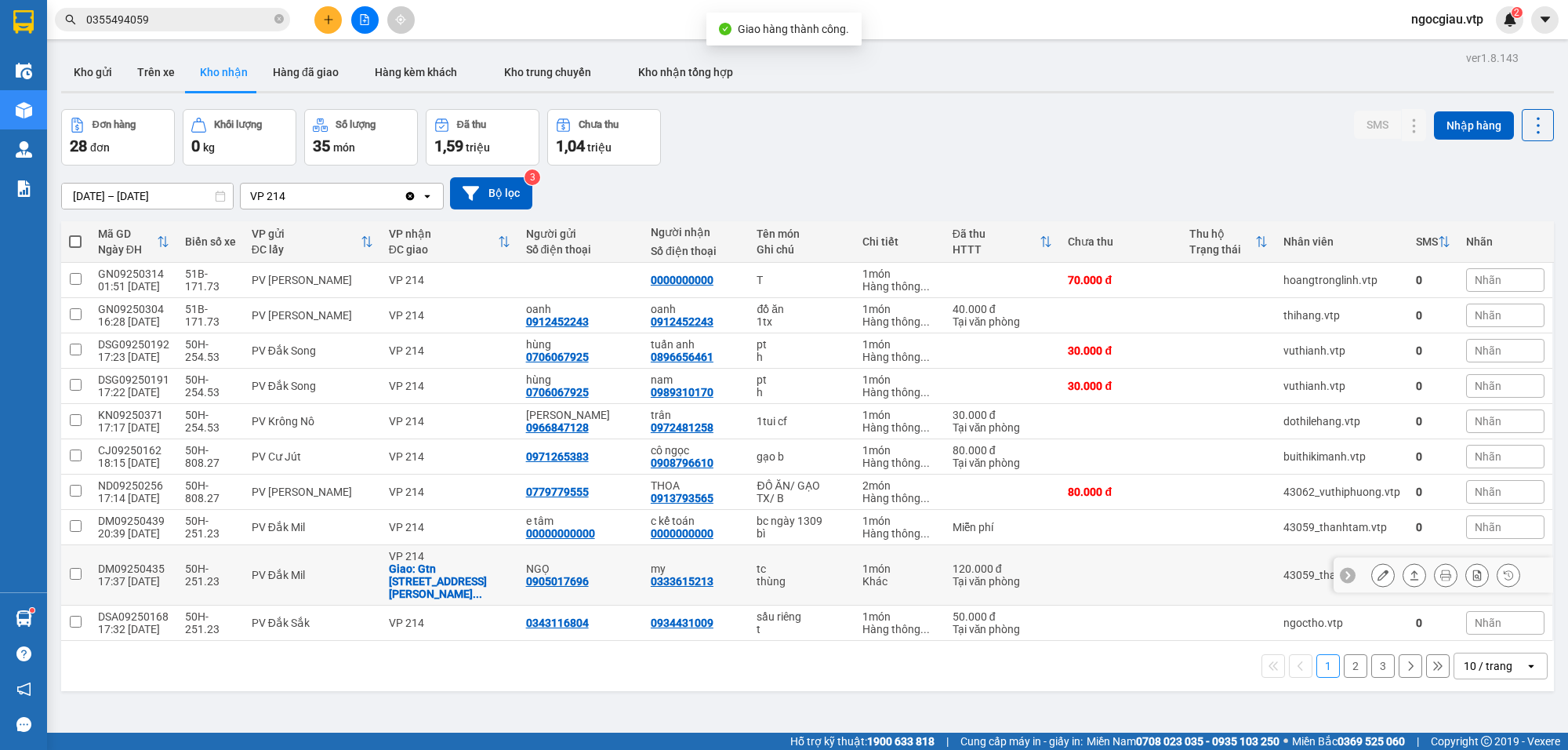
scroll to position [72, 0]
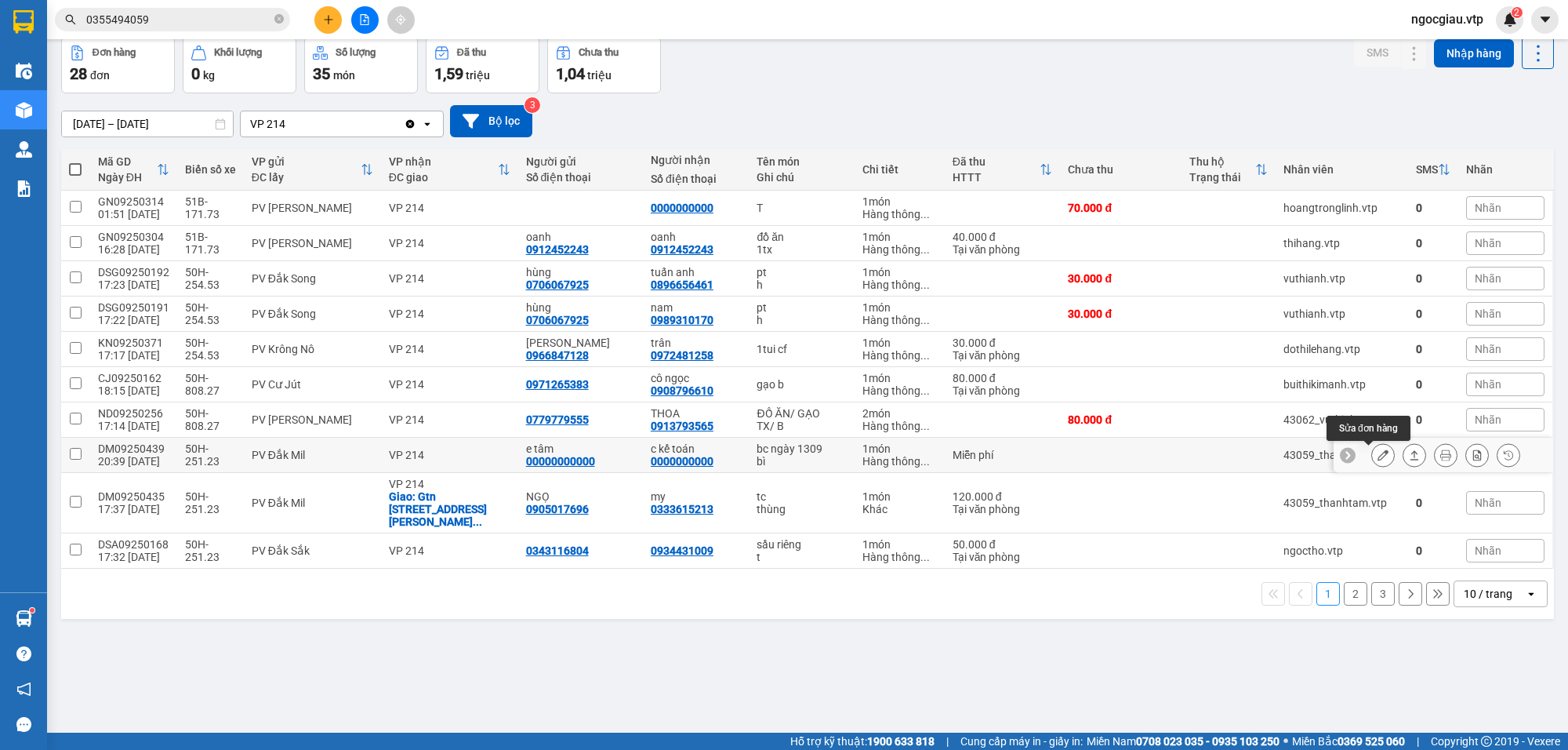
click at [1372, 452] on button at bounding box center [1383, 455] width 22 height 28
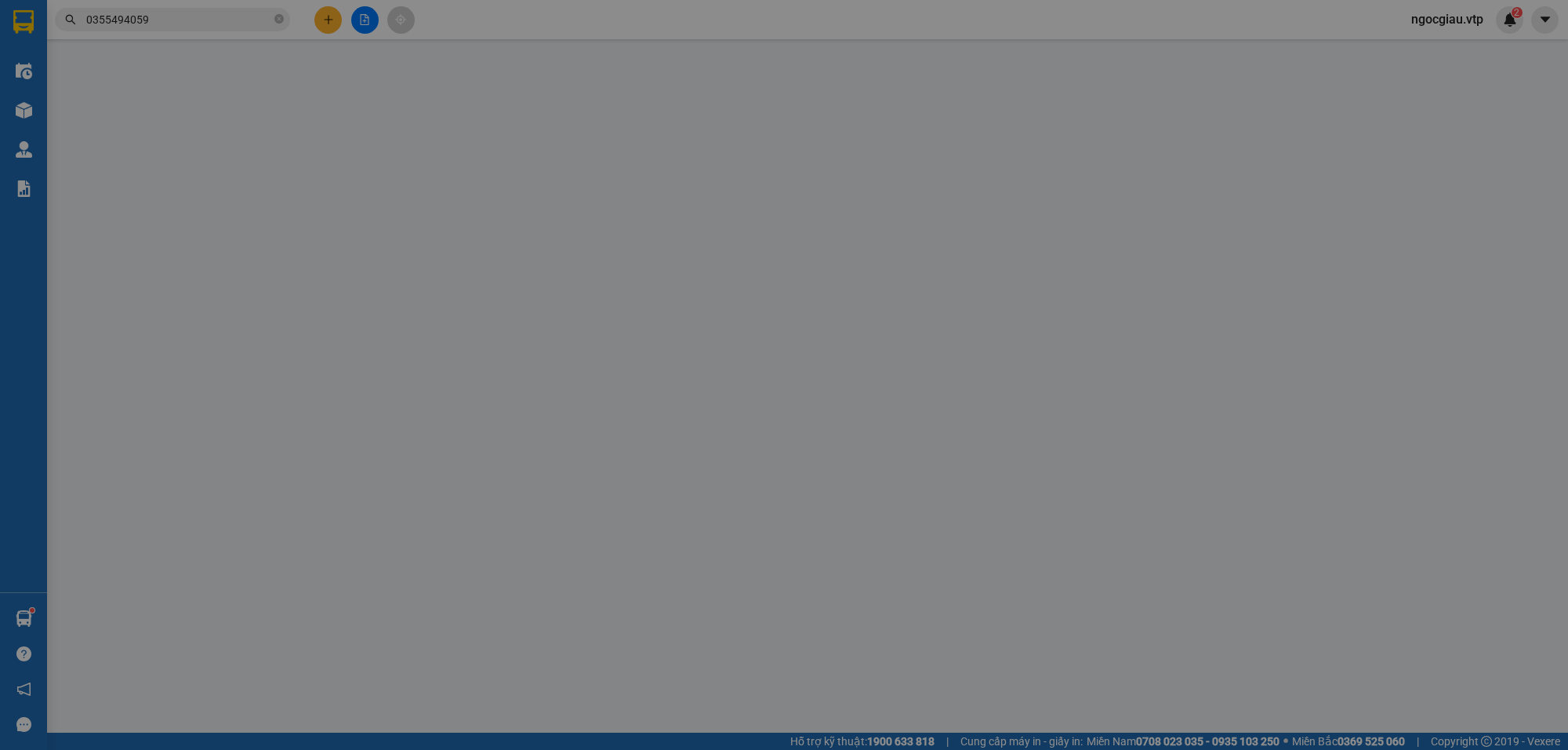
type input "00000000000"
type input "e tâm"
type input "0000000000"
type input "c kế toán"
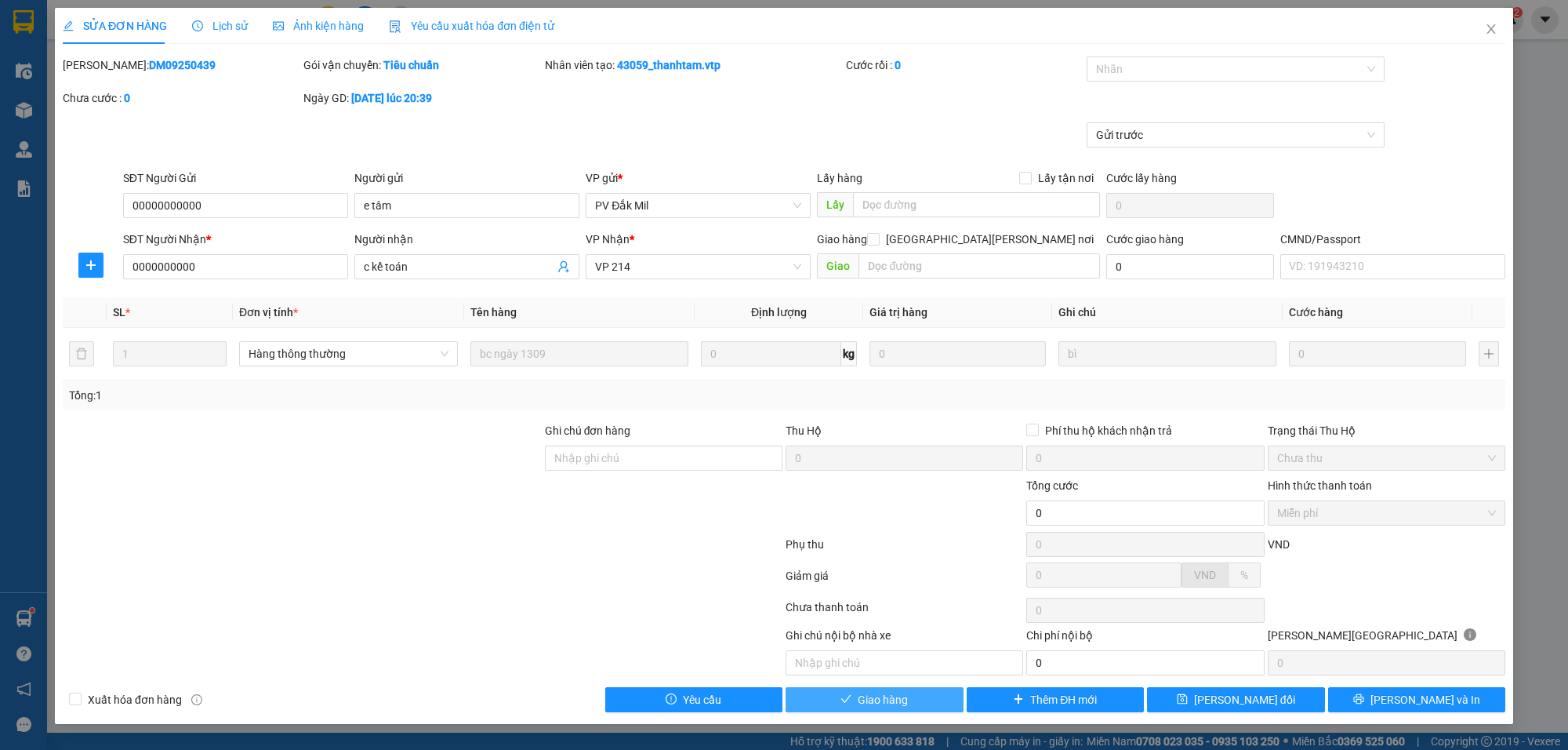
click at [910, 703] on button "Giao hàng" at bounding box center [874, 700] width 178 height 26
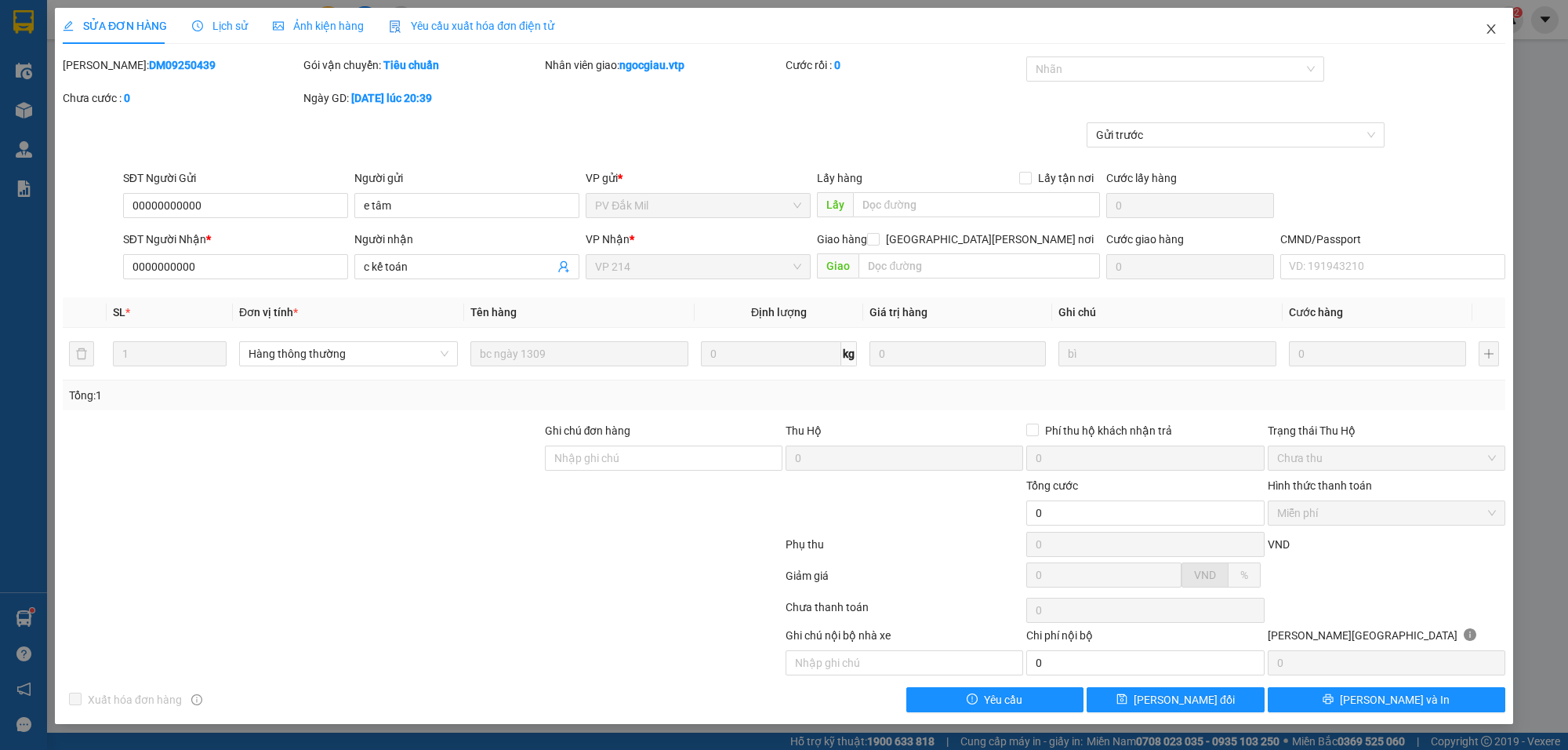
click at [1493, 26] on icon "close" at bounding box center [1490, 29] width 13 height 13
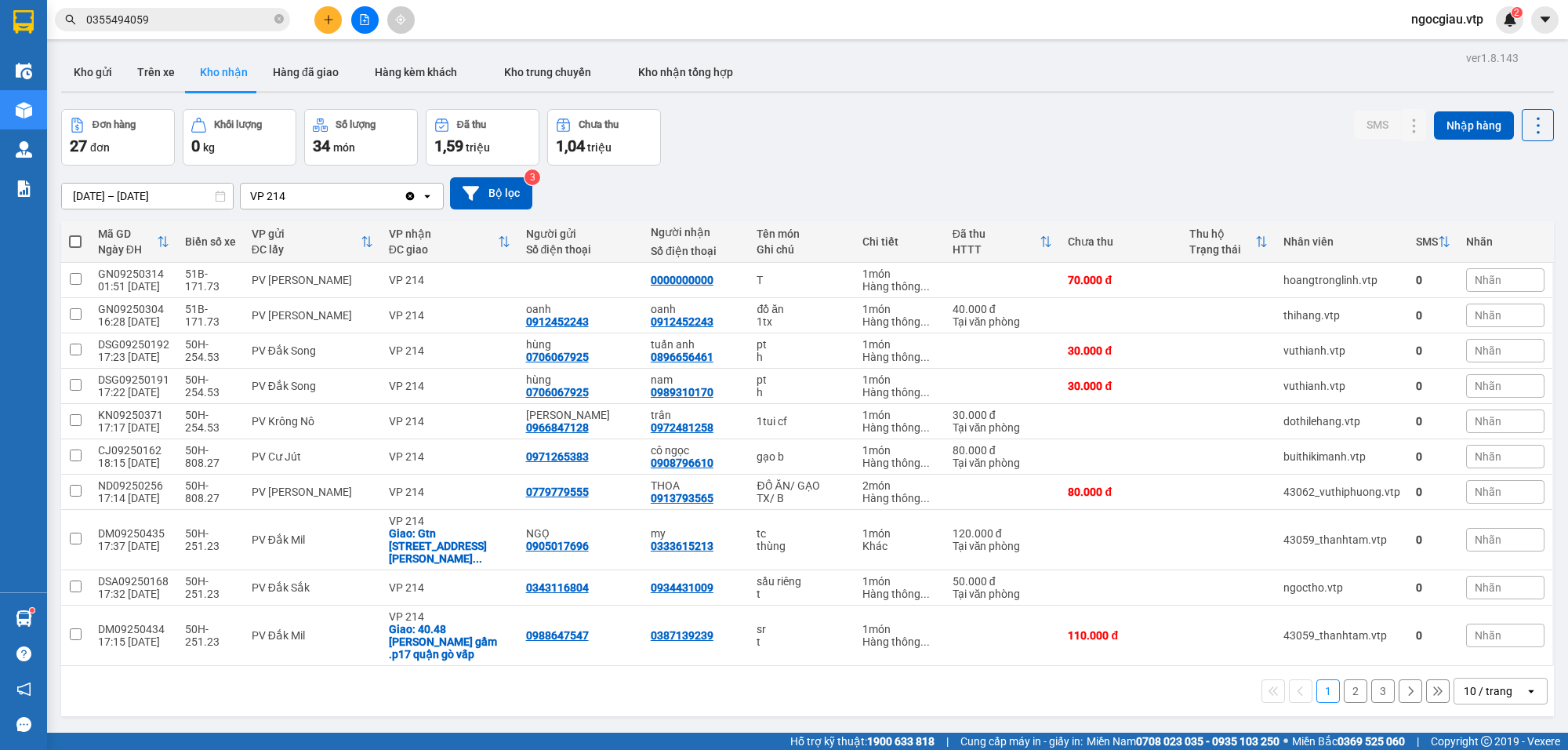
click at [1487, 683] on div "10 / trang" at bounding box center [1487, 691] width 48 height 16
click at [1496, 627] on span "100 / trang" at bounding box center [1479, 635] width 56 height 16
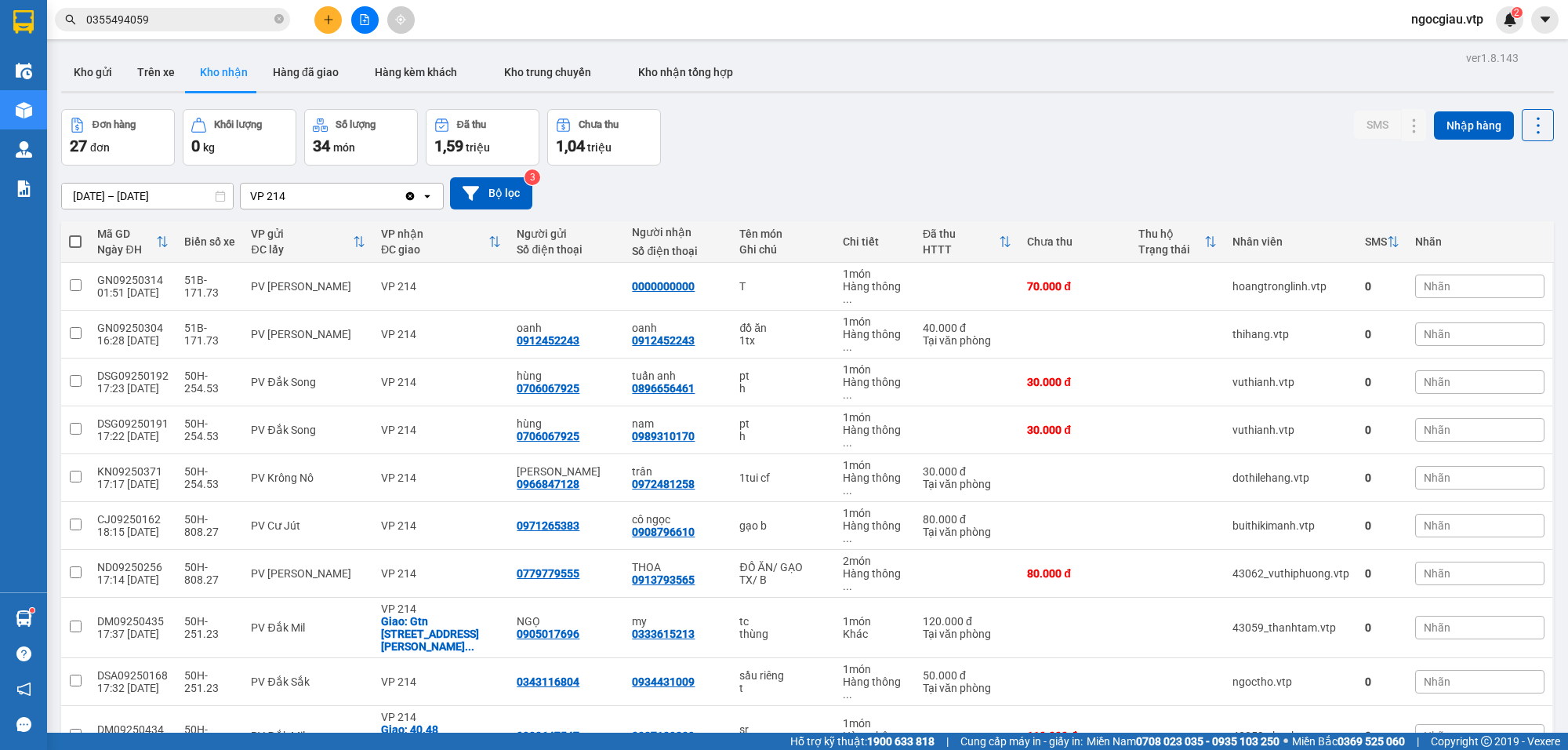
scroll to position [663, 0]
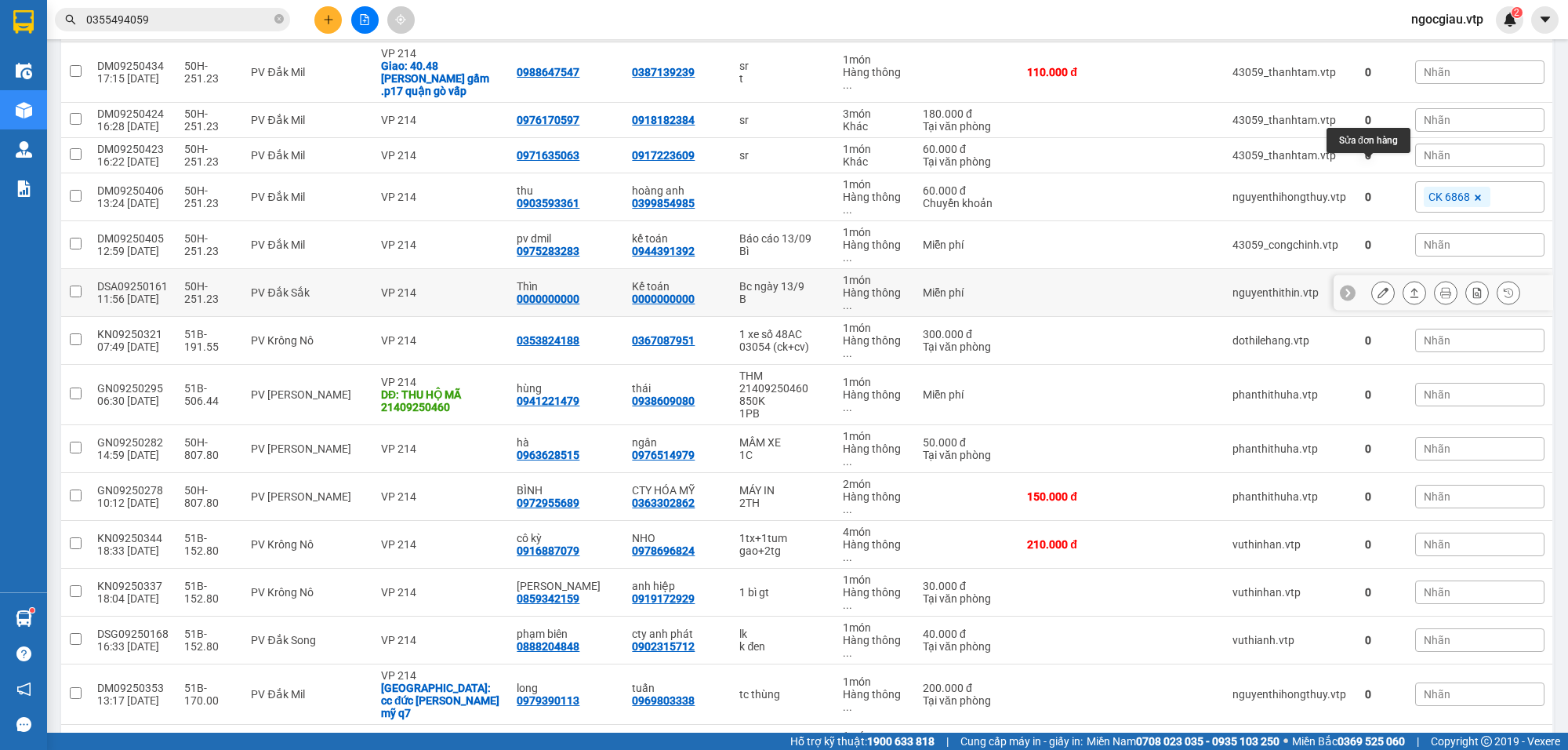
click at [1377, 287] on icon at bounding box center [1382, 292] width 11 height 11
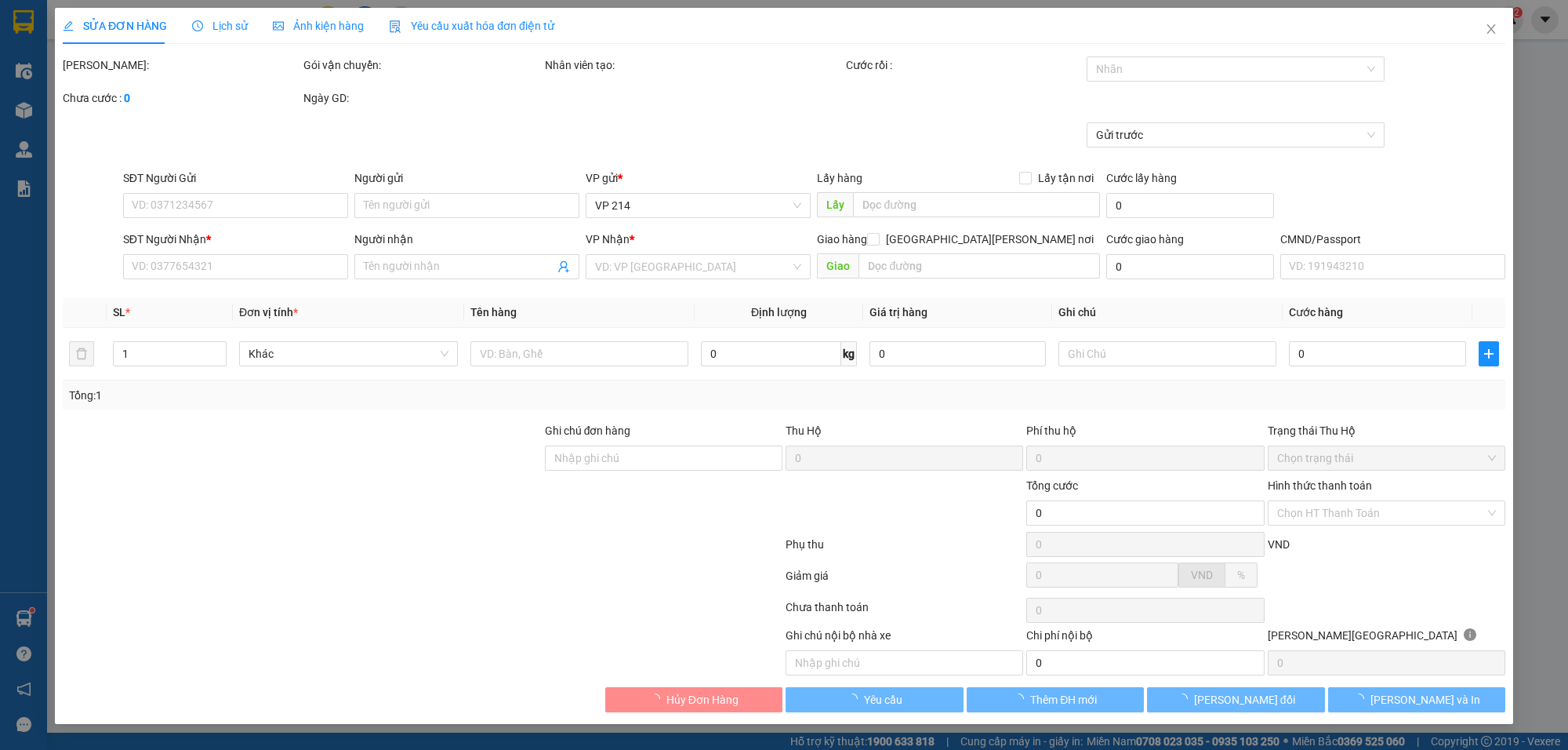
type input "0000000000"
type input "Thìn"
type input "0000000000"
type input "Kế toán"
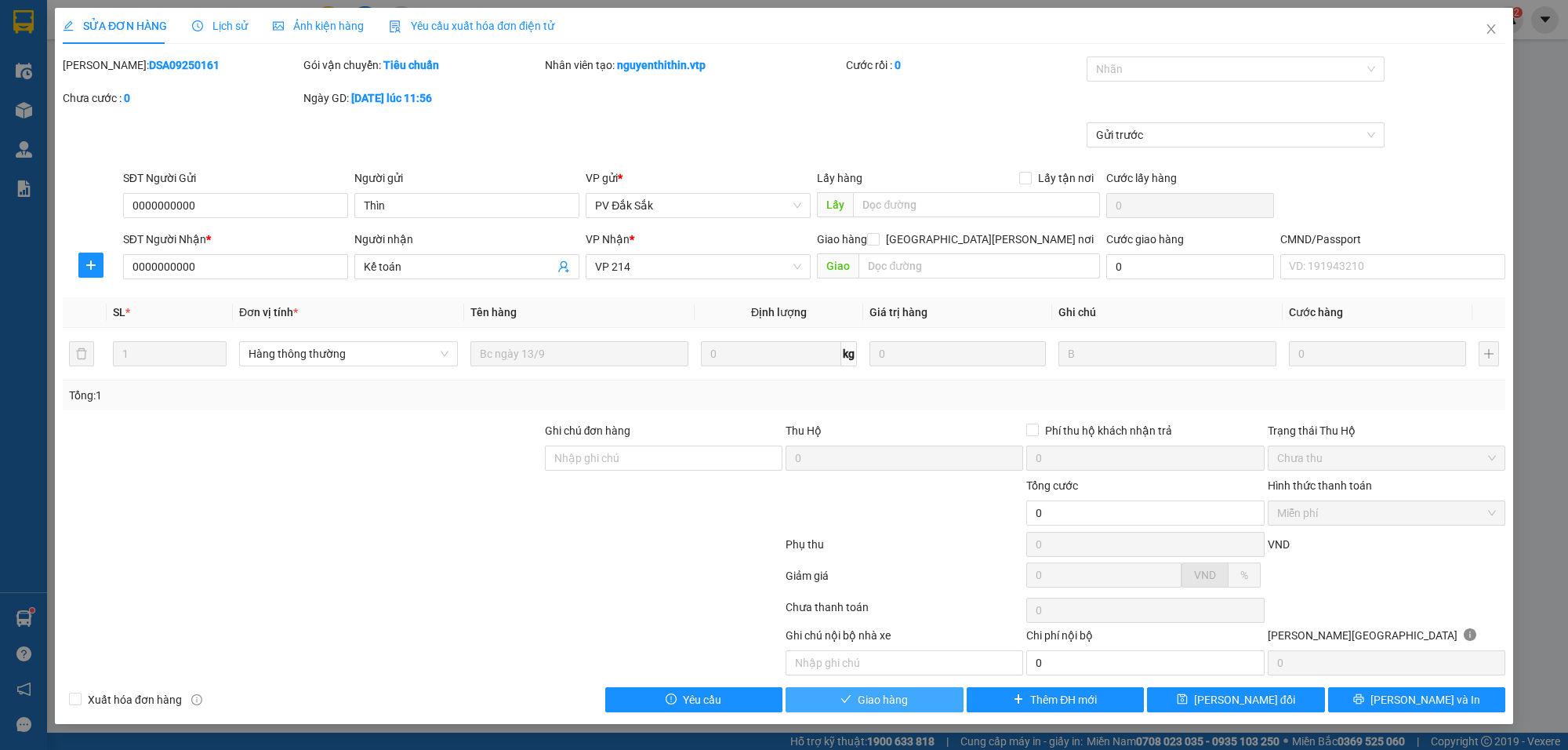
click at [900, 703] on span "Giao hàng" at bounding box center [882, 700] width 50 height 18
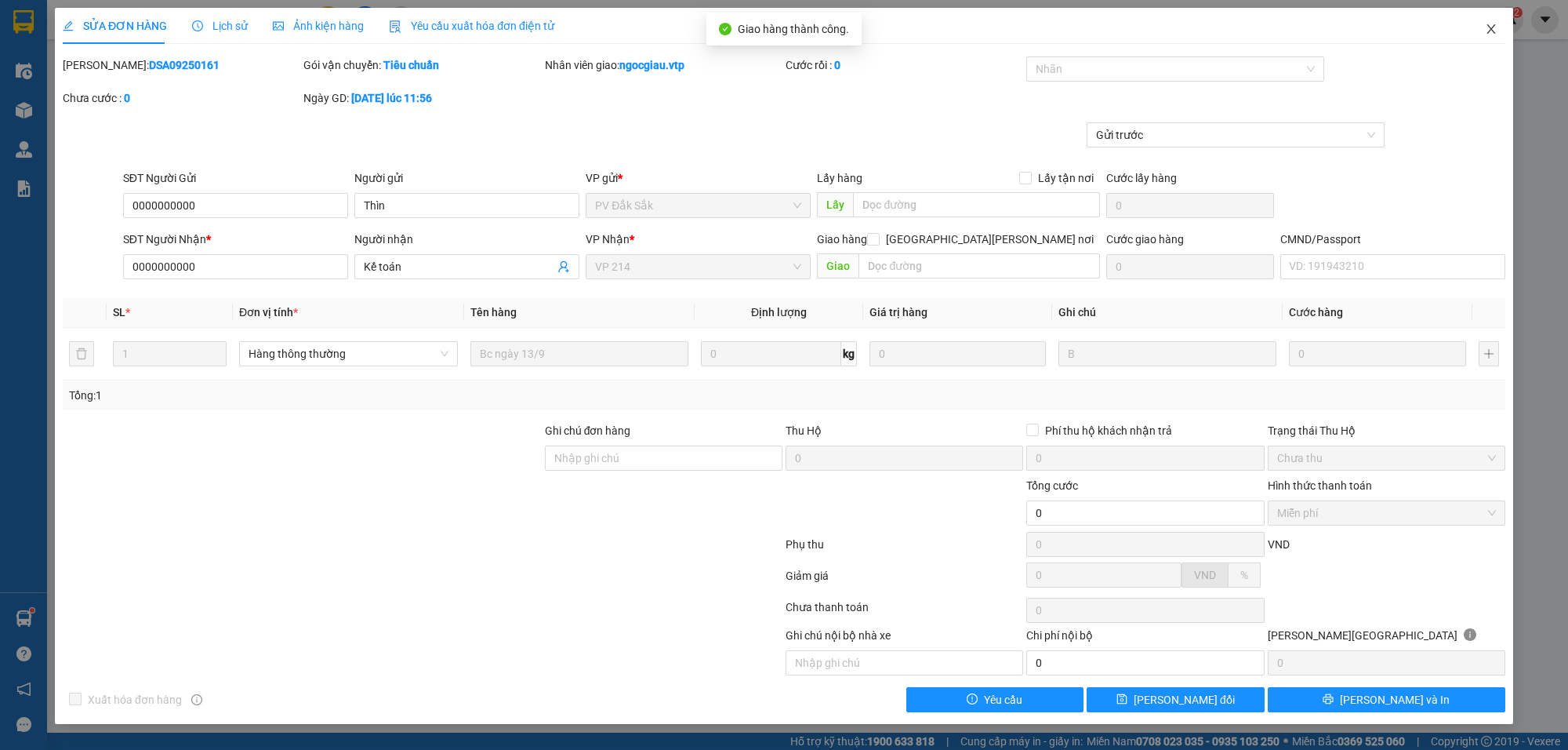
click at [1493, 29] on icon "close" at bounding box center [1490, 29] width 13 height 13
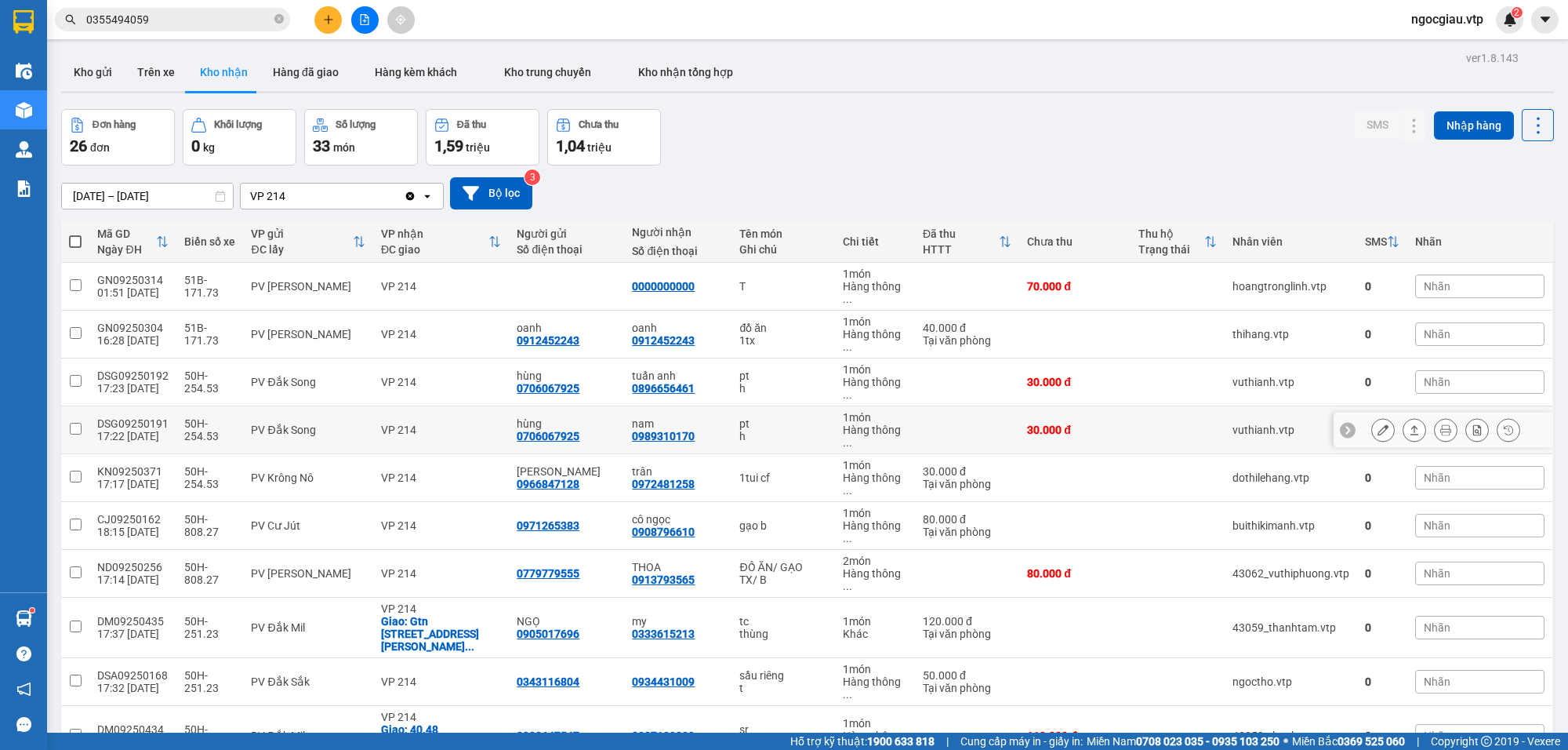
scroll to position [628, 0]
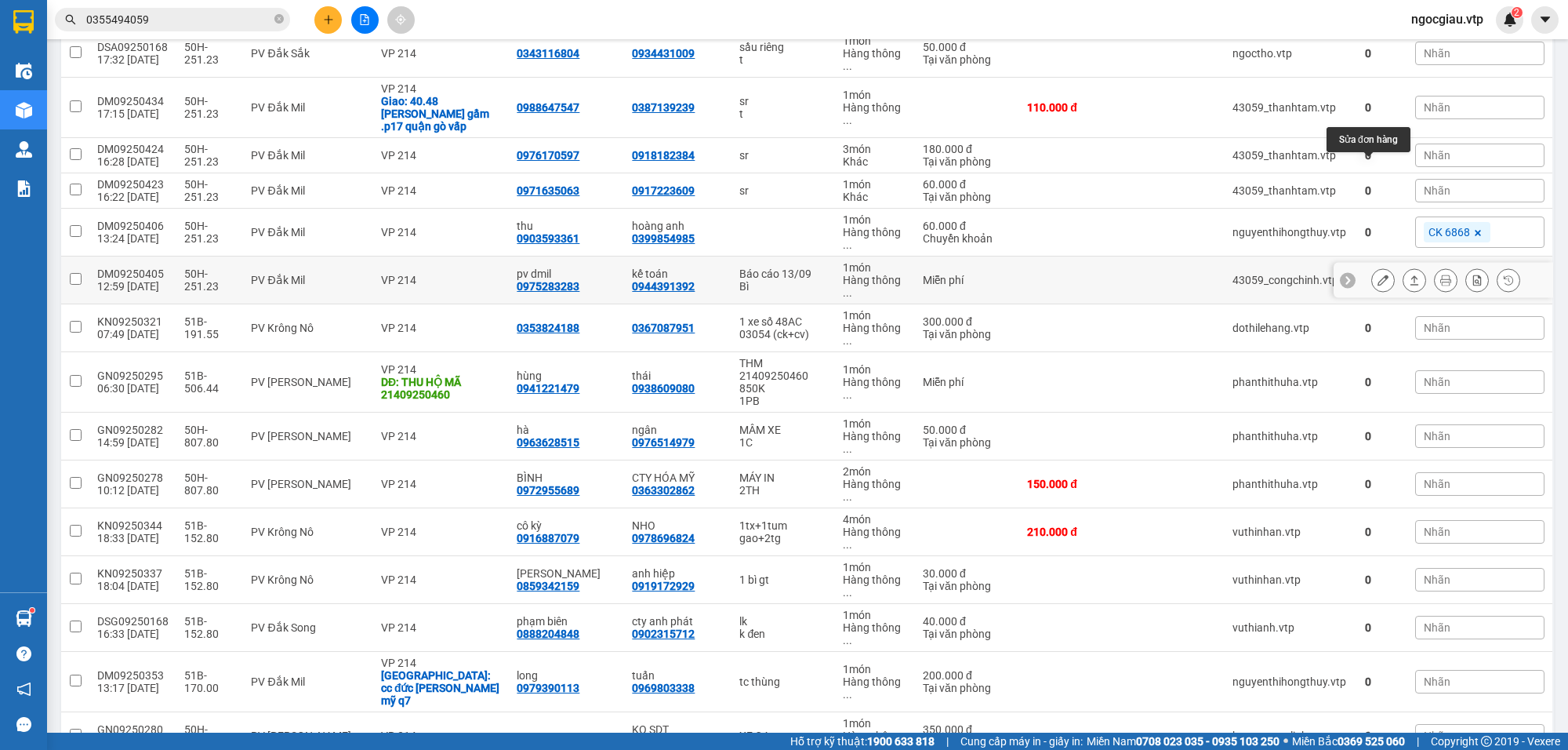
click at [1377, 274] on icon at bounding box center [1382, 279] width 11 height 11
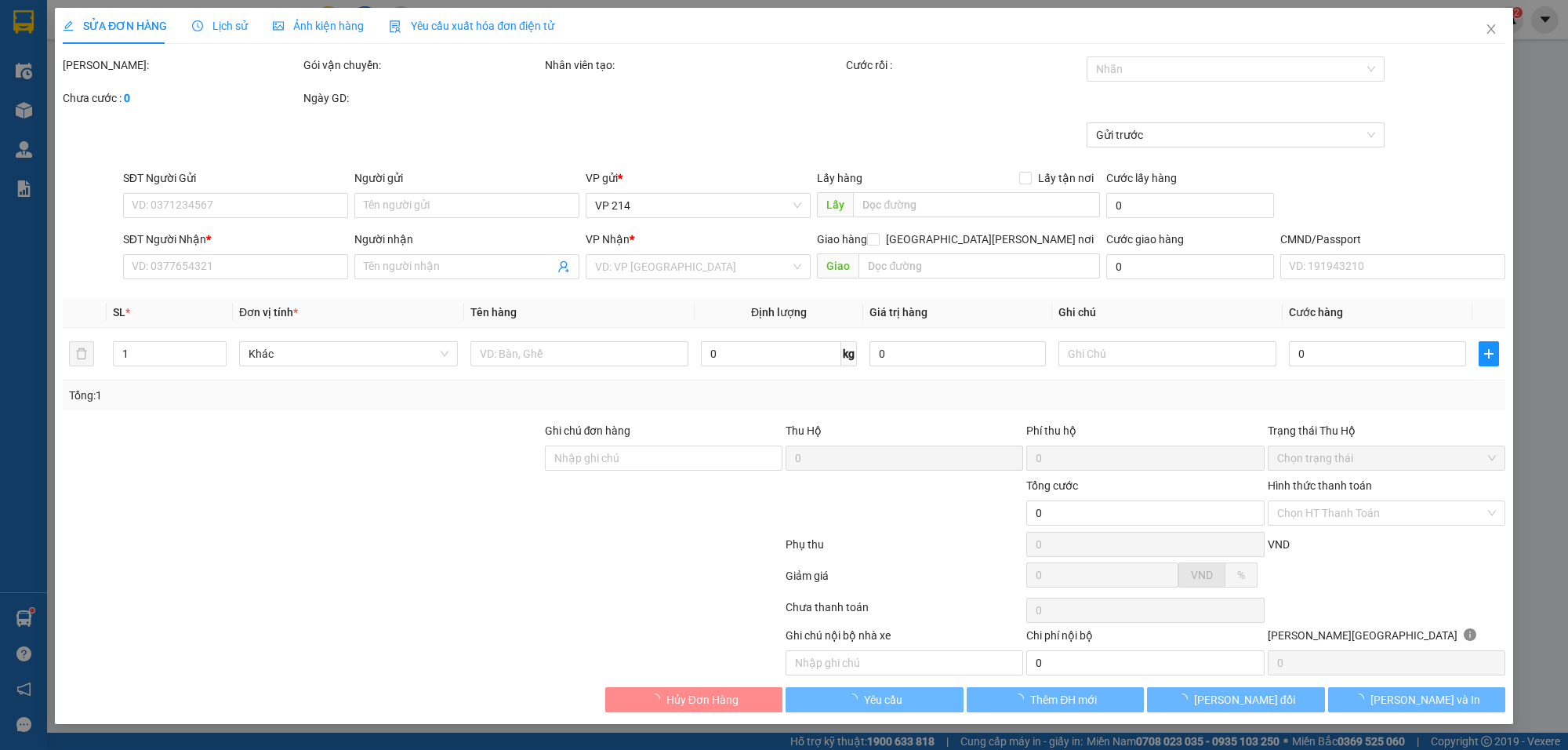
type input "0975283283"
type input "pv dmil"
type input "0944391392"
type input "kế toán"
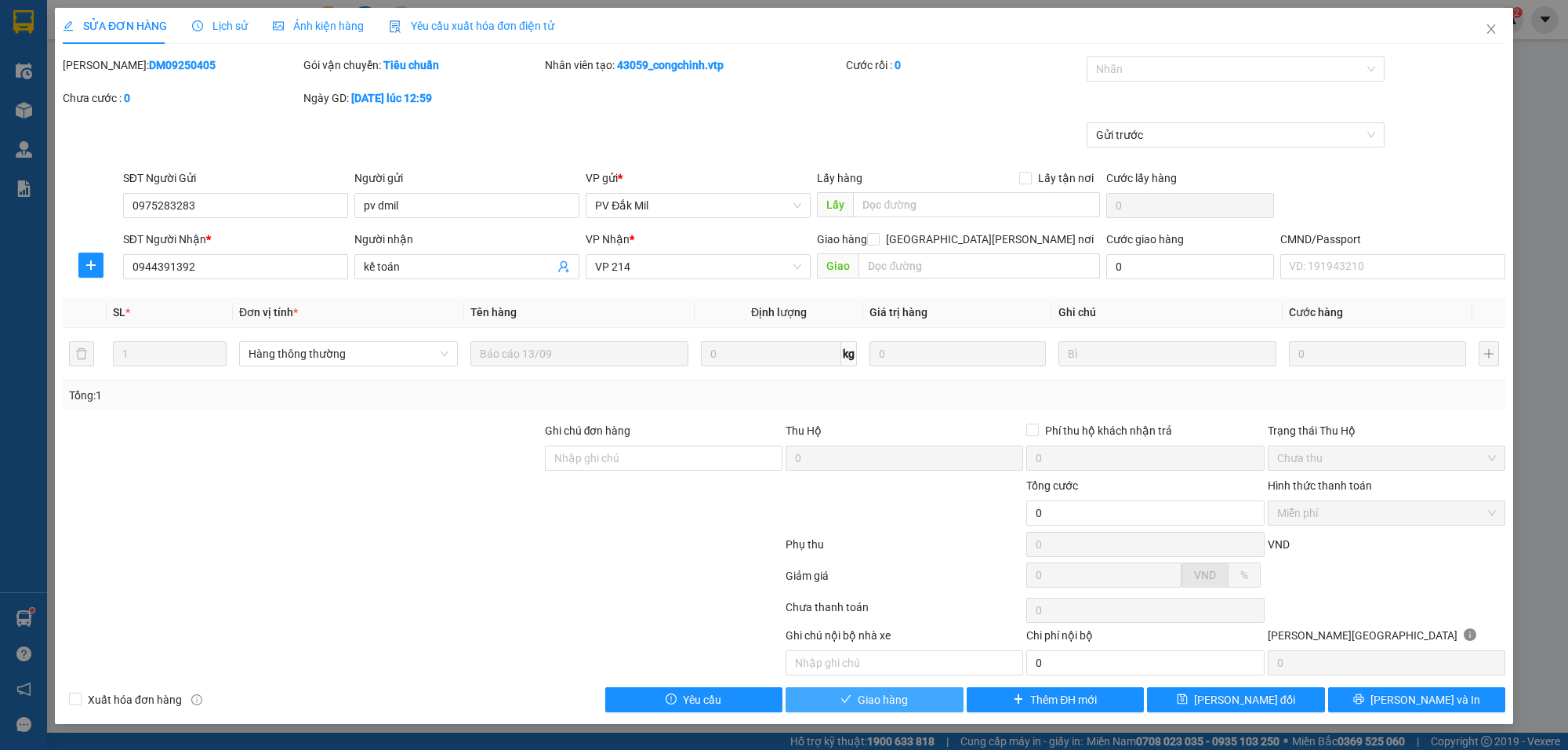
click at [918, 705] on button "Giao hàng" at bounding box center [874, 700] width 178 height 26
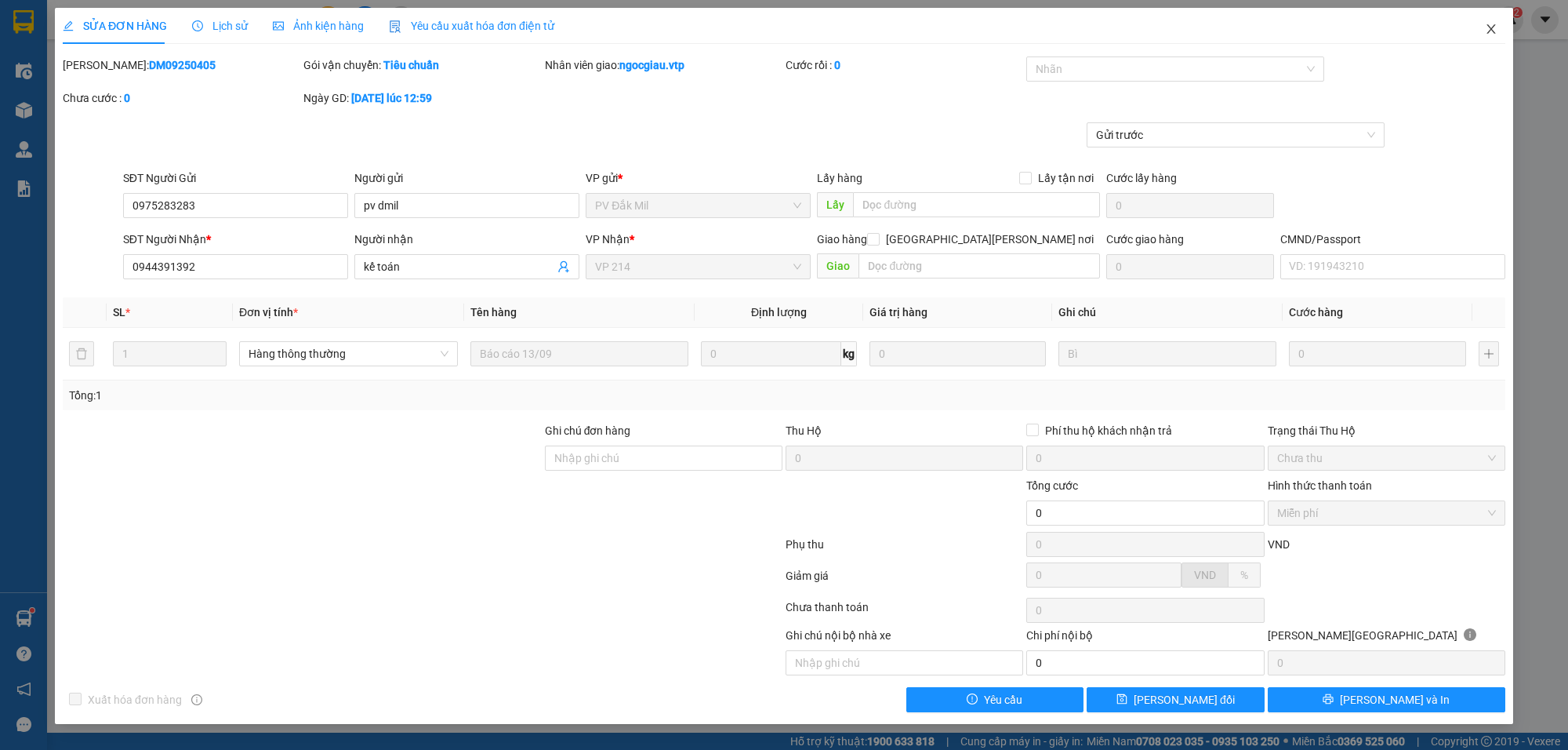
click at [1497, 31] on span "Close" at bounding box center [1490, 29] width 44 height 44
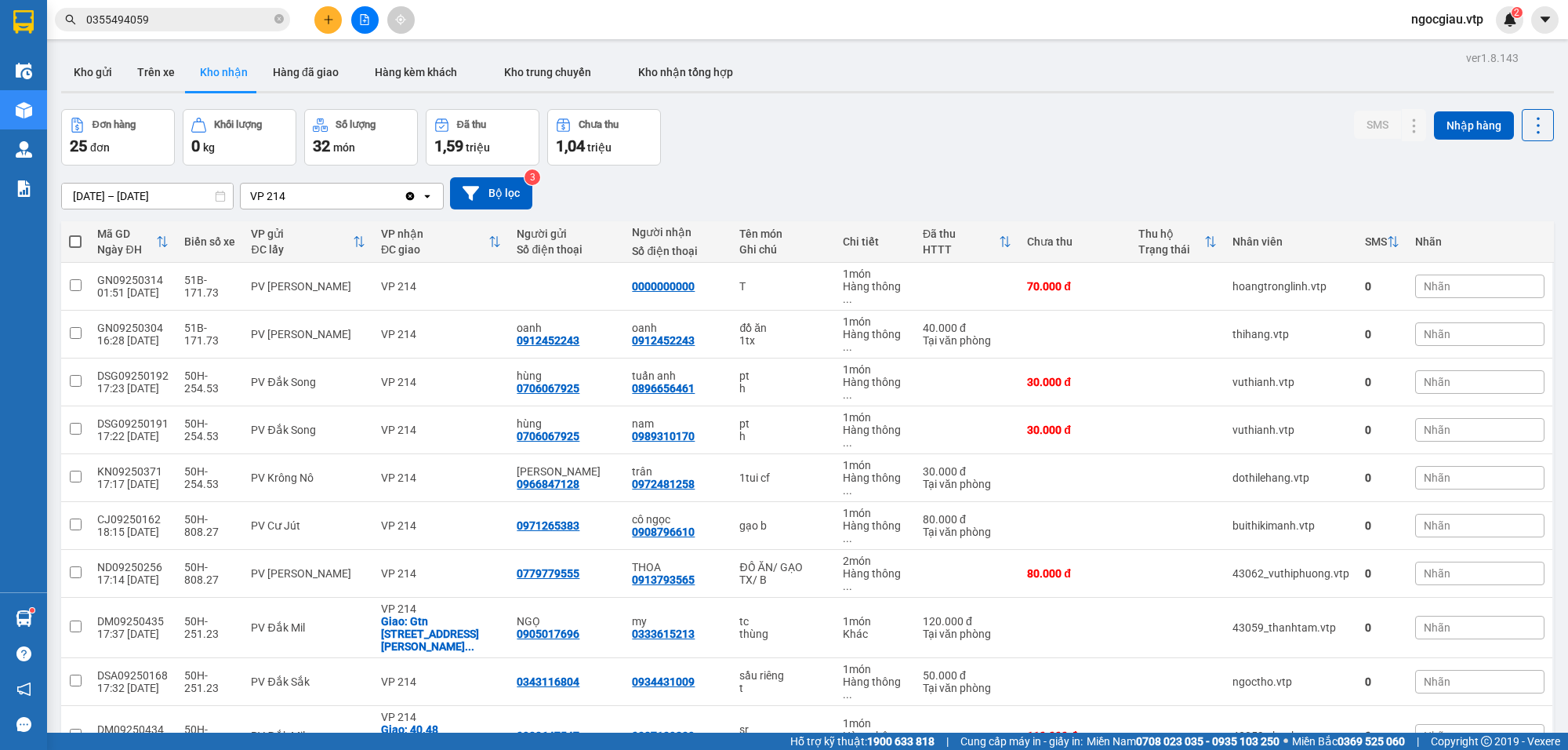
click at [178, 18] on input "0355494059" at bounding box center [179, 20] width 185 height 18
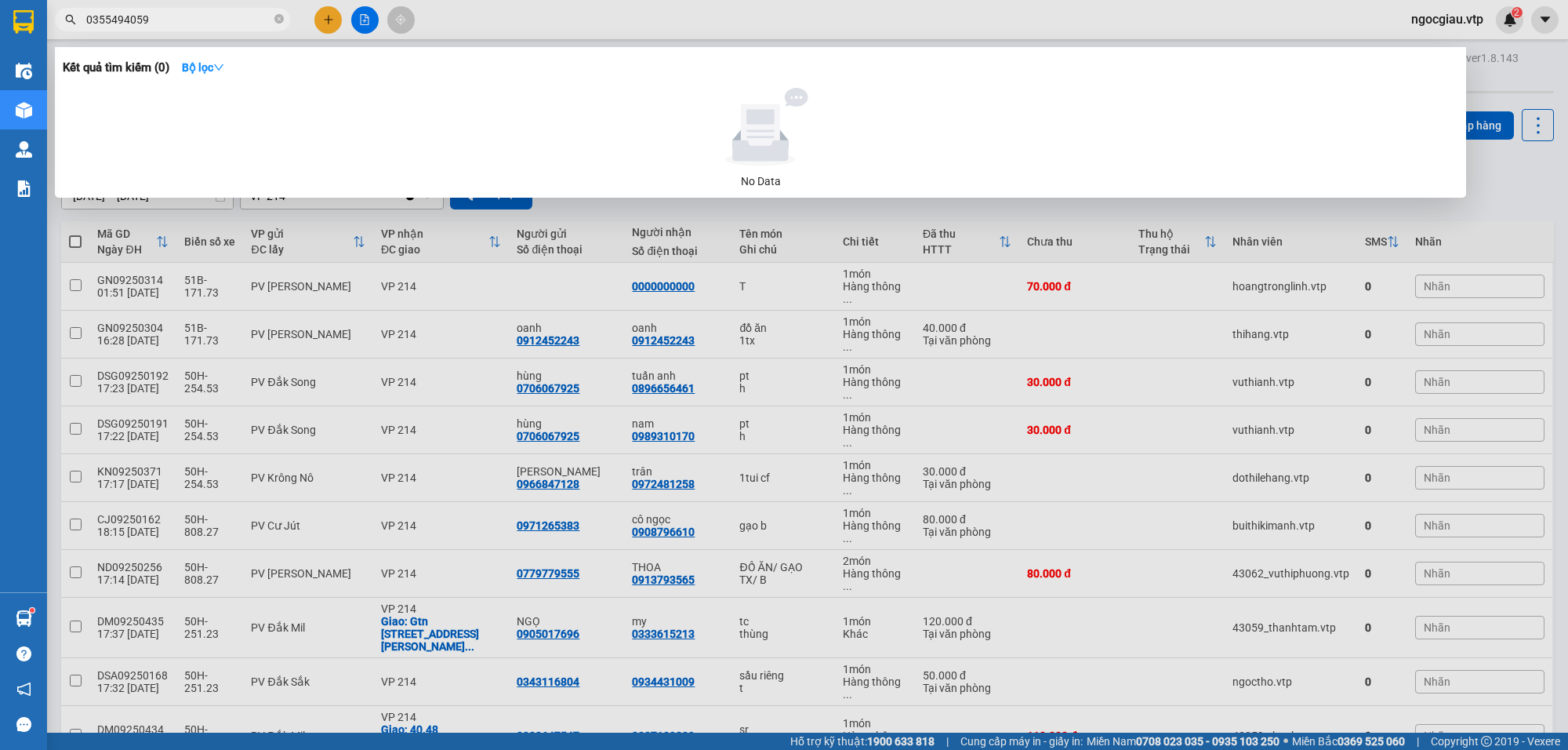
click at [178, 18] on input "0355494059" at bounding box center [179, 20] width 185 height 18
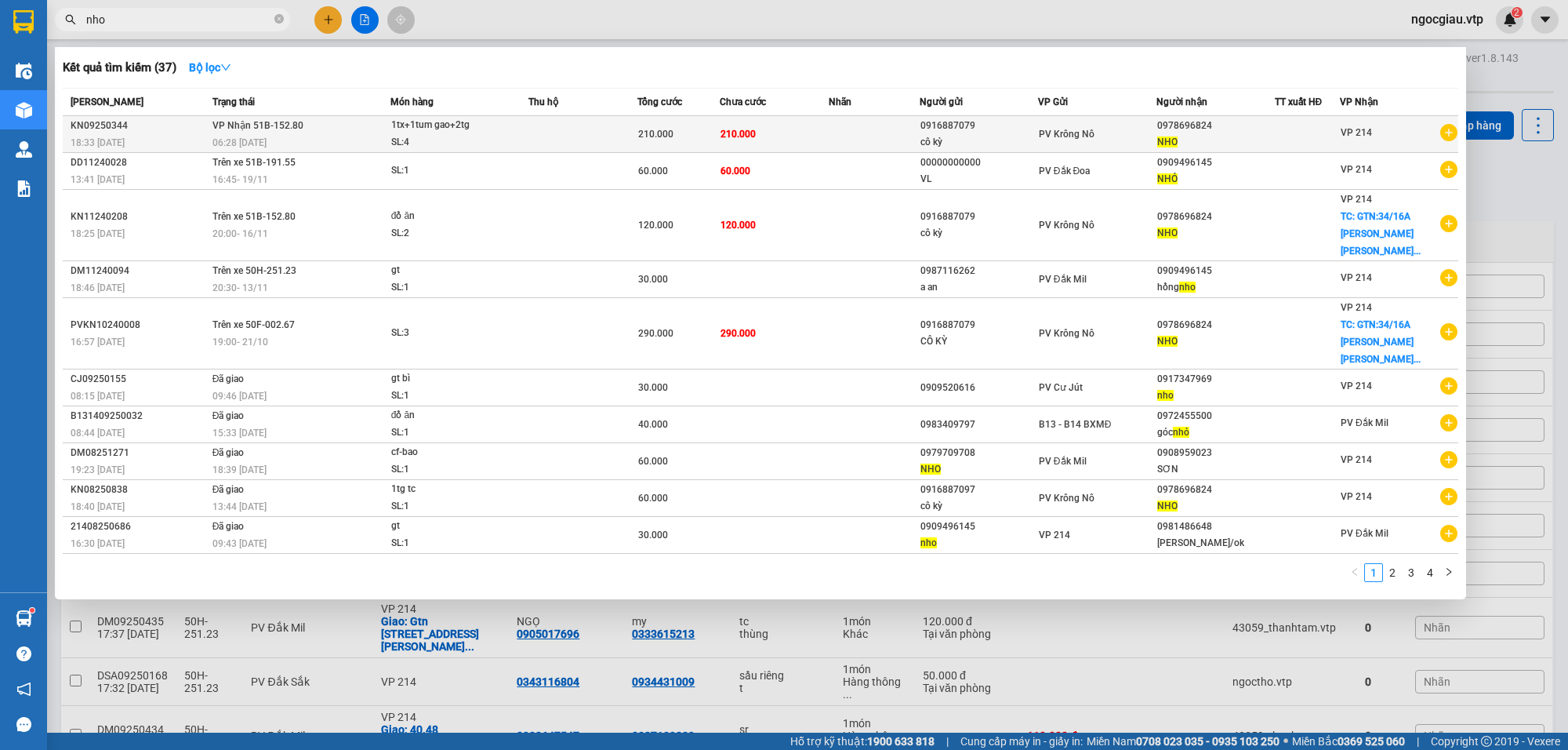
type input "nho"
click at [891, 136] on td at bounding box center [874, 135] width 91 height 37
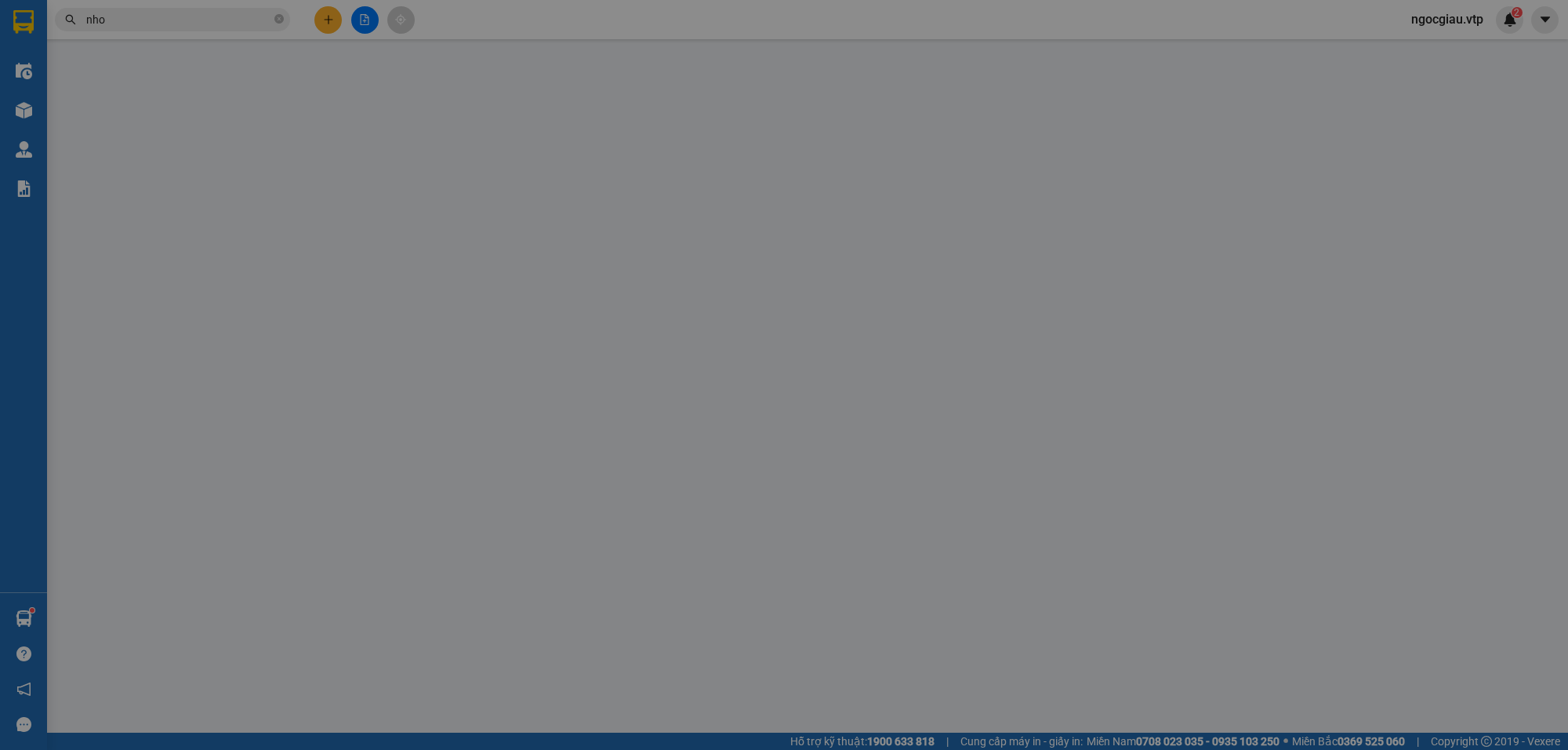
type input "10.500"
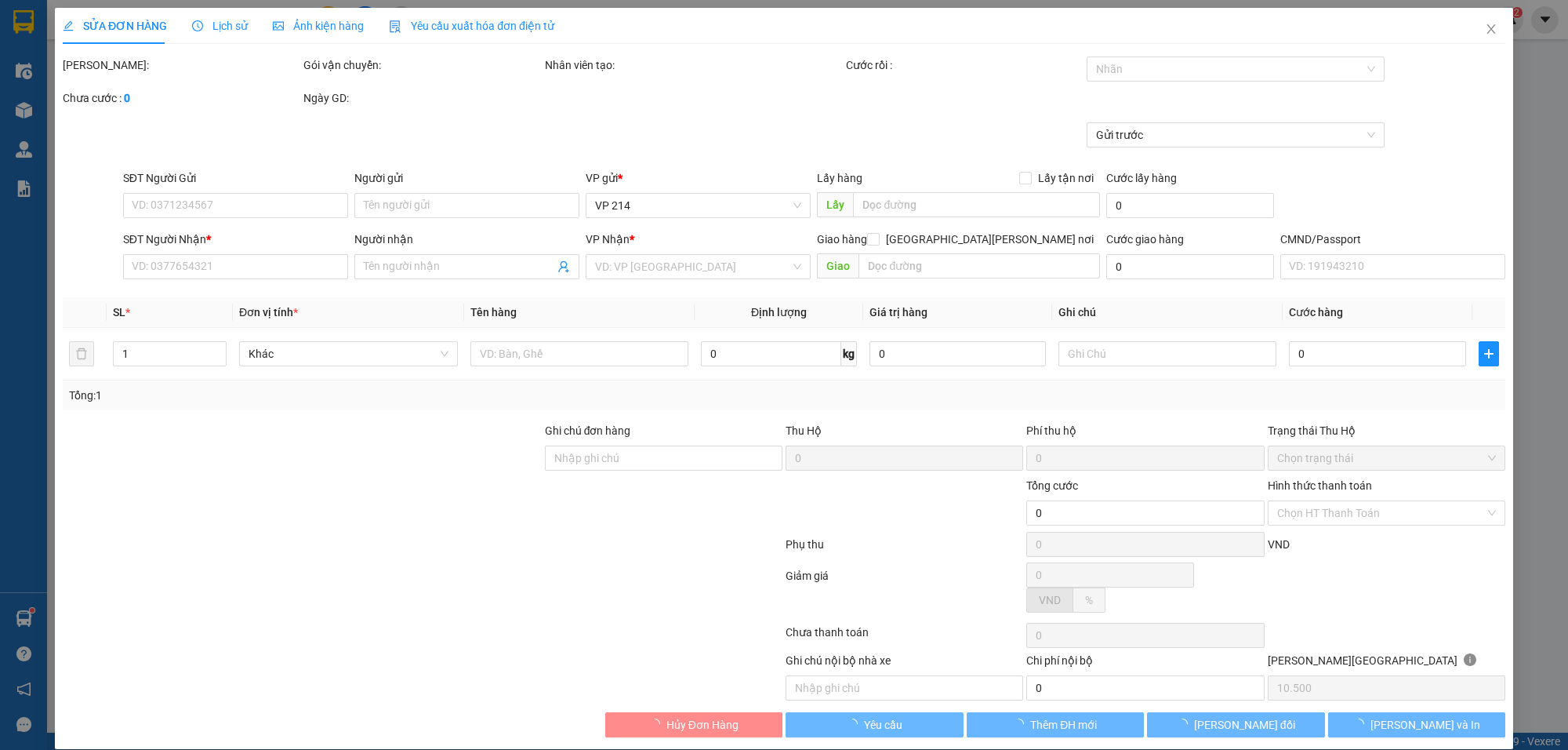
type input "0916887079"
type input "cô kỳ"
type input "0978696824"
type input "NHO"
type input "210.000"
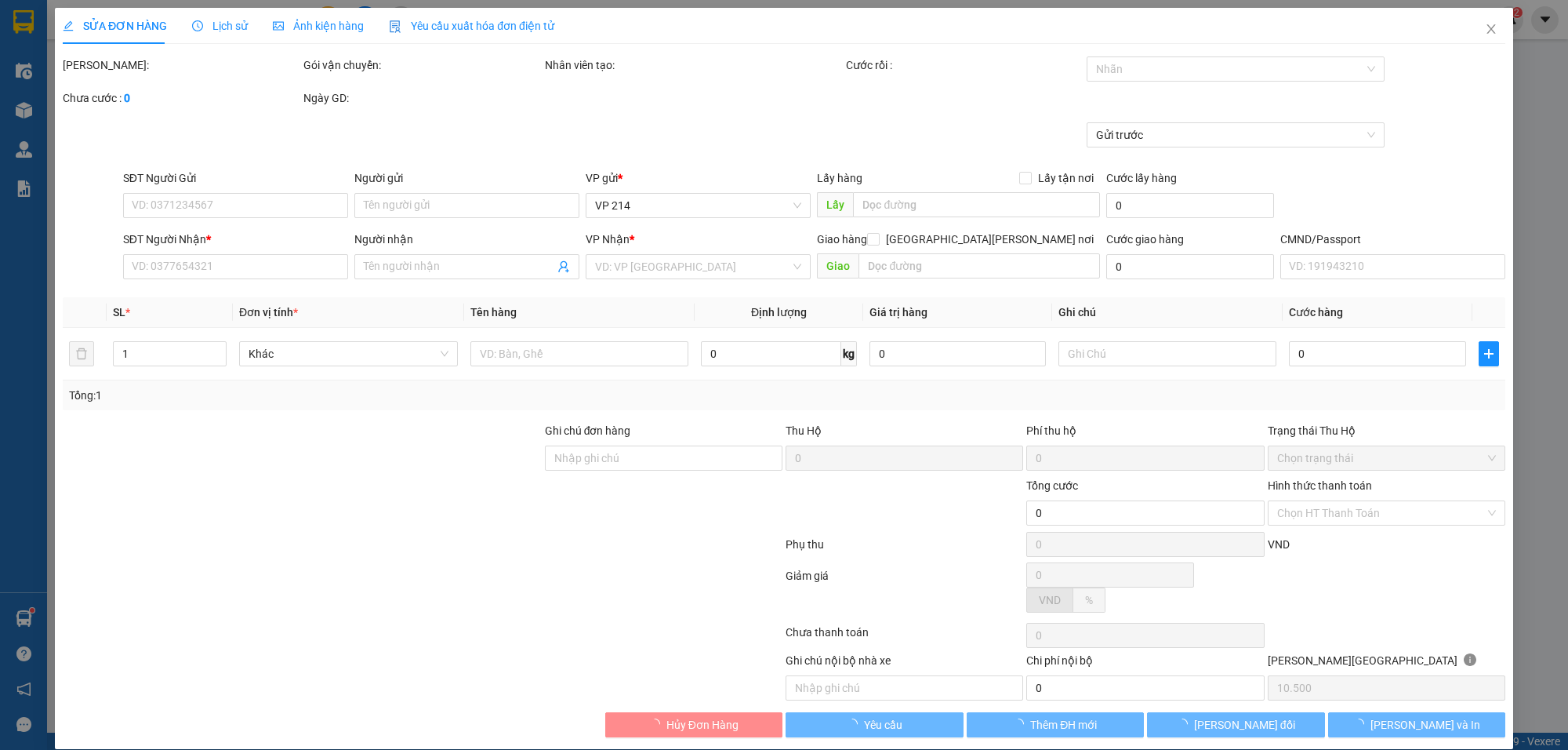
type input "210.000"
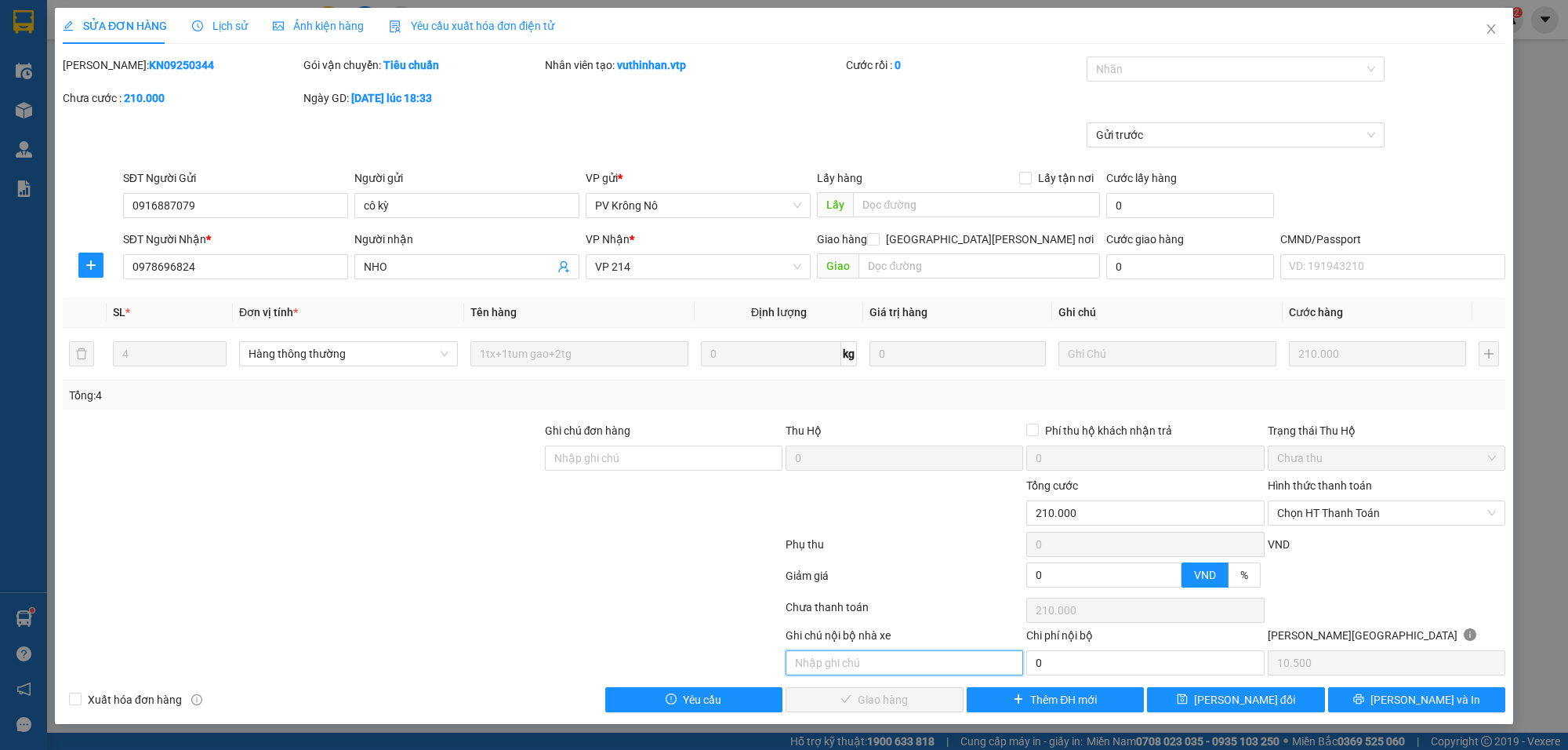
click at [867, 675] on input "text" at bounding box center [905, 663] width 238 height 26
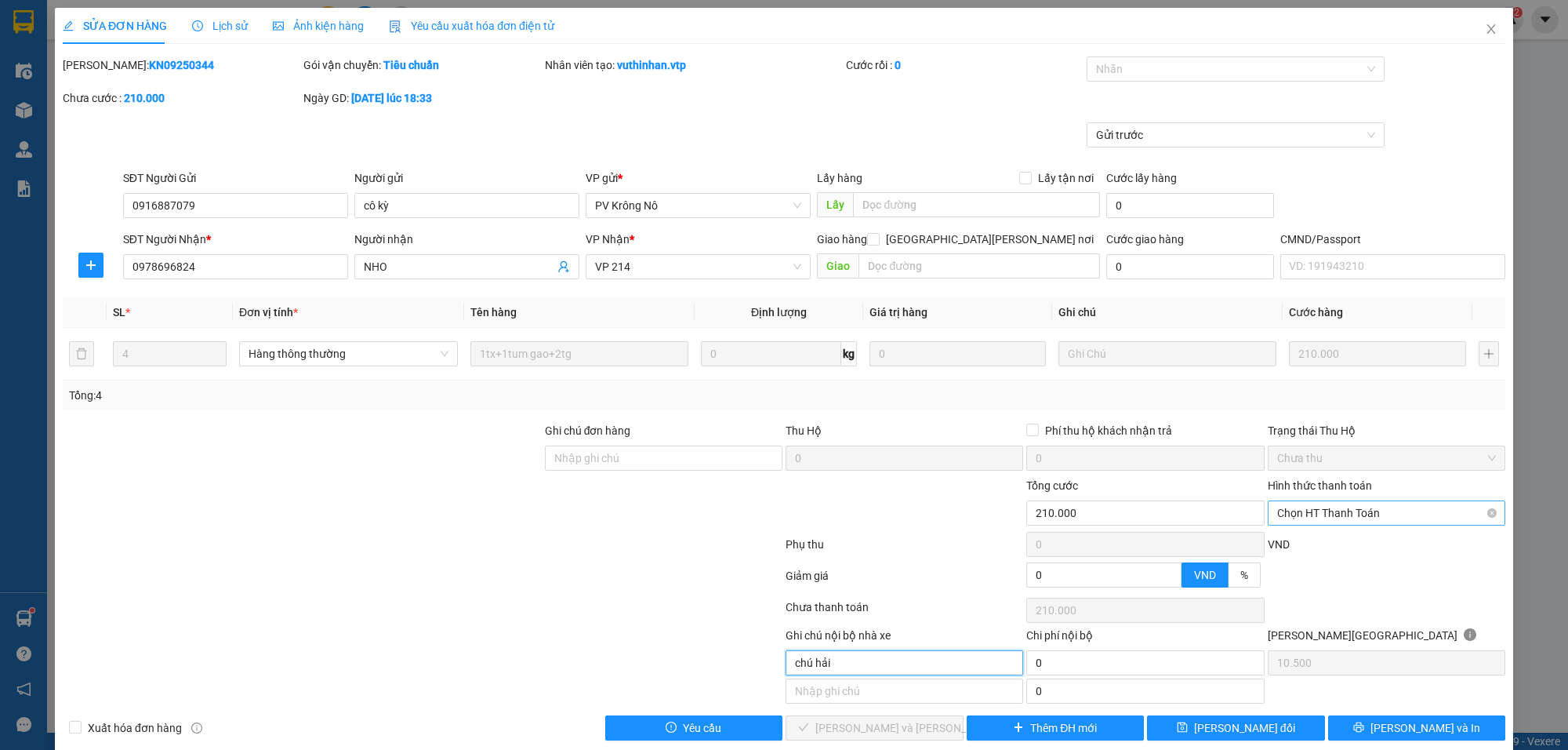
click at [1353, 512] on span "Chọn HT Thanh Toán" at bounding box center [1386, 513] width 219 height 24
type input "chú hải"
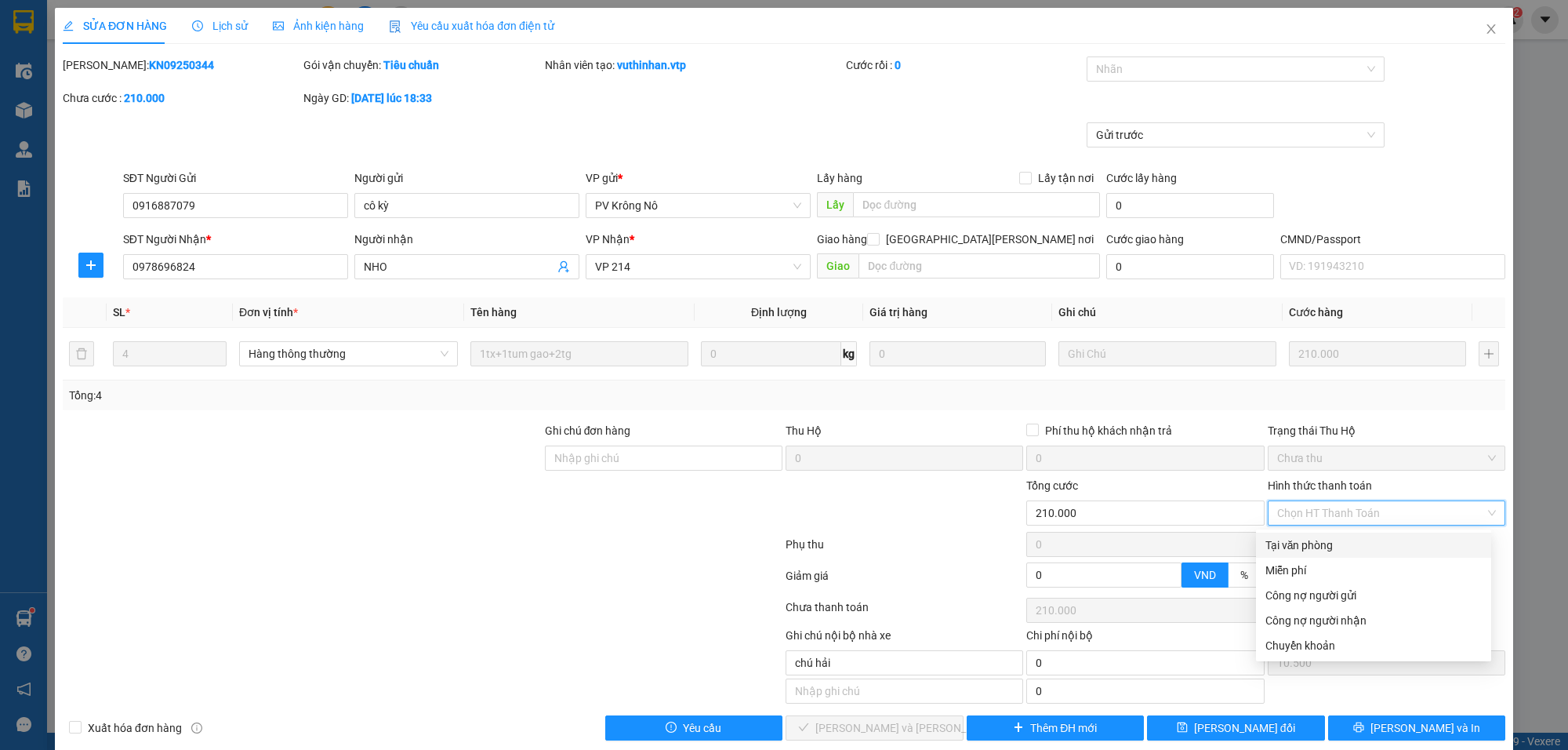
click at [1317, 542] on div "Tại văn phòng" at bounding box center [1373, 546] width 216 height 18
type input "0"
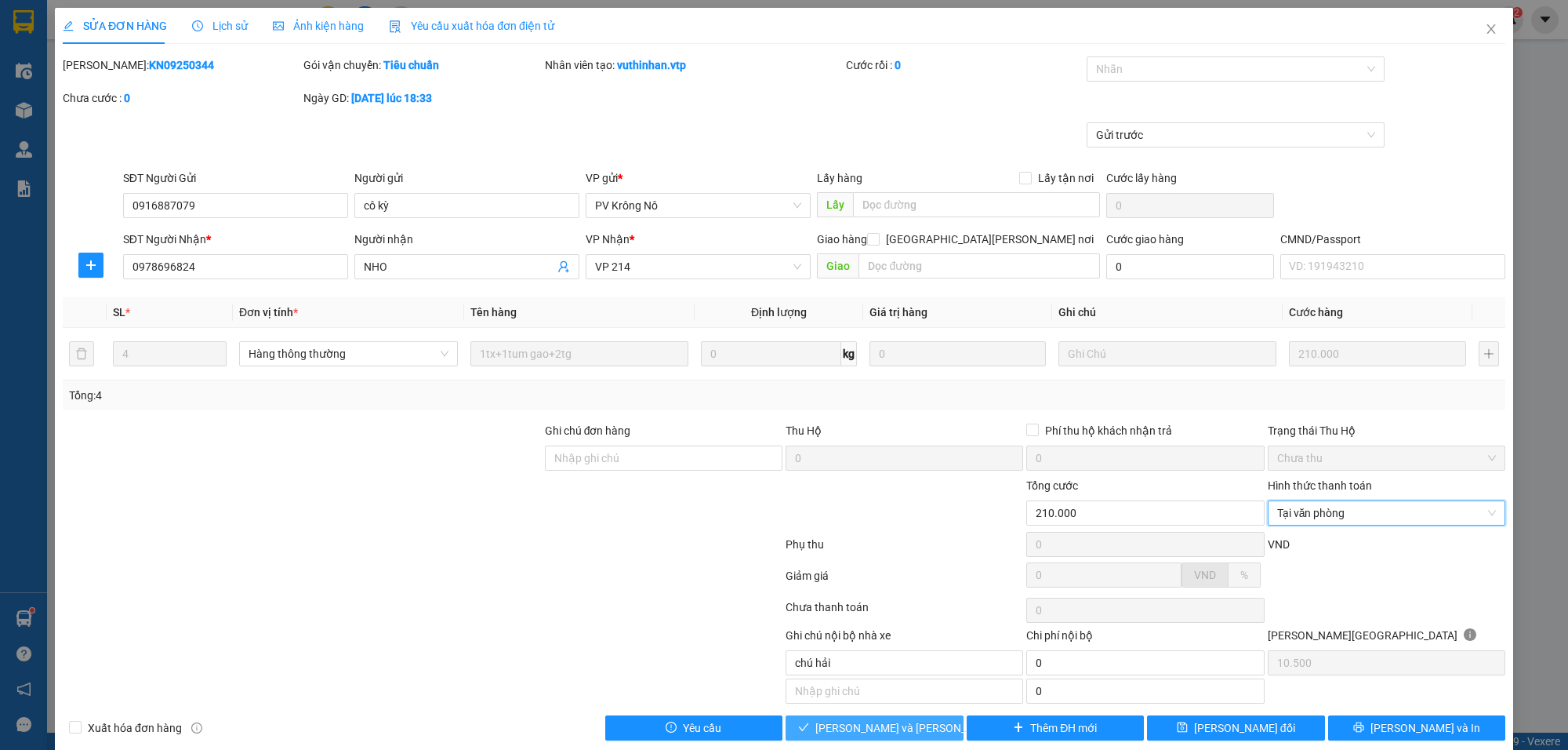
click at [920, 736] on button "[PERSON_NAME] và [PERSON_NAME] hàng" at bounding box center [874, 728] width 178 height 26
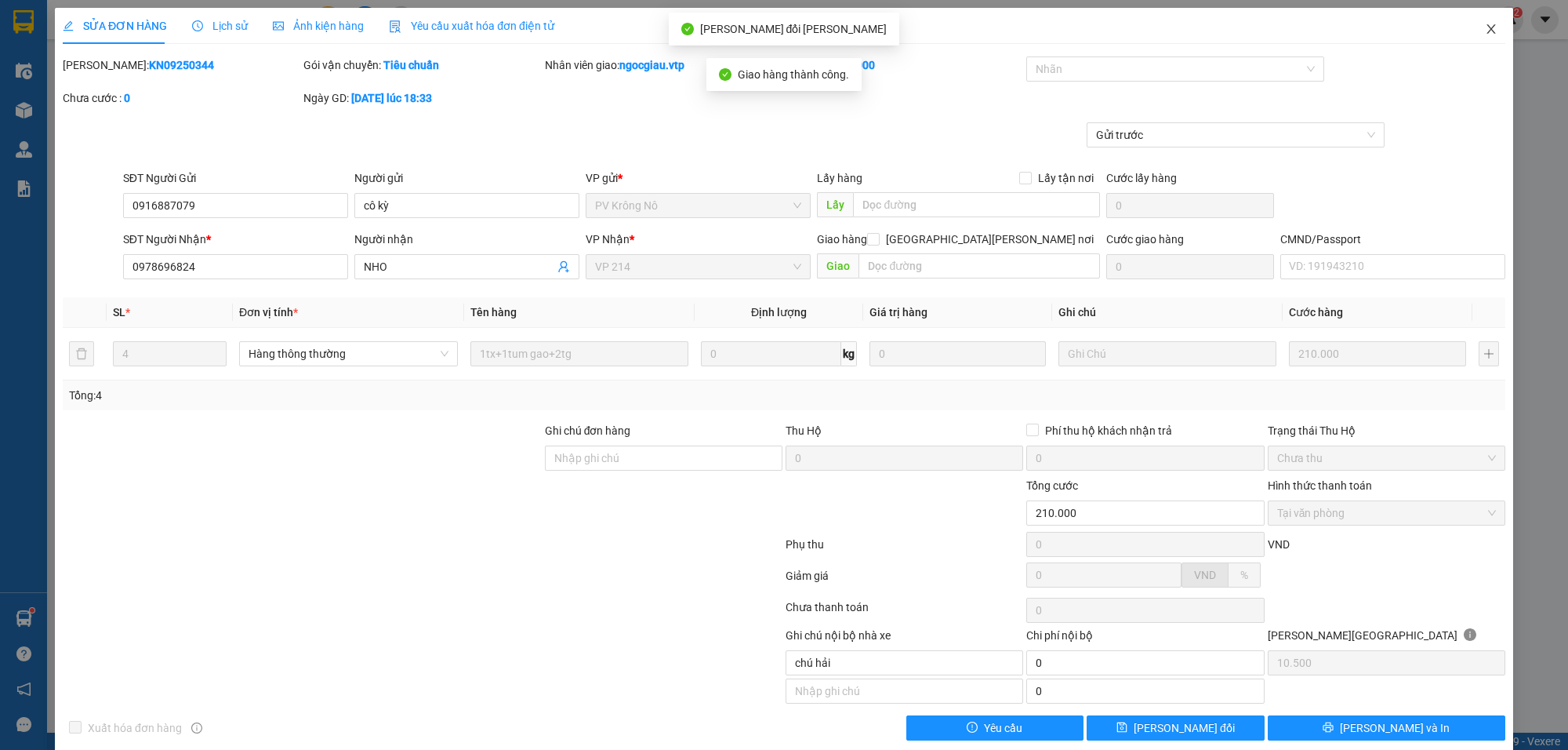
click at [1484, 31] on icon "close" at bounding box center [1490, 29] width 13 height 13
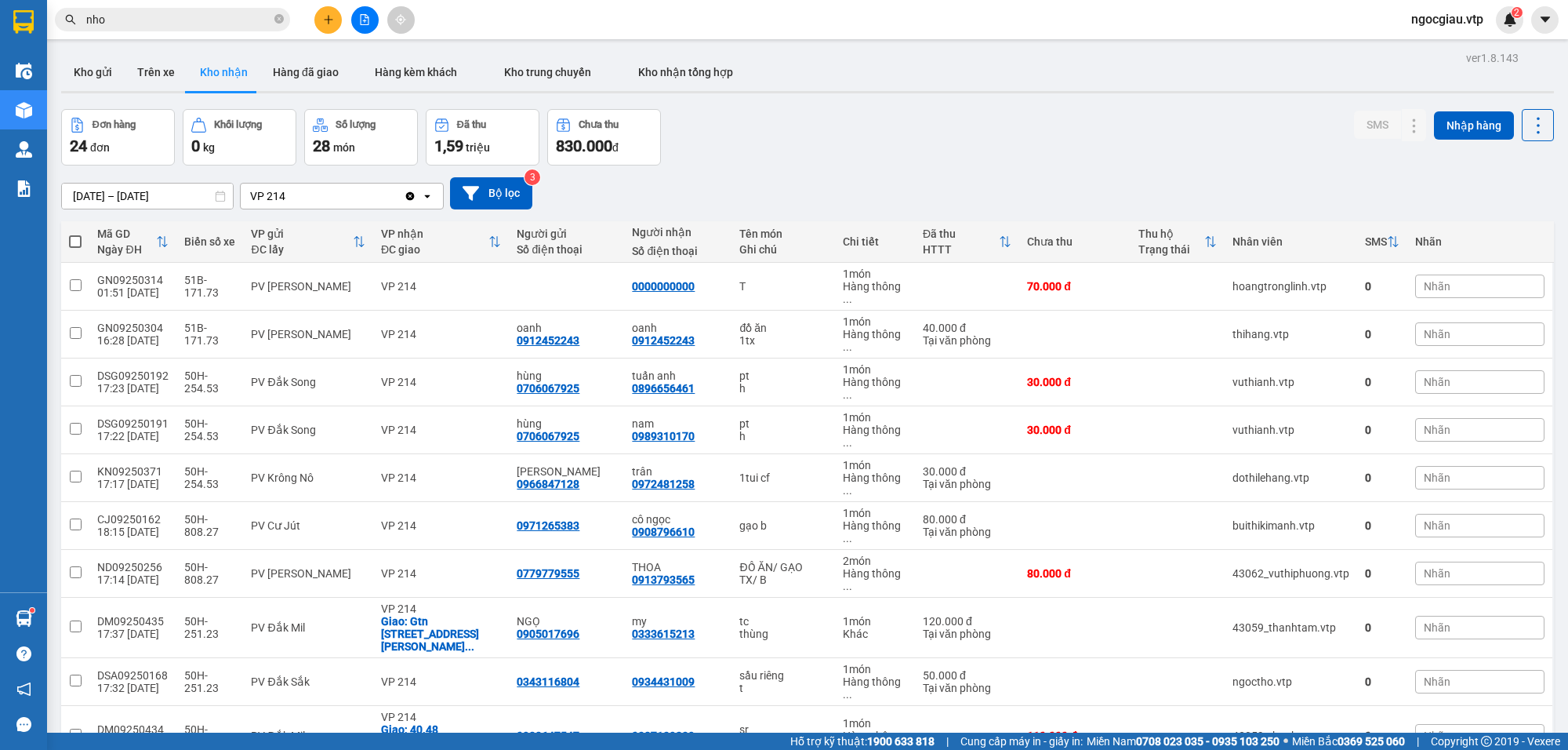
click at [131, 16] on input "nho" at bounding box center [179, 20] width 185 height 18
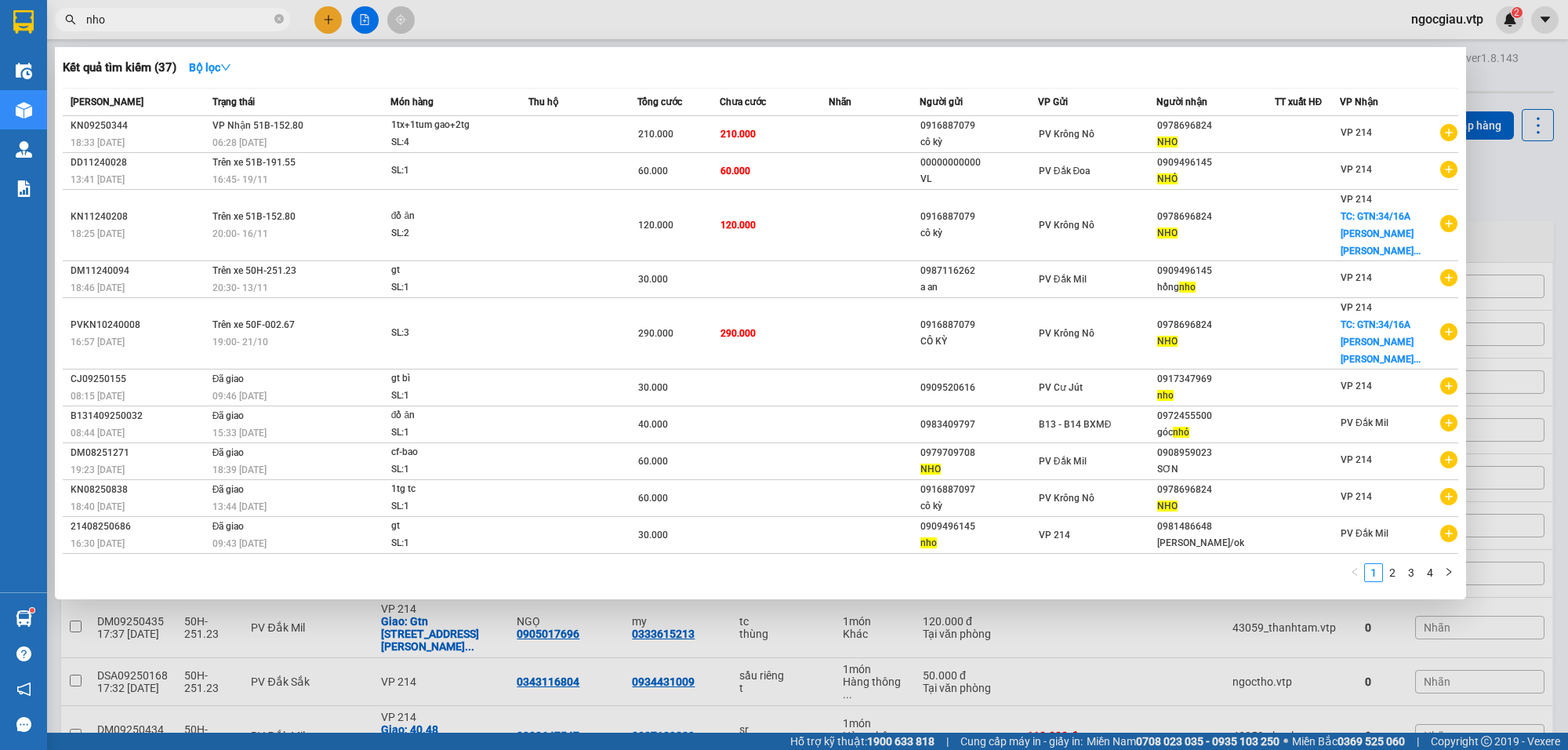
click at [131, 16] on input "nho" at bounding box center [179, 20] width 185 height 18
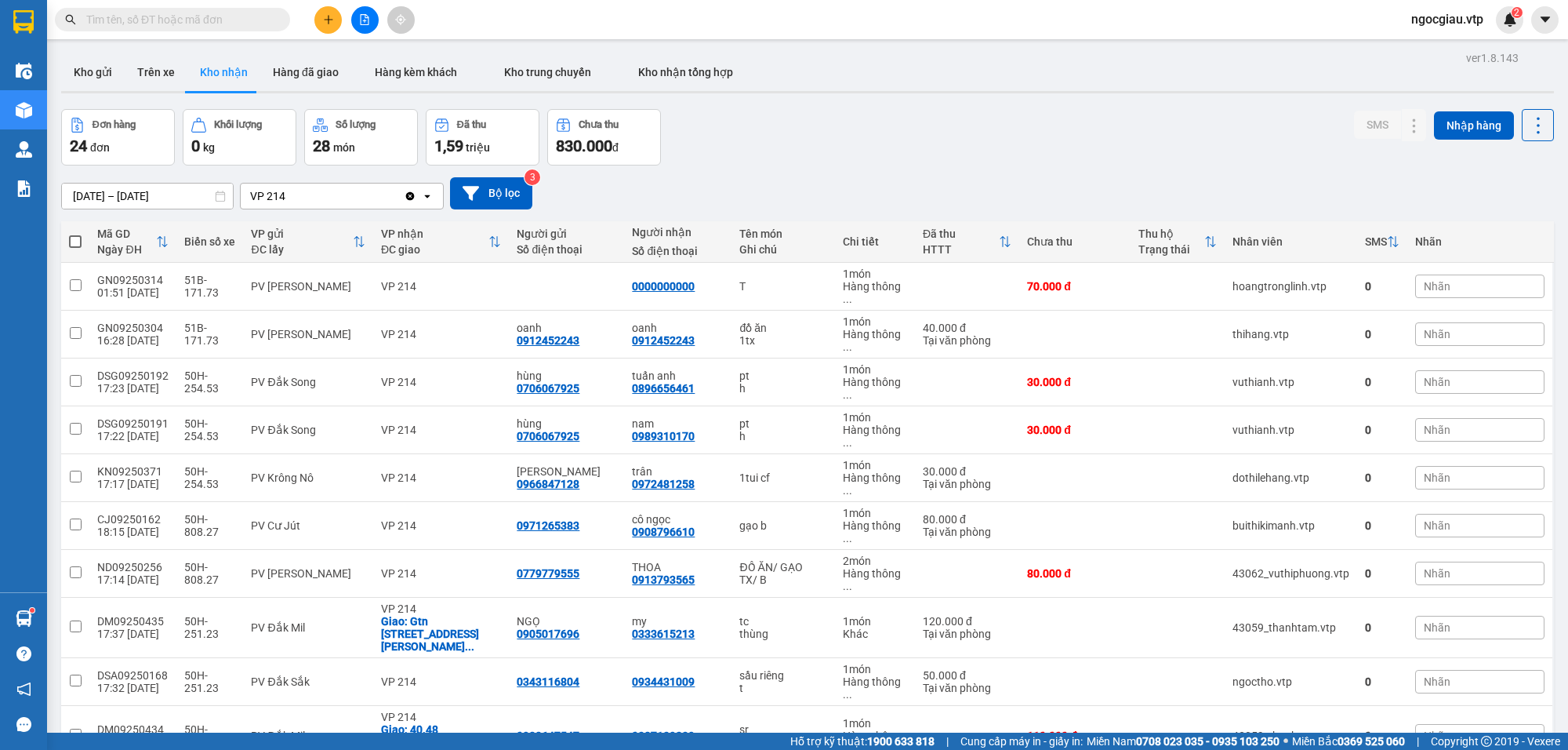
click at [120, 21] on input "text" at bounding box center [179, 20] width 185 height 18
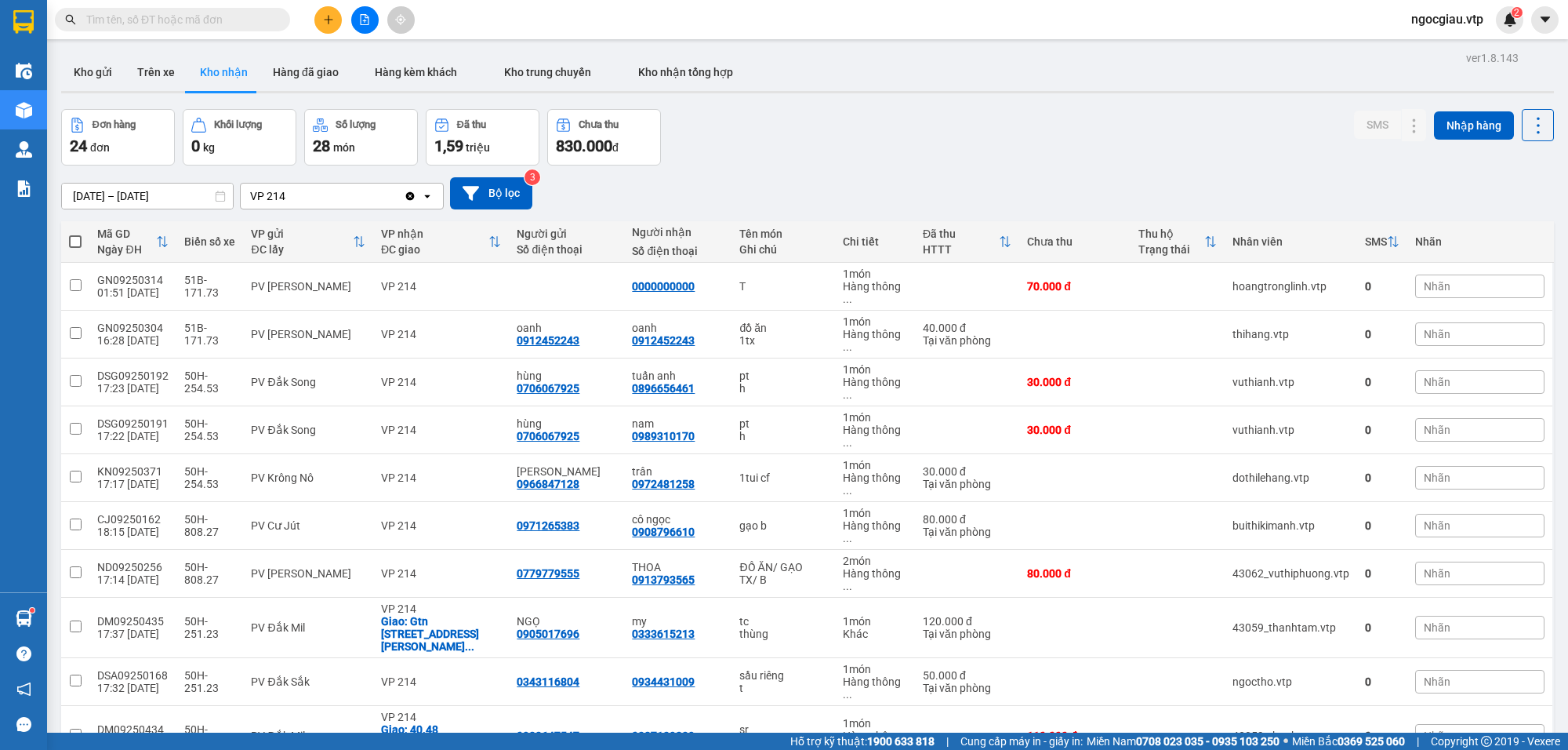
click at [120, 21] on input "text" at bounding box center [179, 20] width 185 height 18
click at [103, 21] on input "text" at bounding box center [179, 20] width 185 height 18
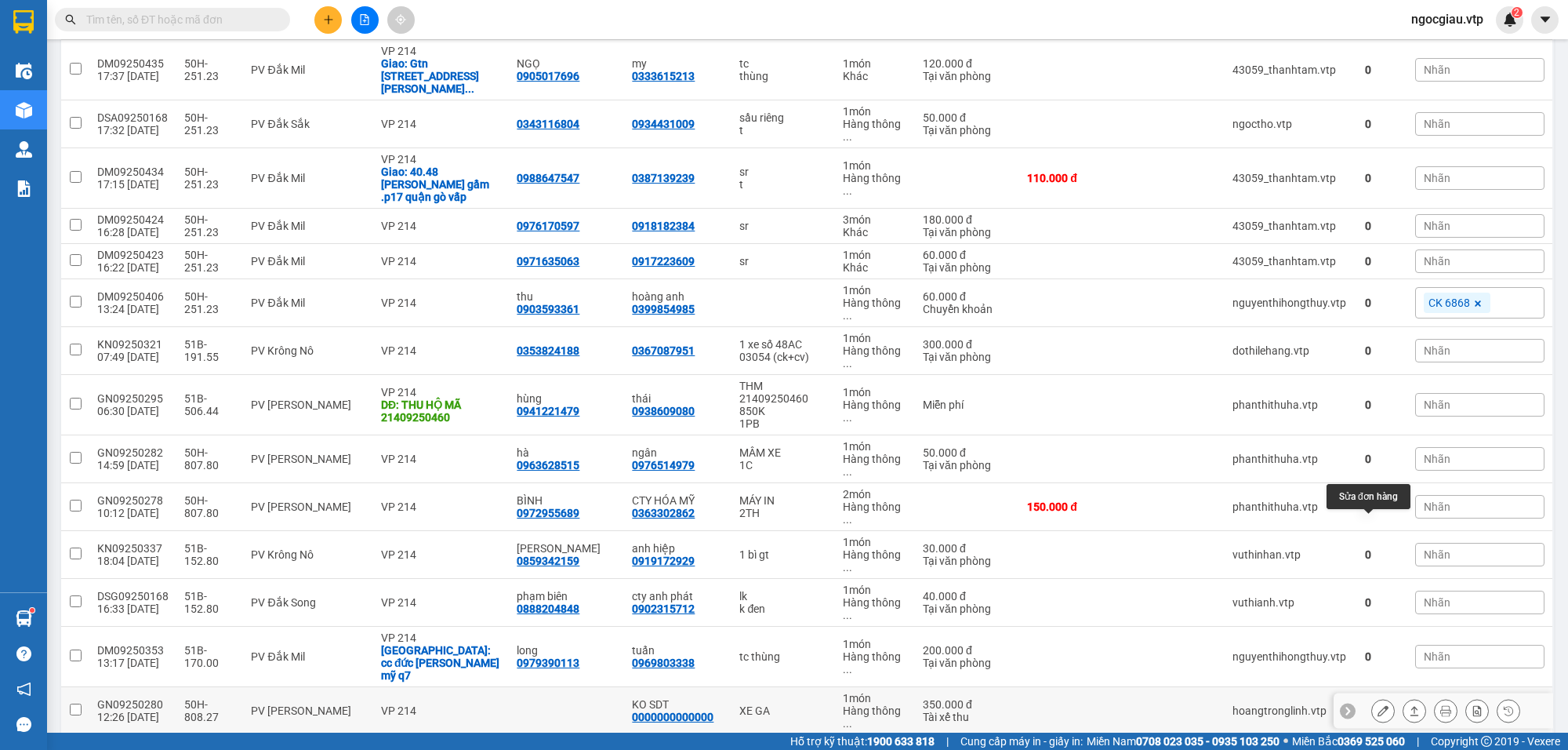
click at [1377, 705] on icon at bounding box center [1382, 710] width 11 height 11
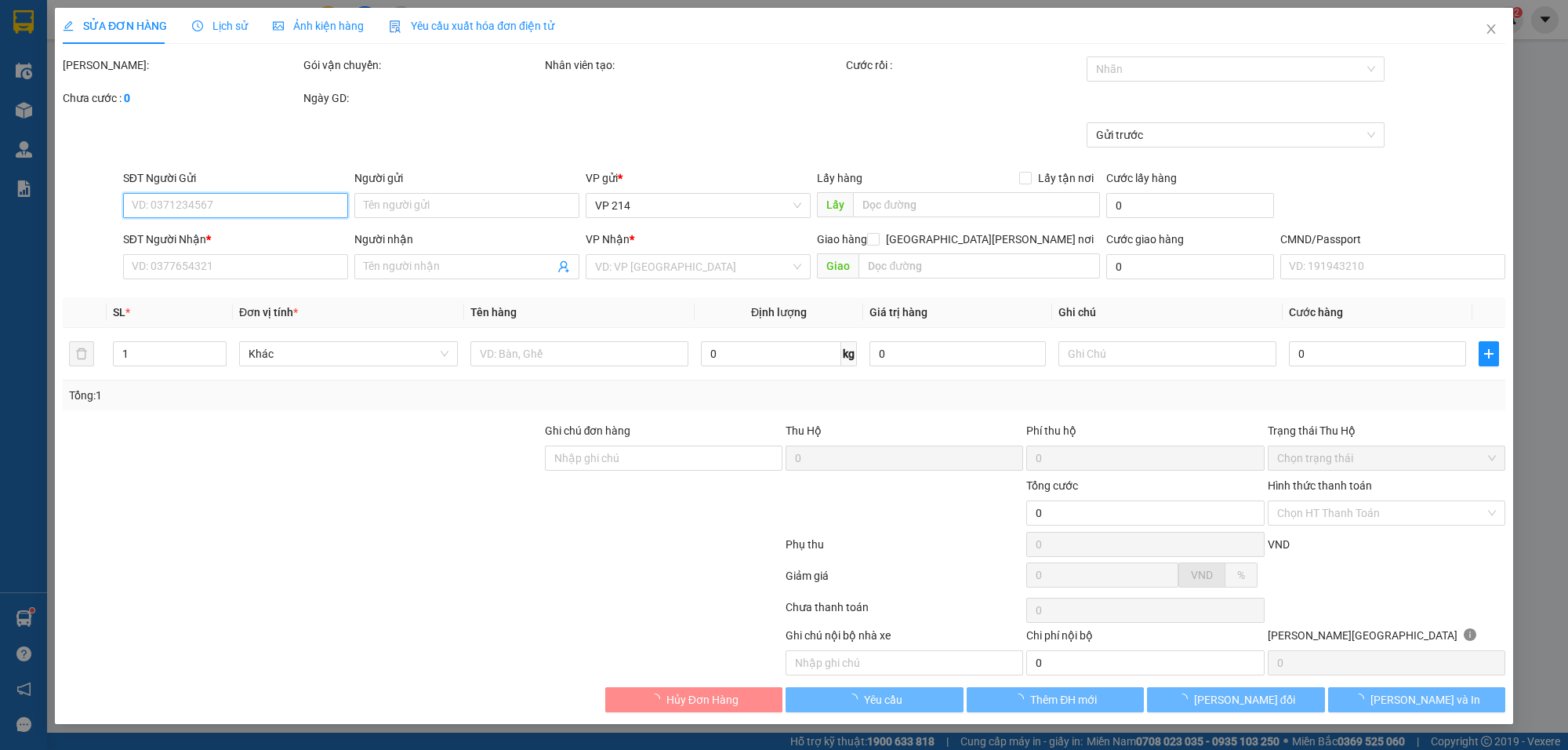
type input "70.000"
type input "0000000000000"
type input "KO SDT"
type input "350.000"
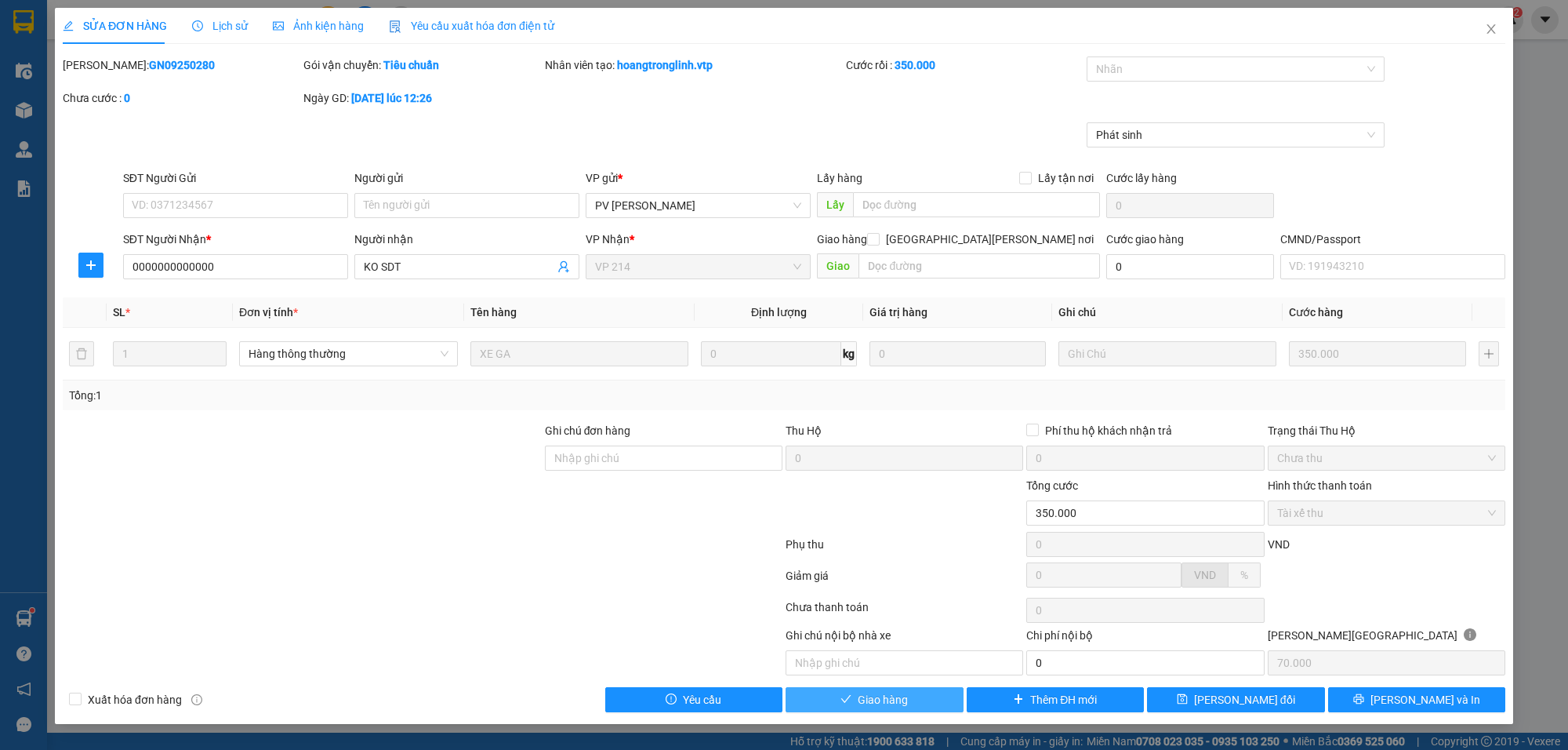
click at [922, 709] on button "Giao hàng" at bounding box center [874, 700] width 178 height 26
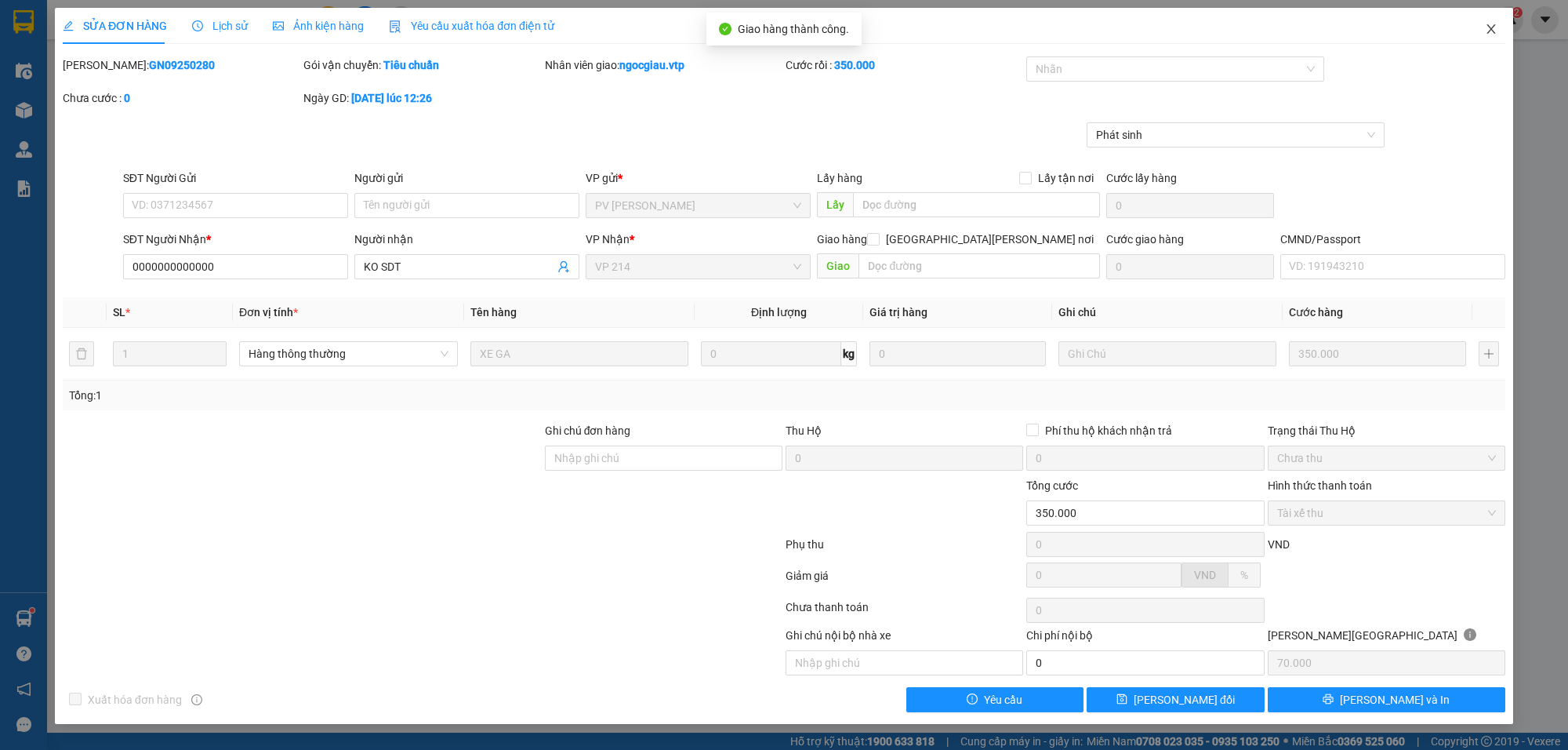
click at [1486, 20] on span "Close" at bounding box center [1490, 29] width 44 height 44
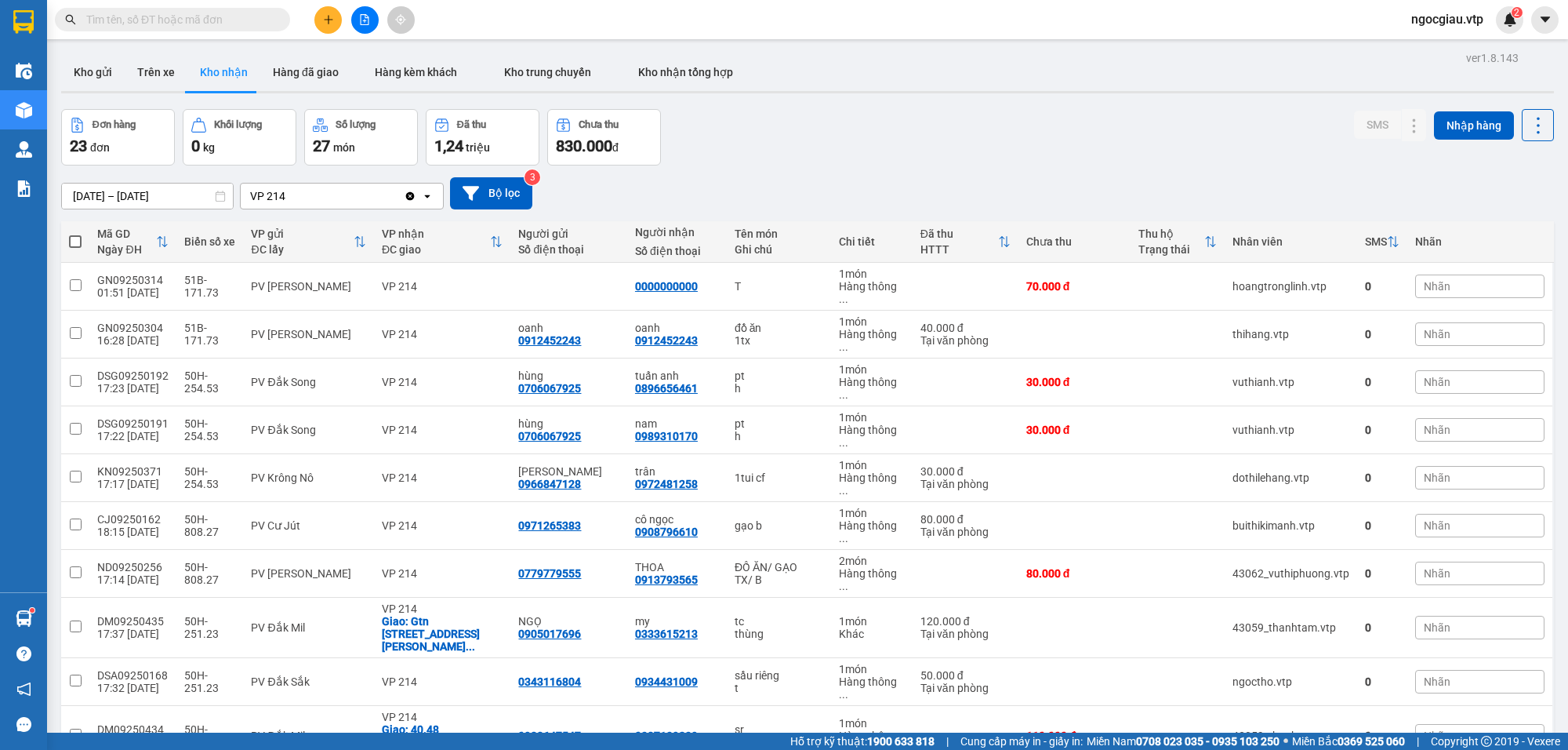
click at [173, 17] on input "text" at bounding box center [179, 20] width 185 height 18
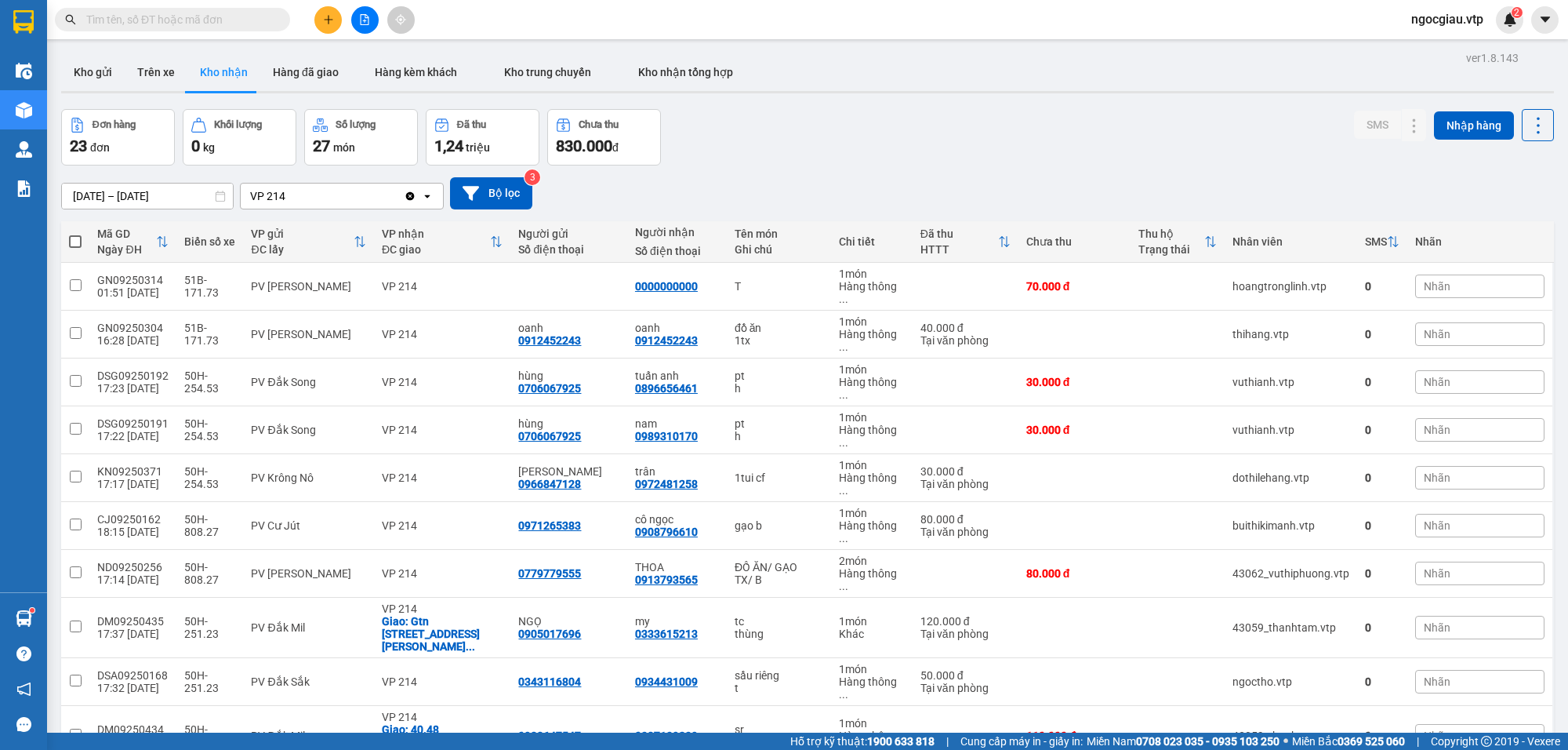
click at [173, 17] on input "text" at bounding box center [179, 20] width 185 height 18
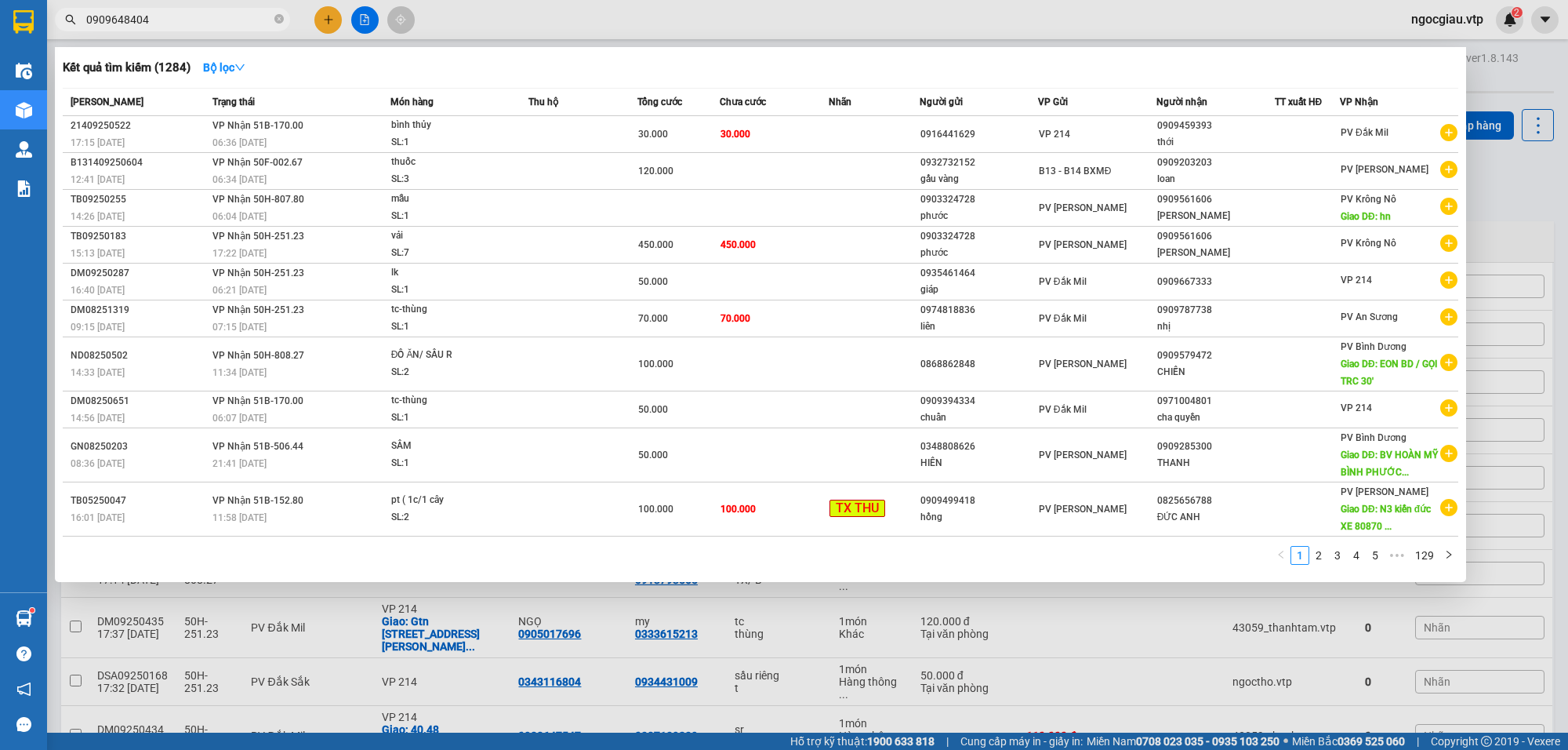
type input "0909648404"
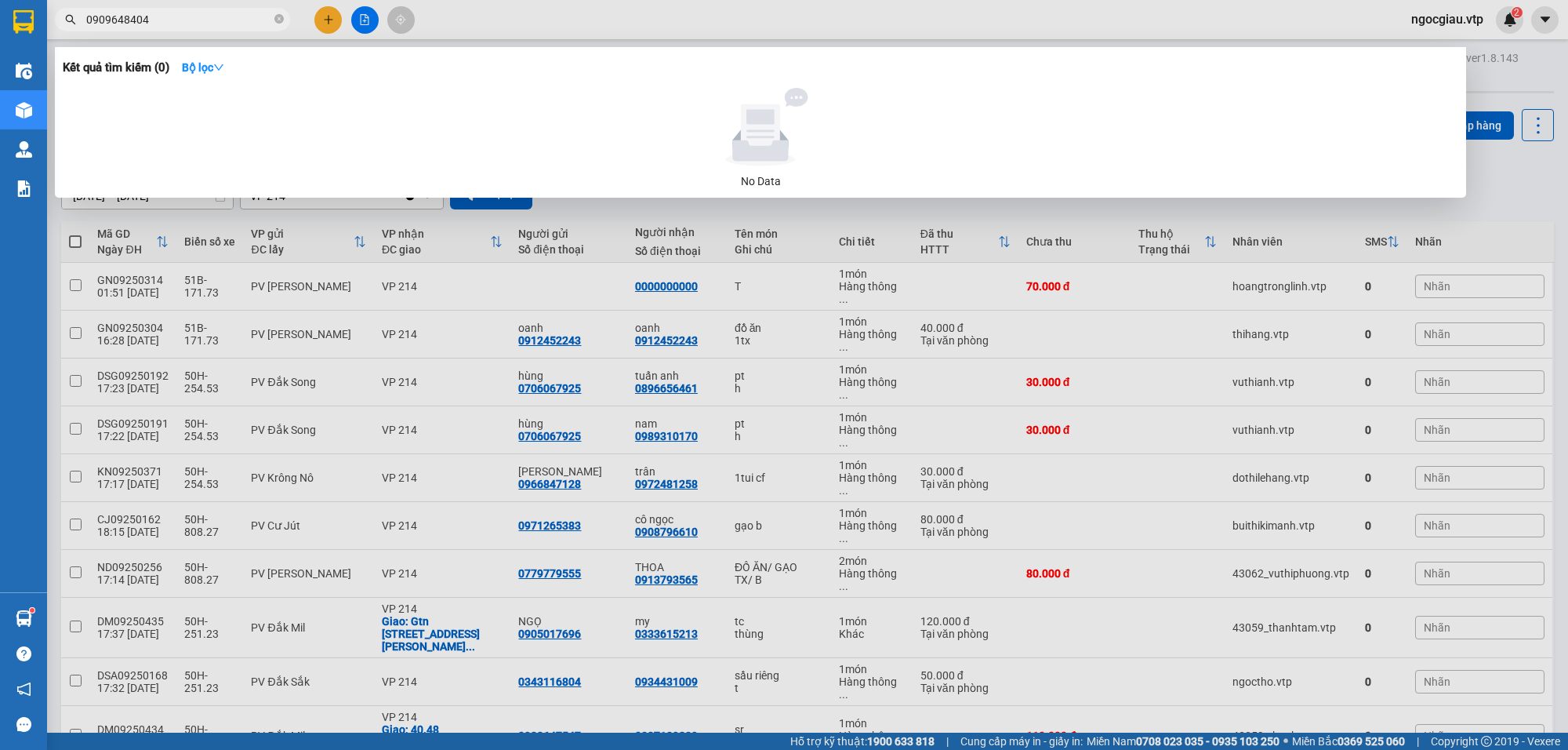
drag, startPoint x: 1122, startPoint y: 534, endPoint x: 1116, endPoint y: 608, distance: 74.2
click at [1122, 546] on div at bounding box center [784, 375] width 1568 height 750
click at [189, 24] on input "0909648404" at bounding box center [179, 20] width 185 height 18
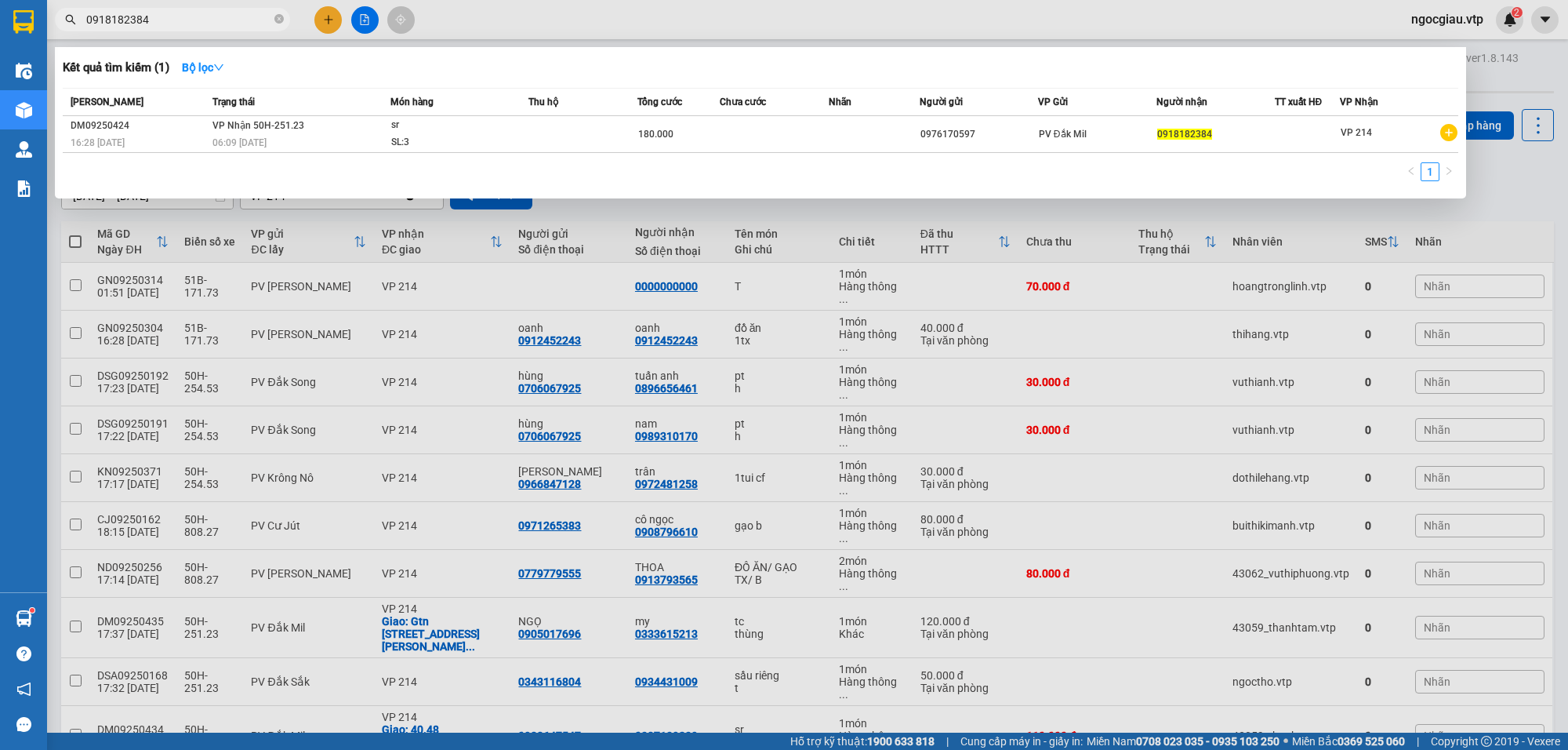
type input "0918182384"
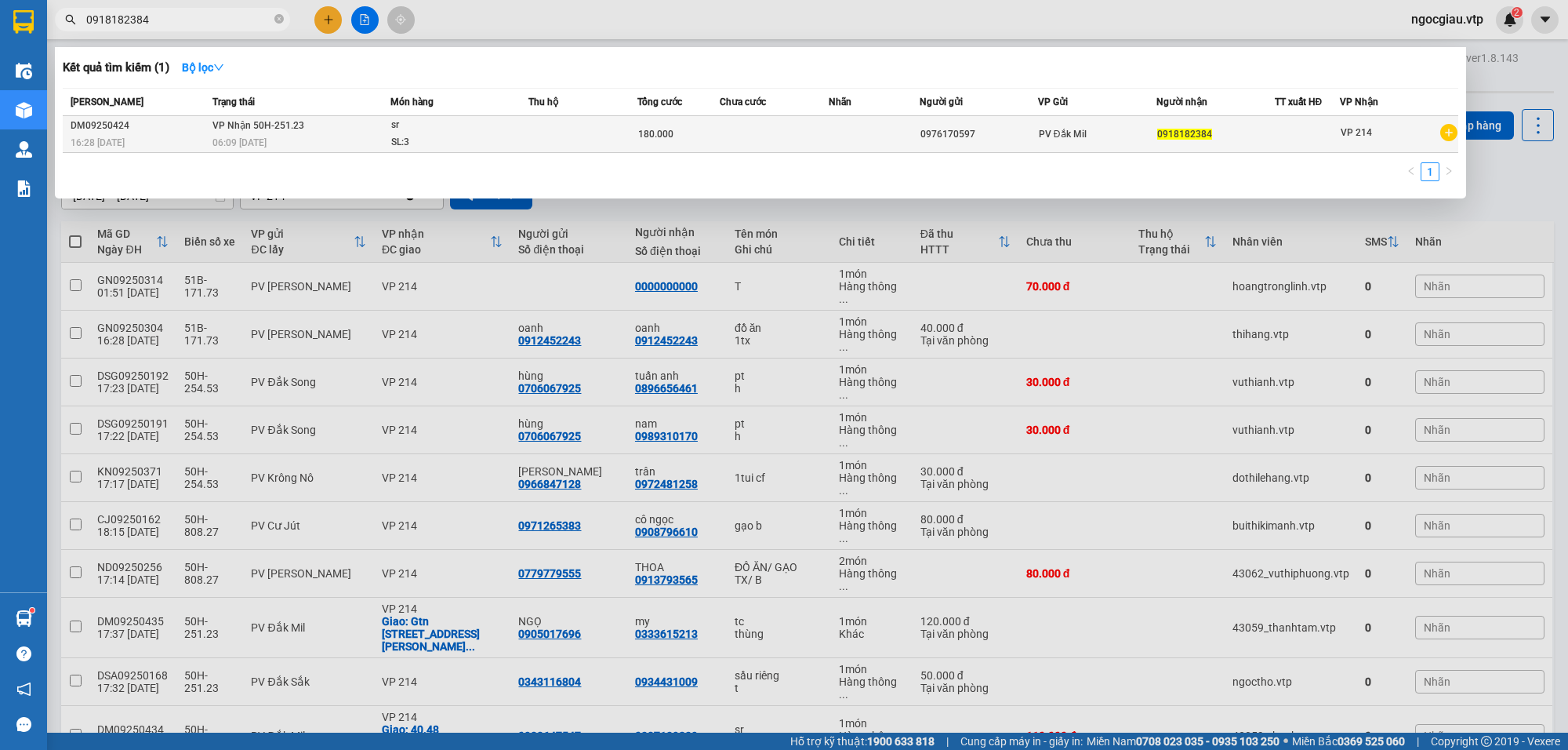
click at [784, 126] on td at bounding box center [774, 135] width 109 height 37
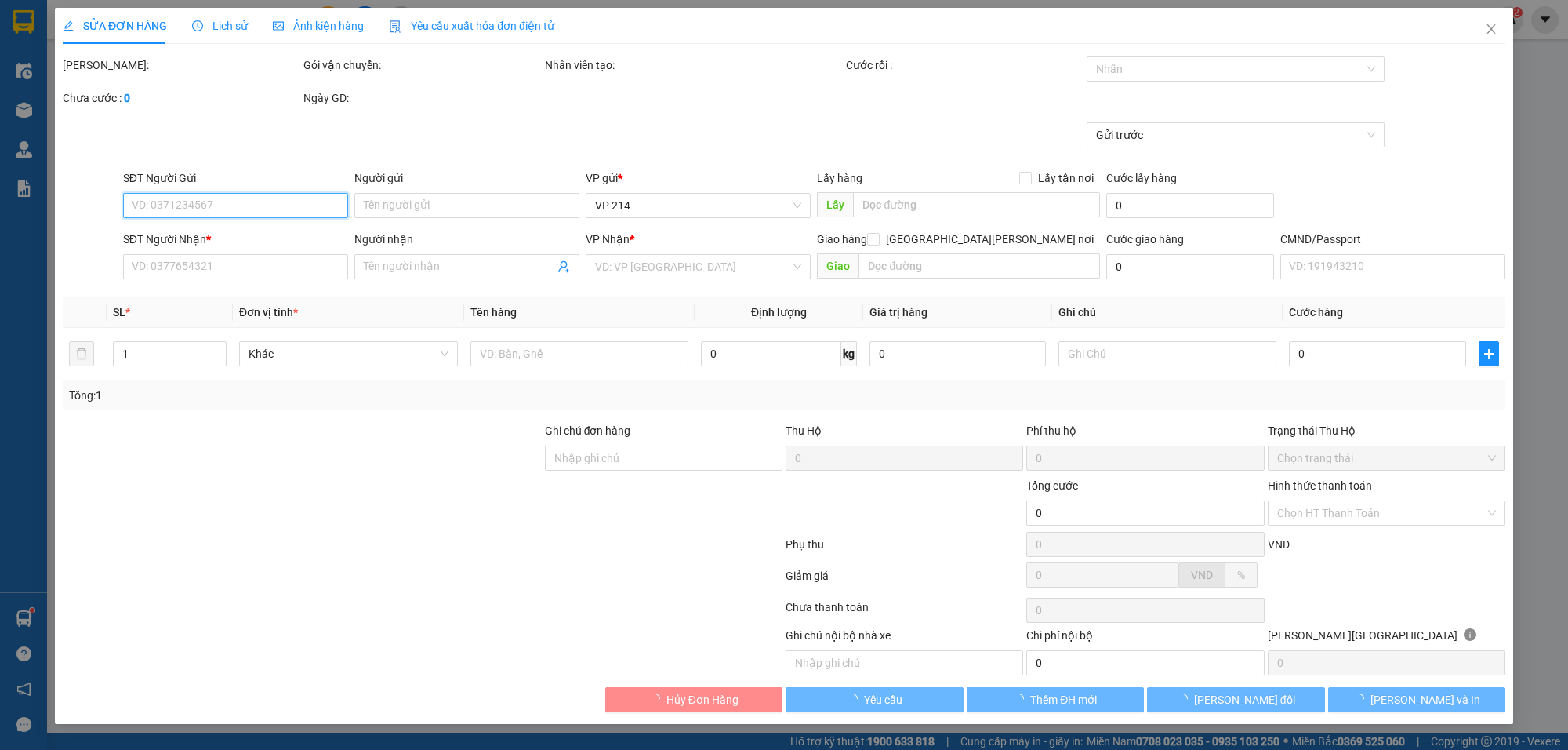
type input "9.000"
type input "0976170597"
type input "0918182384"
type input "180.000"
type input "0"
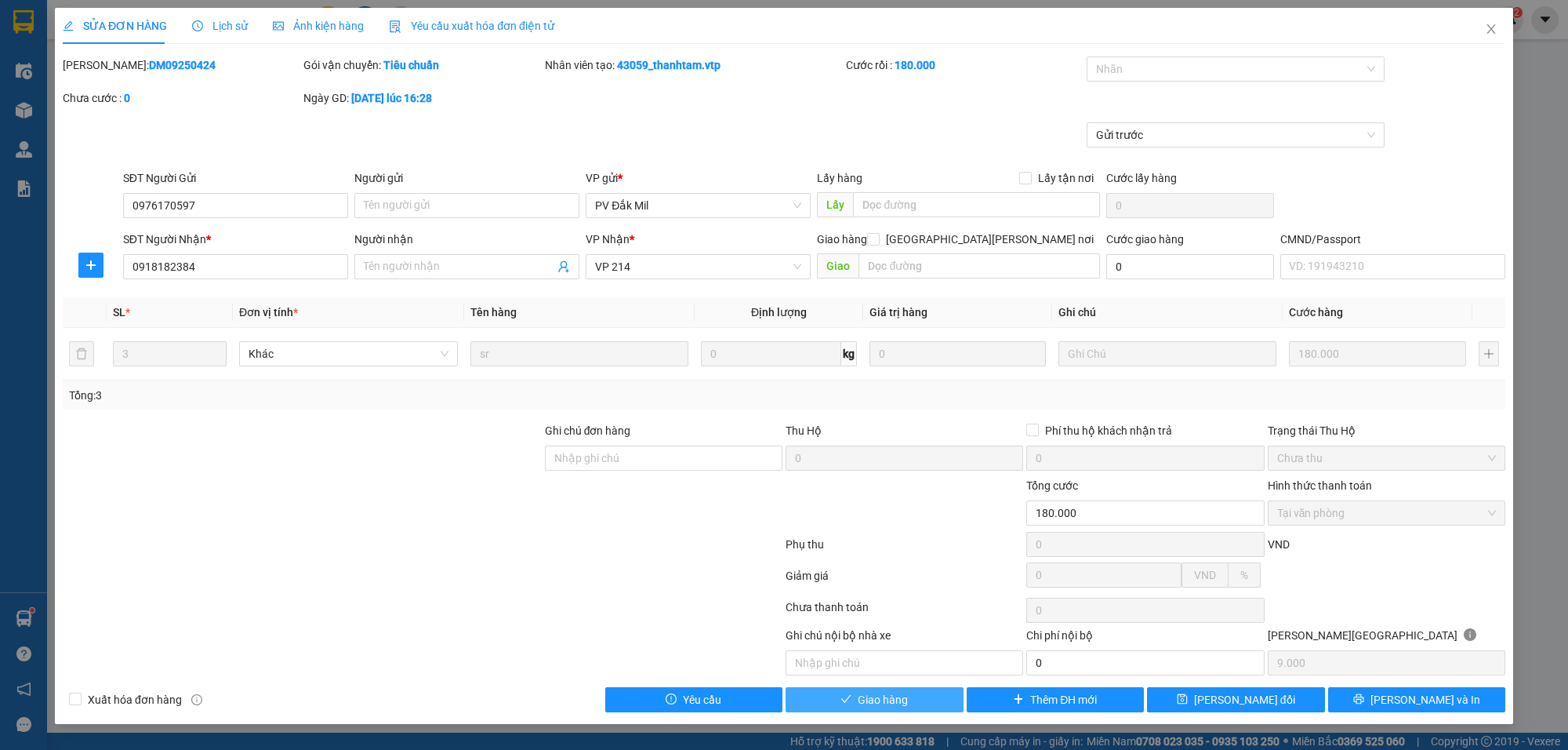
click at [931, 704] on button "Giao hàng" at bounding box center [874, 700] width 178 height 26
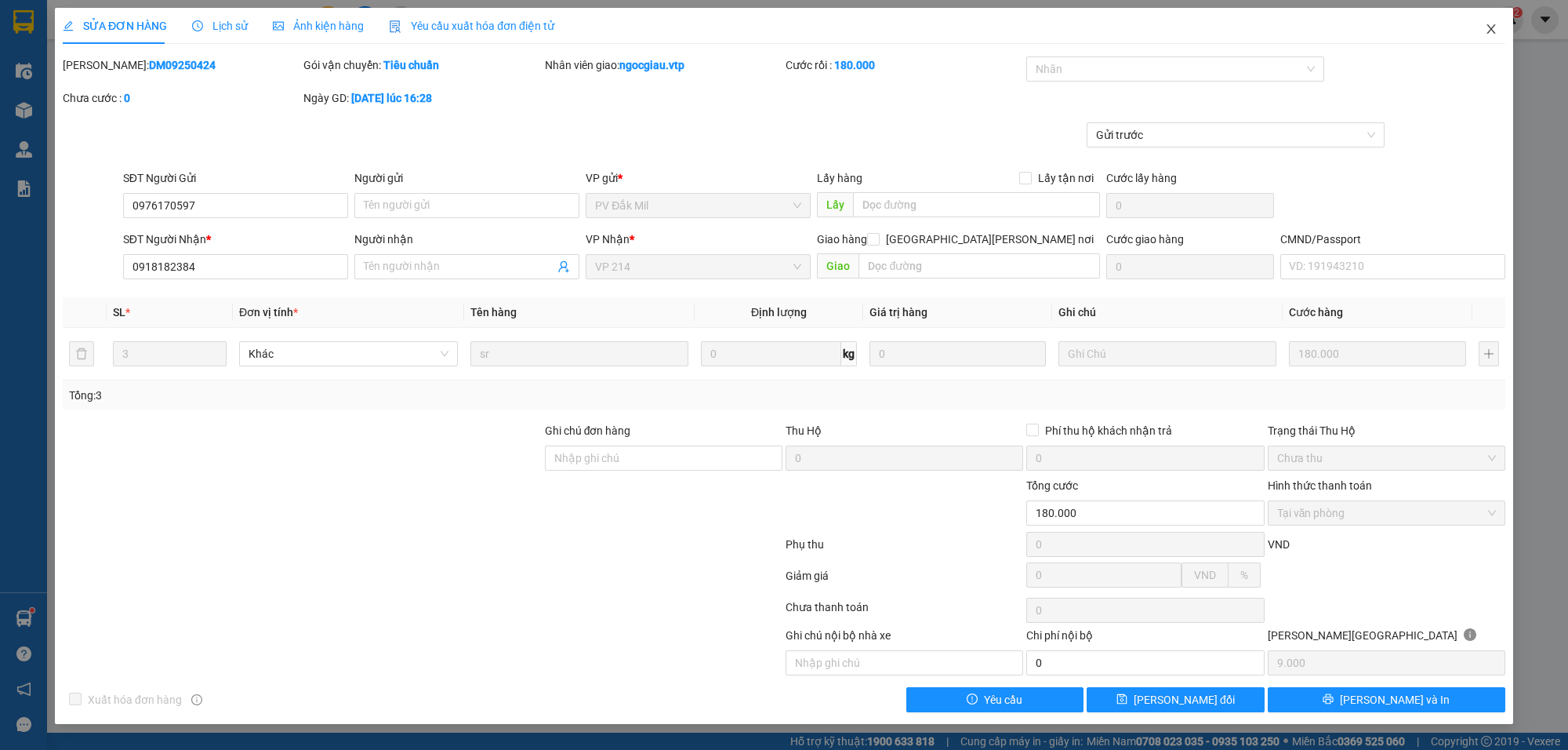
click at [1494, 29] on icon "close" at bounding box center [1490, 29] width 13 height 13
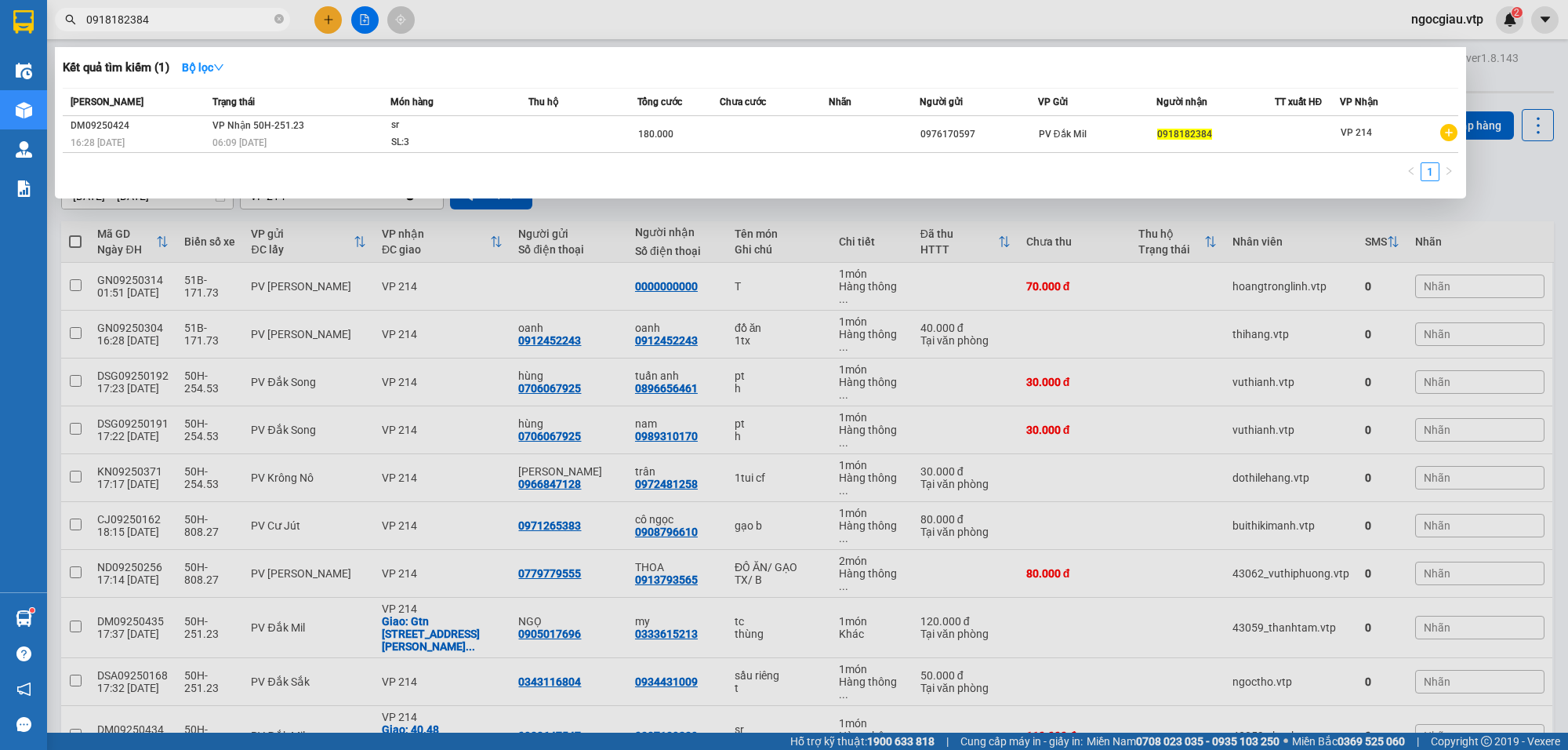
click at [189, 24] on input "0918182384" at bounding box center [179, 20] width 185 height 18
paste input "9172929"
type input "0919172929"
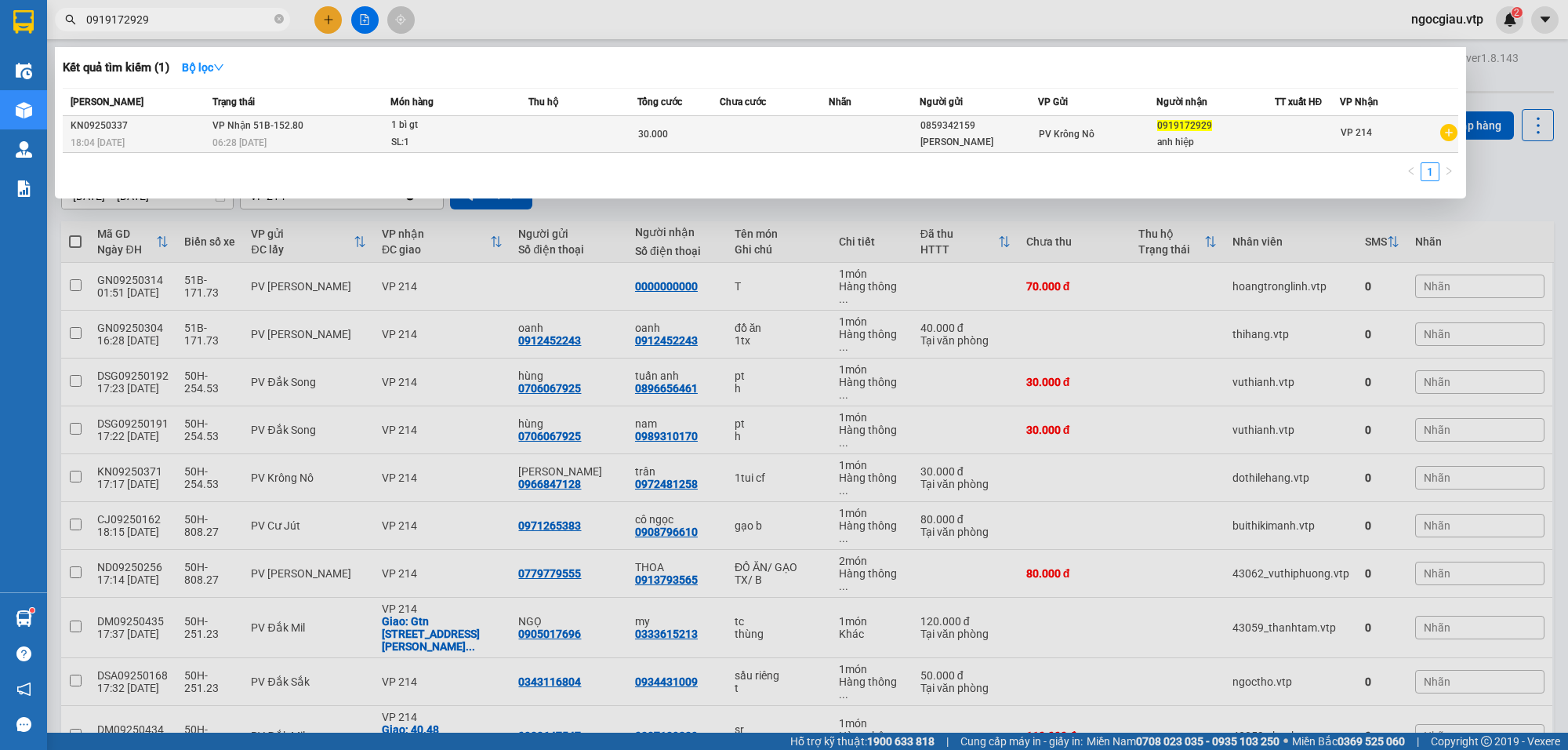
click at [440, 123] on div "1 bì gt" at bounding box center [450, 126] width 118 height 18
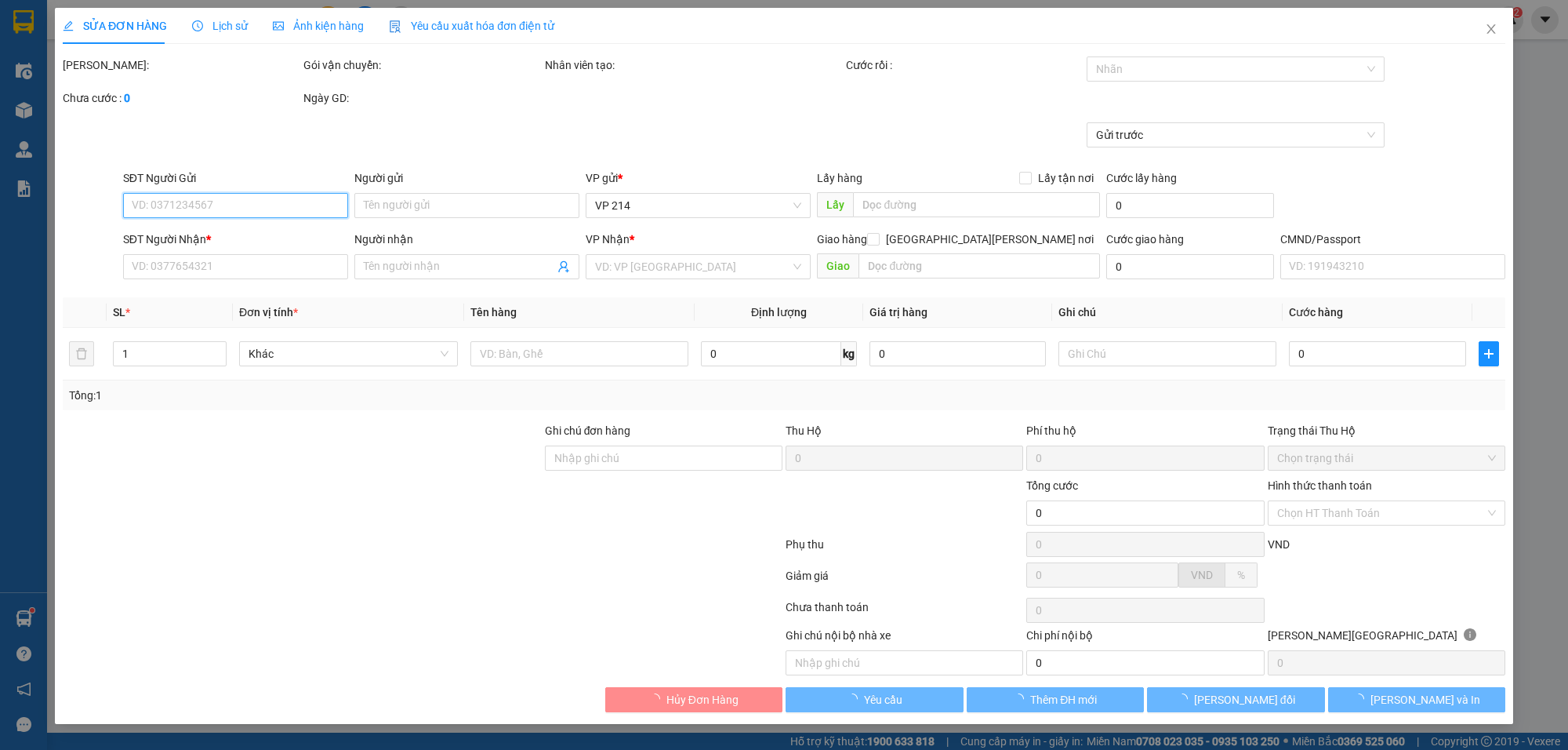
type input "1.500"
type input "0859342159"
type input "[PERSON_NAME]"
type input "0919172929"
type input "anh hiệp"
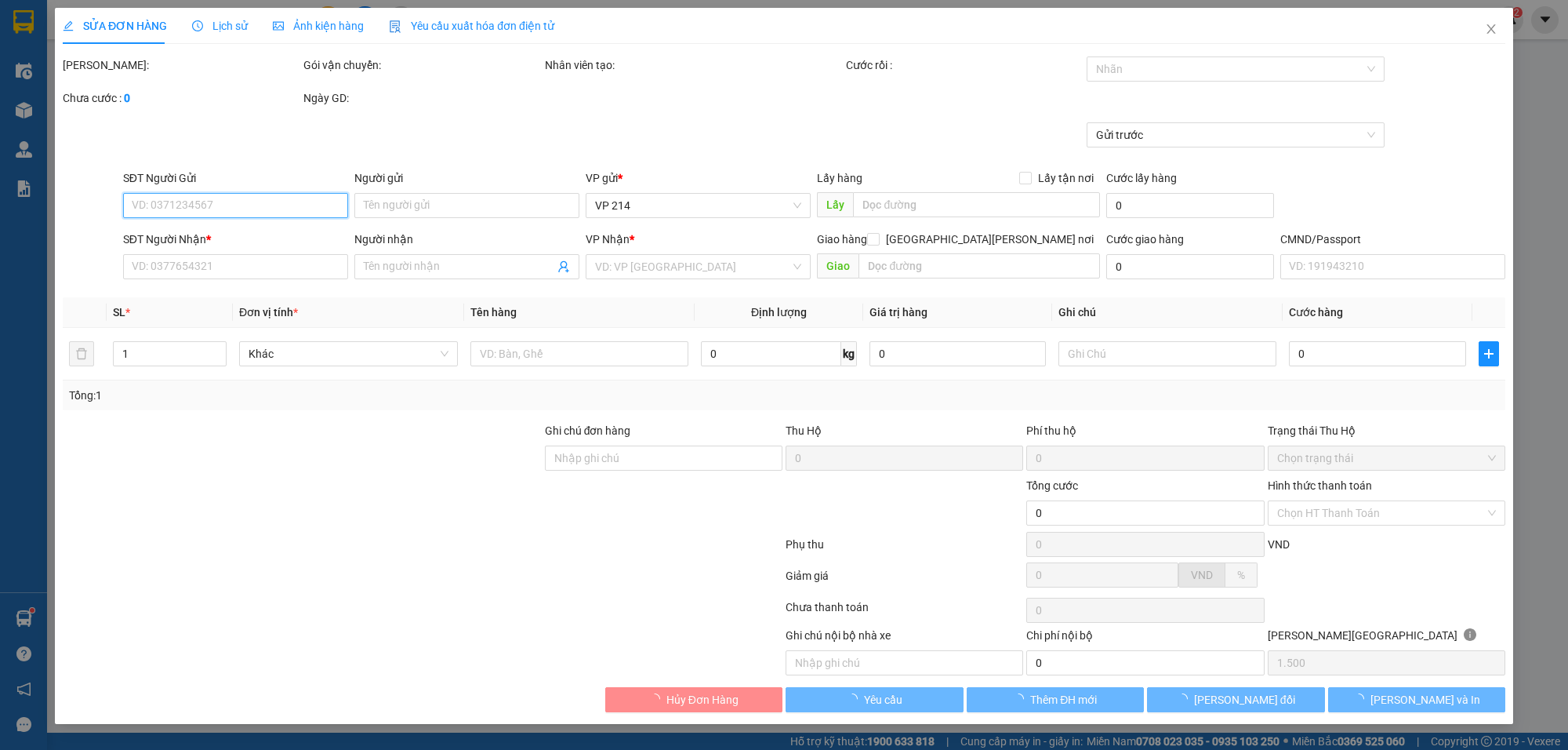
type input "30.000"
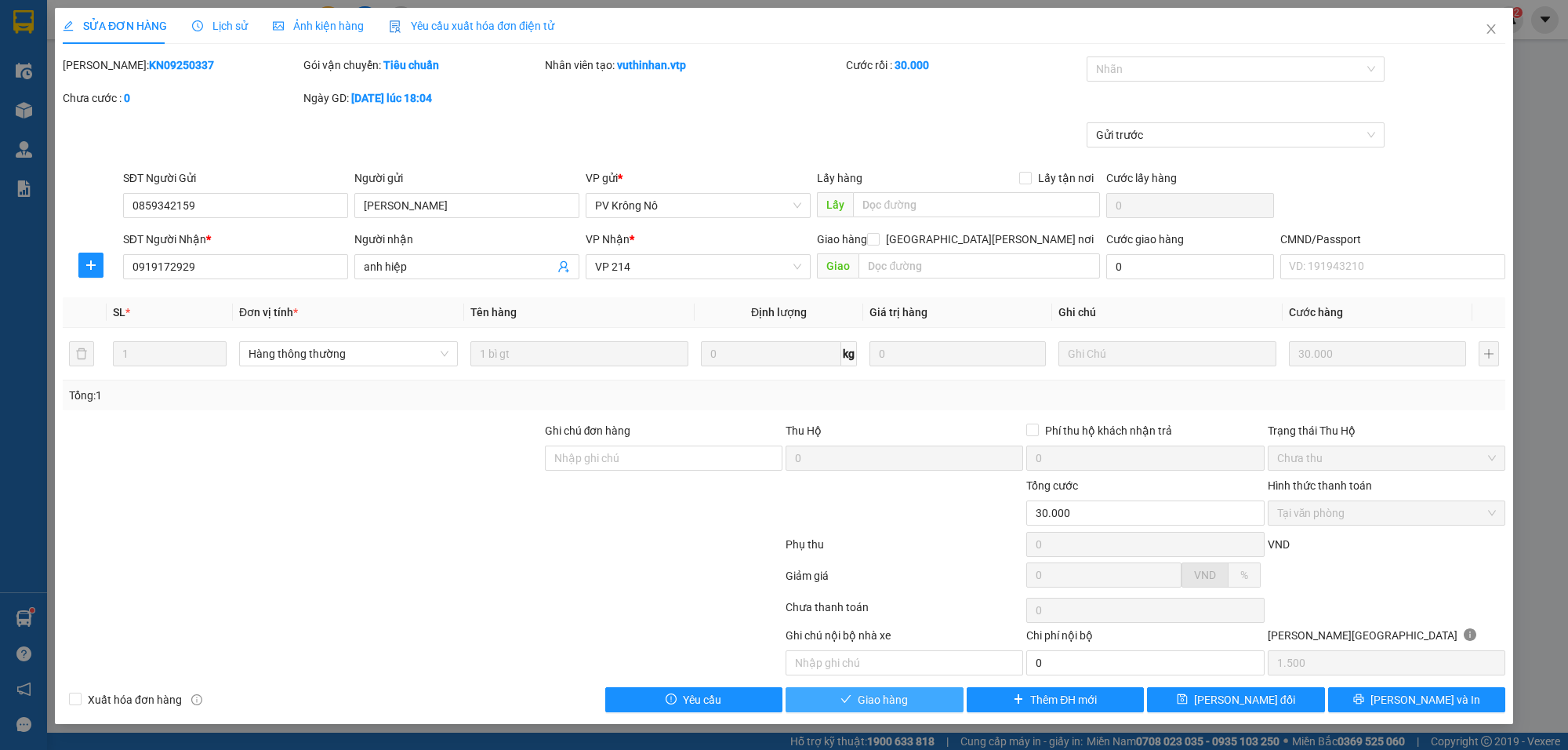
click at [876, 705] on span "Giao hàng" at bounding box center [882, 700] width 50 height 18
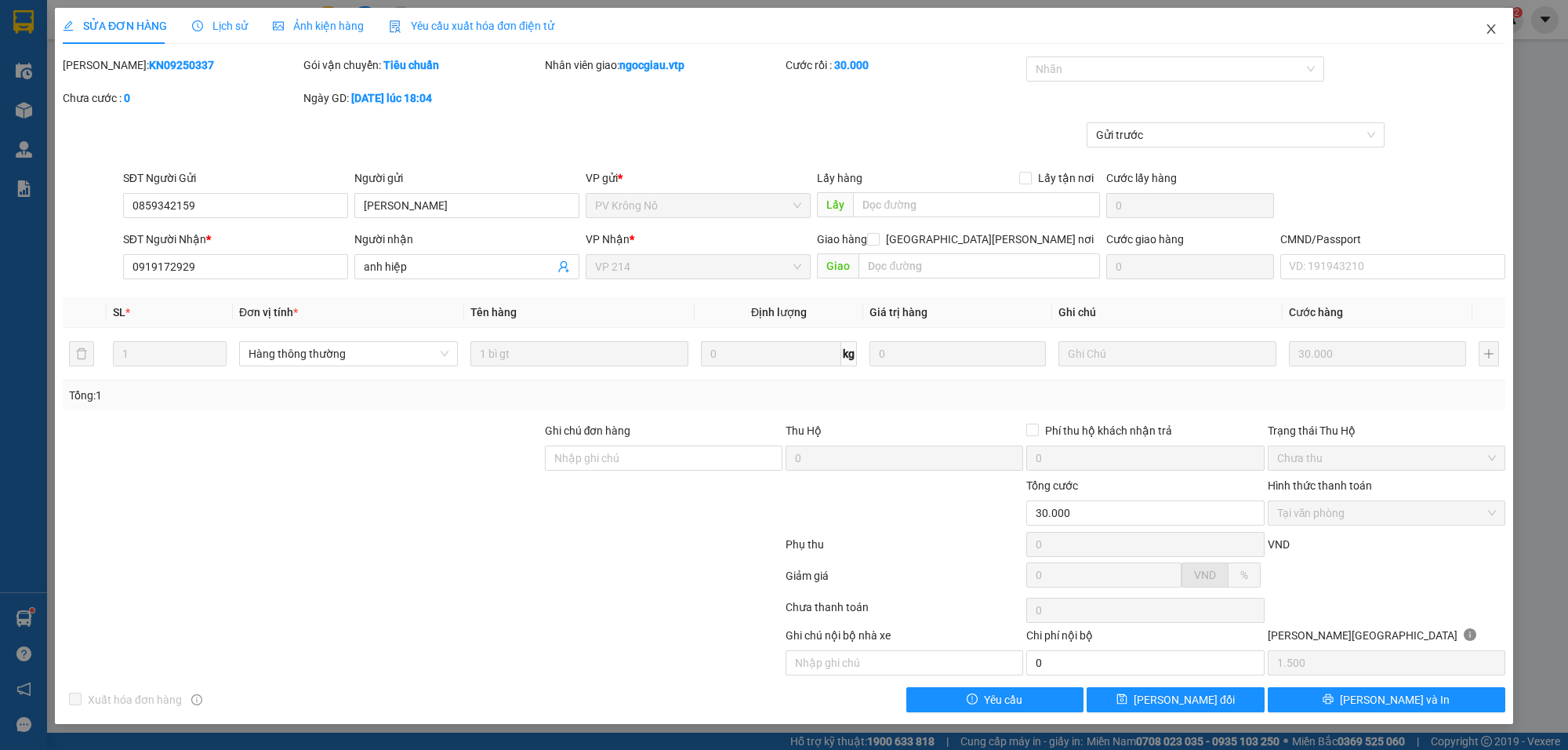
click at [1491, 26] on icon "close" at bounding box center [1490, 29] width 13 height 13
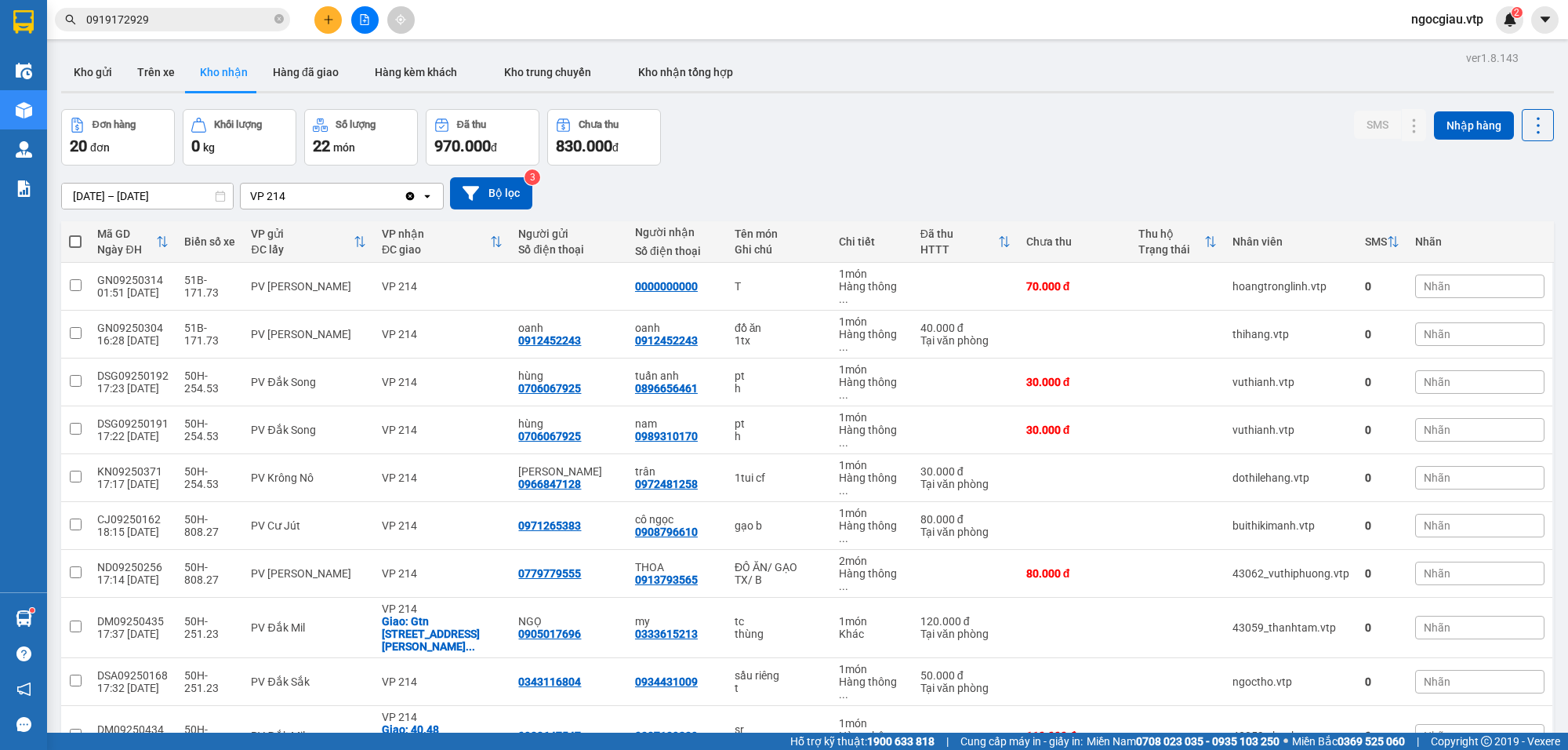
click at [161, 22] on input "0919172929" at bounding box center [179, 20] width 185 height 18
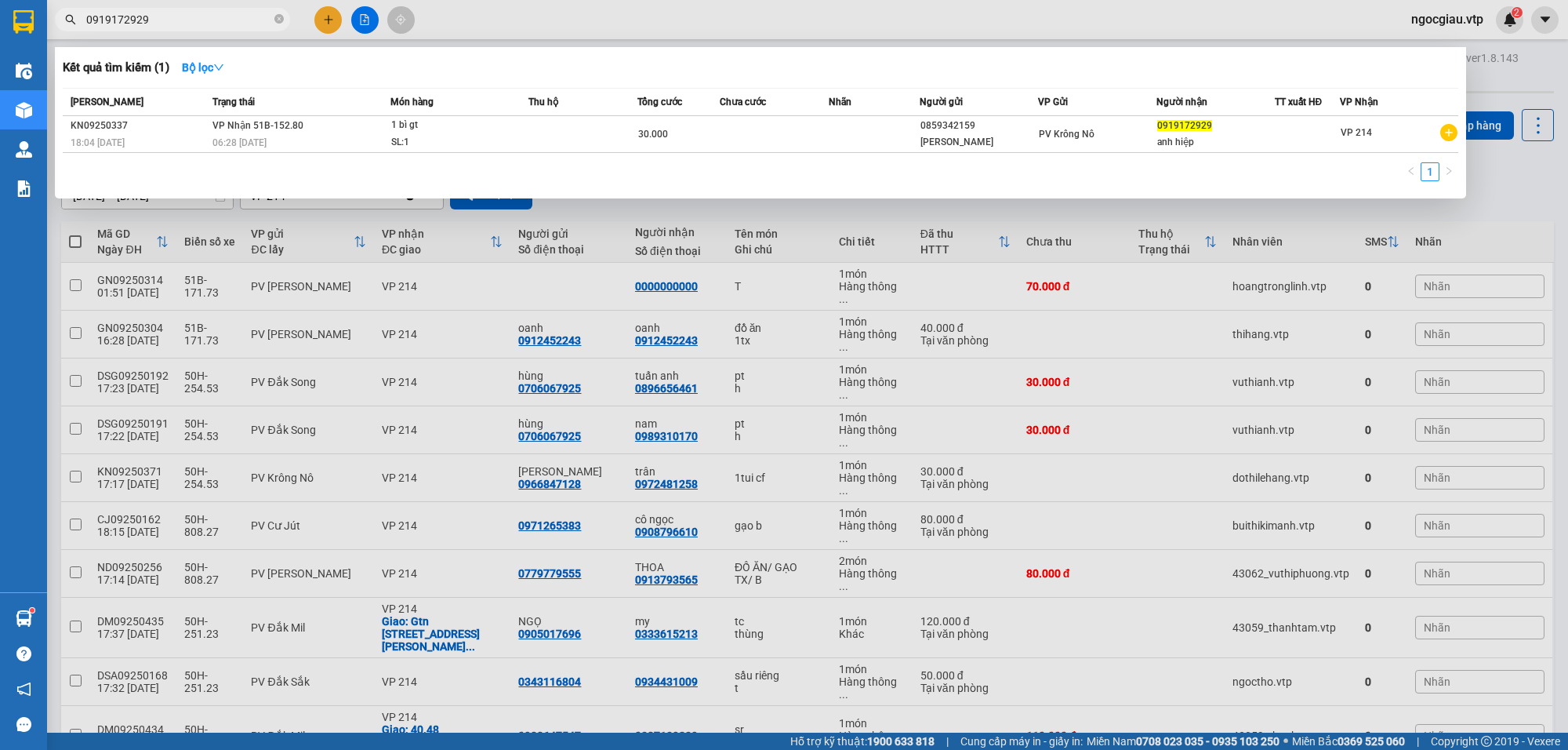
click at [161, 22] on input "0919172929" at bounding box center [179, 20] width 185 height 18
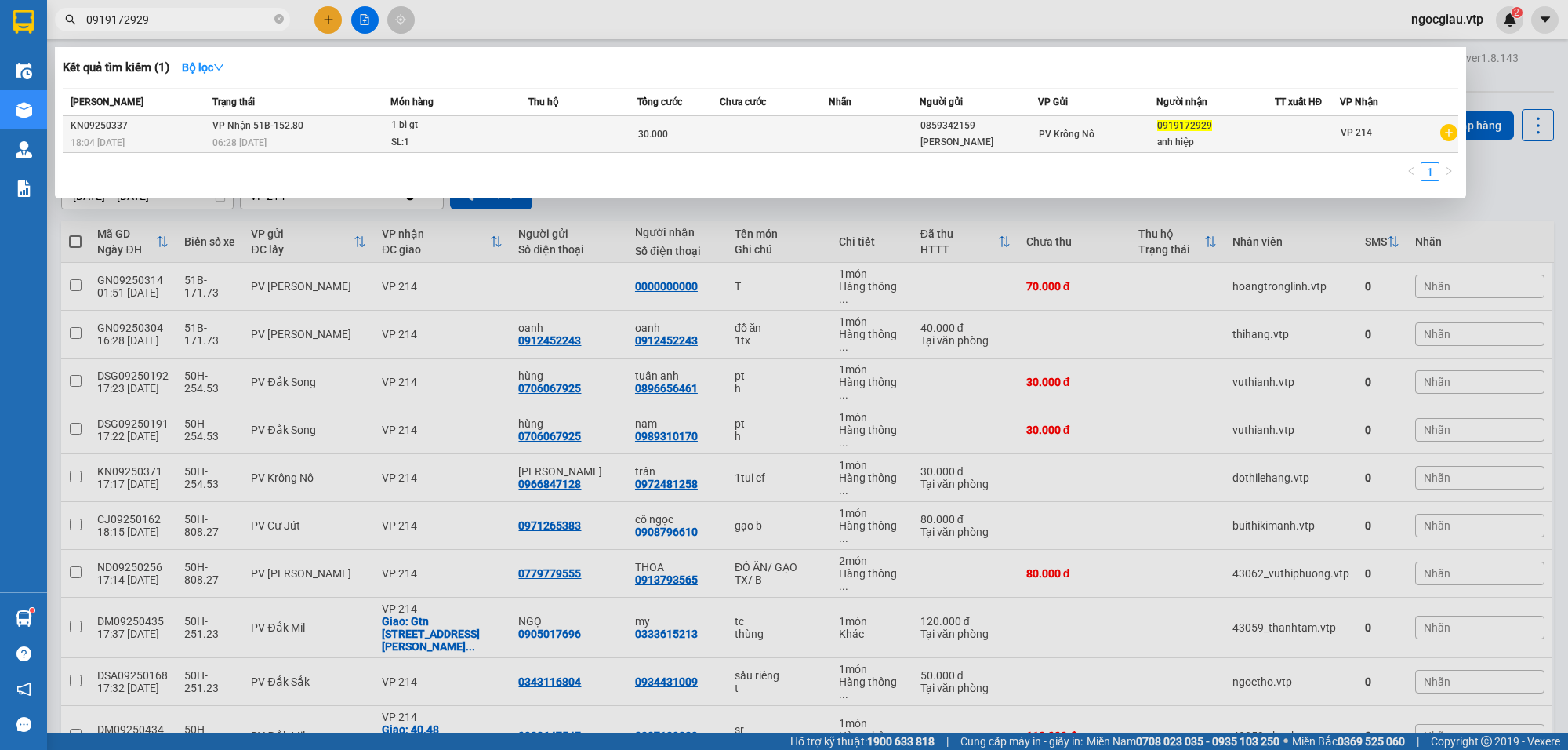
click at [534, 134] on td at bounding box center [583, 135] width 109 height 37
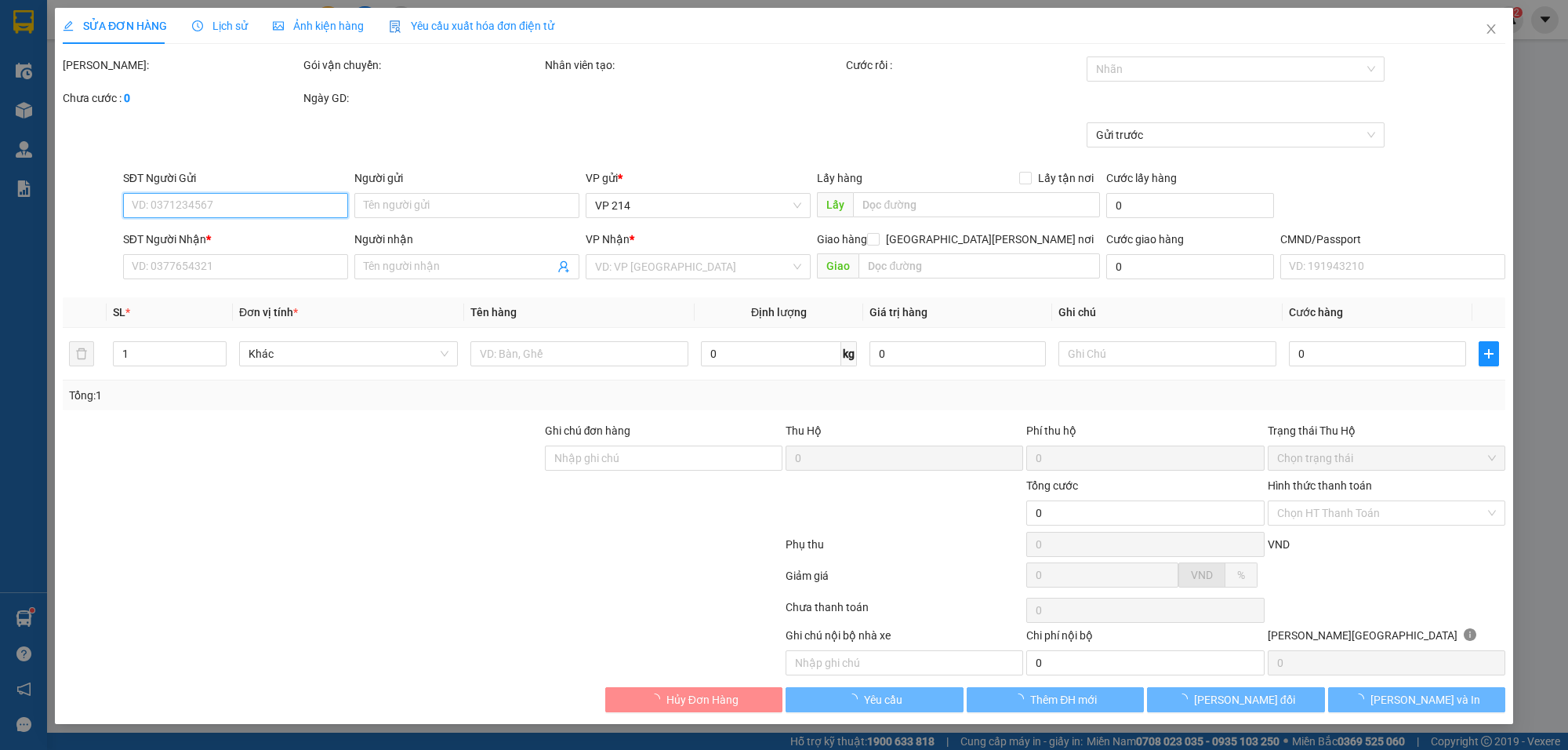
type input "0859342159"
type input "[PERSON_NAME]"
type input "0919172929"
type input "anh hiệp"
type input "30.000"
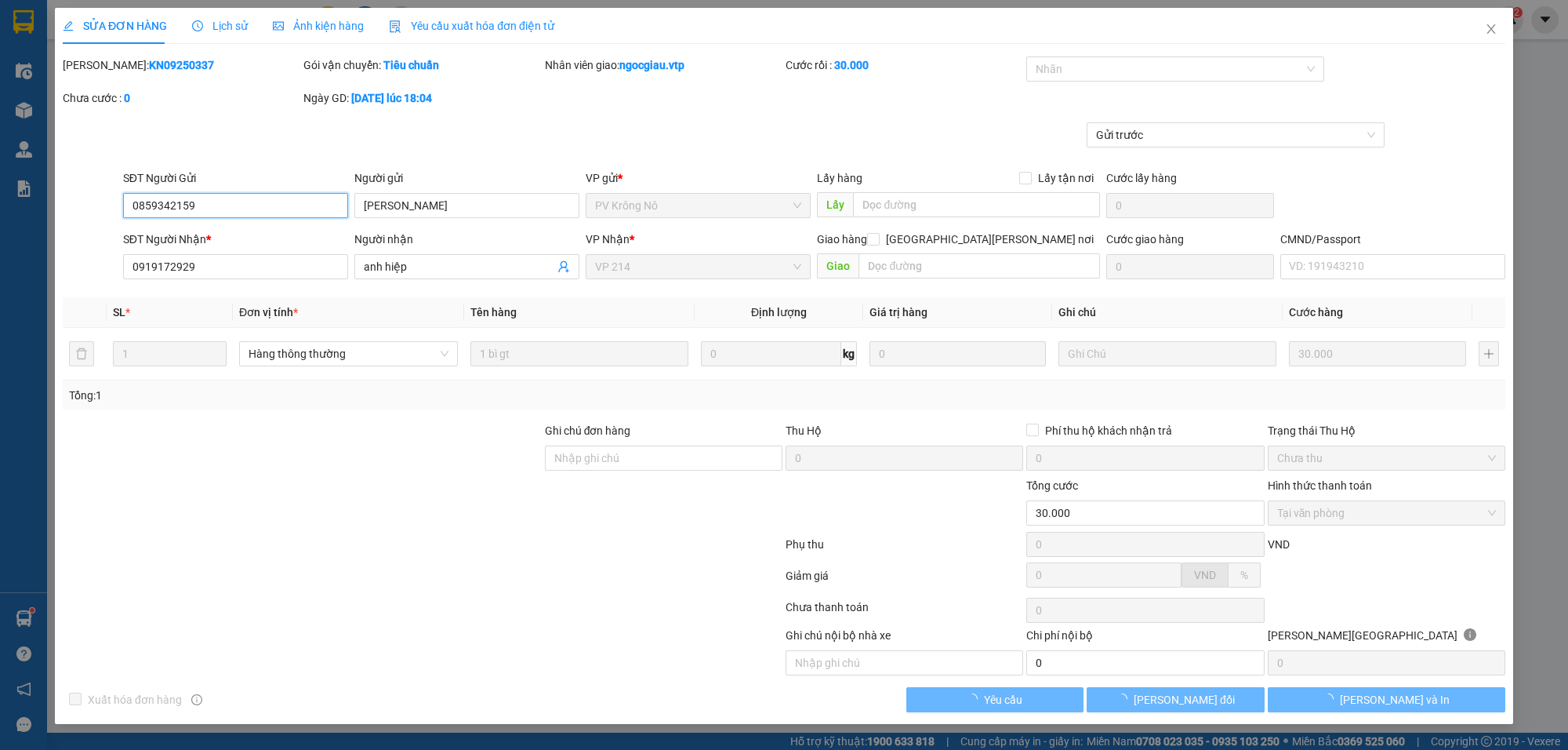
type input "1.500"
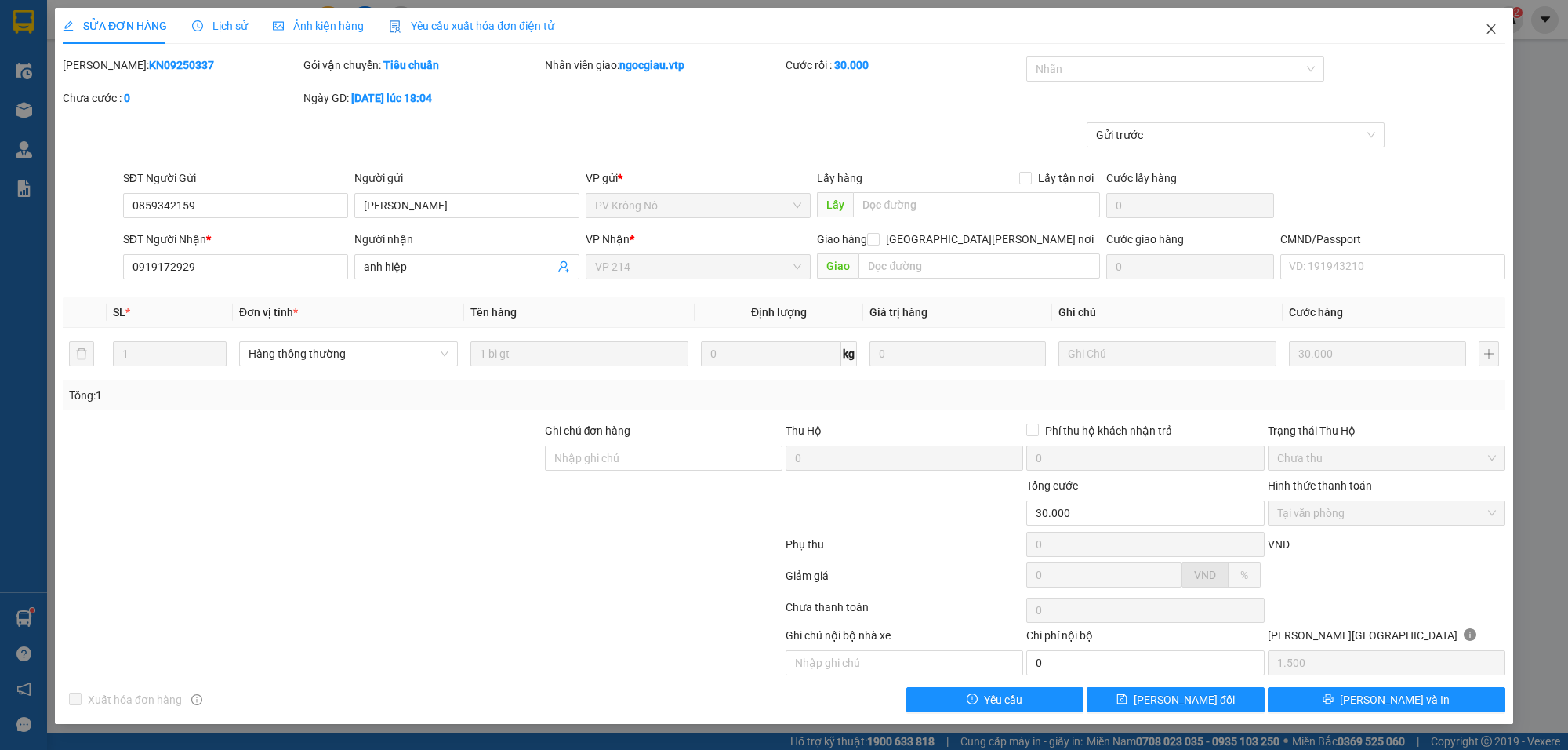
click at [1486, 25] on icon "close" at bounding box center [1490, 29] width 13 height 13
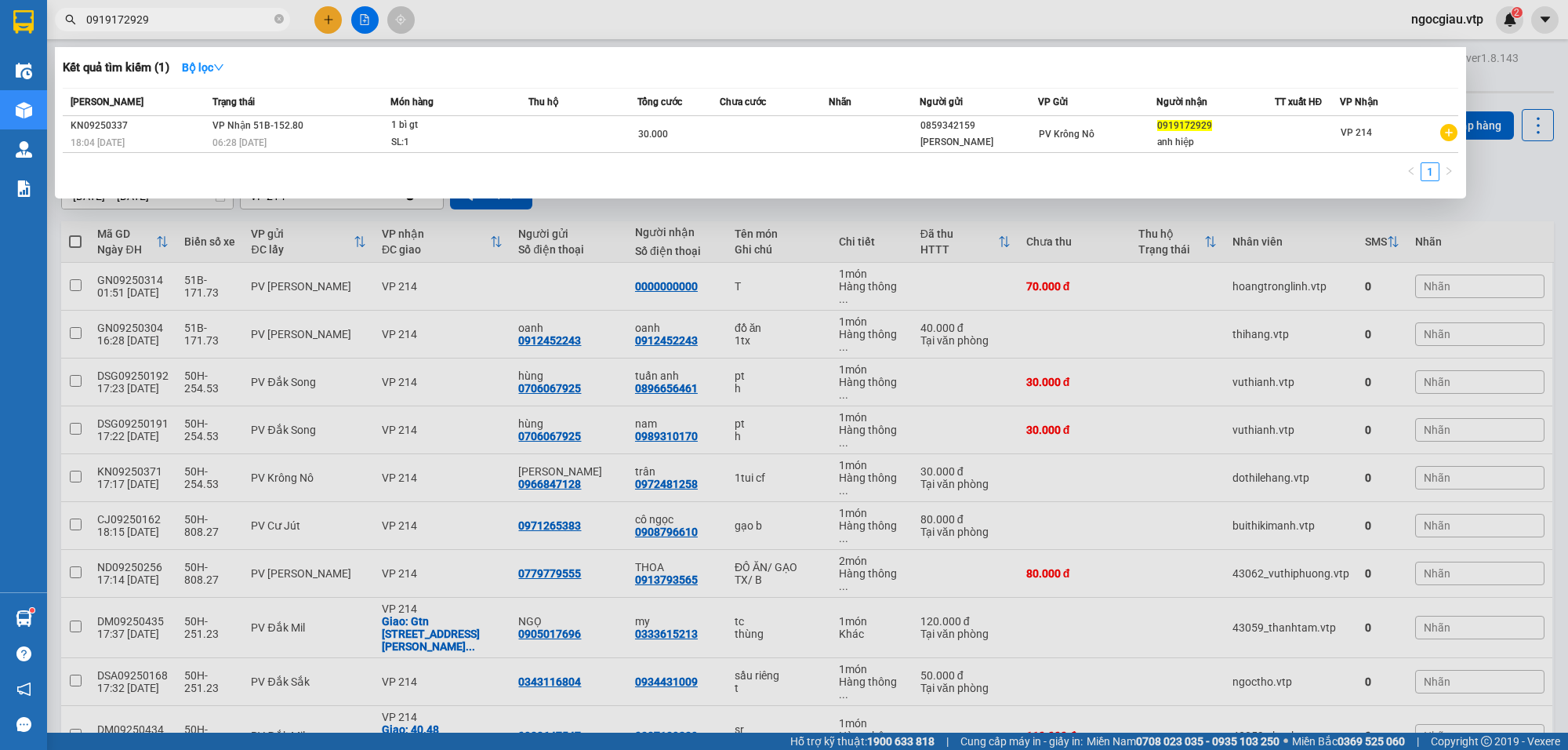
click at [157, 17] on input "0919172929" at bounding box center [179, 20] width 185 height 18
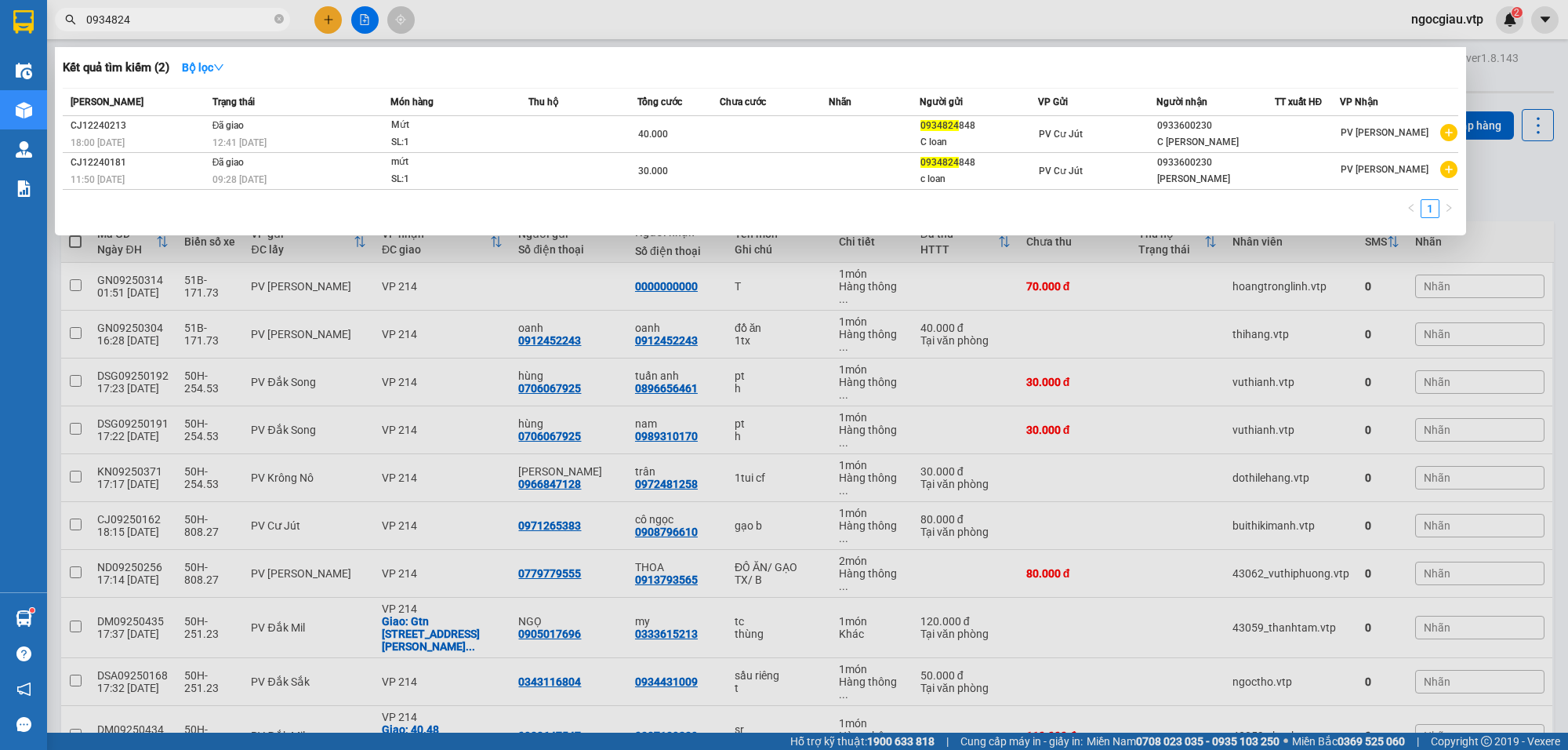
click at [203, 22] on input "0934824" at bounding box center [179, 20] width 185 height 18
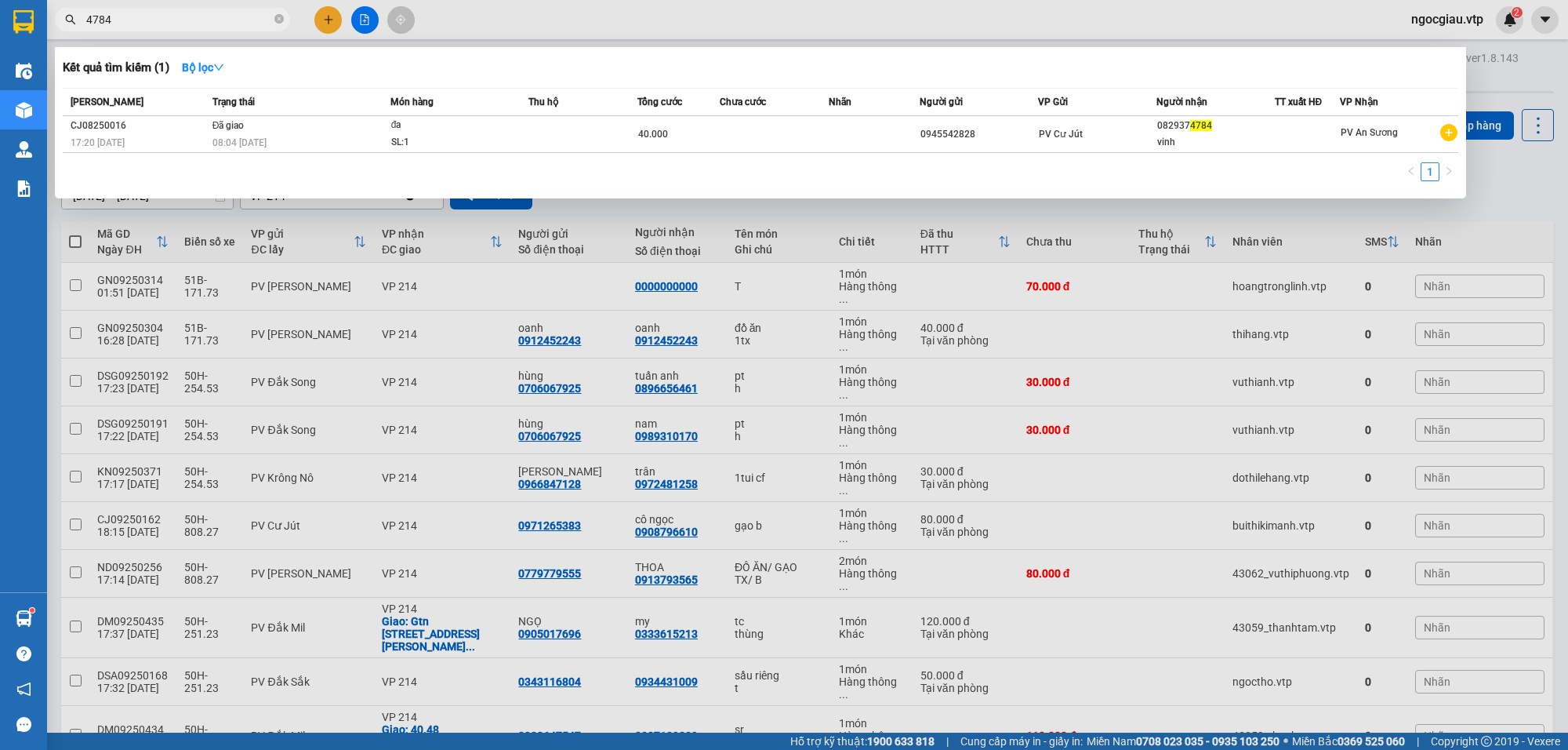
click at [203, 17] on input "4784" at bounding box center [179, 20] width 185 height 18
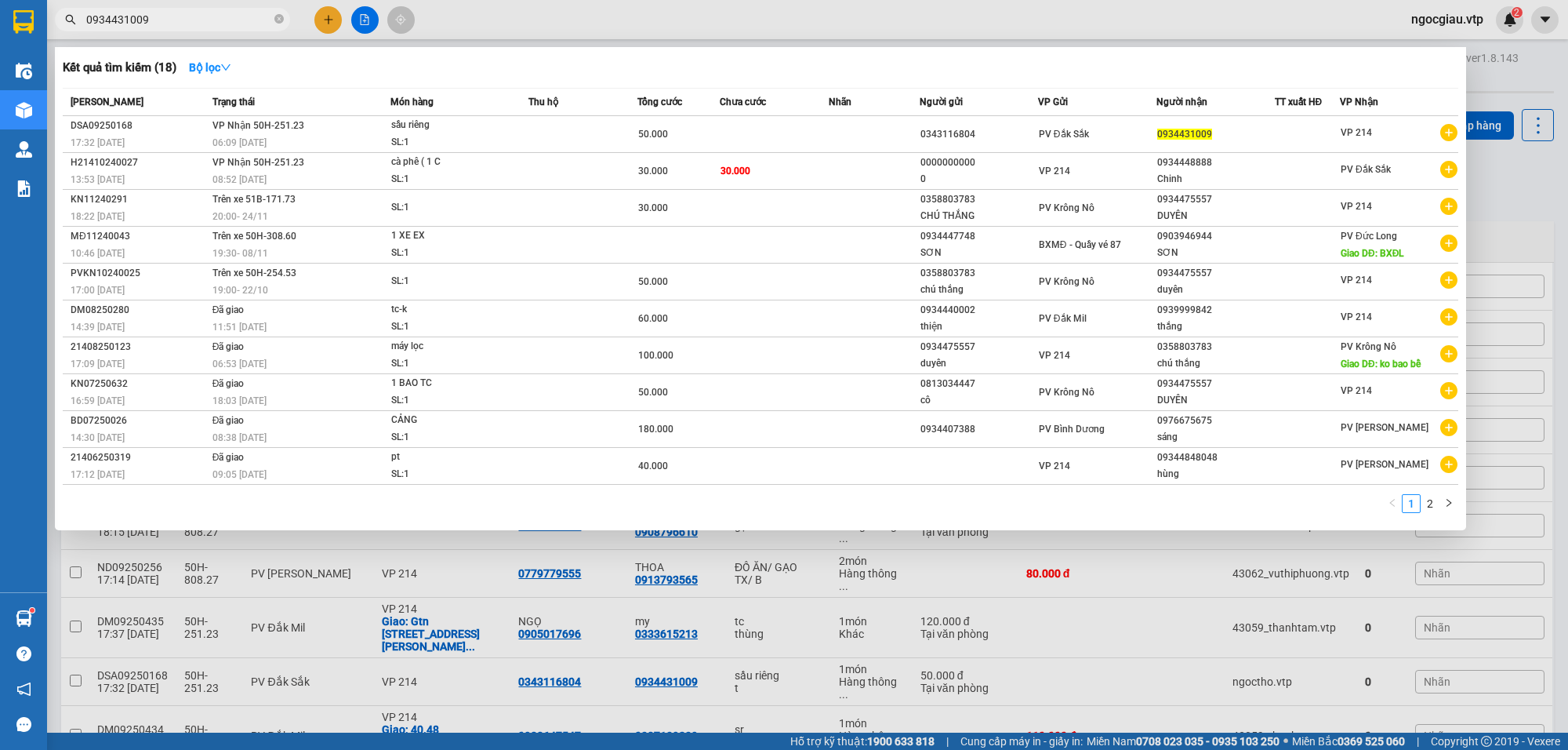
type input "0934431009"
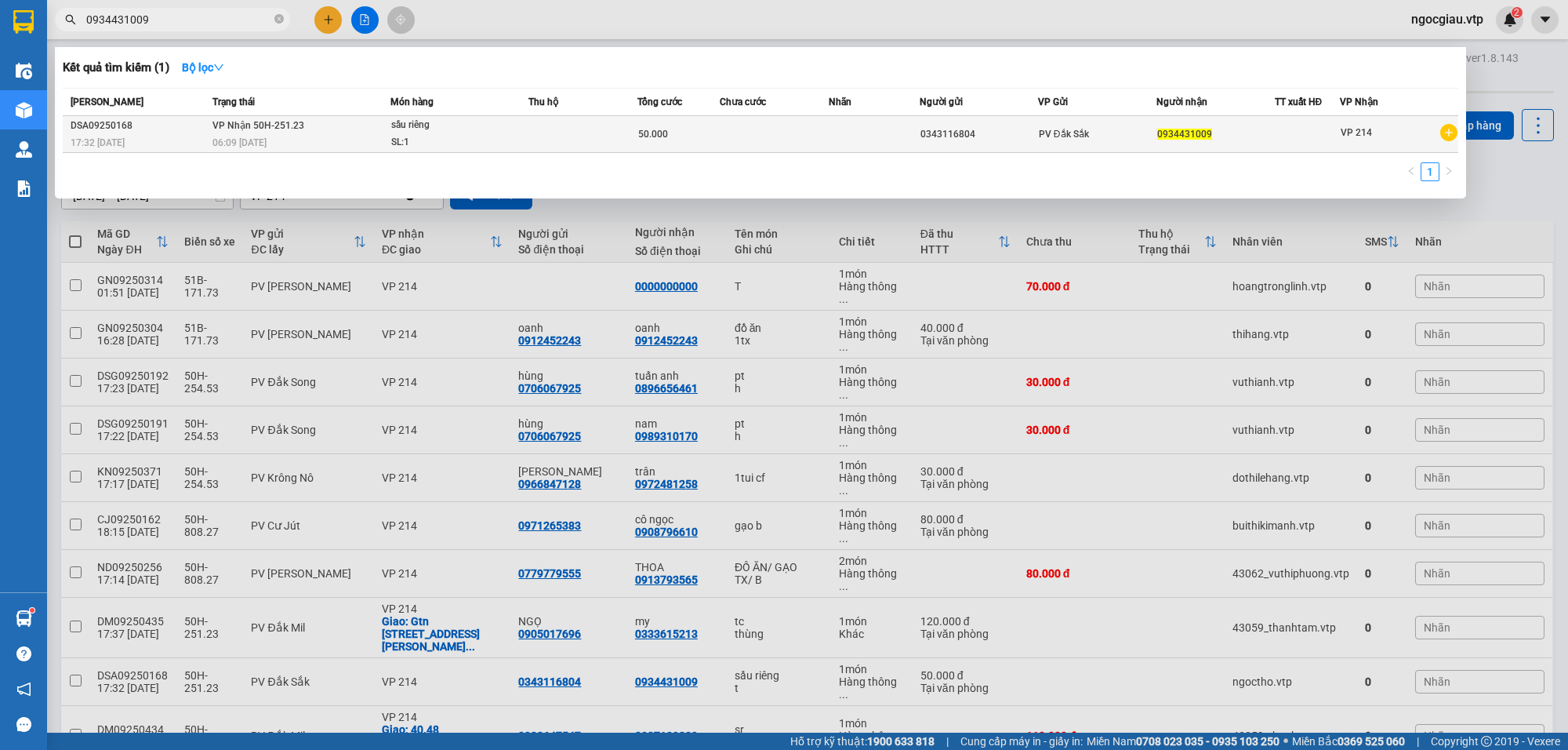
click at [756, 136] on td at bounding box center [774, 135] width 109 height 37
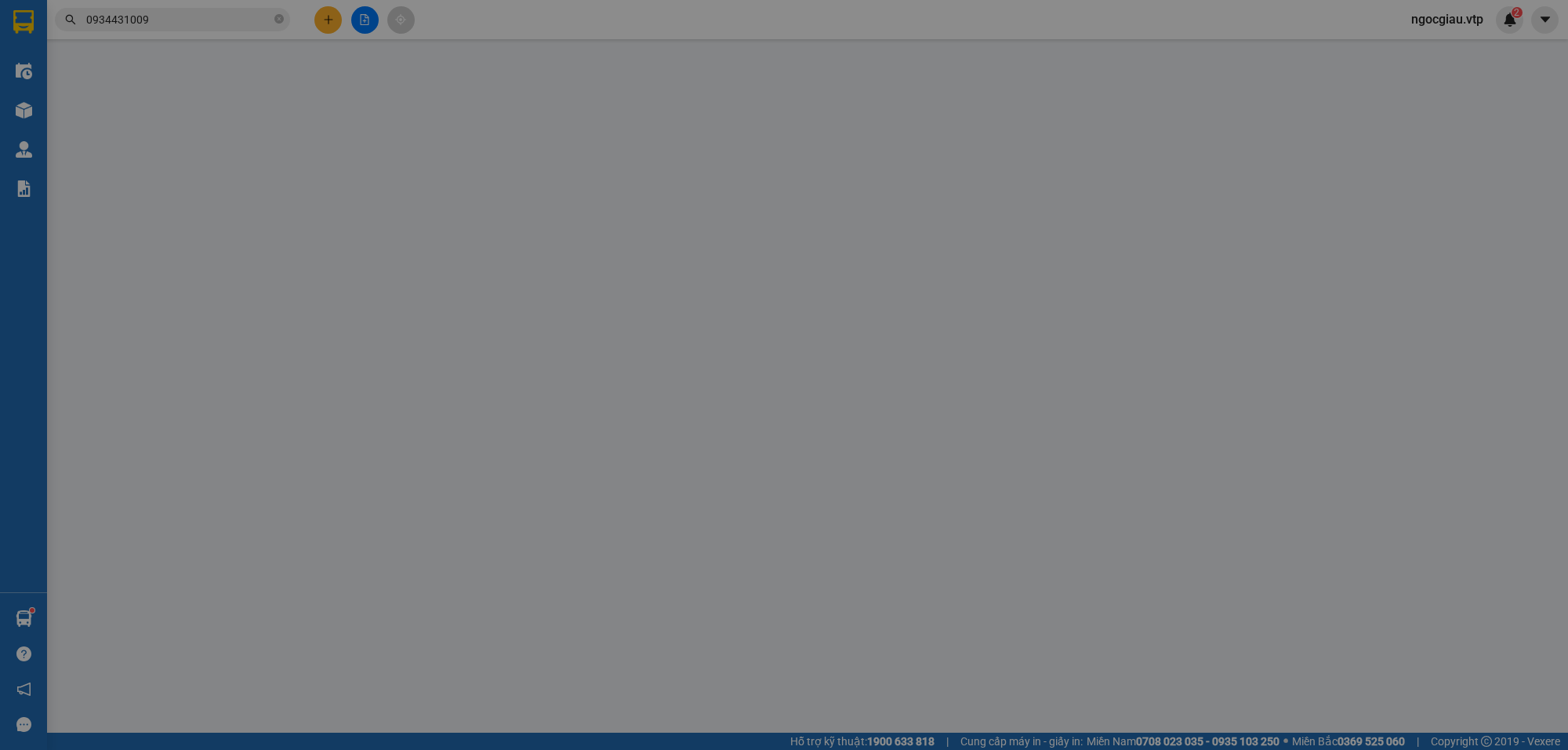
type input "2.500"
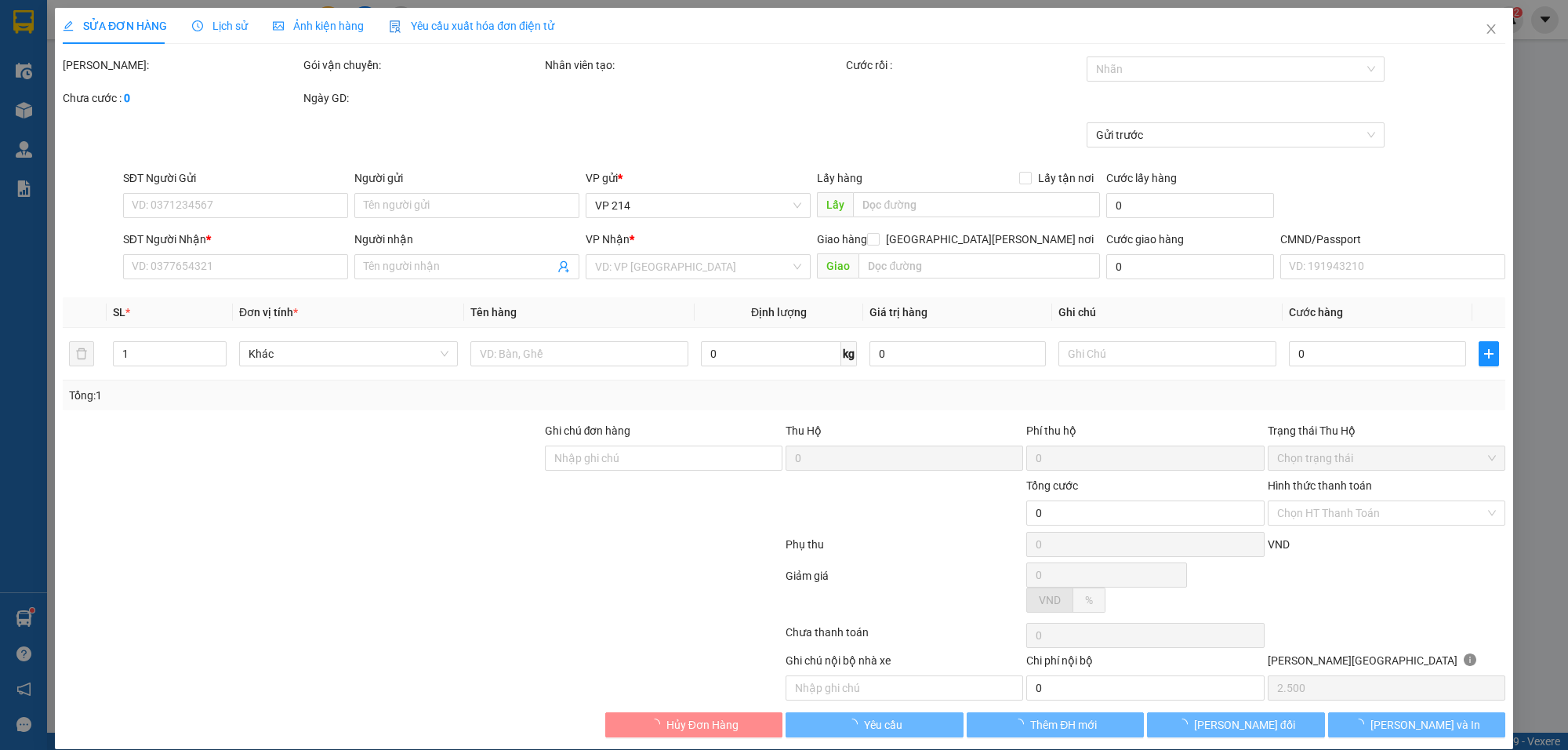
type input "0343116804"
type input "0934431009"
type input "50.000"
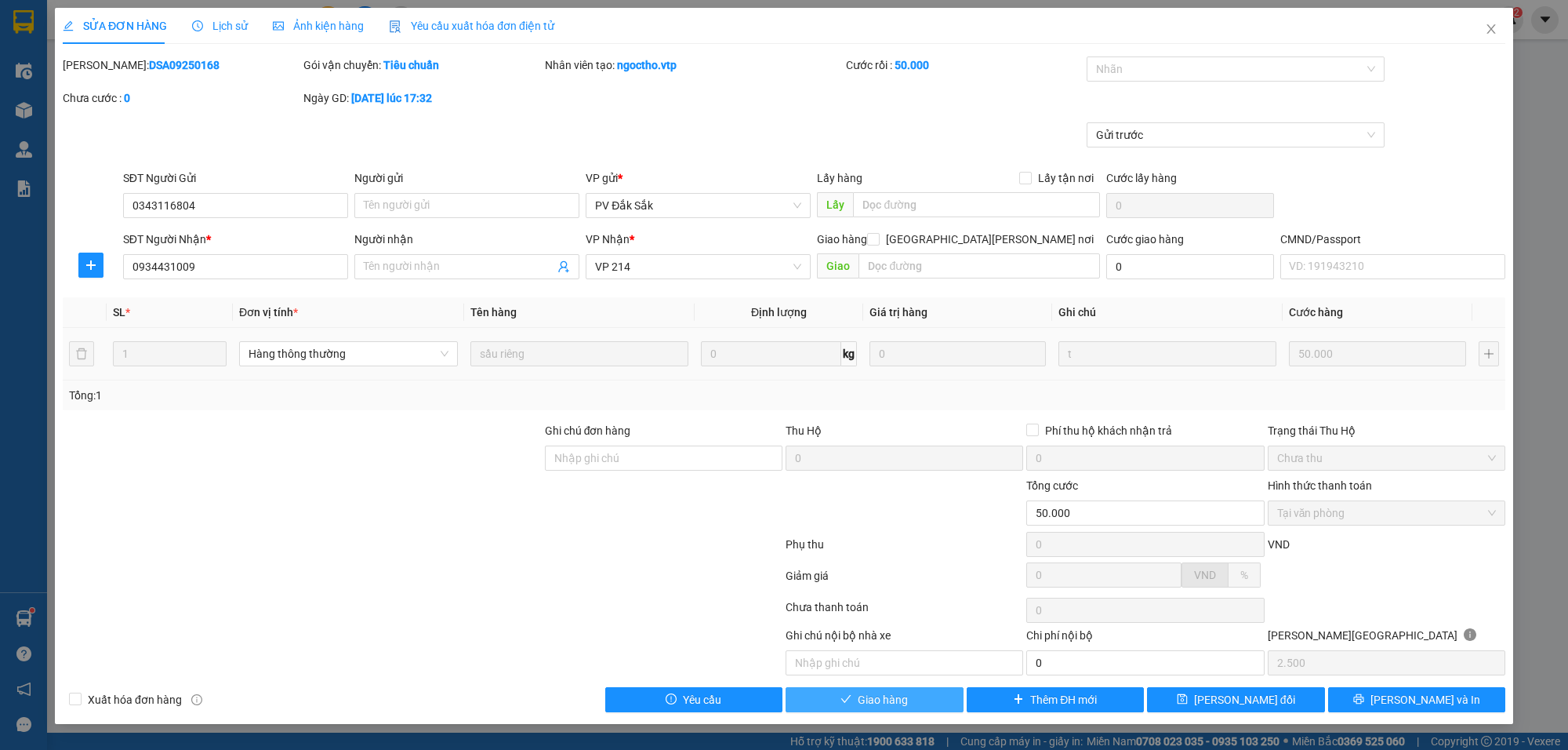
click at [919, 706] on button "Giao hàng" at bounding box center [874, 700] width 178 height 26
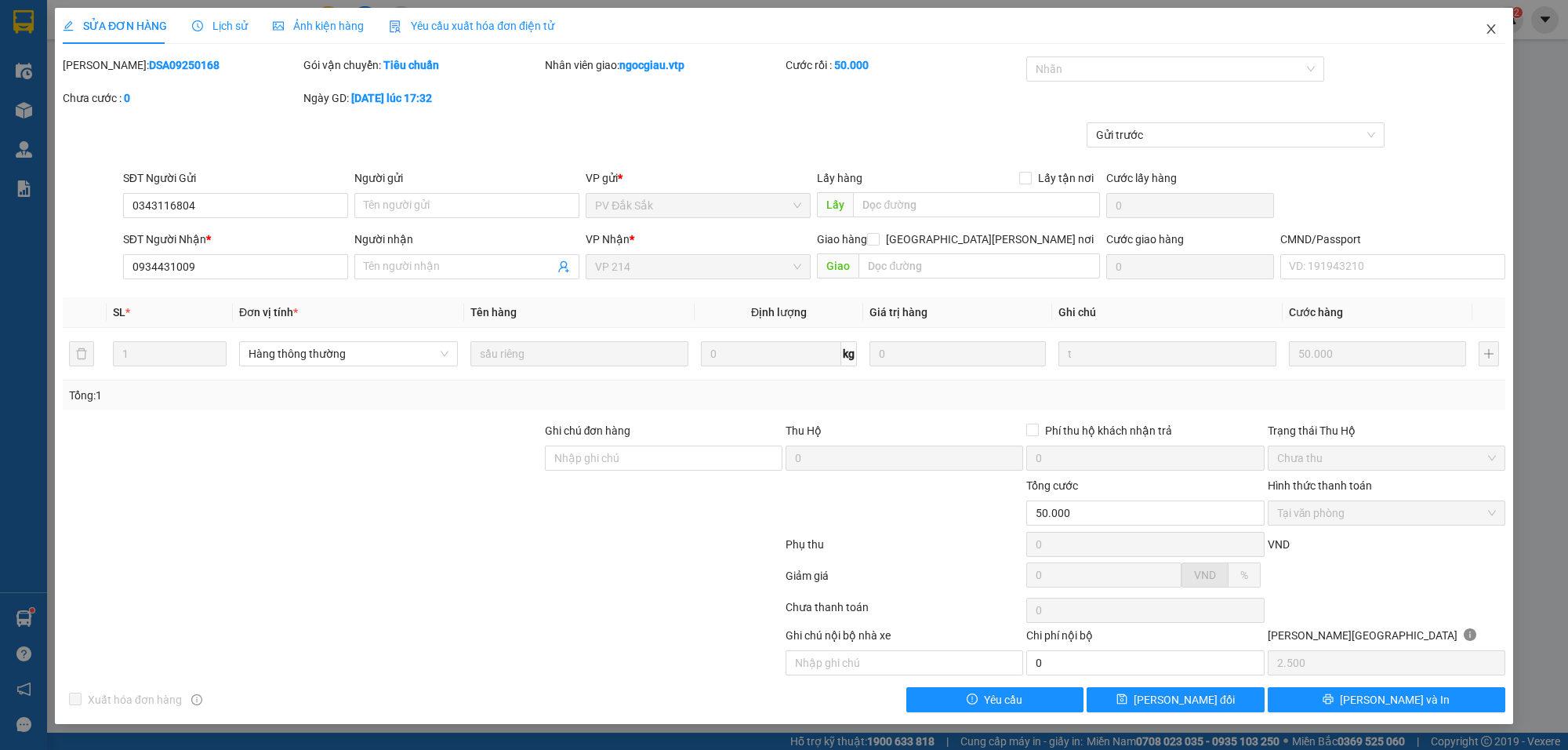
click at [1495, 26] on icon "close" at bounding box center [1490, 29] width 13 height 13
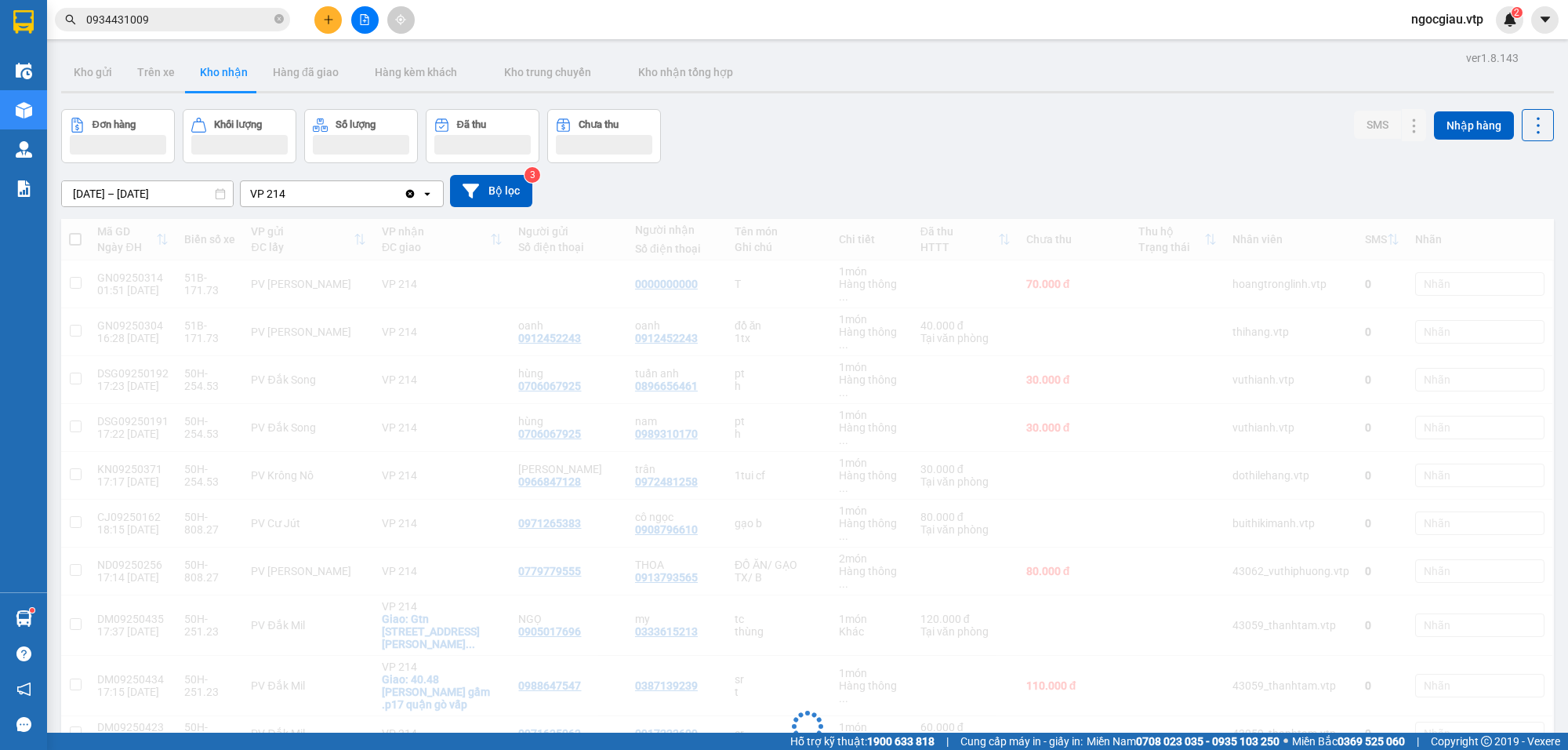
click at [195, 24] on input "0934431009" at bounding box center [179, 20] width 185 height 18
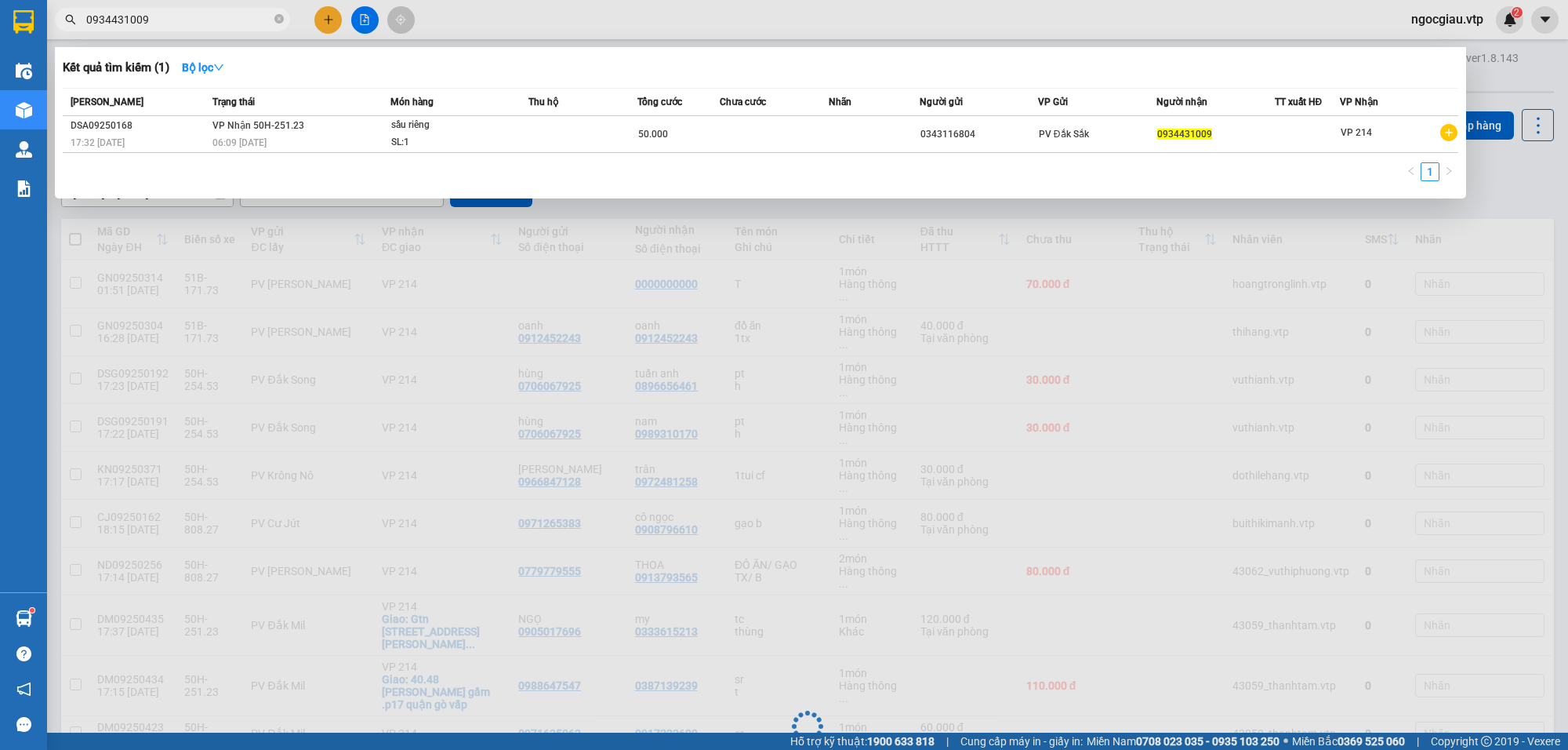
click at [195, 24] on input "0934431009" at bounding box center [179, 20] width 185 height 18
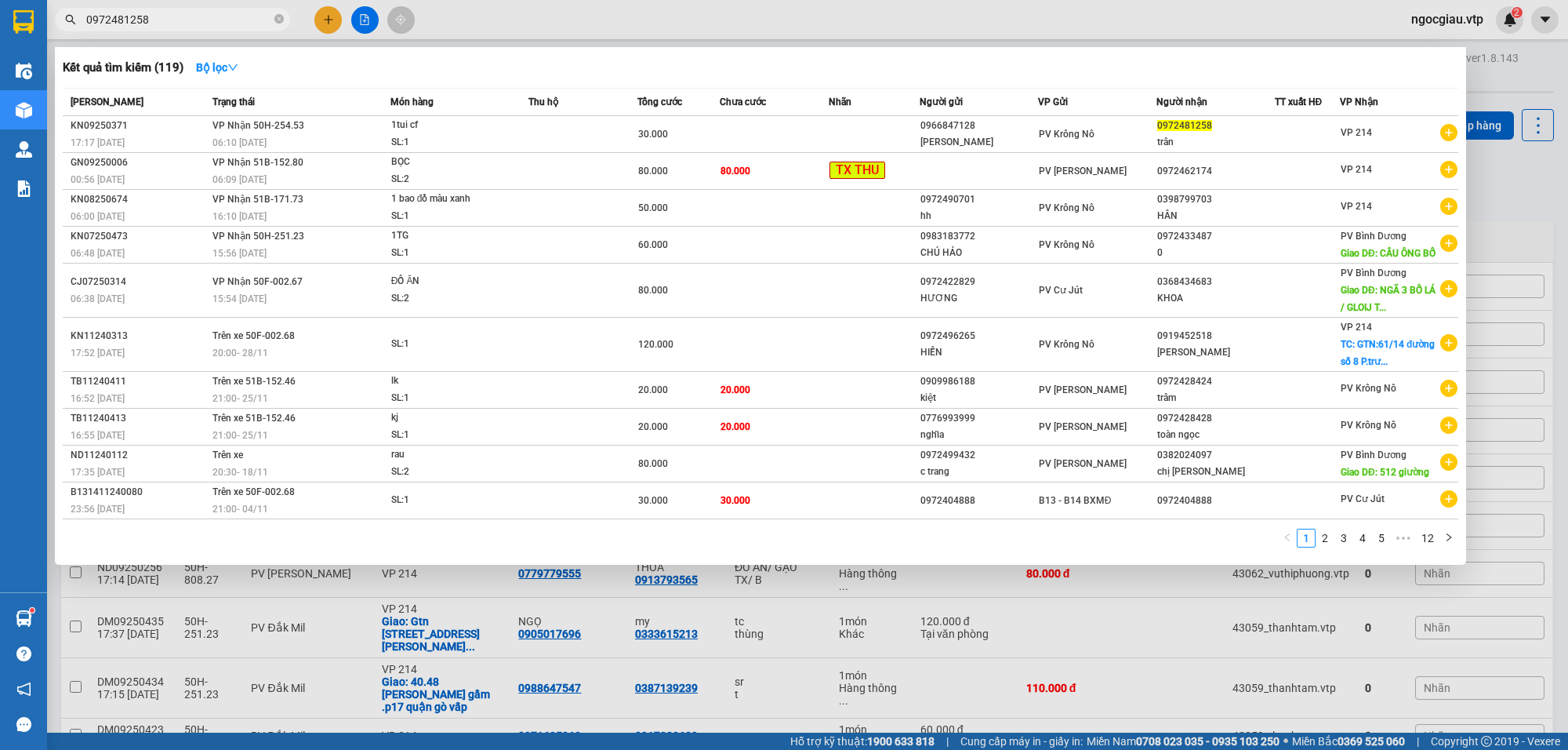
type input "0972481258"
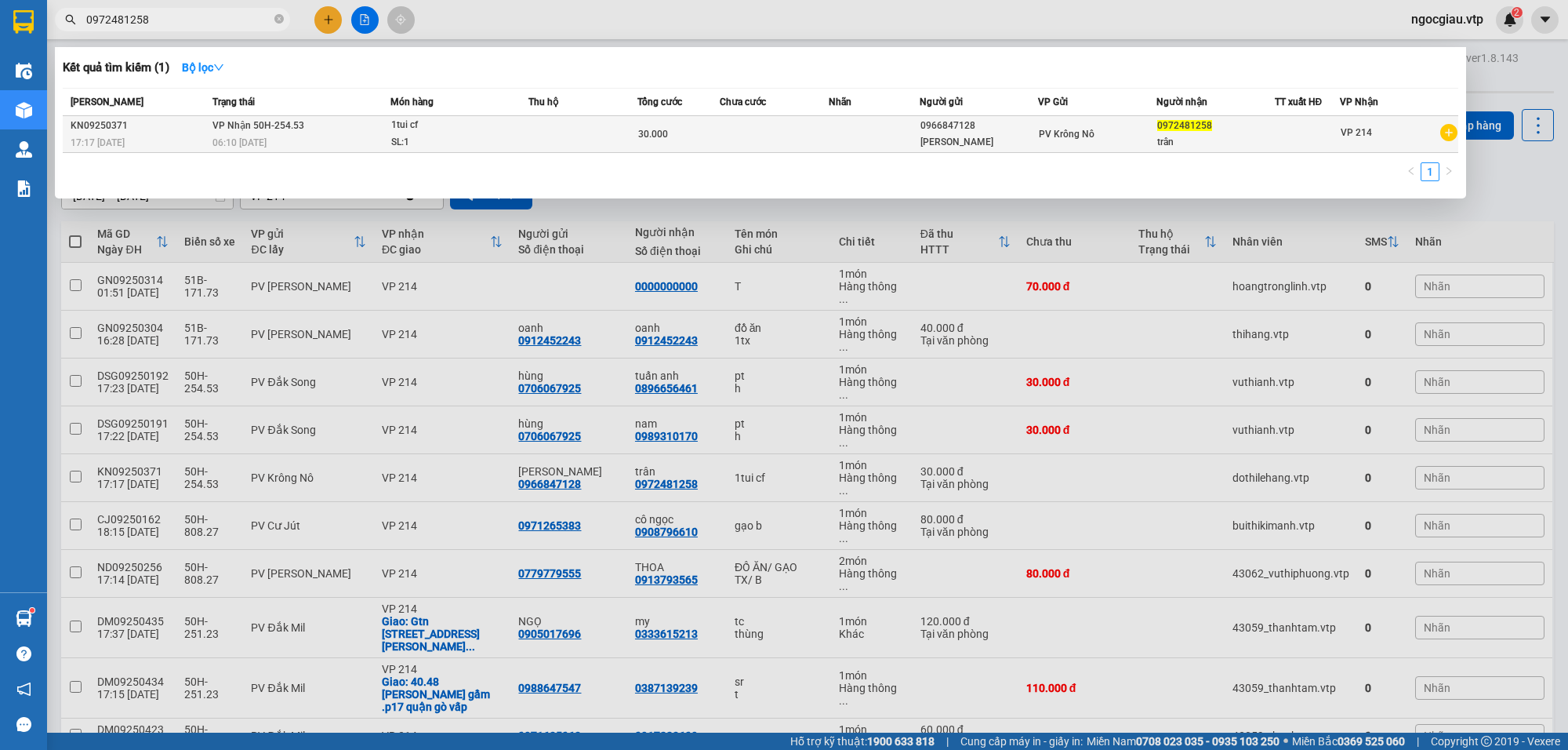
click at [729, 136] on td at bounding box center [774, 135] width 109 height 37
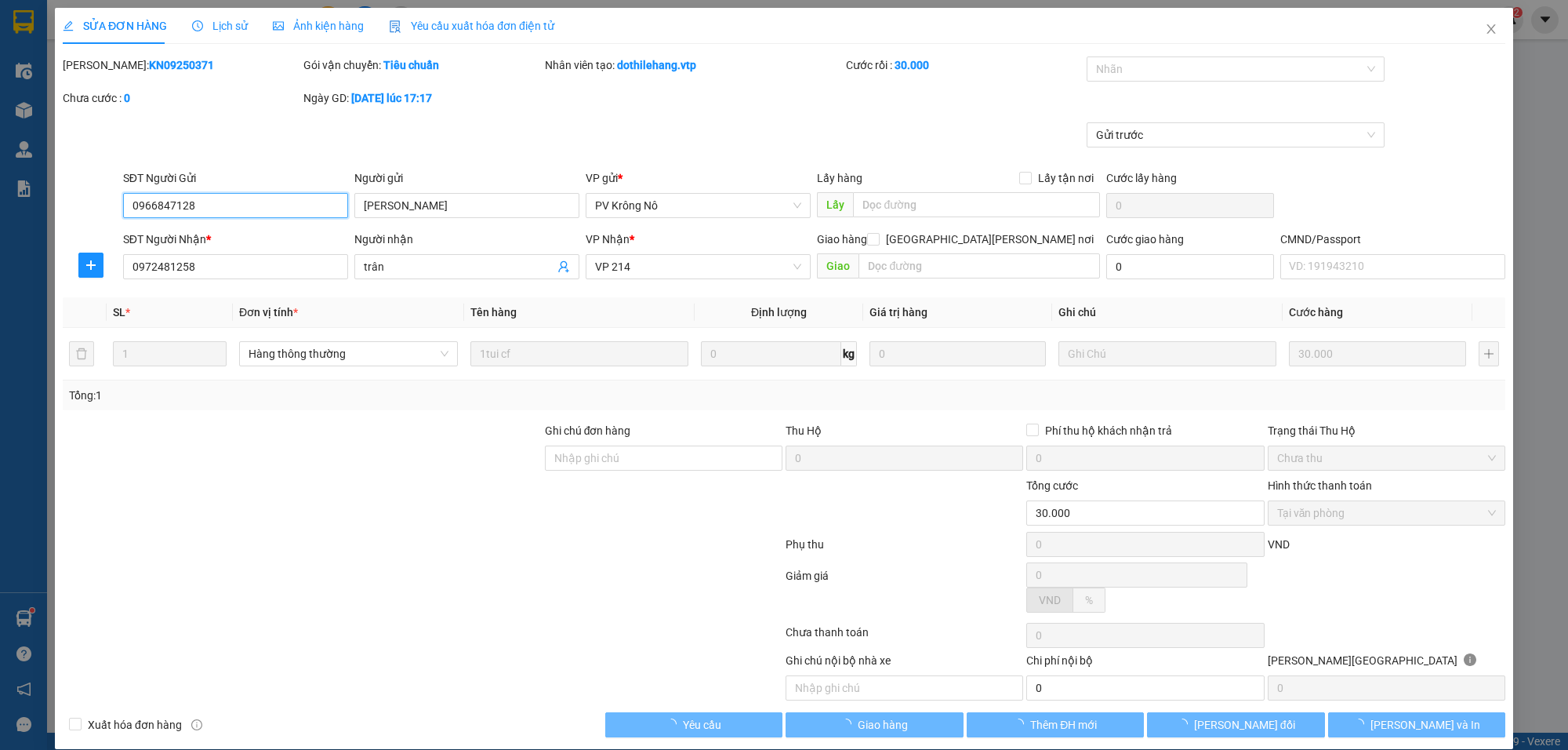
type input "1.500"
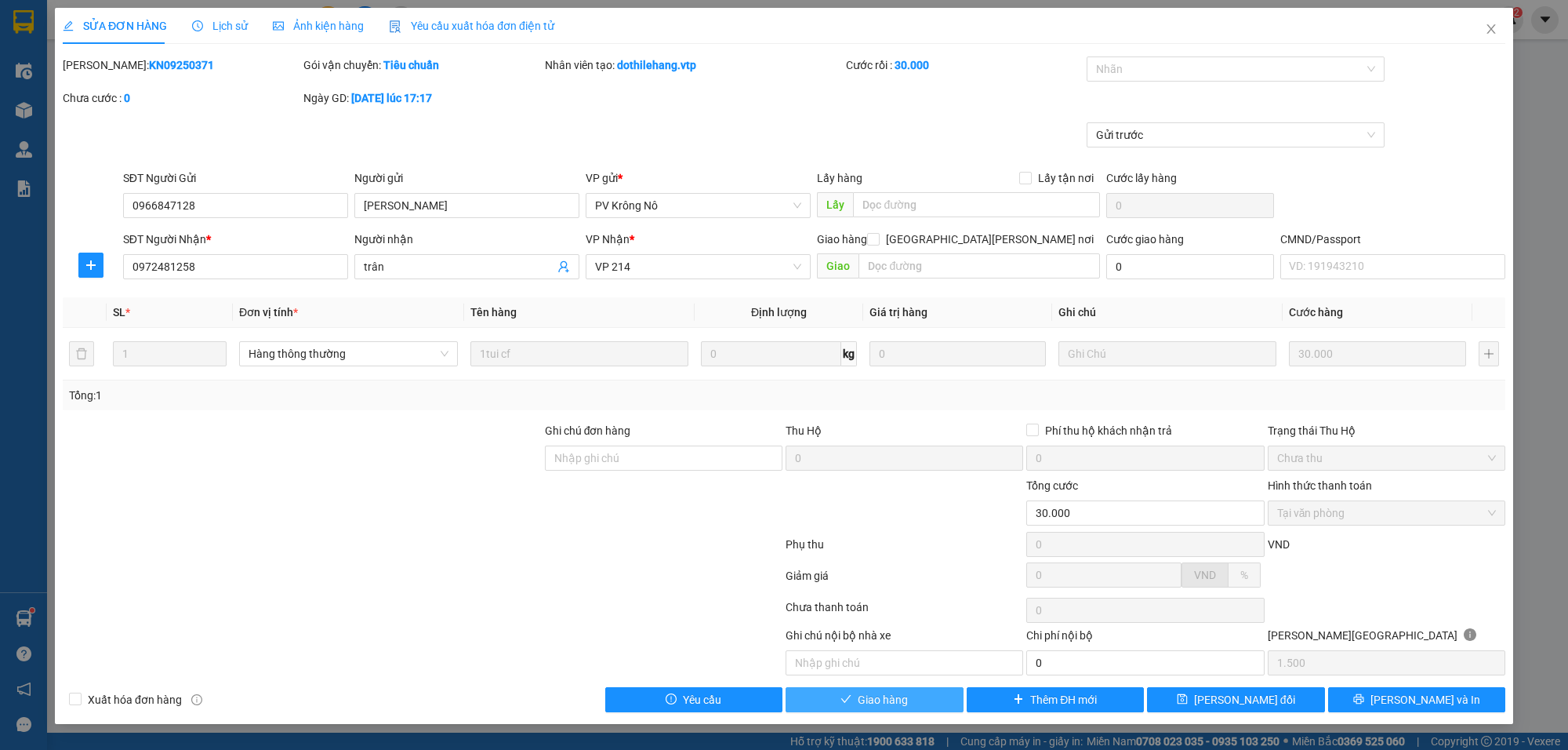
click at [915, 708] on button "Giao hàng" at bounding box center [874, 700] width 178 height 26
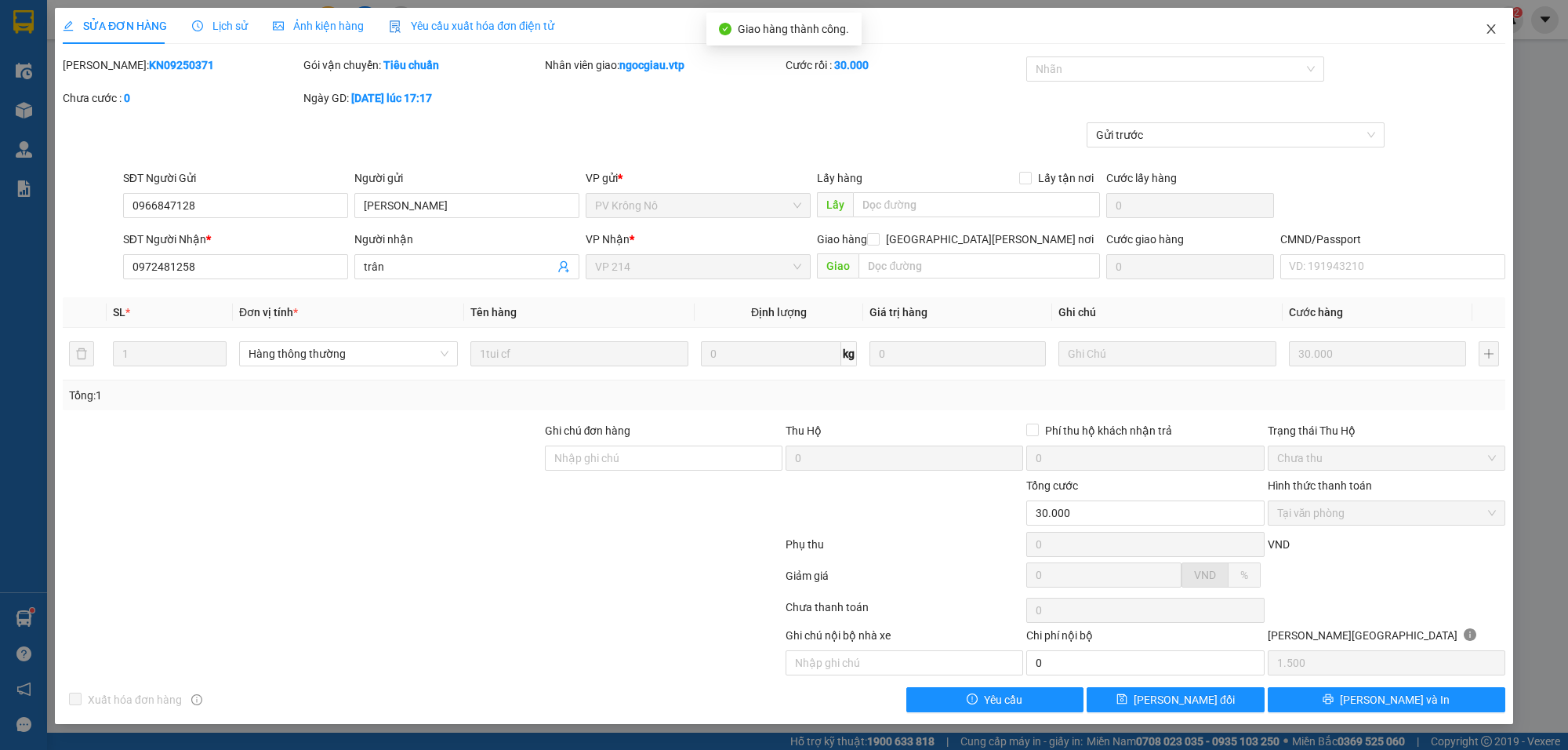
click at [1491, 31] on icon "close" at bounding box center [1490, 29] width 13 height 13
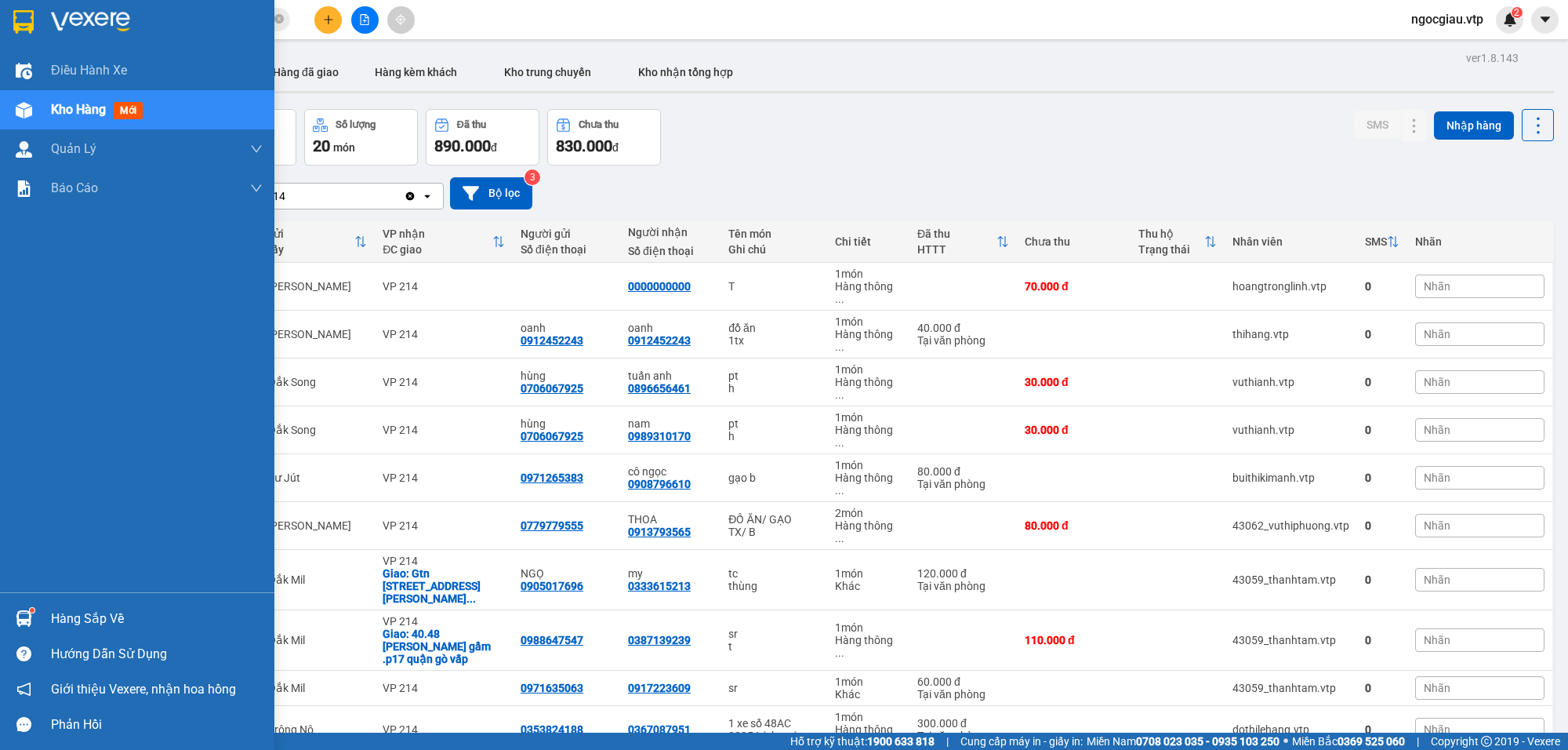
click at [28, 621] on img at bounding box center [24, 618] width 17 height 17
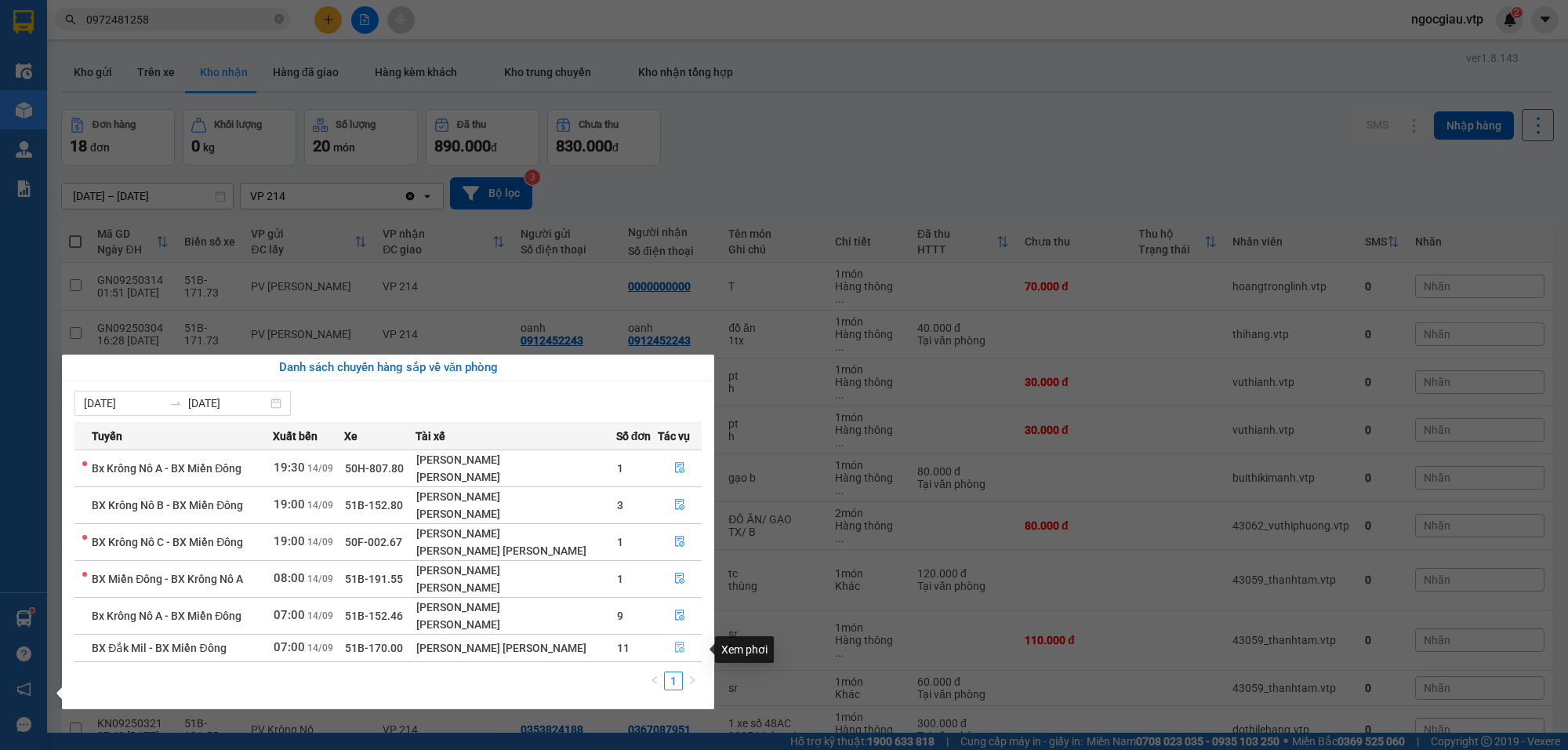
click at [685, 647] on button "button" at bounding box center [679, 648] width 42 height 26
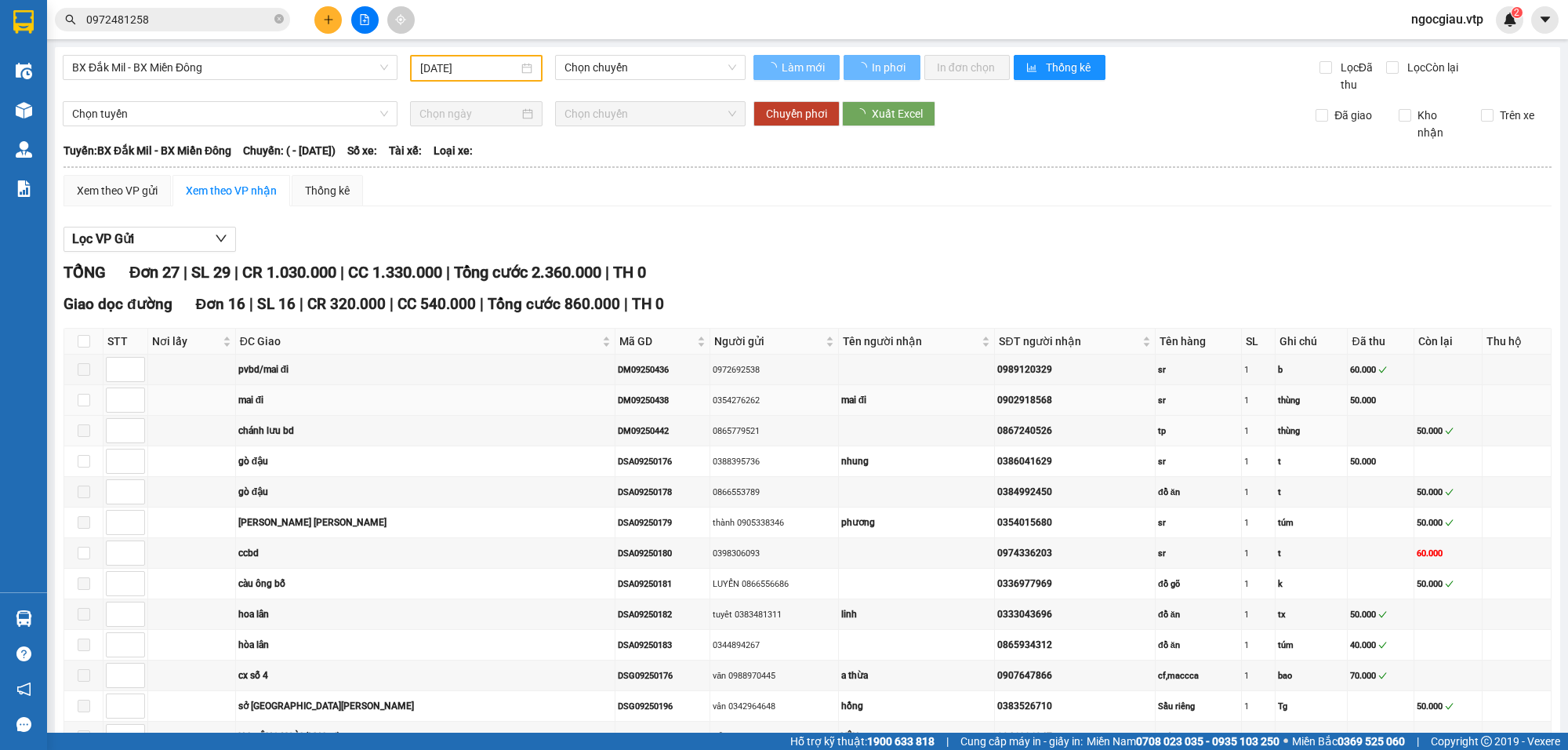
type input "[DATE]"
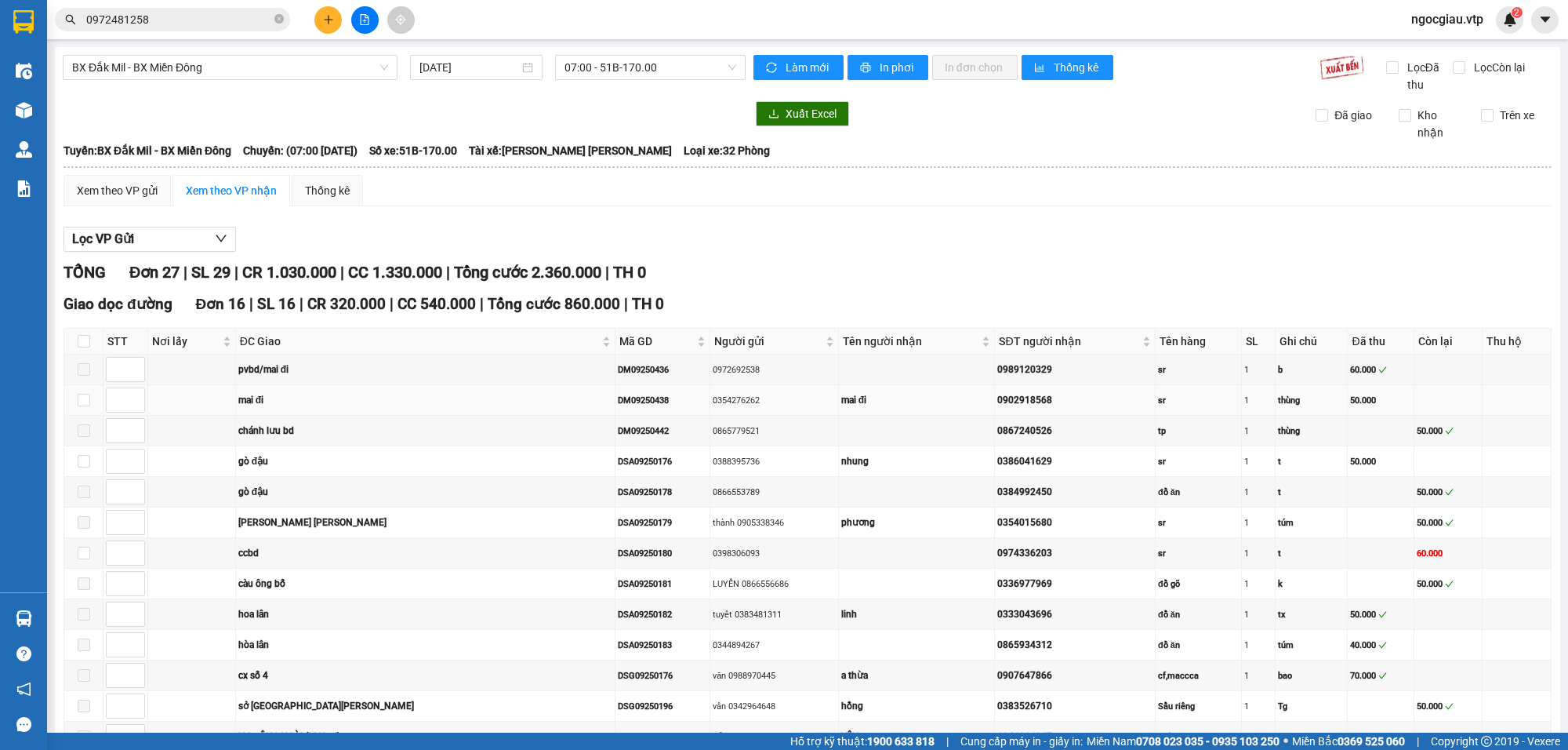
scroll to position [663, 0]
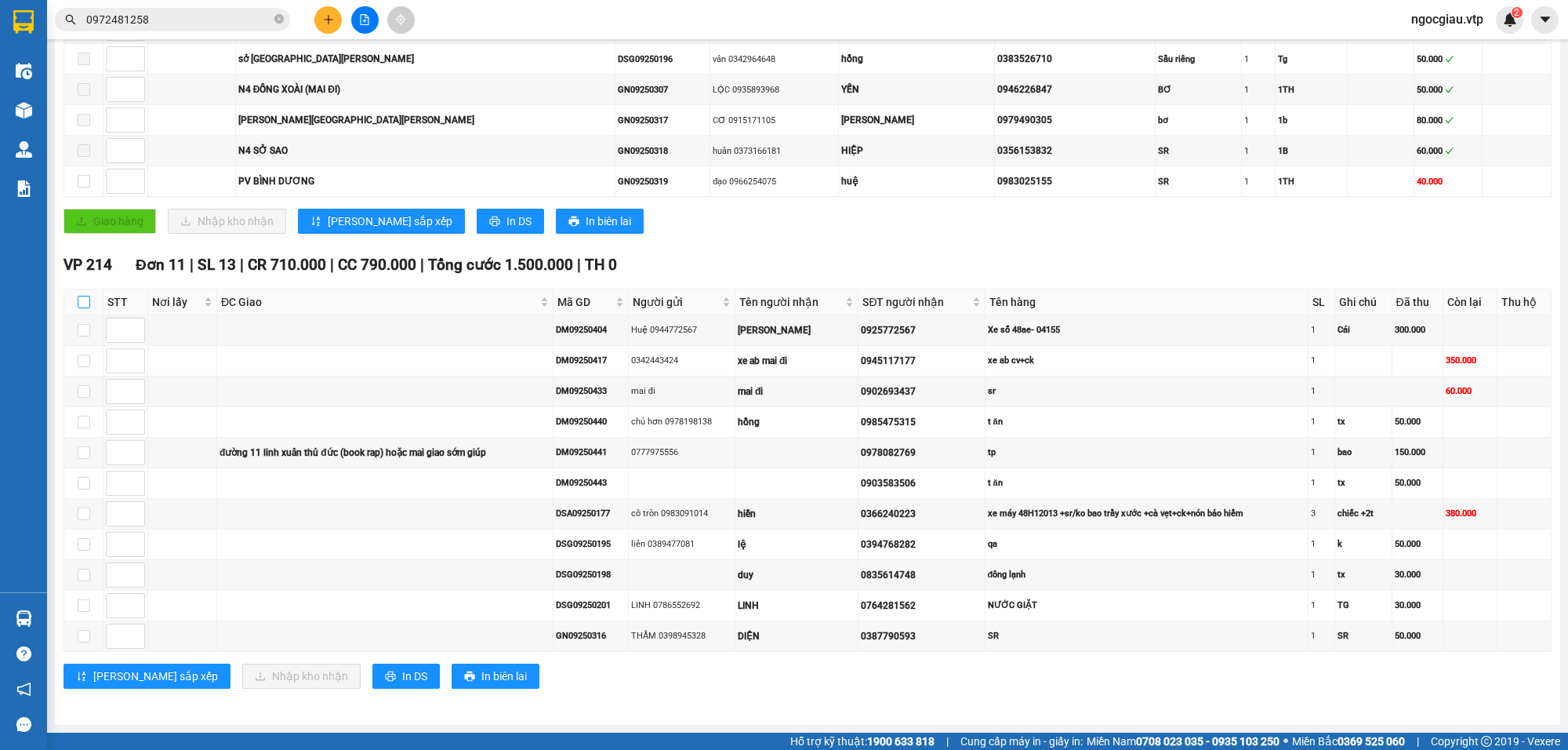
click at [84, 298] on input "checkbox" at bounding box center [84, 302] width 13 height 13
checkbox input "true"
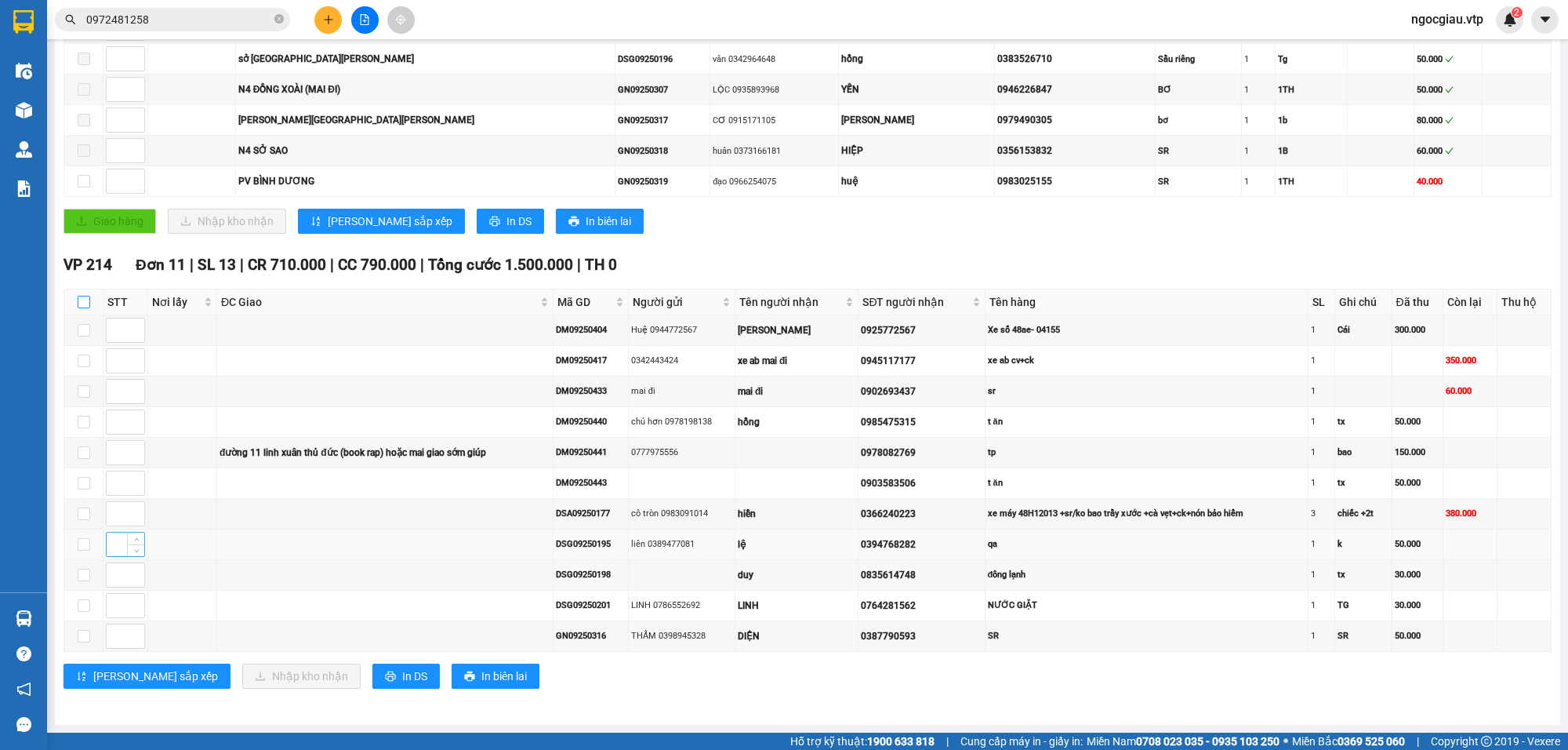
checkbox input "true"
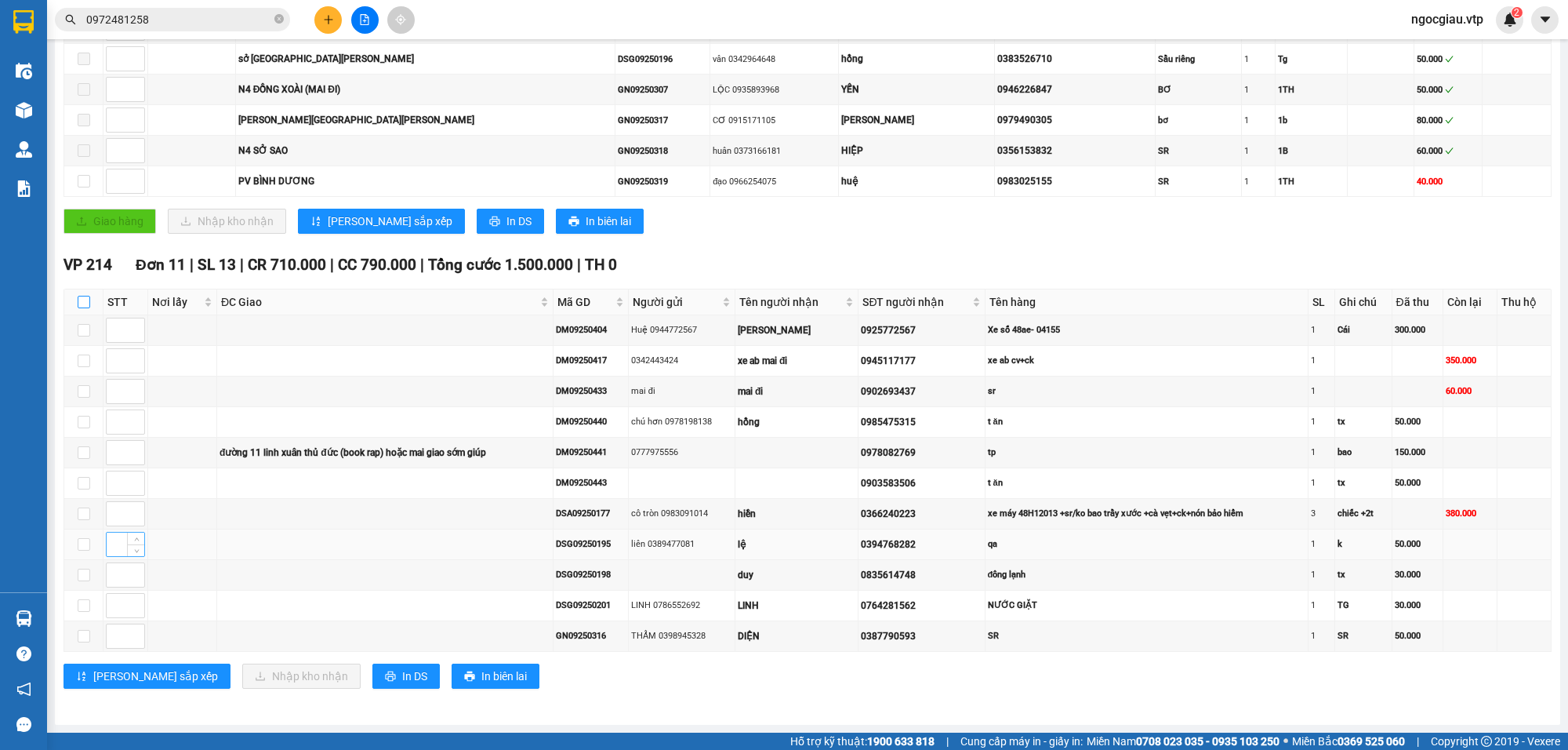
checkbox input "true"
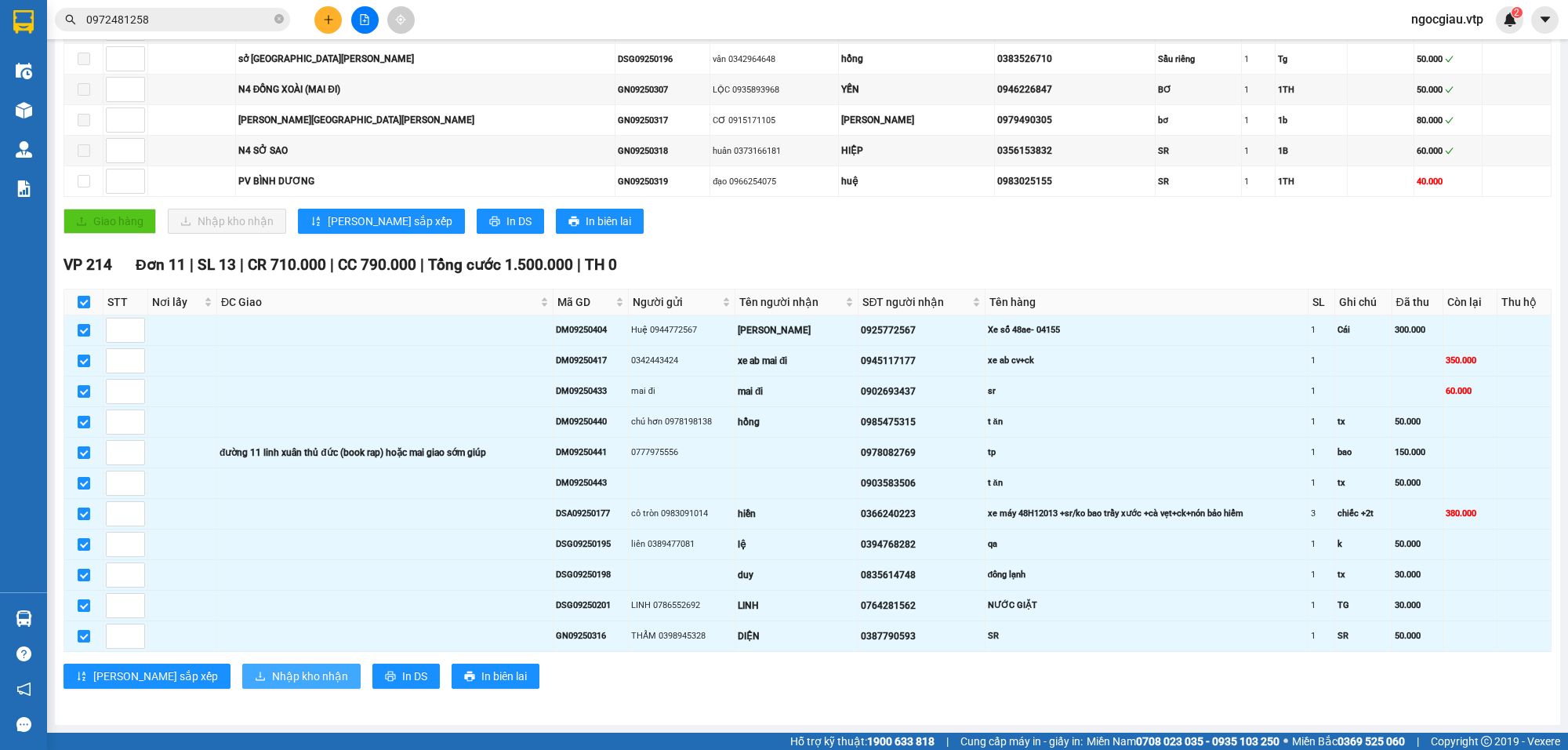
click at [272, 673] on span "Nhập kho nhận" at bounding box center [309, 676] width 76 height 18
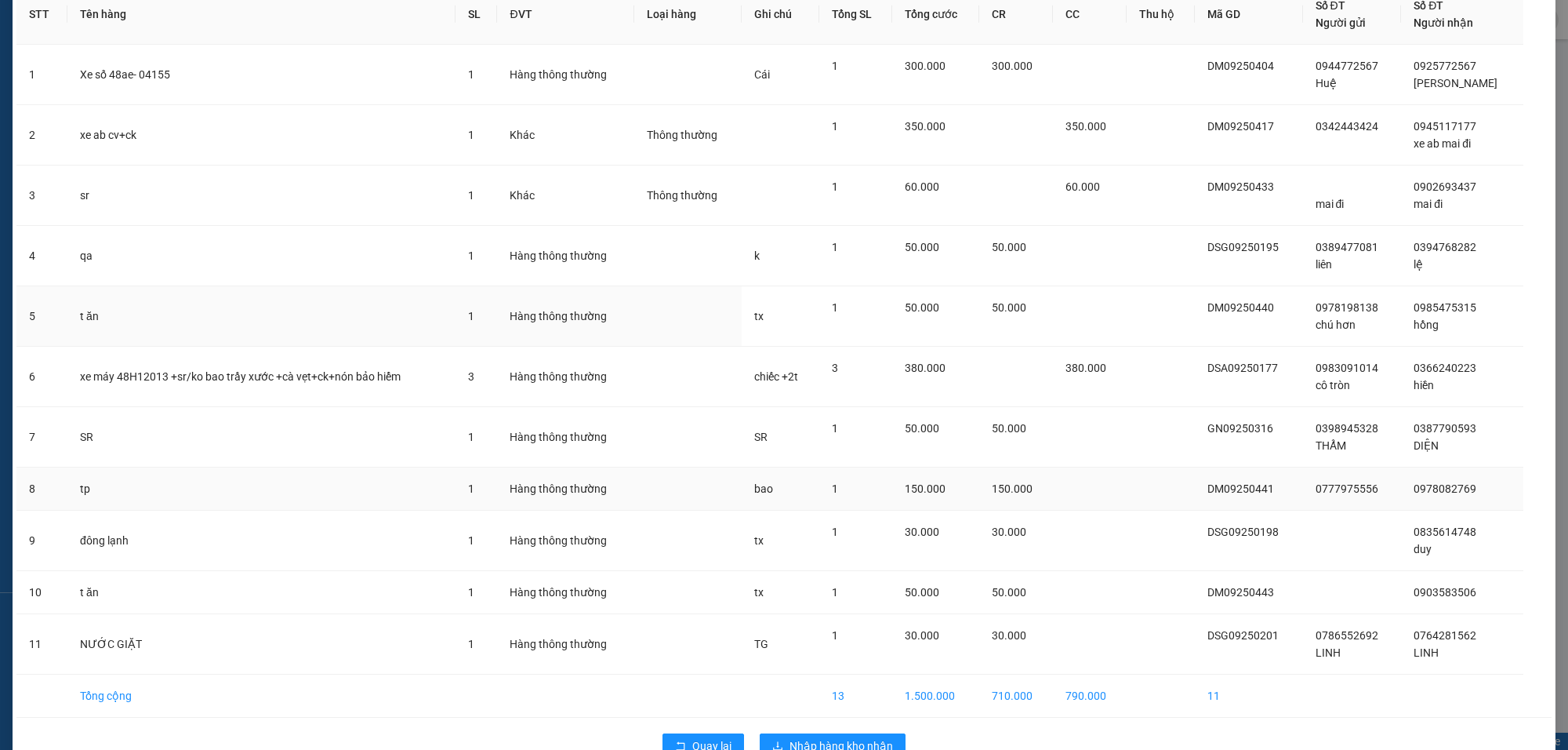
scroll to position [128, 0]
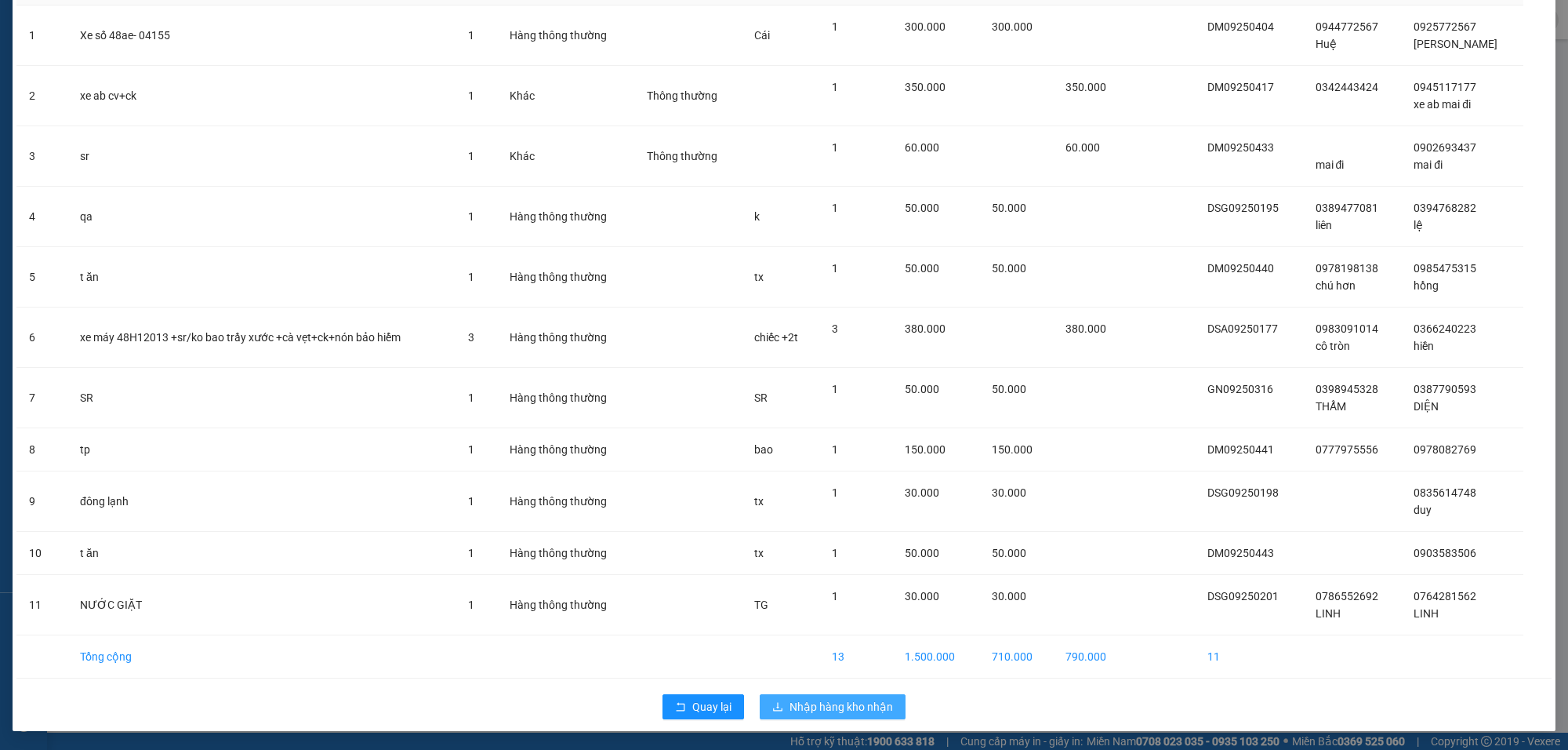
click at [837, 698] on span "Nhập hàng kho nhận" at bounding box center [841, 707] width 103 height 18
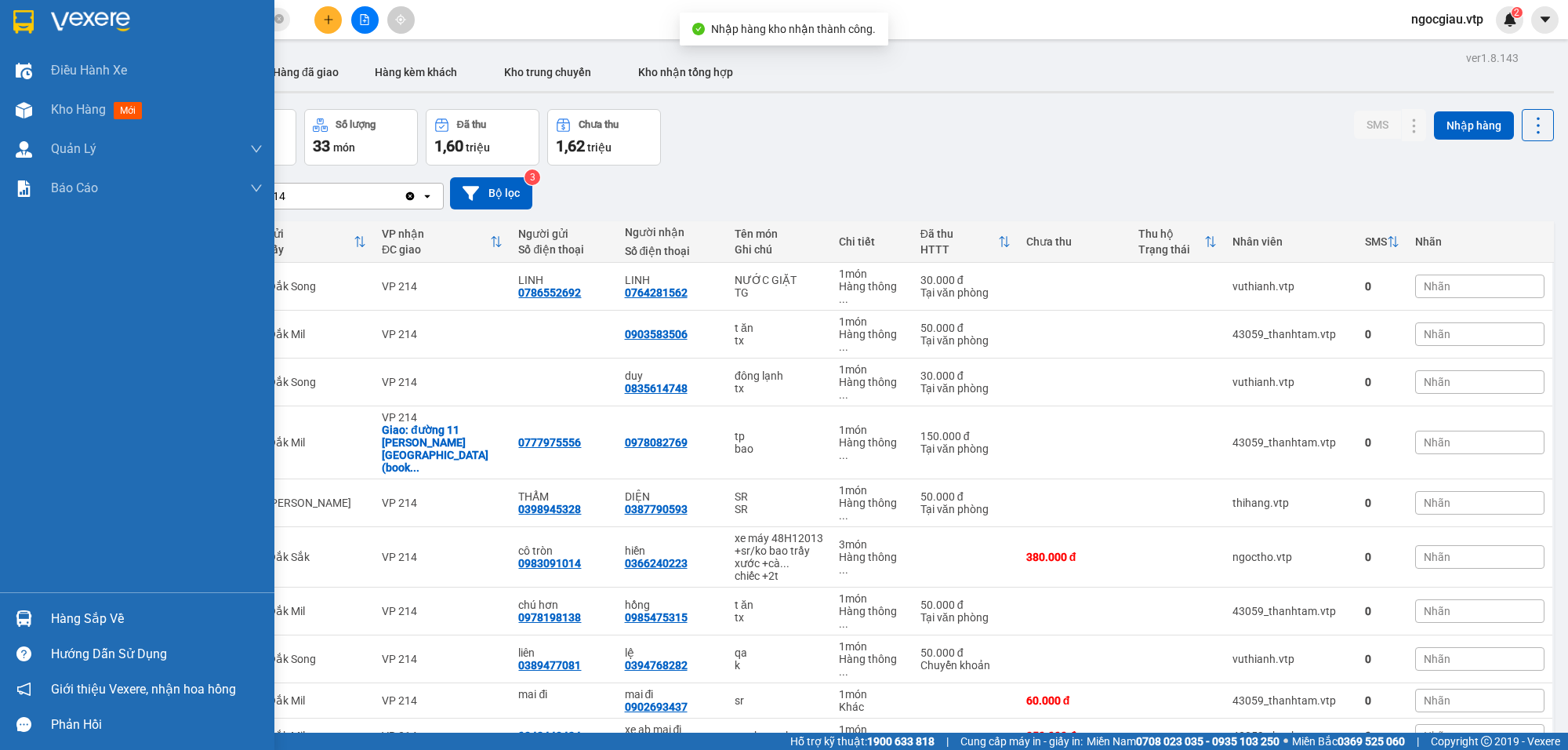
click at [39, 624] on div "Hàng sắp về" at bounding box center [137, 618] width 274 height 35
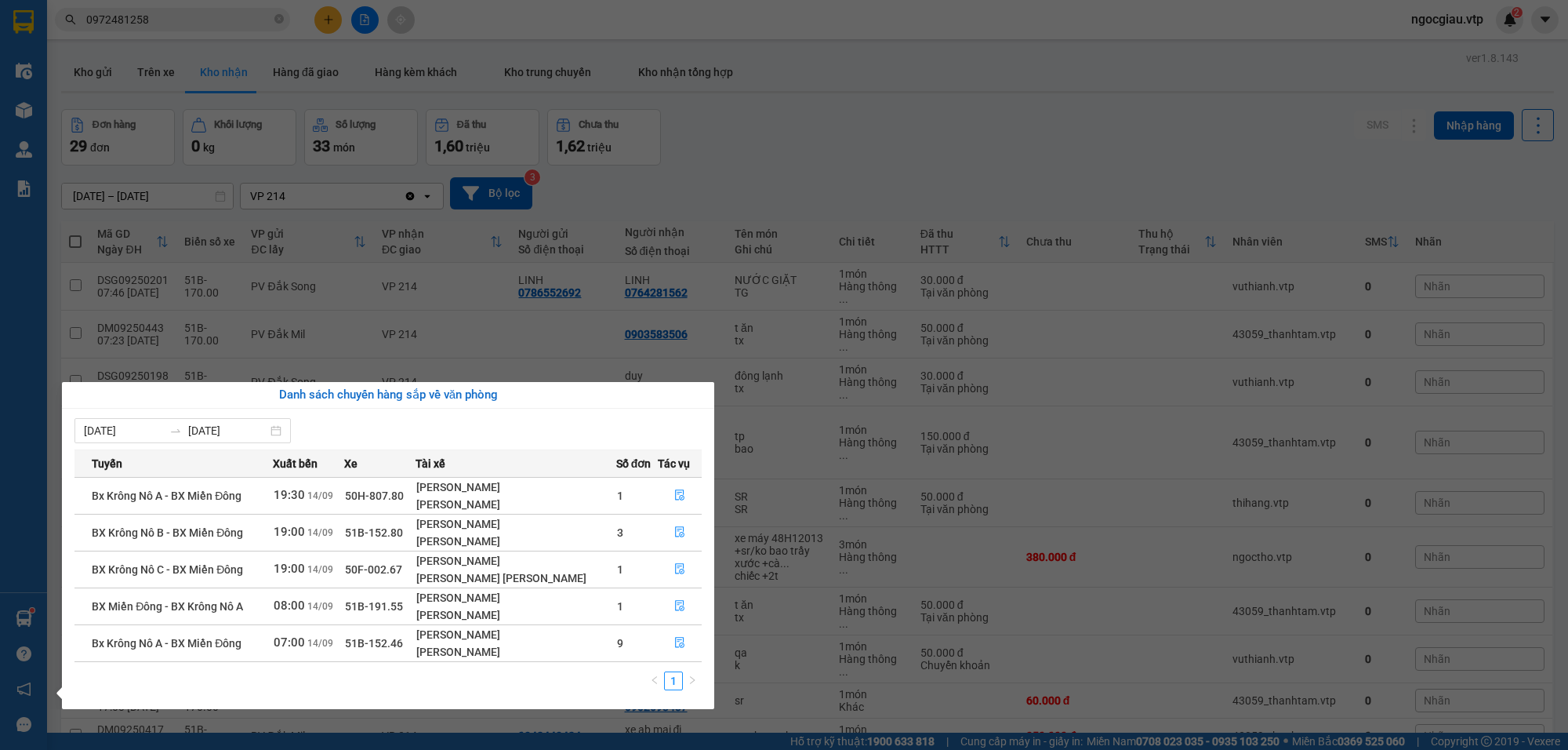
click at [922, 106] on section "Kết quả tìm kiếm ( 1 ) Bộ lọc Mã ĐH Trạng thái Món hàng Thu hộ Tổng cước Chưa c…" at bounding box center [784, 375] width 1568 height 750
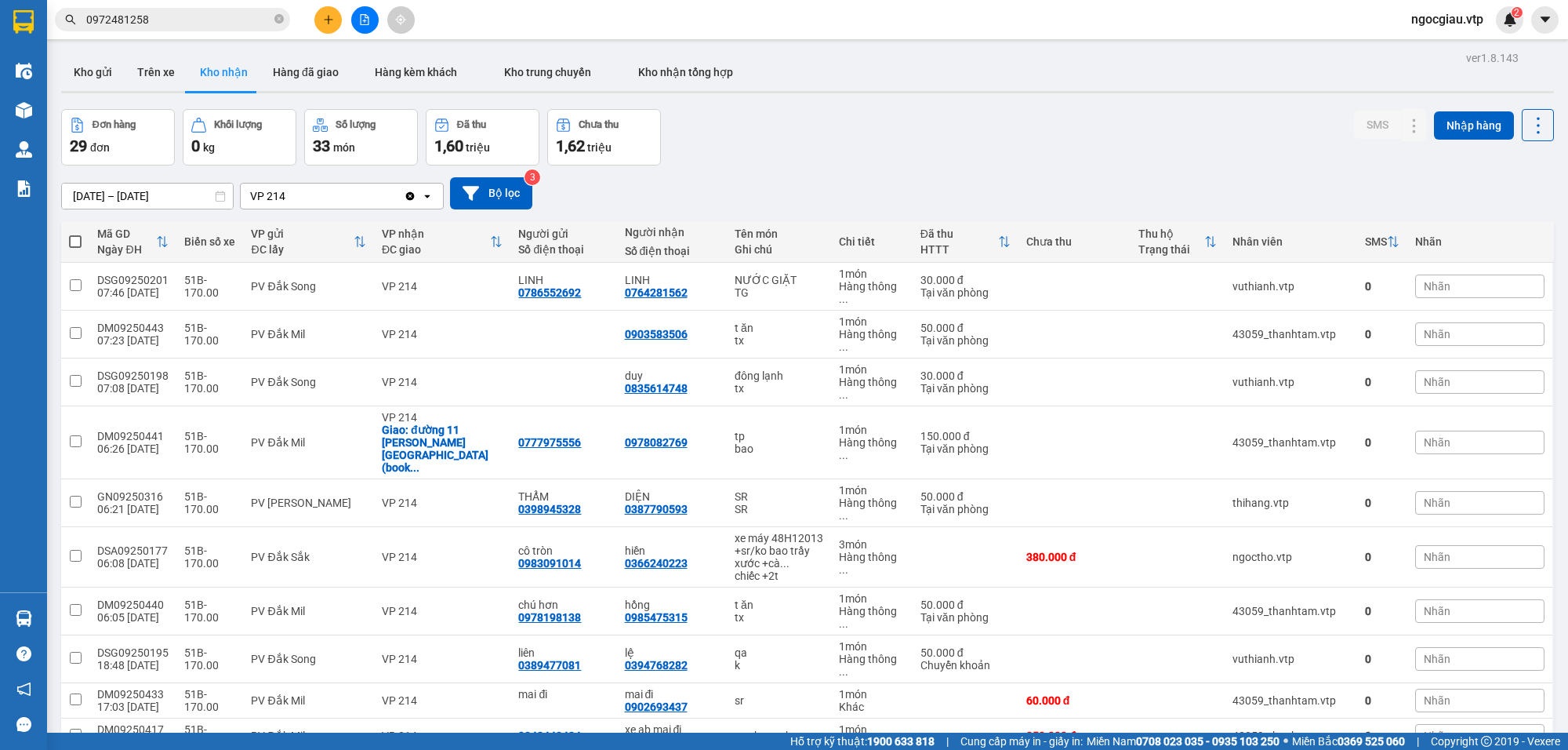
click at [230, 14] on input "0972481258" at bounding box center [179, 20] width 185 height 18
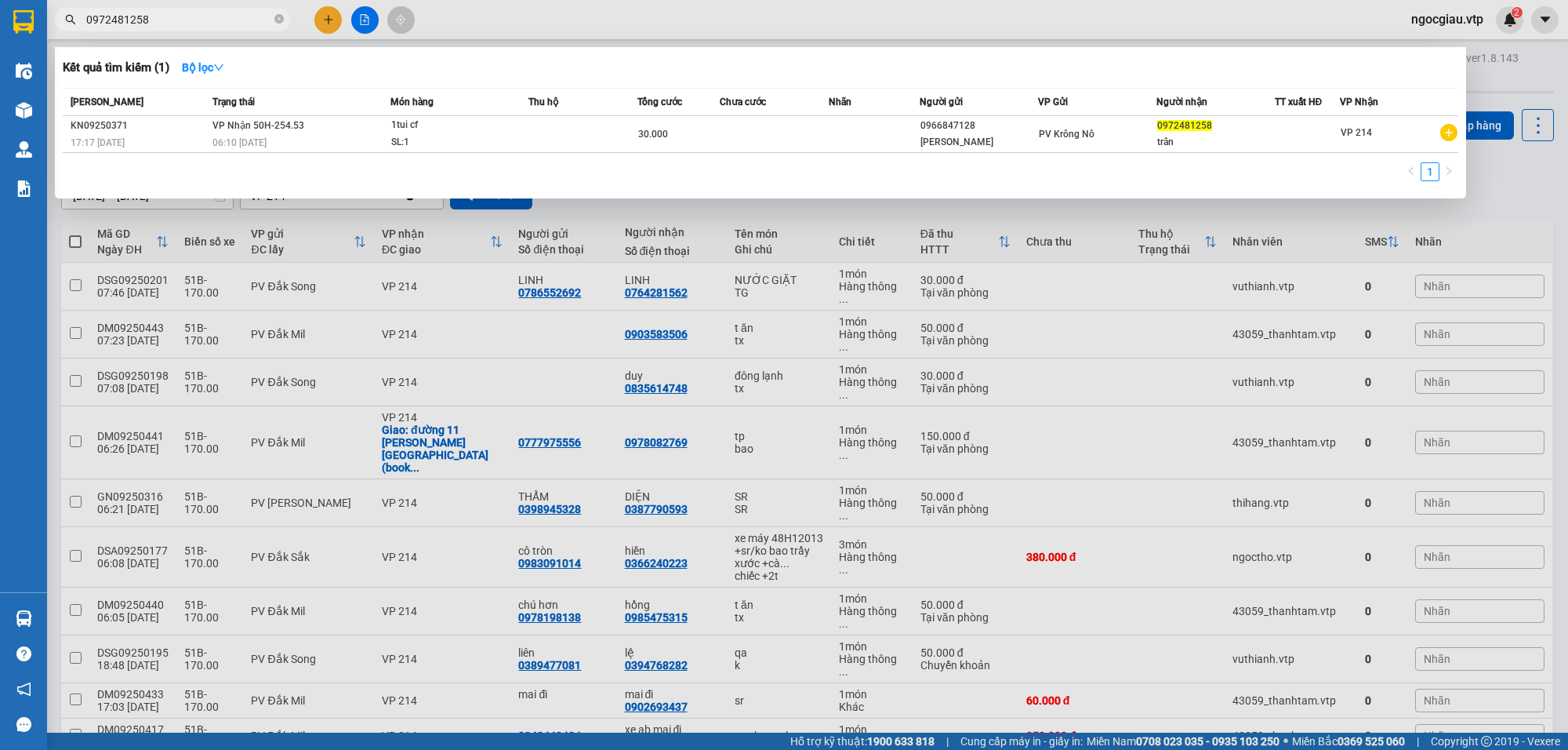
click at [230, 14] on input "0972481258" at bounding box center [179, 20] width 185 height 18
type input "0985475315"
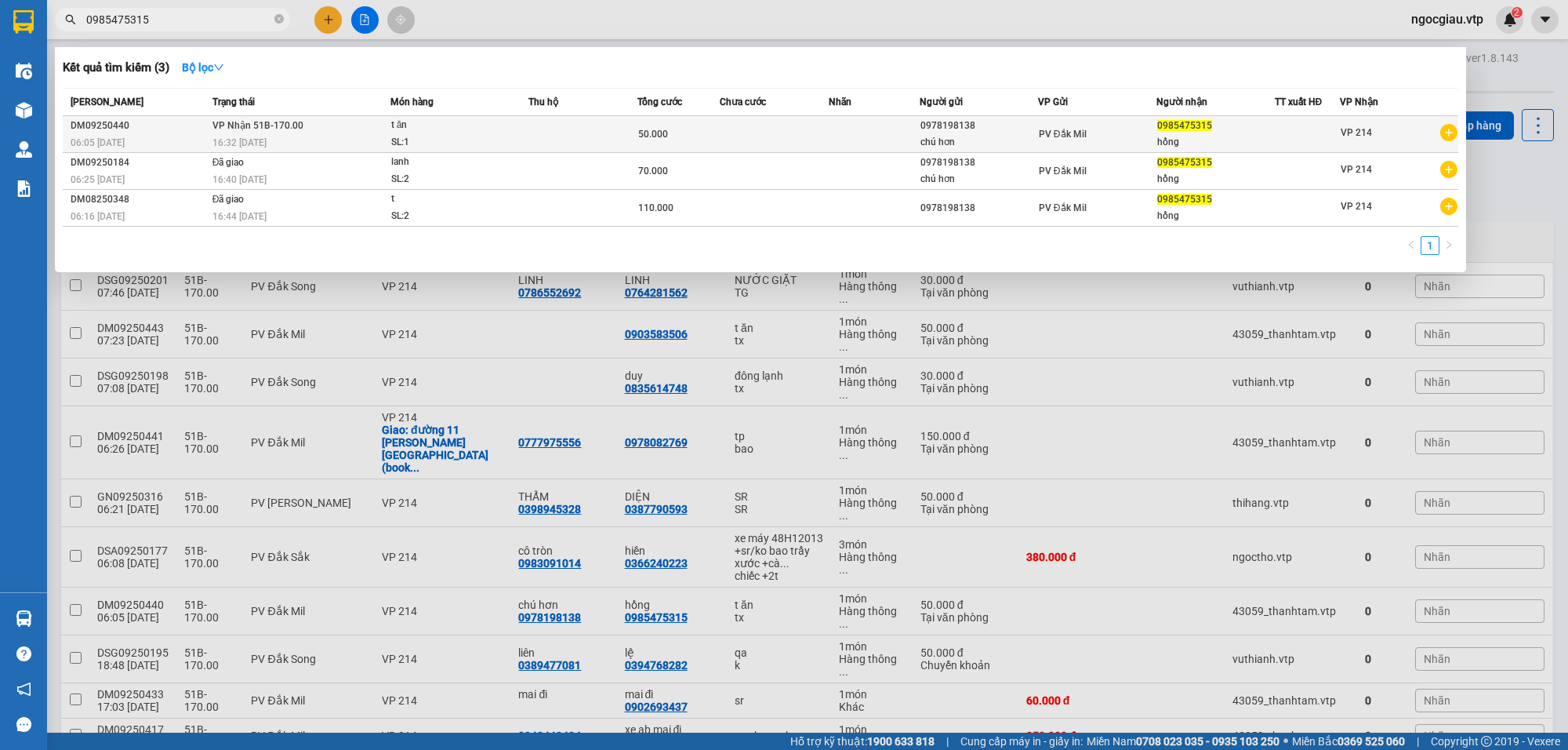
click at [498, 132] on div "t ăn" at bounding box center [450, 126] width 118 height 18
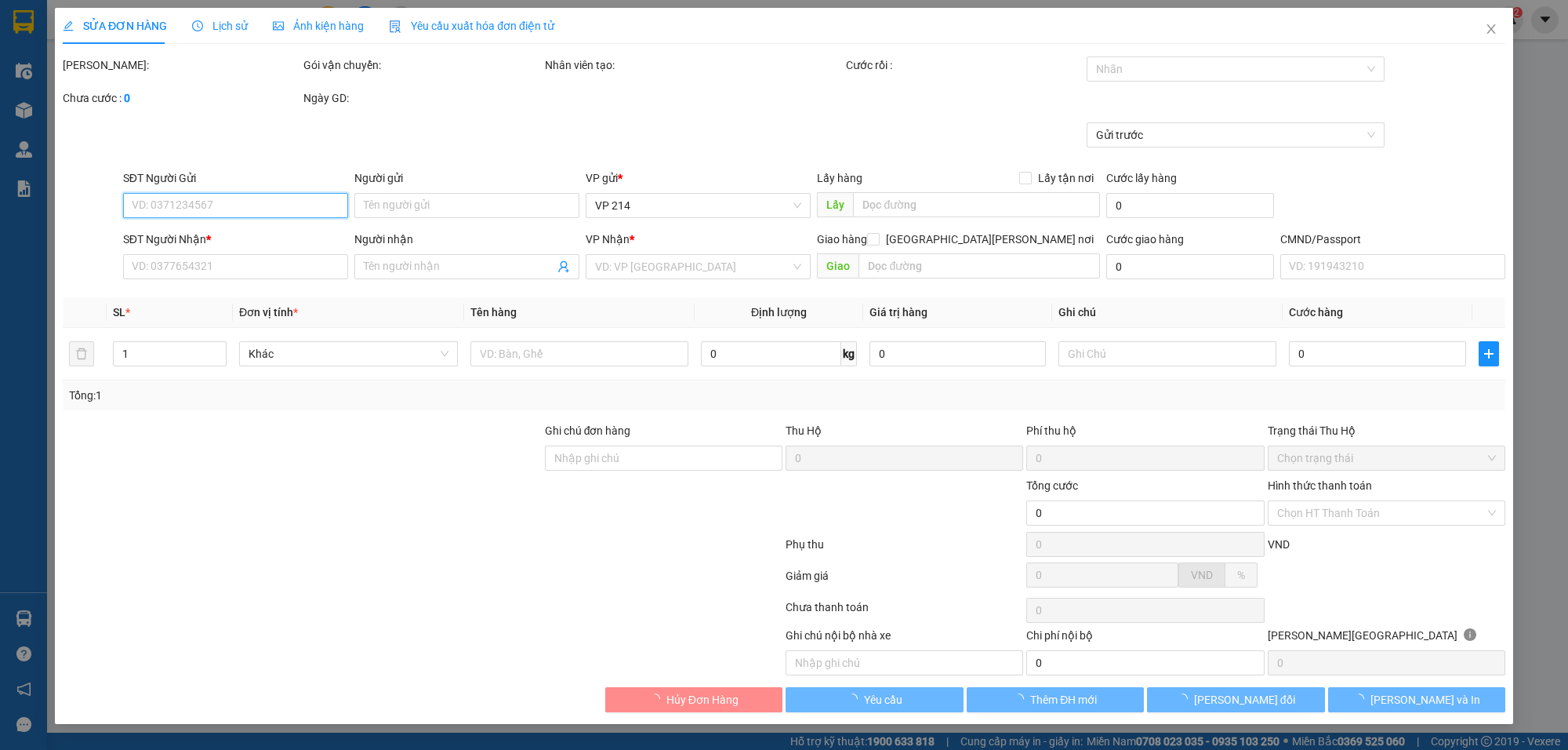
type input "0978198138"
type input "chú hơn"
type input "0985475315"
type input "hồng"
type input "50.000"
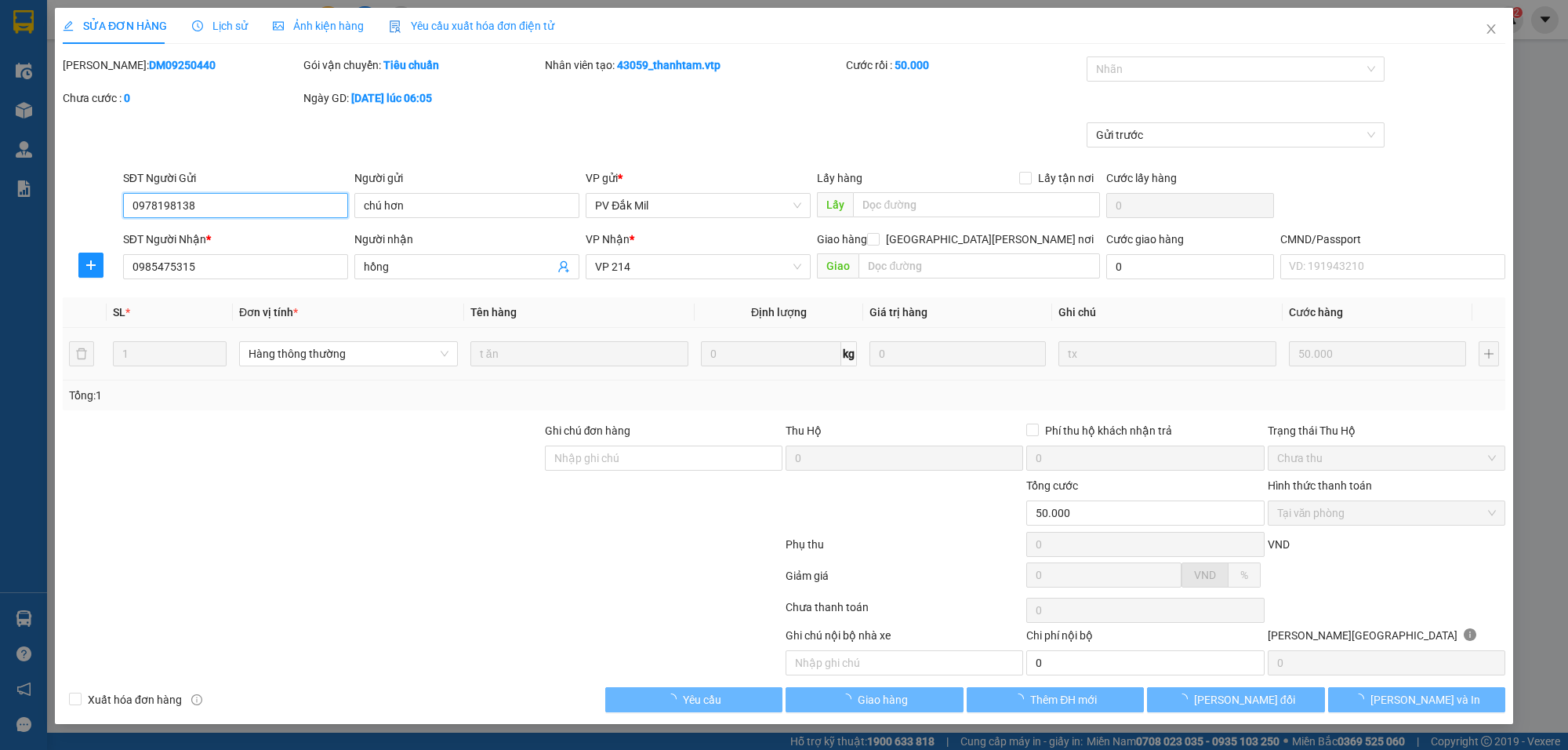
type input "2.500"
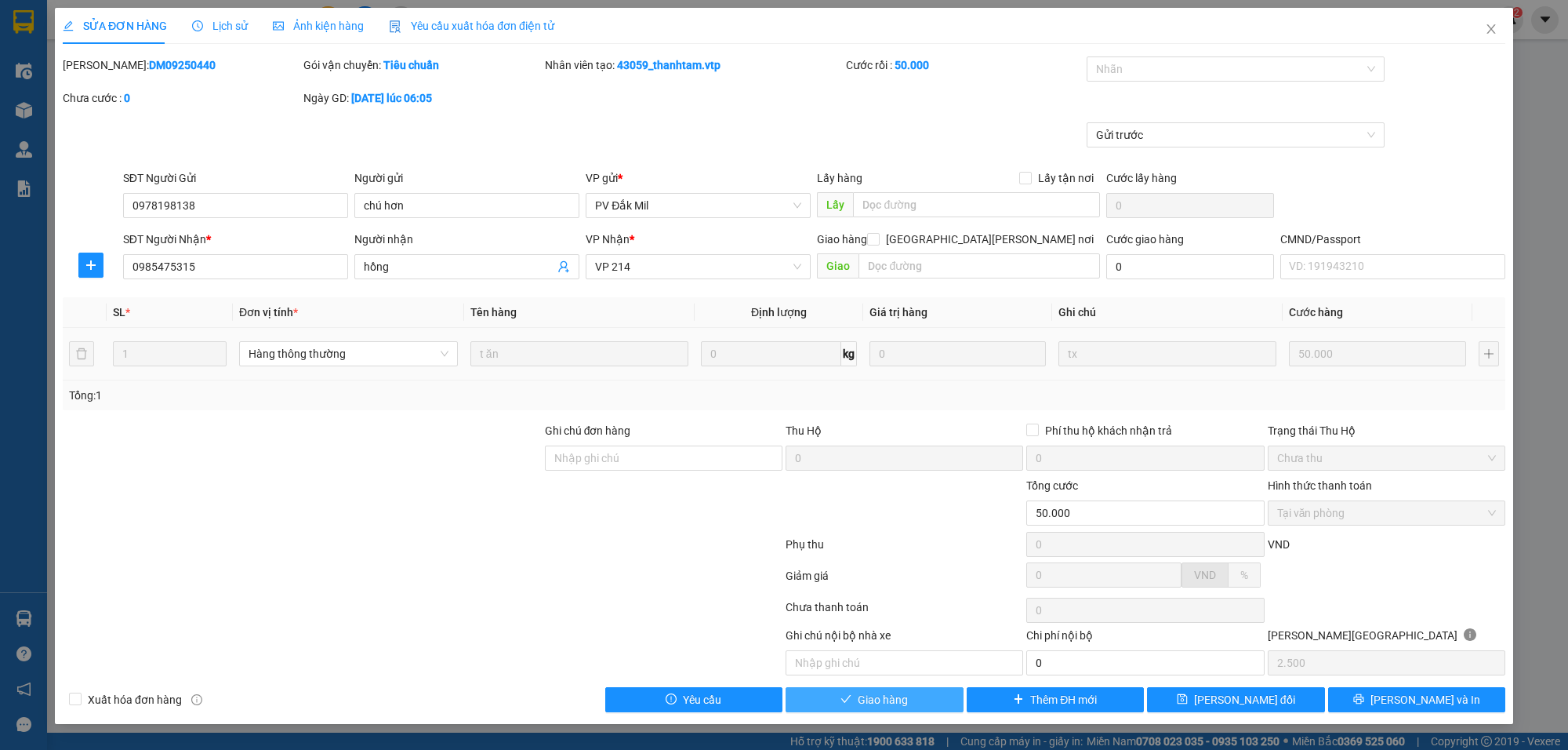
click at [859, 701] on span "Giao hàng" at bounding box center [882, 700] width 50 height 18
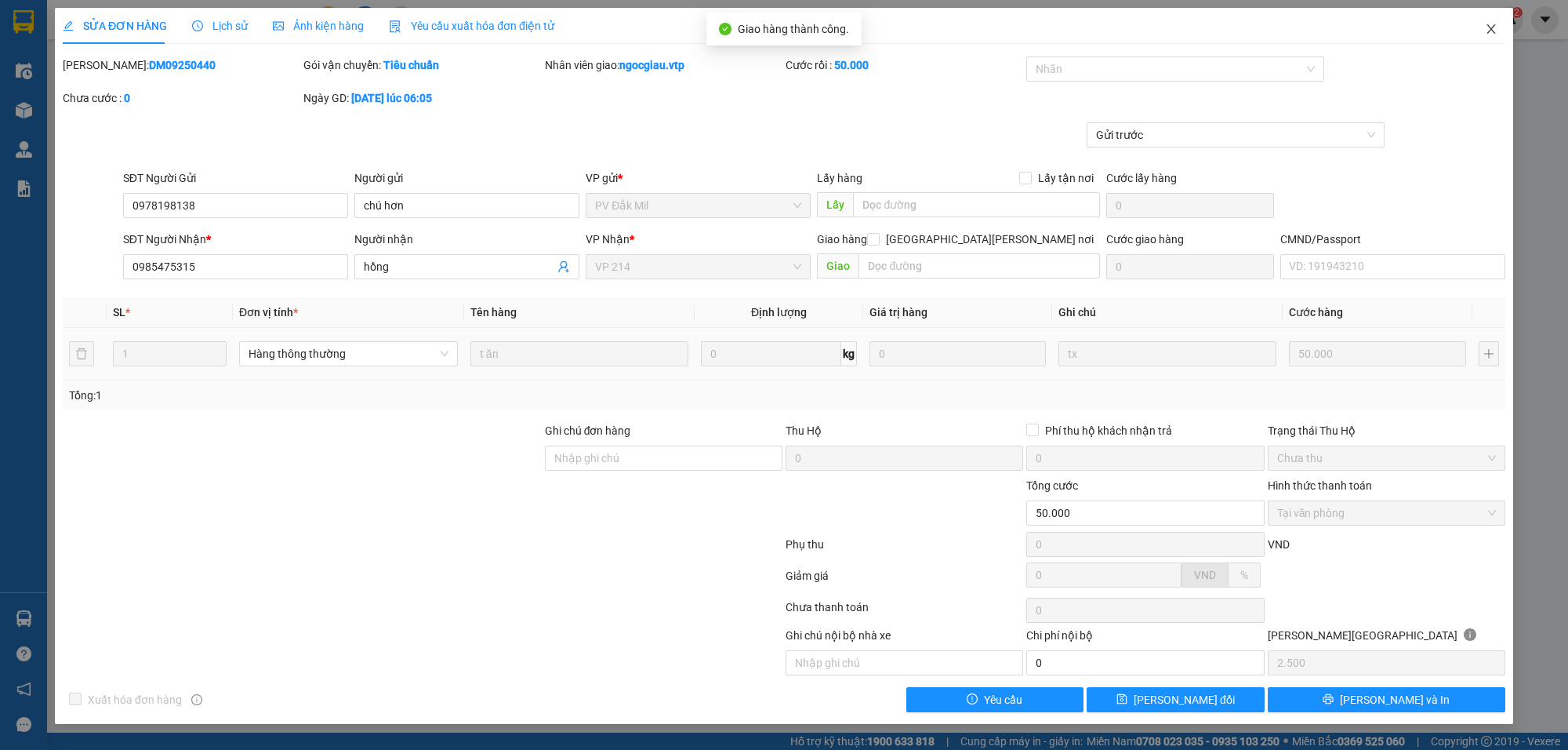
drag, startPoint x: 1488, startPoint y: 25, endPoint x: 210, endPoint y: 39, distance: 1278.1
click at [1488, 26] on icon "close" at bounding box center [1490, 29] width 13 height 13
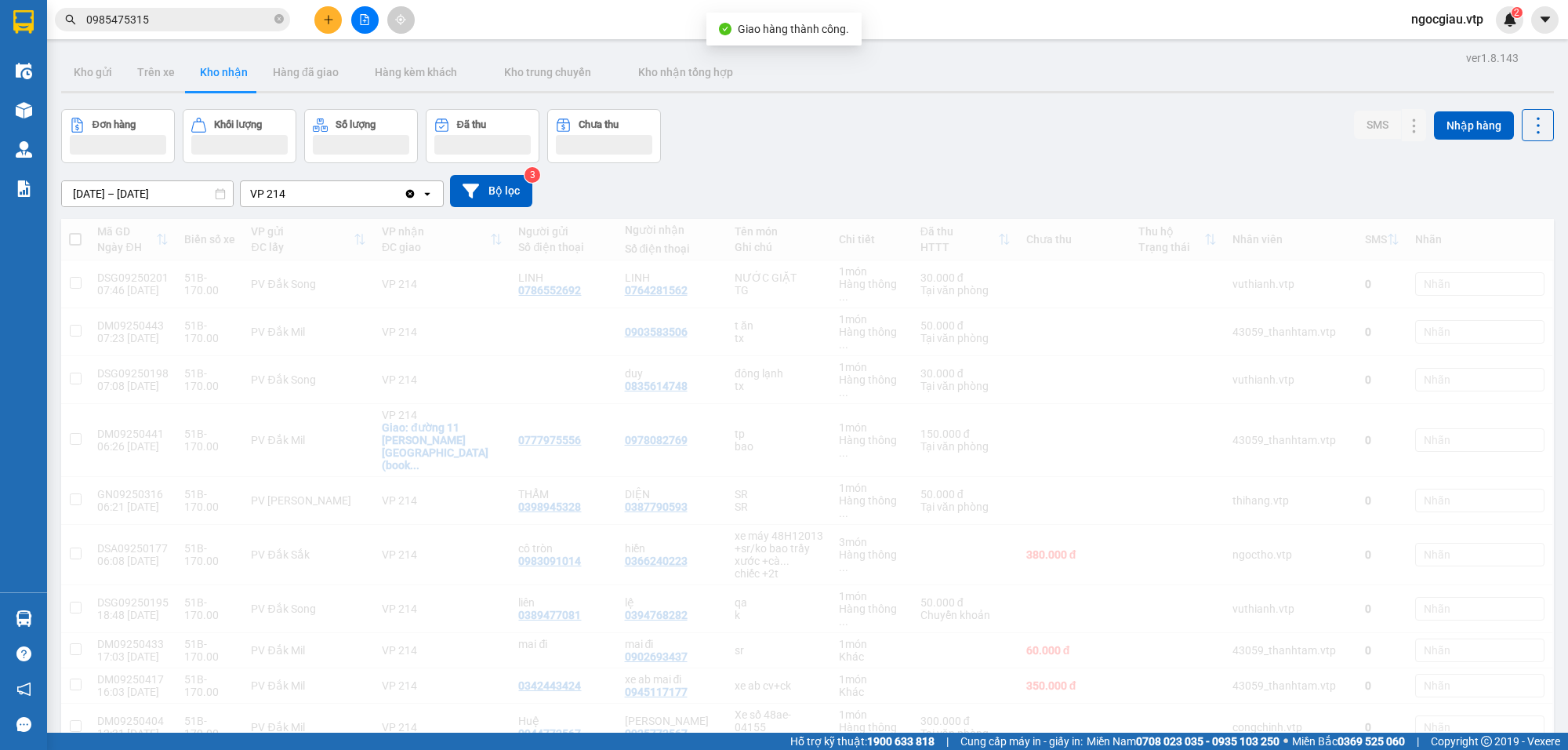
click at [159, 26] on input "0985475315" at bounding box center [179, 20] width 185 height 18
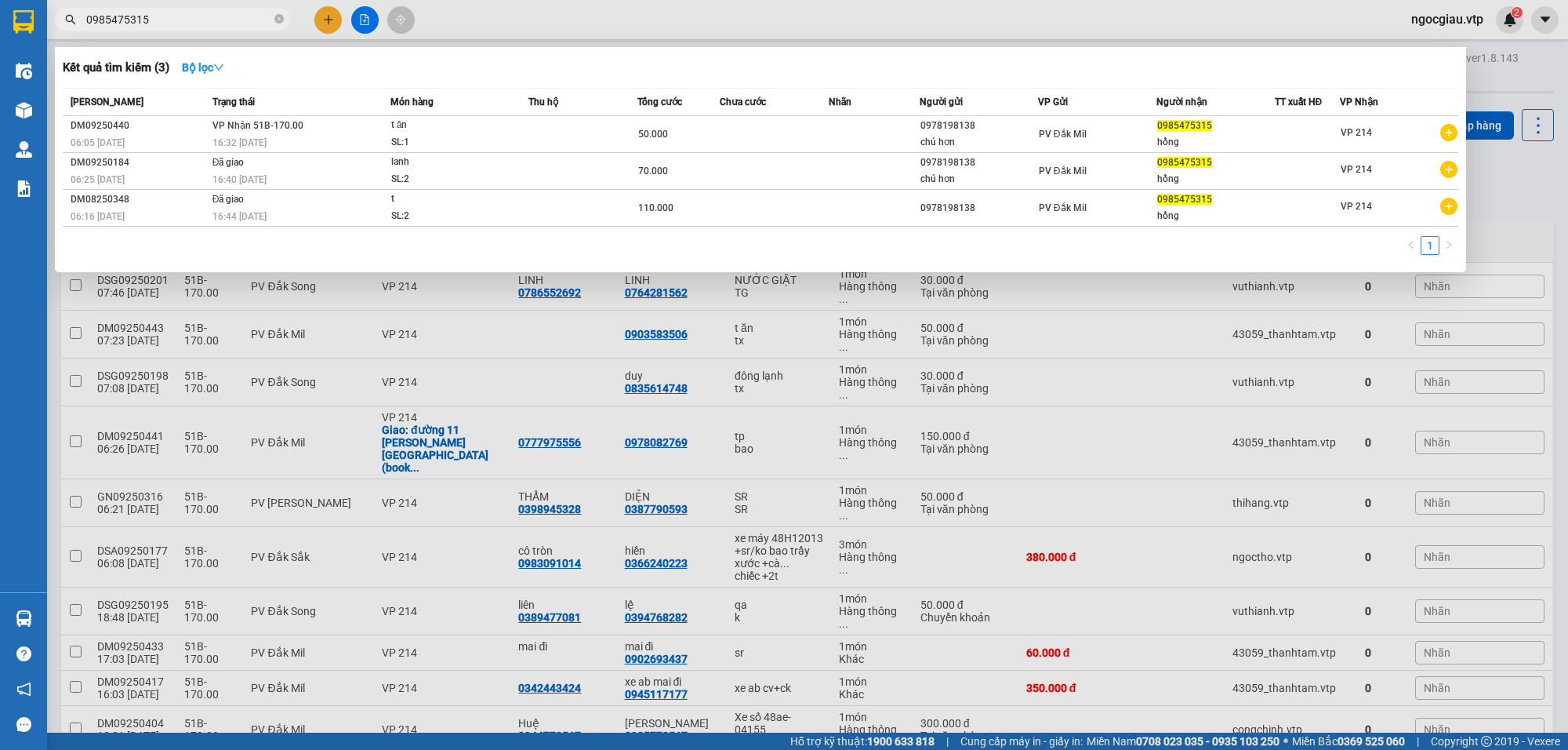
click at [159, 26] on input "0985475315" at bounding box center [179, 20] width 185 height 18
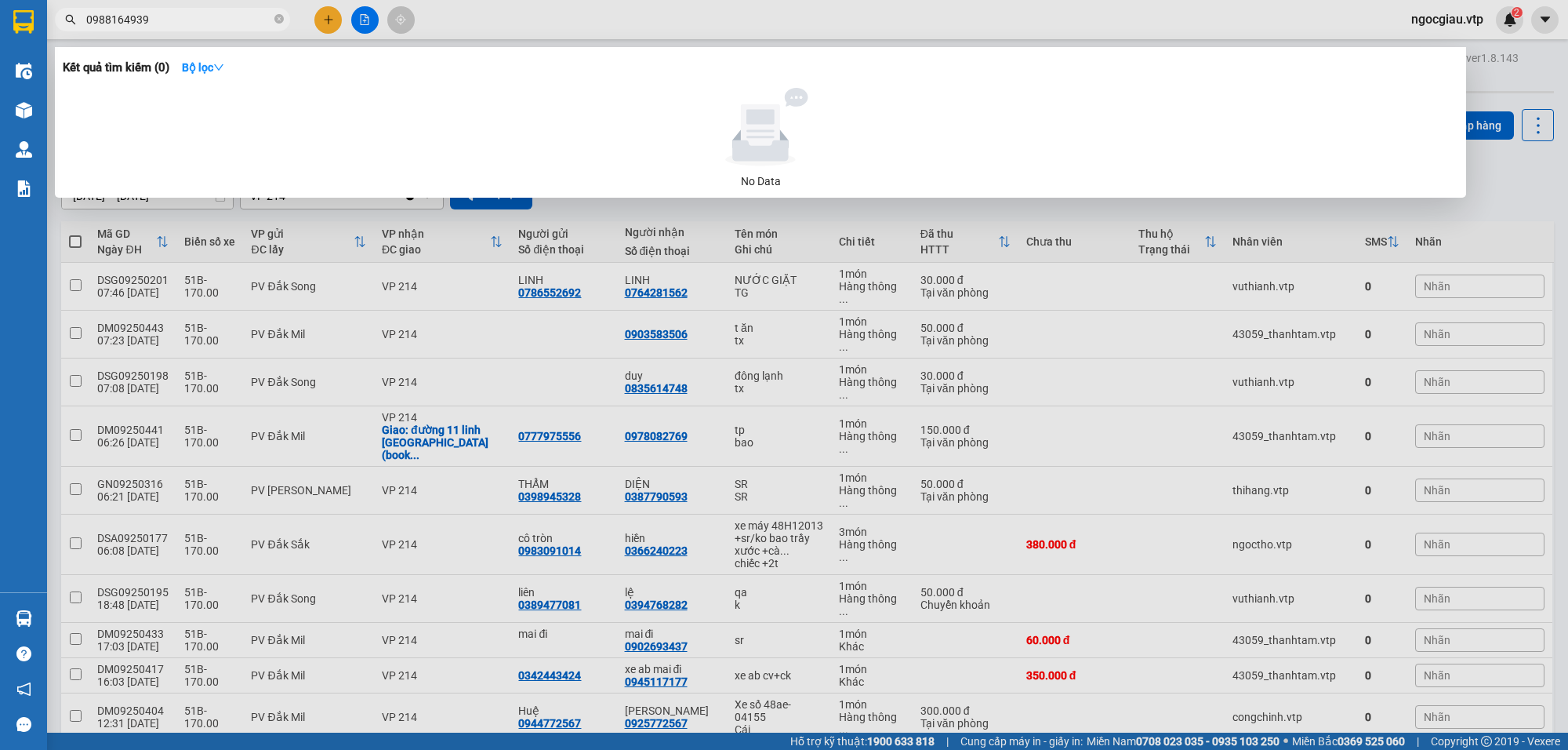
click at [167, 18] on input "0988164939" at bounding box center [179, 20] width 185 height 18
click at [166, 24] on input "0988164939" at bounding box center [179, 20] width 185 height 18
type input "0912452243"
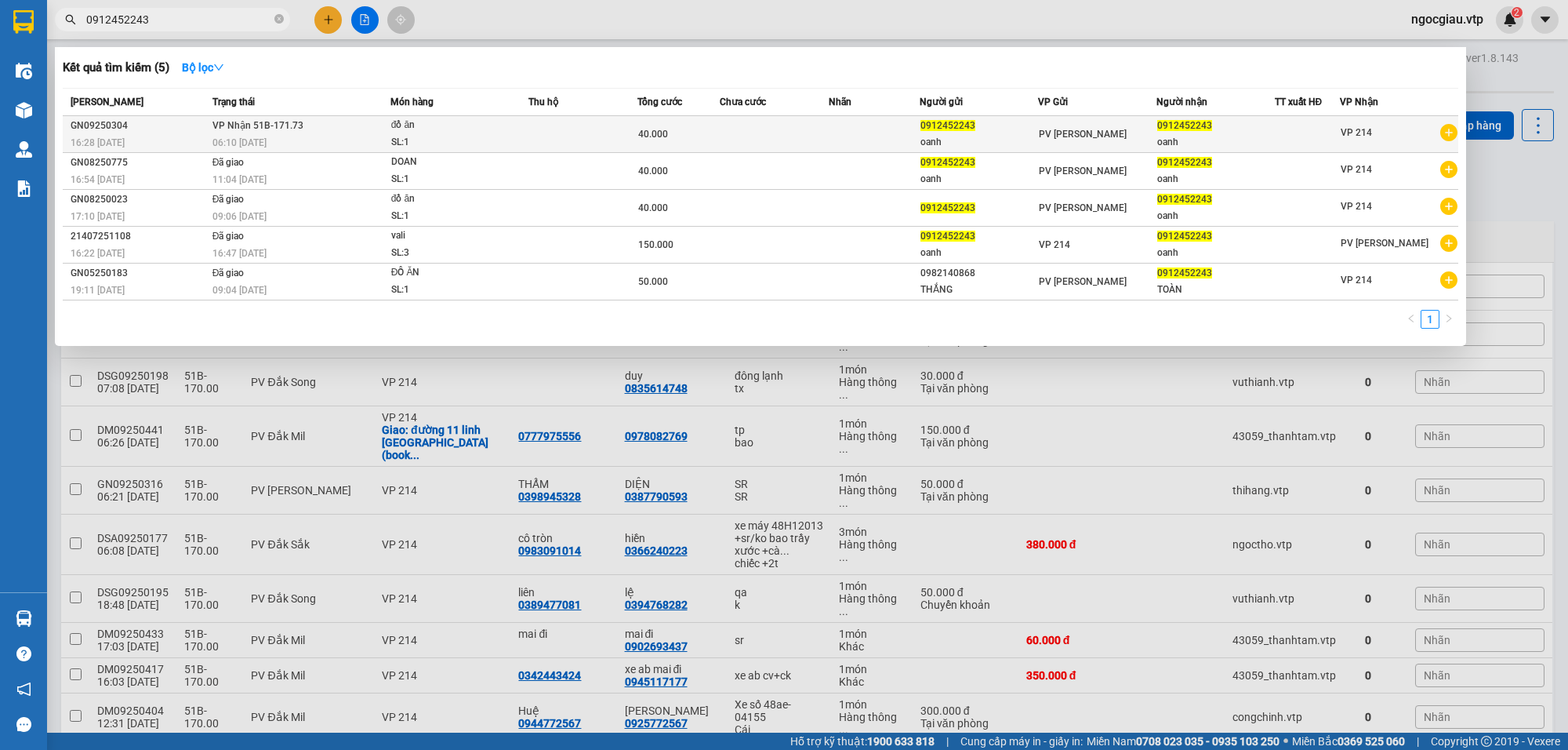
click at [363, 142] on div "06:10 [DATE]" at bounding box center [301, 143] width 177 height 18
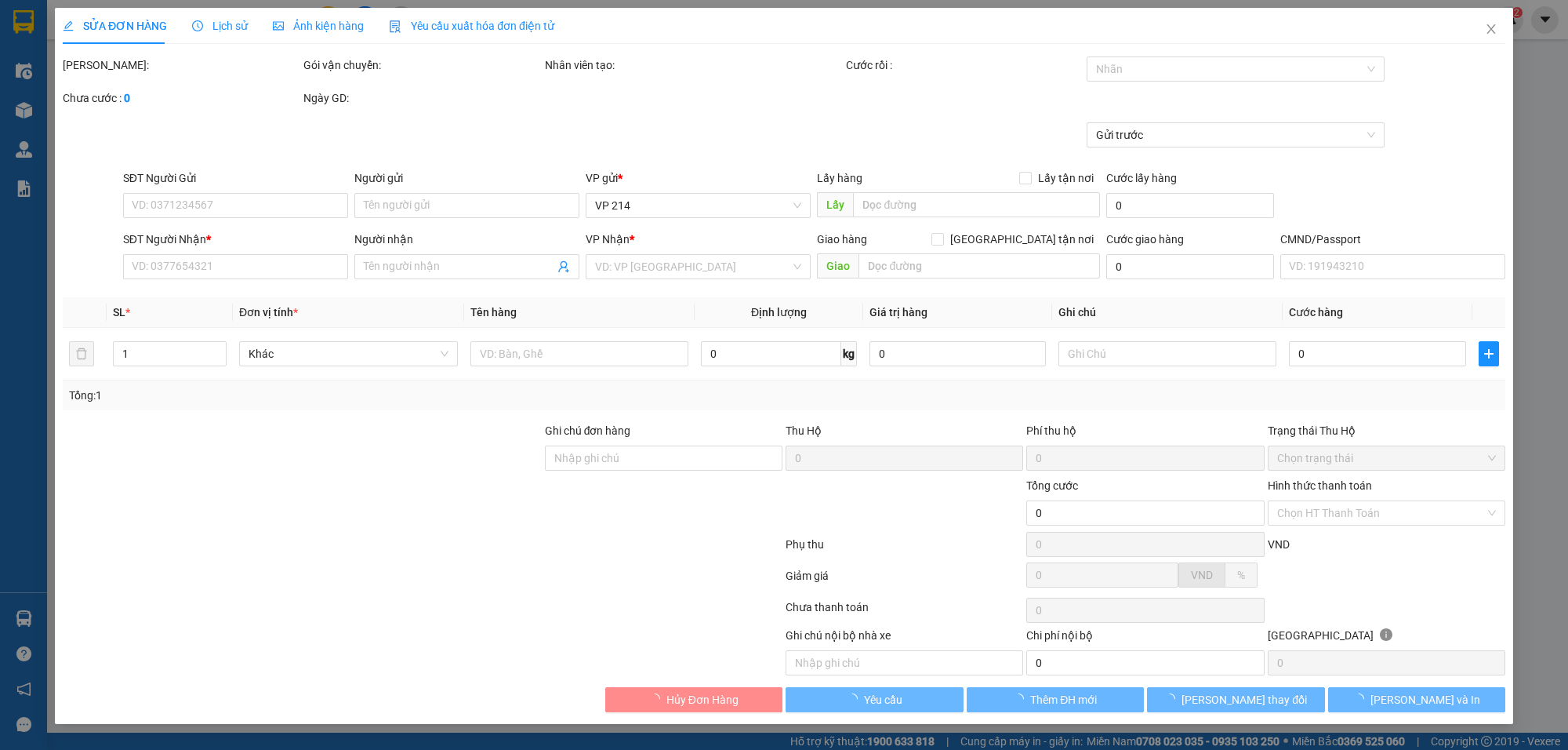
type input "0912452243"
type input "oanh"
type input "0912452243"
type input "oanh"
type input "40.000"
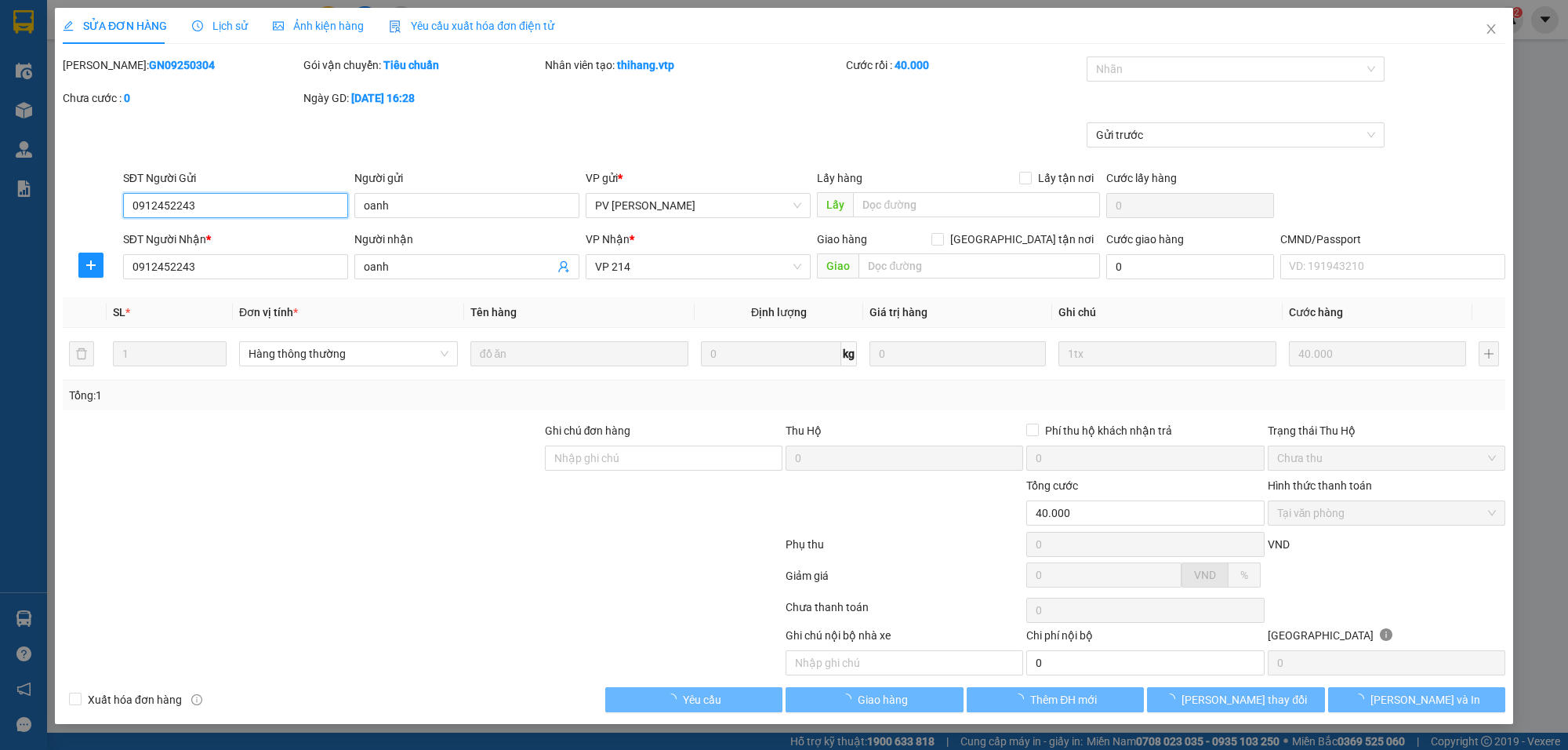
type input "2.000"
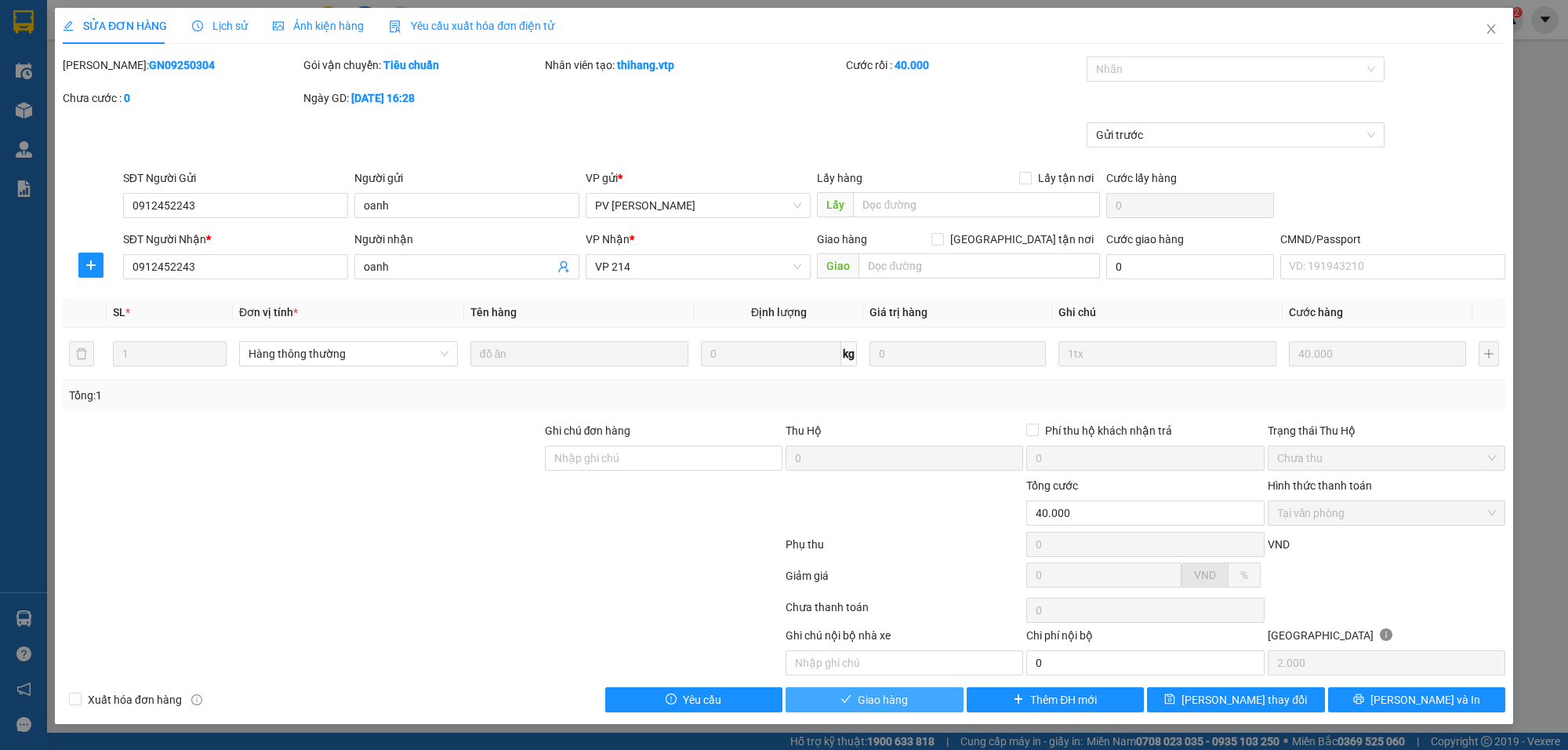
click at [888, 707] on span "Giao hàng" at bounding box center [882, 700] width 50 height 18
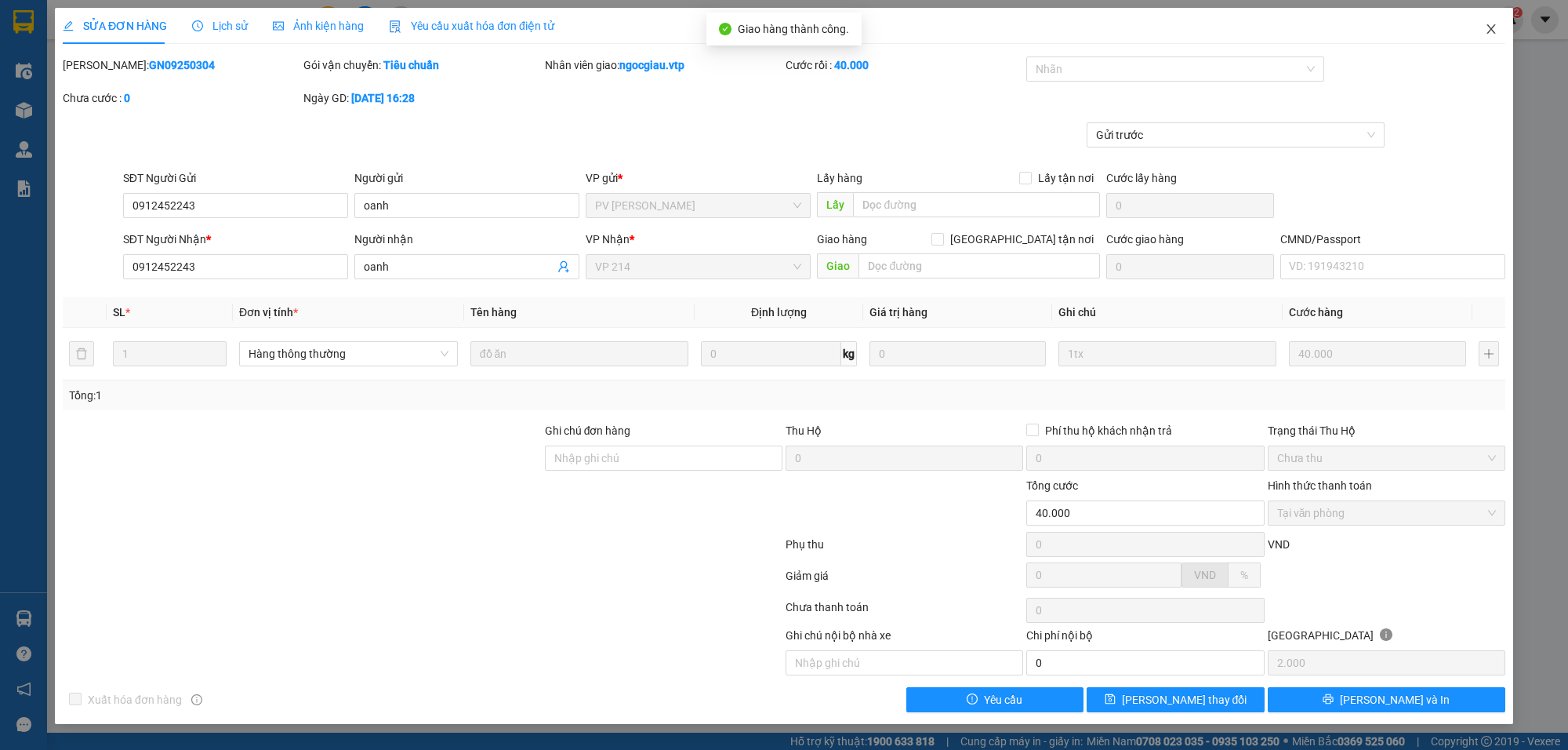
click at [1491, 24] on icon "close" at bounding box center [1490, 29] width 13 height 13
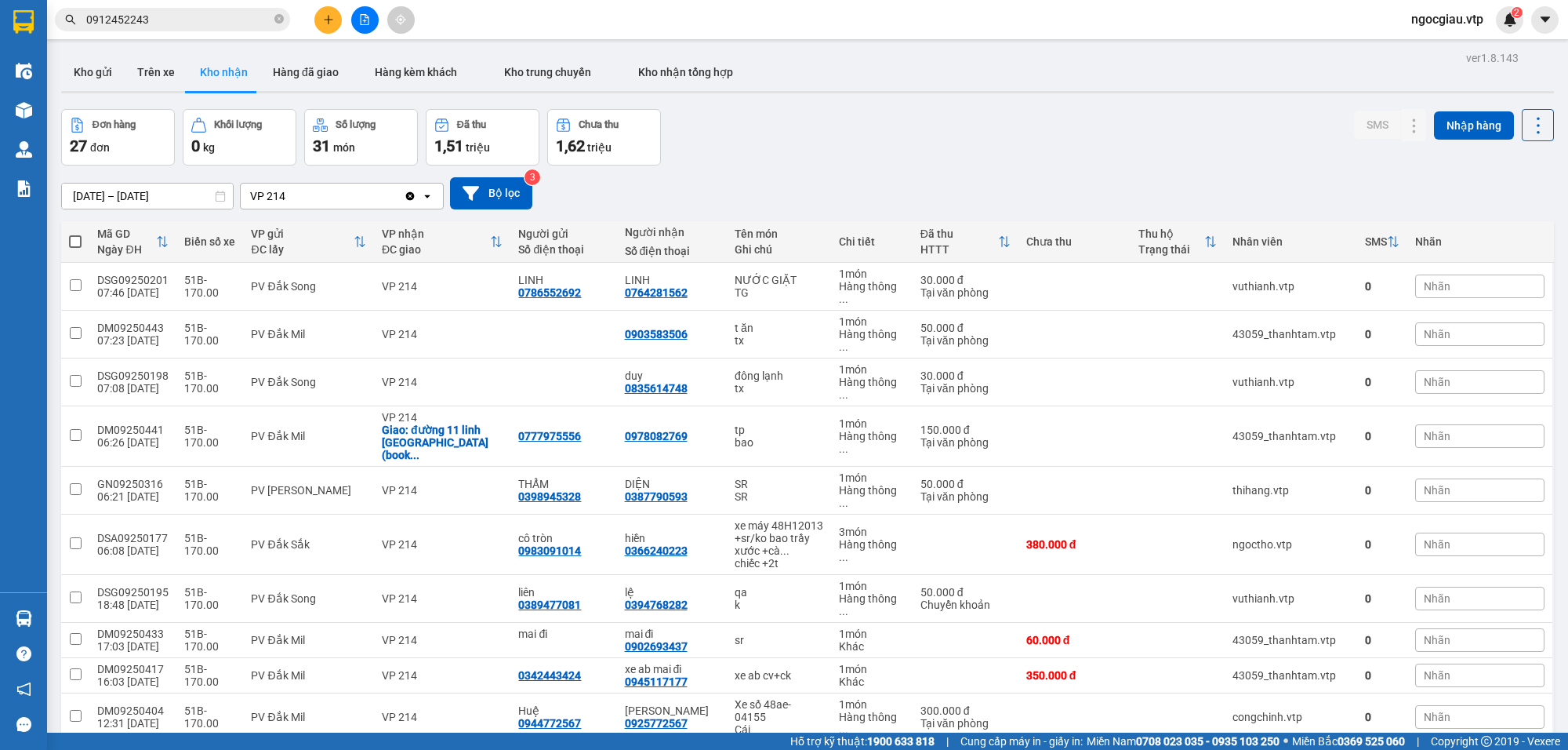
click at [177, 18] on input "0912452243" at bounding box center [179, 20] width 185 height 18
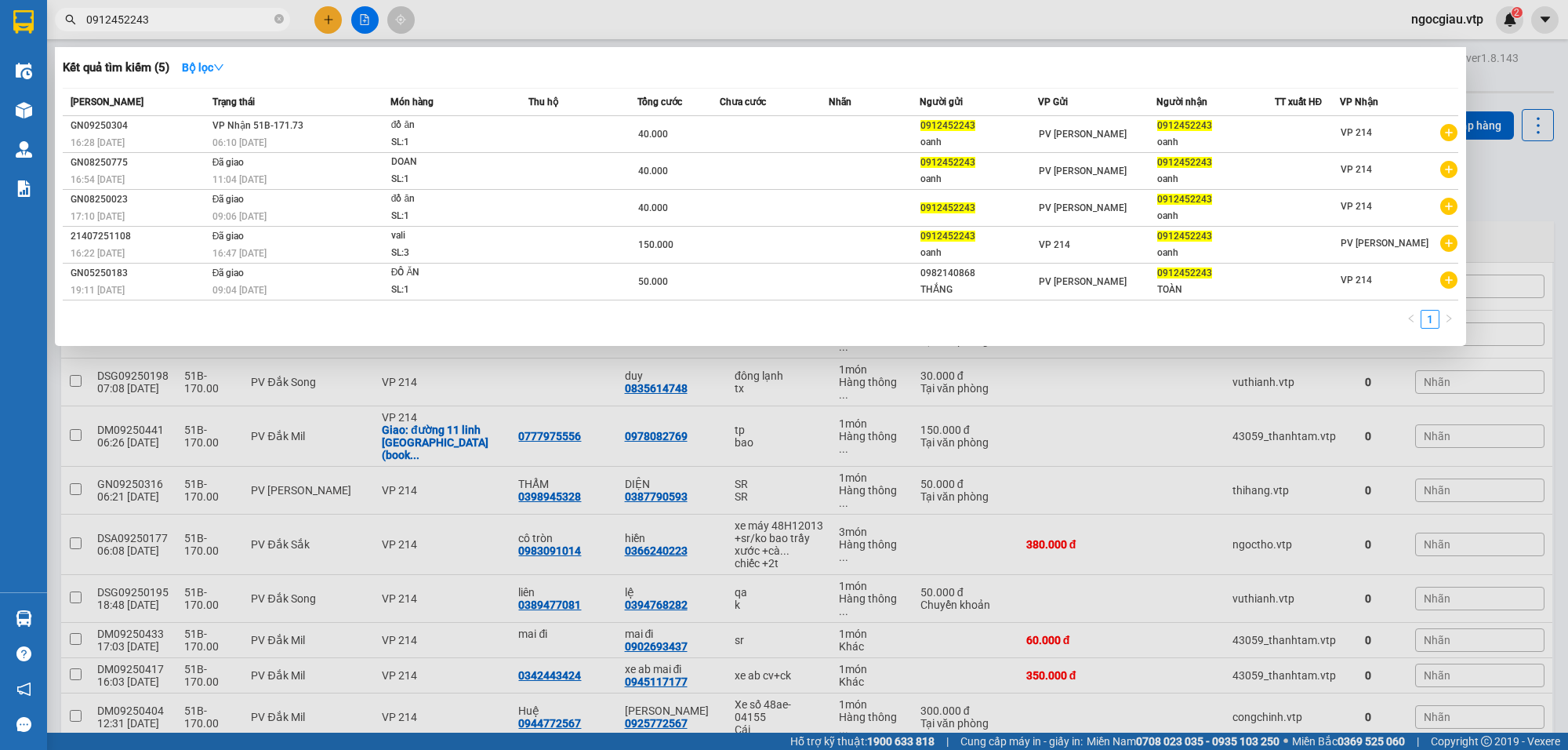
click at [177, 18] on input "0912452243" at bounding box center [179, 20] width 185 height 18
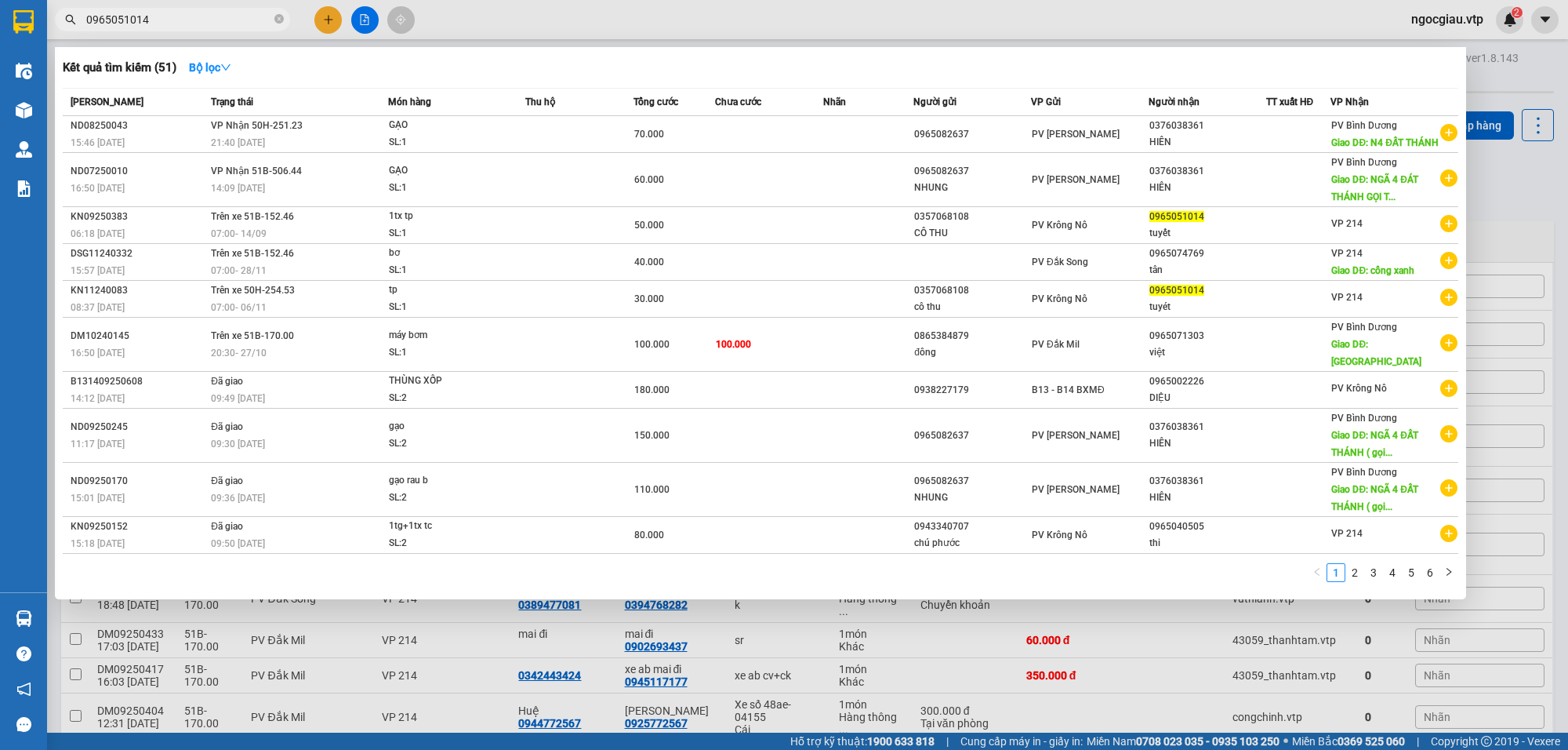
type input "0965051014"
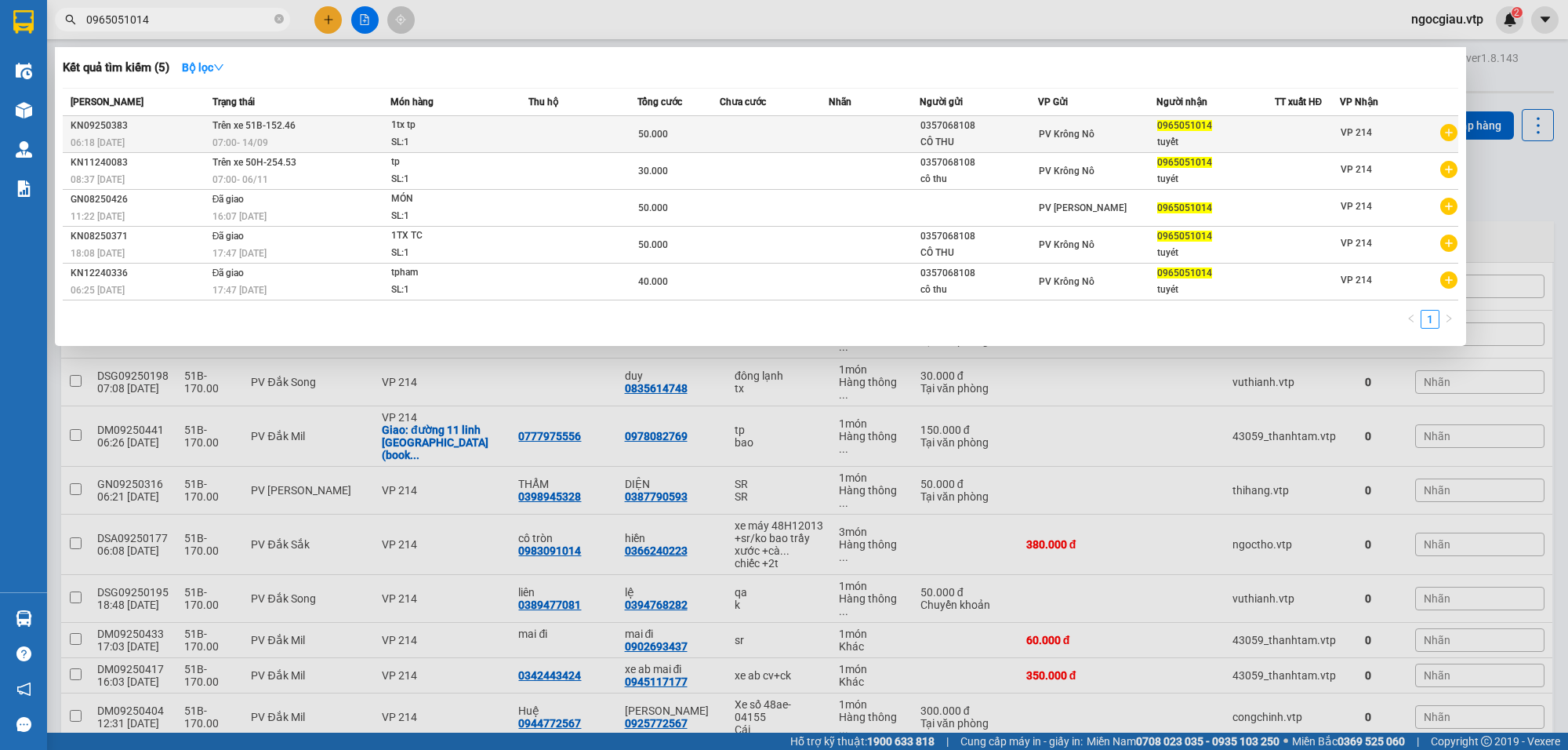
click at [527, 134] on span "1tx tp SL: 1" at bounding box center [459, 134] width 137 height 33
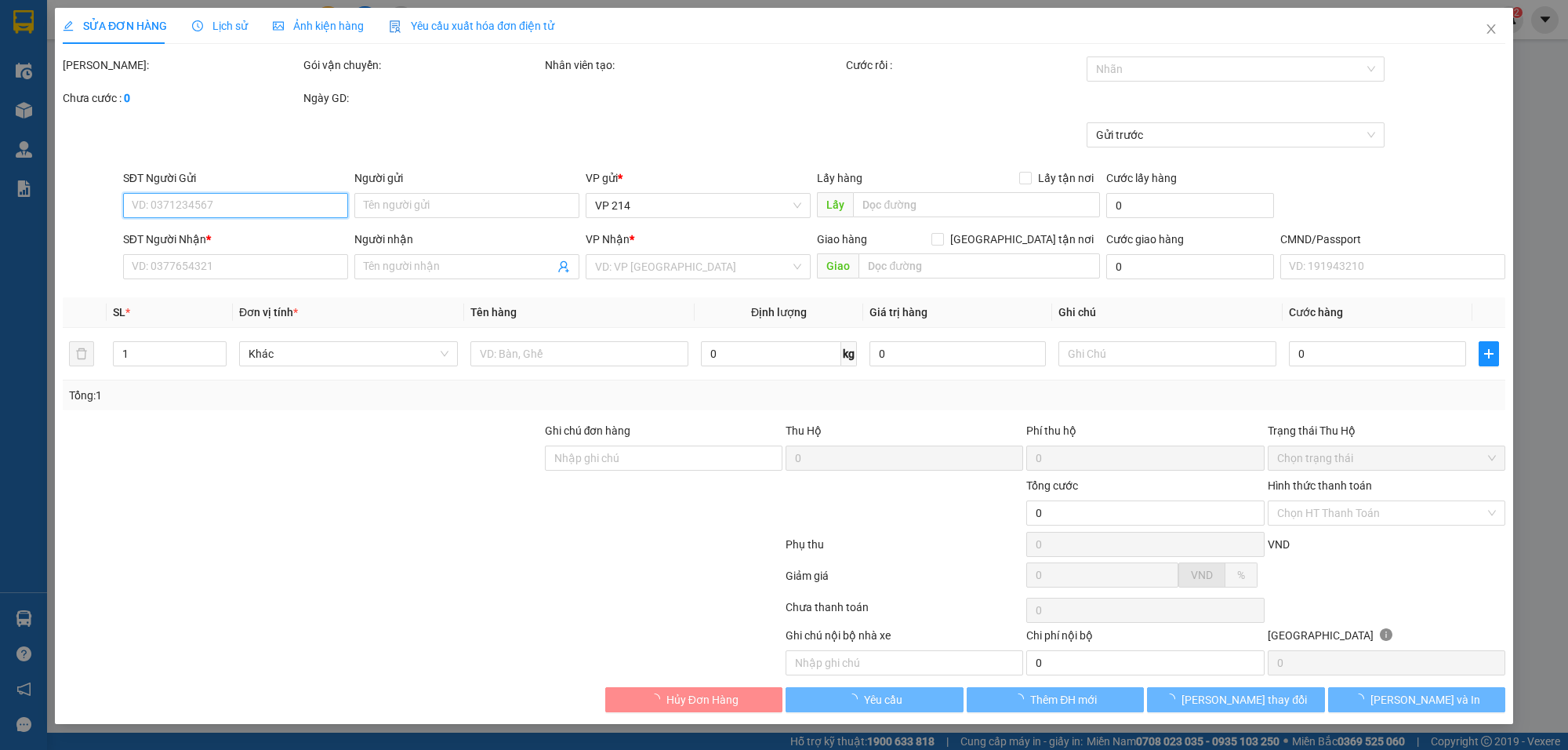
type input "0357068108"
type input "CÔ THU"
type input "0965051014"
type input "tuyết"
type input "50.000"
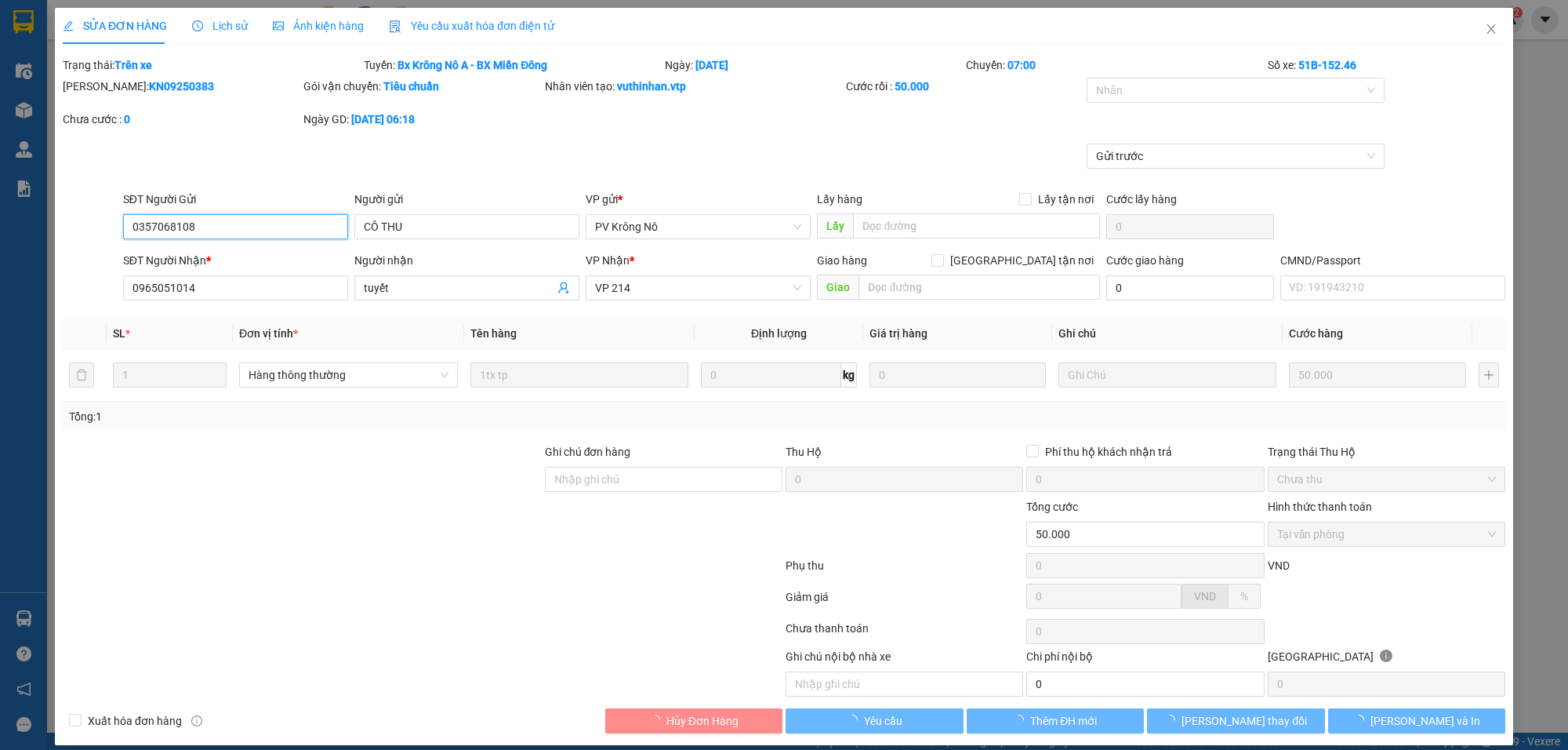
type input "2.500"
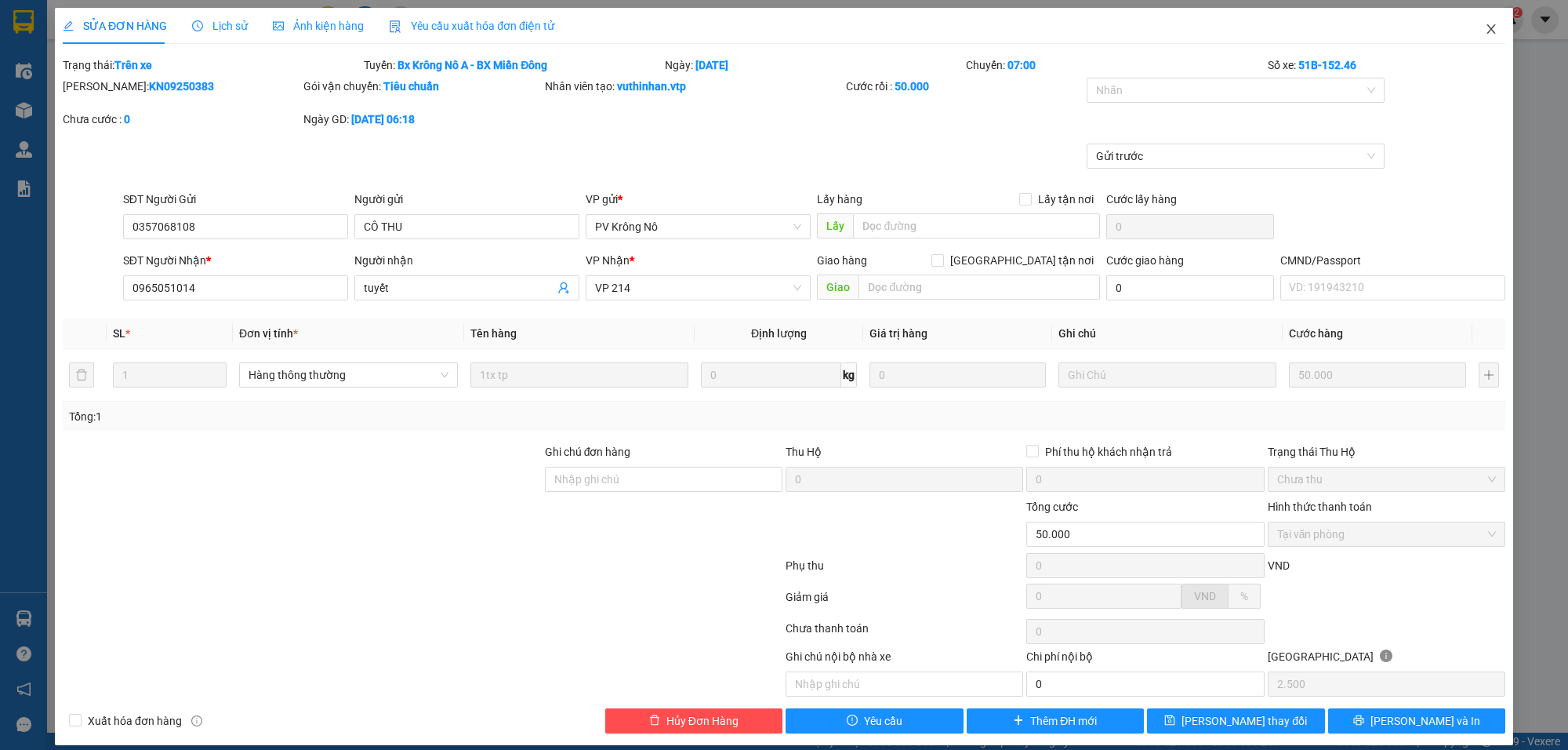
click at [1485, 25] on span "Close" at bounding box center [1490, 29] width 44 height 44
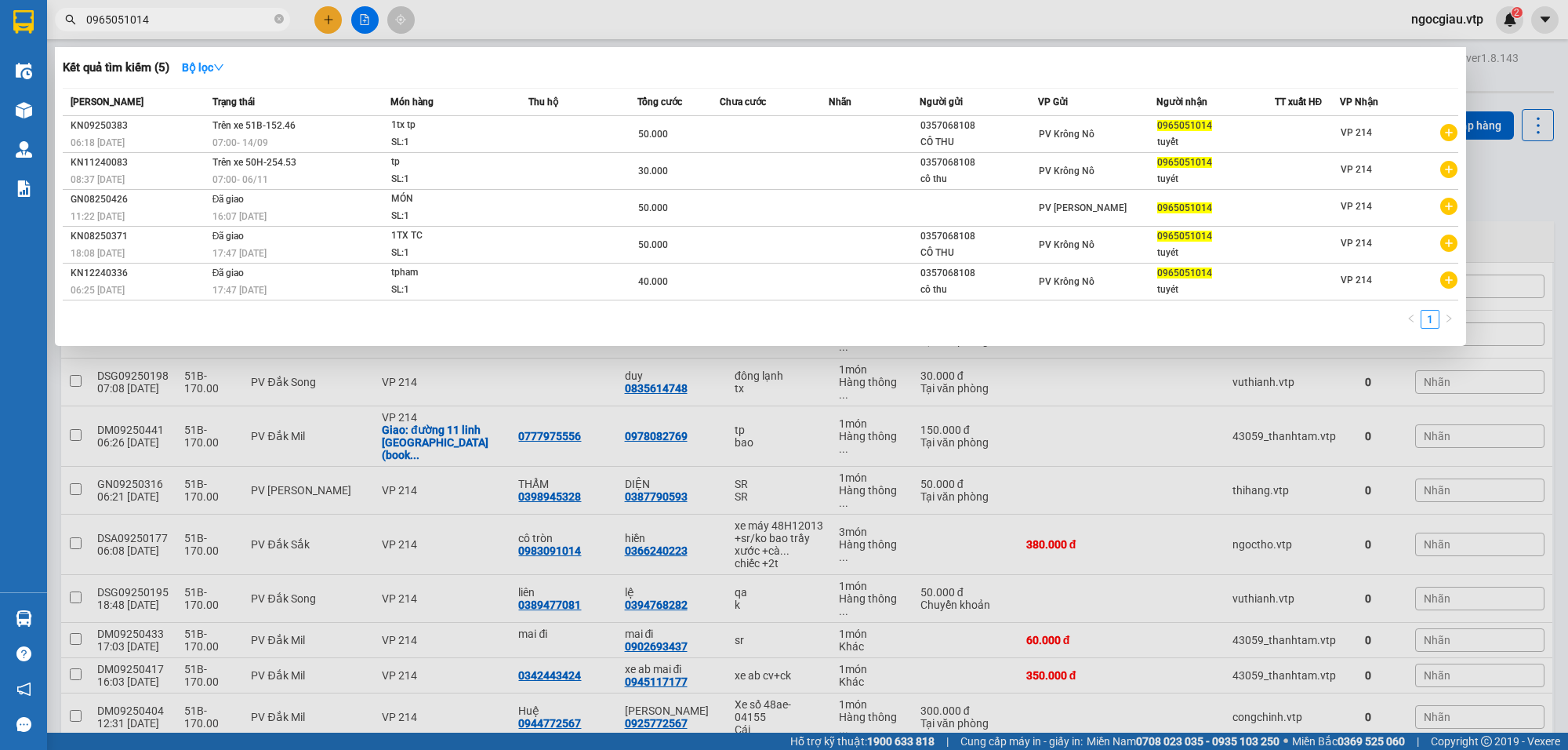
click at [201, 25] on input "0965051014" at bounding box center [179, 20] width 185 height 18
click at [165, 21] on input "0965051014" at bounding box center [179, 20] width 185 height 18
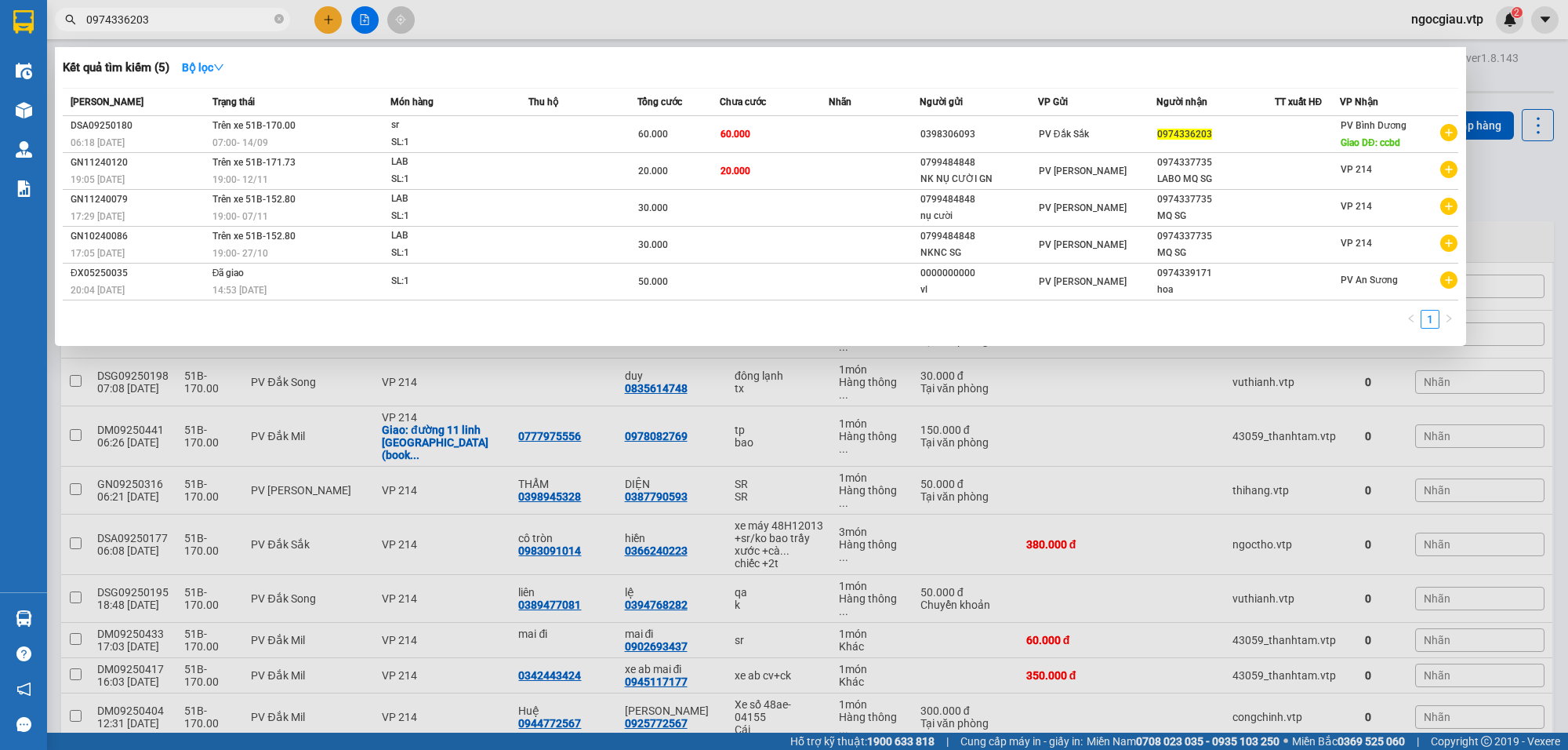
type input "0974336203"
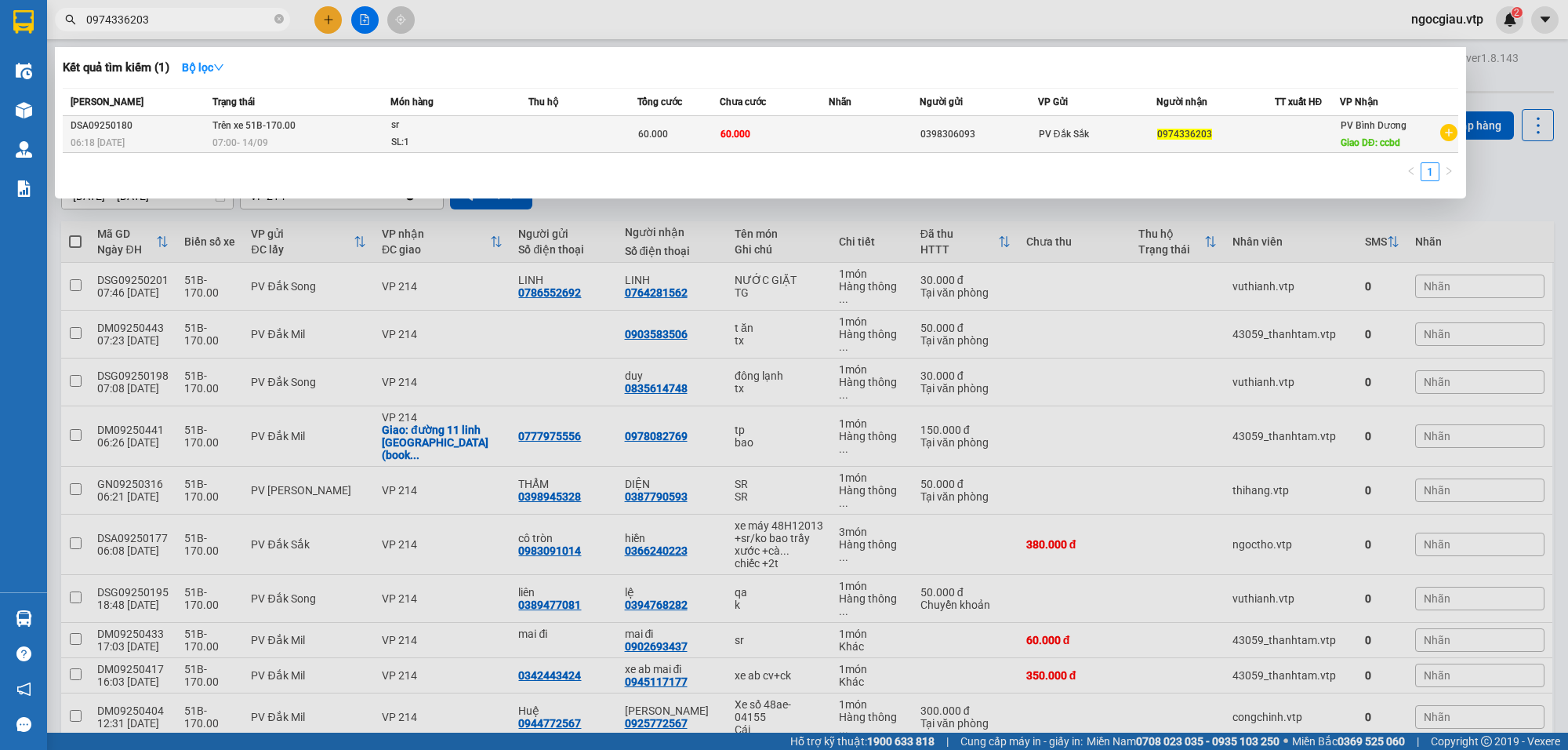
click at [784, 127] on td "60.000" at bounding box center [774, 135] width 109 height 37
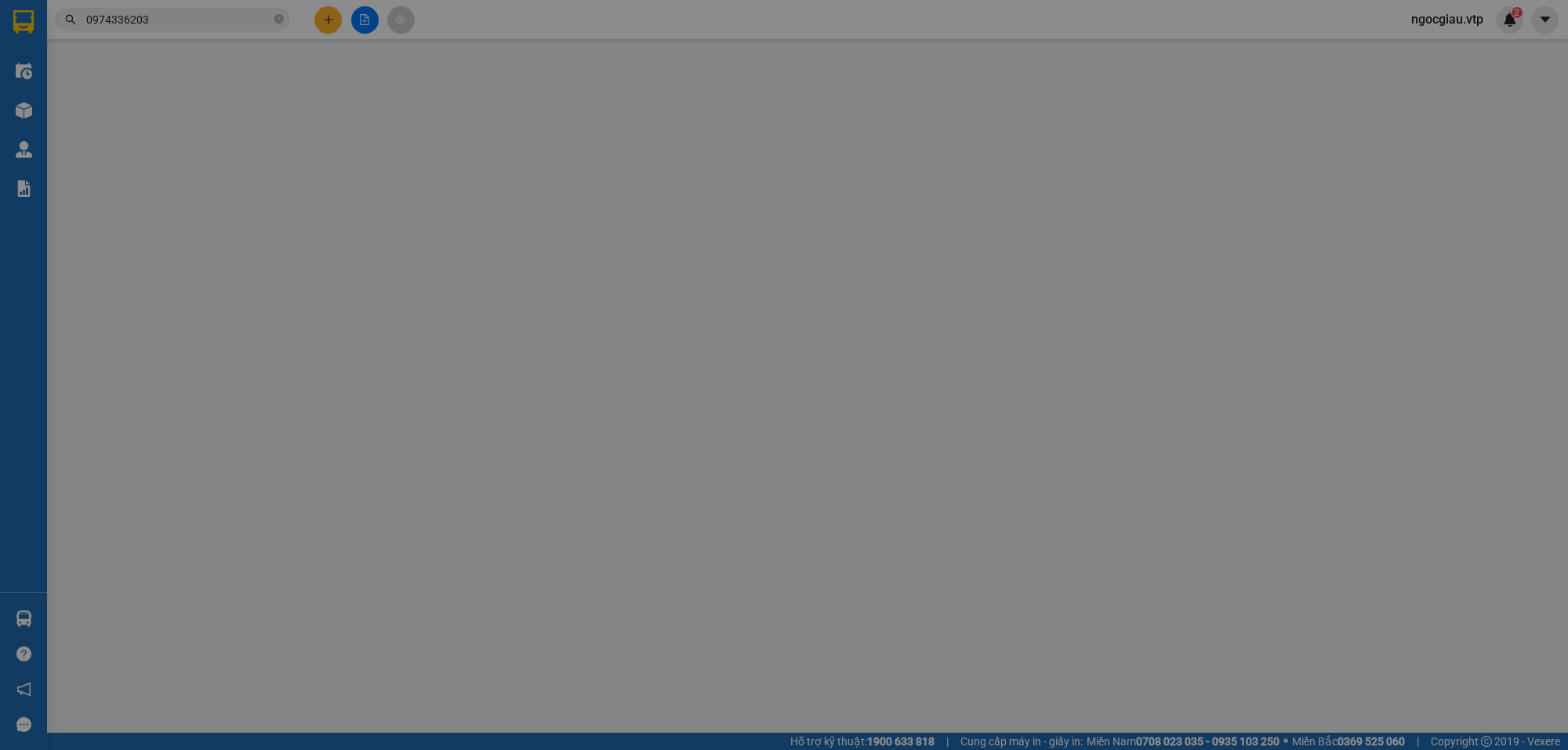
type input "0398306093"
type input "0974336203"
type input "ccbd"
type input "xe báo để 214"
type input "60.000"
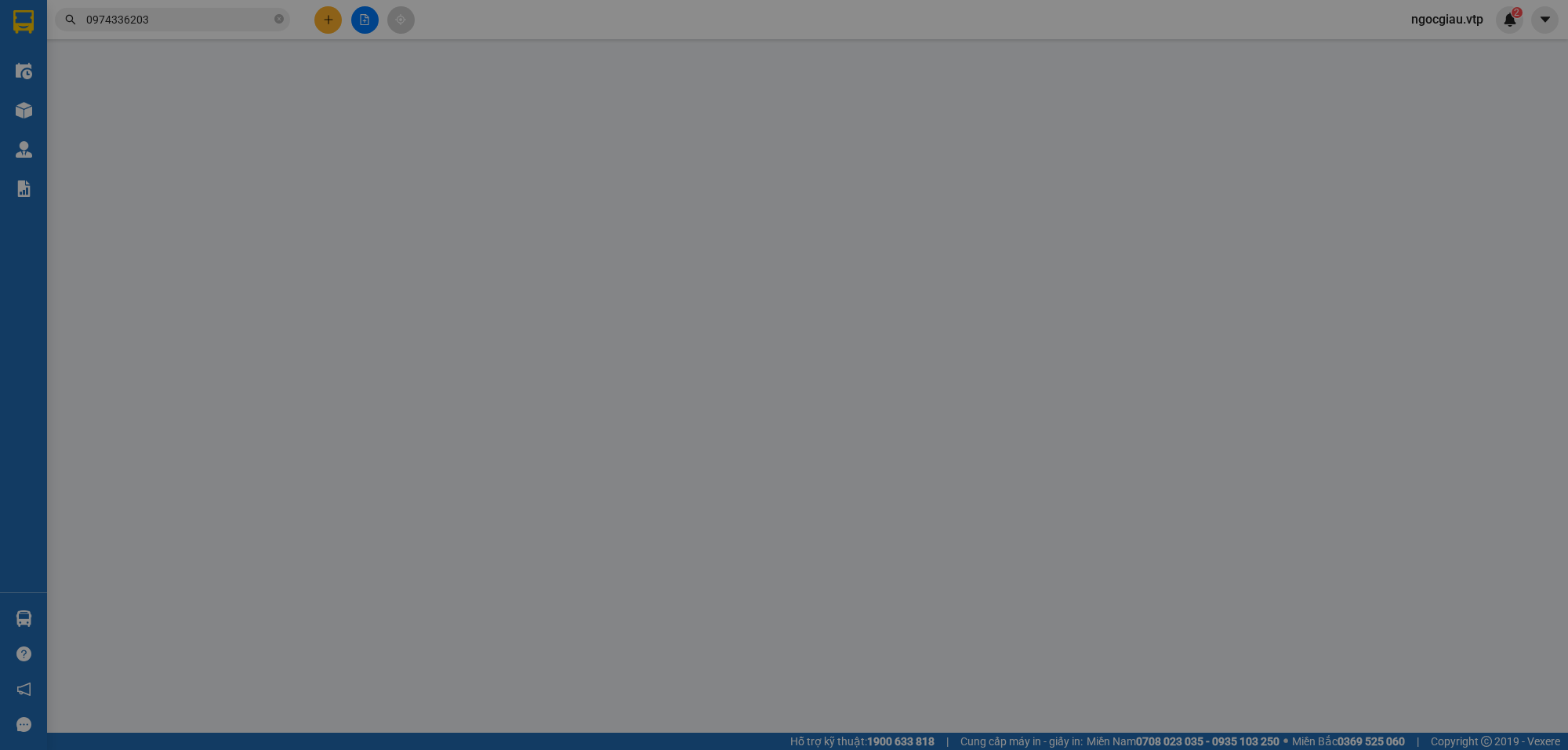
type input "60.000"
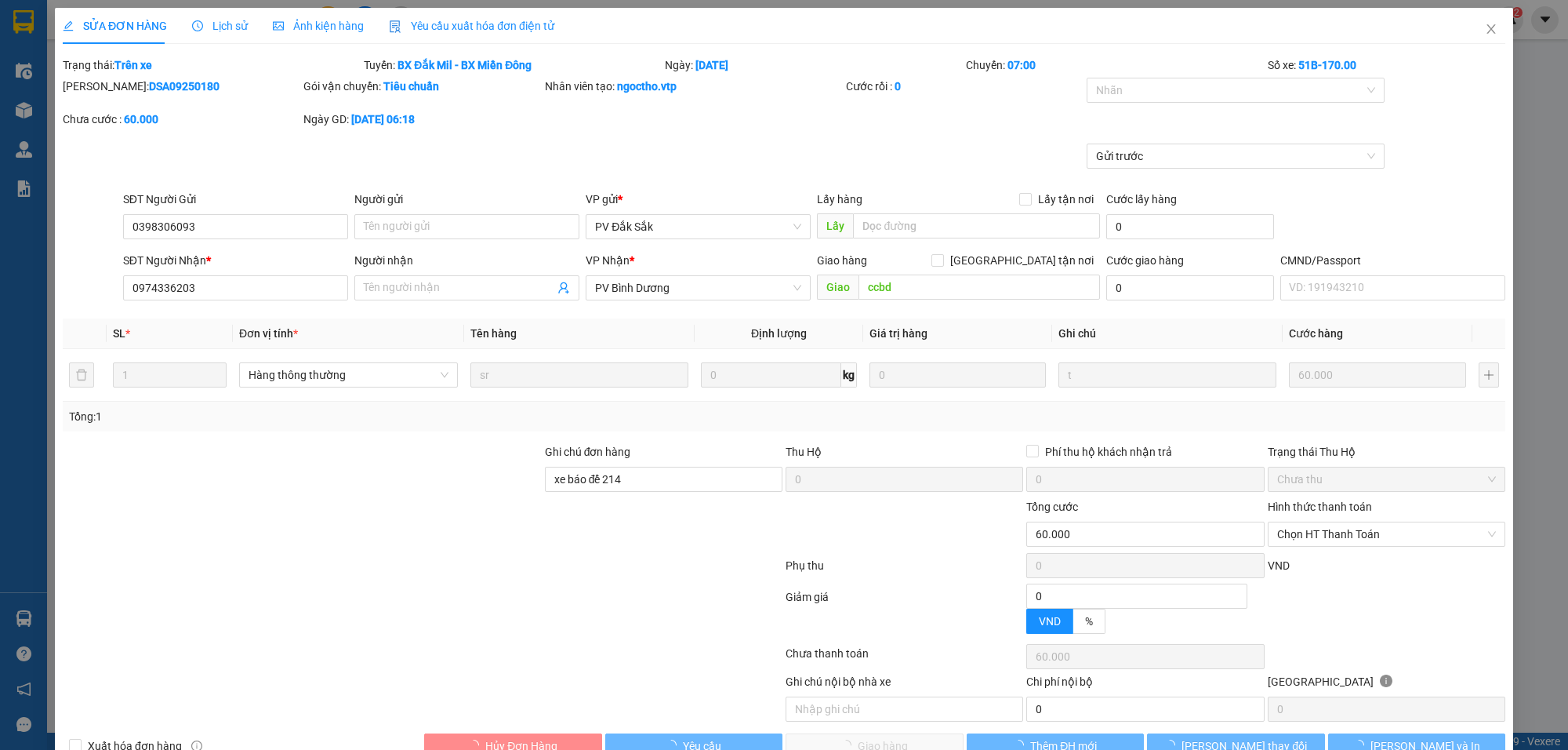
type input "3.000"
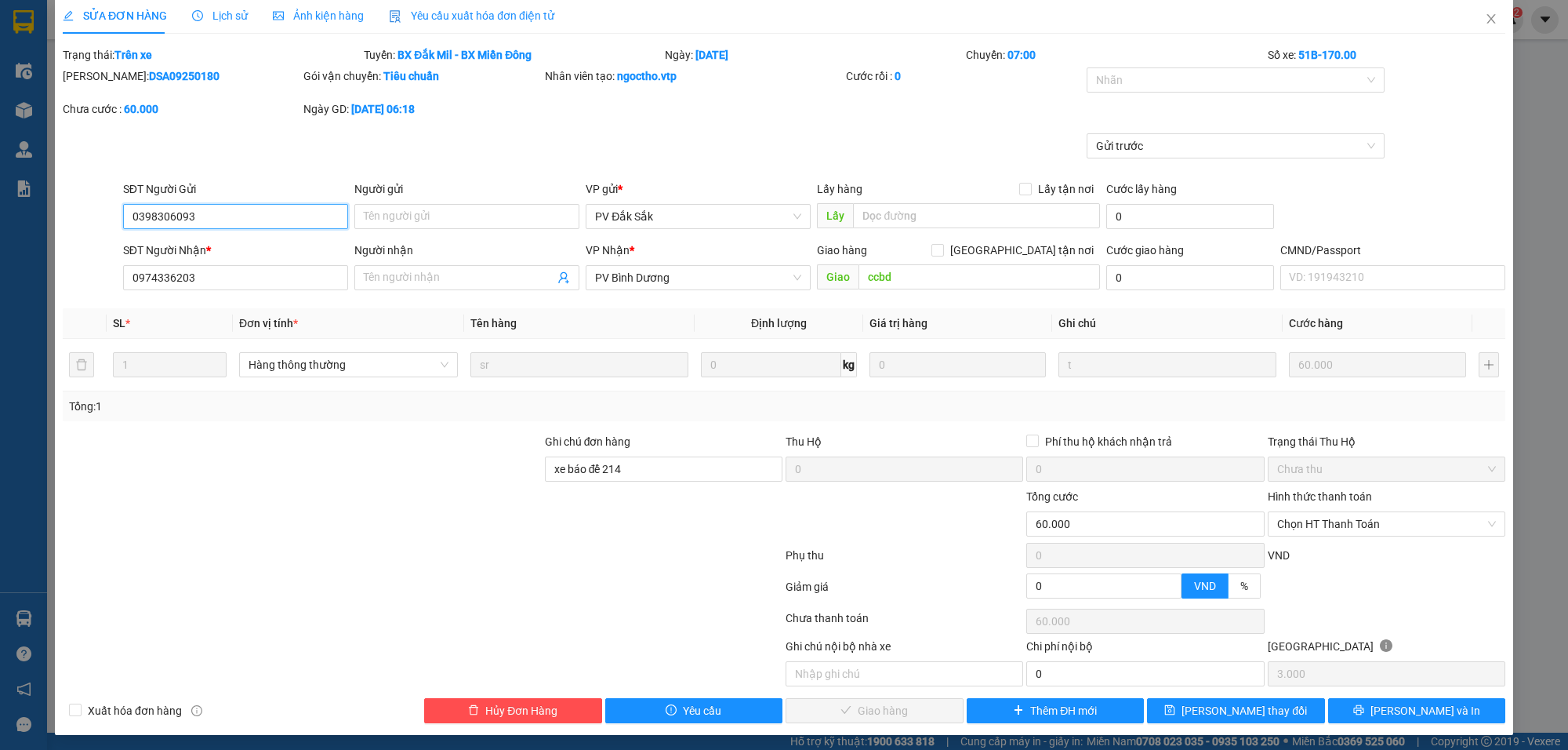
scroll to position [17, 0]
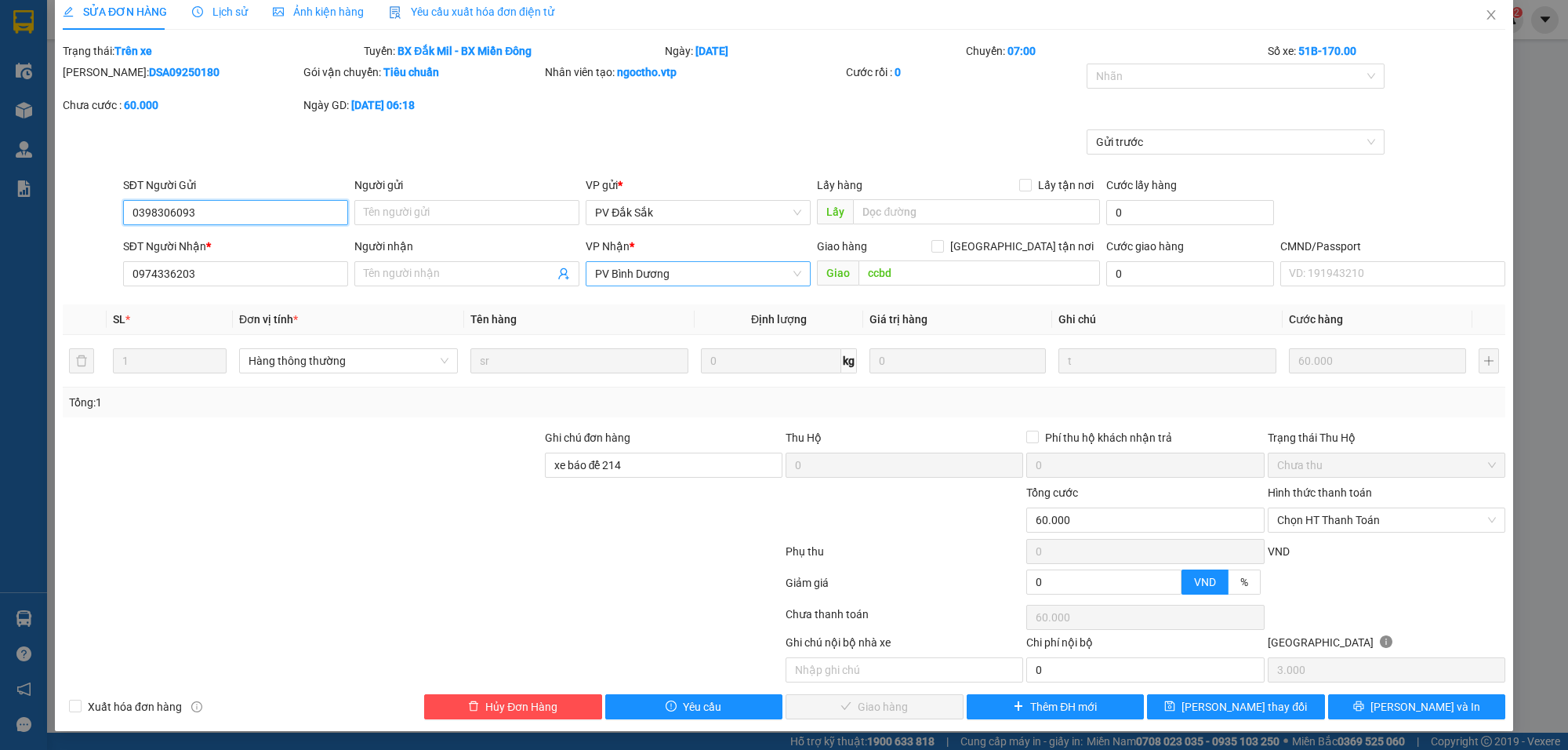
click at [644, 268] on span "PV Bình Dương" at bounding box center [699, 274] width 206 height 24
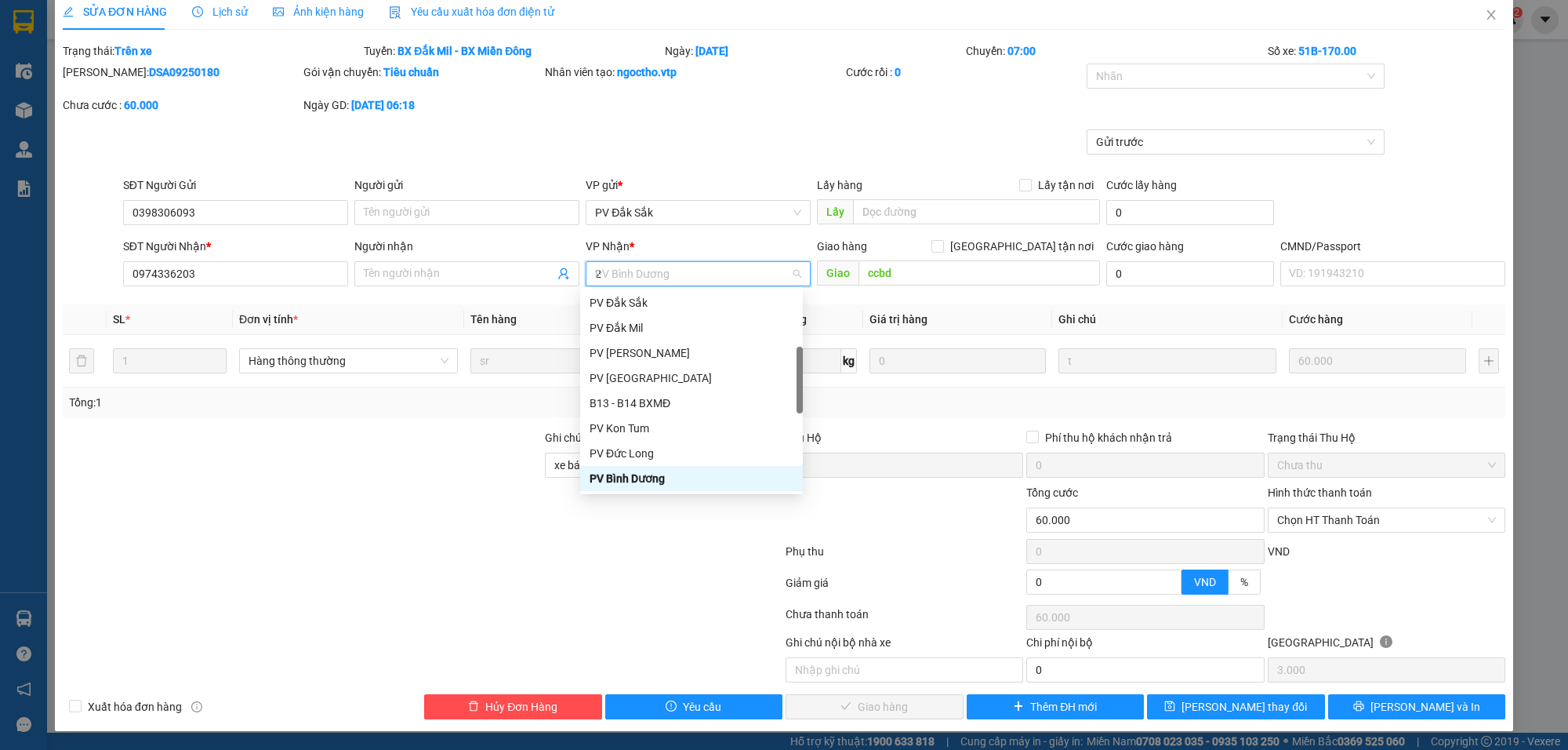
scroll to position [0, 0]
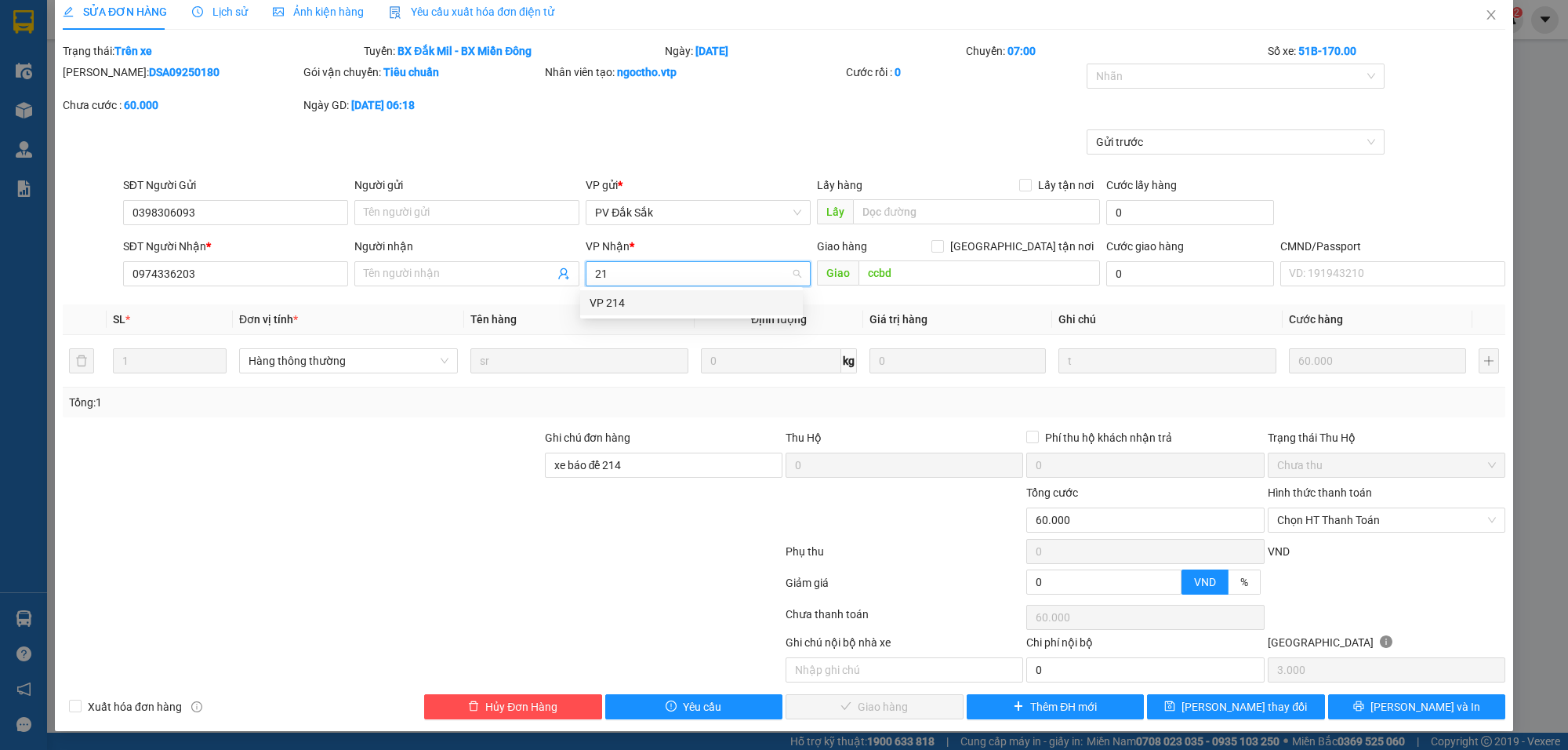
type input "214"
click at [1432, 708] on span "[PERSON_NAME] và In" at bounding box center [1426, 707] width 110 height 18
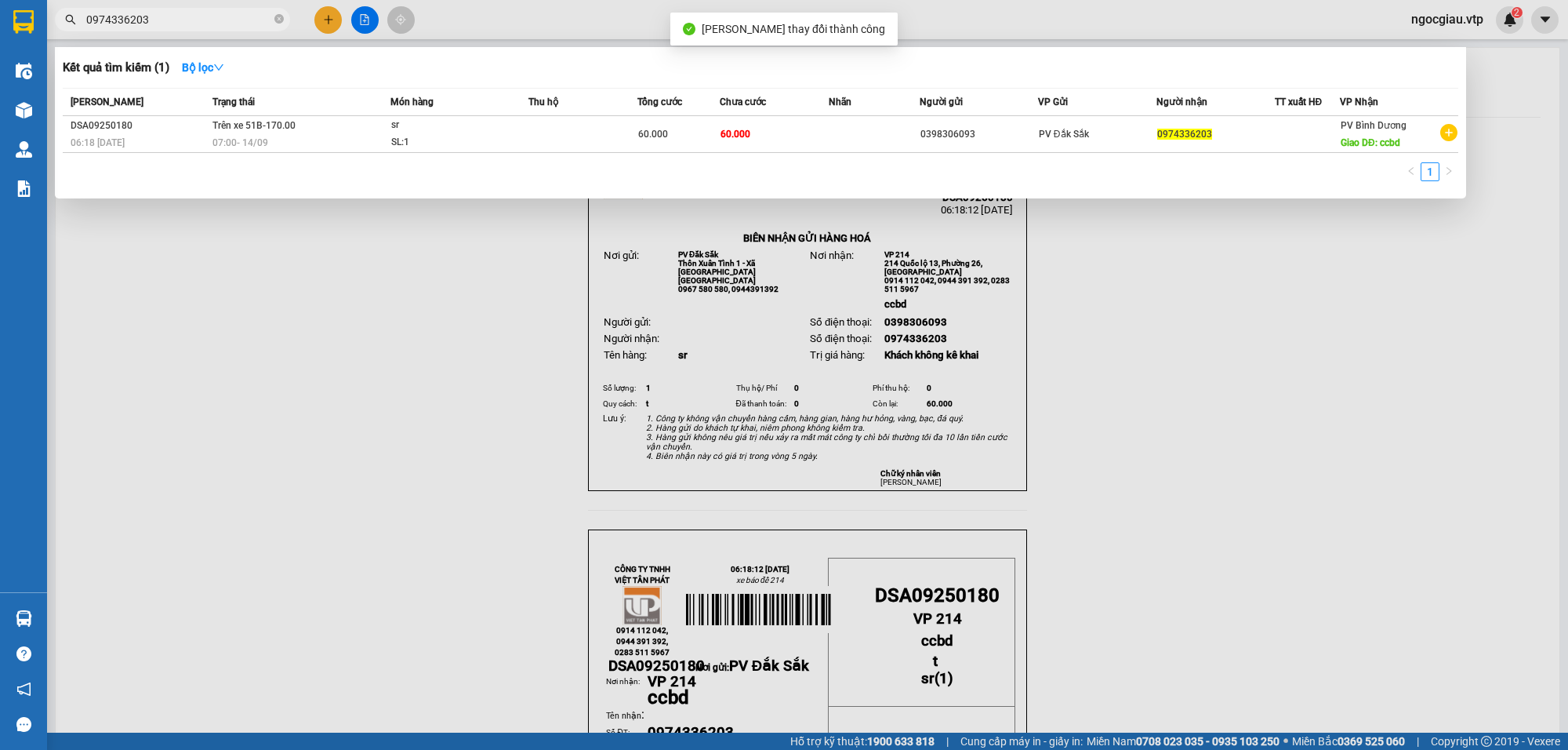
click at [197, 21] on input "0974336203" at bounding box center [179, 20] width 185 height 18
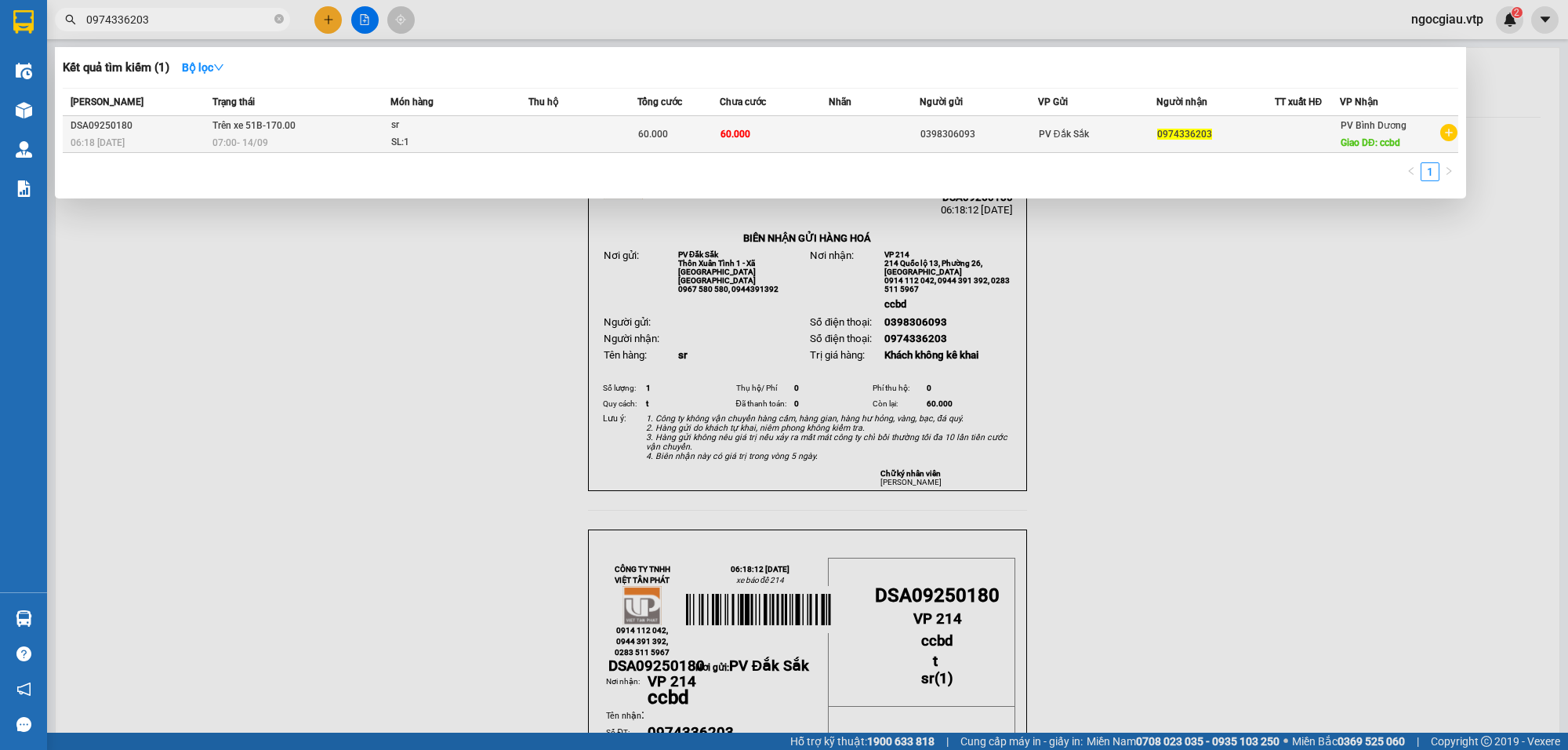
click at [840, 126] on td at bounding box center [874, 135] width 91 height 37
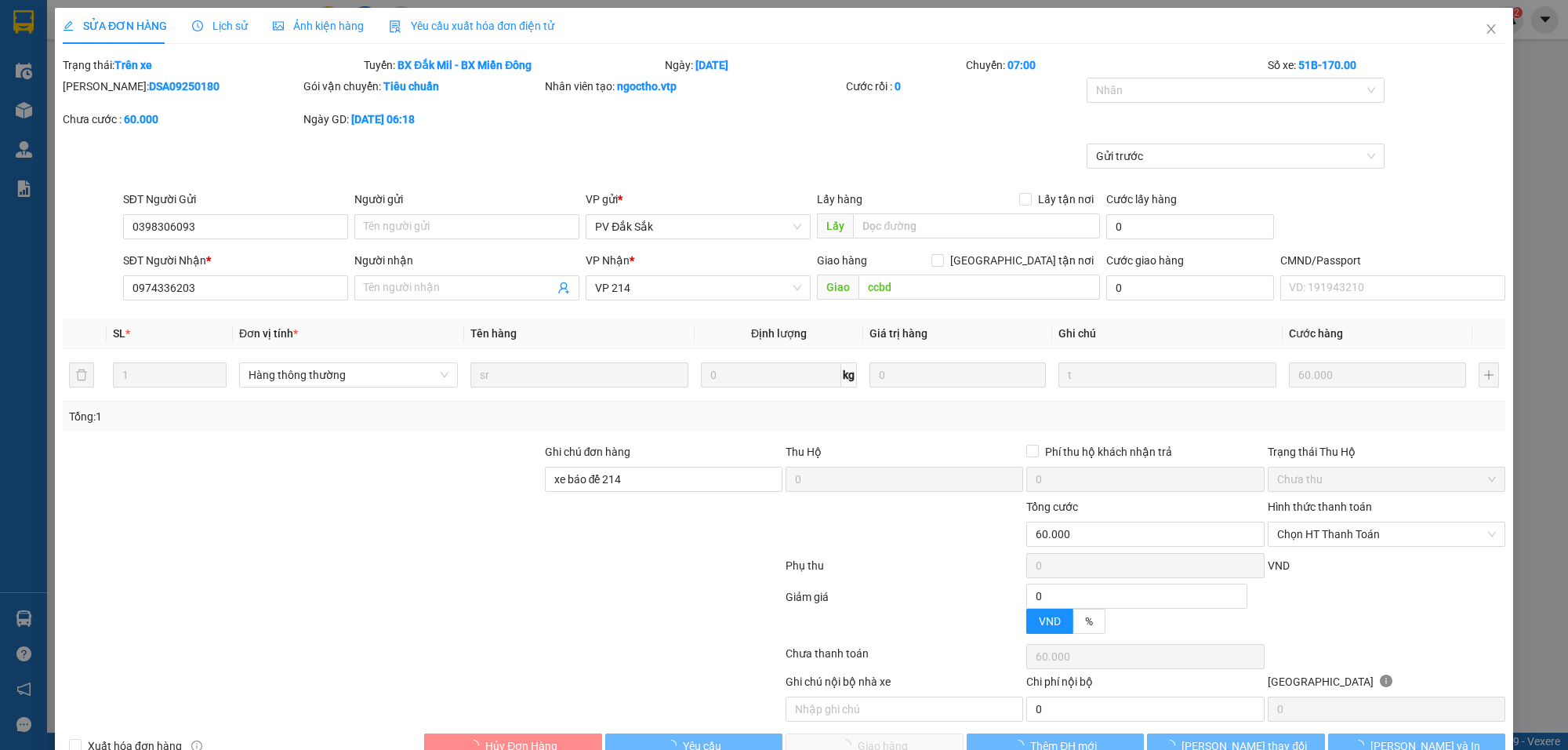
type input "3.000"
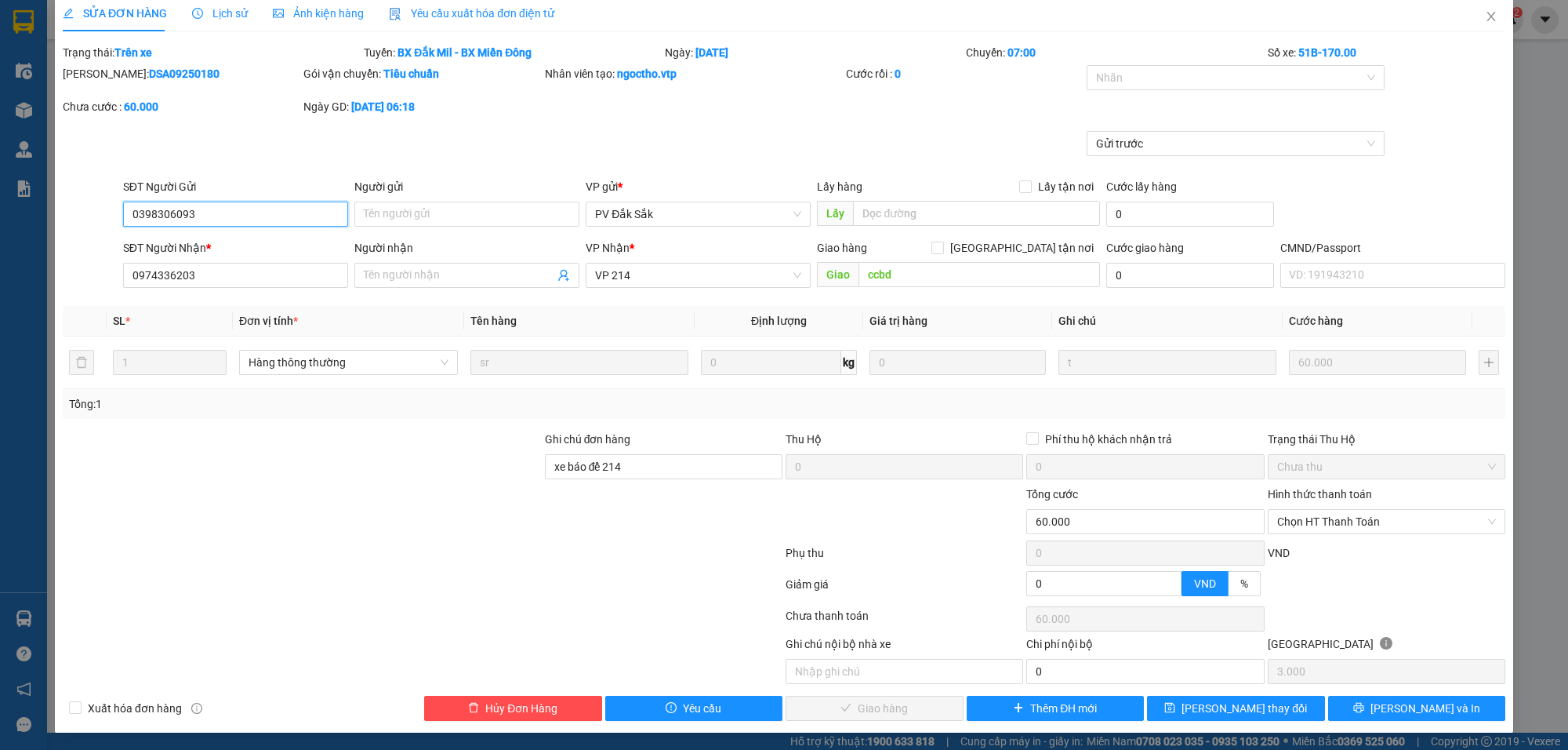
scroll to position [17, 0]
click at [1322, 519] on span "Chọn HT Thanh Toán" at bounding box center [1386, 520] width 219 height 24
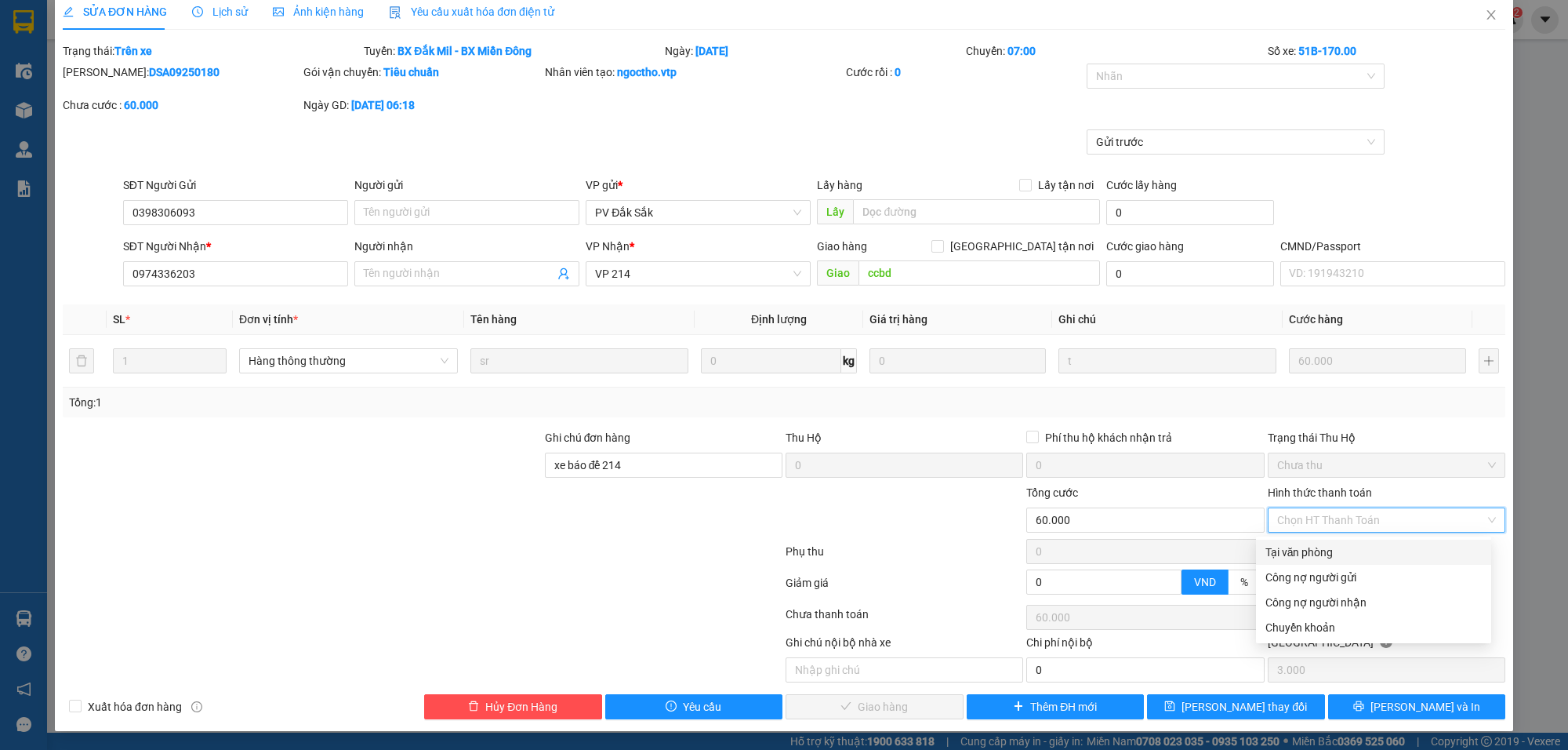
click at [1311, 544] on div "Tại văn phòng" at bounding box center [1373, 552] width 216 height 18
type input "0"
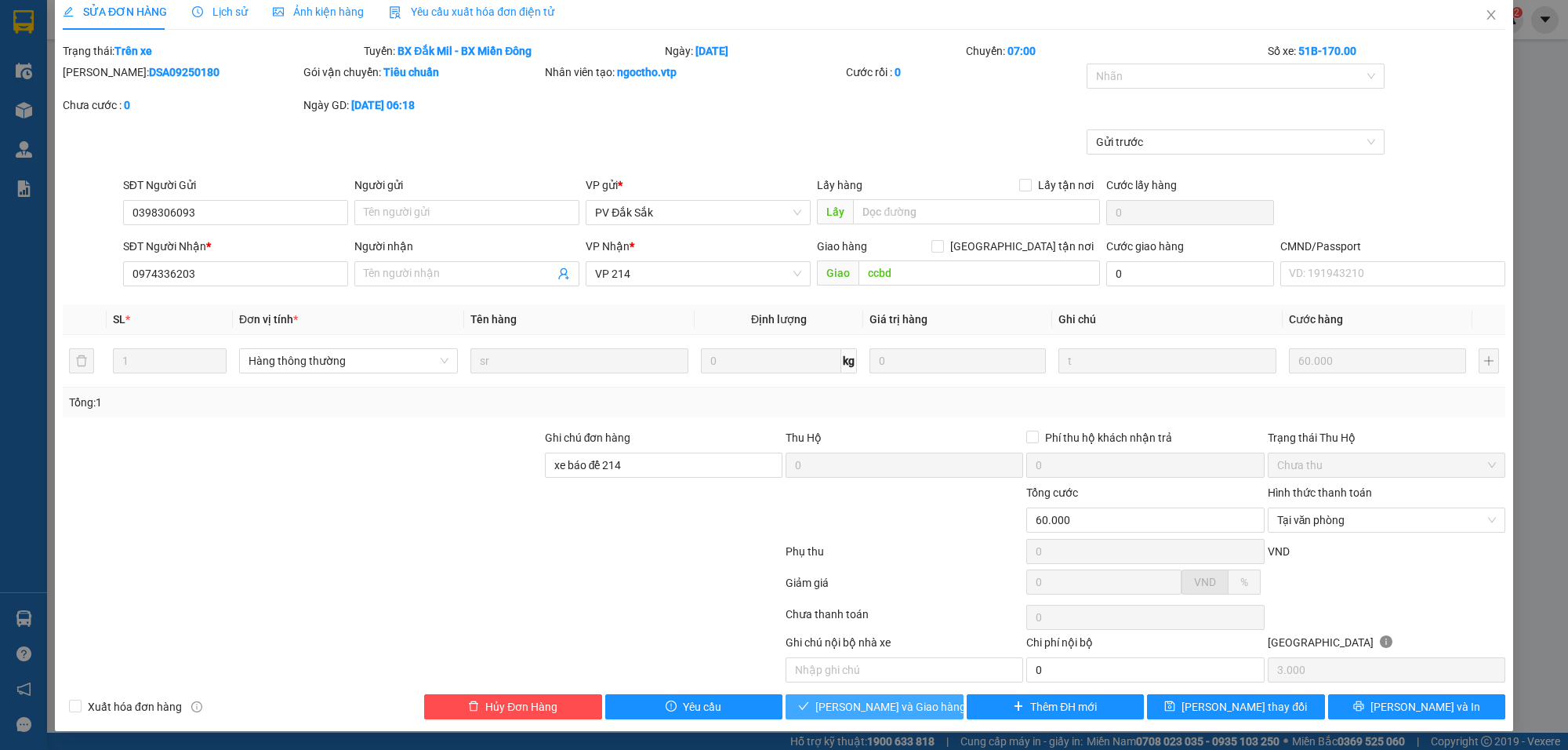
click at [879, 700] on span "[PERSON_NAME] và [PERSON_NAME] hàng" at bounding box center [890, 707] width 150 height 18
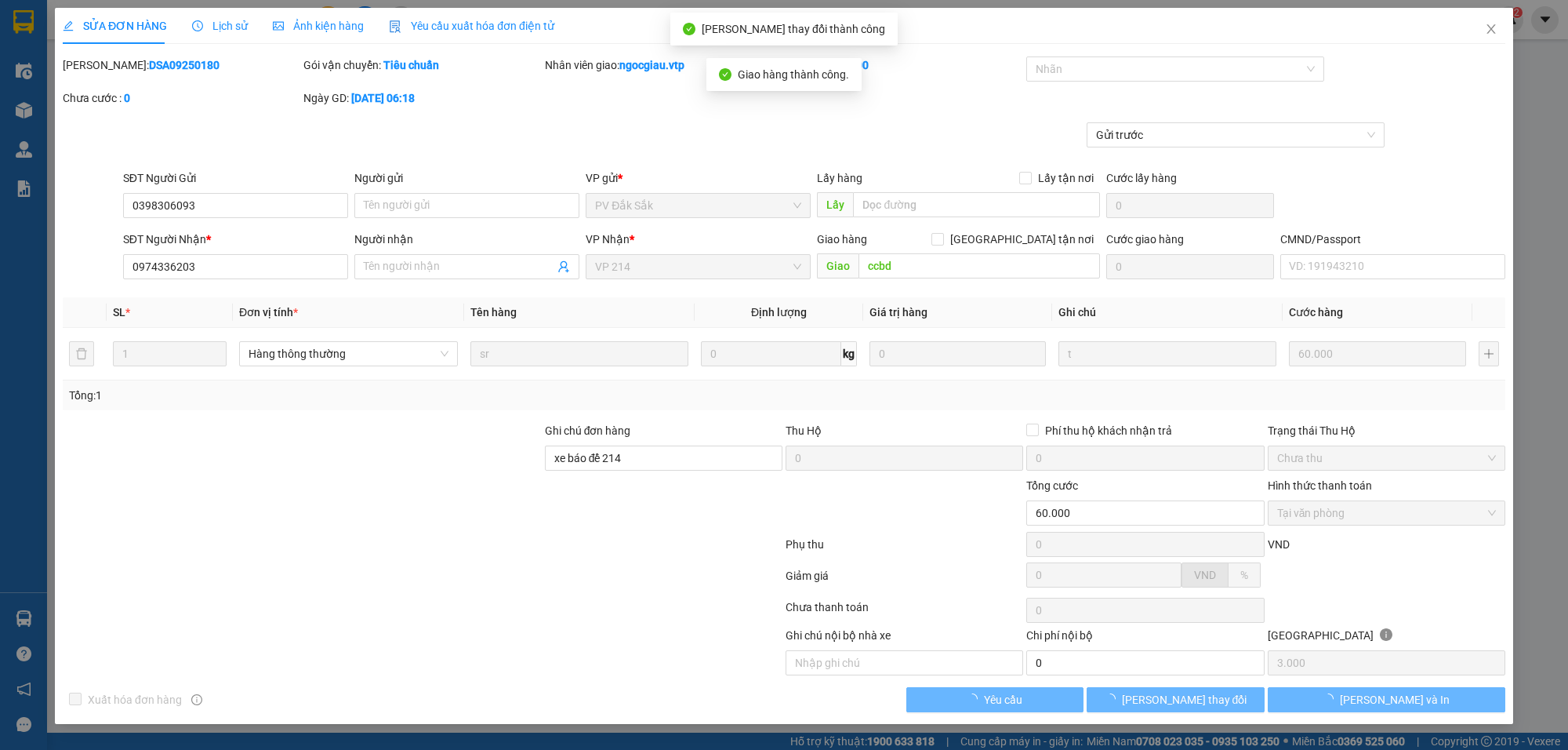
scroll to position [0, 0]
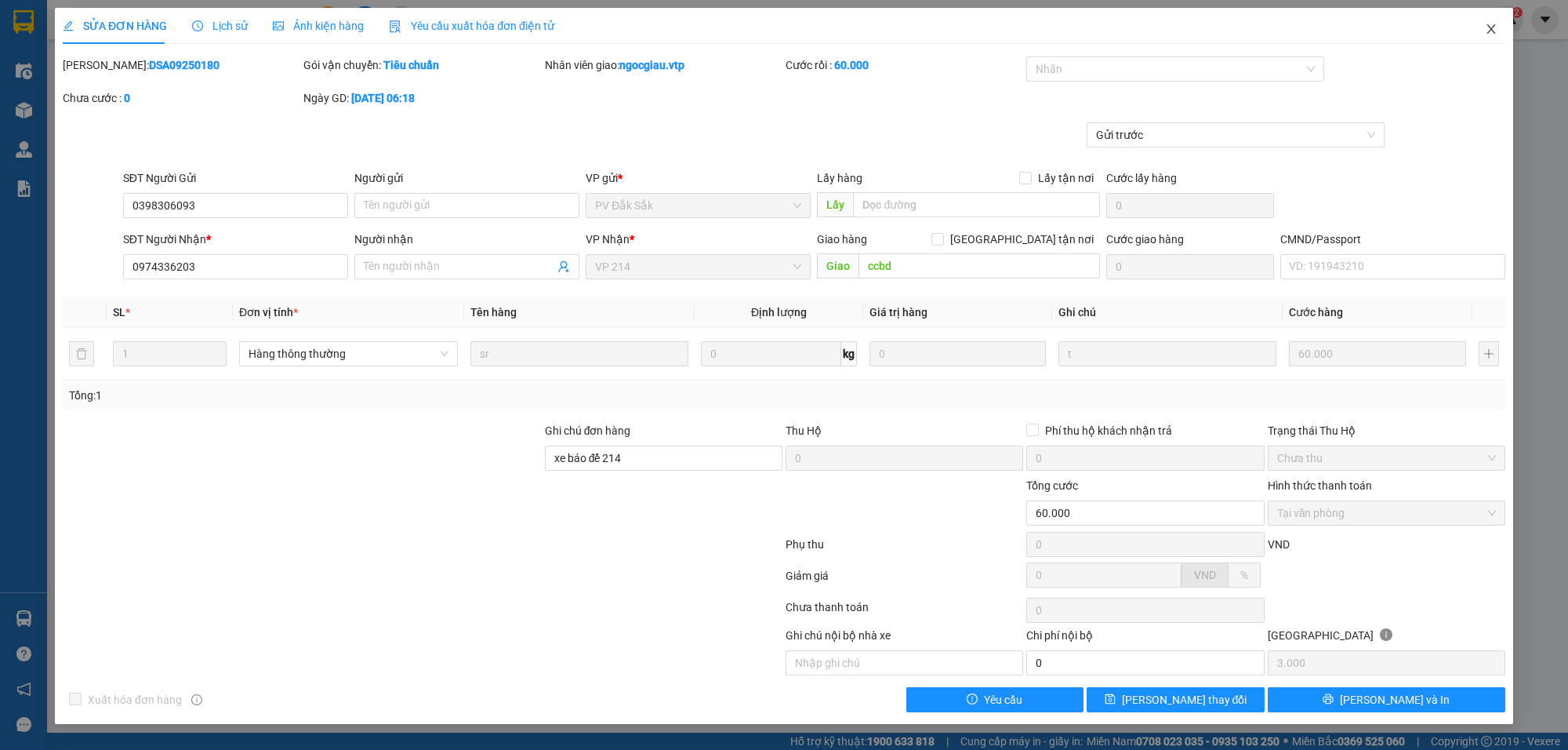
click at [1491, 29] on icon "close" at bounding box center [1490, 29] width 9 height 10
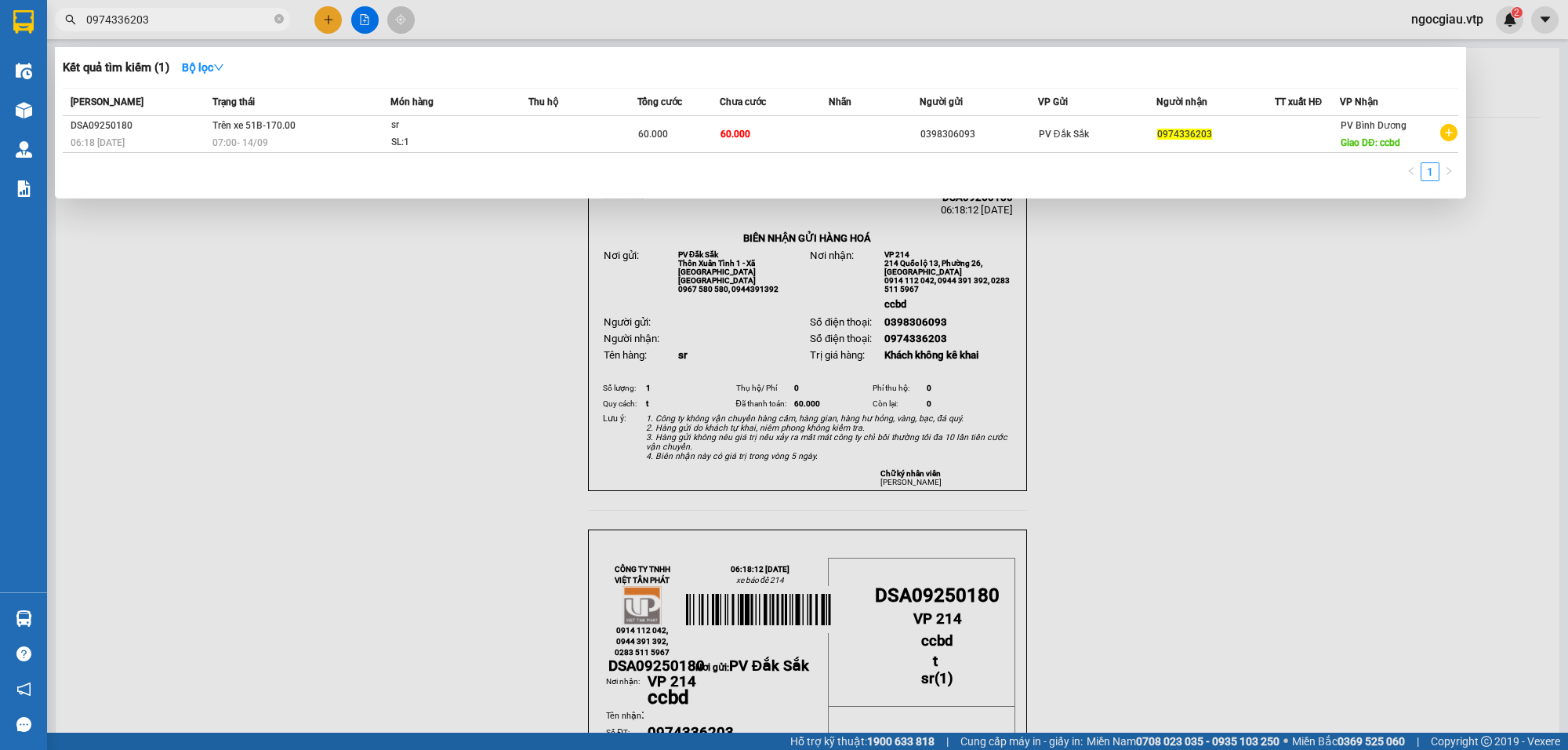
click at [171, 28] on input "0974336203" at bounding box center [179, 20] width 185 height 18
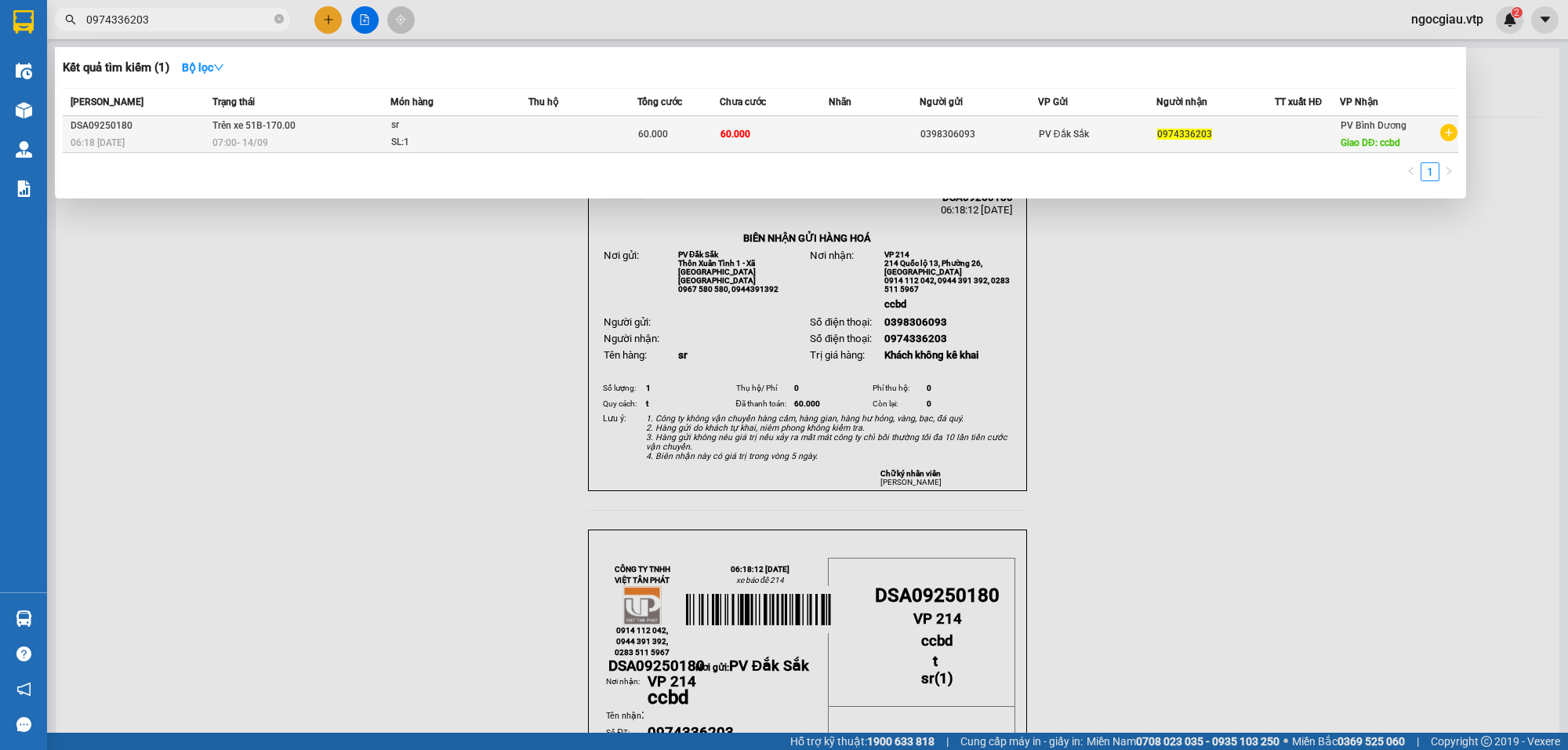
click at [319, 135] on div "07:00 - 14/09" at bounding box center [301, 143] width 177 height 18
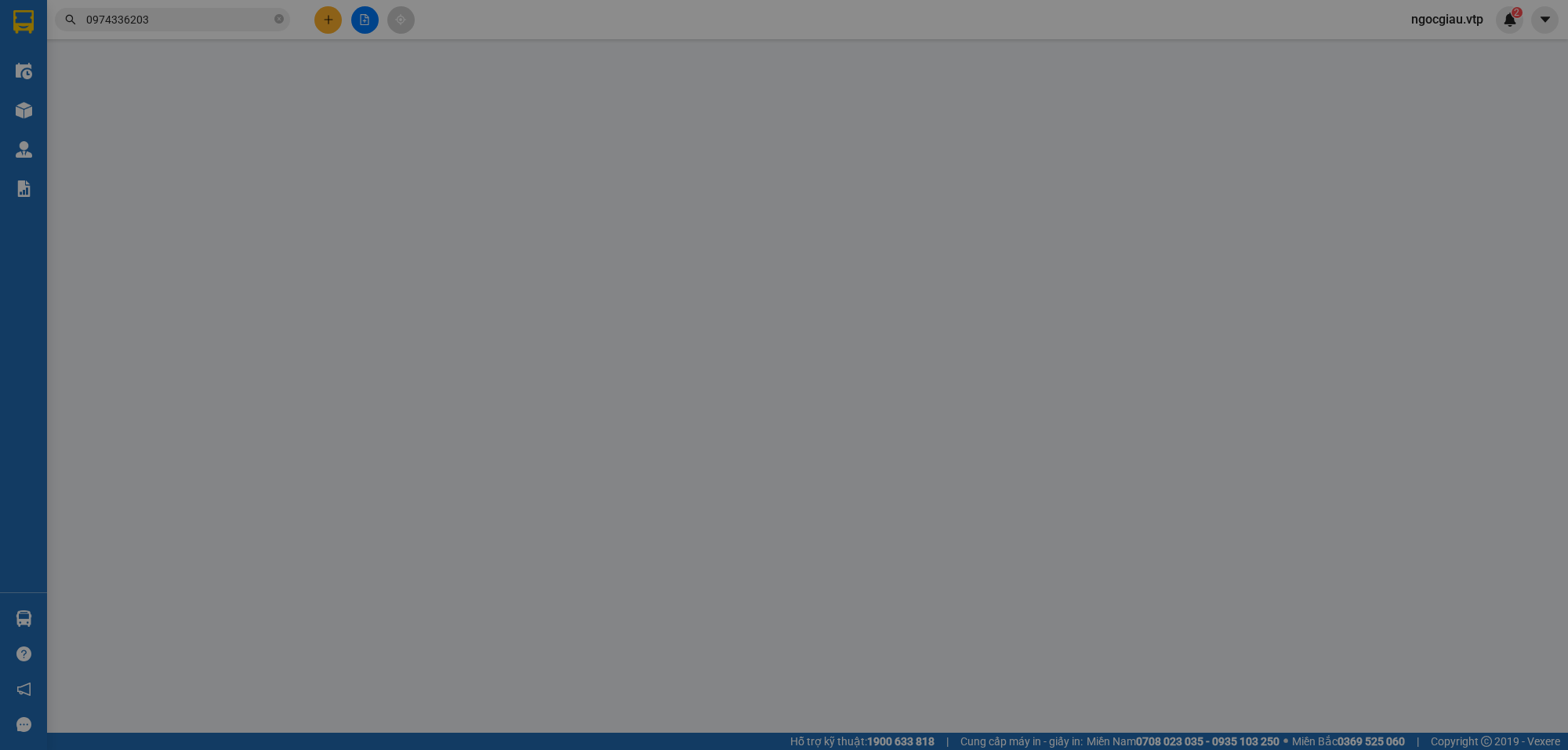
type input "3.000"
type input "0398306093"
type input "0974336203"
type input "ccbd"
type input "xe báo để 214"
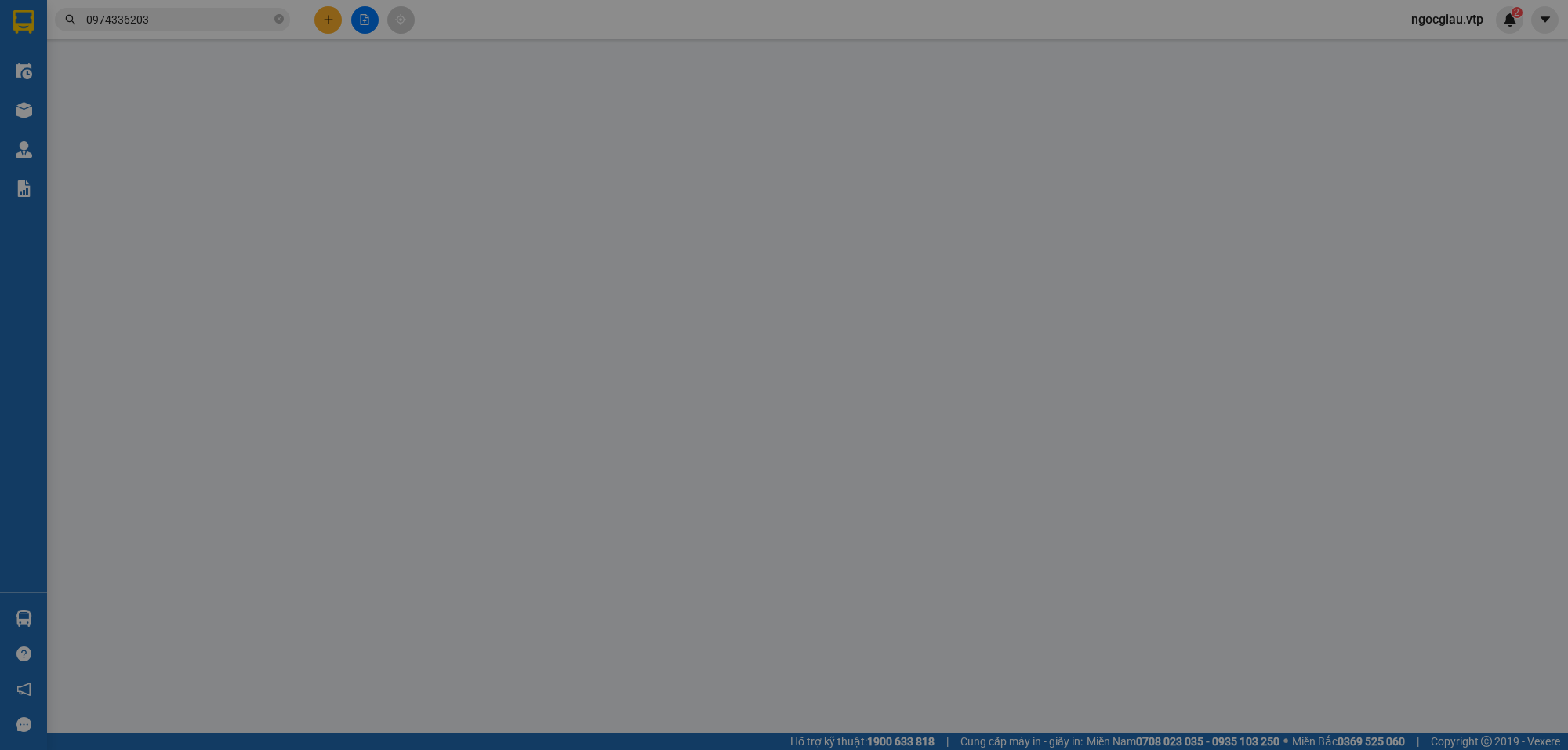
type input "60.000"
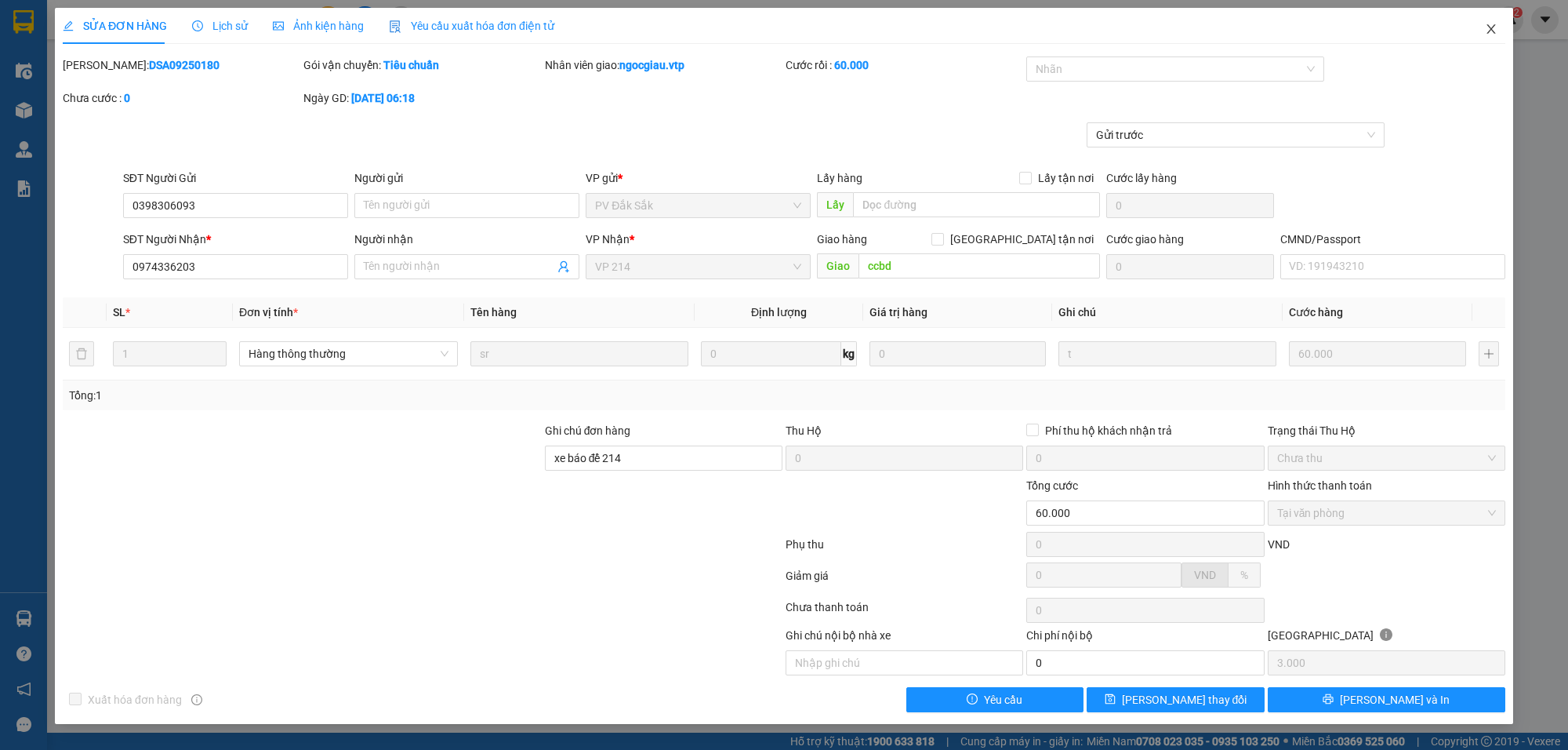
click at [1493, 31] on icon "close" at bounding box center [1490, 29] width 13 height 13
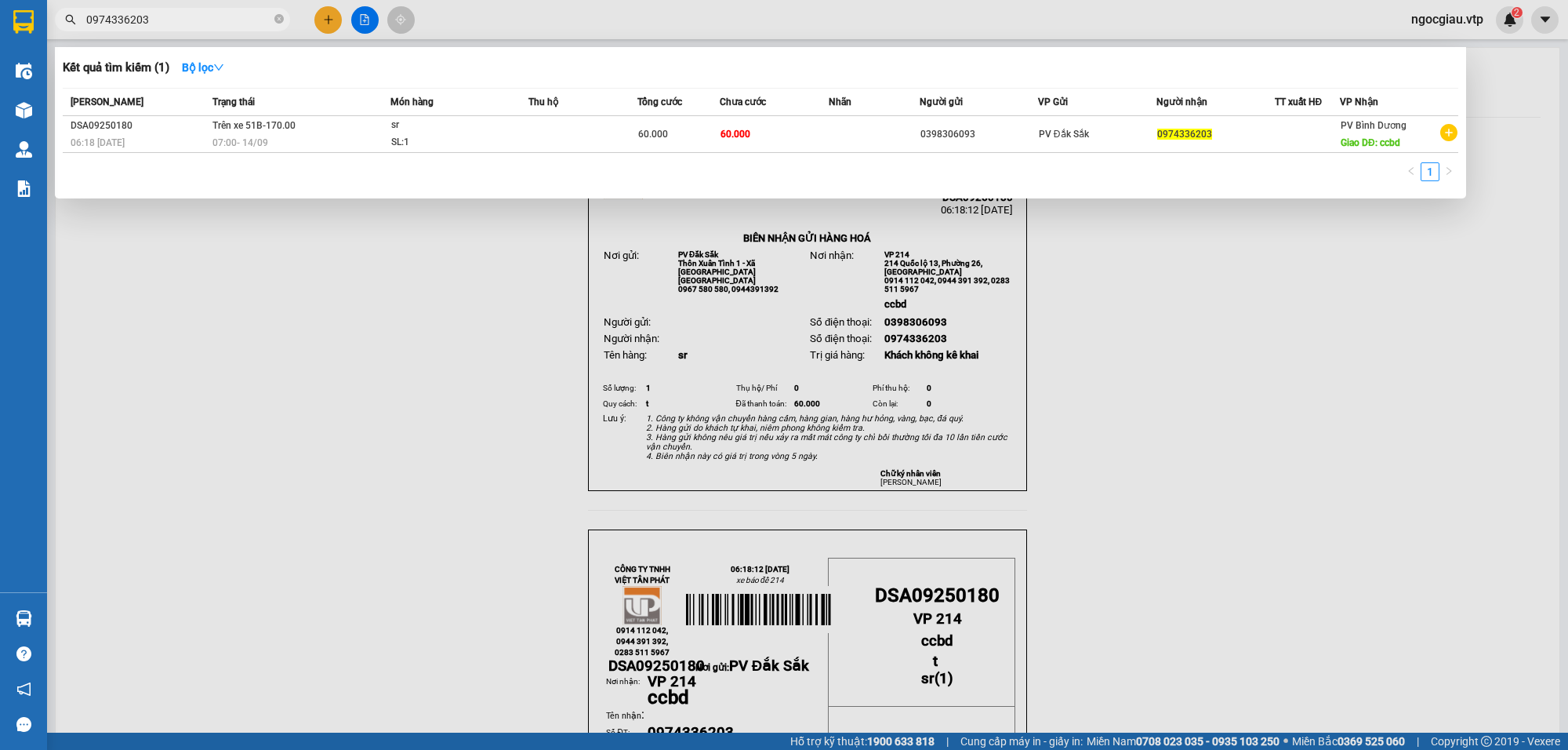
click at [224, 22] on input "0974336203" at bounding box center [179, 20] width 185 height 18
type input "0764281562"
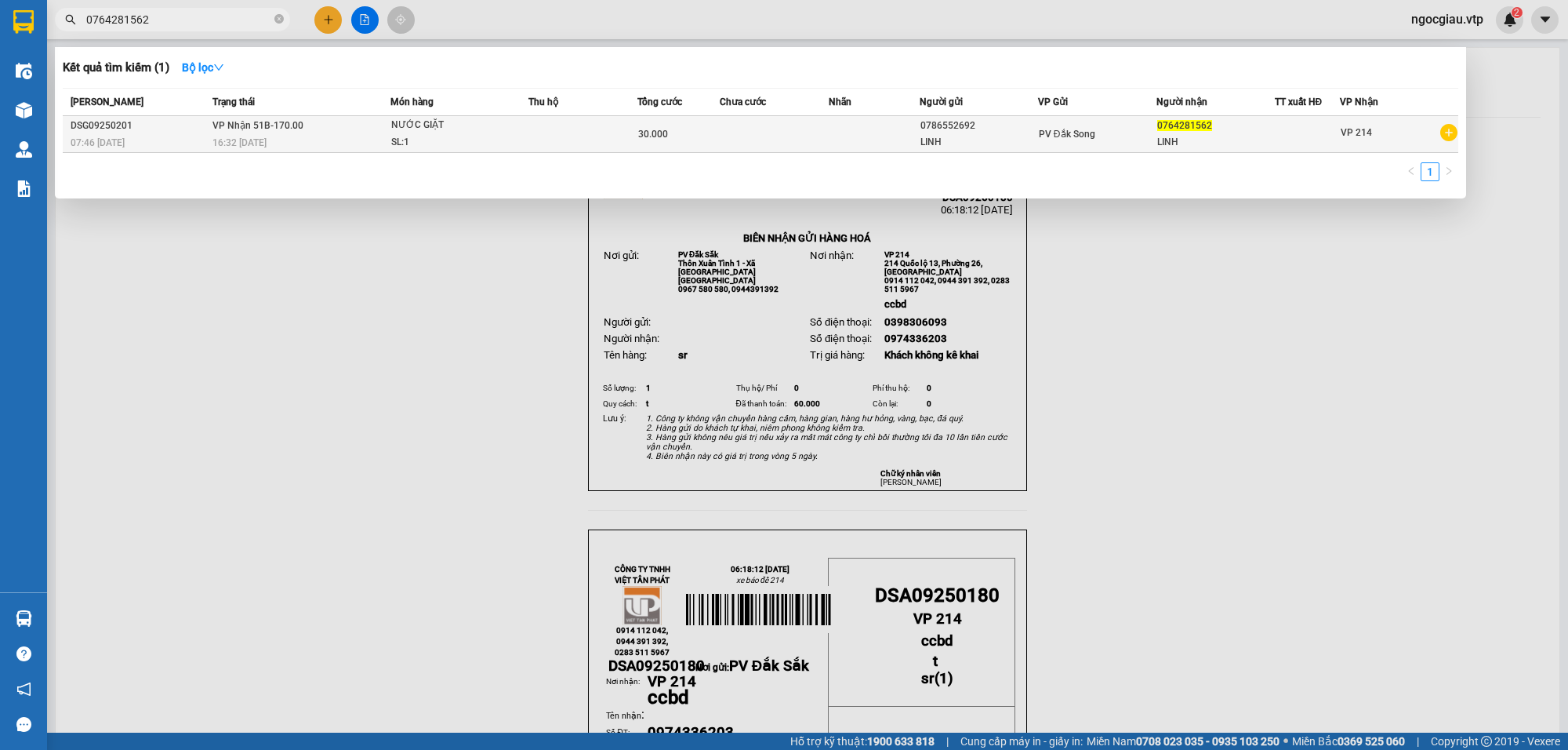
click at [772, 122] on td at bounding box center [774, 135] width 109 height 37
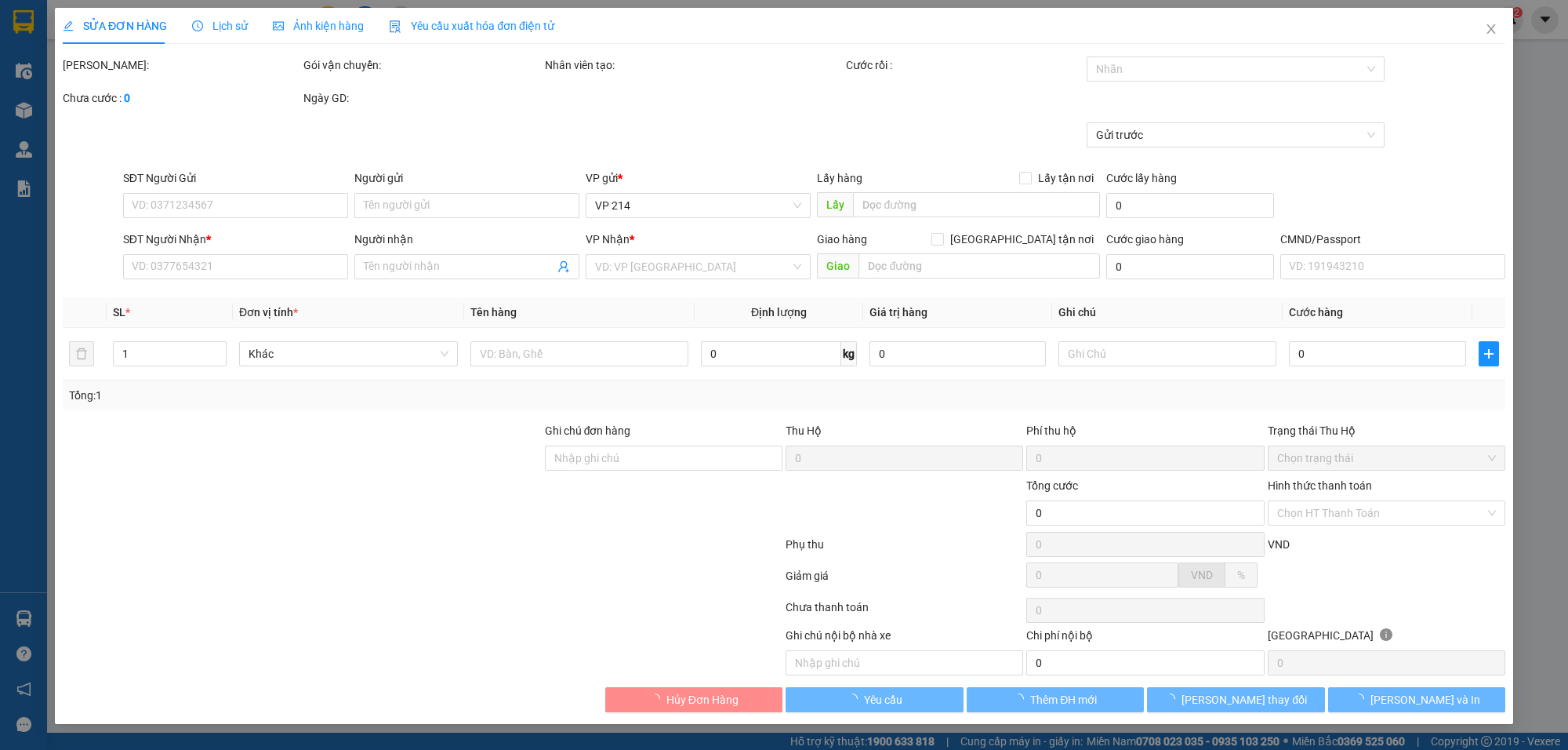
type input "0786552692"
type input "LINH"
type input "0764281562"
type input "LINH"
type input "30.000"
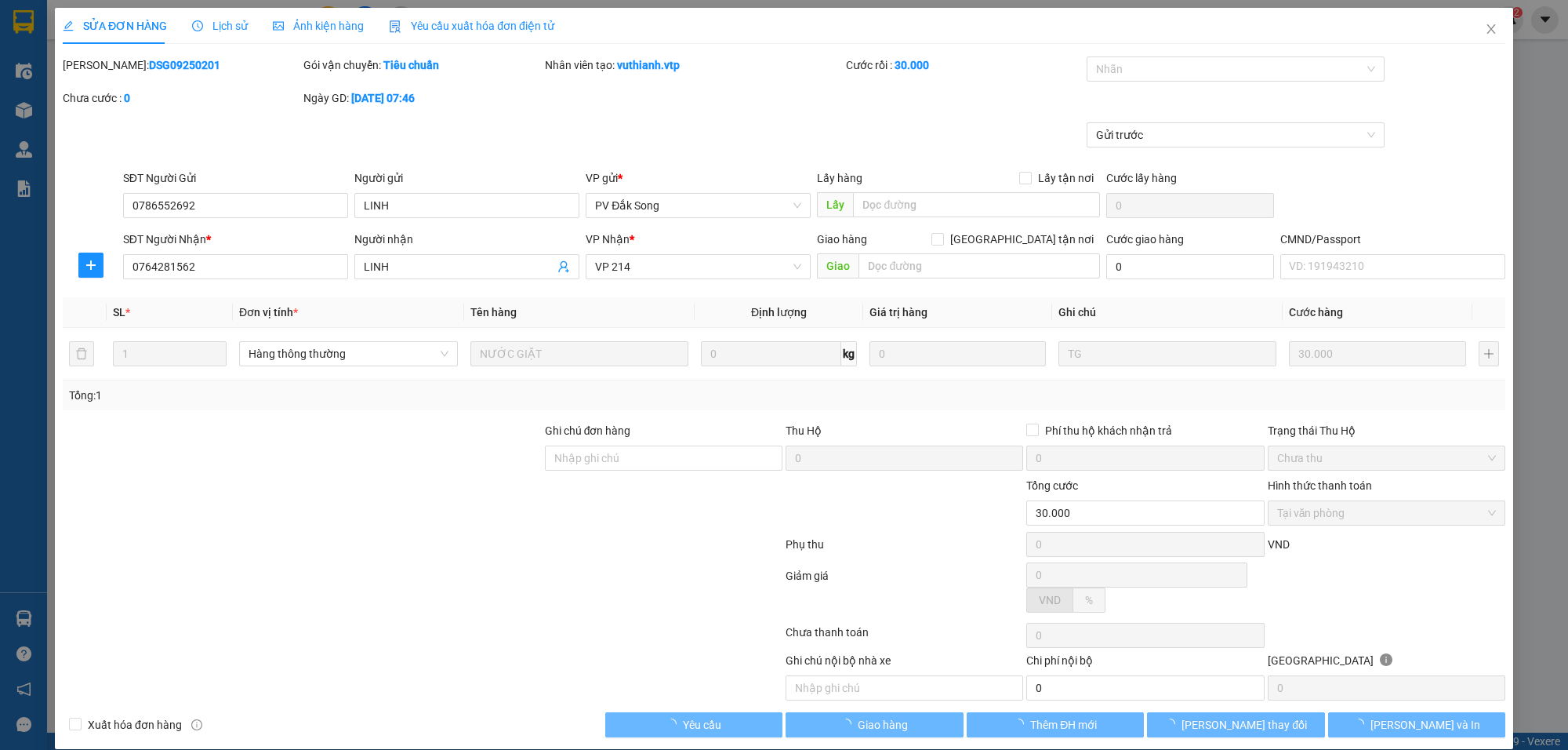
type input "1.500"
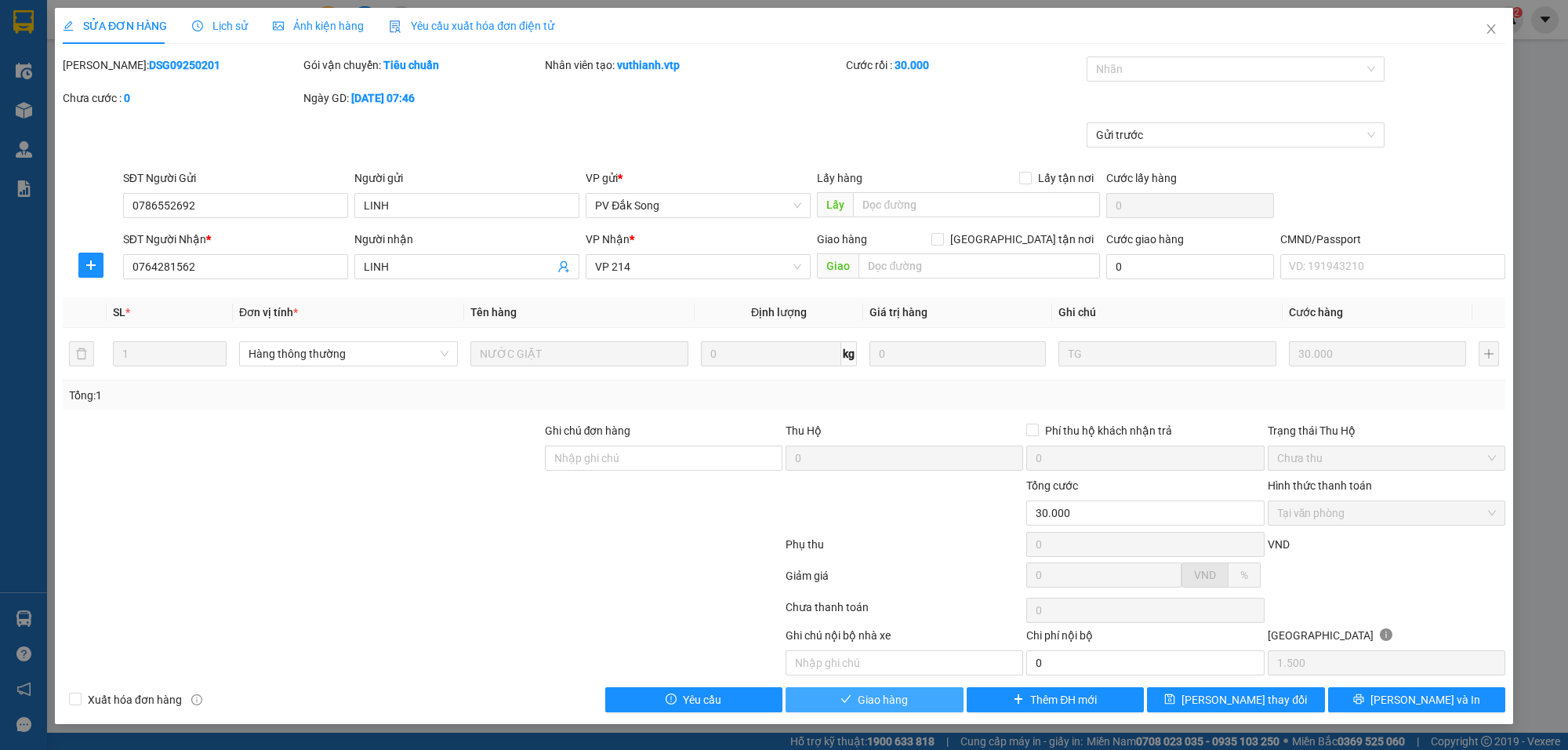
click at [890, 698] on span "Giao hàng" at bounding box center [882, 700] width 50 height 18
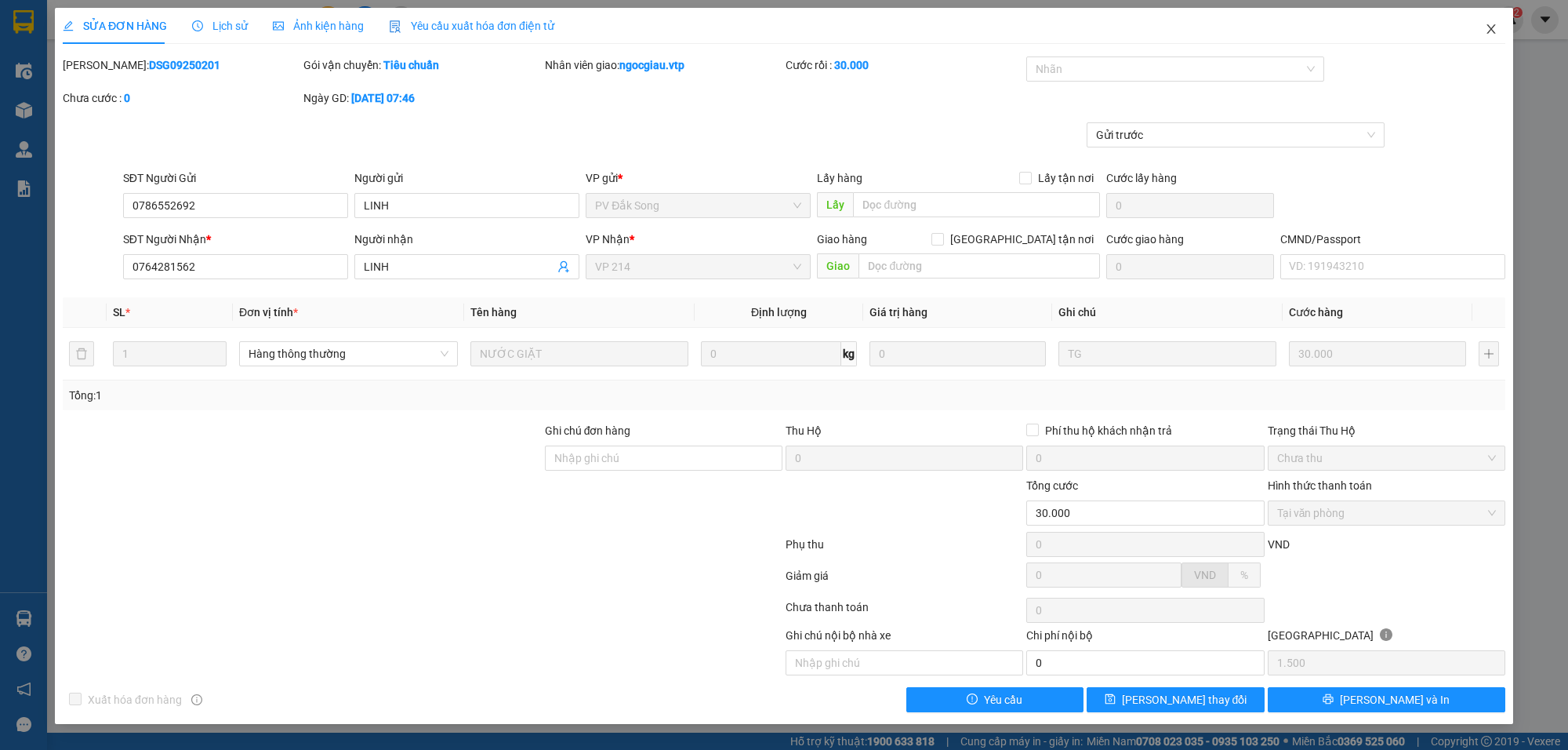
click at [1492, 26] on icon "close" at bounding box center [1490, 29] width 13 height 13
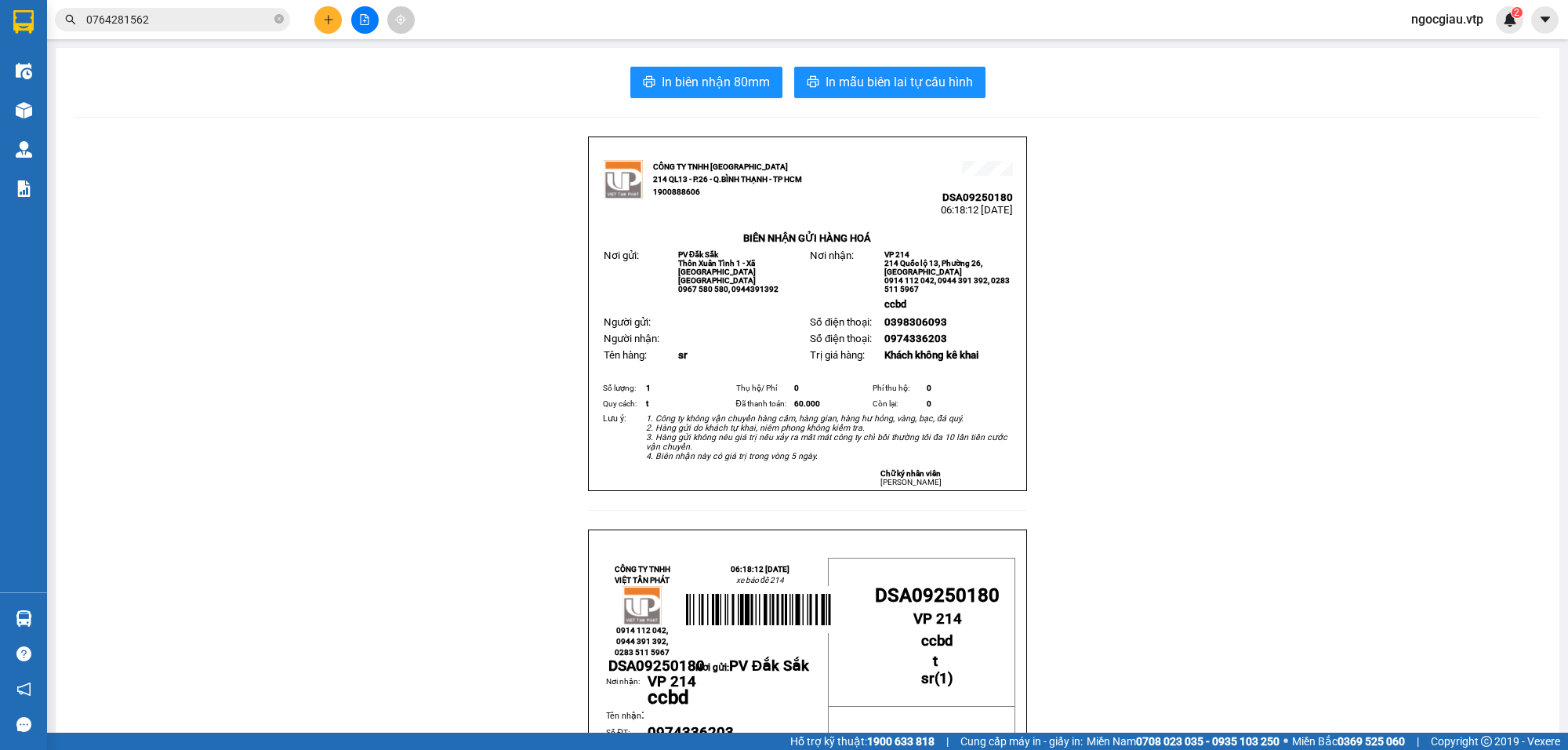
click at [177, 21] on input "0764281562" at bounding box center [179, 20] width 185 height 18
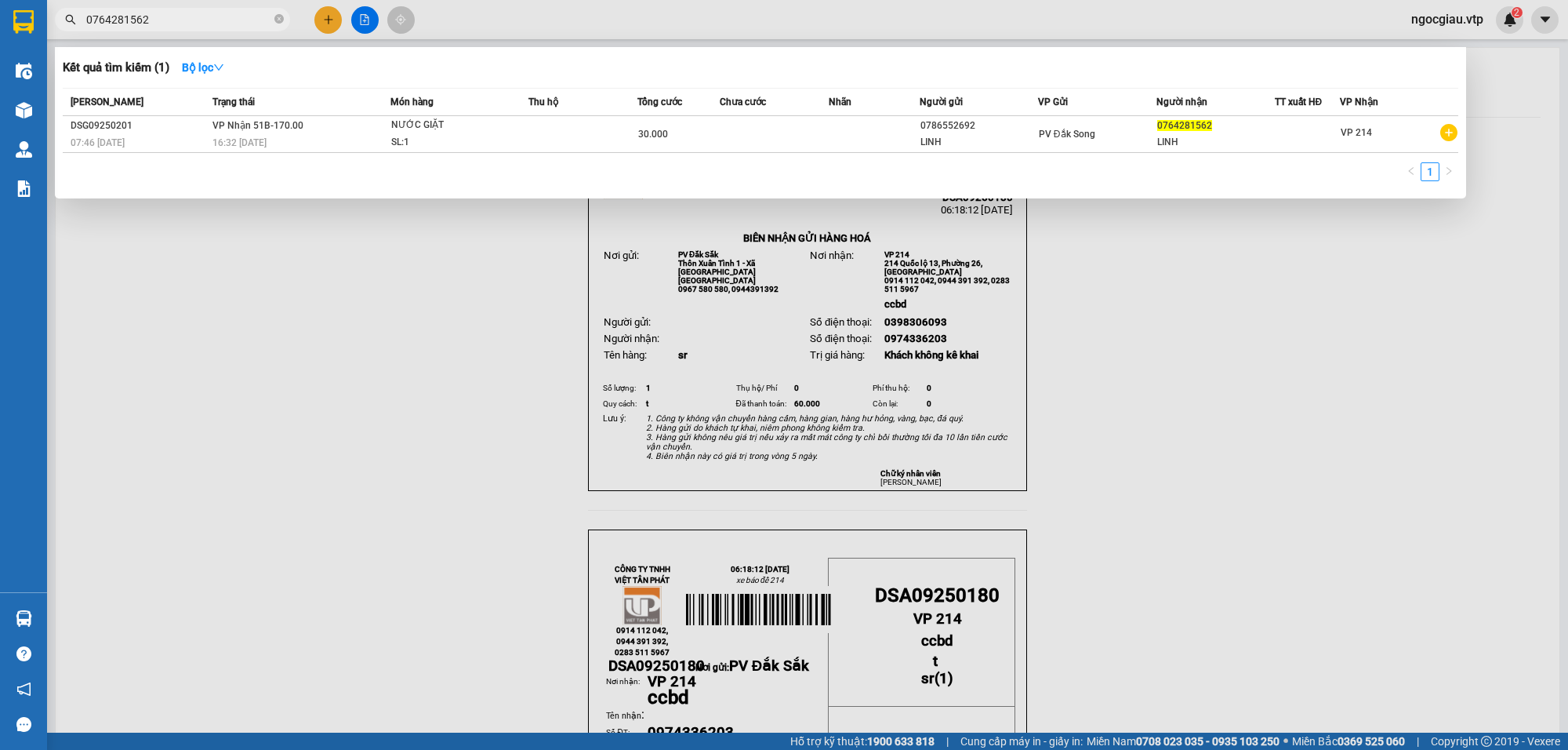
click at [177, 21] on input "0764281562" at bounding box center [179, 20] width 185 height 18
click at [208, 22] on input "0764281562" at bounding box center [179, 20] width 185 height 18
type input "0973671135"
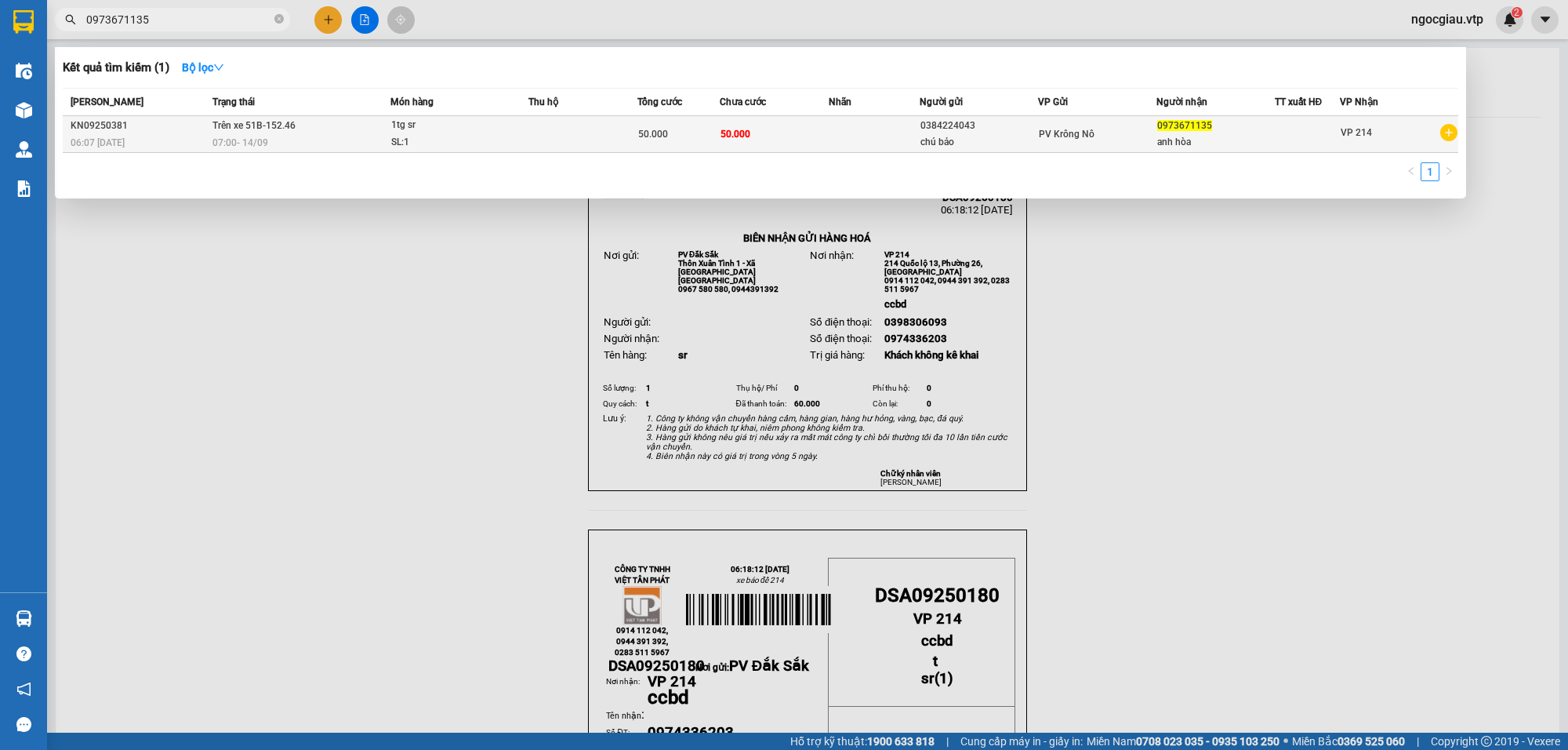
click at [346, 142] on div "07:00 - 14/09" at bounding box center [301, 143] width 177 height 18
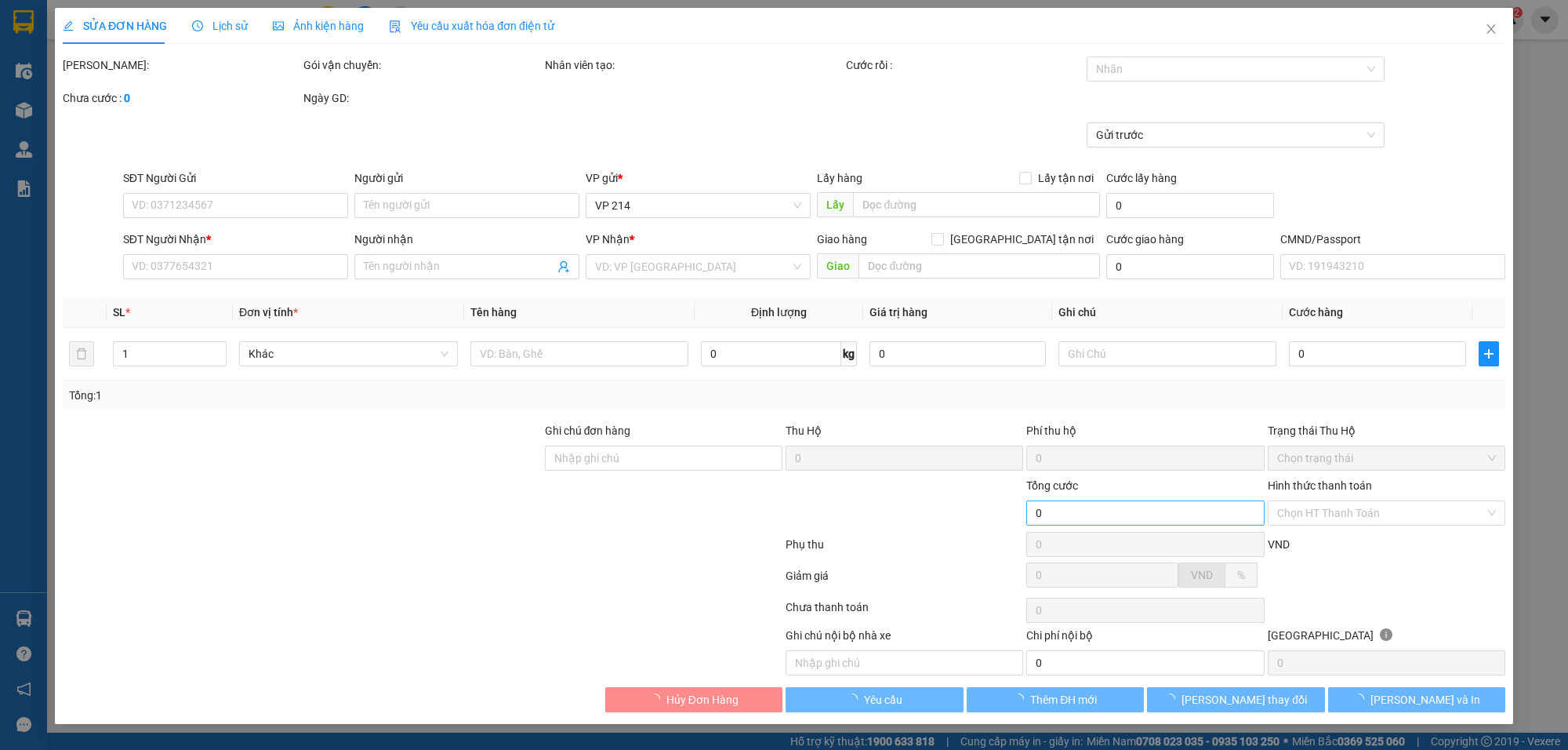
type input "0384224043"
type input "chú bảo"
type input "0973671135"
type input "anh hòa"
type input "50.000"
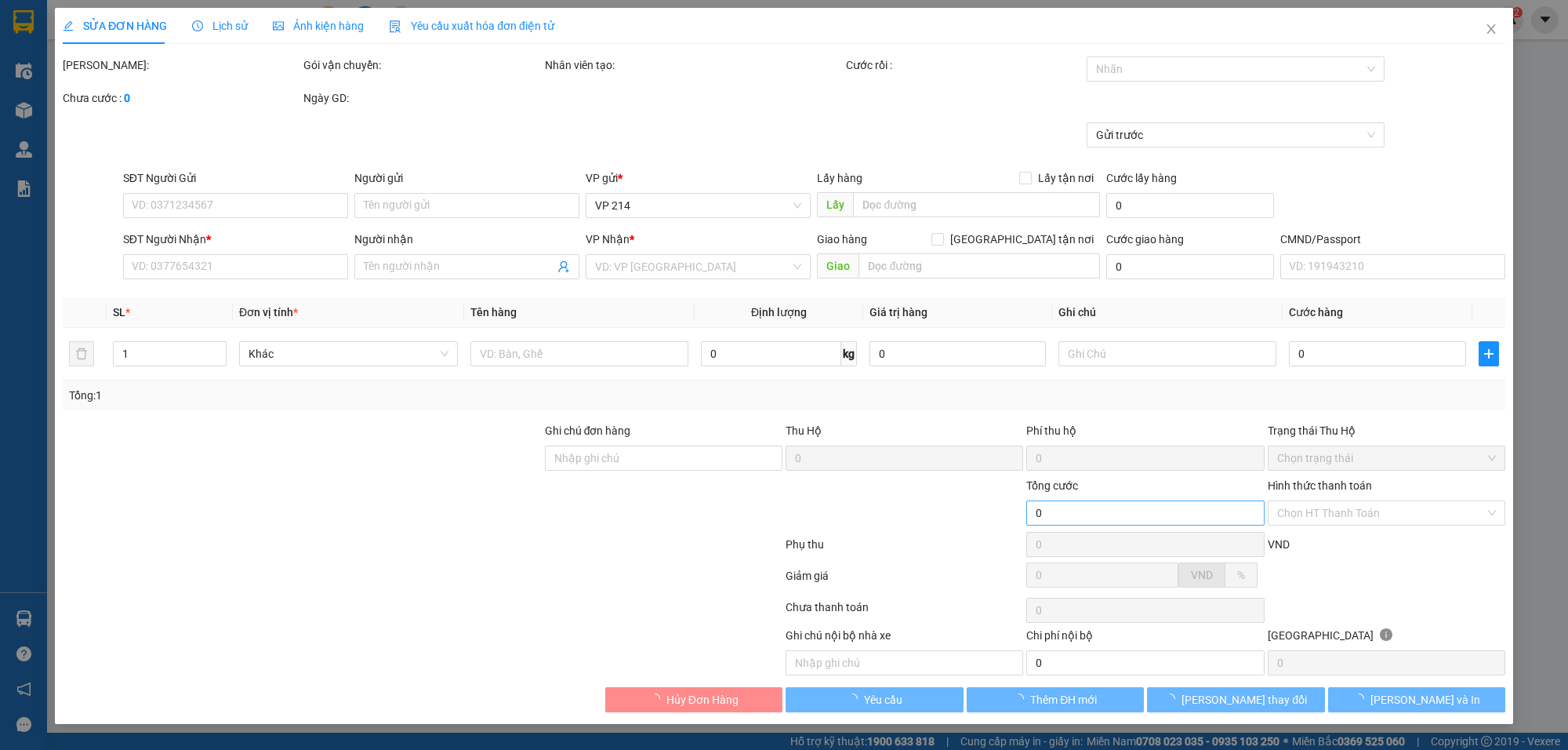
type input "50.000"
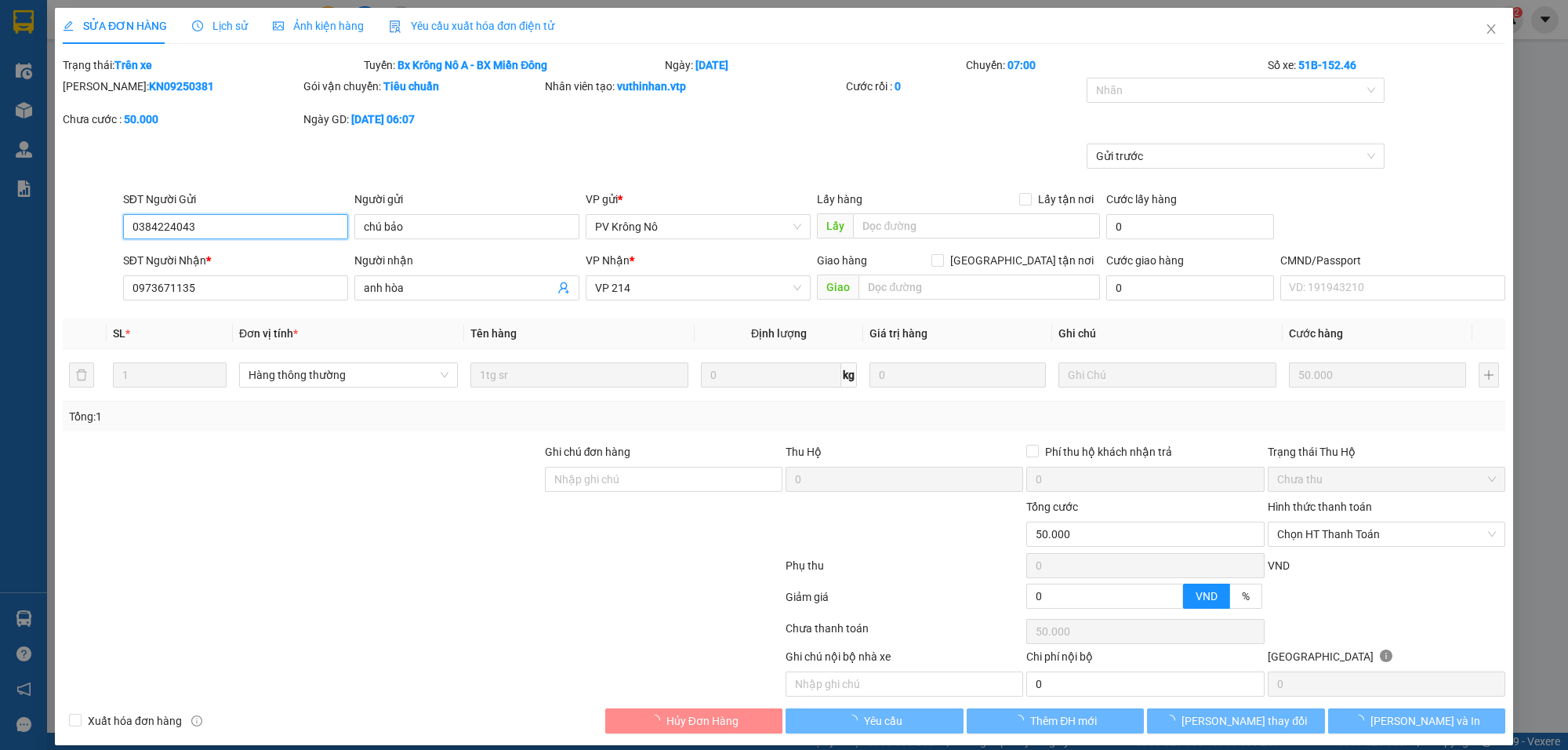
type input "2.500"
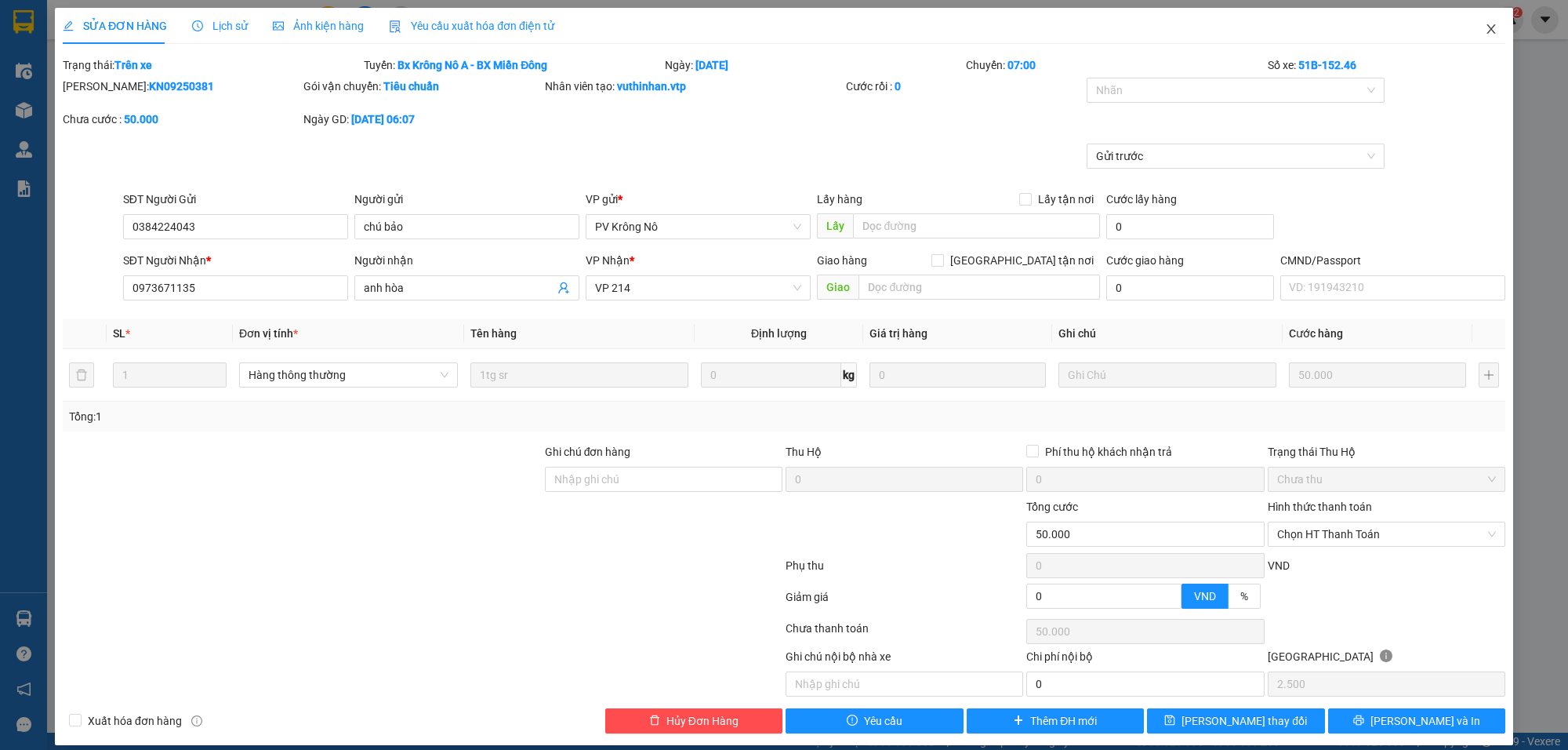
click at [1484, 29] on icon "close" at bounding box center [1490, 29] width 13 height 13
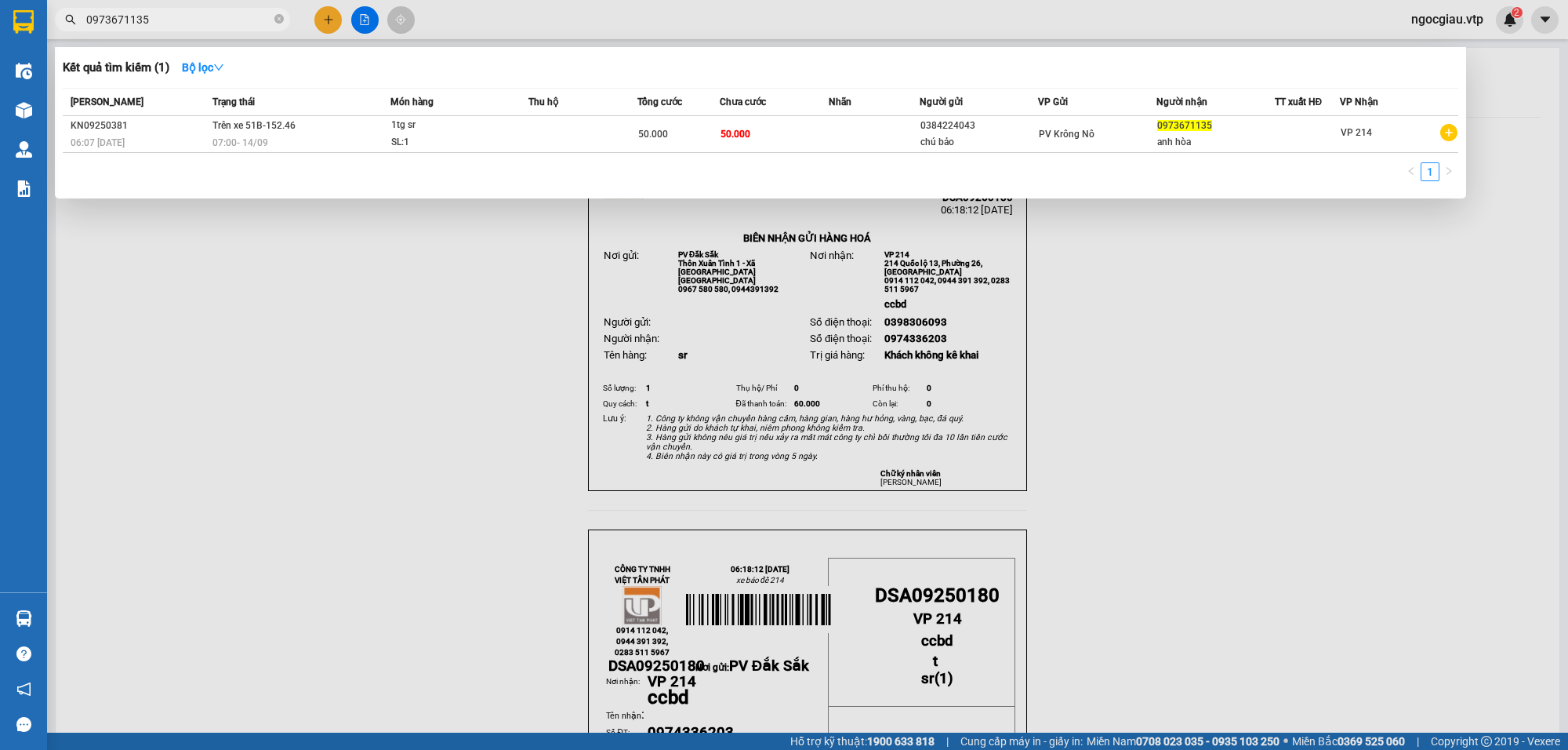
click at [187, 29] on span "0973671135" at bounding box center [172, 20] width 235 height 24
click at [185, 12] on input "0973671135" at bounding box center [179, 20] width 185 height 18
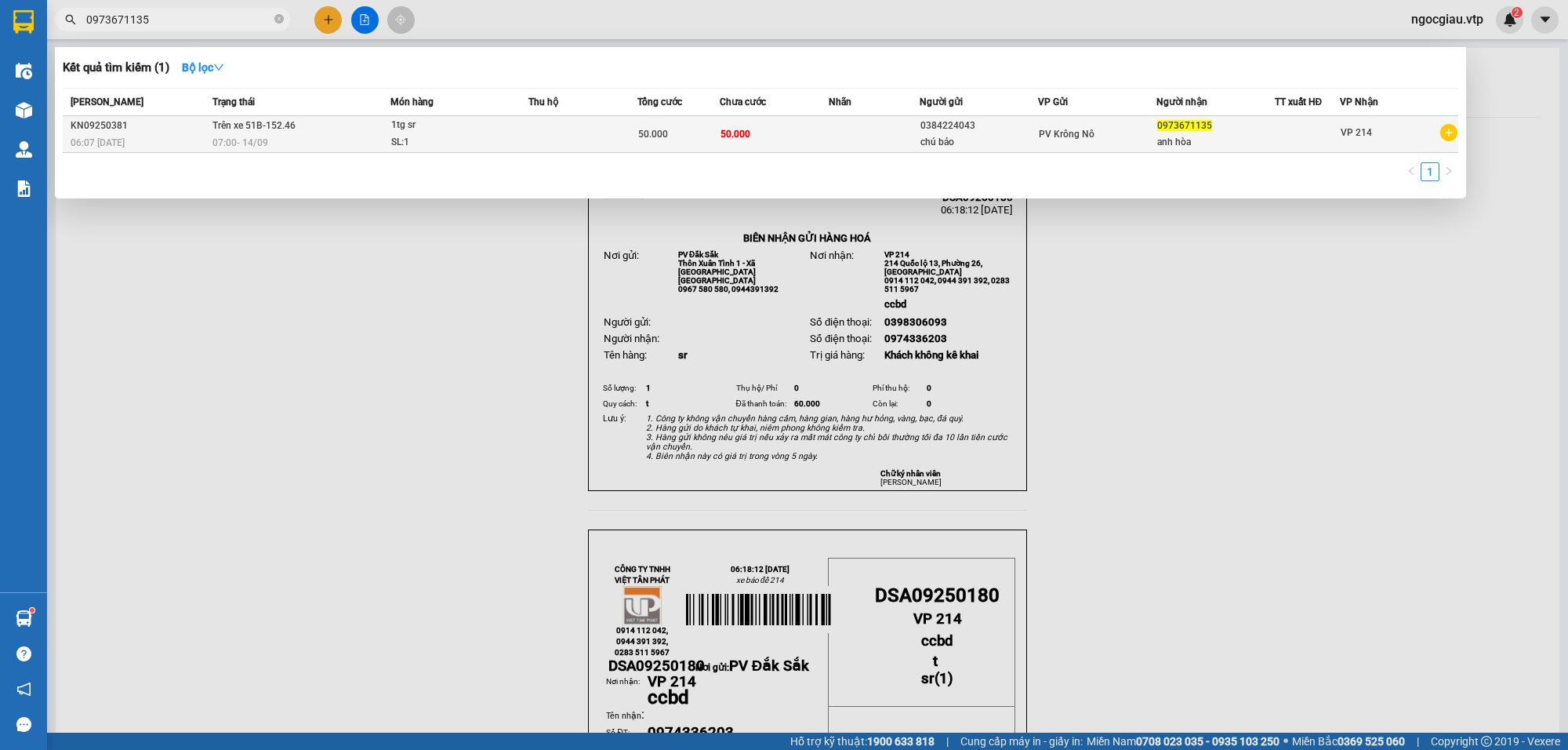
click at [356, 145] on div "07:00 - 14/09" at bounding box center [301, 143] width 177 height 18
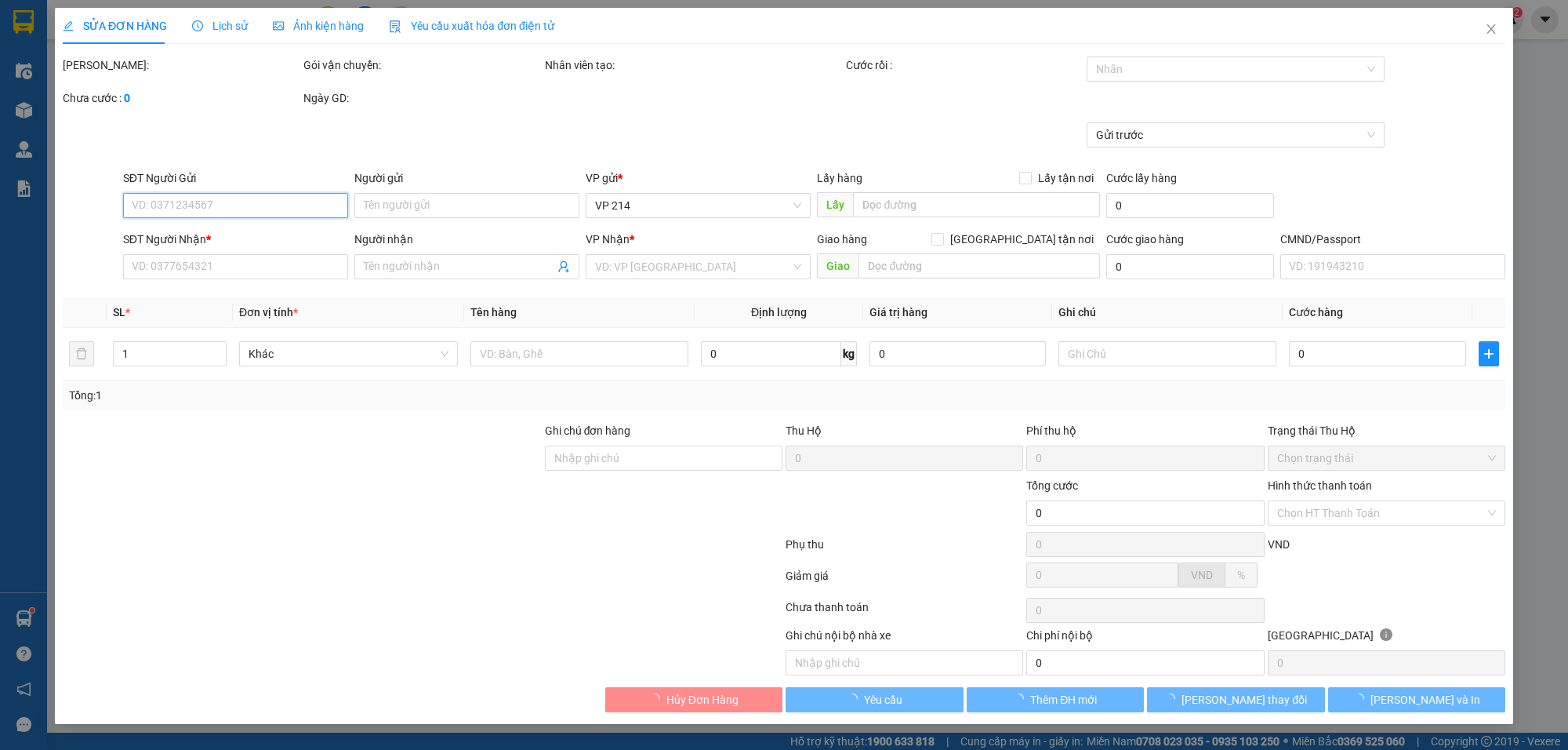
type input "0384224043"
type input "chú bảo"
type input "0973671135"
type input "anh hòa"
type input "50.000"
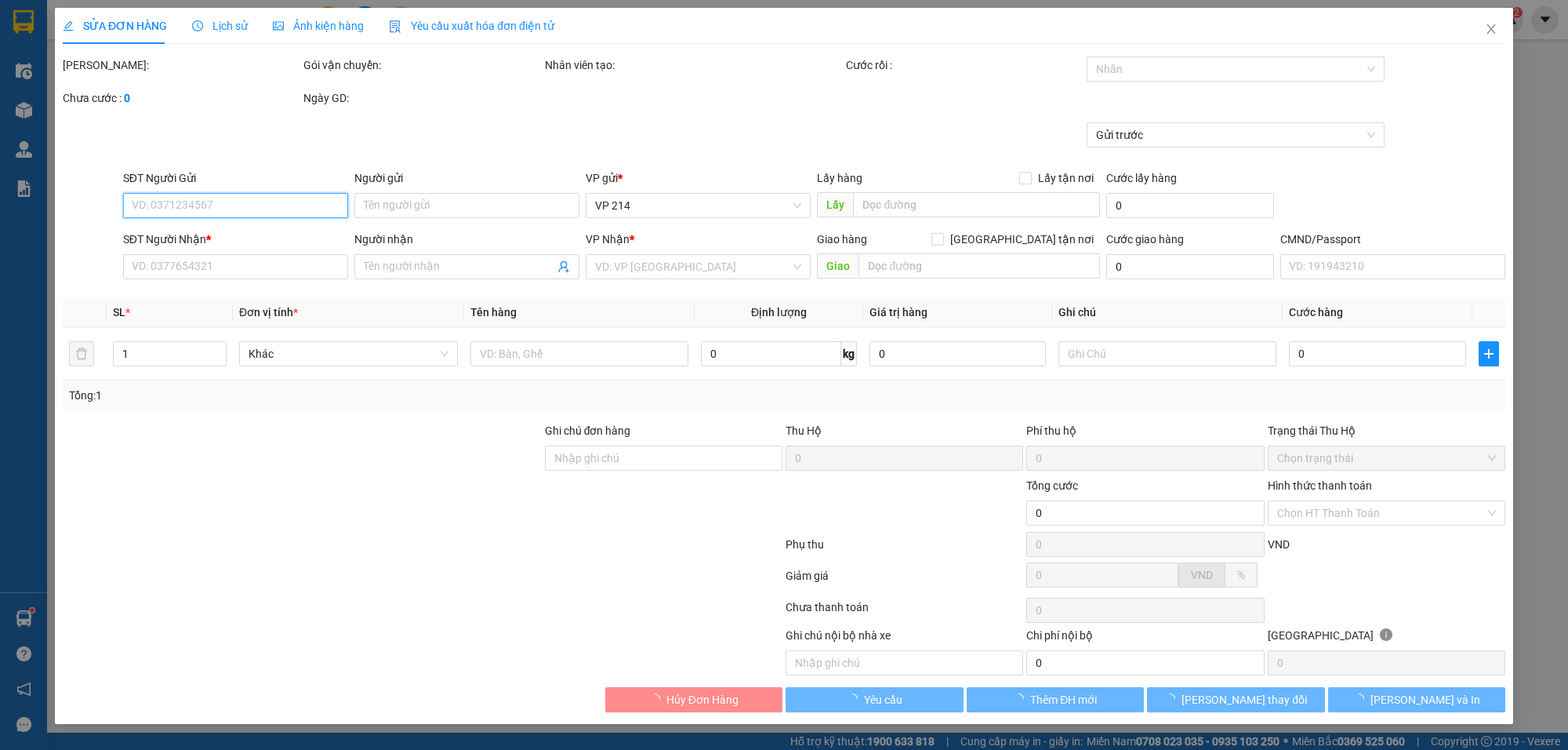
type input "50.000"
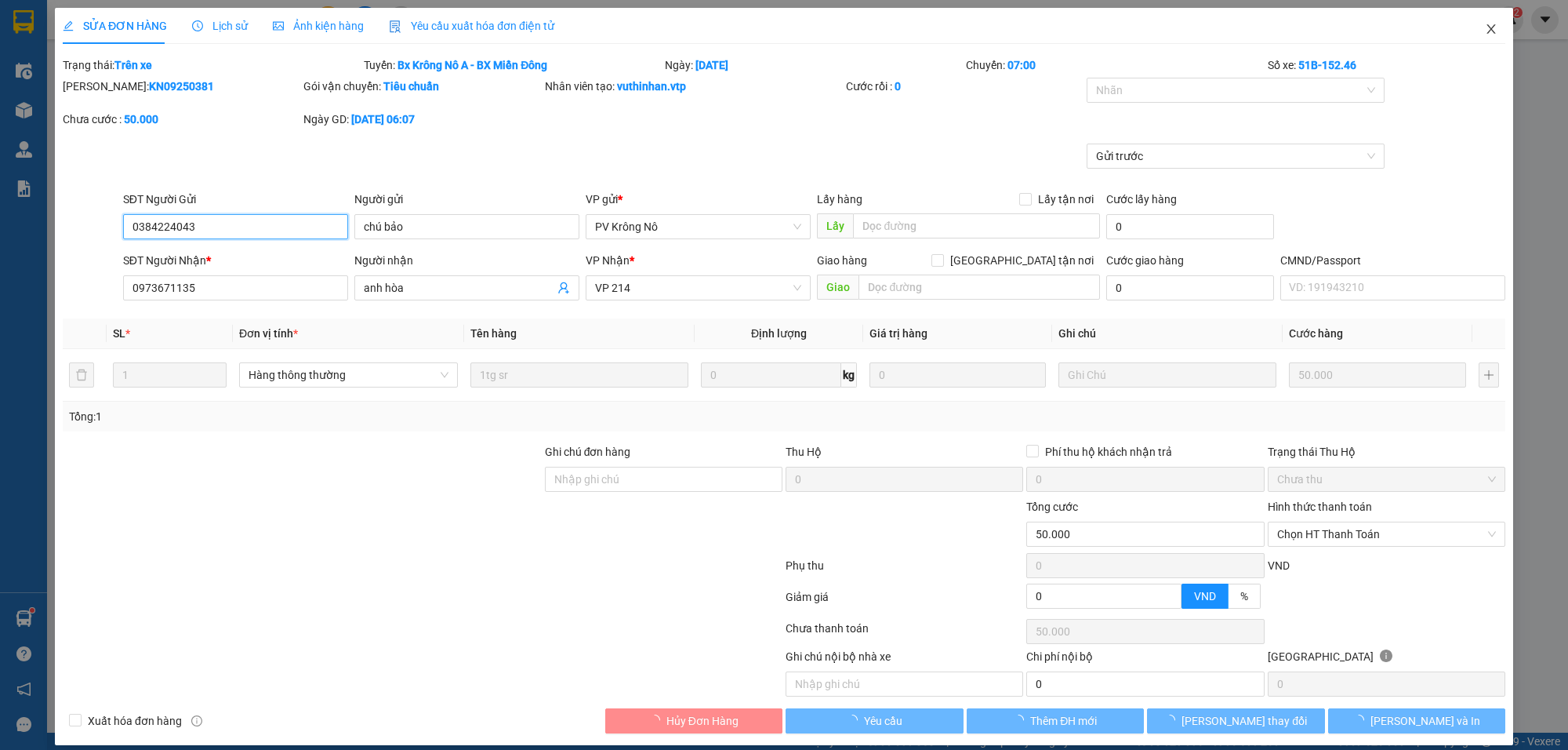
type input "2.500"
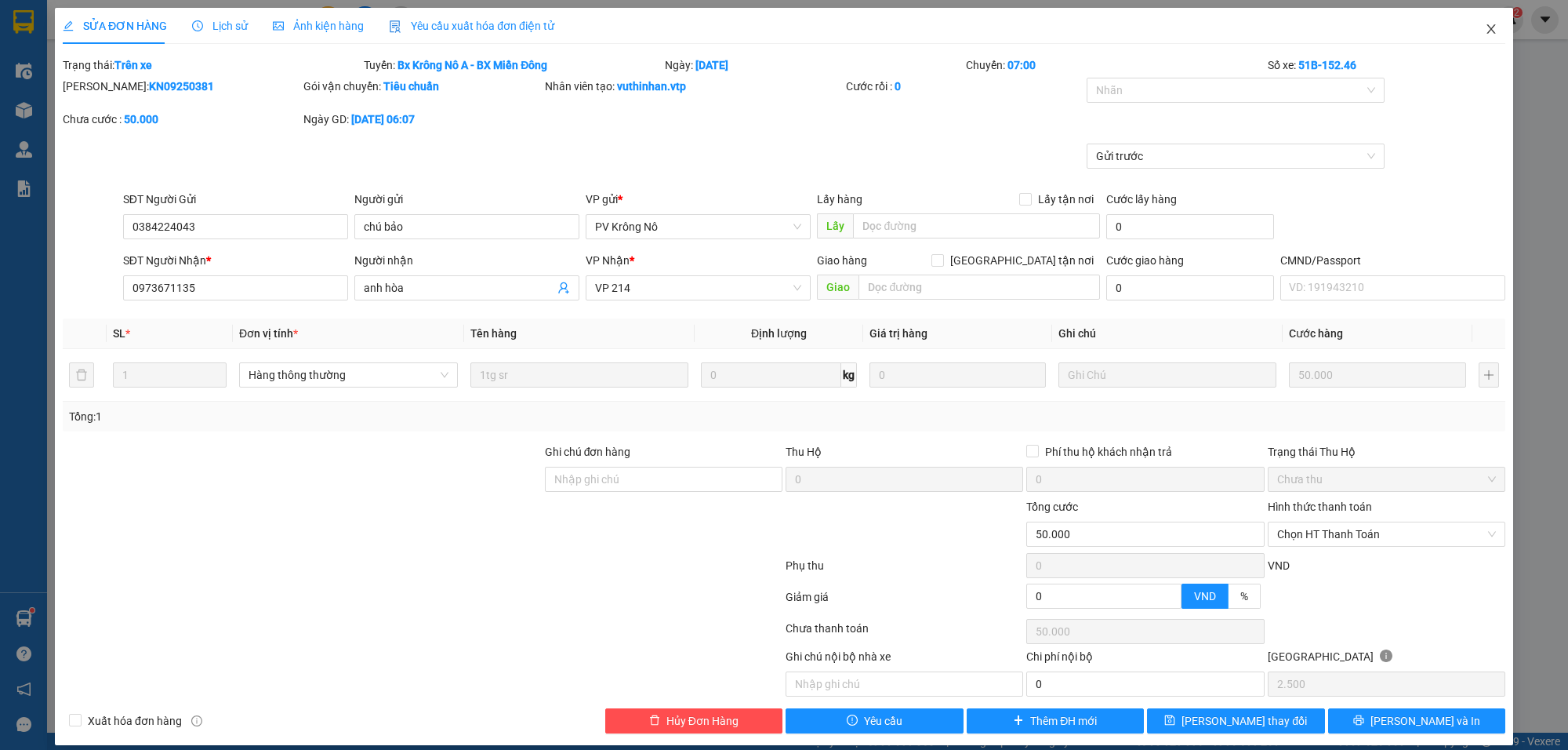
click at [1484, 29] on icon "close" at bounding box center [1490, 29] width 13 height 13
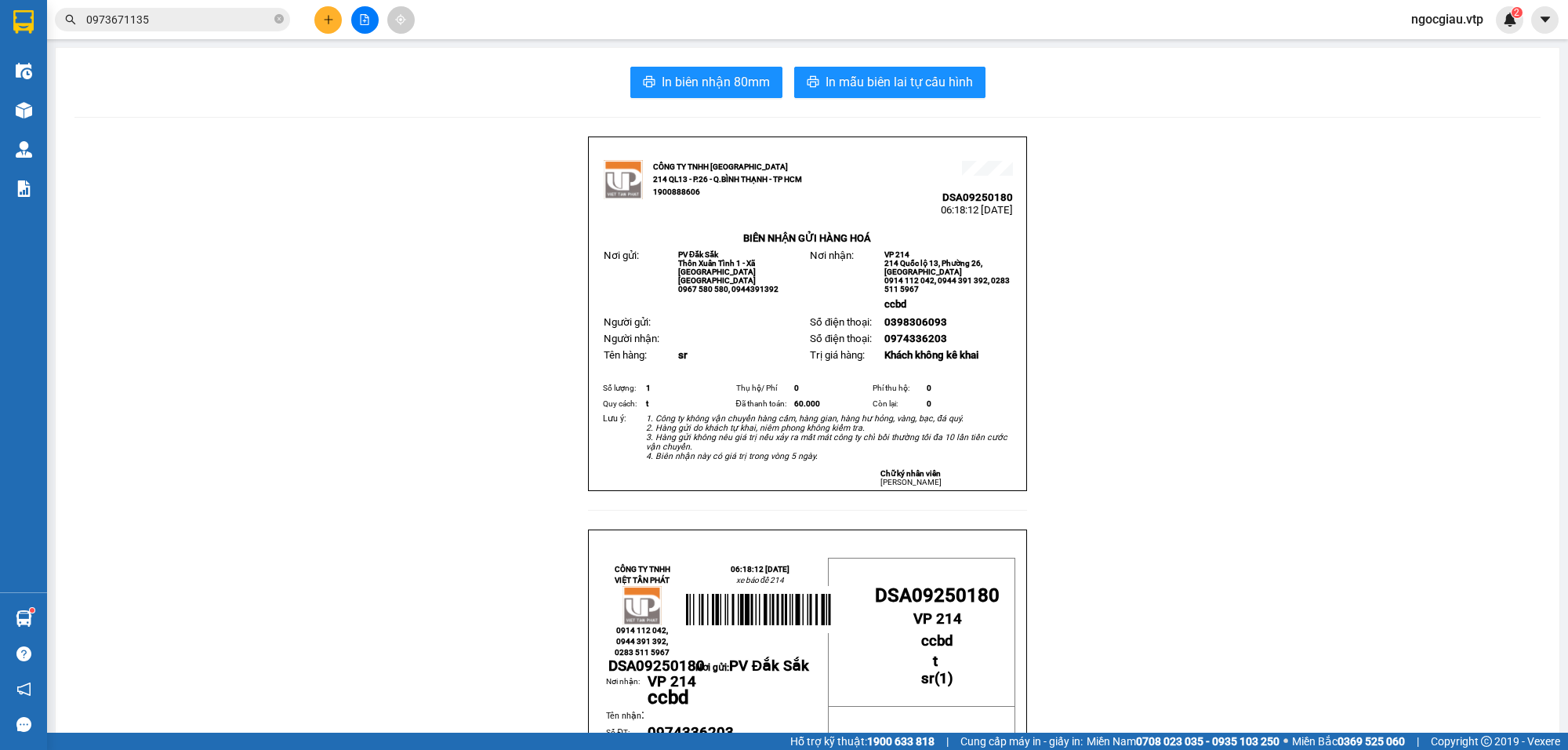
click at [183, 29] on span "0973671135" at bounding box center [172, 20] width 235 height 24
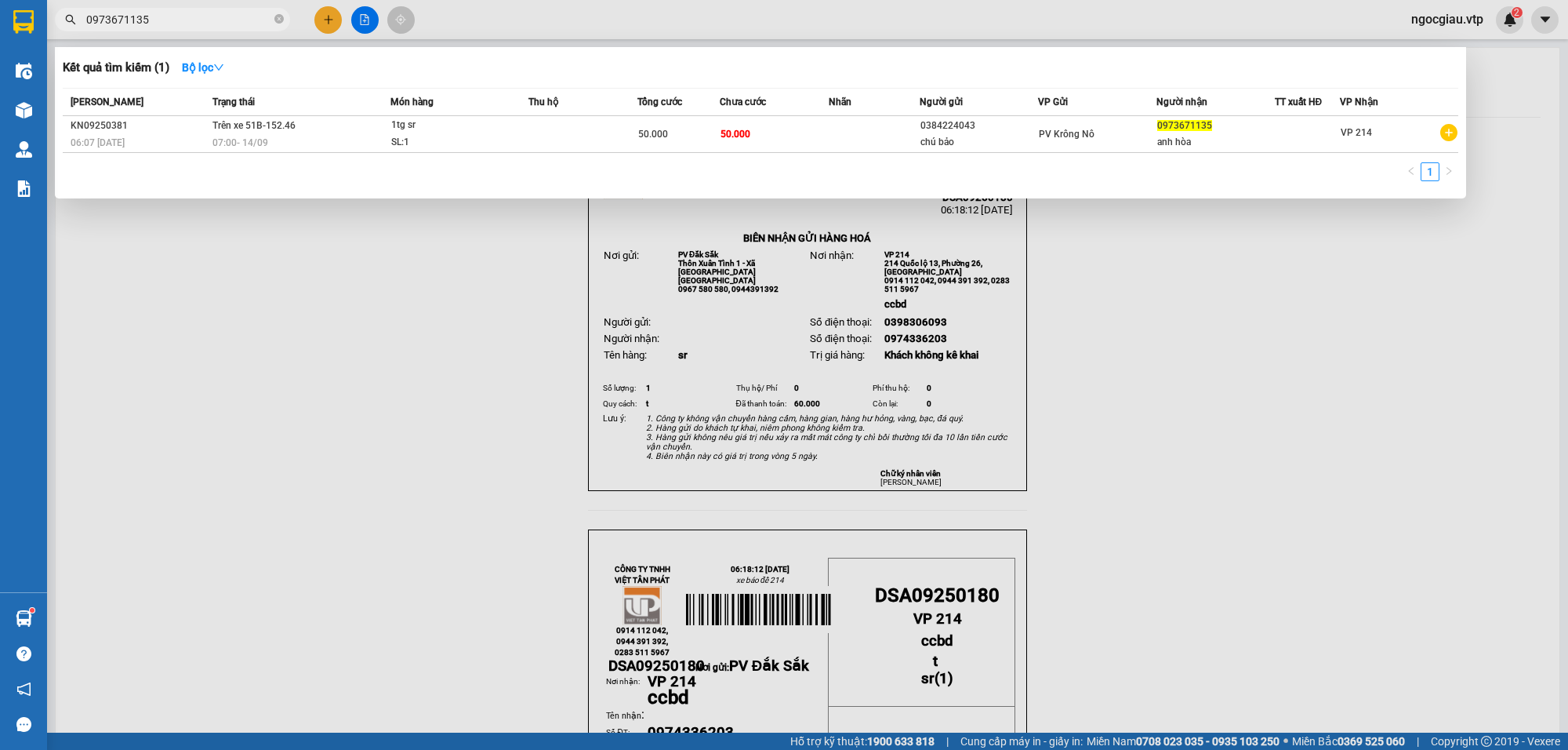
click at [175, 20] on input "0973671135" at bounding box center [179, 20] width 185 height 18
paste input "17223609"
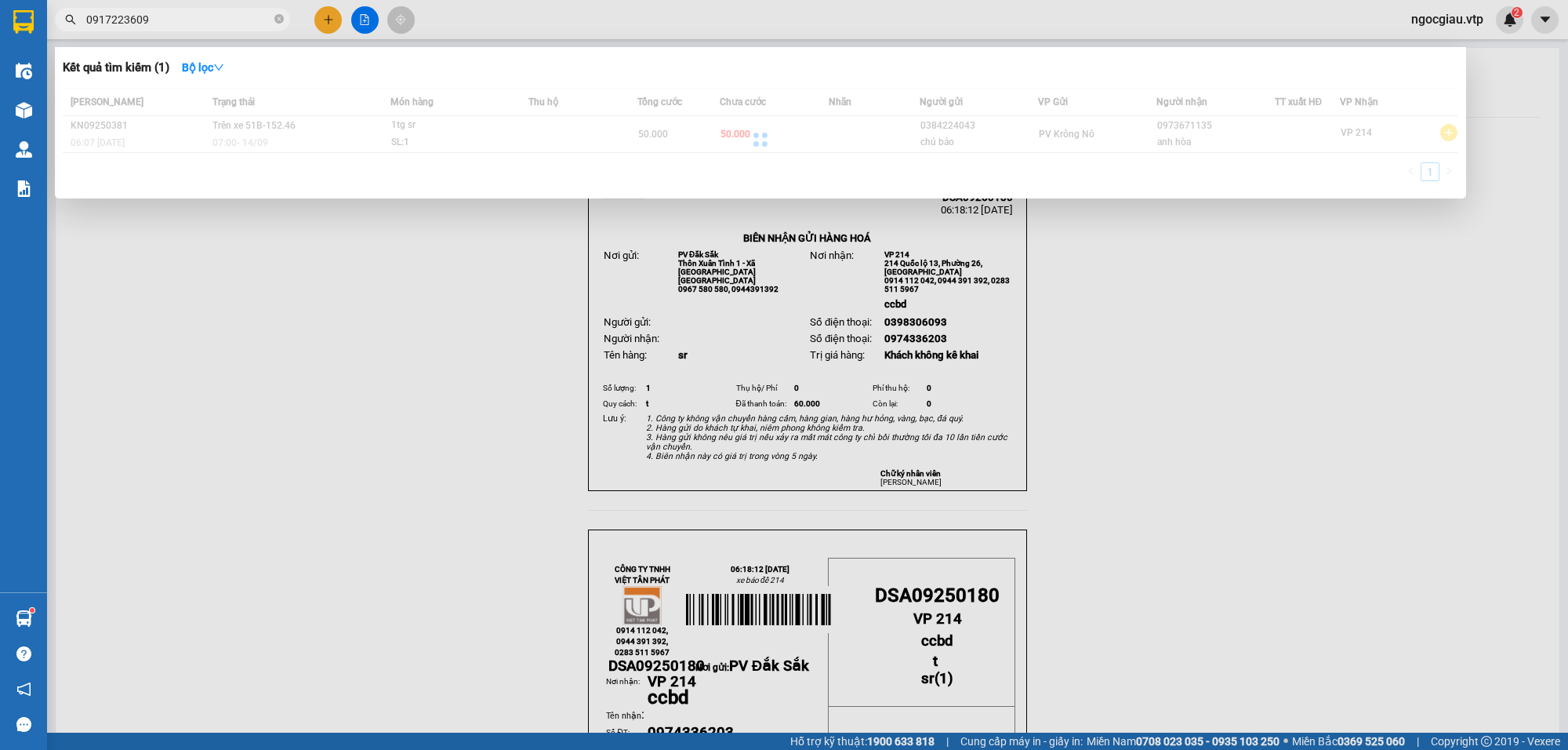
type input "0917223609"
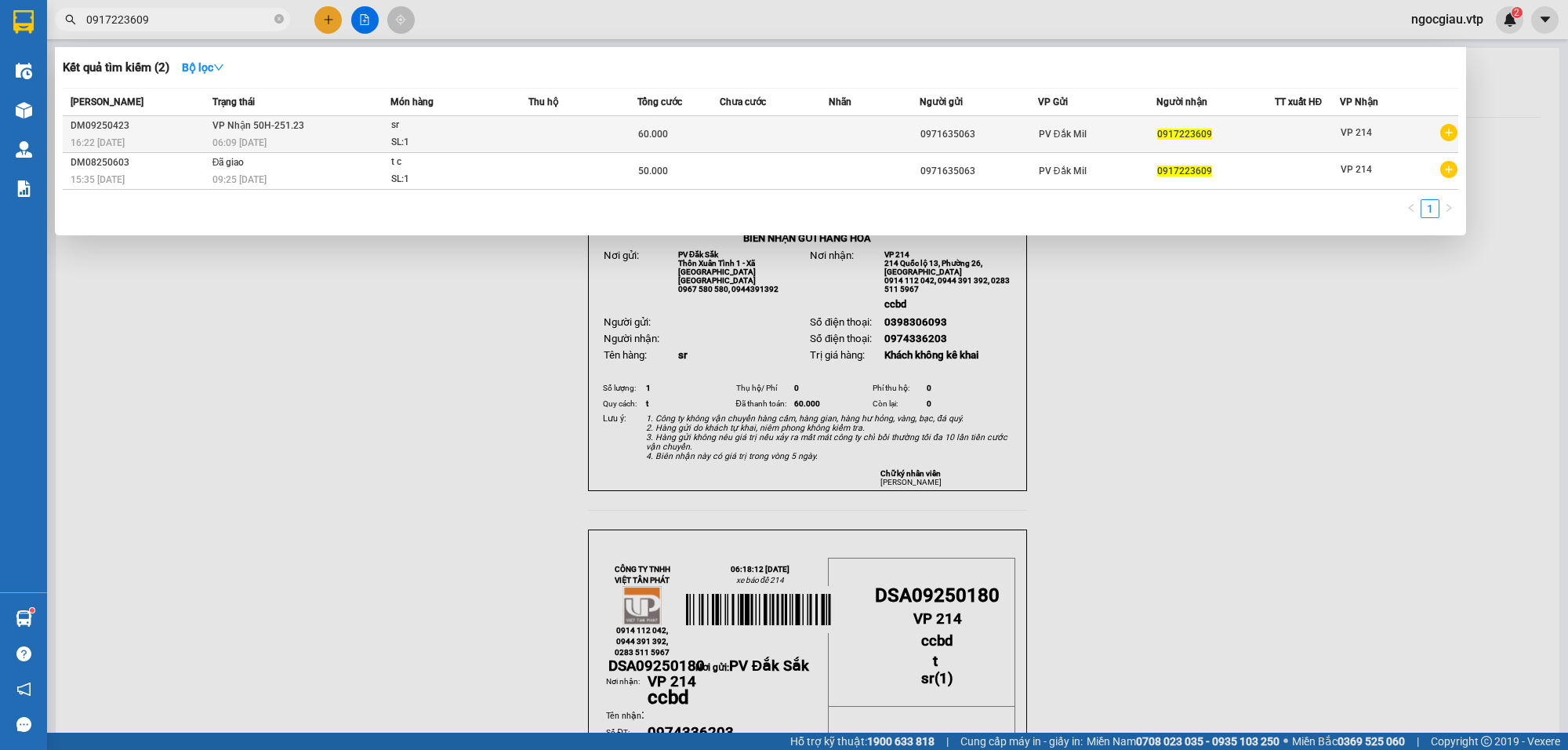
click at [563, 123] on td at bounding box center [583, 135] width 109 height 37
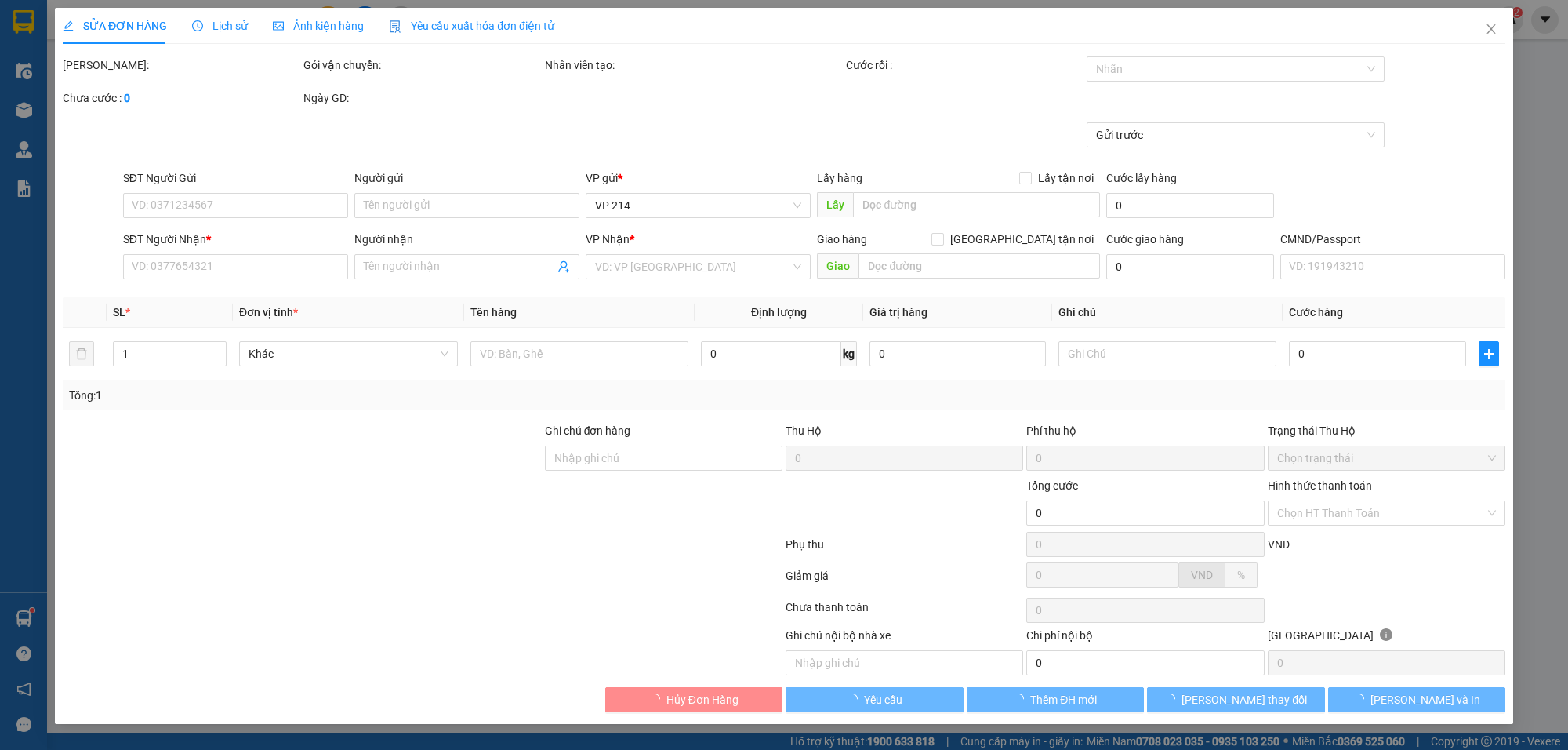
type input "3.000"
type input "0971635063"
type input "0917223609"
type input "60.000"
type input "0"
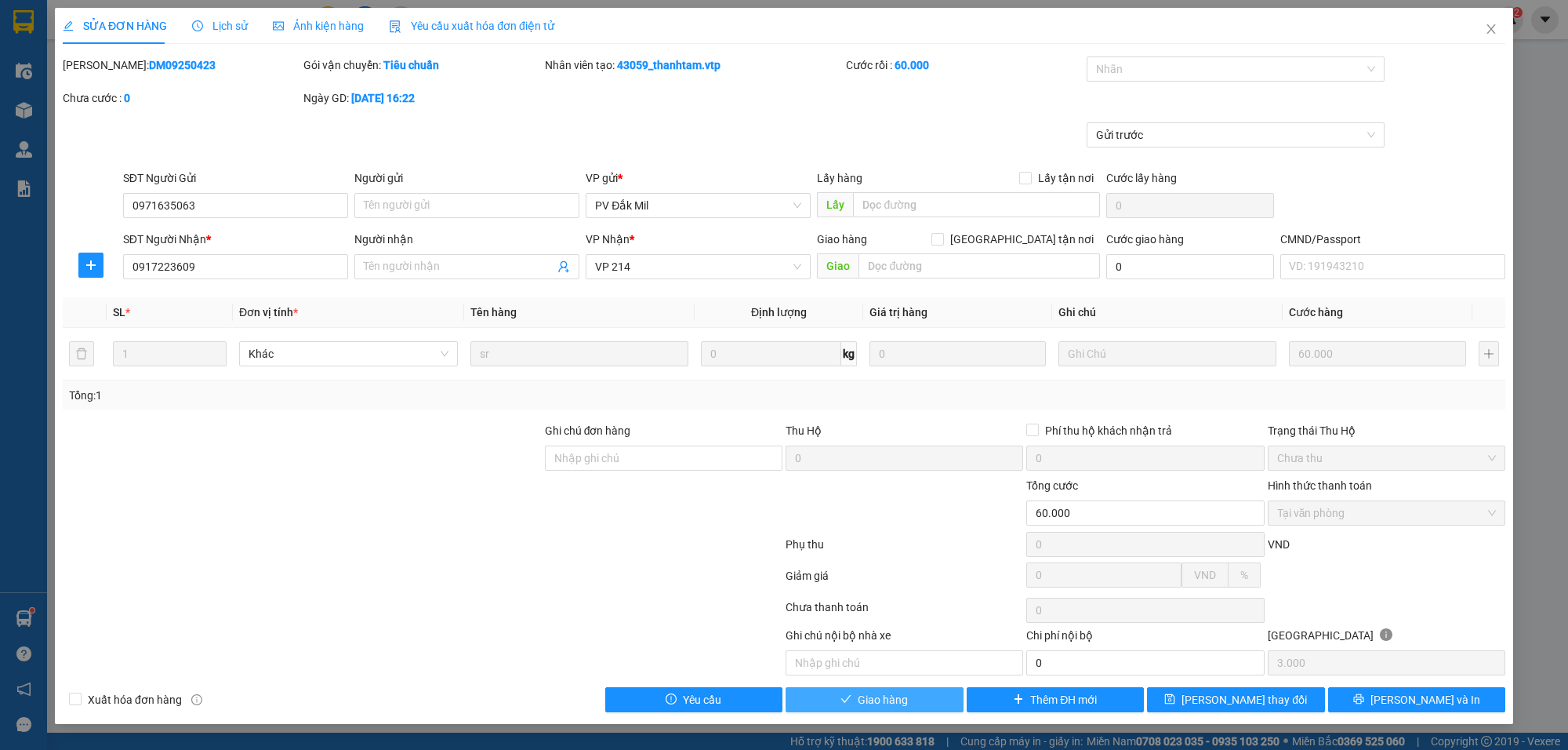
click at [880, 704] on span "Giao hàng" at bounding box center [882, 700] width 50 height 18
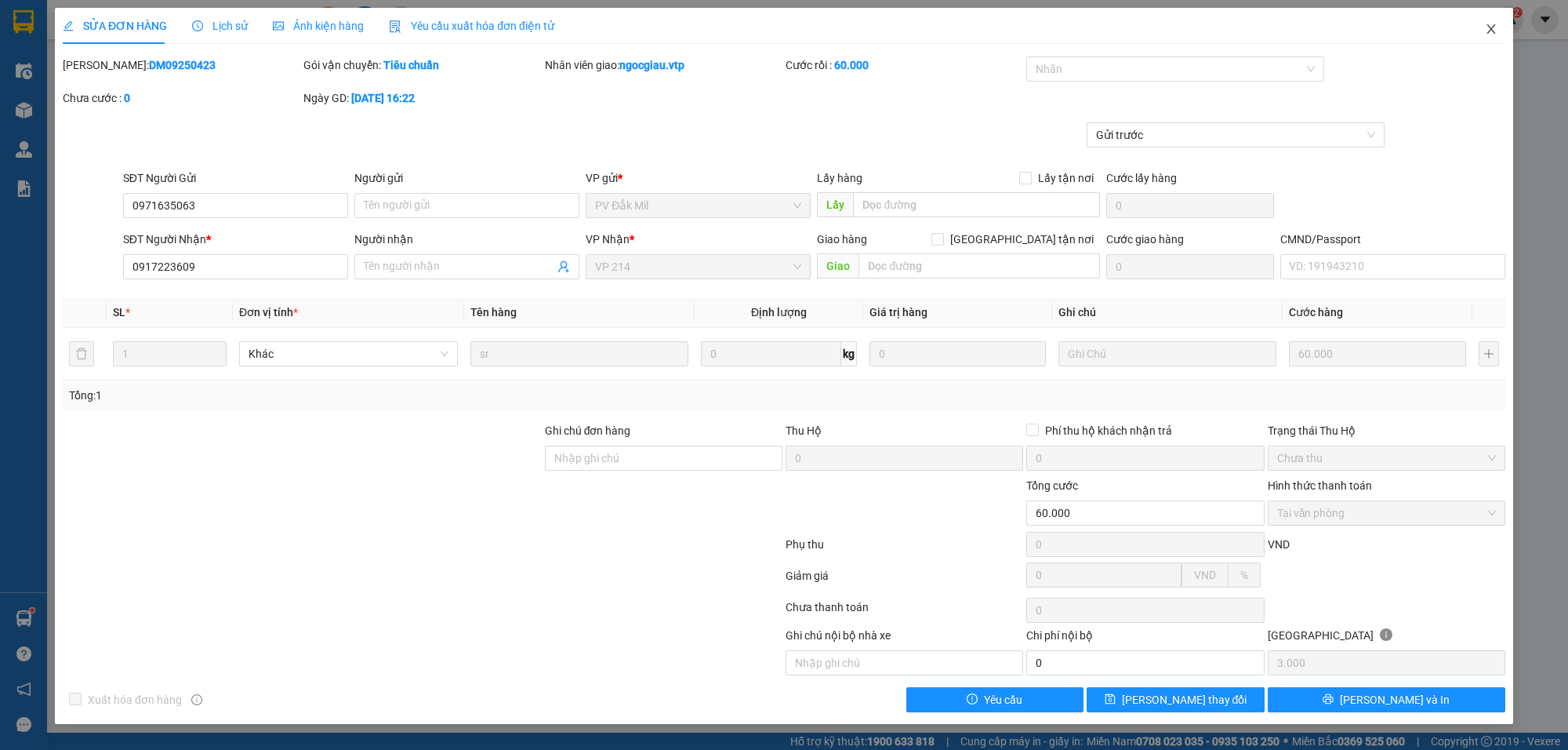
click at [1488, 33] on icon "close" at bounding box center [1490, 29] width 9 height 10
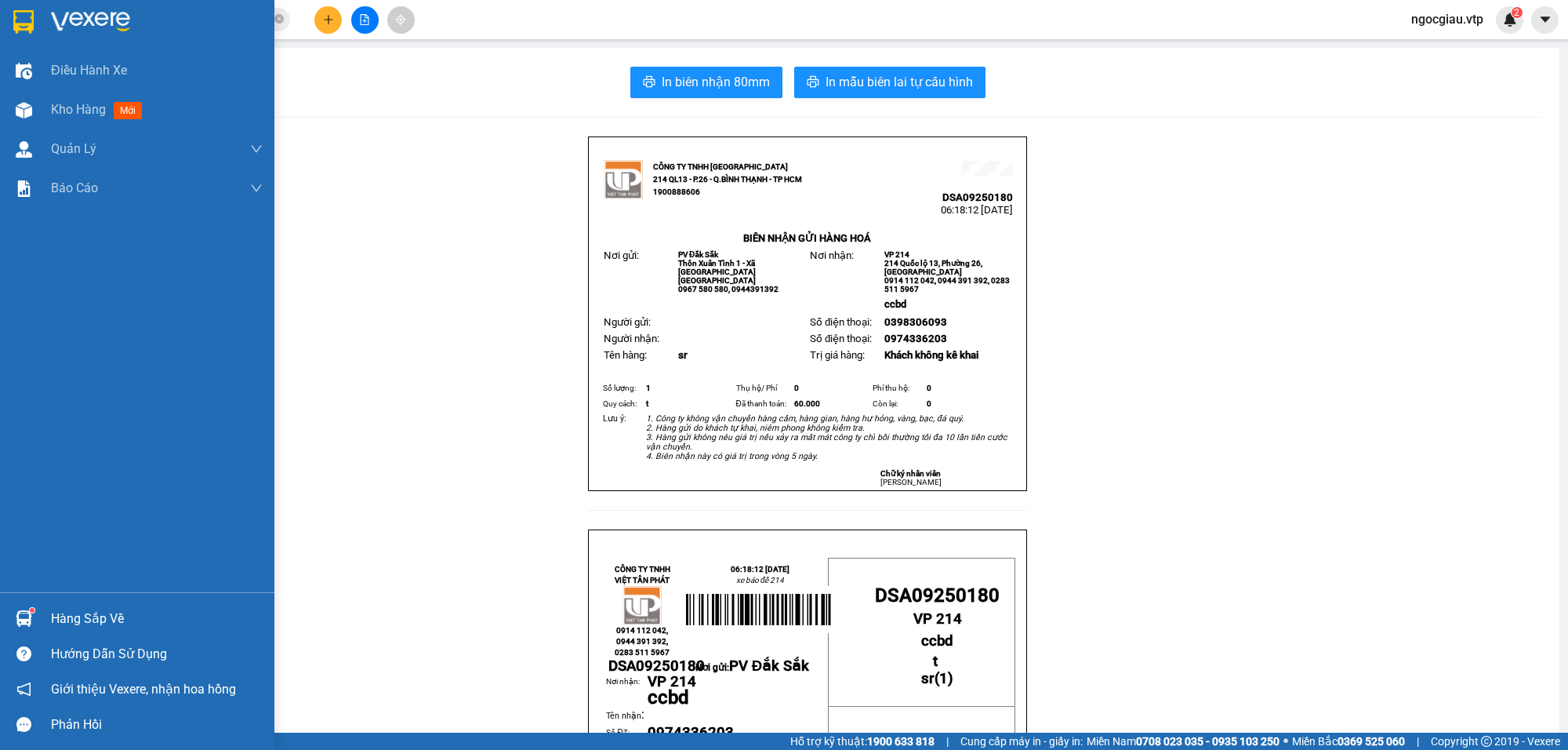
click at [57, 612] on div "Hàng sắp về" at bounding box center [156, 619] width 211 height 24
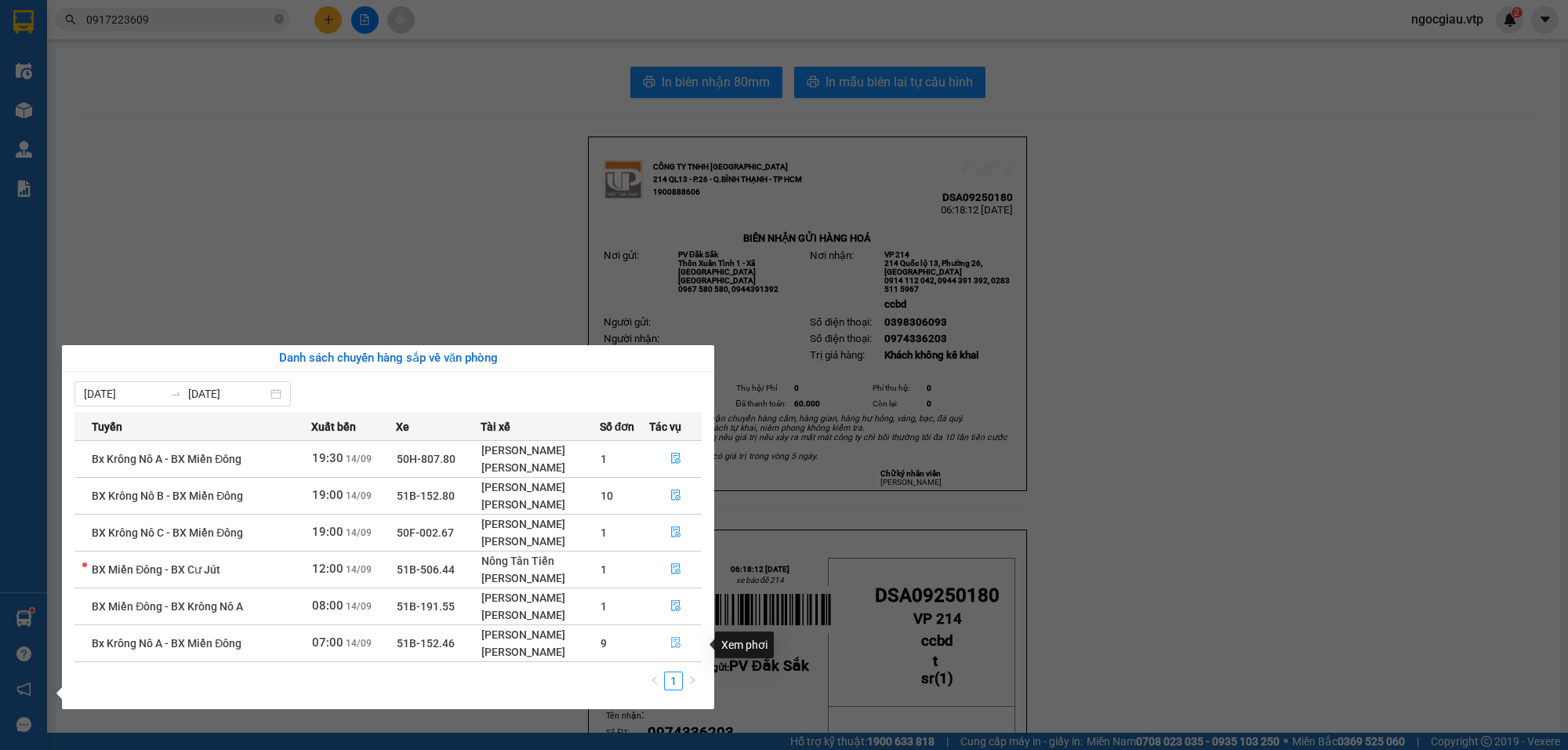
click at [674, 646] on icon "file-done" at bounding box center [675, 642] width 11 height 11
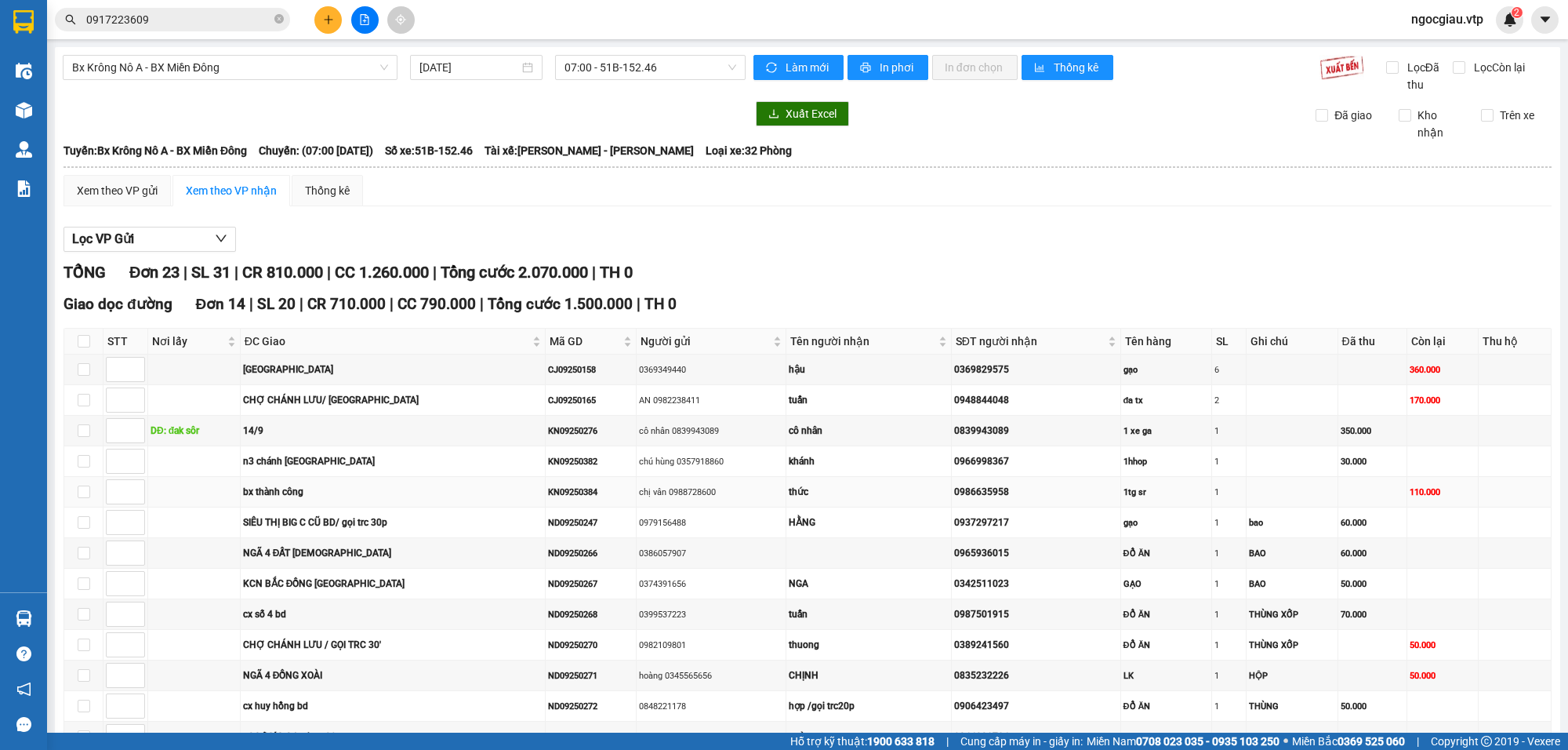
scroll to position [539, 0]
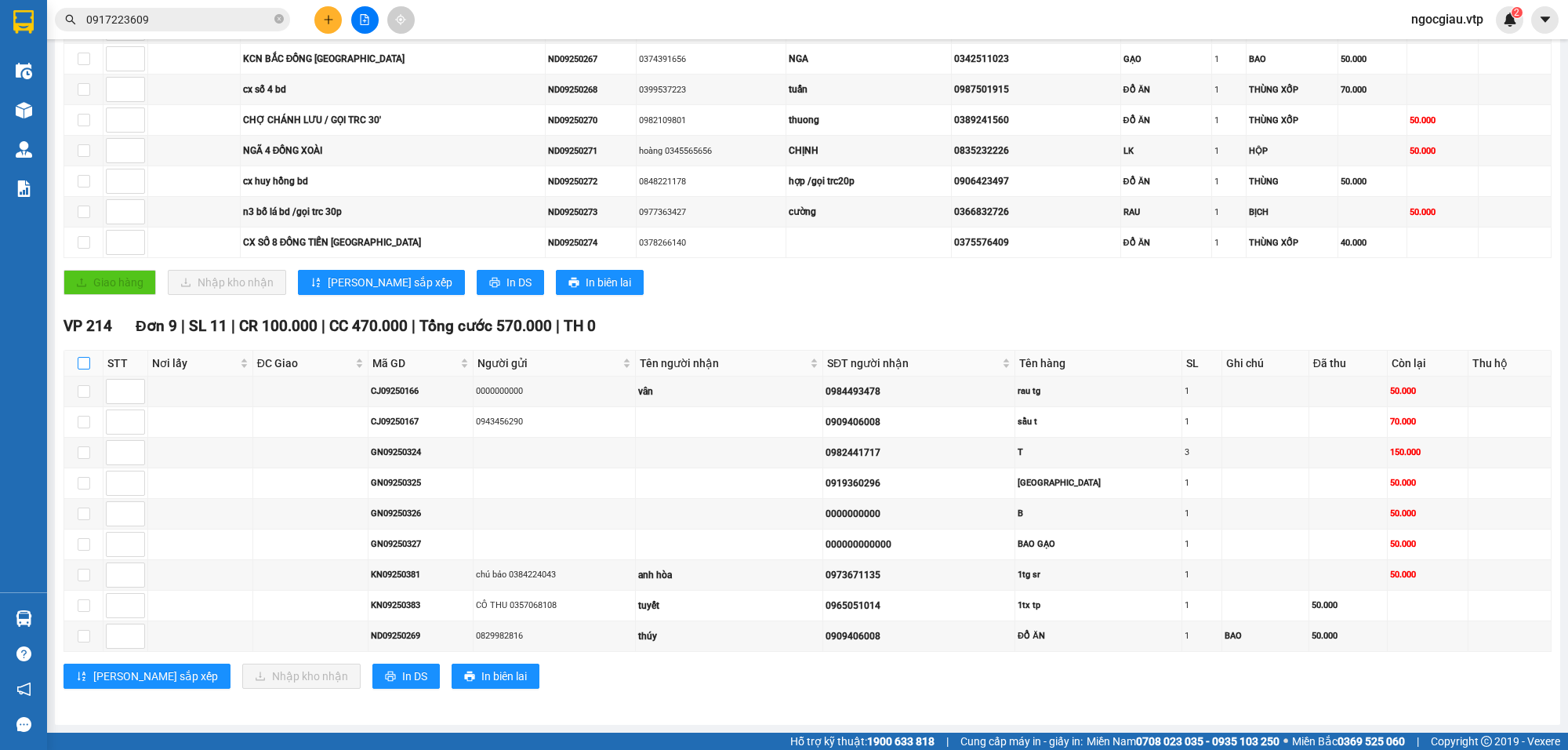
click at [84, 361] on input "checkbox" at bounding box center [84, 363] width 13 height 13
checkbox input "true"
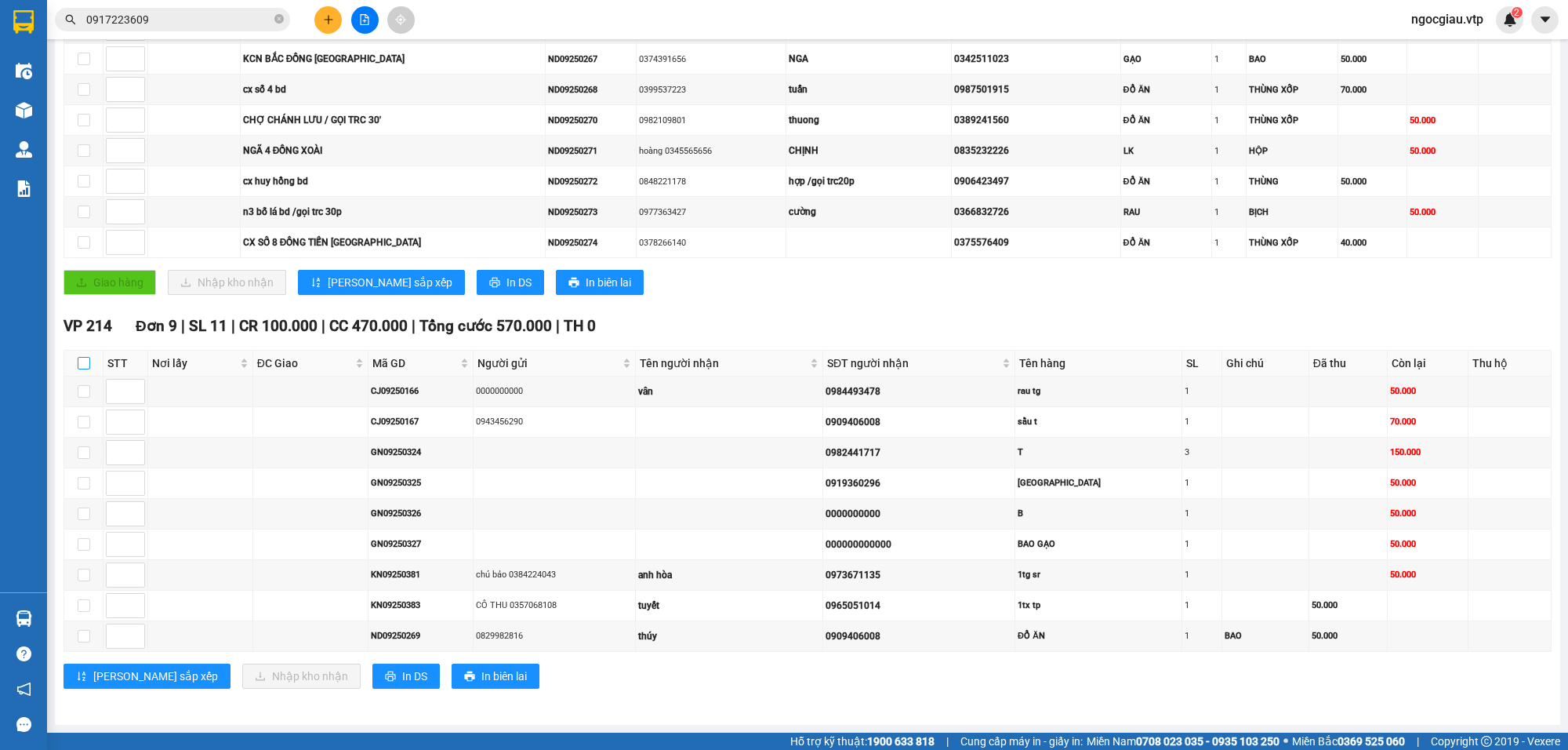
checkbox input "true"
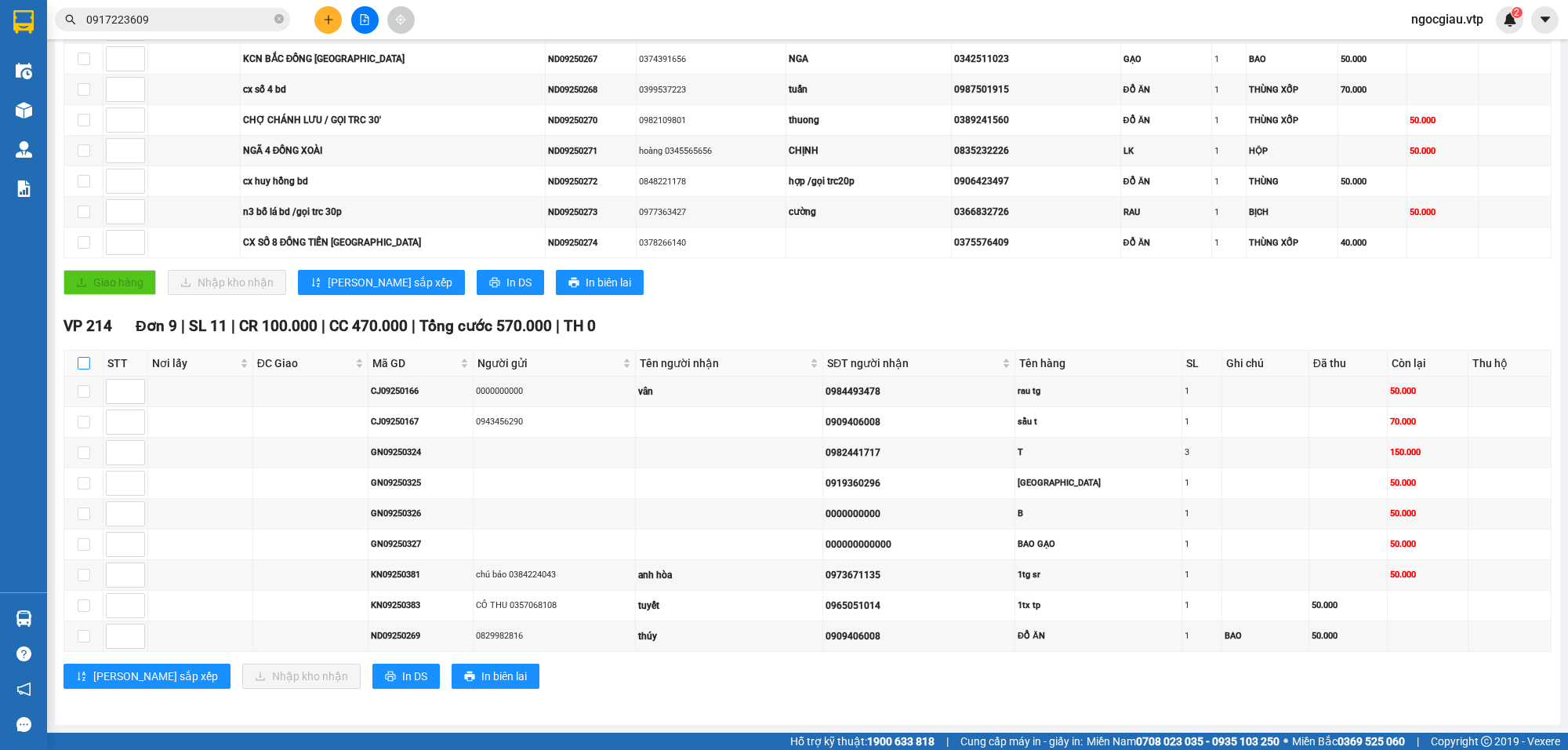
checkbox input "true"
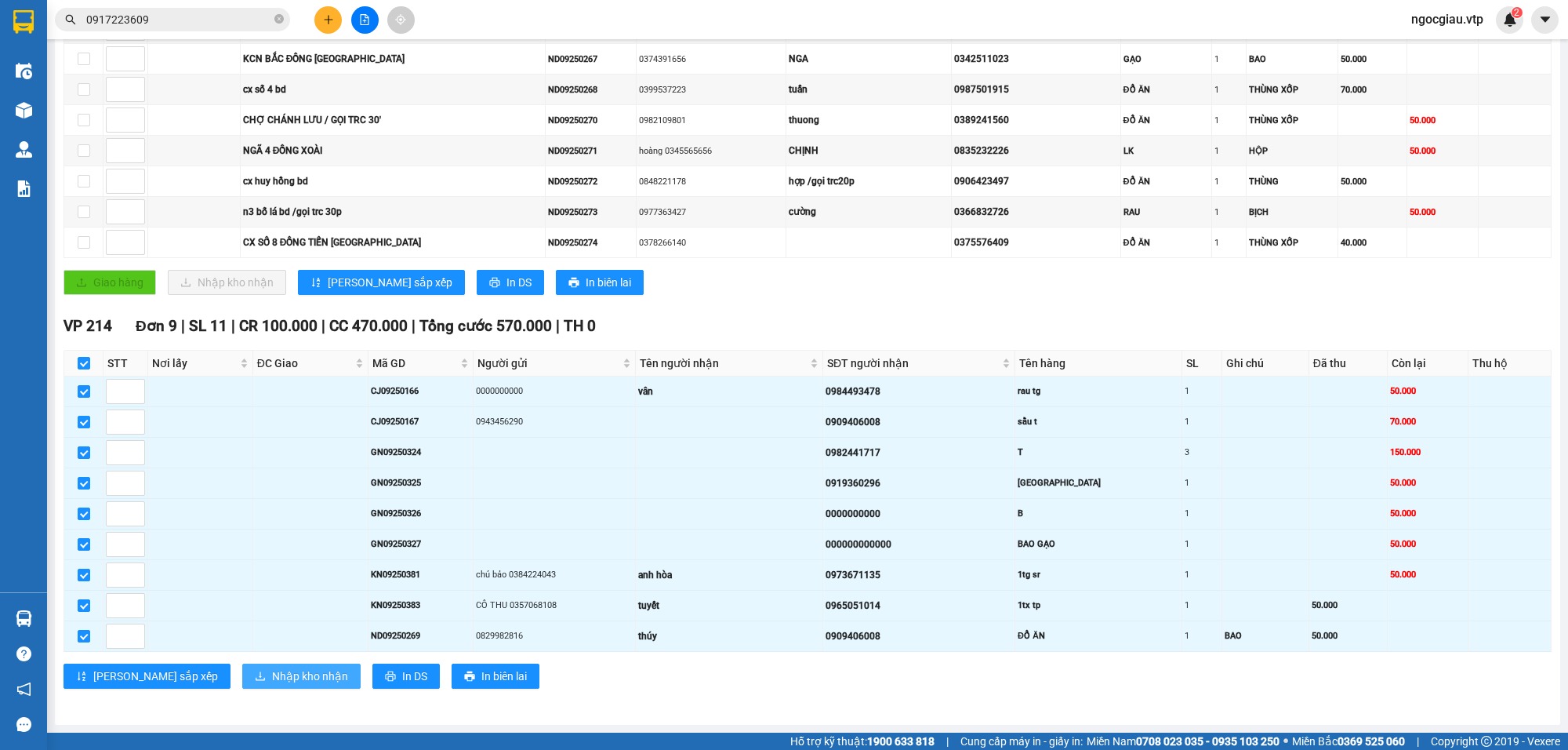
click at [272, 682] on span "Nhập kho nhận" at bounding box center [309, 676] width 76 height 18
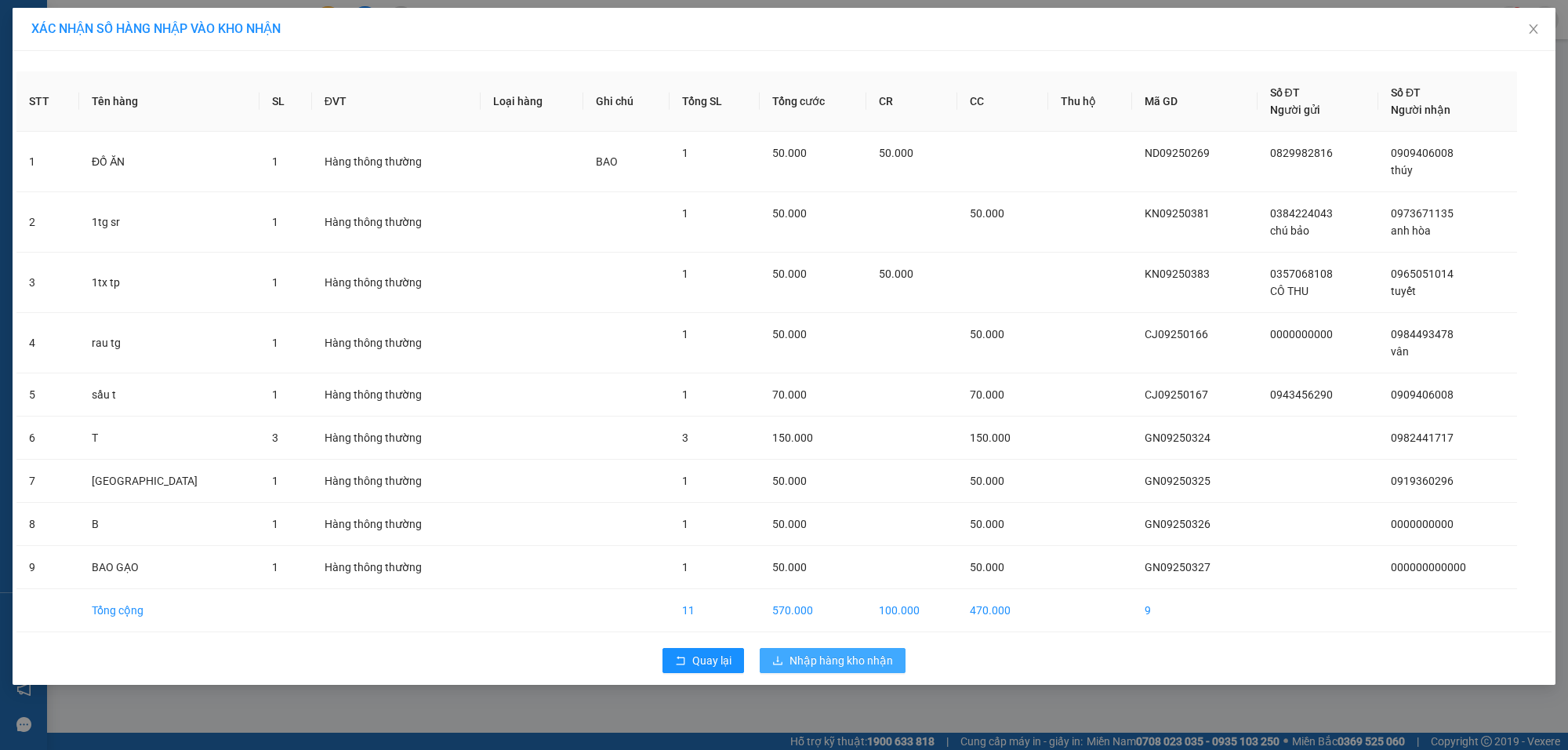
click at [840, 664] on span "Nhập hàng kho nhận" at bounding box center [841, 661] width 103 height 18
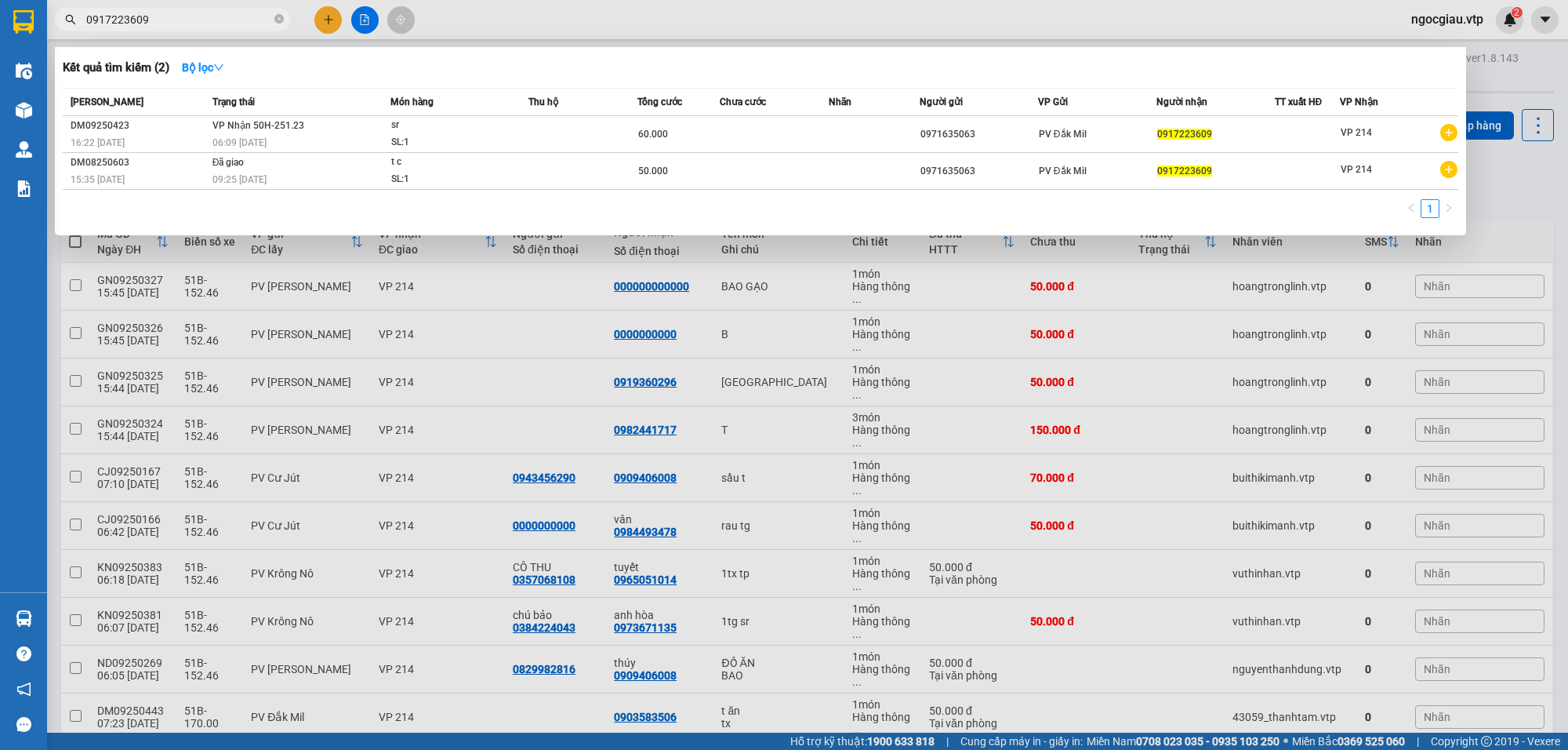
click at [196, 20] on input "0917223609" at bounding box center [179, 20] width 185 height 18
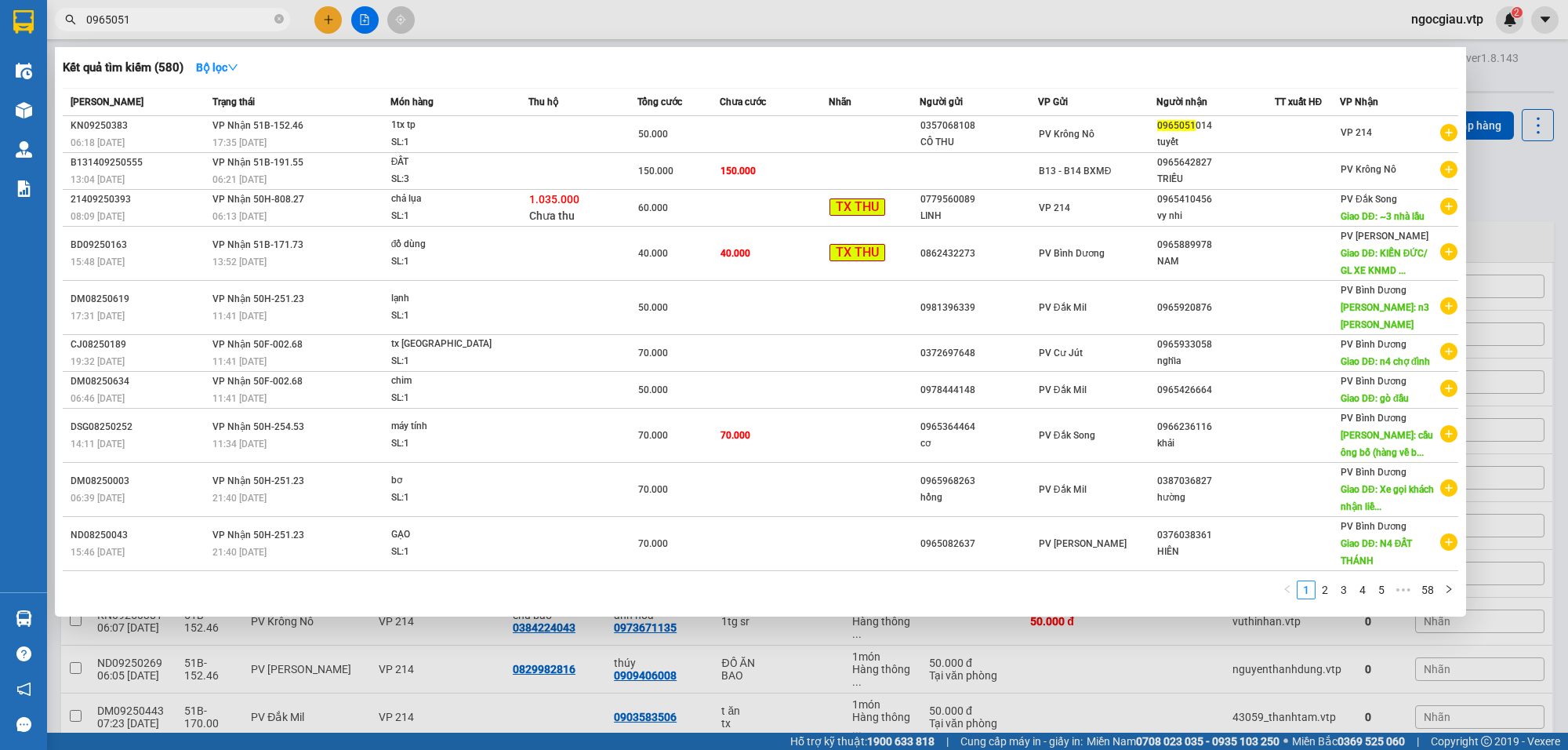
type input "0965051"
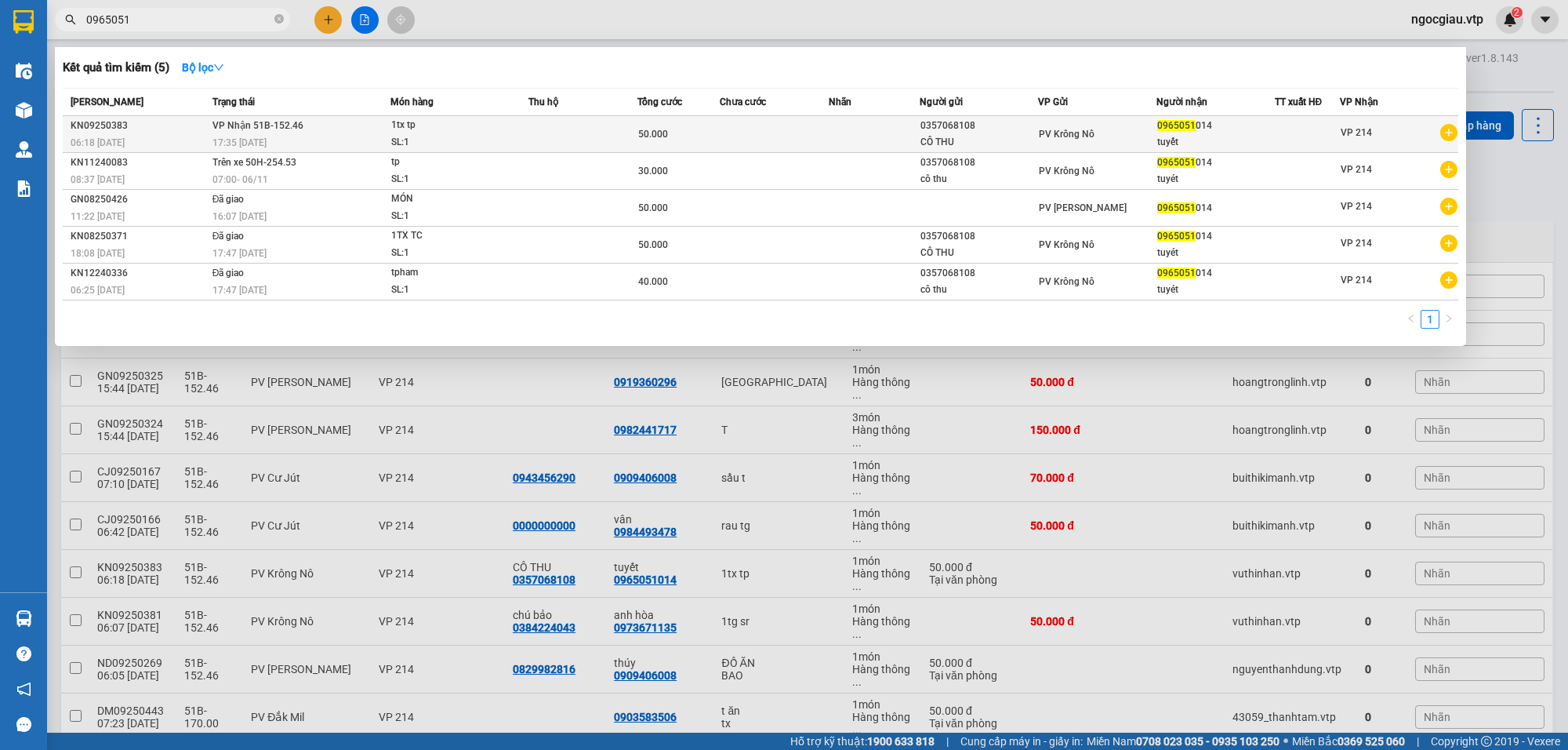
click at [1012, 131] on div "0357068108" at bounding box center [979, 126] width 117 height 17
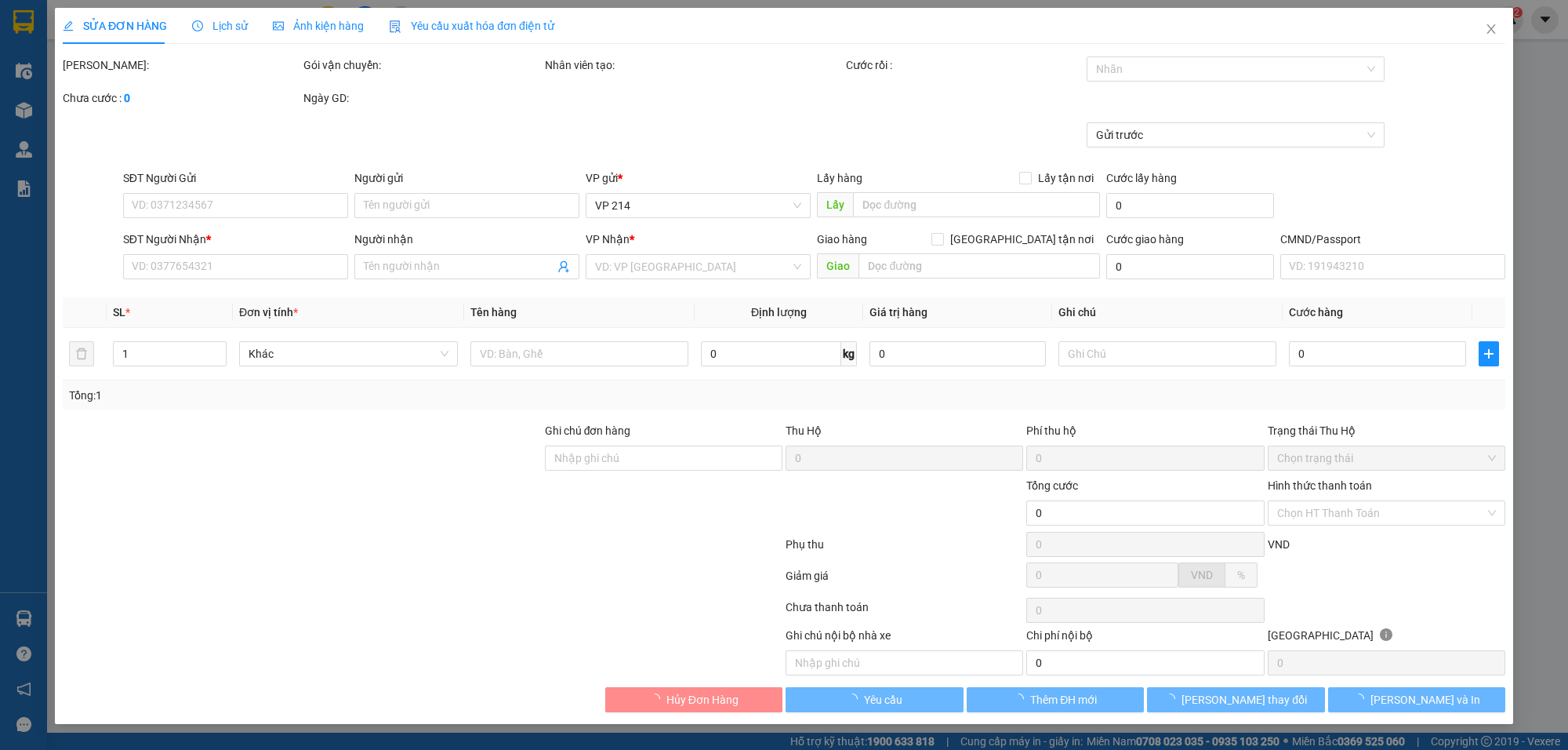
type input "0357068108"
type input "CÔ THU"
type input "0965051014"
type input "tuyết"
type input "50.000"
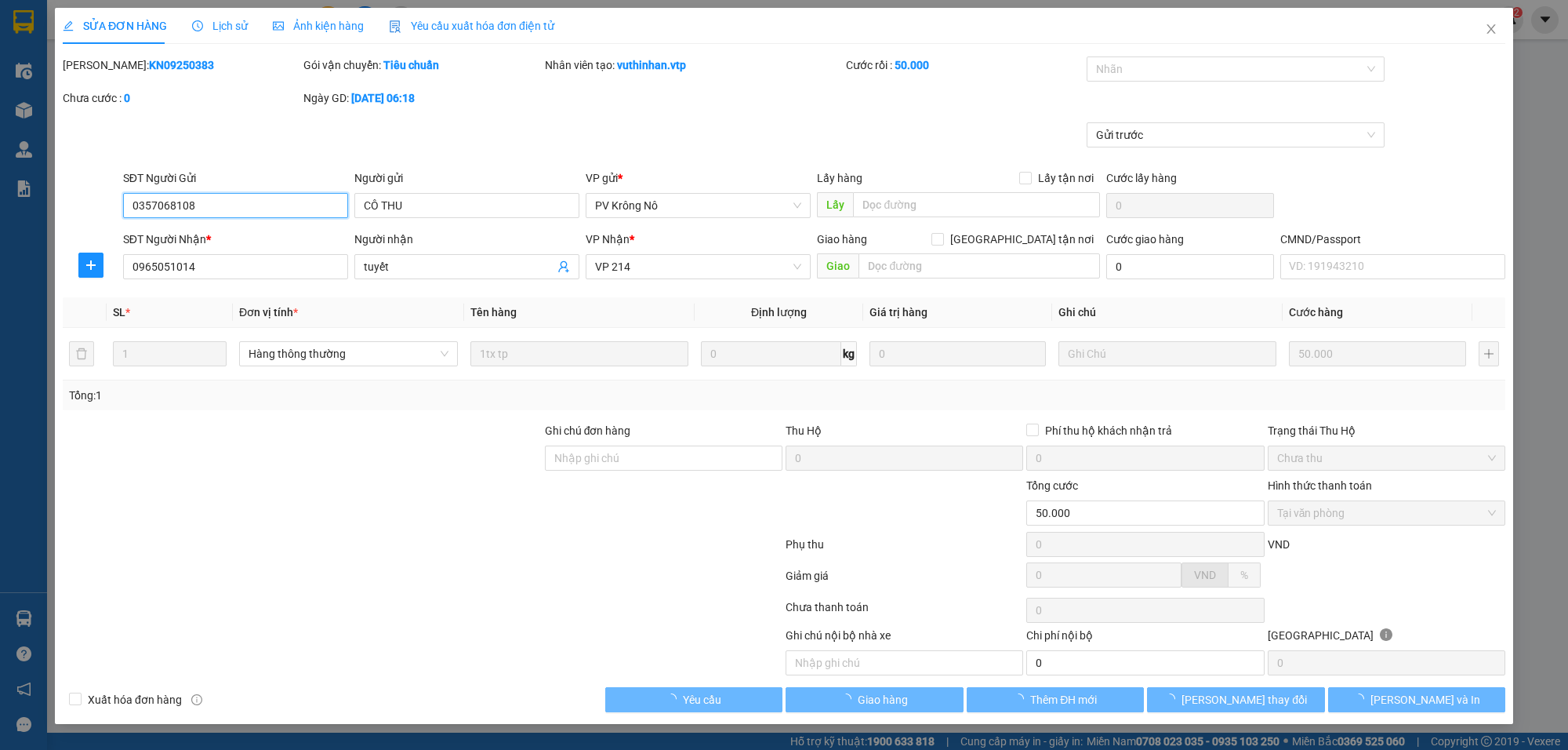
type input "2.500"
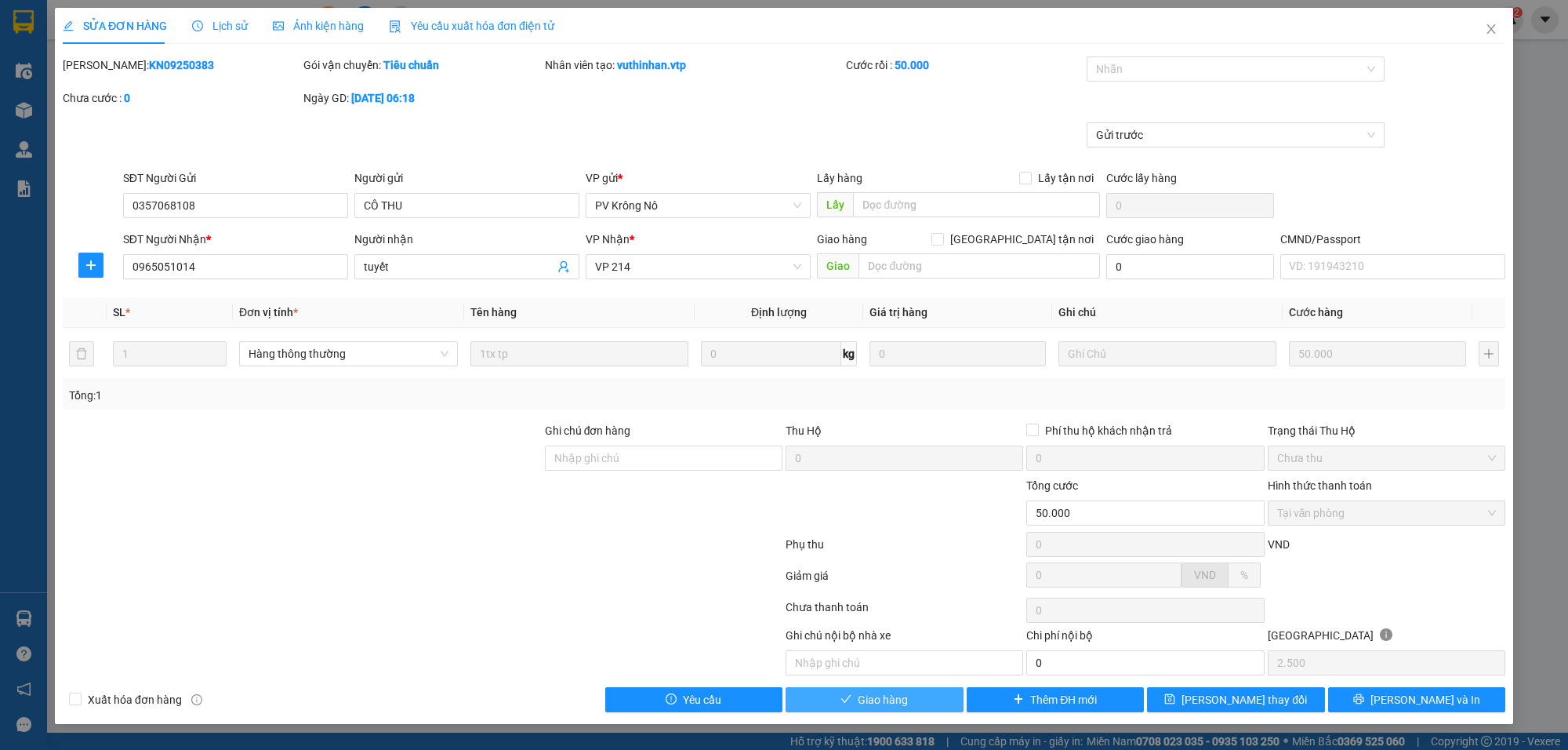
click at [875, 697] on span "Giao hàng" at bounding box center [882, 700] width 50 height 18
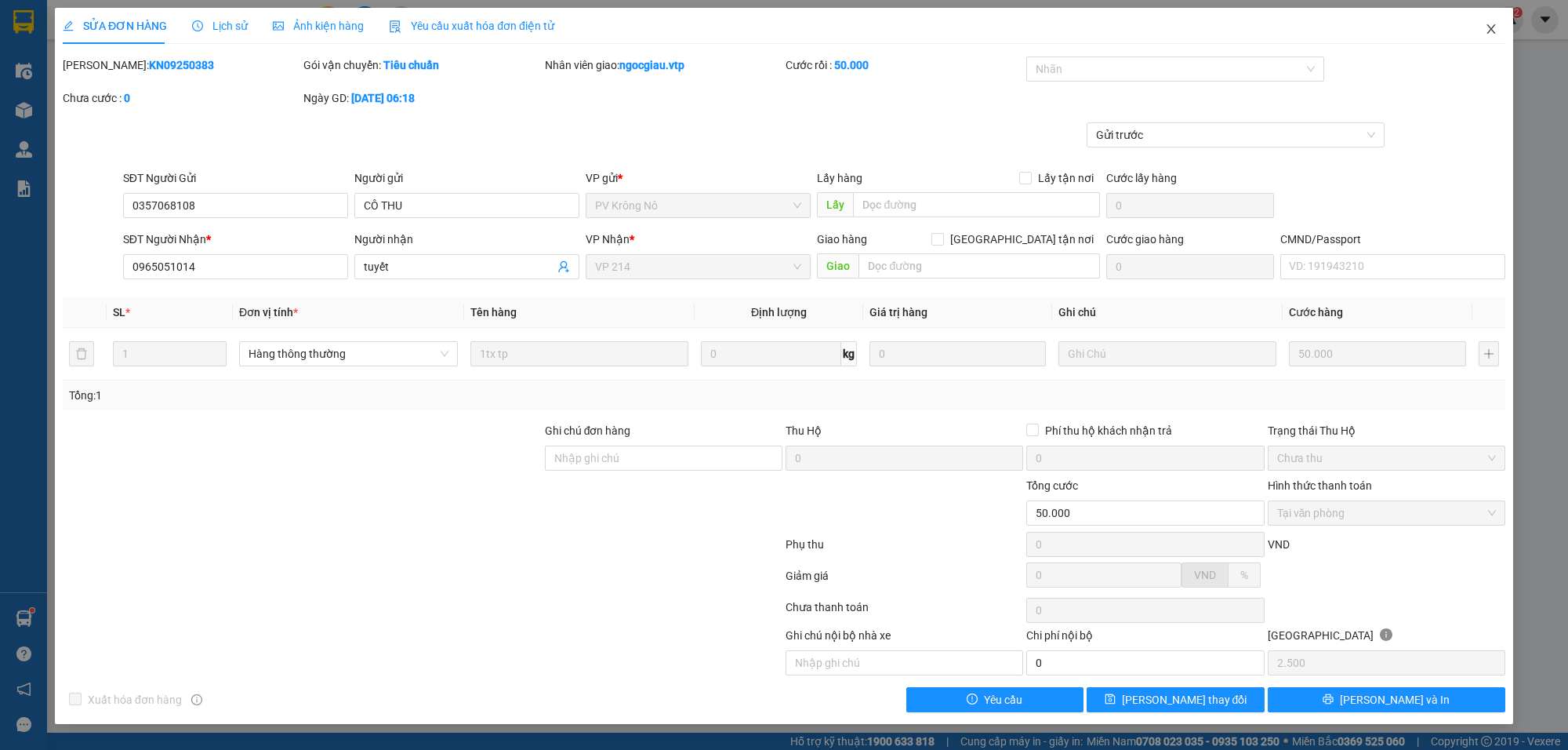
click at [1487, 29] on icon "close" at bounding box center [1490, 29] width 13 height 13
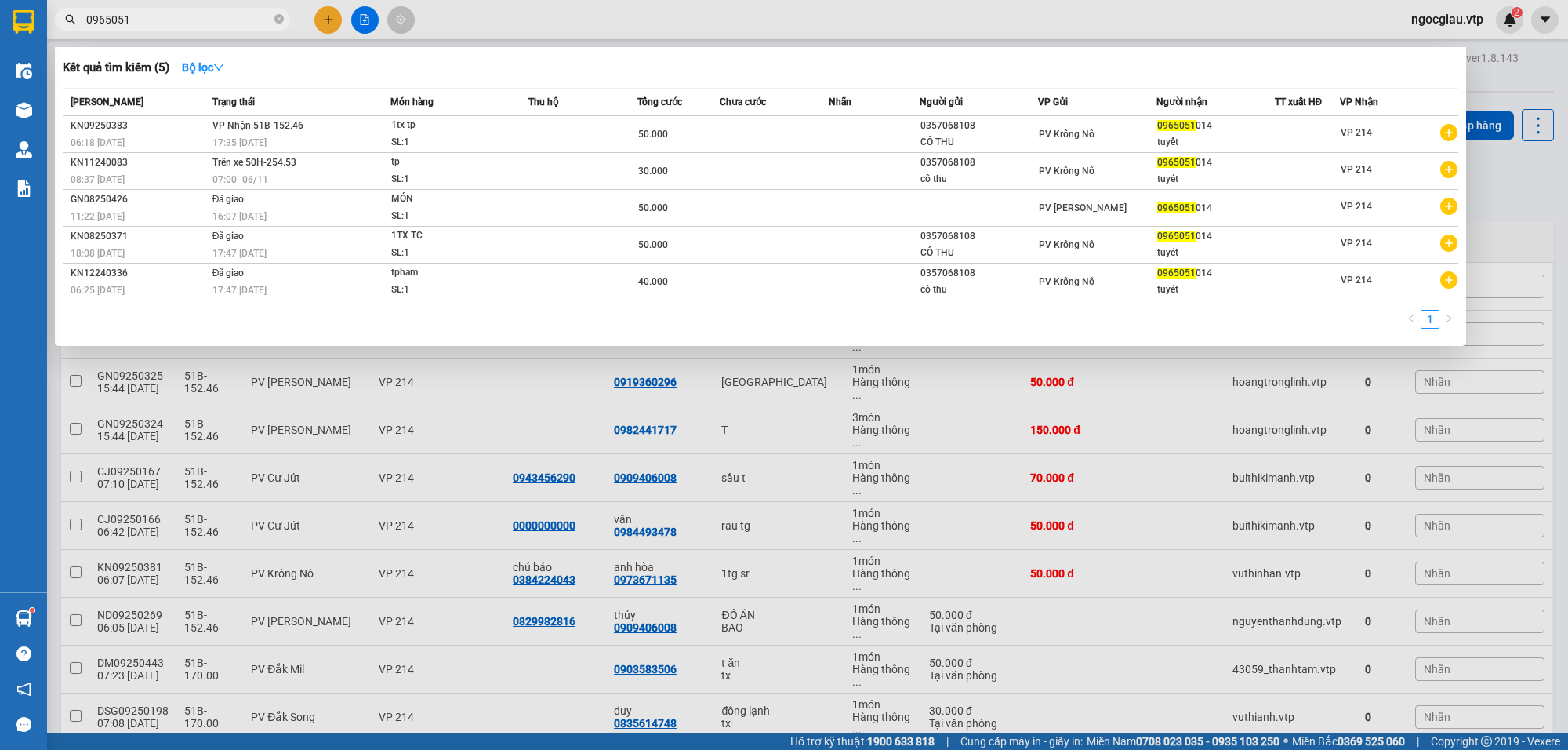
click at [182, 25] on input "0965051" at bounding box center [179, 20] width 185 height 18
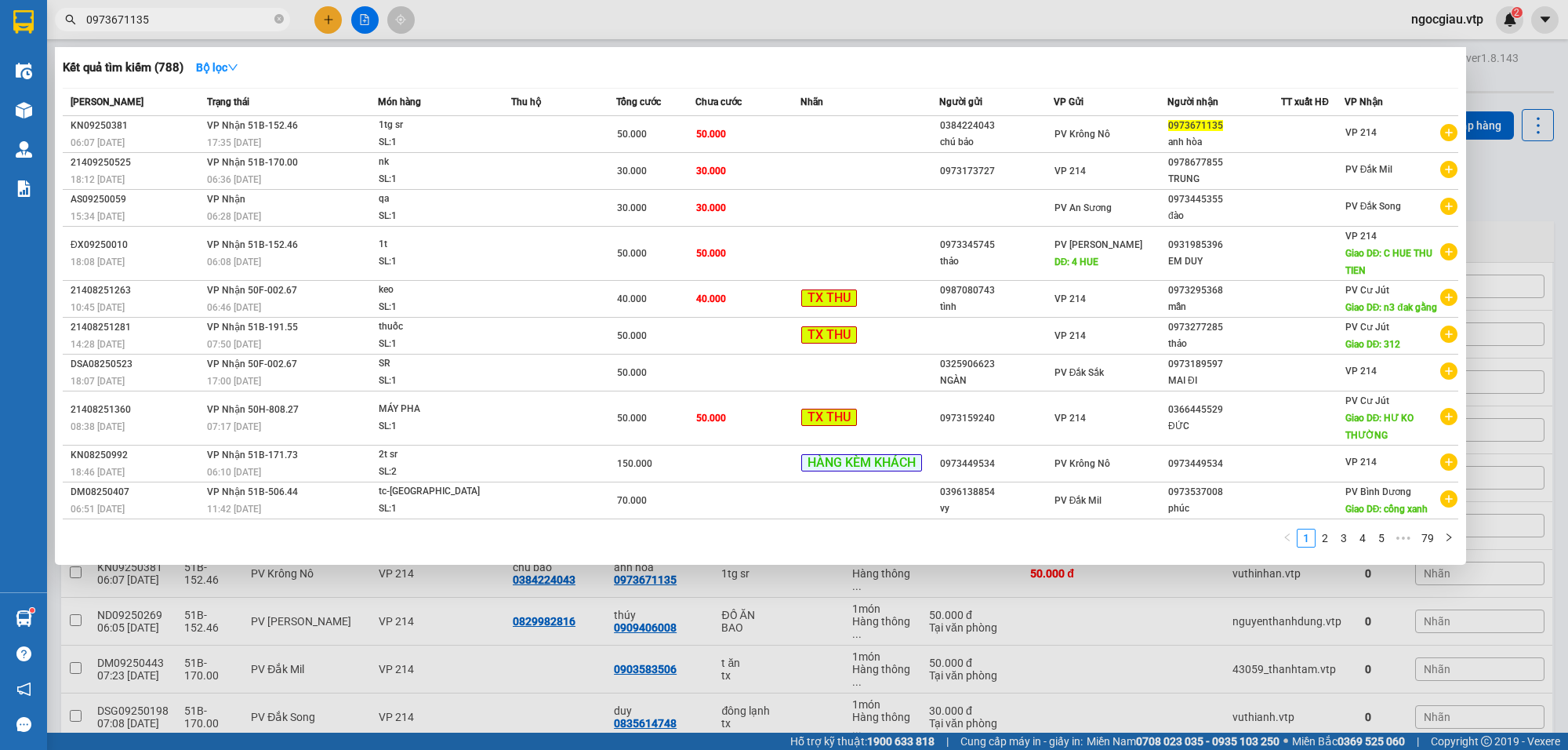
type input "0973671135"
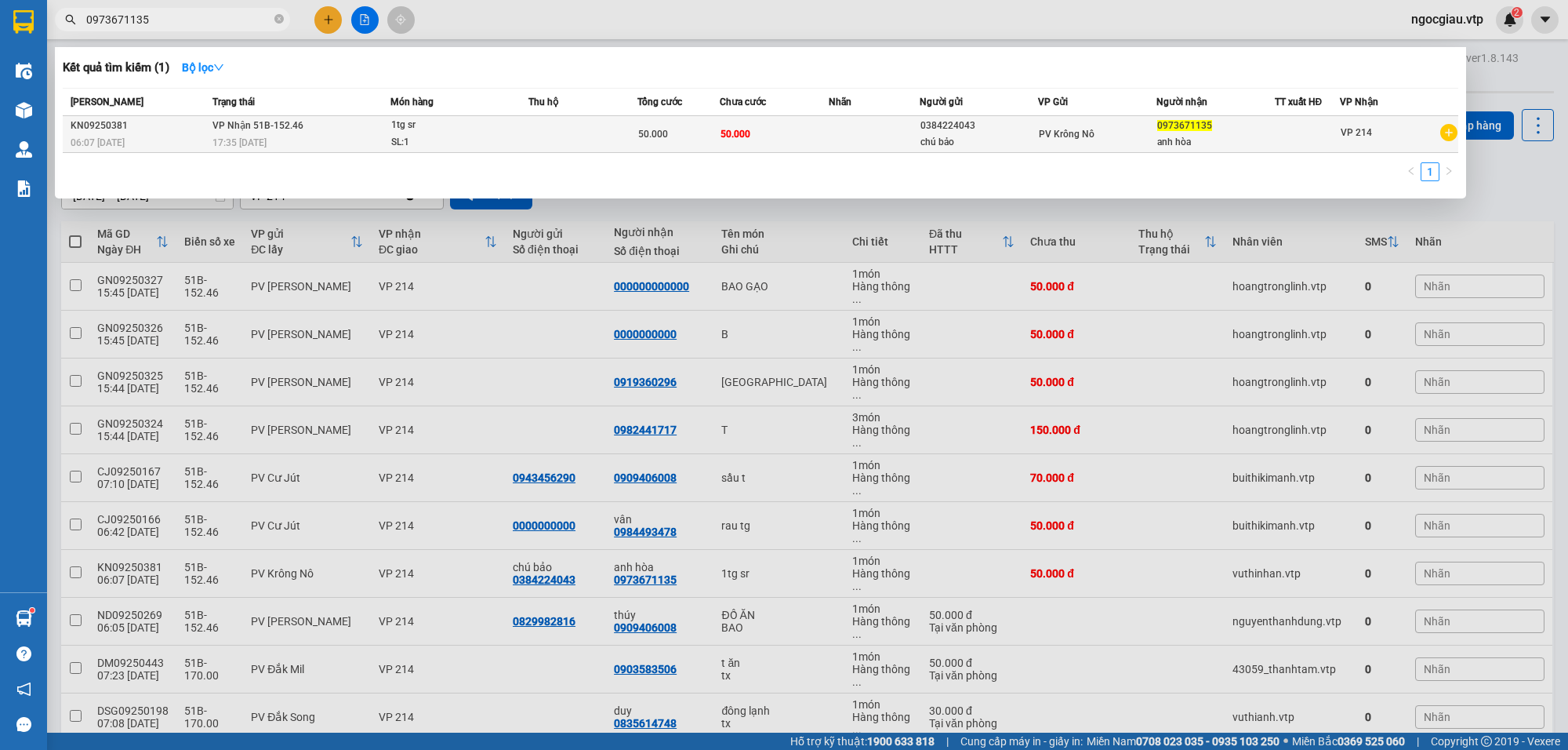
click at [848, 126] on td at bounding box center [874, 135] width 91 height 37
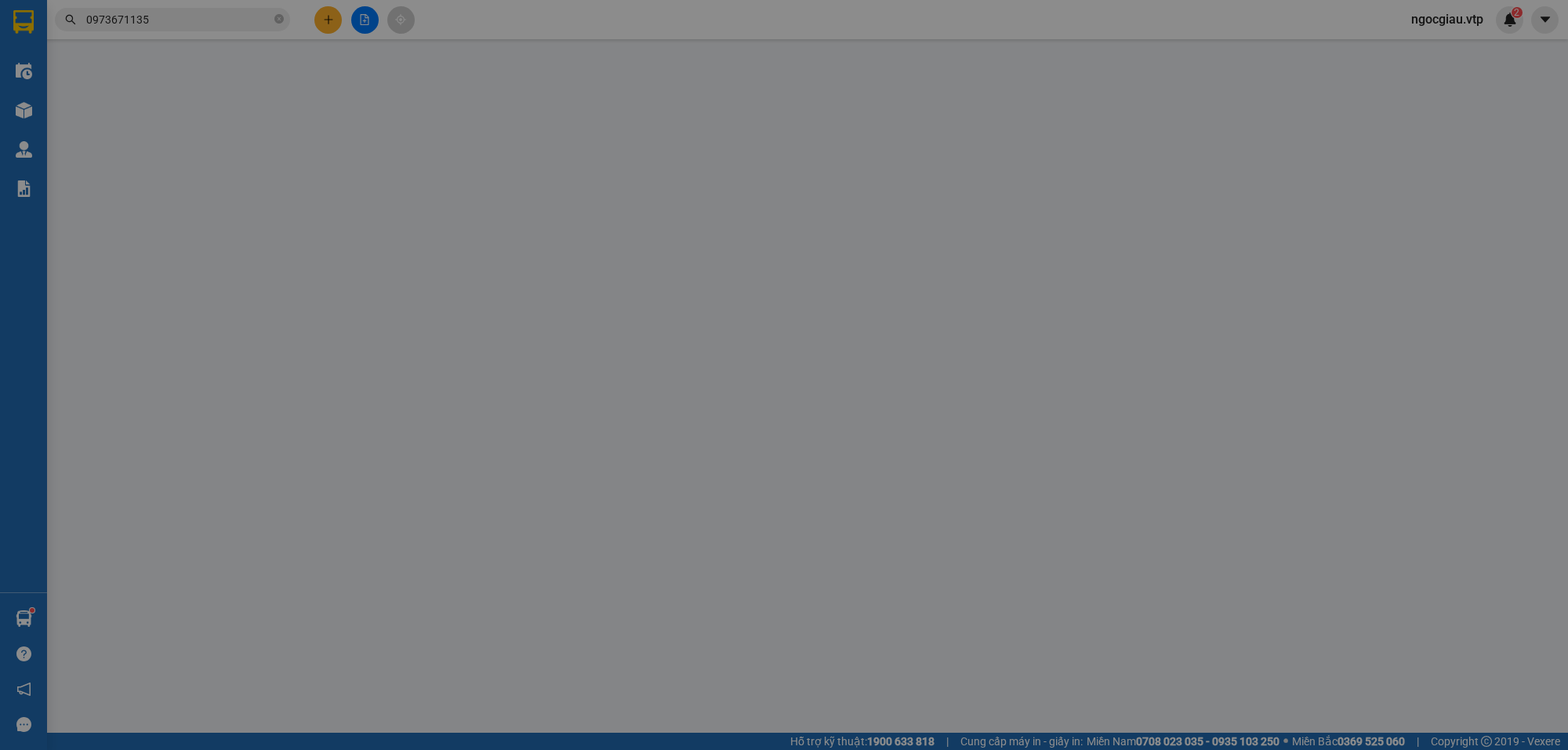
type input "0384224043"
type input "chú bảo"
type input "0973671135"
type input "anh hòa"
type input "50.000"
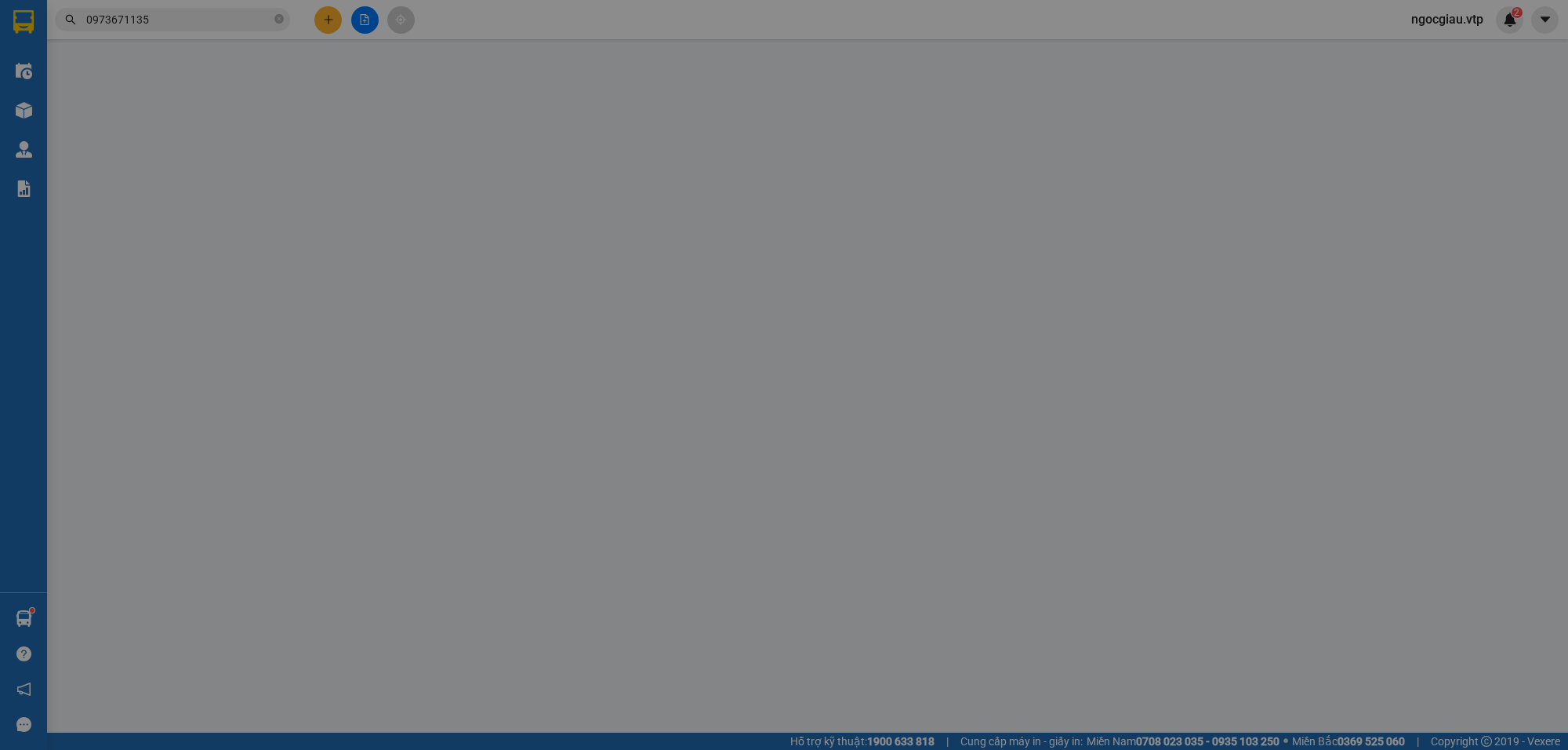
type input "50.000"
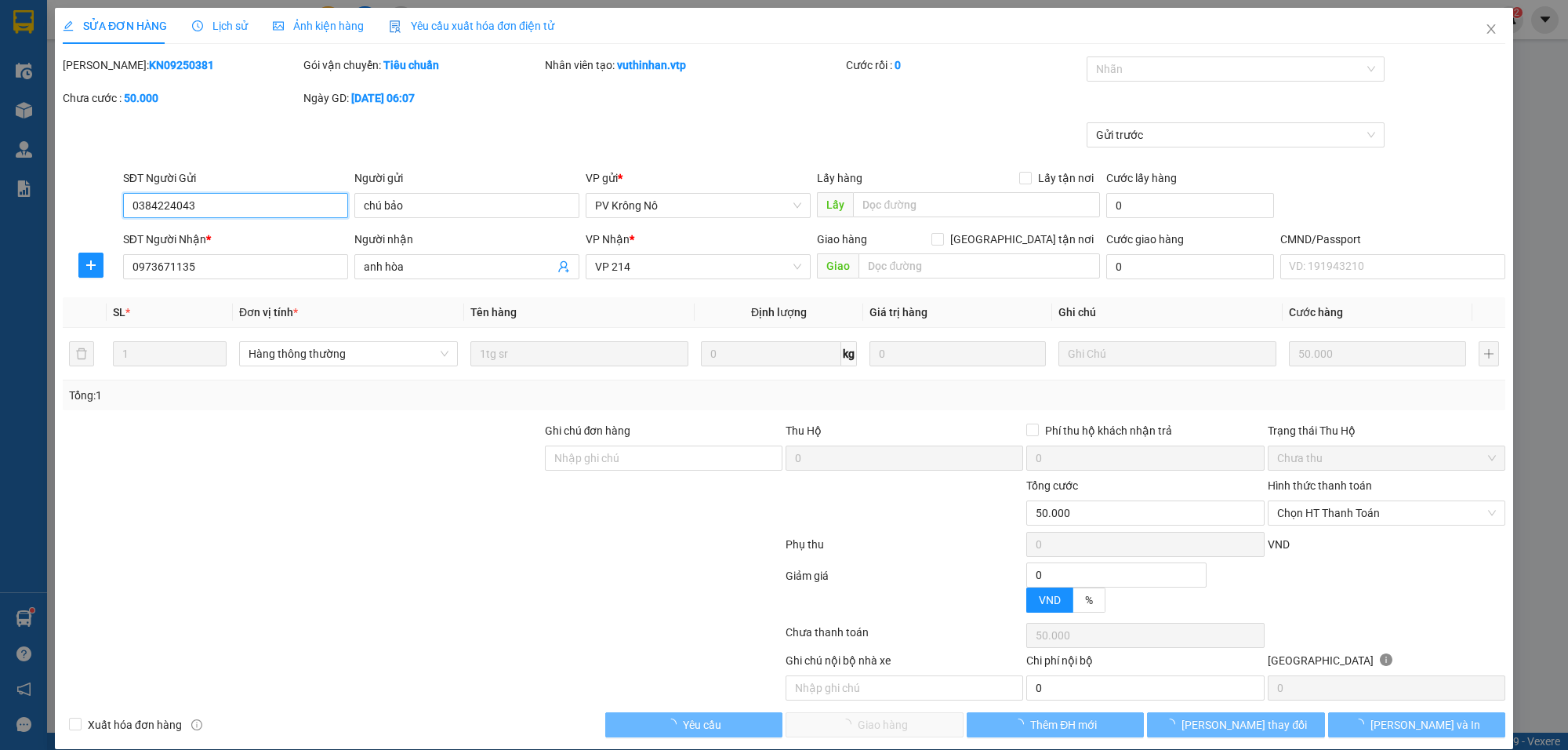
type input "2.500"
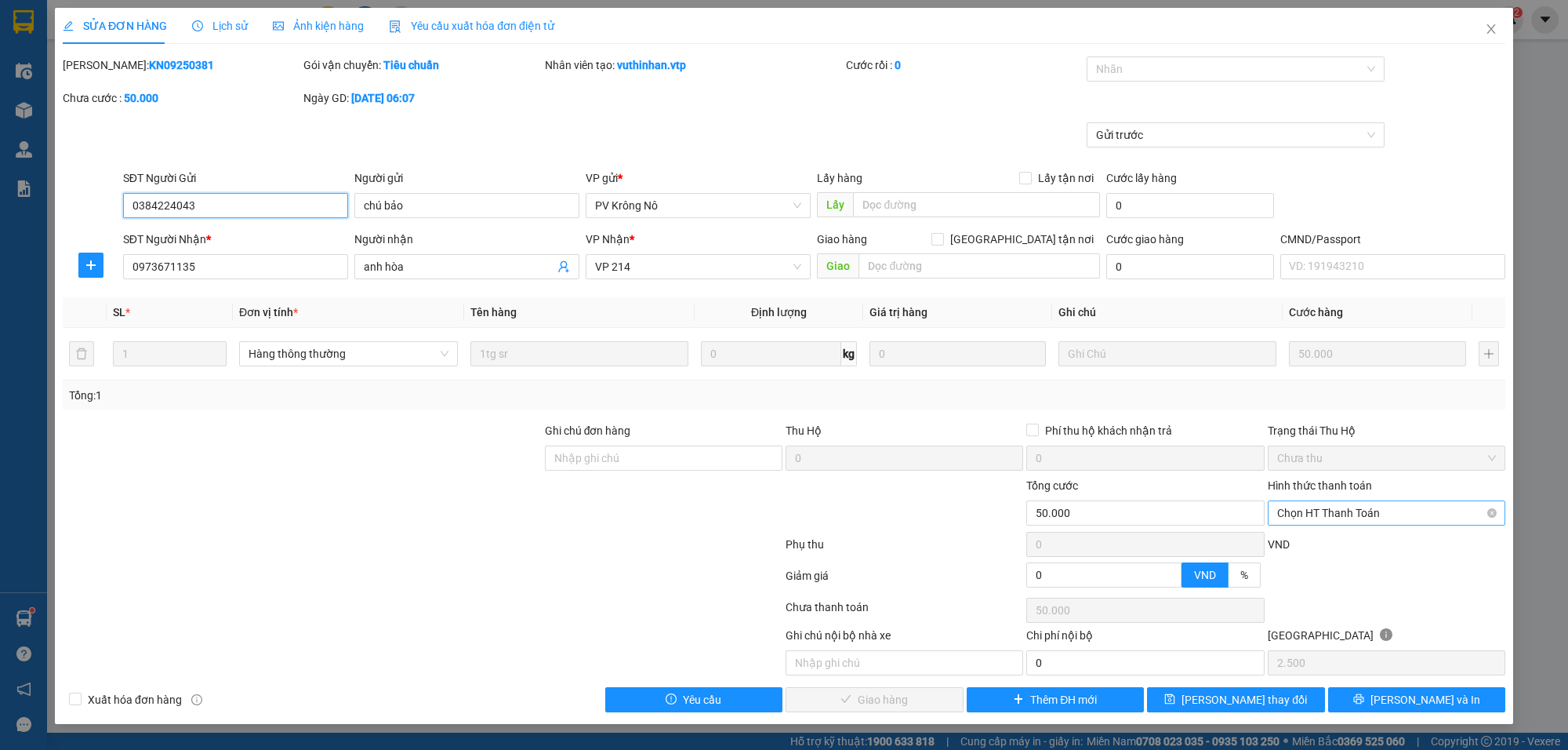
click at [1349, 506] on span "Chọn HT Thanh Toán" at bounding box center [1386, 513] width 219 height 24
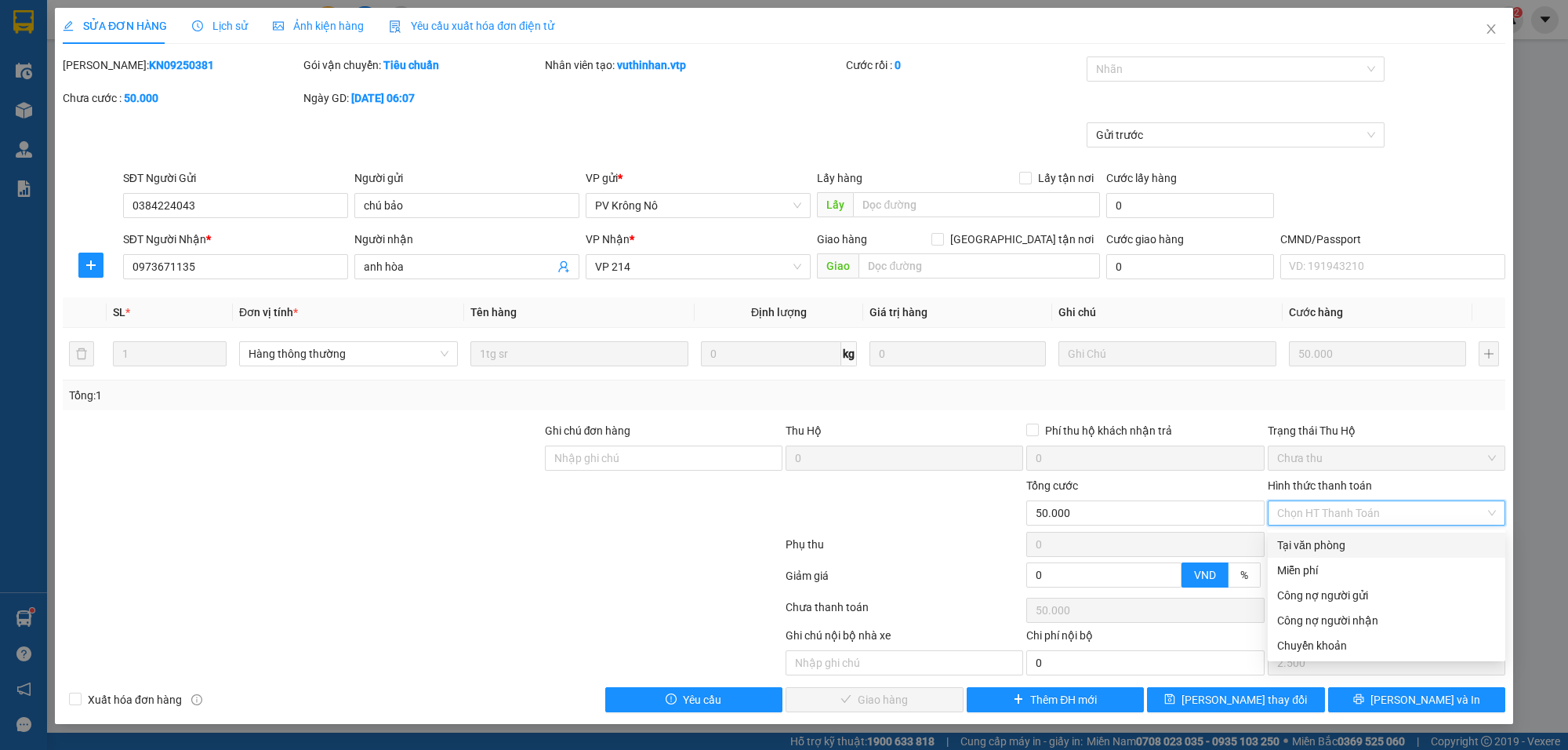
click at [1322, 546] on div "Tại văn phòng" at bounding box center [1386, 546] width 219 height 18
type input "0"
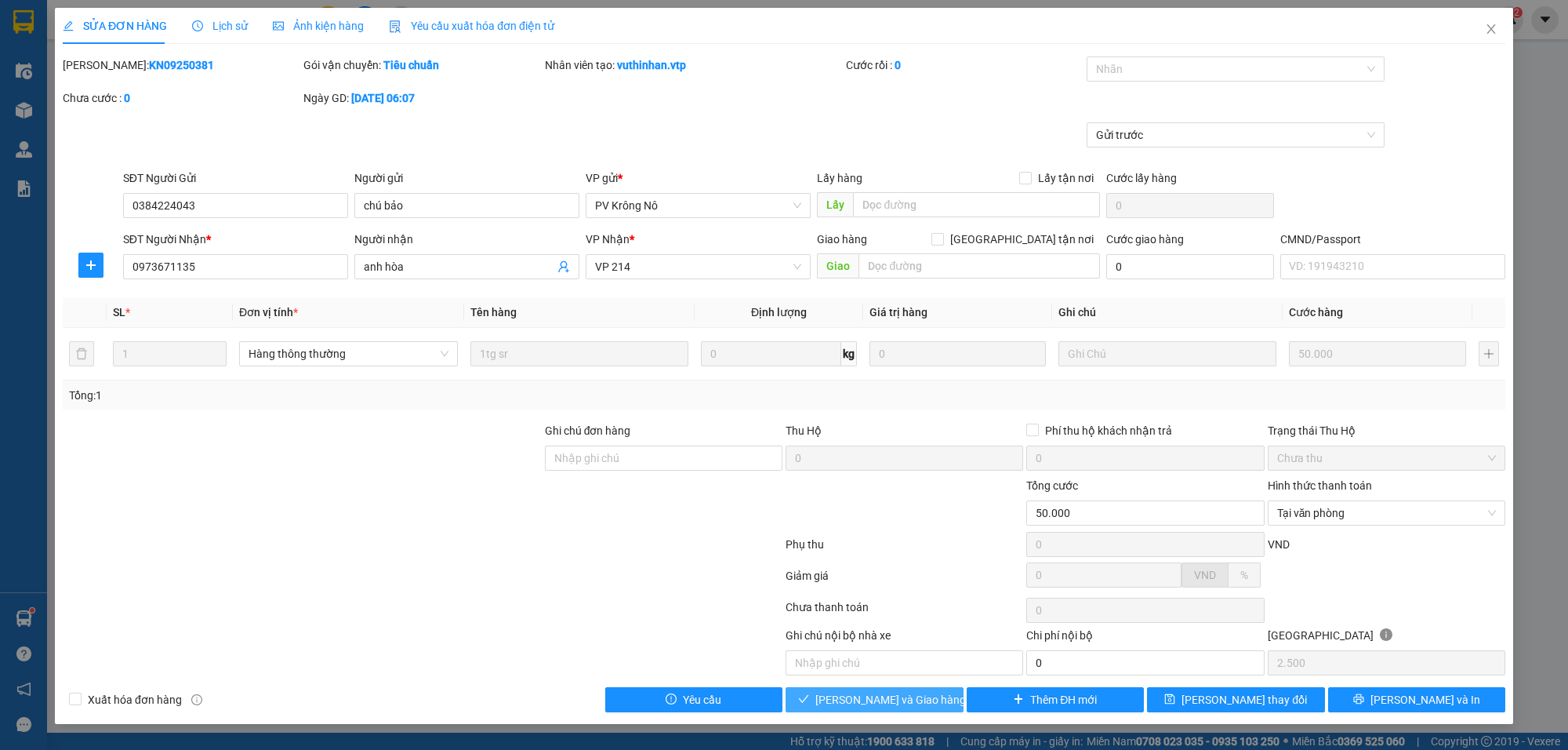
click at [914, 700] on span "[PERSON_NAME] và [PERSON_NAME] hàng" at bounding box center [890, 700] width 150 height 18
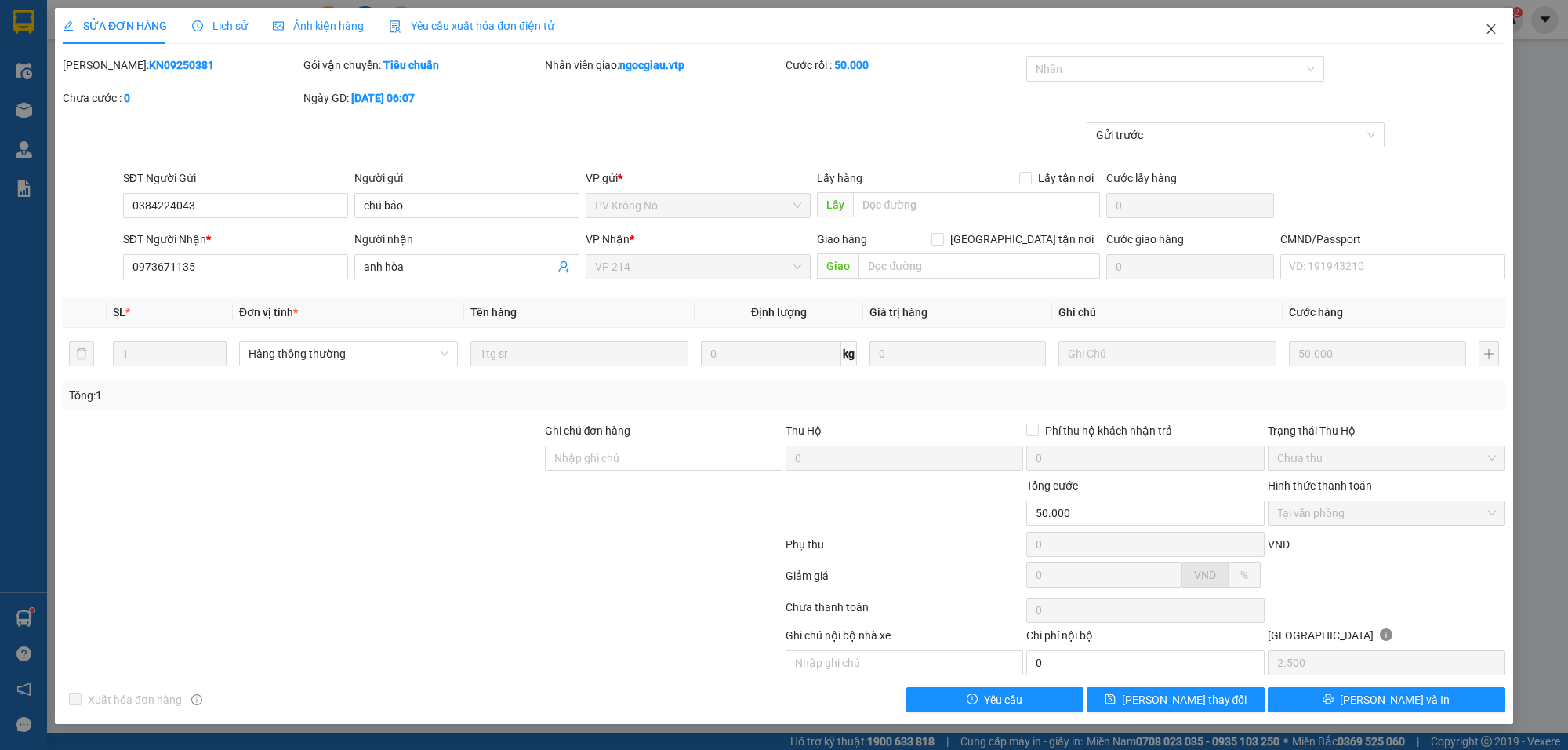
click at [1489, 26] on icon "close" at bounding box center [1490, 29] width 13 height 13
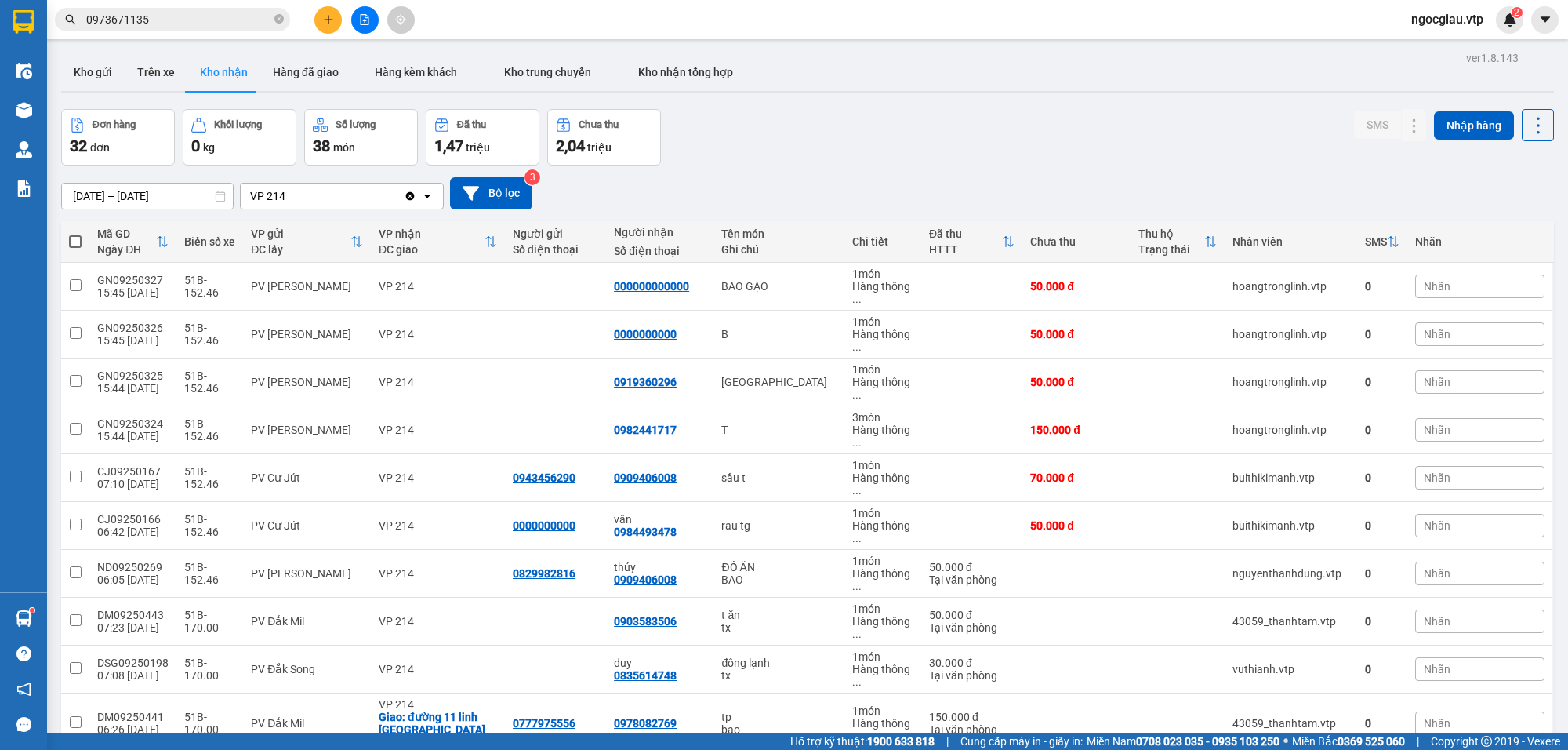
click at [171, 26] on input "0973671135" at bounding box center [179, 20] width 185 height 18
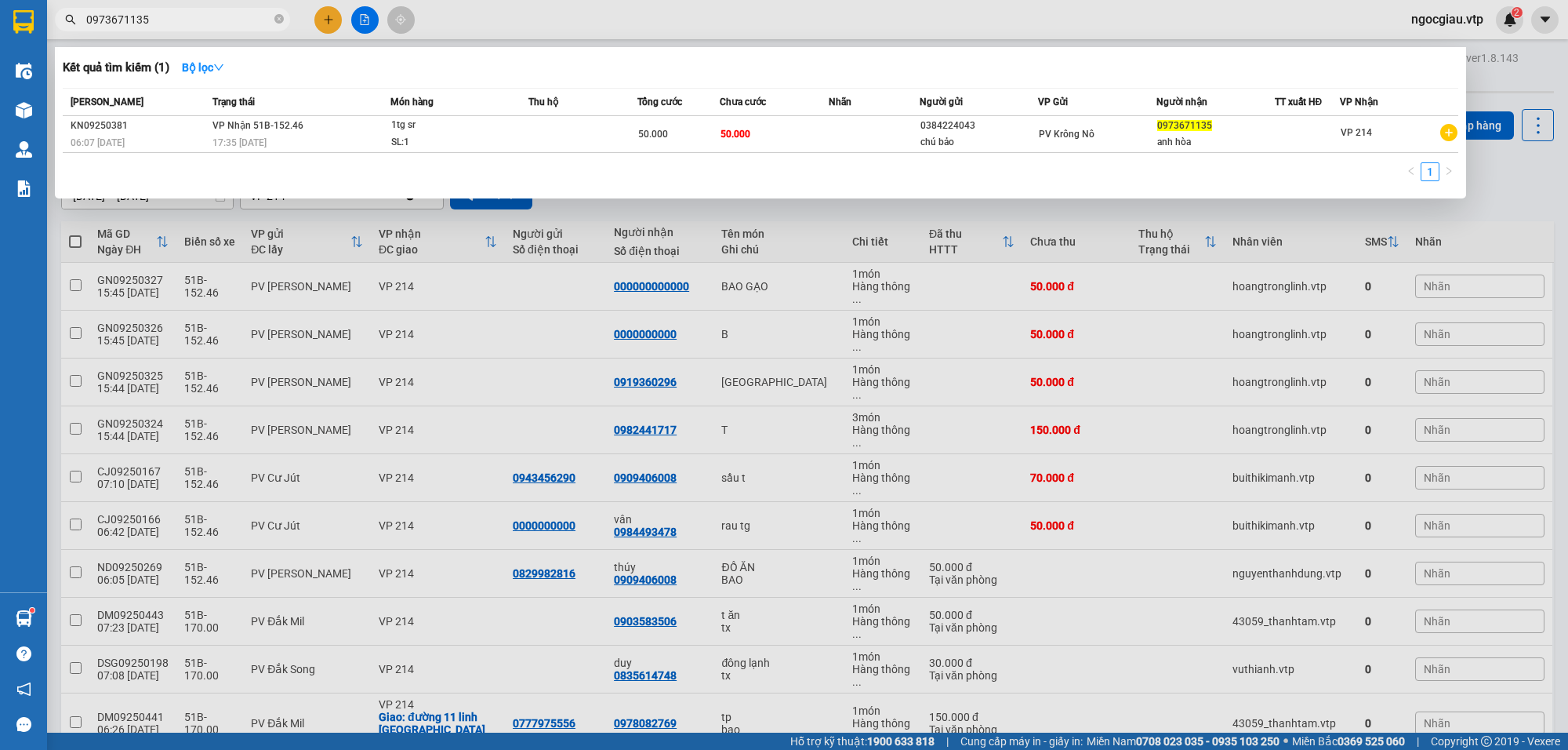
click at [171, 26] on input "0973671135" at bounding box center [179, 20] width 185 height 18
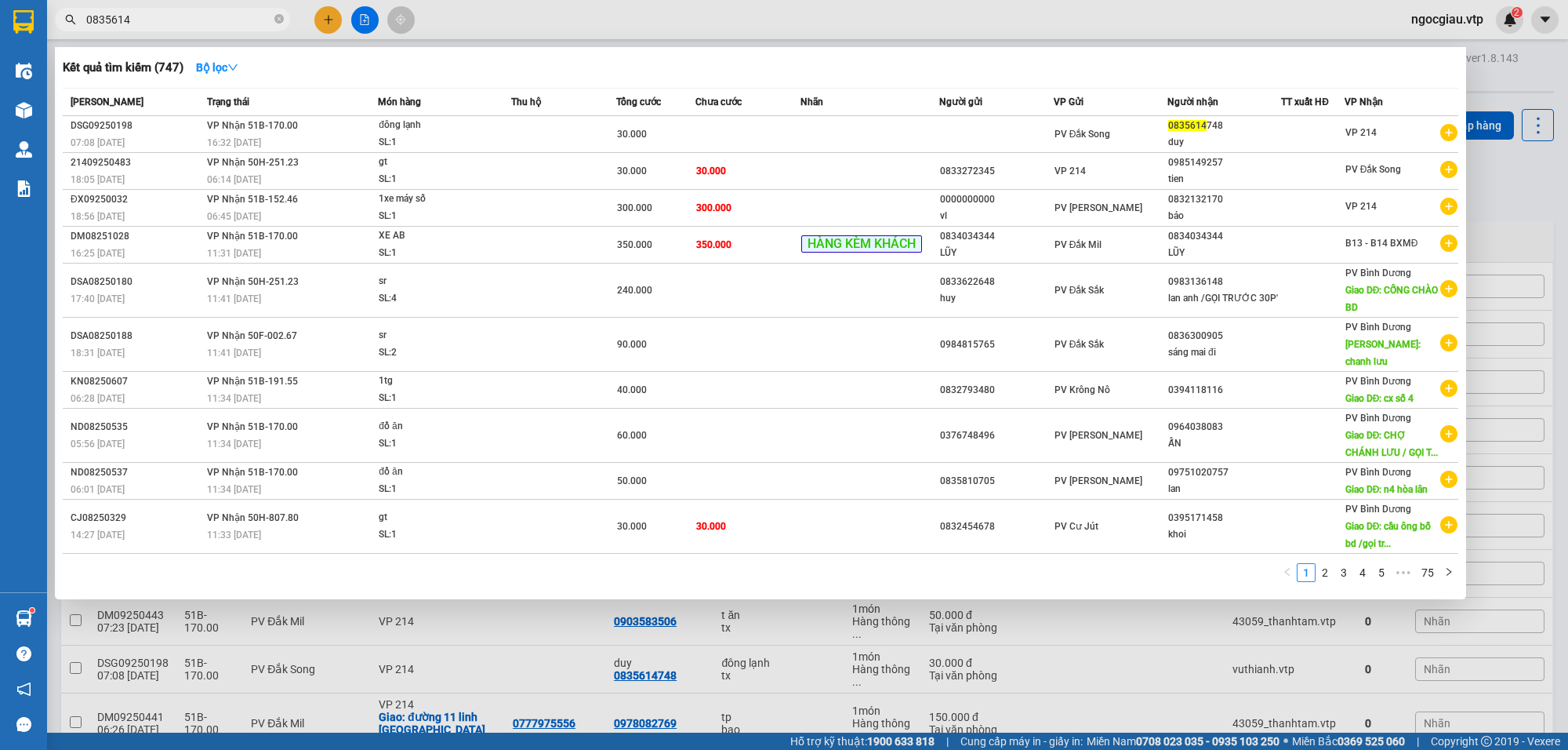
type input "0835614"
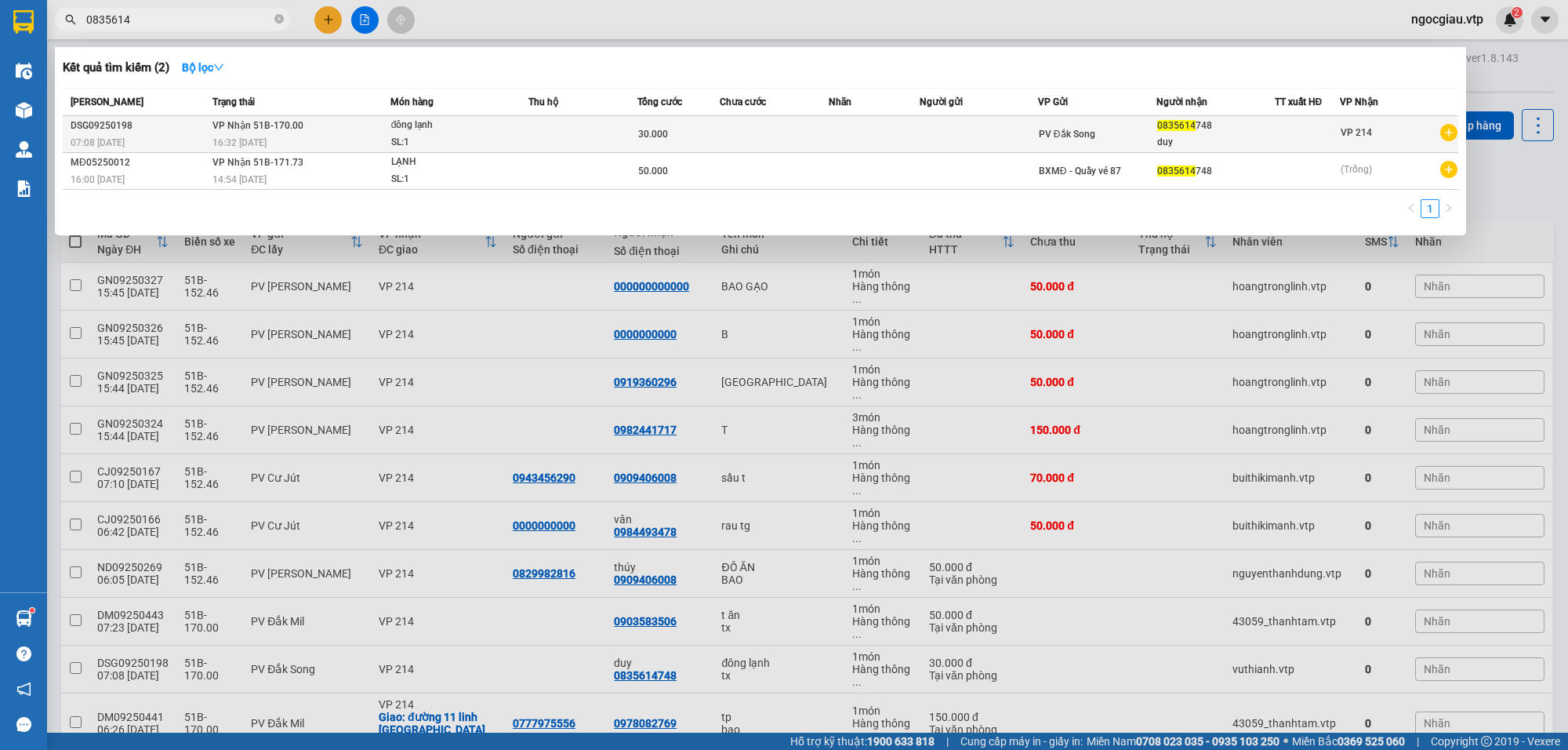
click at [705, 142] on div "30.000" at bounding box center [678, 135] width 80 height 18
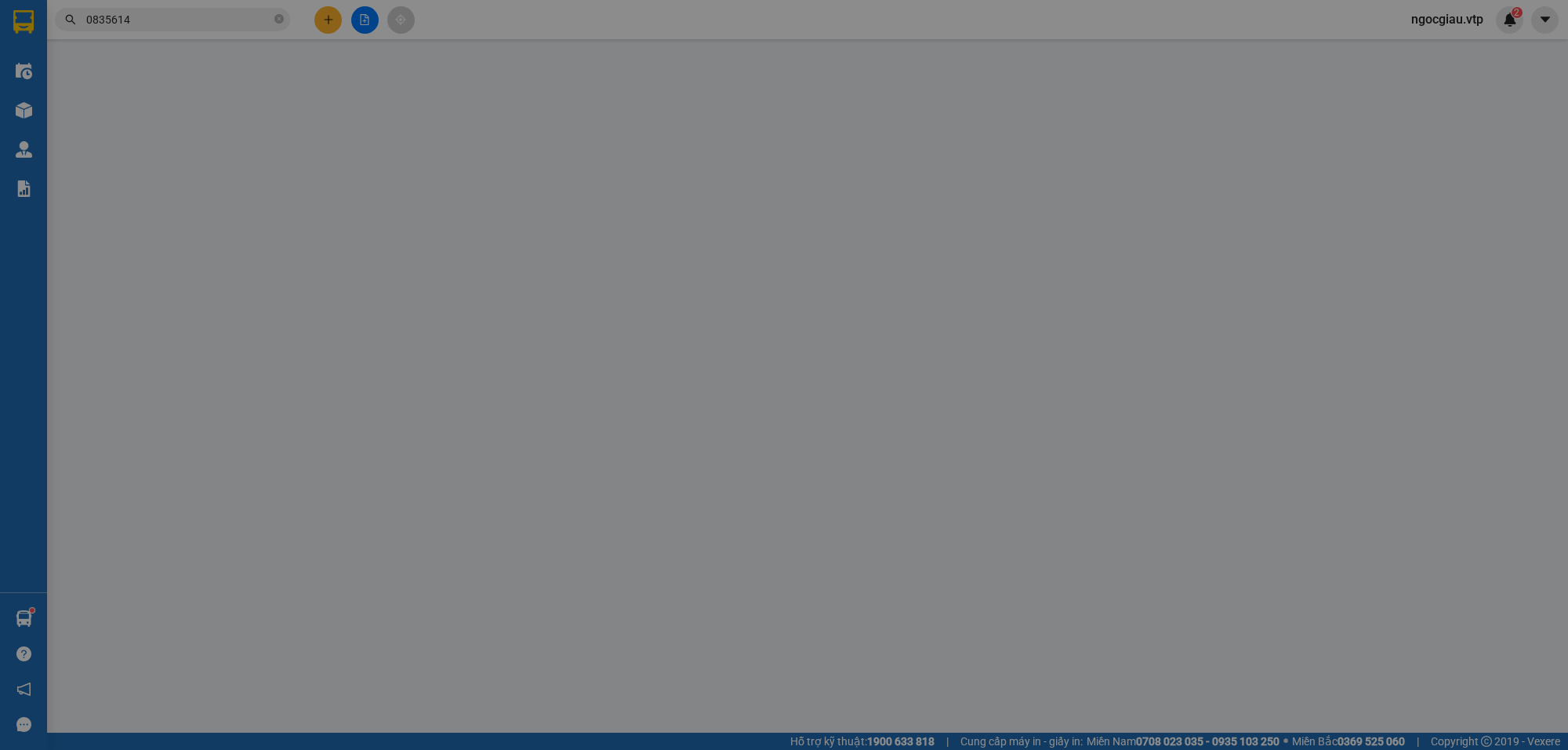
type input "1.500"
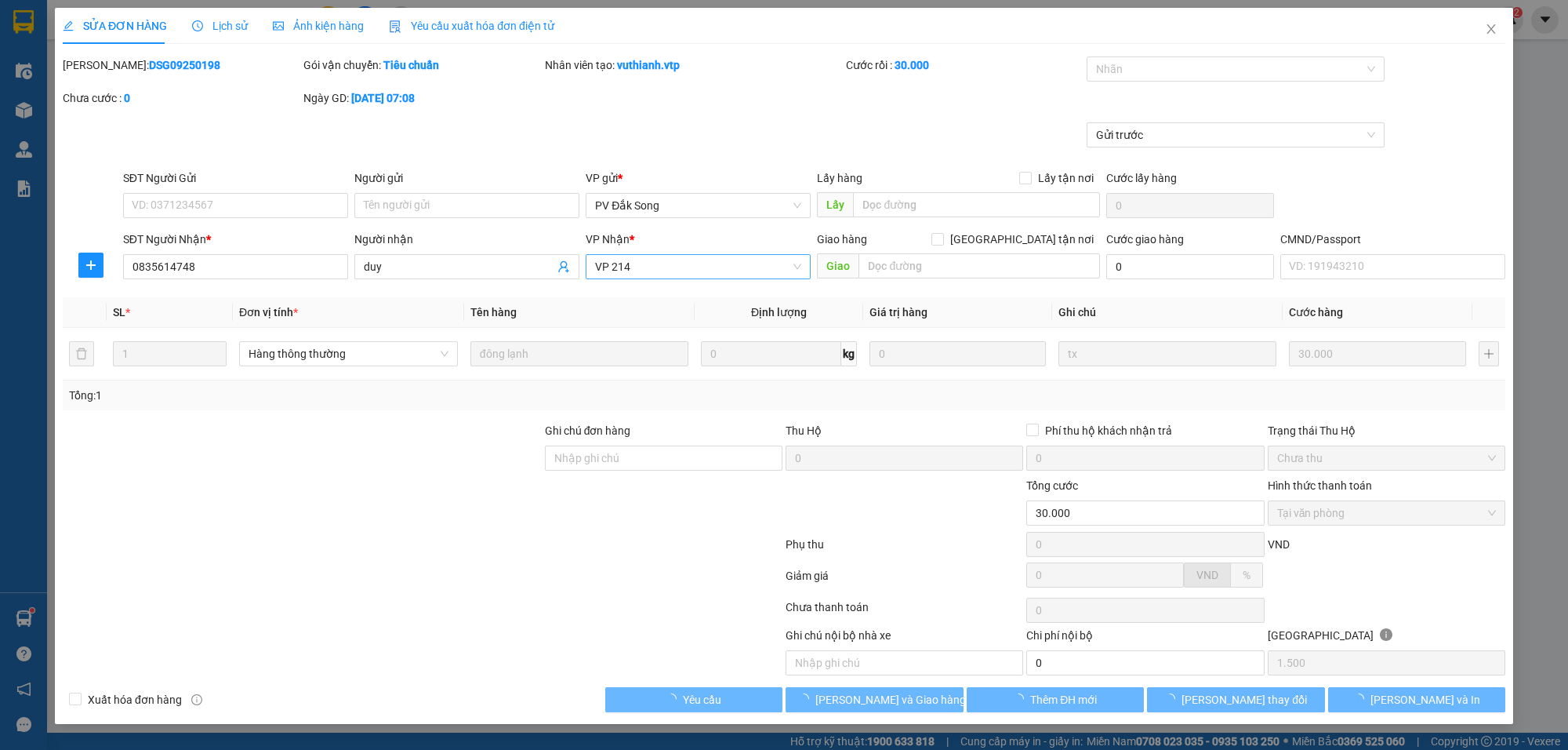
type input "0835614748"
type input "duy"
type input "30.000"
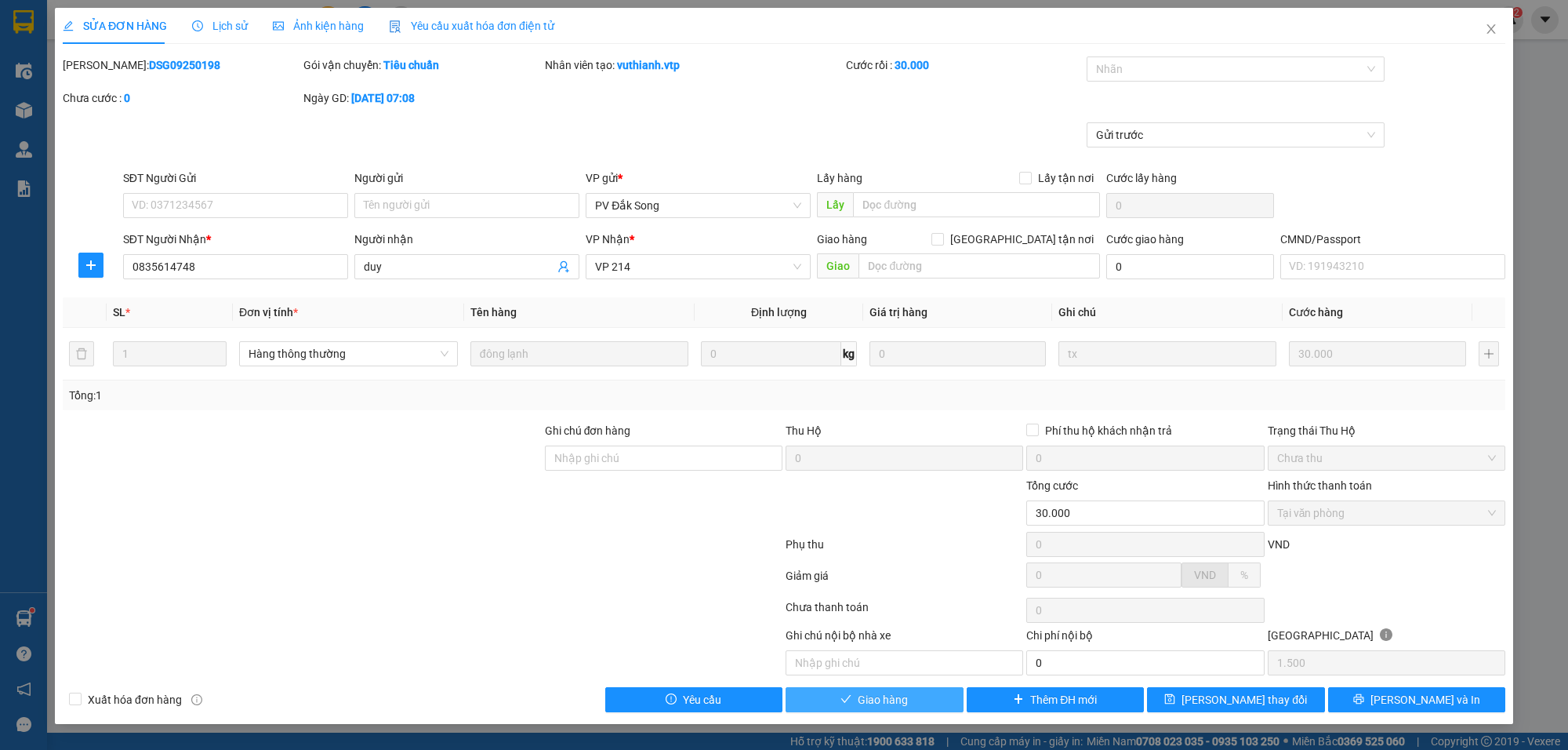
drag, startPoint x: 926, startPoint y: 700, endPoint x: 934, endPoint y: 715, distance: 17.0
click at [929, 706] on button "Giao hàng" at bounding box center [874, 700] width 178 height 26
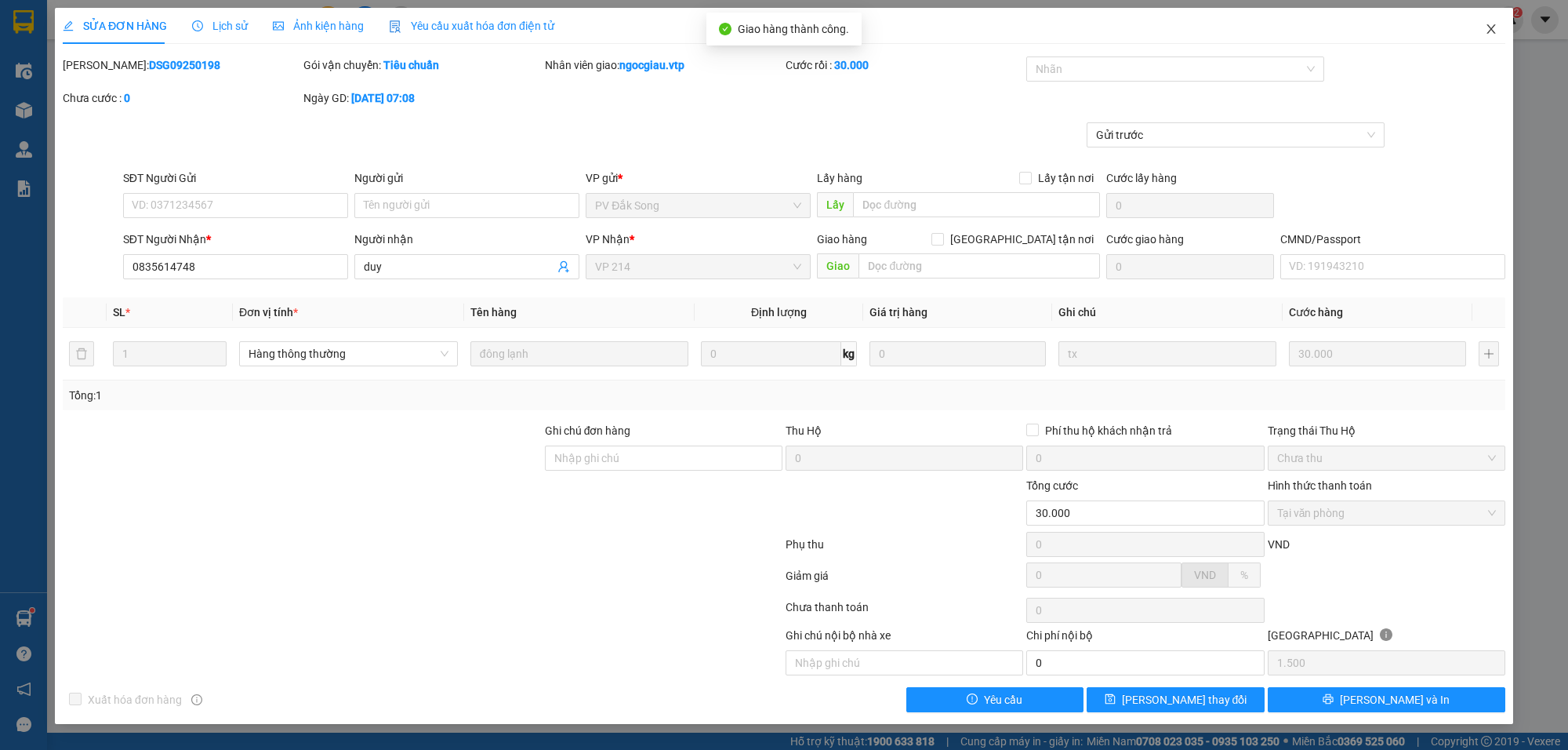
click at [1490, 26] on icon "close" at bounding box center [1490, 29] width 13 height 13
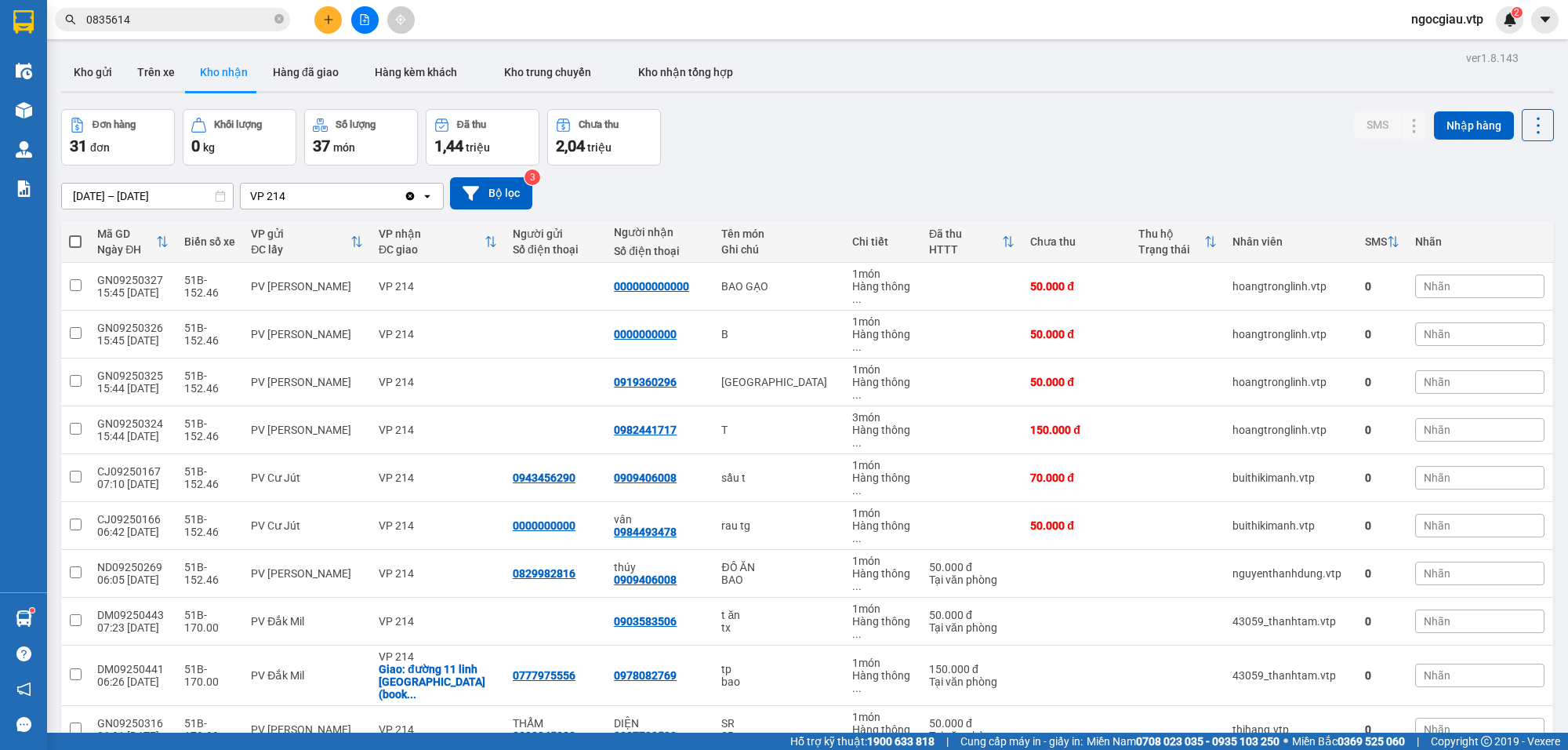
click at [159, 25] on input "0835614" at bounding box center [179, 20] width 185 height 18
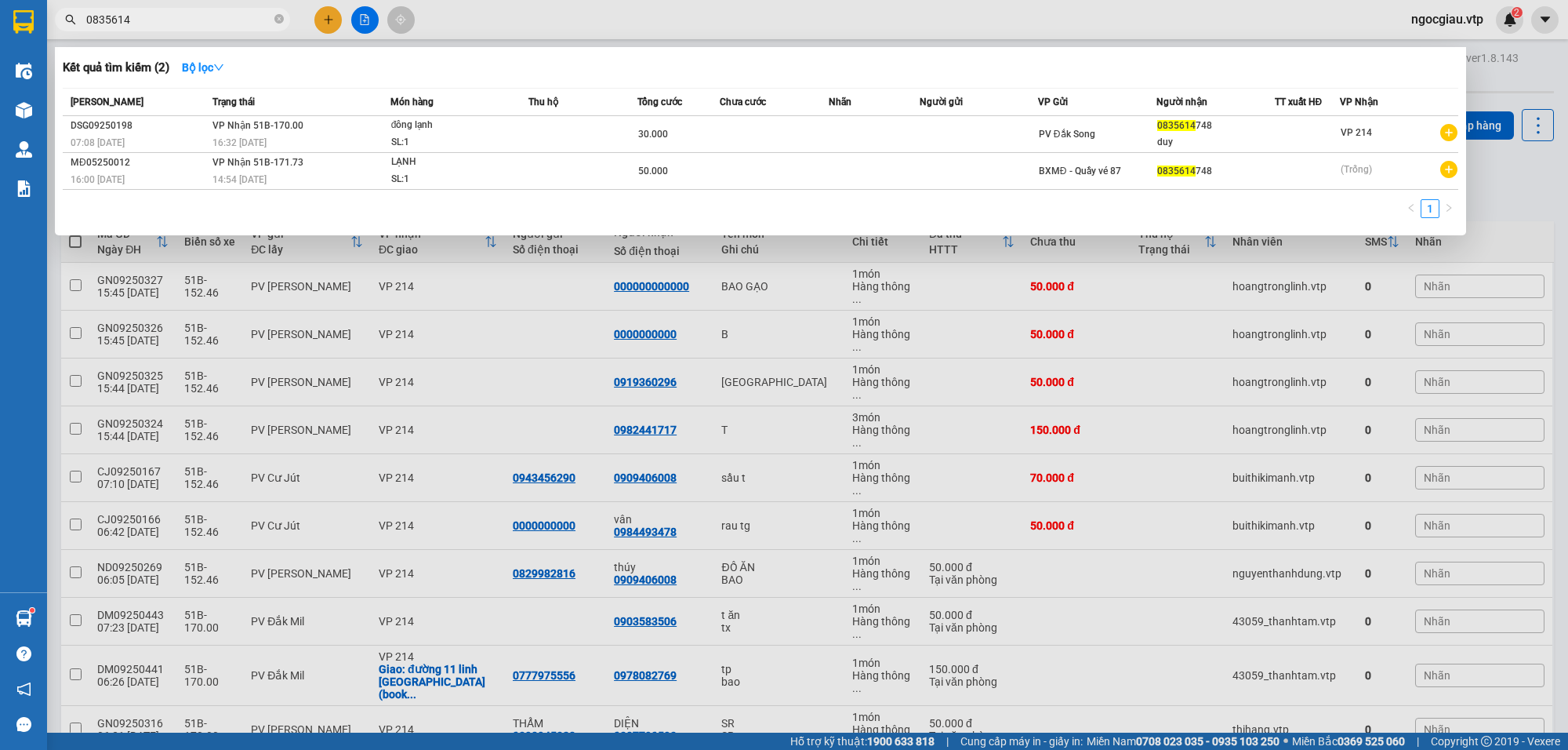
click at [159, 25] on input "0835614" at bounding box center [179, 20] width 185 height 18
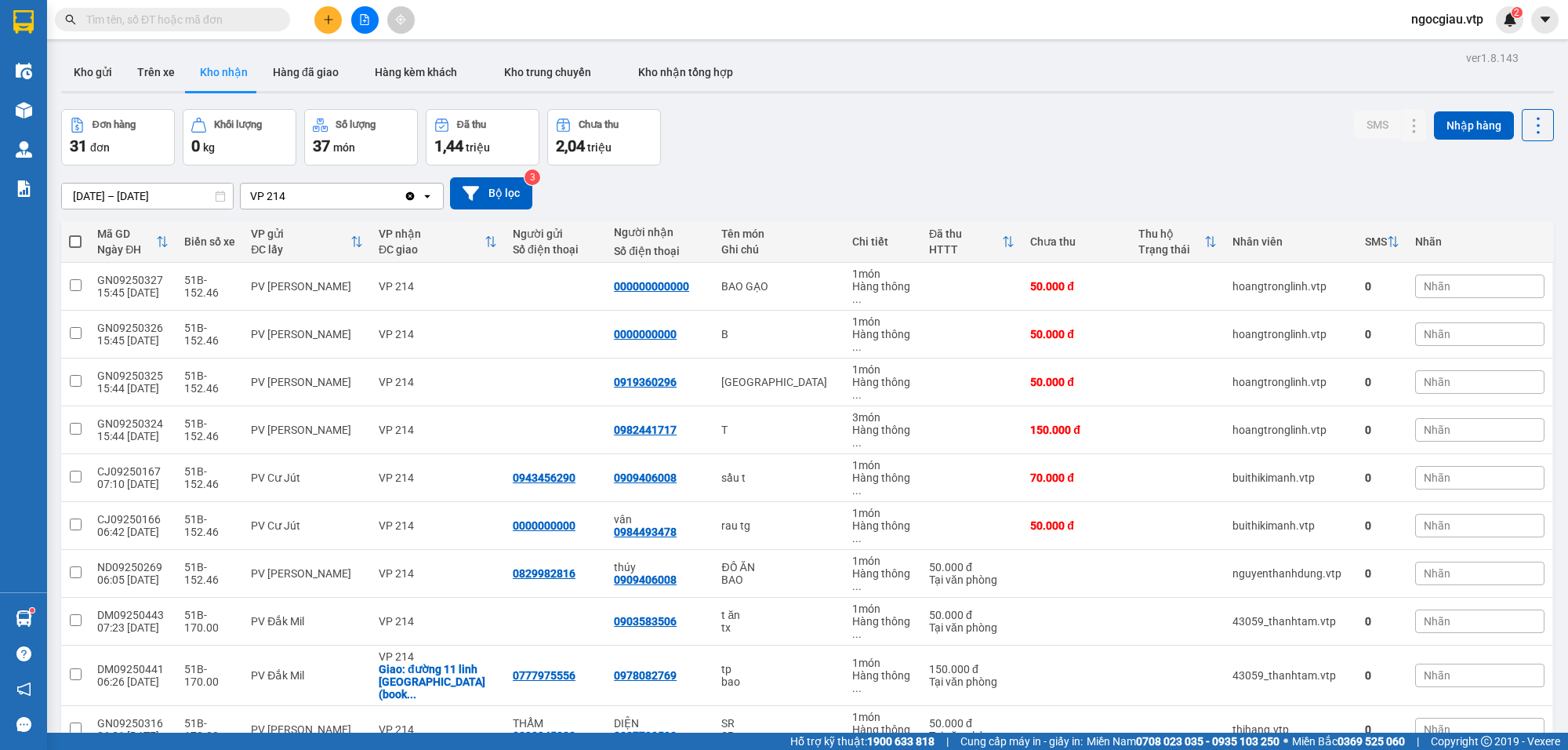
click at [145, 22] on input "text" at bounding box center [179, 20] width 185 height 18
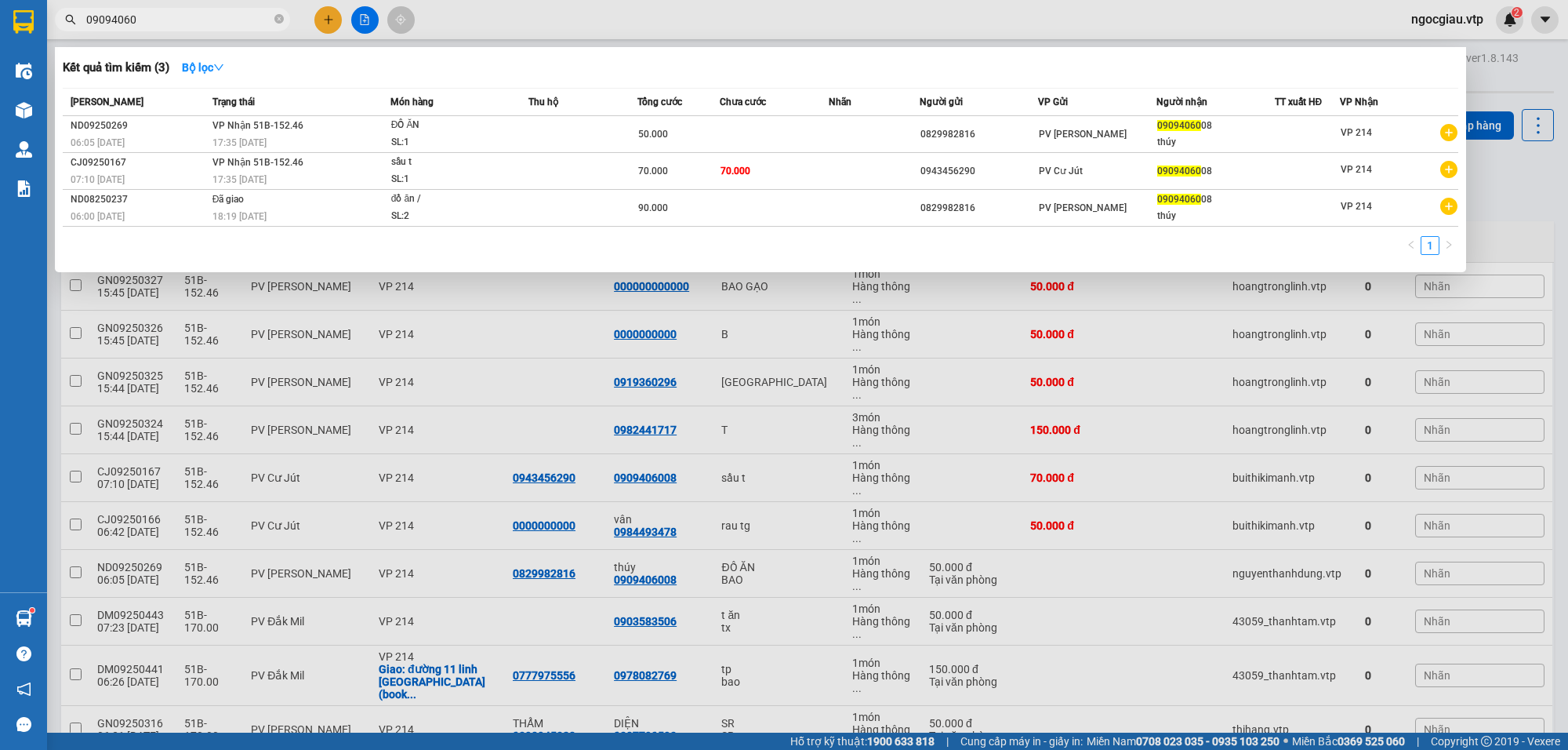
type input "09094060"
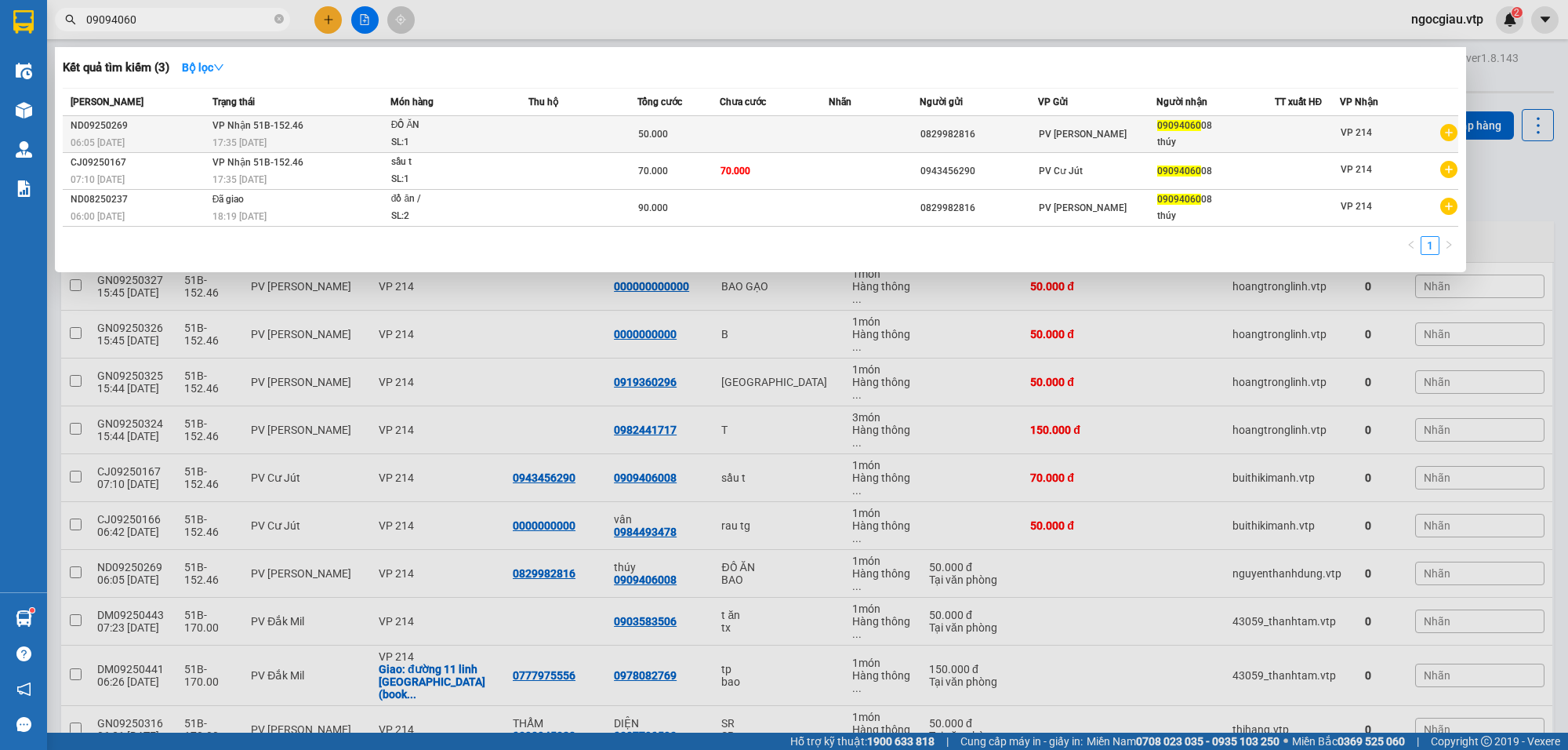
click at [751, 124] on td at bounding box center [774, 135] width 109 height 37
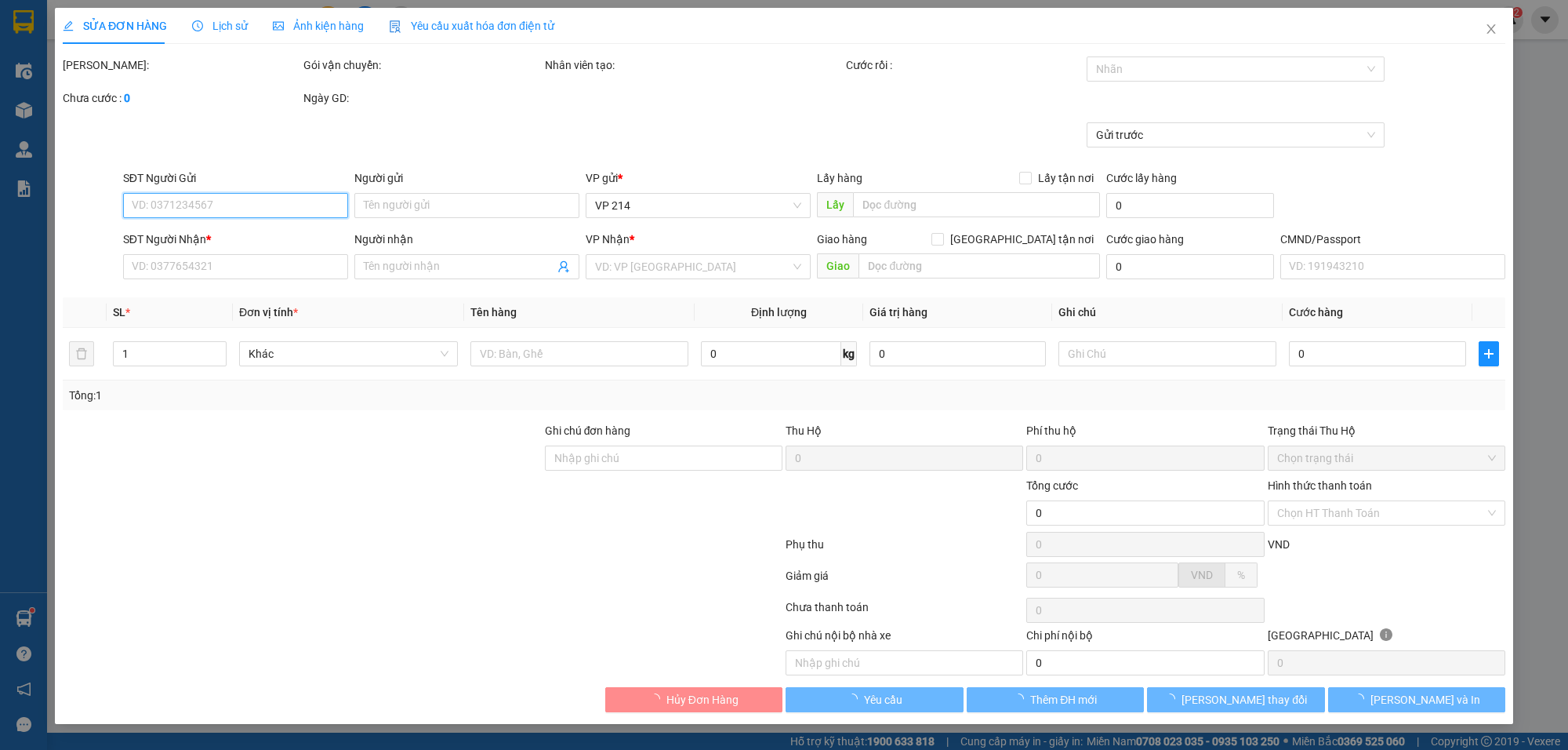
type input "0829982816"
type input "0909406008"
type input "thúy"
type input "50.000"
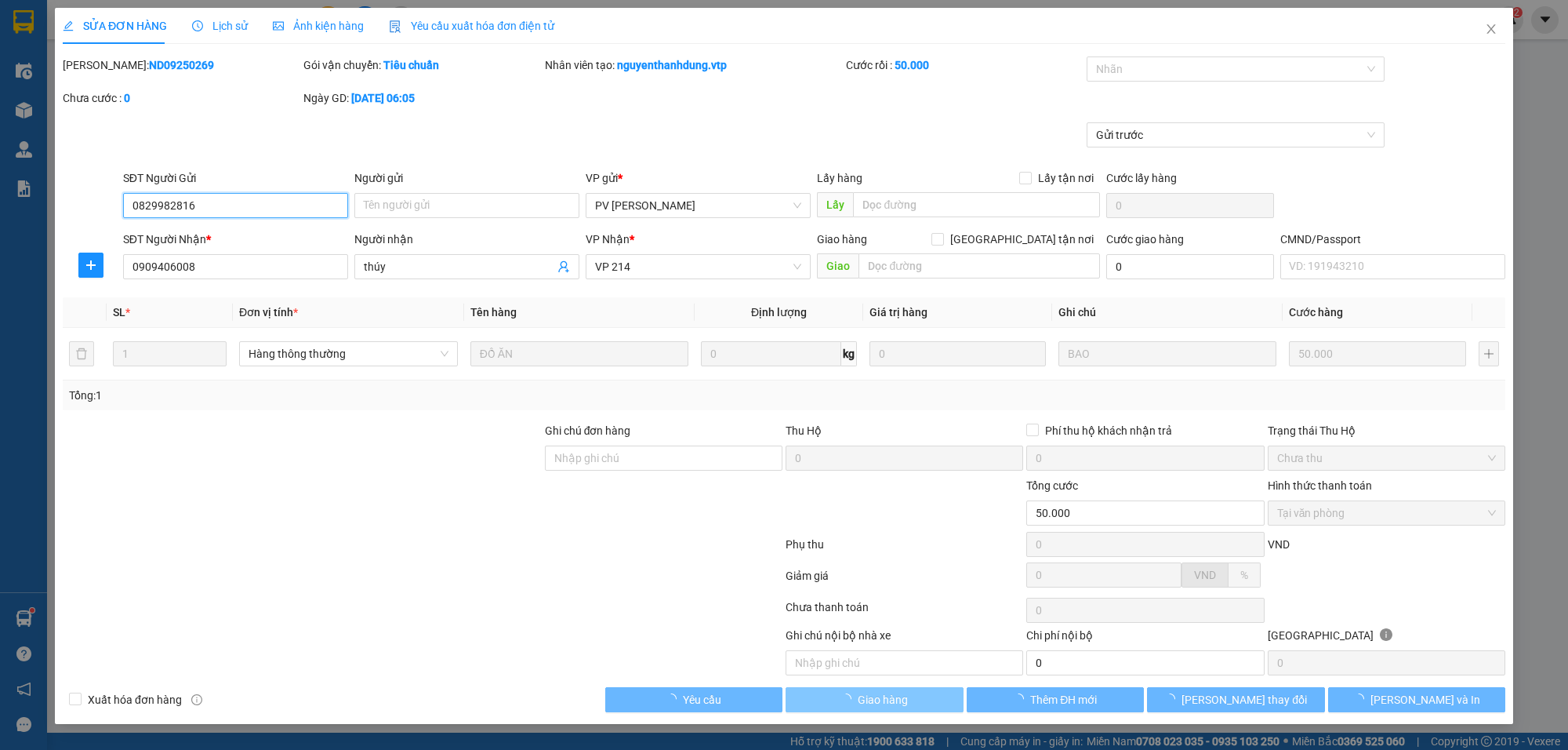
type input "2.500"
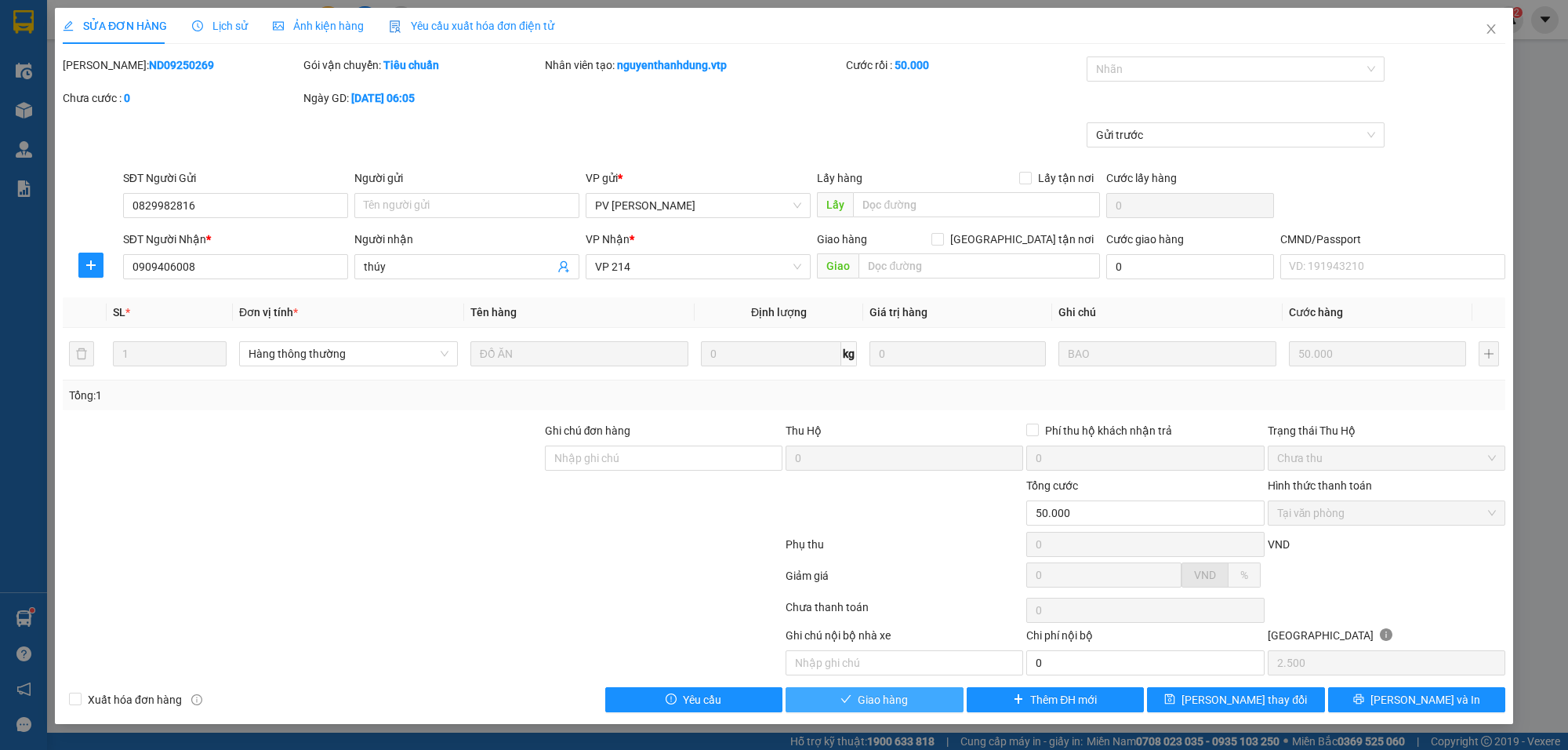
click at [916, 703] on button "Giao hàng" at bounding box center [874, 700] width 178 height 26
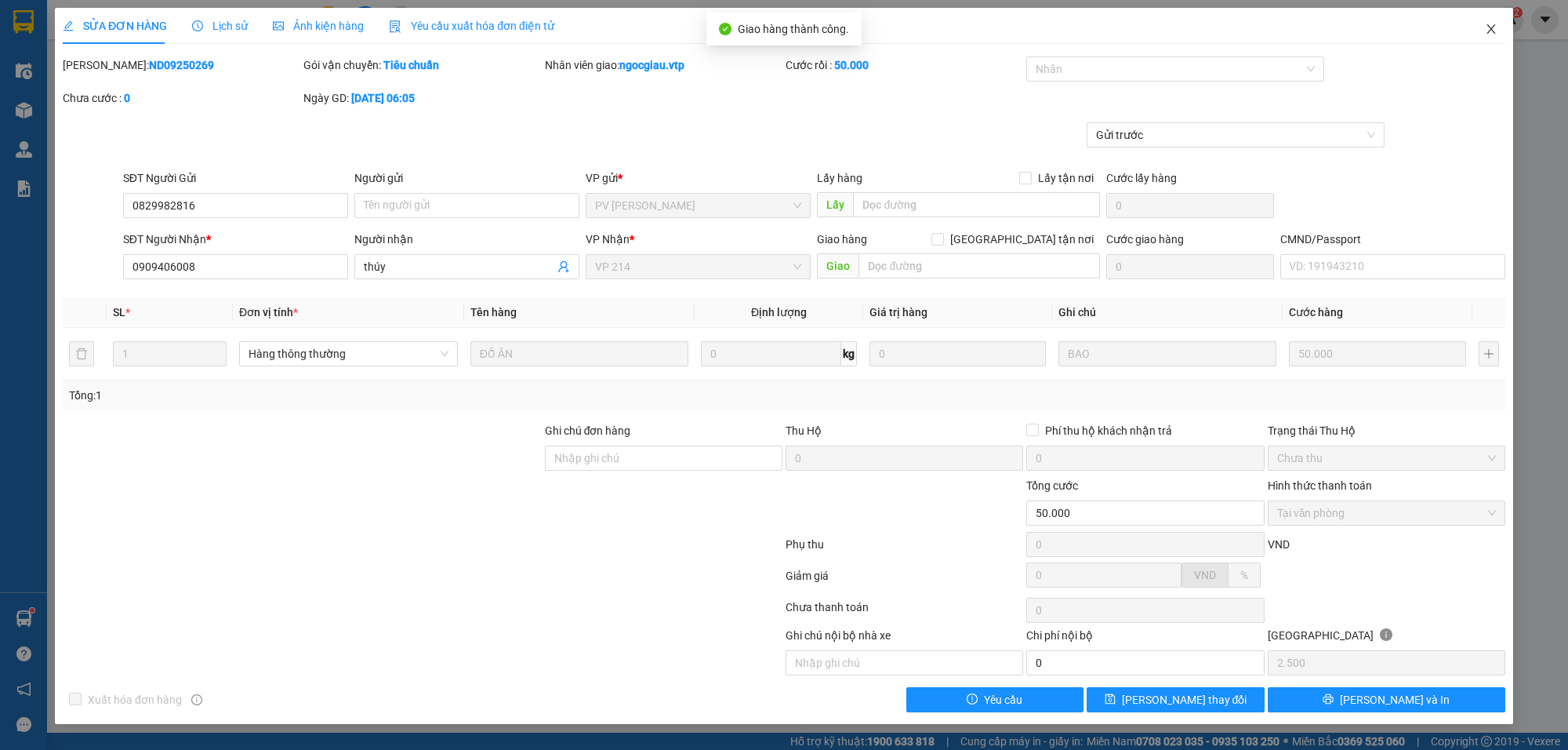
click at [1492, 18] on span "Close" at bounding box center [1490, 29] width 44 height 44
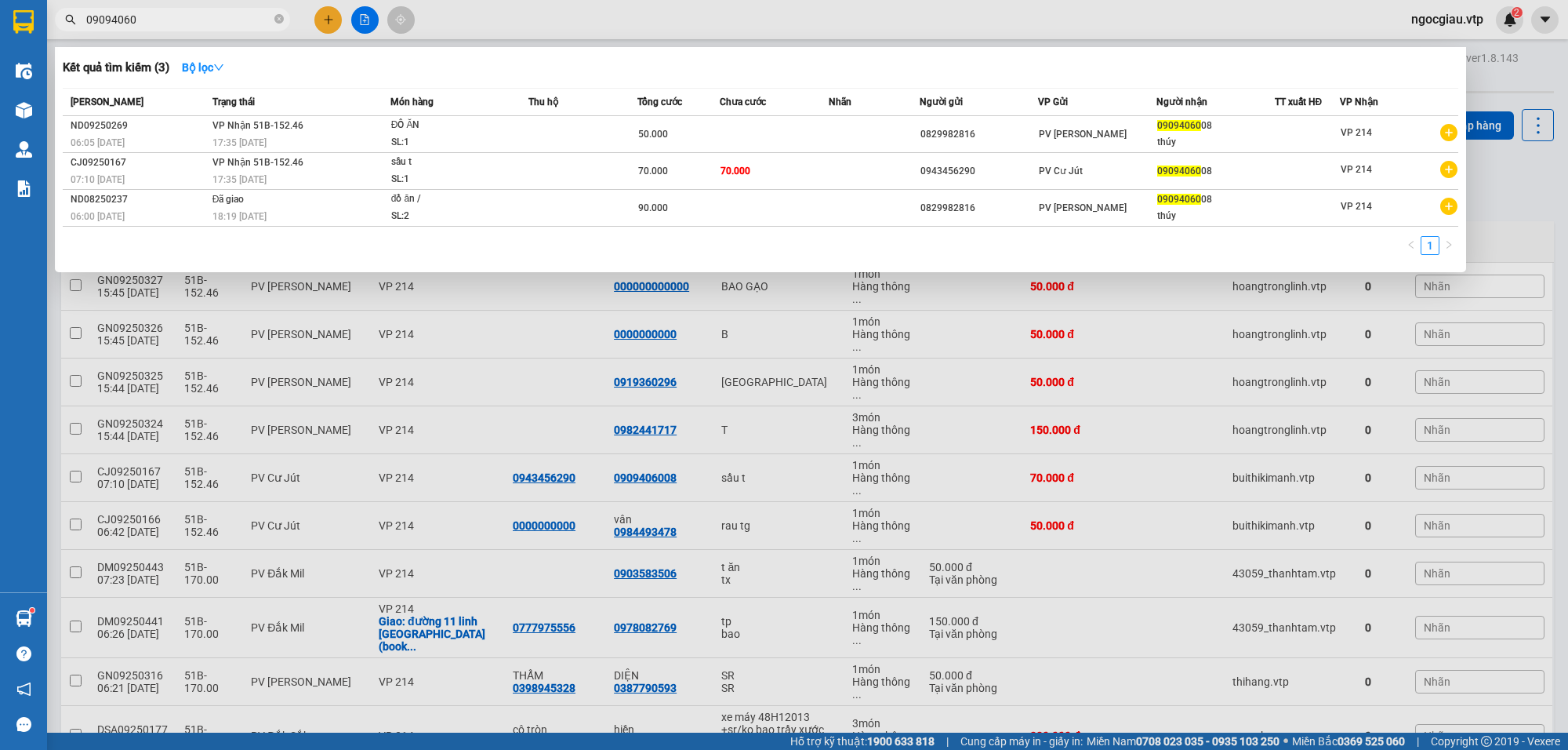
click at [157, 28] on input "09094060" at bounding box center [179, 20] width 185 height 18
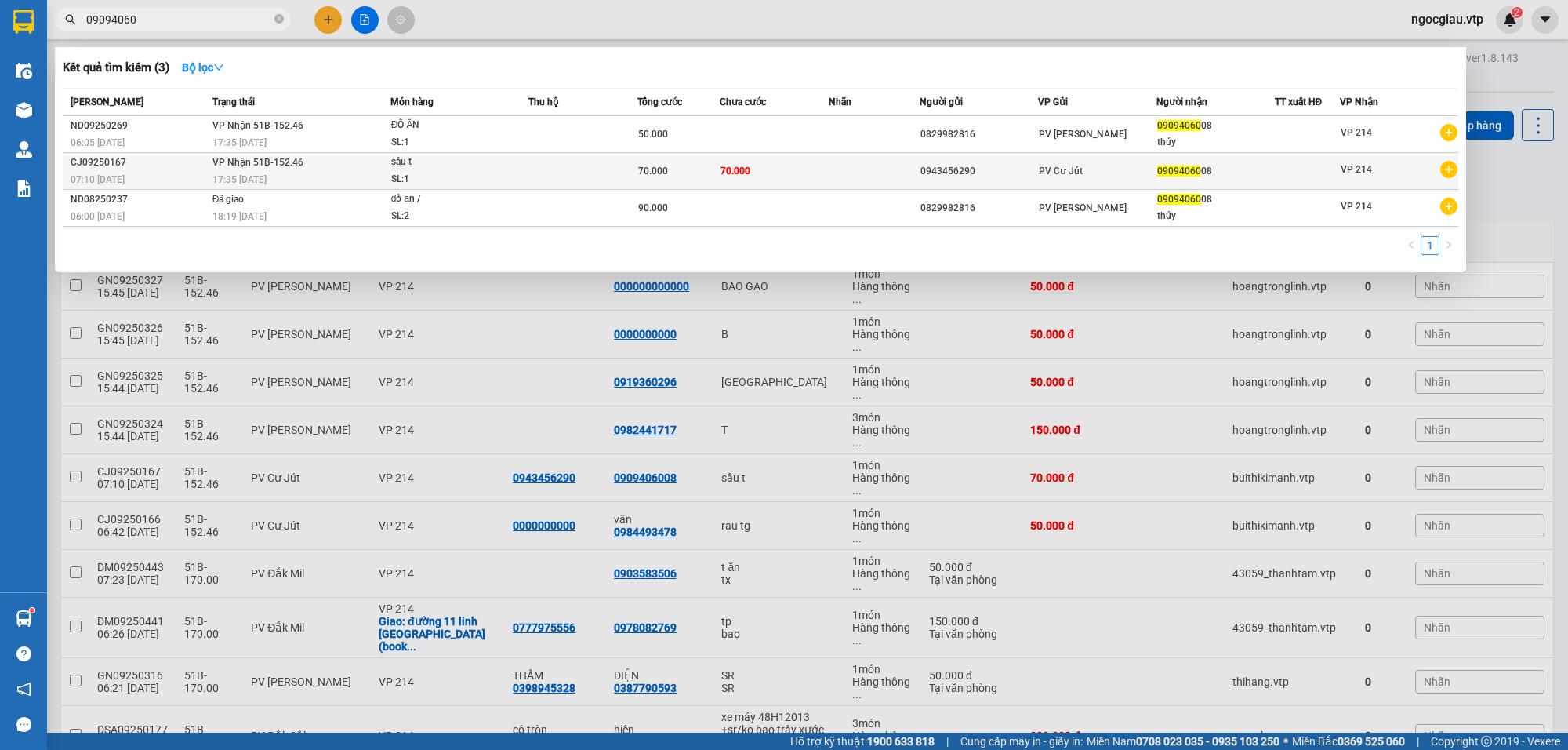
click at [801, 173] on td "70.000" at bounding box center [774, 172] width 109 height 37
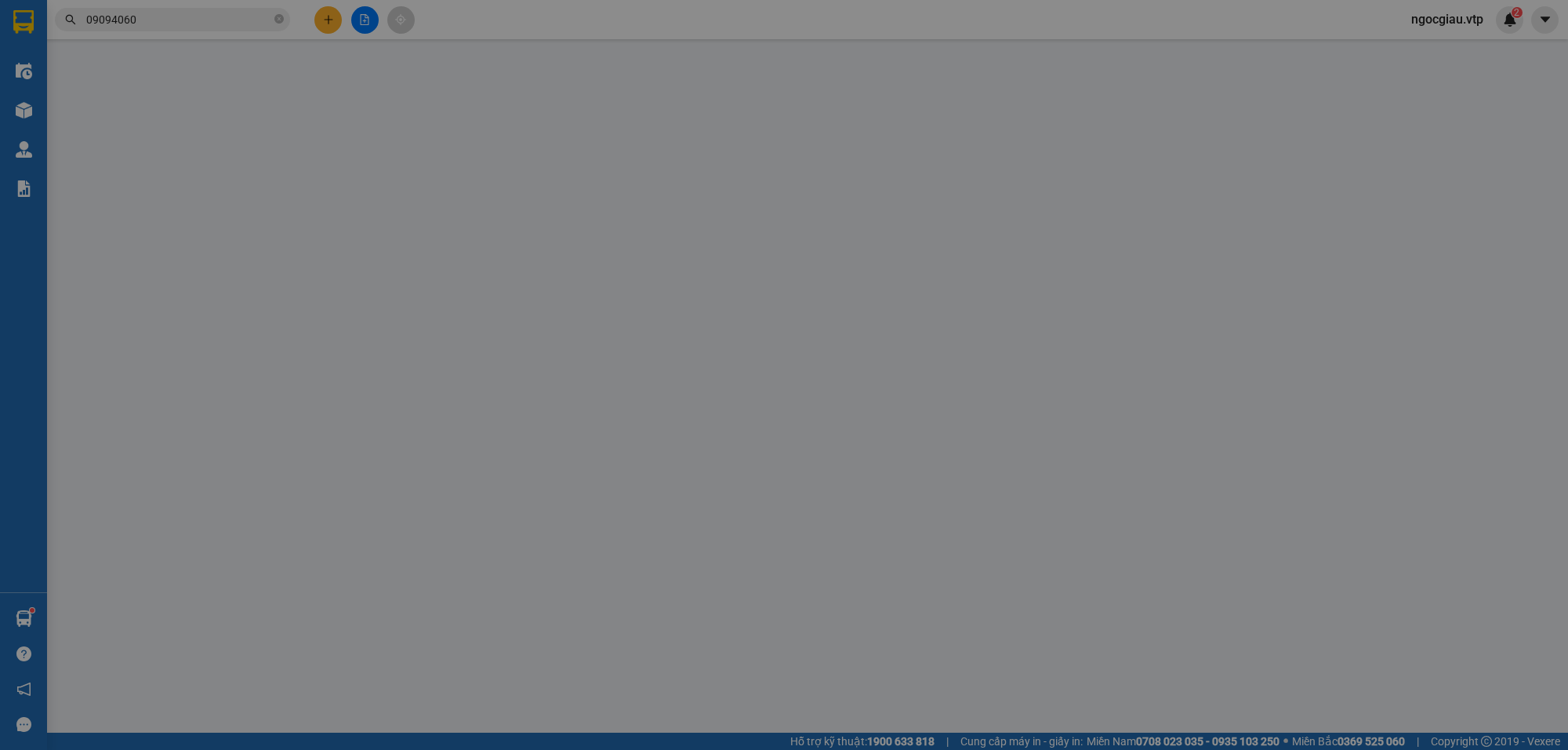
type input "0943456290"
type input "0909406008"
type input "70.000"
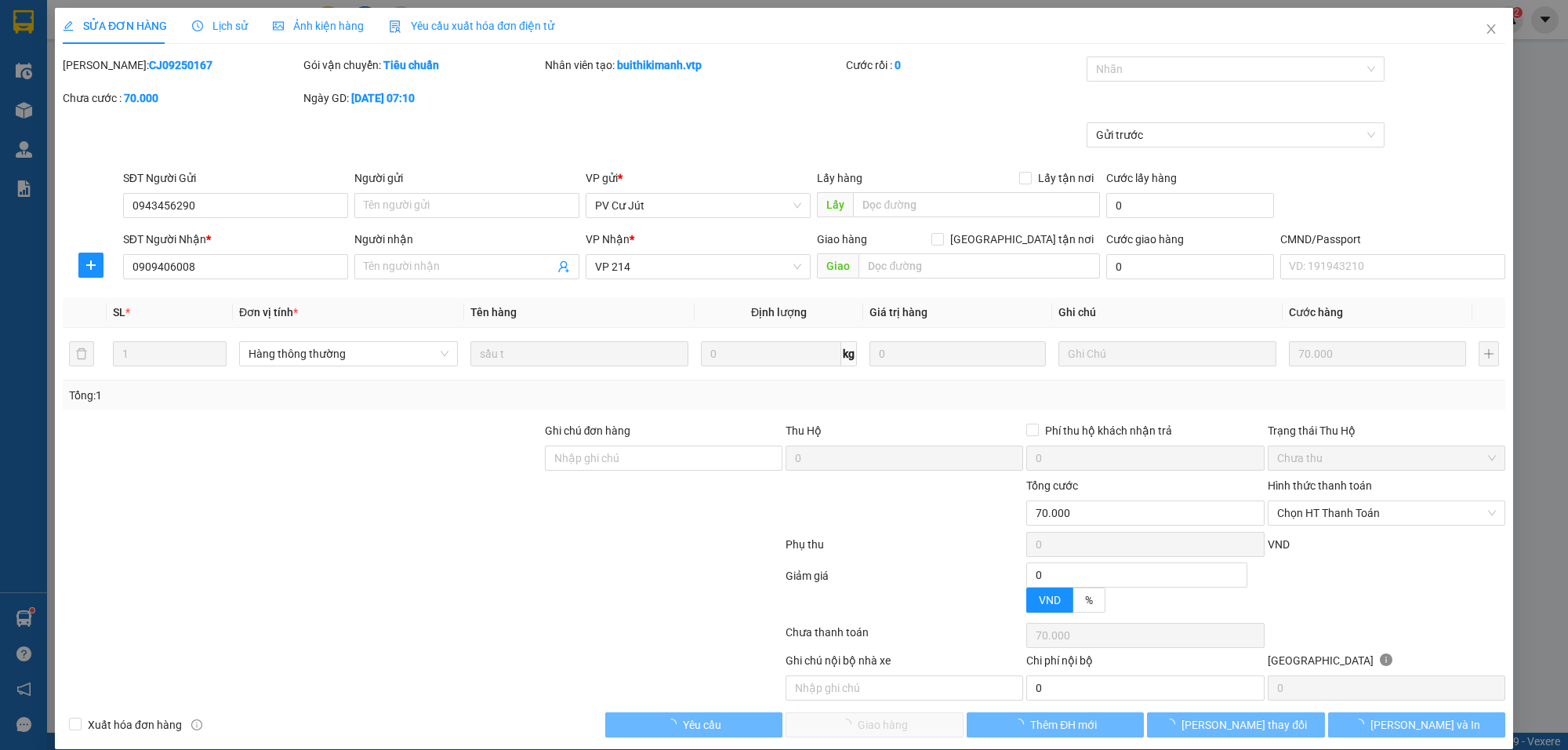
type input "3.500"
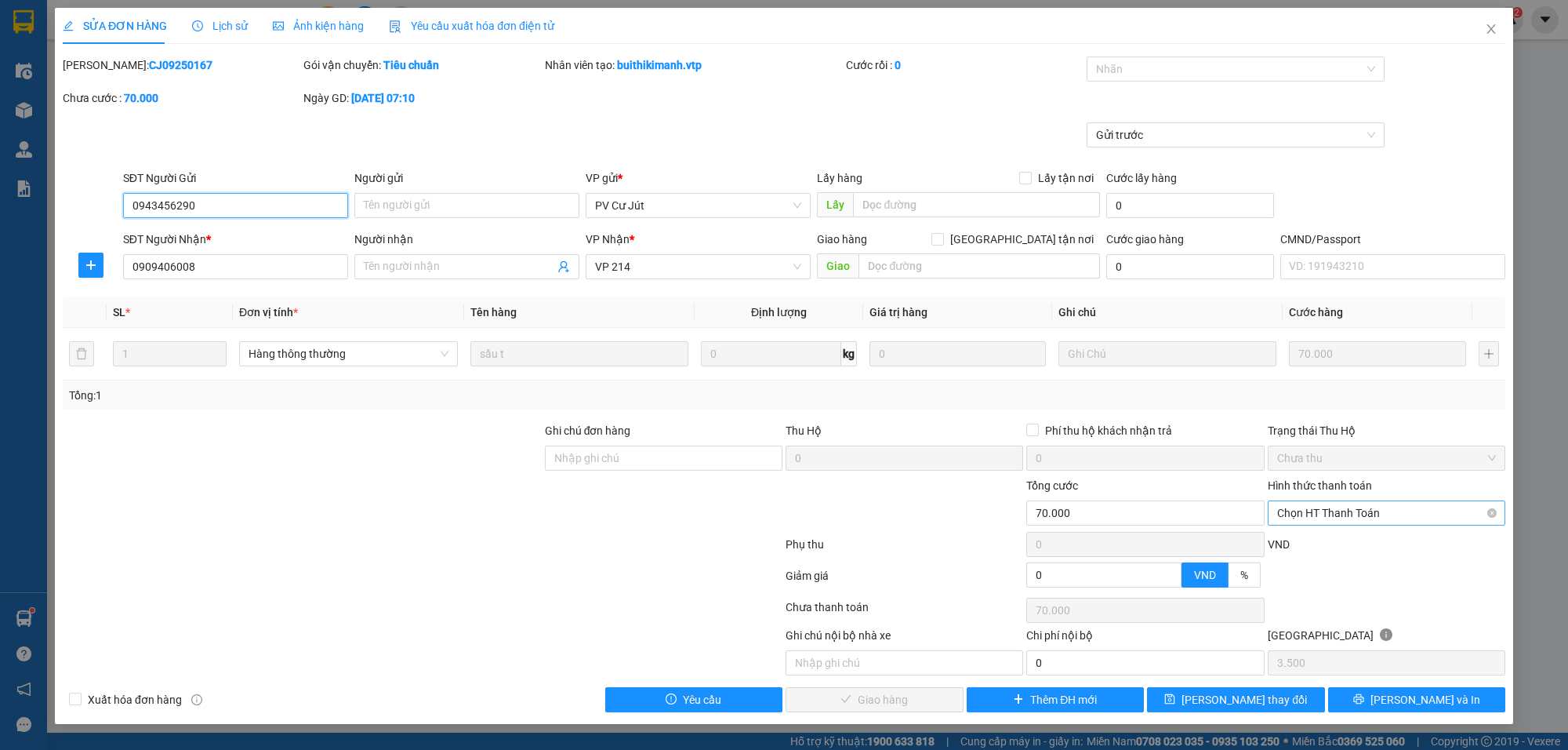
click at [1337, 503] on span "Chọn HT Thanh Toán" at bounding box center [1386, 513] width 219 height 24
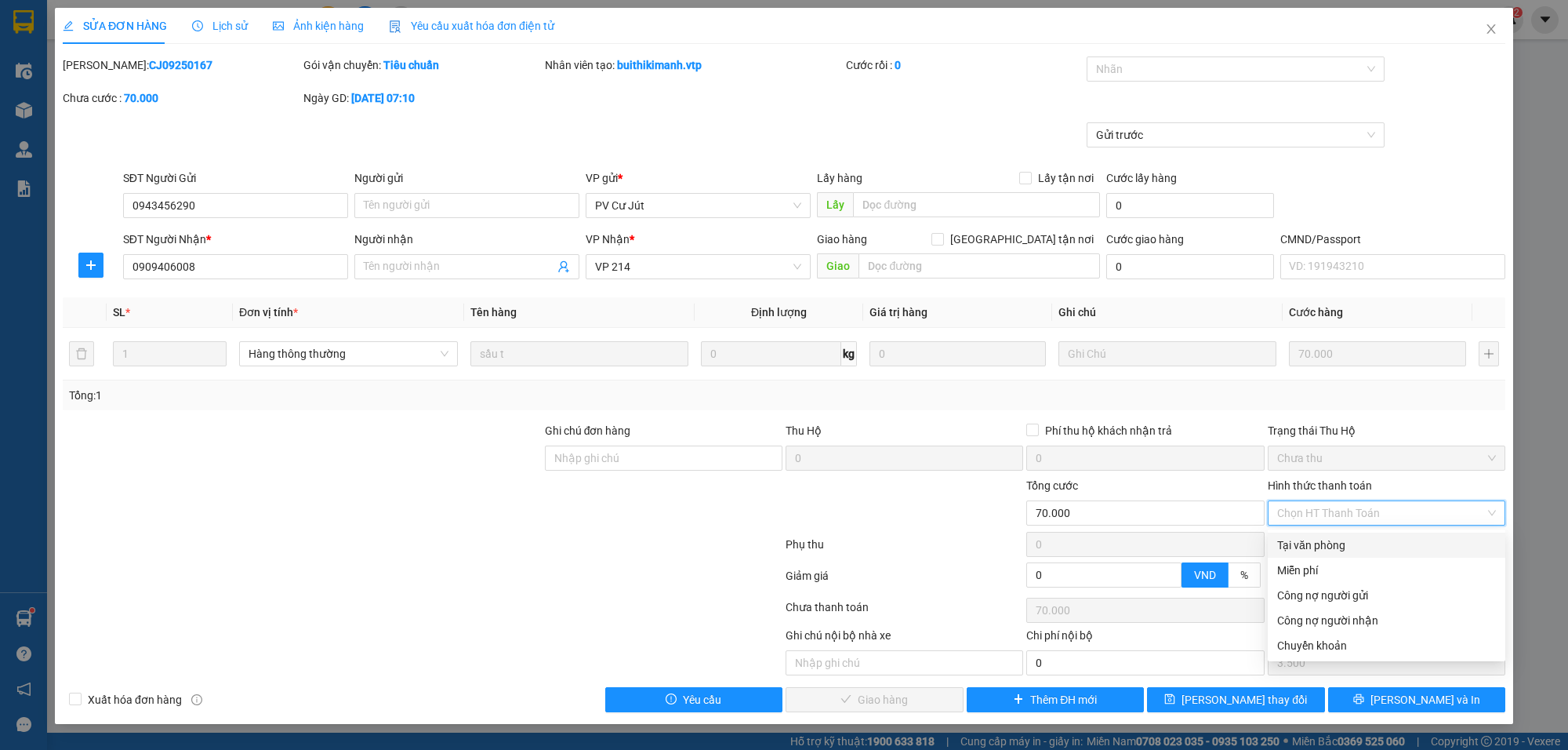
click at [1341, 547] on div "Tại văn phòng" at bounding box center [1386, 546] width 219 height 18
type input "0"
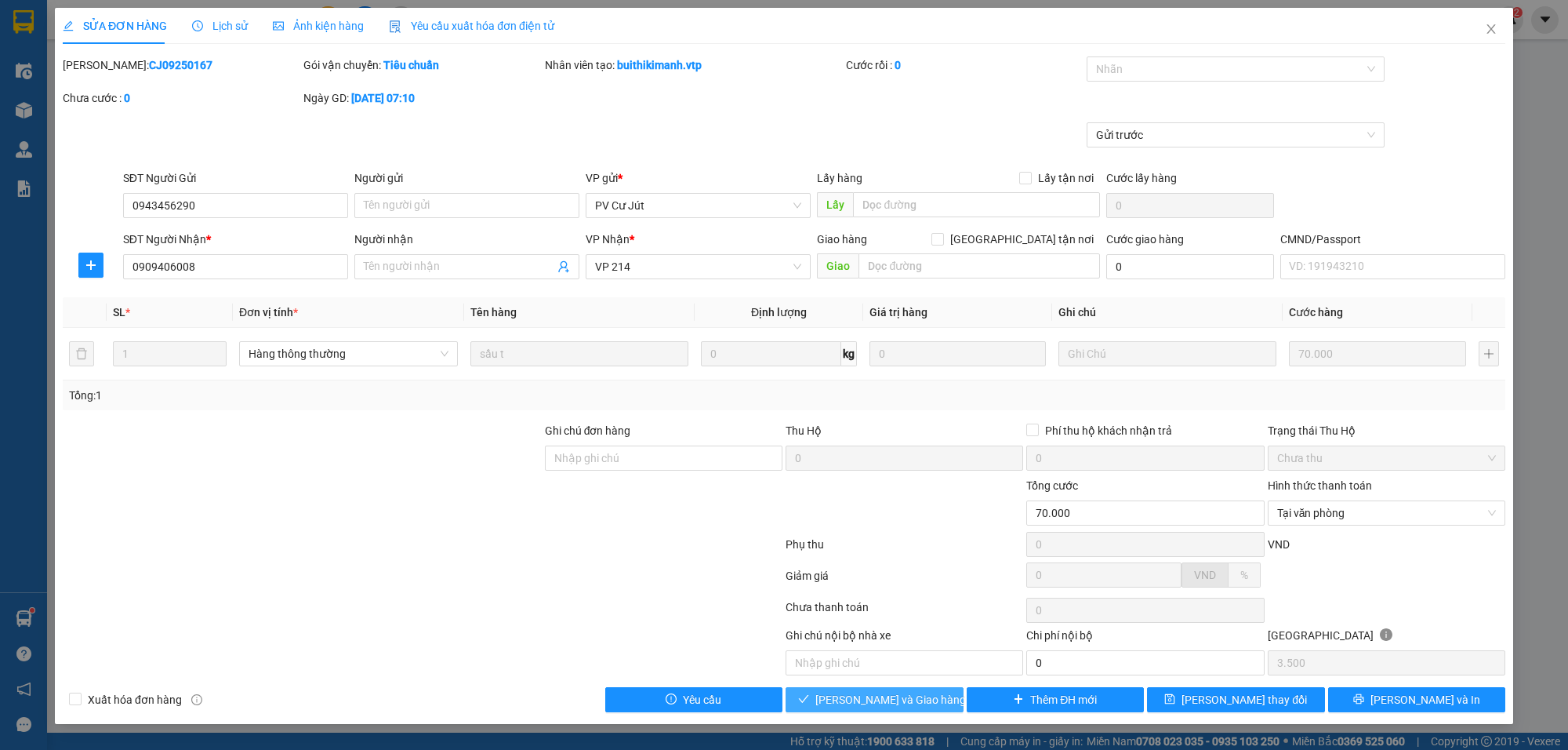
click at [929, 697] on button "[PERSON_NAME] và [PERSON_NAME] hàng" at bounding box center [874, 700] width 178 height 26
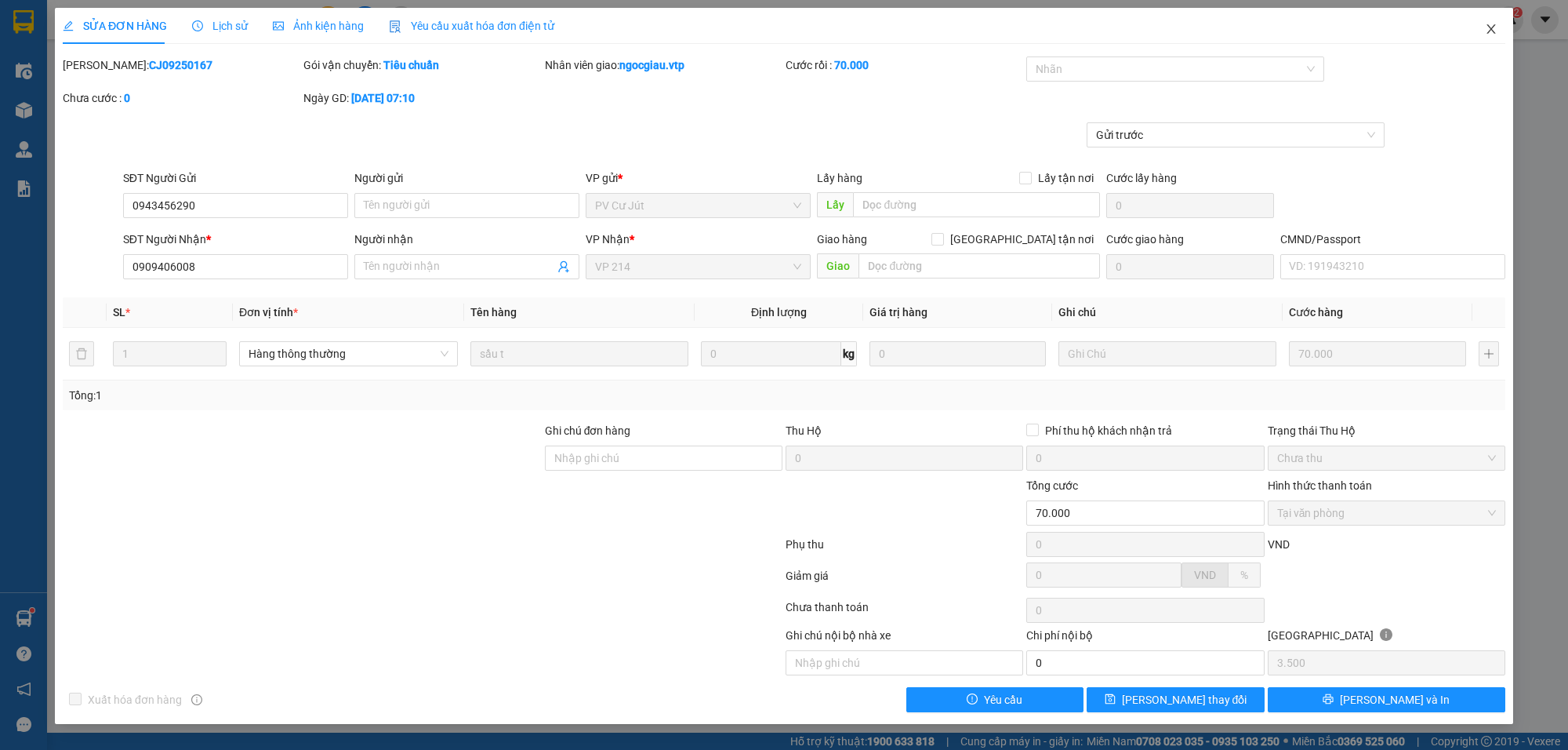
click at [1499, 26] on span "Close" at bounding box center [1490, 29] width 44 height 44
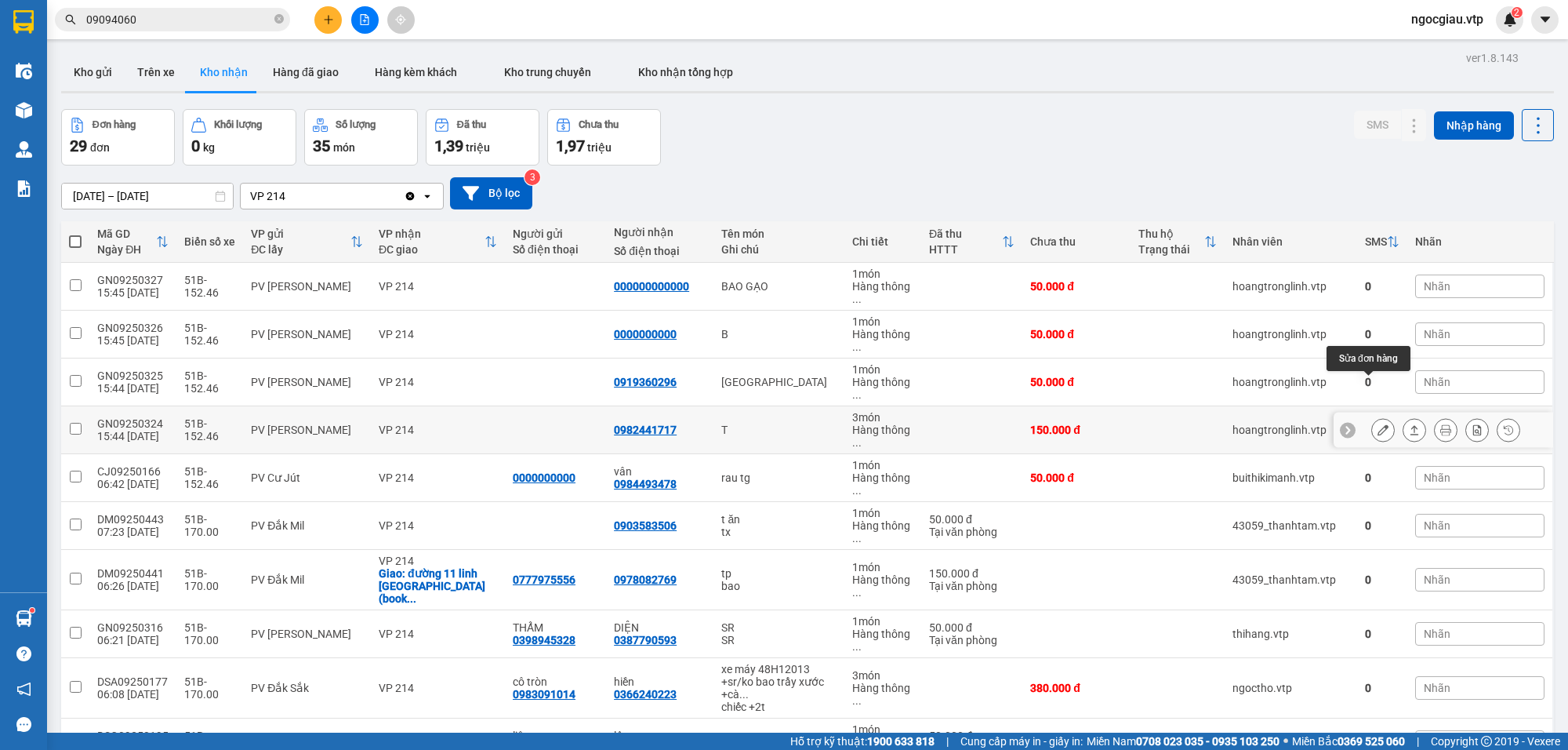
click at [1377, 425] on icon at bounding box center [1382, 430] width 11 height 11
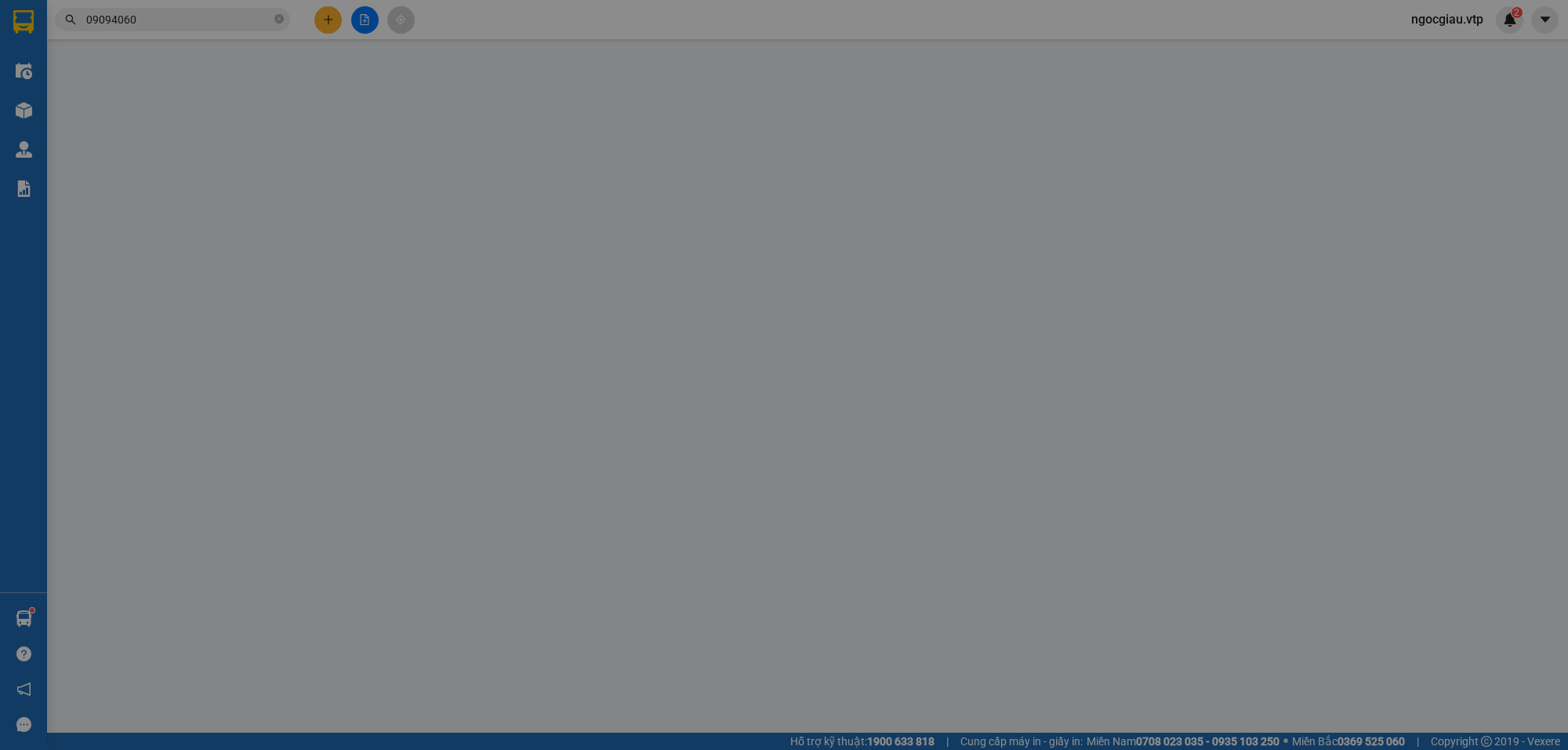
type input "0982441717"
type input "150.000"
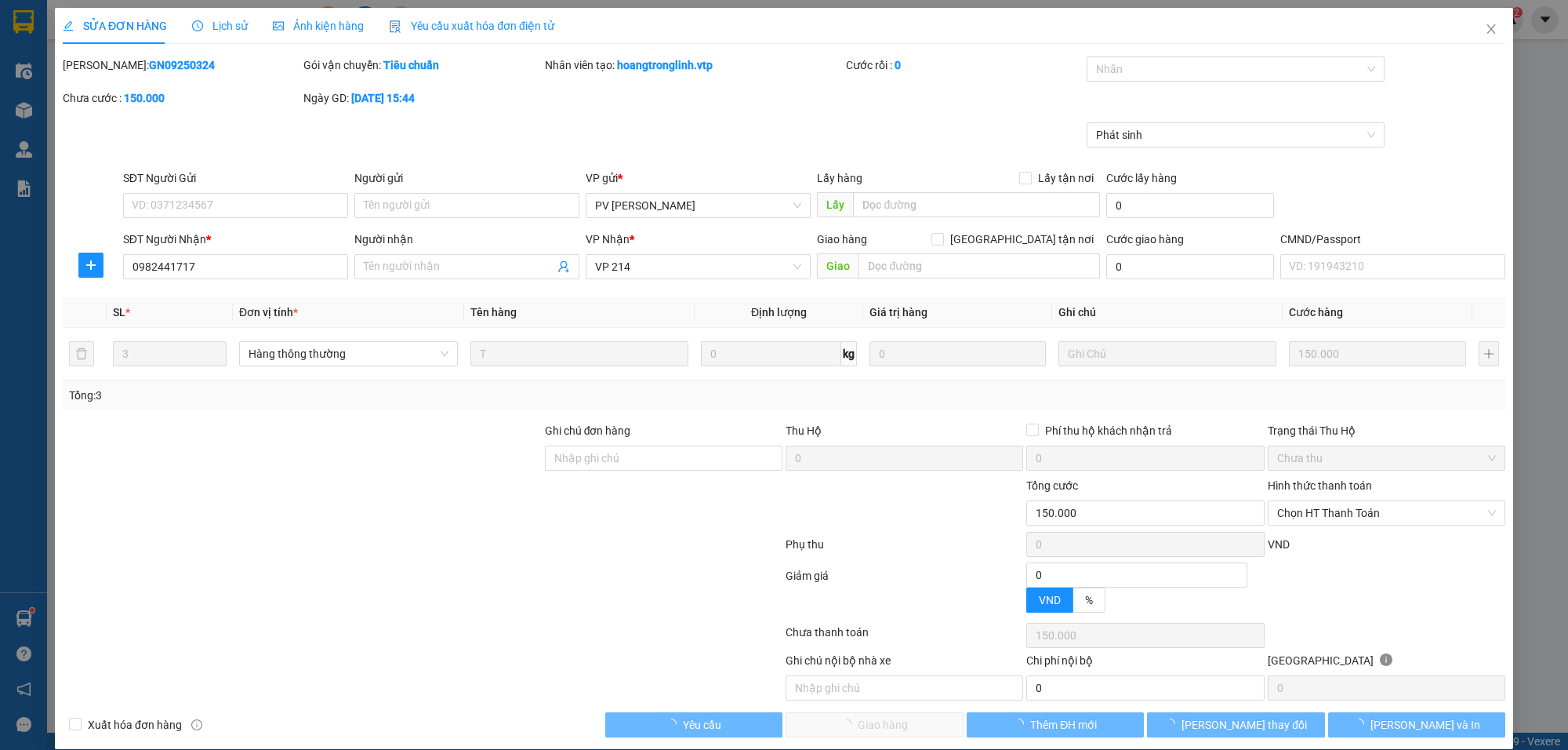
type input "30.000"
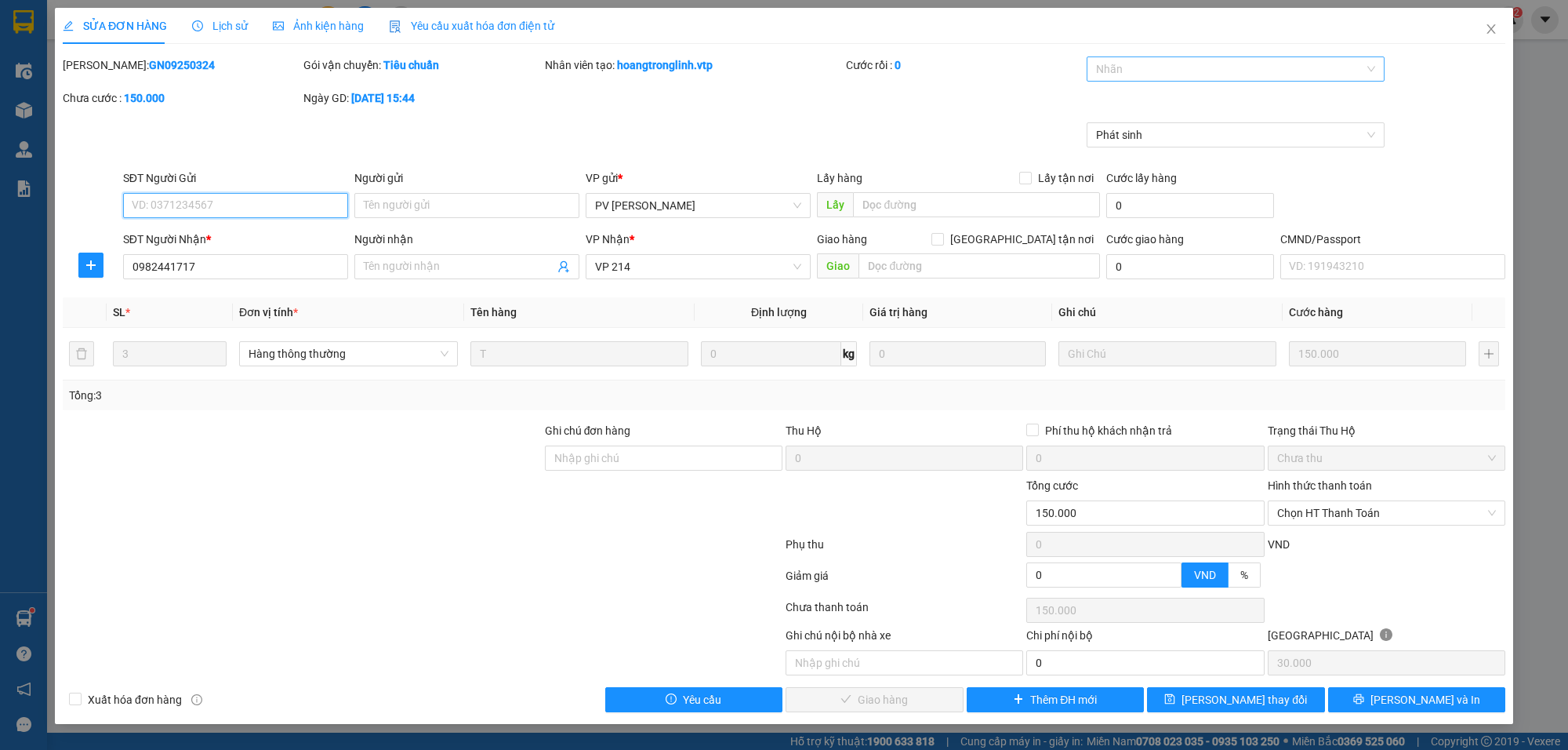
click at [1114, 71] on div at bounding box center [1227, 69] width 274 height 19
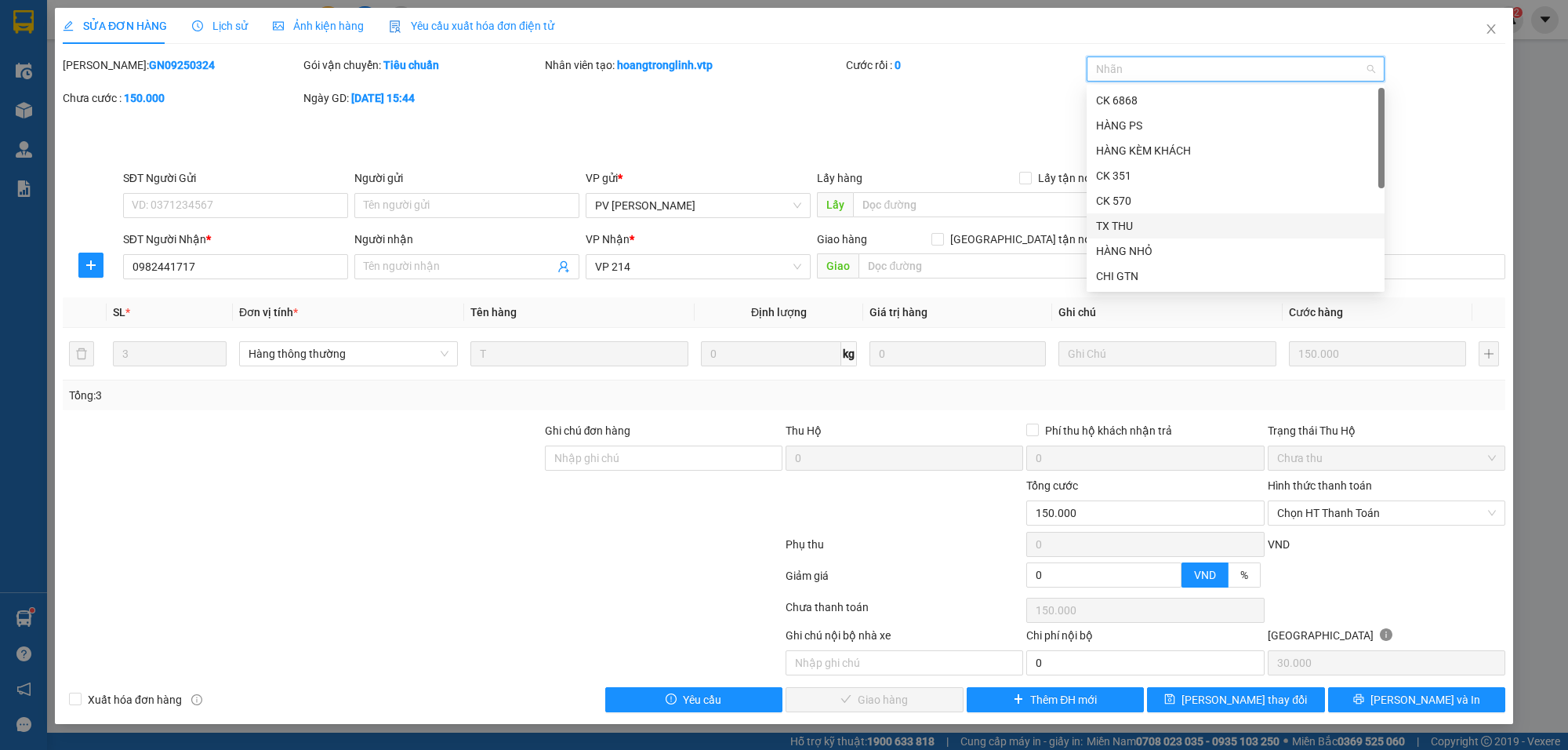
click at [1150, 234] on div "TX THU" at bounding box center [1236, 226] width 279 height 18
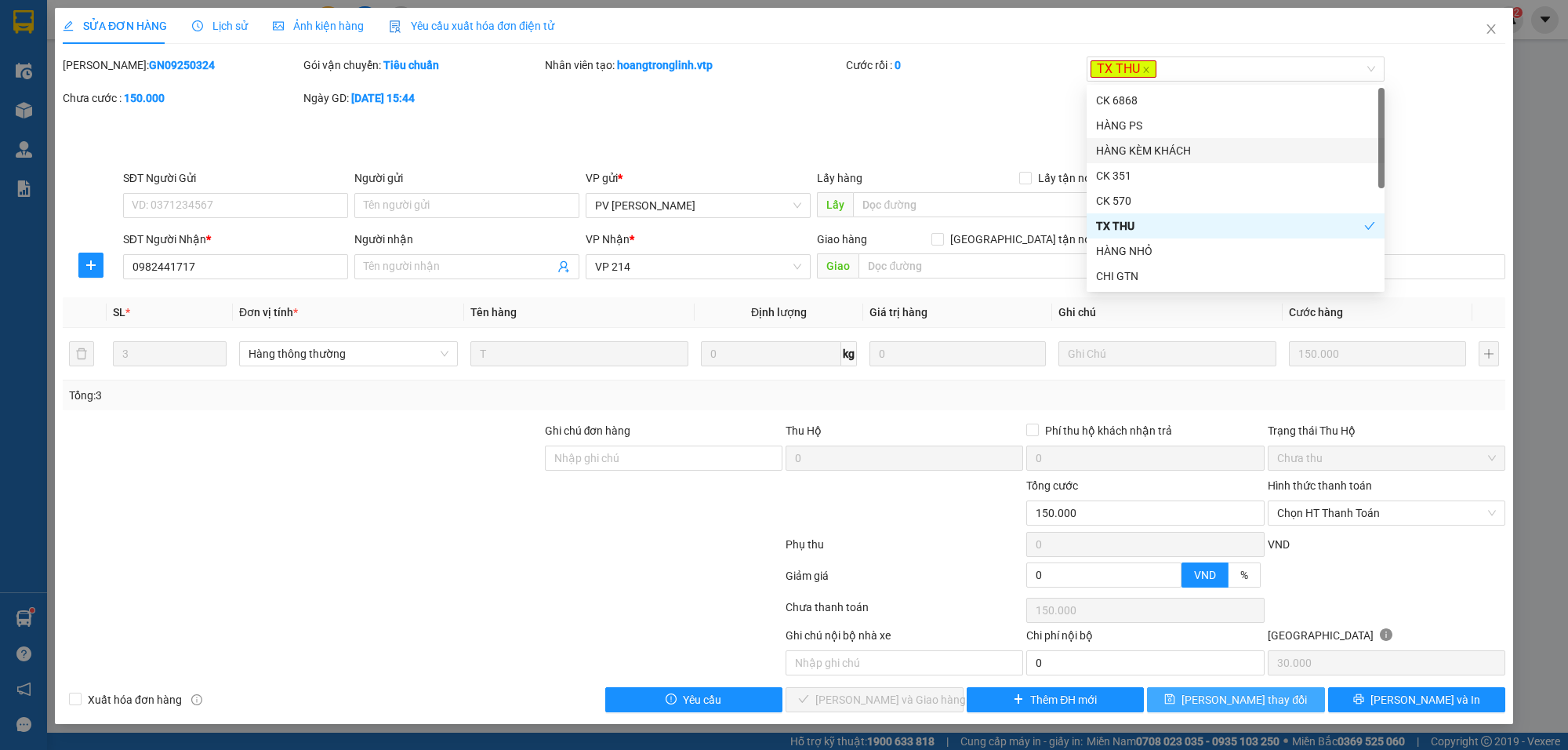
click at [1236, 707] on span "[PERSON_NAME] đổi" at bounding box center [1245, 700] width 126 height 18
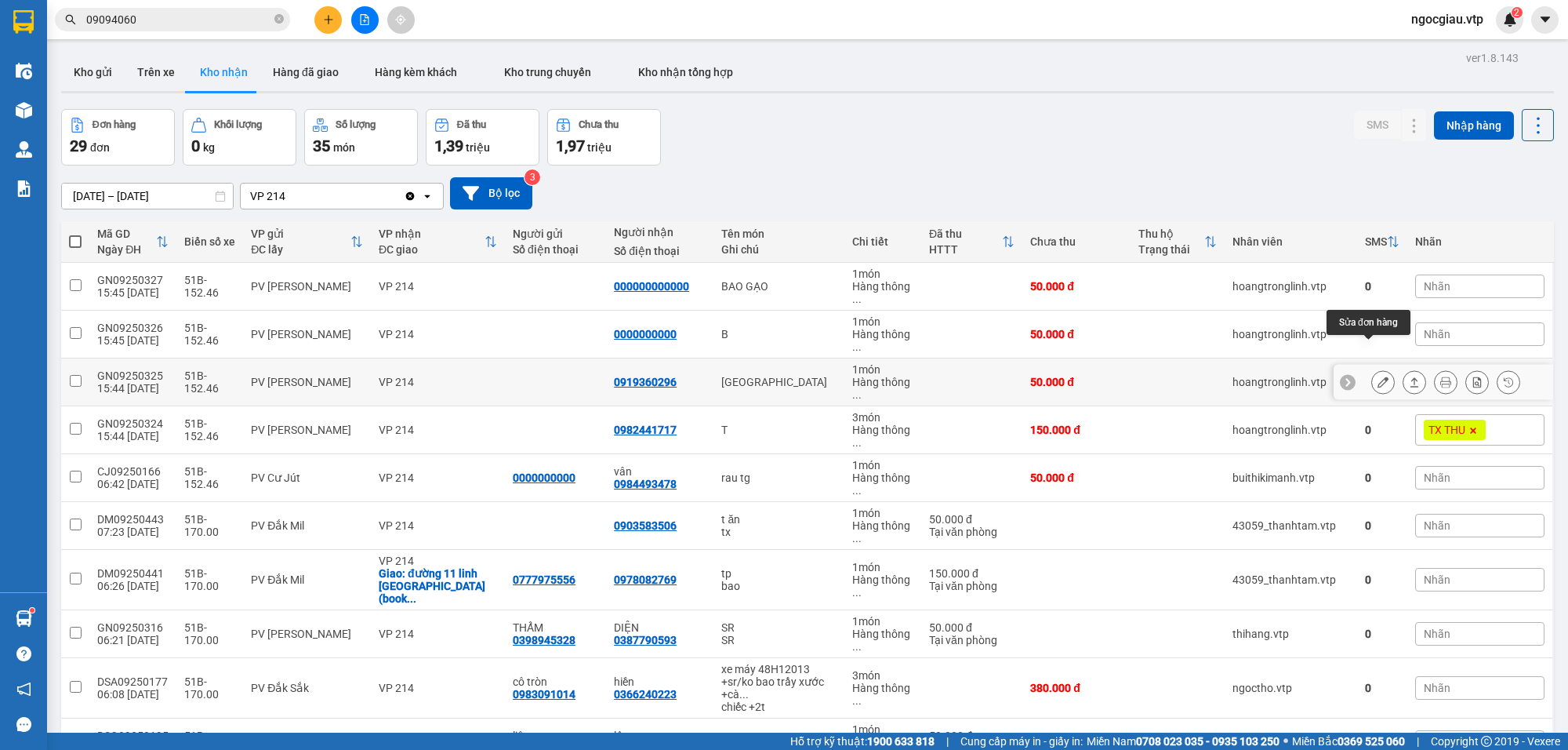
click at [1376, 369] on button at bounding box center [1383, 382] width 22 height 28
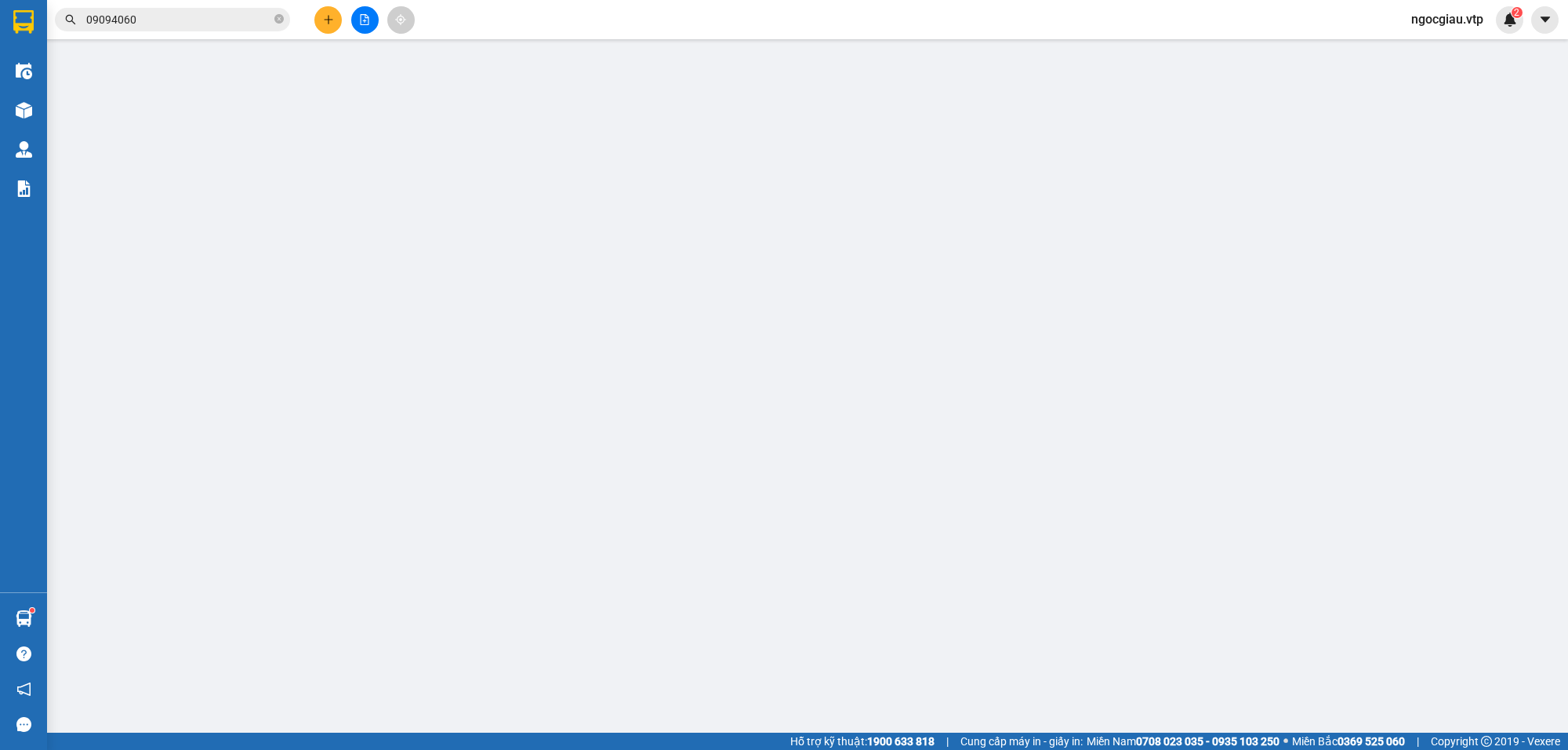
type input "0919360296"
type input "50.000"
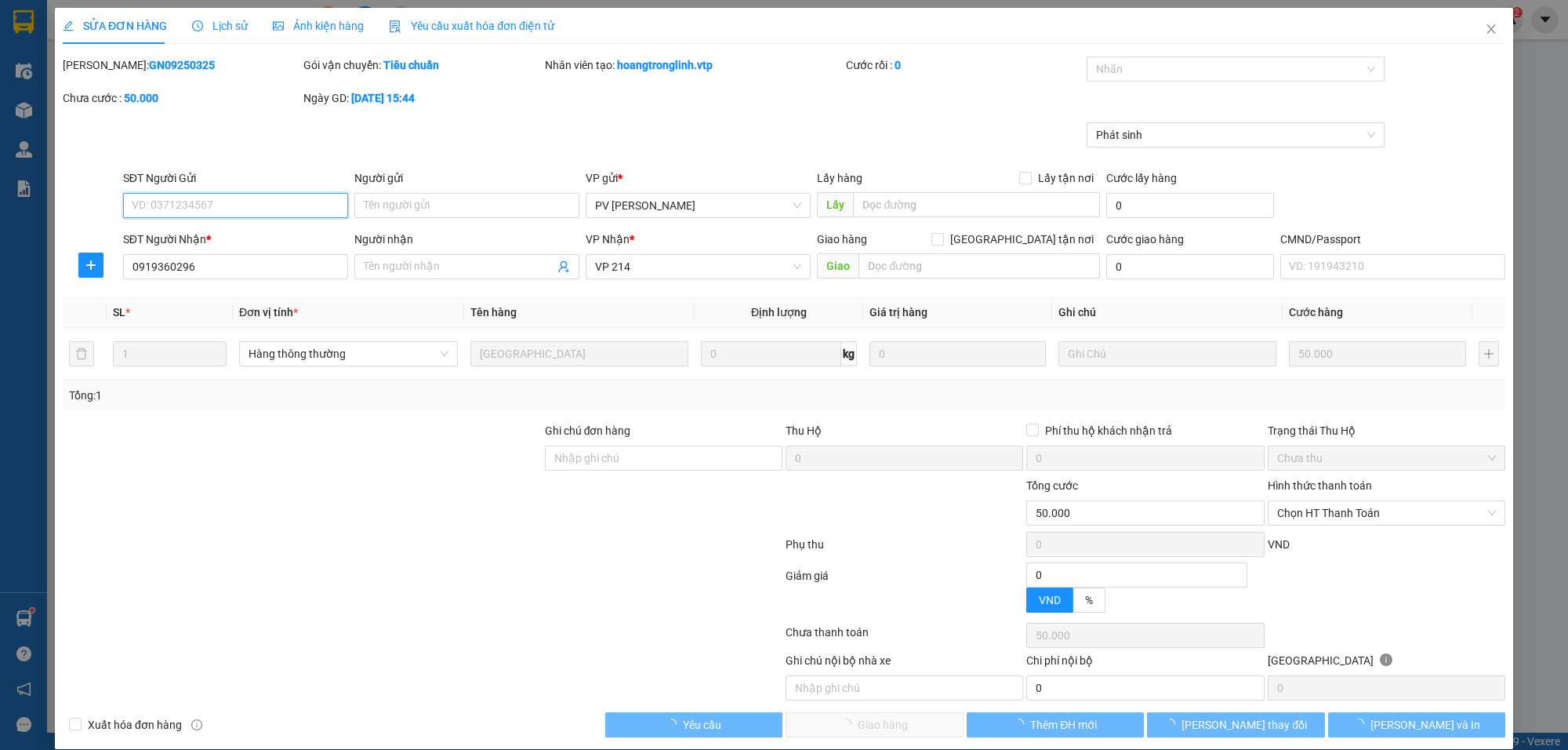
type input "10.000"
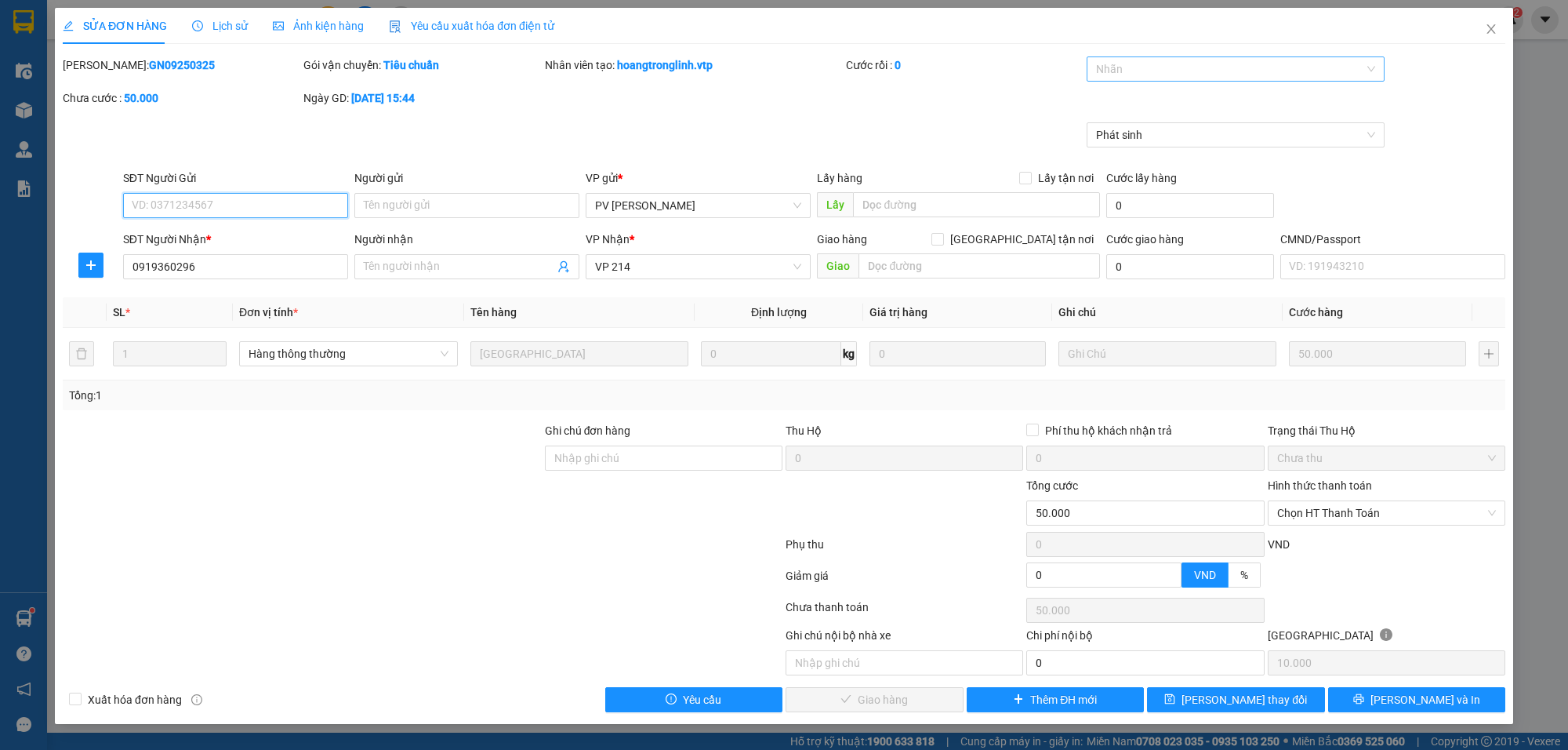
click at [1102, 69] on div at bounding box center [1227, 69] width 274 height 19
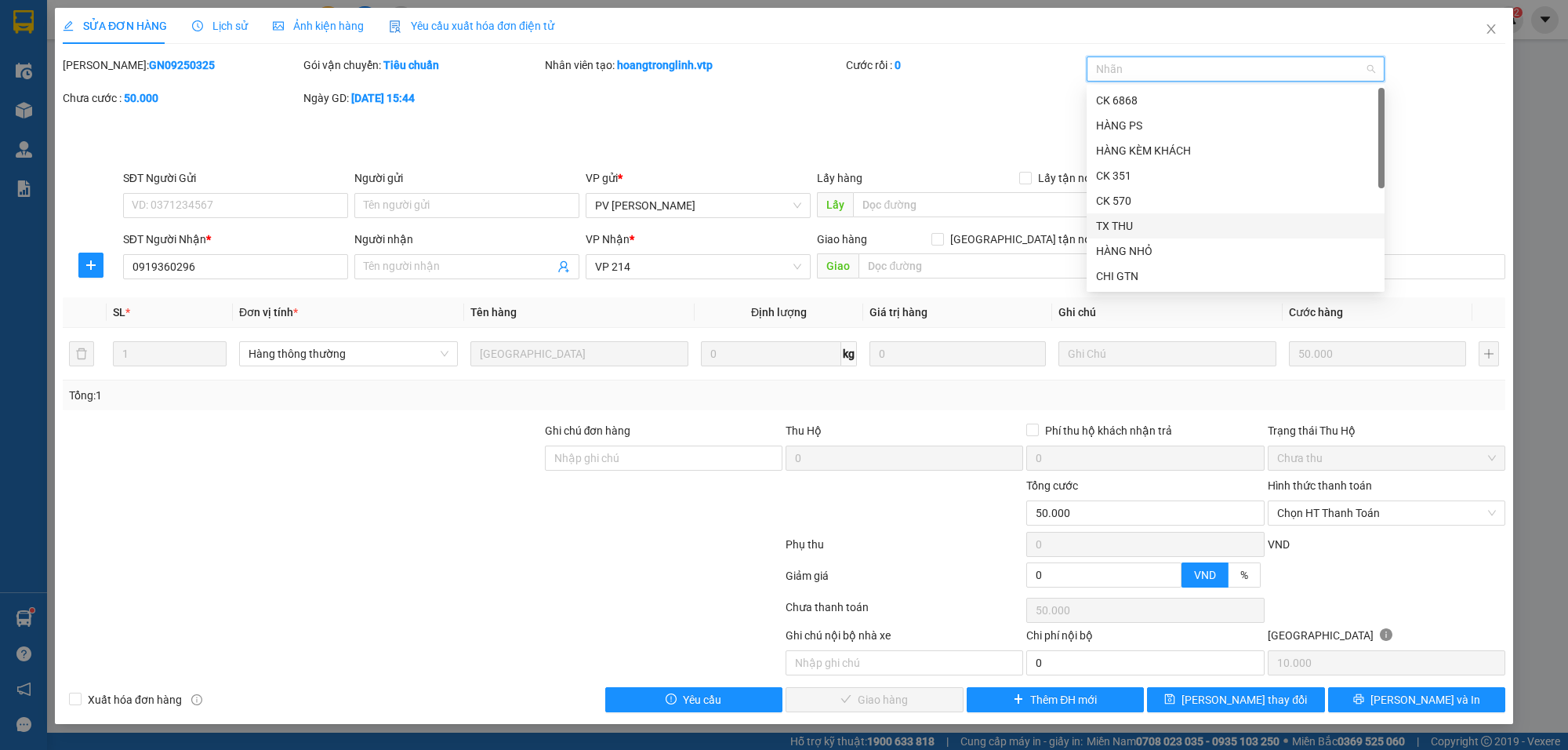
click at [1130, 223] on div "TX THU" at bounding box center [1236, 226] width 279 height 18
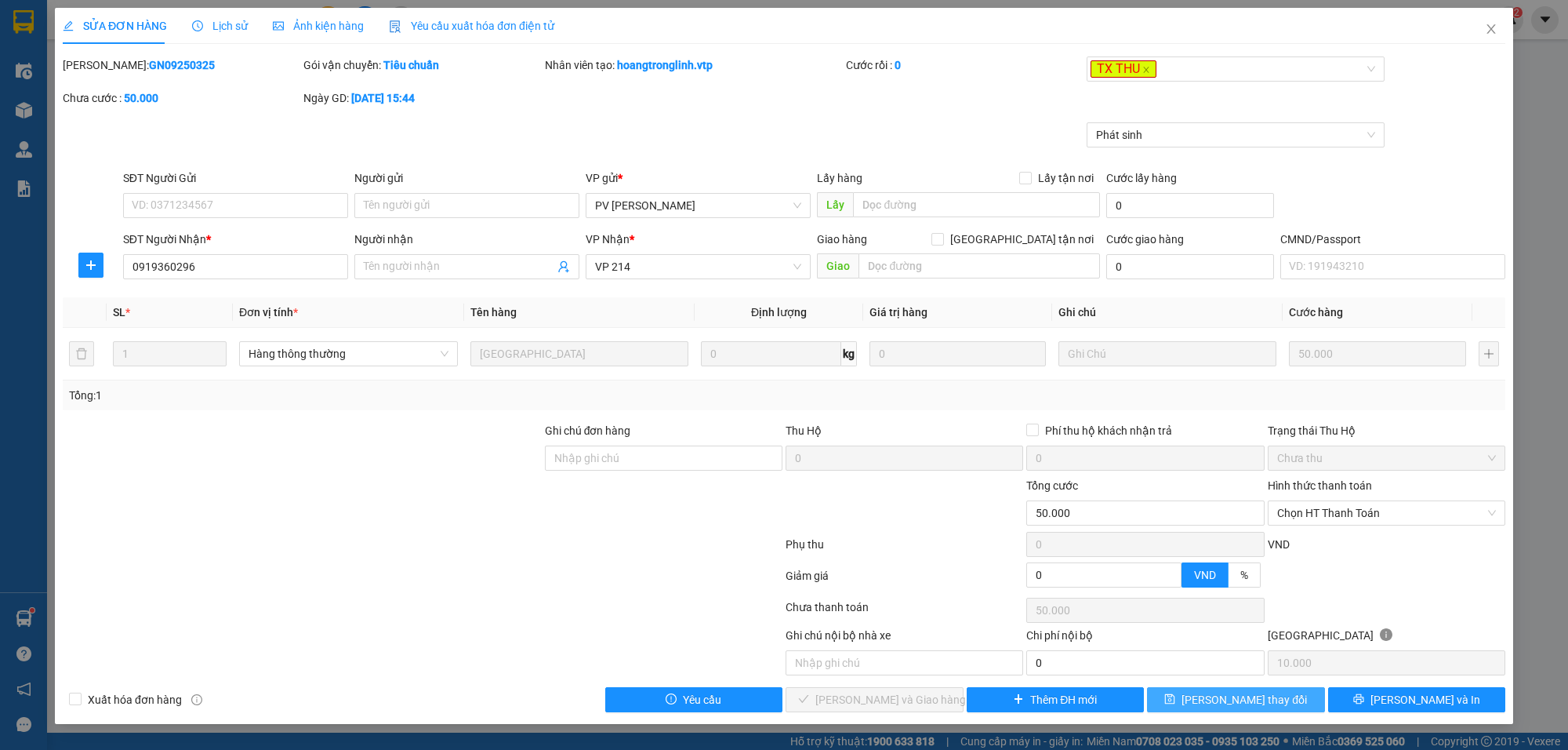
click at [1270, 703] on span "[PERSON_NAME] đổi" at bounding box center [1245, 700] width 126 height 18
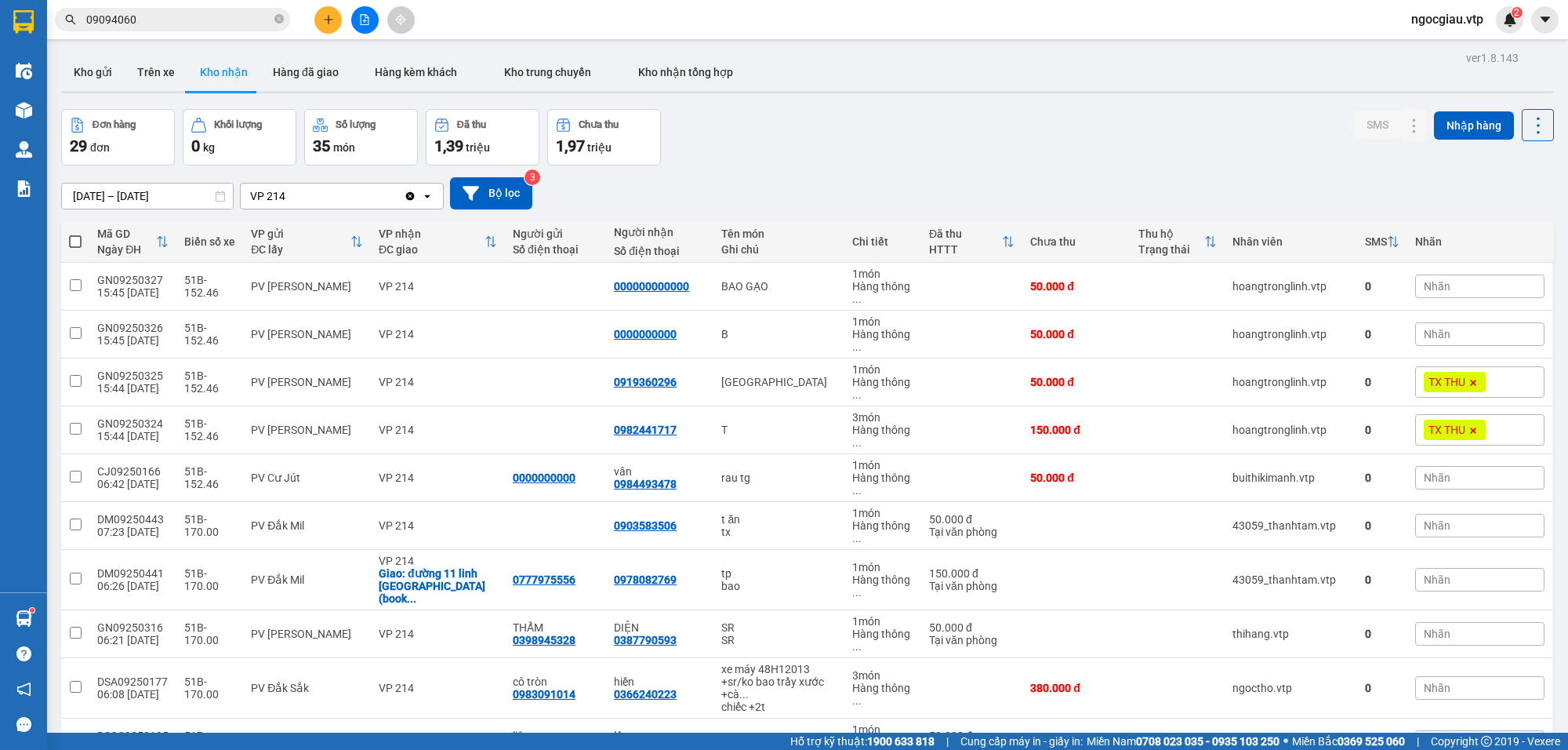
click at [196, 10] on span "09094060" at bounding box center [172, 20] width 235 height 24
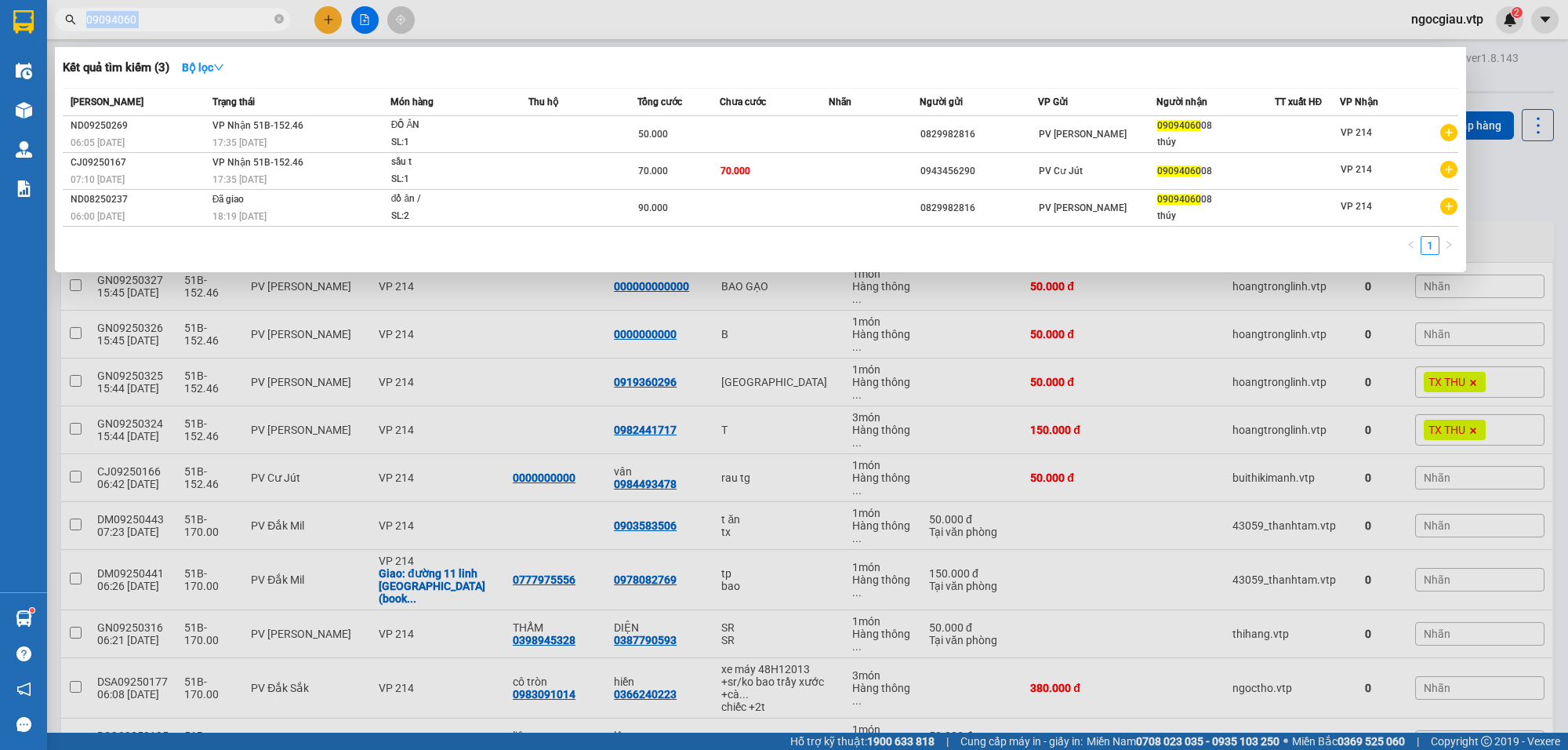
click at [196, 10] on span "09094060" at bounding box center [172, 20] width 235 height 24
click at [190, 14] on input "09094060" at bounding box center [179, 20] width 185 height 18
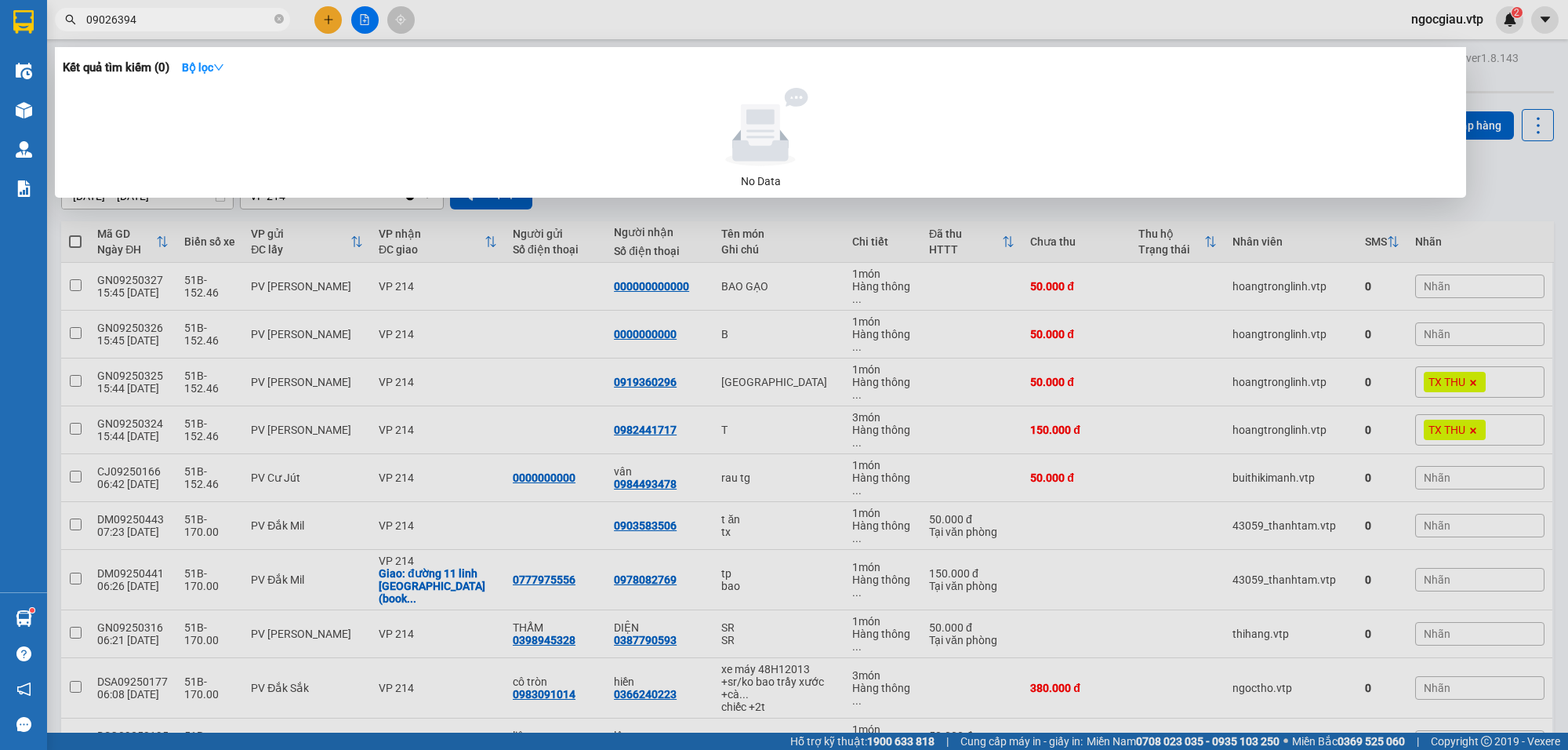
click at [196, 20] on input "09026394" at bounding box center [179, 20] width 185 height 18
click at [173, 18] on input "0902639" at bounding box center [179, 20] width 185 height 18
type input "3"
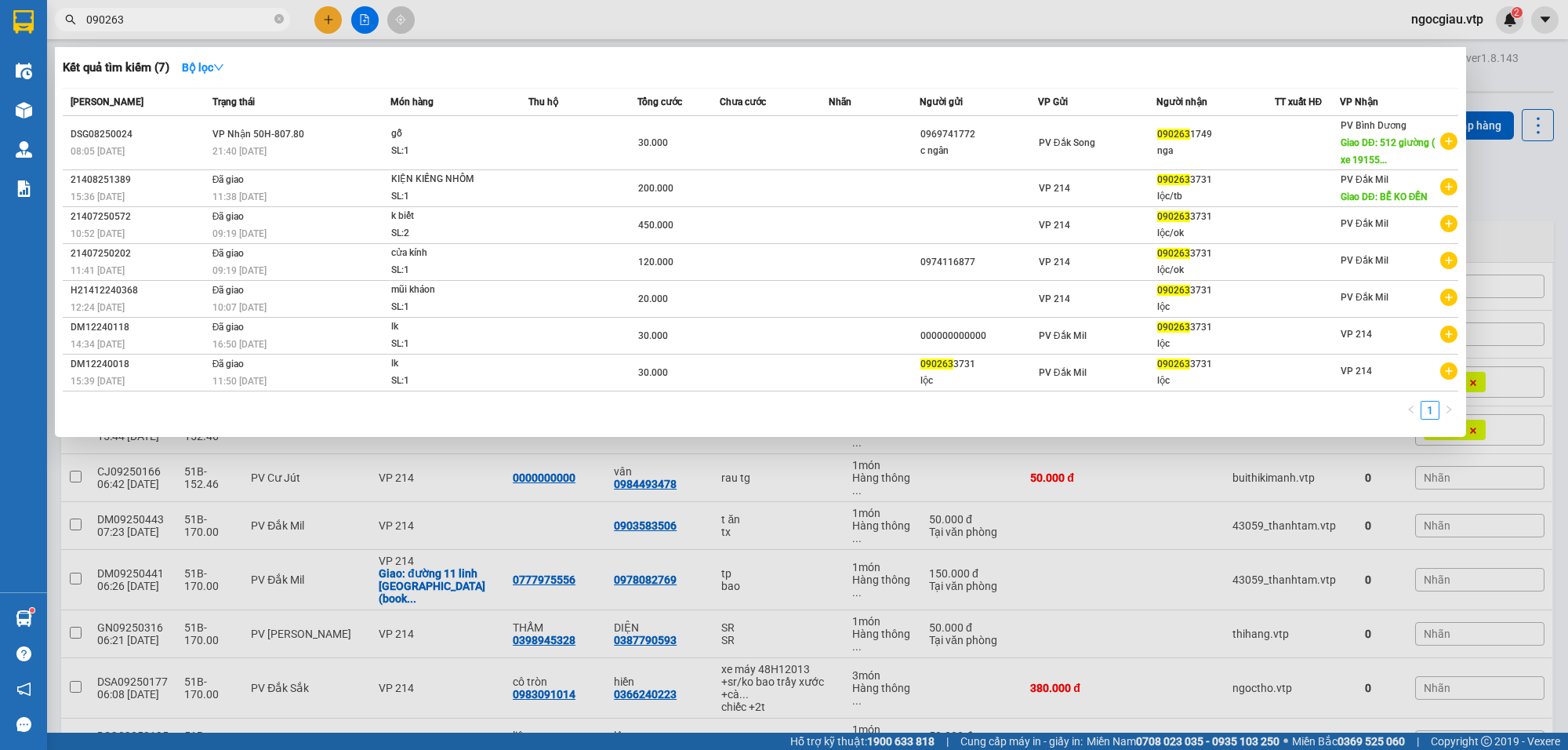
click at [194, 29] on span "090263" at bounding box center [172, 20] width 235 height 24
click at [173, 20] on input "090263" at bounding box center [179, 20] width 185 height 18
type input "9250433"
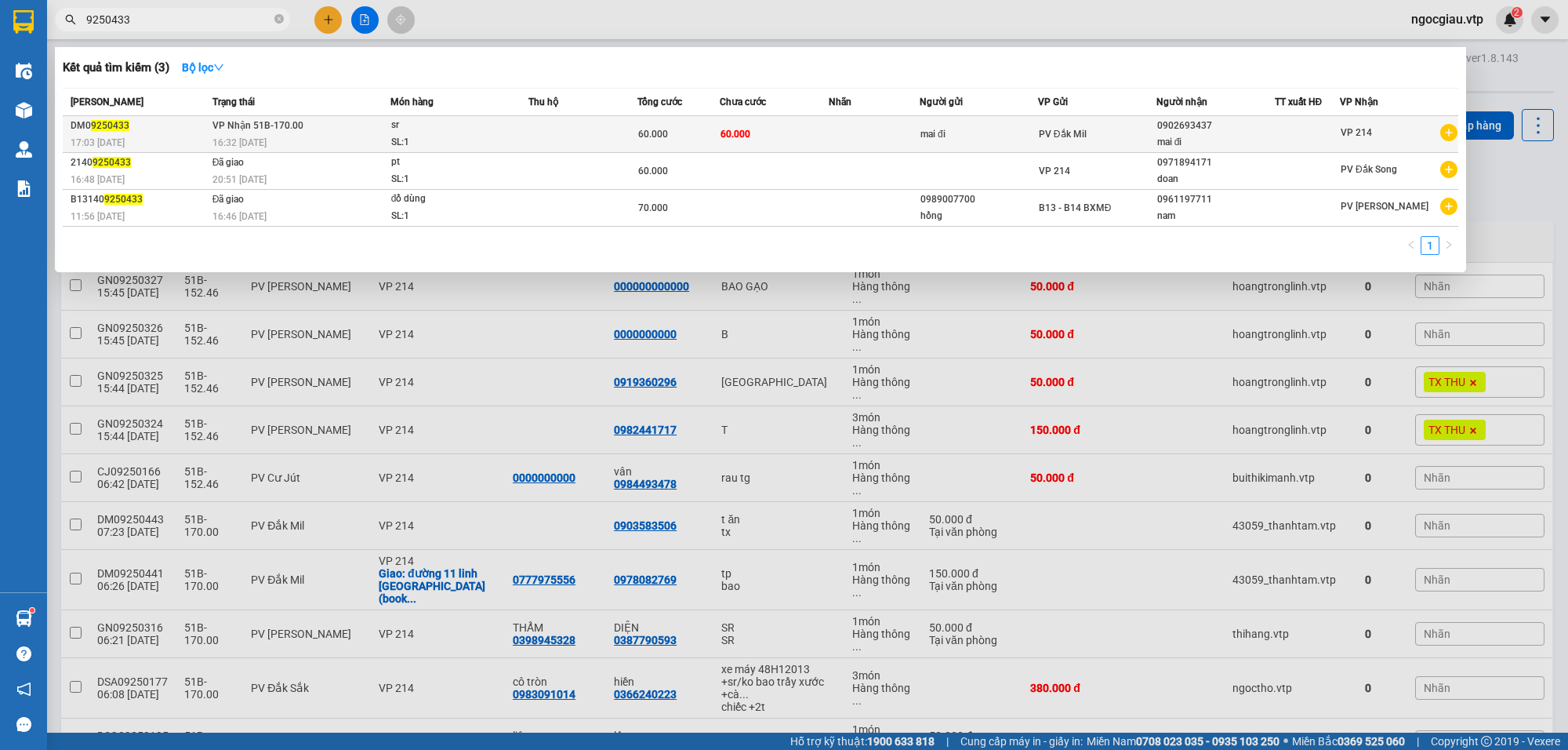
click at [773, 130] on td "60.000" at bounding box center [774, 135] width 109 height 37
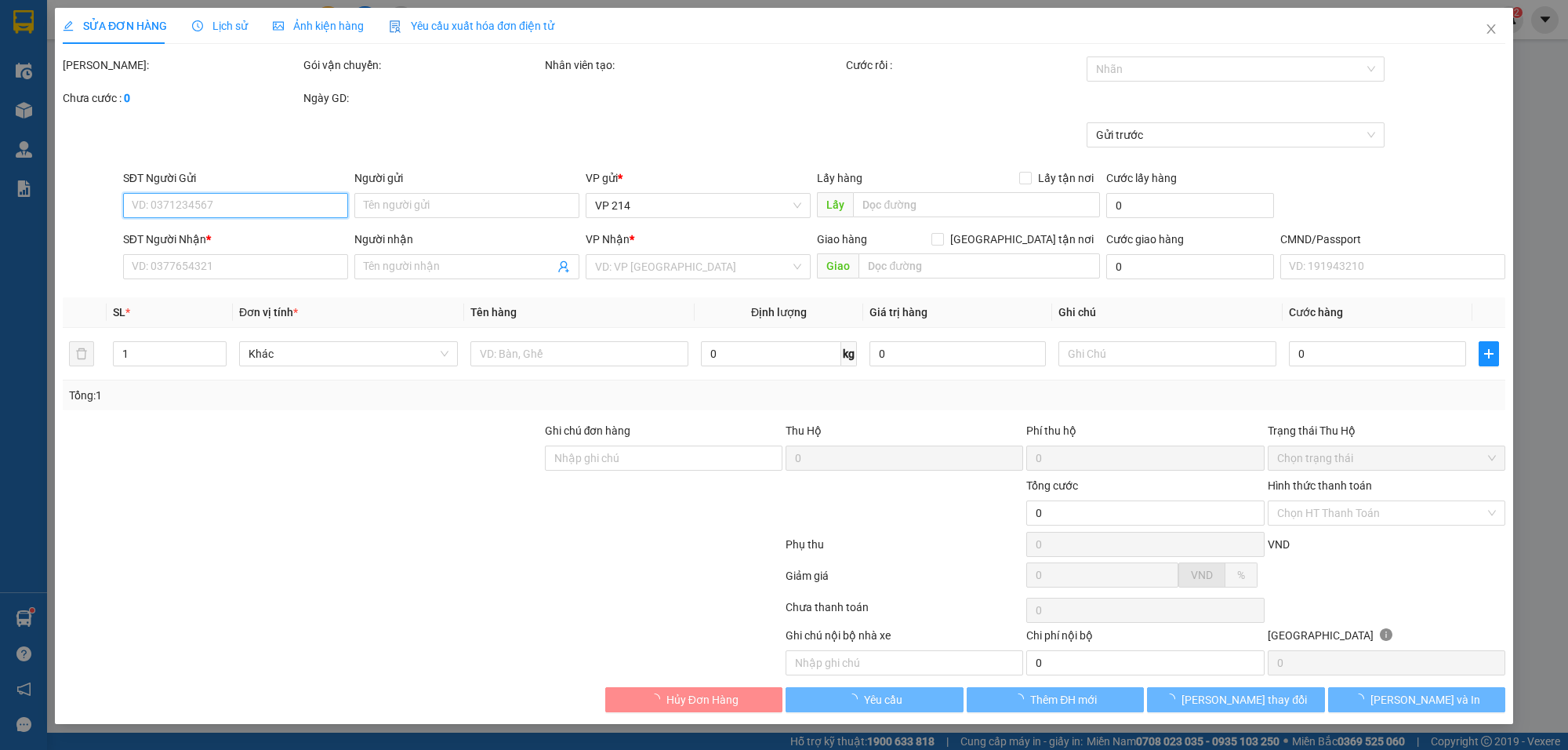
type input "mai đi"
type input "0902693437"
type input "mai đi"
type input "60.000"
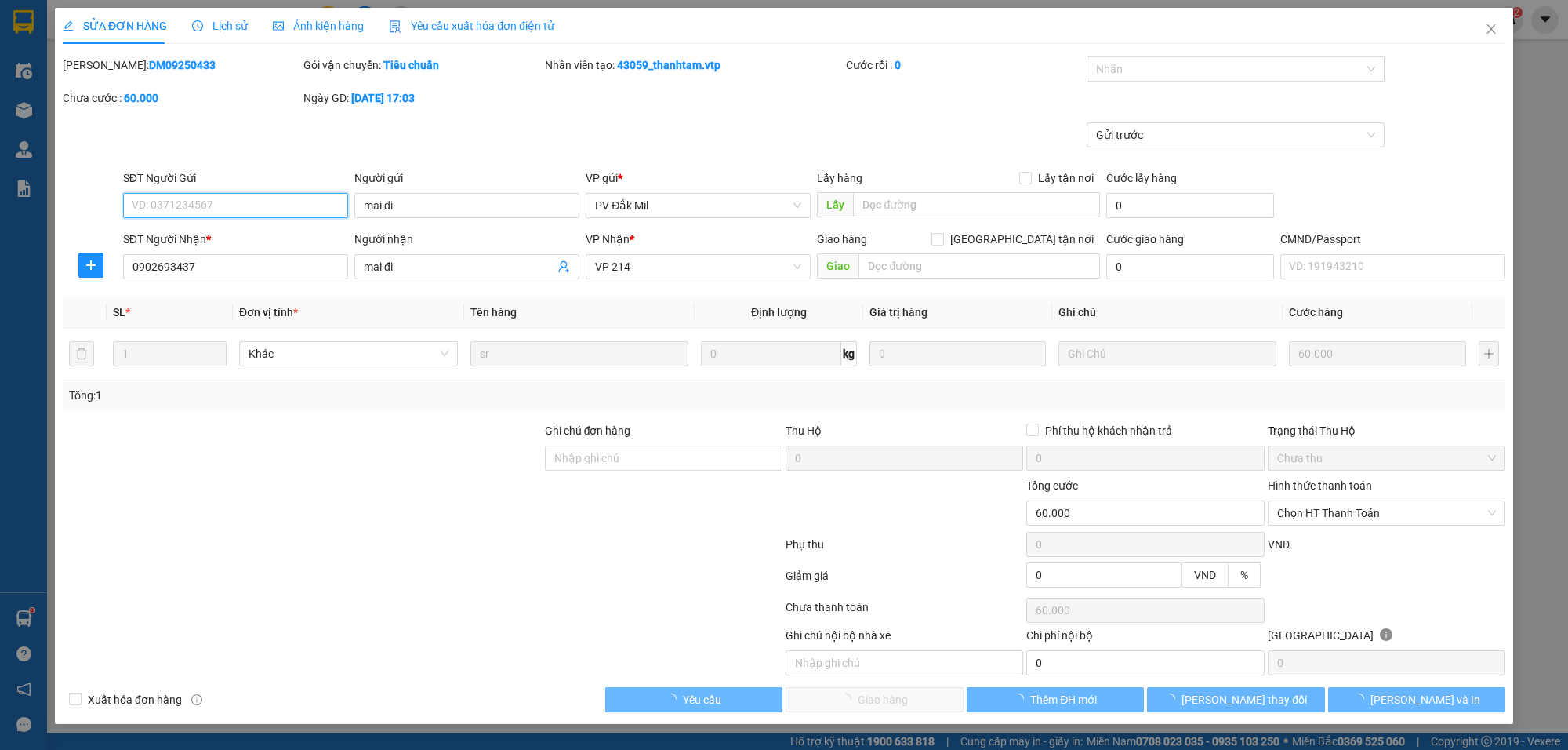
type input "3.000"
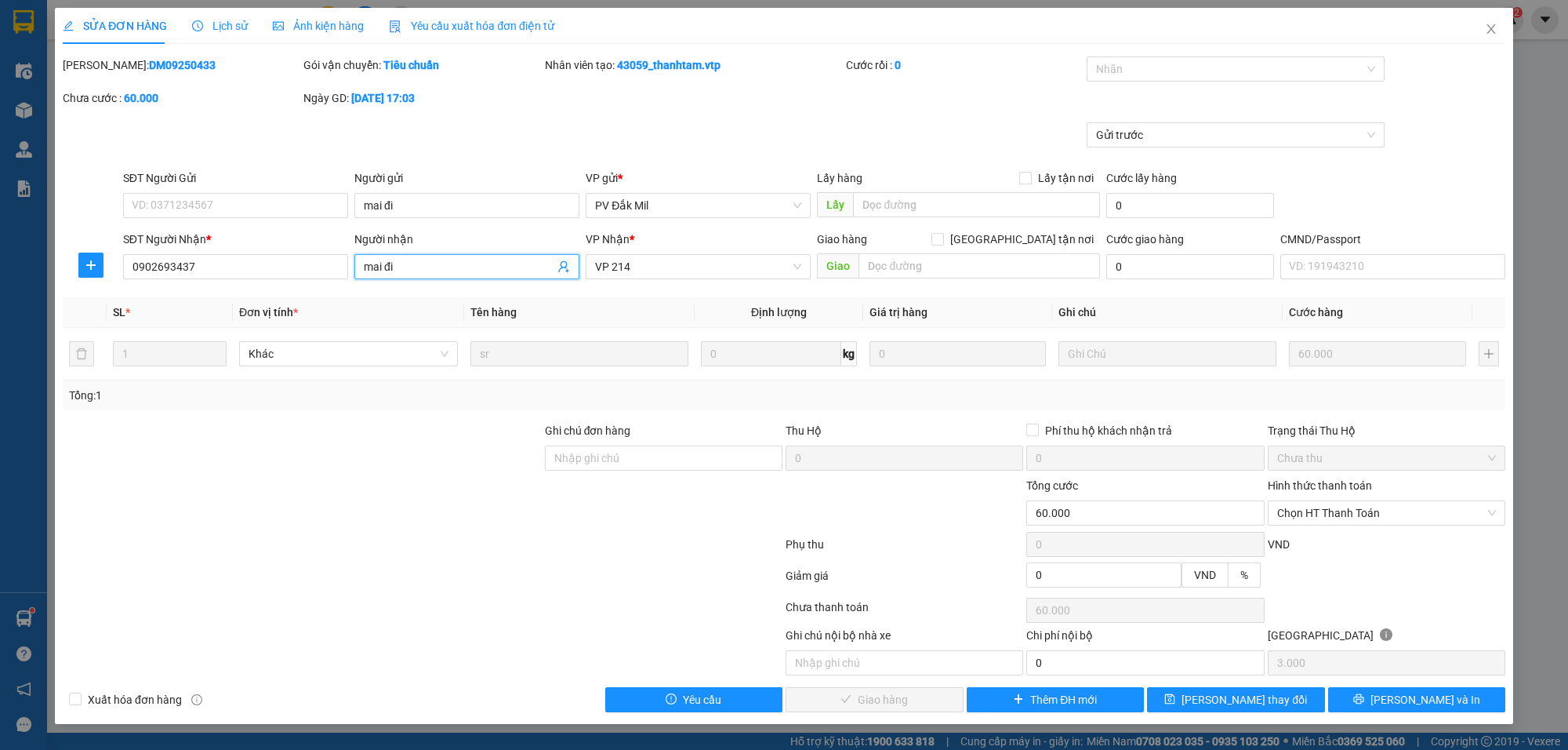
click at [429, 271] on input "mai đi" at bounding box center [459, 267] width 191 height 18
type input "mai đi/ 0902639437"
click at [1266, 698] on span "[PERSON_NAME] đổi" at bounding box center [1245, 700] width 126 height 18
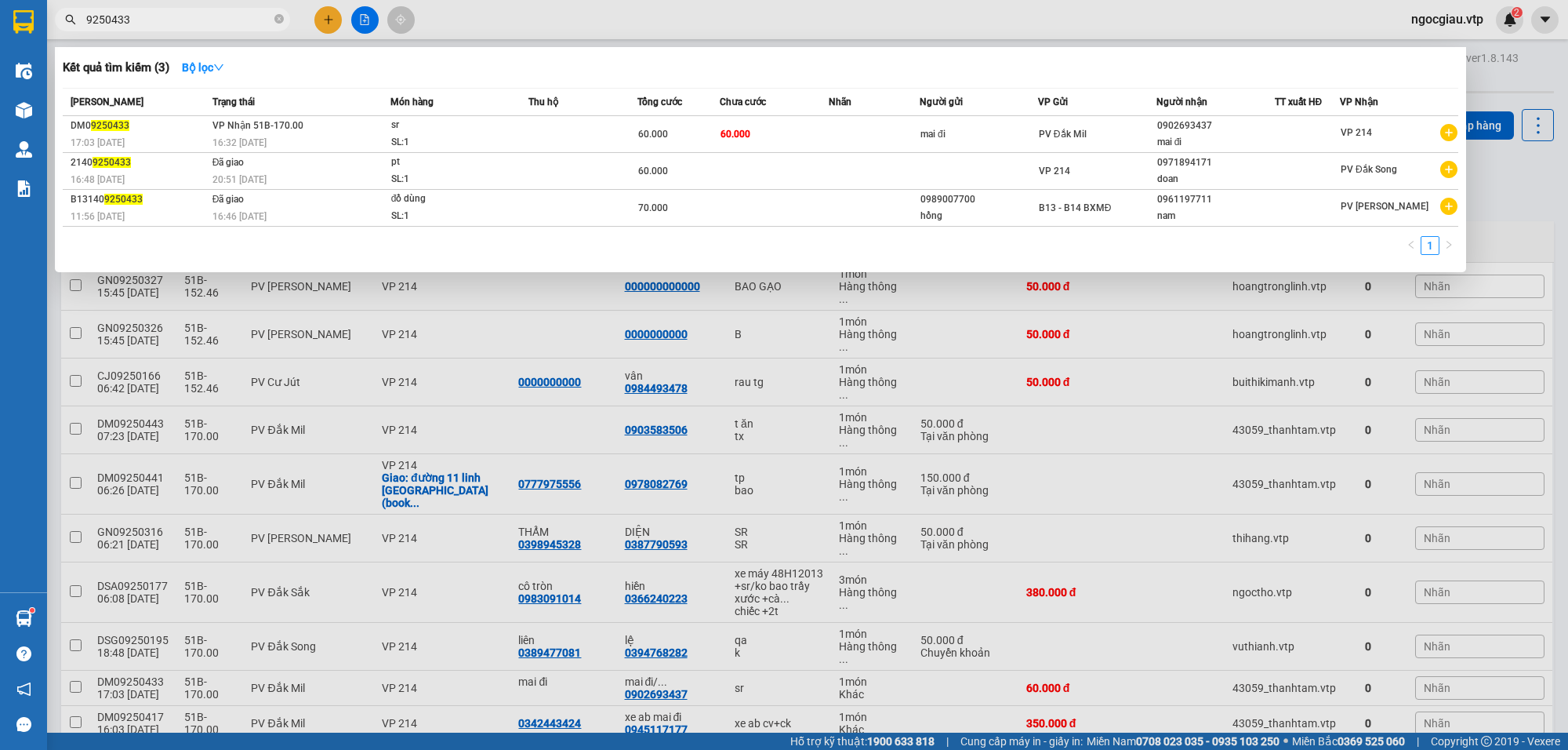
click at [170, 18] on input "9250433" at bounding box center [179, 20] width 185 height 18
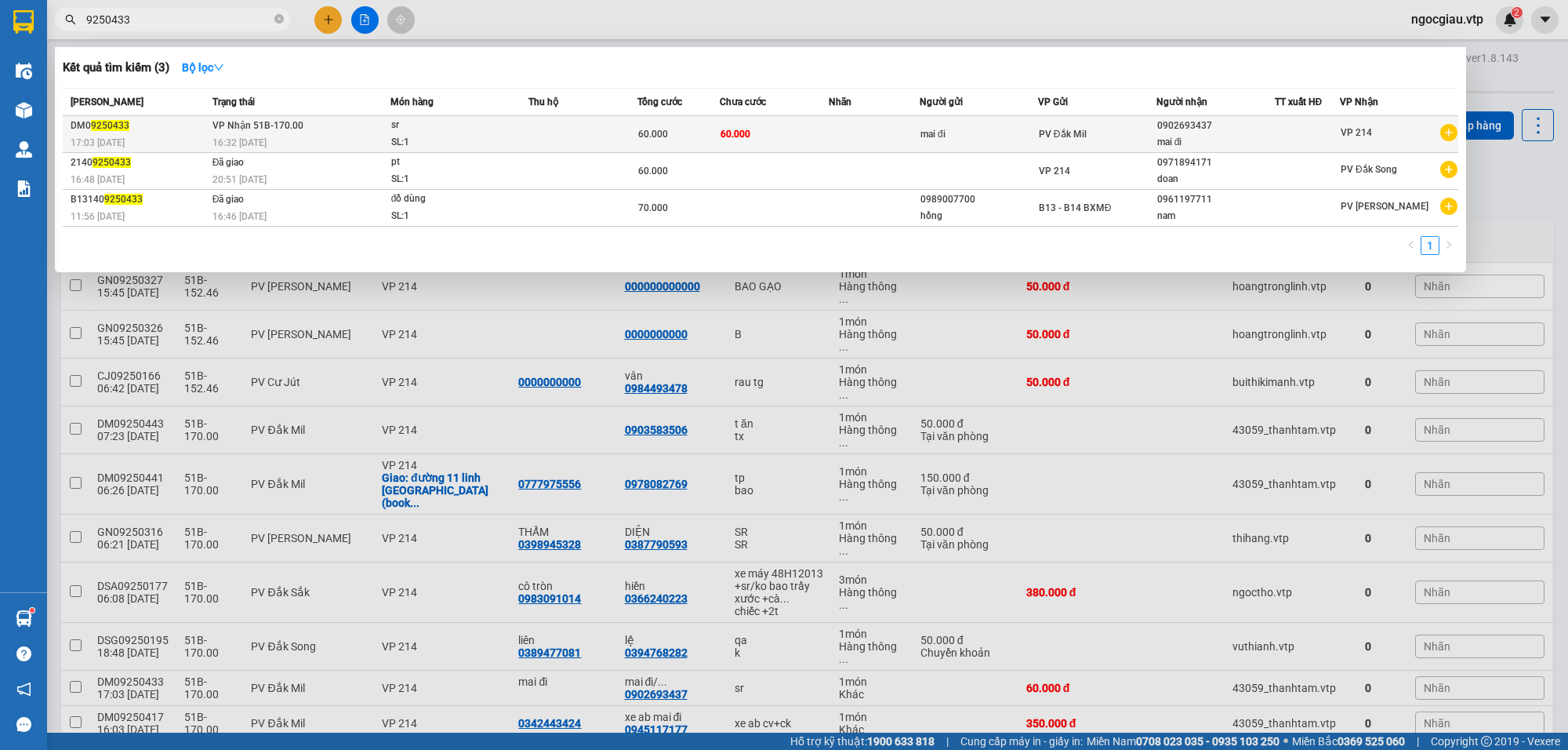
click at [586, 123] on td at bounding box center [583, 135] width 109 height 37
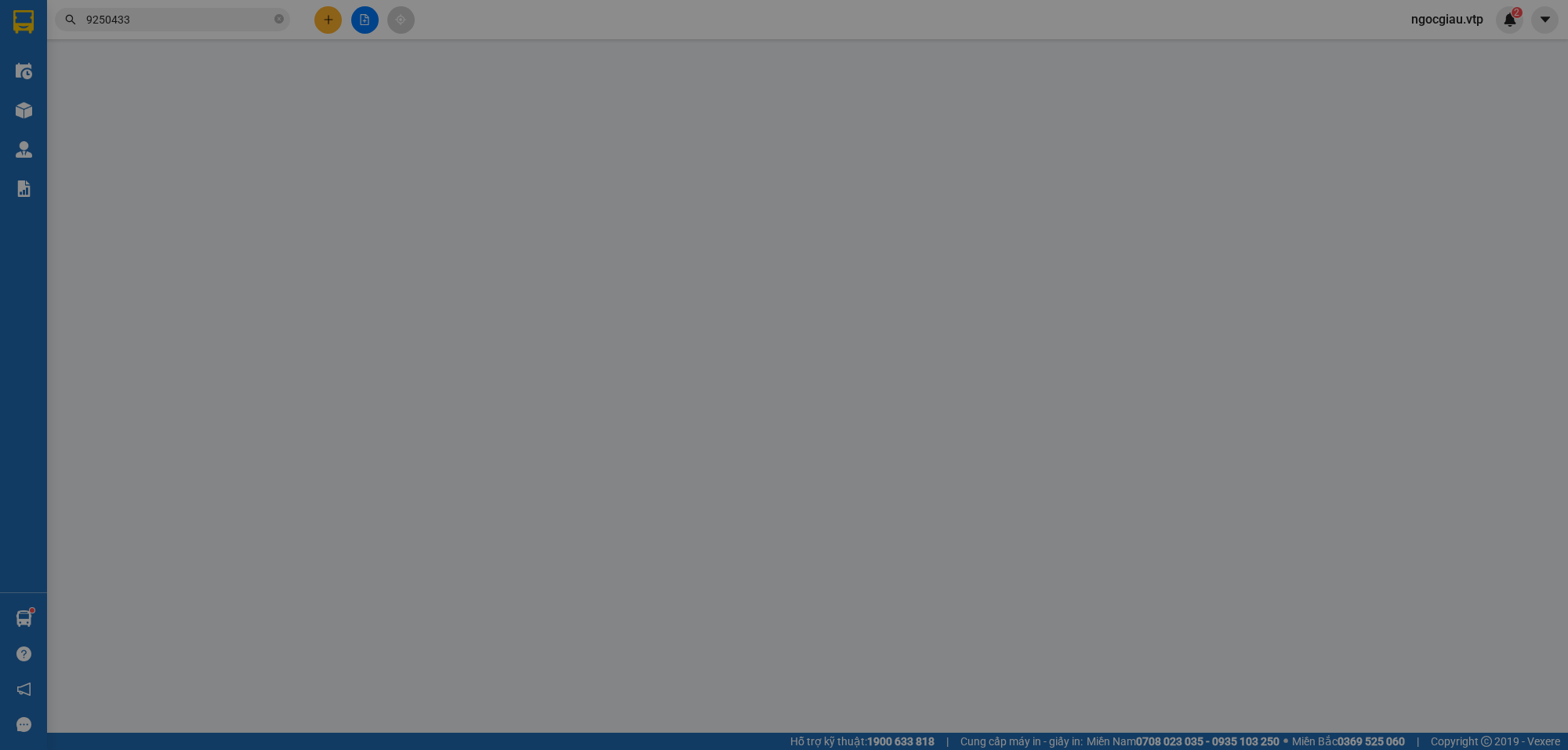
type input "3.000"
type input "mai đi"
type input "0902693437"
type input "mai đi/ 0902639437"
type input "60.000"
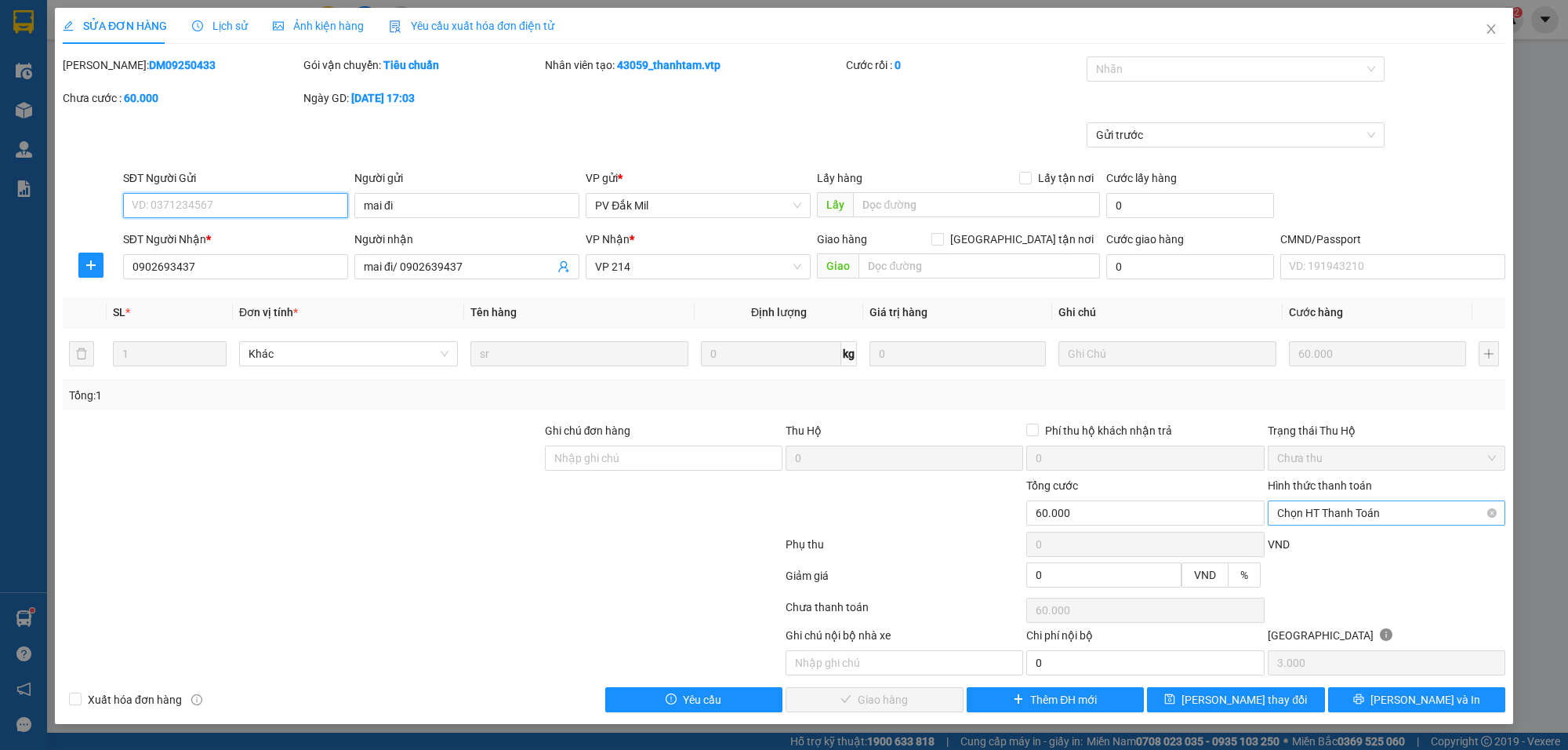
click at [1321, 515] on span "Chọn HT Thanh Toán" at bounding box center [1386, 513] width 219 height 24
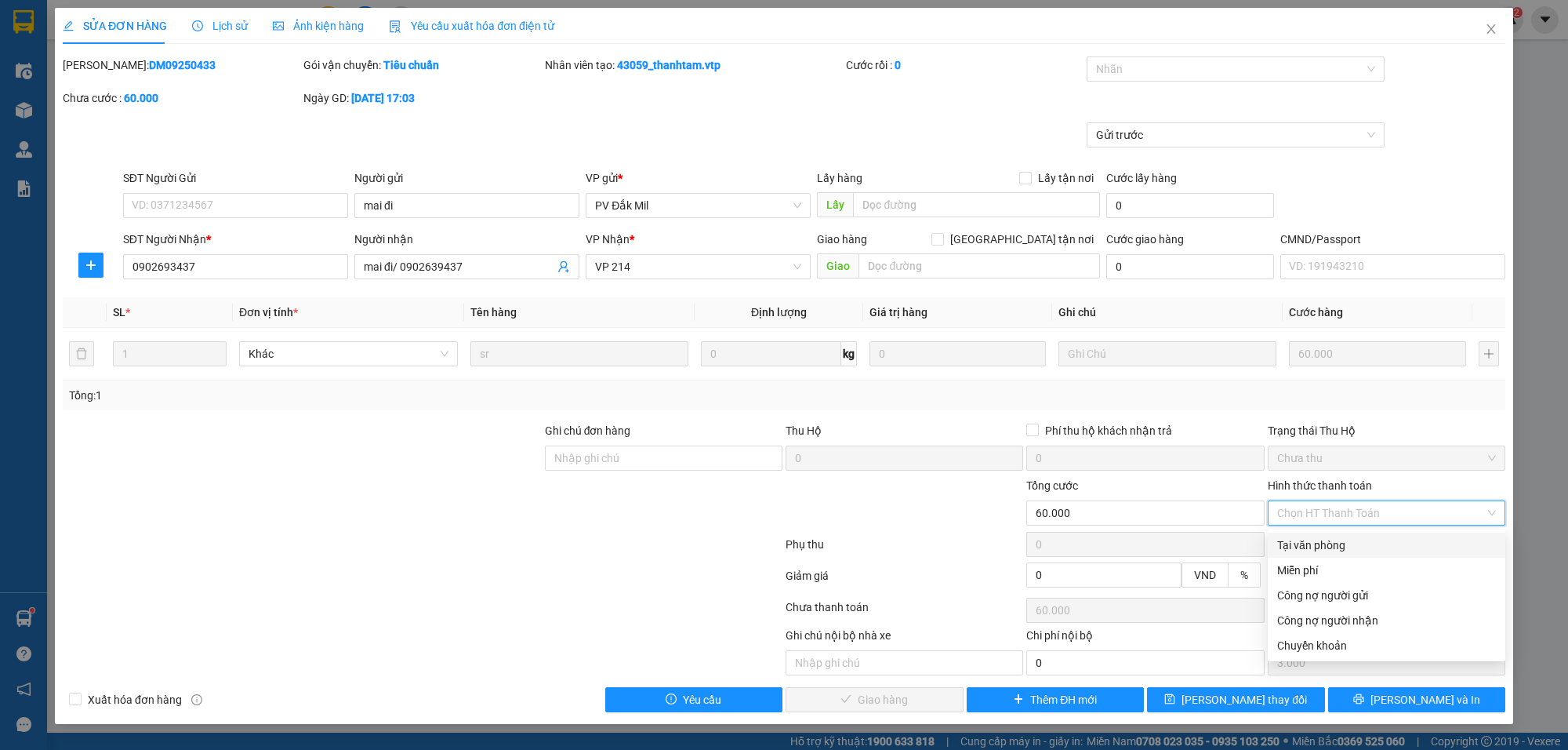
click at [1326, 546] on div "Tại văn phòng" at bounding box center [1386, 546] width 219 height 18
type input "0"
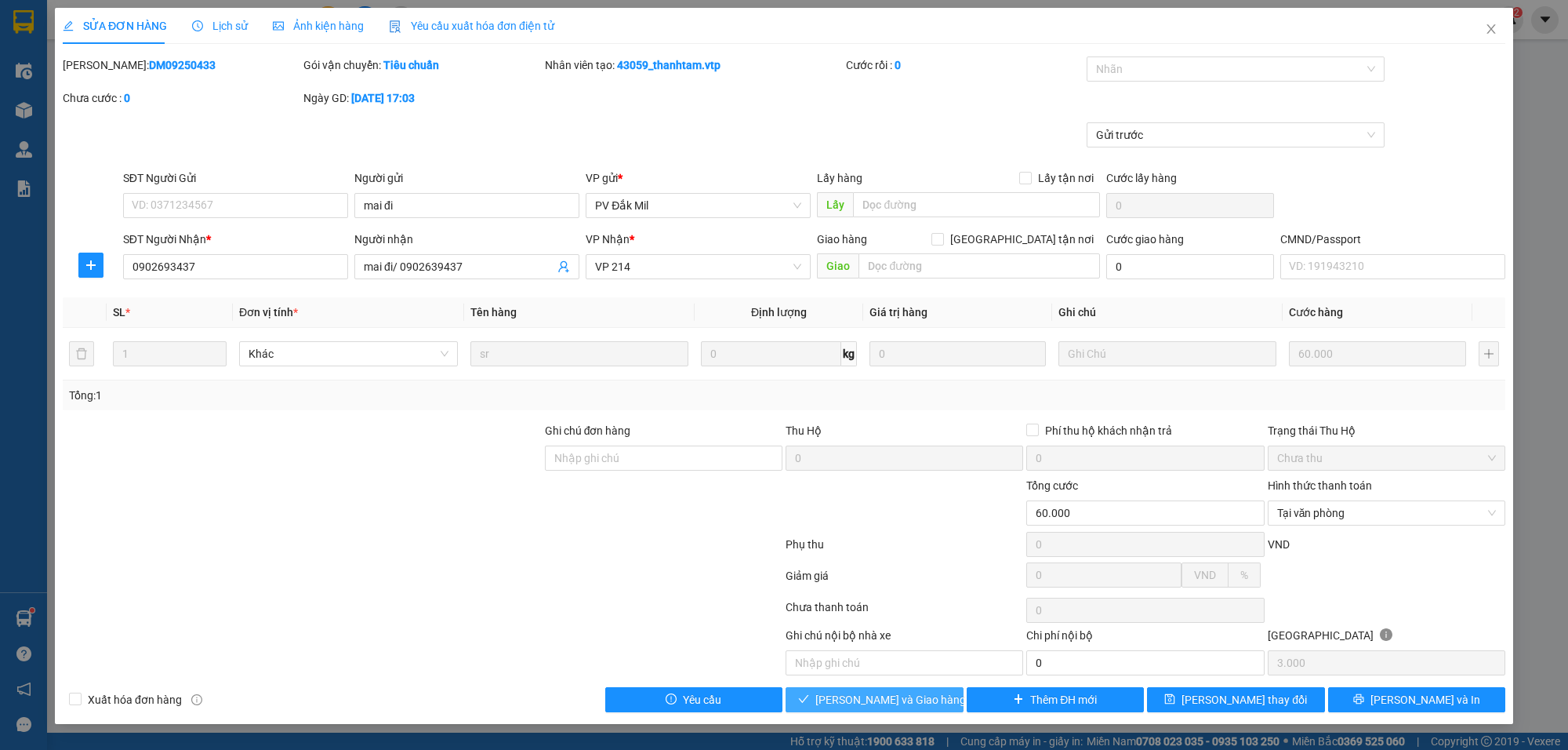
click at [876, 701] on span "[PERSON_NAME] và [PERSON_NAME] hàng" at bounding box center [890, 700] width 150 height 18
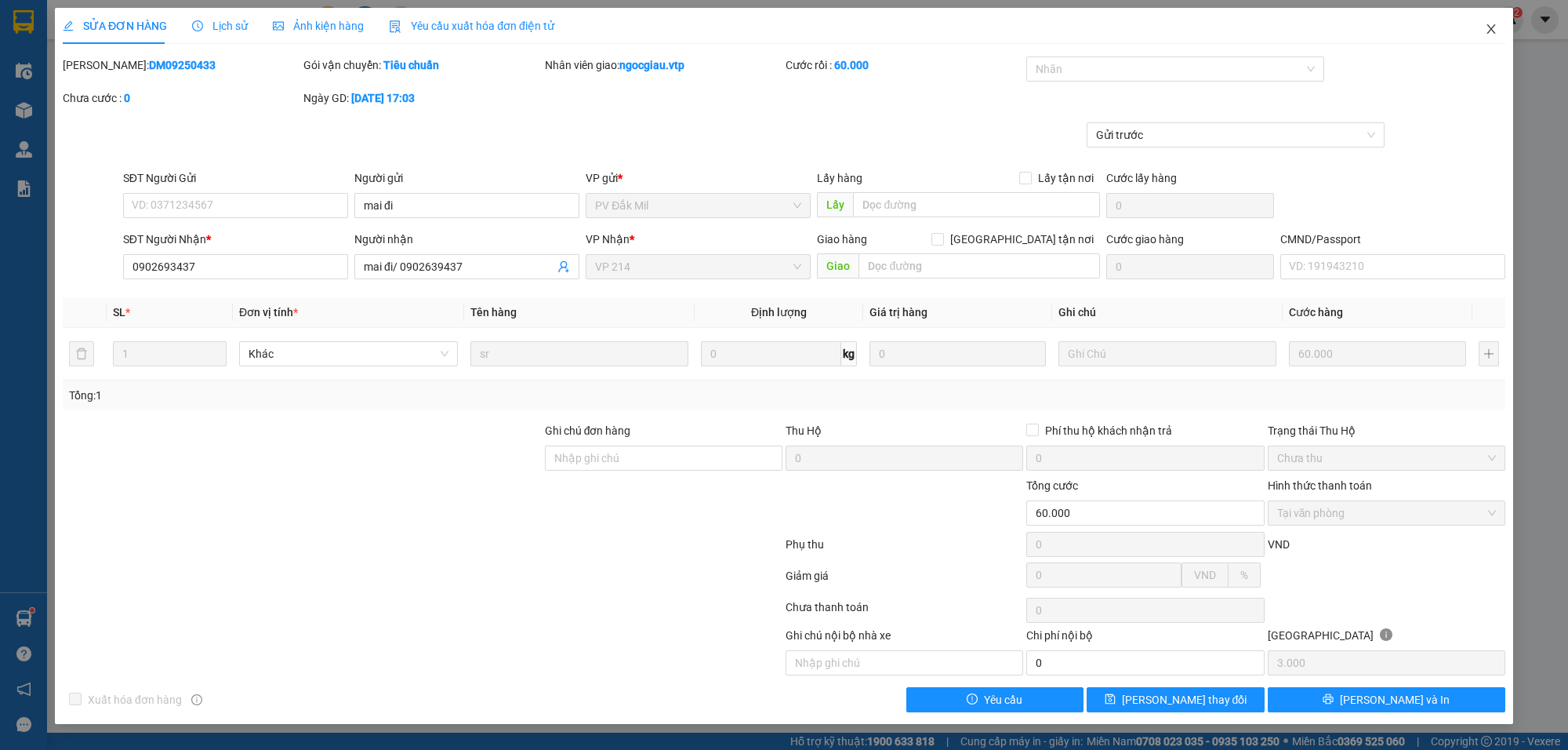
click at [1494, 31] on icon "close" at bounding box center [1490, 29] width 13 height 13
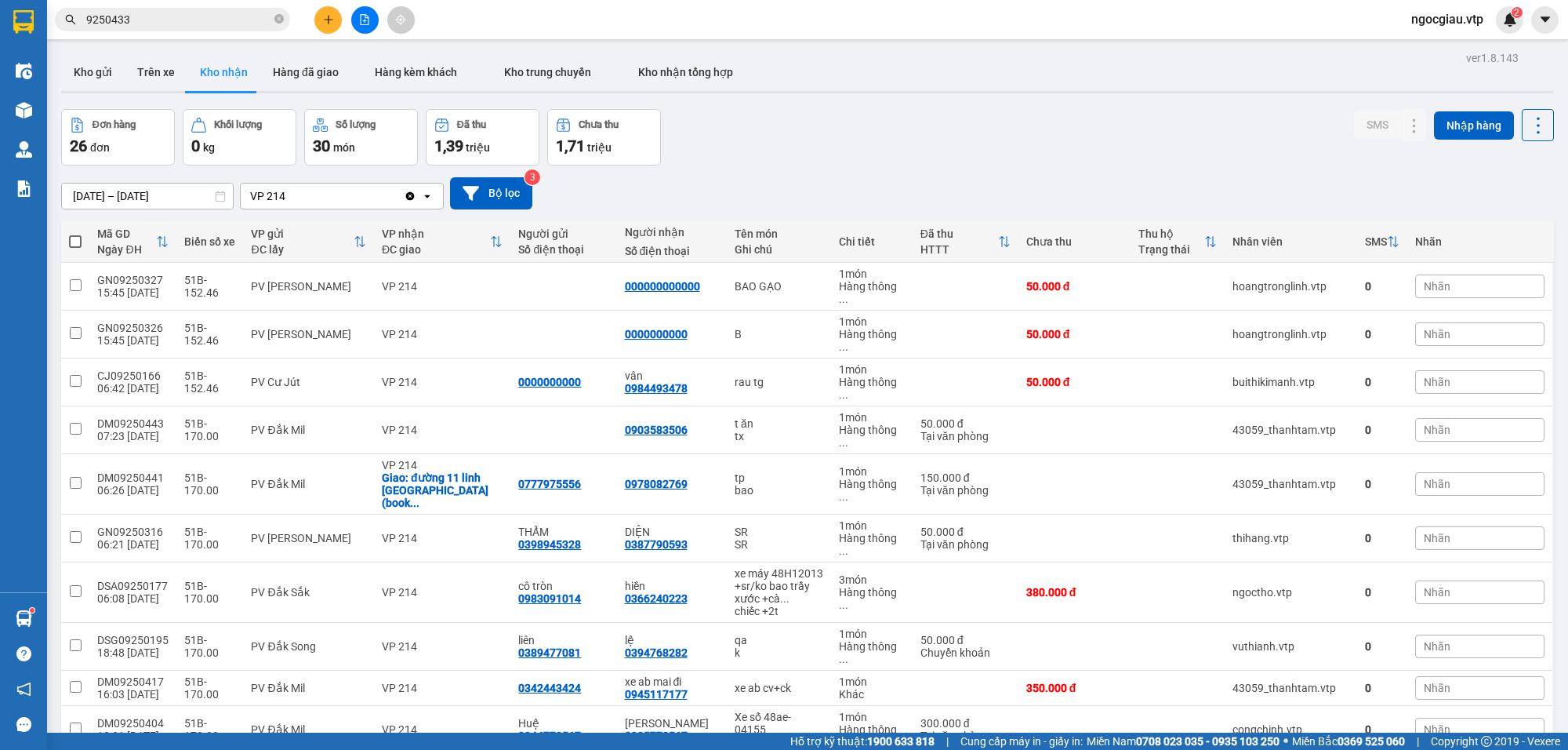
click at [189, 8] on span "9250433" at bounding box center [172, 20] width 235 height 24
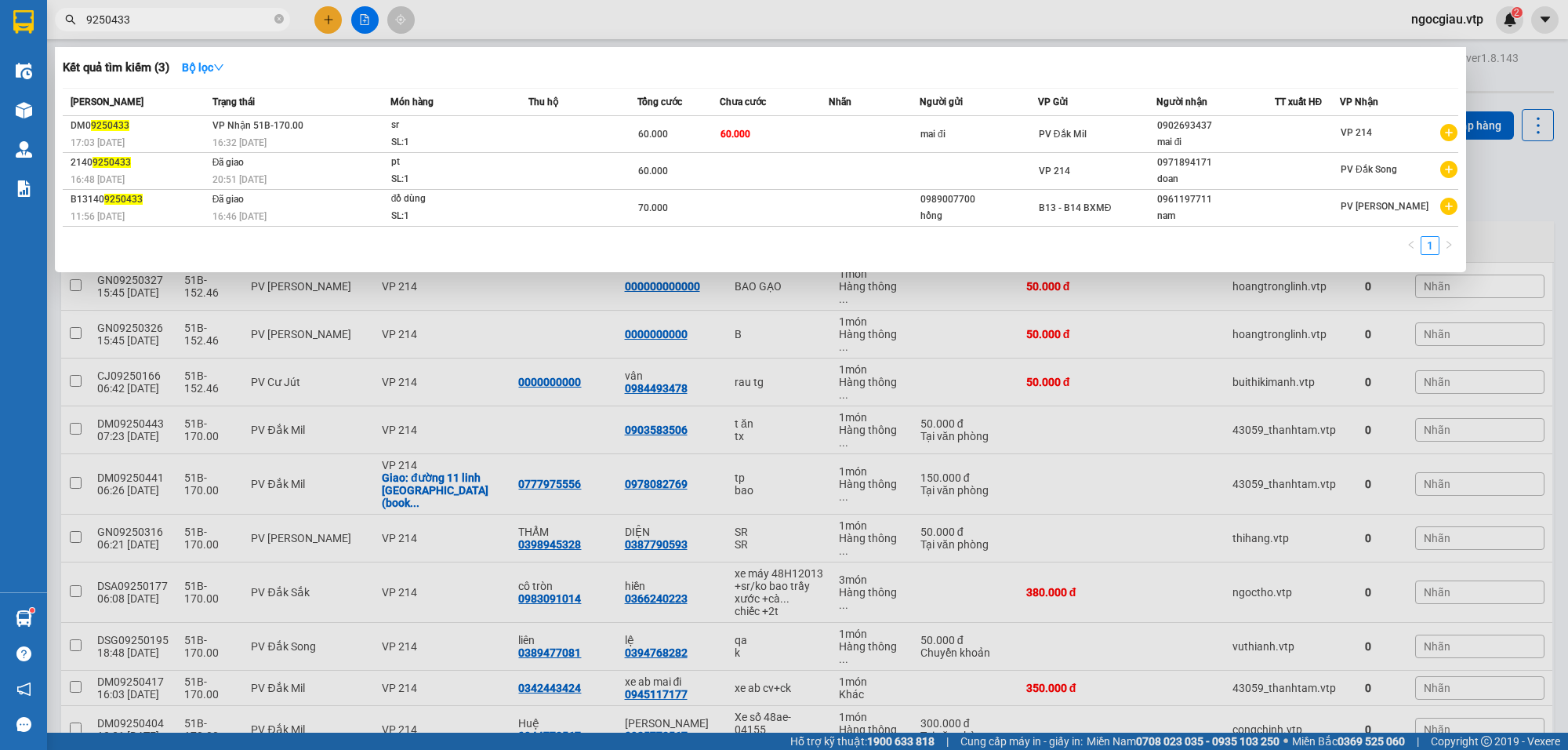
drag, startPoint x: 189, startPoint y: 8, endPoint x: 189, endPoint y: 17, distance: 9.0
click at [189, 13] on span "9250433" at bounding box center [172, 20] width 235 height 24
click at [189, 18] on input "9250433" at bounding box center [179, 20] width 185 height 18
click at [186, 18] on input "9250433" at bounding box center [179, 20] width 185 height 18
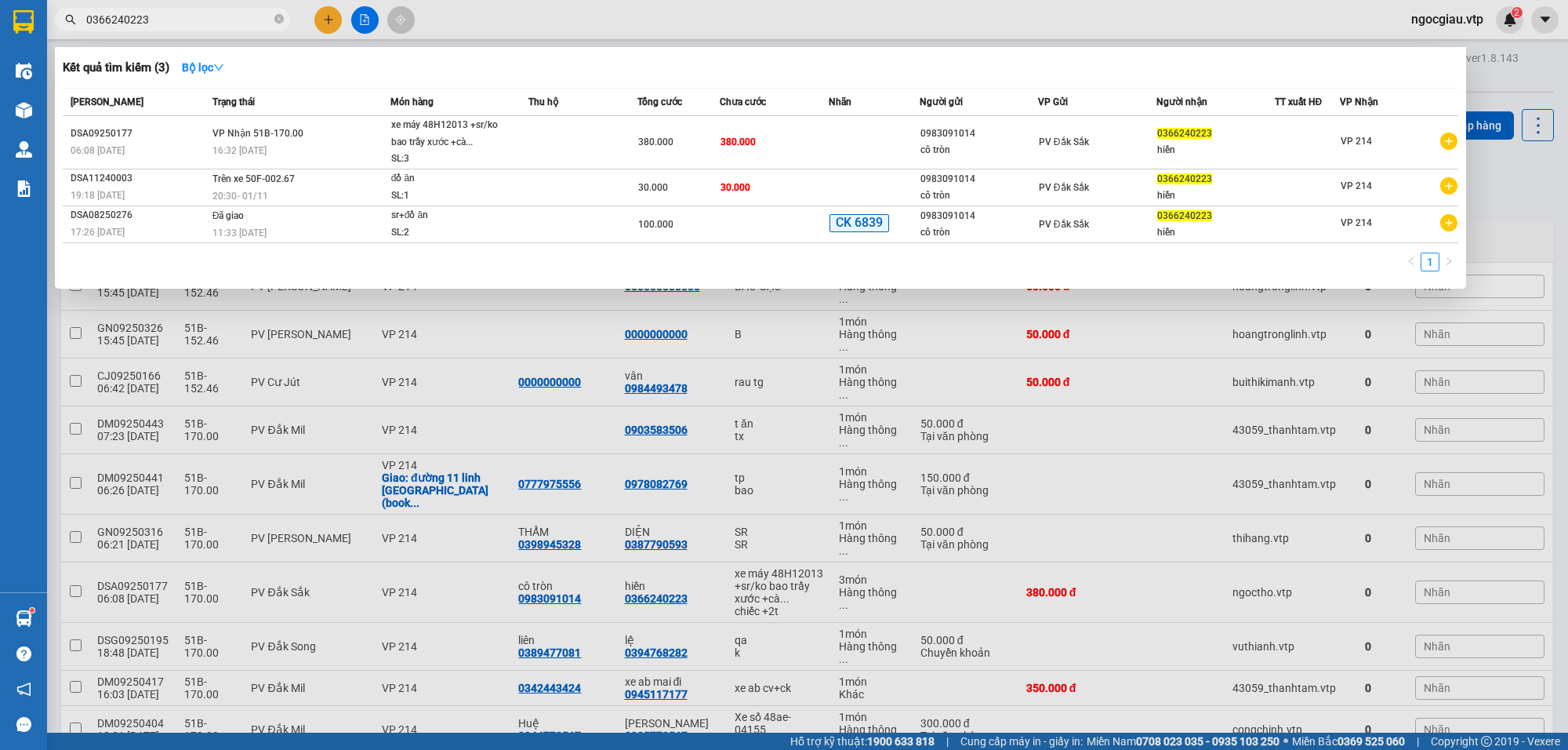
type input "0366240223"
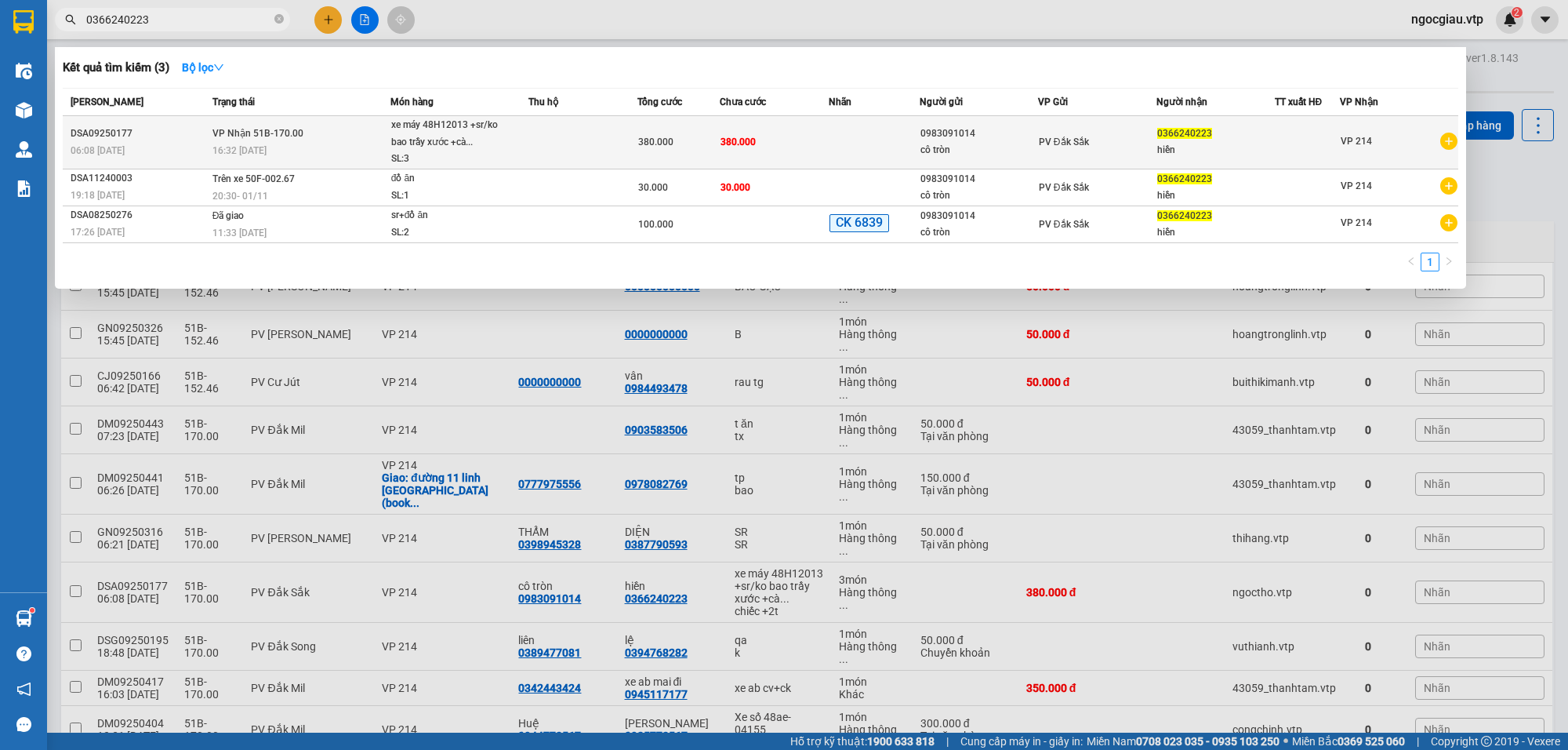
click at [829, 145] on td at bounding box center [874, 143] width 91 height 53
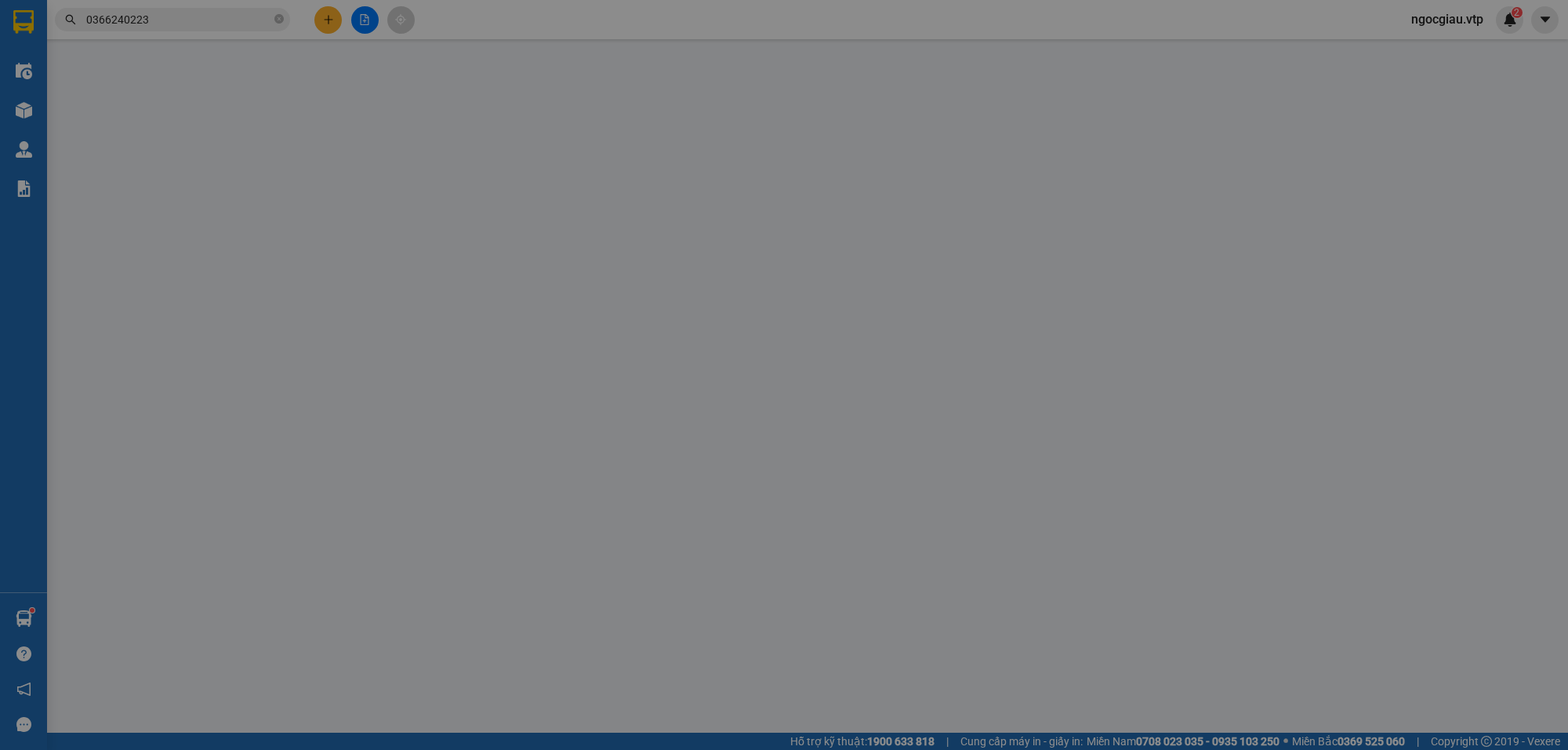
type input "0983091014"
type input "cô tròn"
type input "0366240223"
type input "hiền"
type input "380.000"
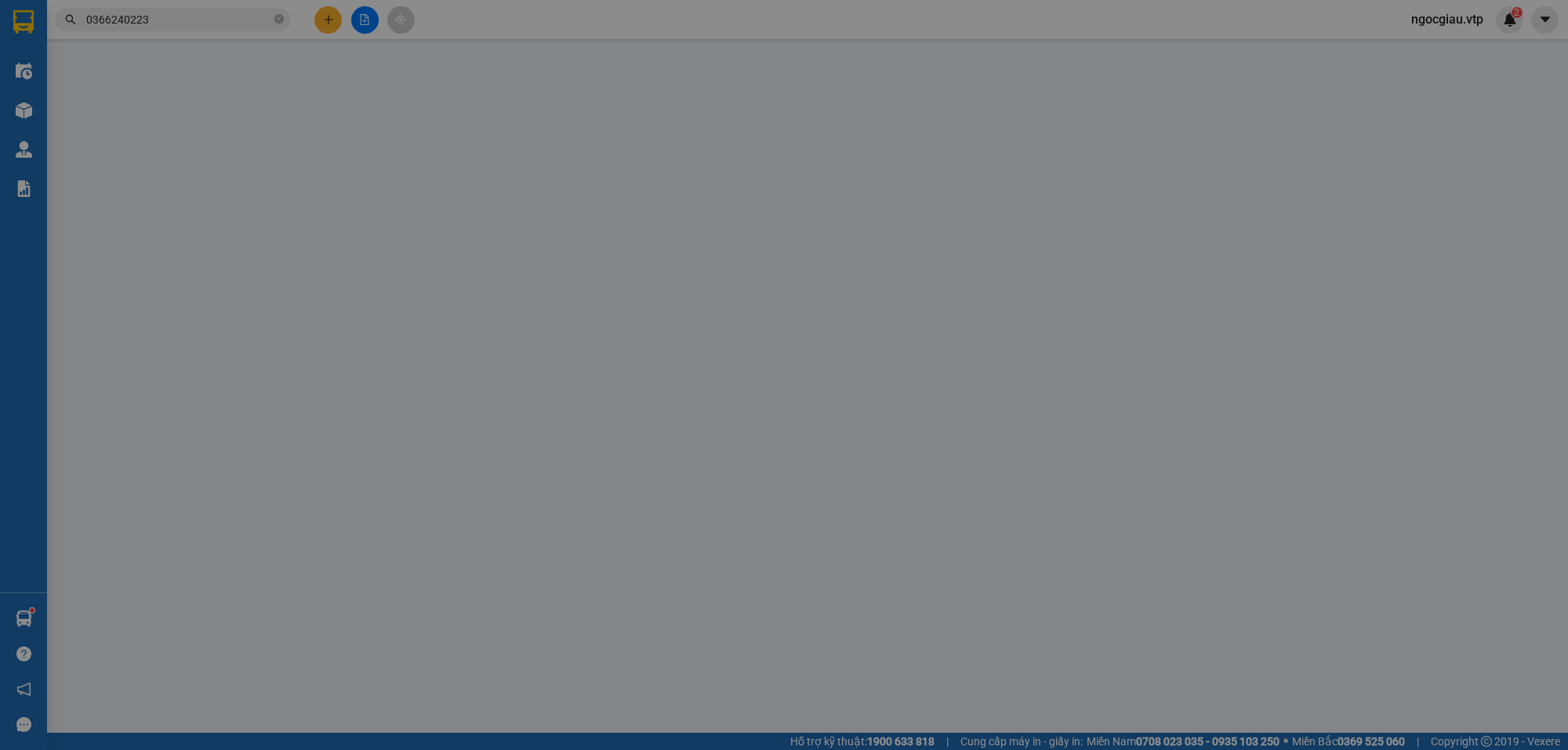
type input "380.000"
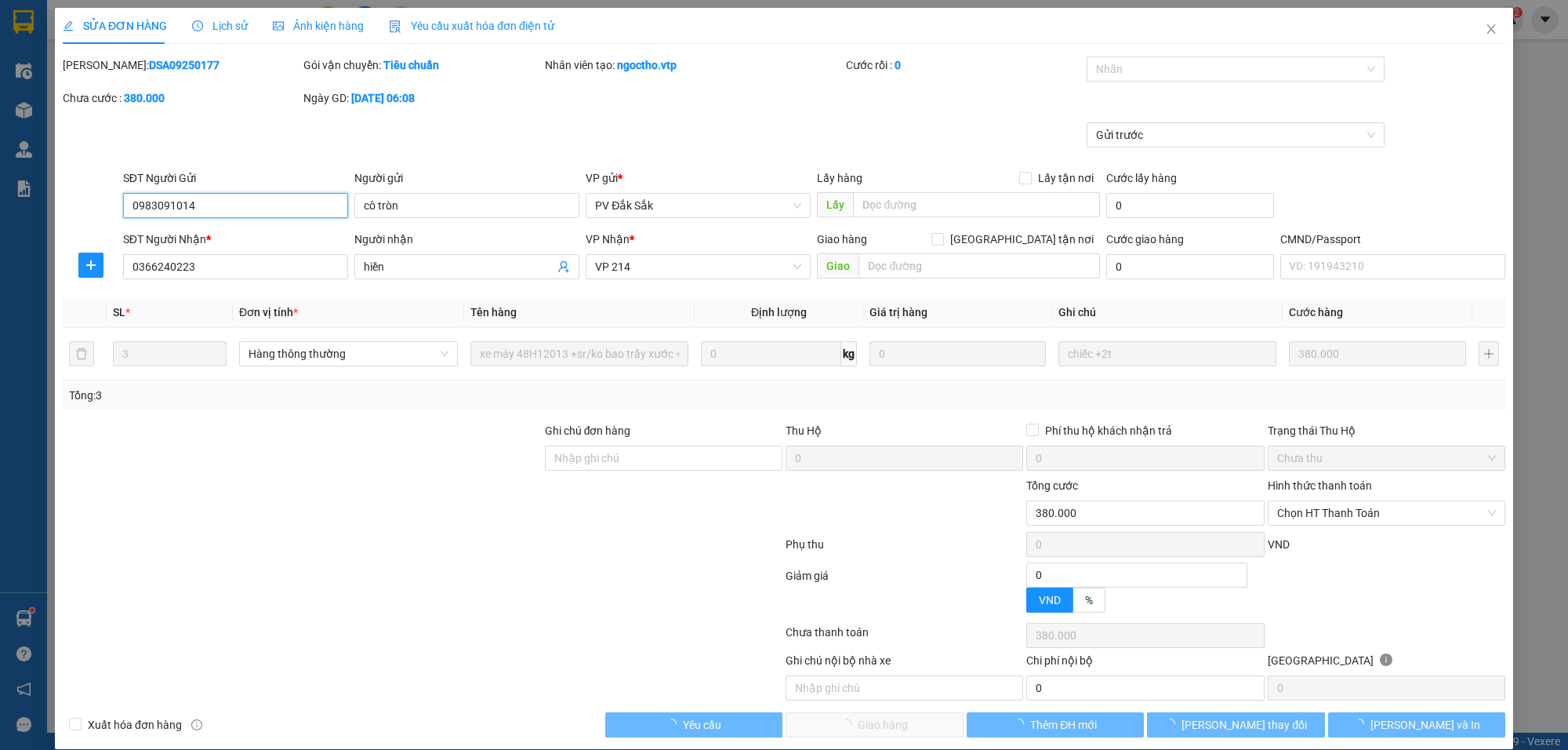
type input "19.000"
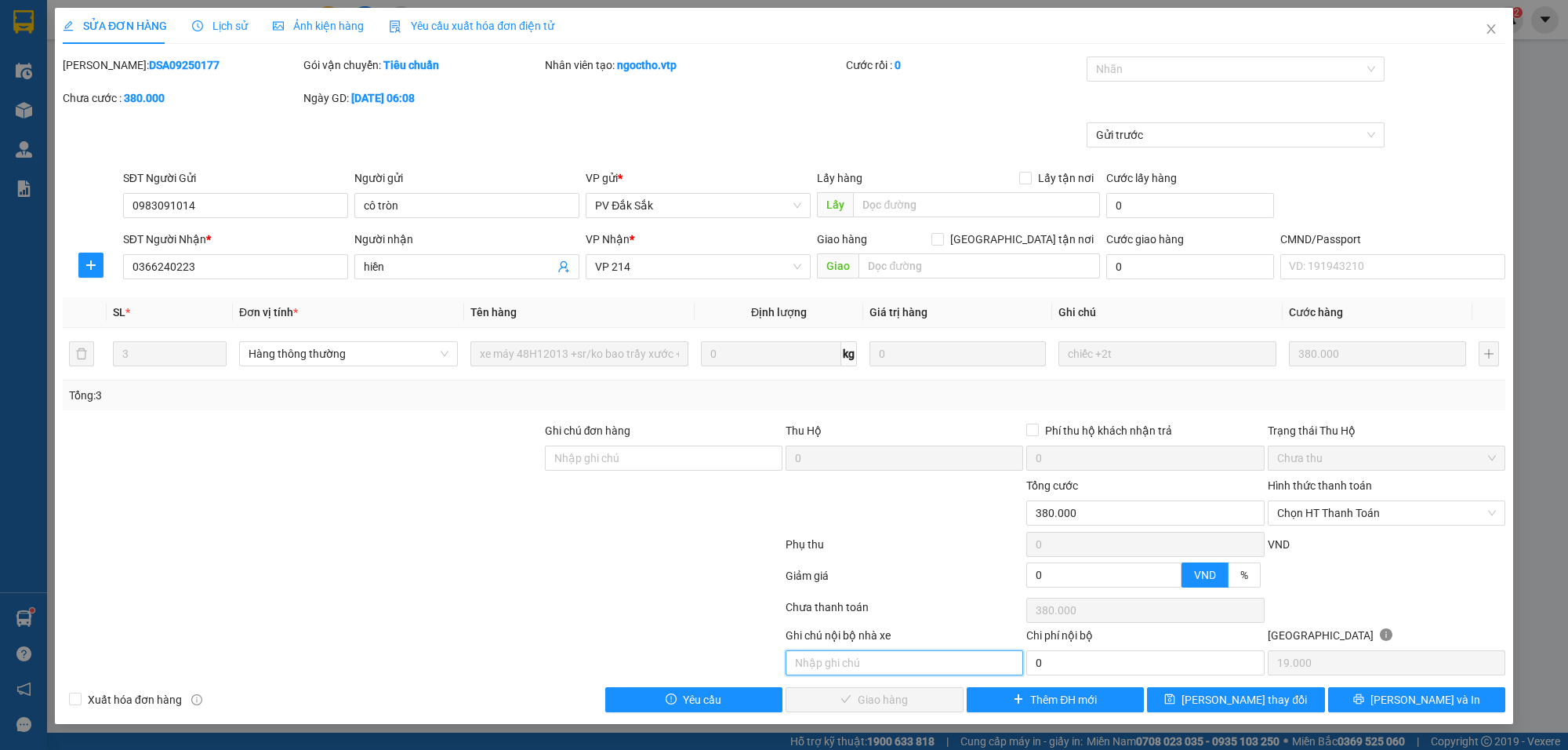
click at [860, 666] on input "text" at bounding box center [905, 663] width 238 height 26
click at [1484, 28] on icon "close" at bounding box center [1490, 29] width 13 height 13
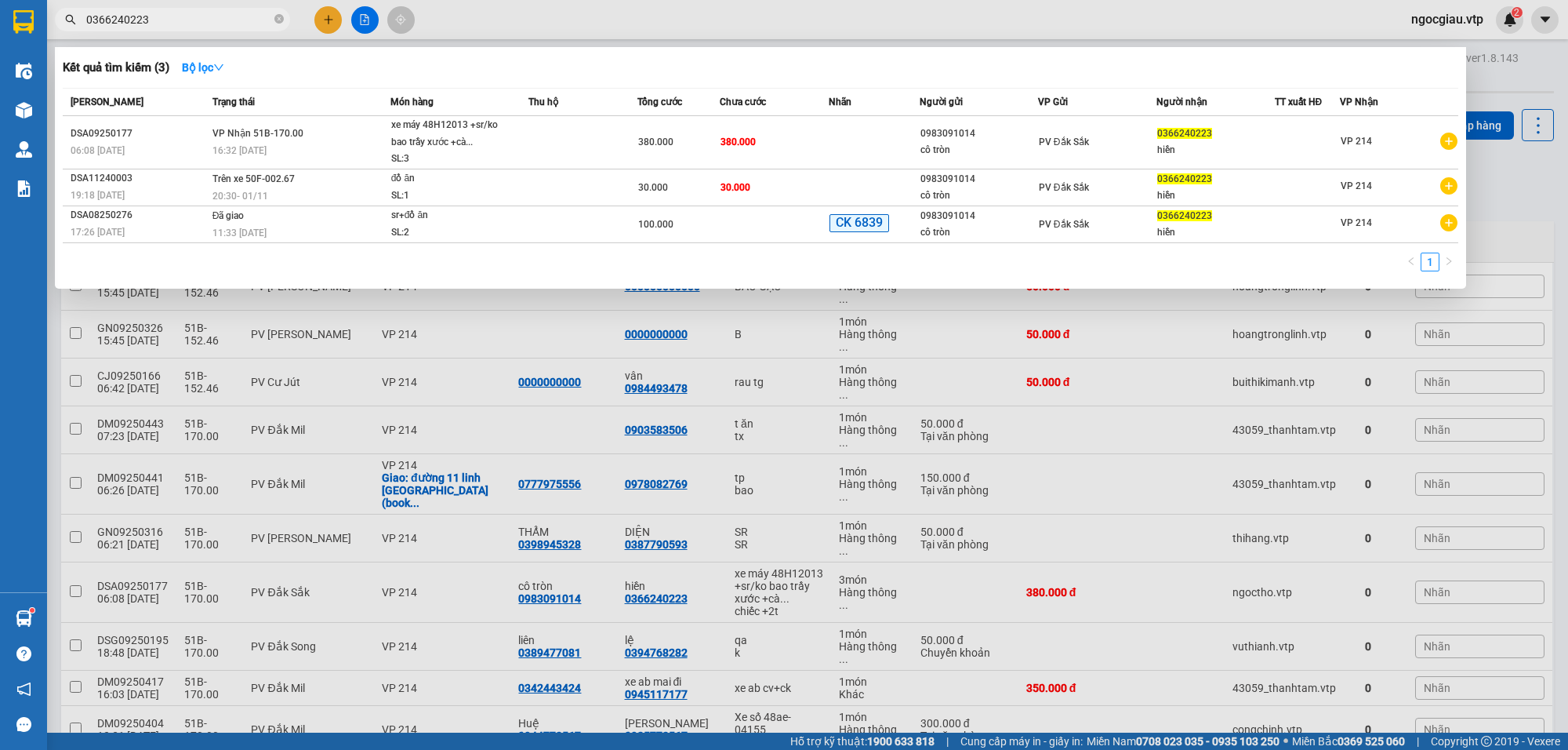
click at [227, 11] on input "0366240223" at bounding box center [179, 20] width 185 height 18
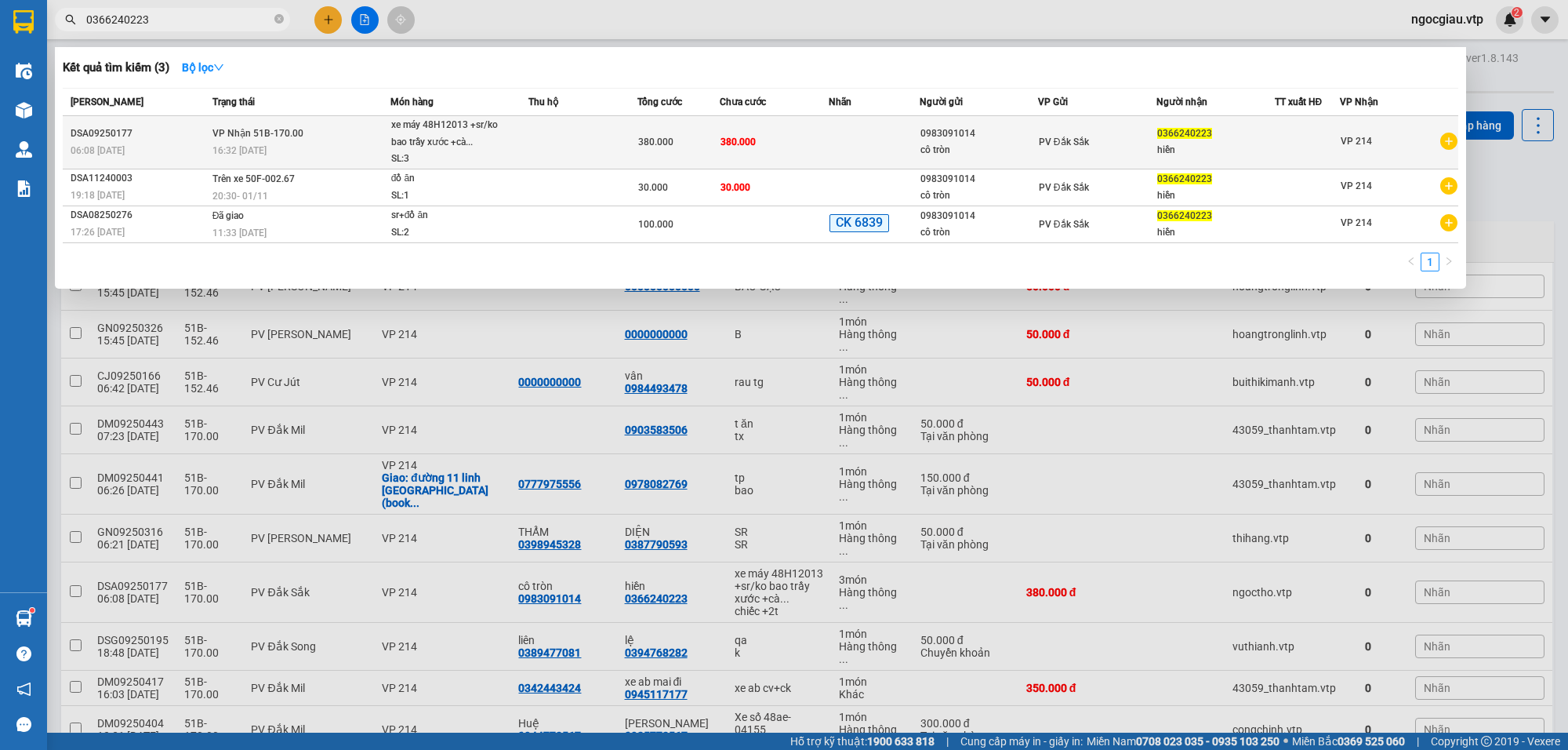
click at [841, 138] on td at bounding box center [874, 143] width 91 height 53
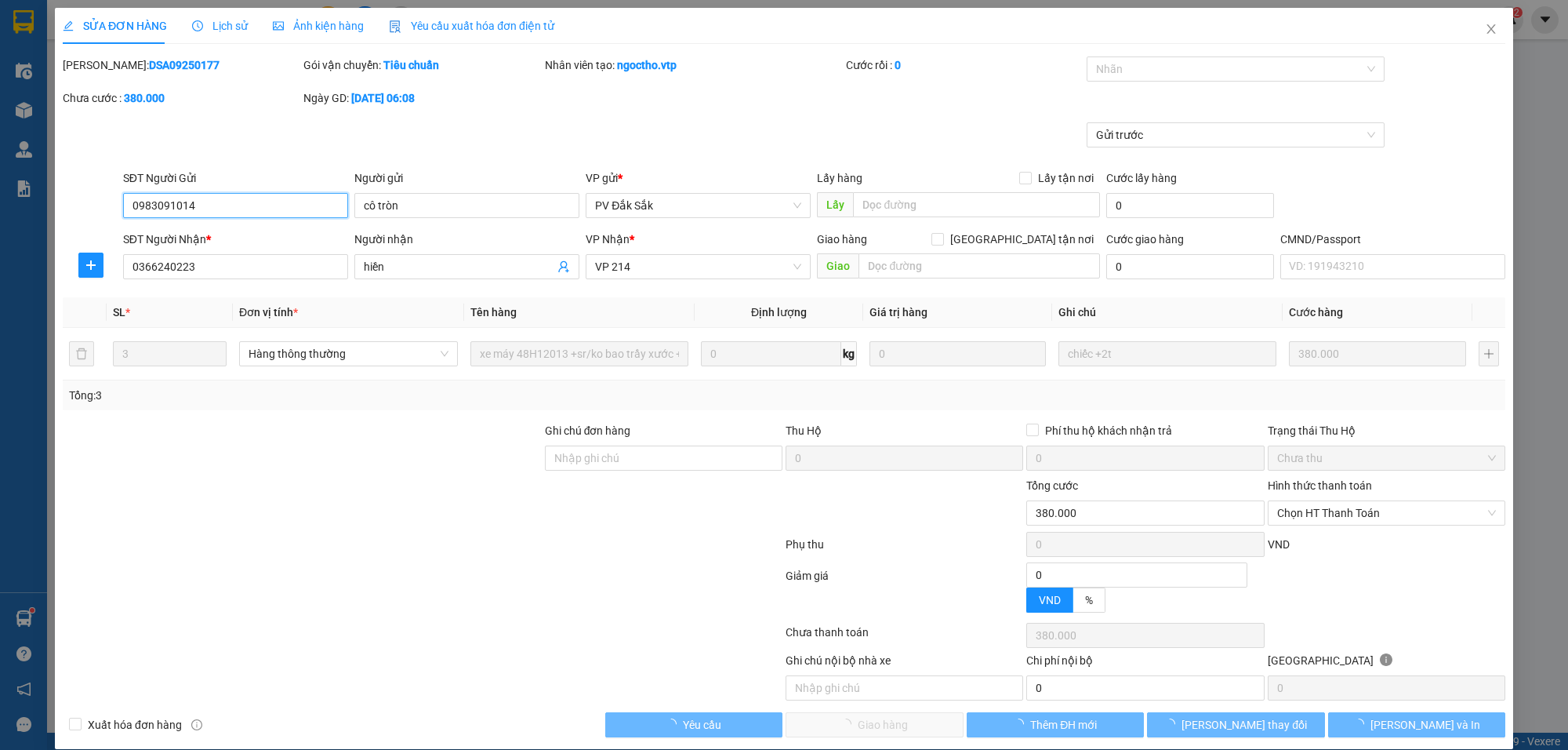
type input "19.000"
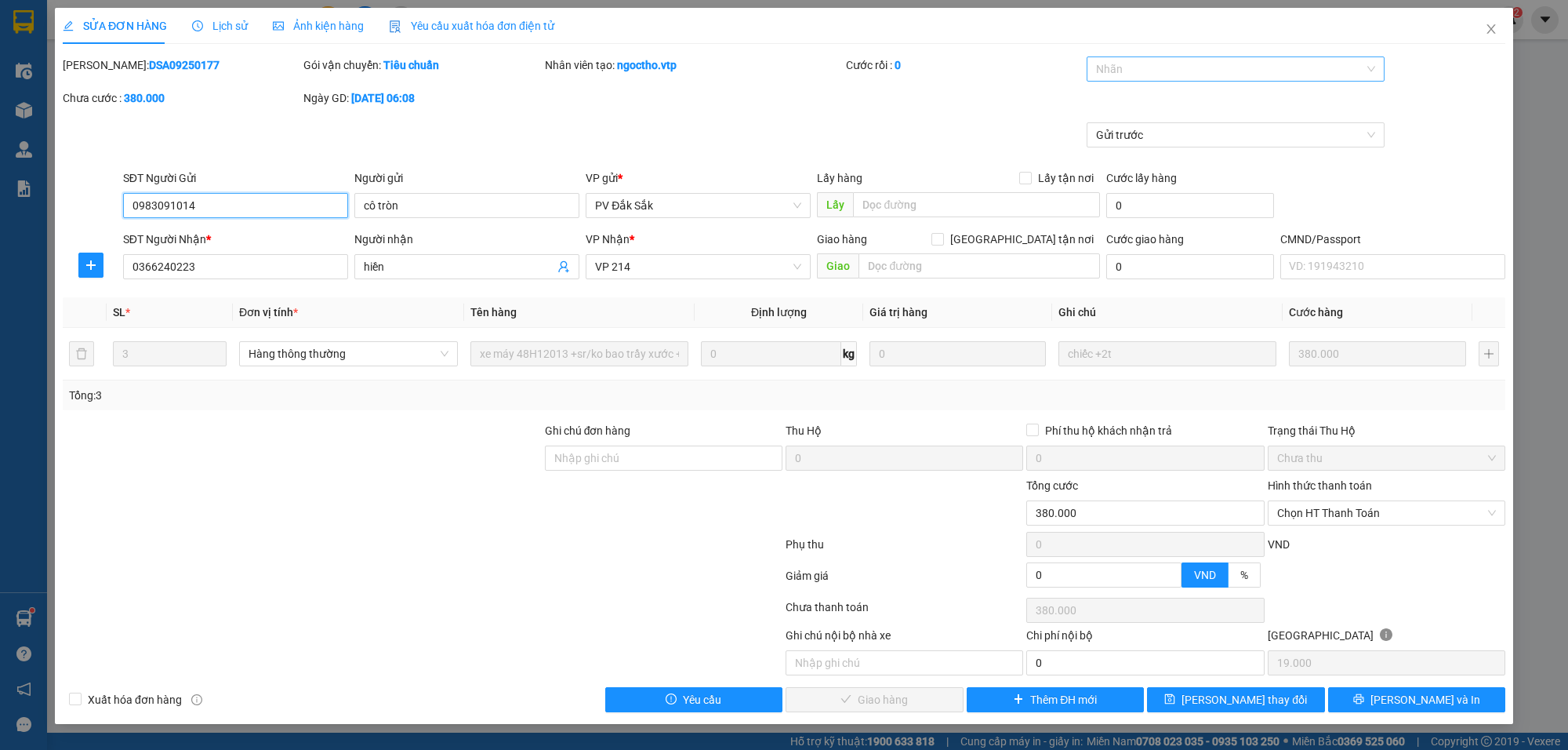
click at [1131, 60] on div at bounding box center [1227, 69] width 274 height 19
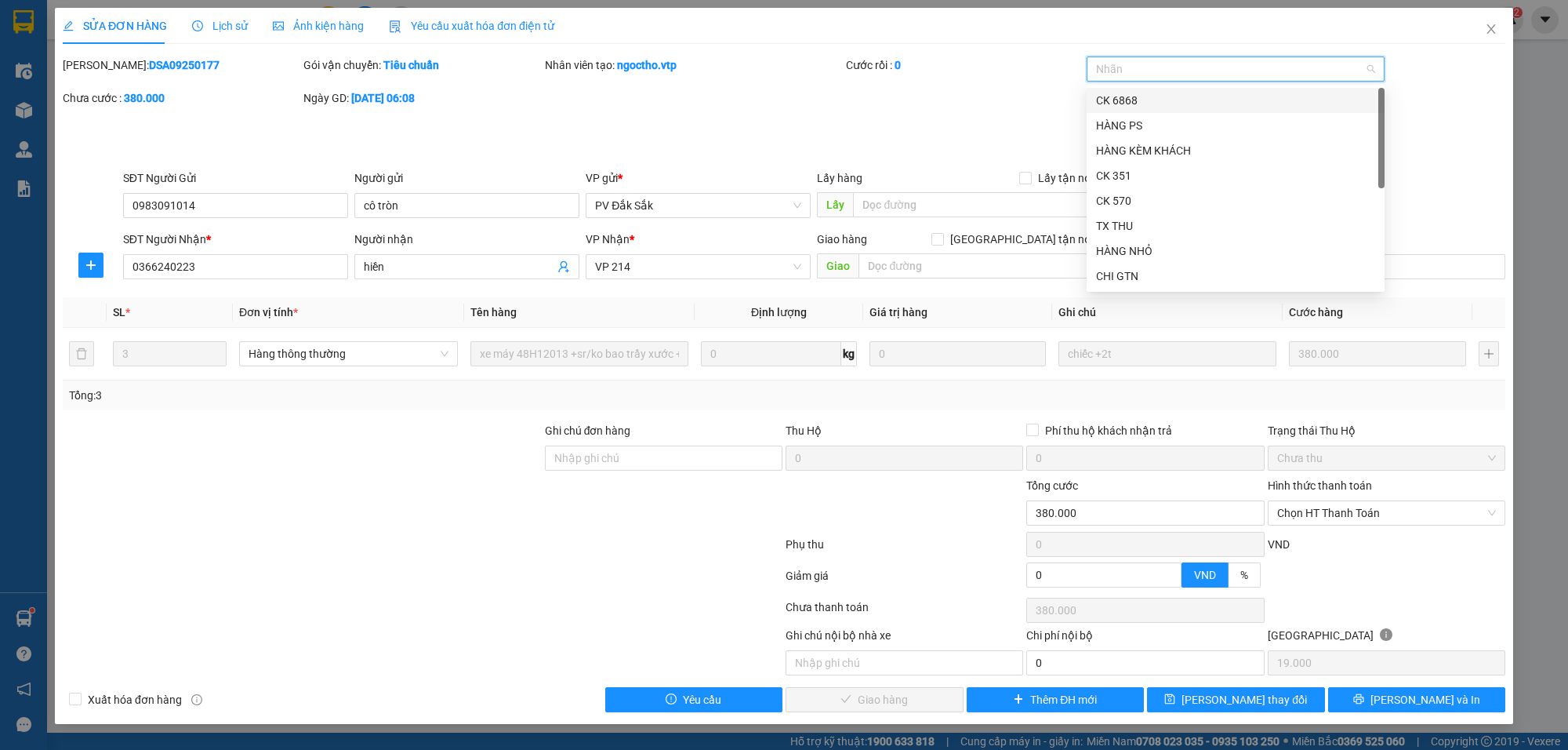
click at [1139, 64] on div at bounding box center [1227, 69] width 274 height 19
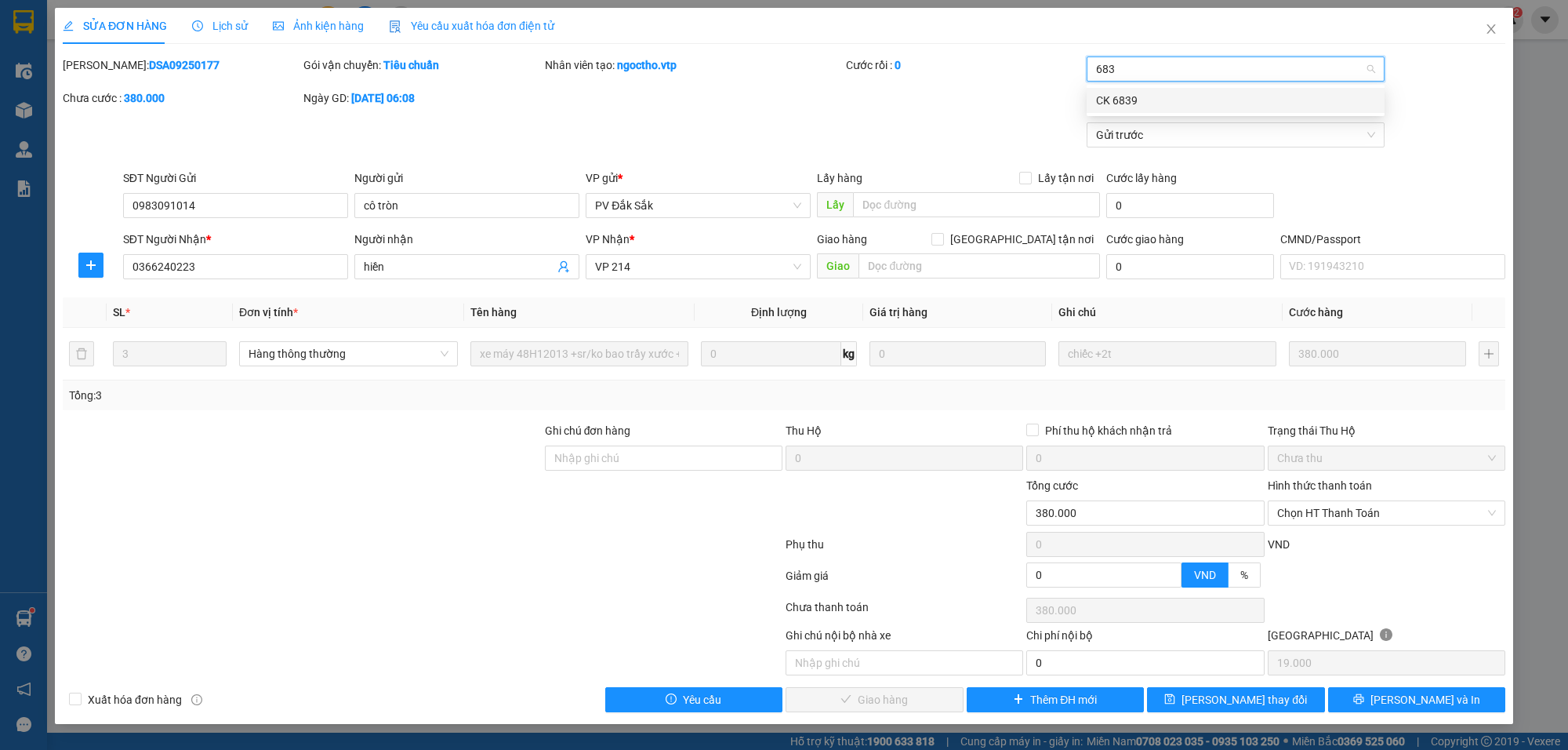
type input "6839"
click at [1465, 416] on div "Total Paid Fee 0 Total UnPaid Fee 380.000 Cash Collection Total Fee Mã ĐH: DSA0…" at bounding box center [784, 383] width 1442 height 656
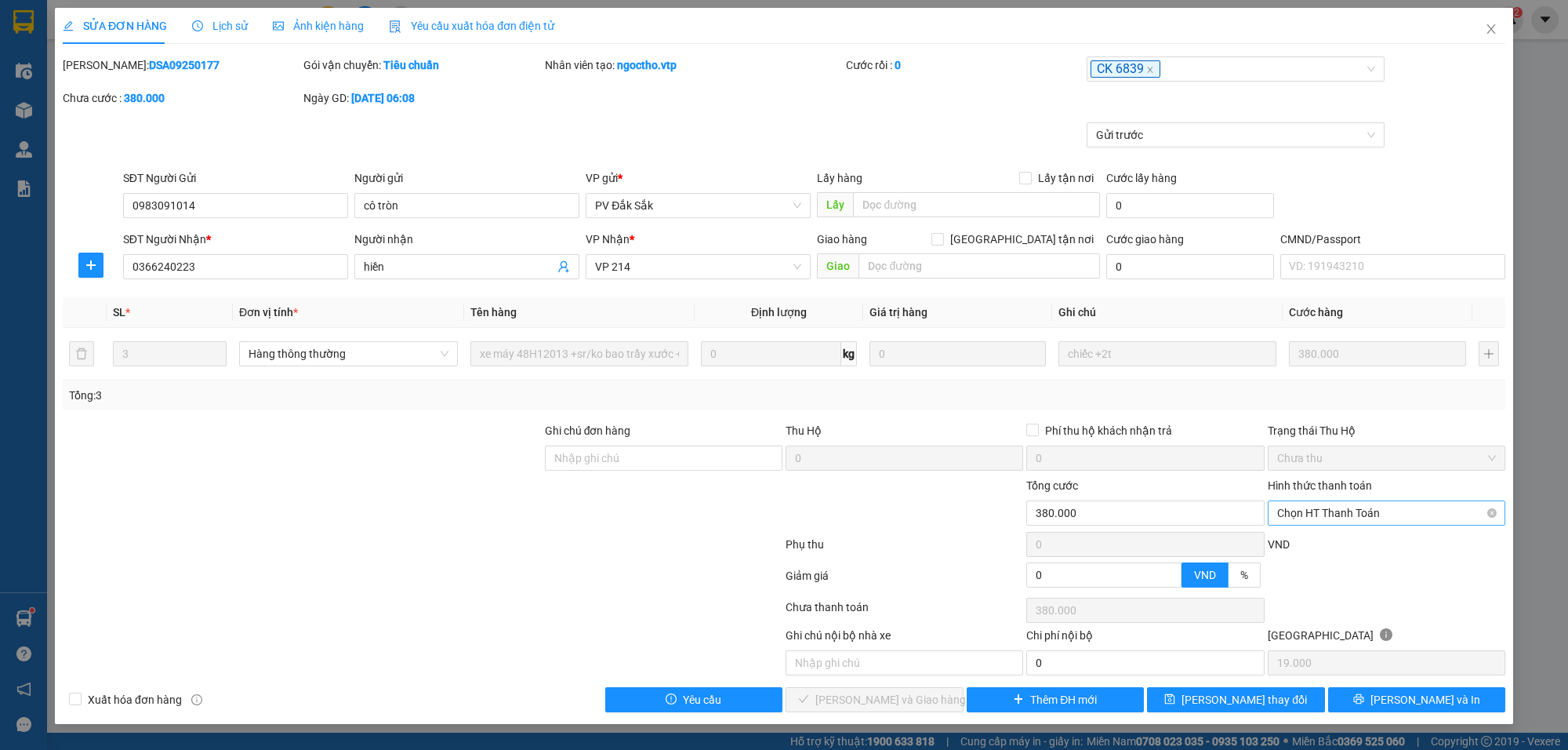
click at [1337, 515] on span "Chọn HT Thanh Toán" at bounding box center [1386, 513] width 219 height 24
click at [1321, 642] on div "Chuyển khoản" at bounding box center [1386, 646] width 219 height 18
type input "0"
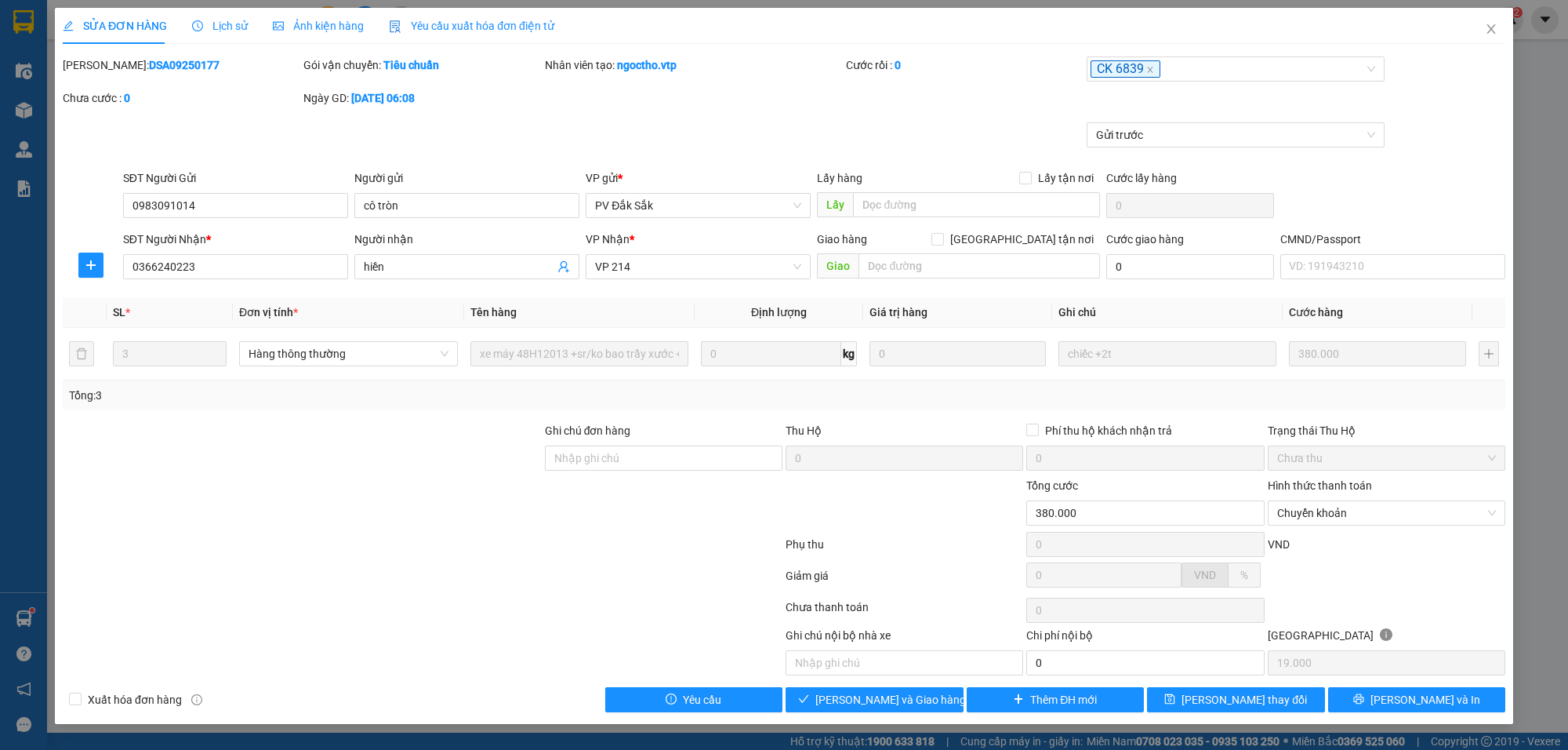
click at [878, 682] on div "Total Paid Fee 0 Total UnPaid Fee 380.000 Cash Collection Total Fee Mã ĐH: DSA0…" at bounding box center [784, 383] width 1442 height 656
click at [871, 663] on input "text" at bounding box center [905, 663] width 238 height 26
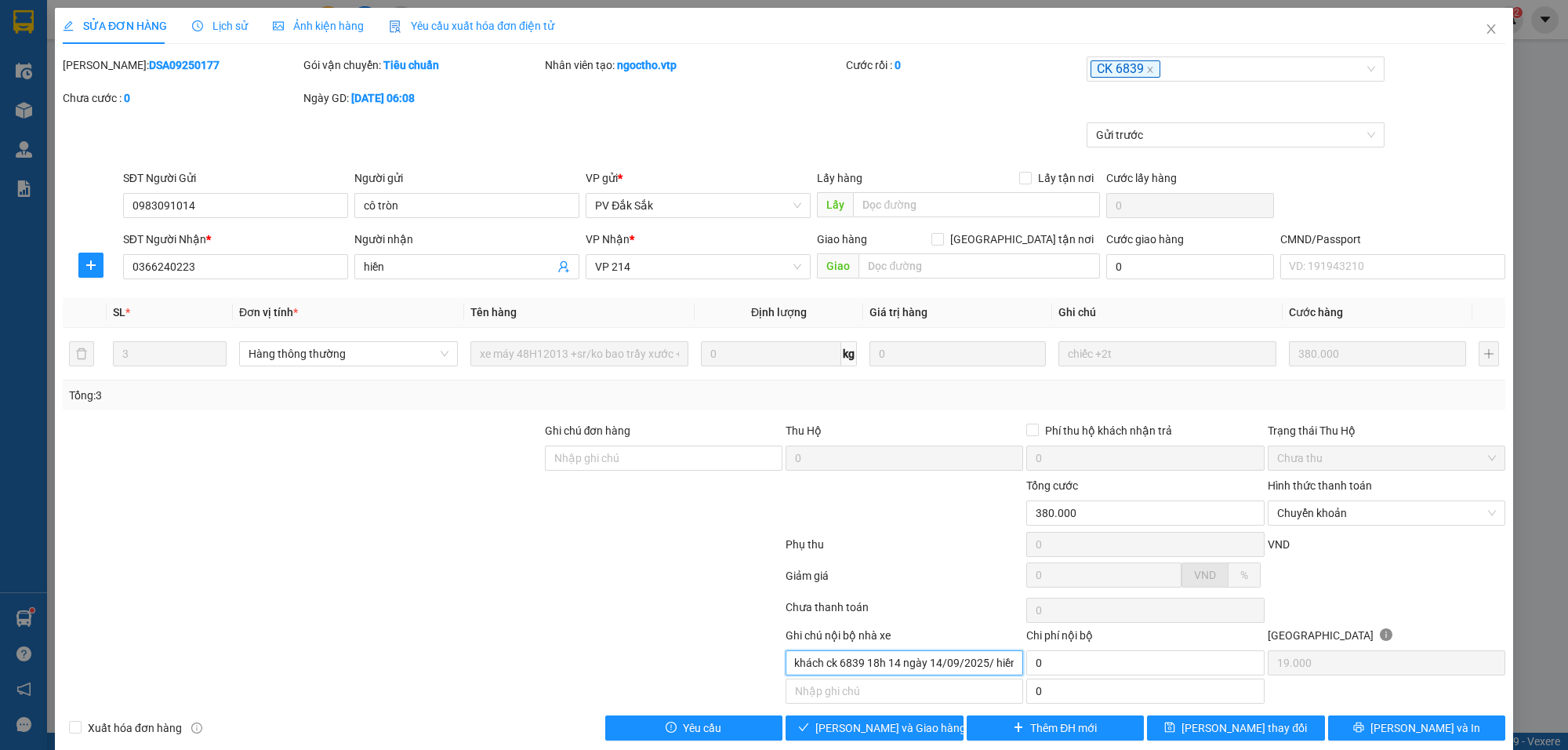
scroll to position [0, 4]
type input "khách ck 6839 18h 14 ngày 14/09/2025/ hiền"
click at [912, 733] on span "[PERSON_NAME] và [PERSON_NAME] hàng" at bounding box center [890, 728] width 150 height 18
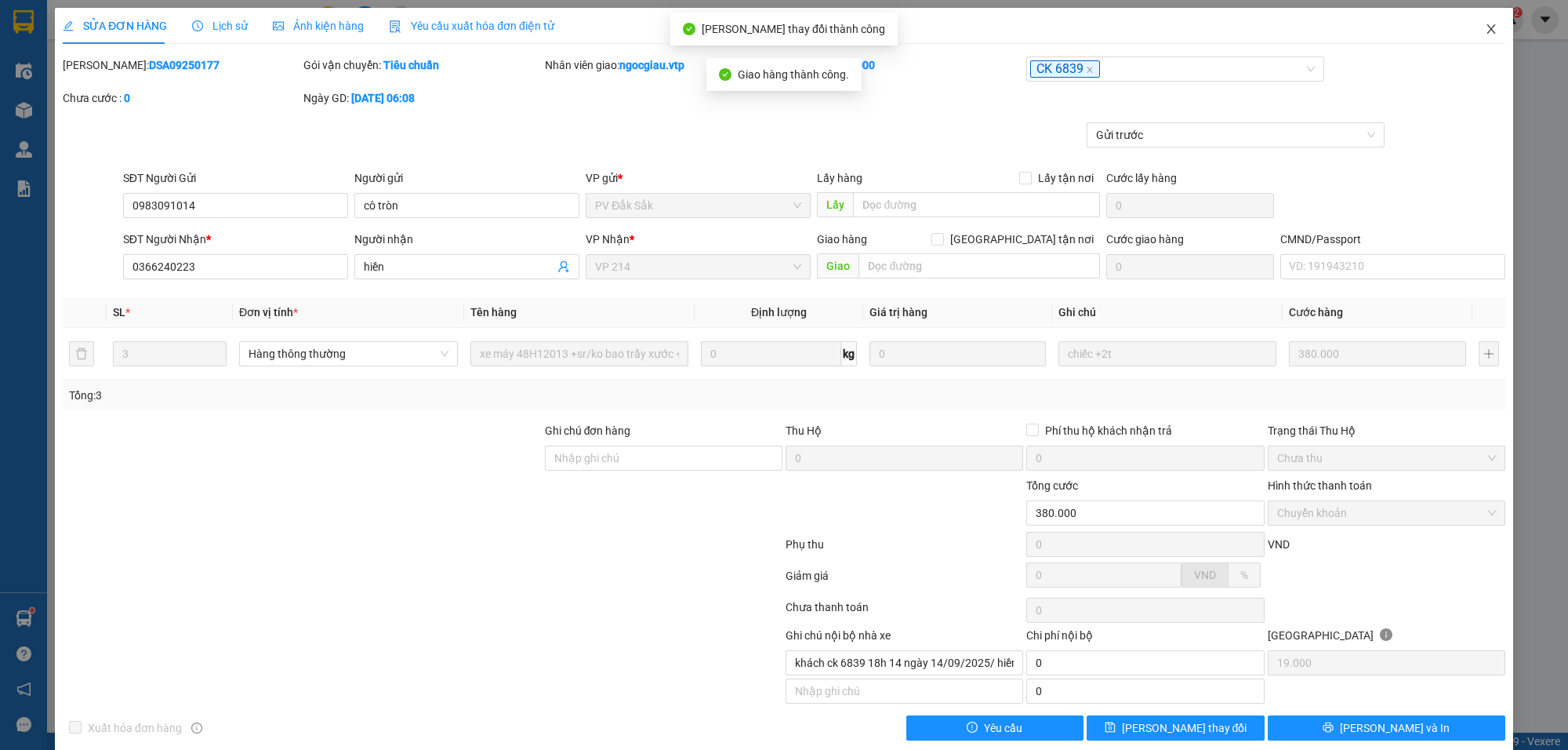
click at [1488, 29] on span "Close" at bounding box center [1490, 29] width 44 height 44
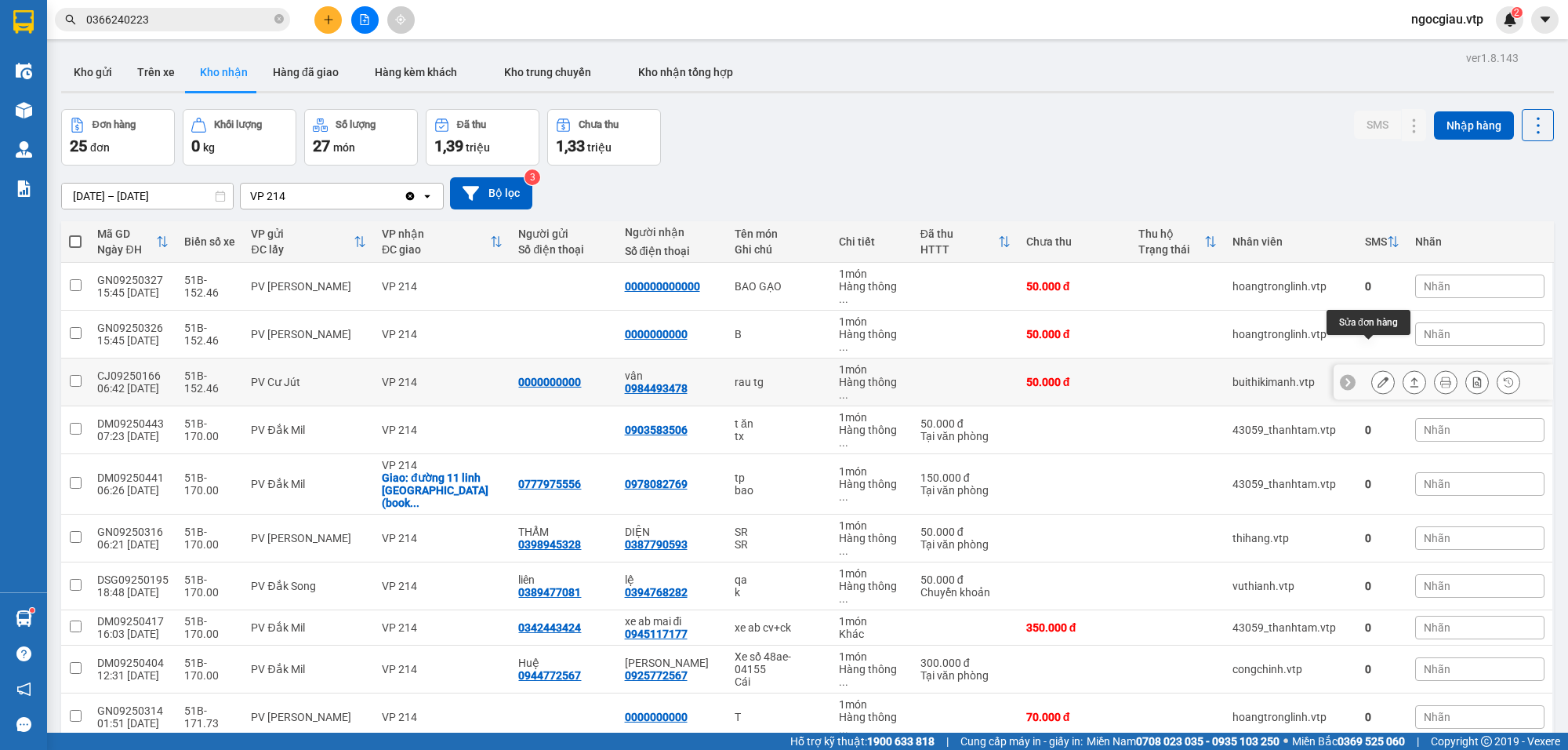
click at [1377, 376] on icon at bounding box center [1382, 381] width 11 height 11
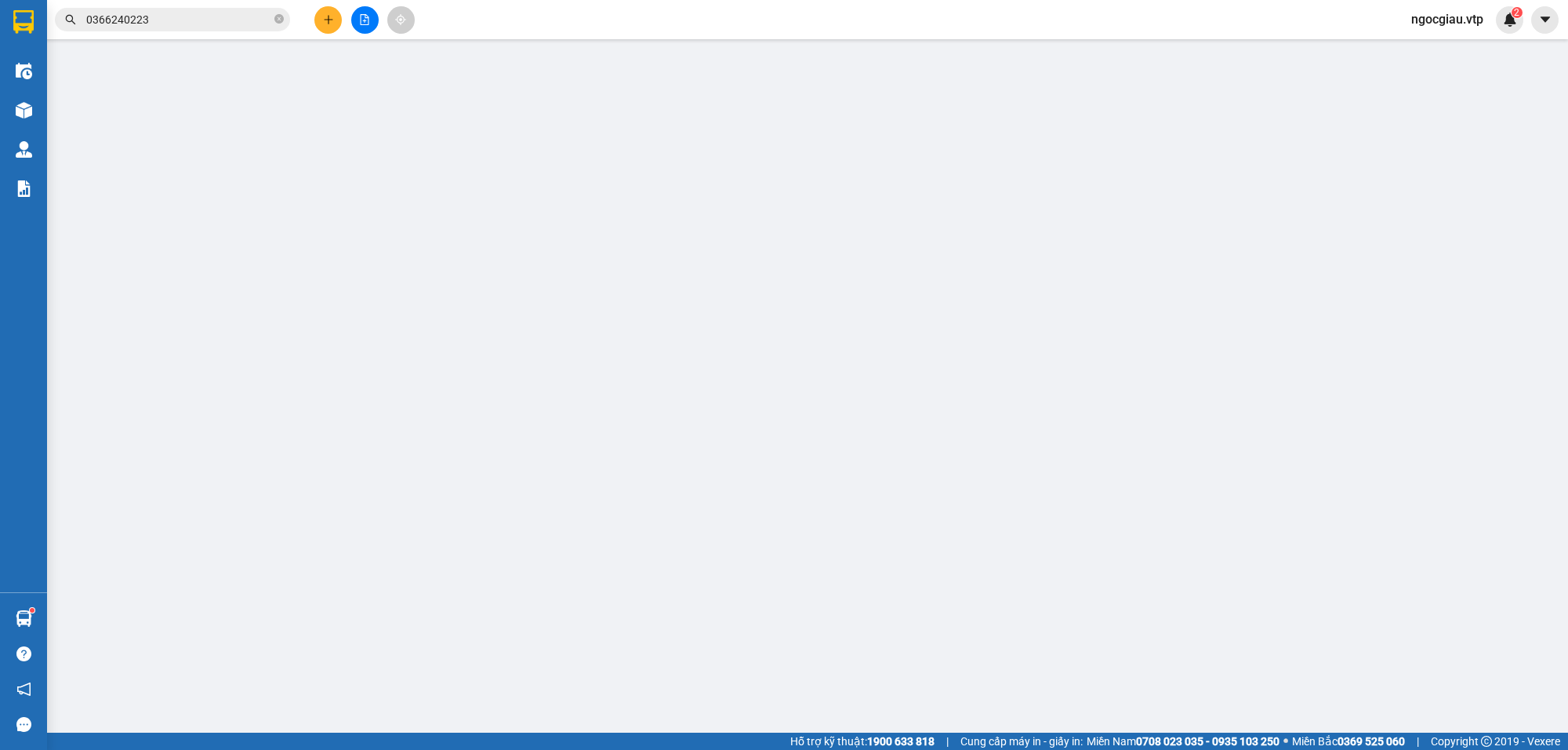
type input "0000000000"
type input "0984493478"
type input "vân"
type input "50.000"
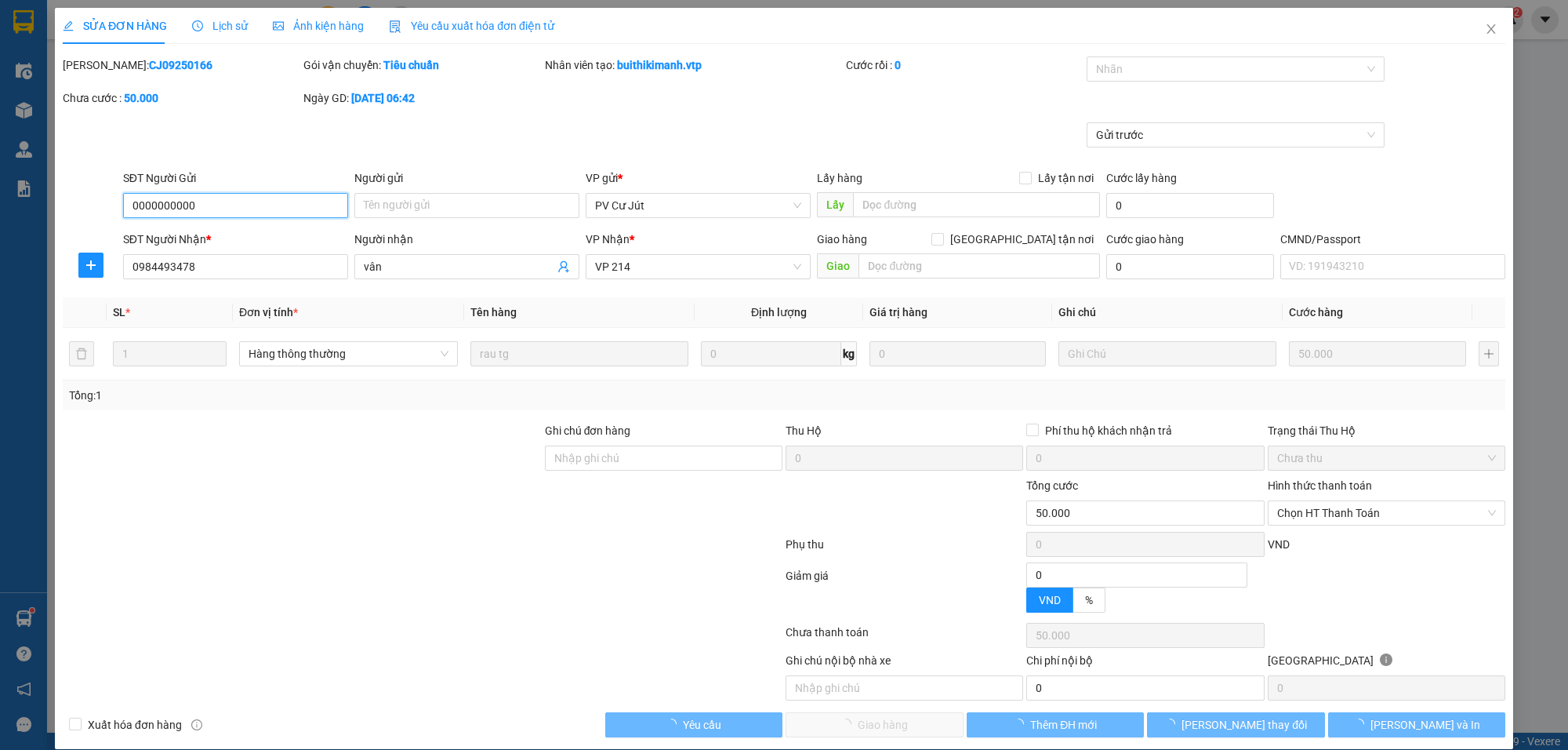
type input "2.500"
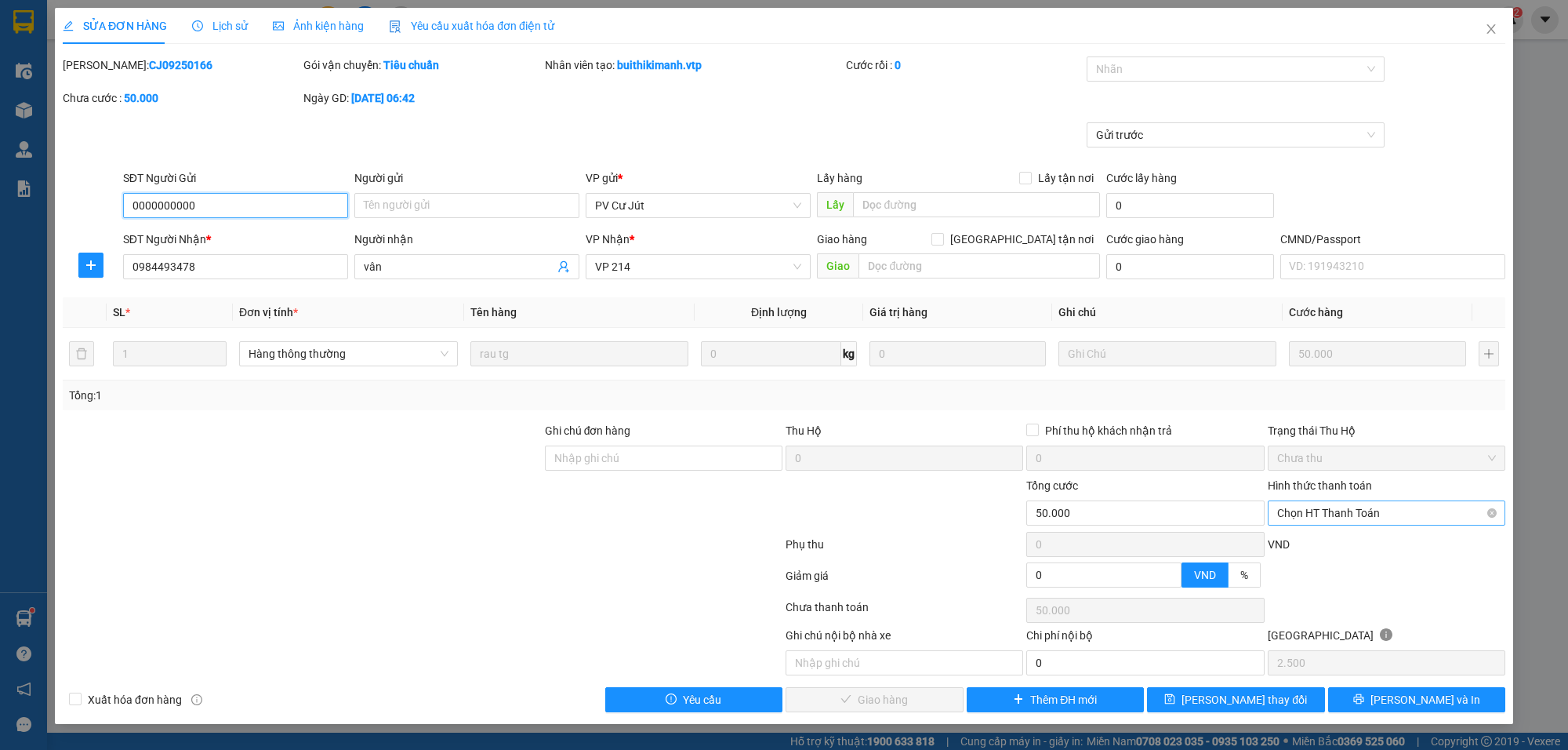
click at [1353, 514] on span "Chọn HT Thanh Toán" at bounding box center [1386, 513] width 219 height 24
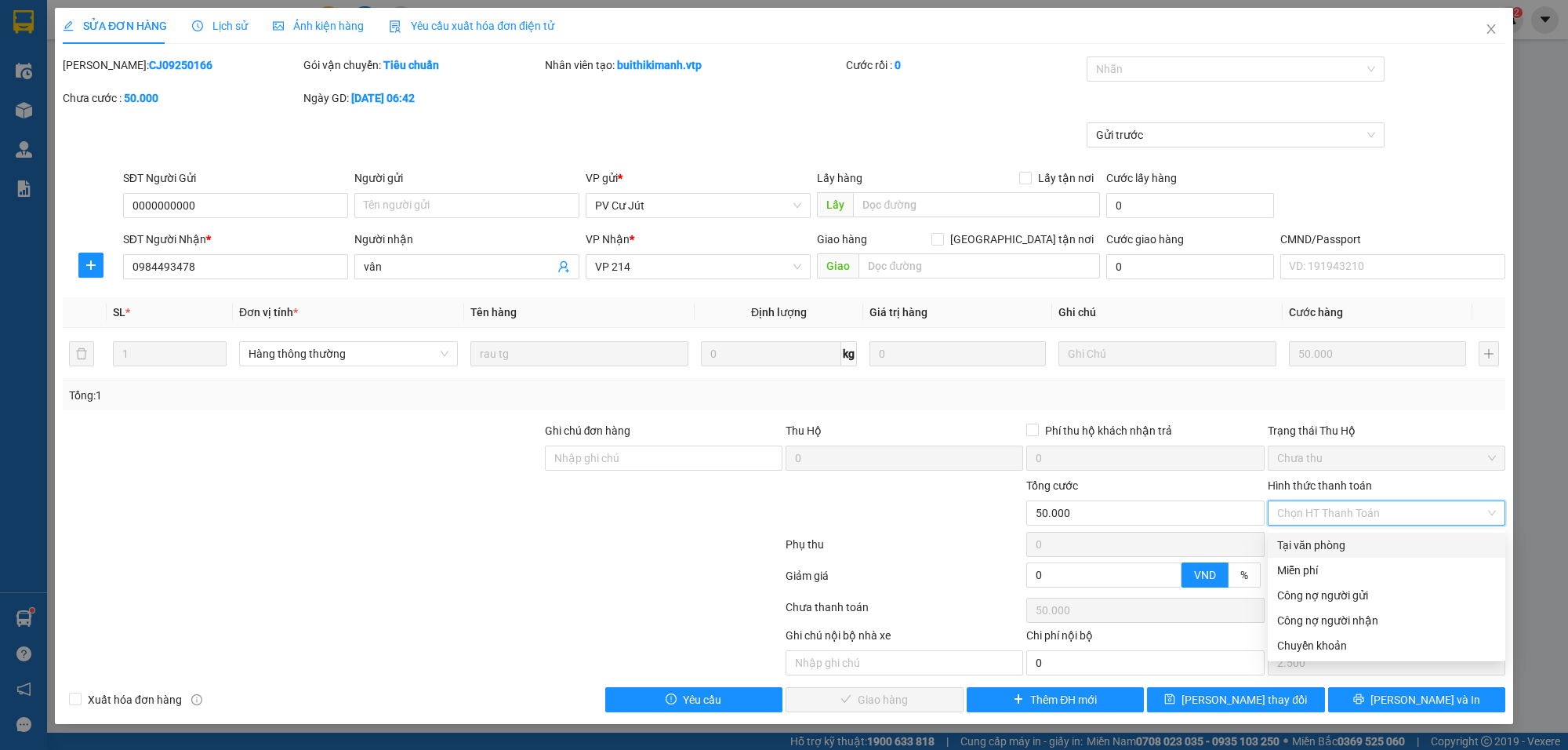
click at [1319, 544] on div "Tại văn phòng" at bounding box center [1386, 546] width 219 height 18
type input "0"
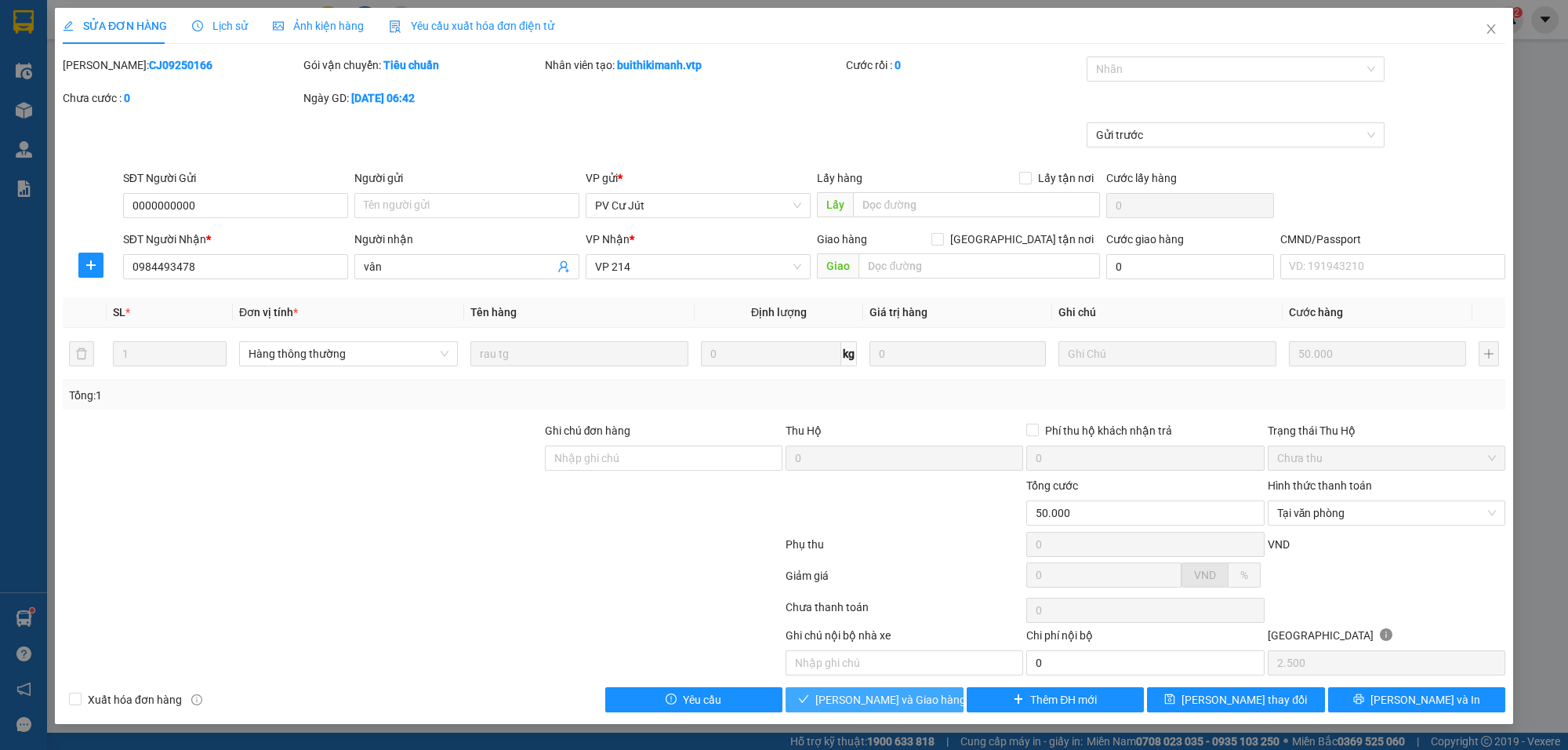
click at [896, 698] on span "[PERSON_NAME] và [PERSON_NAME] hàng" at bounding box center [890, 700] width 150 height 18
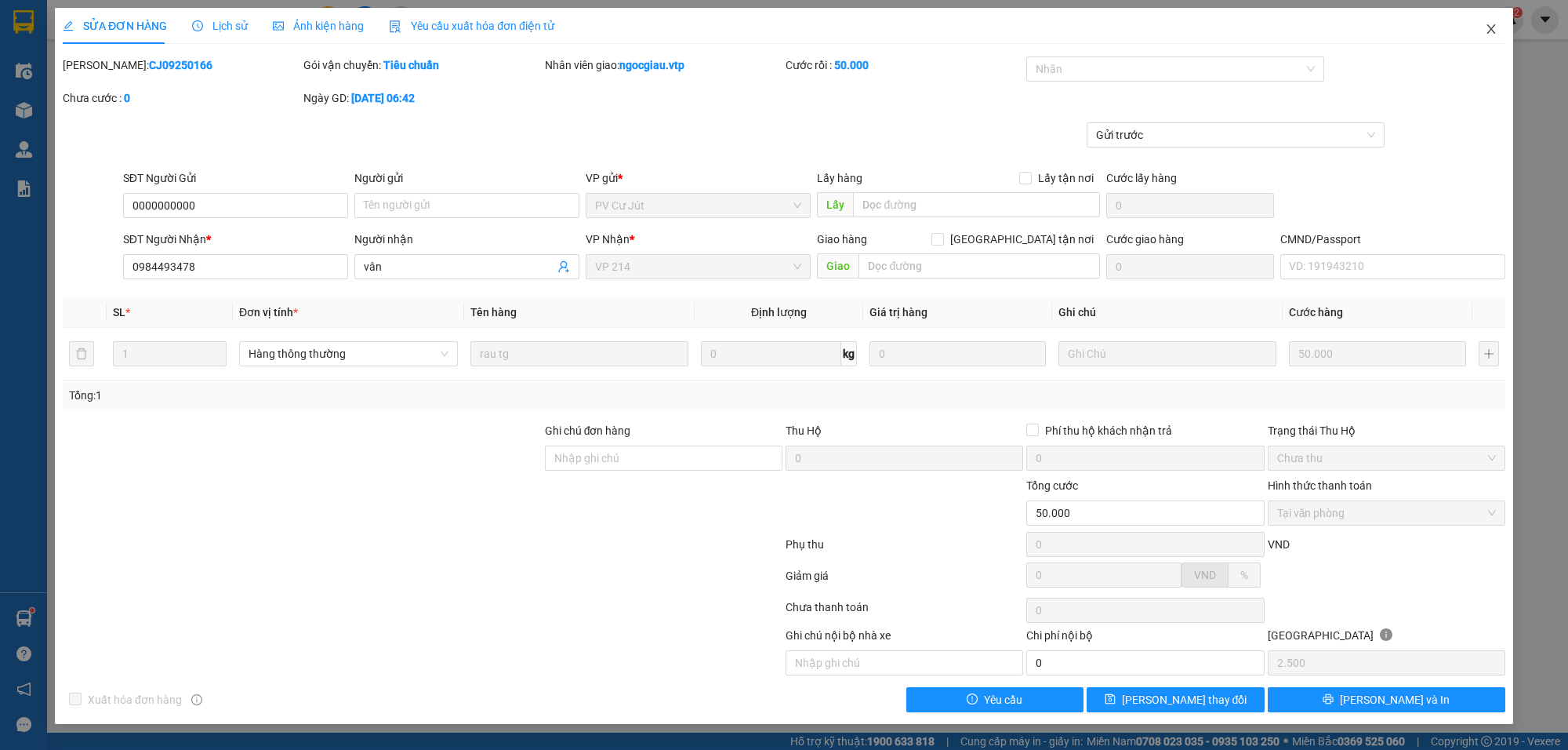
click at [1484, 24] on icon "close" at bounding box center [1490, 29] width 13 height 13
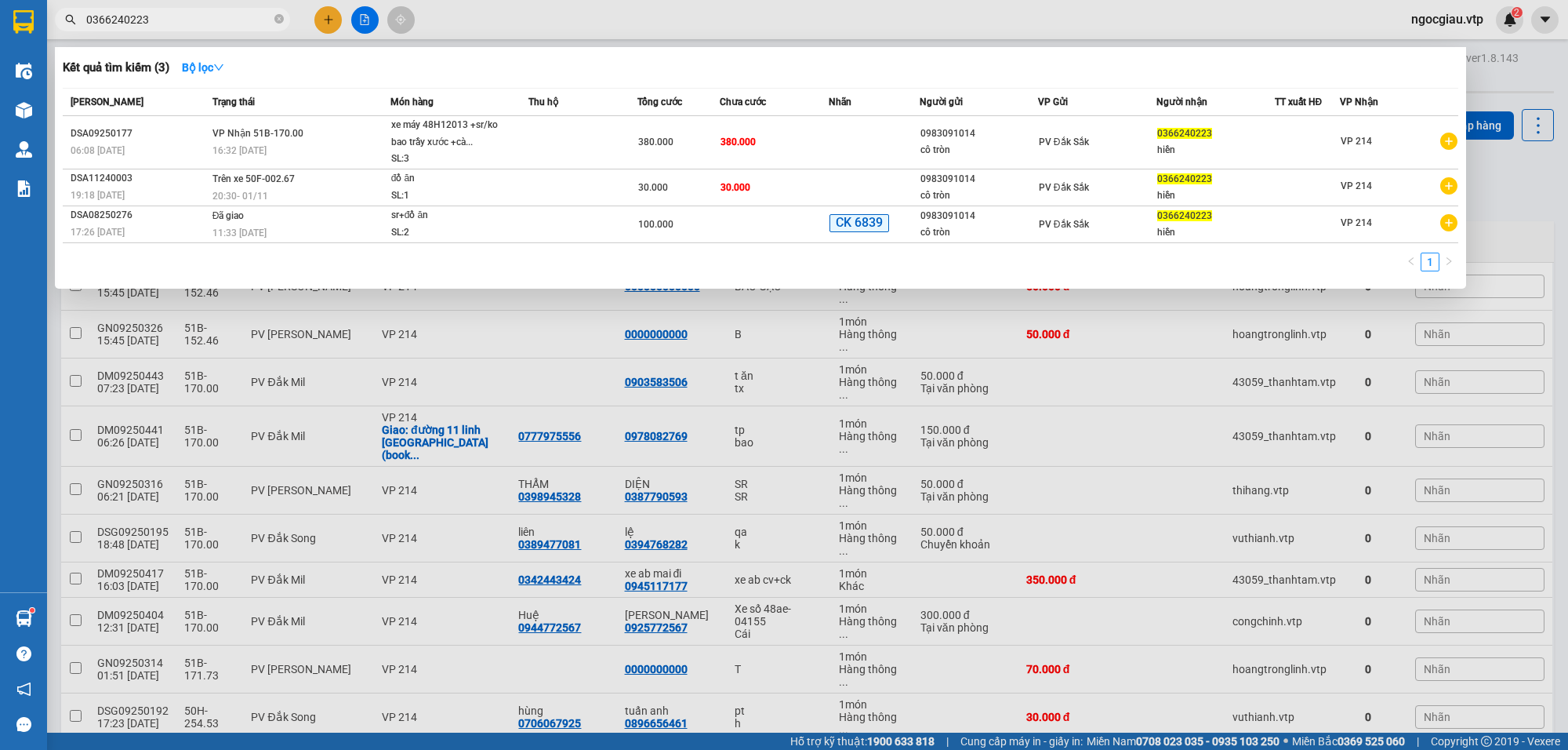
click at [195, 18] on input "0366240223" at bounding box center [179, 20] width 185 height 18
paste input "908796610"
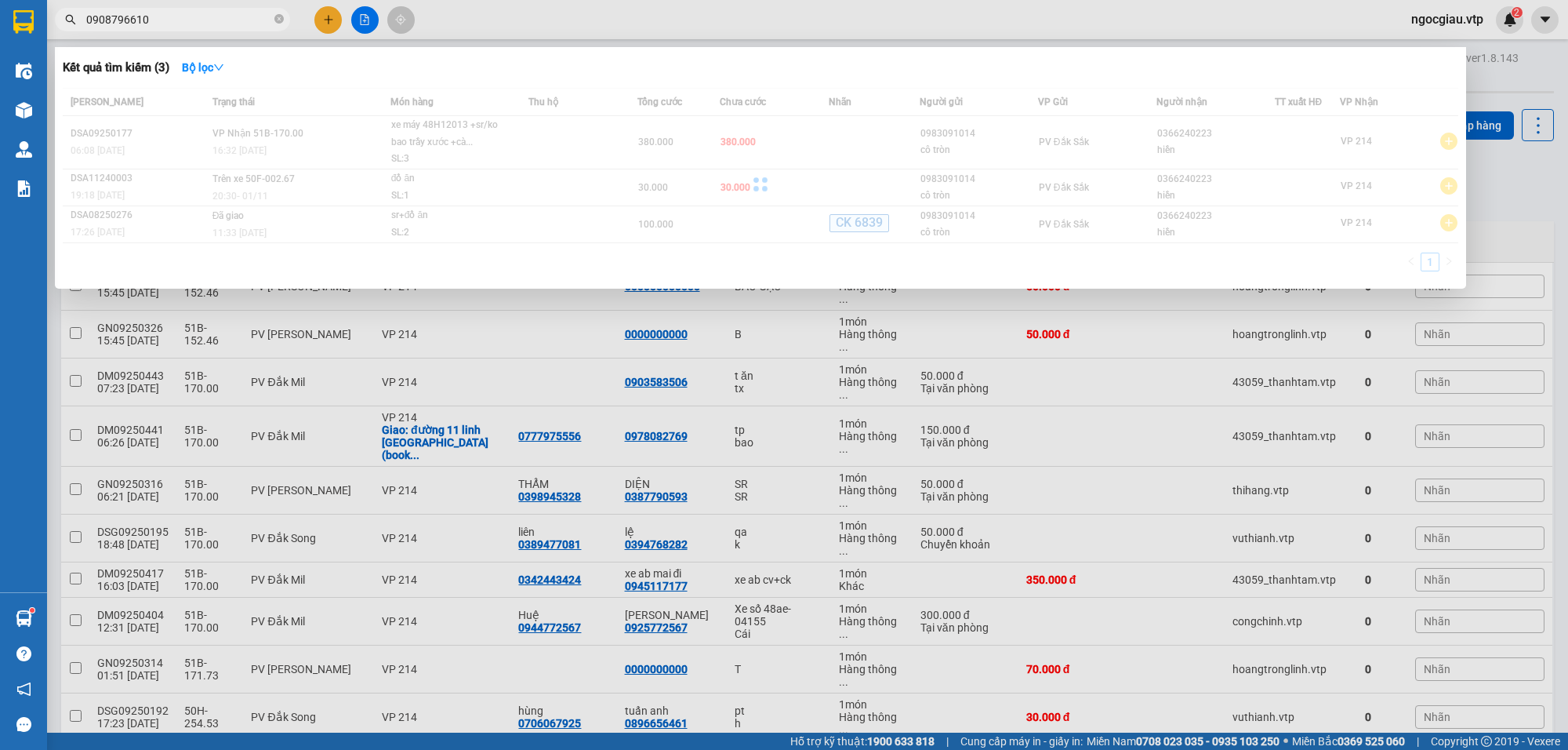
type input "0908796610"
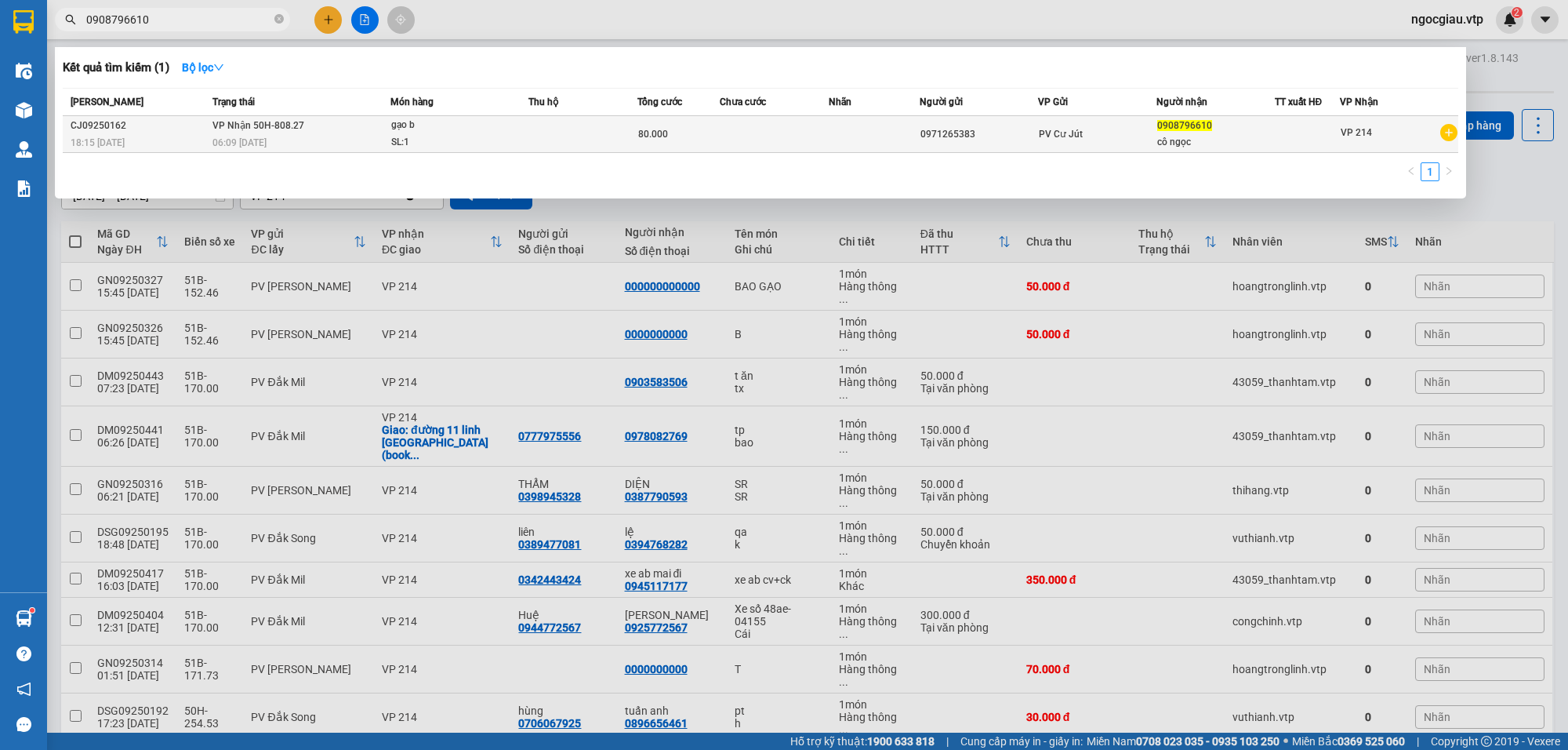
click at [774, 128] on td at bounding box center [774, 135] width 109 height 37
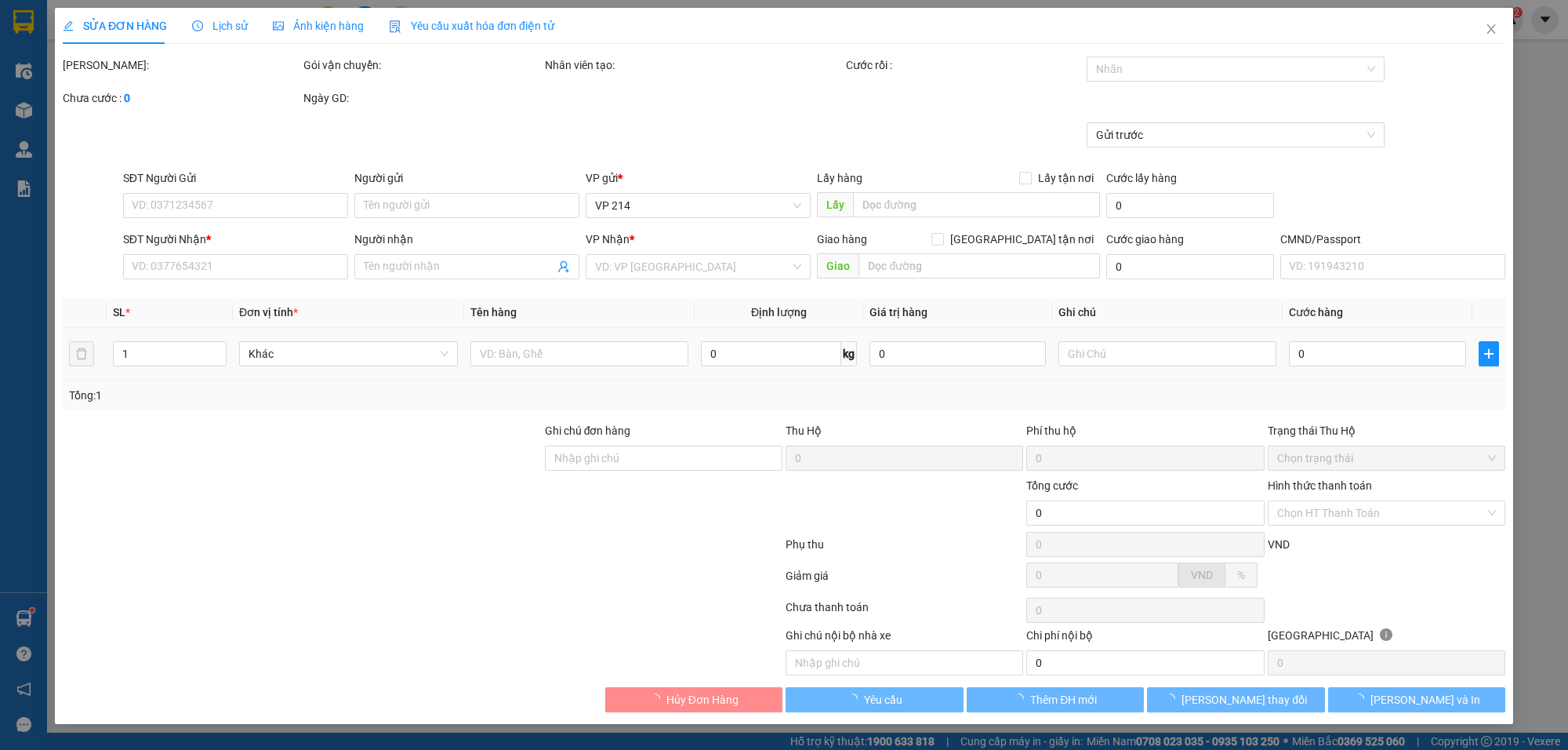
type input "0971265383"
type input "0908796610"
type input "cô ngọc"
type input "80.000"
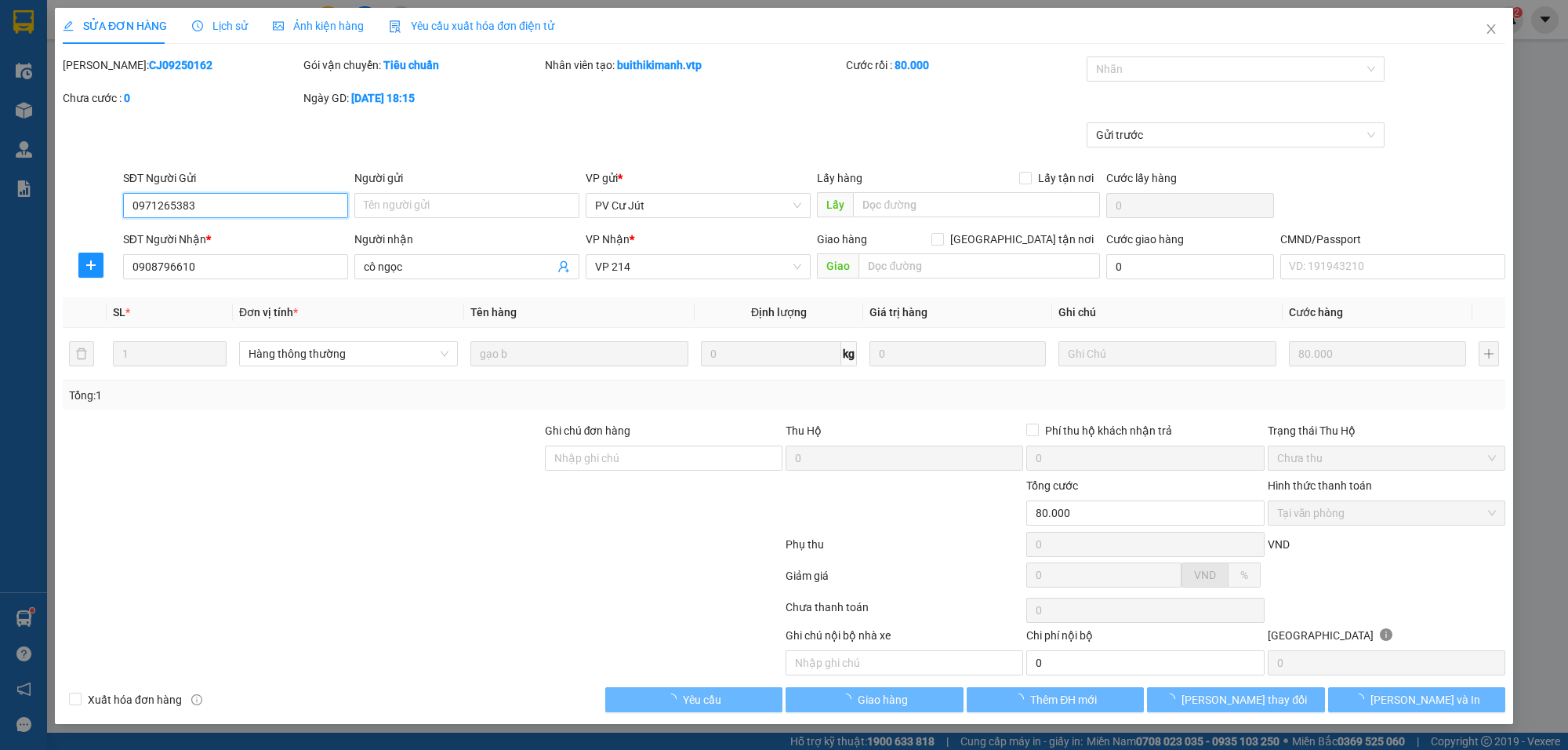
type input "4.000"
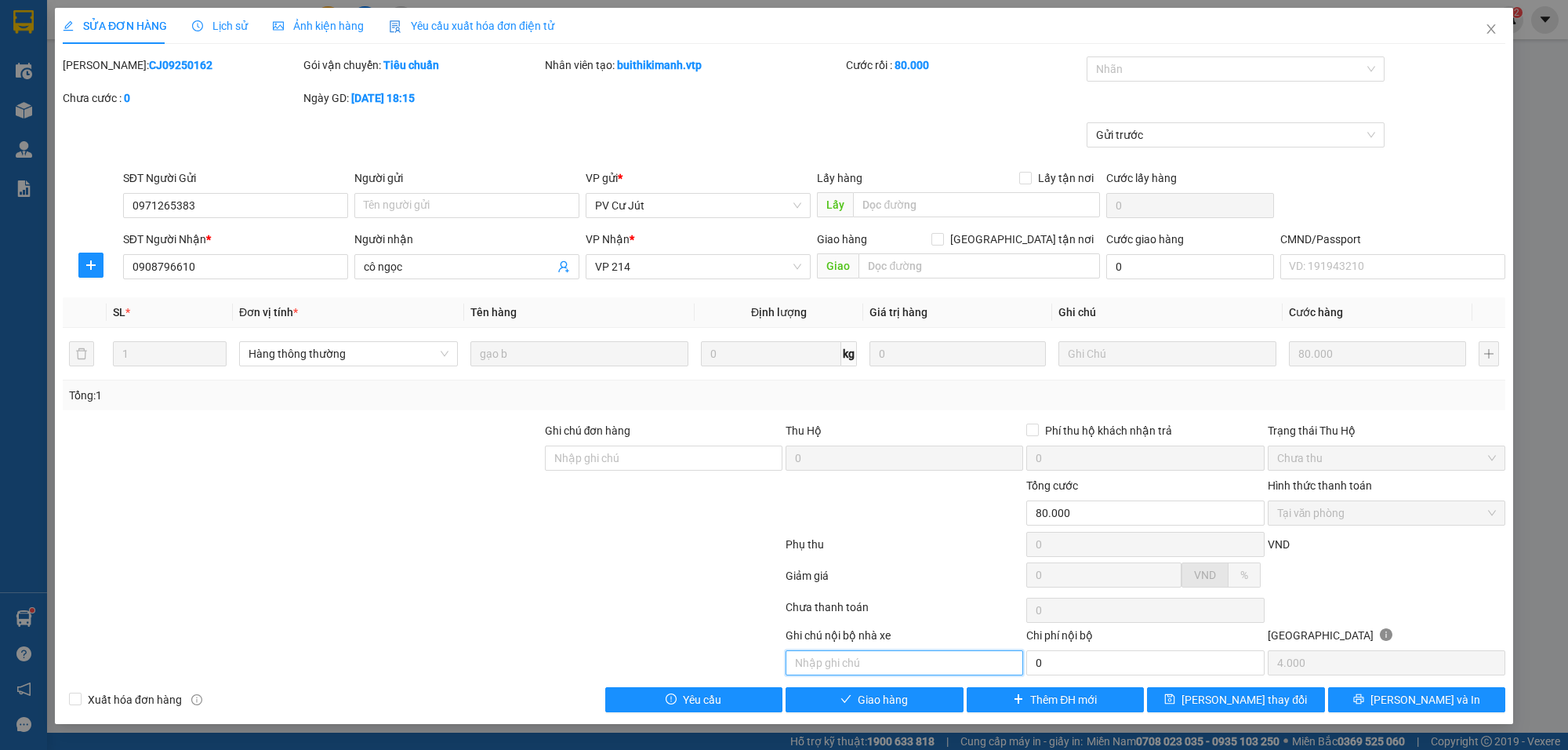
click at [853, 664] on input "text" at bounding box center [905, 663] width 238 height 26
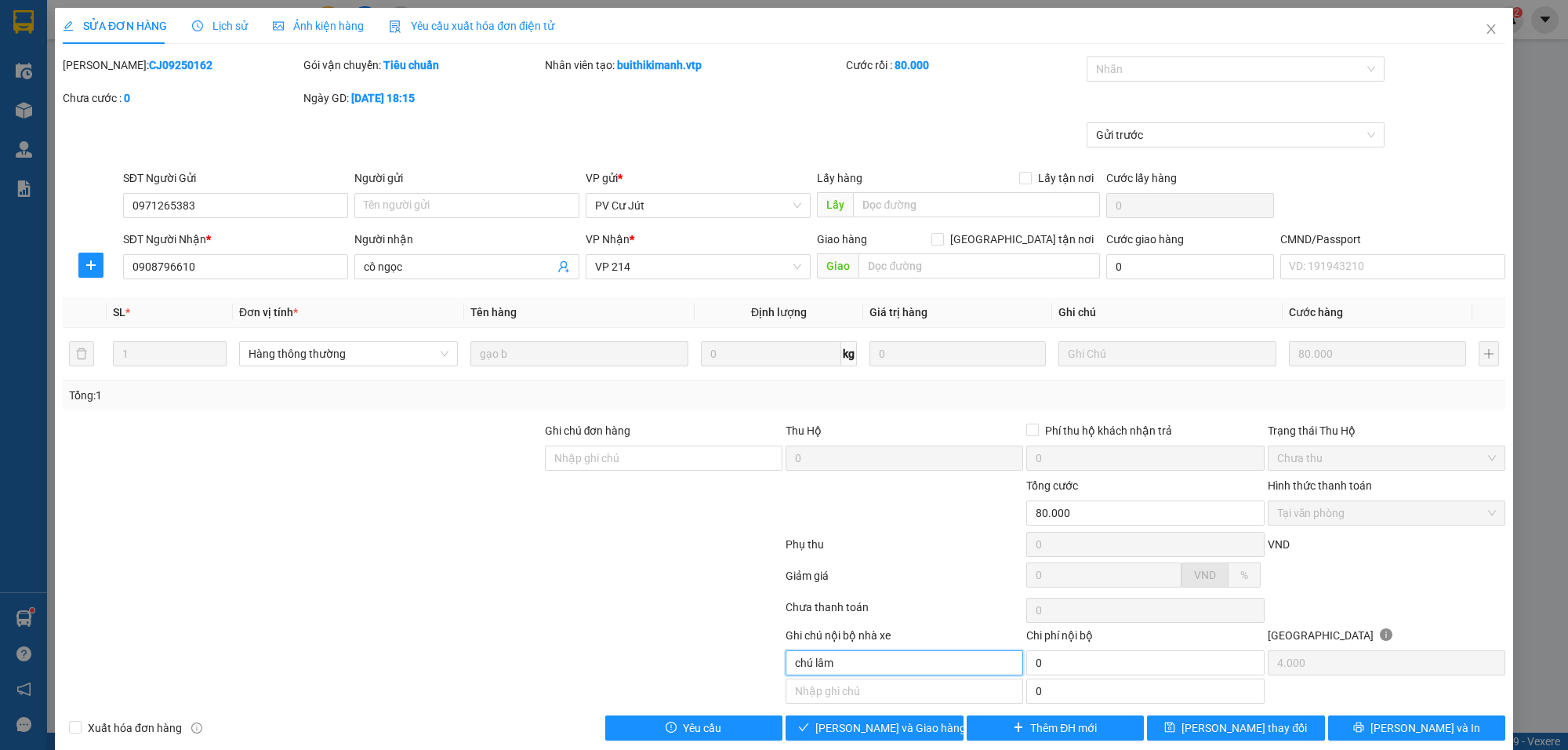
type input "chú lâm"
click at [871, 731] on span "[PERSON_NAME] và Giao hàng" at bounding box center [890, 728] width 150 height 18
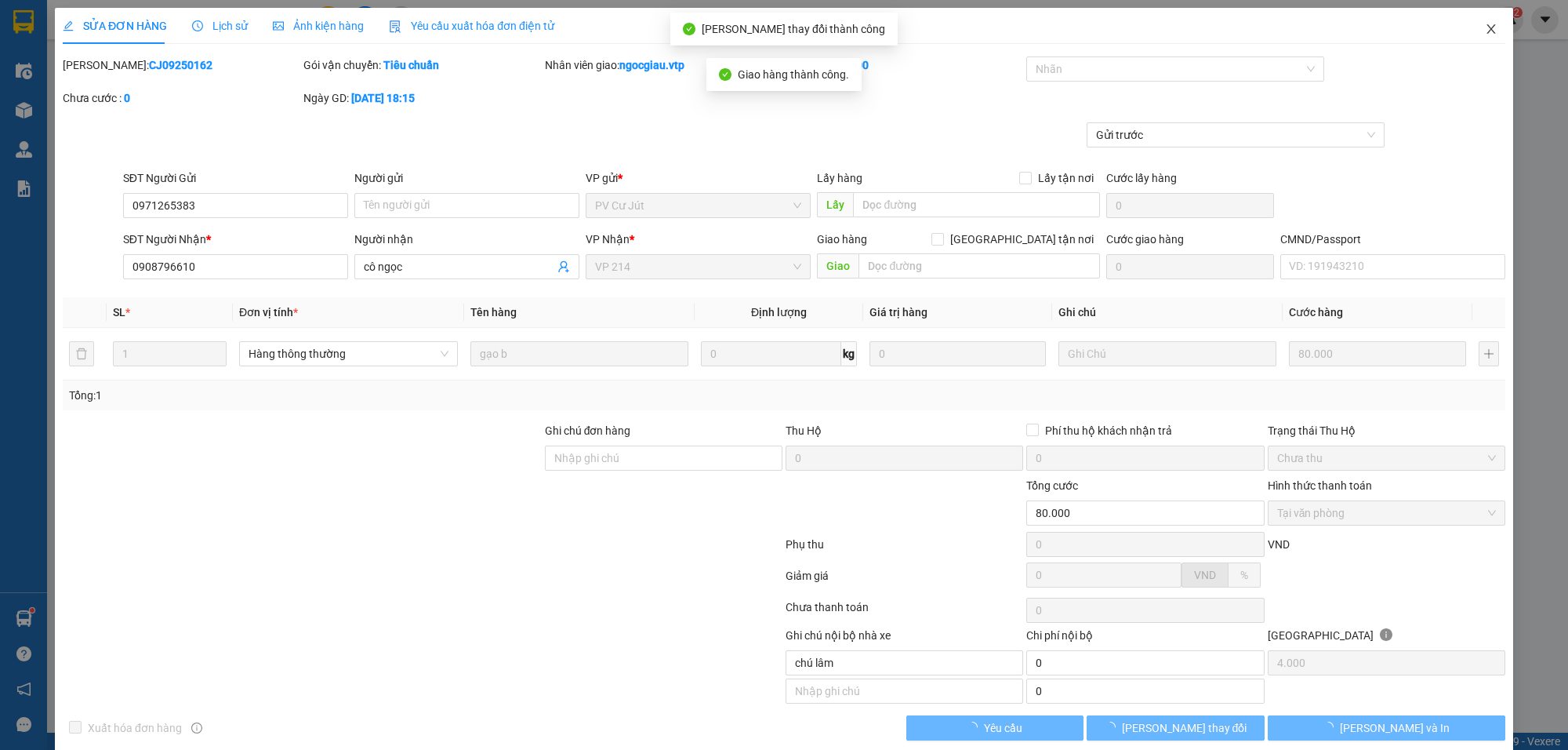
click at [1484, 29] on icon "close" at bounding box center [1490, 29] width 13 height 13
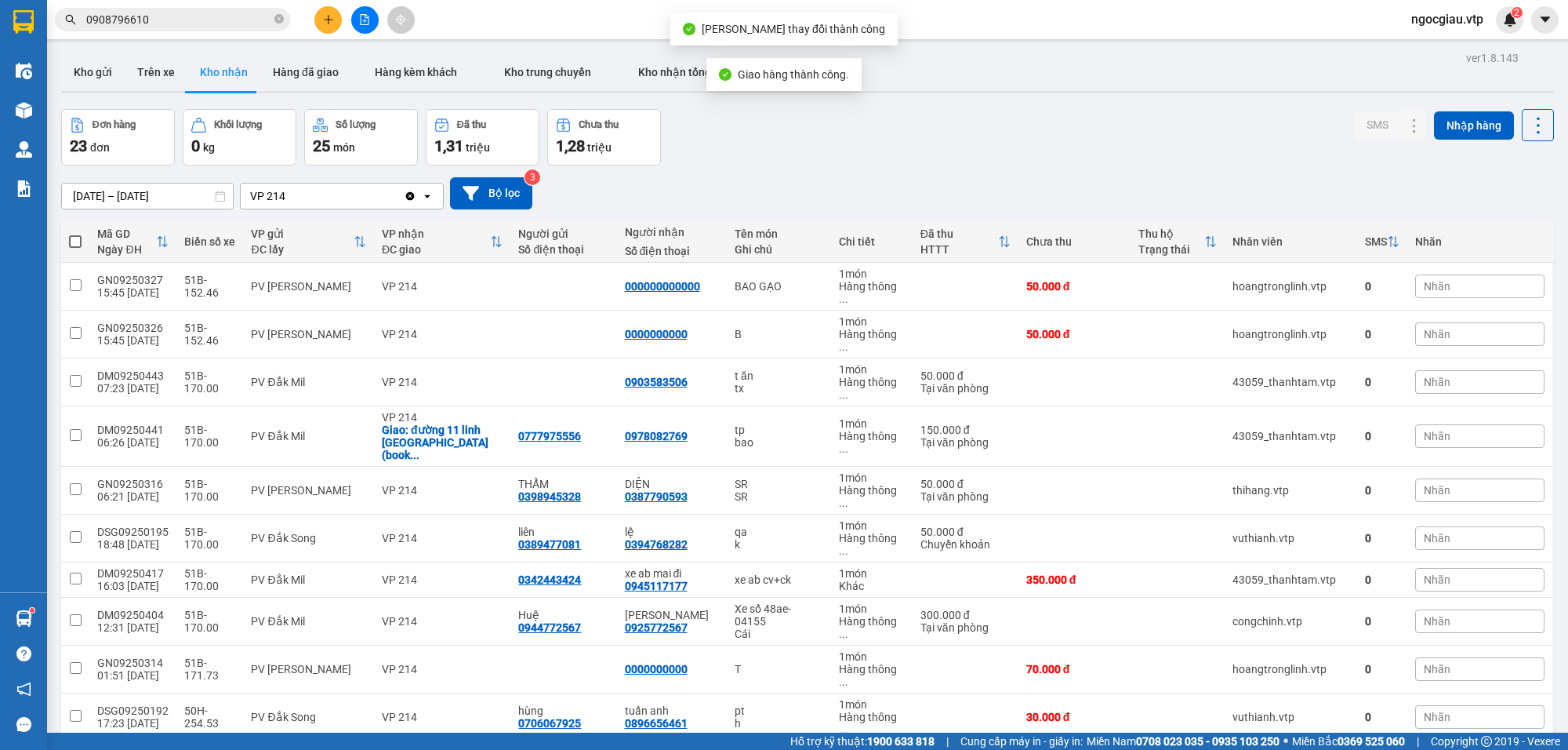
click at [181, 14] on input "0908796610" at bounding box center [179, 20] width 185 height 18
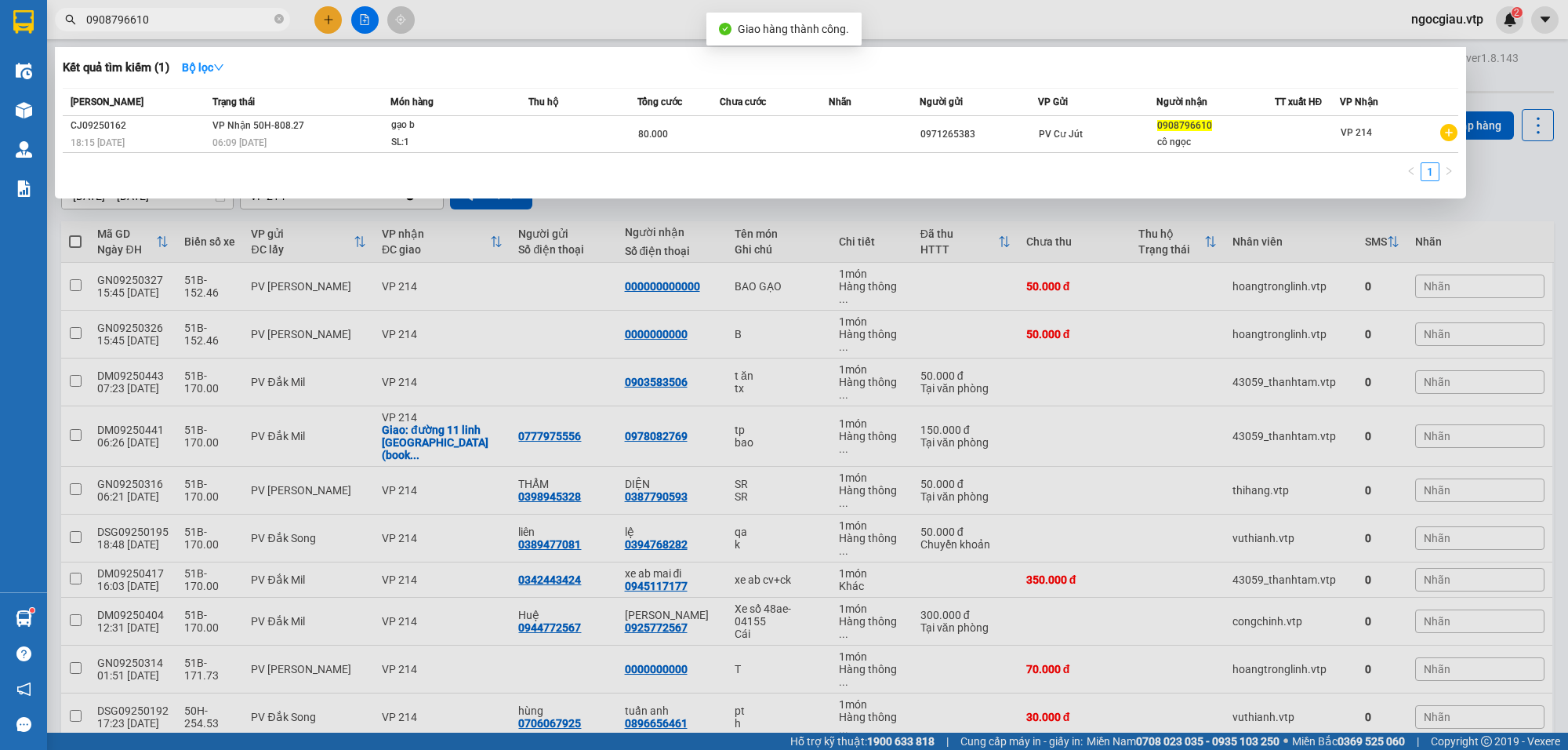
click at [181, 14] on input "0908796610" at bounding box center [179, 20] width 185 height 18
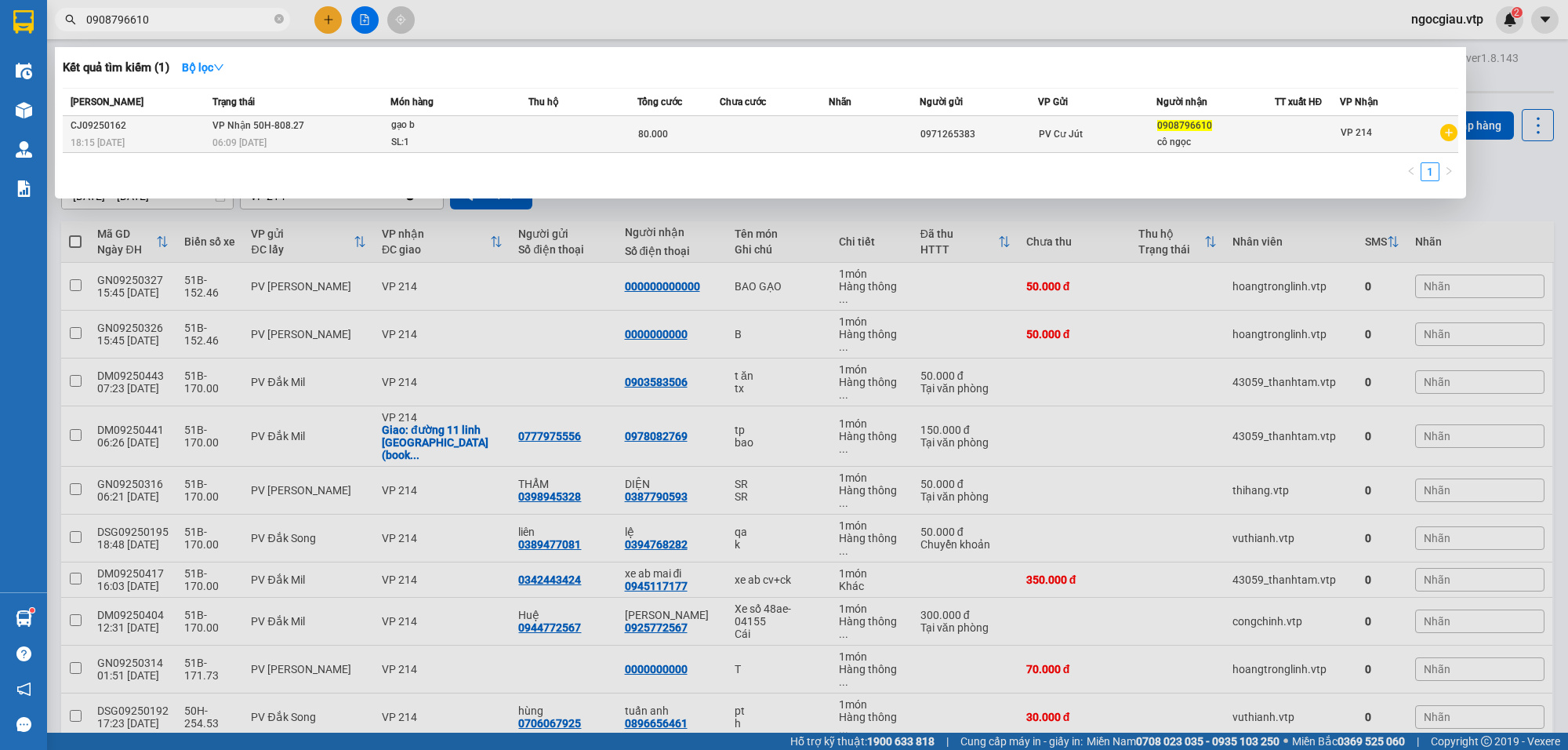
click at [790, 138] on td at bounding box center [774, 135] width 109 height 37
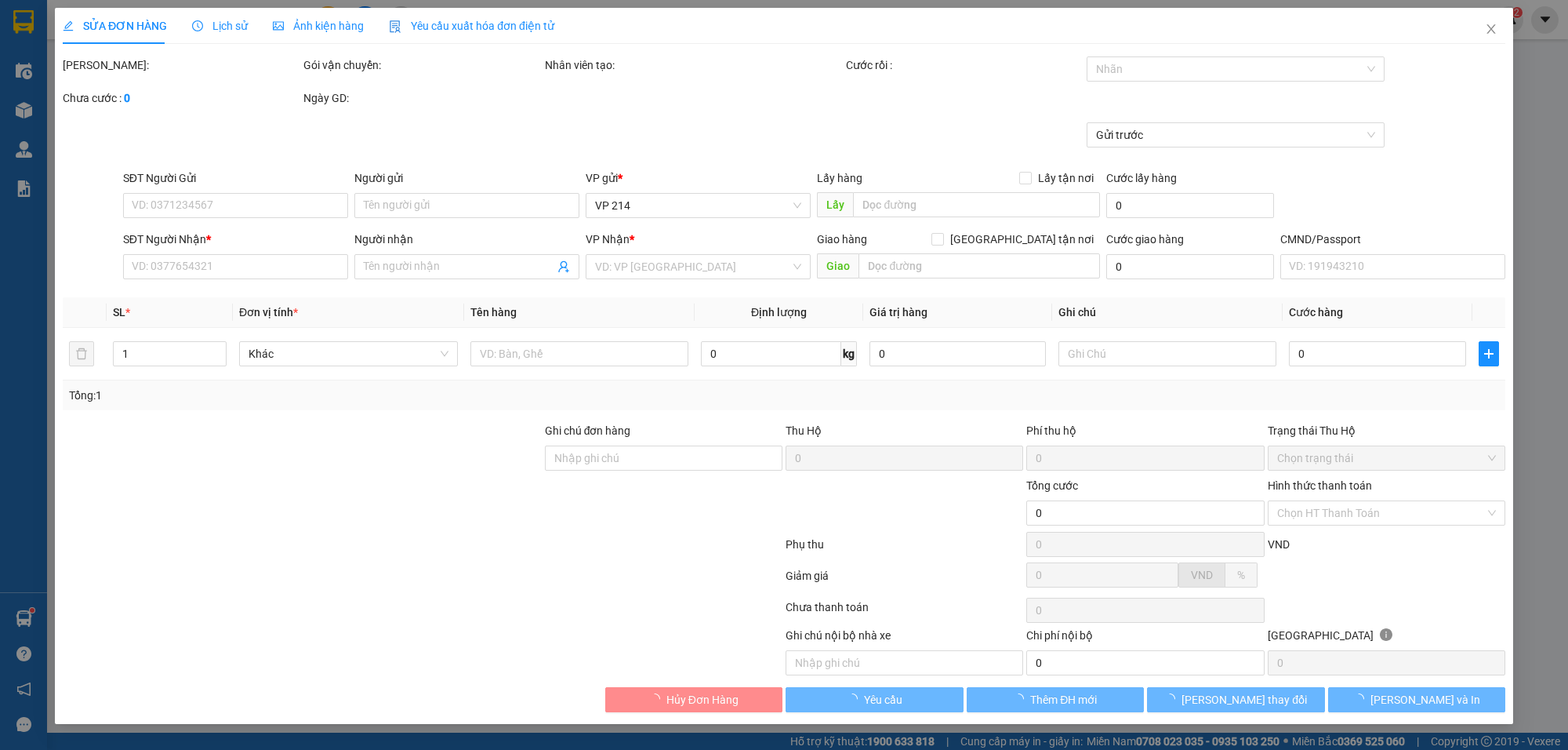
type input "0971265383"
type input "0908796610"
type input "cô ngọc"
type input "80.000"
type input "chú lâm"
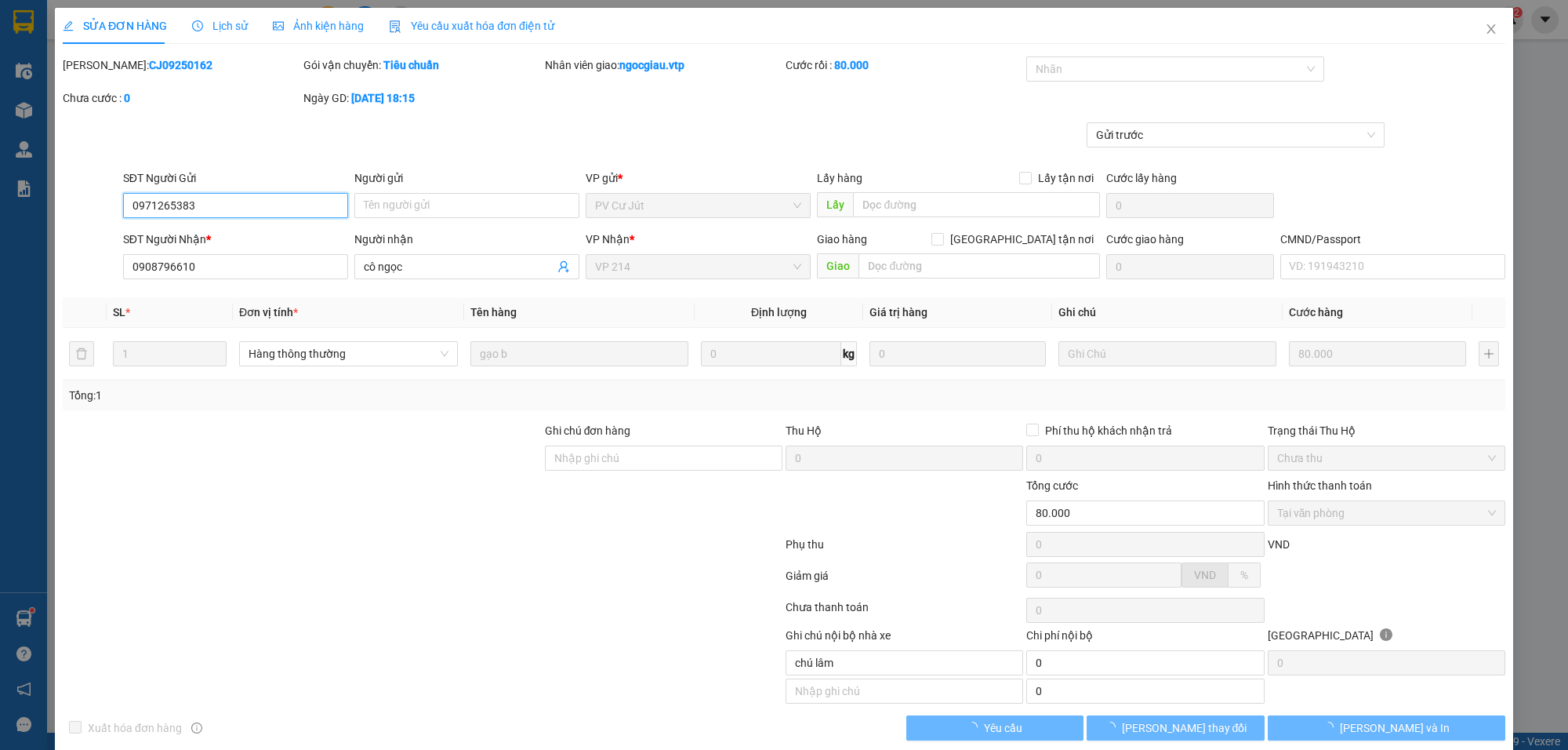
type input "4.000"
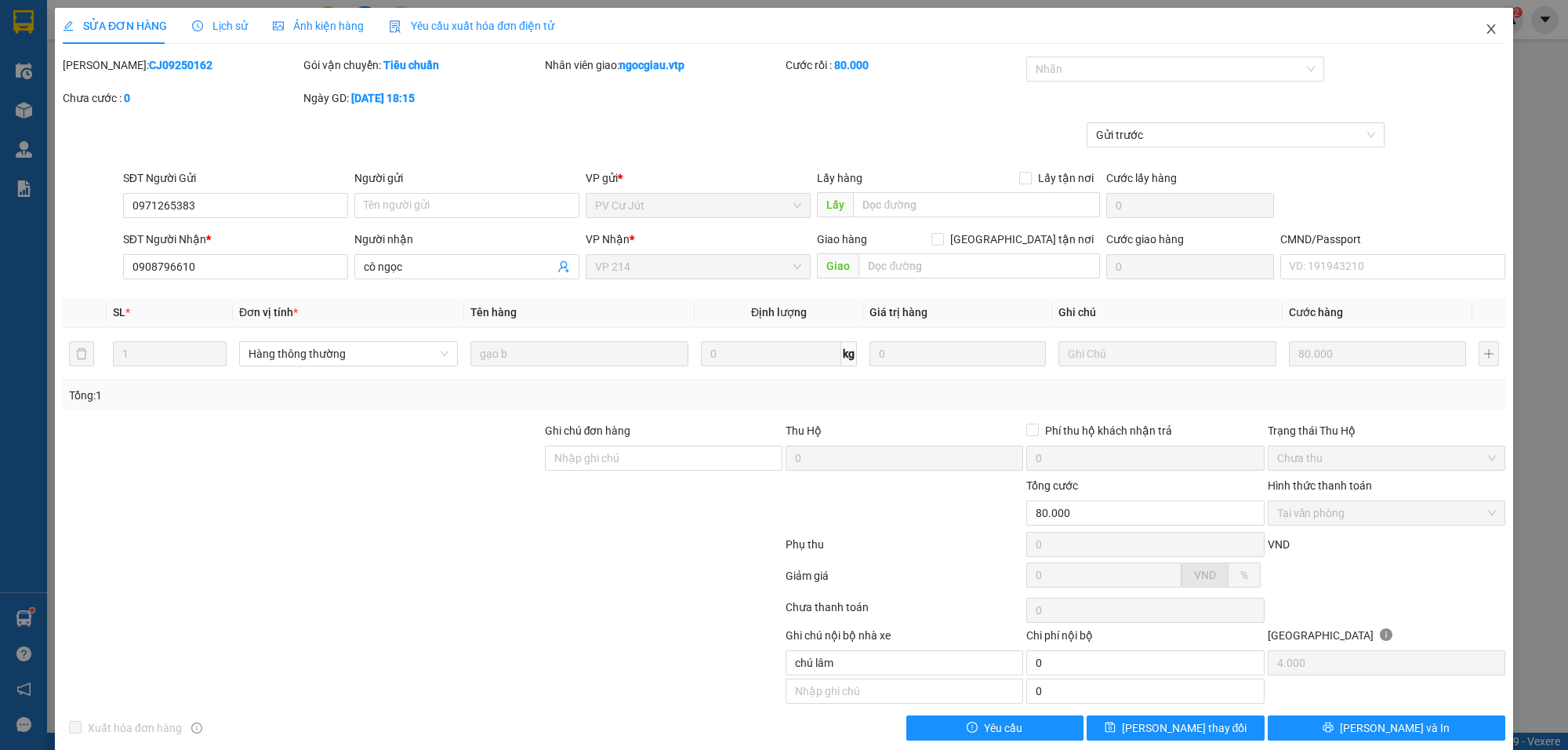
click at [1484, 25] on icon "close" at bounding box center [1490, 29] width 13 height 13
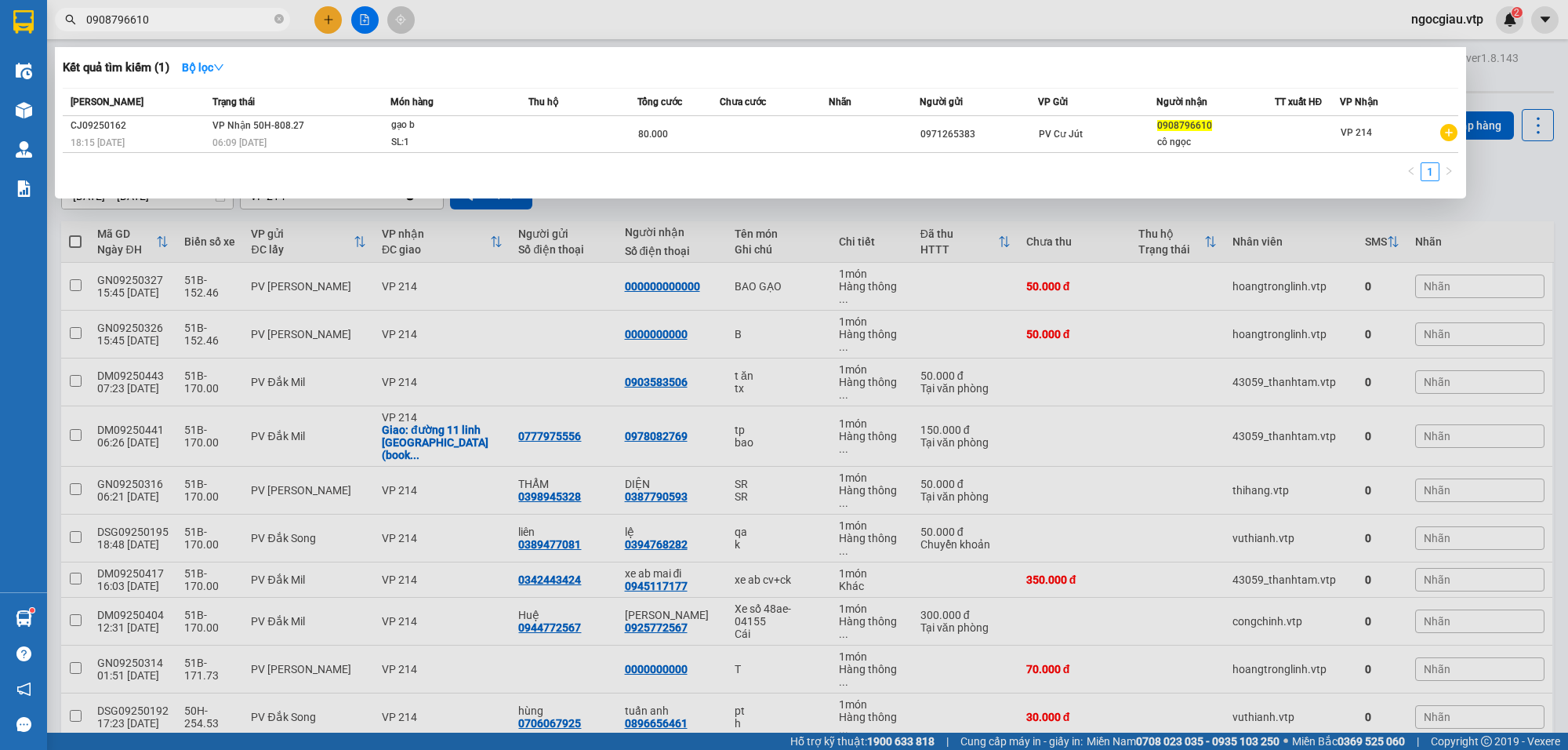
click at [182, 22] on input "0908796610" at bounding box center [179, 20] width 185 height 18
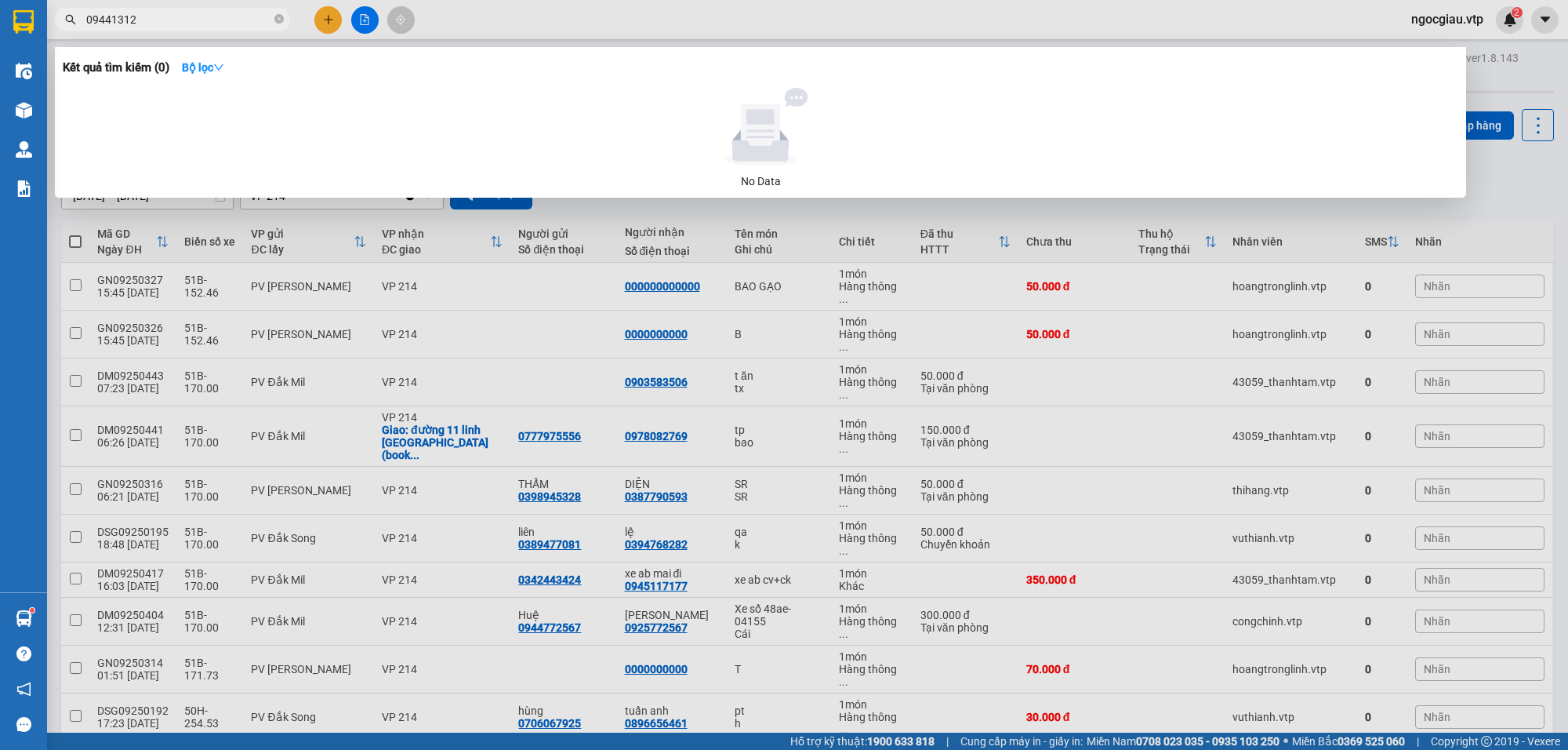
click at [181, 22] on input "09441312" at bounding box center [179, 20] width 185 height 18
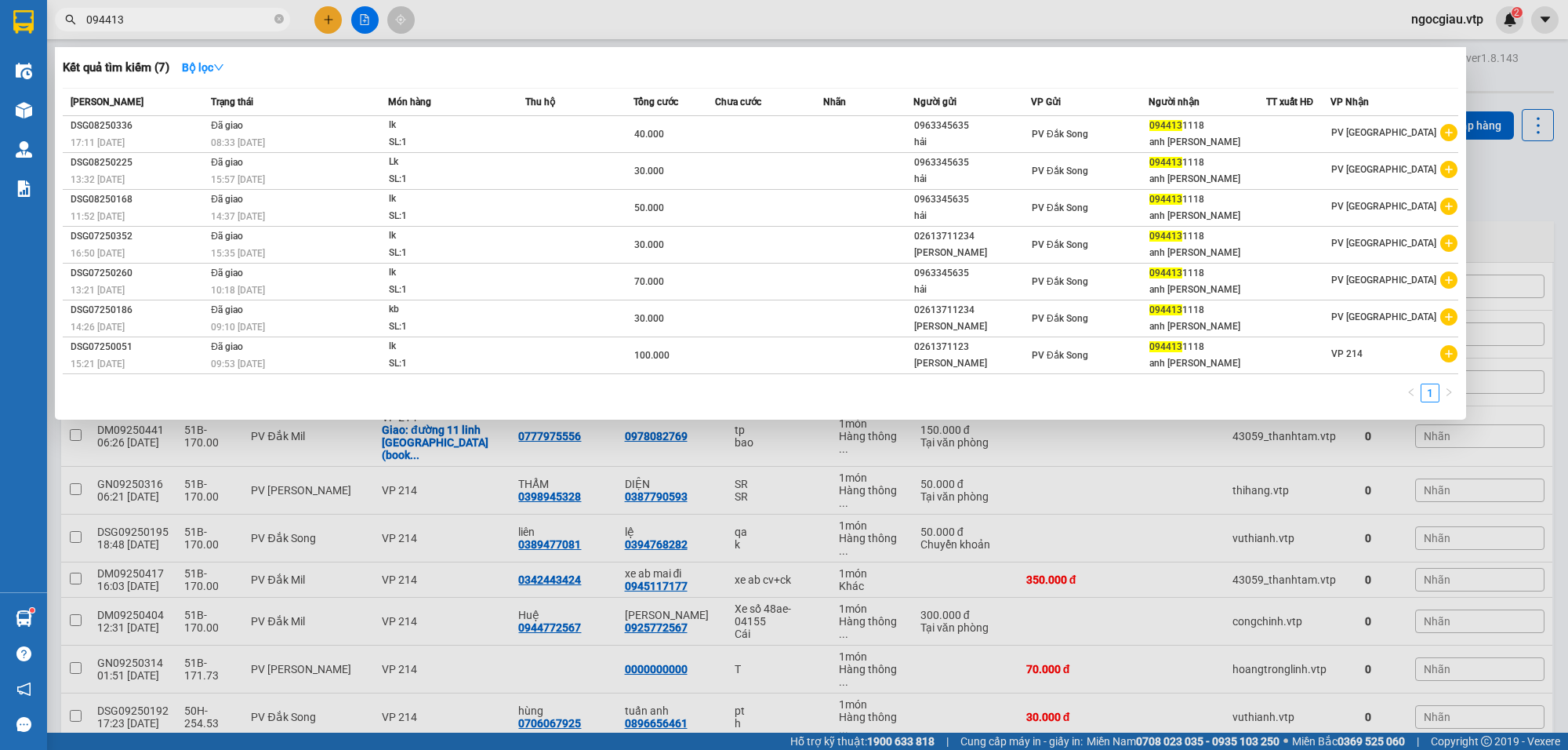
click at [181, 22] on input "094413" at bounding box center [179, 20] width 185 height 18
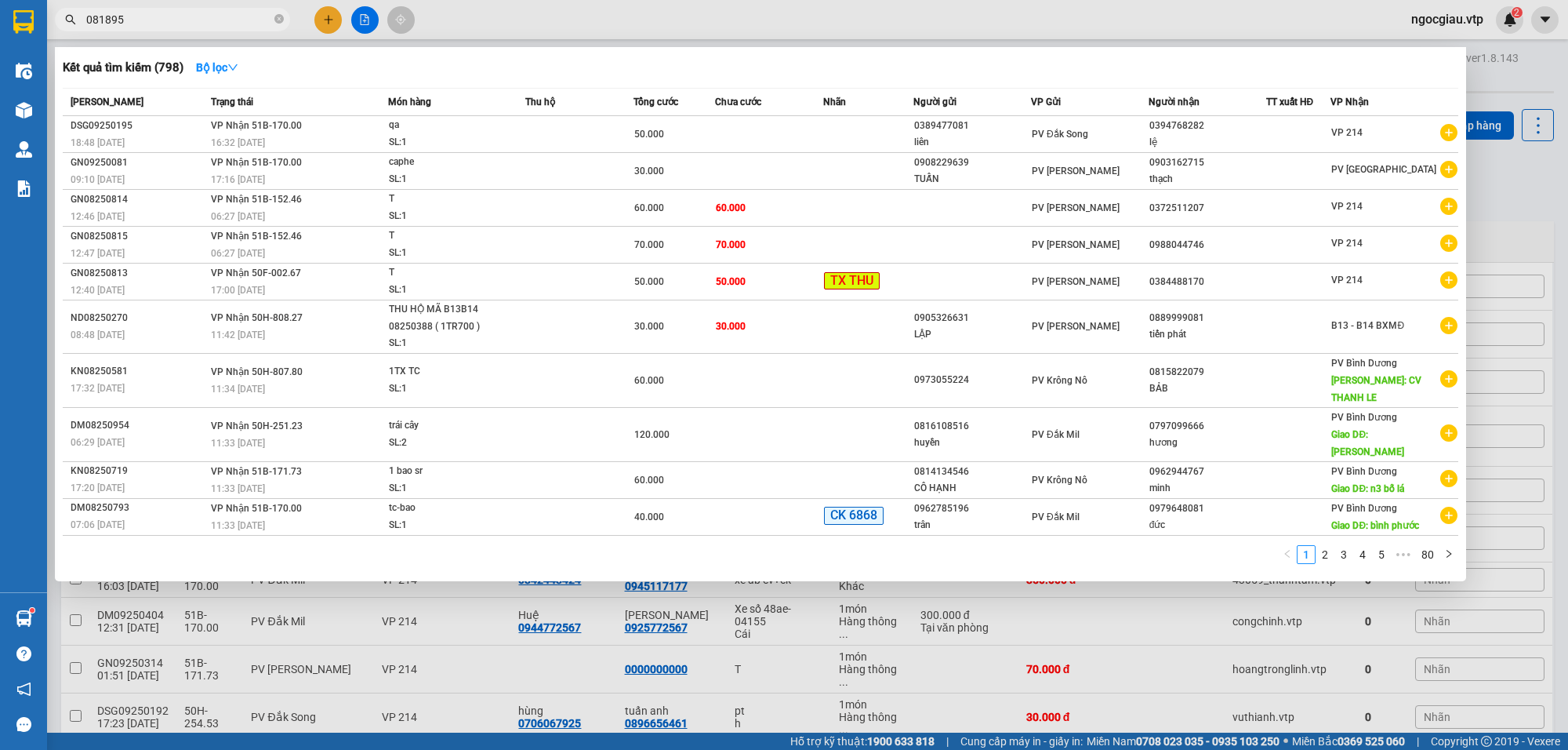
type input "081895"
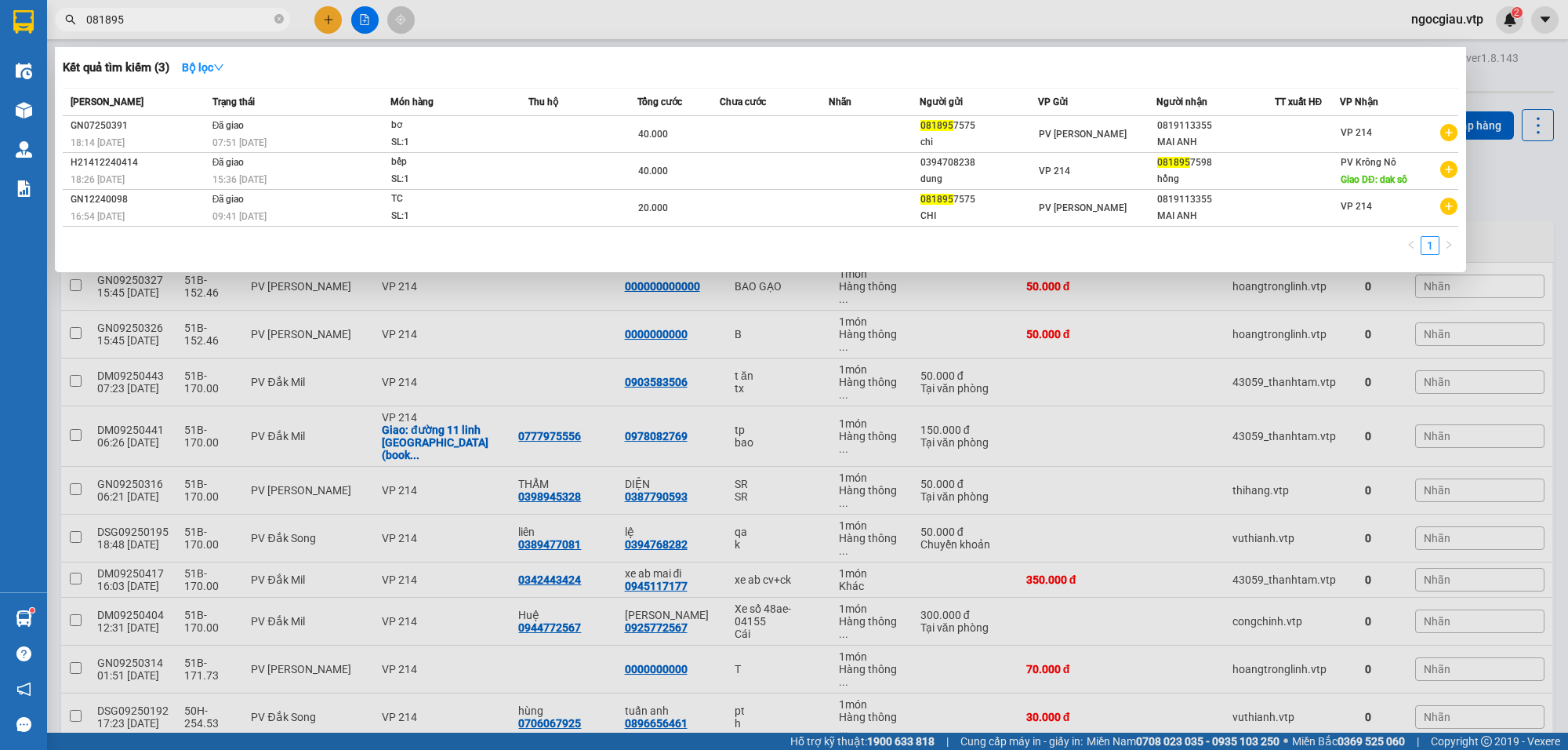
click at [193, 18] on input "081895" at bounding box center [179, 20] width 185 height 18
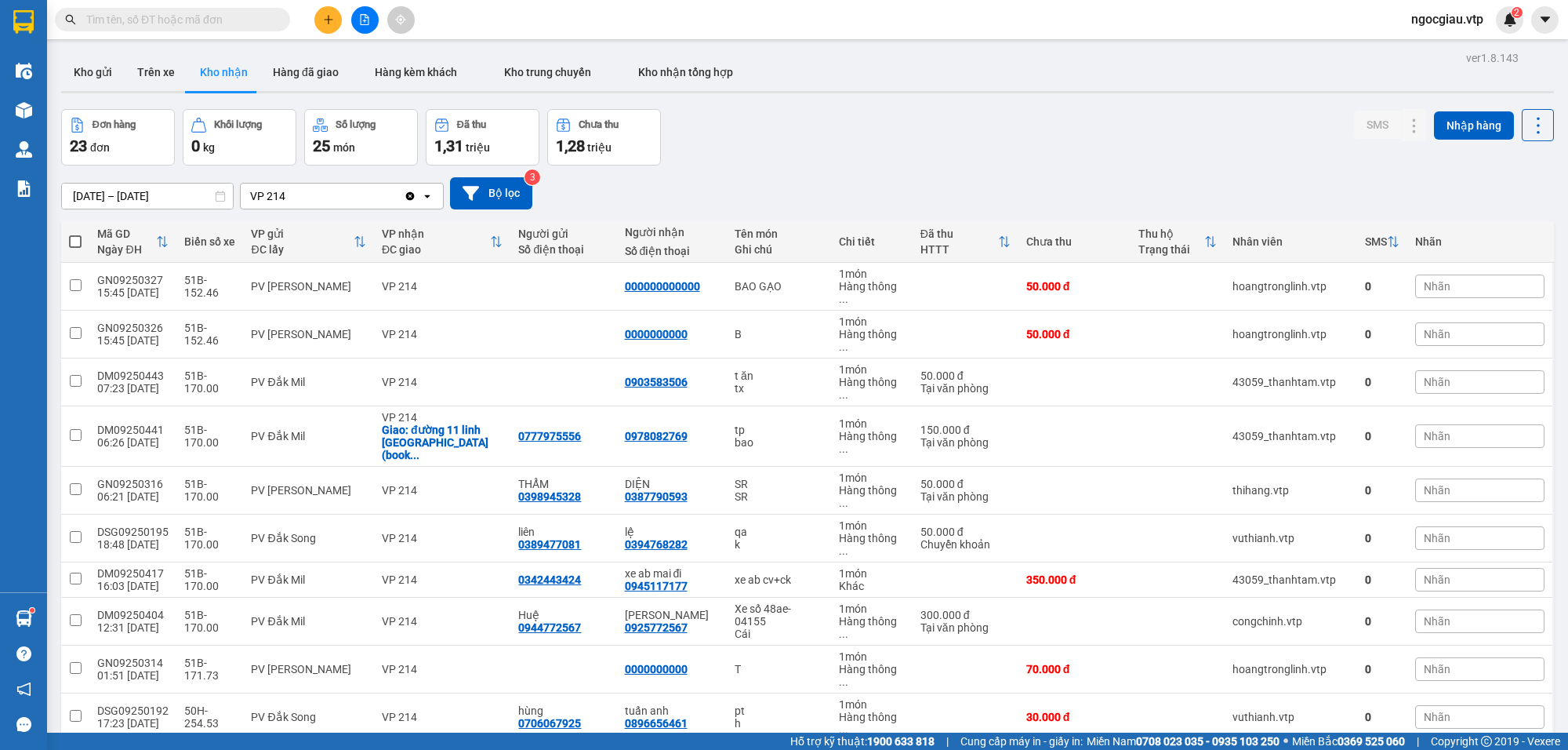
click at [111, 6] on div "Kết quả tìm kiếm ( 3 ) Bộ lọc Mã ĐH Trạng thái Món hàng Thu hộ Tổng cước Chưa c…" at bounding box center [152, 20] width 306 height 28
click at [110, 14] on input "text" at bounding box center [179, 20] width 185 height 18
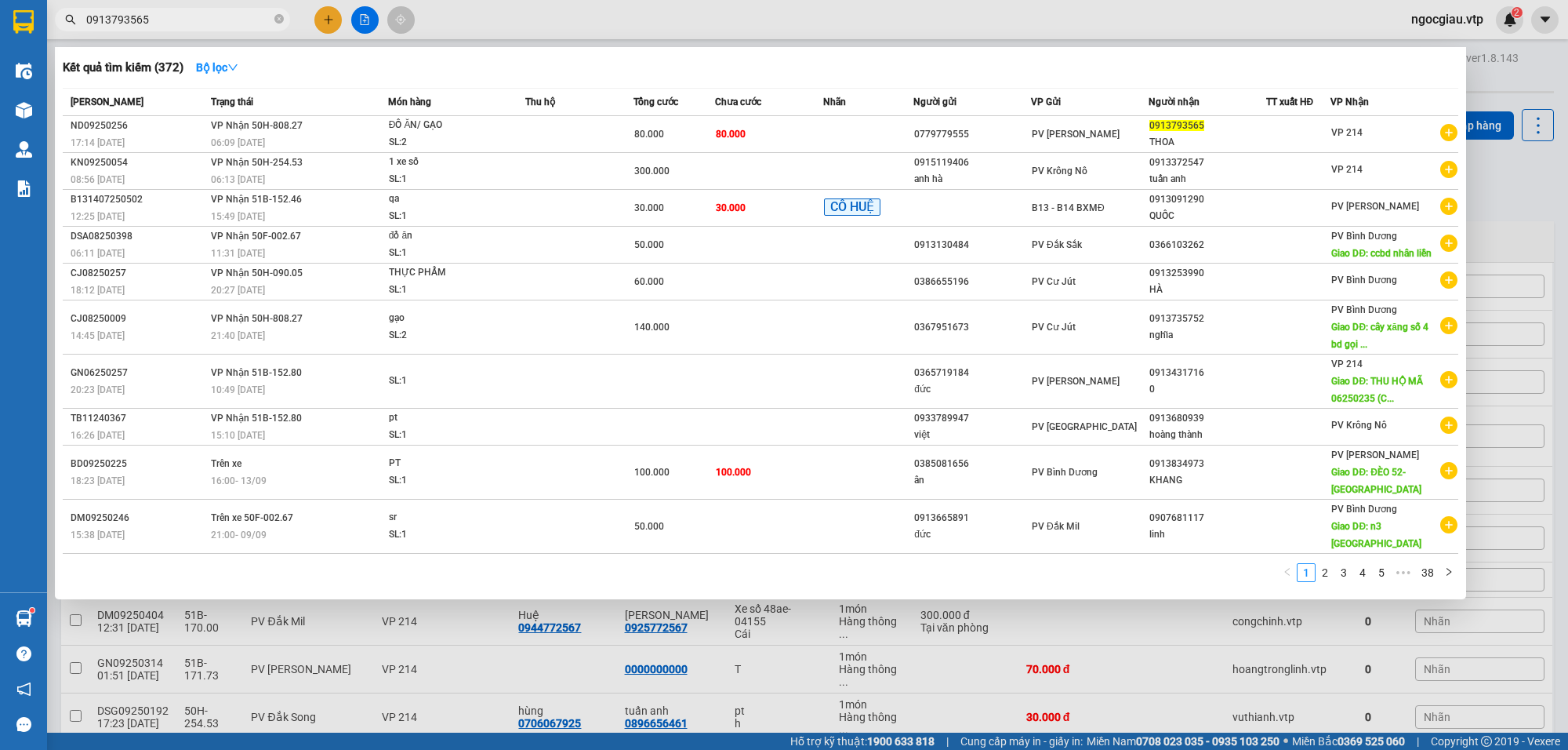
type input "0913793565"
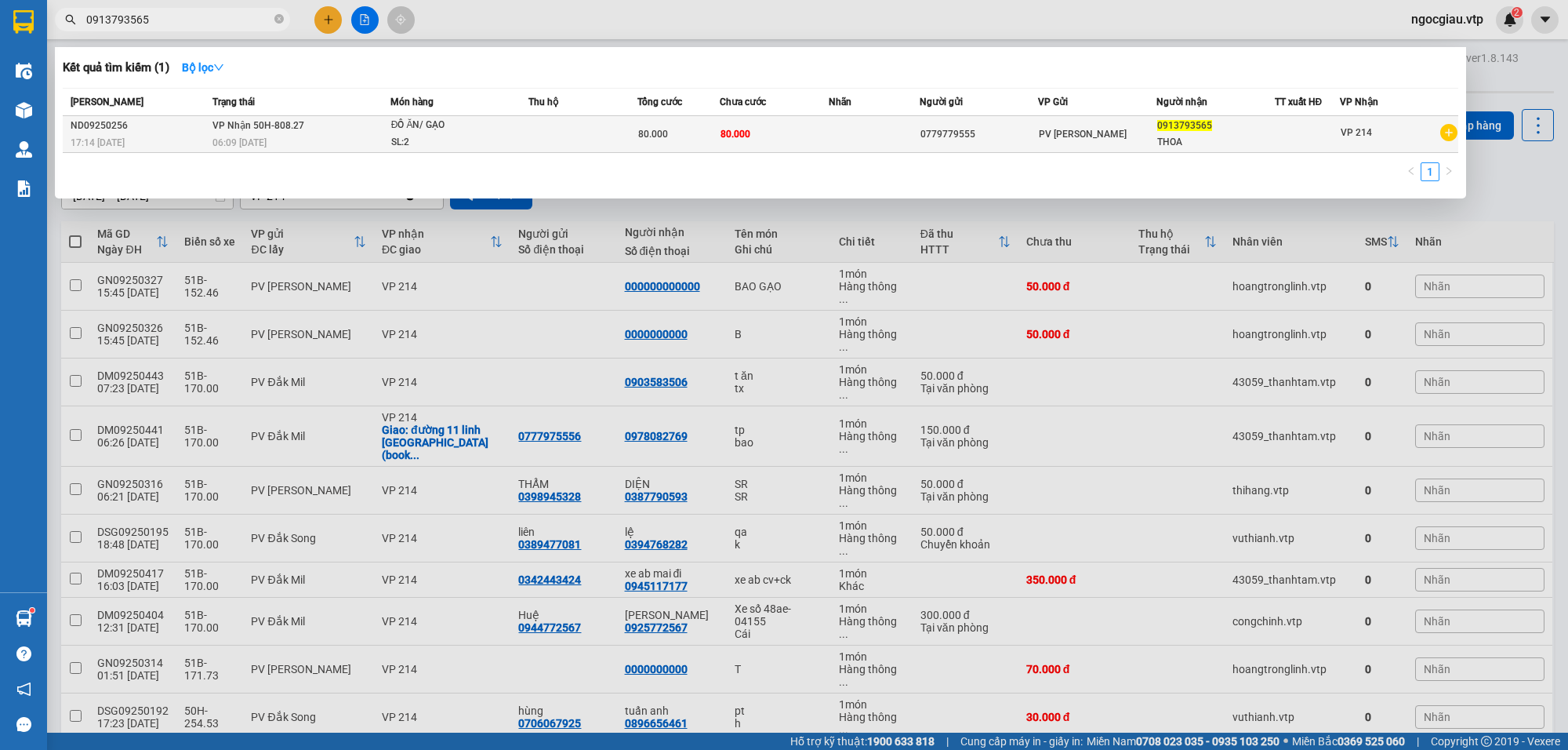
click at [527, 134] on span "ĐỒ ĂN/ GẠO SL: 2" at bounding box center [459, 134] width 137 height 33
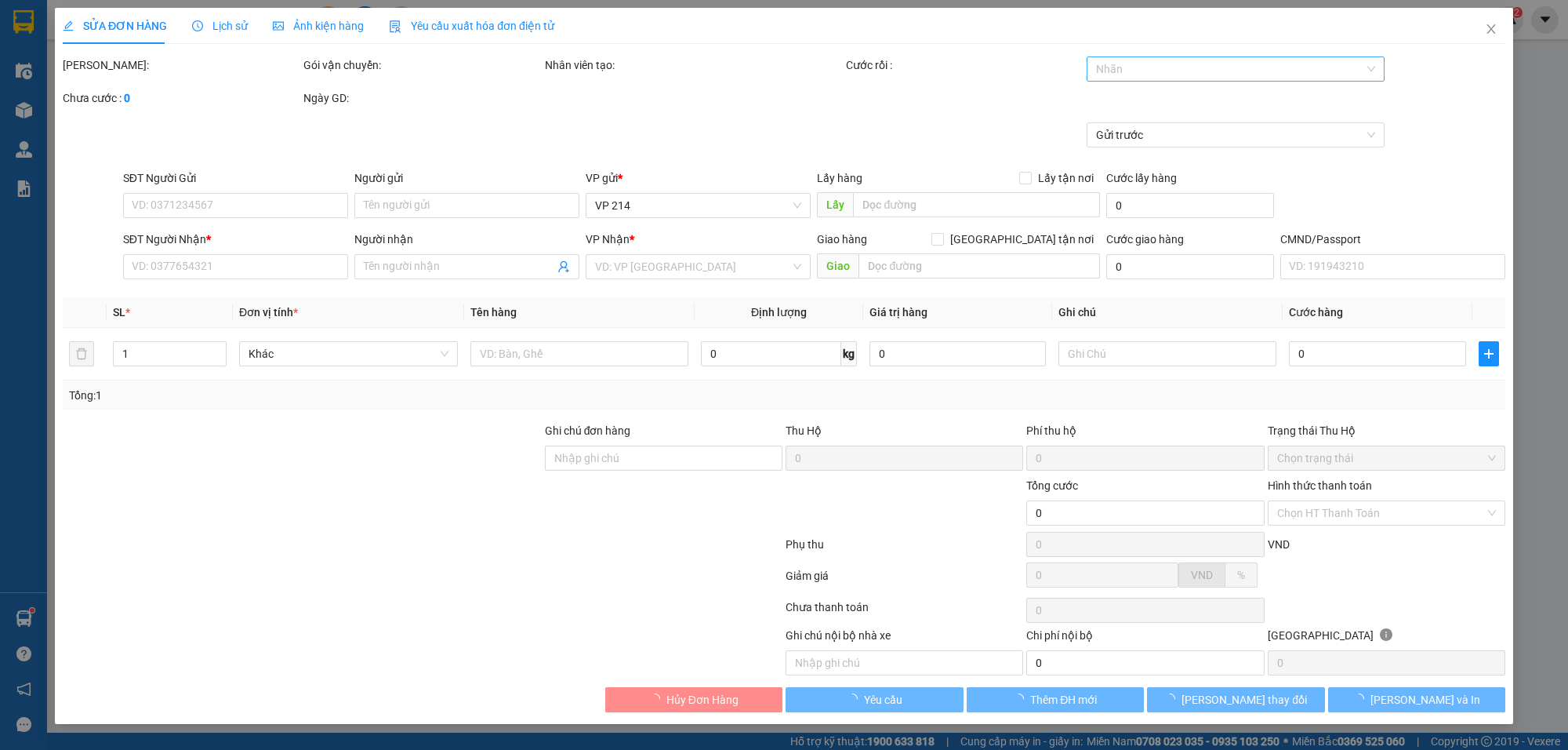
type input "0779779555"
type input "0913793565"
type input "THOA"
type input "80.000"
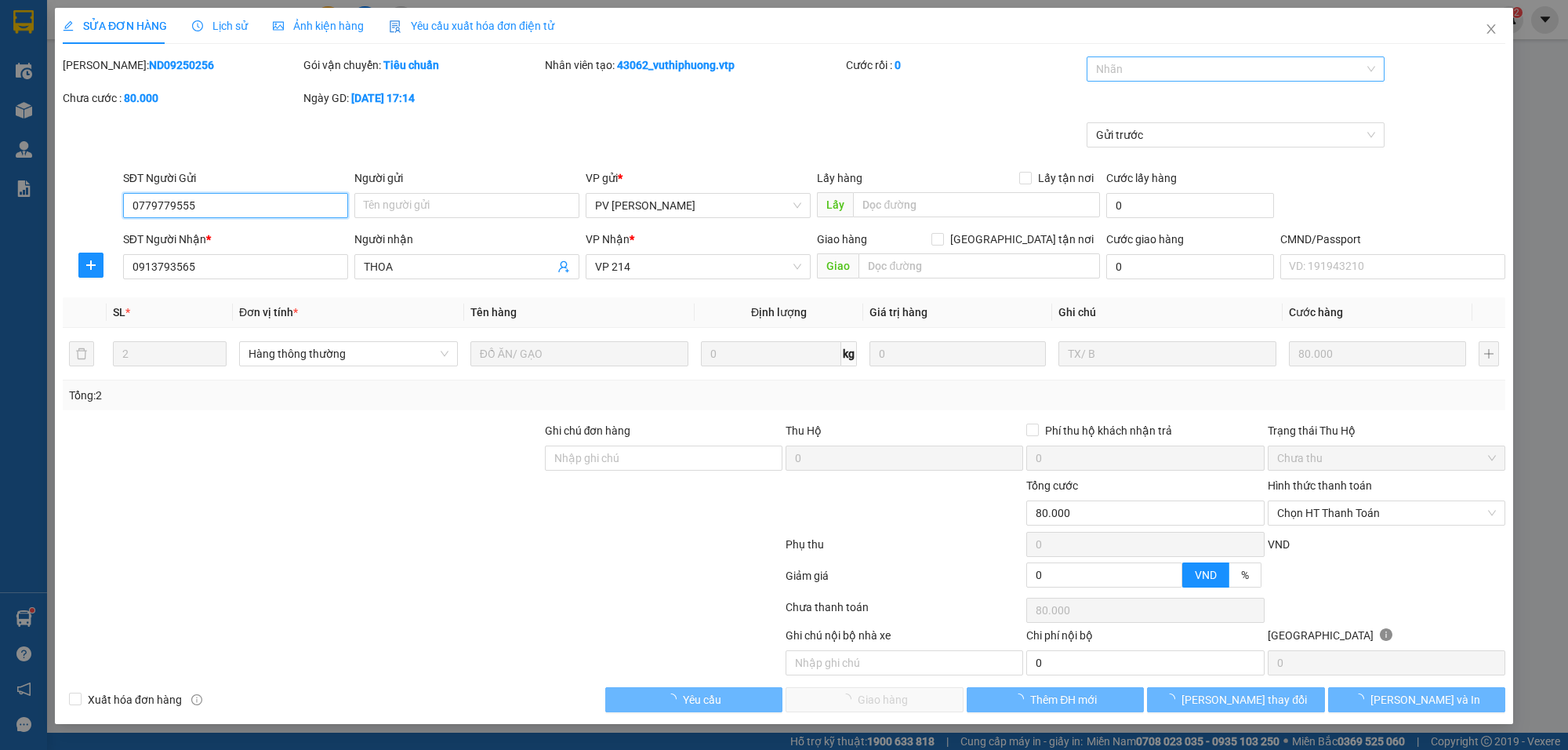
type input "4.000"
click at [1136, 69] on div at bounding box center [1227, 69] width 274 height 19
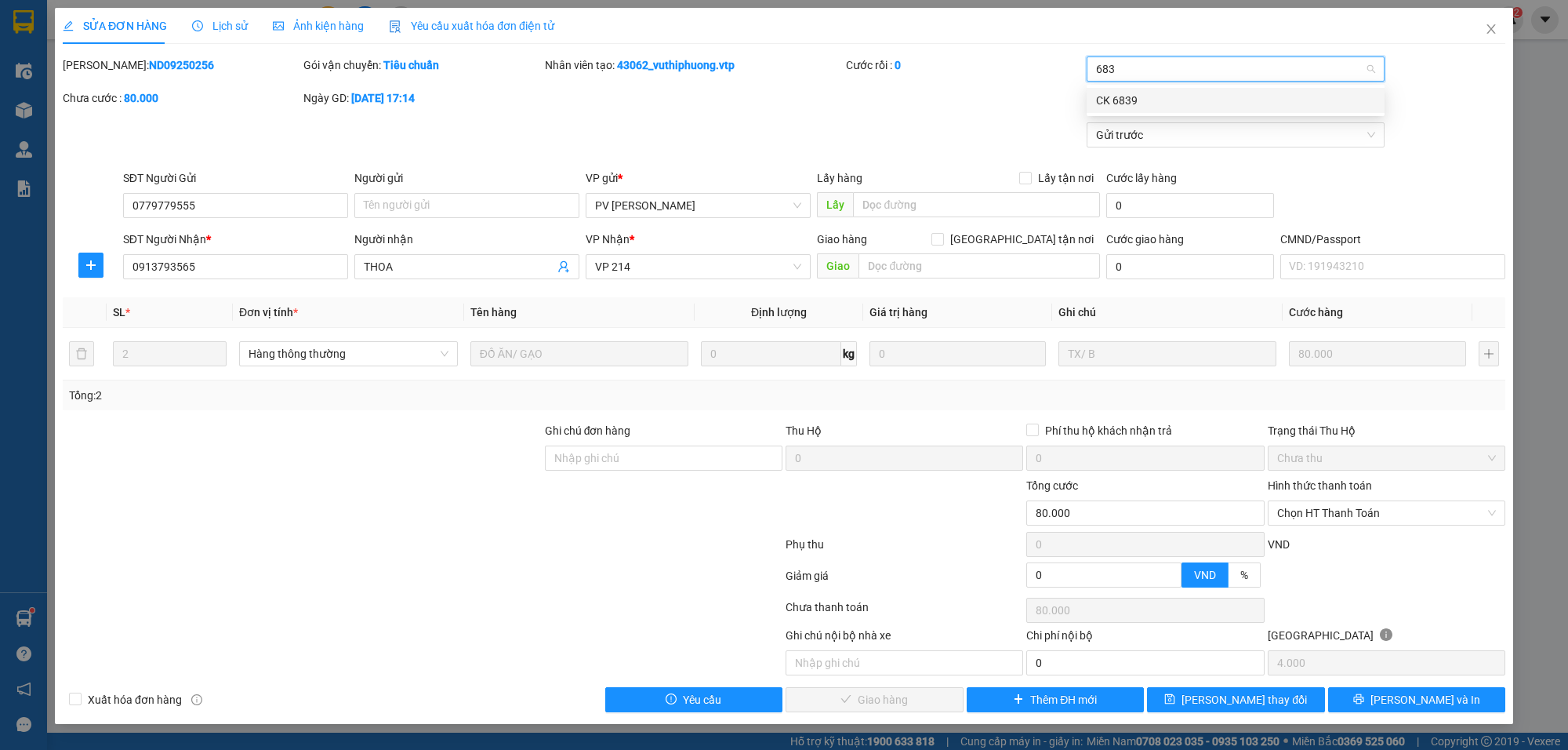
type input "6839"
click at [935, 94] on div "[PERSON_NAME]: ND09250256 Gói vận chuyển: Tiêu chuẩn Nhân viên tạo: 43062_vuthi…" at bounding box center [784, 88] width 1446 height 66
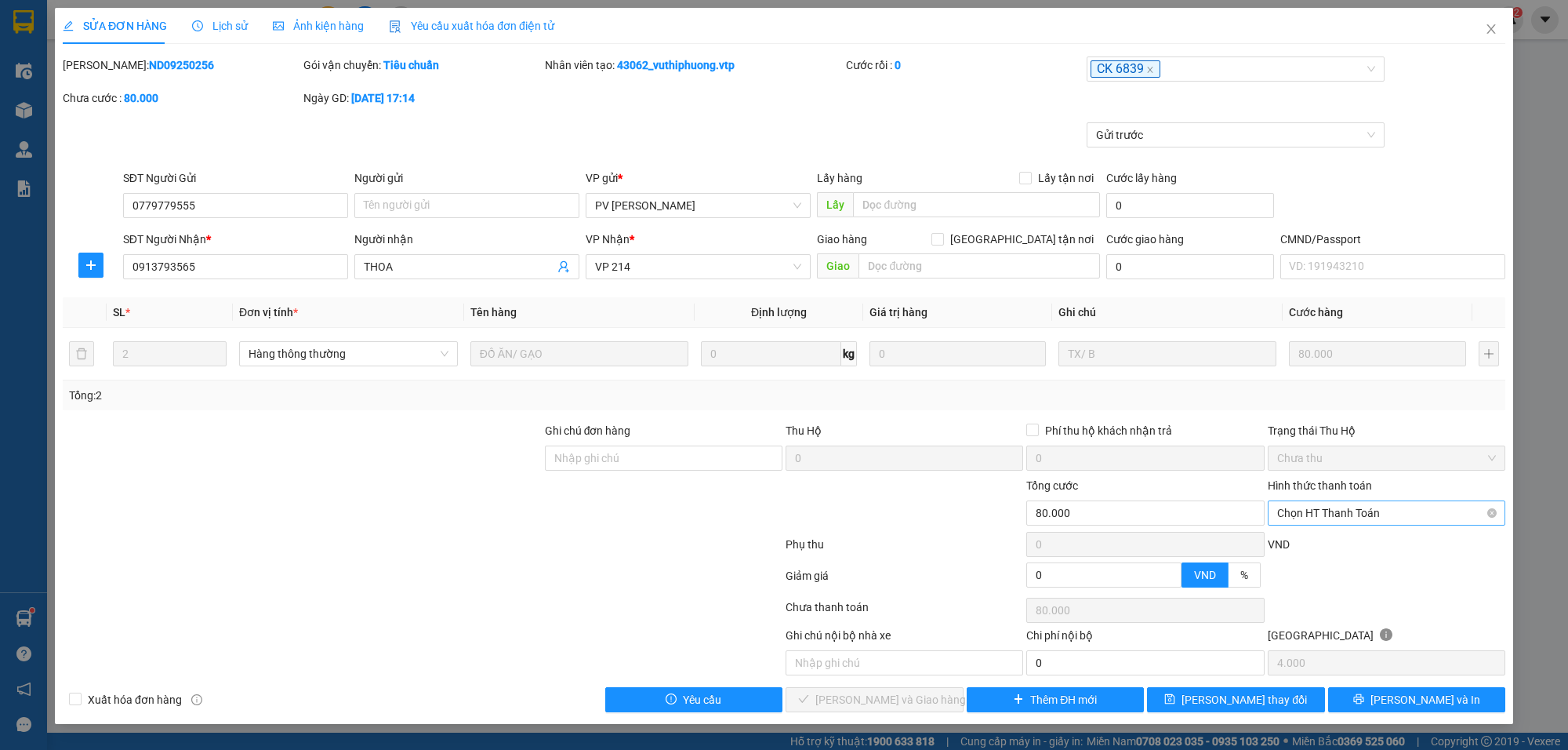
click at [1386, 520] on span "Chọn HT Thanh Toán" at bounding box center [1386, 513] width 219 height 24
click at [1321, 657] on div "Chuyển khoản" at bounding box center [1386, 646] width 238 height 26
type input "0"
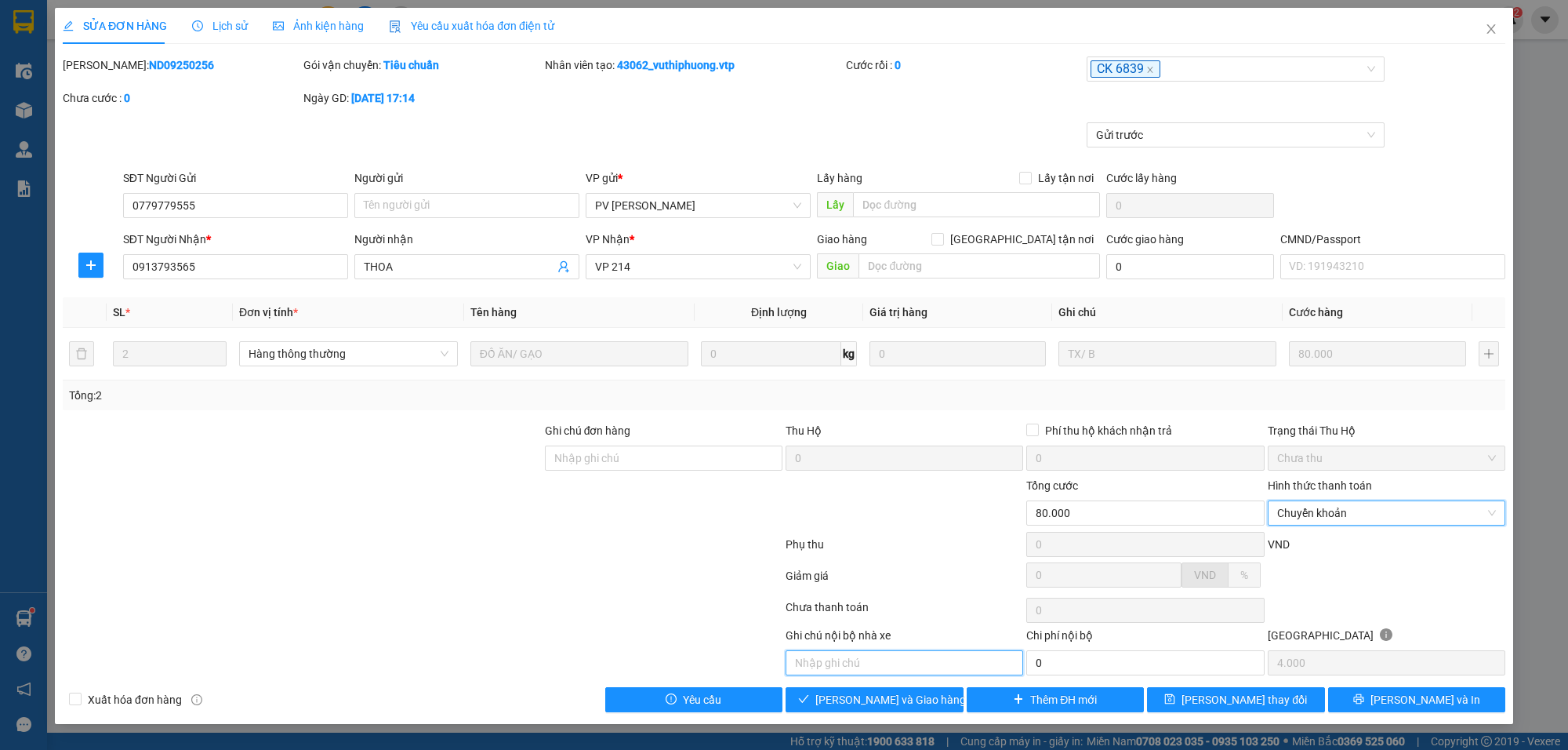
click at [925, 658] on input "text" at bounding box center [905, 663] width 238 height 26
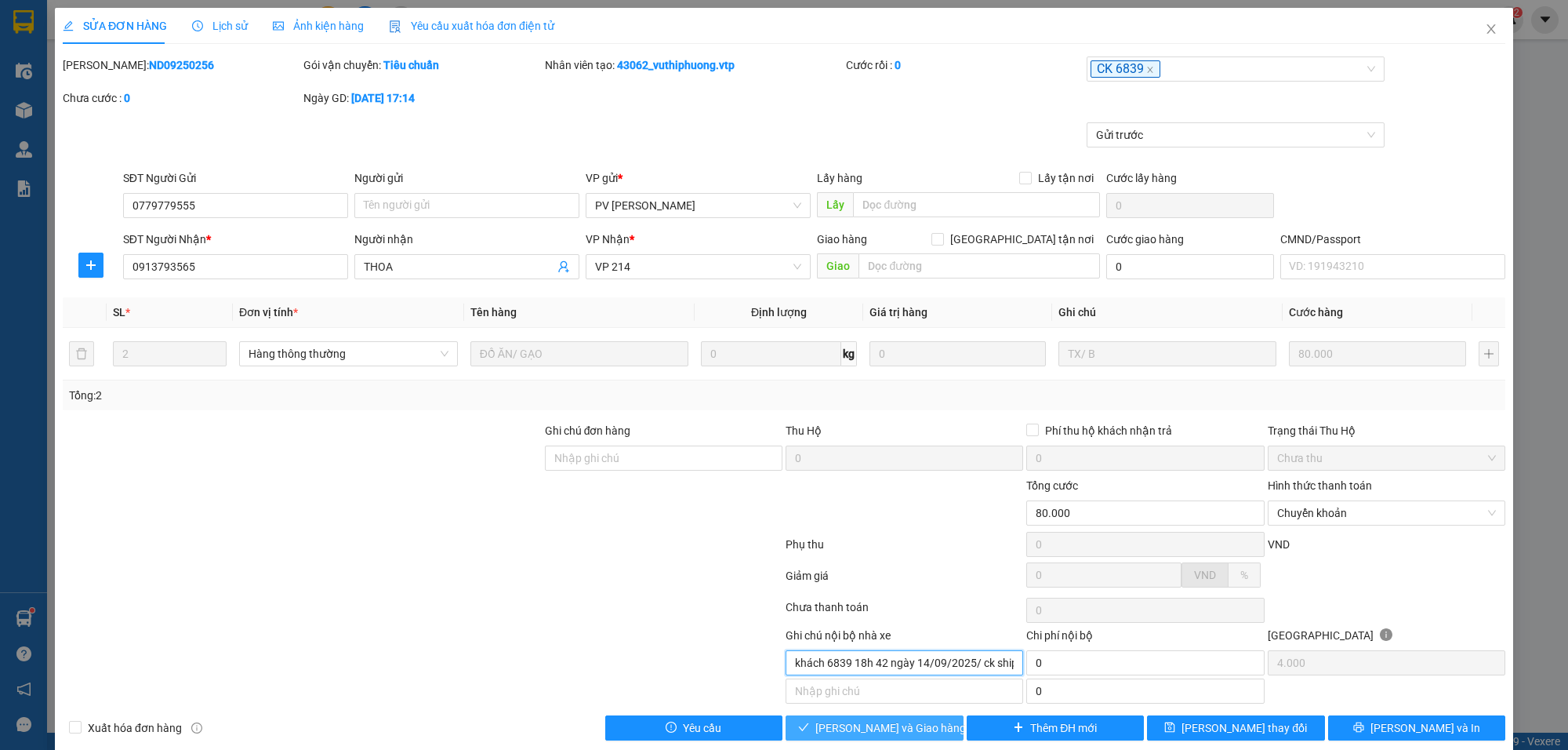
type input "khách 6839 18h 42 ngày 14/09/2025/ ck ship"
click at [851, 736] on span "[PERSON_NAME] và Giao hàng" at bounding box center [890, 728] width 150 height 18
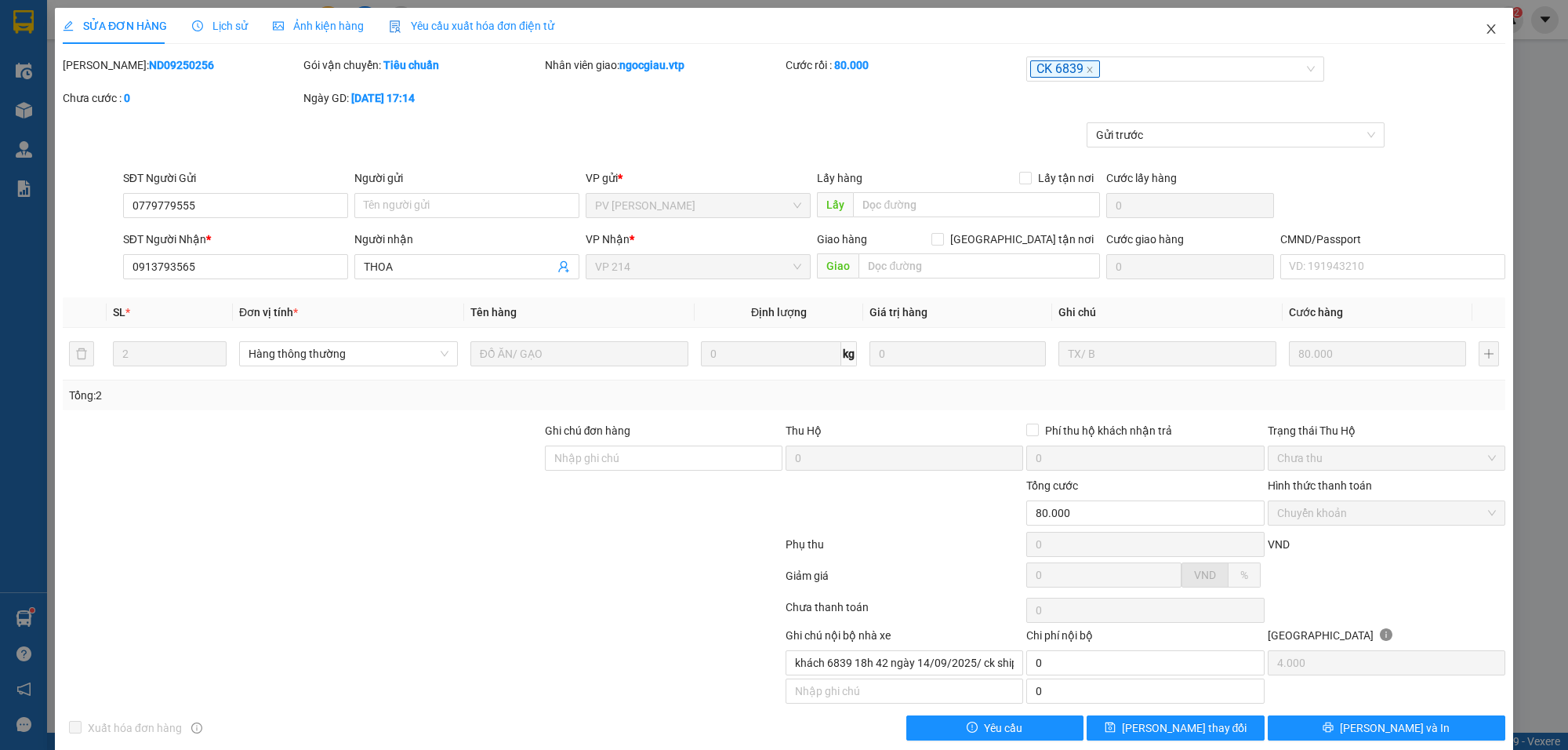
click at [1484, 29] on span "Close" at bounding box center [1490, 29] width 44 height 44
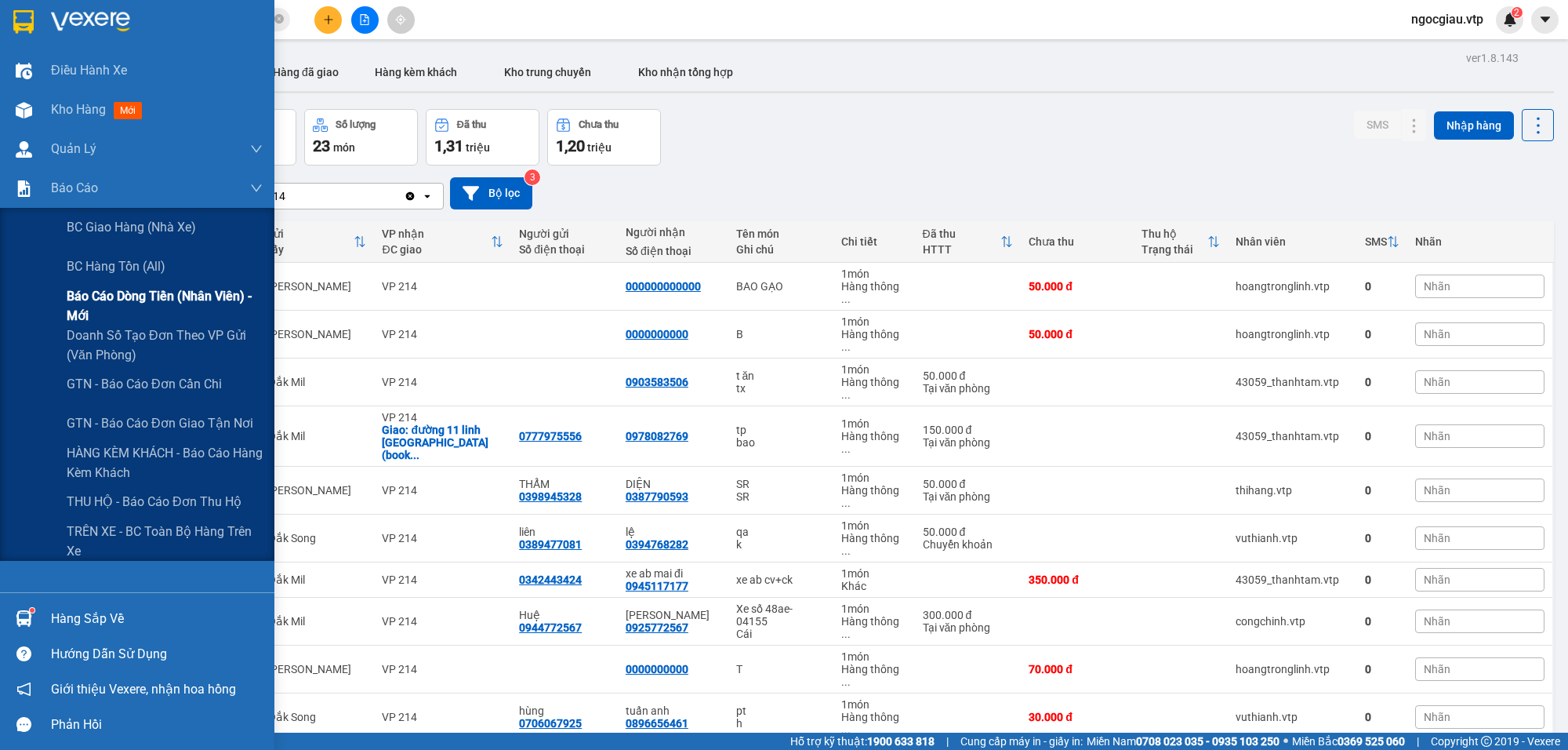
click at [165, 294] on span "Báo cáo dòng tiền (nhân viên) - mới" at bounding box center [165, 306] width 196 height 39
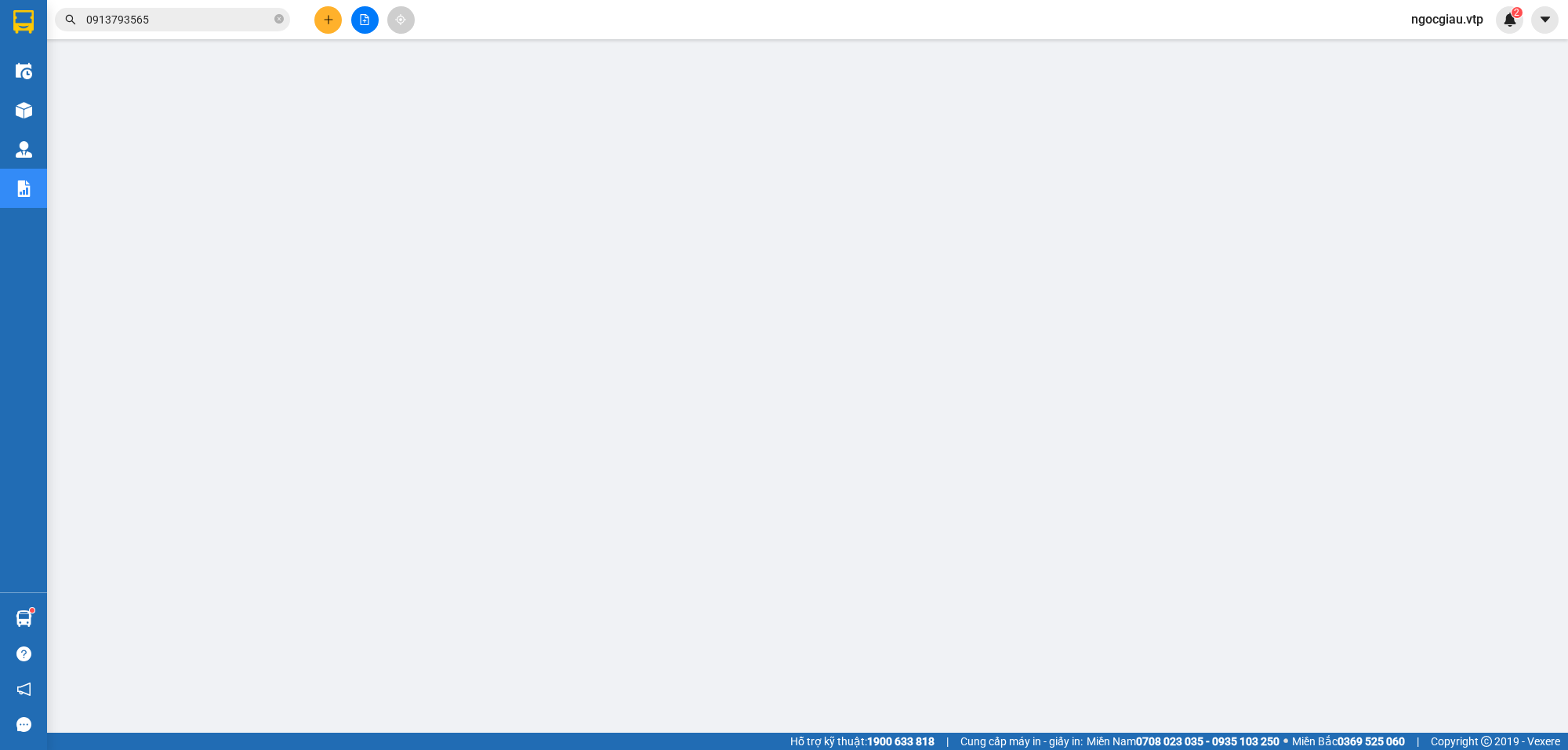
click at [147, 14] on input "0913793565" at bounding box center [179, 20] width 185 height 18
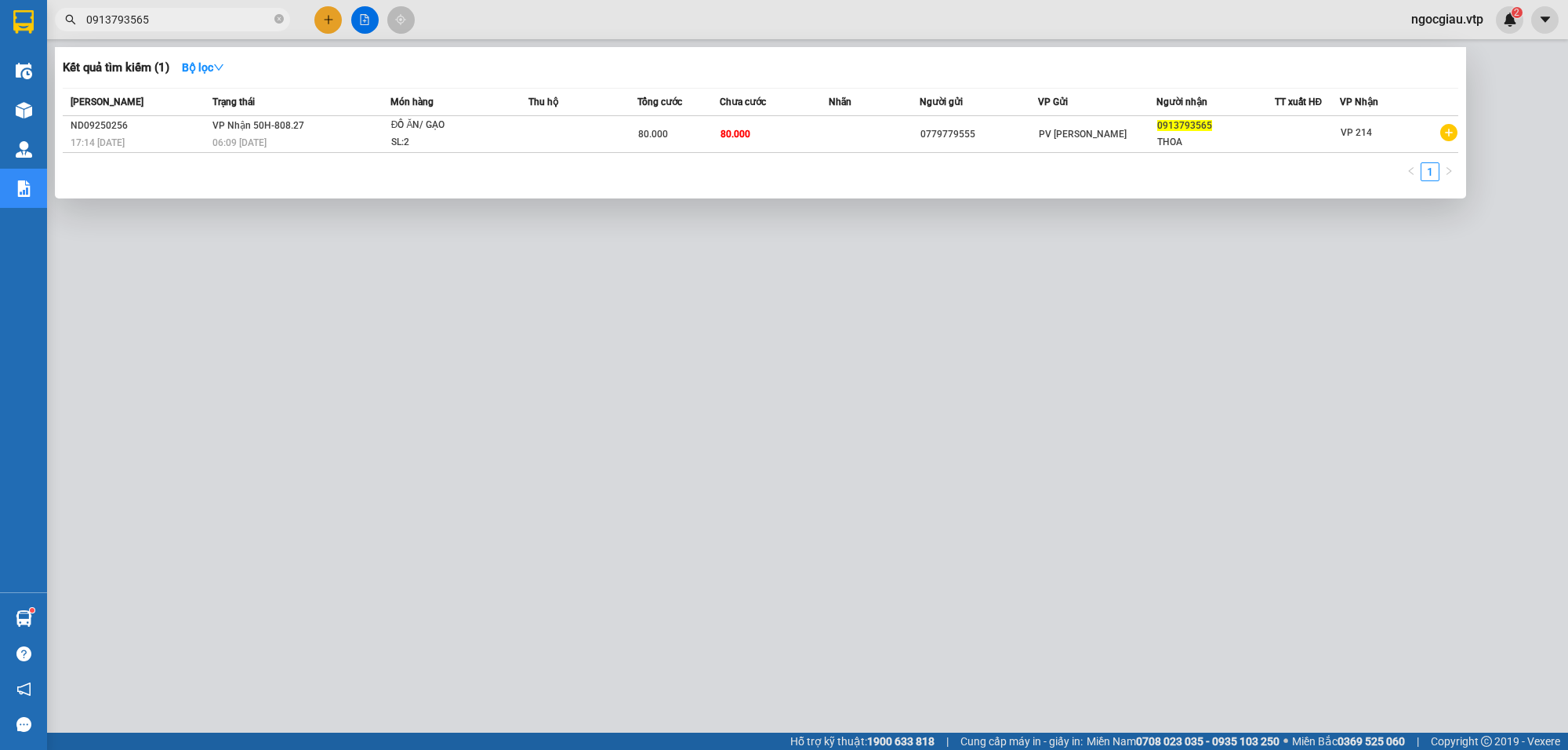
click at [147, 14] on input "0913793565" at bounding box center [179, 20] width 185 height 18
type input "9250353"
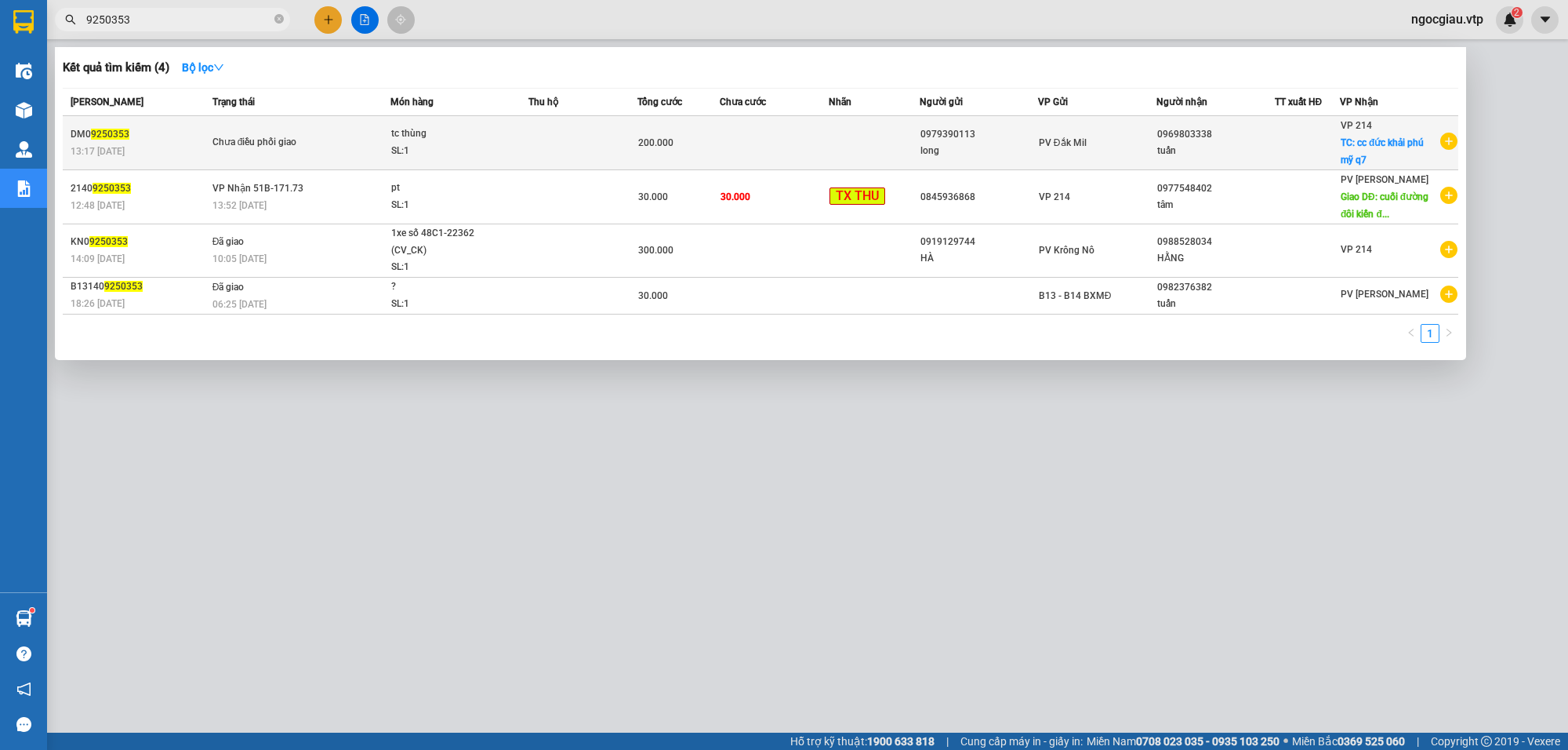
click at [762, 130] on td at bounding box center [774, 143] width 109 height 54
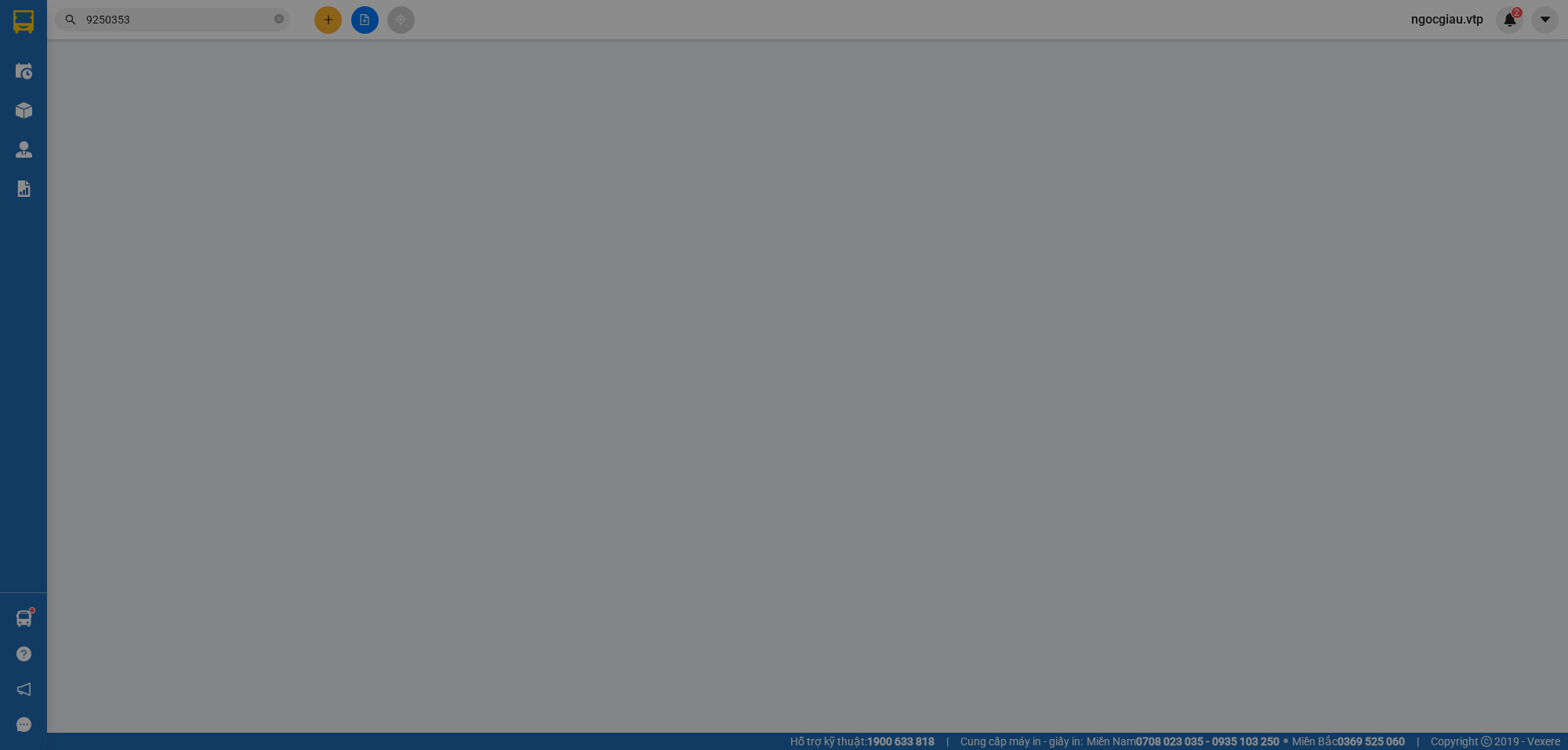
type input "0979390113"
type input "long"
type input "0969803338"
type input "tuấn"
checkbox input "true"
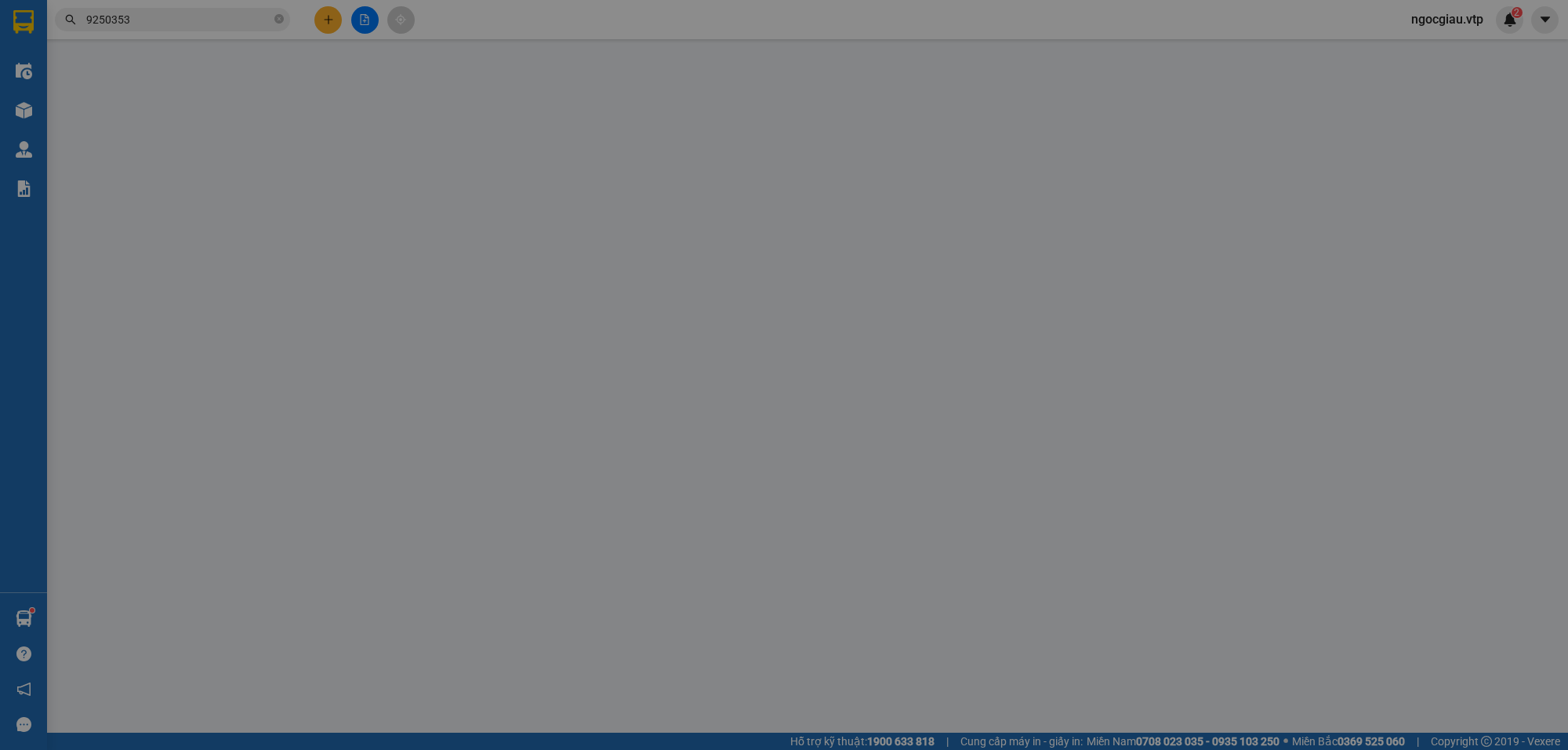
type input "cc đức khải phú mỹ q7"
type input "200.000"
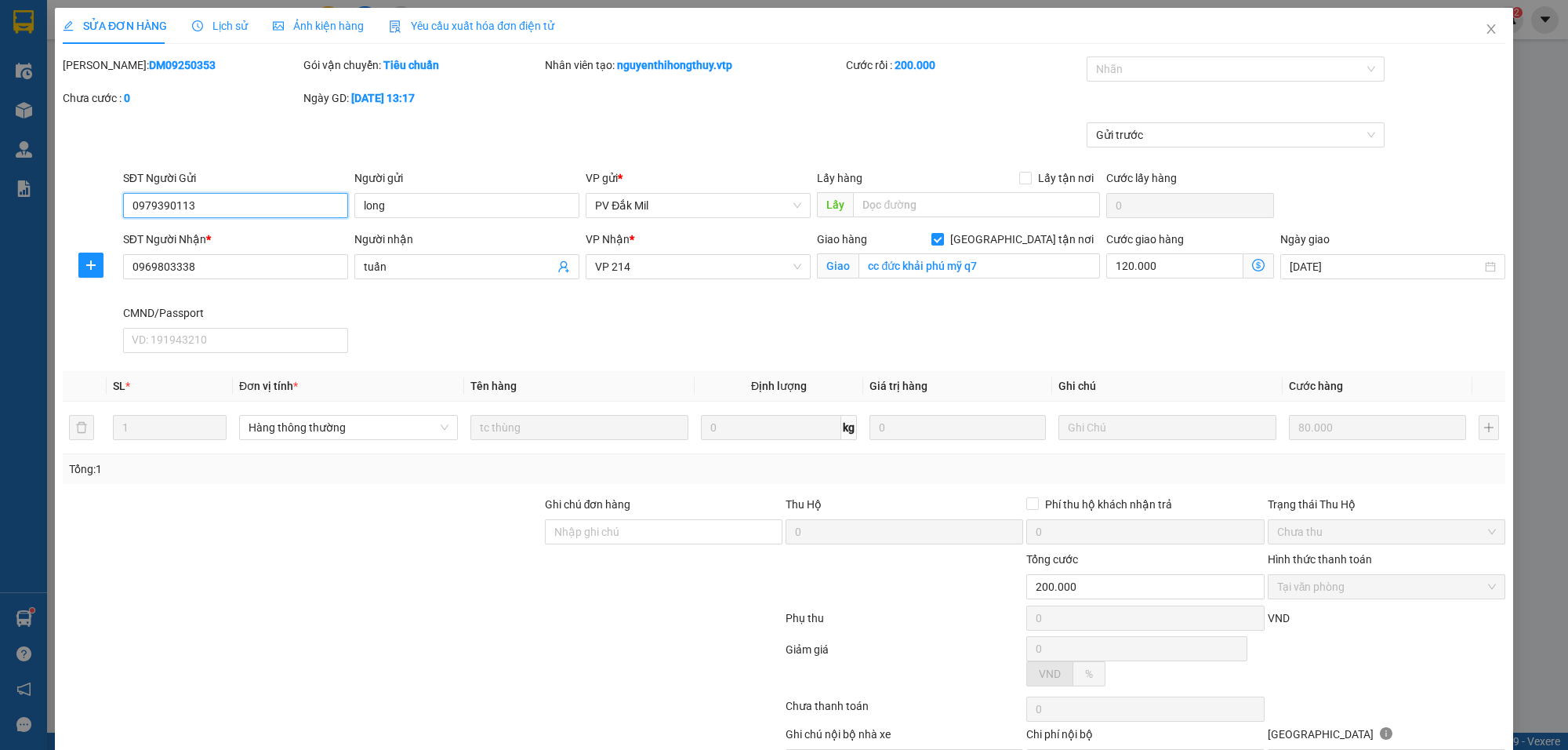
type input "4.000"
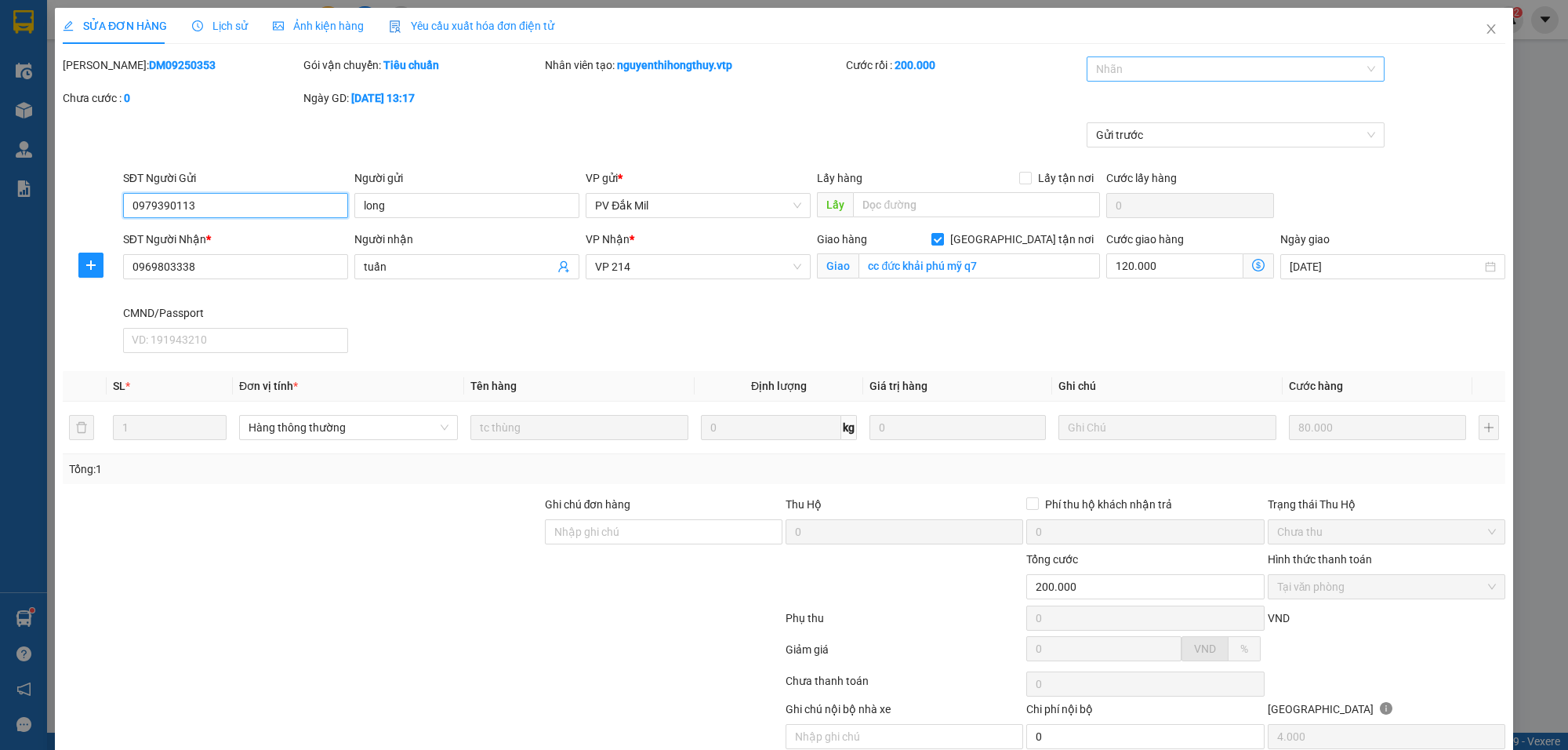
click at [1121, 69] on div at bounding box center [1227, 69] width 274 height 19
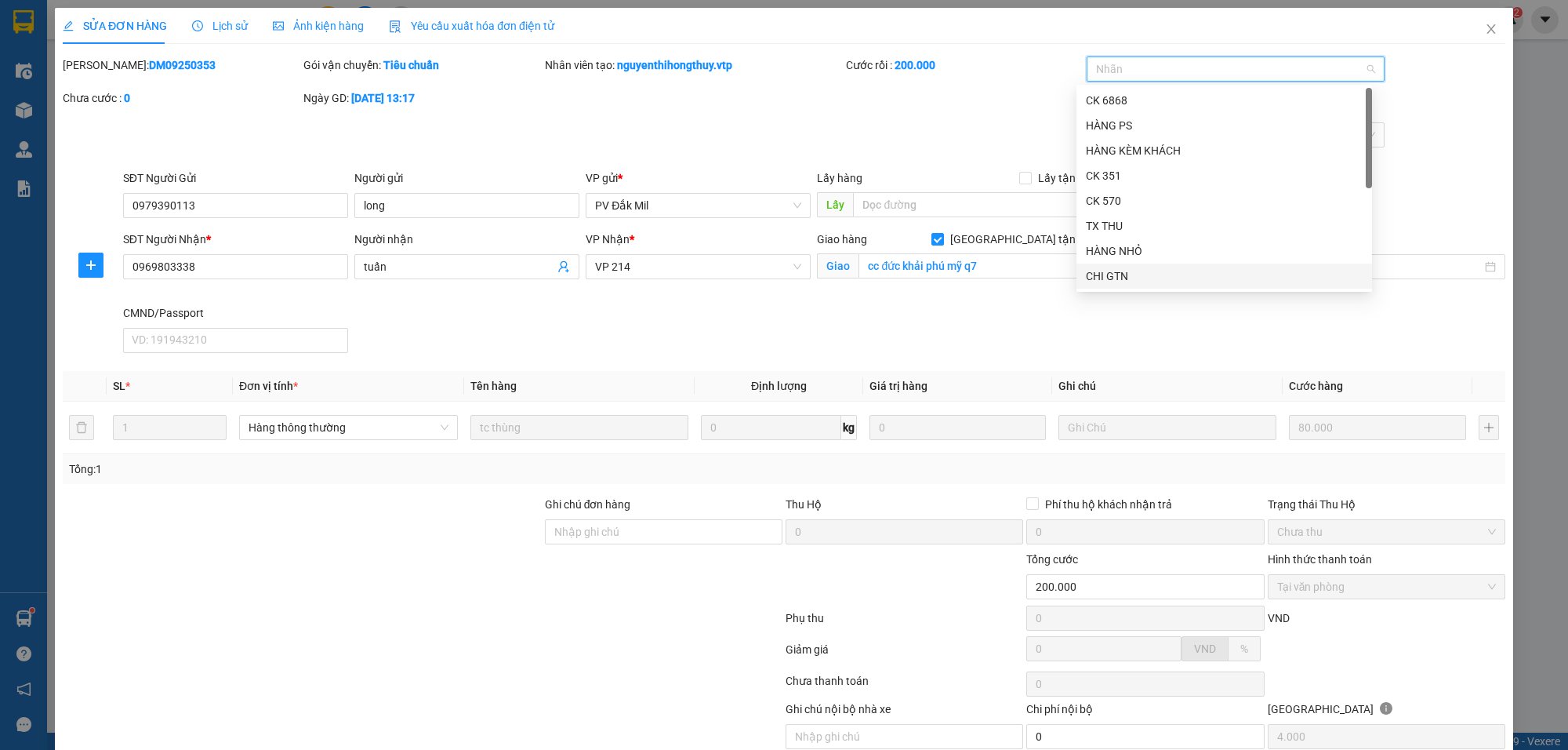
click at [1104, 272] on div "CHI GTN" at bounding box center [1224, 276] width 277 height 18
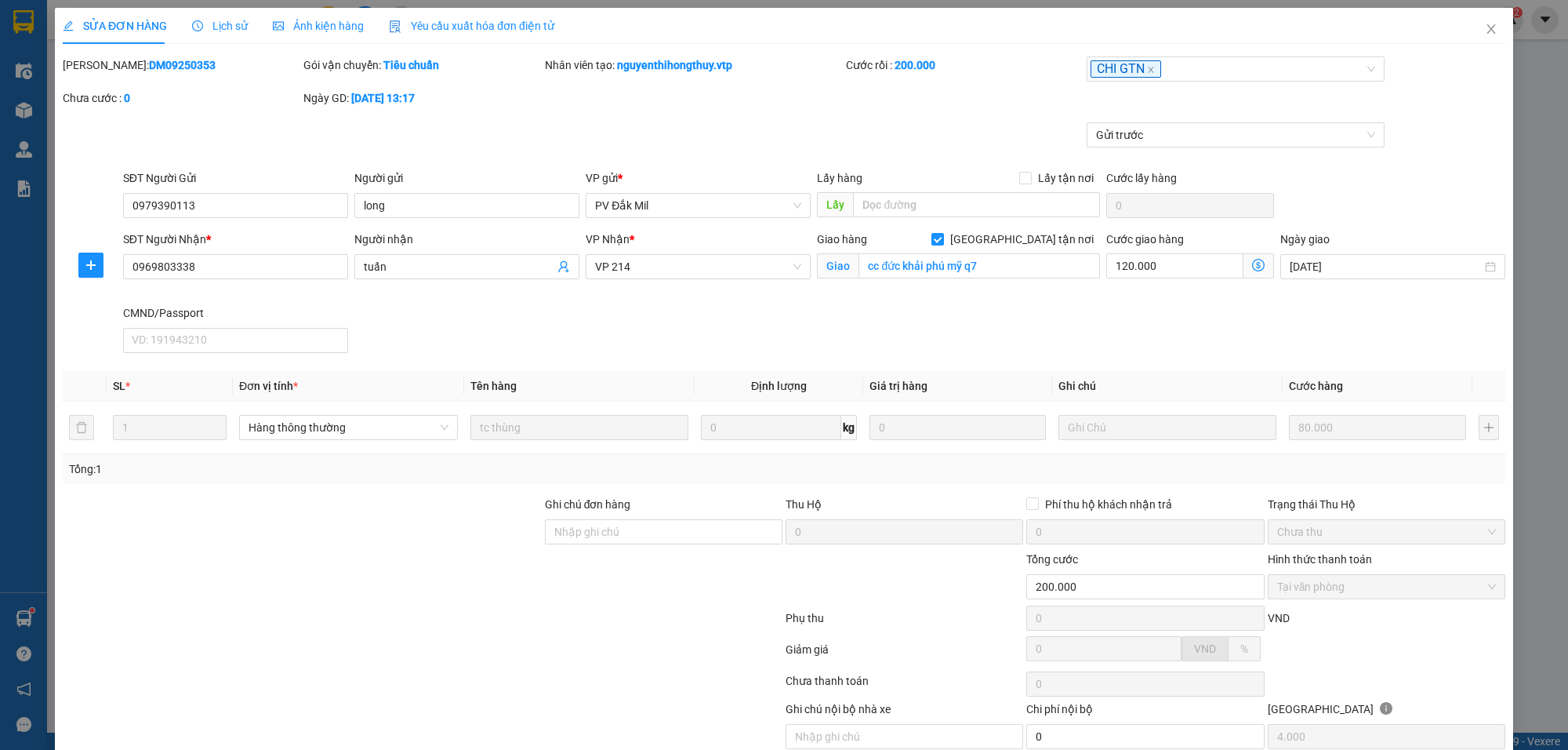
click at [1450, 138] on div "Gửi trước" at bounding box center [784, 145] width 1446 height 47
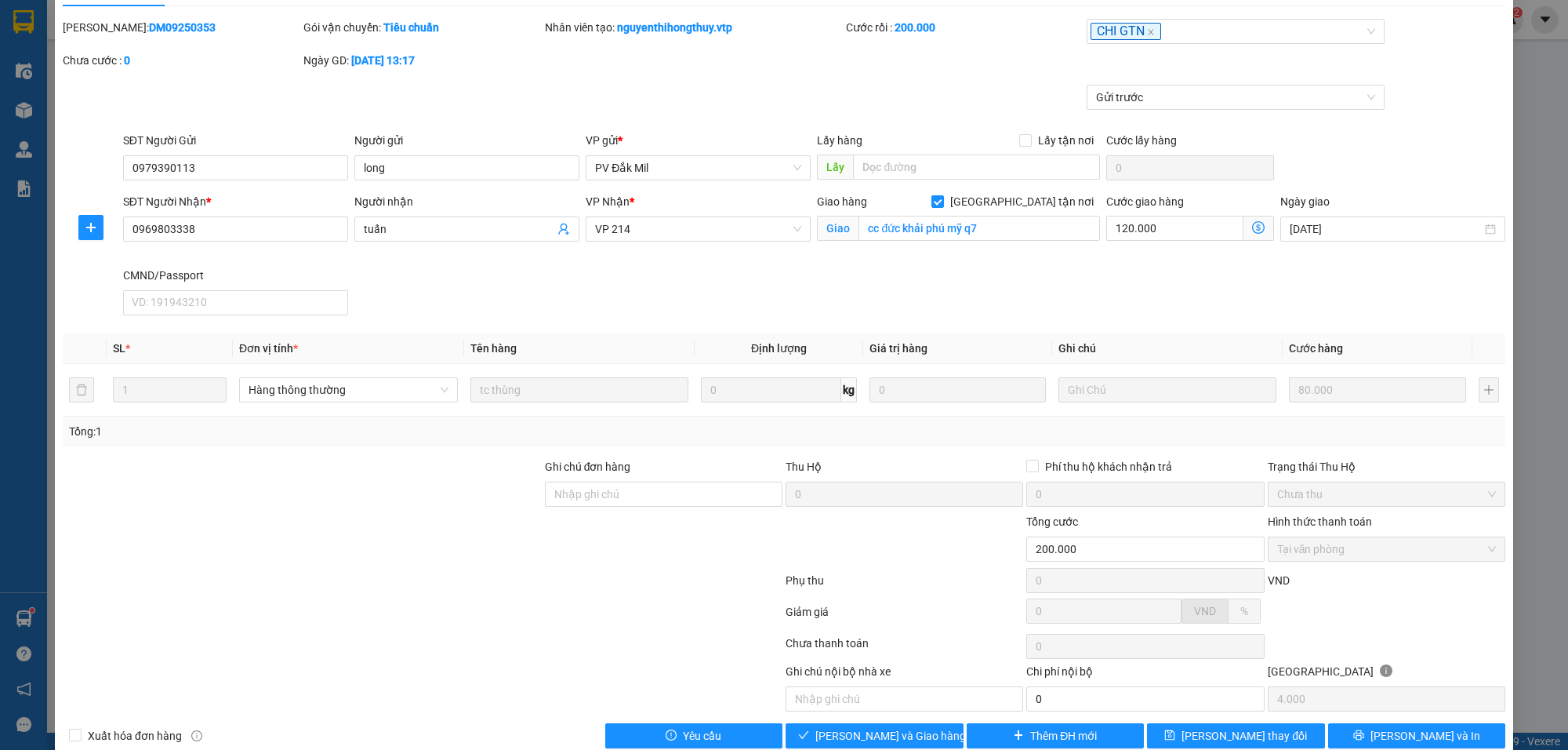
scroll to position [69, 0]
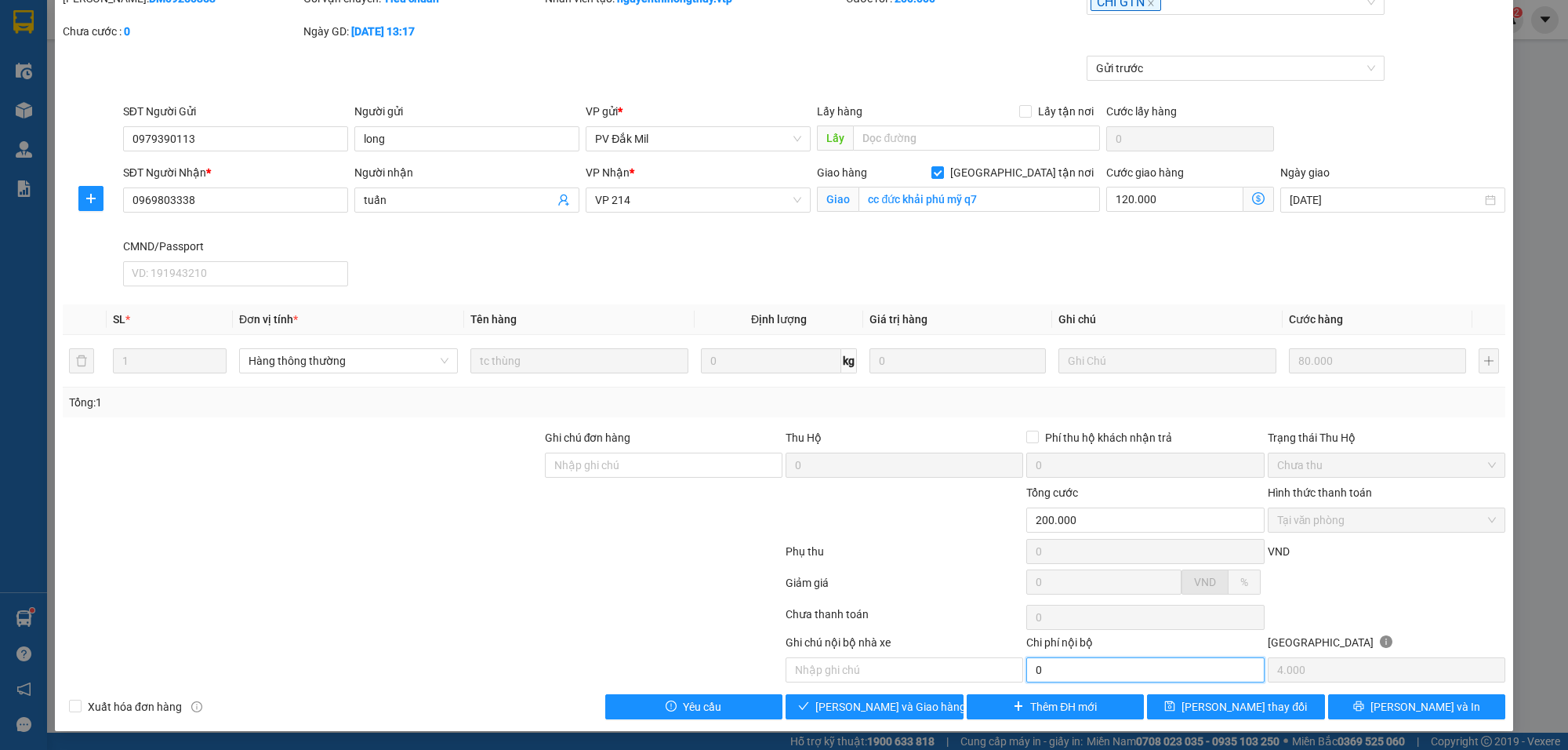
click at [1059, 664] on input "0" at bounding box center [1146, 670] width 238 height 26
click at [914, 701] on span "[PERSON_NAME] và Giao hàng" at bounding box center [890, 707] width 150 height 18
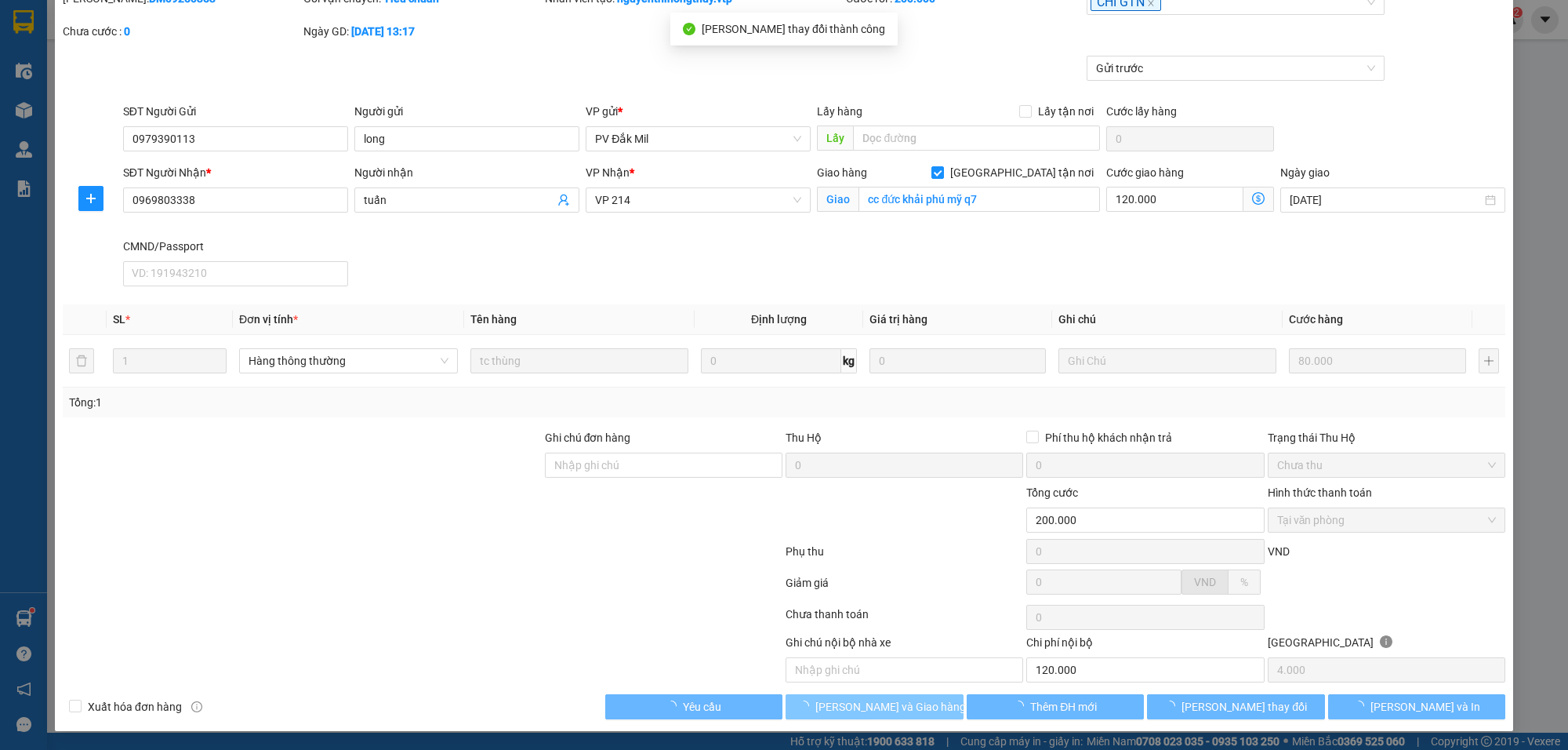
type input "120.000"
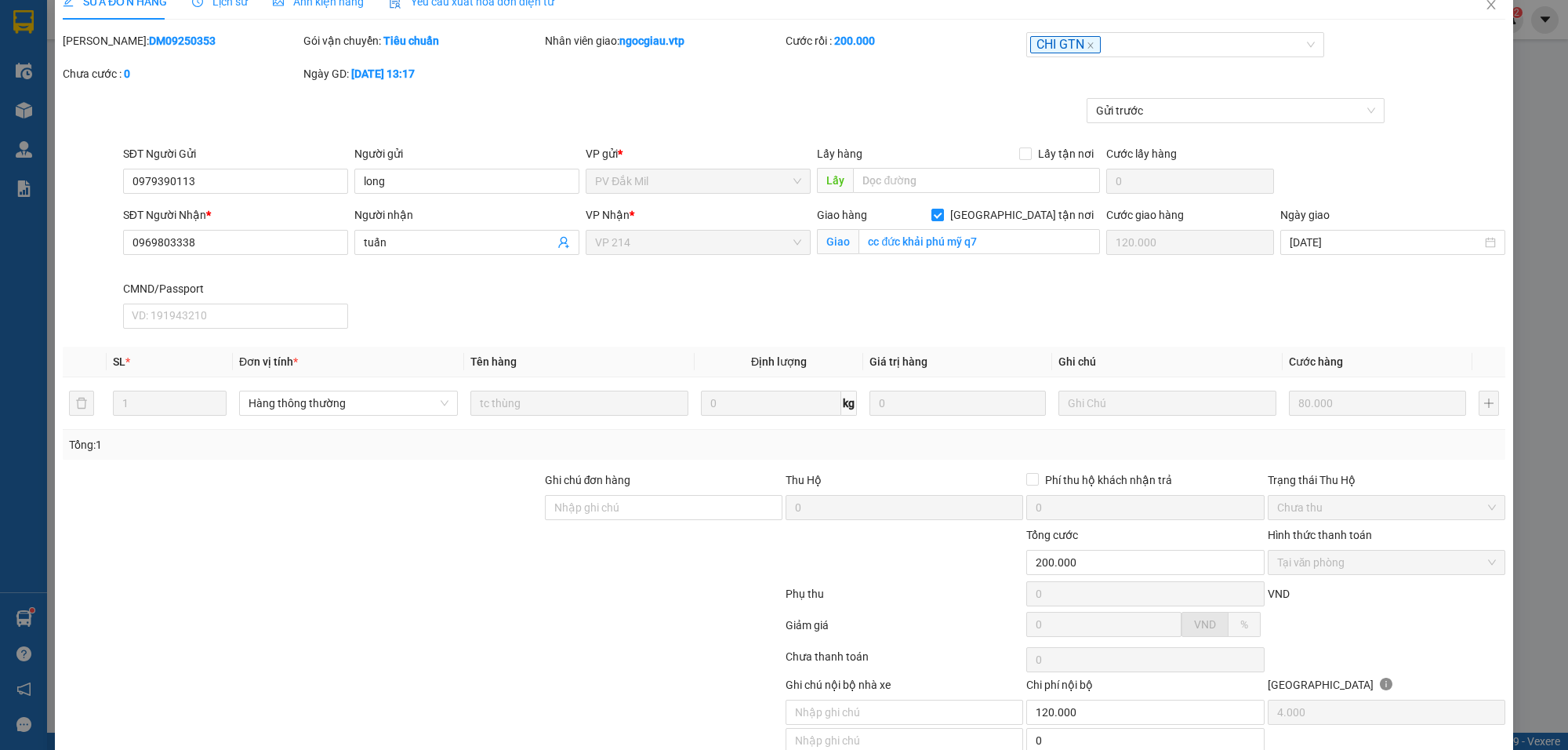
scroll to position [0, 0]
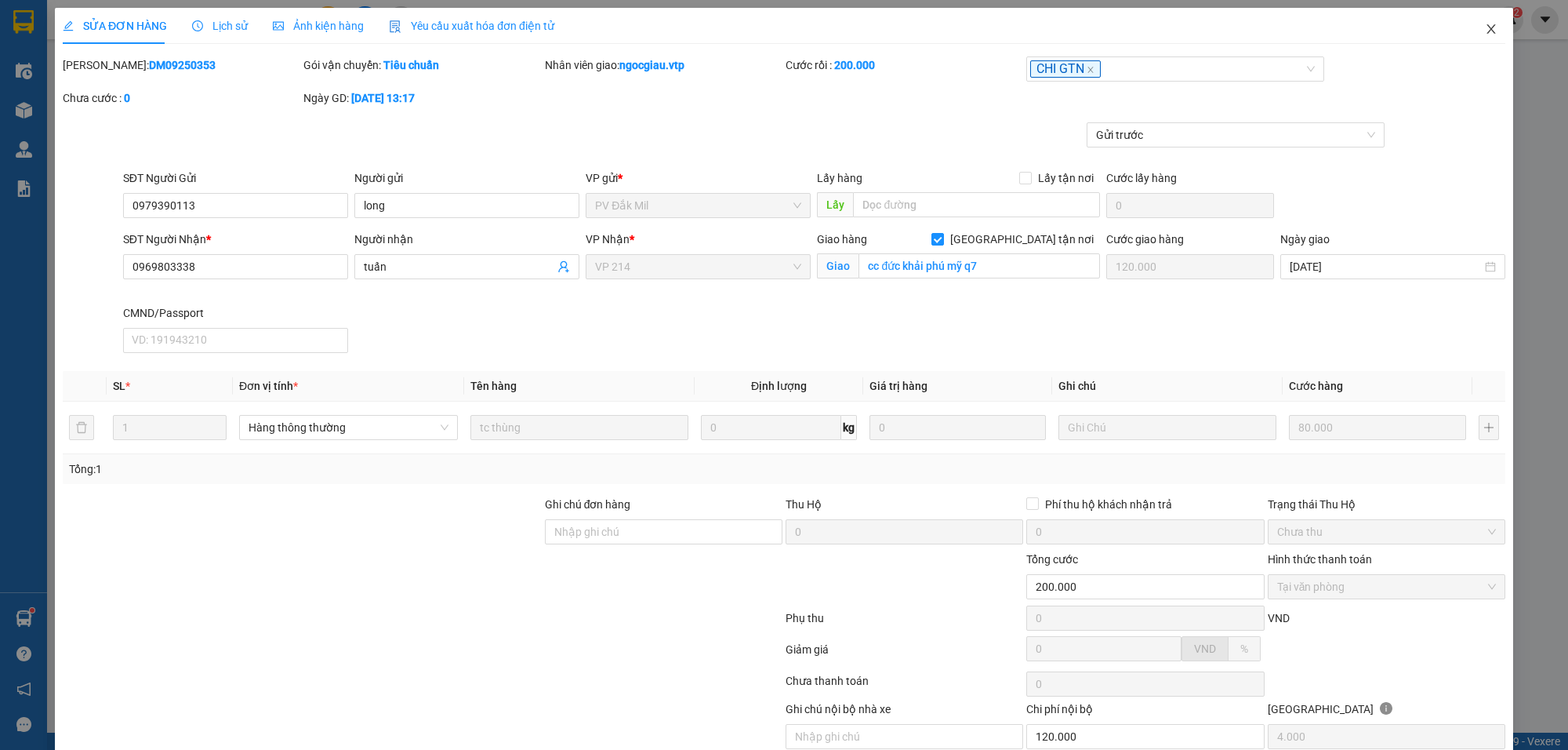
click at [1486, 29] on icon "close" at bounding box center [1490, 29] width 9 height 10
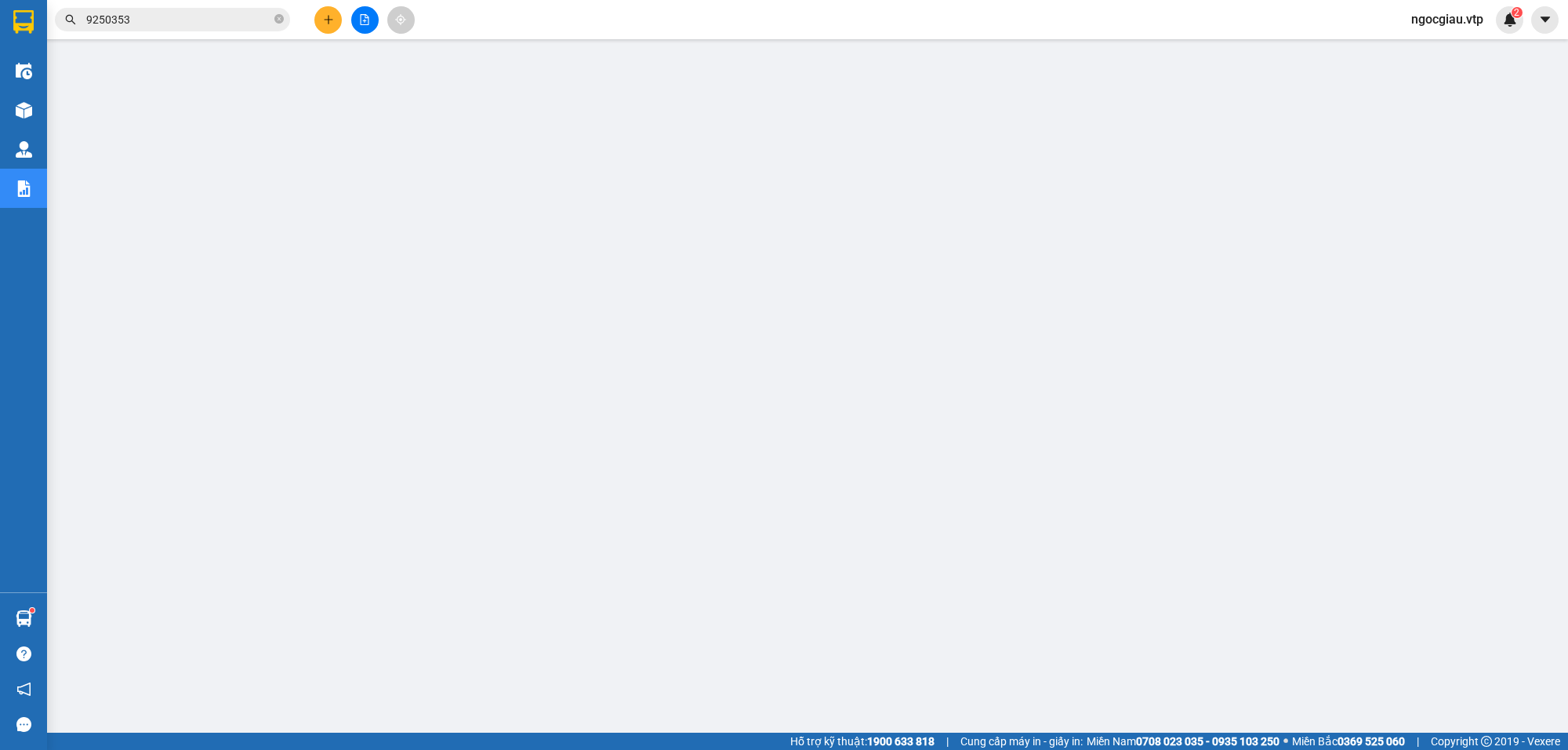
click at [186, 18] on input "9250353" at bounding box center [179, 20] width 185 height 18
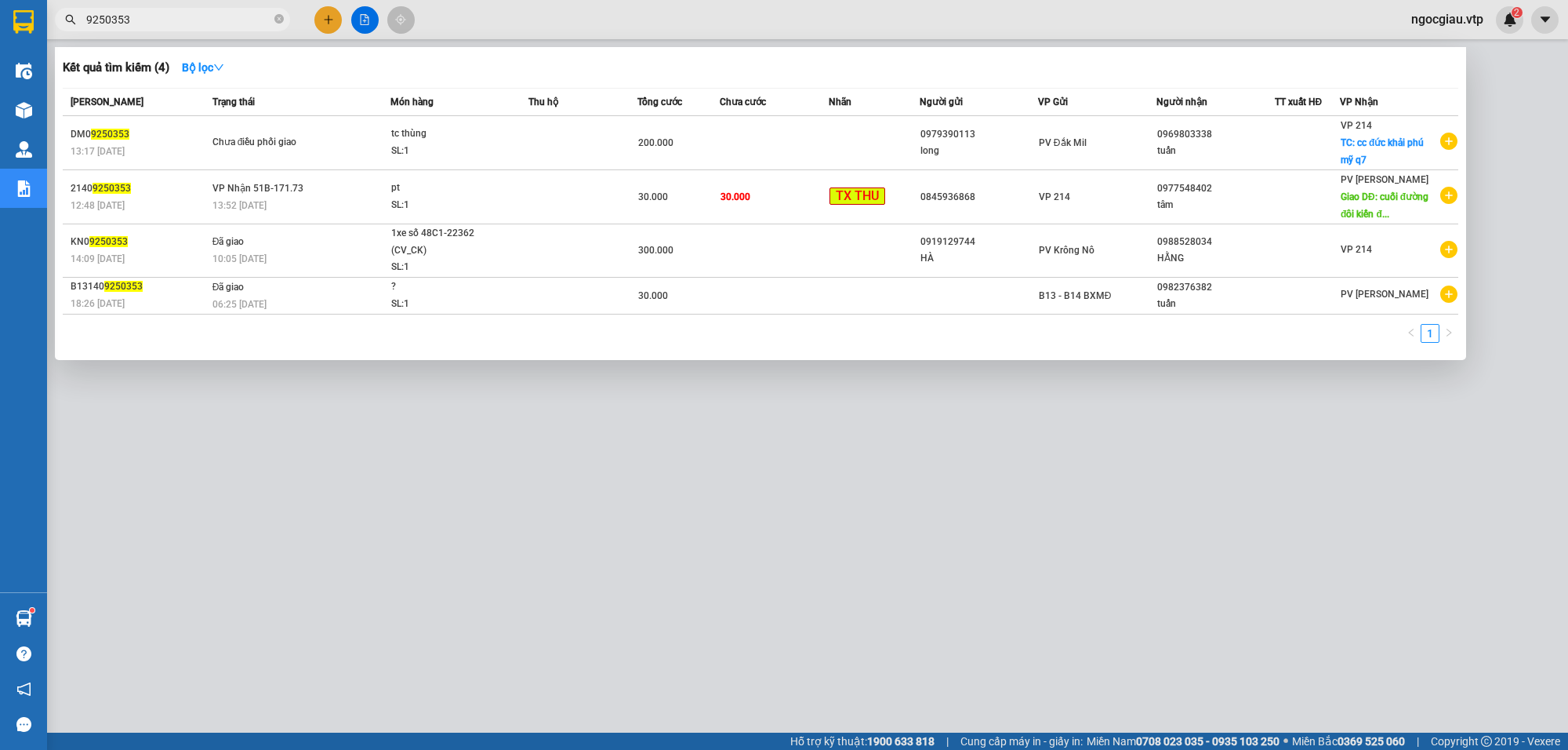
click at [186, 18] on input "9250353" at bounding box center [179, 20] width 185 height 18
type input "9250435"
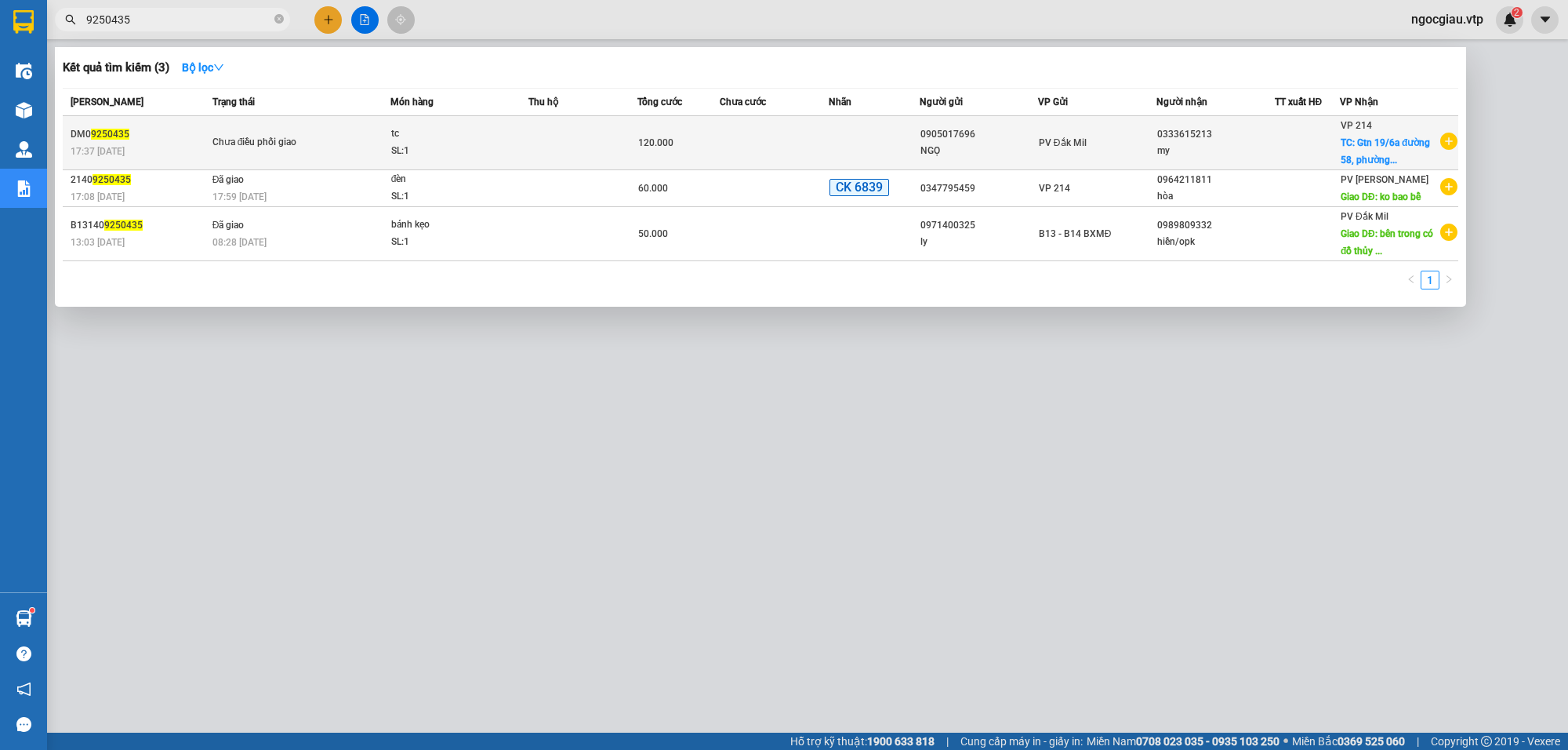
click at [526, 147] on span "tc SL: 1" at bounding box center [459, 143] width 137 height 33
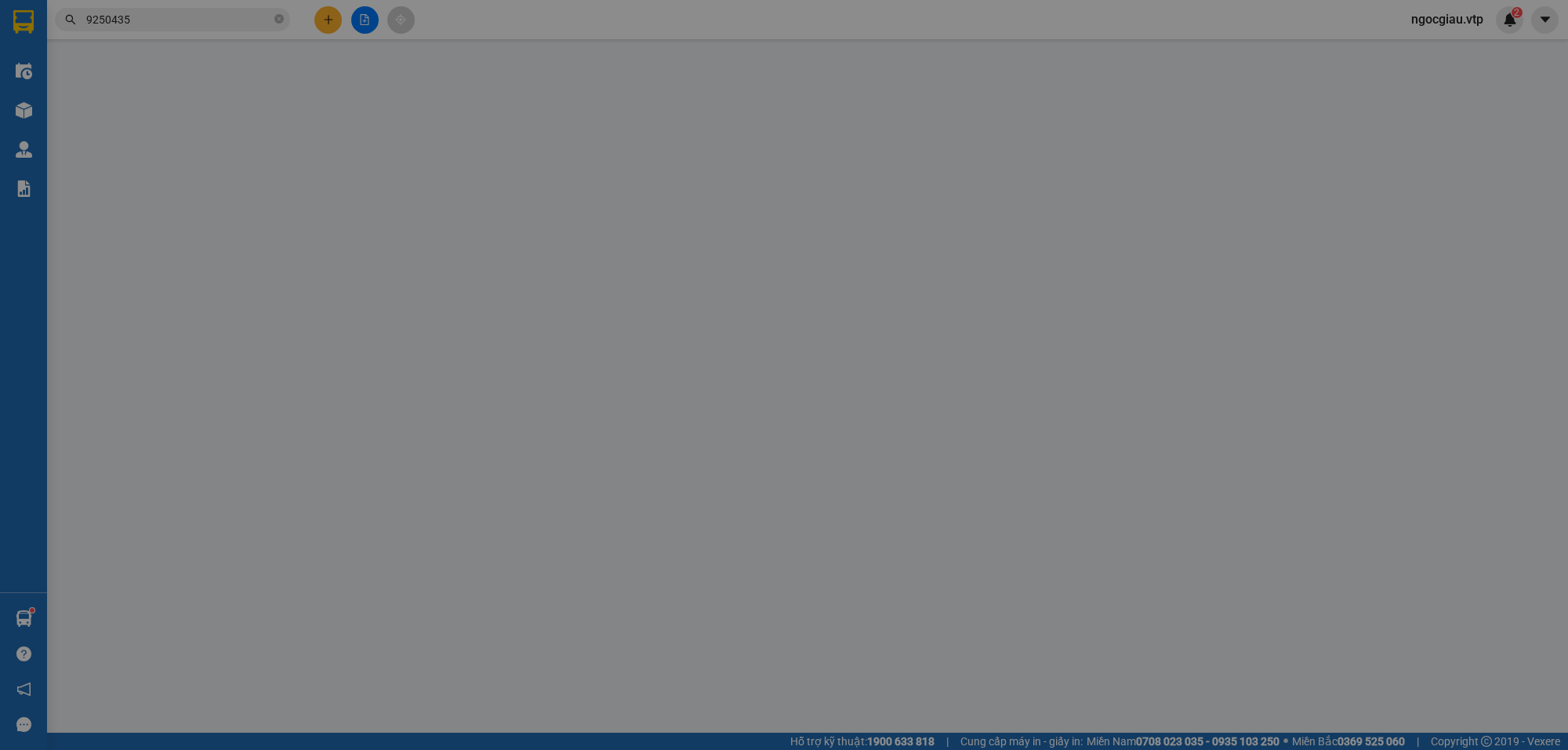
type input "0905017696"
type input "NGỌ"
type input "0333615213"
type input "my"
checkbox input "true"
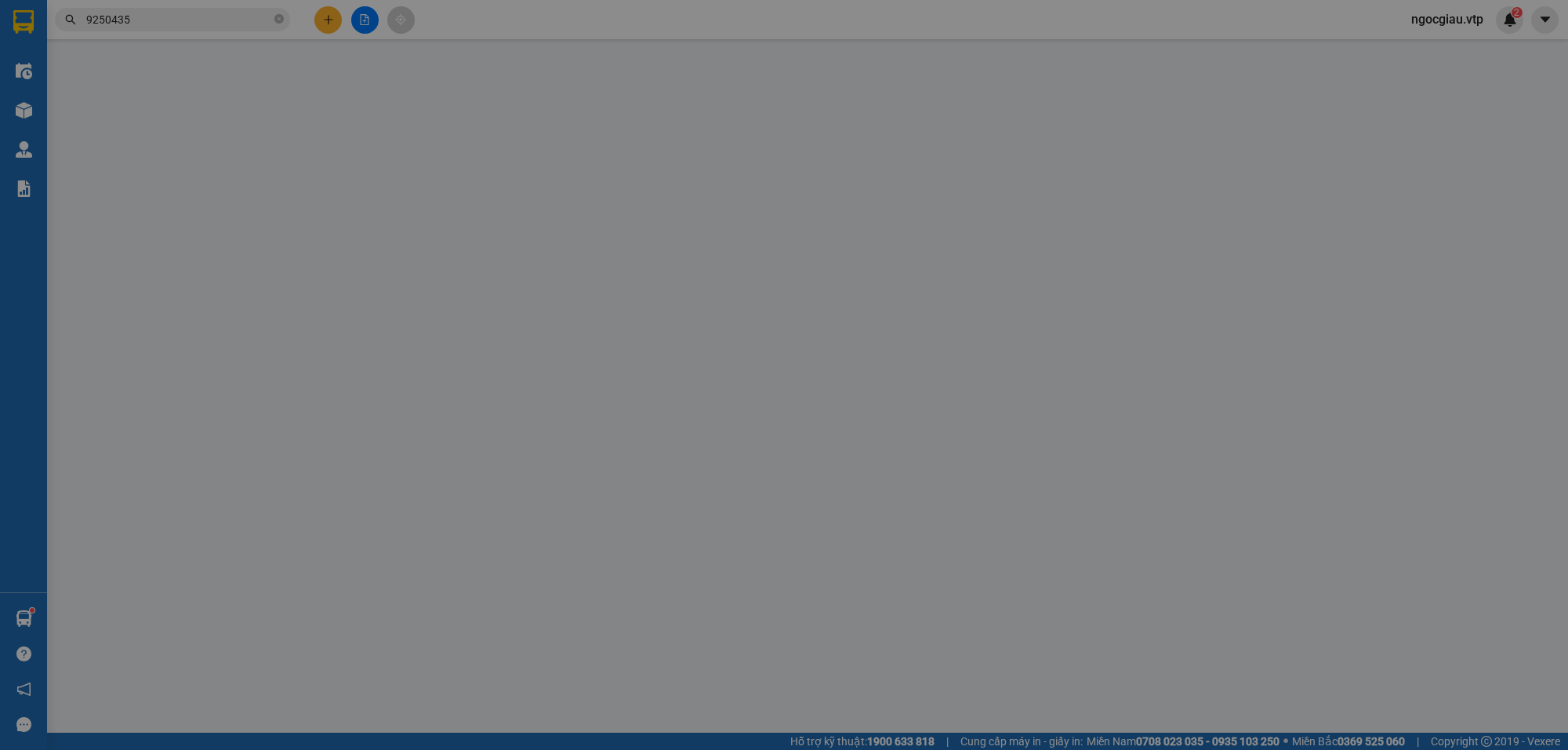
type input "Gtn [STREET_ADDRESS]"
type input "120.000"
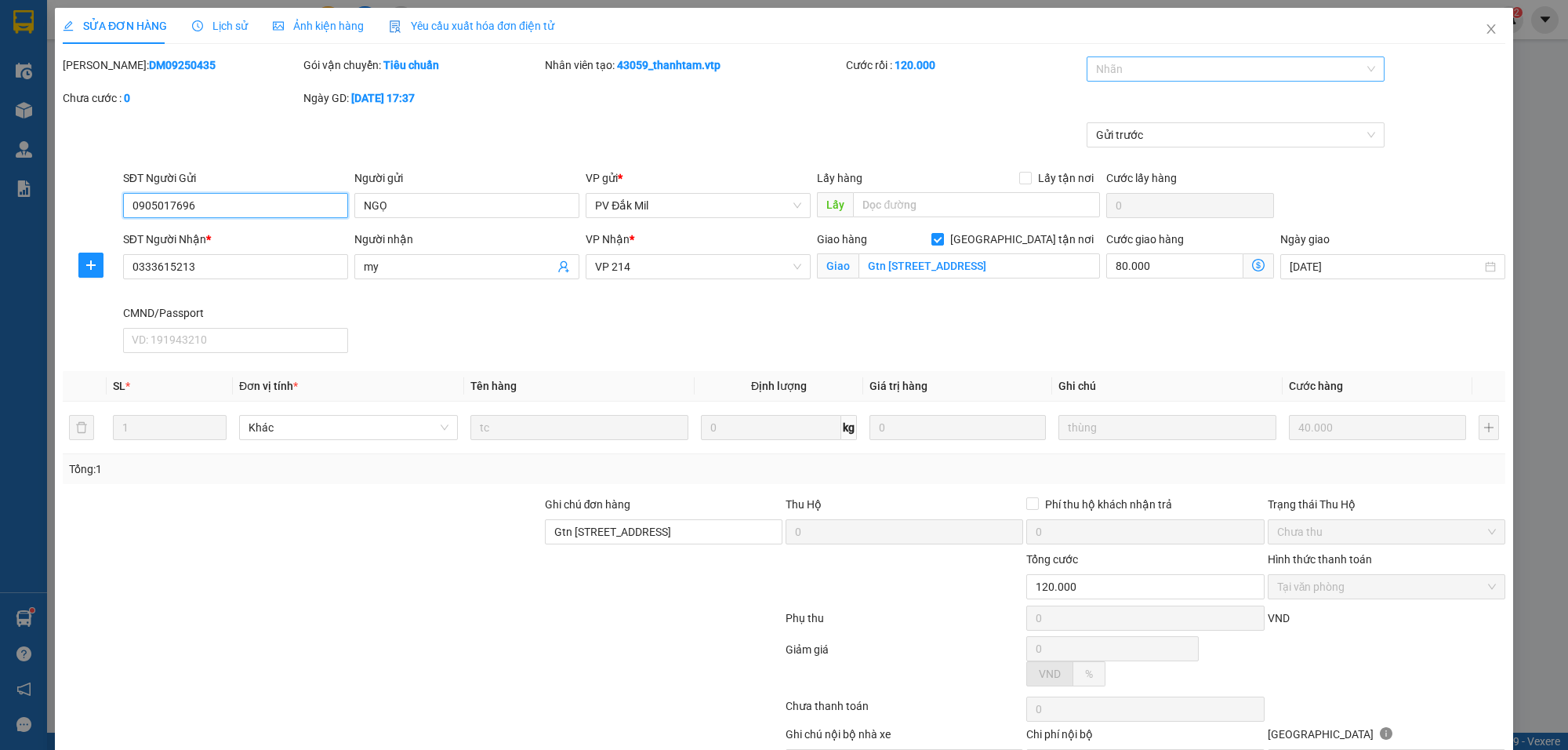
type input "2.000"
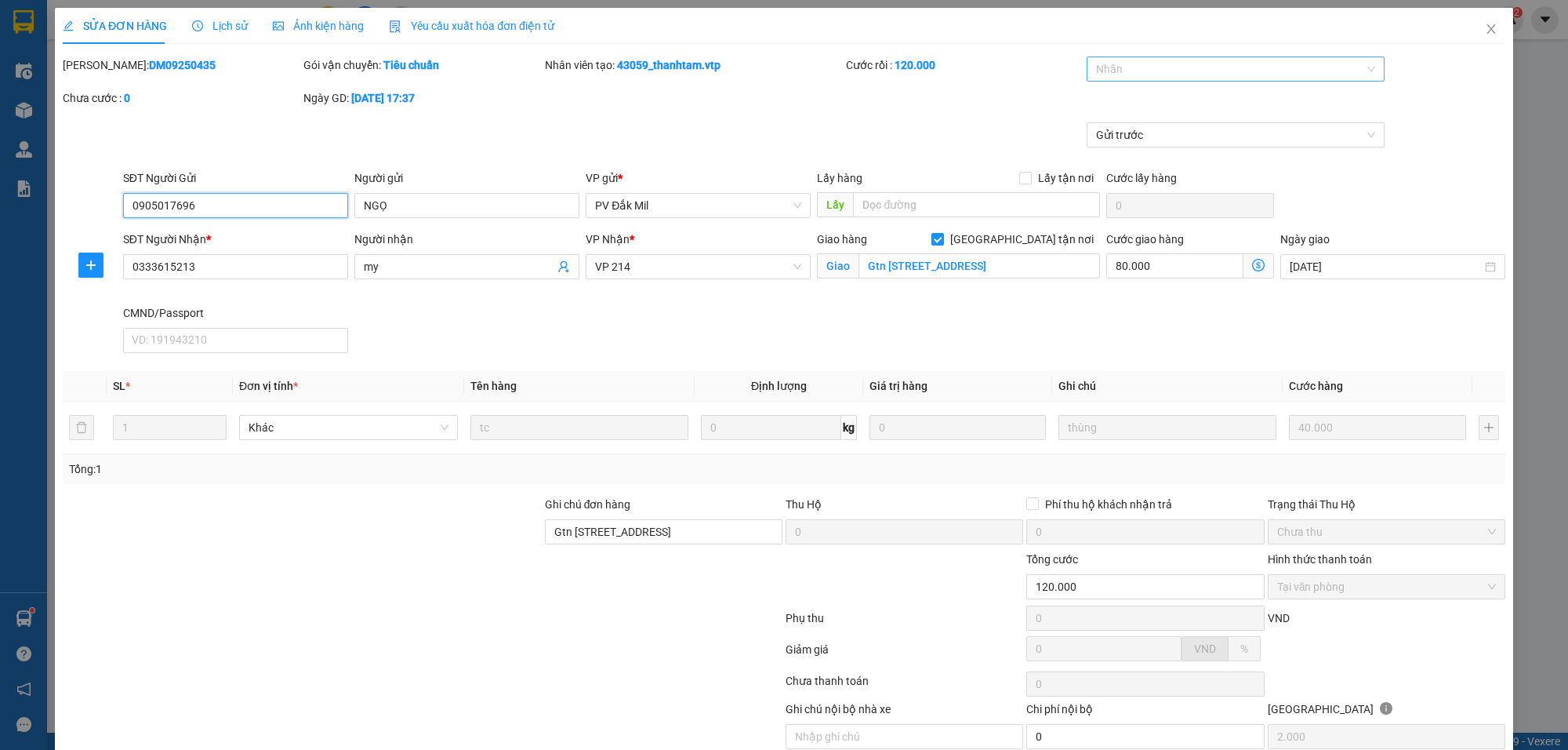
click at [1202, 64] on div at bounding box center [1227, 69] width 274 height 19
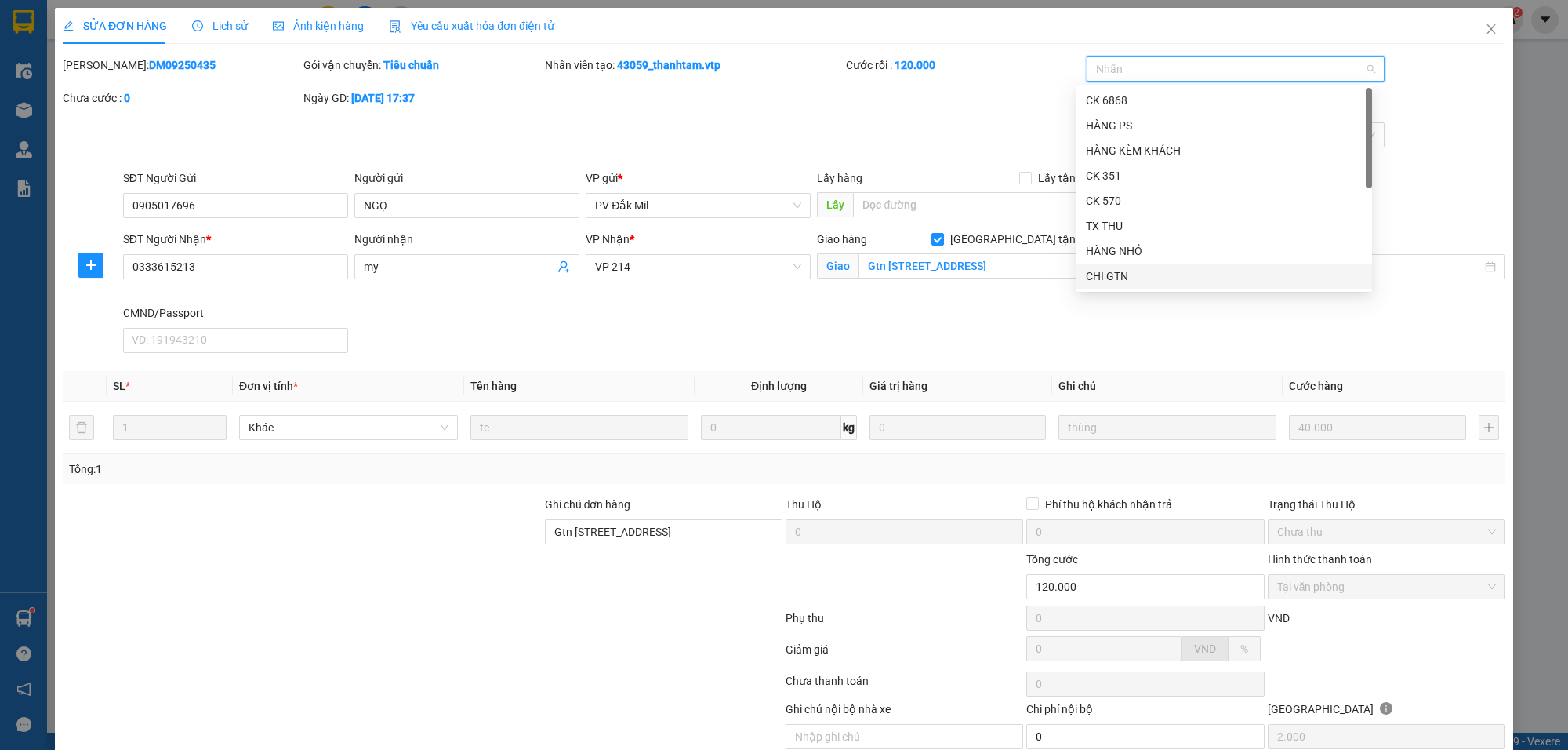
click at [1130, 278] on div "CHI GTN" at bounding box center [1224, 276] width 277 height 18
click at [922, 95] on div "[PERSON_NAME]: DM09250435 Gói vận chuyển: Tiêu chuẩn Nhân viên tạo: 43059_thanh…" at bounding box center [784, 88] width 1446 height 66
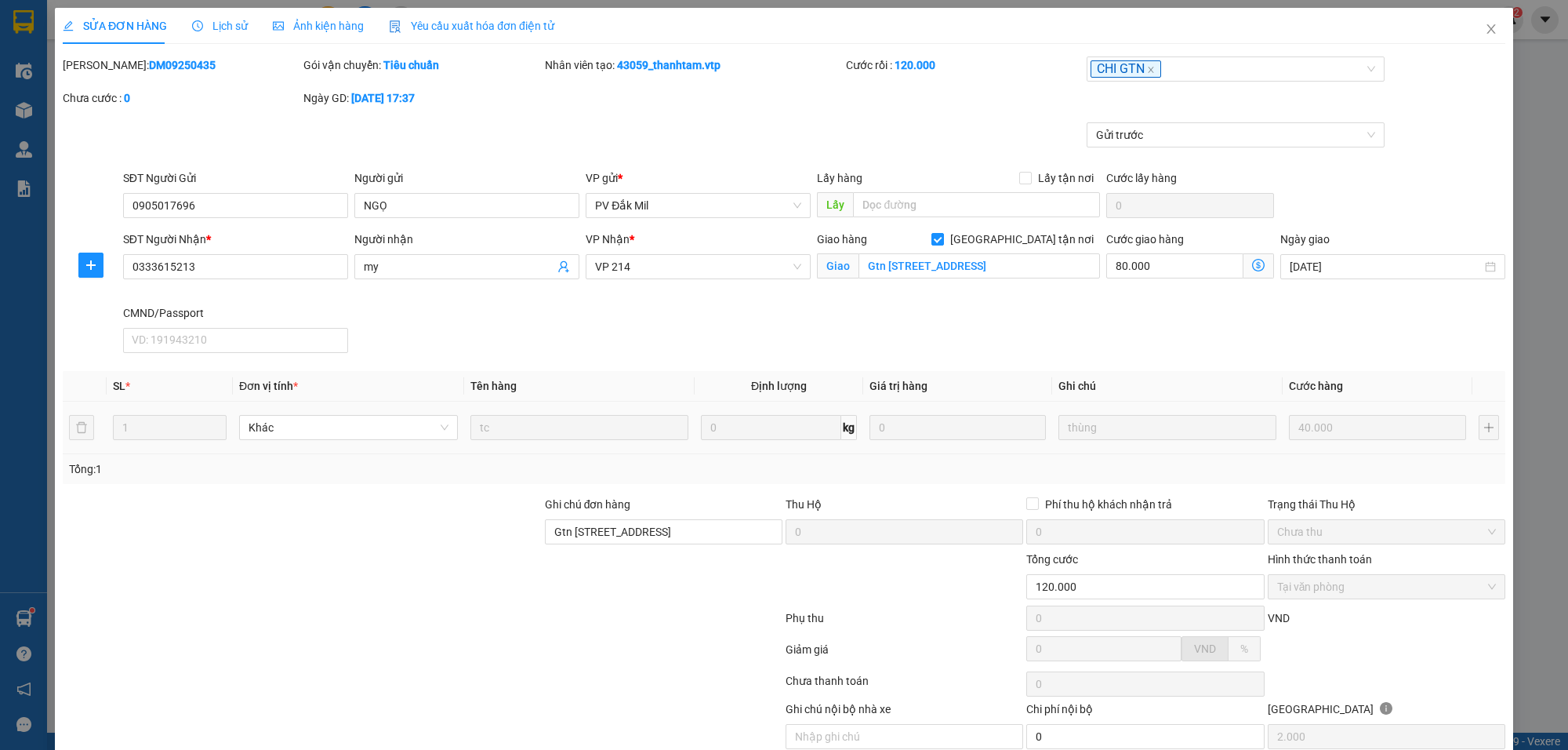
scroll to position [69, 0]
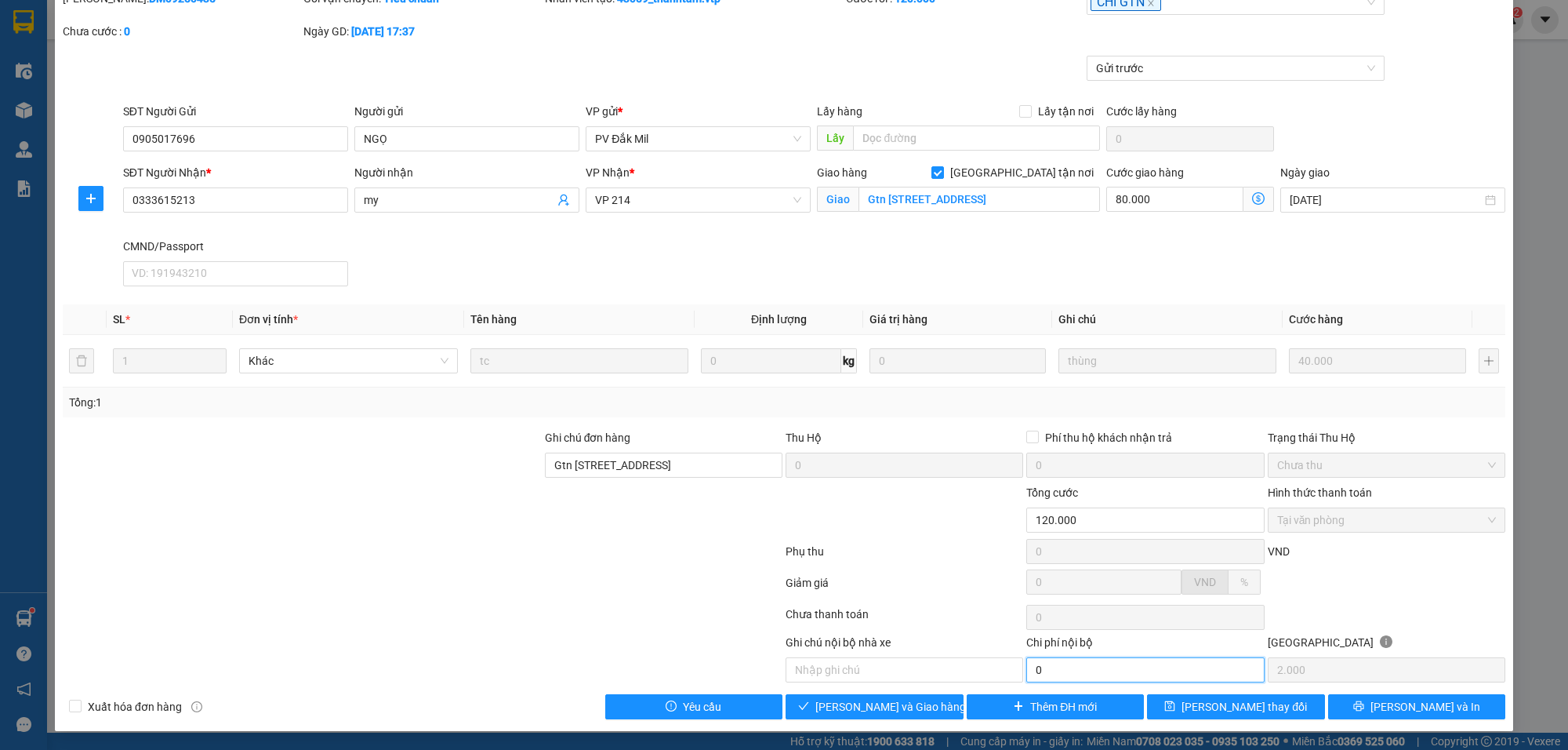
click at [1108, 671] on input "0" at bounding box center [1146, 670] width 238 height 26
click at [900, 707] on span "[PERSON_NAME] và Giao hàng" at bounding box center [890, 707] width 150 height 18
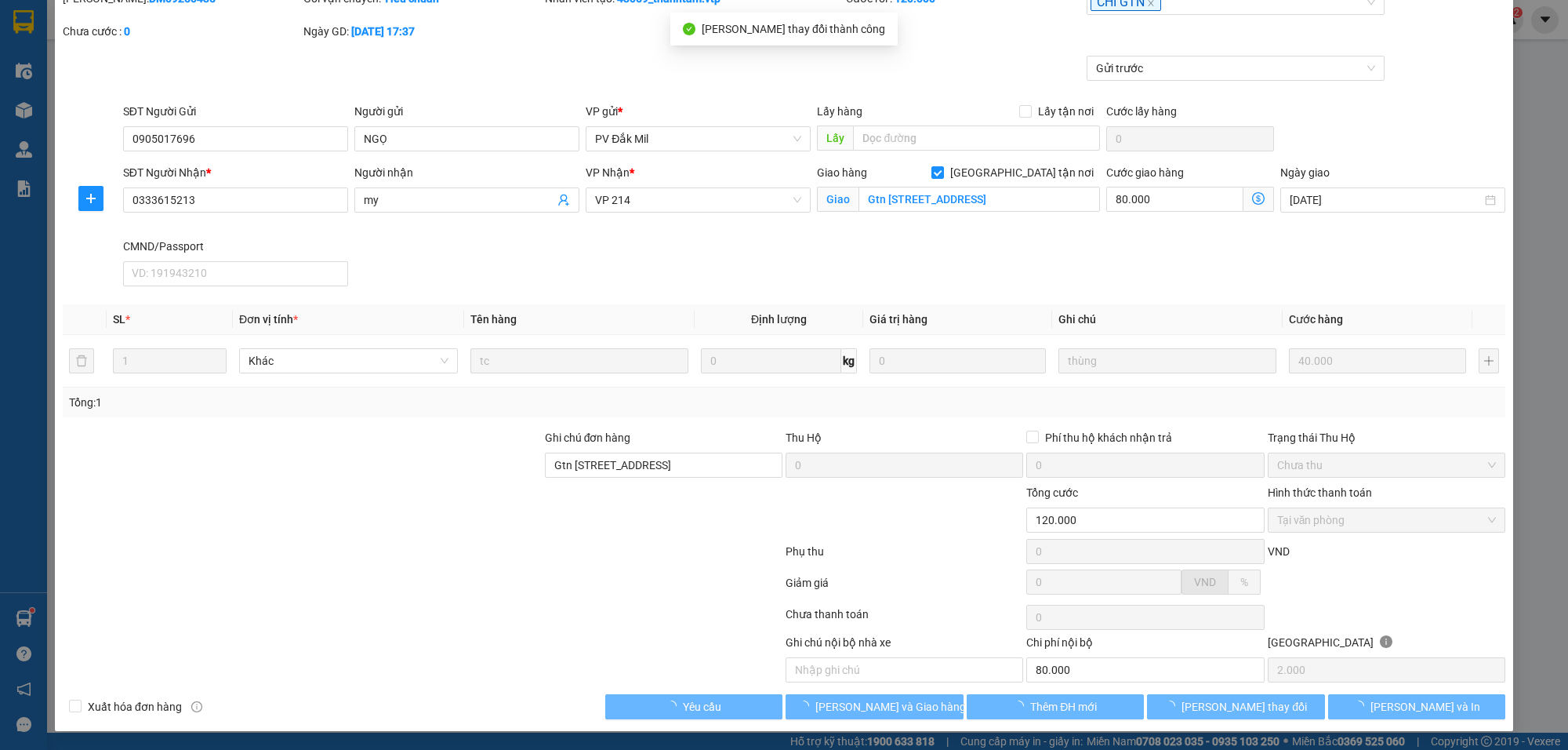
type input "80.000"
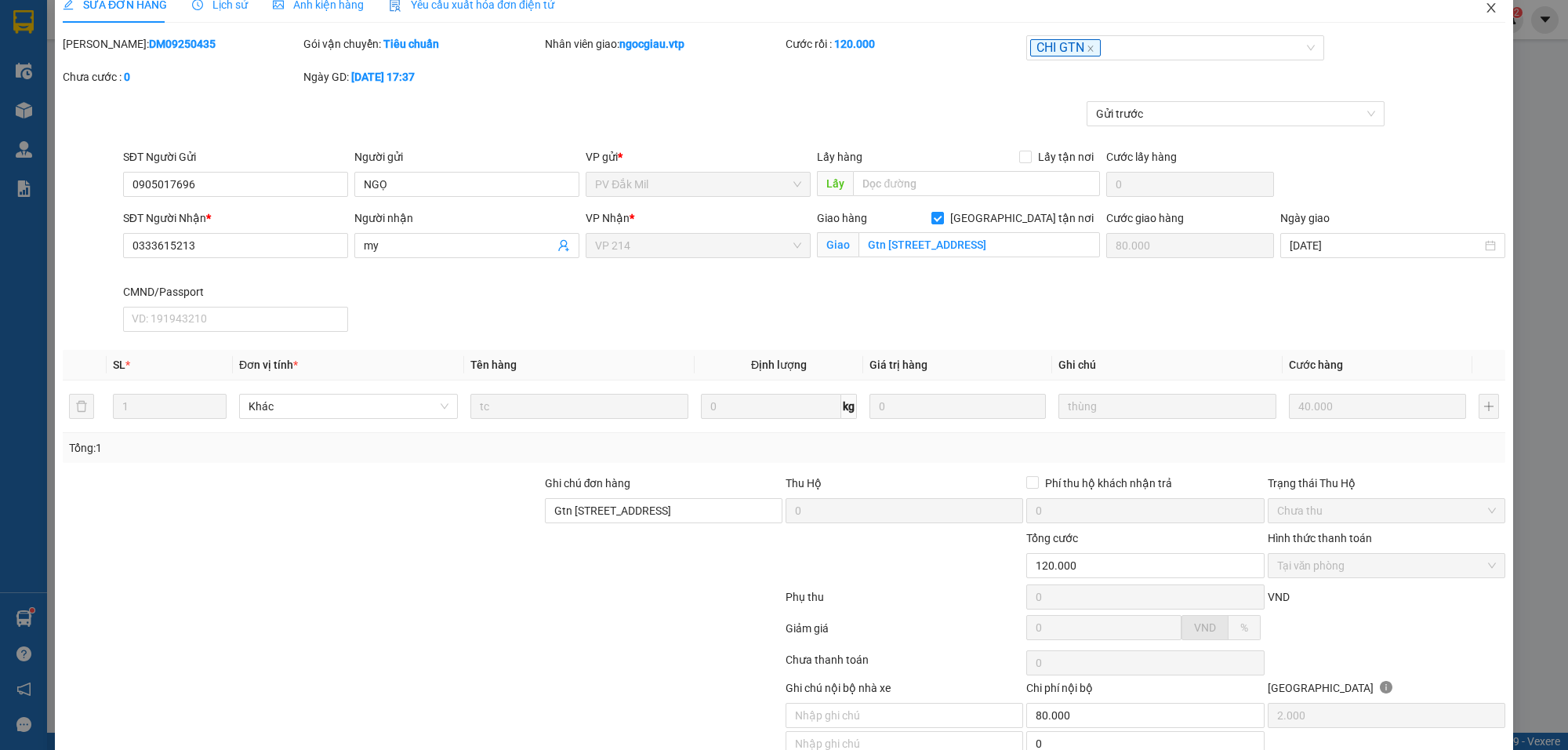
scroll to position [0, 0]
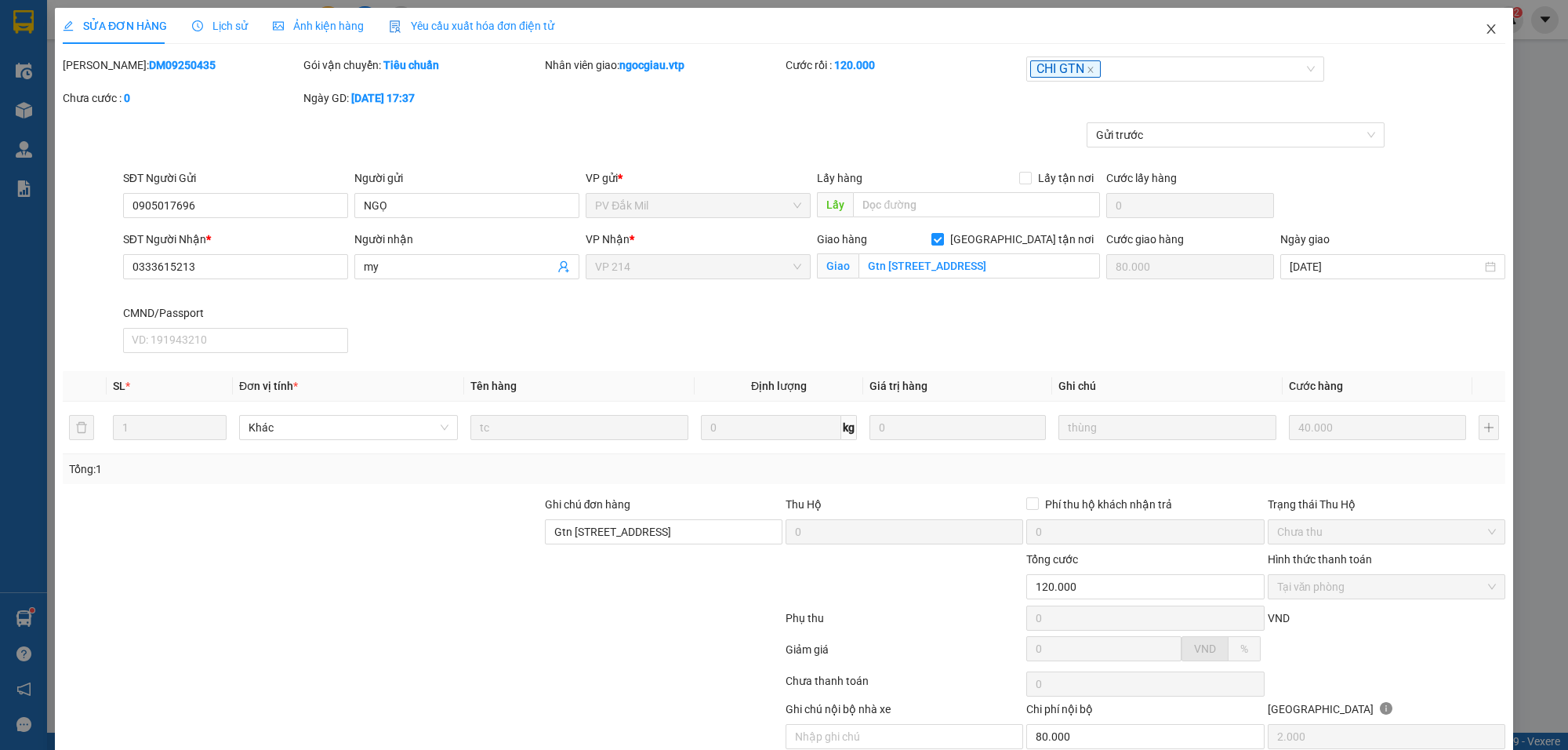
click at [1484, 23] on icon "close" at bounding box center [1490, 29] width 13 height 13
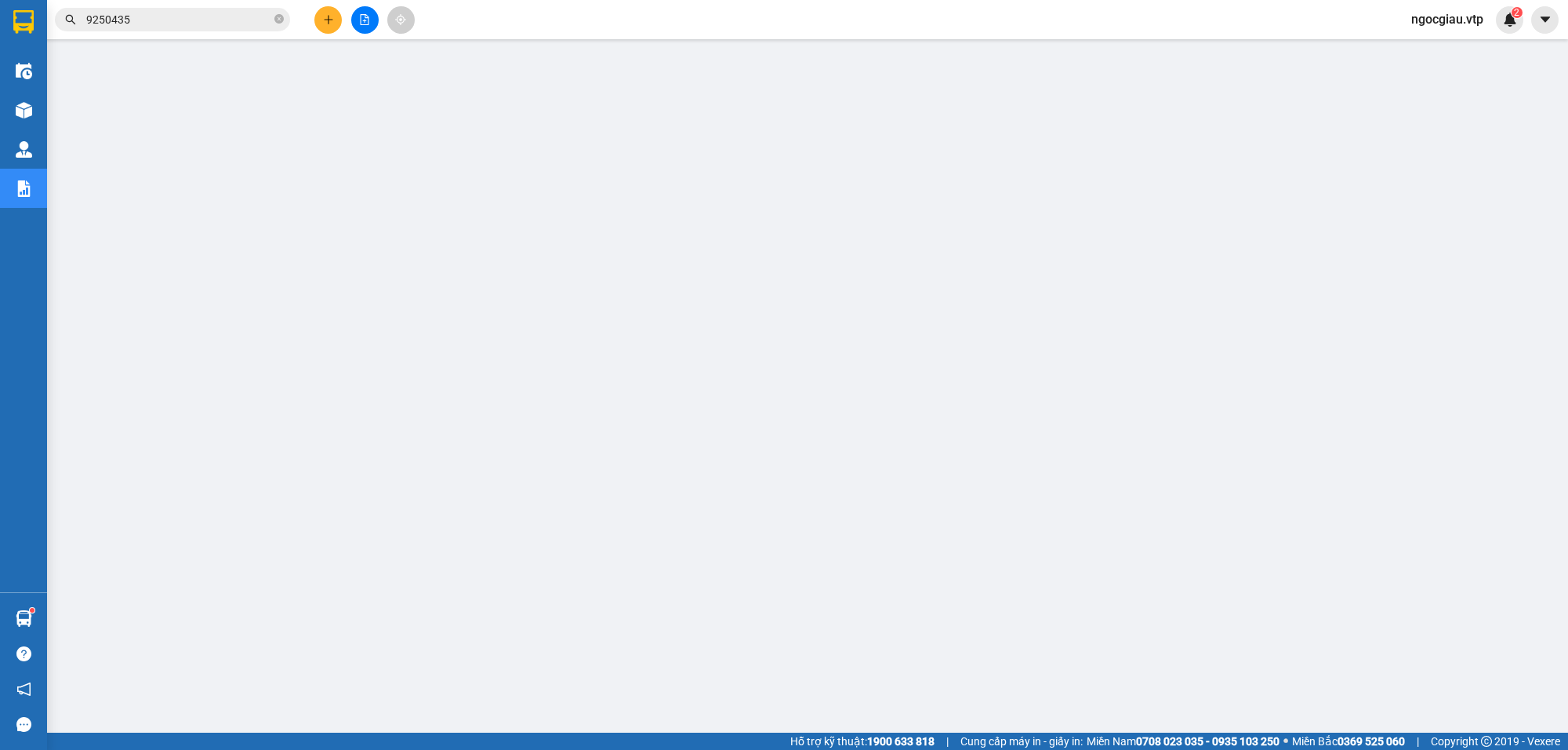
click at [159, 18] on input "9250435" at bounding box center [179, 20] width 185 height 18
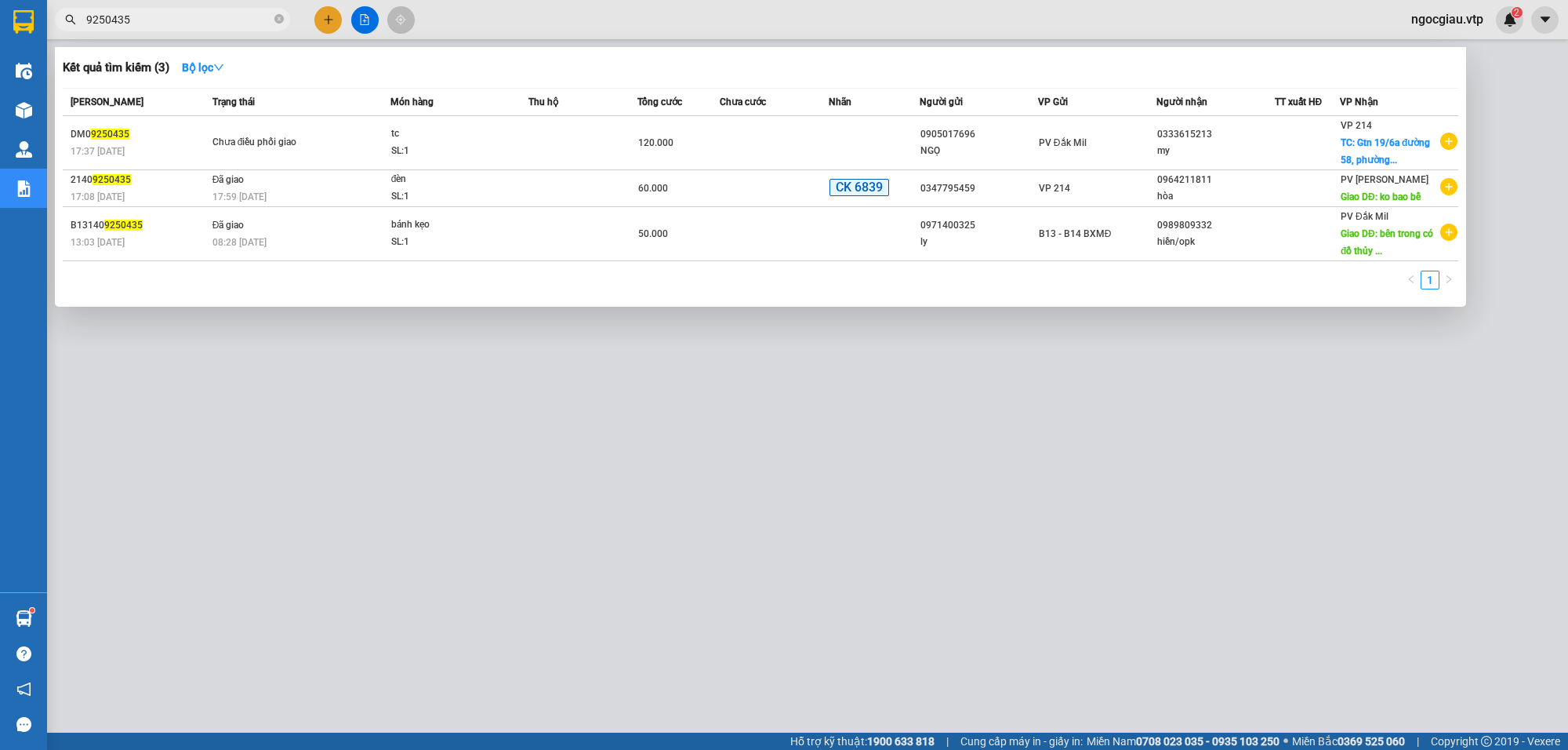
click at [159, 18] on input "9250435" at bounding box center [179, 20] width 185 height 18
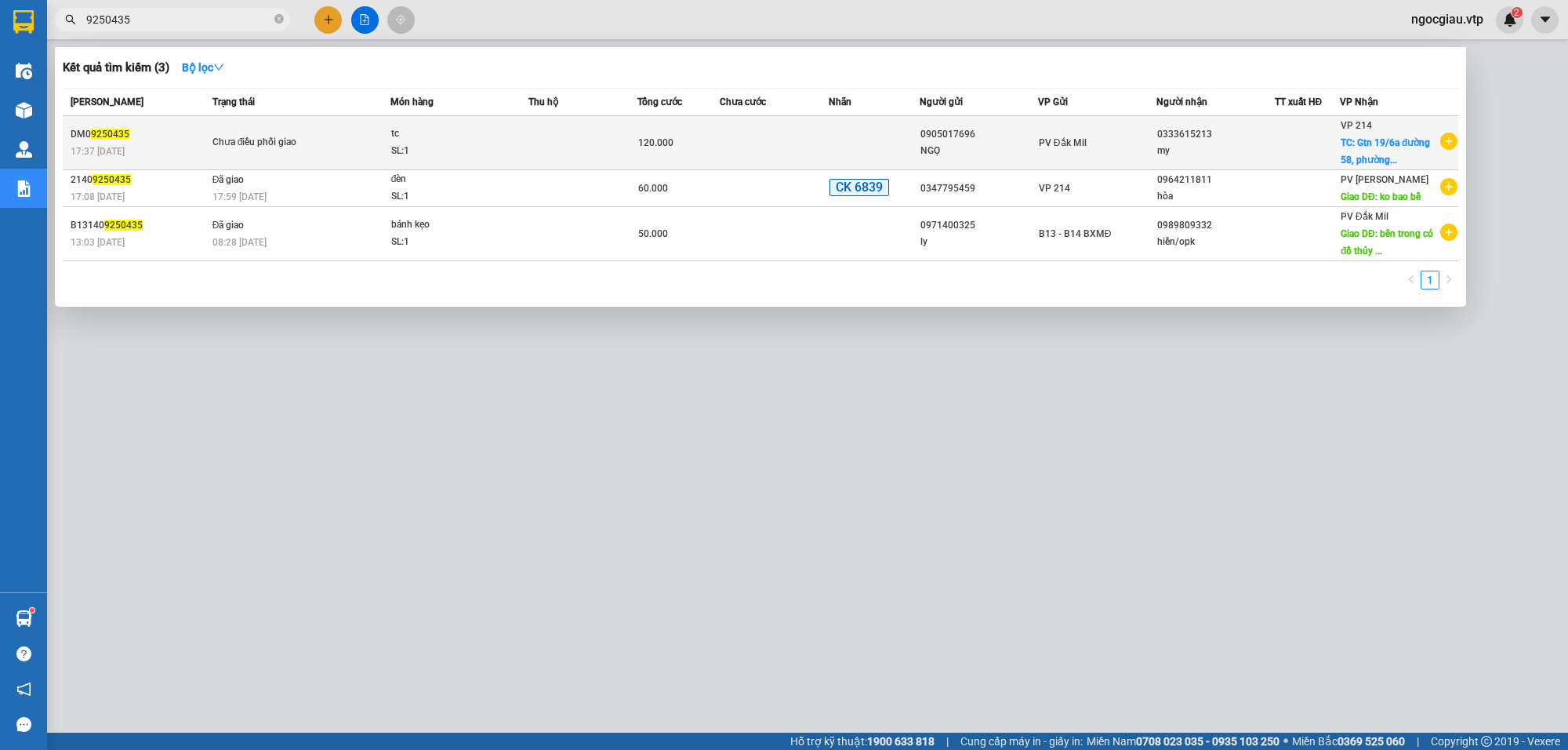
click at [526, 138] on span "tc SL: 1" at bounding box center [459, 143] width 137 height 33
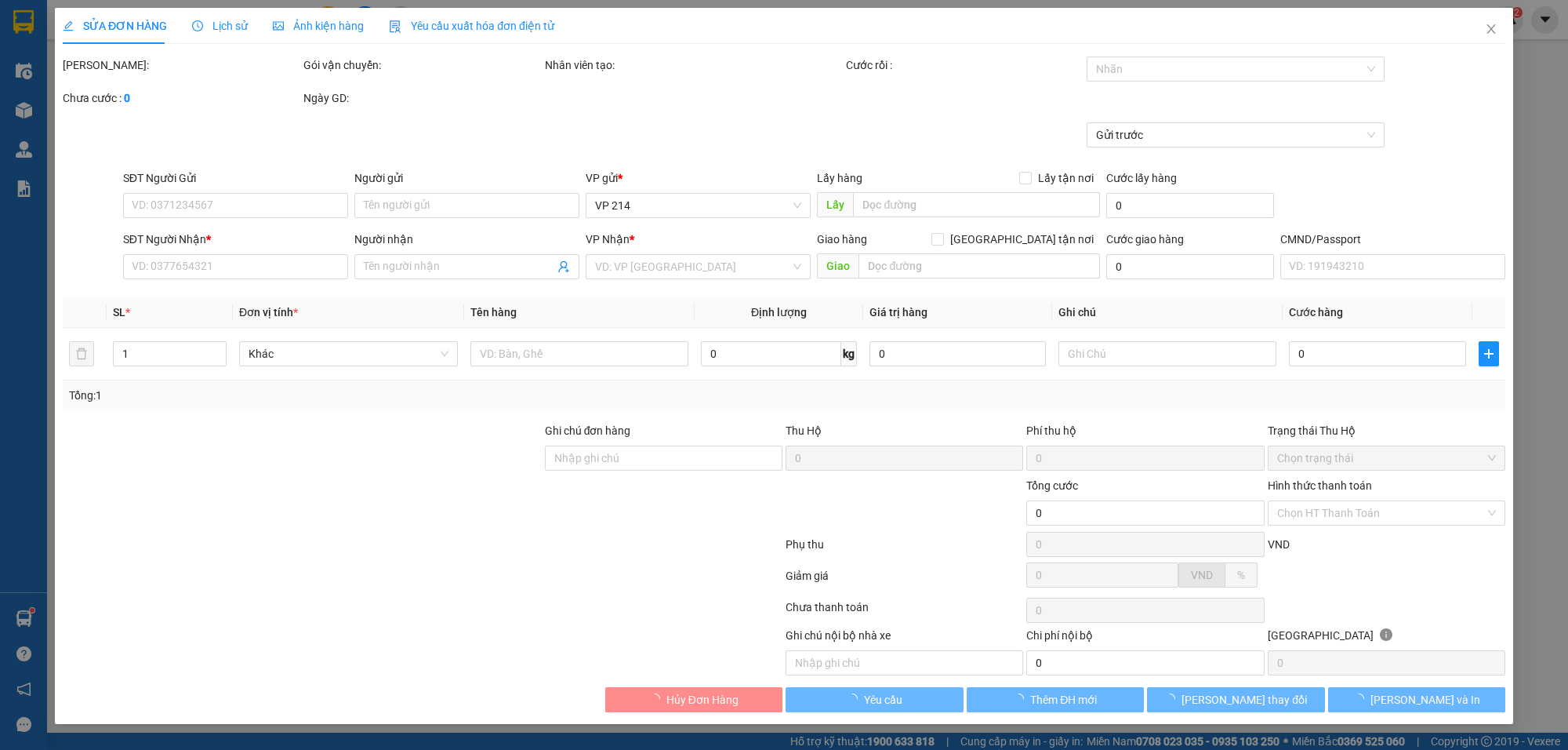
type input "0905017696"
type input "NGỌ"
type input "0333615213"
type input "my"
checkbox input "true"
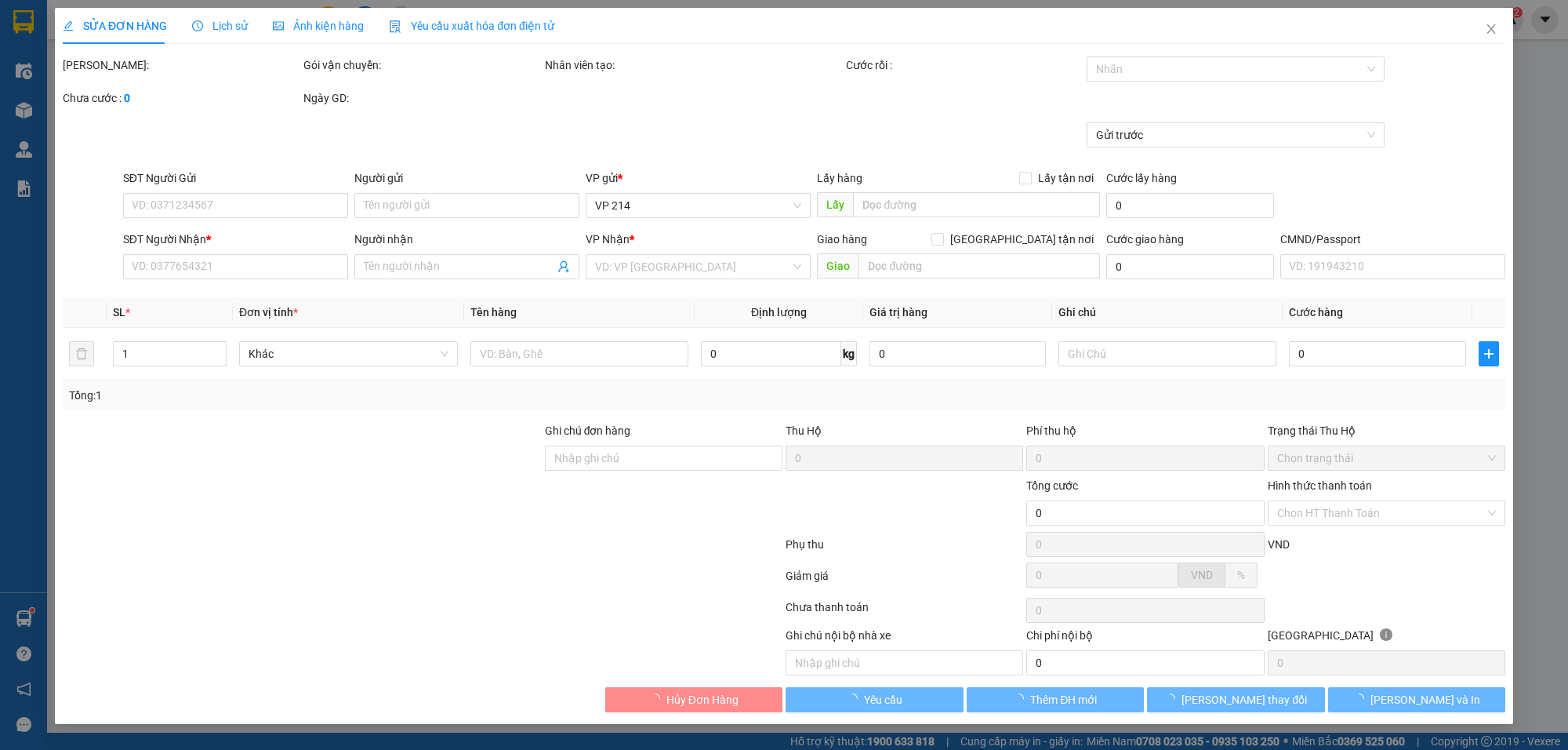
type input "Gtn [STREET_ADDRESS]"
type input "80.000"
type input "Gtn [STREET_ADDRESS]"
type input "120.000"
type input "2.000"
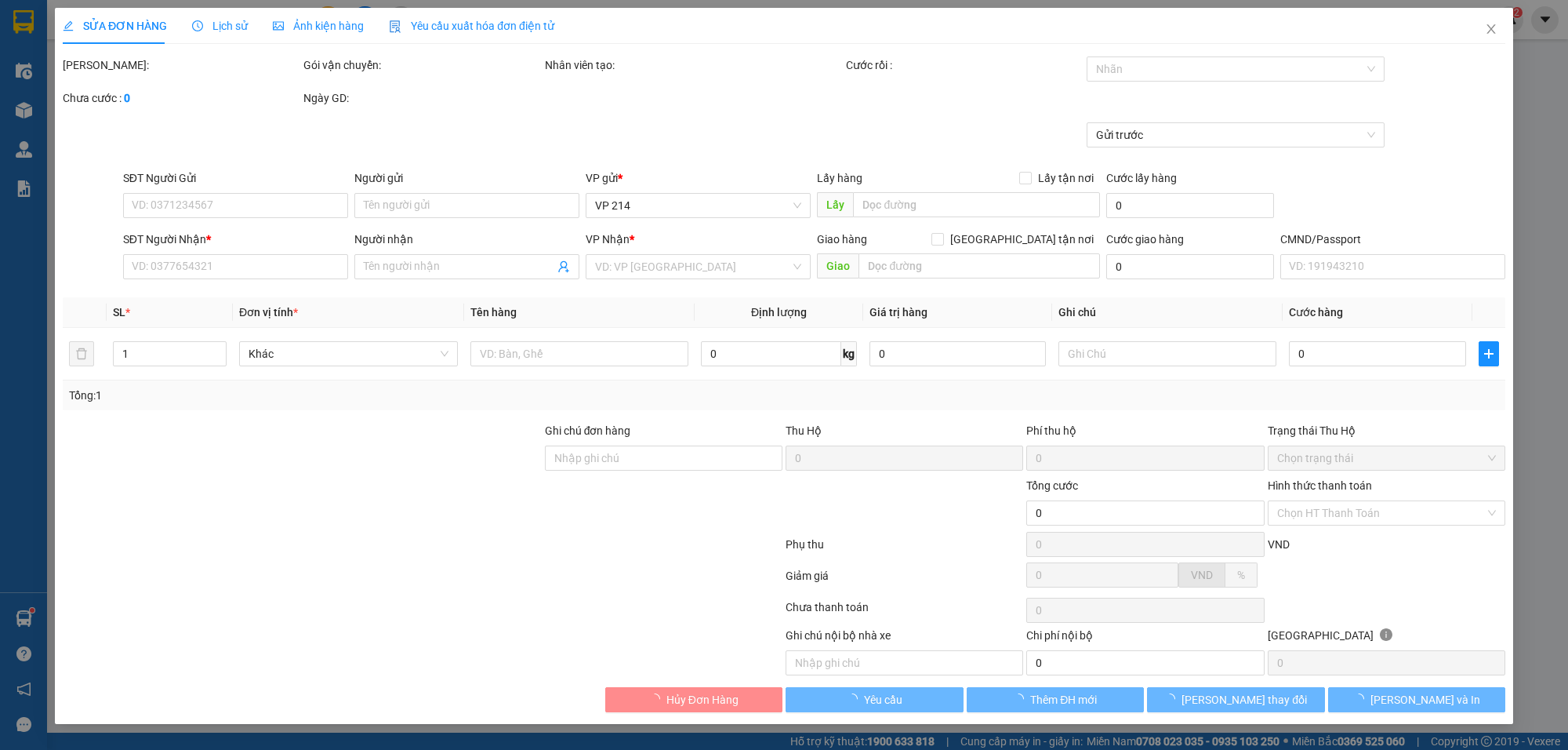
type input "80.000"
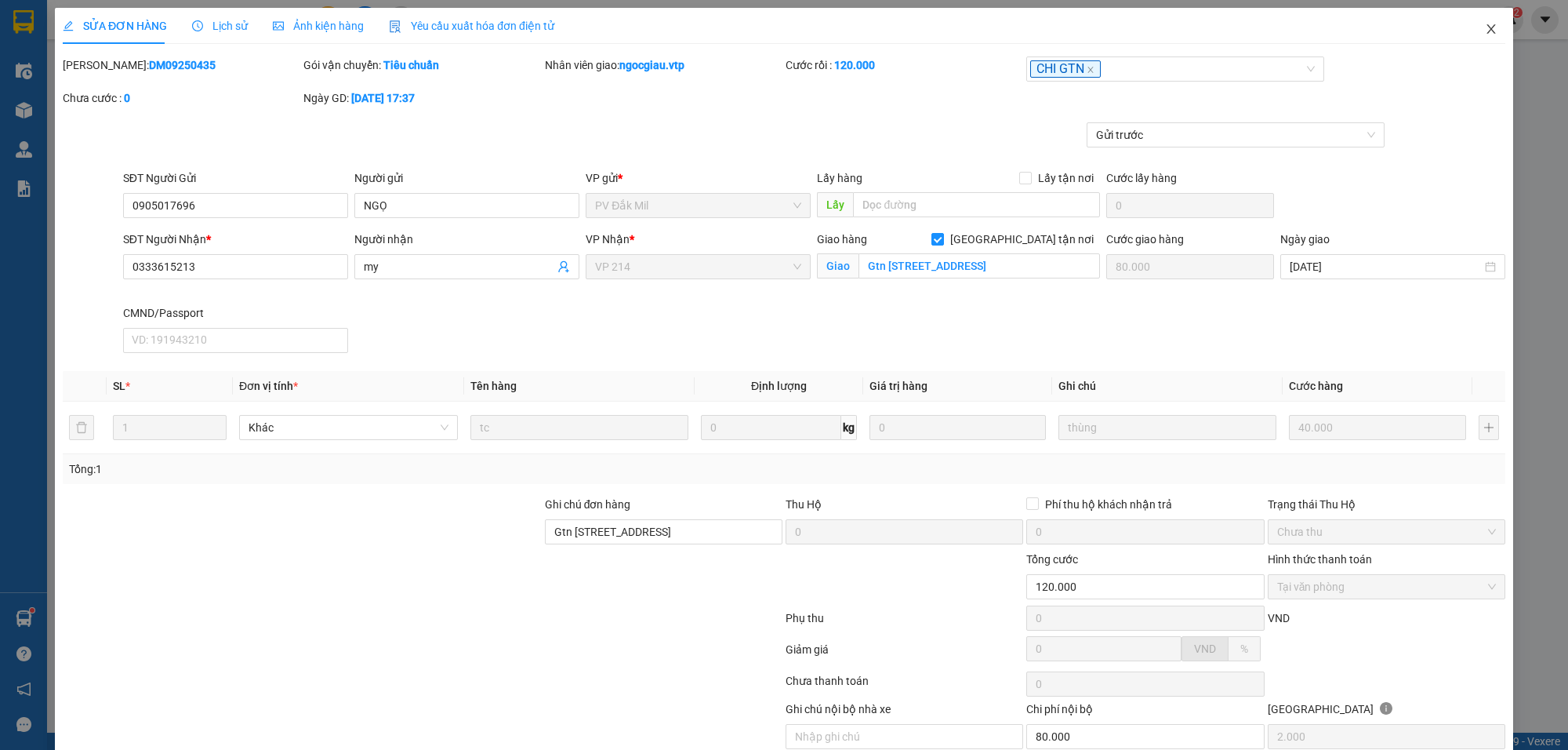
click at [1480, 21] on span "Close" at bounding box center [1490, 29] width 44 height 44
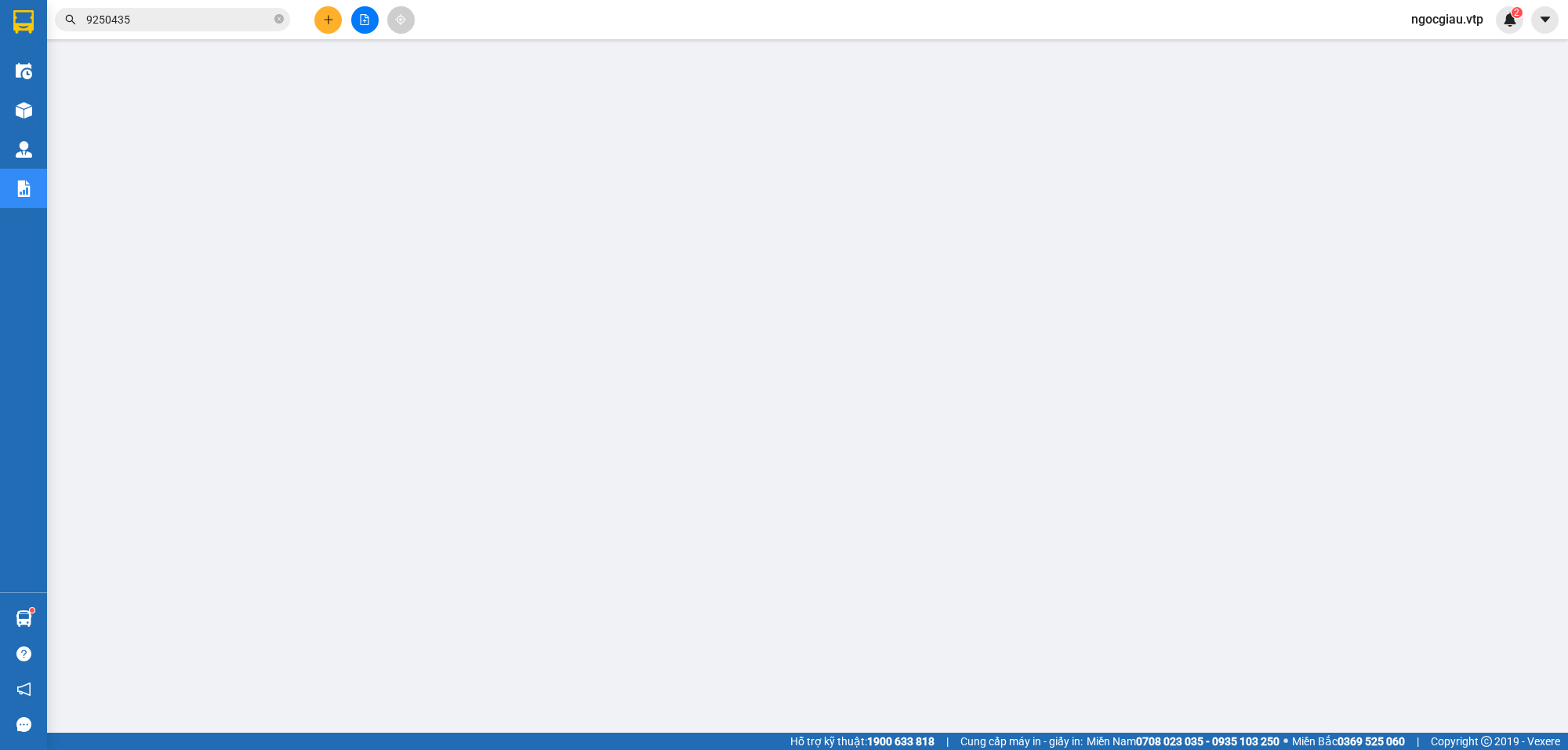
click at [154, 24] on input "9250435" at bounding box center [179, 20] width 185 height 18
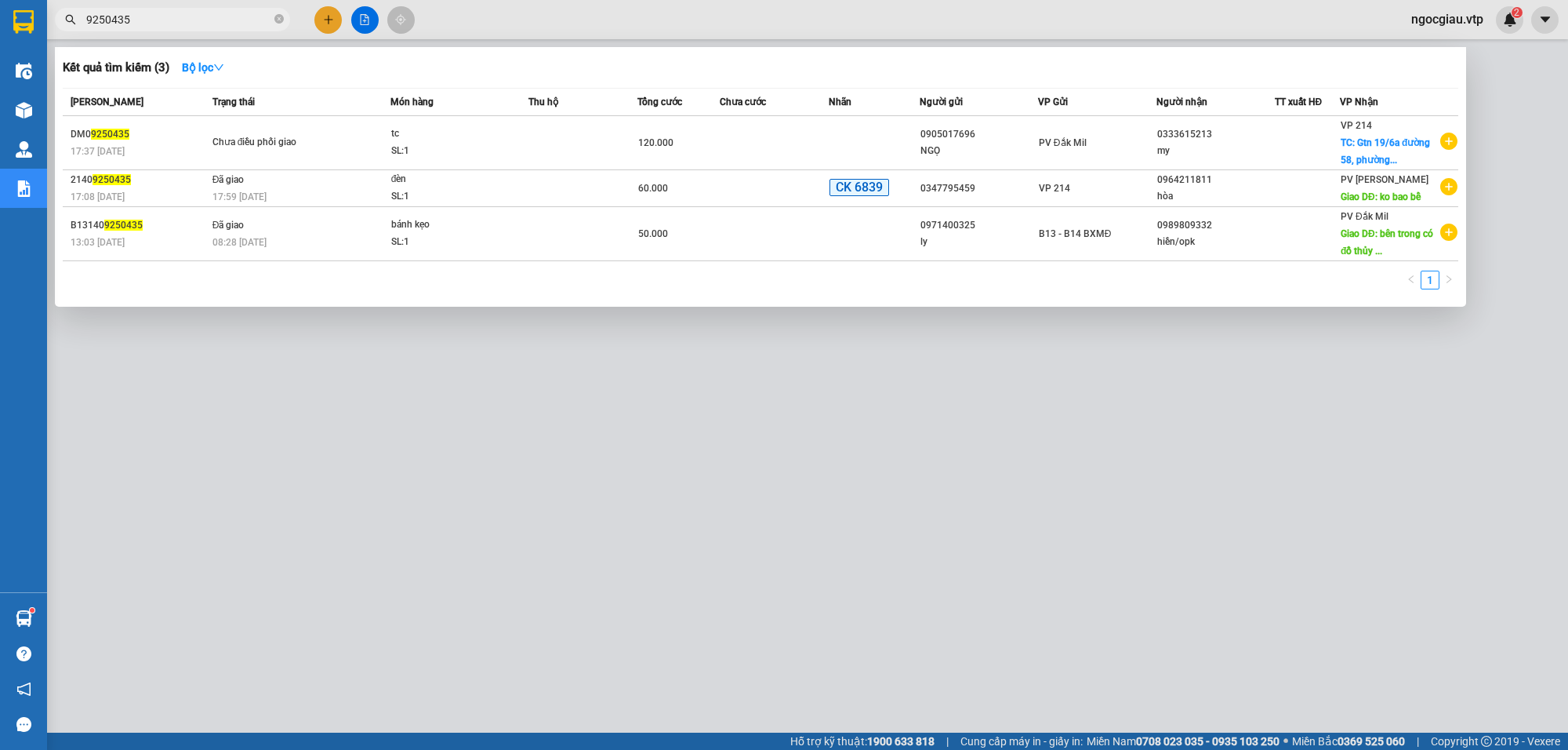
click at [154, 24] on input "9250435" at bounding box center [179, 20] width 185 height 18
type input "9250434"
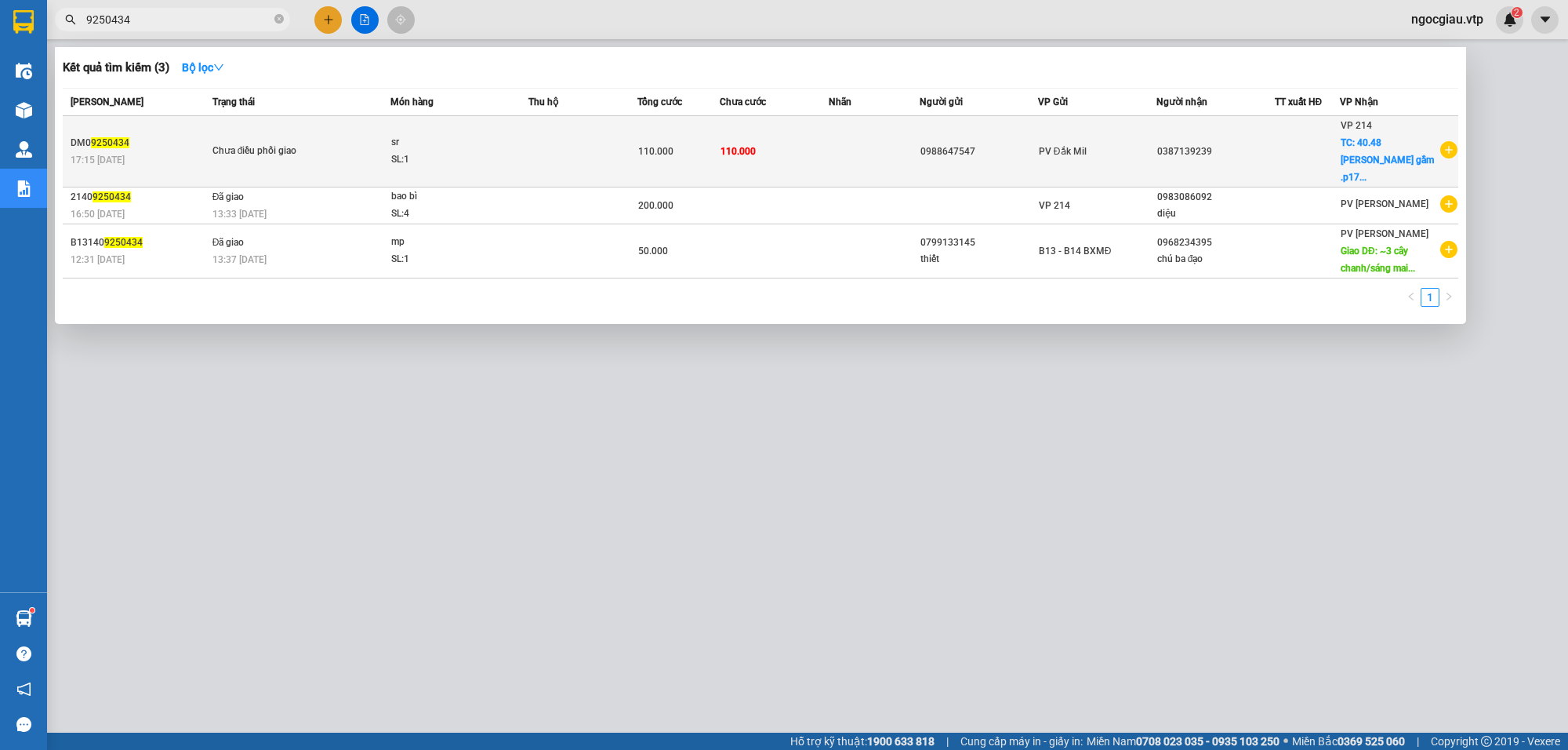
click at [797, 143] on td "110.000" at bounding box center [774, 151] width 109 height 72
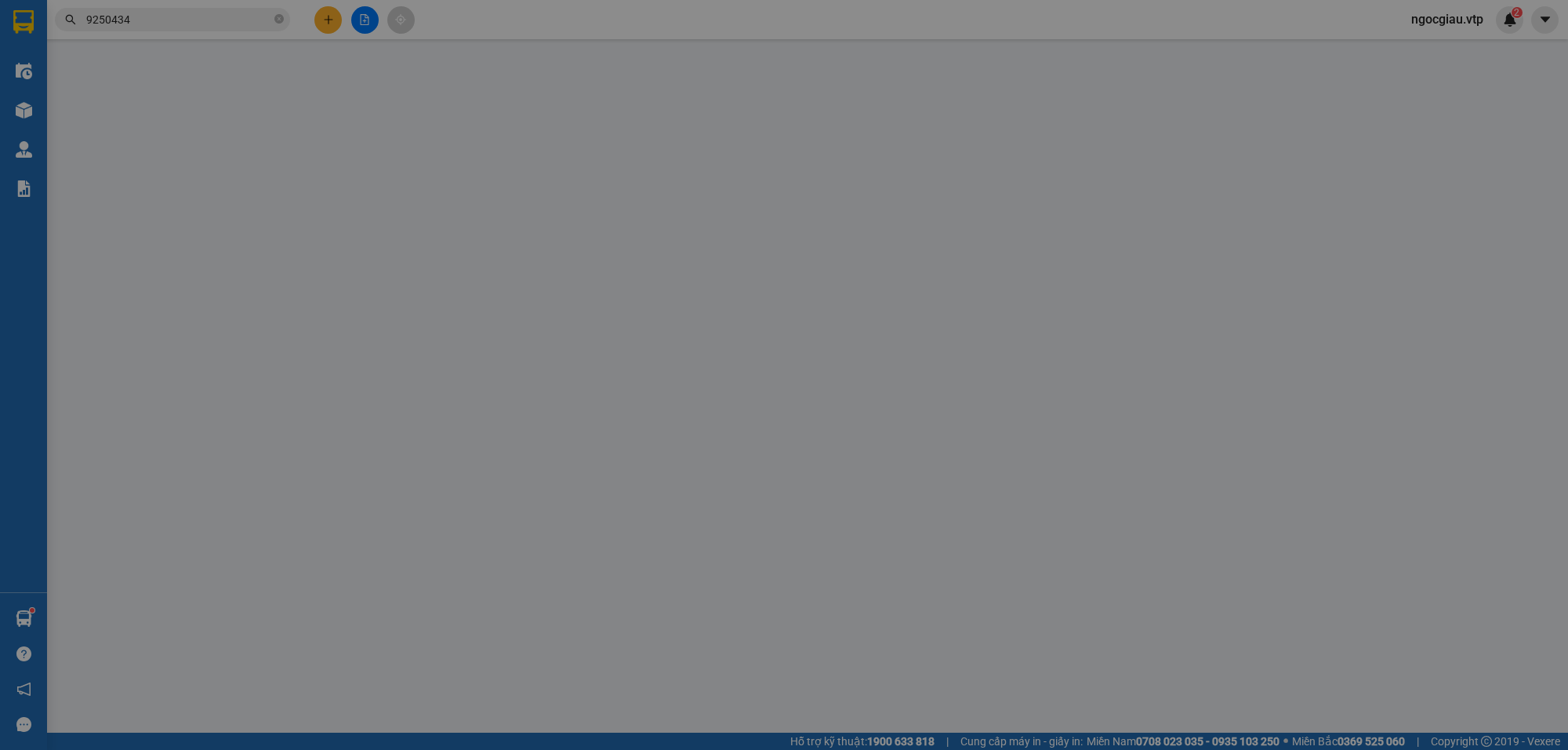
type input "0988647547"
type input "0387139239"
checkbox input "true"
type input "40.48 [PERSON_NAME] gầm .p17 quận gò vấp"
type input "110.000"
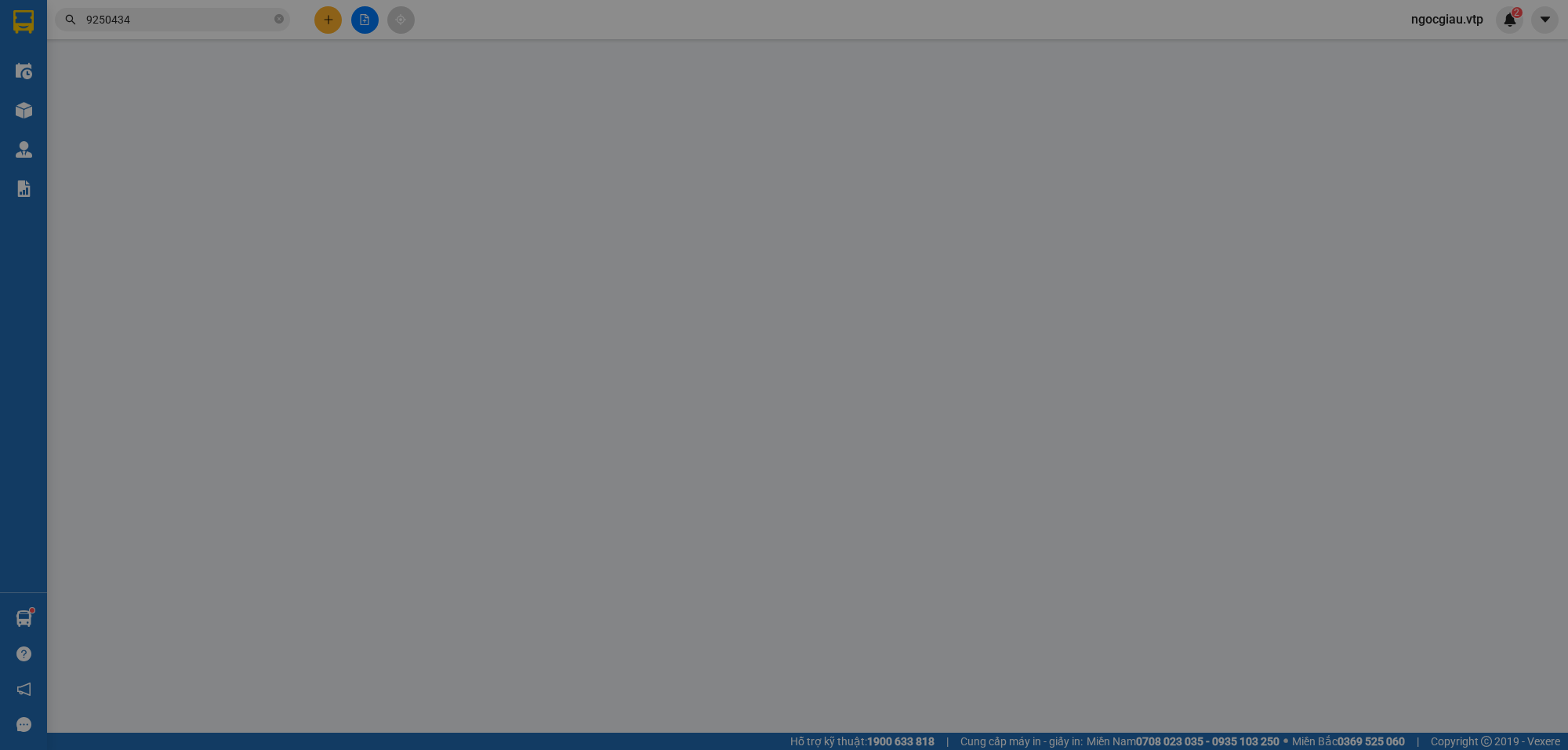
type input "110.000"
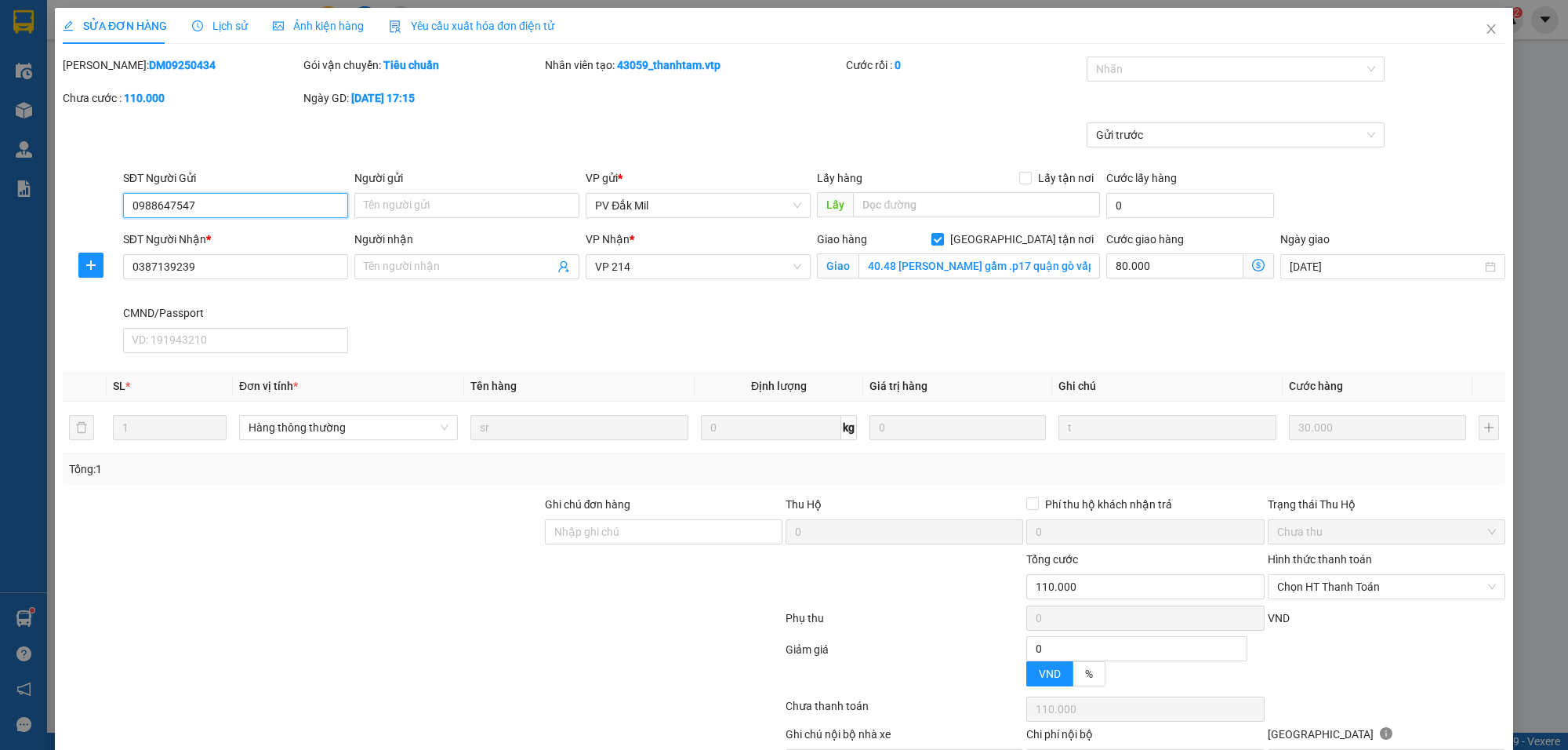
type input "1.500"
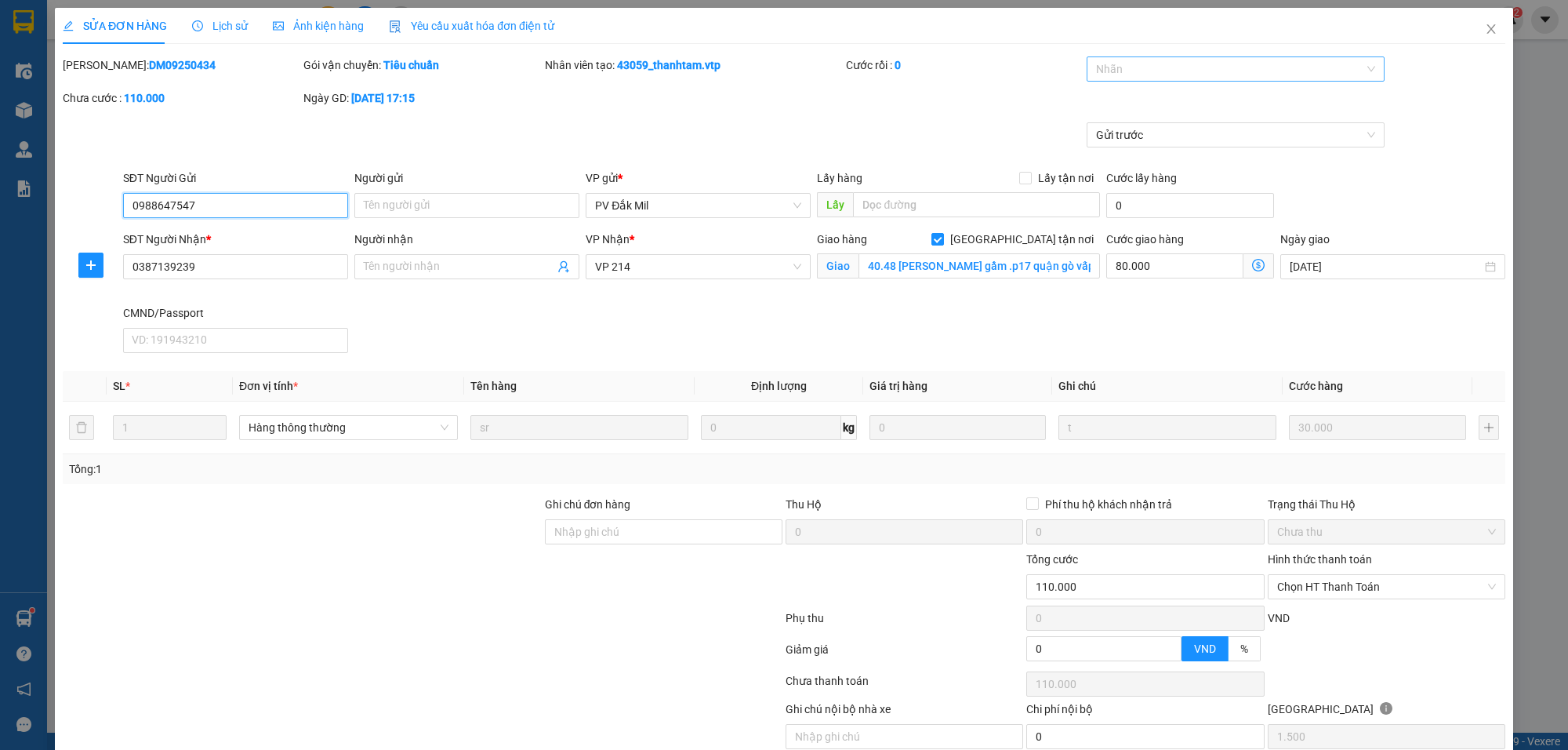
click at [1161, 72] on div at bounding box center [1227, 69] width 274 height 19
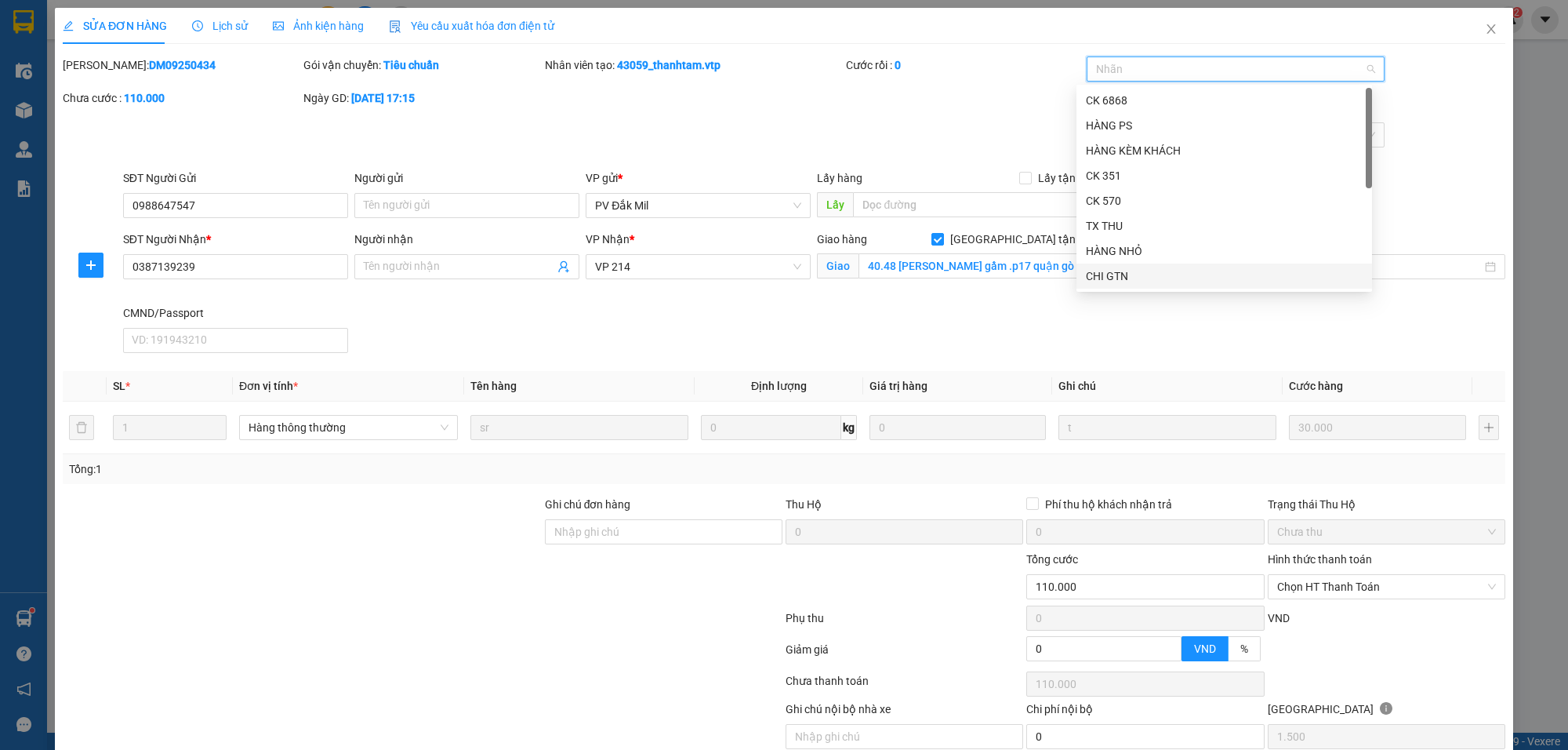
click at [1154, 286] on div "CHI GTN" at bounding box center [1224, 276] width 296 height 26
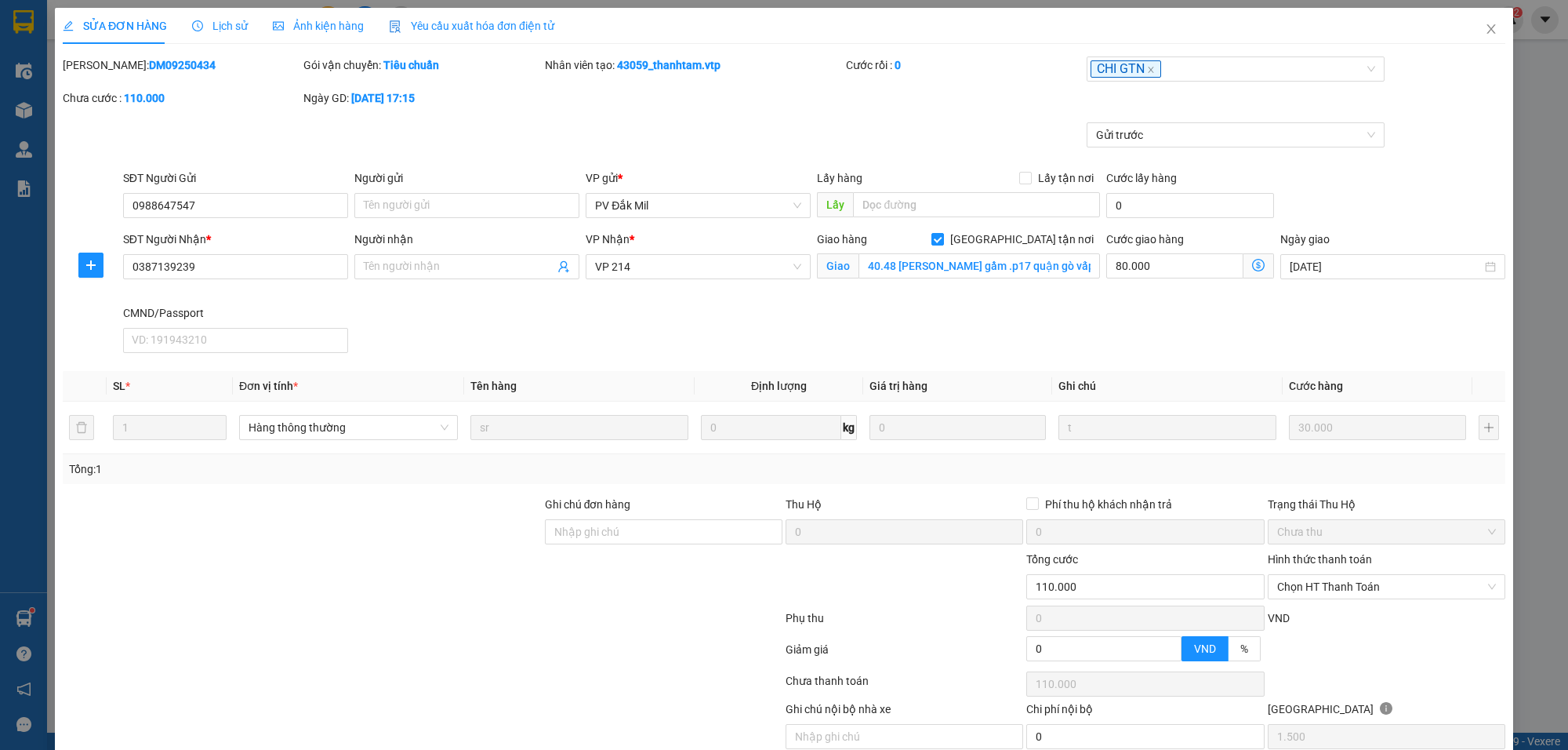
click at [891, 92] on div "[PERSON_NAME]: DM09250434 Gói vận chuyển: Tiêu chuẩn Nhân viên tạo: 43059_thanh…" at bounding box center [784, 88] width 1446 height 66
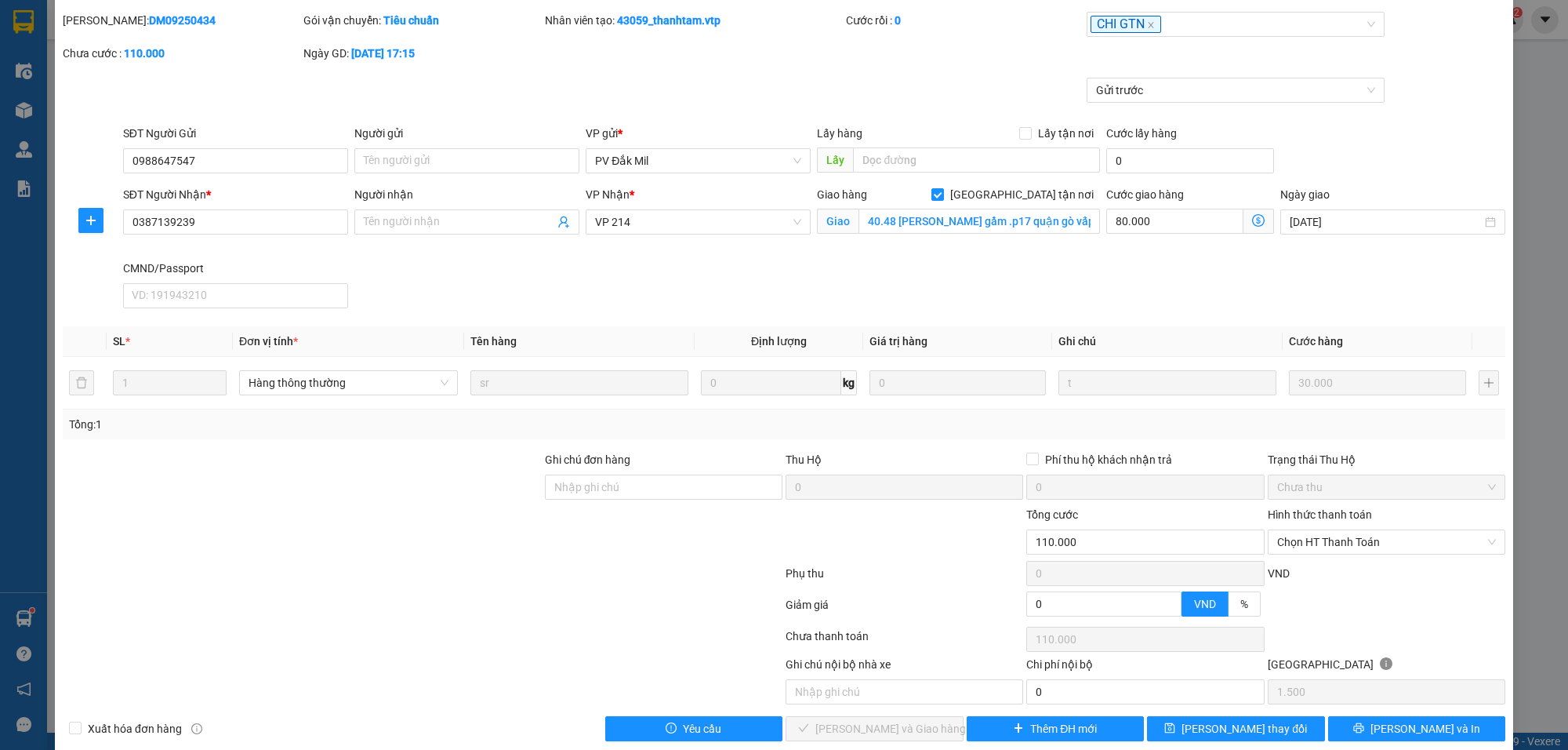
scroll to position [69, 0]
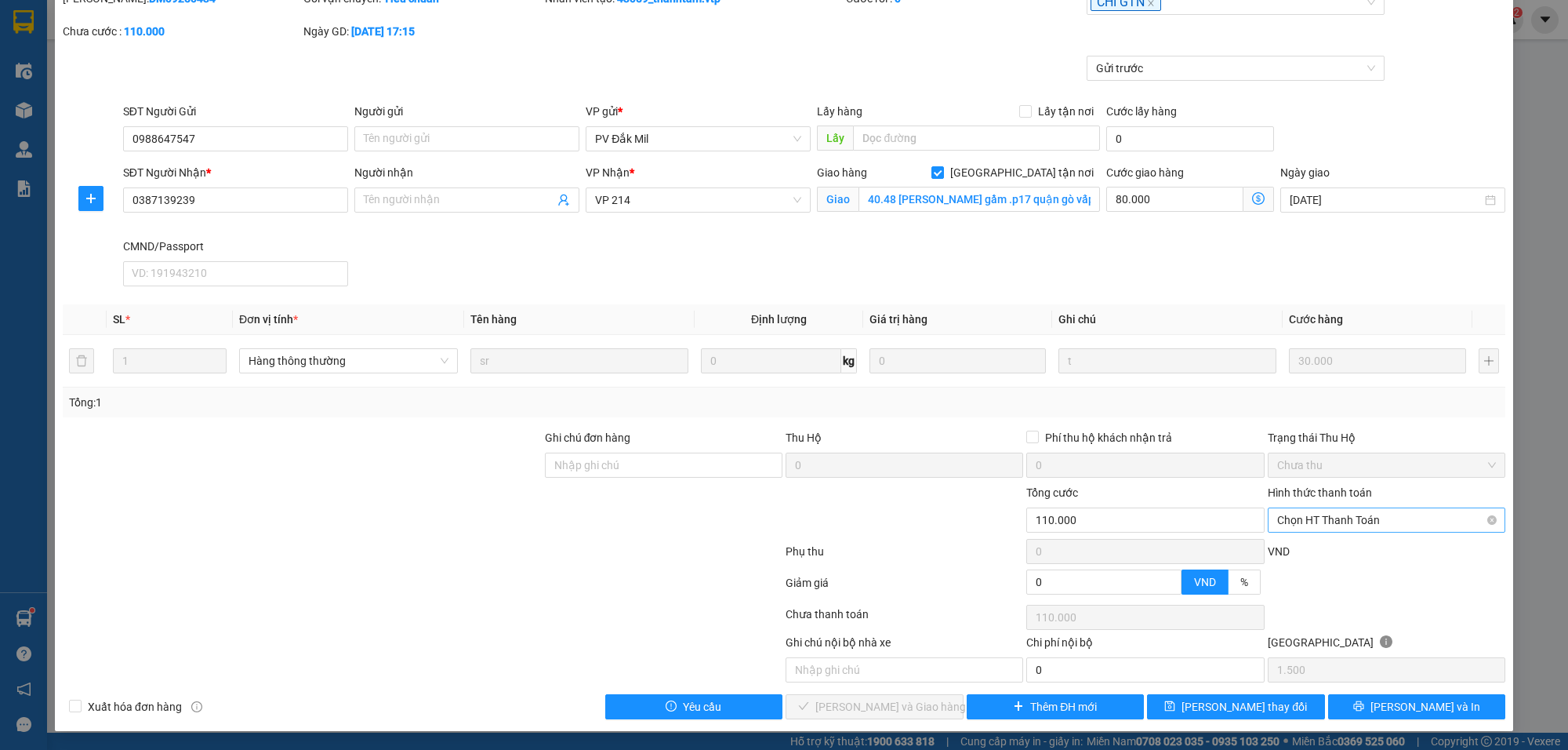
click at [1334, 511] on span "Chọn HT Thanh Toán" at bounding box center [1386, 520] width 219 height 24
click at [1310, 545] on div "Tại văn phòng" at bounding box center [1373, 553] width 216 height 18
type input "0"
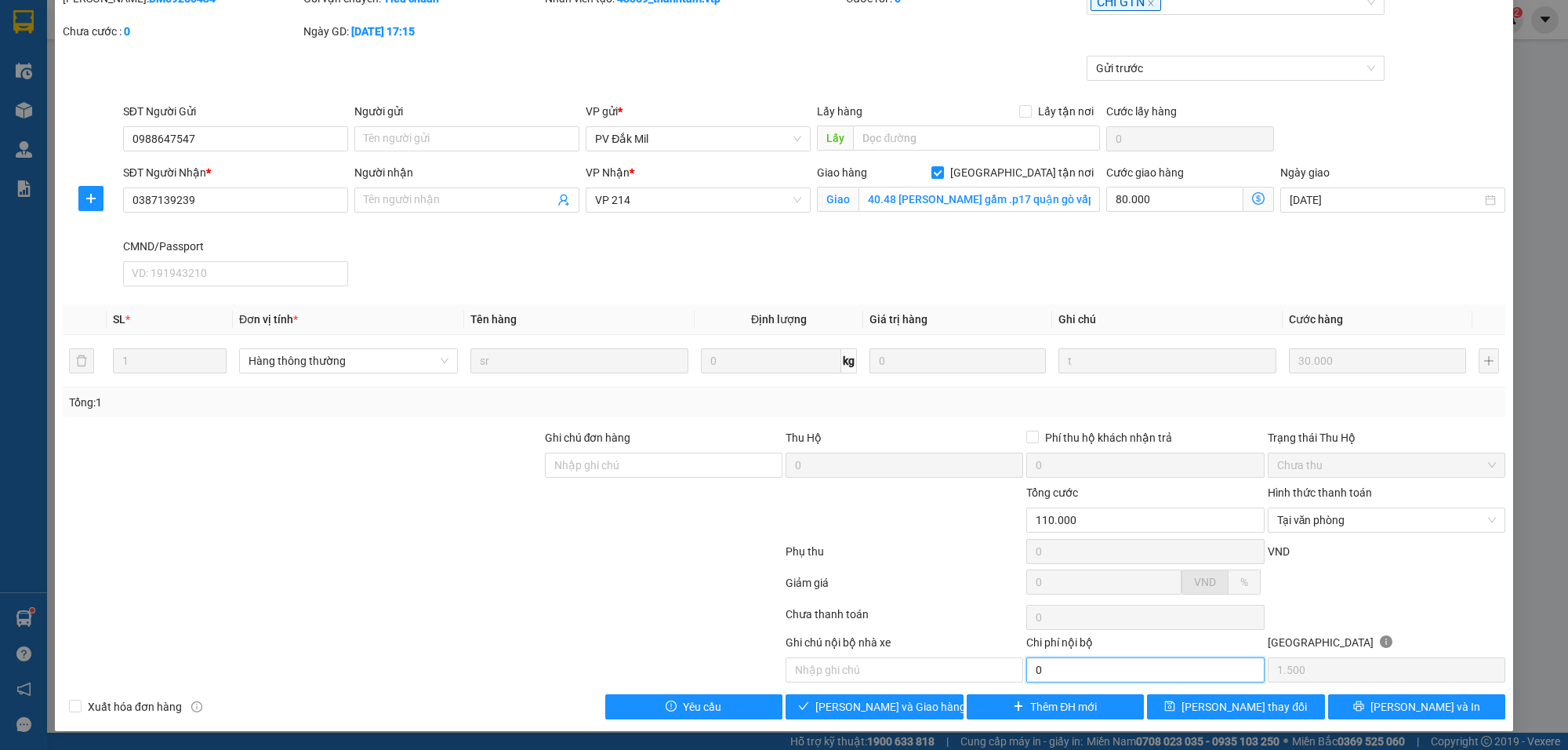
click at [1056, 671] on input "0" at bounding box center [1146, 670] width 238 height 26
click at [880, 708] on span "[PERSON_NAME] và Giao hàng" at bounding box center [890, 707] width 150 height 18
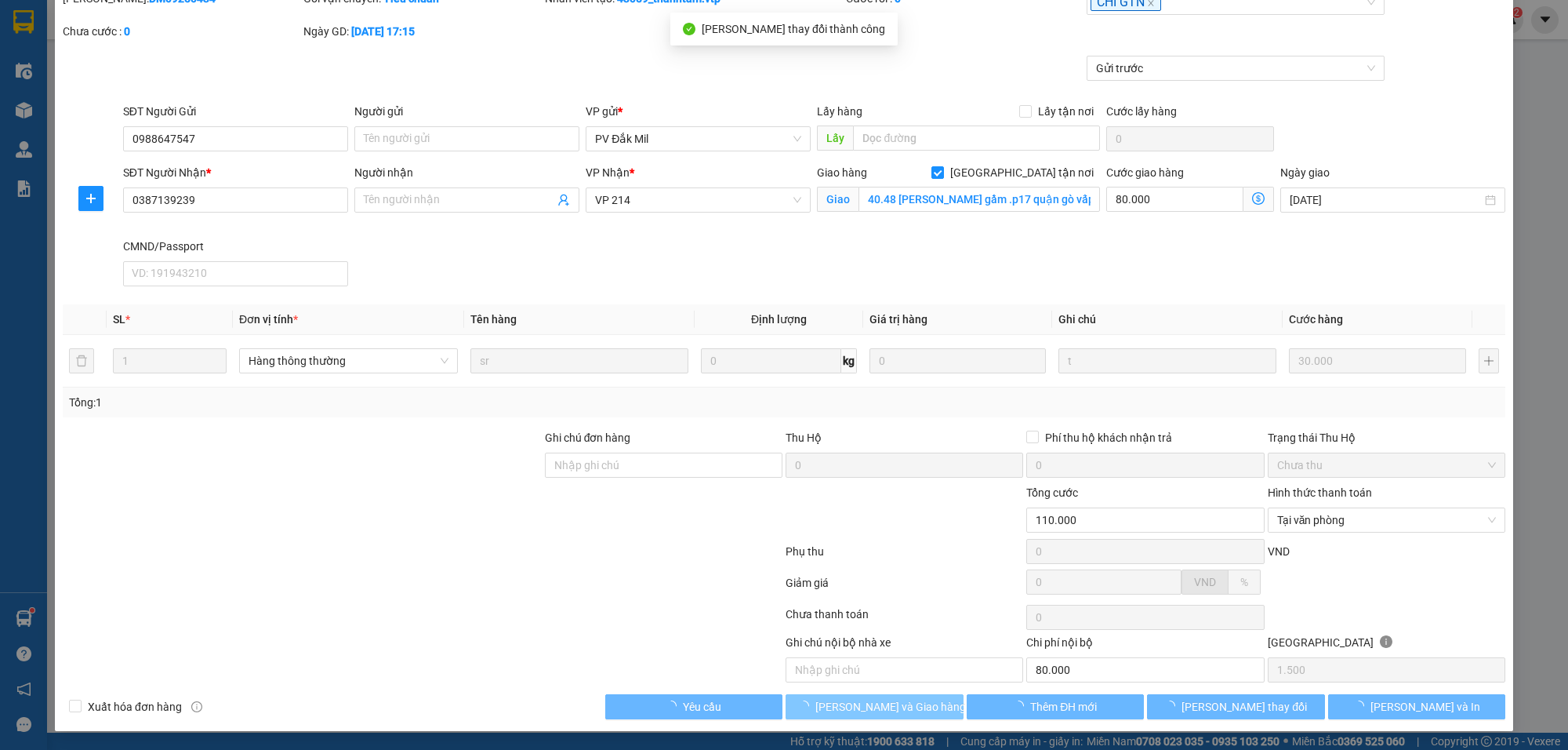
type input "80.000"
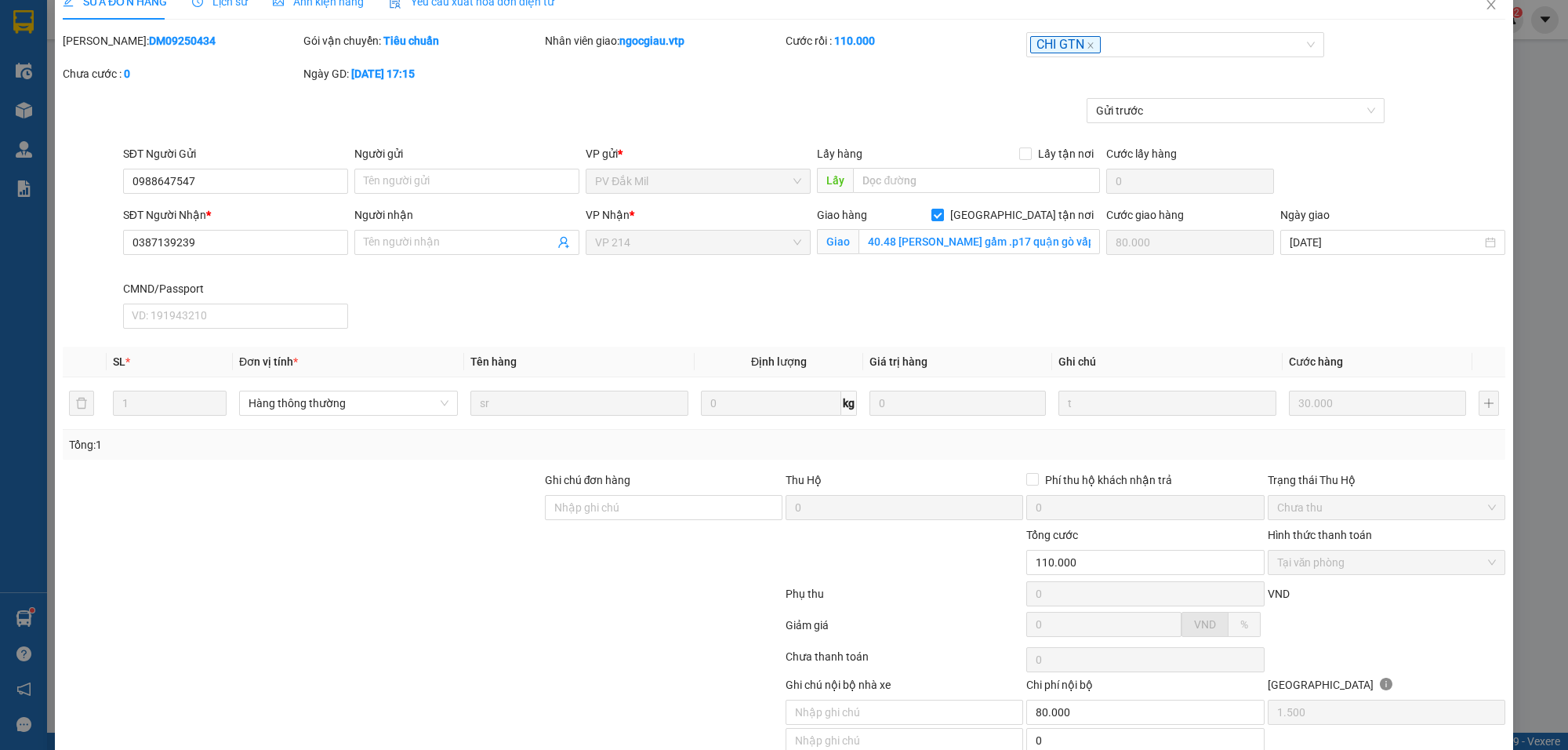
scroll to position [0, 0]
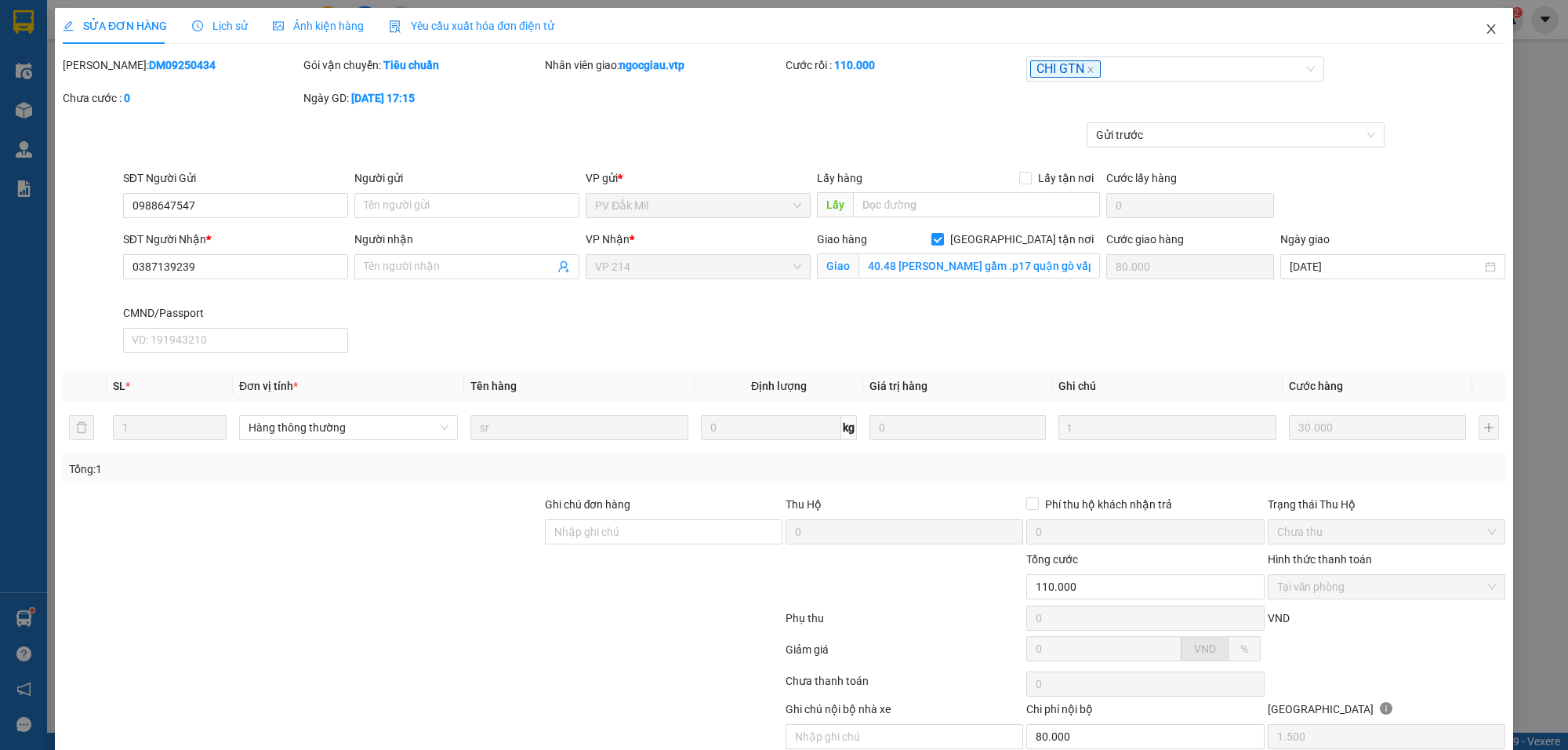
click at [1487, 25] on span "Close" at bounding box center [1490, 29] width 44 height 44
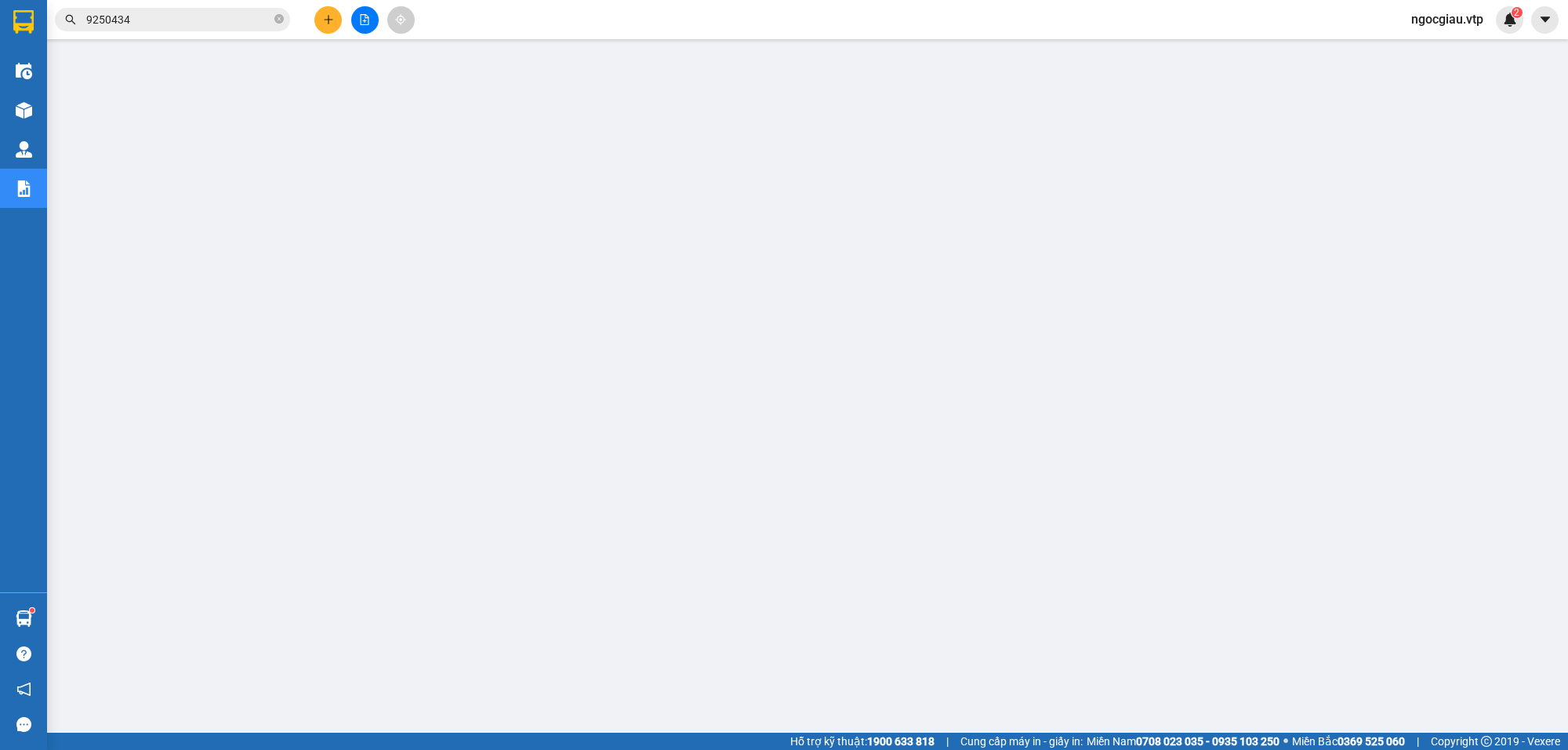
click at [196, 6] on div "Kết quả tìm kiếm ( 3 ) Bộ lọc Mã ĐH Trạng thái Món hàng Thu hộ Tổng cước Chưa c…" at bounding box center [152, 20] width 306 height 28
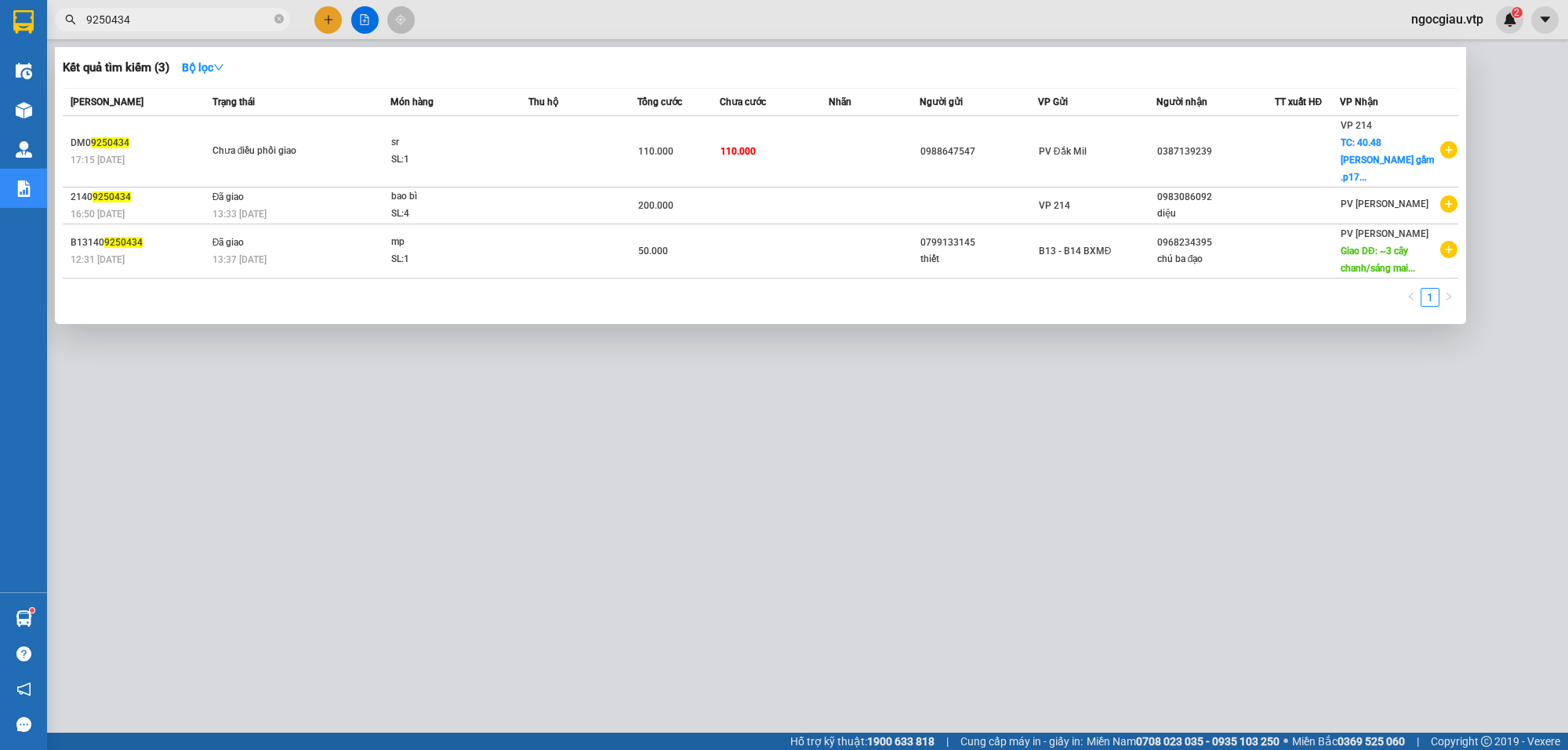
click at [178, 22] on input "9250434" at bounding box center [179, 20] width 185 height 18
type input "9250314"
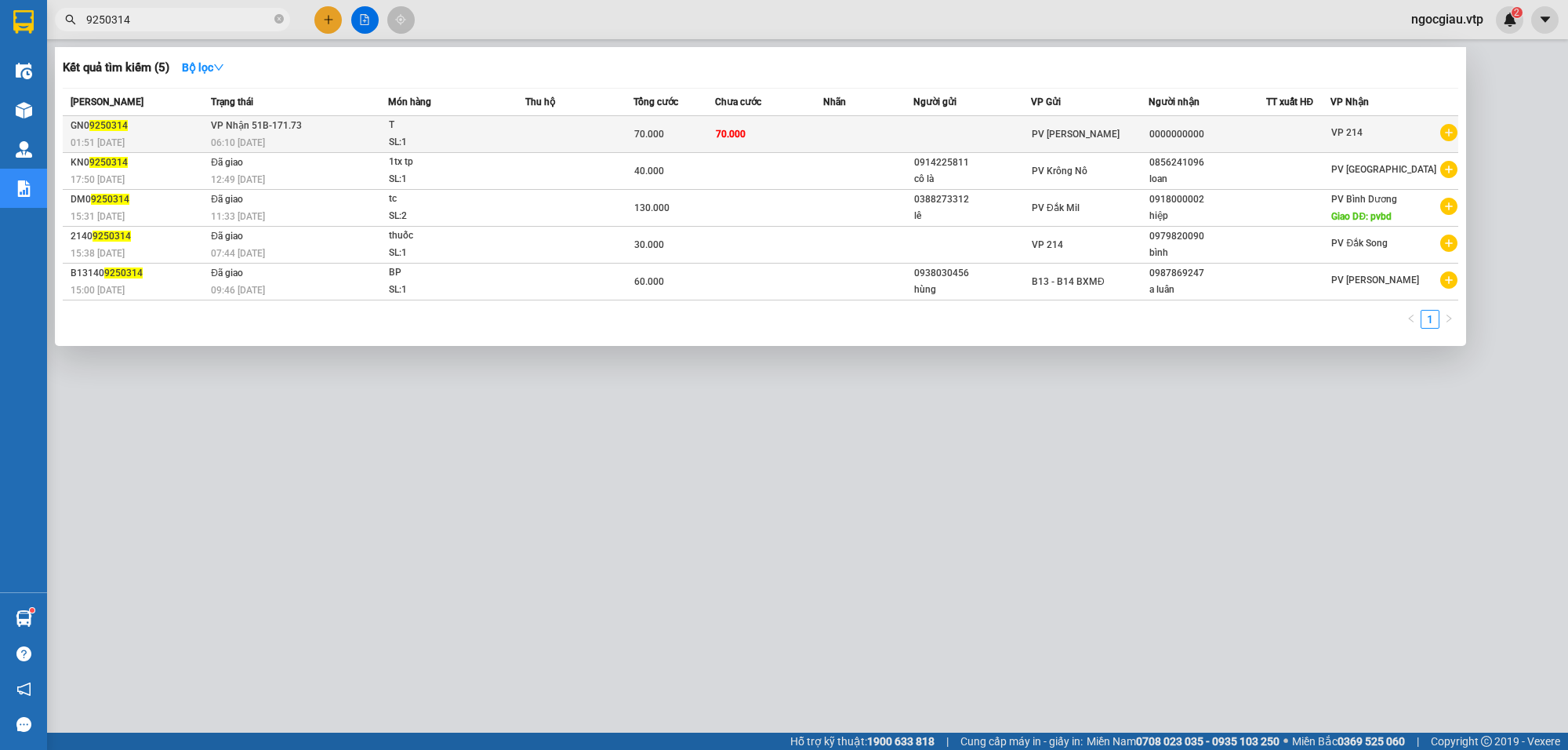
click at [788, 136] on td "70.000" at bounding box center [769, 135] width 108 height 37
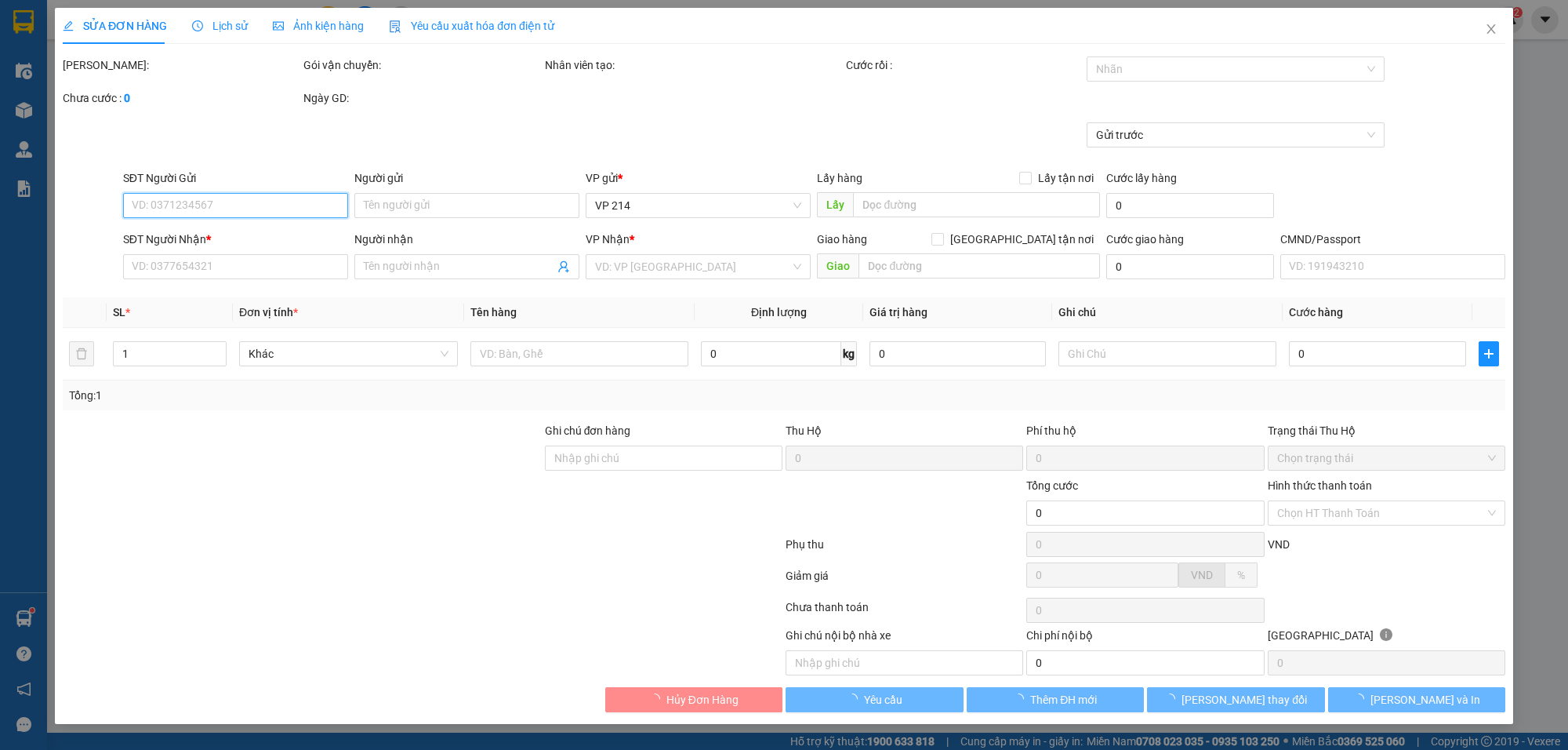
type input "14.000"
type input "0000000000"
type input "70.000"
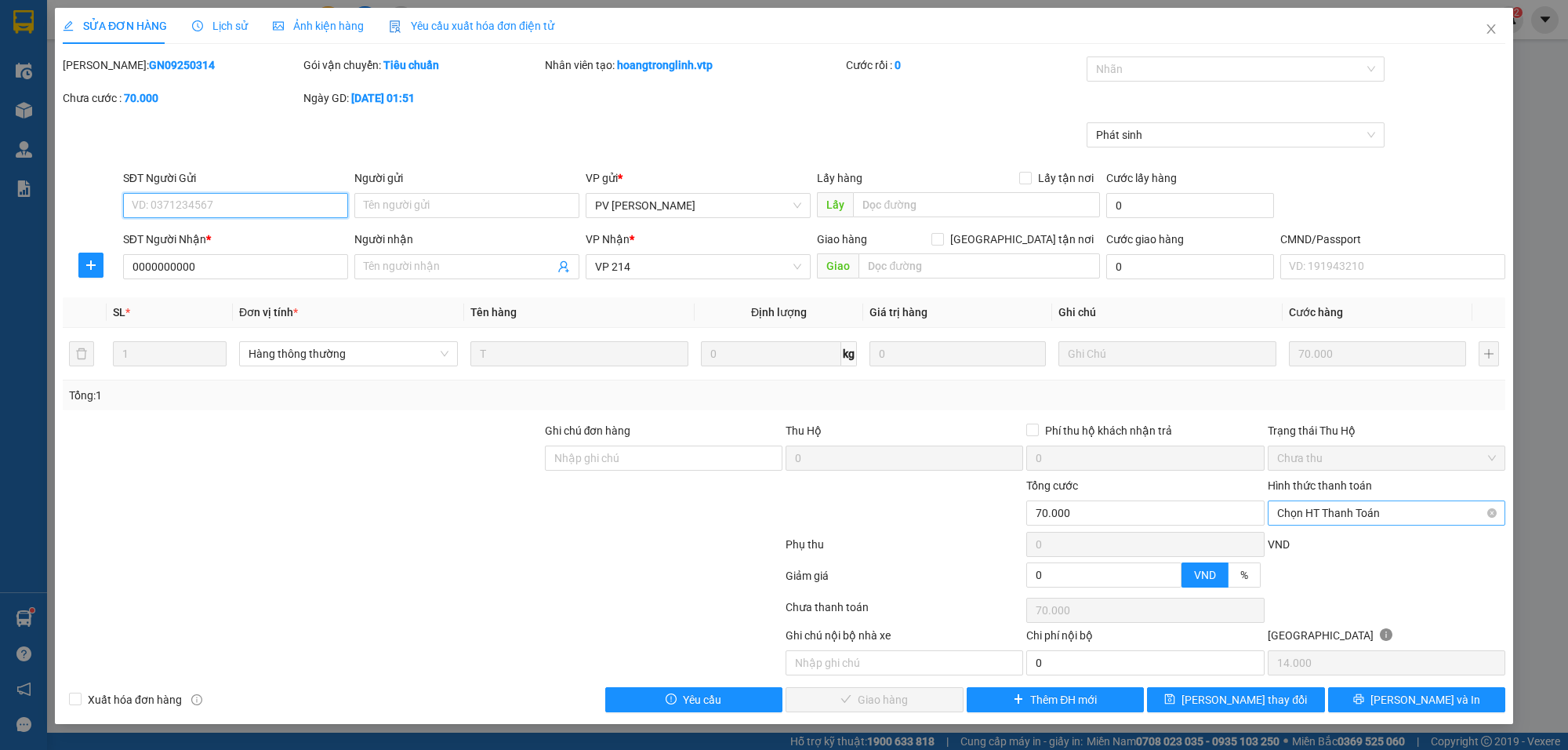
click at [1314, 515] on span "Chọn HT Thanh Toán" at bounding box center [1386, 513] width 219 height 24
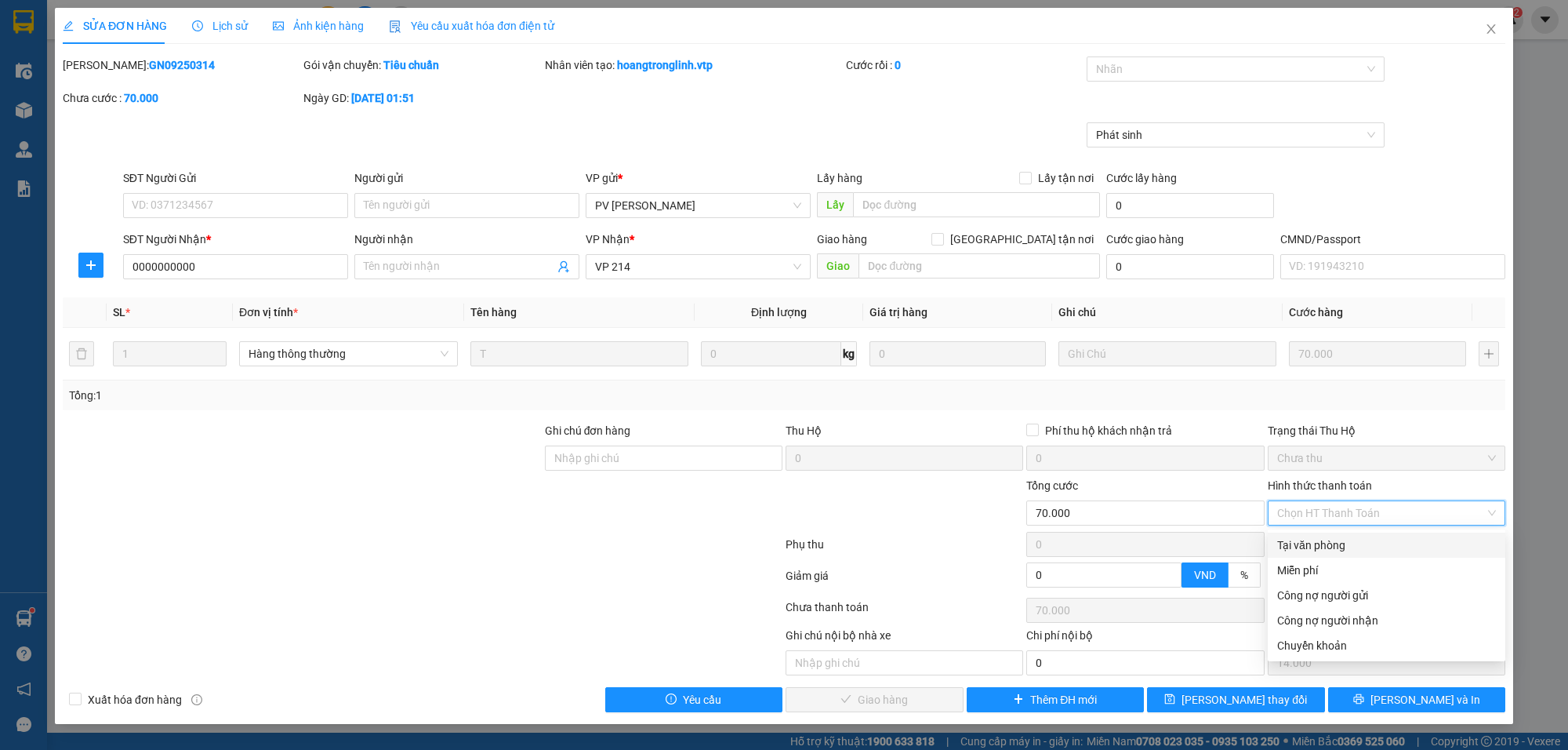
click at [1306, 543] on div "Tại văn phòng" at bounding box center [1386, 546] width 219 height 18
type input "0"
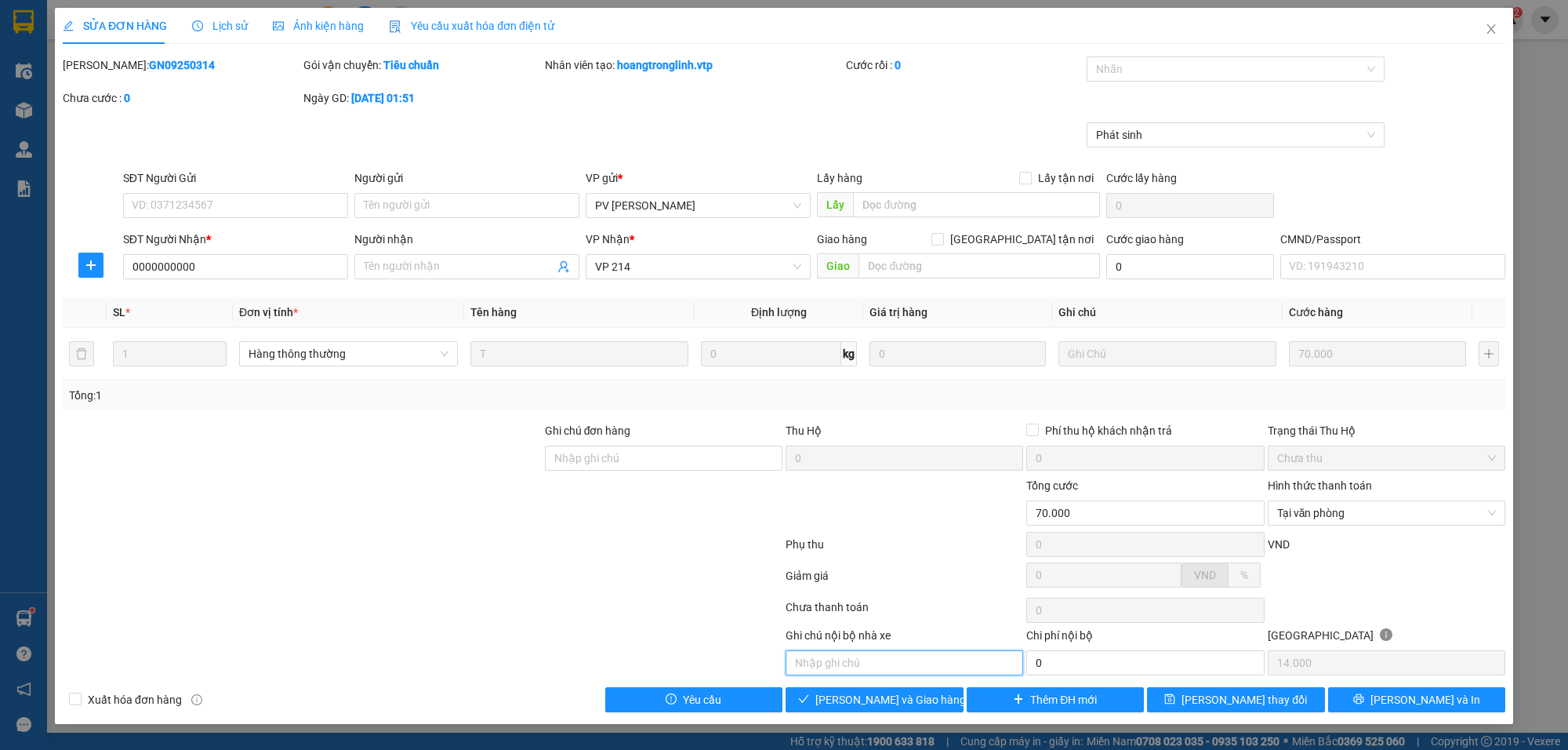
click at [878, 657] on input "text" at bounding box center [905, 663] width 238 height 26
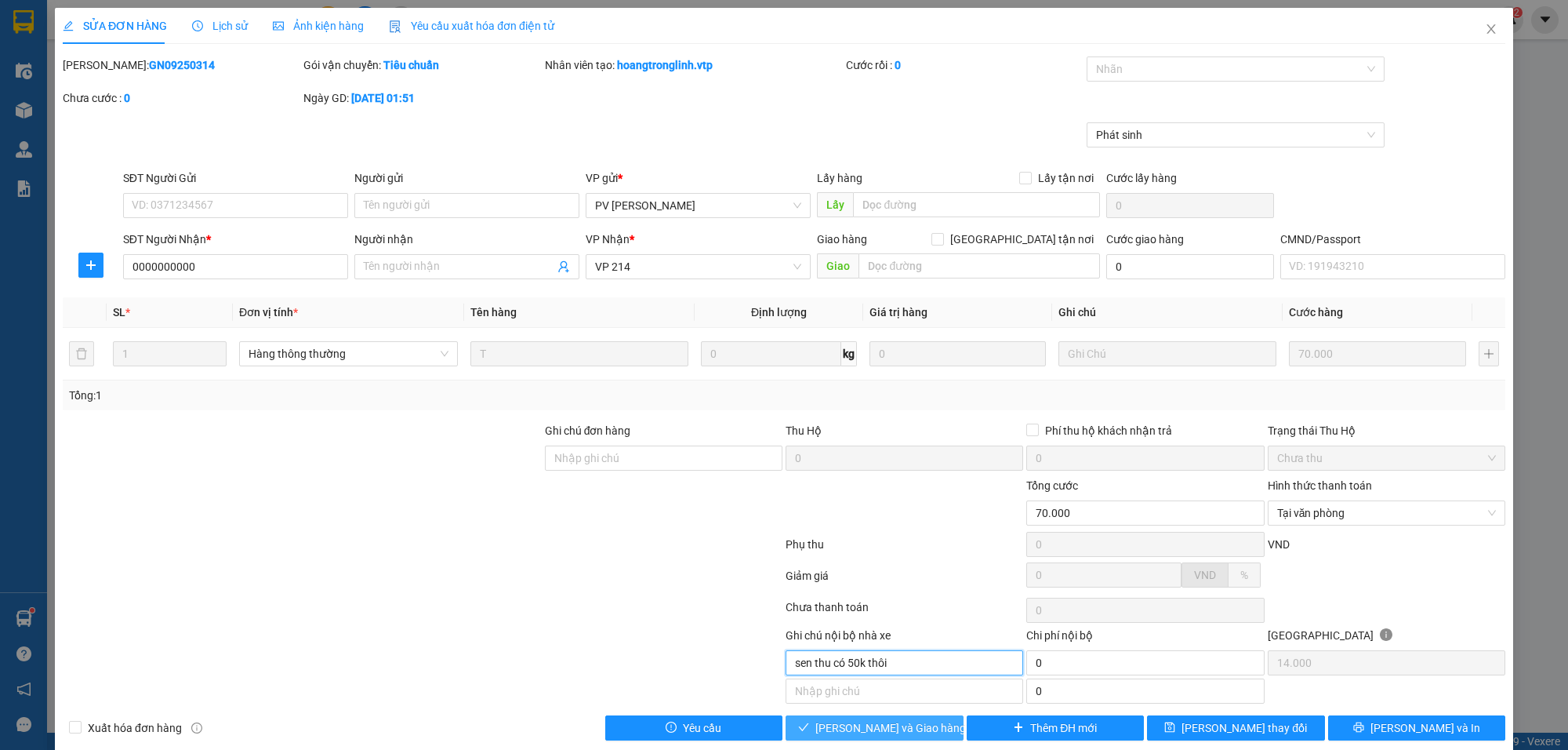
type input "sen thu có 50k thôi"
click at [906, 733] on span "[PERSON_NAME] và Giao hàng" at bounding box center [890, 728] width 150 height 18
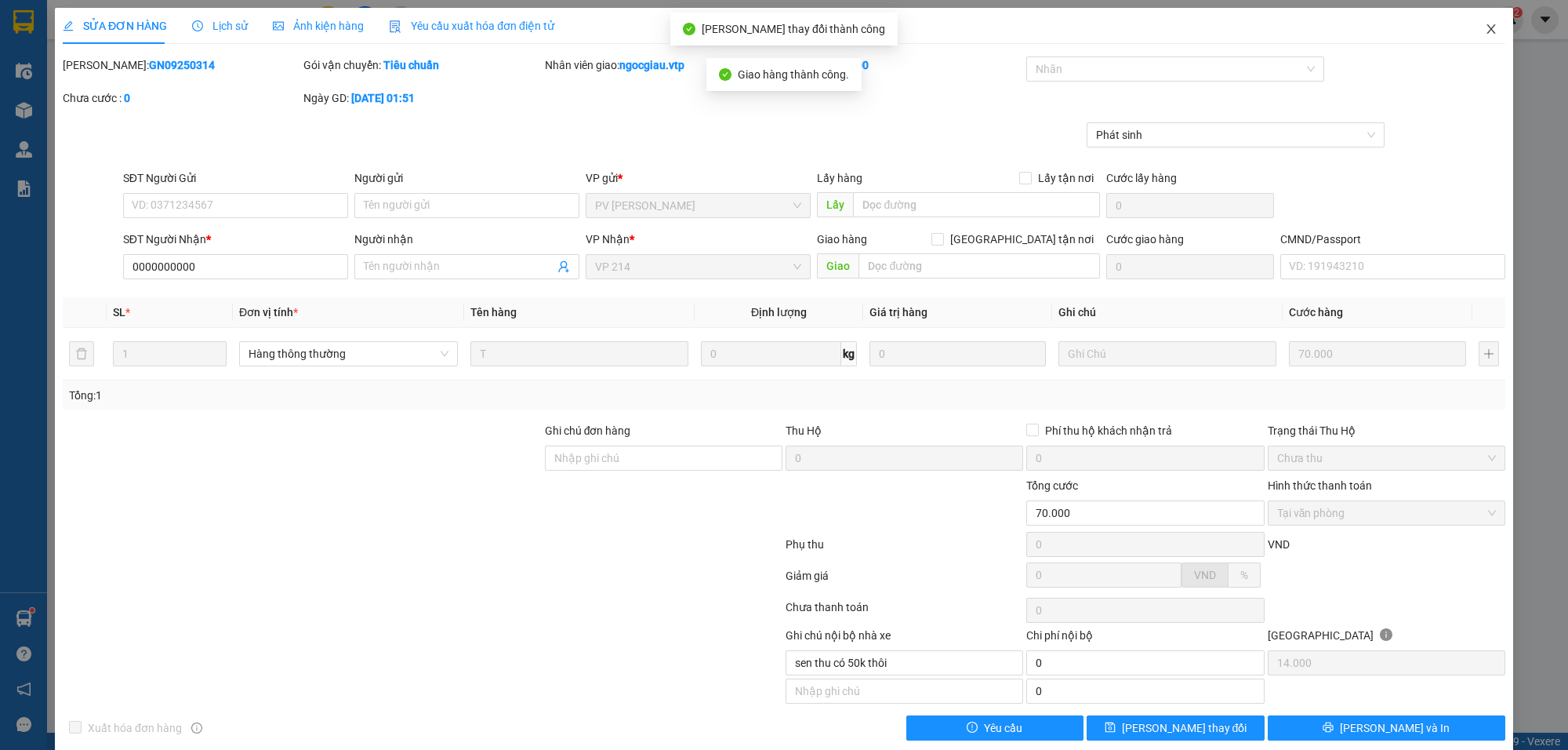
click at [1486, 28] on span "Close" at bounding box center [1490, 29] width 44 height 44
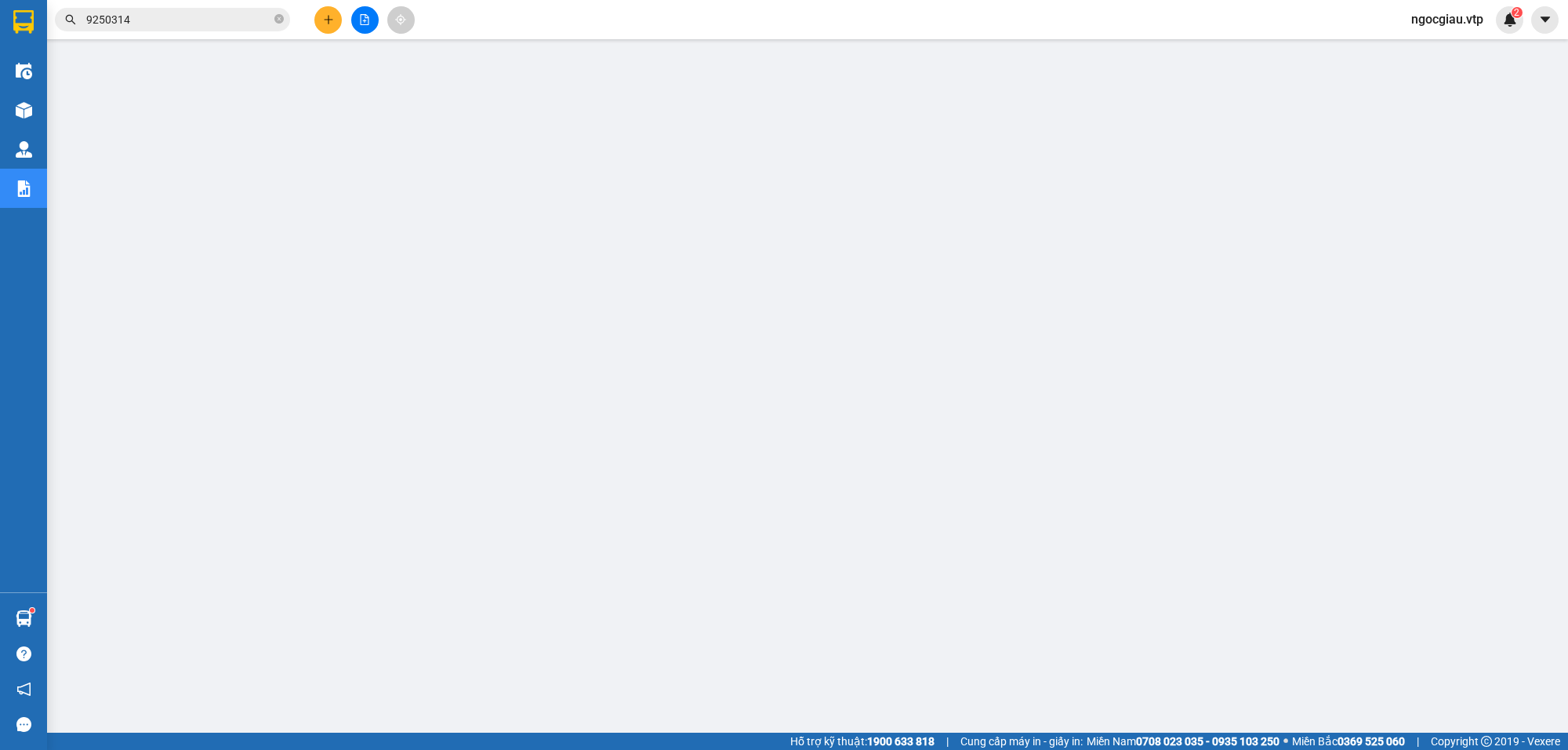
click at [193, 25] on input "9250314" at bounding box center [179, 20] width 185 height 18
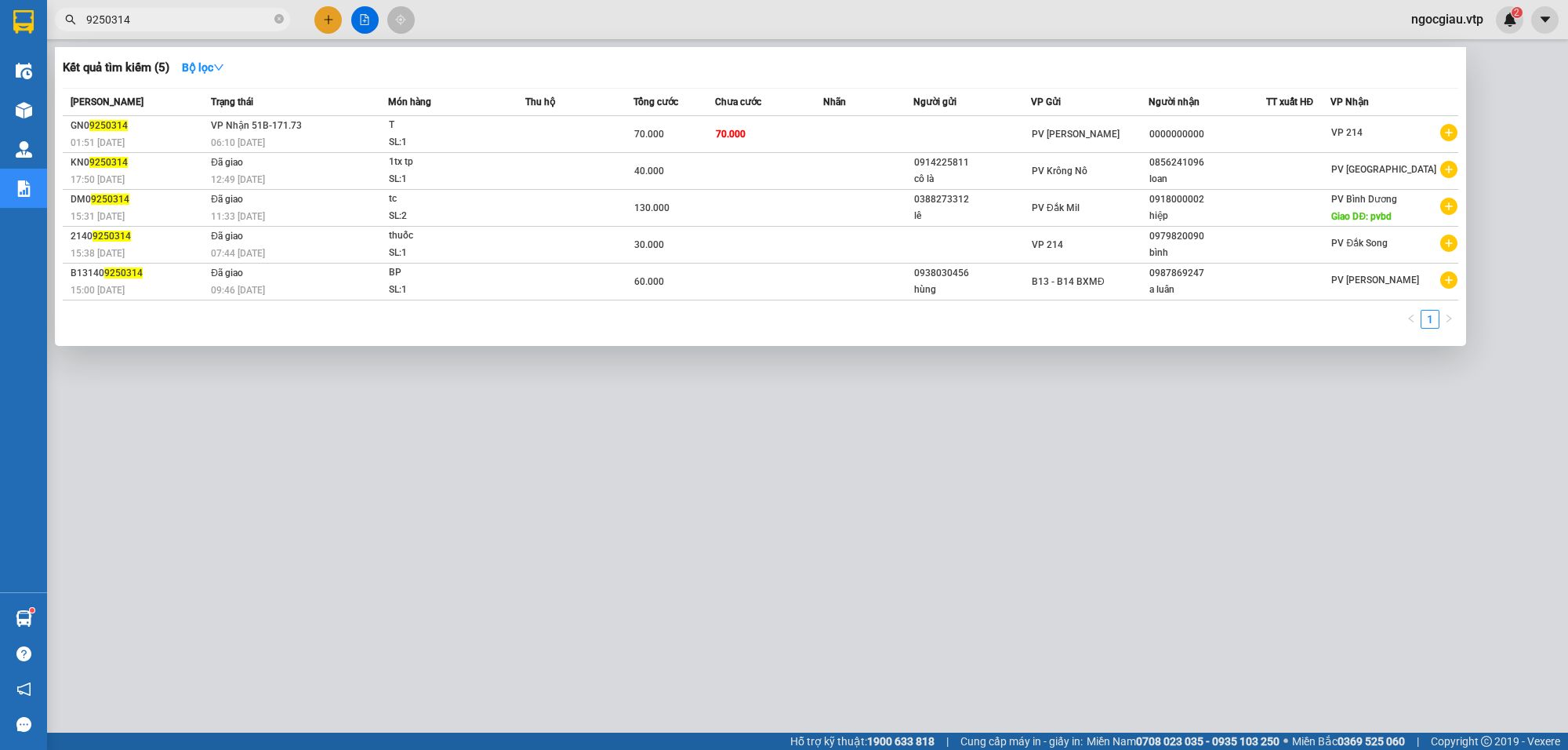
click at [193, 25] on input "9250314" at bounding box center [179, 20] width 185 height 18
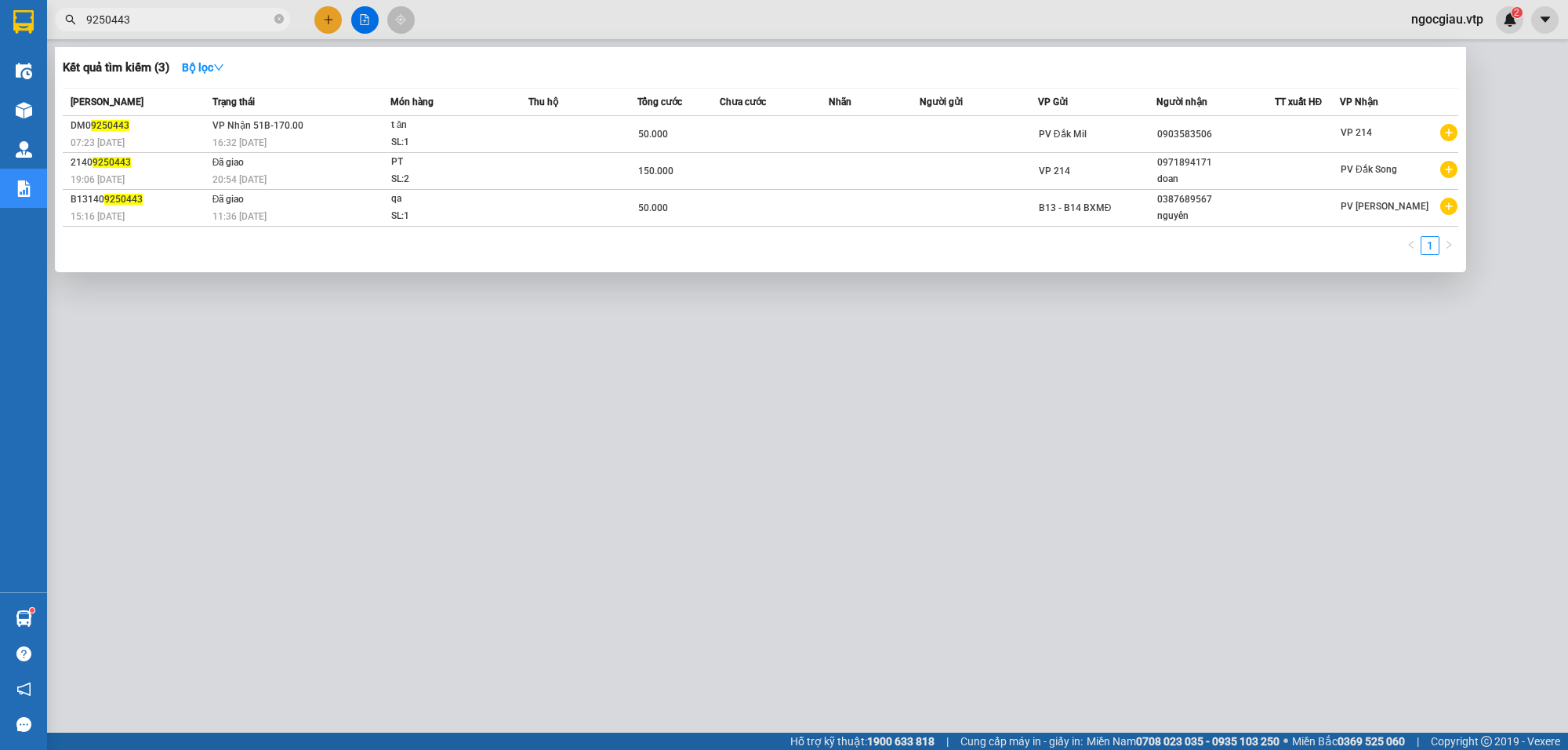
click at [177, 26] on input "9250443" at bounding box center [179, 20] width 185 height 18
type input "9250326"
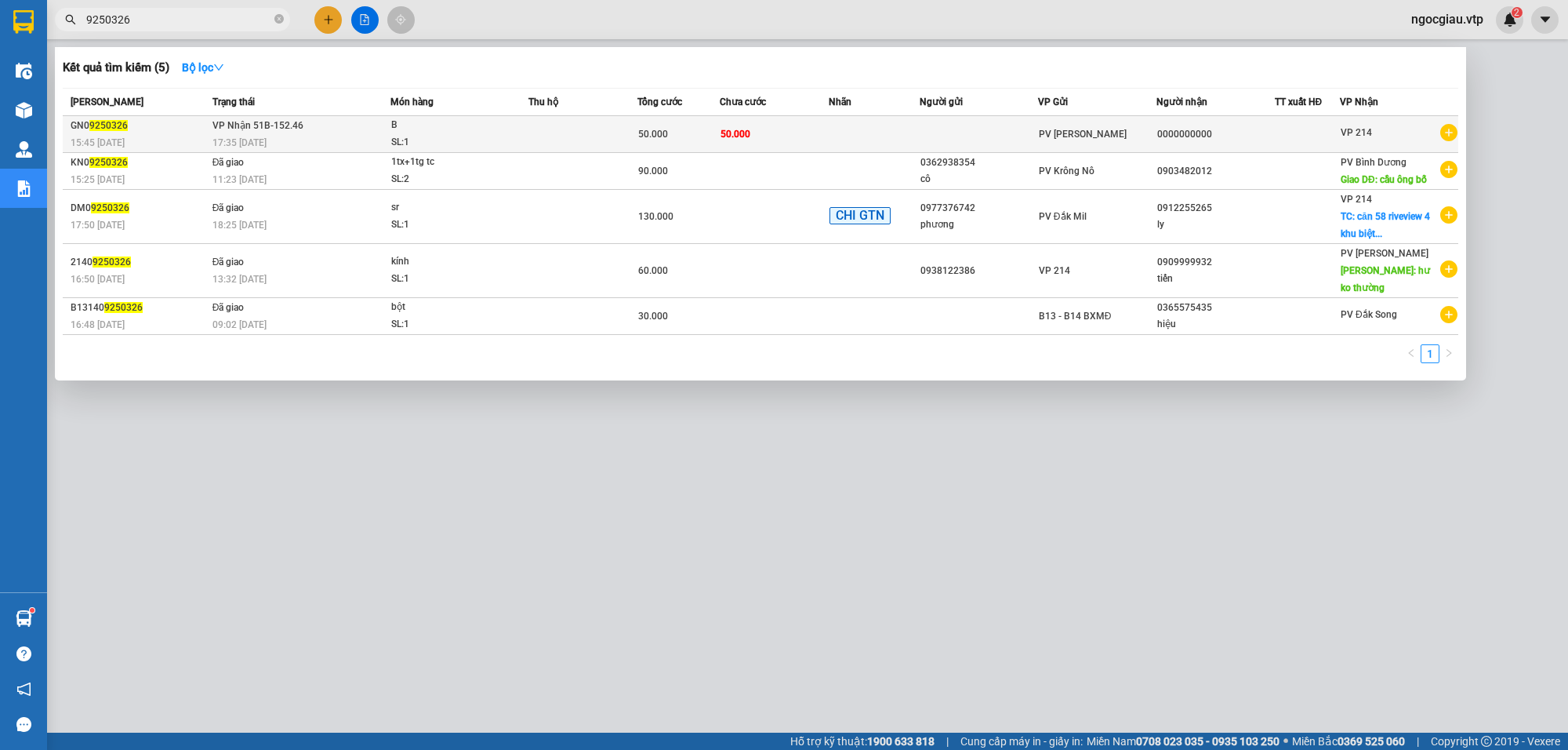
click at [840, 134] on td at bounding box center [874, 135] width 91 height 37
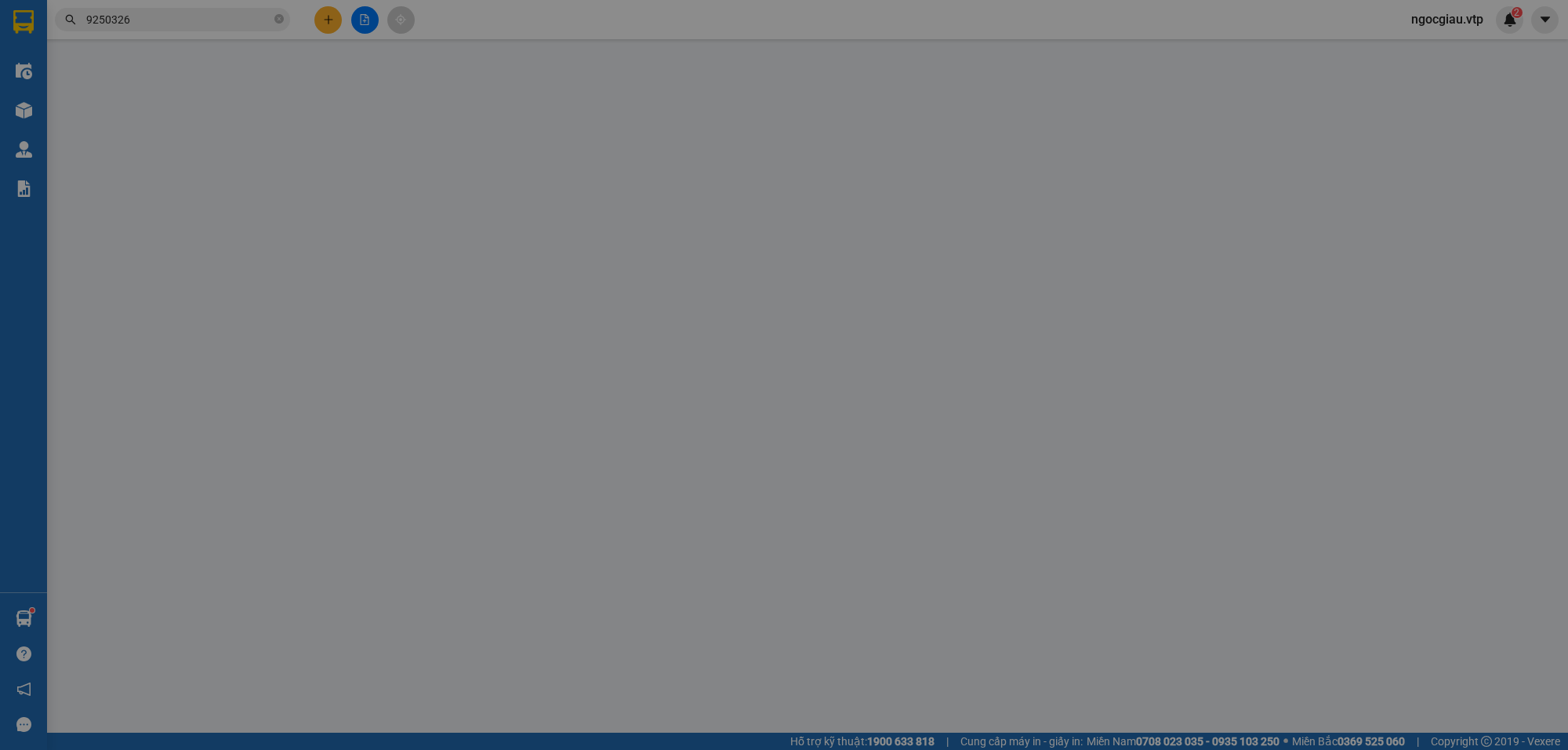
type input "10.000"
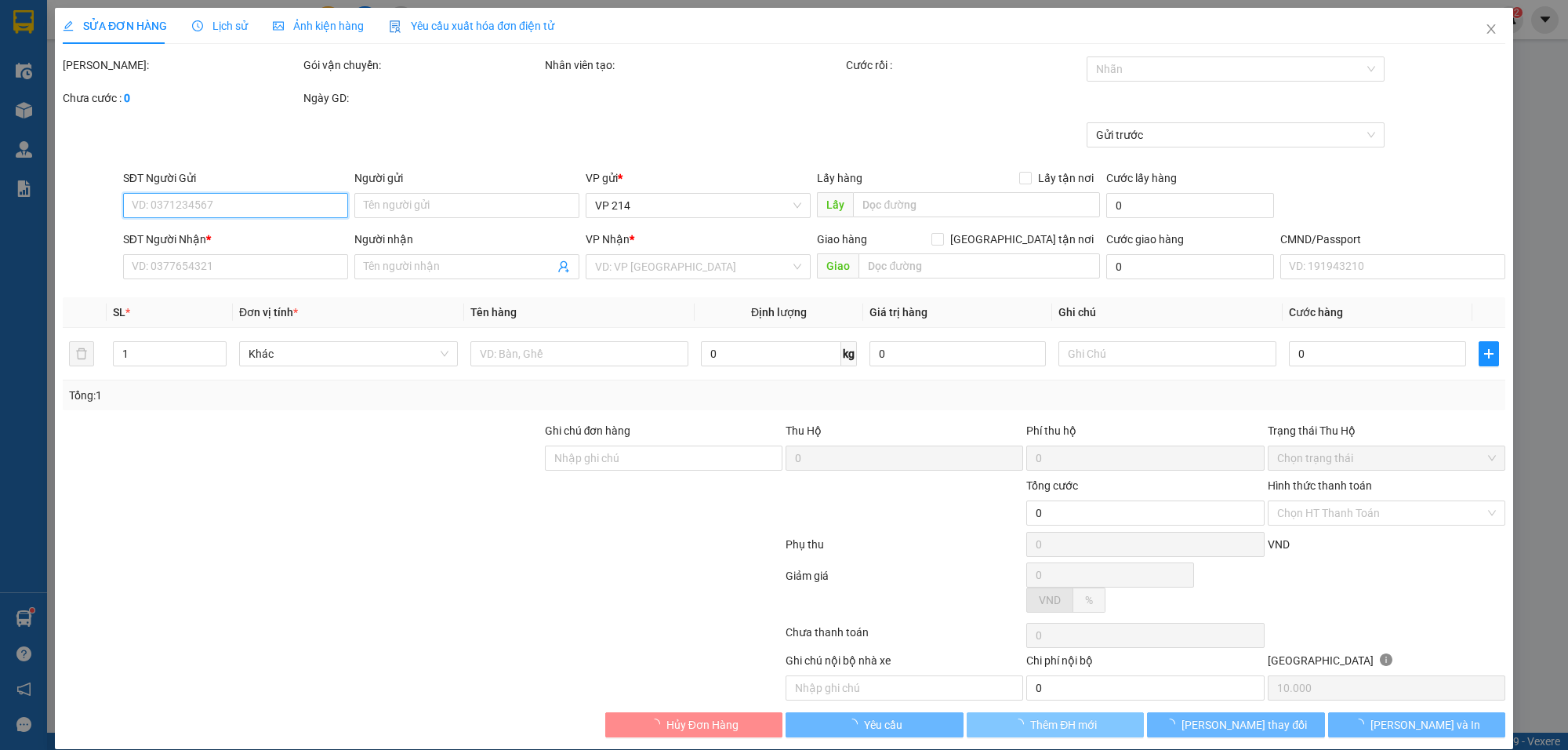
type input "0000000000"
type input "50.000"
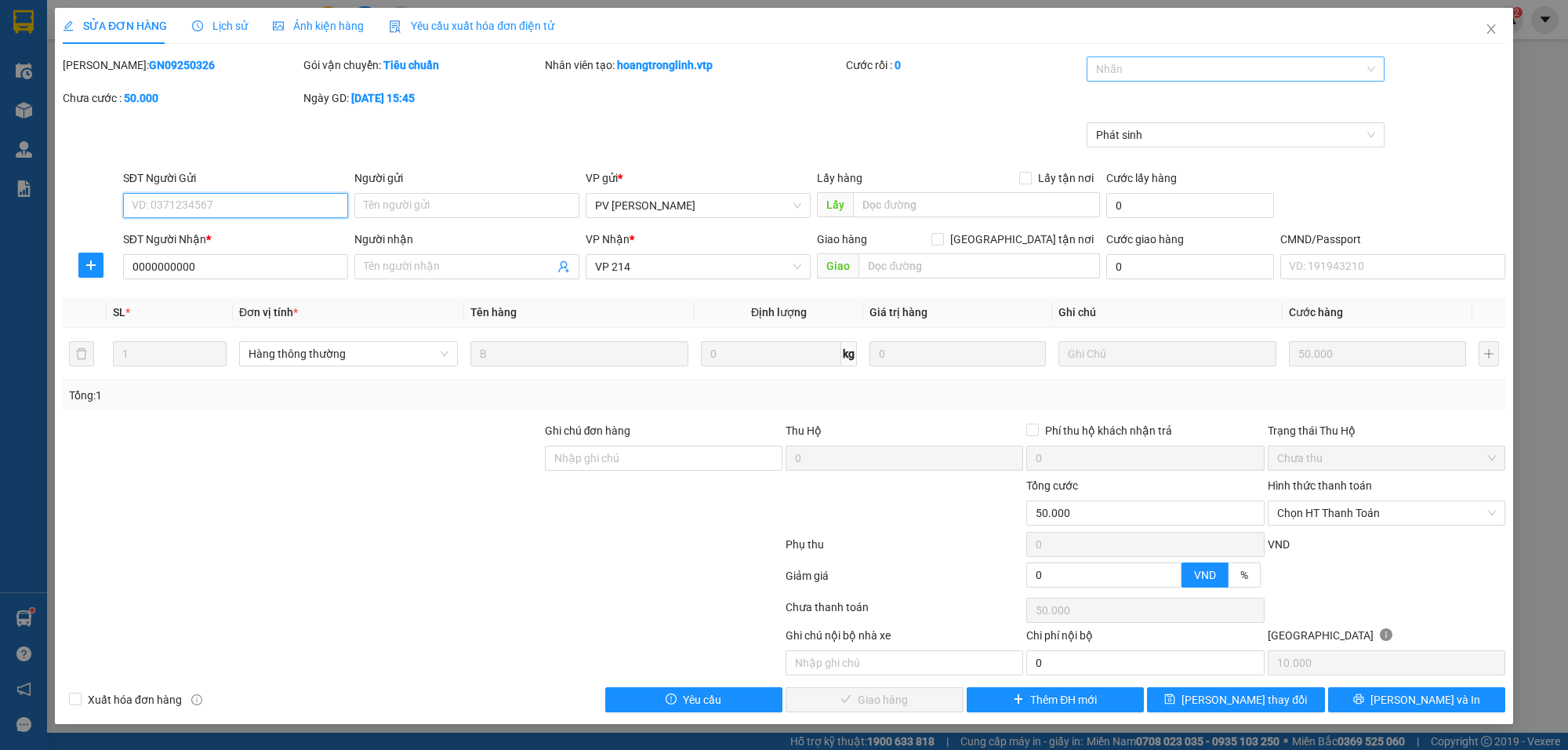
click at [1121, 64] on div at bounding box center [1227, 69] width 274 height 19
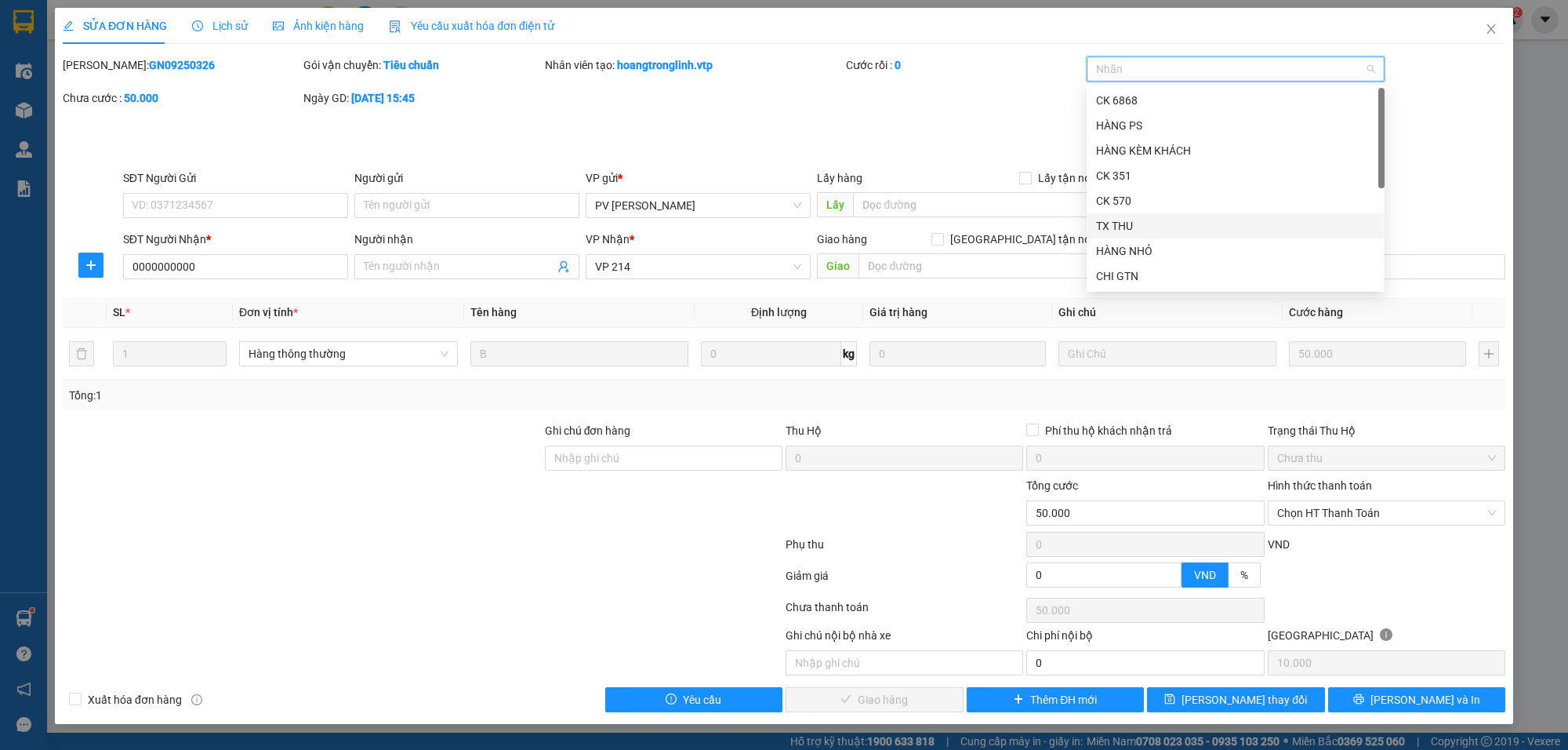
click at [1127, 226] on div "TX THU" at bounding box center [1236, 226] width 279 height 18
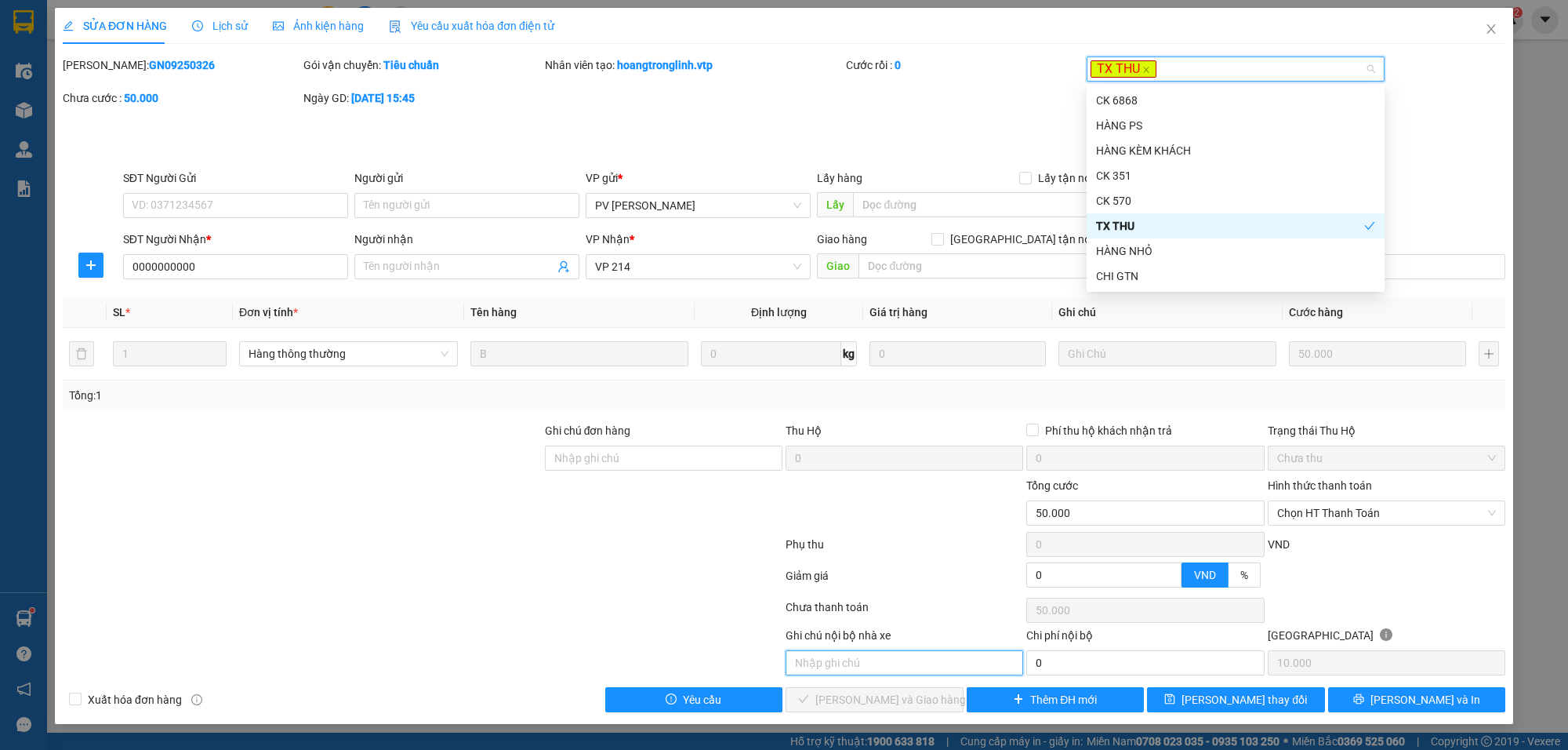
click at [827, 667] on input "text" at bounding box center [905, 663] width 238 height 26
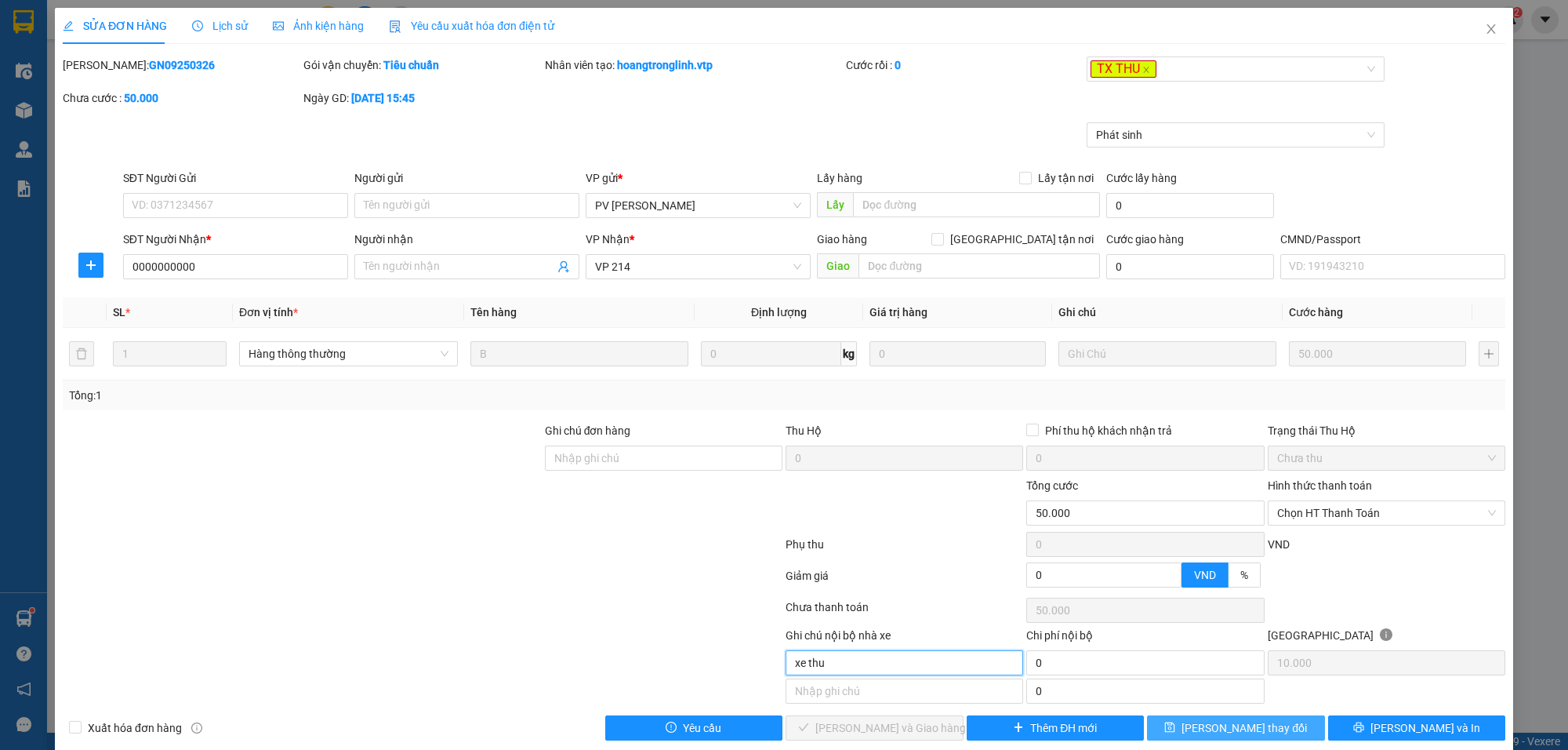
type input "xe thu"
click at [1263, 734] on button "[PERSON_NAME] thay đổi" at bounding box center [1236, 728] width 178 height 26
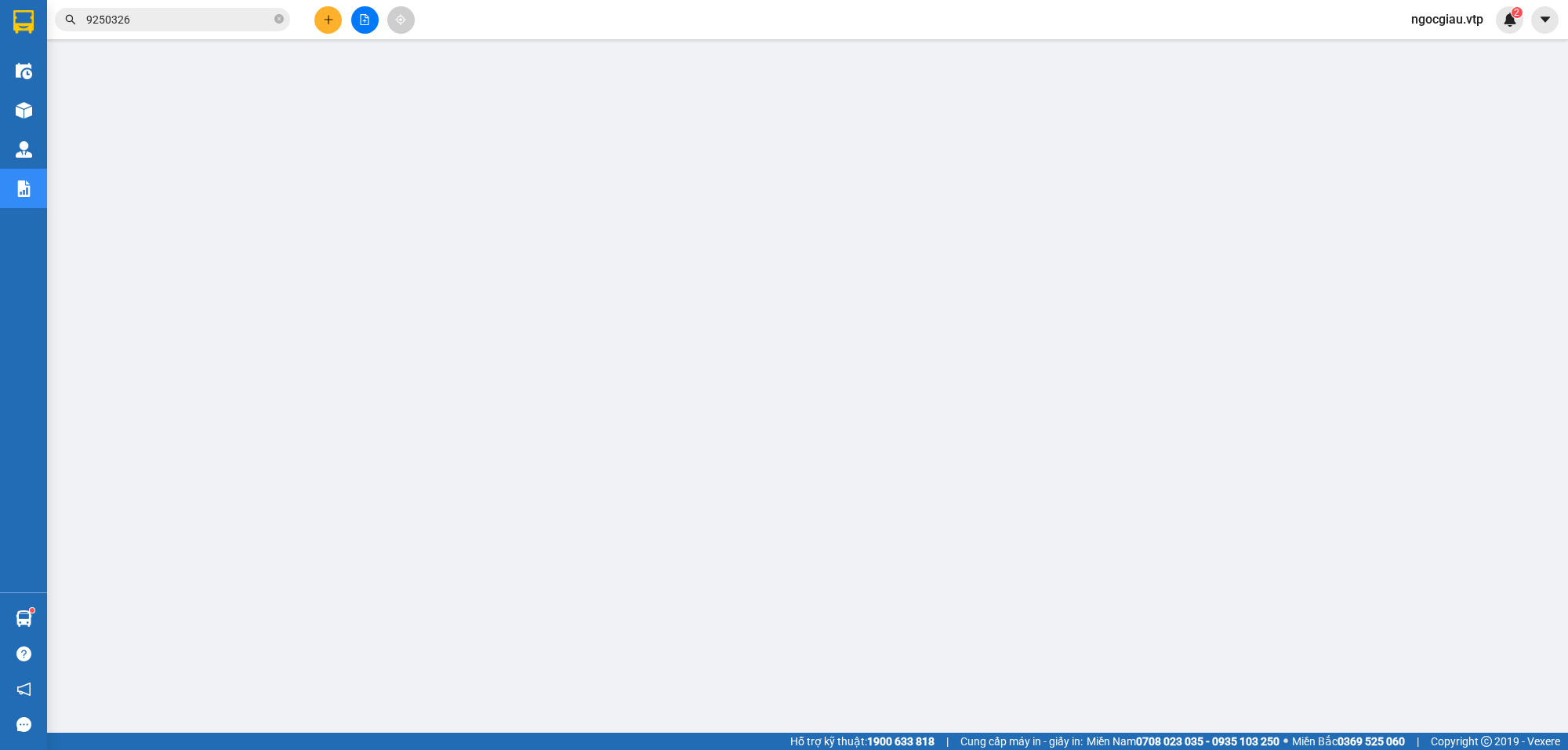
click at [191, 20] on input "9250326" at bounding box center [179, 20] width 185 height 18
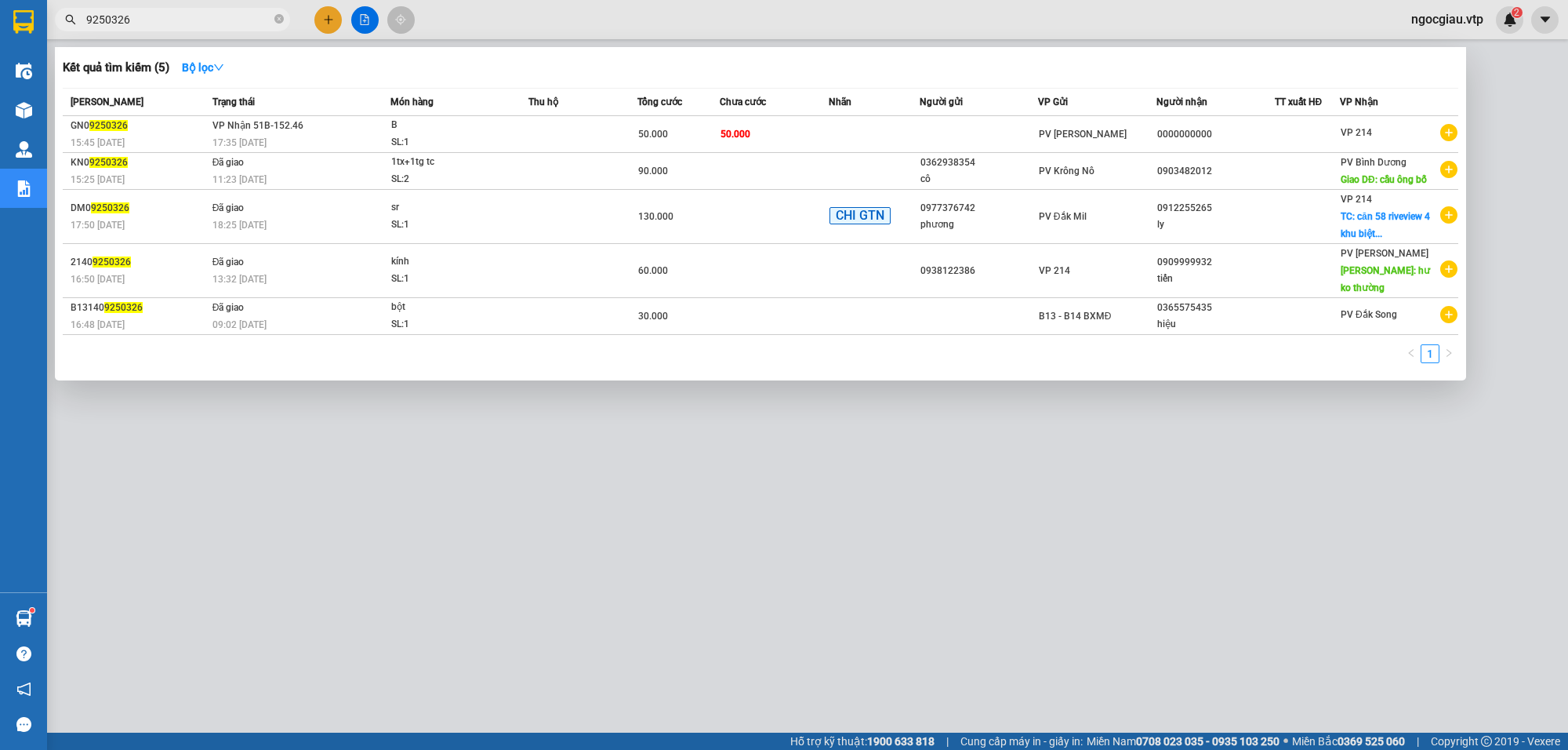
click at [191, 20] on input "9250326" at bounding box center [179, 20] width 185 height 18
click at [161, 29] on span "9250326" at bounding box center [172, 20] width 235 height 24
click at [153, 16] on input "9250326" at bounding box center [179, 20] width 185 height 18
type input "9"
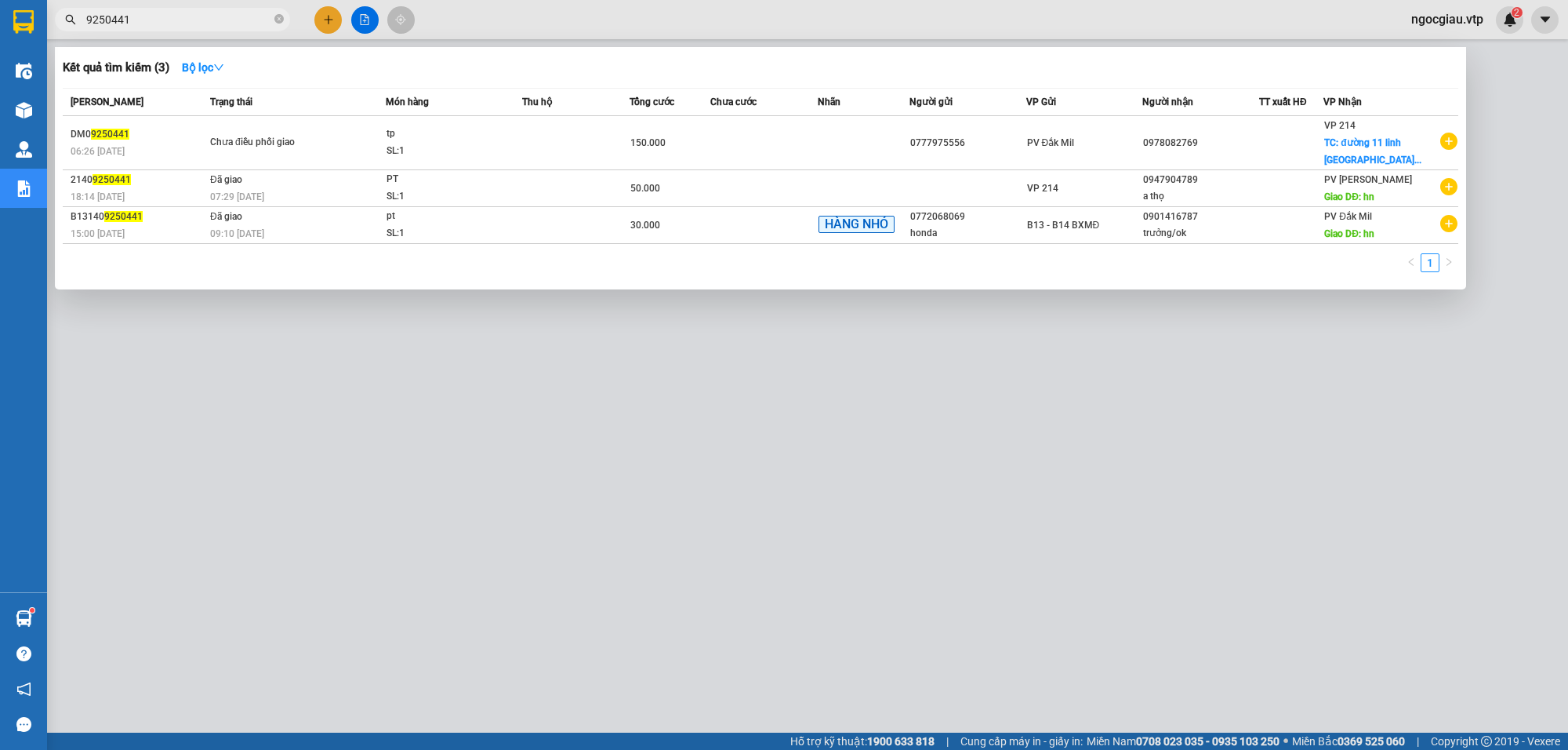
click at [218, 8] on span "9250441" at bounding box center [172, 20] width 235 height 24
click at [219, 26] on input "9250441" at bounding box center [179, 20] width 185 height 18
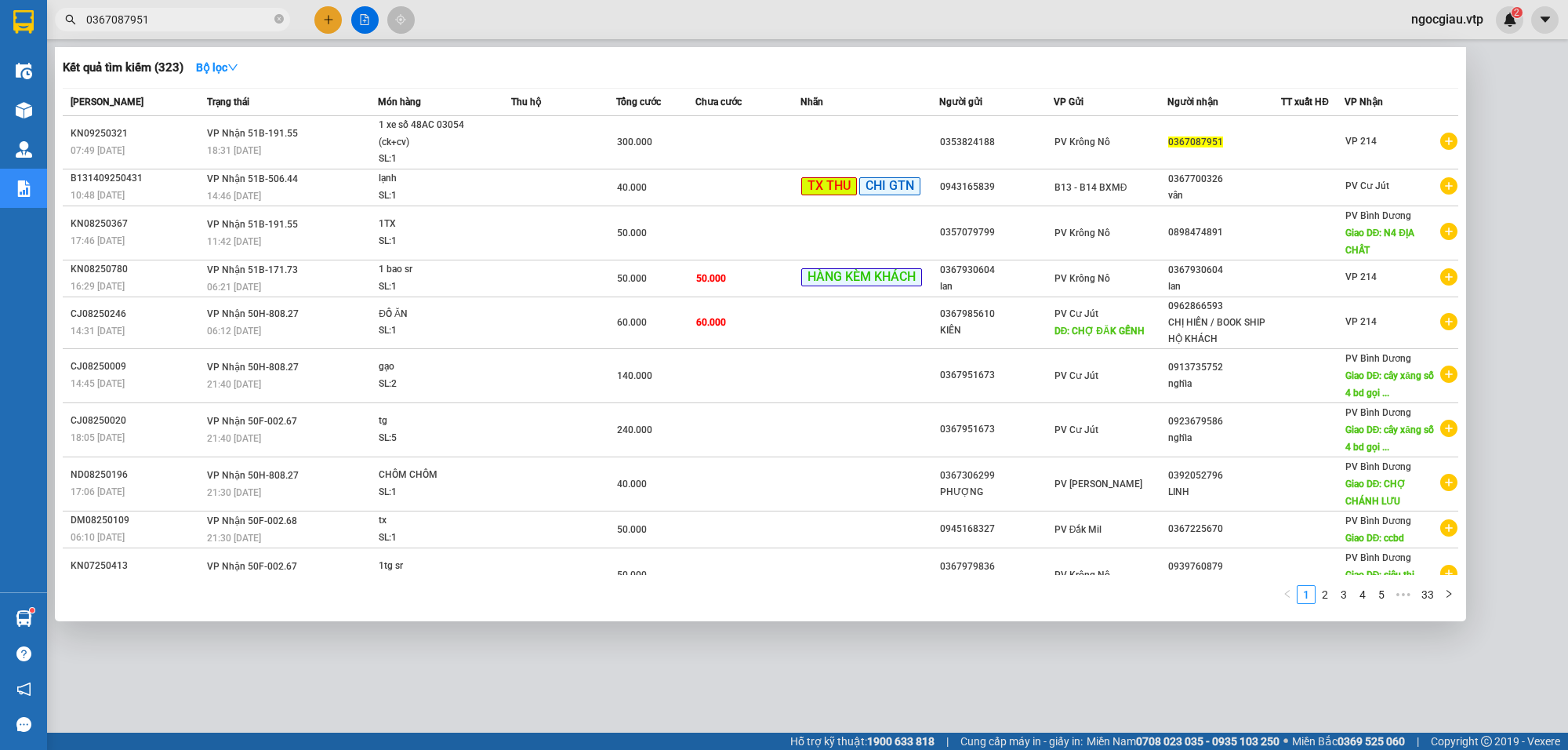
type input "0367087951"
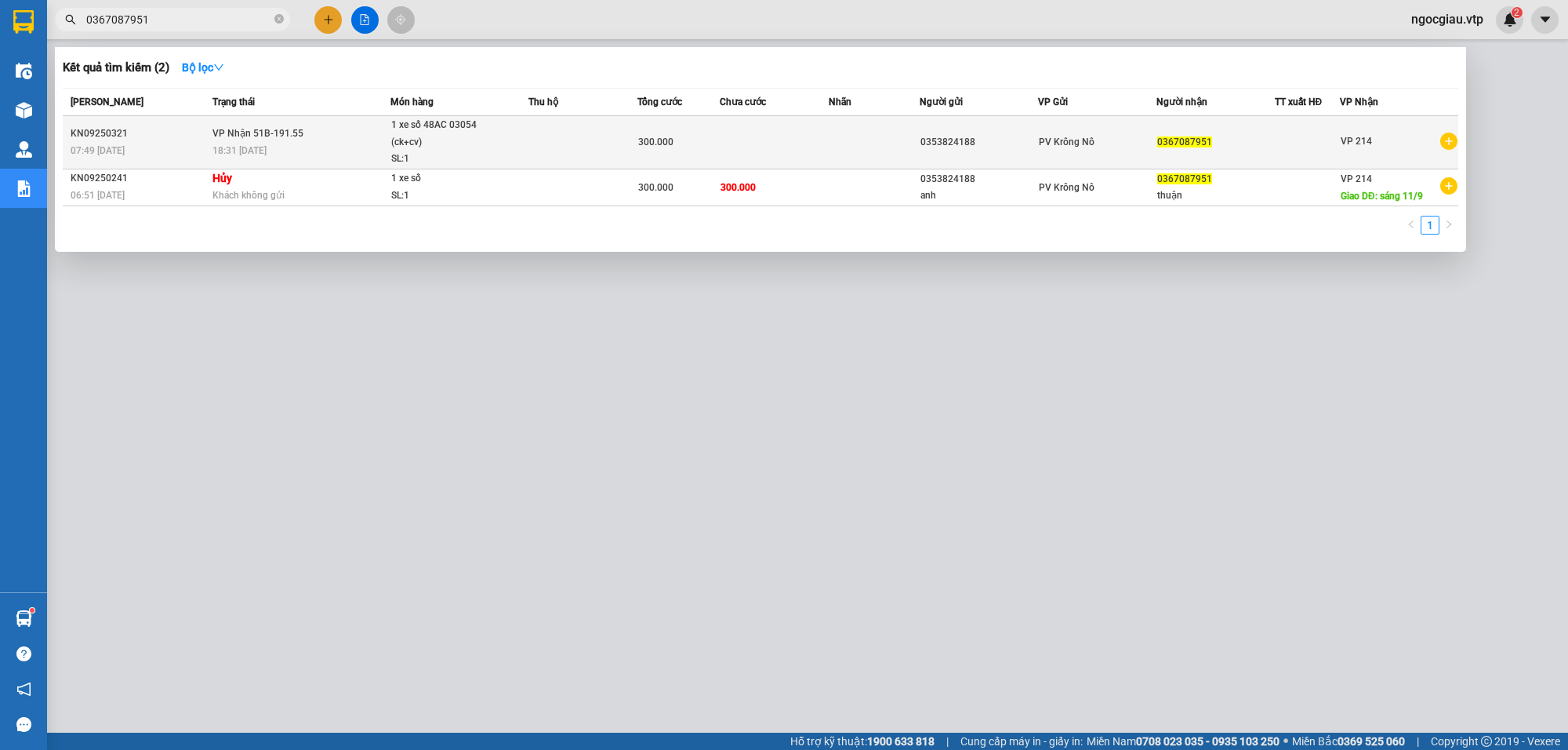
click at [813, 136] on td at bounding box center [774, 143] width 109 height 53
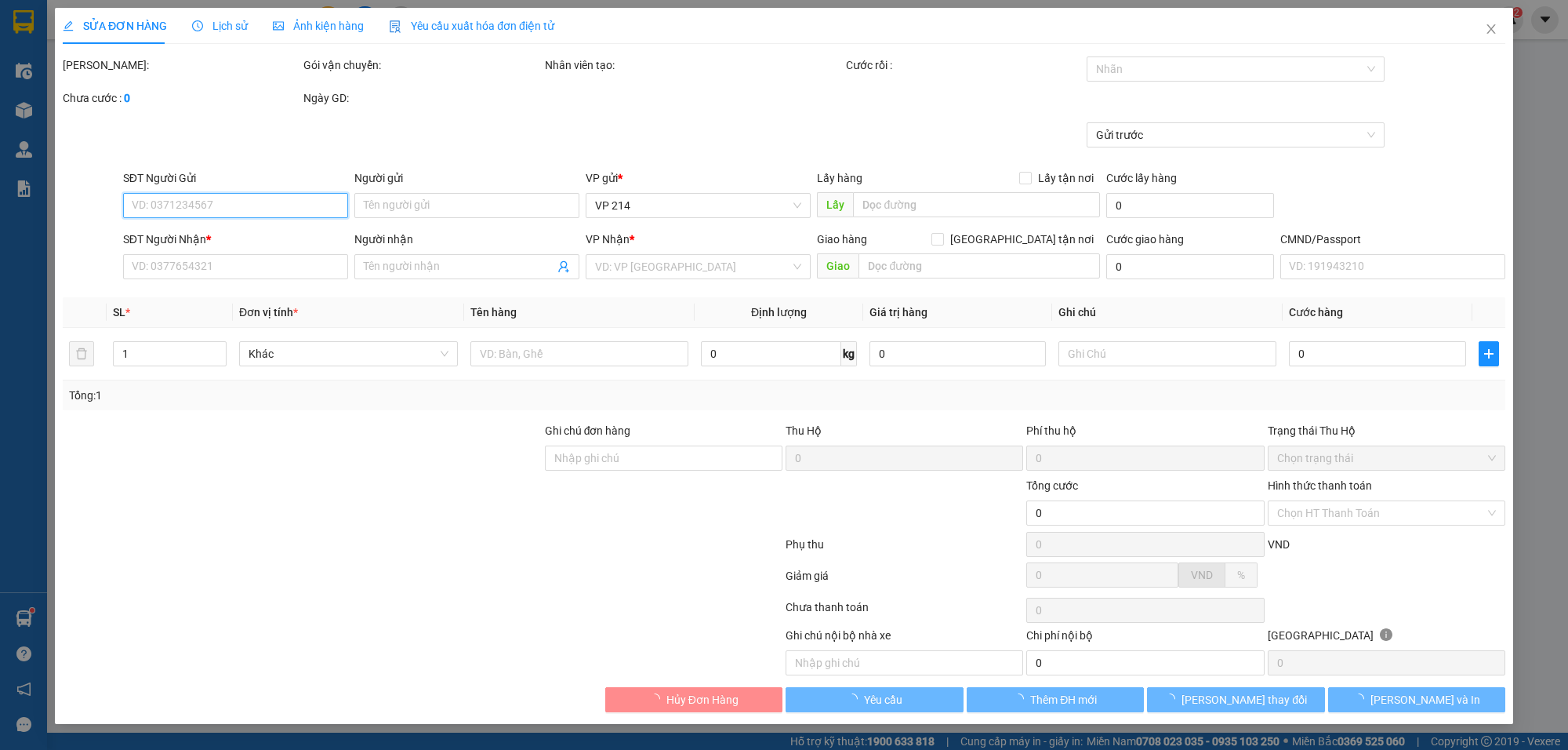
type input "15.000"
type input "0353824188"
type input "0367087951"
type input "300.000"
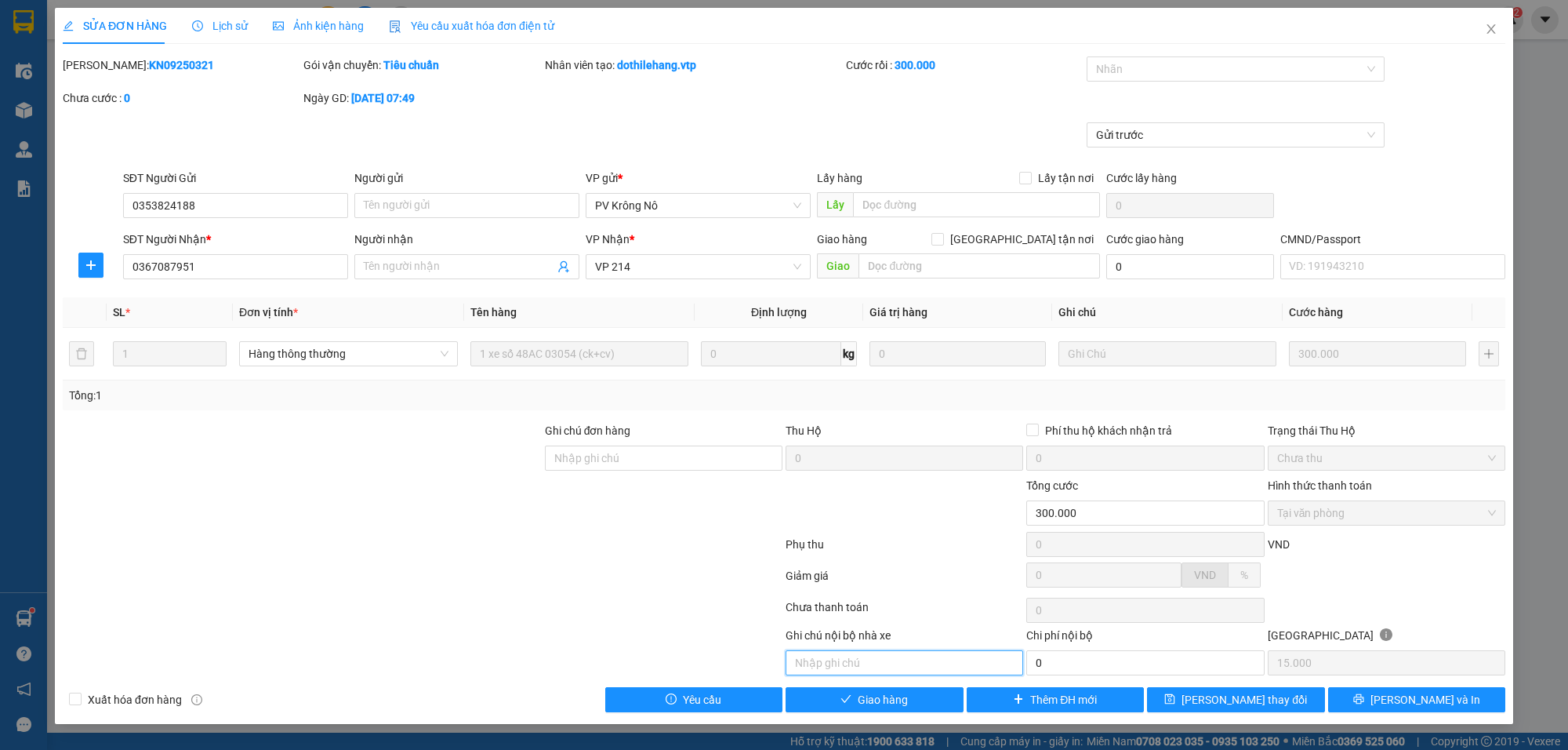
click at [824, 671] on input "text" at bounding box center [905, 663] width 238 height 26
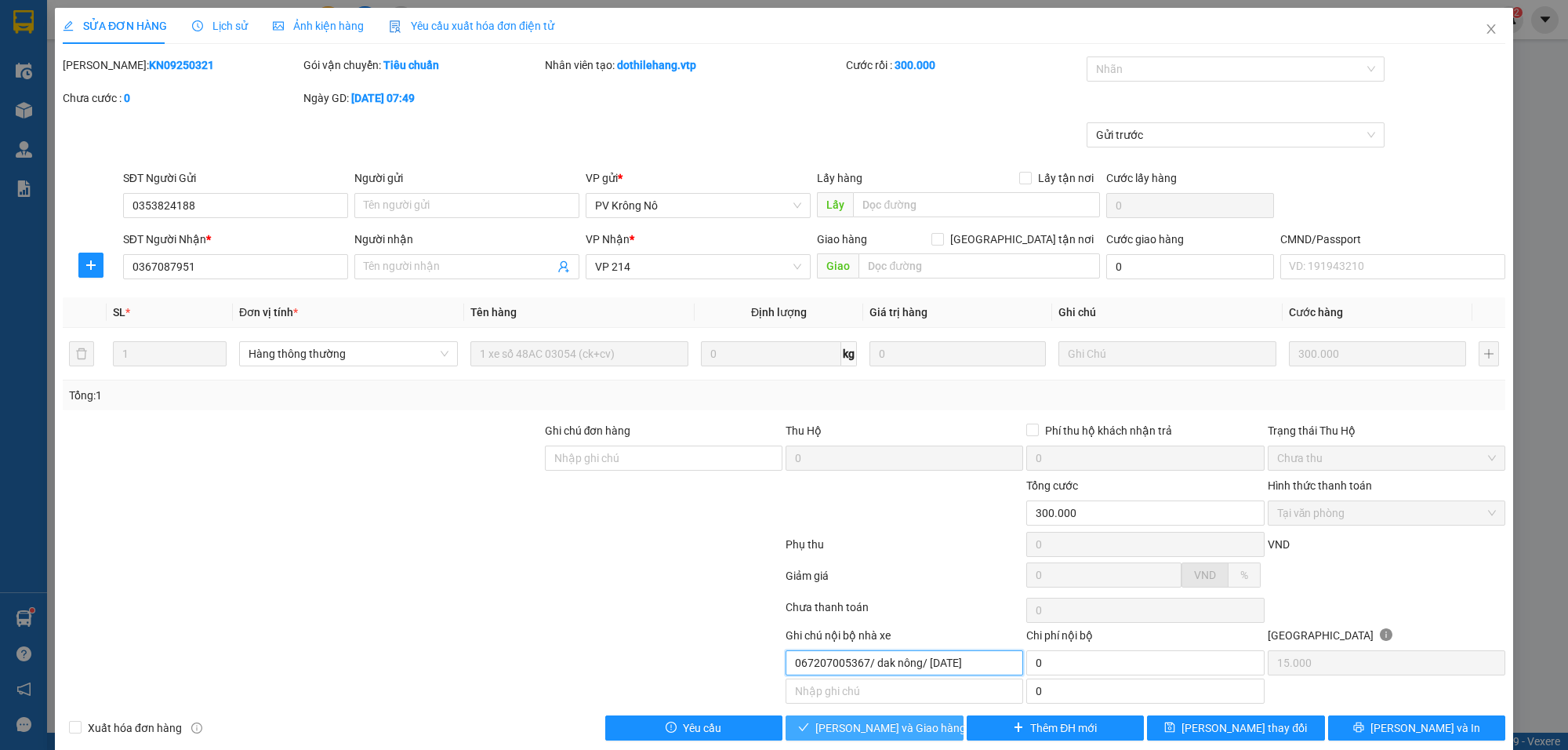
type input "067207005367/ dak nông/ [DATE]"
click at [903, 736] on span "[PERSON_NAME] và Giao hàng" at bounding box center [890, 728] width 150 height 18
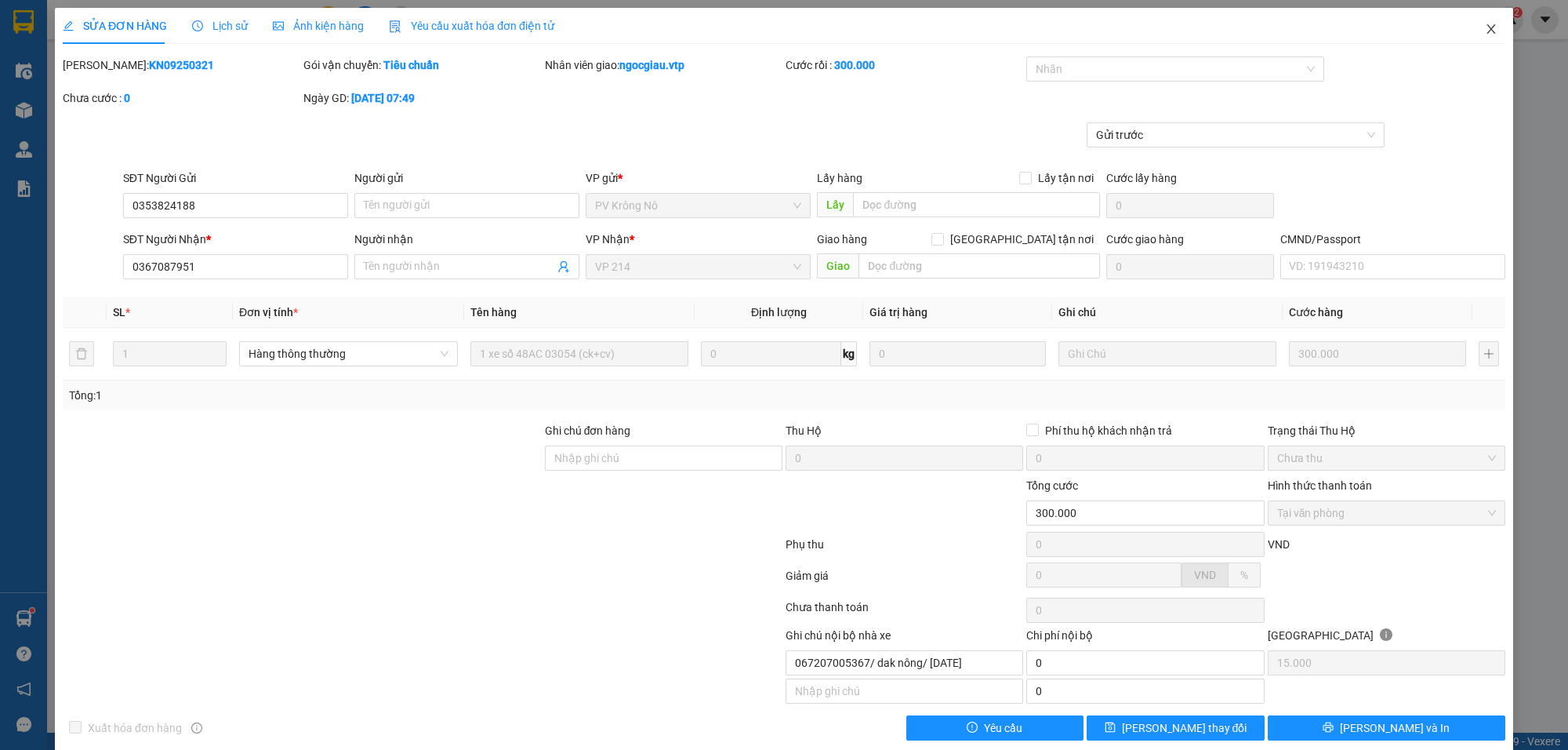
click at [1486, 24] on span "Close" at bounding box center [1490, 29] width 44 height 44
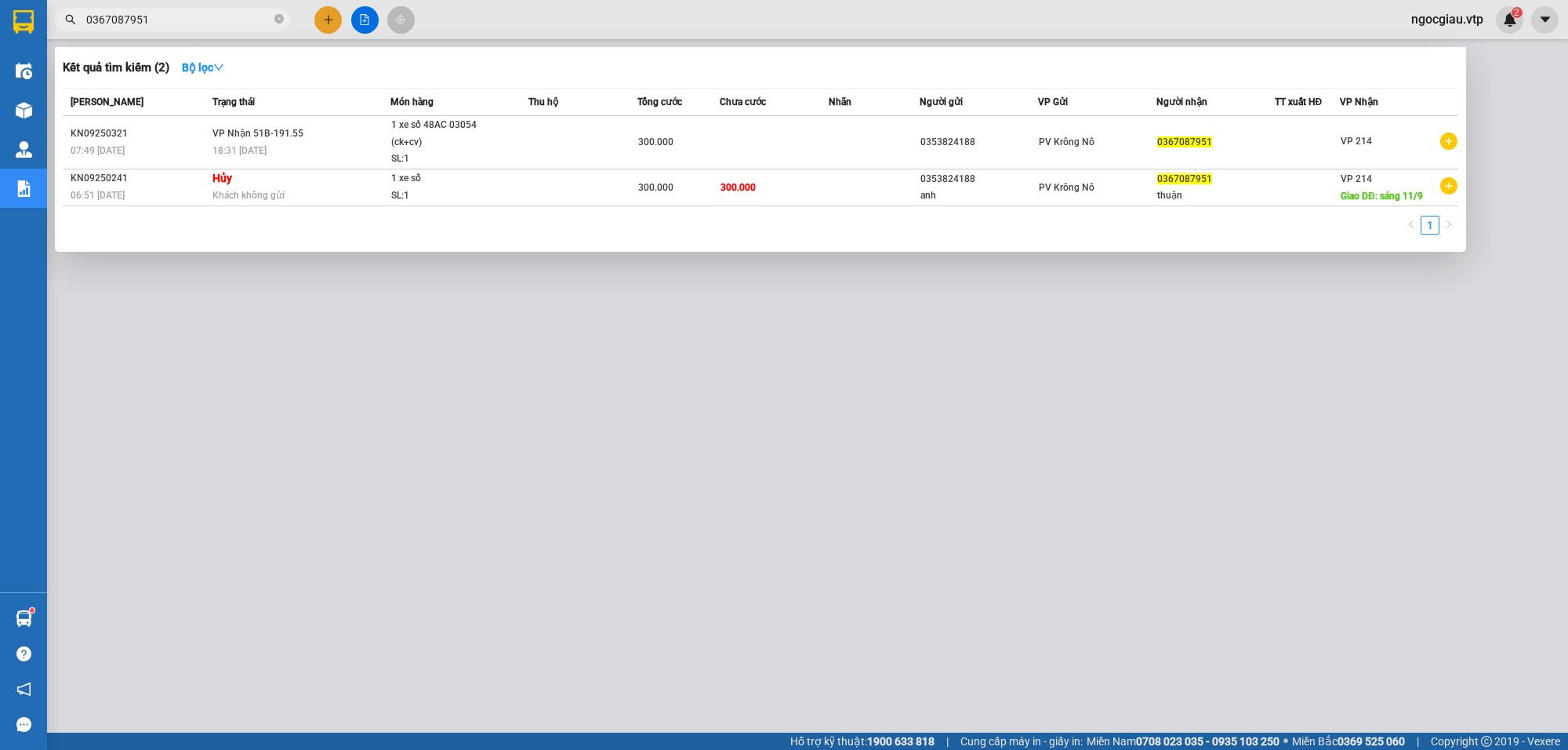
click at [171, 25] on input "0367087951" at bounding box center [179, 20] width 185 height 18
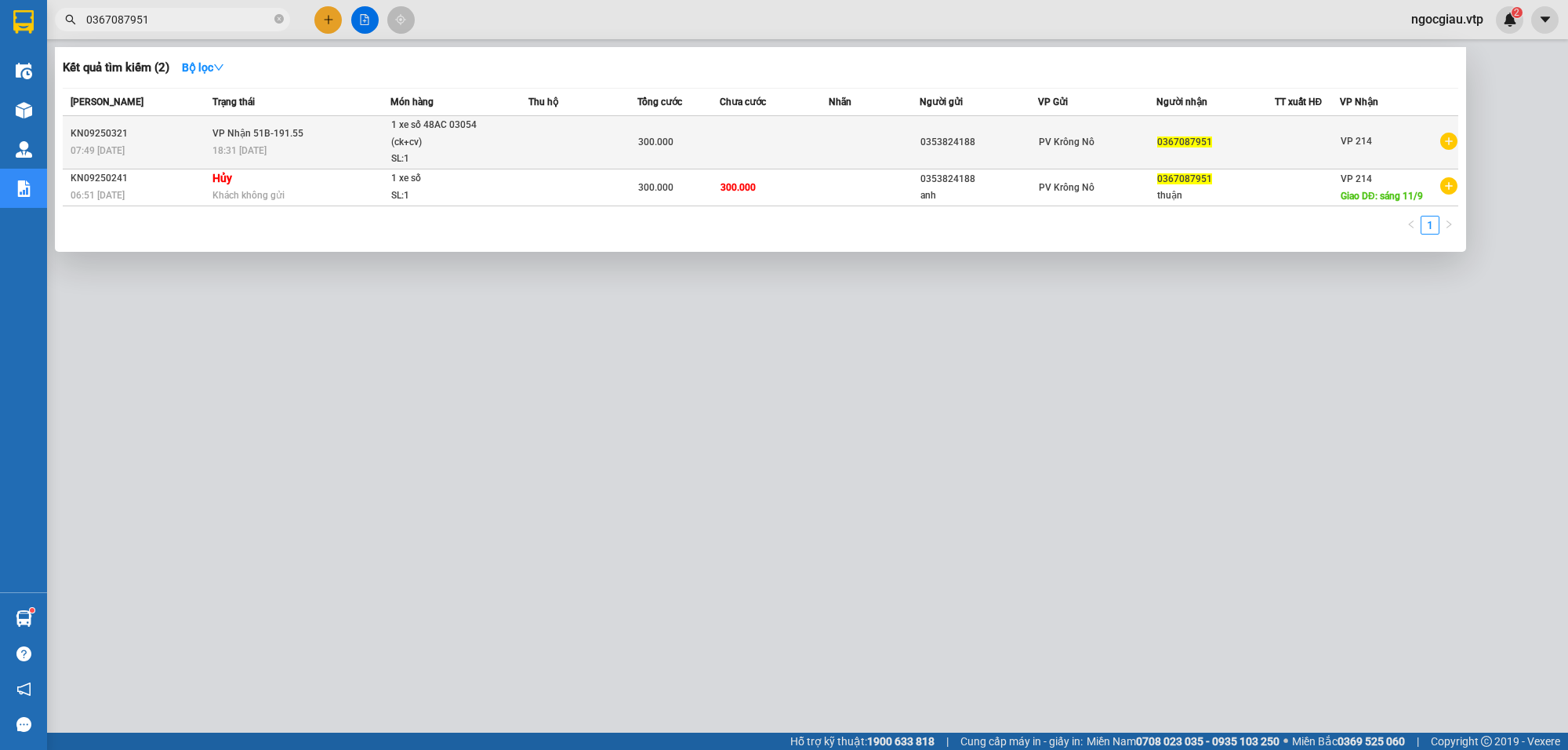
click at [798, 130] on td at bounding box center [774, 143] width 109 height 53
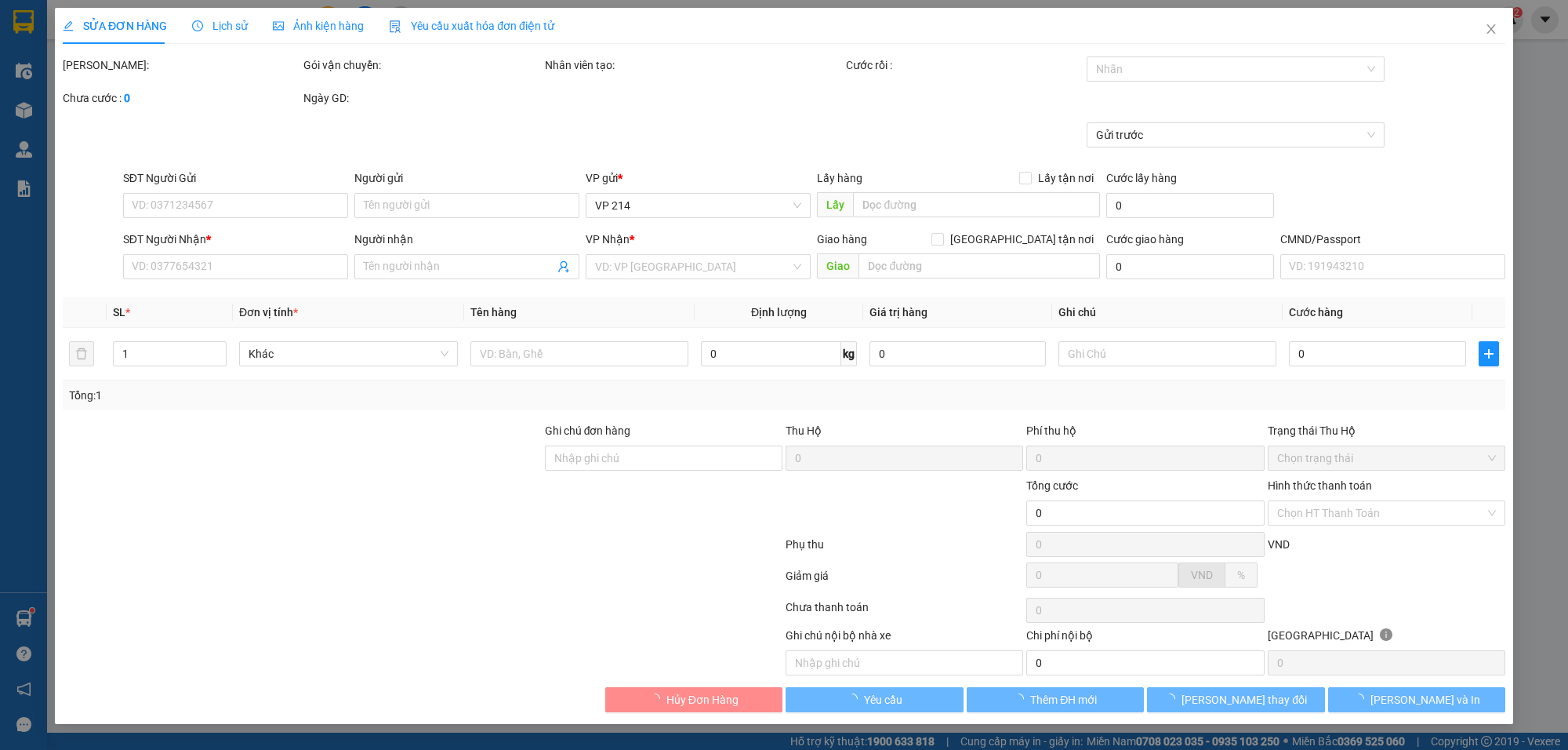
type input "0353824188"
type input "0367087951"
type input "300.000"
type input "067207005367/ dak nông/ [DATE]"
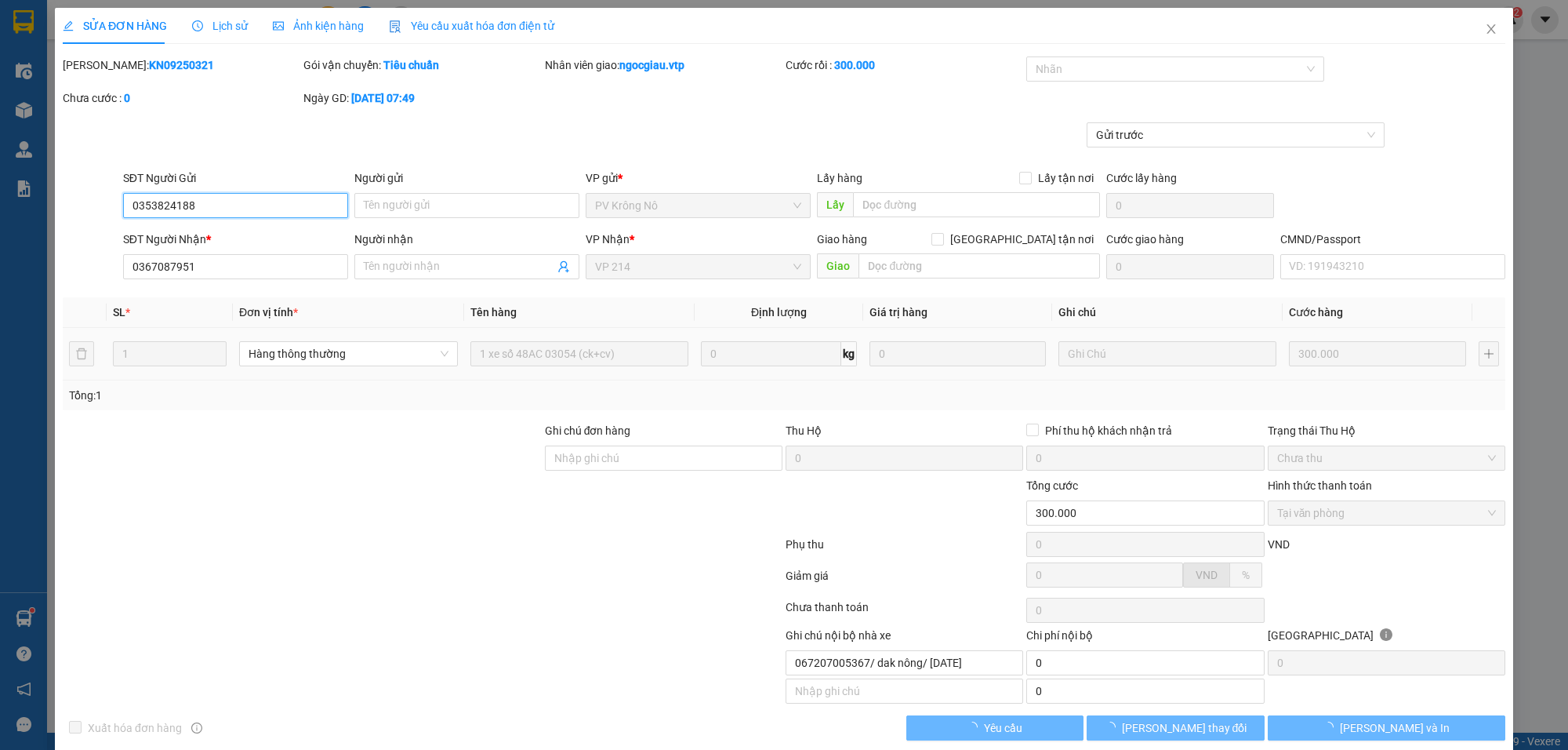
type input "15.000"
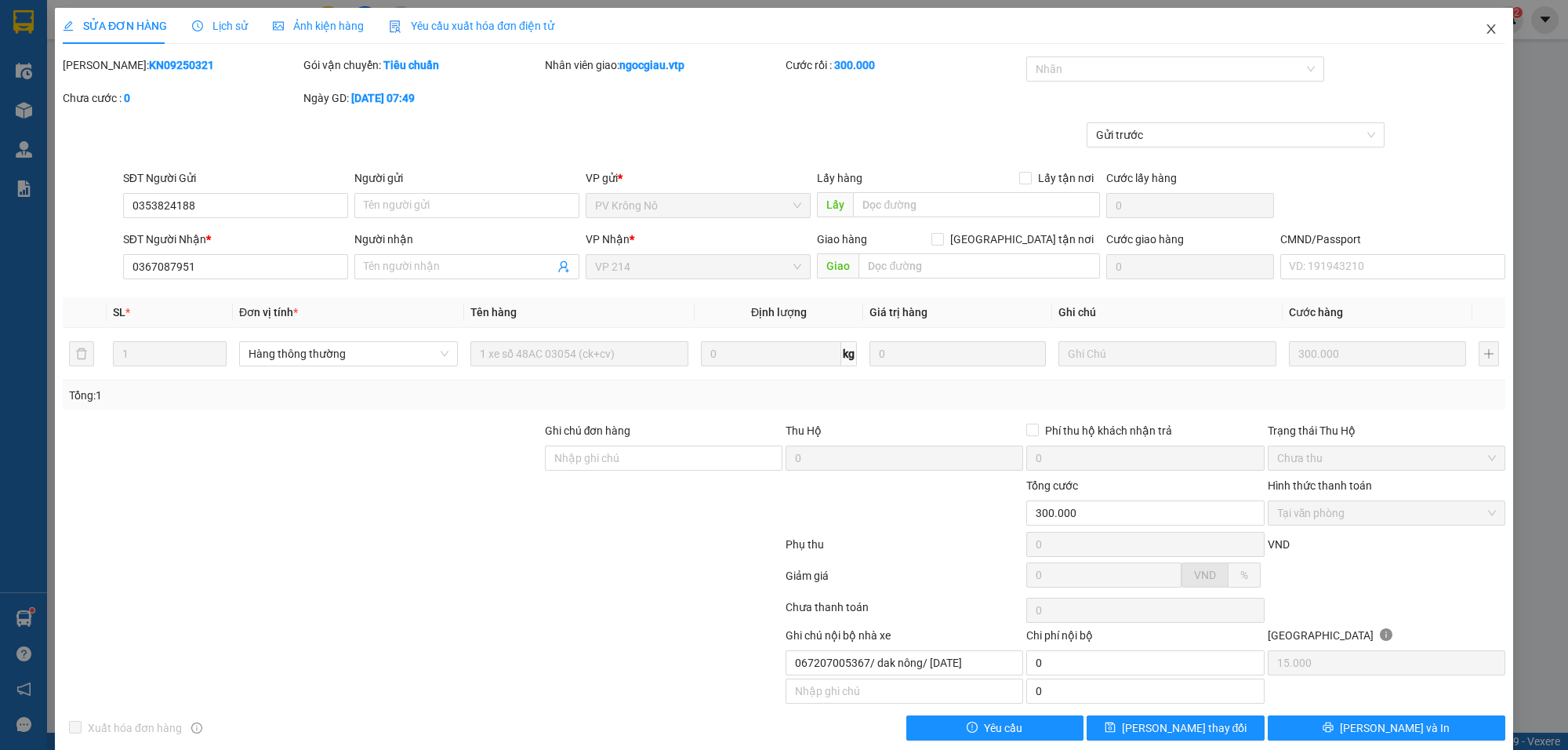
click at [1484, 29] on icon "close" at bounding box center [1490, 29] width 13 height 13
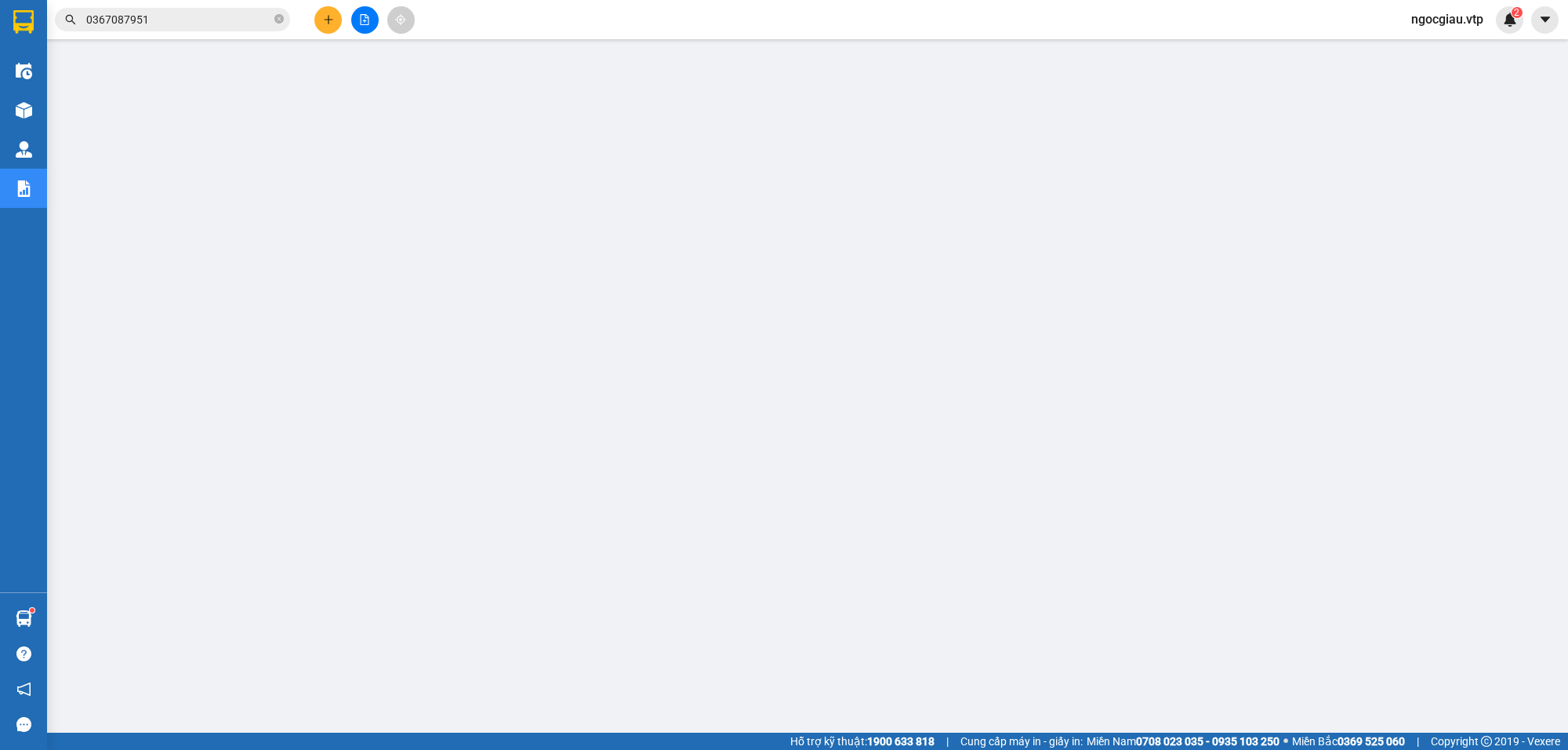
click at [212, 18] on input "0367087951" at bounding box center [179, 20] width 185 height 18
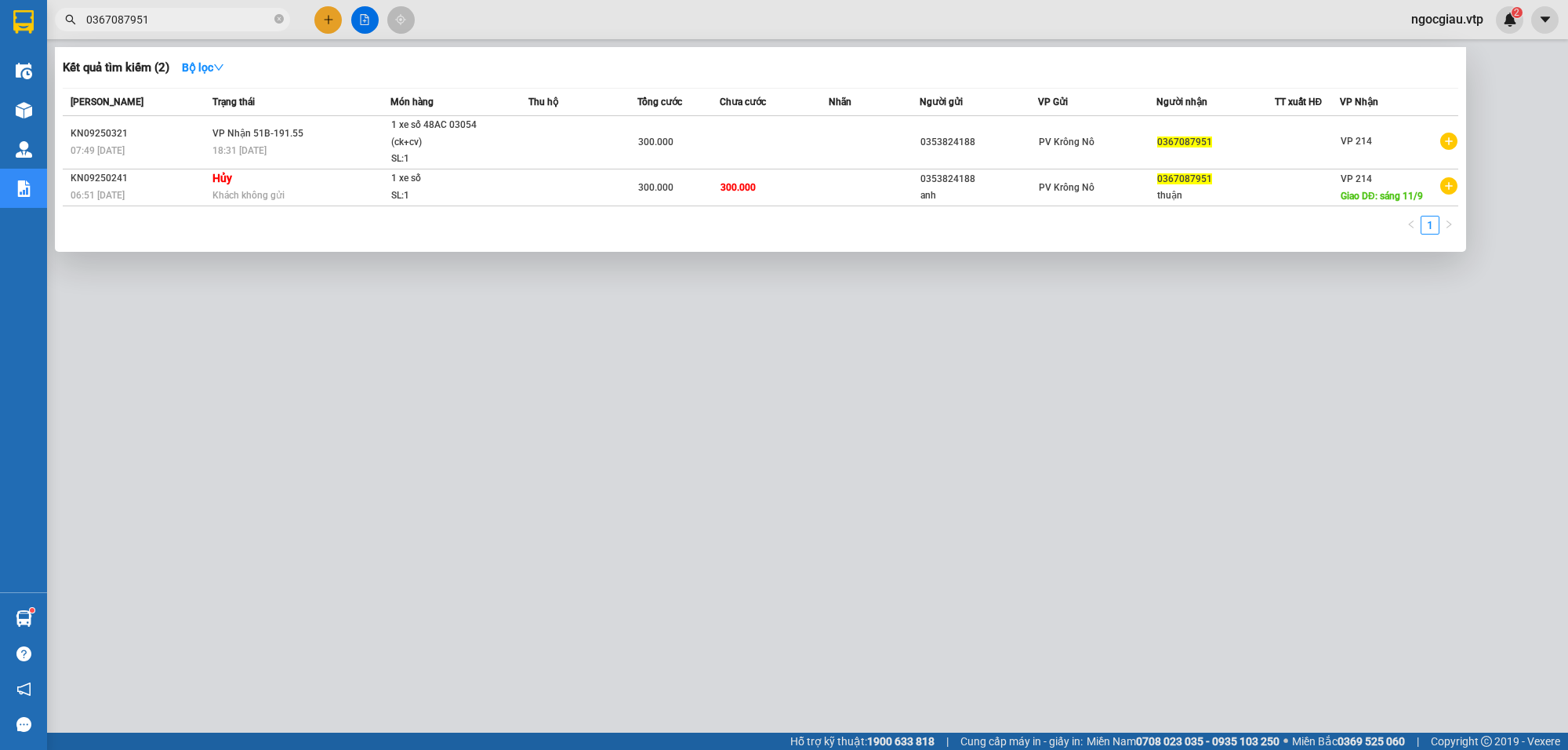
click at [212, 18] on input "0367087951" at bounding box center [179, 20] width 185 height 18
click at [196, 21] on input "0367087951" at bounding box center [179, 20] width 185 height 18
type input "9250327"
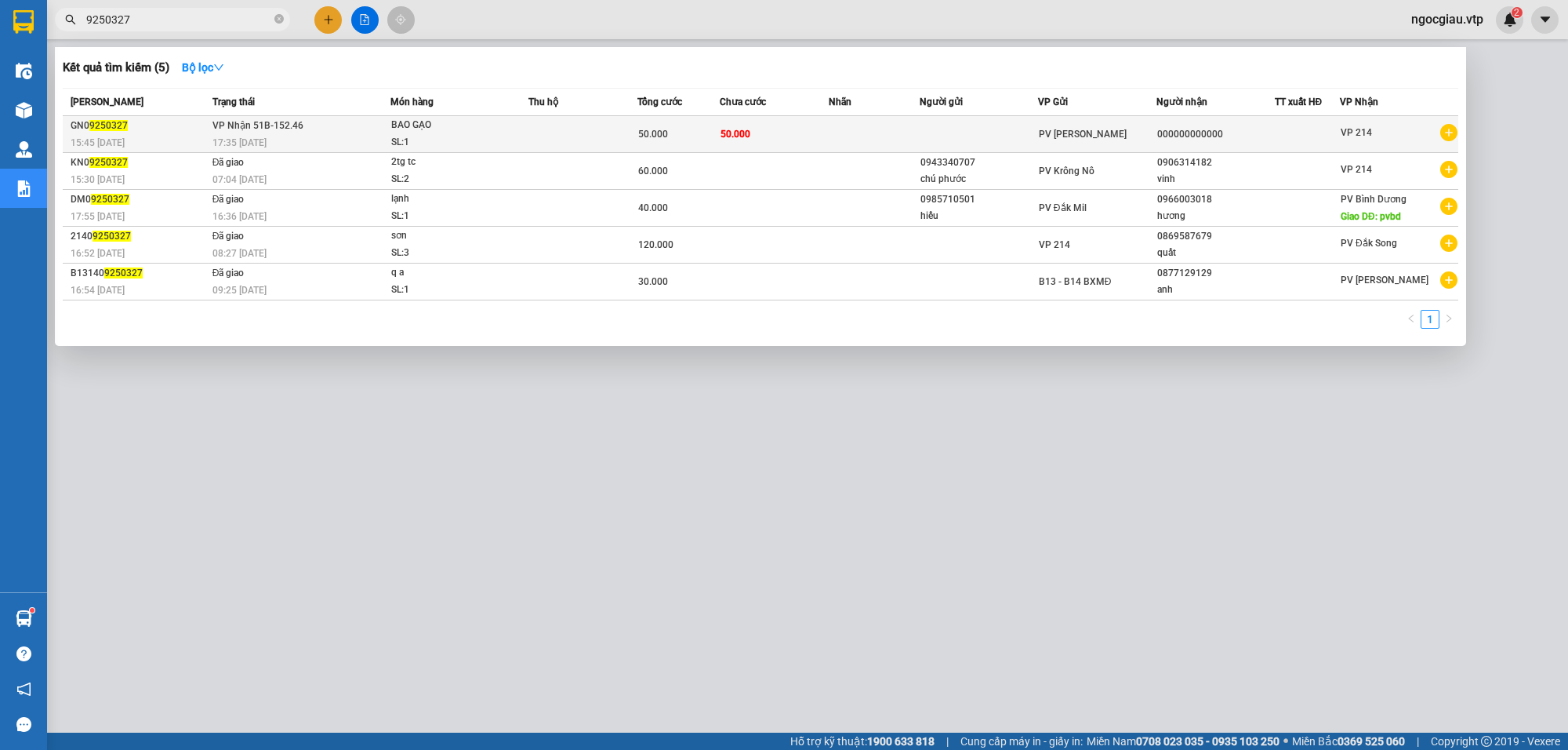
click at [735, 129] on span "50.000" at bounding box center [735, 134] width 29 height 11
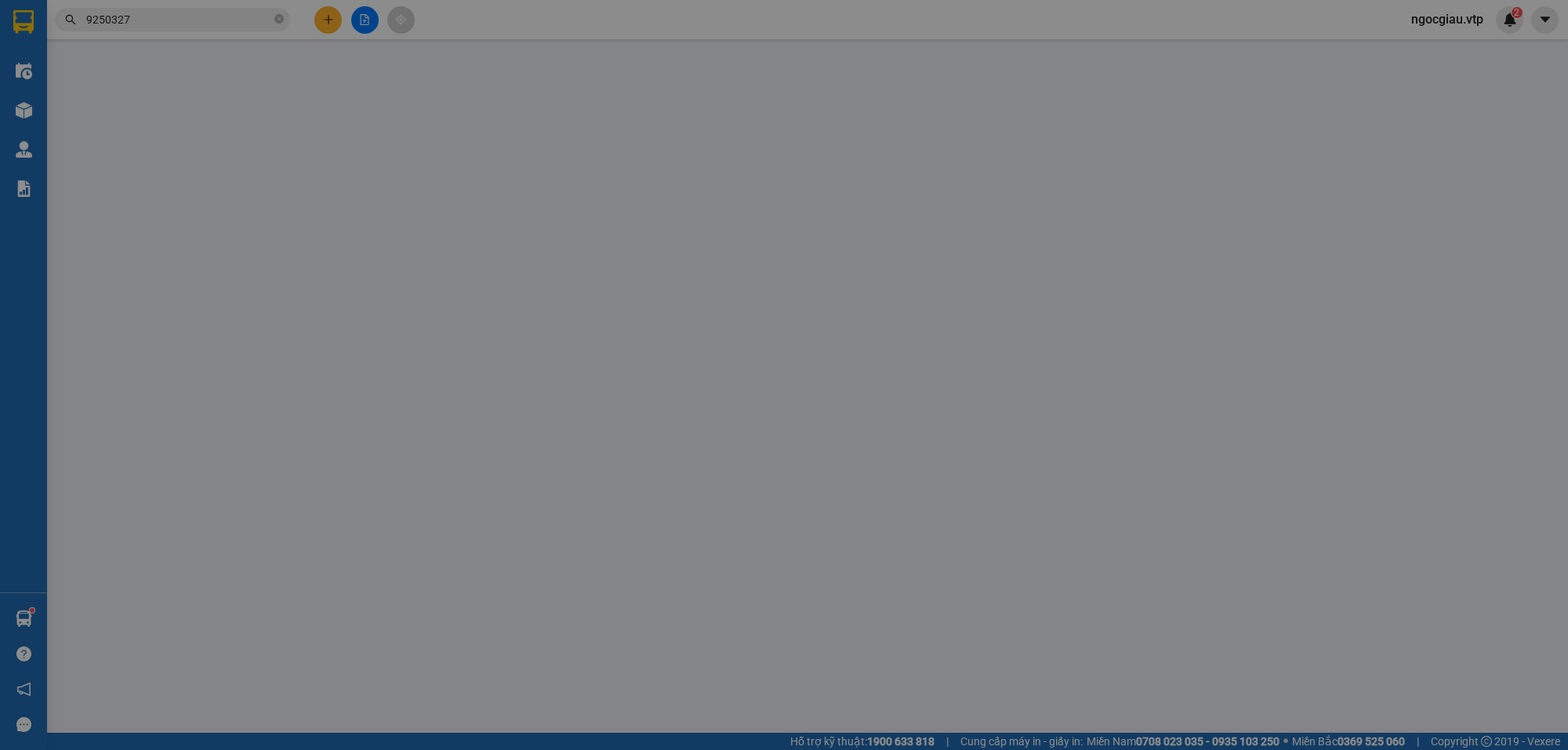
type input "10.000"
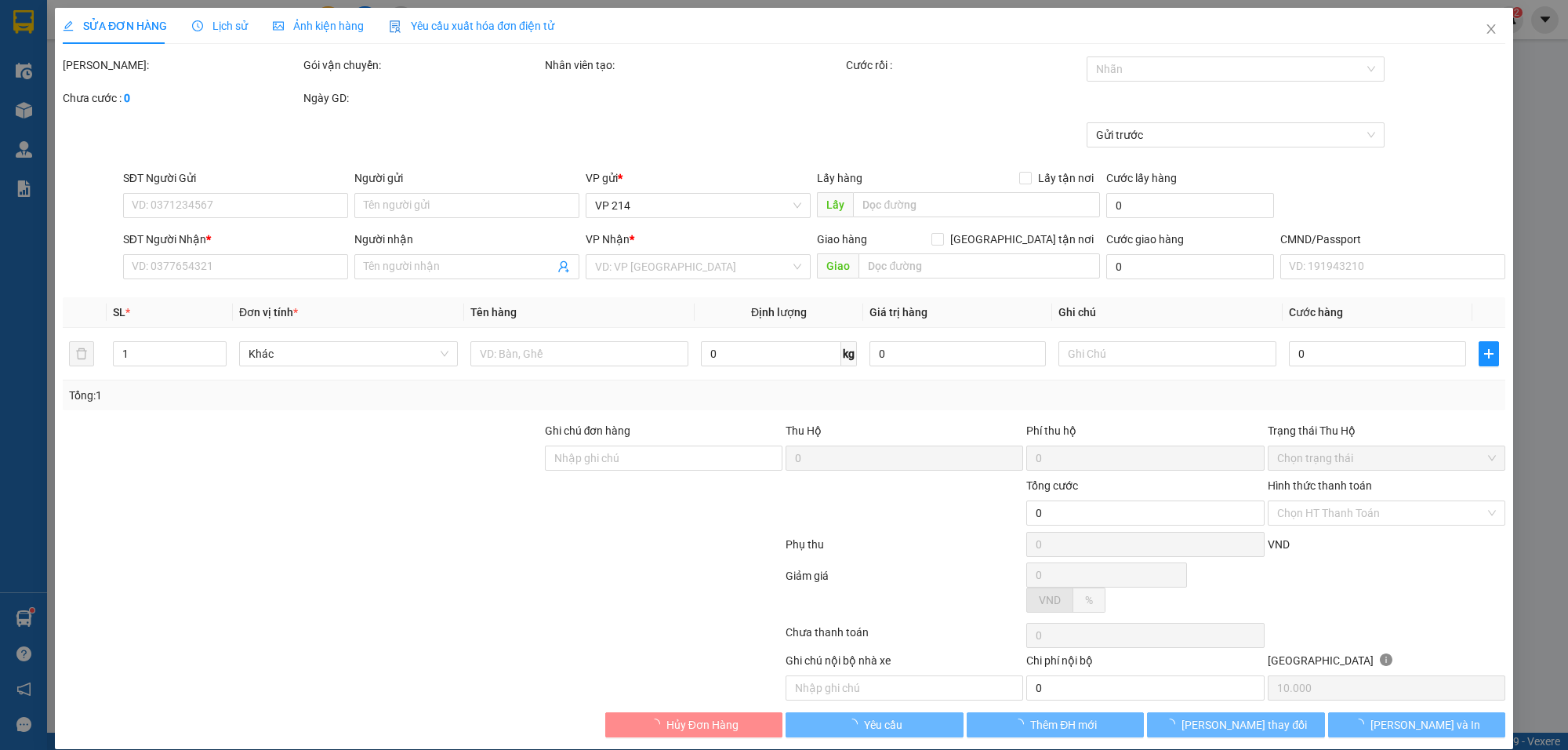
type input "000000000000"
type input "50.000"
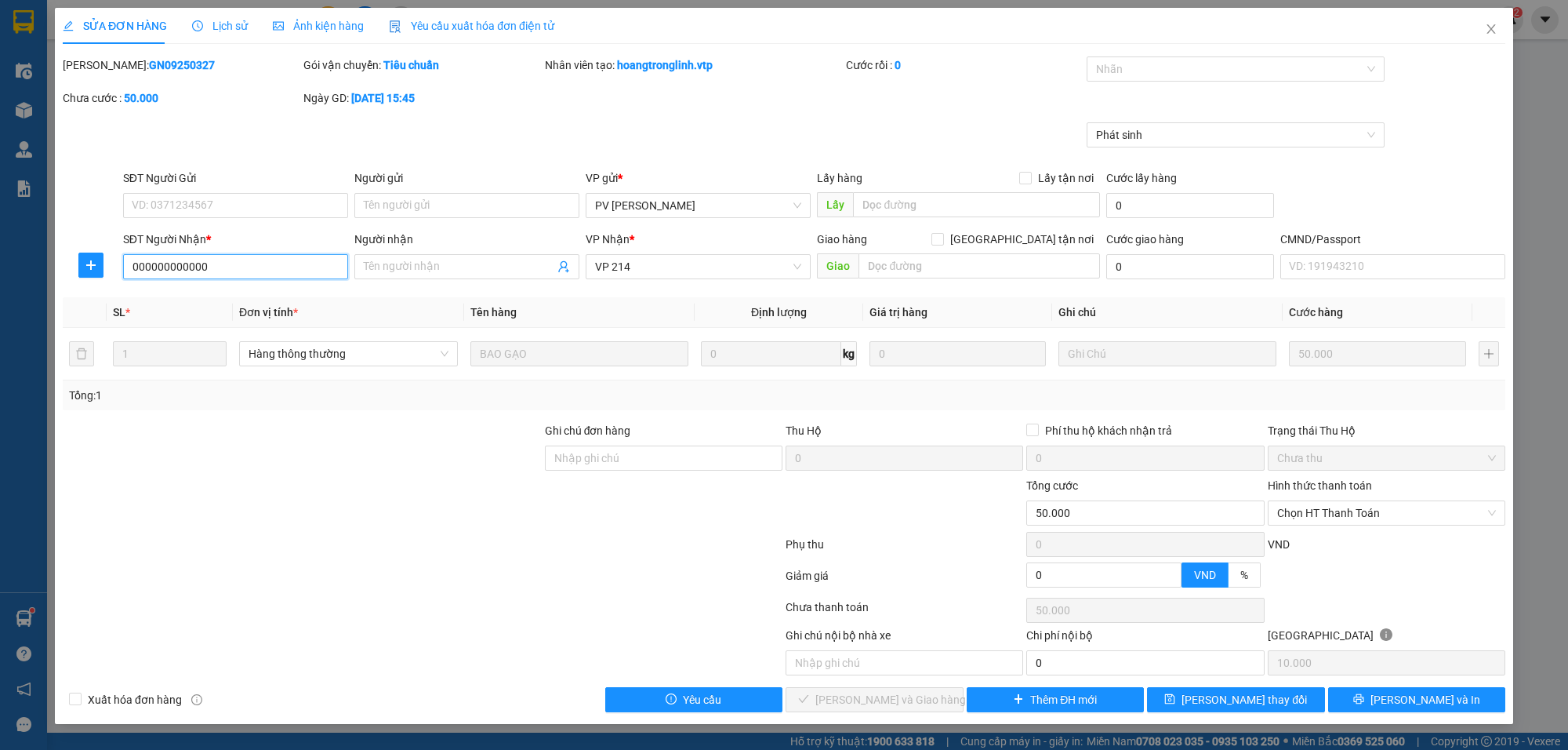
click at [250, 259] on input "000000000000" at bounding box center [235, 267] width 225 height 26
click at [1362, 507] on span "Chọn HT Thanh Toán" at bounding box center [1386, 513] width 219 height 24
type input "0344248476"
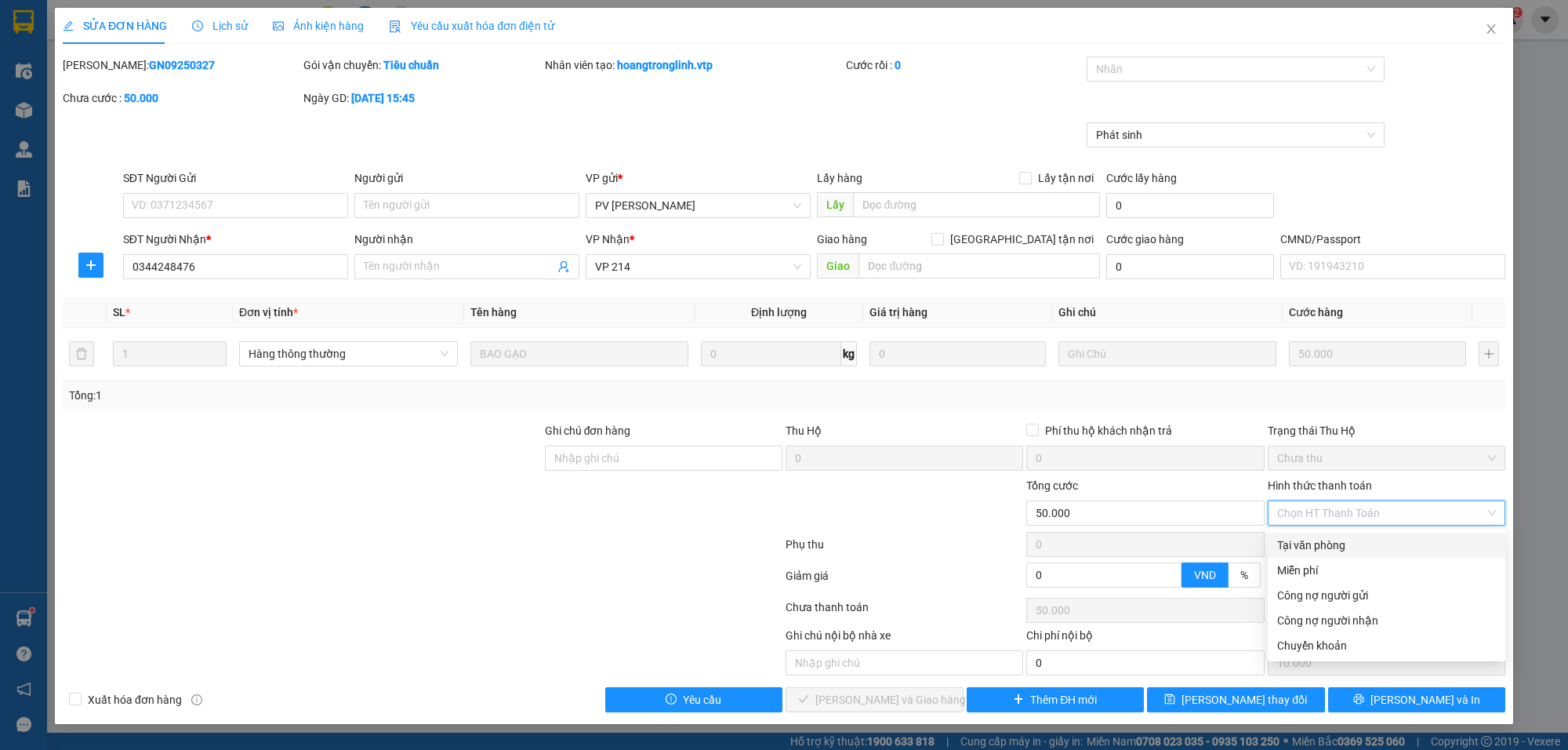
click at [1321, 546] on div "Tại văn phòng" at bounding box center [1386, 546] width 219 height 18
type input "0"
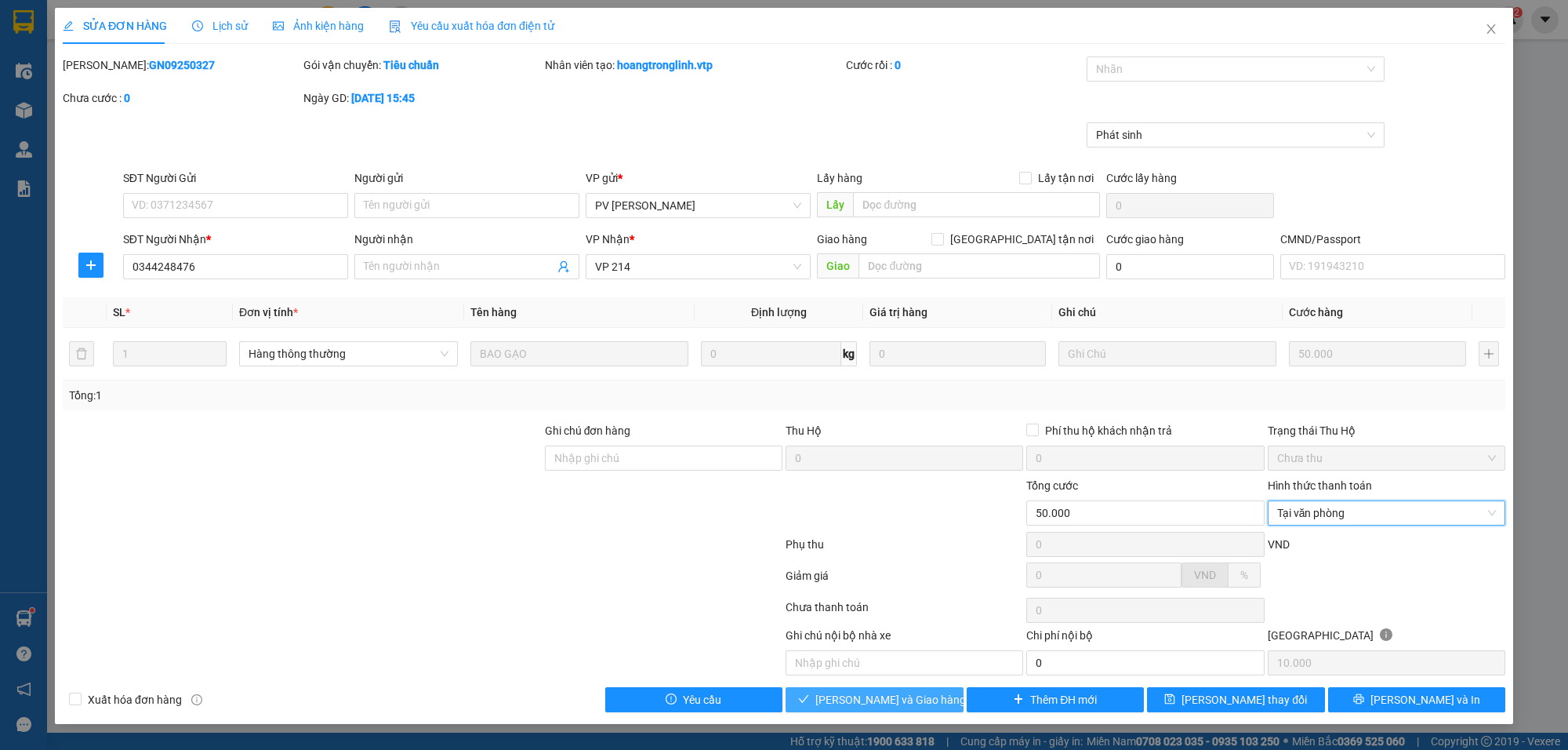
click at [914, 708] on span "[PERSON_NAME] và Giao hàng" at bounding box center [890, 700] width 150 height 18
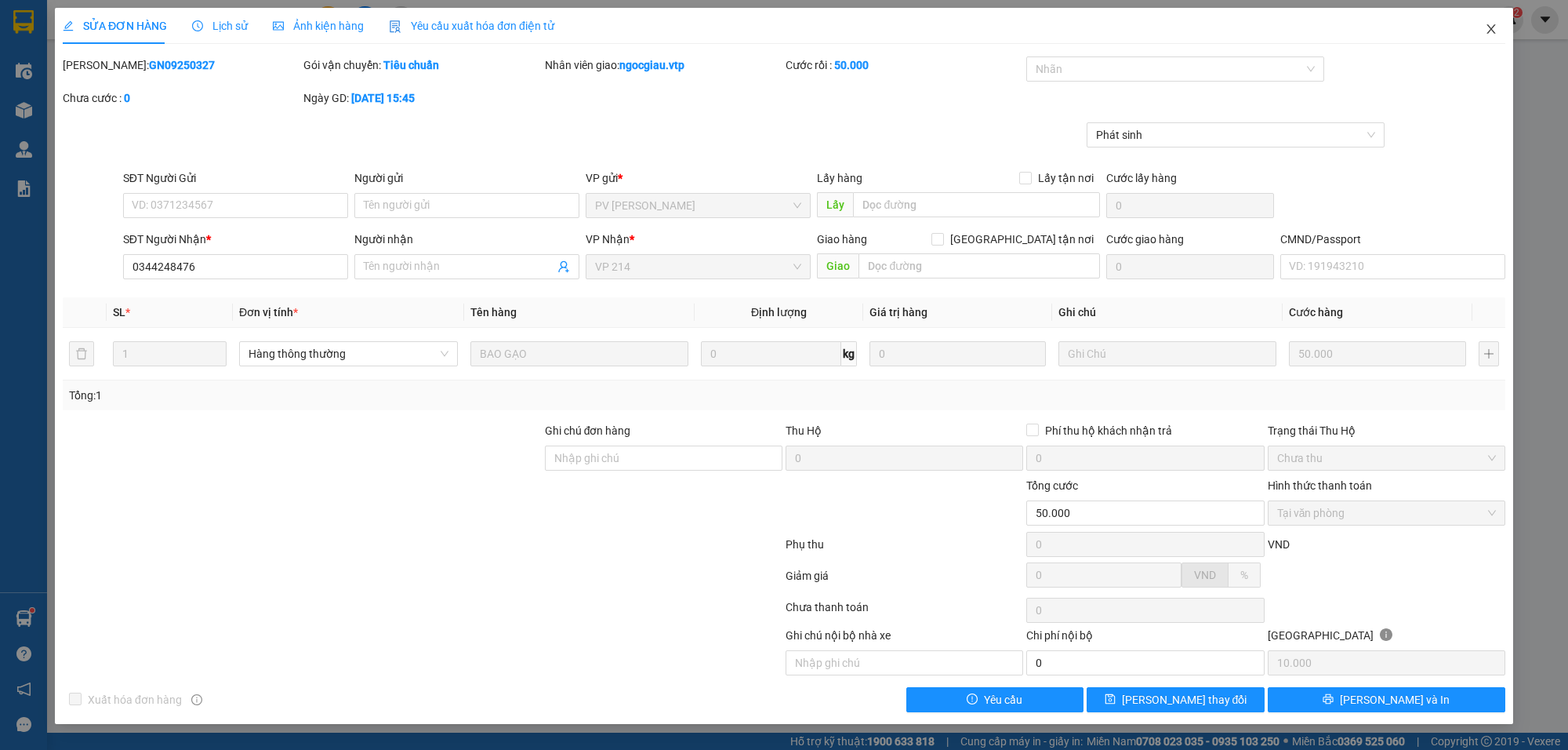
click at [1494, 33] on span "Close" at bounding box center [1490, 29] width 44 height 44
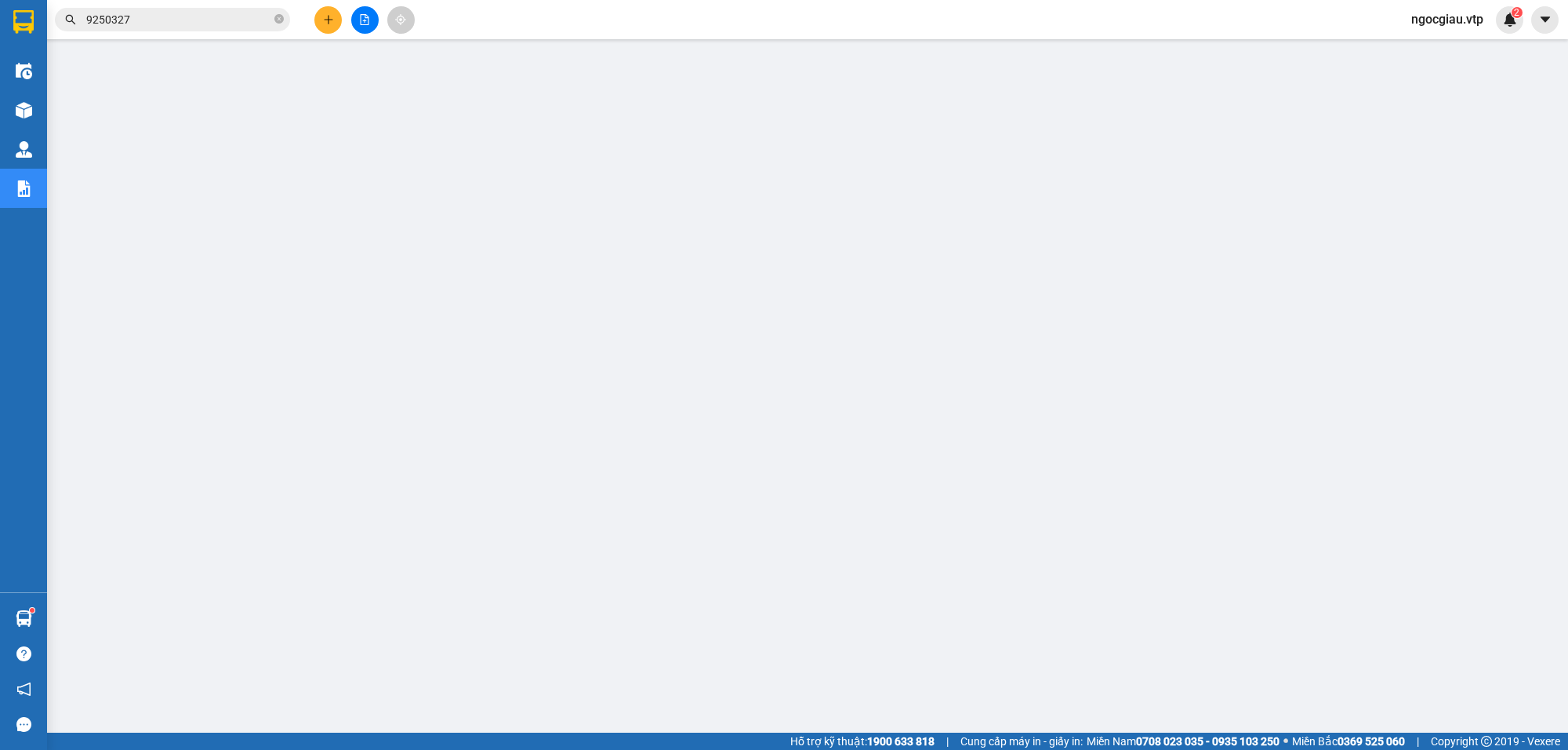
click at [1427, 17] on span "ngocgiau.vtp" at bounding box center [1447, 20] width 97 height 20
click at [1431, 44] on span "Đăng xuất" at bounding box center [1454, 49] width 66 height 18
